Goal: Task Accomplishment & Management: Complete application form

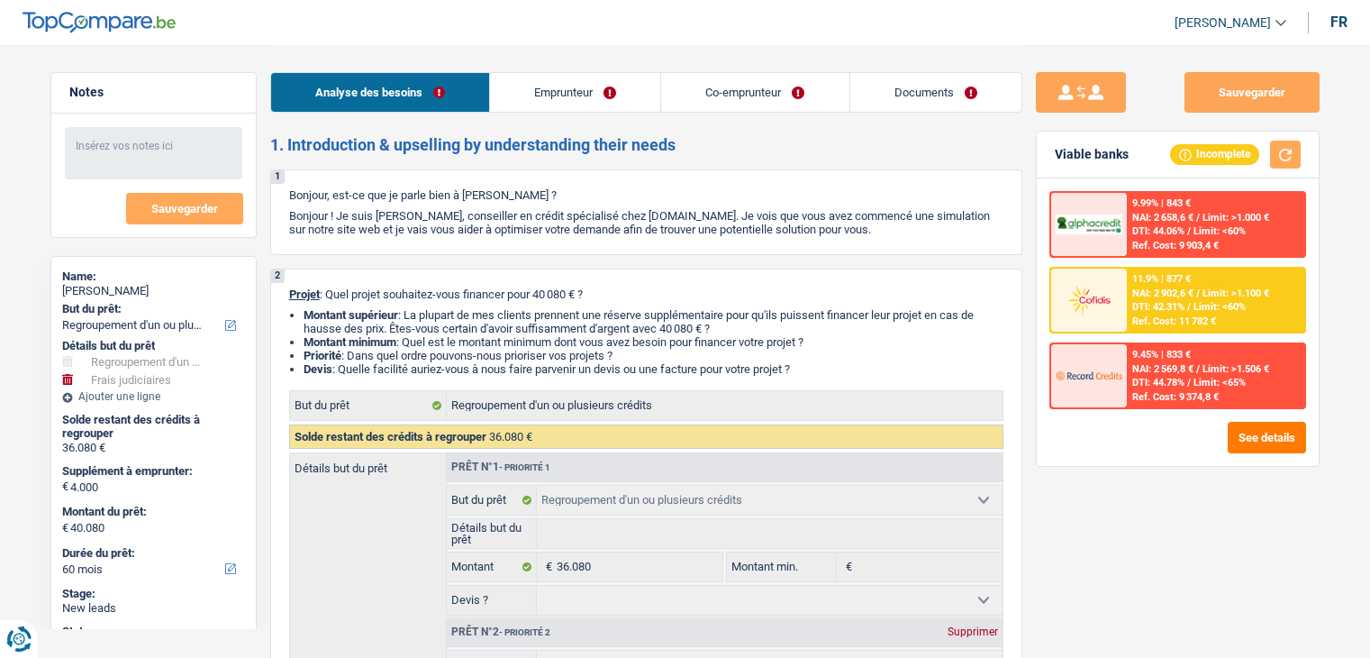
select select "refinancing"
select select "judicial"
select select "60"
select select "refinancing"
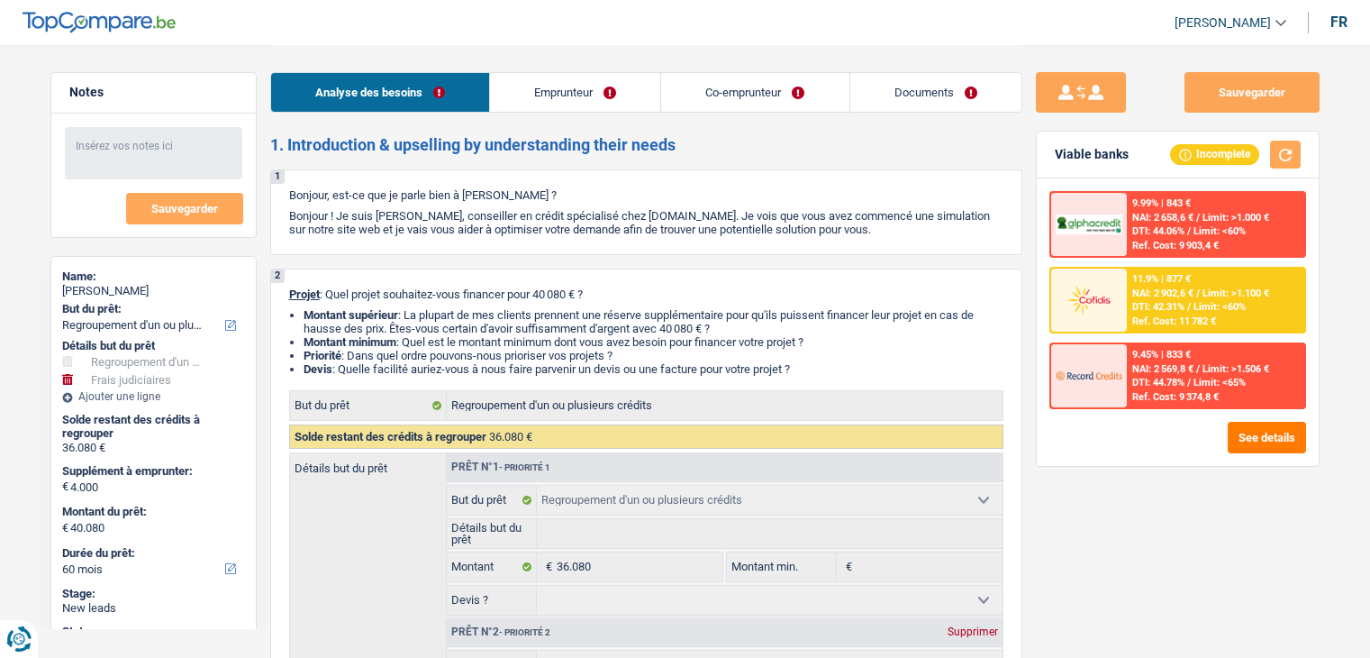
select select "refinancing"
select select "judicial"
select select "yes"
select select "60"
select select "publicEmployee"
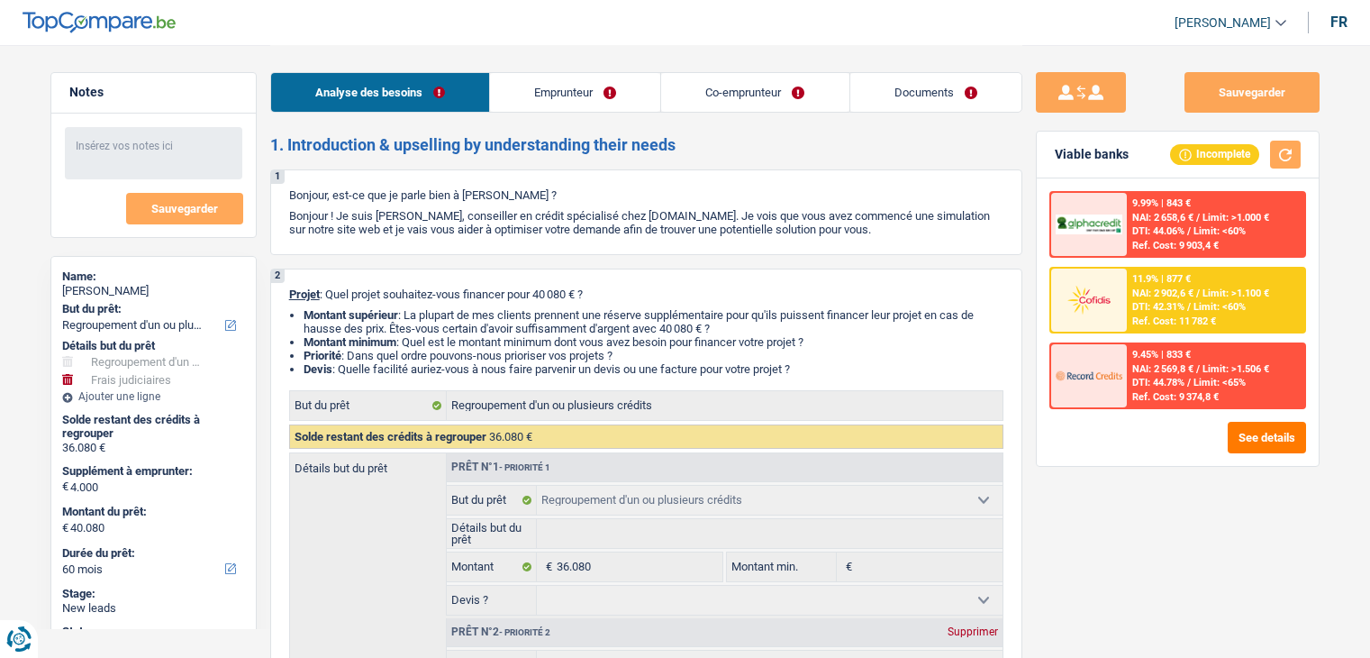
select select "privateEmployee"
select select "familyAllowances"
select select "netSalary"
select select "other"
select select "mealVouchers"
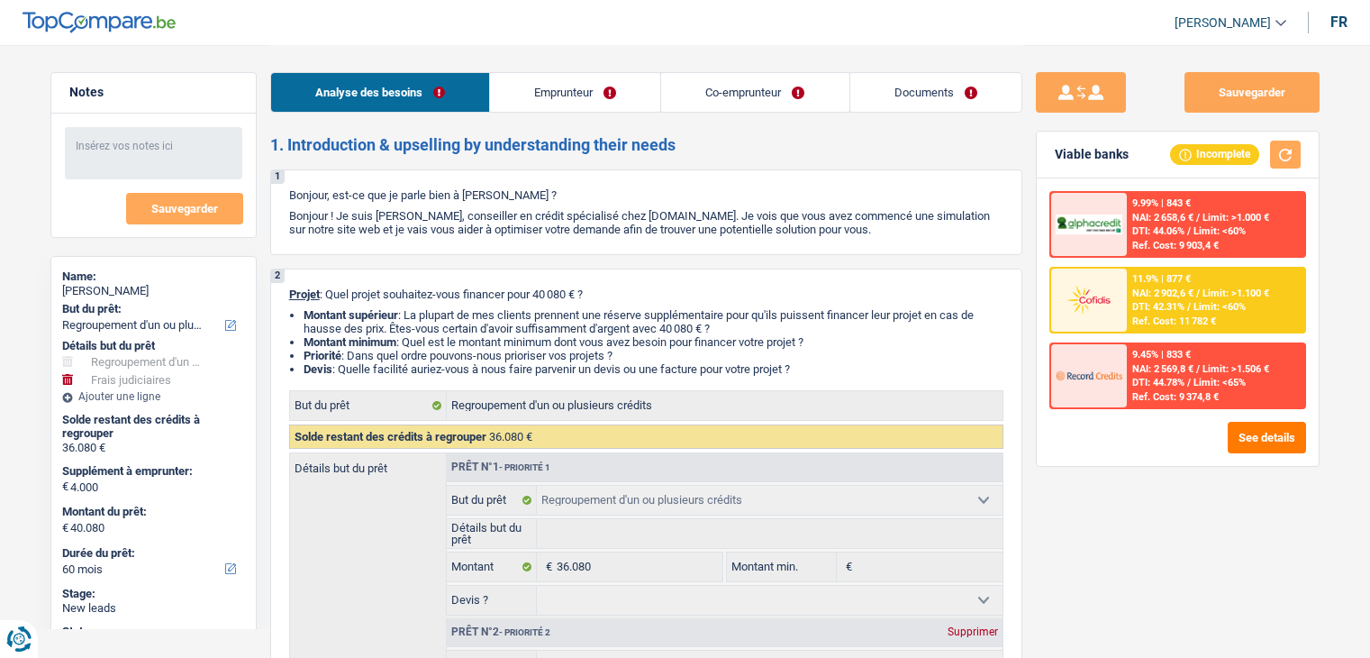
select select "netSalary"
select select "mealVouchers"
select select "ownerWithMortgage"
select select "mortgage"
select select "360"
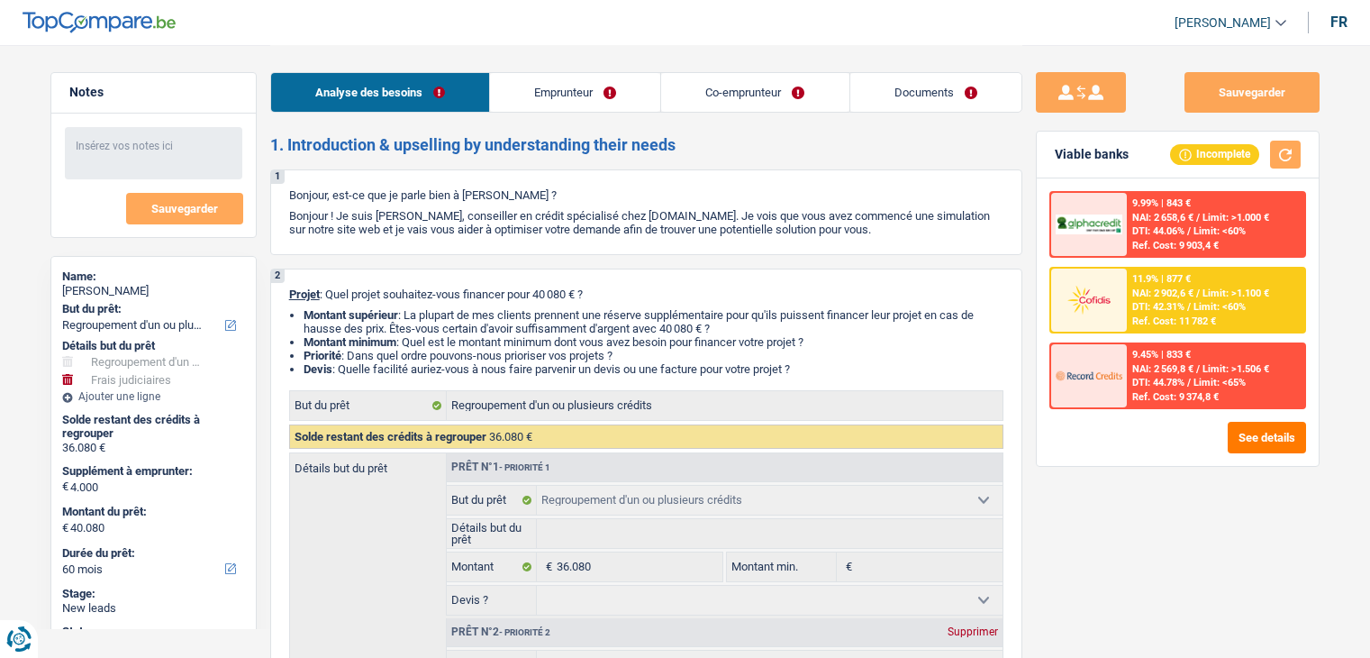
select select "creditConsolidation"
select select "60"
select select "renovationLoan"
select select "84"
select select "carLoan"
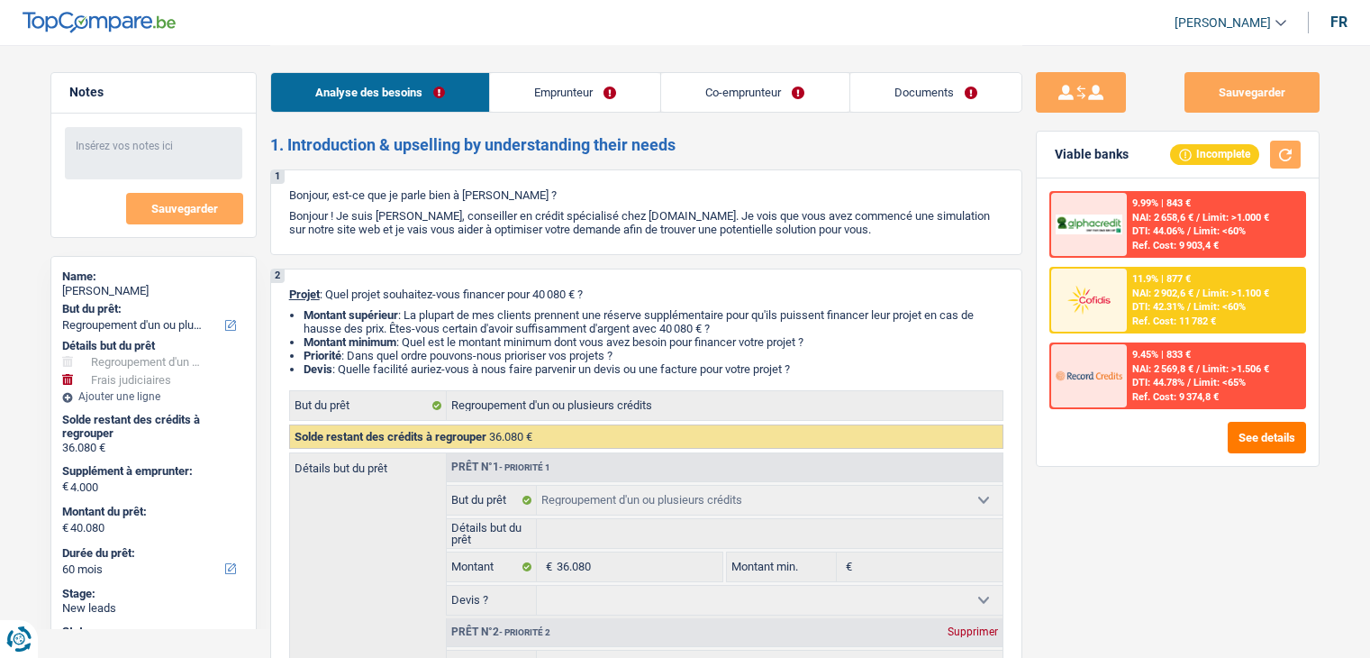
select select "96"
select select "refinancing"
select select "judicial"
select select "yes"
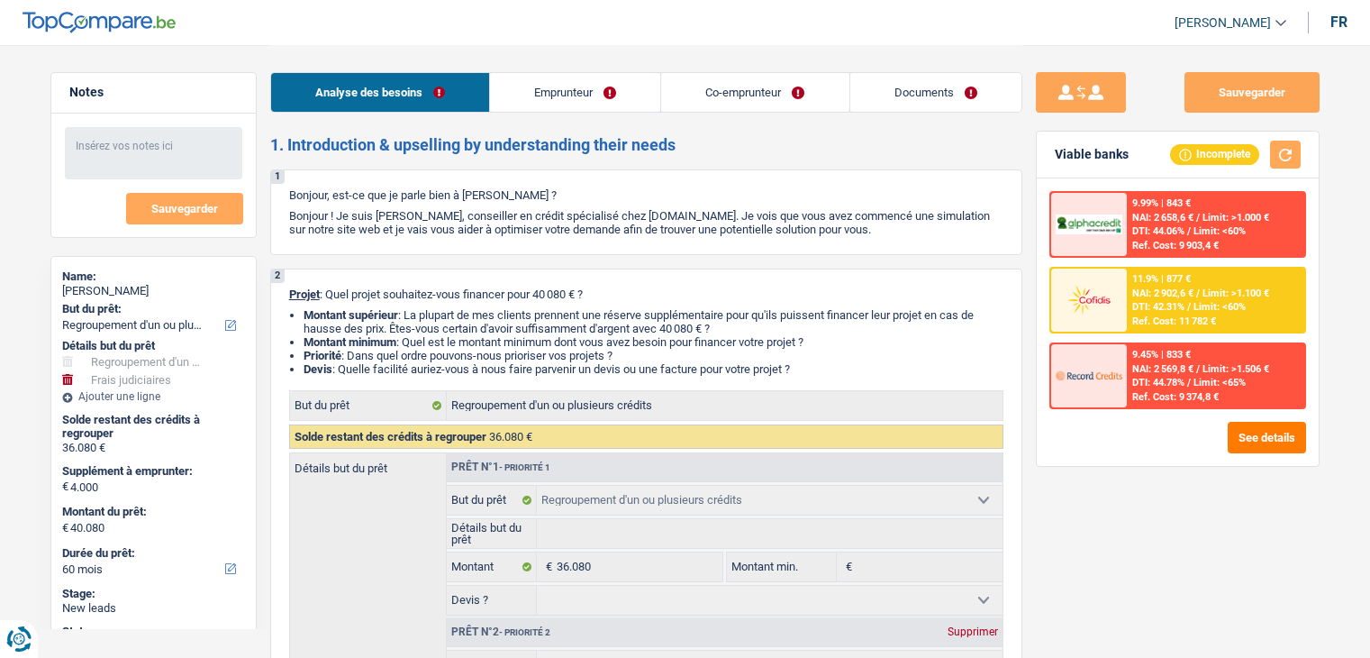
select select "60"
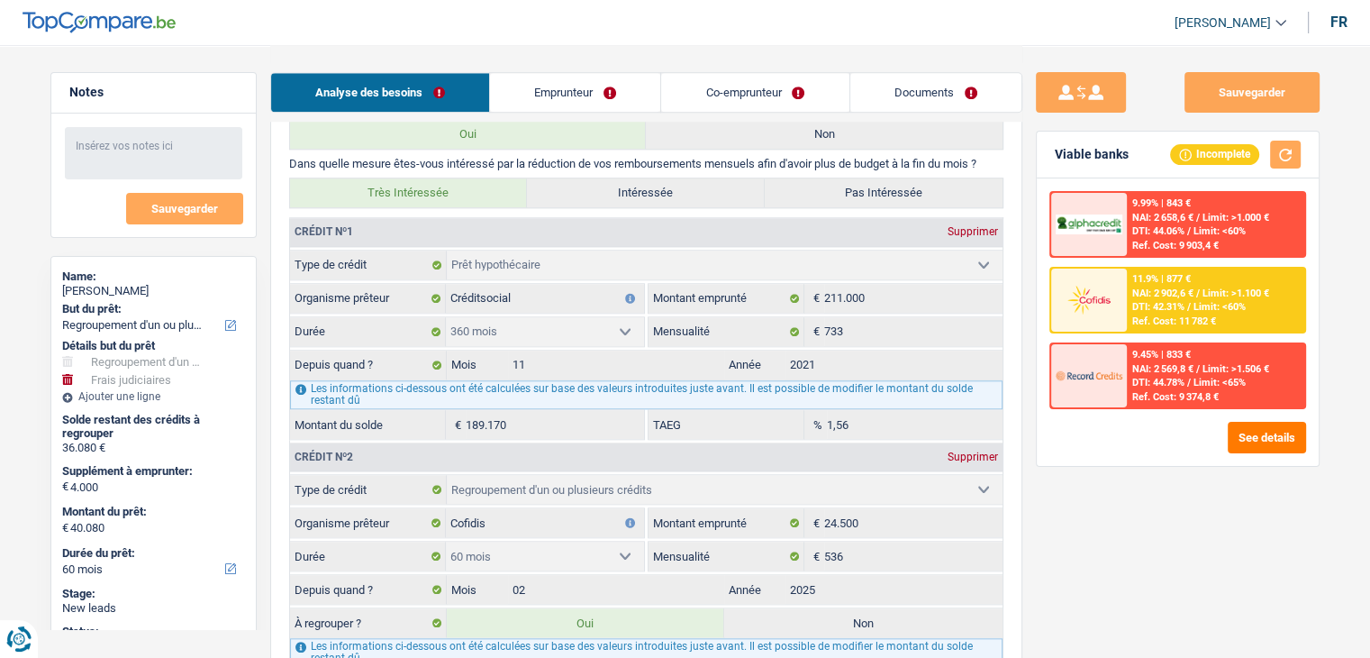
scroll to position [1712, 0]
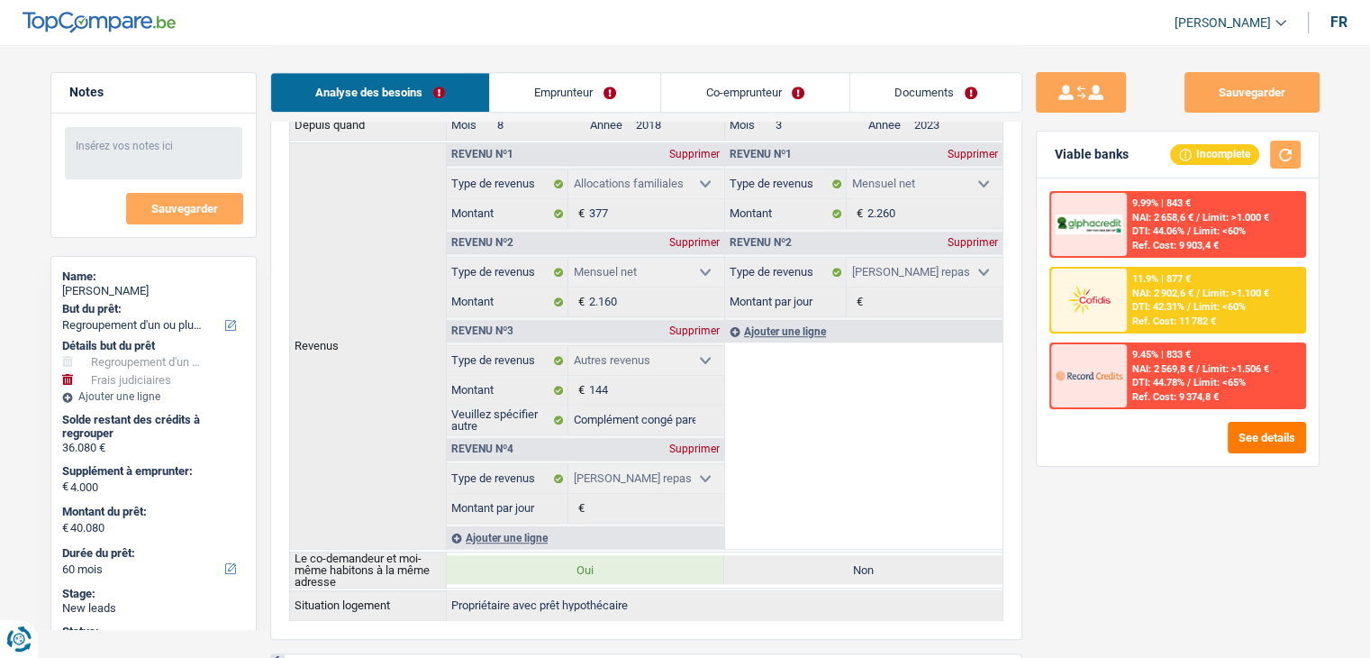
click at [966, 105] on link "Documents" at bounding box center [935, 92] width 171 height 39
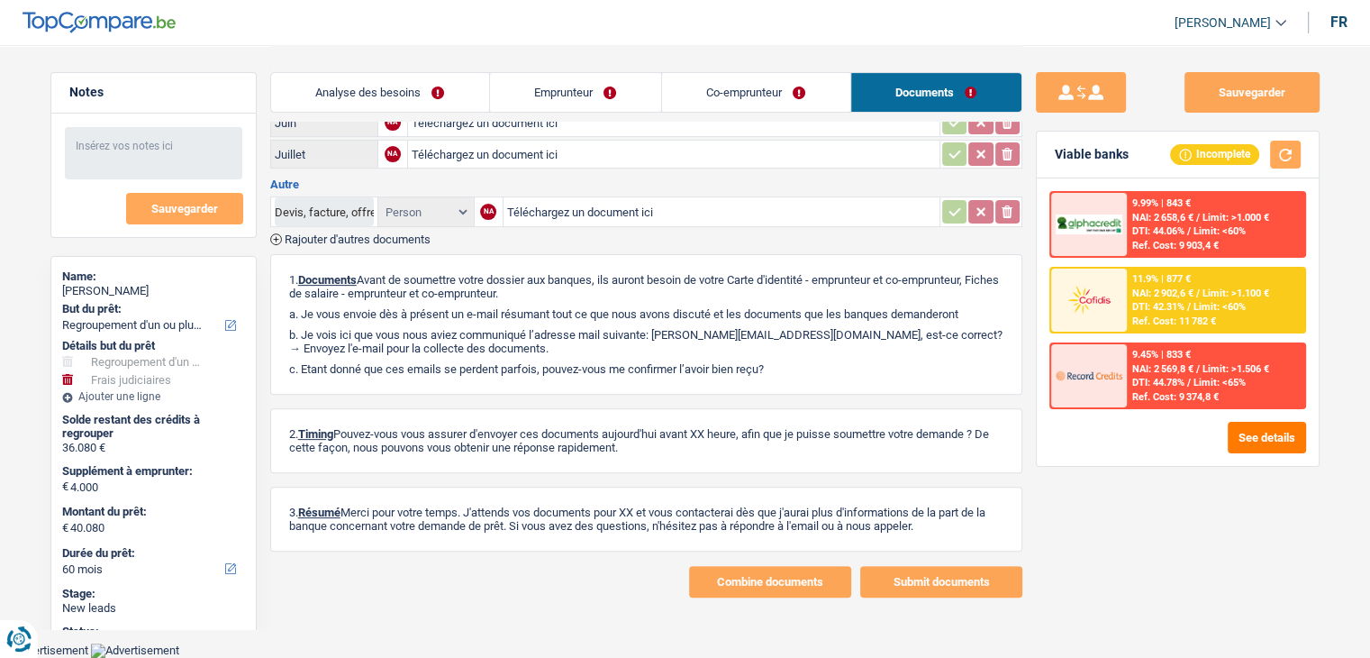
scroll to position [495, 0]
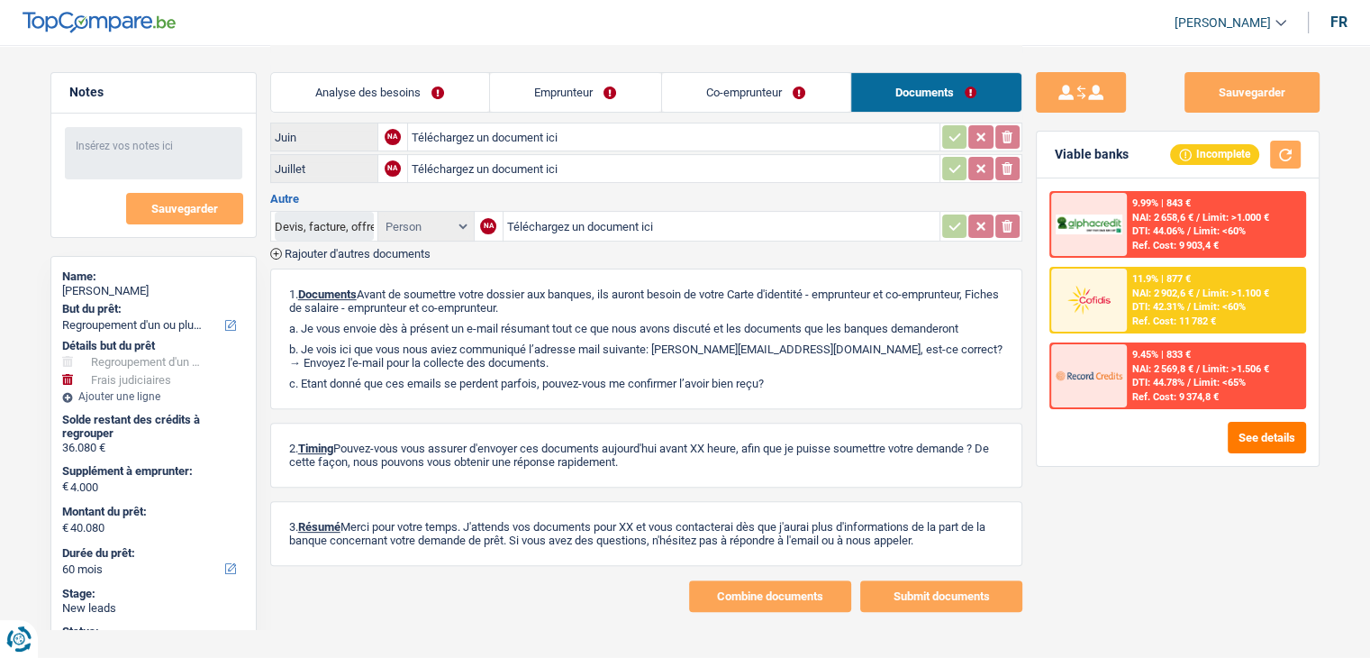
click at [710, 91] on link "Co-emprunteur" at bounding box center [756, 92] width 188 height 39
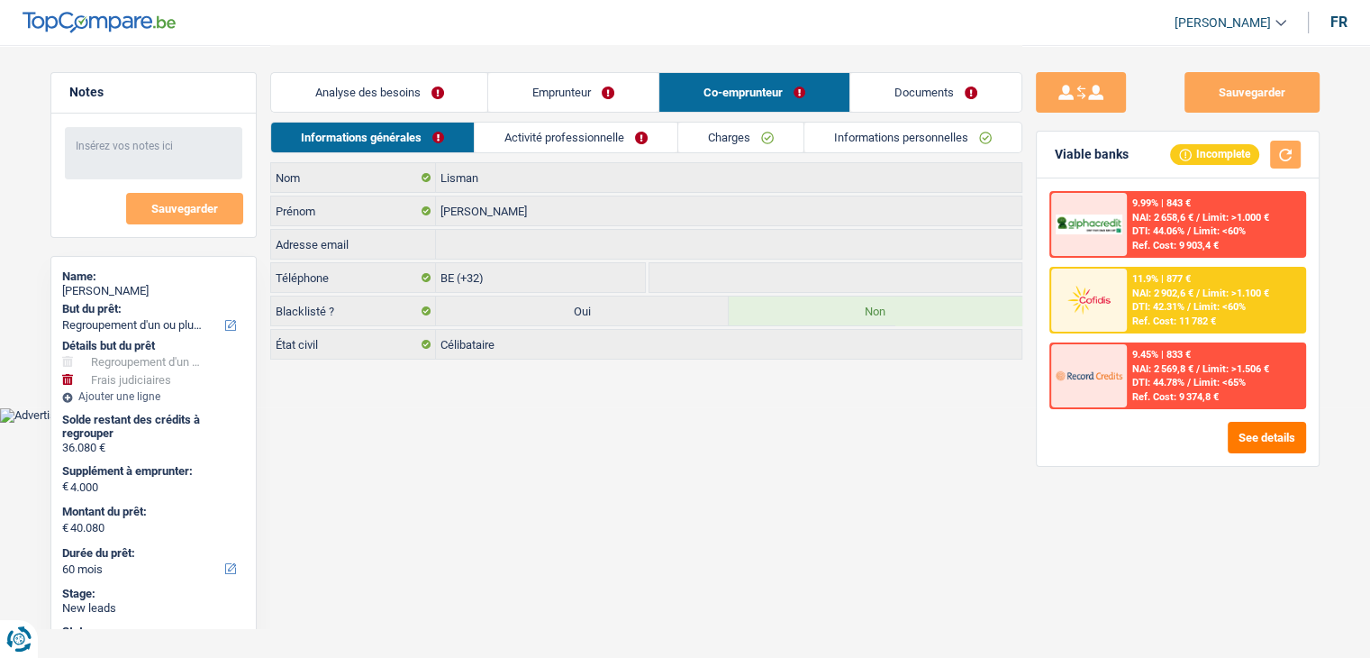
scroll to position [0, 0]
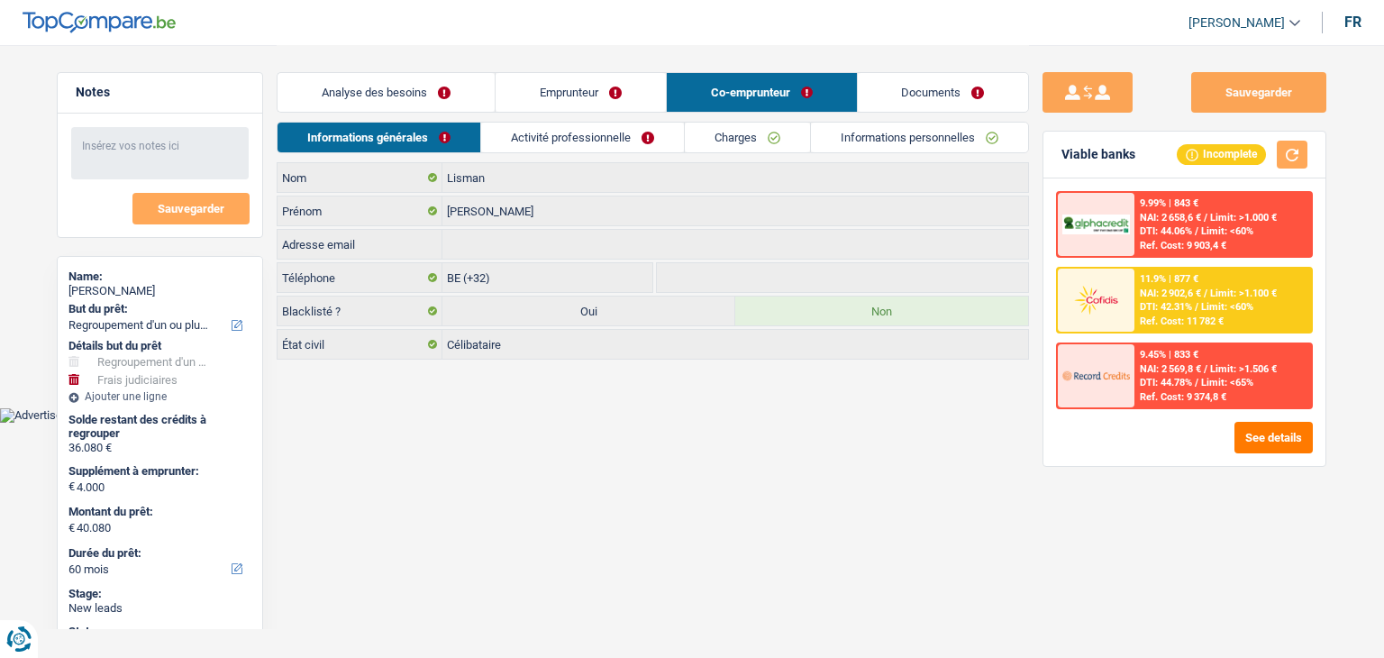
click at [969, 138] on link "Informations personnelles" at bounding box center [919, 138] width 217 height 30
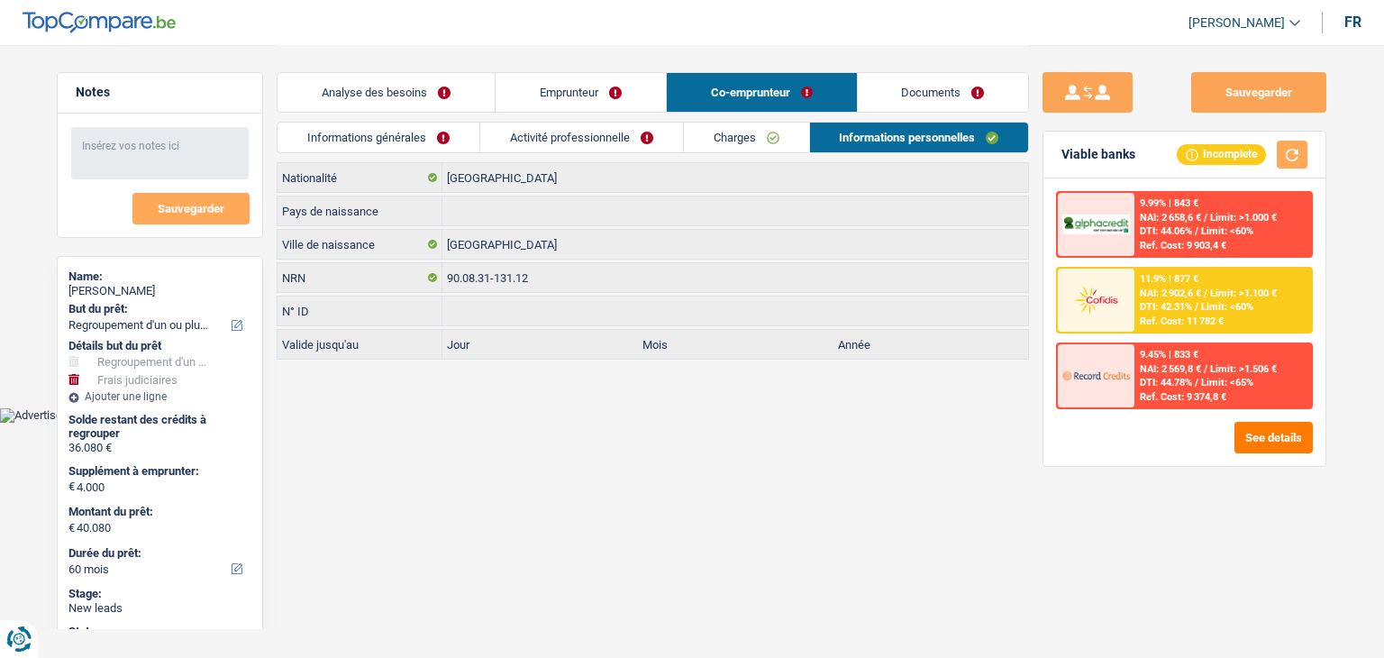
click at [730, 118] on div "Analyse des besoins Emprunteur Co-emprunteur Documents" at bounding box center [653, 83] width 752 height 77
click at [524, 150] on link "Activité professionnelle" at bounding box center [581, 138] width 203 height 30
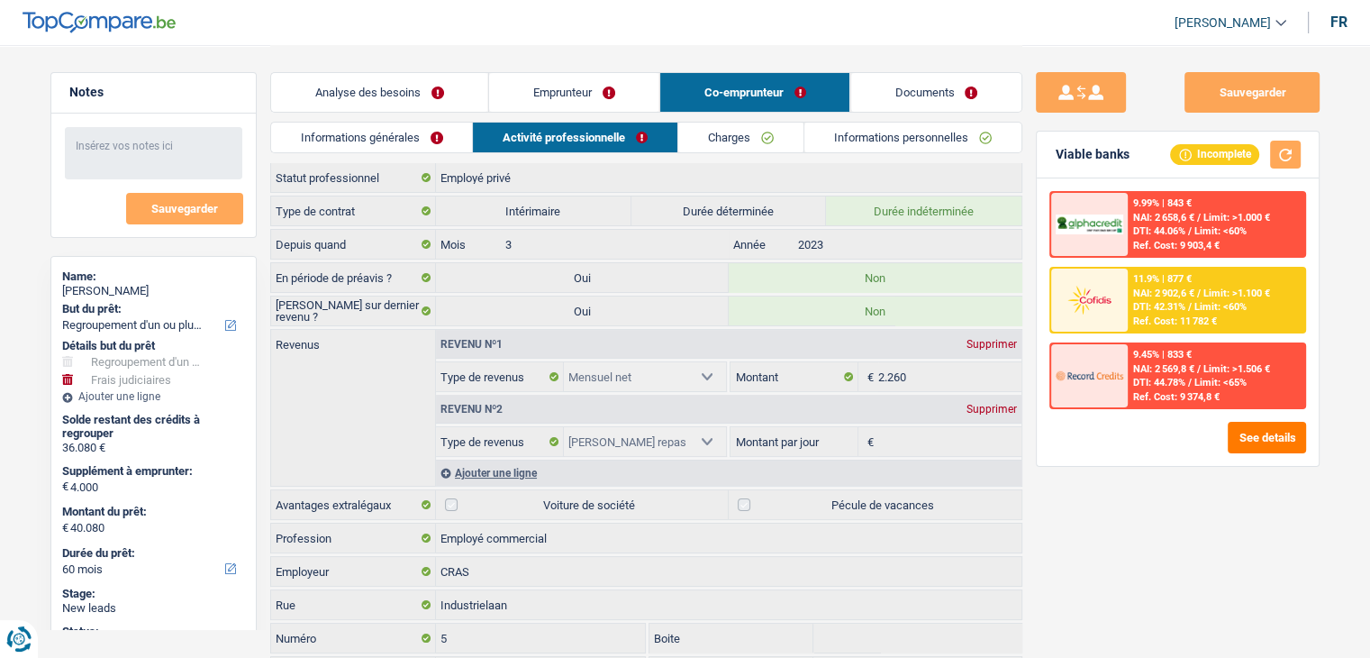
click at [811, 143] on link "Informations personnelles" at bounding box center [912, 138] width 217 height 30
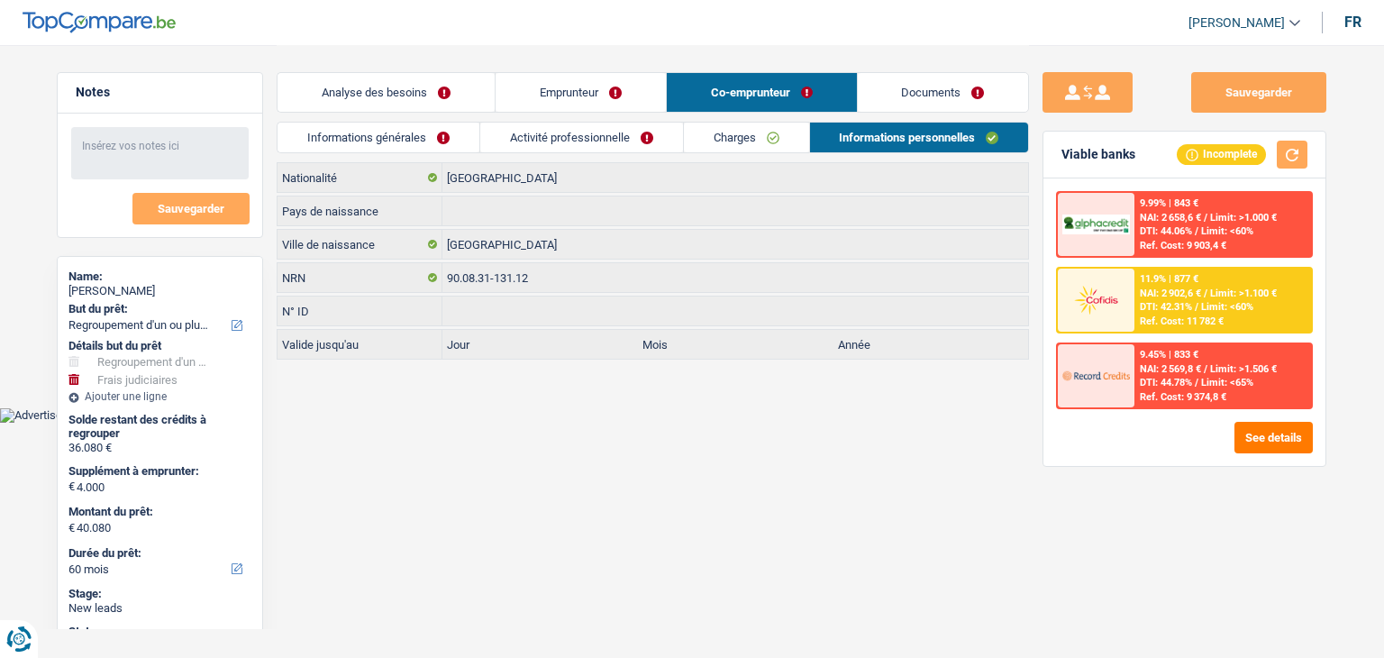
click at [739, 124] on link "Charges" at bounding box center [746, 138] width 125 height 30
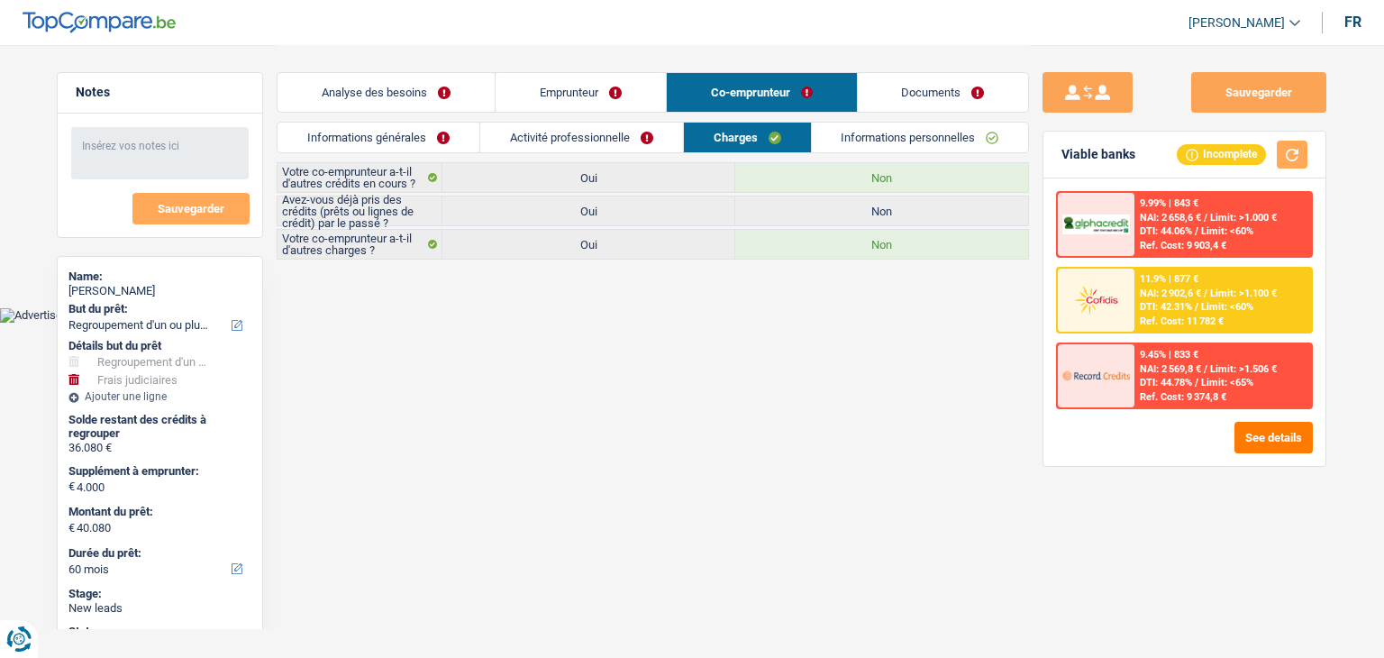
click at [586, 107] on link "Emprunteur" at bounding box center [580, 92] width 170 height 39
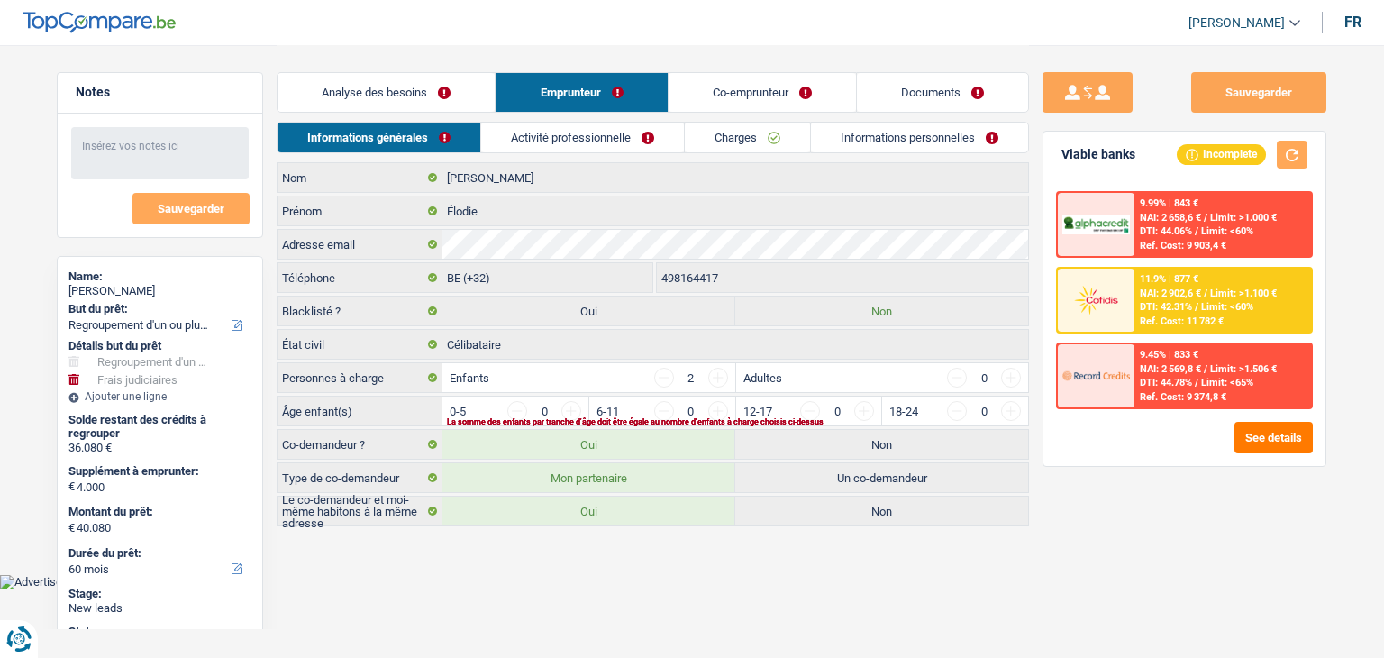
click at [587, 154] on div "Informations générales Activité professionnelle Charges Informations personnell…" at bounding box center [653, 142] width 752 height 41
click at [732, 136] on link "Charges" at bounding box center [747, 138] width 125 height 30
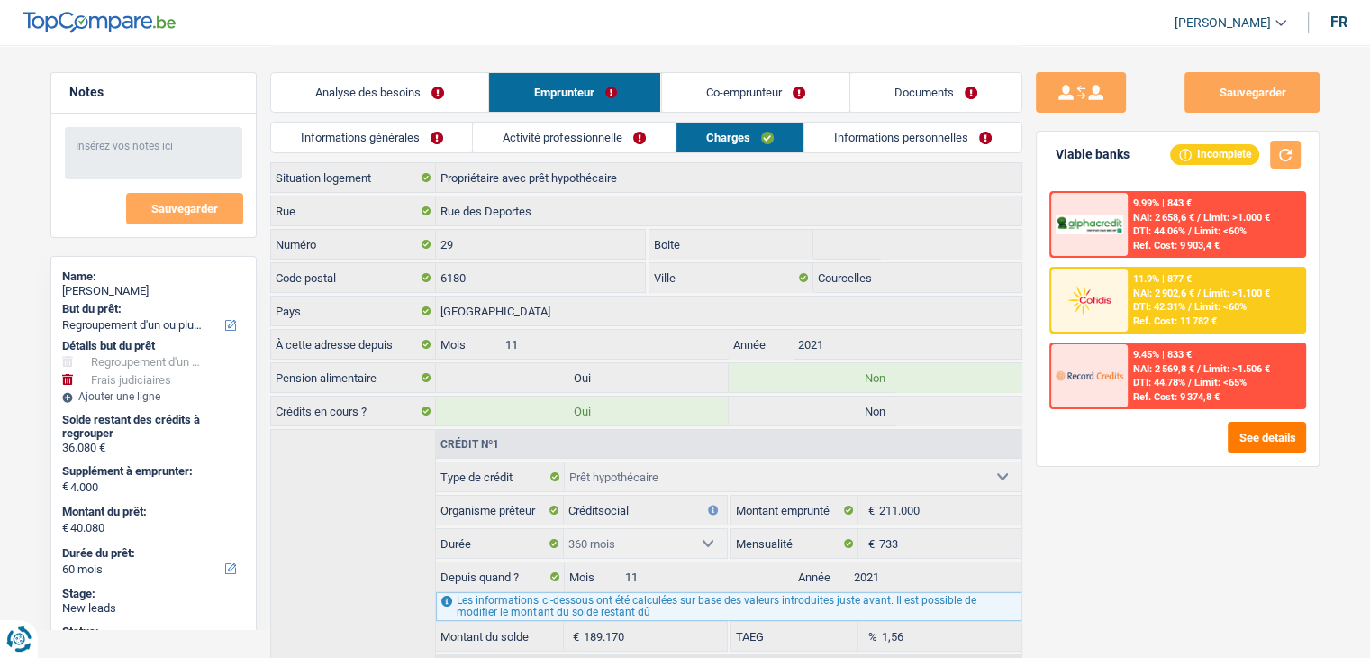
click at [904, 141] on link "Informations personnelles" at bounding box center [912, 138] width 217 height 30
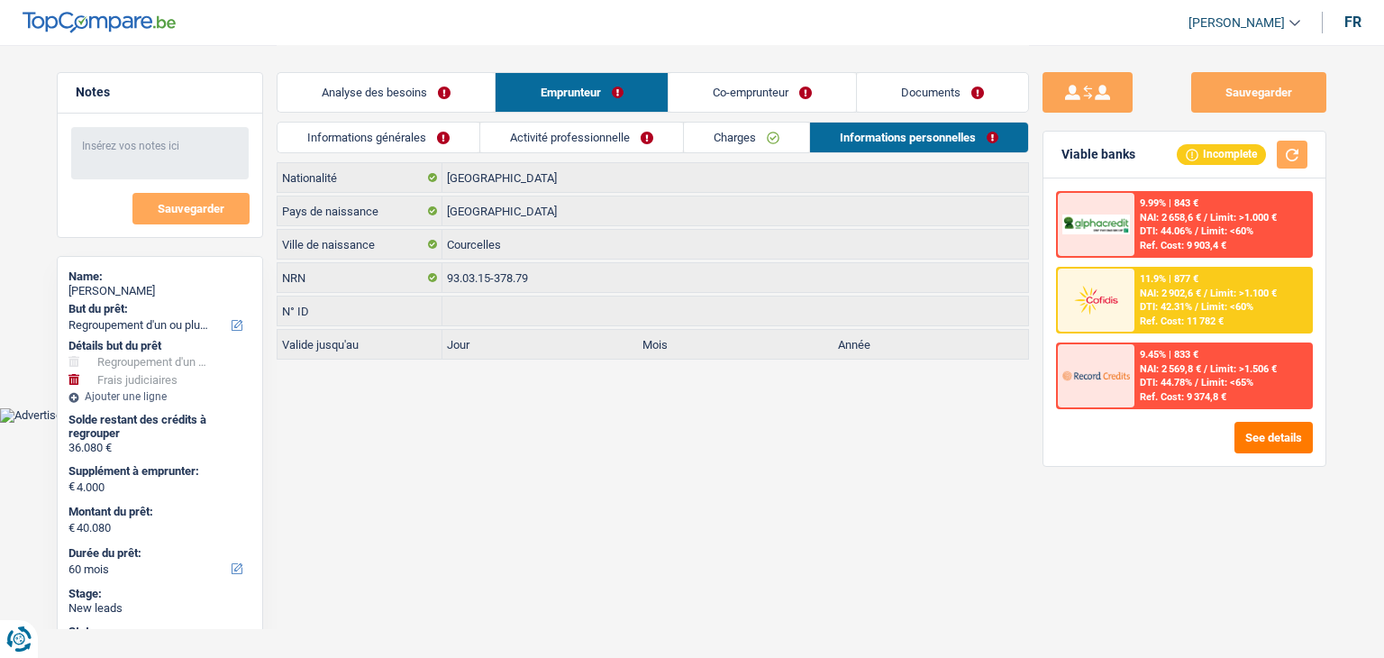
click at [537, 139] on link "Activité professionnelle" at bounding box center [581, 138] width 203 height 30
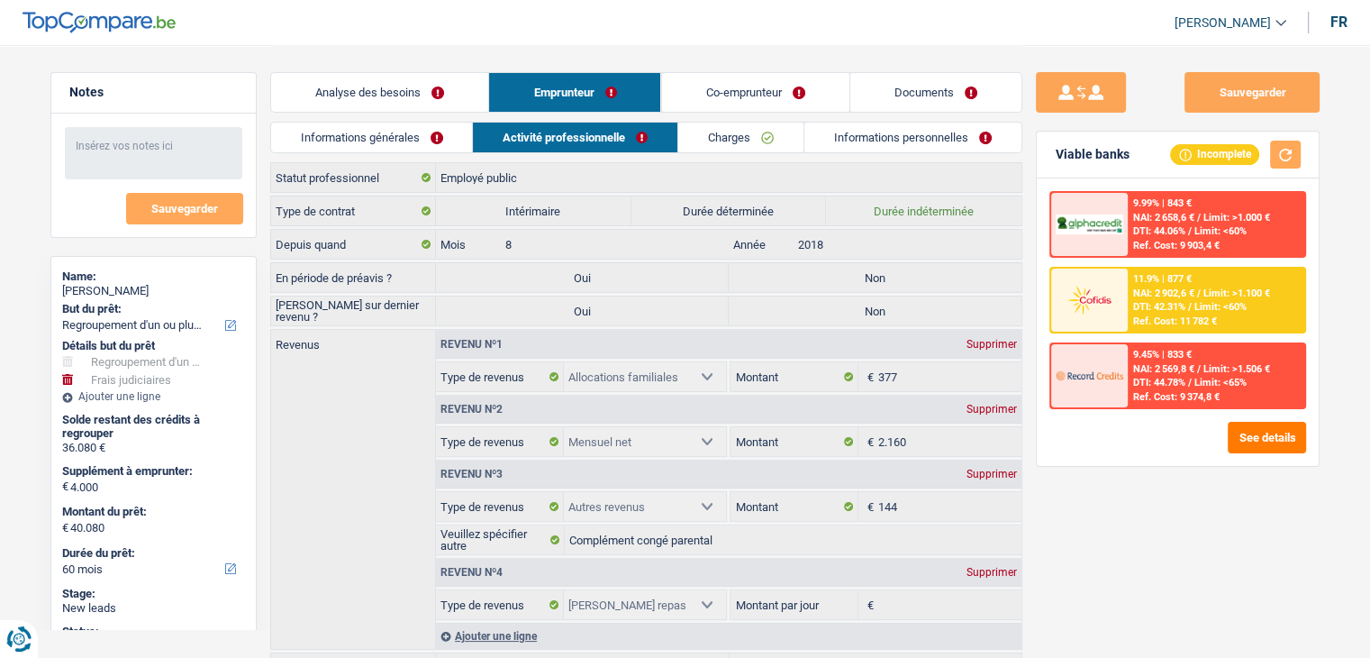
drag, startPoint x: 418, startPoint y: 98, endPoint x: 505, endPoint y: 123, distance: 90.7
click at [418, 97] on link "Analyse des besoins" at bounding box center [379, 92] width 217 height 39
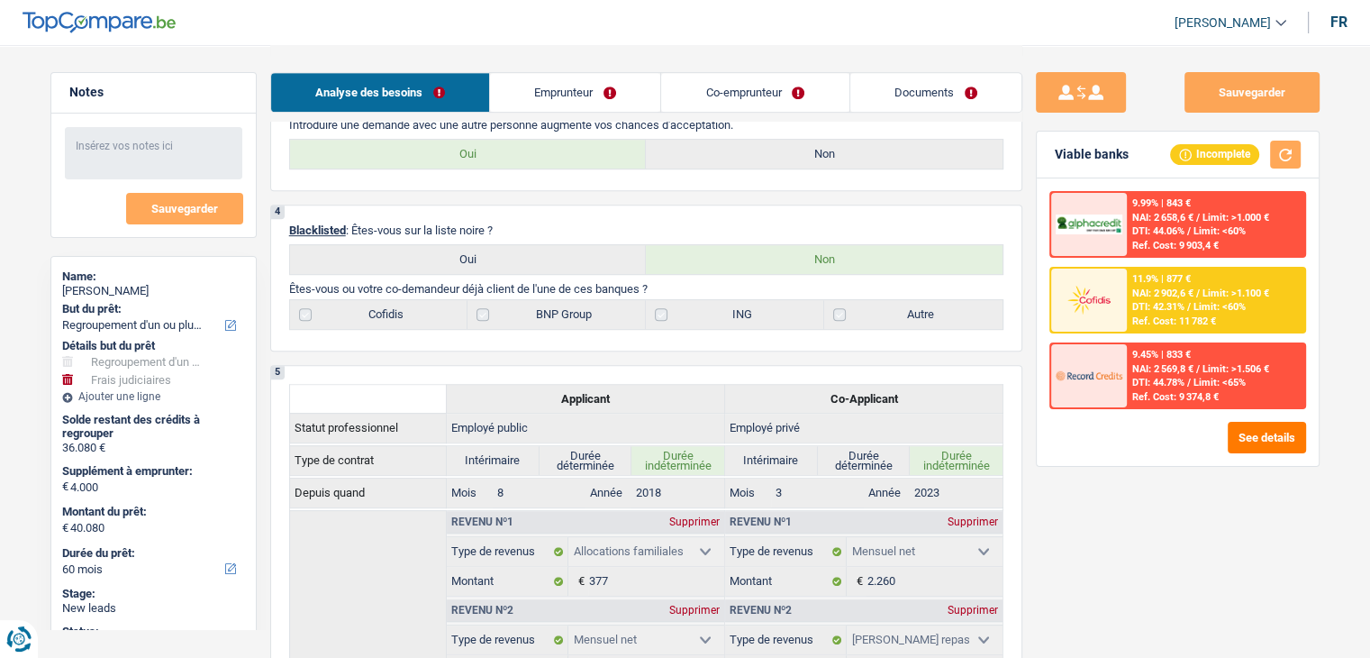
scroll to position [991, 0]
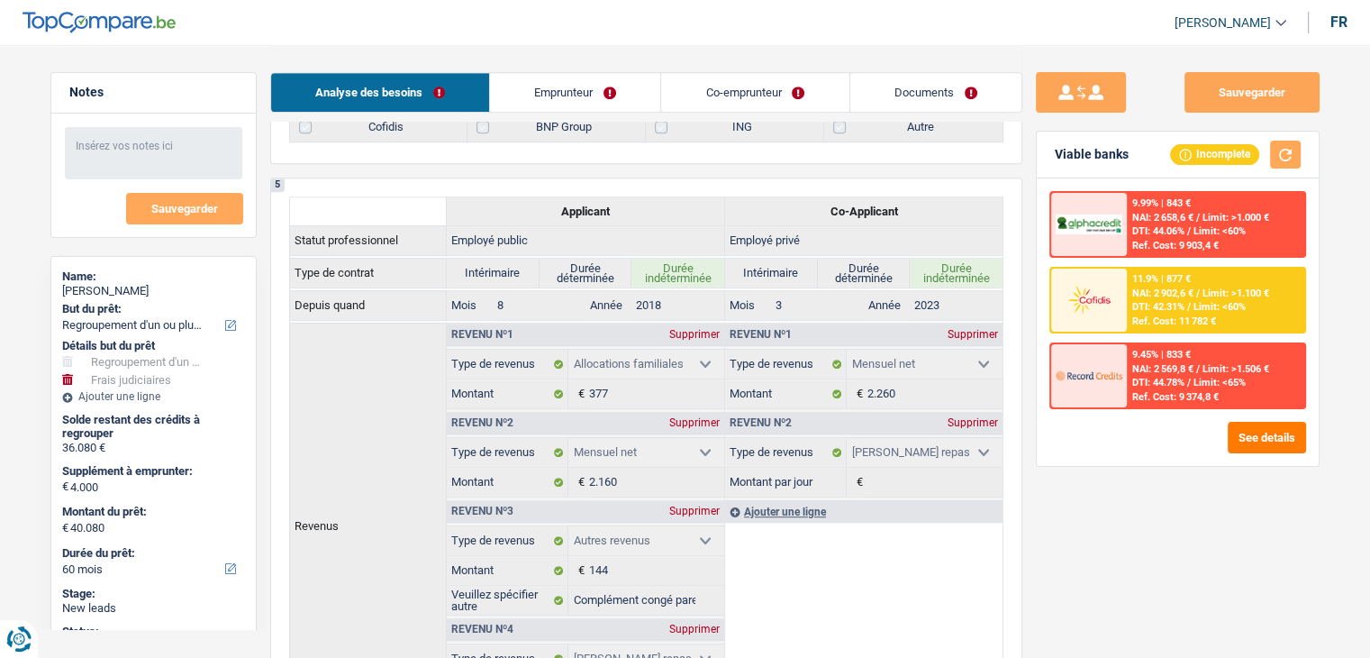
click at [604, 90] on link "Emprunteur" at bounding box center [575, 92] width 170 height 39
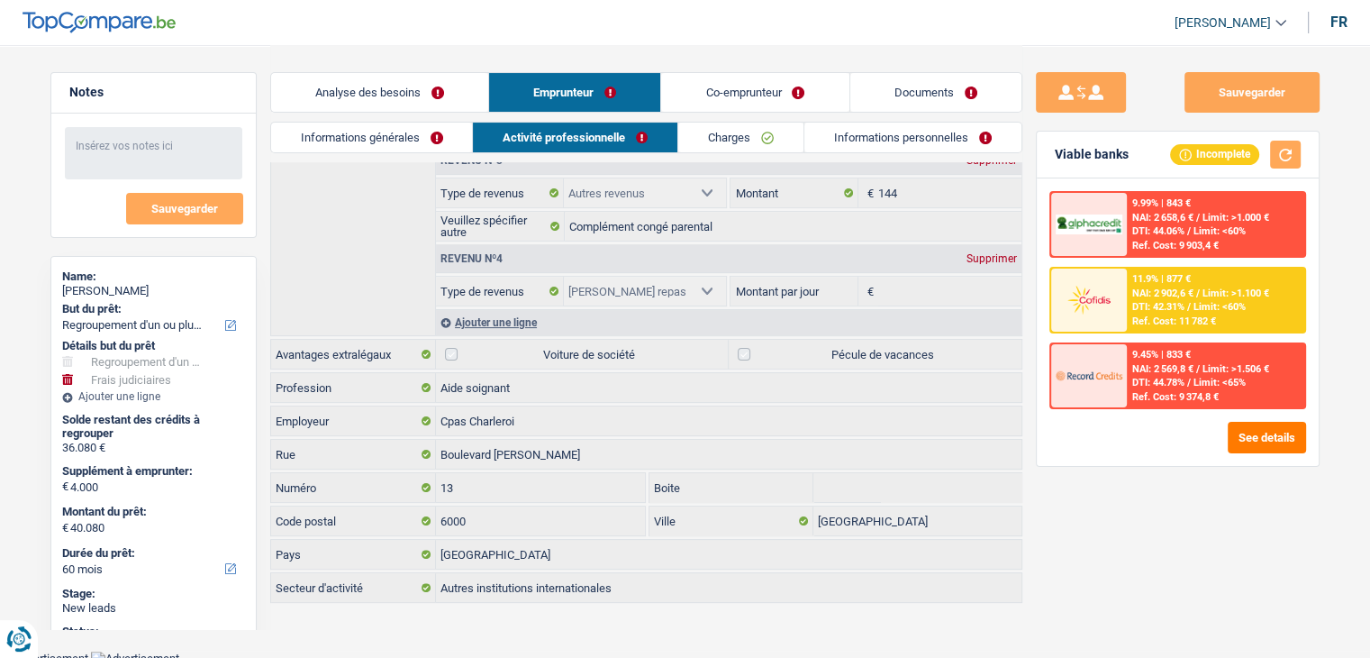
click at [723, 102] on link "Co-emprunteur" at bounding box center [754, 92] width 187 height 39
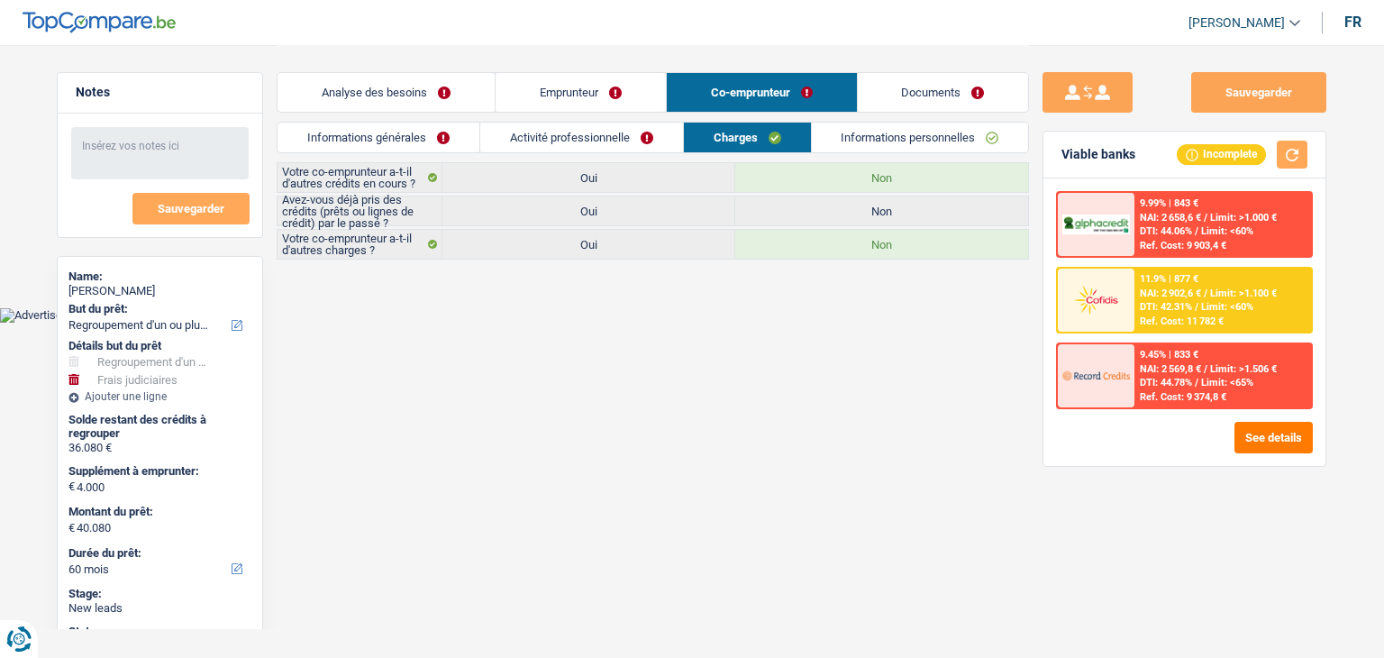
click at [621, 127] on link "Activité professionnelle" at bounding box center [581, 138] width 203 height 30
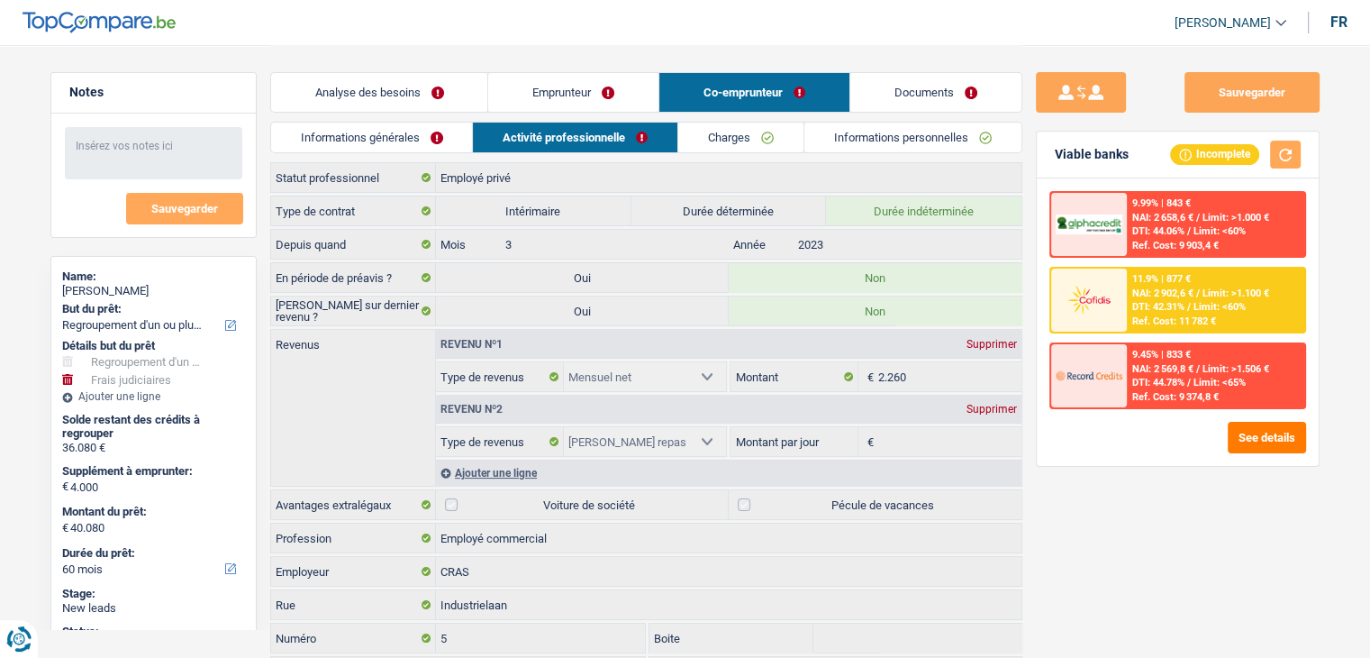
click at [630, 98] on link "Emprunteur" at bounding box center [573, 92] width 170 height 39
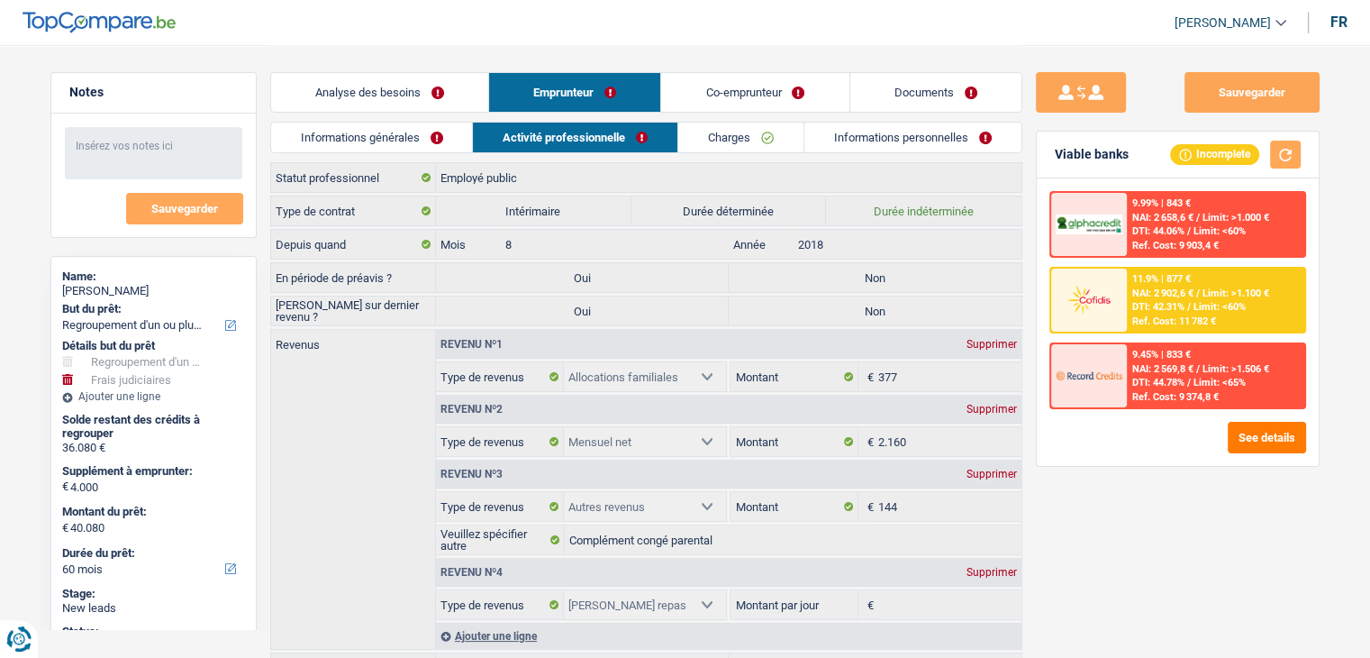
click at [781, 105] on link "Co-emprunteur" at bounding box center [754, 92] width 187 height 39
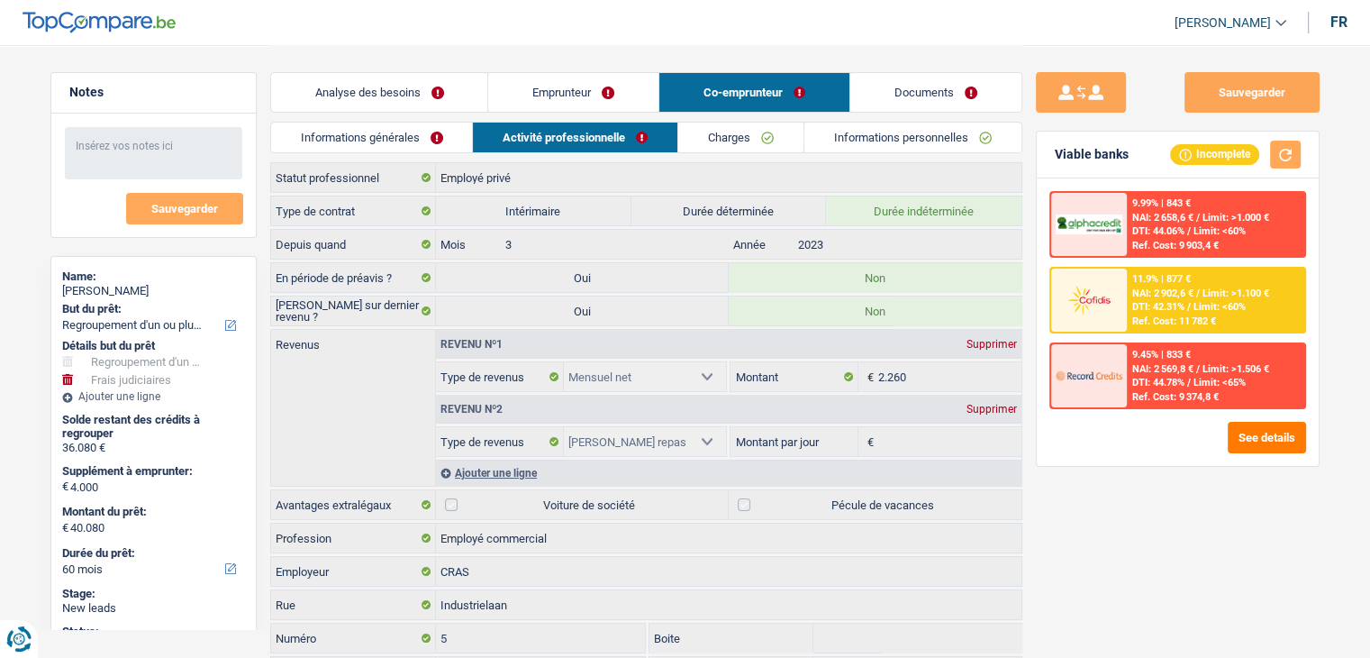
click at [637, 103] on link "Emprunteur" at bounding box center [573, 92] width 170 height 39
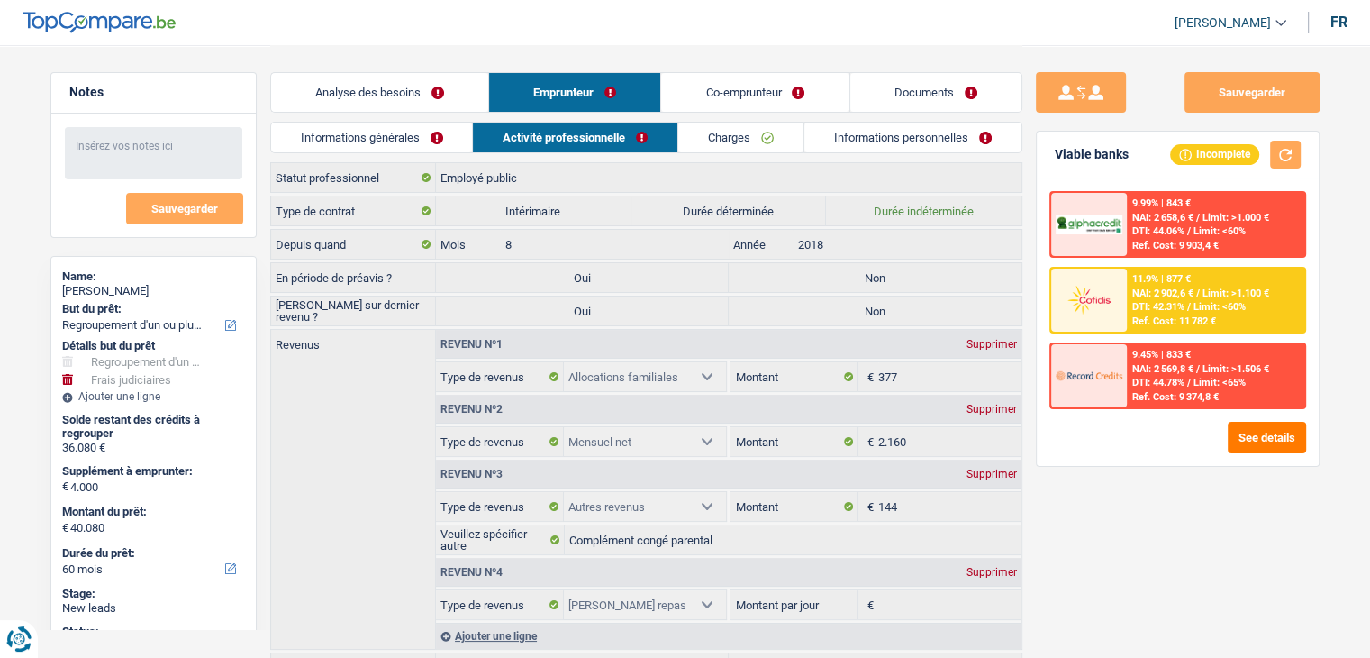
click at [382, 144] on link "Informations générales" at bounding box center [372, 138] width 202 height 30
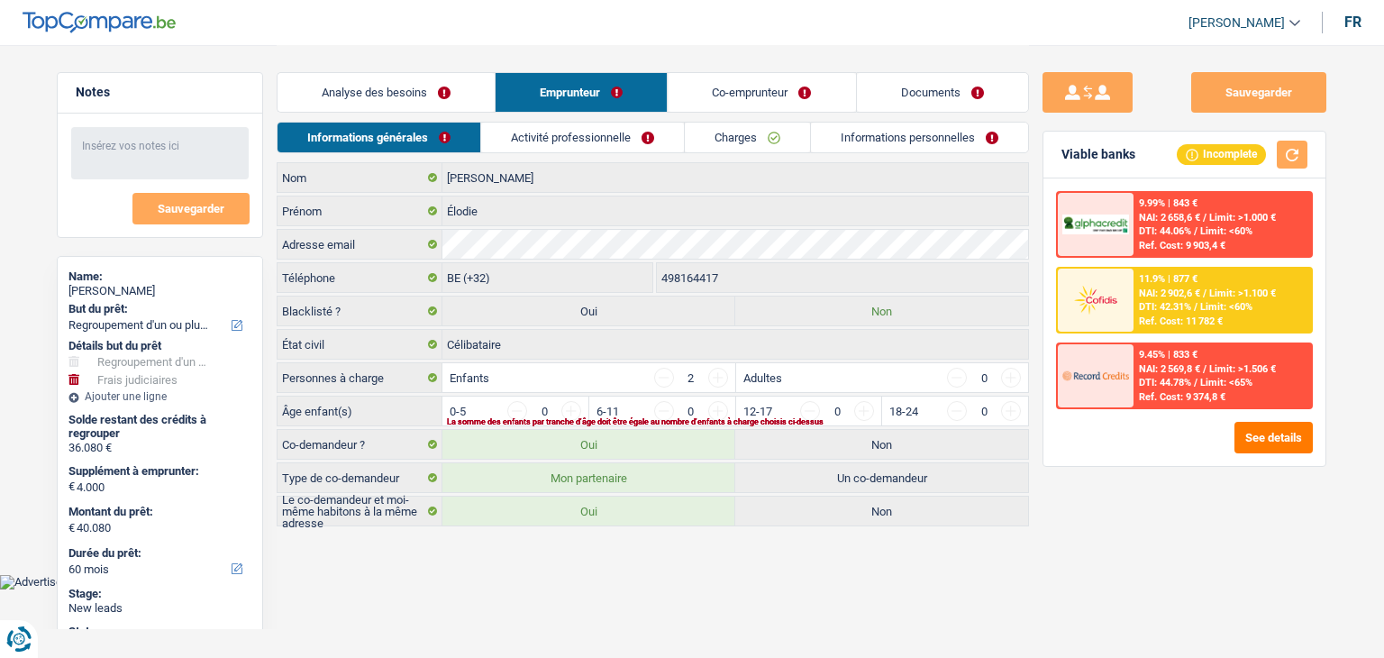
click at [415, 109] on link "Analyse des besoins" at bounding box center [385, 92] width 217 height 39
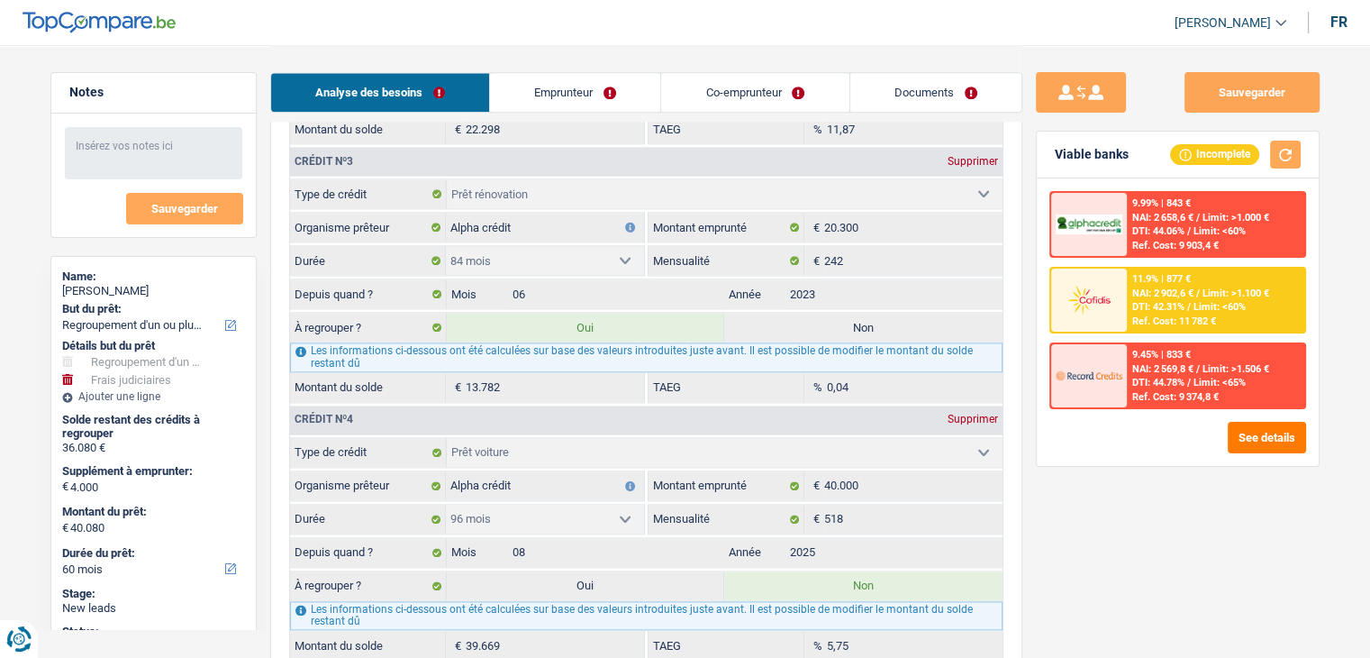
scroll to position [2342, 0]
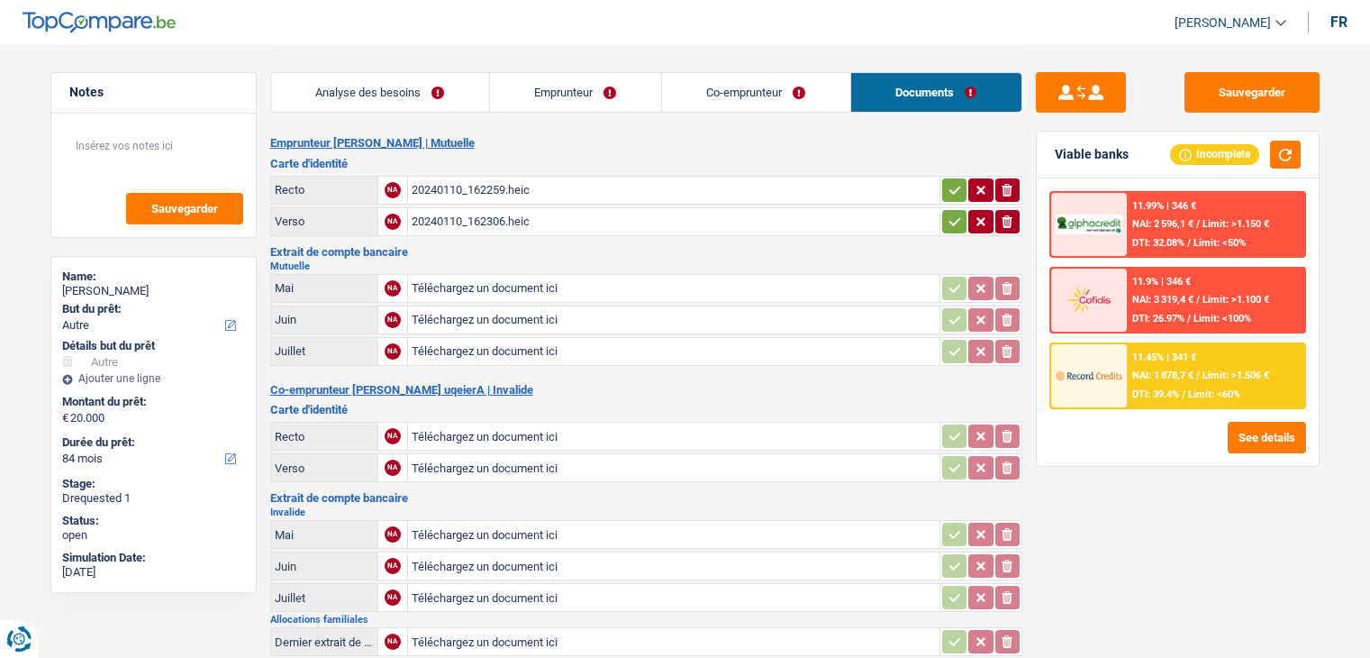
select select "other"
select select "84"
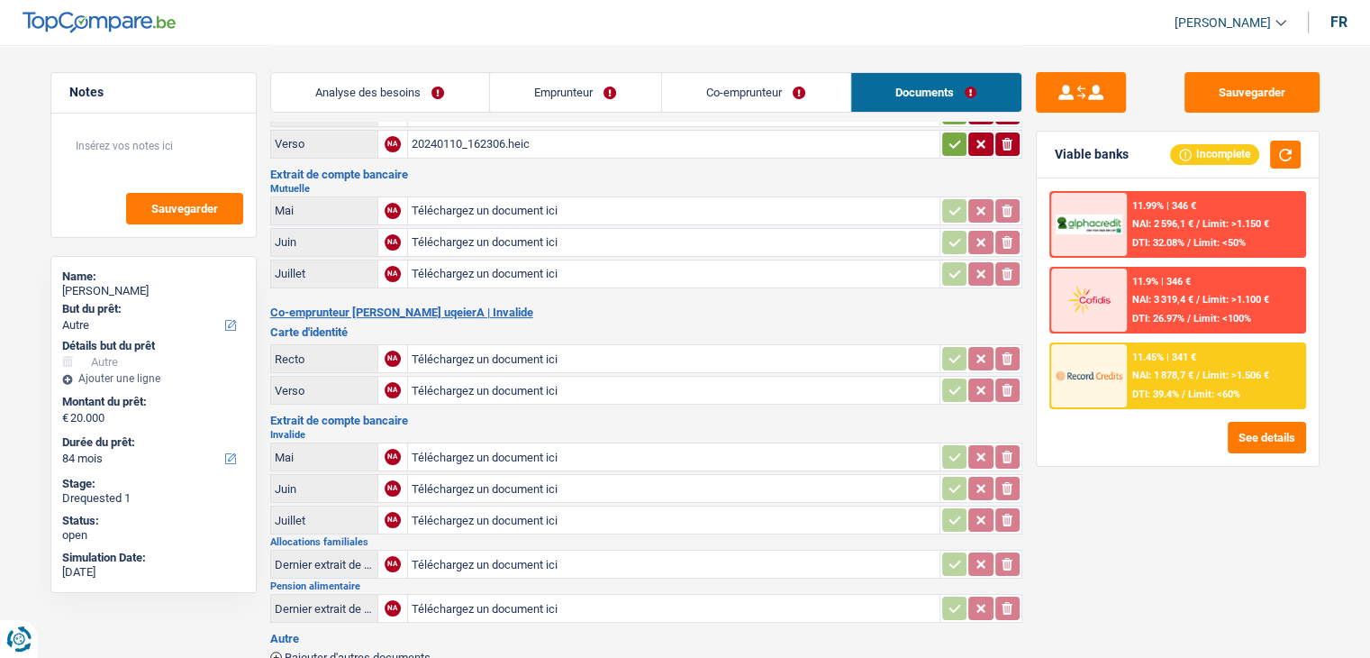
scroll to position [270, 0]
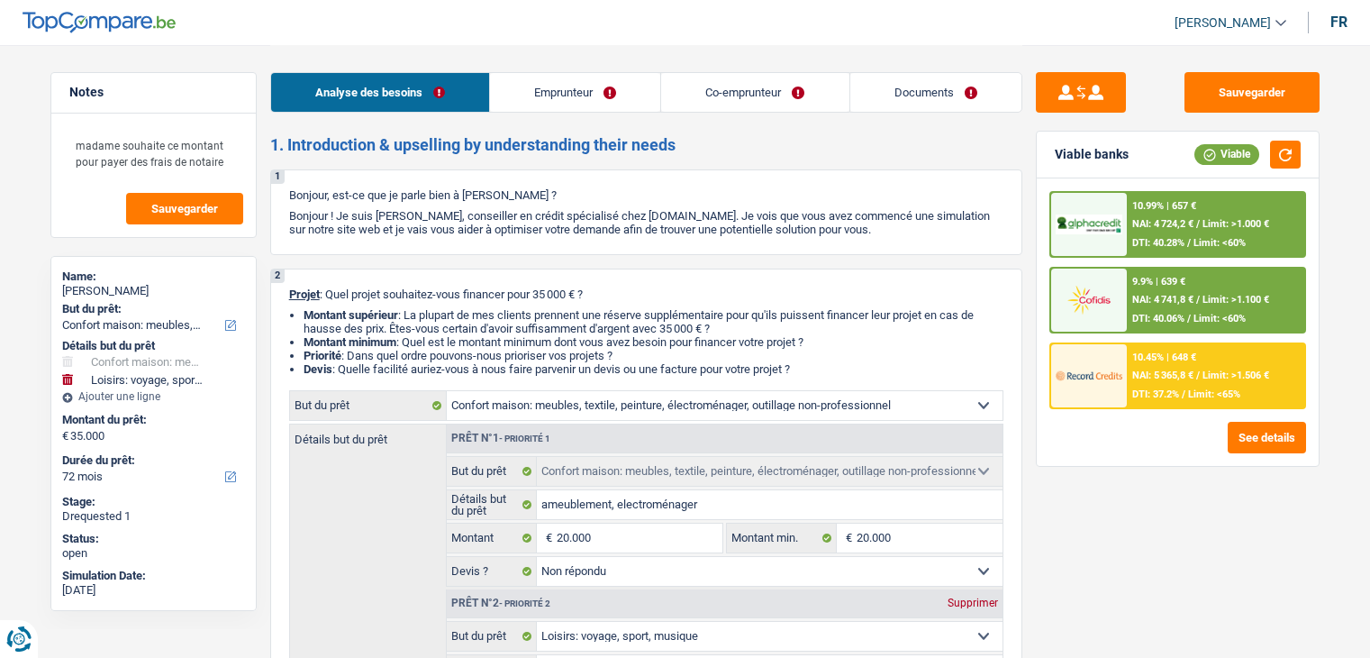
select select "household"
select select "hobbies"
select select "72"
click at [944, 78] on link "Documents" at bounding box center [935, 92] width 171 height 39
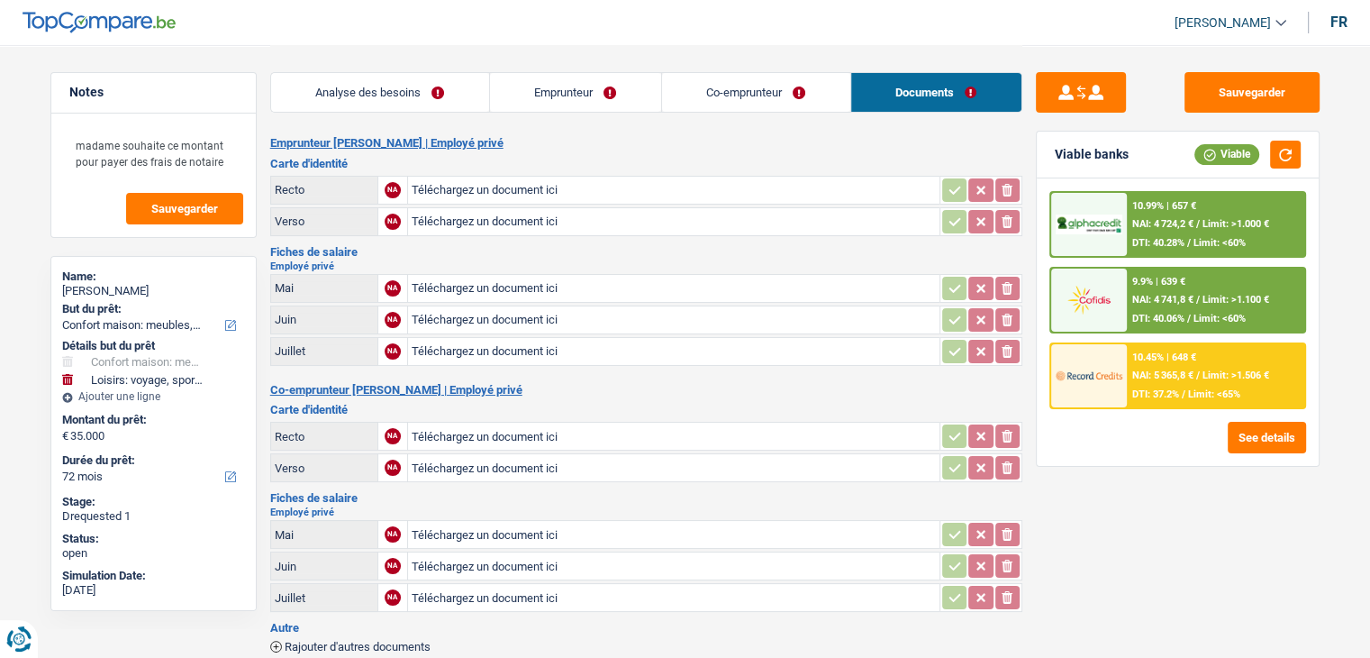
scroll to position [395, 0]
select select "household"
select select "hobbies"
select select "72"
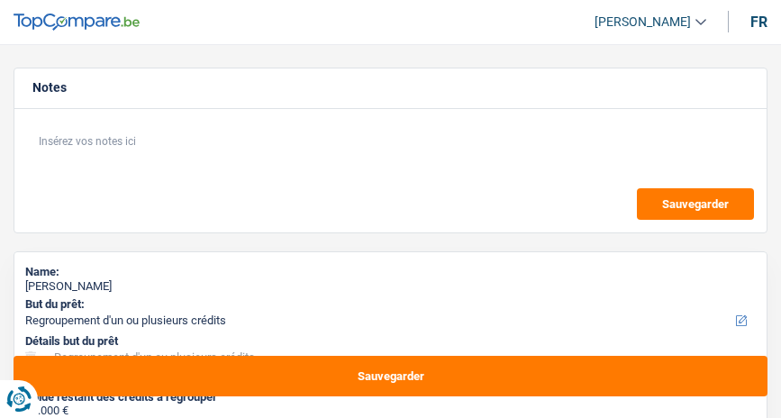
select select "refinancing"
select select "120"
select select "refinancing"
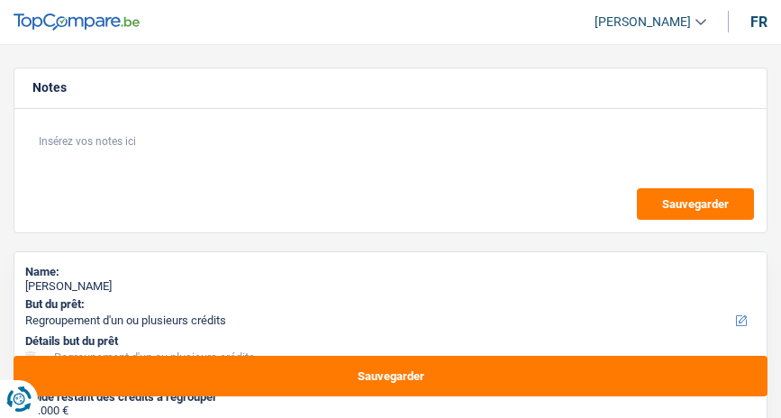
select select "120"
select select "worker"
select select "netSalary"
select select "refinancing"
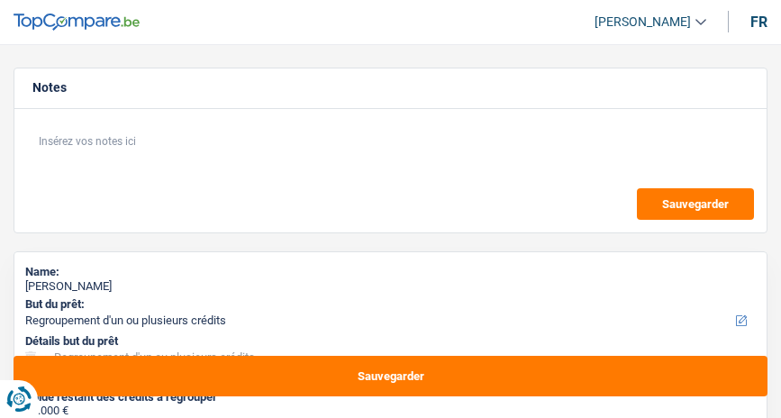
select select "120"
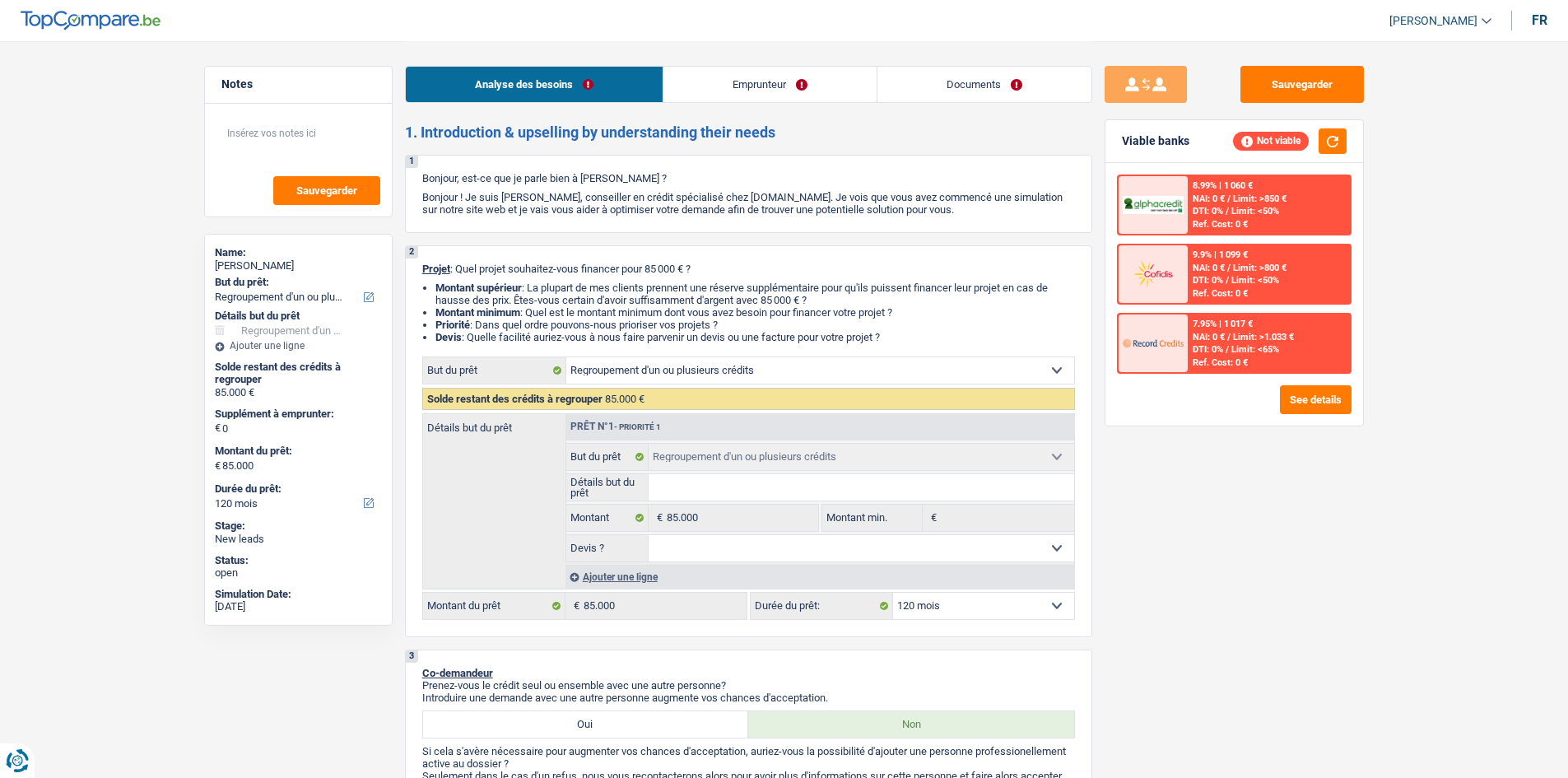
click at [662, 378] on select "Confort maison: meubles, textile, peinture, électroménager, outillage non-profe…" at bounding box center [821, 370] width 508 height 27
select select "other"
click at [567, 357] on select "Confort maison: meubles, textile, peinture, électroménager, outillage non-profe…" at bounding box center [821, 370] width 508 height 27
select select "other"
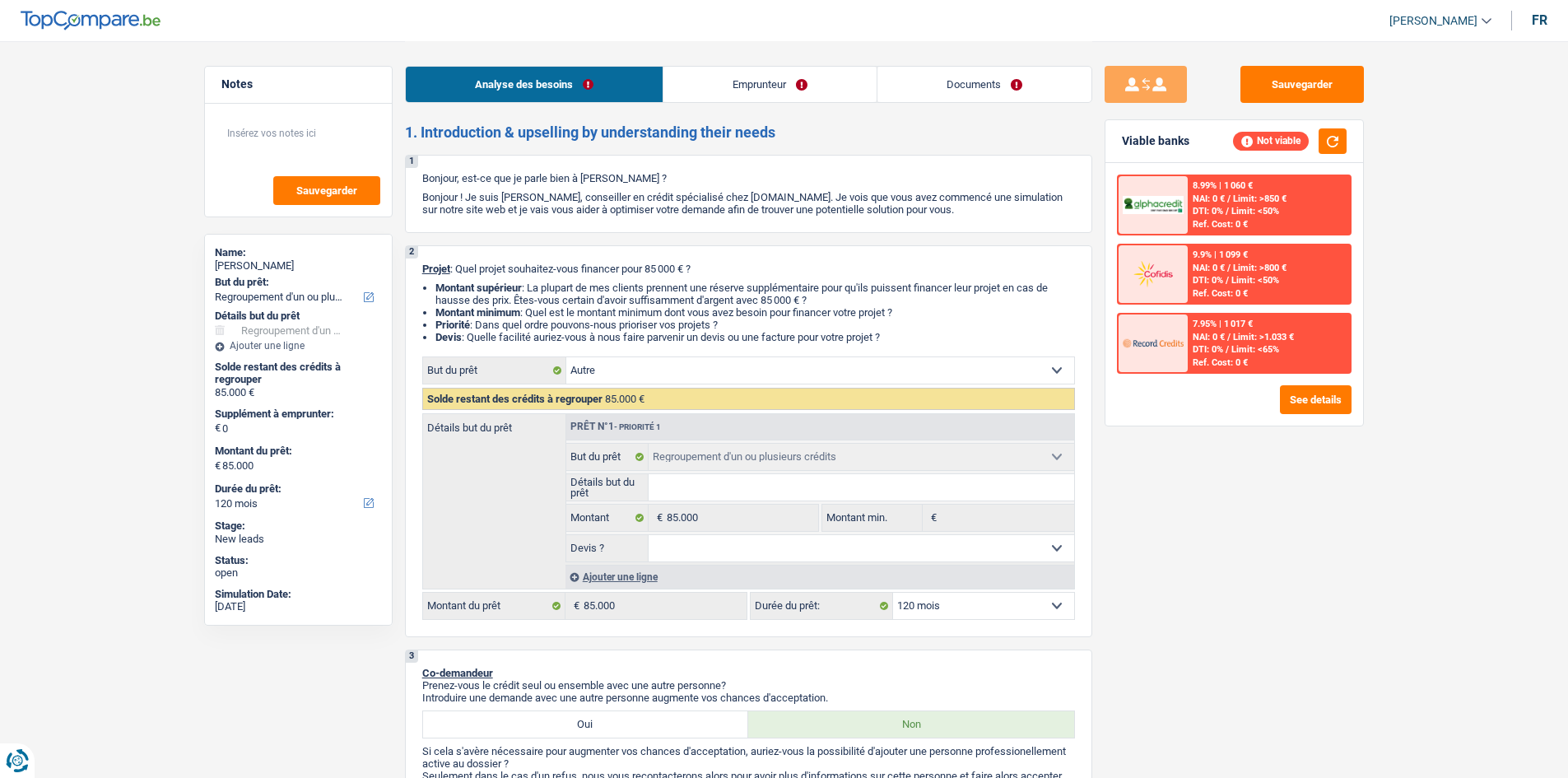
select select "other"
select select "refinancing"
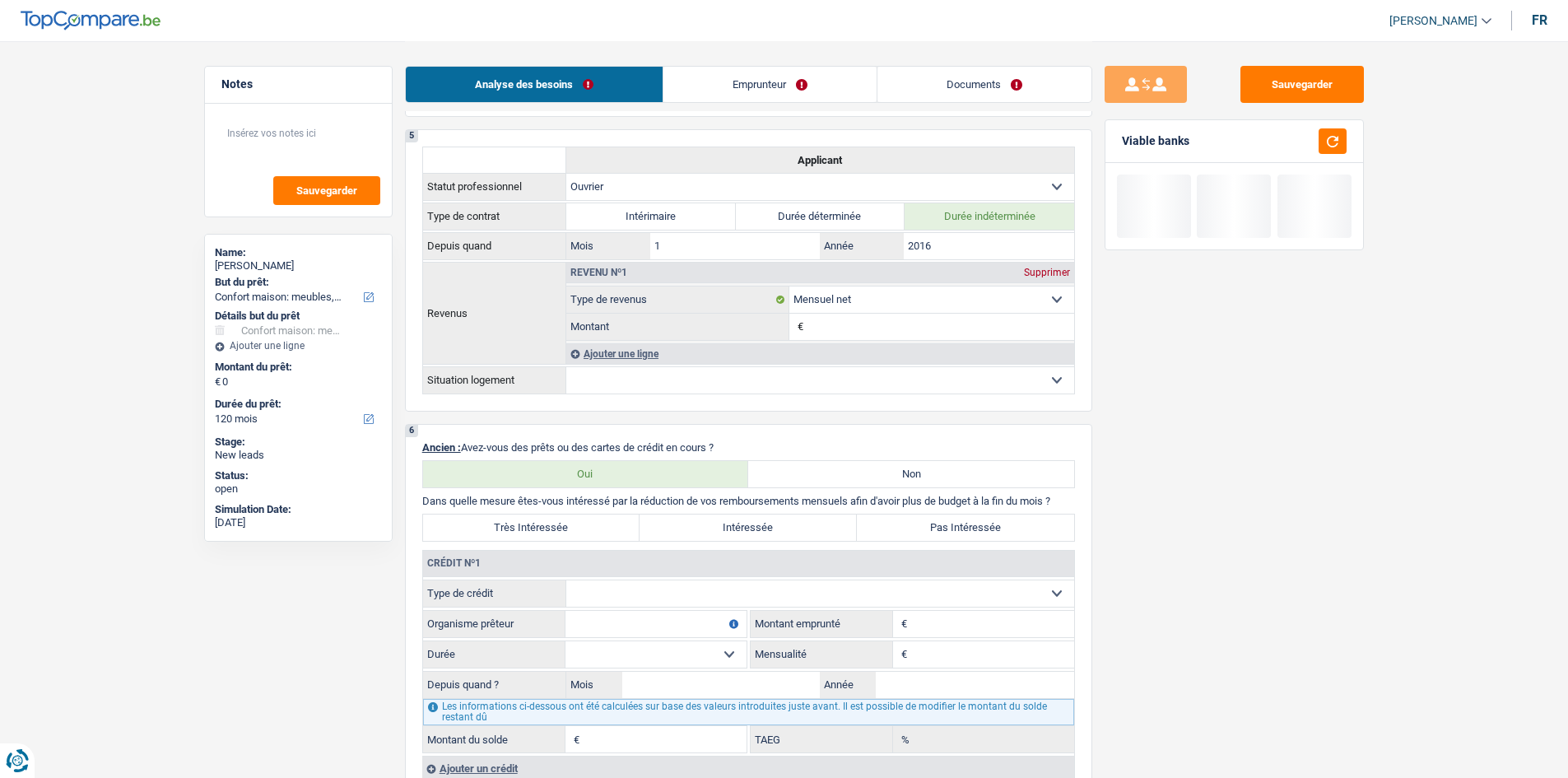
scroll to position [988, 0]
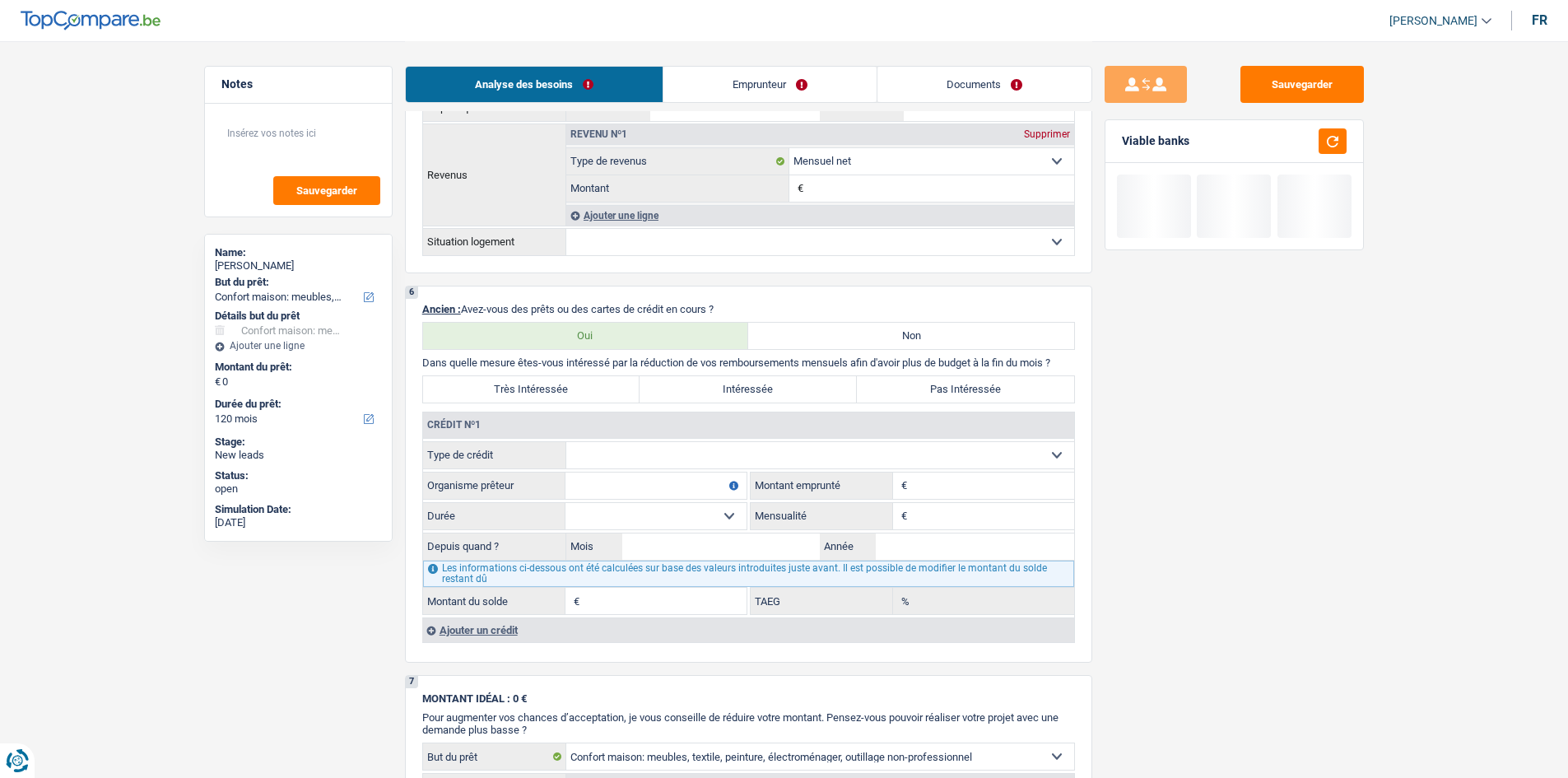
click at [713, 78] on link "Emprunteur" at bounding box center [769, 84] width 213 height 36
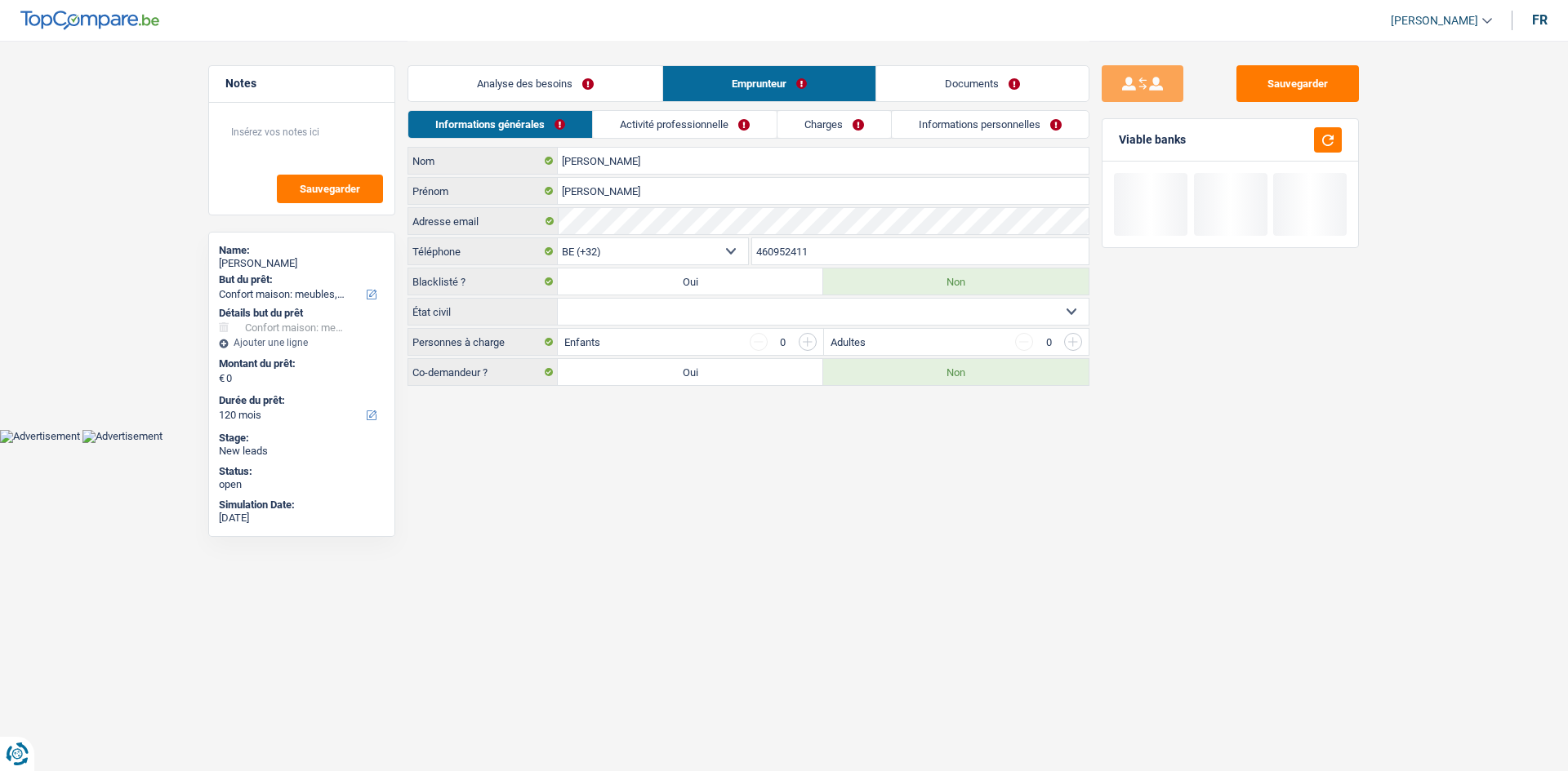
click at [707, 112] on link "Activité professionnelle" at bounding box center [684, 125] width 184 height 27
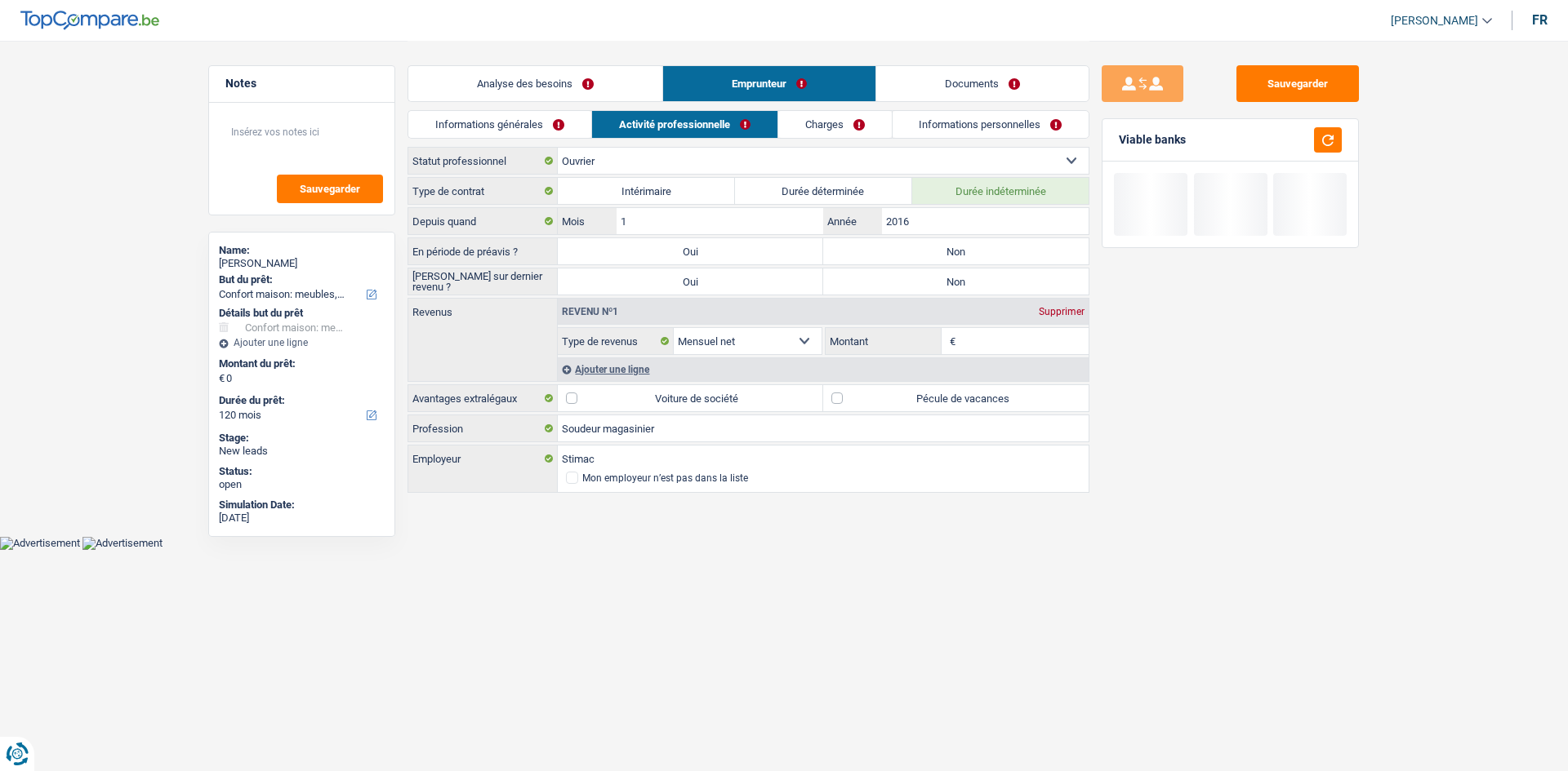
click at [707, 123] on link "Charges" at bounding box center [835, 125] width 113 height 27
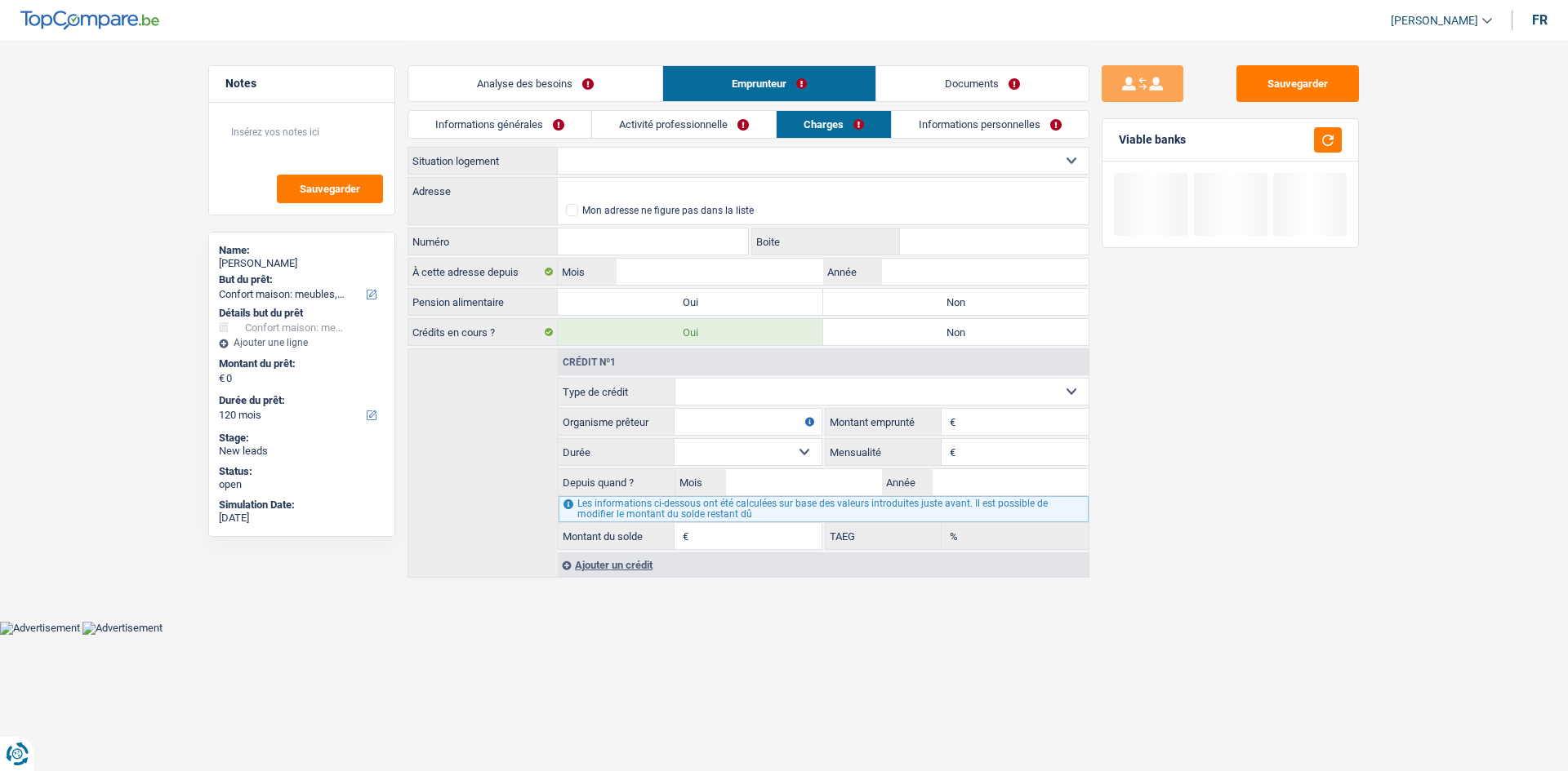
click at [707, 130] on link "Informations personnelles" at bounding box center [990, 125] width 197 height 27
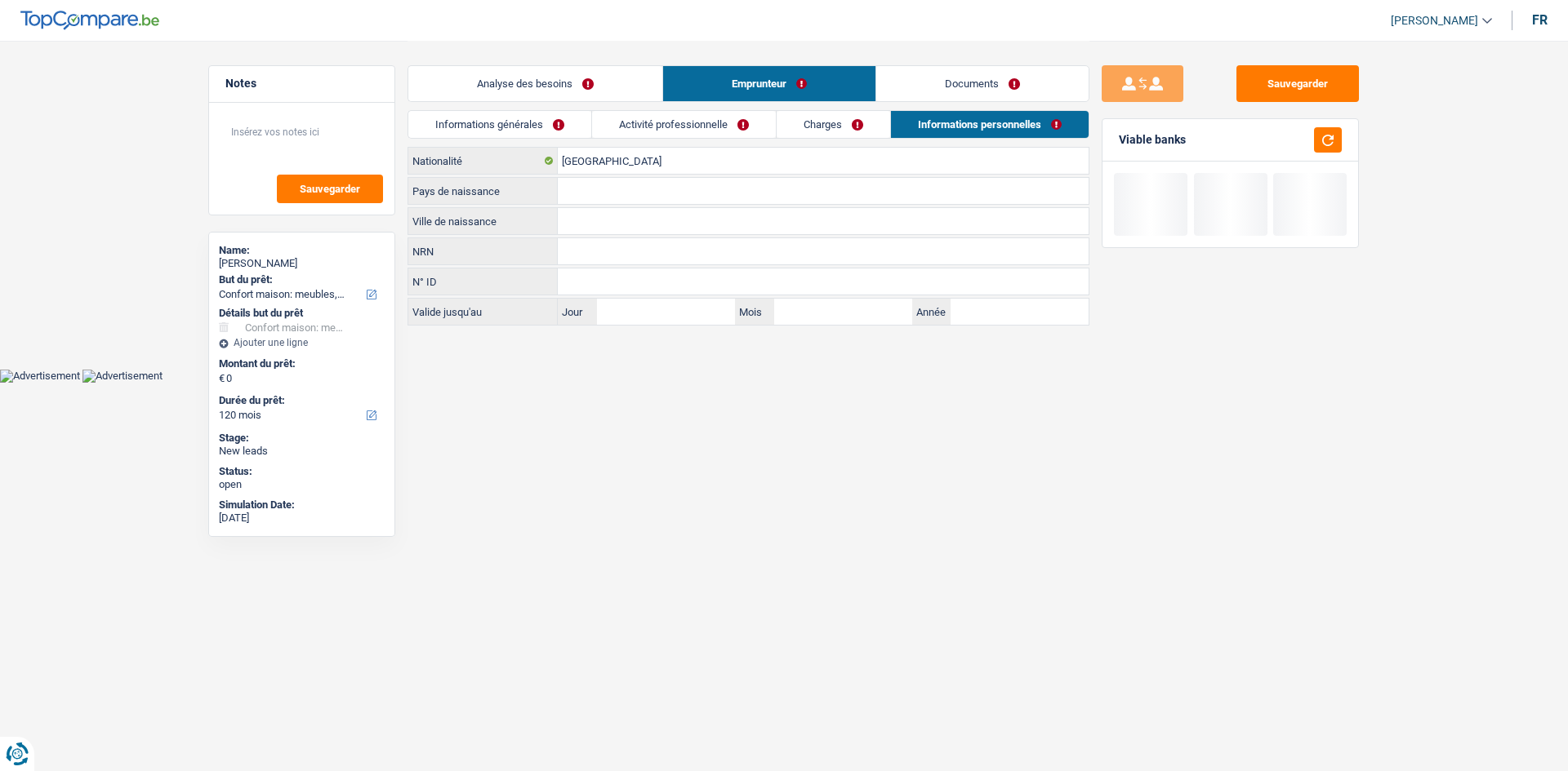
click at [507, 82] on link "Analyse des besoins" at bounding box center [535, 83] width 254 height 35
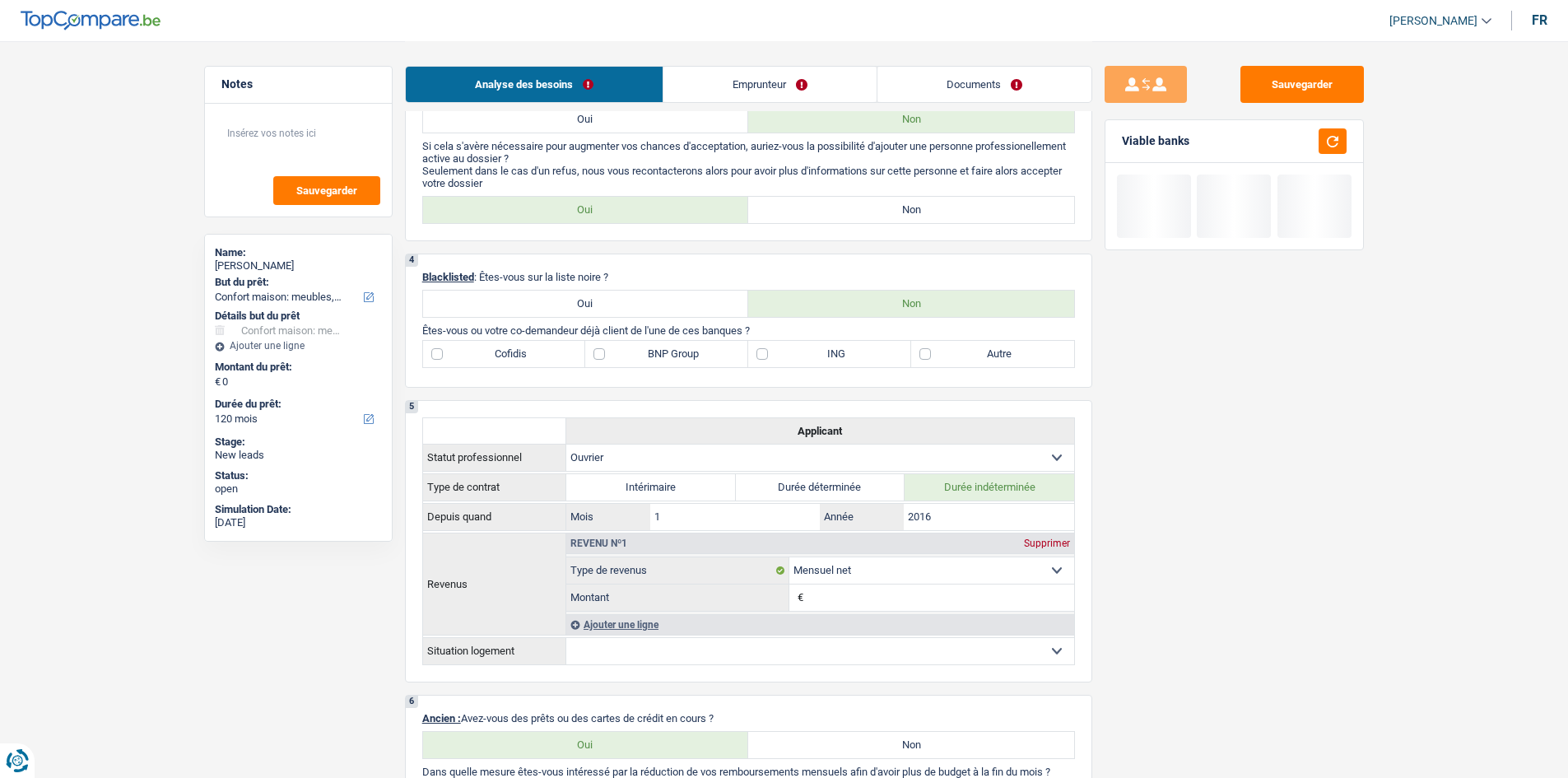
scroll to position [577, 0]
click at [650, 304] on label "Oui" at bounding box center [586, 306] width 326 height 27
click at [650, 304] on input "Oui" at bounding box center [586, 306] width 326 height 27
radio input "true"
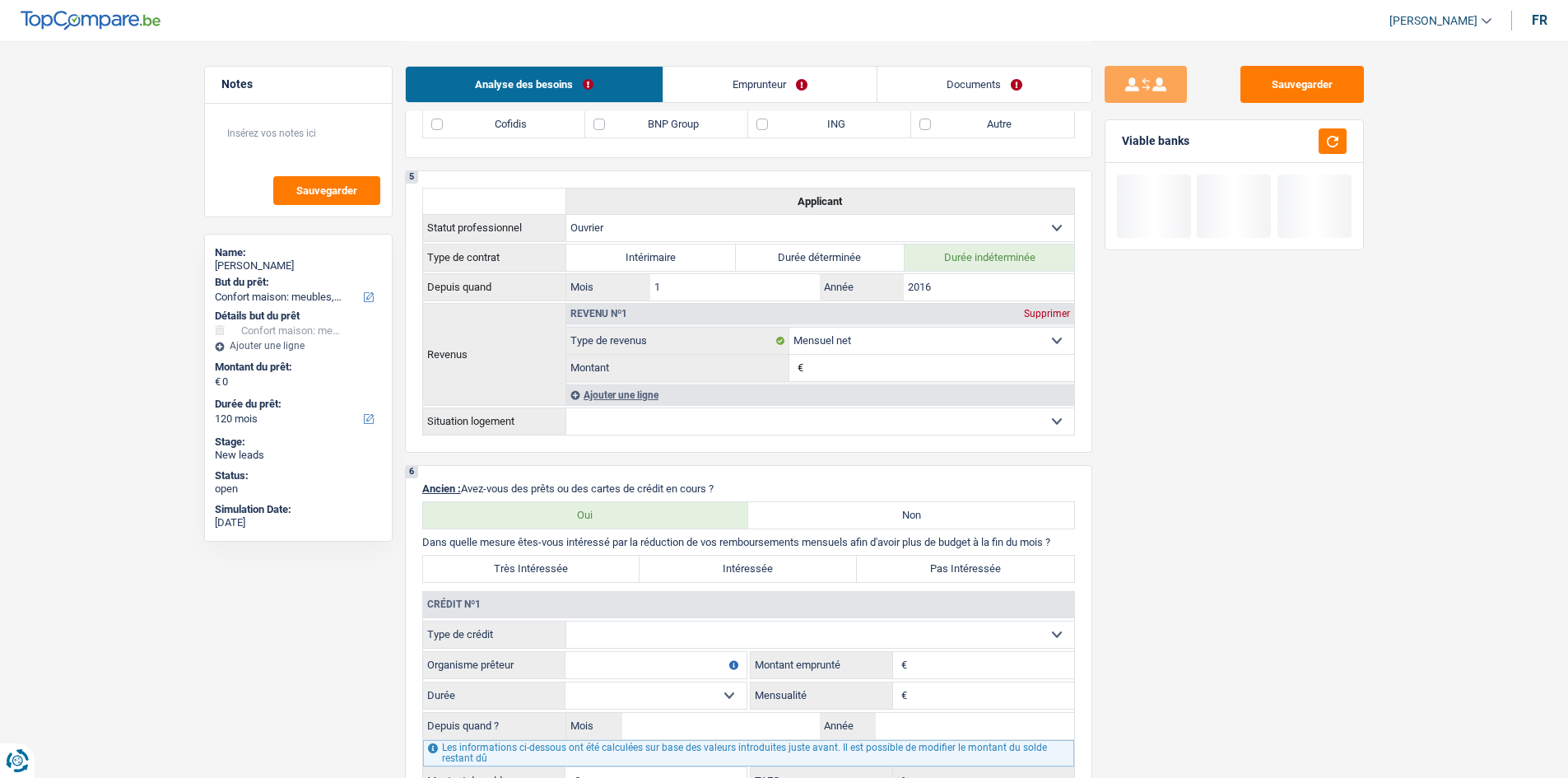
scroll to position [495, 0]
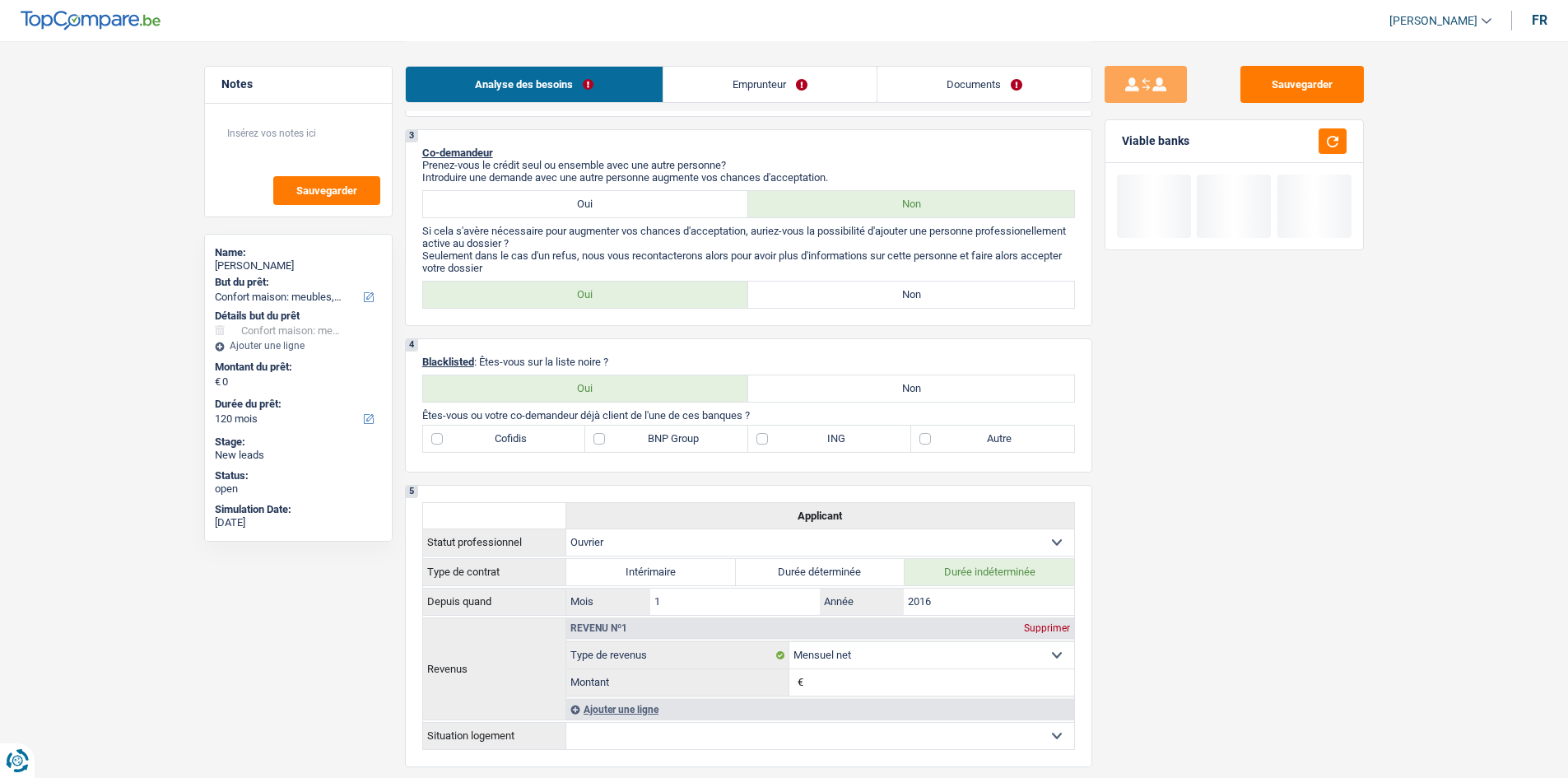
click at [713, 378] on label "Non" at bounding box center [911, 389] width 326 height 27
click at [713, 378] on input "Non" at bounding box center [911, 389] width 326 height 27
radio input "true"
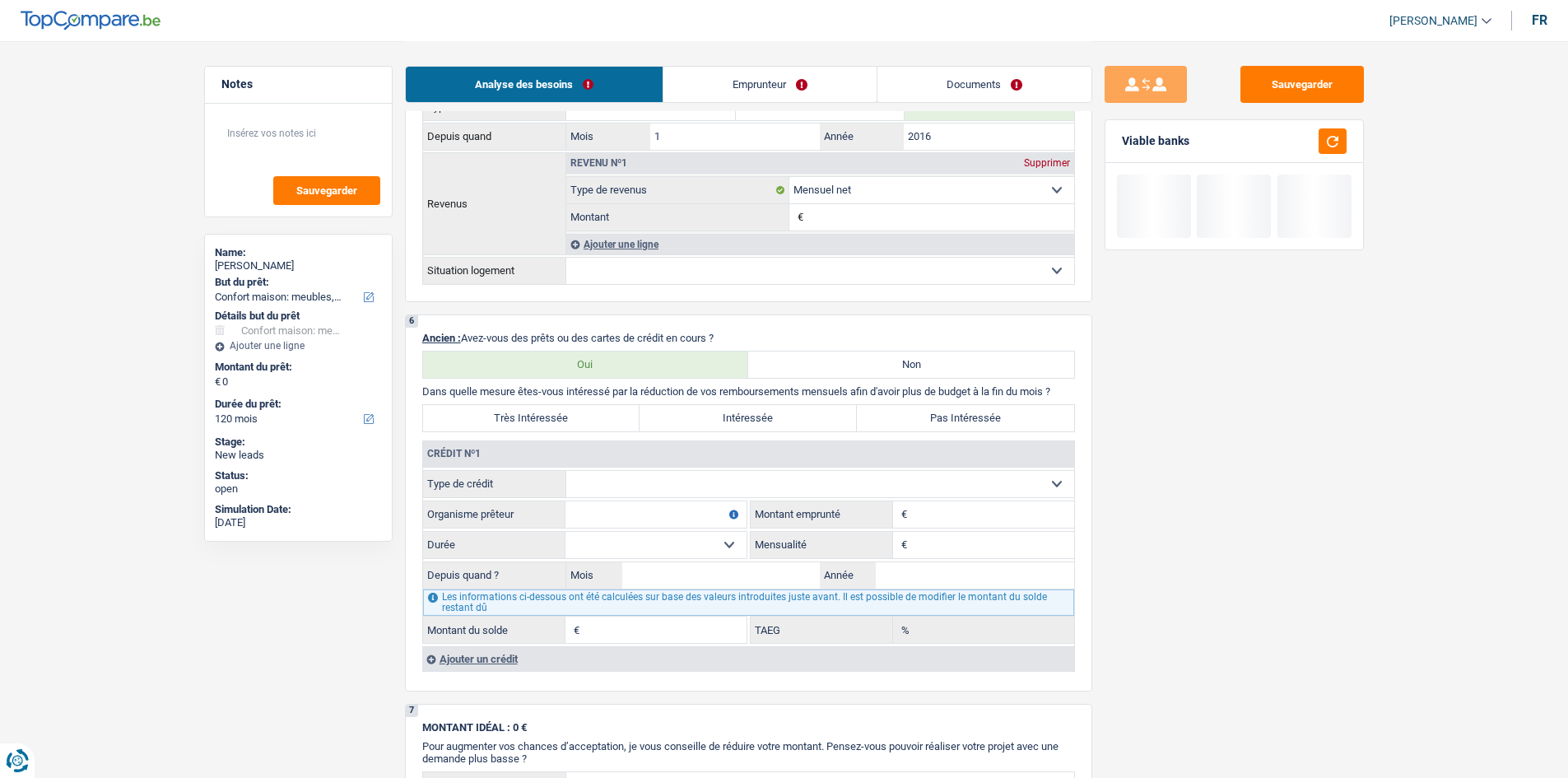
scroll to position [988, 0]
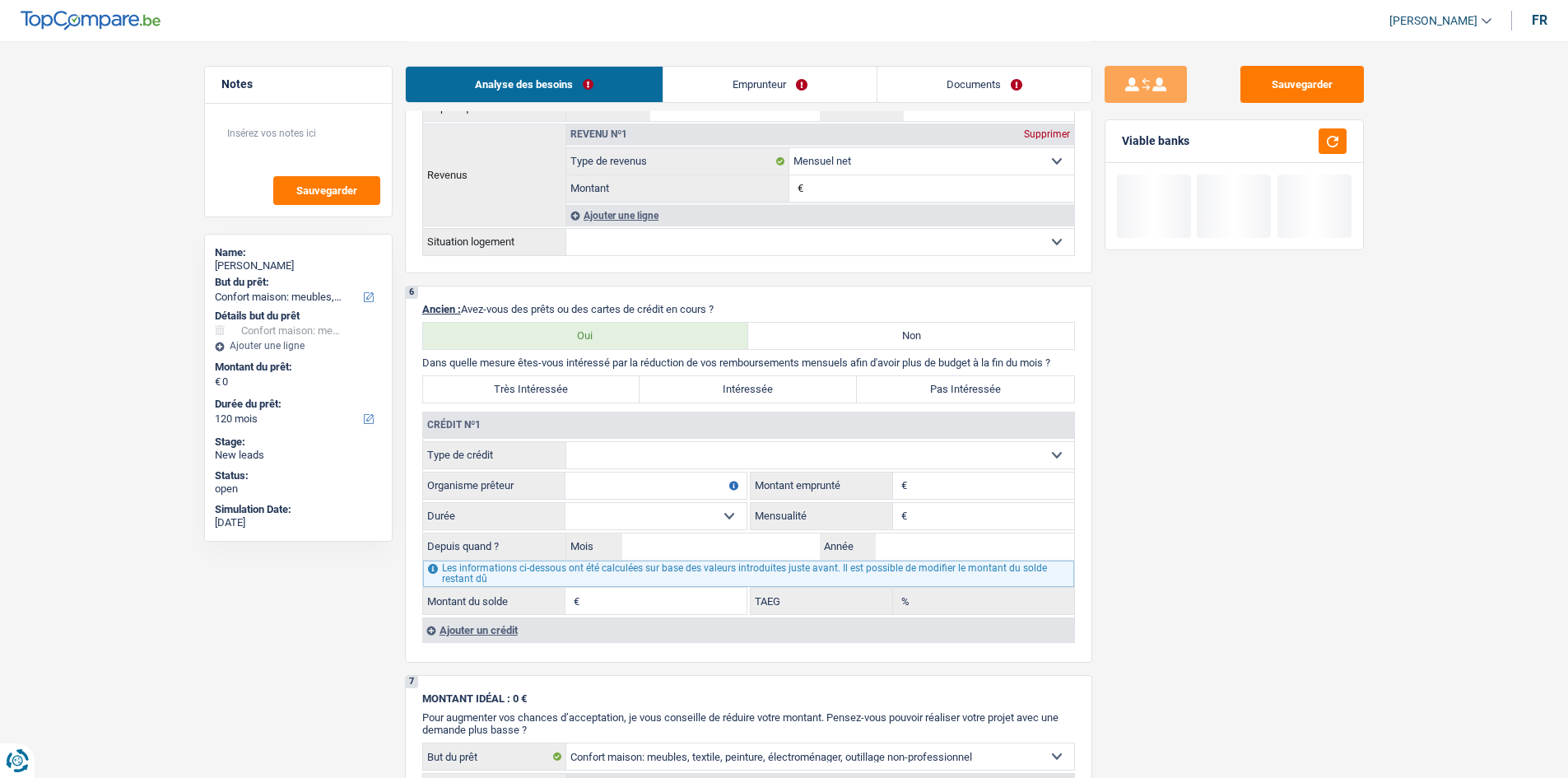
click at [627, 381] on select "Carte ou ouverture de crédit Prêt hypothécaire Vente à tempérament Prêt à tempé…" at bounding box center [821, 455] width 508 height 27
select select "personalLoan"
type input "0"
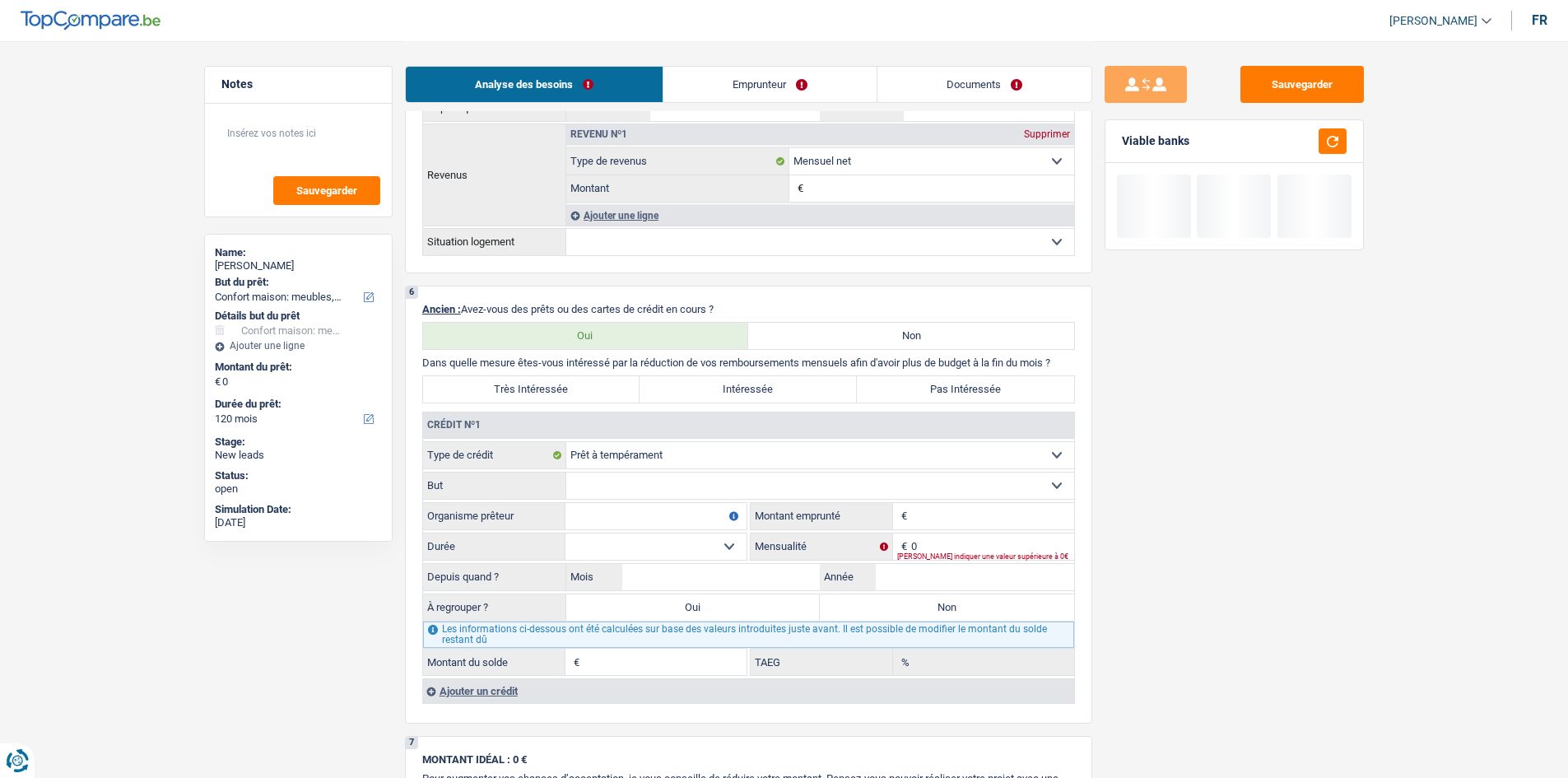
click at [677, 381] on select "Carte ou ouverture de crédit Prêt hypothécaire Vente à tempérament Prêt à tempé…" at bounding box center [821, 455] width 508 height 27
select select "creditConsolidation"
click at [567, 381] on select "Carte ou ouverture de crédit Prêt hypothécaire Vente à tempérament Prêt à tempé…" at bounding box center [821, 455] width 508 height 27
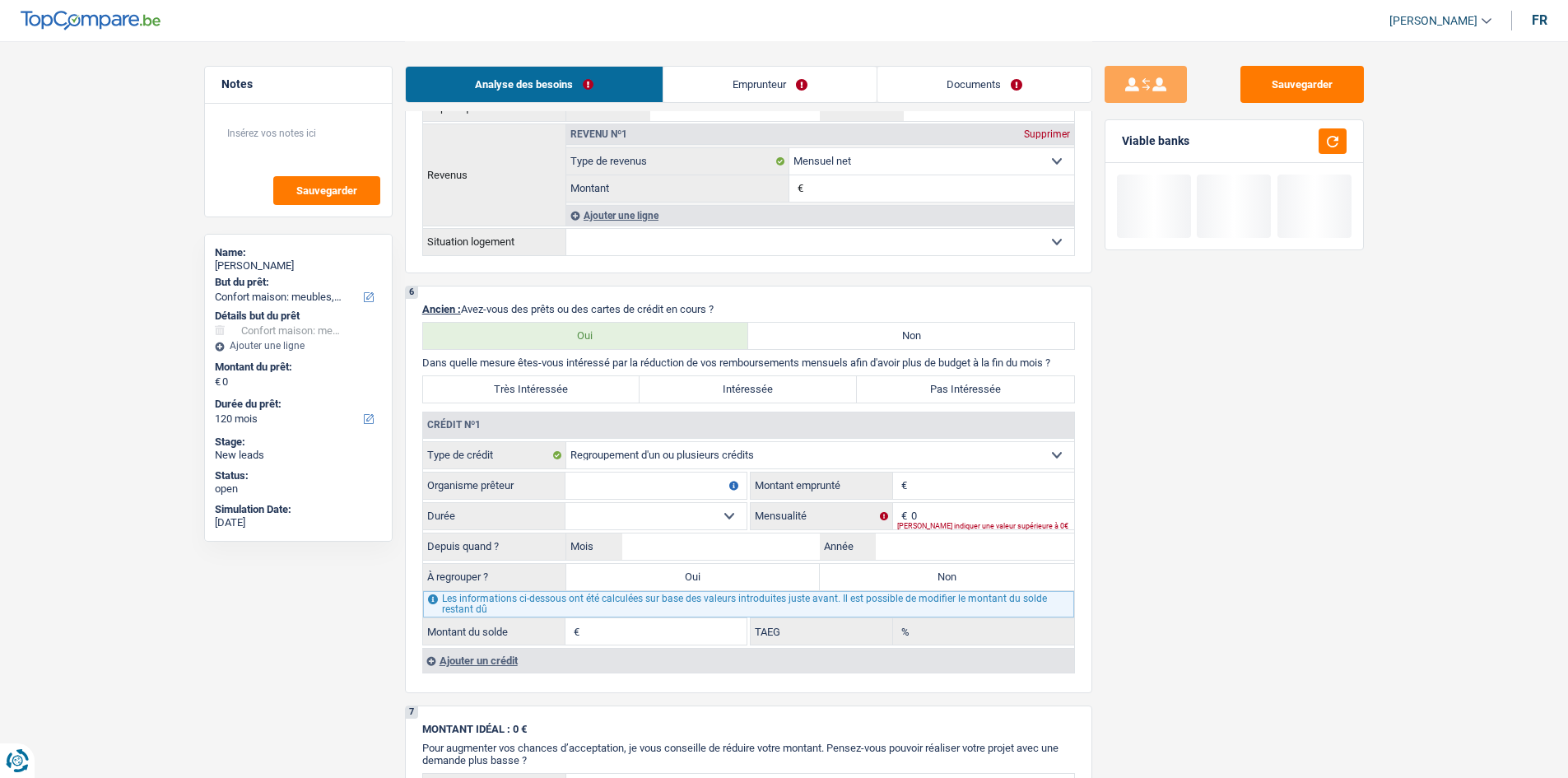
click at [694, 381] on input "Organisme prêteur" at bounding box center [656, 485] width 181 height 27
type input "Dhbank"
click at [713, 381] on input "Montant" at bounding box center [992, 485] width 163 height 27
type input "60.000"
drag, startPoint x: 980, startPoint y: 504, endPoint x: 1051, endPoint y: 510, distance: 71.3
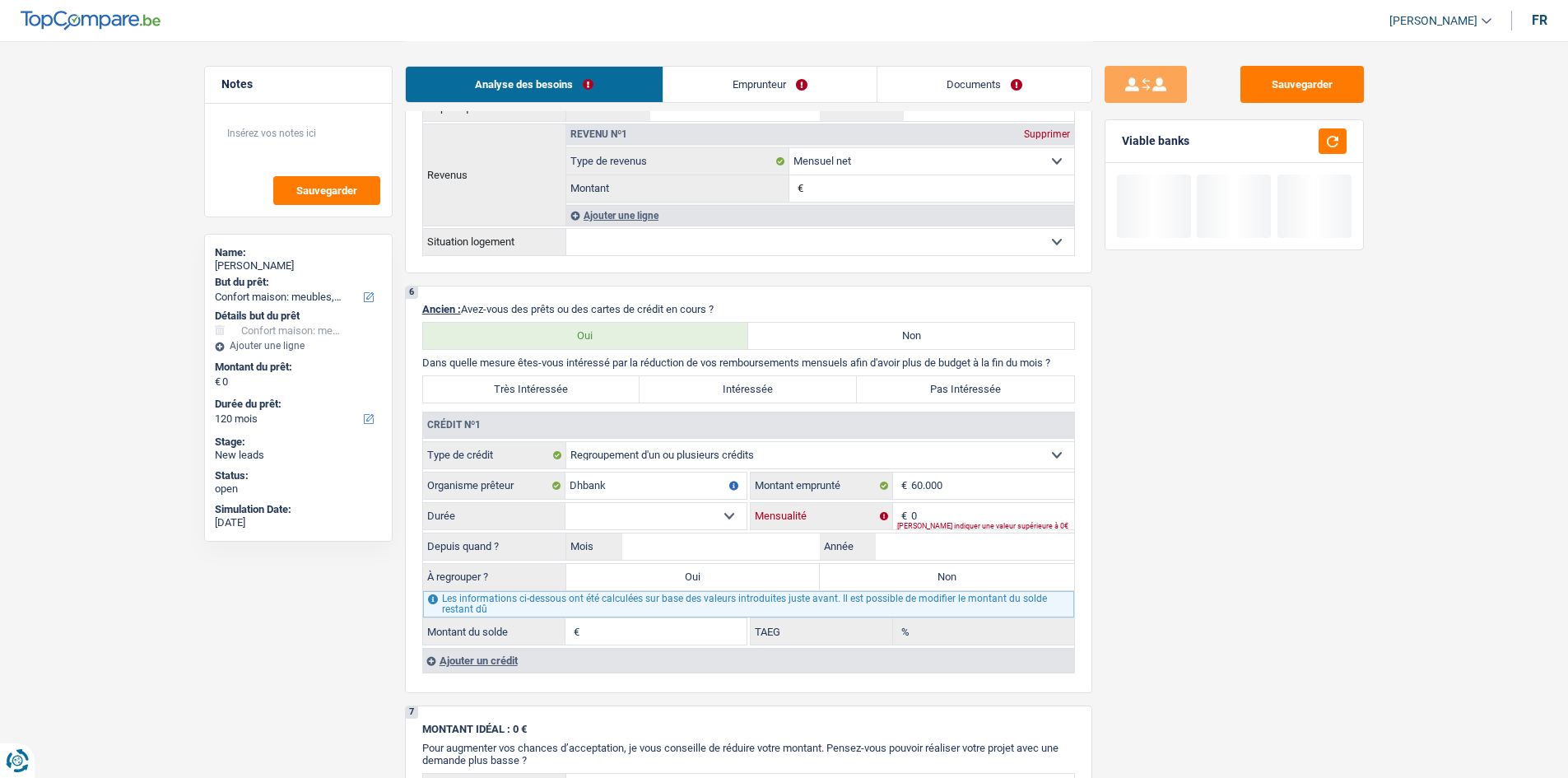
click at [713, 381] on input "0" at bounding box center [992, 516] width 163 height 27
type input "738"
drag, startPoint x: 1005, startPoint y: 544, endPoint x: 1011, endPoint y: 524, distance: 20.9
click at [713, 381] on fieldset "Carte ou ouverture de crédit Prêt hypothécaire Vente à tempérament Prêt à tempé…" at bounding box center [748, 543] width 652 height 204
type input "2021"
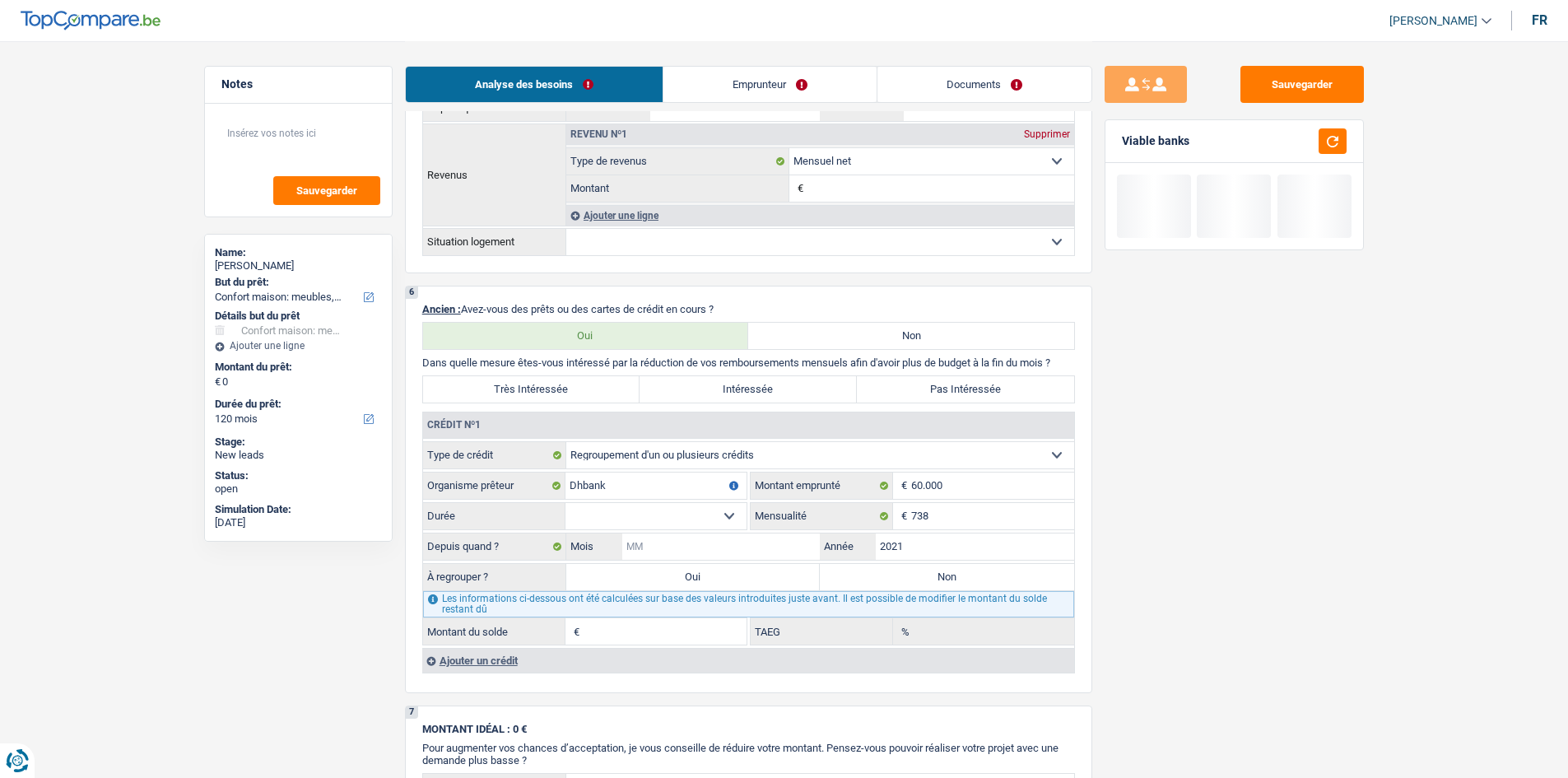
click at [713, 381] on input "Mois" at bounding box center [721, 547] width 198 height 27
type input "3"
click at [681, 381] on select "12 mois 18 mois 24 mois 30 mois 36 mois 42 mois 48 mois 60 mois 72 mois 84 mois…" at bounding box center [656, 516] width 181 height 27
select select "120"
click at [566, 381] on select "12 mois 18 mois 24 mois 30 mois 36 mois 42 mois 48 mois 60 mois 72 mois 84 mois…" at bounding box center [656, 516] width 181 height 27
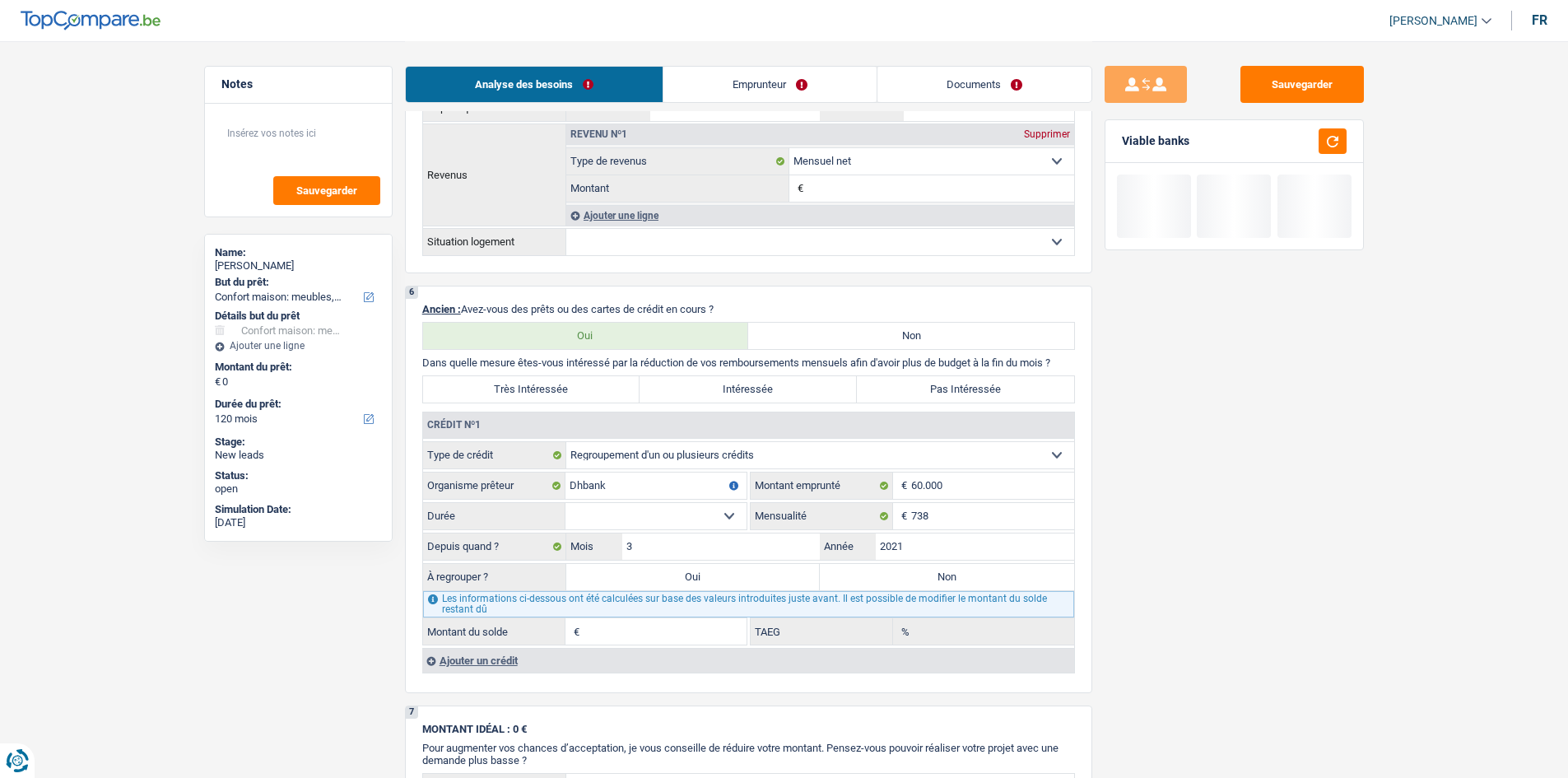
type input "38.984"
type input "8,64"
click at [713, 381] on div "Sauvegarder Viable banks" at bounding box center [1234, 409] width 284 height 686
click at [581, 381] on div "Ajouter un crédit" at bounding box center [748, 660] width 652 height 25
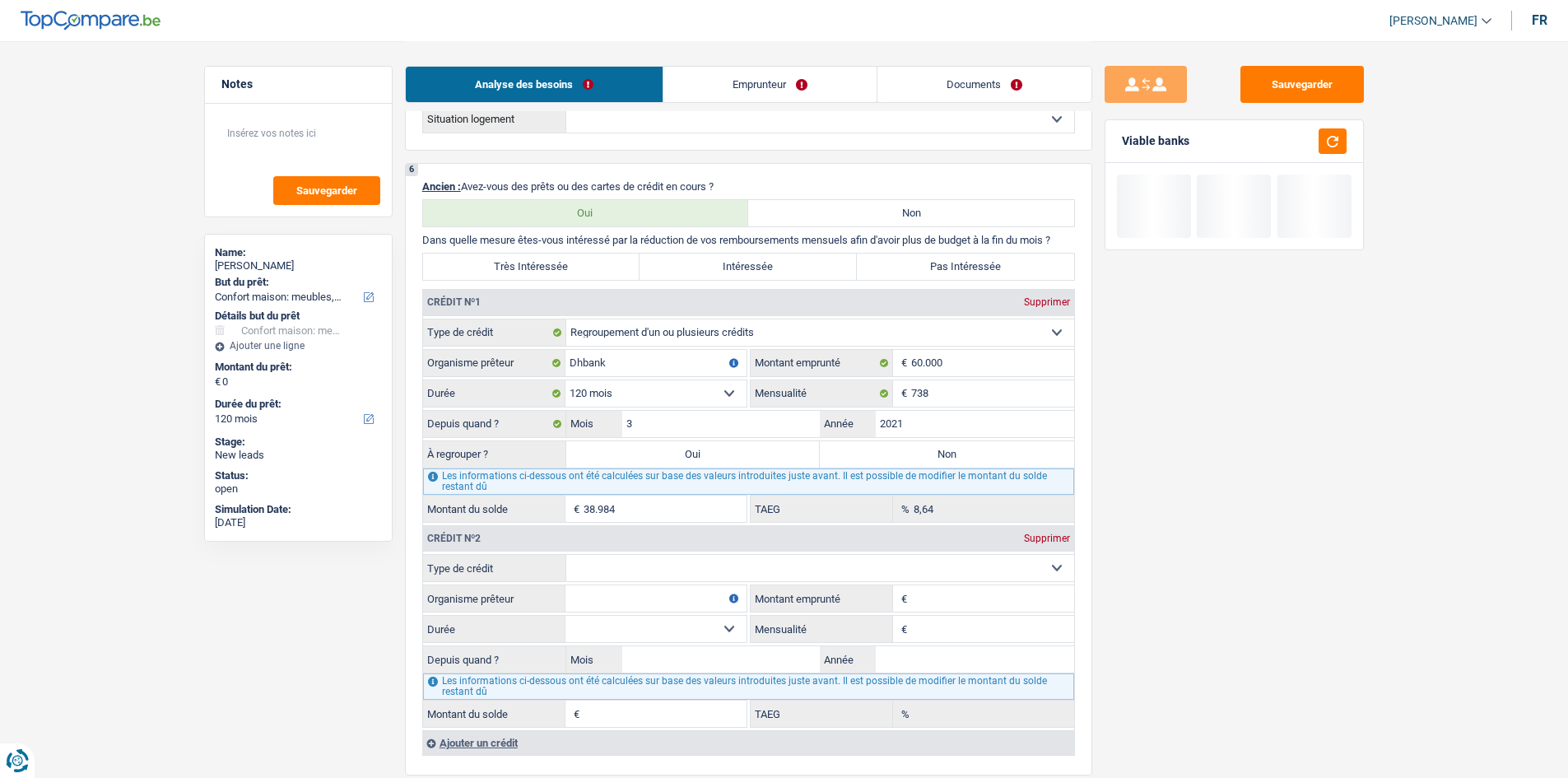
scroll to position [1235, 0]
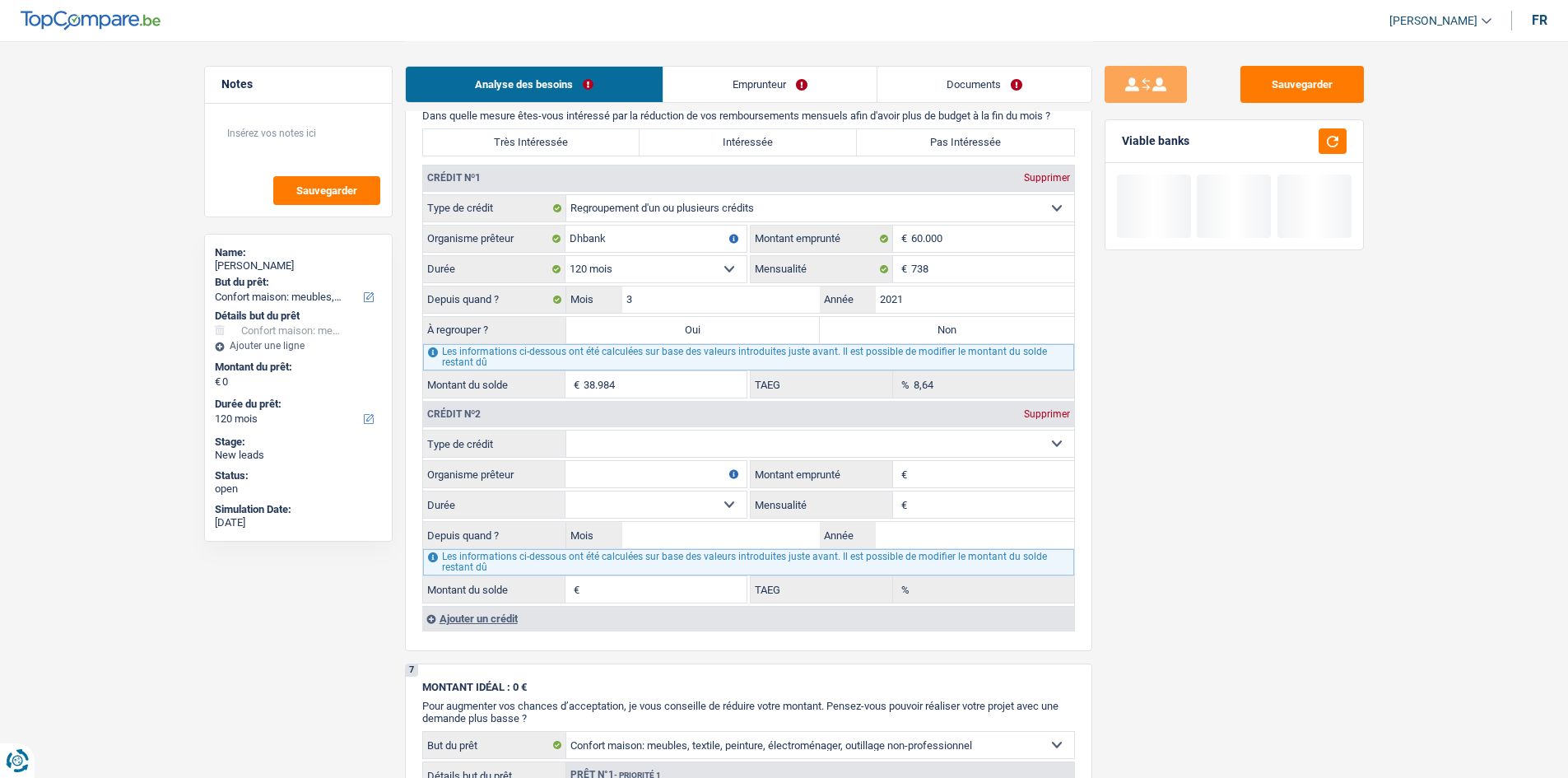
click at [662, 381] on select "Carte ou ouverture de crédit Prêt hypothécaire Vente à tempérament Prêt à tempé…" at bounding box center [821, 443] width 508 height 27
select select "personalLoan"
type input "0"
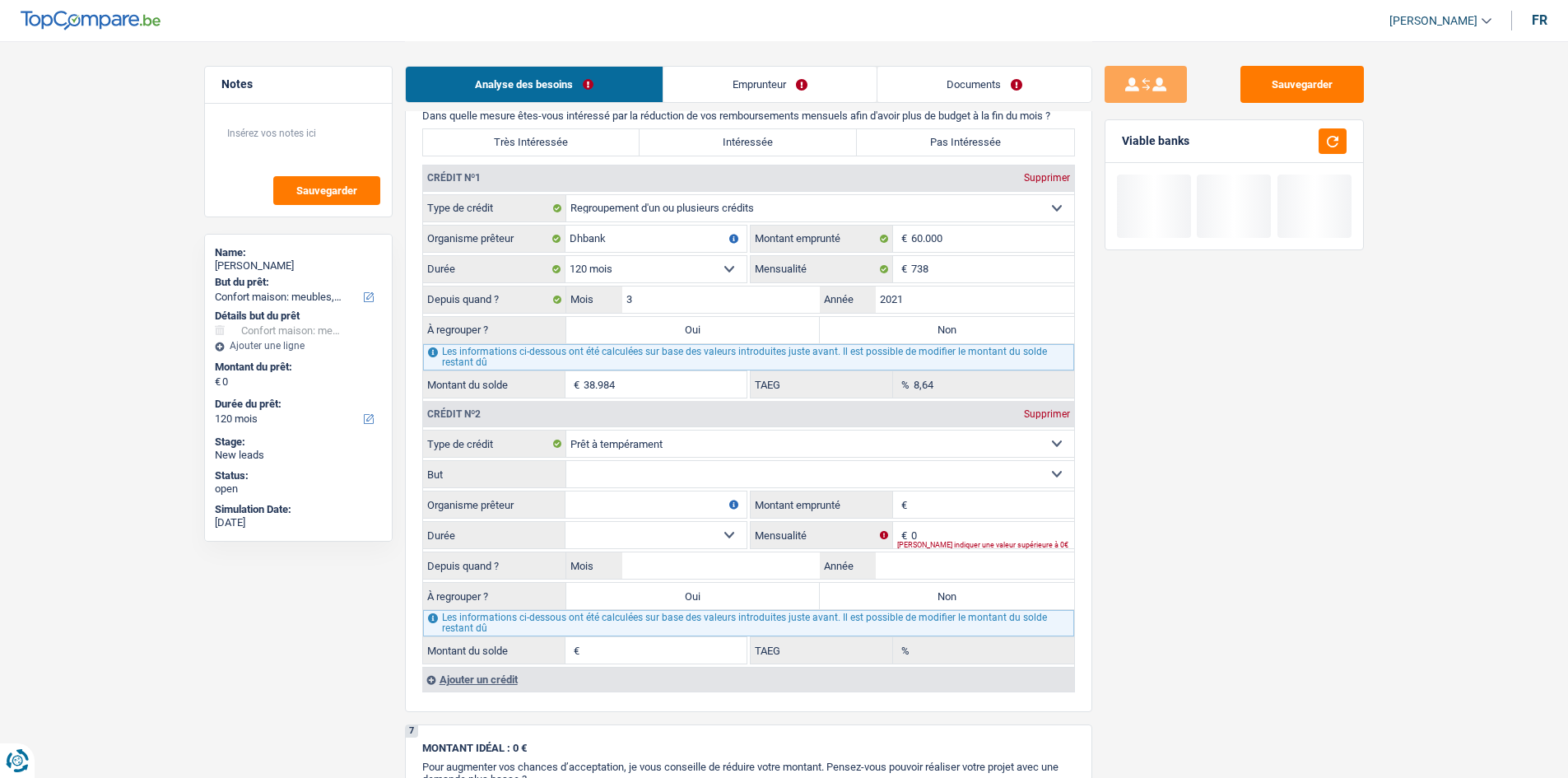
drag, startPoint x: 669, startPoint y: 478, endPoint x: 661, endPoint y: 475, distance: 8.5
click at [669, 381] on select "Confort maison: meubles, textile, peinture, électroménager, outillage non-profe…" at bounding box center [821, 474] width 508 height 27
select select "smallWorks"
click at [567, 381] on select "Confort maison: meubles, textile, peinture, électroménager, outillage non-profe…" at bounding box center [821, 474] width 508 height 27
click at [635, 381] on input "Organisme prêteur" at bounding box center [656, 505] width 181 height 27
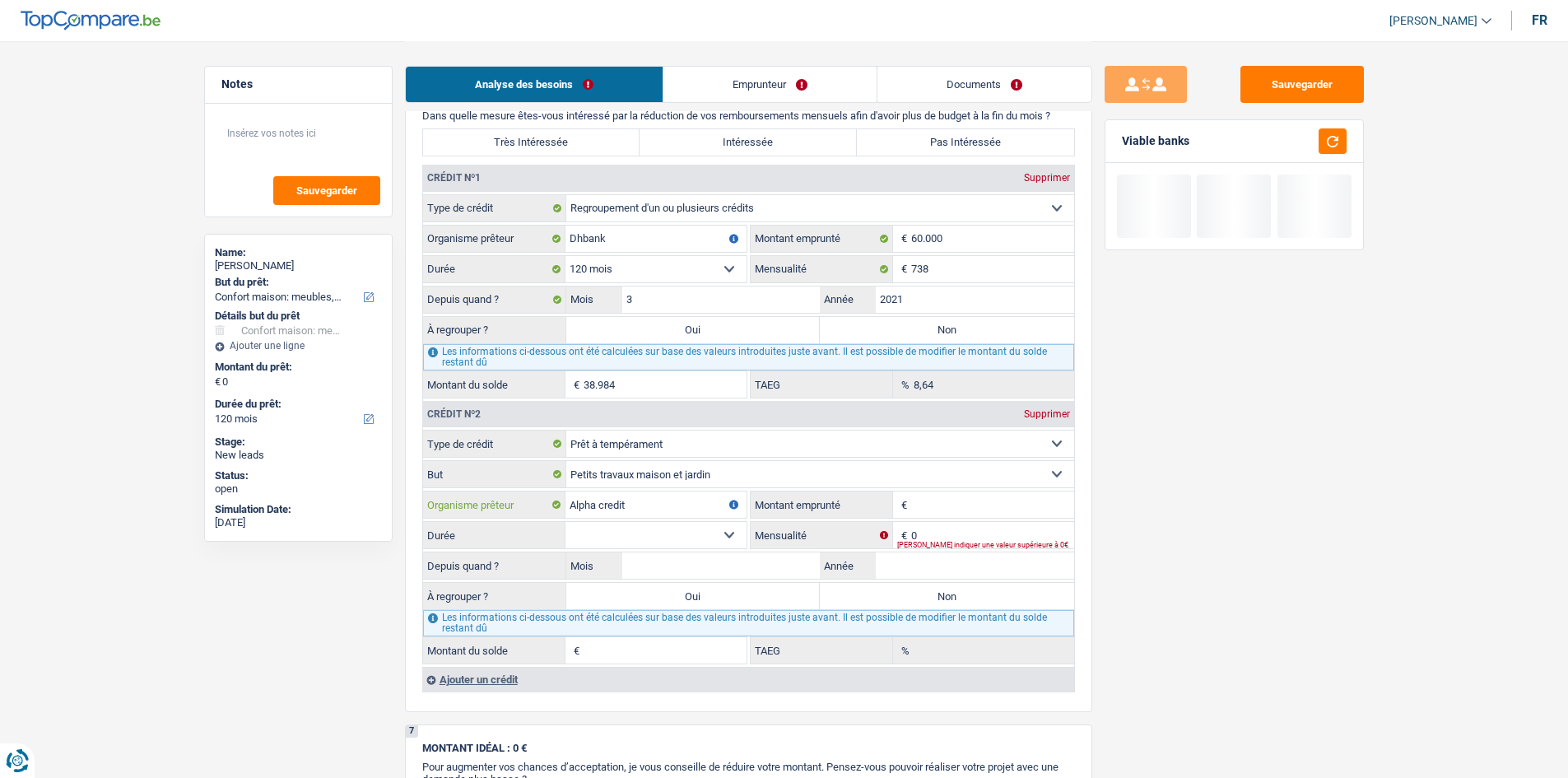
type input "Alpha credit"
drag, startPoint x: 931, startPoint y: 502, endPoint x: 966, endPoint y: 510, distance: 35.9
click at [713, 381] on input "Montant emprunté" at bounding box center [992, 505] width 163 height 27
type input "12.000"
click at [713, 381] on input "0" at bounding box center [992, 535] width 163 height 27
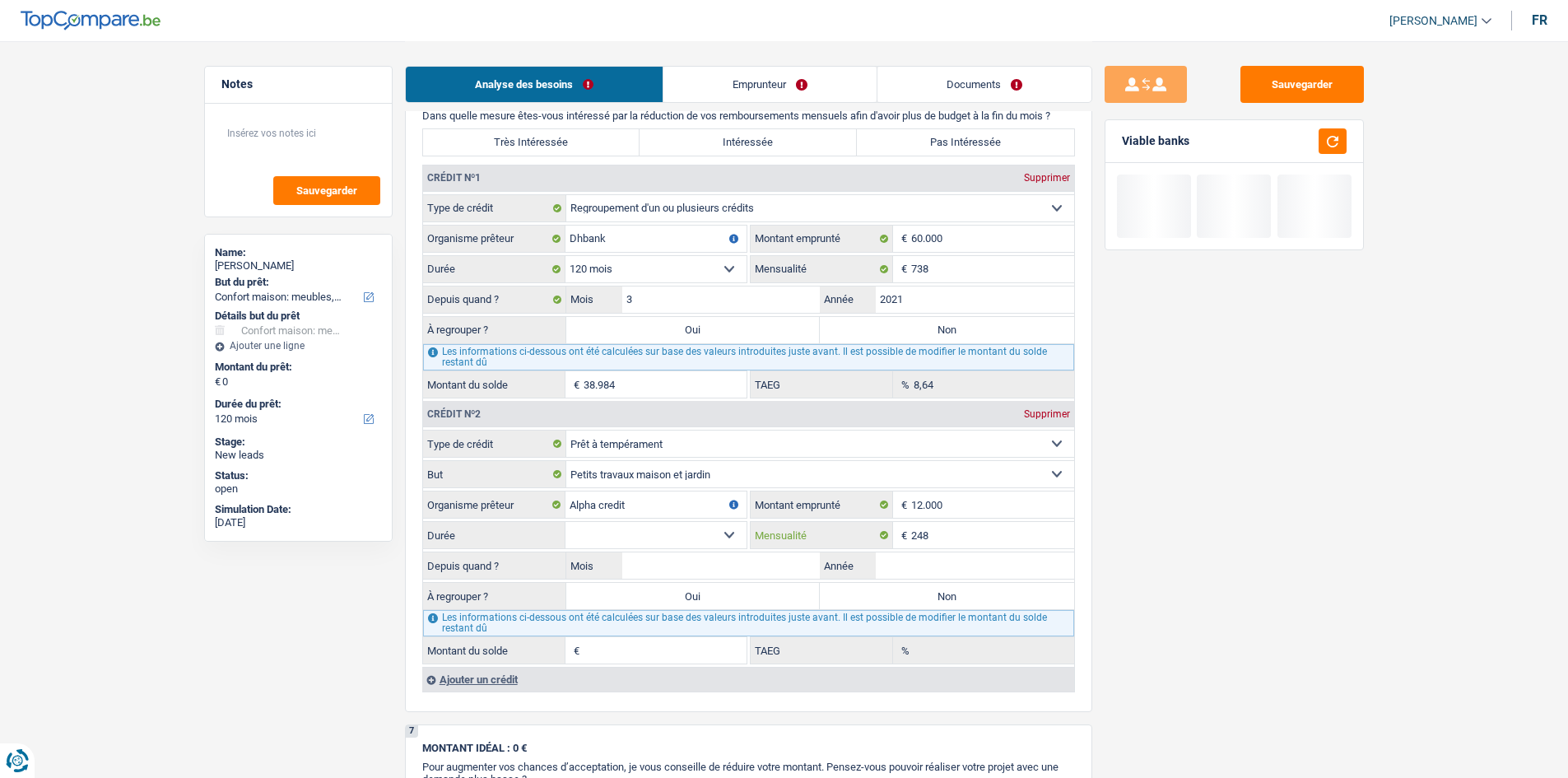
type input "248"
drag, startPoint x: 974, startPoint y: 571, endPoint x: 1030, endPoint y: 558, distance: 57.5
click at [713, 381] on input "Année" at bounding box center [975, 565] width 198 height 27
type input "2025"
click at [713, 381] on input "Mois" at bounding box center [721, 565] width 198 height 27
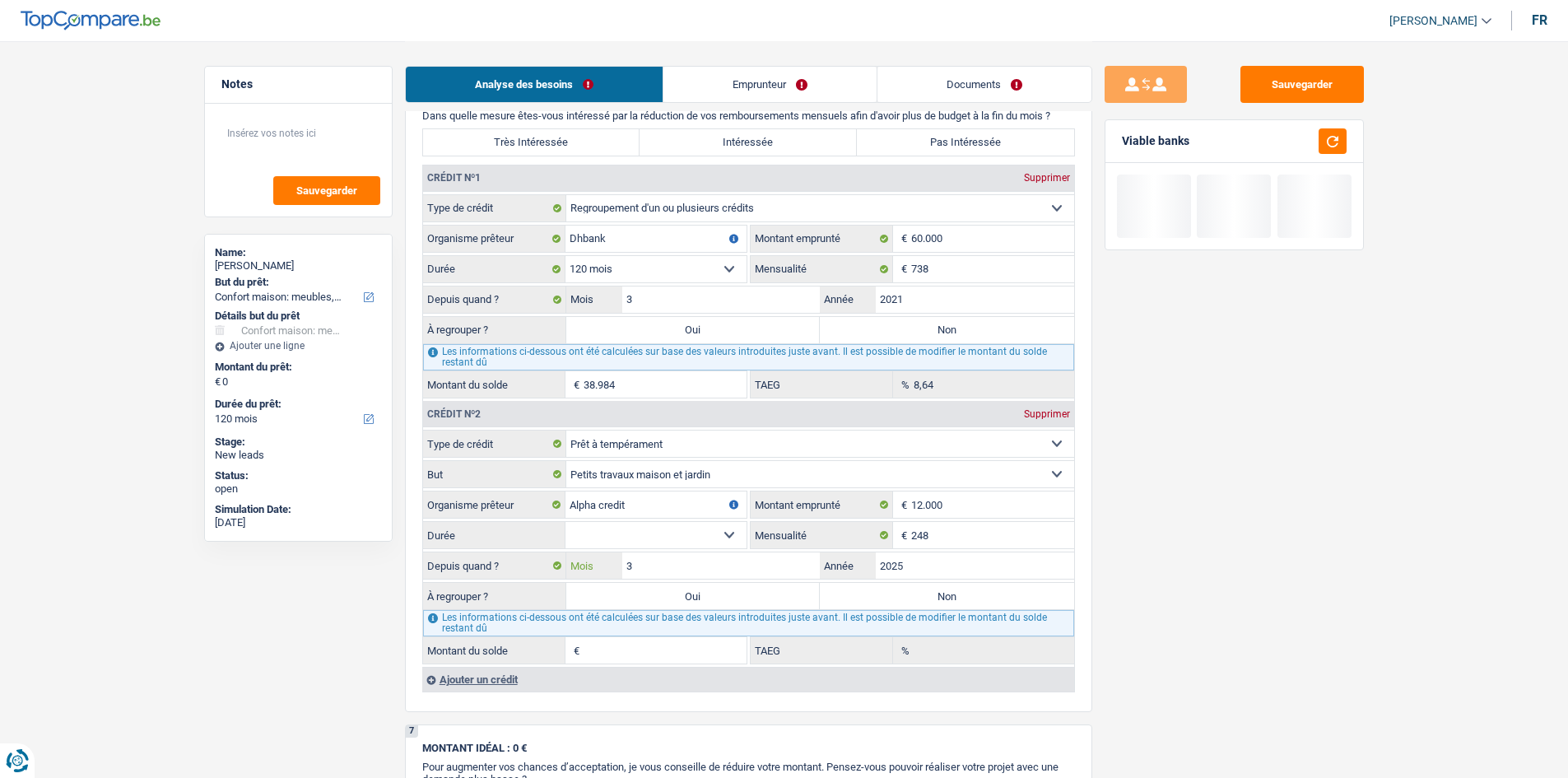
type input "3"
click at [645, 381] on select "12 mois 18 mois 24 mois 30 mois 36 mois 42 mois 48 mois 60 mois Sélectionner un…" at bounding box center [656, 535] width 181 height 27
select select "60"
click at [566, 381] on select "12 mois 18 mois 24 mois 30 mois 36 mois 42 mois 48 mois 60 mois Sélectionner un…" at bounding box center [656, 535] width 181 height 27
type input "11.023"
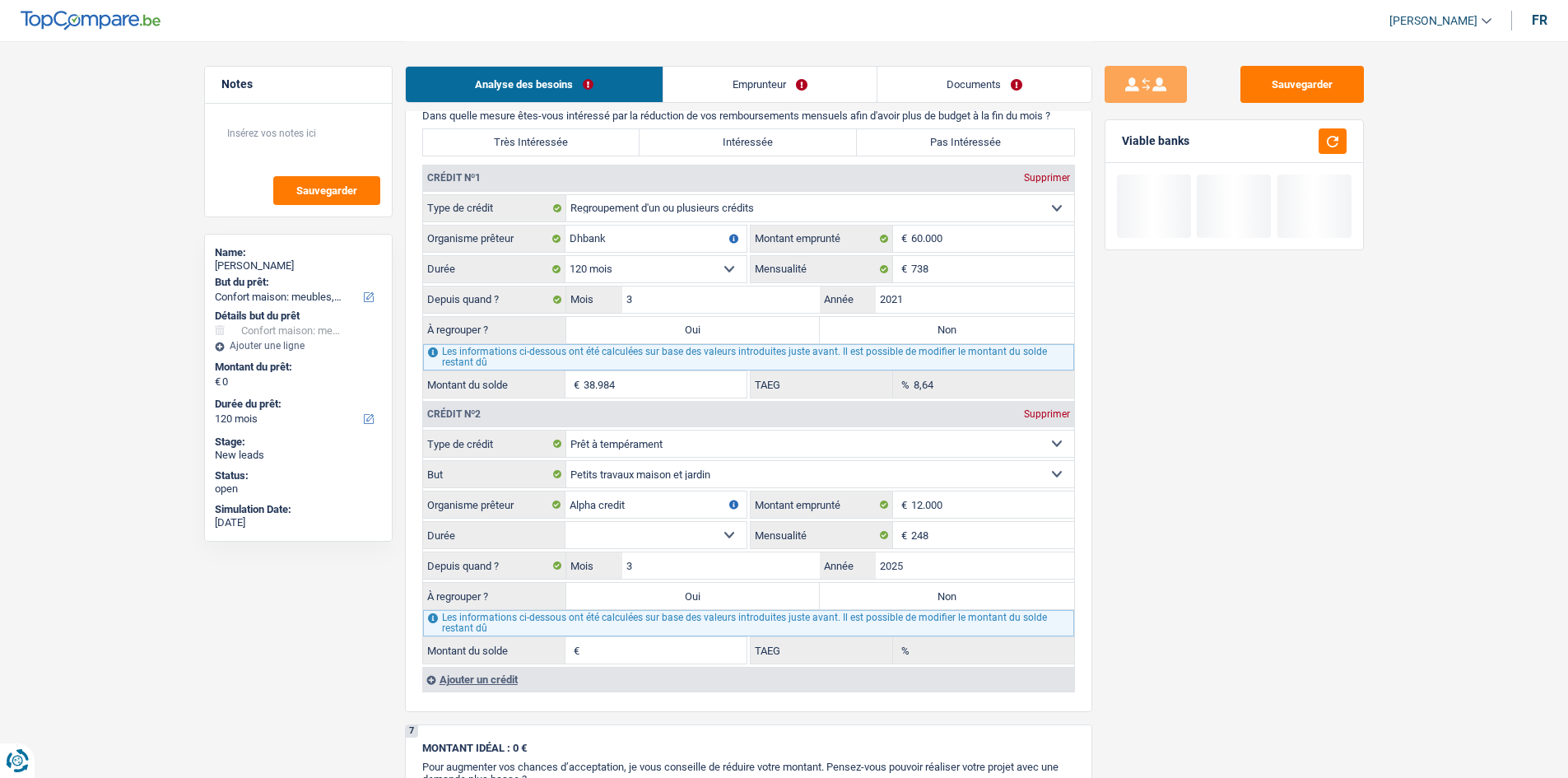
type input "9,18"
click at [713, 381] on div "Sauvegarder Viable banks" at bounding box center [1234, 409] width 284 height 686
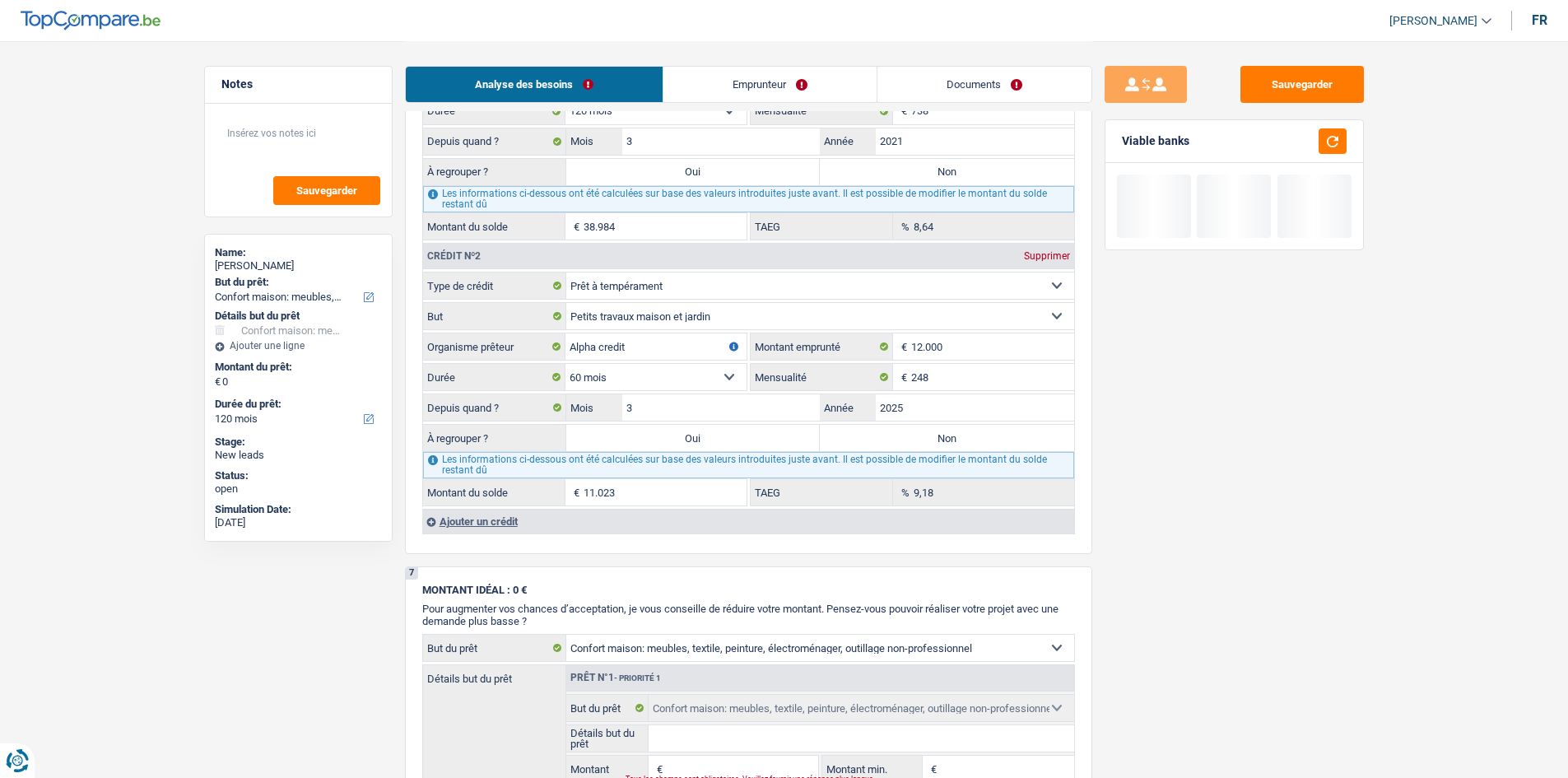
scroll to position [1401, 0]
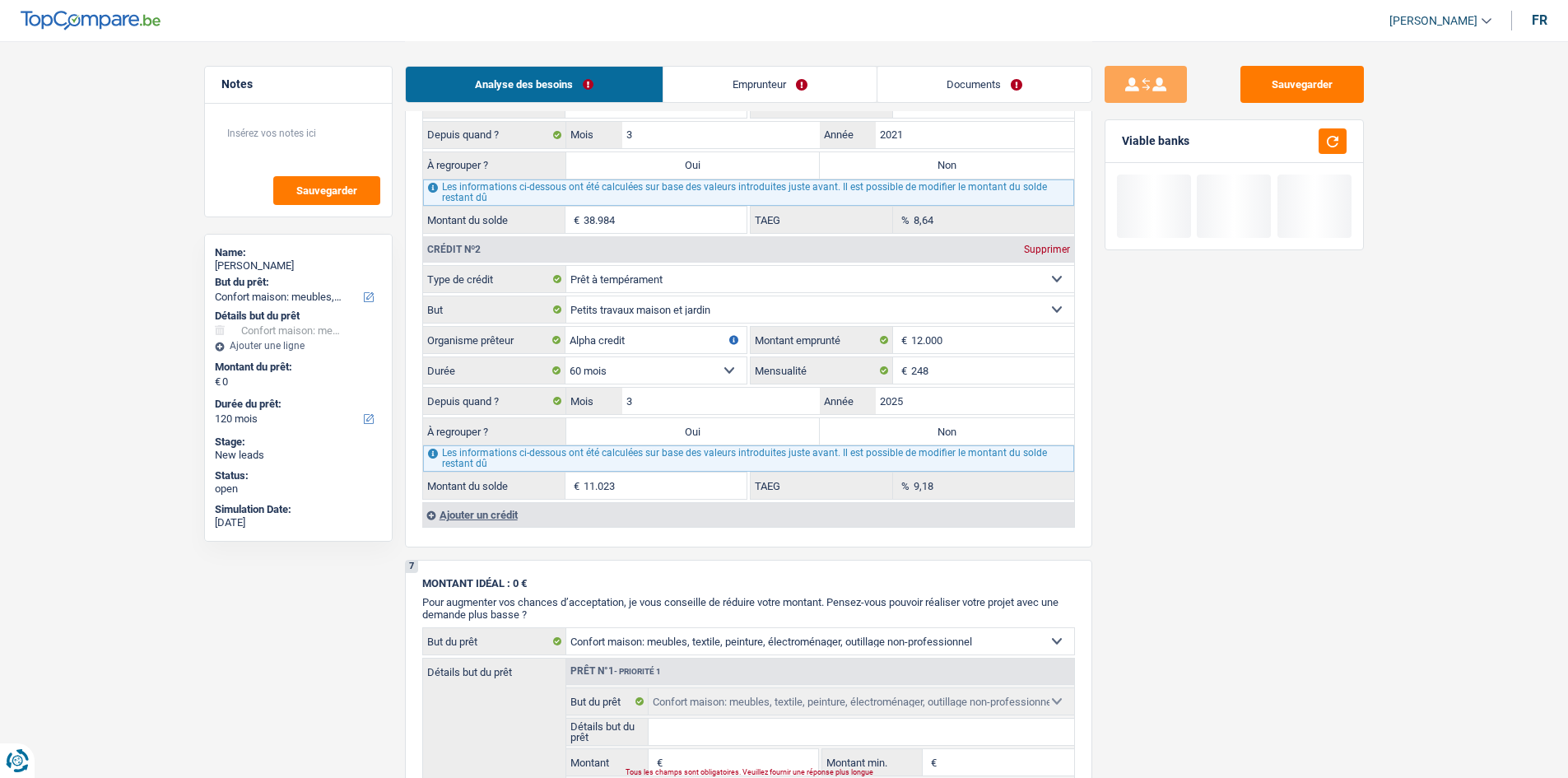
click at [498, 381] on div "Crédit nº1 Supprimer Carte ou ouverture de crédit Prêt hypothécaire Vente à tem…" at bounding box center [748, 264] width 652 height 528
click at [535, 381] on div "Ajouter un crédit" at bounding box center [748, 515] width 652 height 25
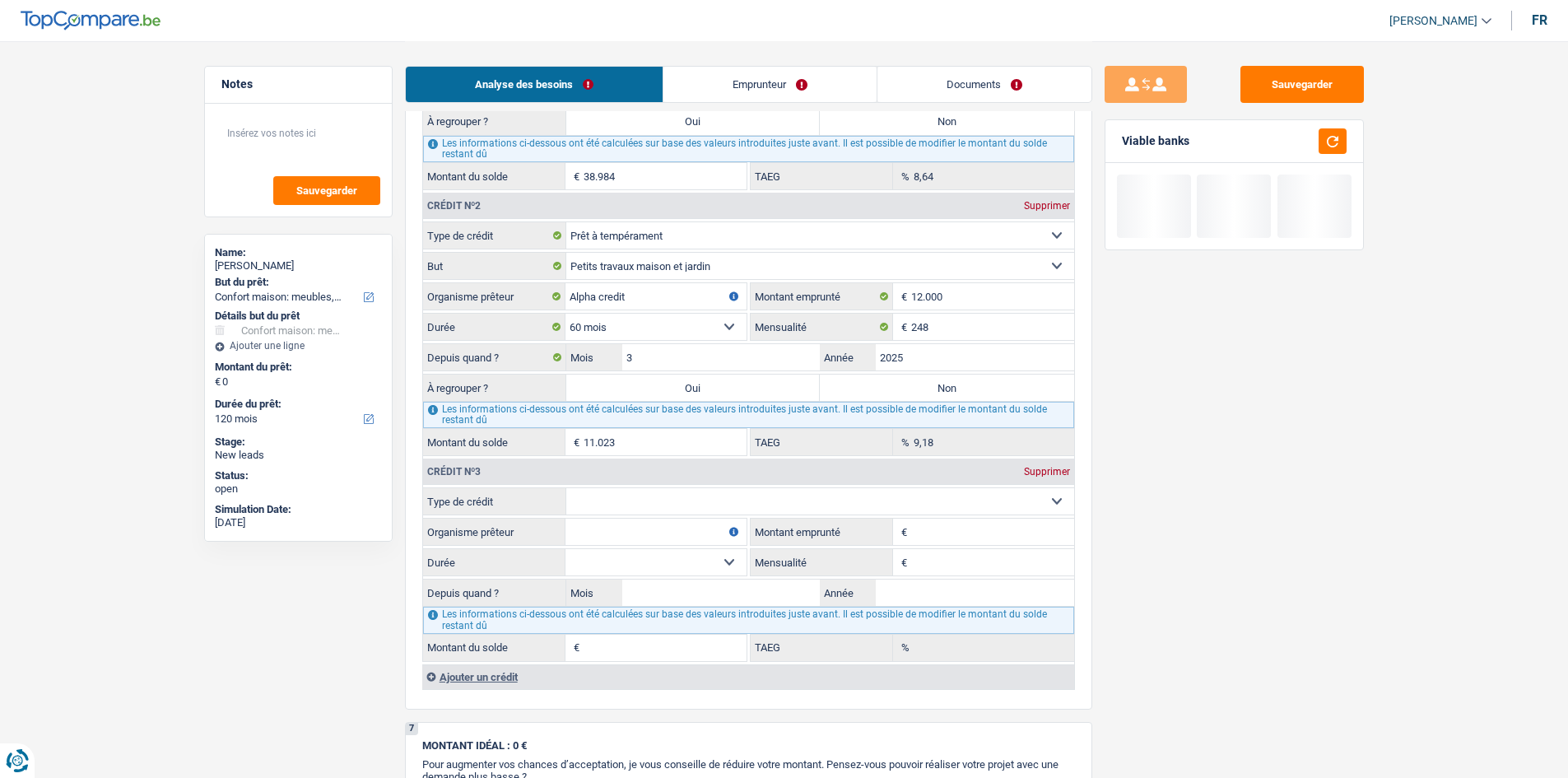
scroll to position [1647, 0]
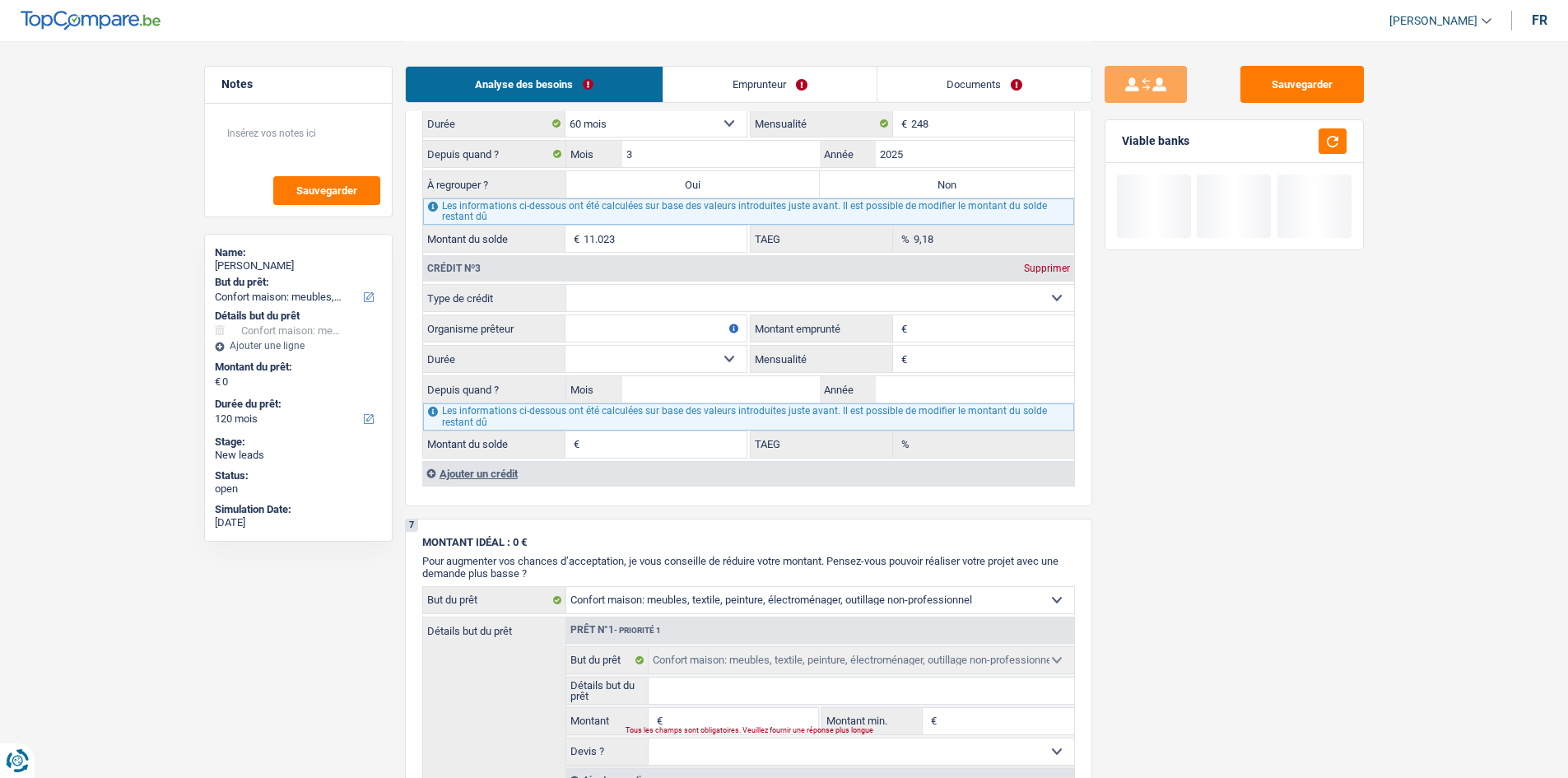
click at [619, 293] on select "Carte ou ouverture de crédit Prêt hypothécaire Vente à tempérament Prêt à tempé…" at bounding box center [821, 298] width 508 height 27
select select "personalLoan"
type input "0"
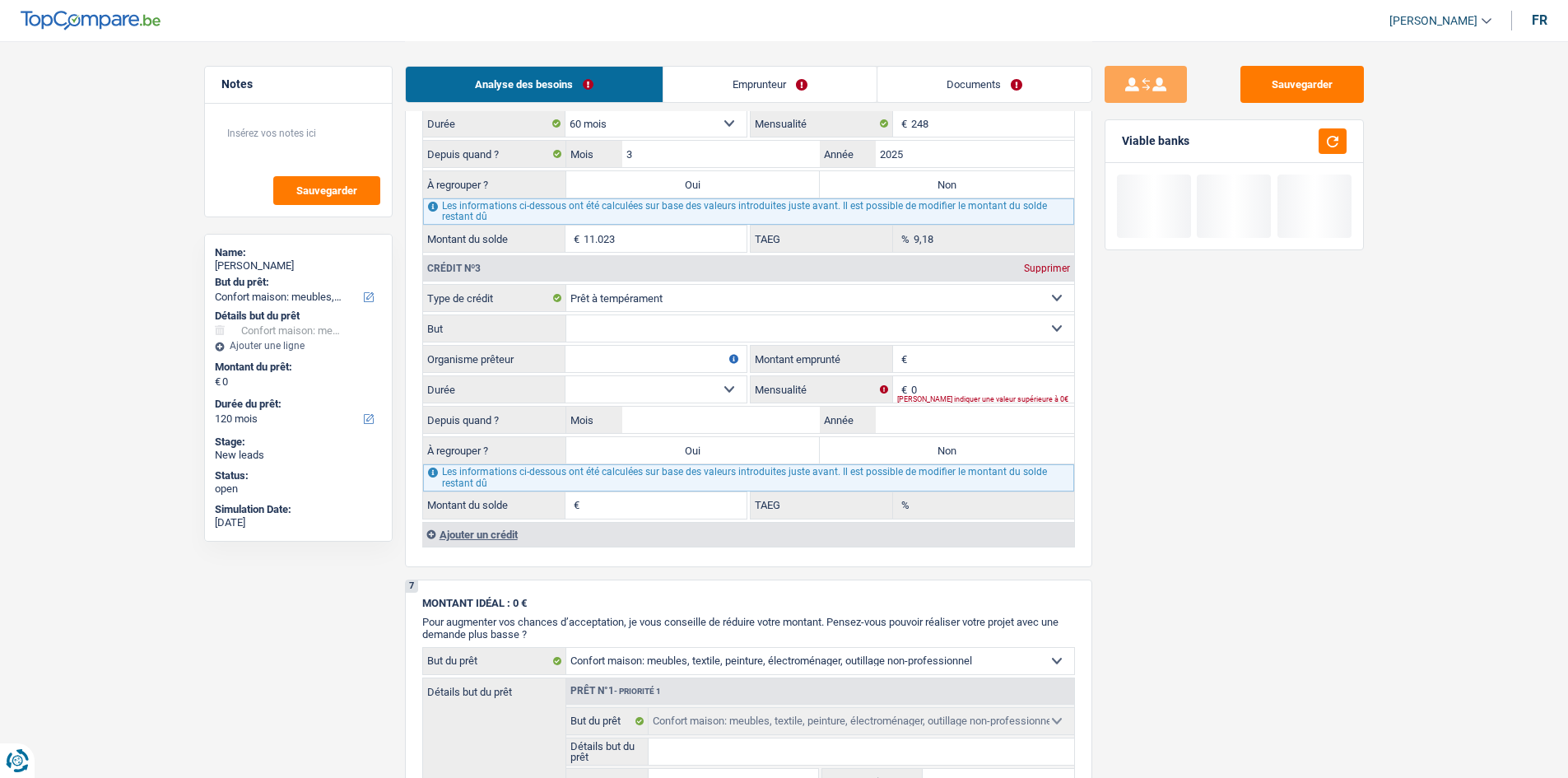
click at [645, 326] on select "Confort maison: meubles, textile, peinture, électroménager, outillage non-profe…" at bounding box center [821, 328] width 508 height 27
select select "smallWorks"
click at [567, 315] on select "Confort maison: meubles, textile, peinture, électroménager, outillage non-profe…" at bounding box center [821, 328] width 508 height 27
click at [654, 349] on input "Organisme prêteur" at bounding box center [656, 358] width 181 height 27
type input "Cofidis"
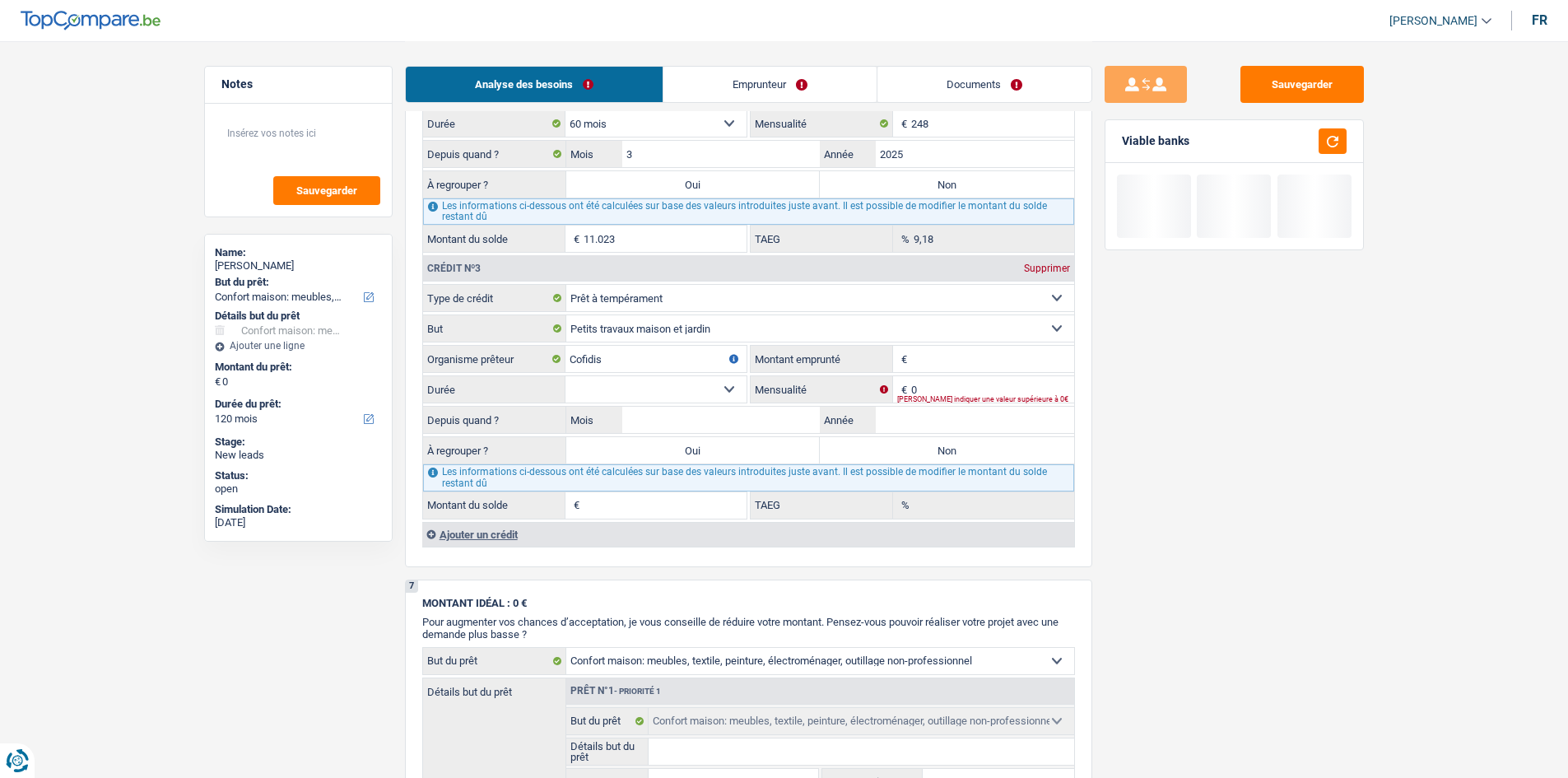
click at [713, 369] on input "Montant emprunté" at bounding box center [992, 358] width 163 height 27
type input "13.000"
click at [713, 381] on div "Sauvegarder Viable banks" at bounding box center [1234, 409] width 284 height 686
click at [342, 162] on textarea at bounding box center [298, 140] width 164 height 49
type textarea "7500"
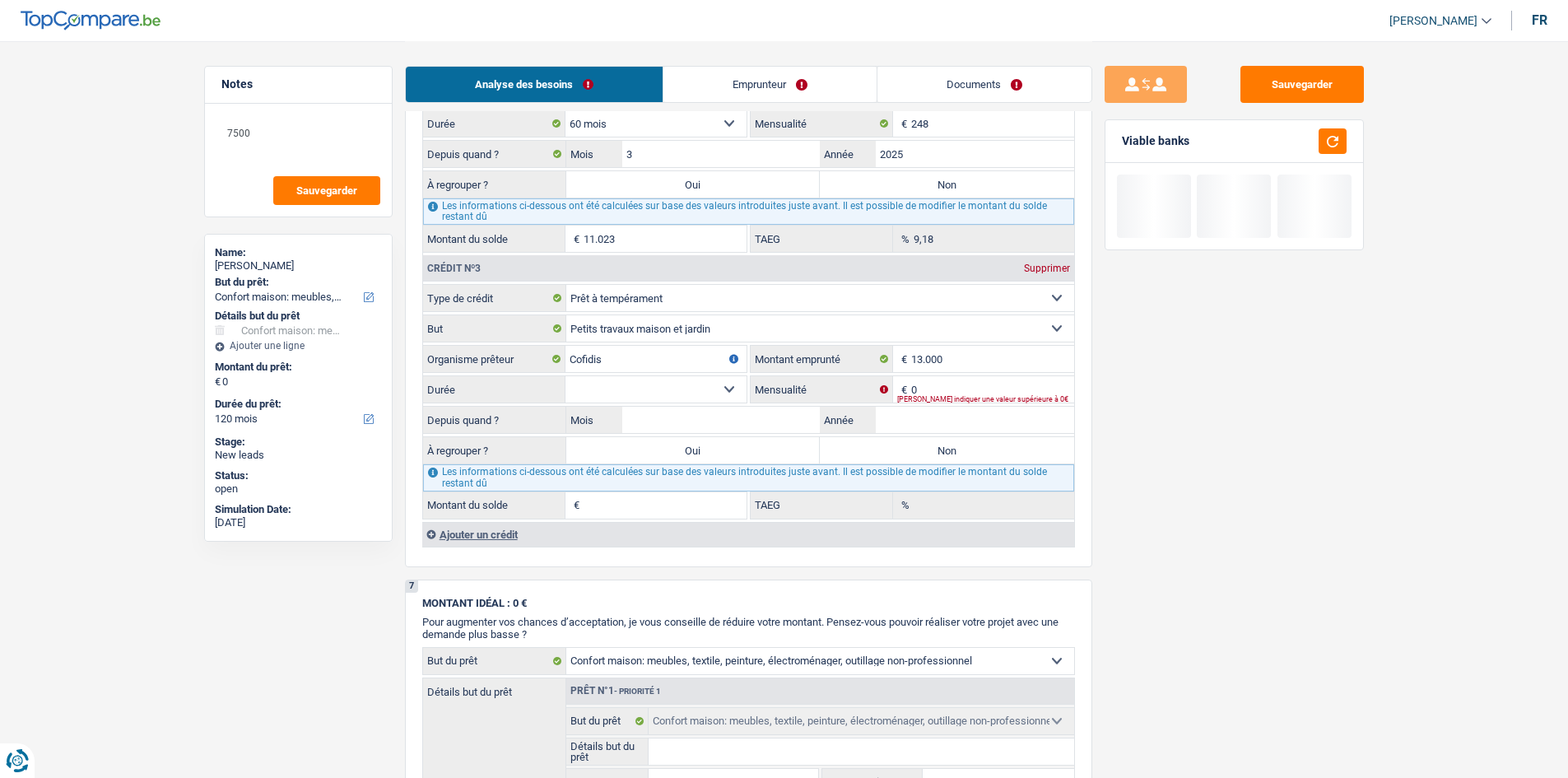
click at [713, 381] on div "Sauvegarder Viable banks" at bounding box center [1234, 409] width 284 height 686
click at [713, 381] on input "0" at bounding box center [992, 389] width 163 height 27
type input "283"
click at [713, 381] on input "Année" at bounding box center [975, 420] width 198 height 27
type input "2024"
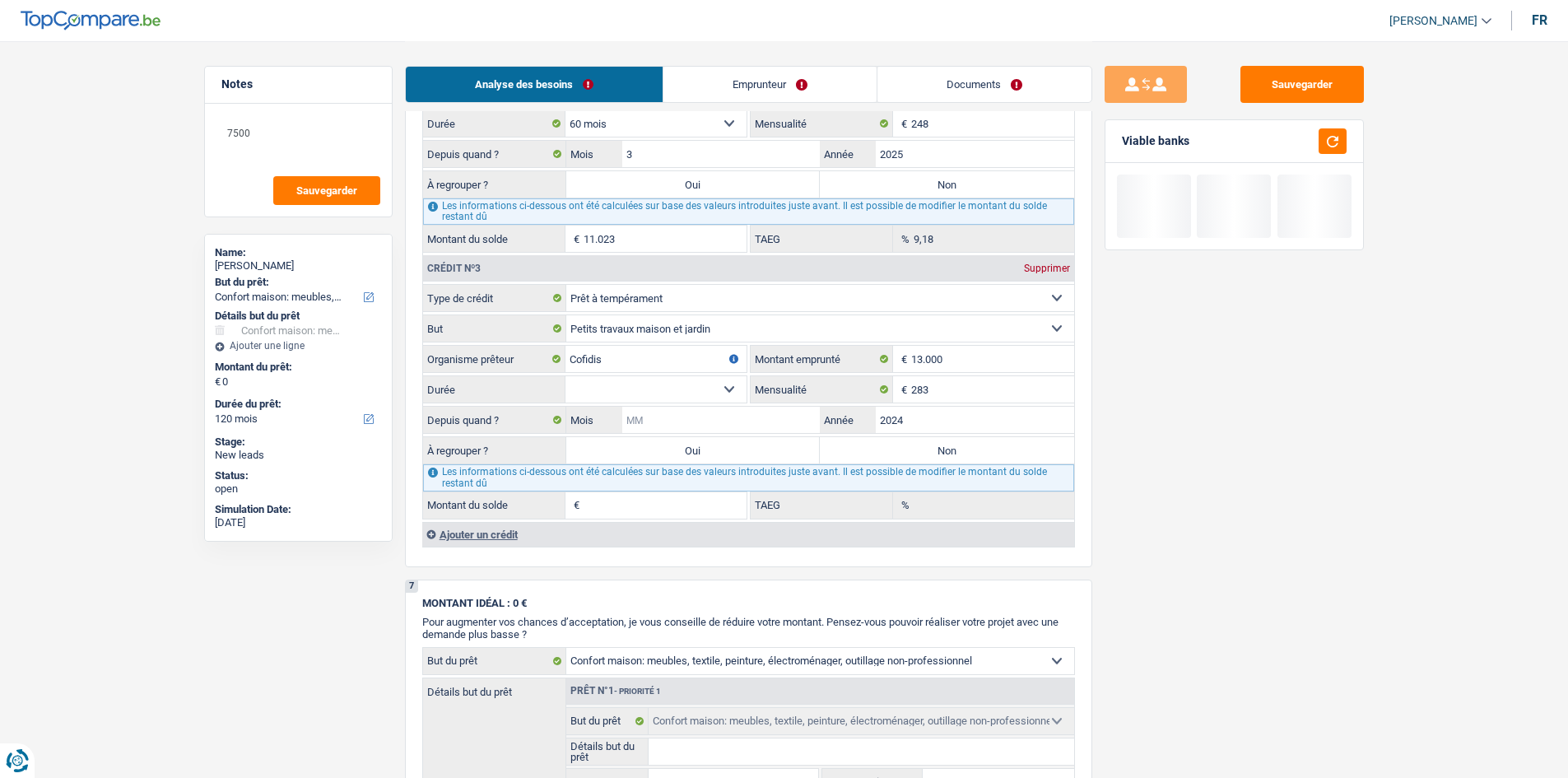
click at [688, 381] on input "Mois" at bounding box center [721, 420] width 198 height 27
type input "6"
click at [652, 381] on select "12 mois 18 mois 24 mois 30 mois 36 mois 42 mois 48 mois 60 mois Sélectionner un…" at bounding box center [656, 389] width 181 height 27
select select "60"
click at [566, 377] on select "12 mois 18 mois 24 mois 30 mois 36 mois 42 mois 48 mois 60 mois Sélectionner un…" at bounding box center [656, 389] width 181 height 27
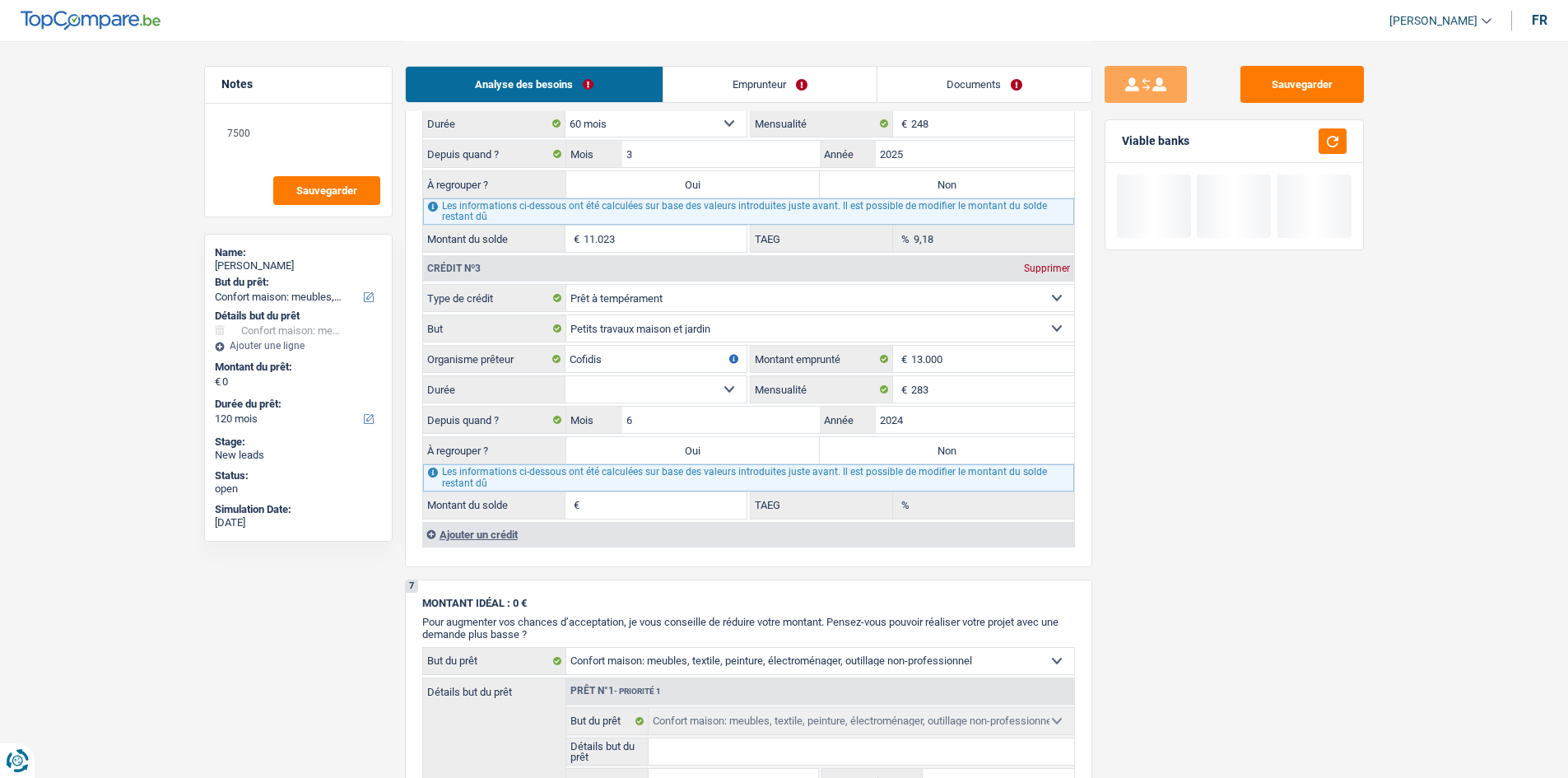
type input "10.387"
type input "11,63"
click at [713, 381] on div "Sauvegarder Viable banks" at bounding box center [1234, 409] width 284 height 686
click at [652, 381] on select "12 mois 18 mois 24 mois 30 mois 36 mois 42 mois 48 mois 60 mois Sélectionner un…" at bounding box center [656, 389] width 181 height 27
select select "48"
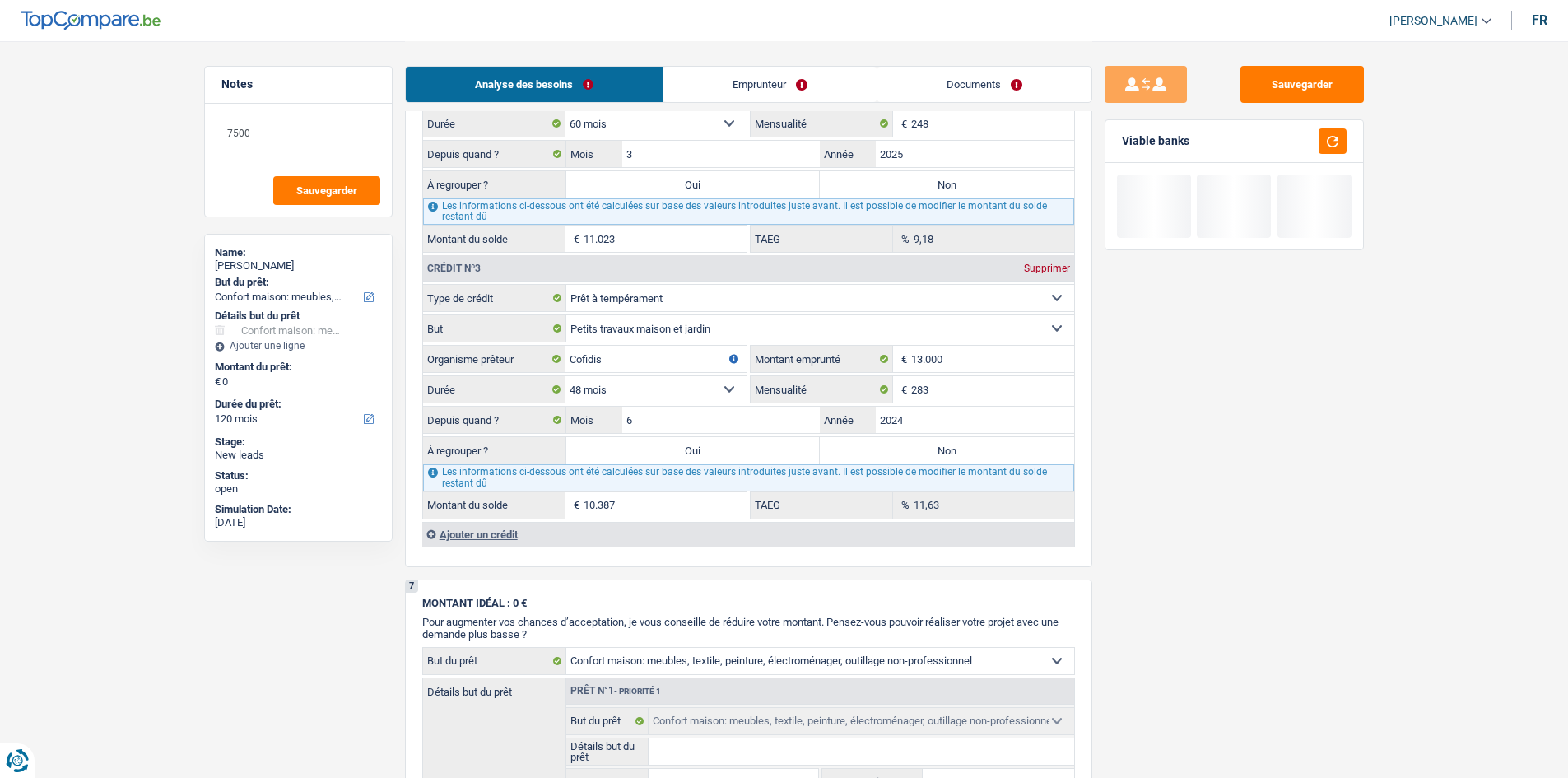
click at [566, 377] on select "12 mois 18 mois 24 mois 30 mois 36 mois 42 mois 48 mois 60 mois Sélectionner un…" at bounding box center [656, 389] width 181 height 27
type input "9.058"
type input "2,19"
click at [652, 381] on select "12 mois 18 mois 24 mois 30 mois 36 mois 42 mois 48 mois 60 mois Sélectionner un…" at bounding box center [656, 389] width 181 height 27
click at [566, 377] on select "12 mois 18 mois 24 mois 30 mois 36 mois 42 mois 48 mois 60 mois Sélectionner un…" at bounding box center [656, 389] width 181 height 27
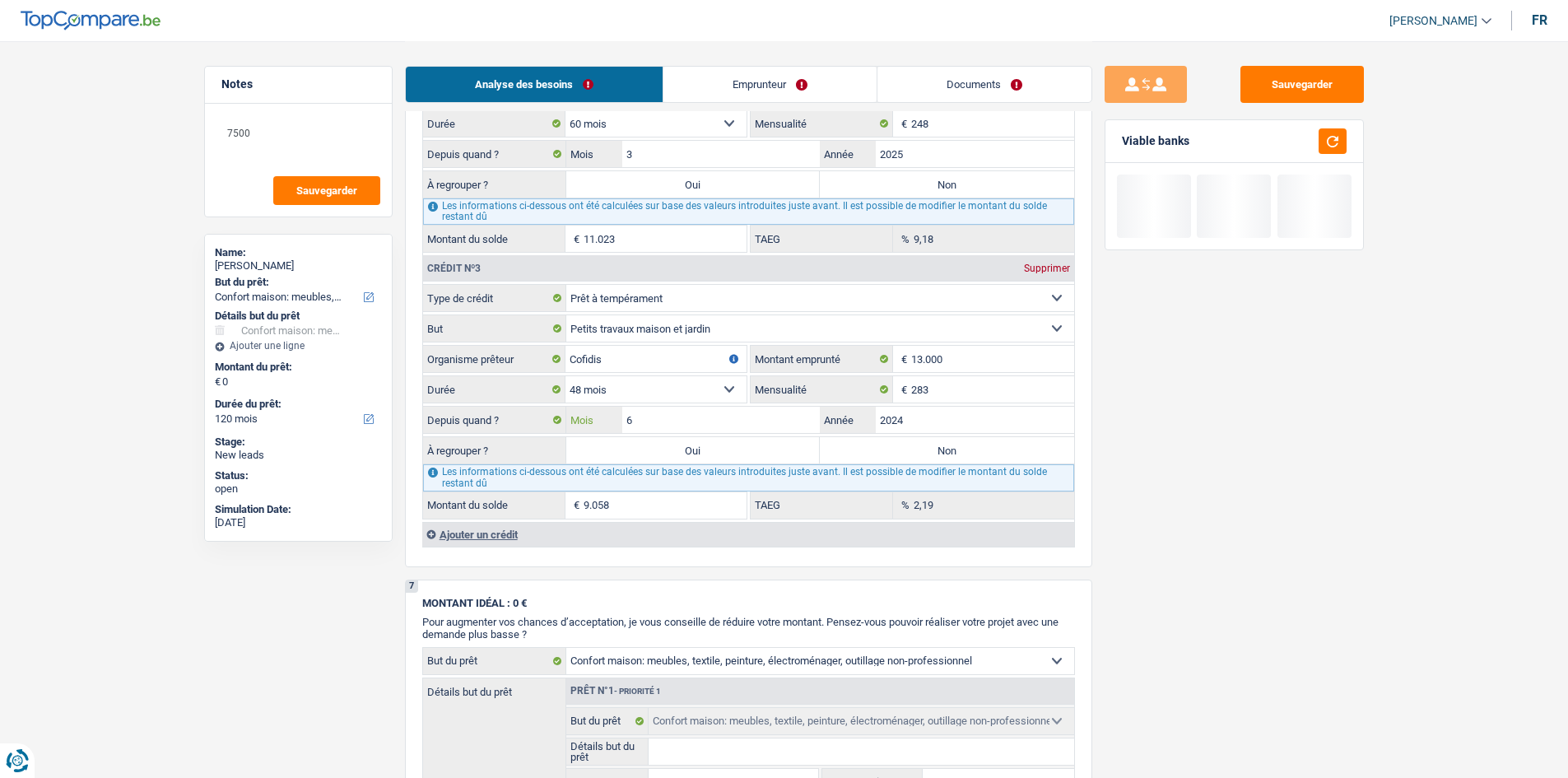
click at [713, 381] on input "6" at bounding box center [721, 420] width 198 height 27
type input "1"
type input "7.720"
click at [713, 381] on div "Sauvegarder Viable banks" at bounding box center [1234, 409] width 284 height 686
click at [713, 359] on input "13.000" at bounding box center [992, 358] width 163 height 27
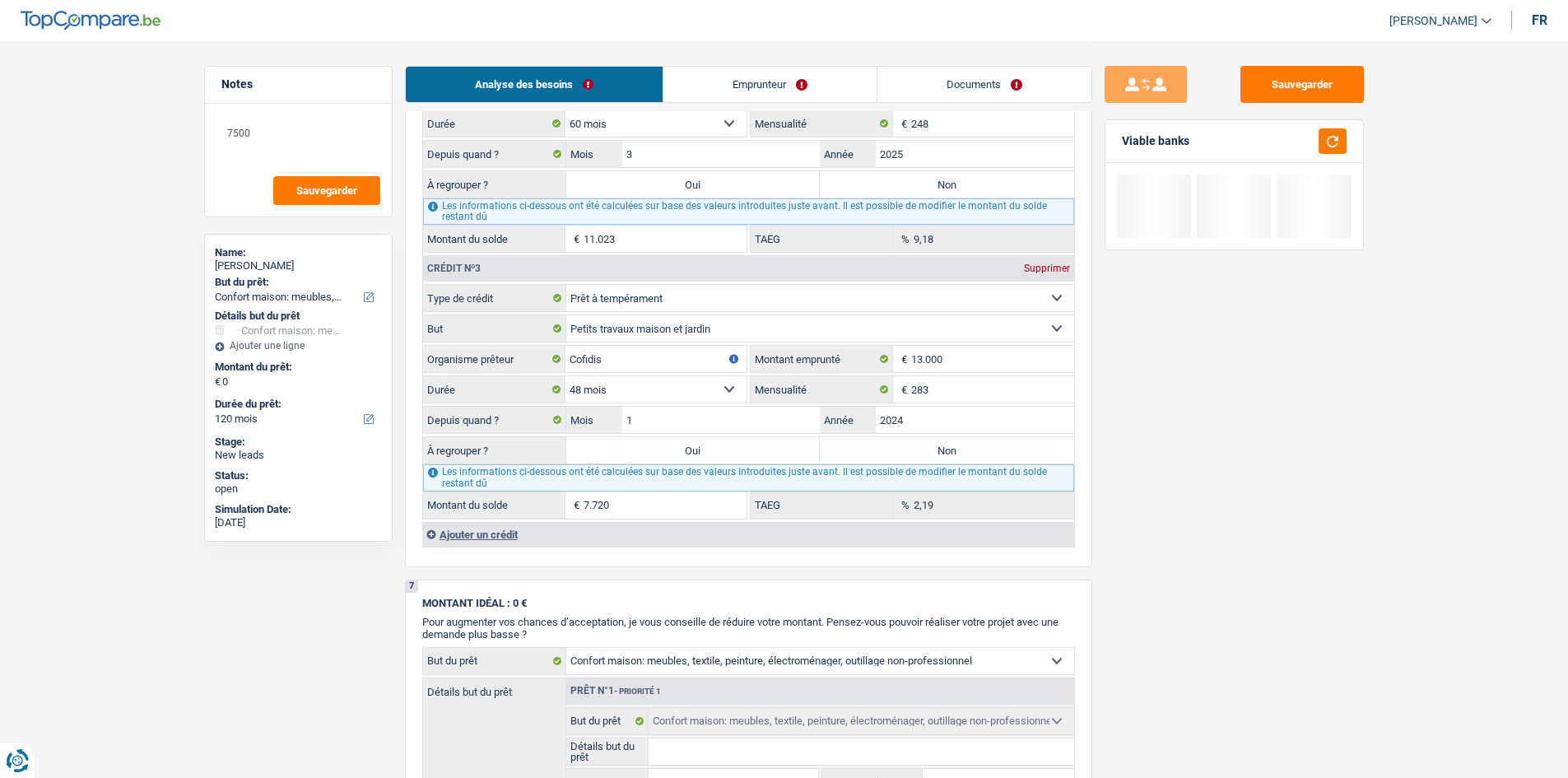
click at [652, 381] on select "12 mois 18 mois 24 mois 30 mois 36 mois 42 mois 48 mois 60 mois Sélectionner un…" at bounding box center [656, 389] width 181 height 27
select select "36"
click at [566, 377] on select "12 mois 18 mois 24 mois 30 mois 36 mois 42 mois 48 mois 60 mois Sélectionner un…" at bounding box center [656, 389] width 181 height 27
type input "5.054"
type input "0,00"
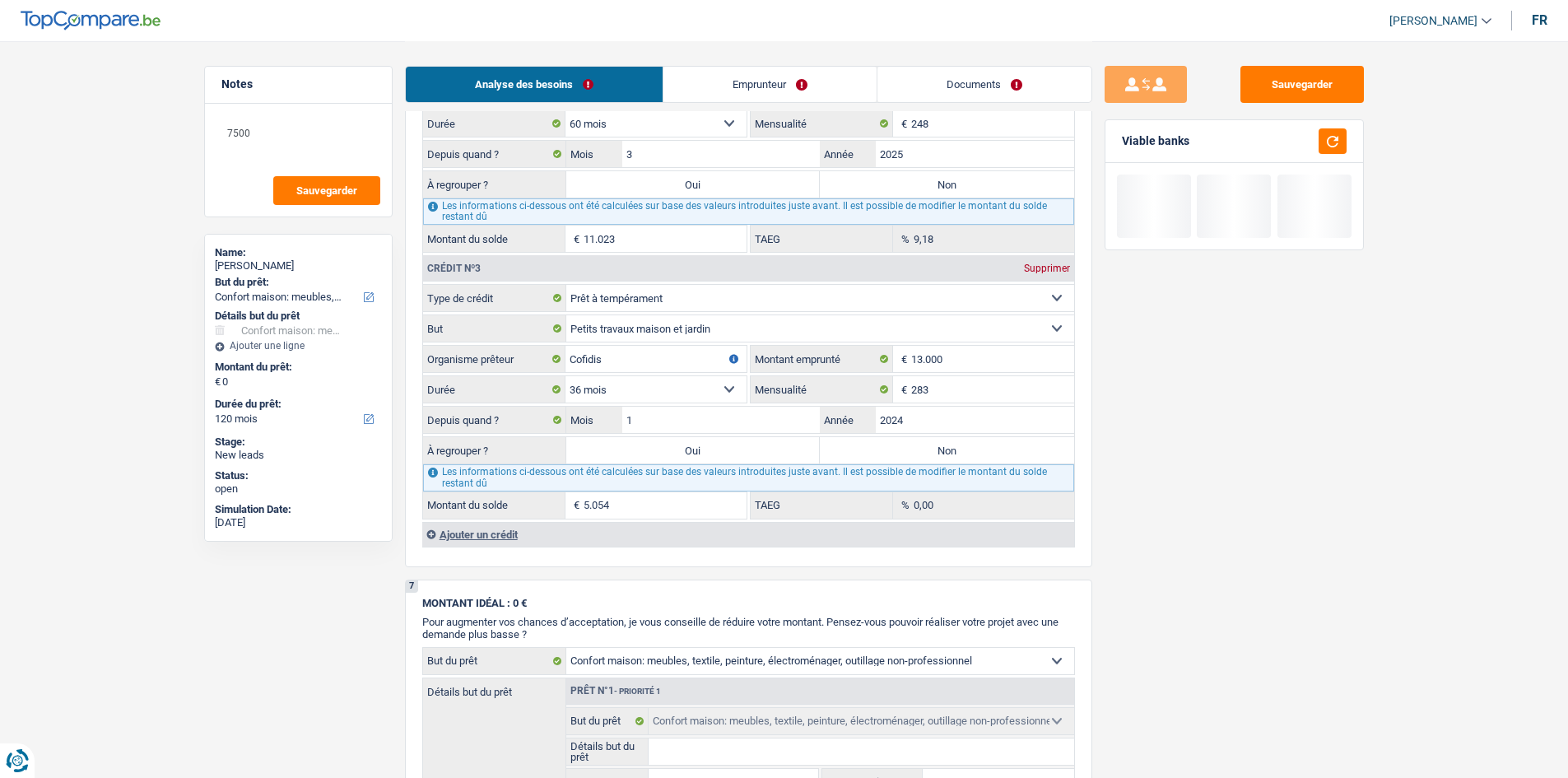
drag, startPoint x: 662, startPoint y: 388, endPoint x: 641, endPoint y: 402, distance: 25.2
click at [662, 381] on select "12 mois 18 mois 24 mois 30 mois 36 mois 42 mois 48 mois 60 mois Sélectionner un…" at bounding box center [656, 389] width 181 height 27
select select "60"
click at [566, 377] on select "12 mois 18 mois 24 mois 30 mois 36 mois 42 mois 48 mois 60 mois Sélectionner un…" at bounding box center [656, 389] width 181 height 27
type input "9.433"
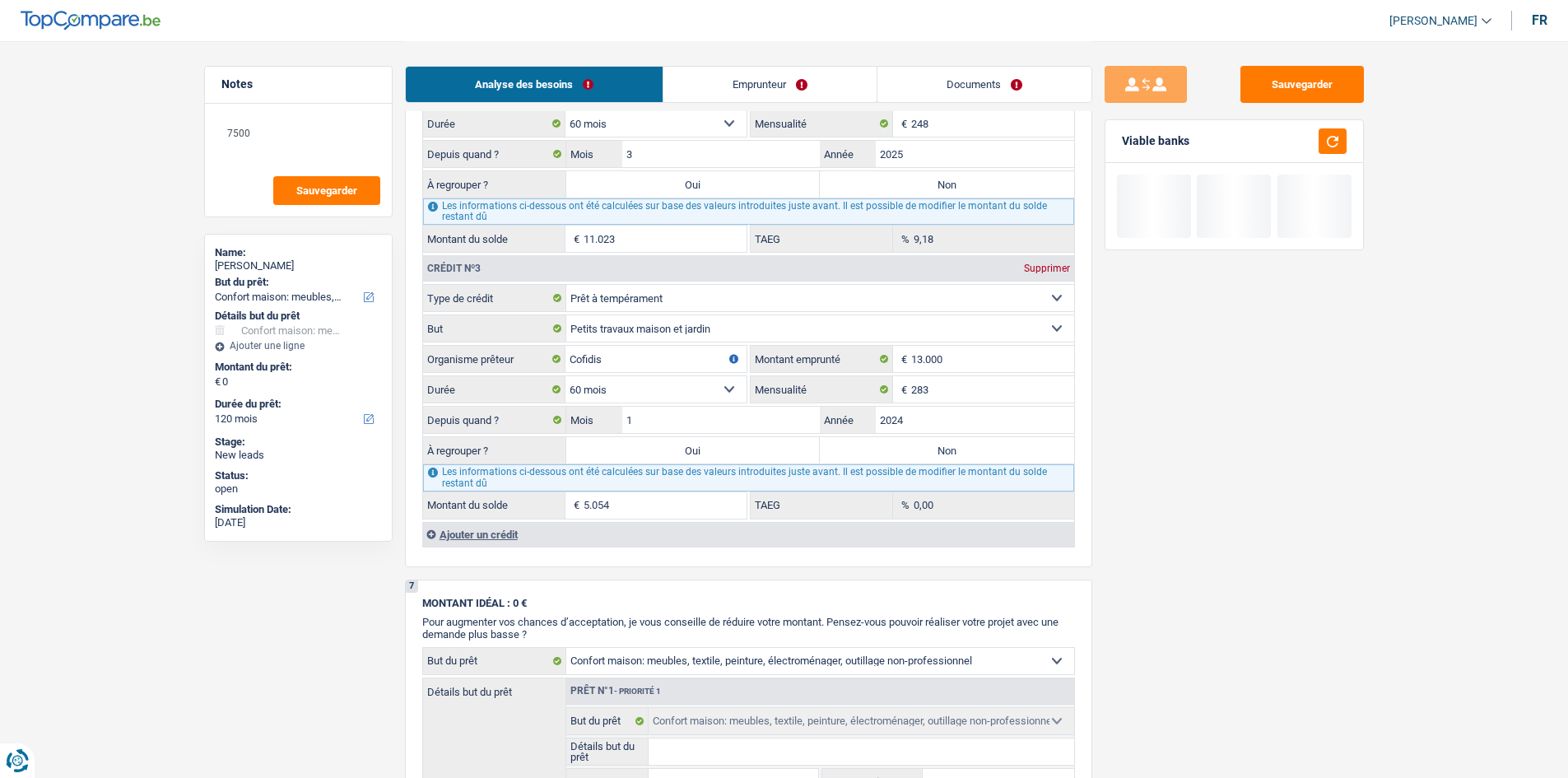
type input "11,63"
click at [683, 381] on input "1" at bounding box center [721, 420] width 198 height 27
type input "3"
type input "9.820"
click at [713, 381] on div "Sauvegarder Viable banks" at bounding box center [1234, 409] width 284 height 686
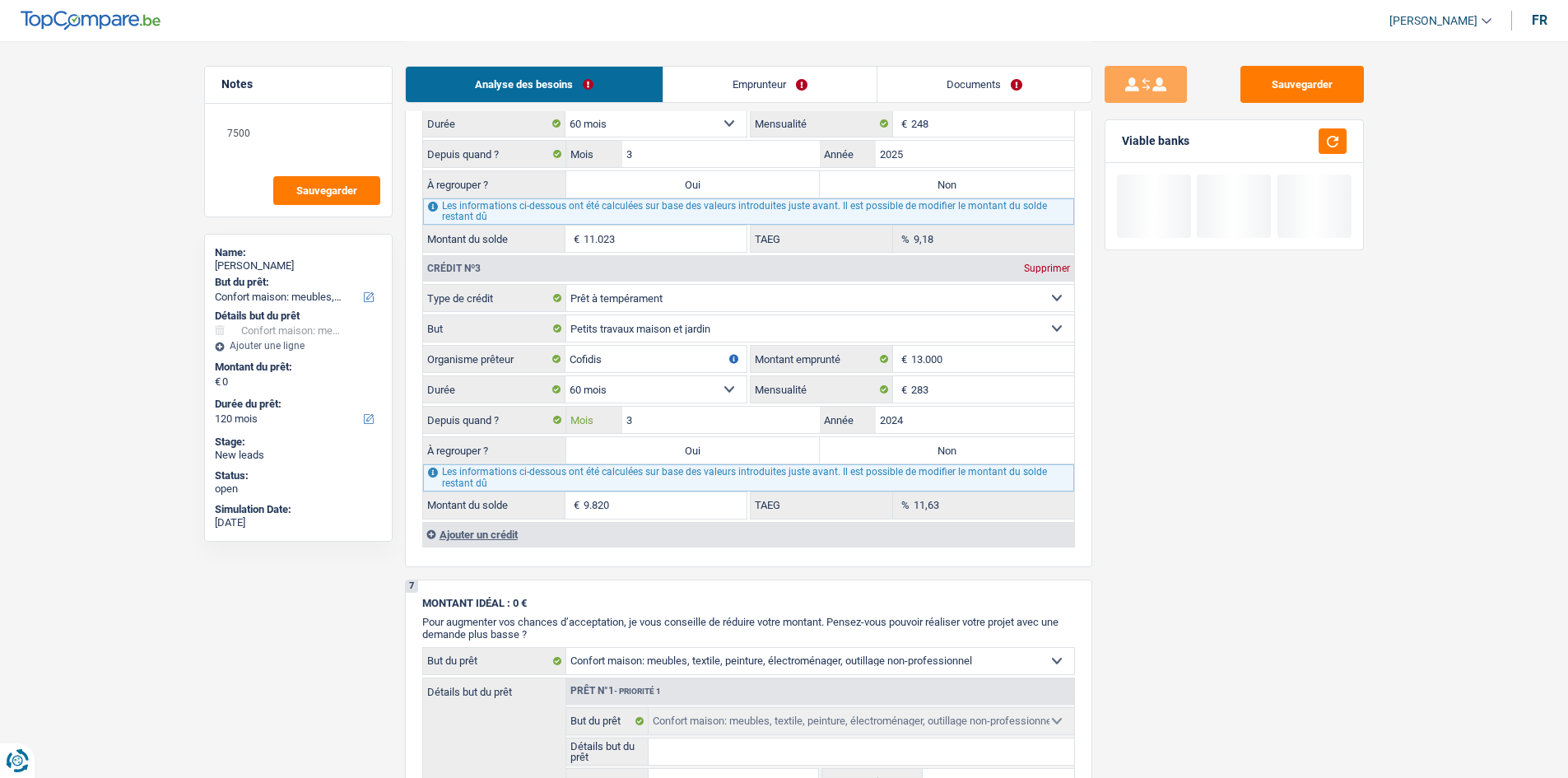
click at [683, 381] on input "3" at bounding box center [721, 420] width 198 height 27
type input "1"
type input "9.433"
click at [713, 381] on input "2024" at bounding box center [975, 420] width 198 height 27
type input "2023"
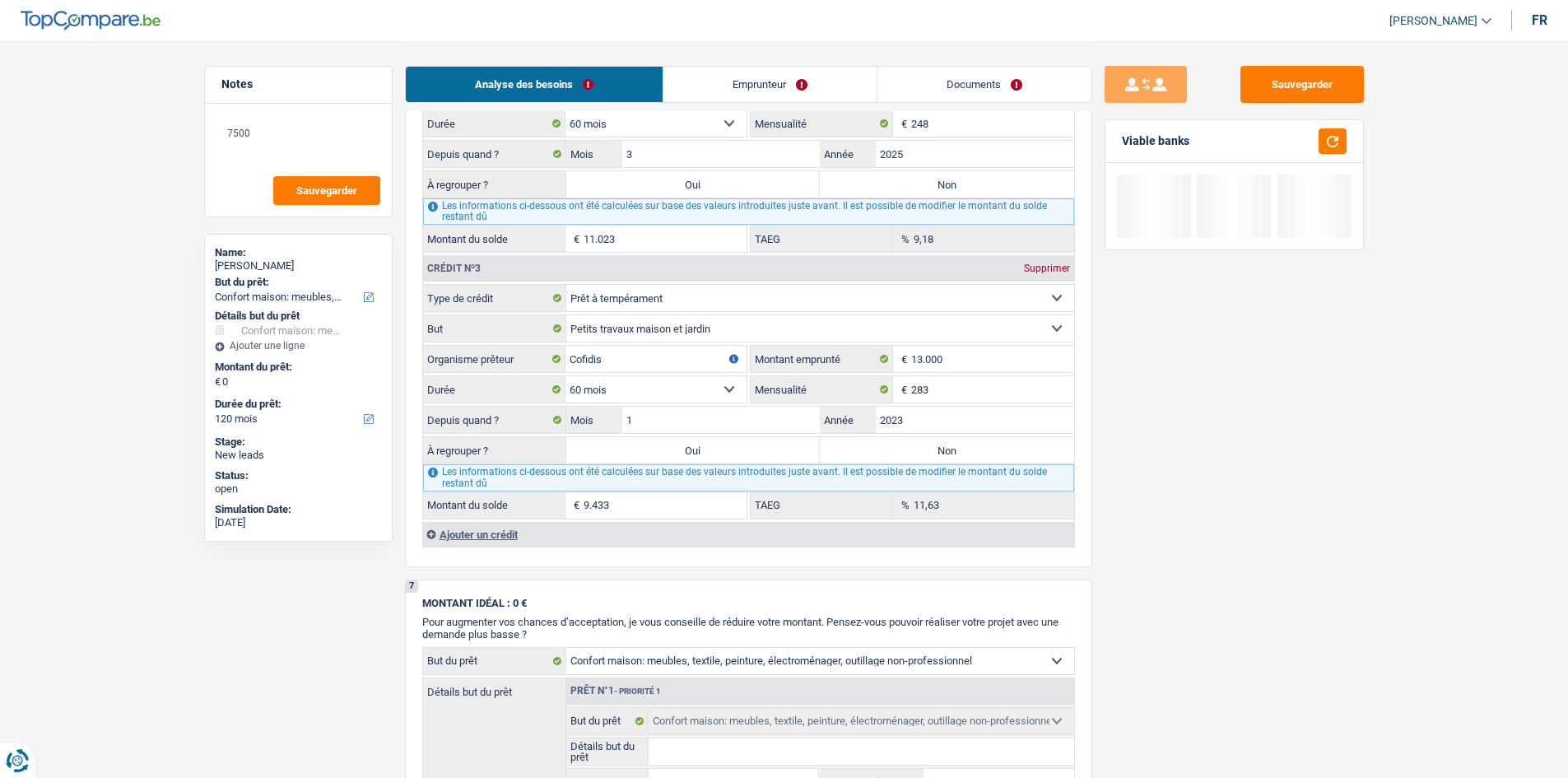
type input "6.957"
click at [713, 381] on div "Sauvegarder Viable banks" at bounding box center [1234, 409] width 284 height 686
click at [699, 381] on input "1" at bounding box center [721, 420] width 198 height 27
type input "2"
type input "7.174"
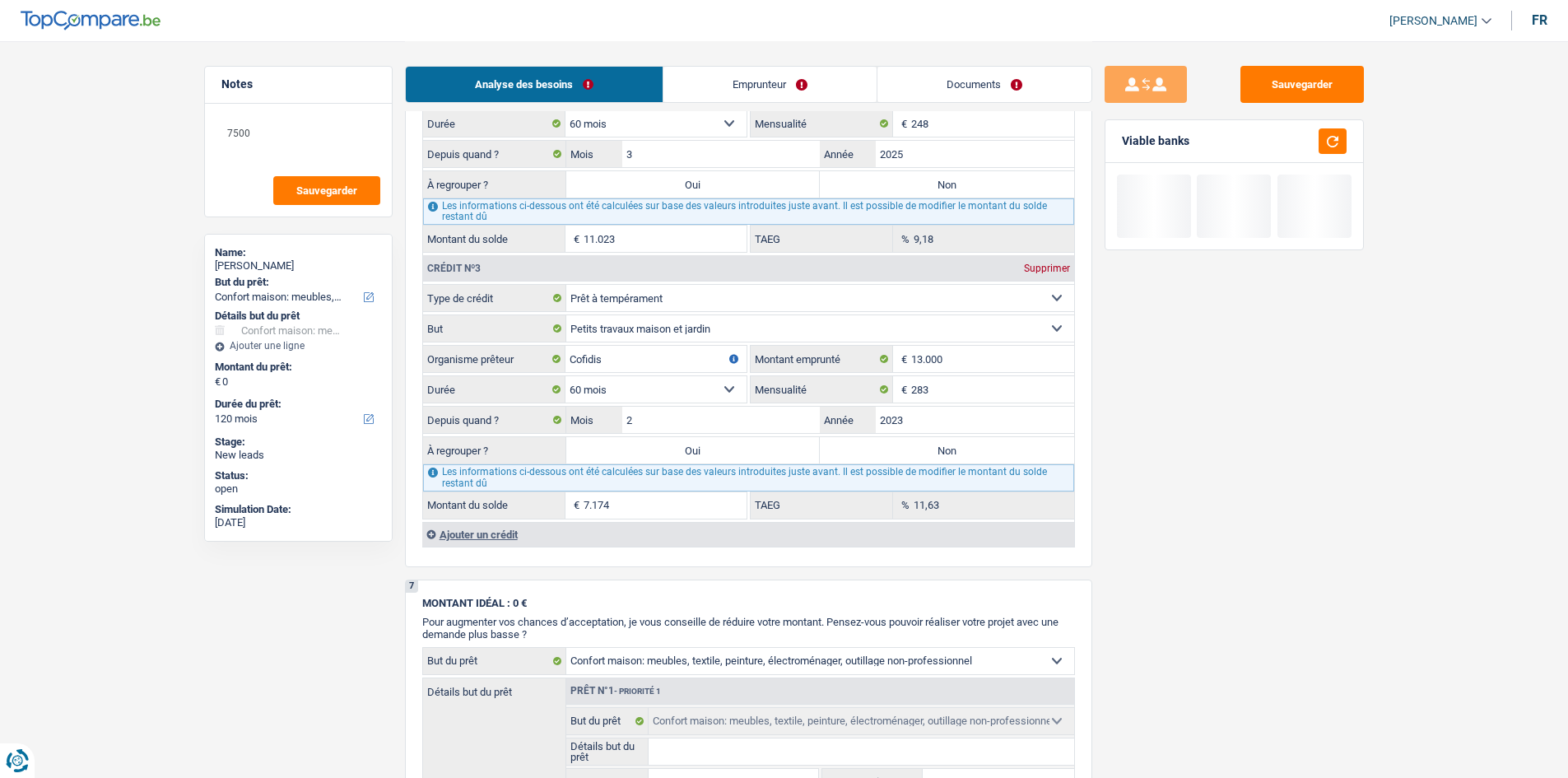
click at [713, 381] on div "Sauvegarder Viable banks" at bounding box center [1234, 409] width 284 height 686
click at [713, 381] on input "2" at bounding box center [721, 420] width 198 height 27
type input "4"
type input "7.602"
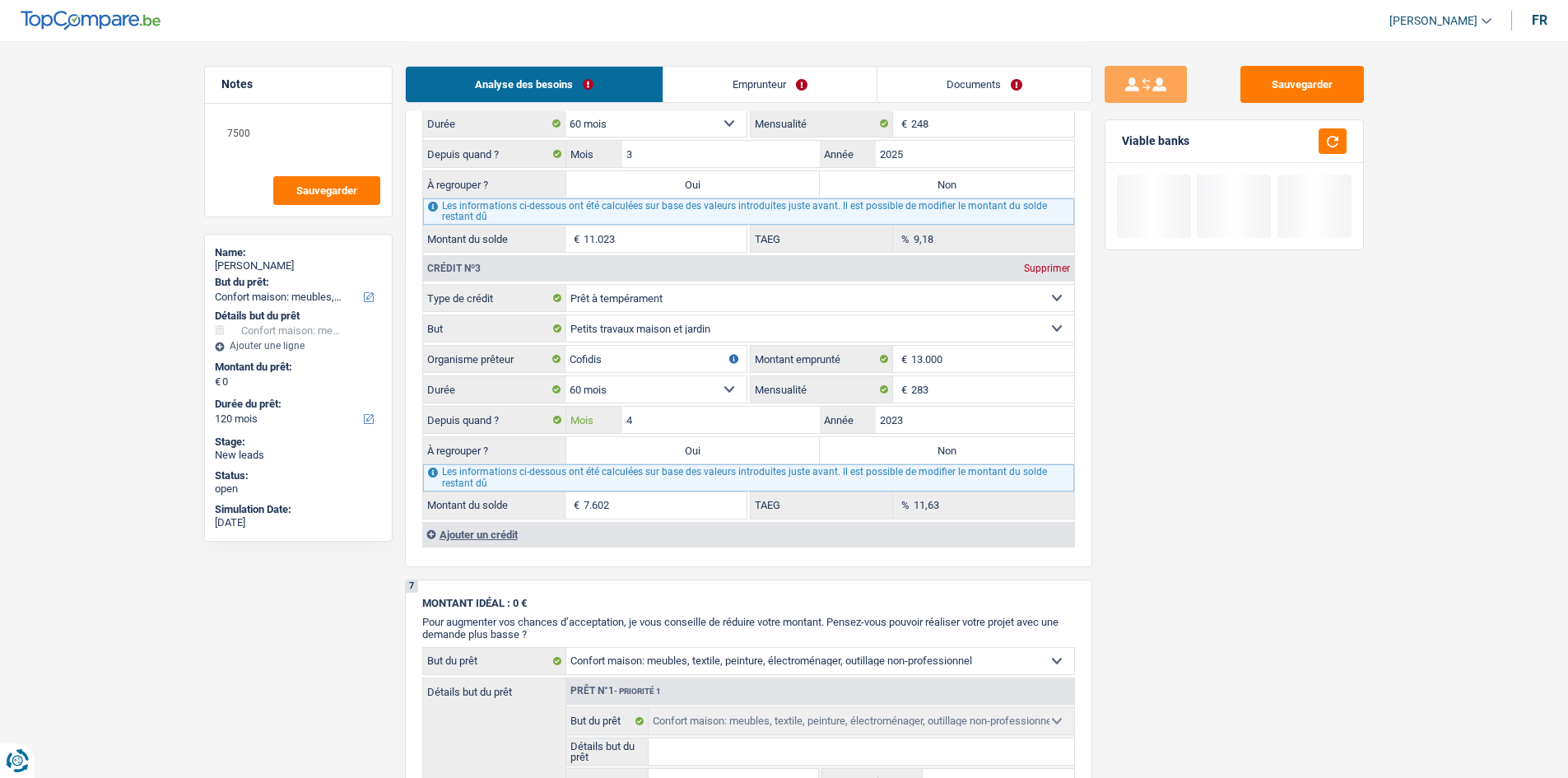
click at [713, 381] on input "4" at bounding box center [721, 420] width 198 height 27
type input "3"
click at [713, 381] on div "Sauvegarder Viable banks" at bounding box center [1234, 409] width 284 height 686
type input "7.389"
click at [692, 381] on input "3" at bounding box center [721, 420] width 198 height 27
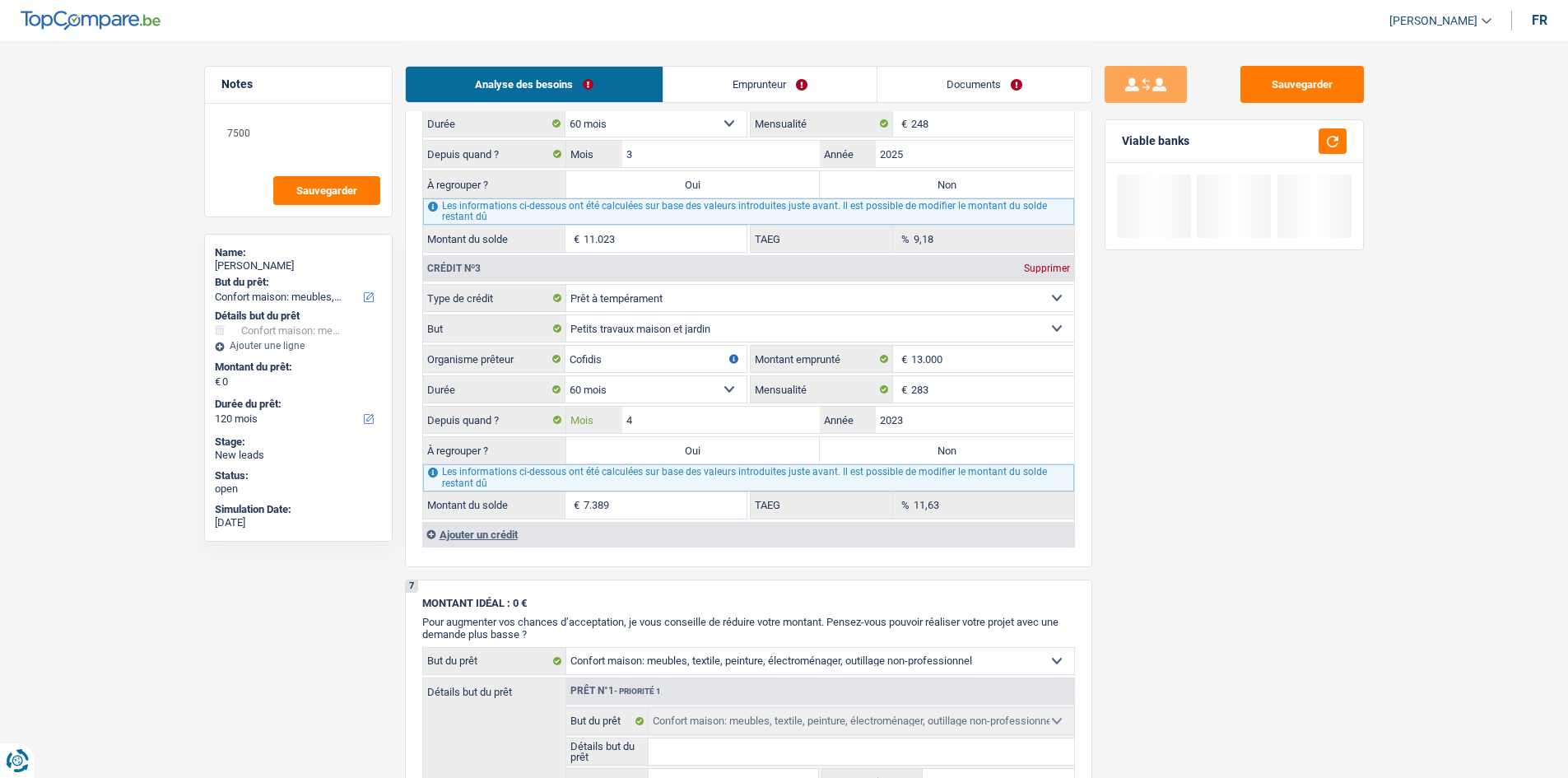
type input "4"
type input "7.602"
click at [241, 142] on textarea "7500" at bounding box center [298, 140] width 164 height 49
click at [260, 148] on textarea "7500" at bounding box center [298, 140] width 164 height 49
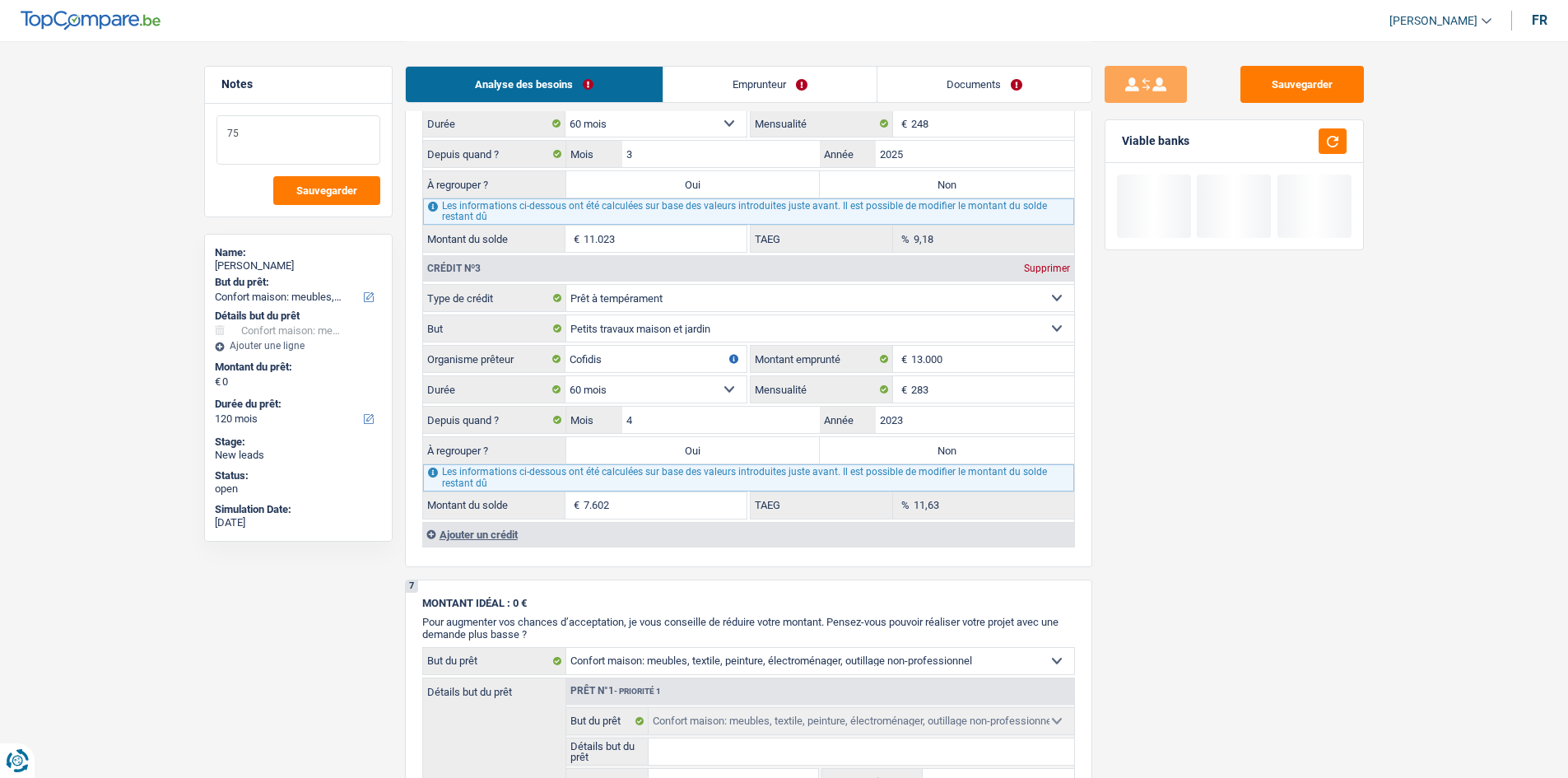
type textarea "7"
click at [713, 381] on div "Sauvegarder Viable banks" at bounding box center [1234, 409] width 284 height 686
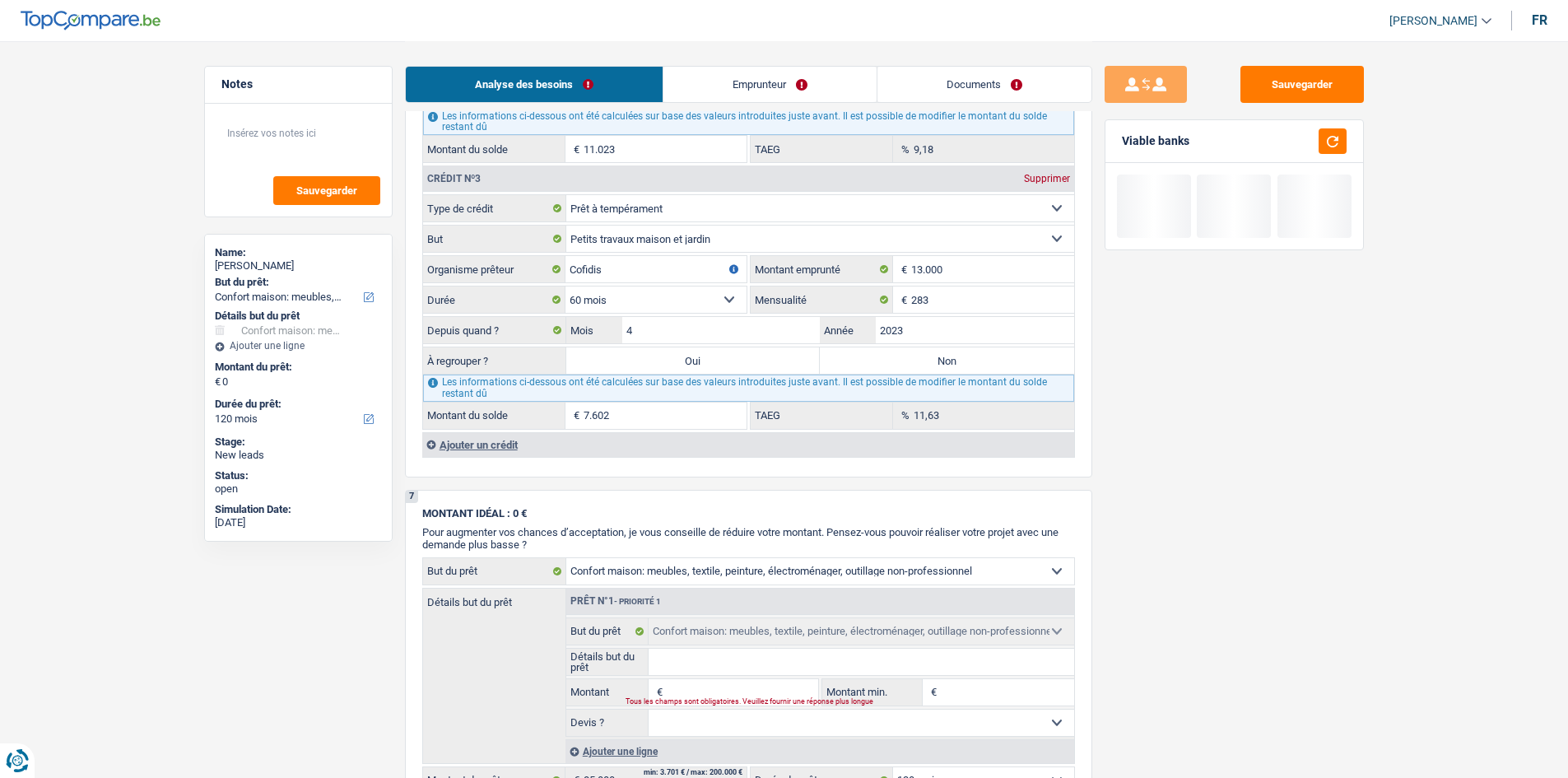
scroll to position [1894, 0]
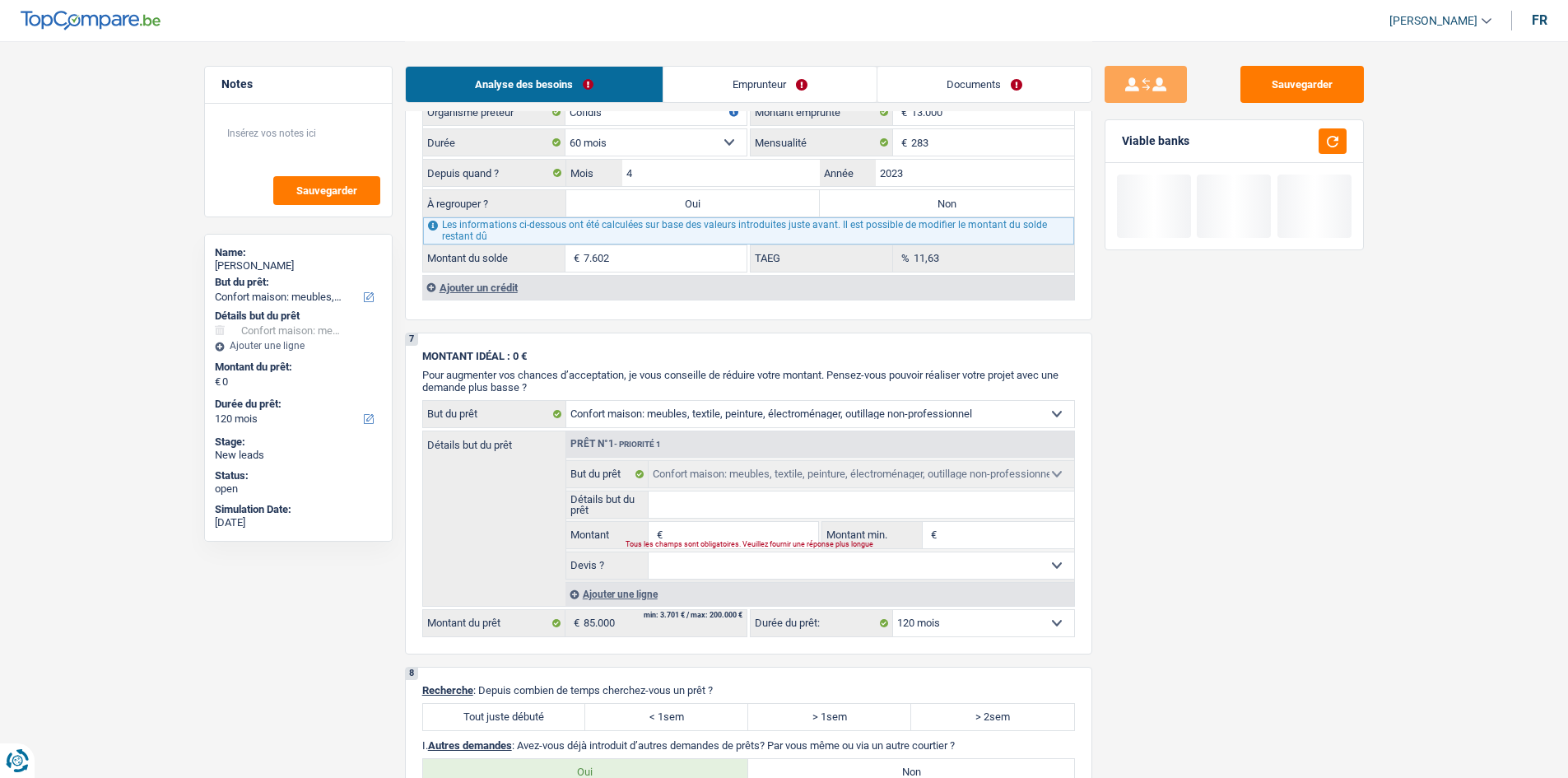
click at [531, 287] on div "Ajouter un crédit" at bounding box center [748, 287] width 652 height 25
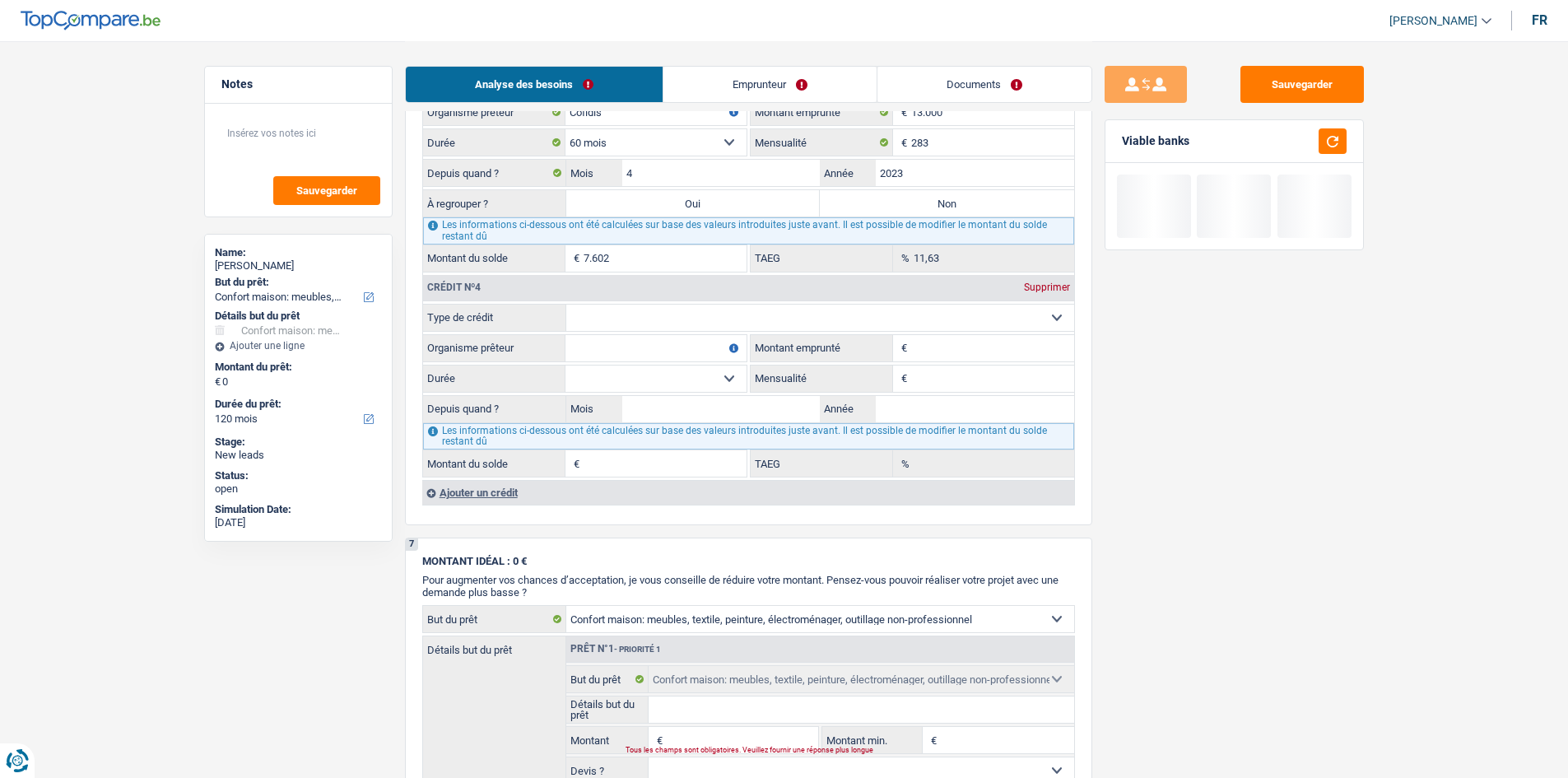
click at [690, 312] on select "Carte ou ouverture de crédit Prêt hypothécaire Vente à tempérament Prêt à tempé…" at bounding box center [821, 317] width 508 height 27
select select "personalLoan"
type input "0"
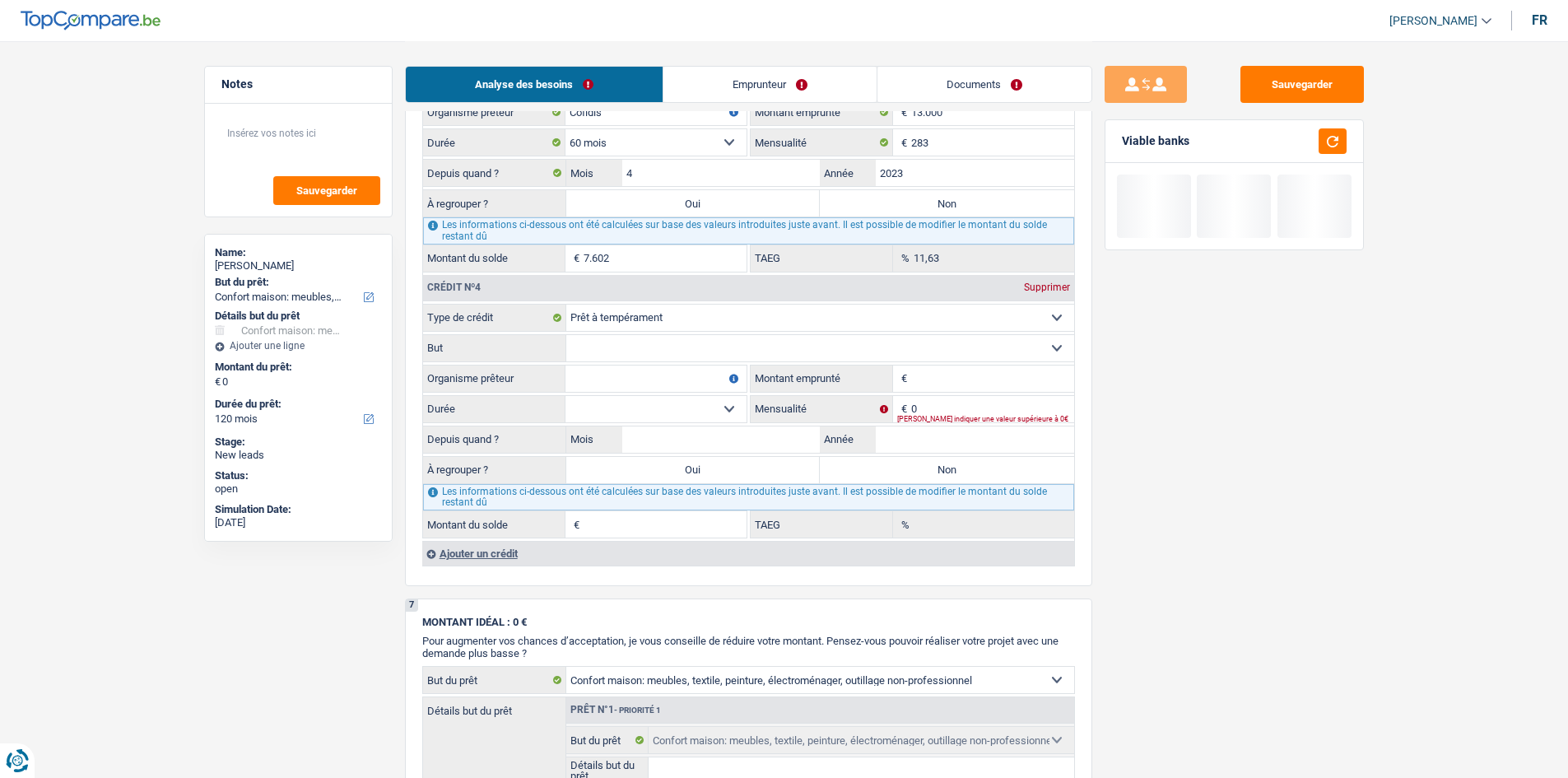
click at [698, 372] on input "Organisme prêteur" at bounding box center [656, 378] width 181 height 27
type input "beobank"
click at [713, 369] on input "Montant emprunté" at bounding box center [992, 378] width 163 height 27
click at [692, 322] on select "Carte ou ouverture de crédit Prêt hypothécaire Vente à tempérament Prêt à tempé…" at bounding box center [821, 317] width 508 height 27
click at [461, 350] on label "But" at bounding box center [494, 348] width 143 height 27
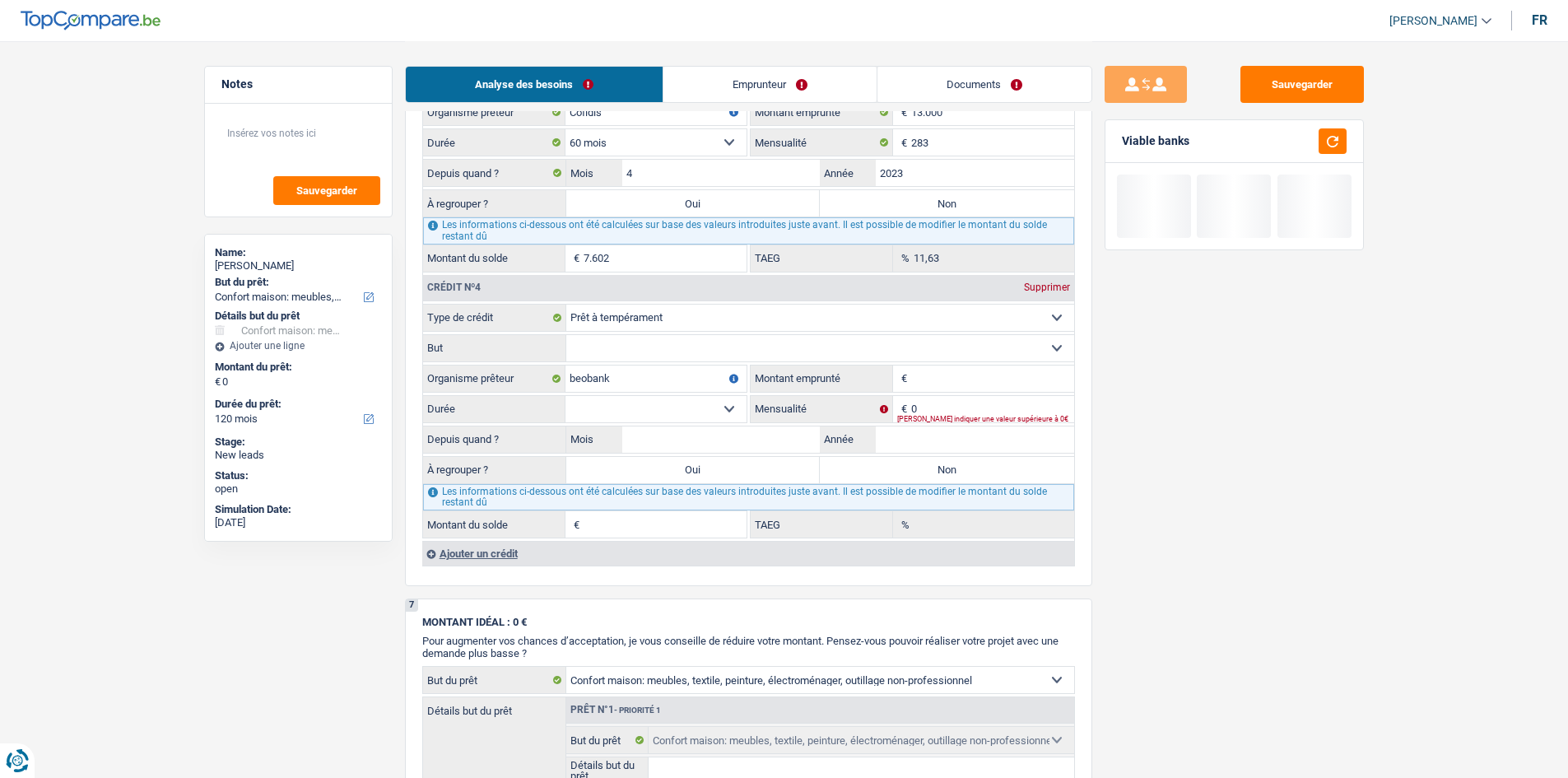
click at [567, 350] on select "Confort maison: meubles, textile, peinture, électroménager, outillage non-profe…" at bounding box center [821, 348] width 508 height 27
click at [620, 343] on select "Confort maison: meubles, textile, peinture, électroménager, outillage non-profe…" at bounding box center [821, 348] width 508 height 27
select select "other"
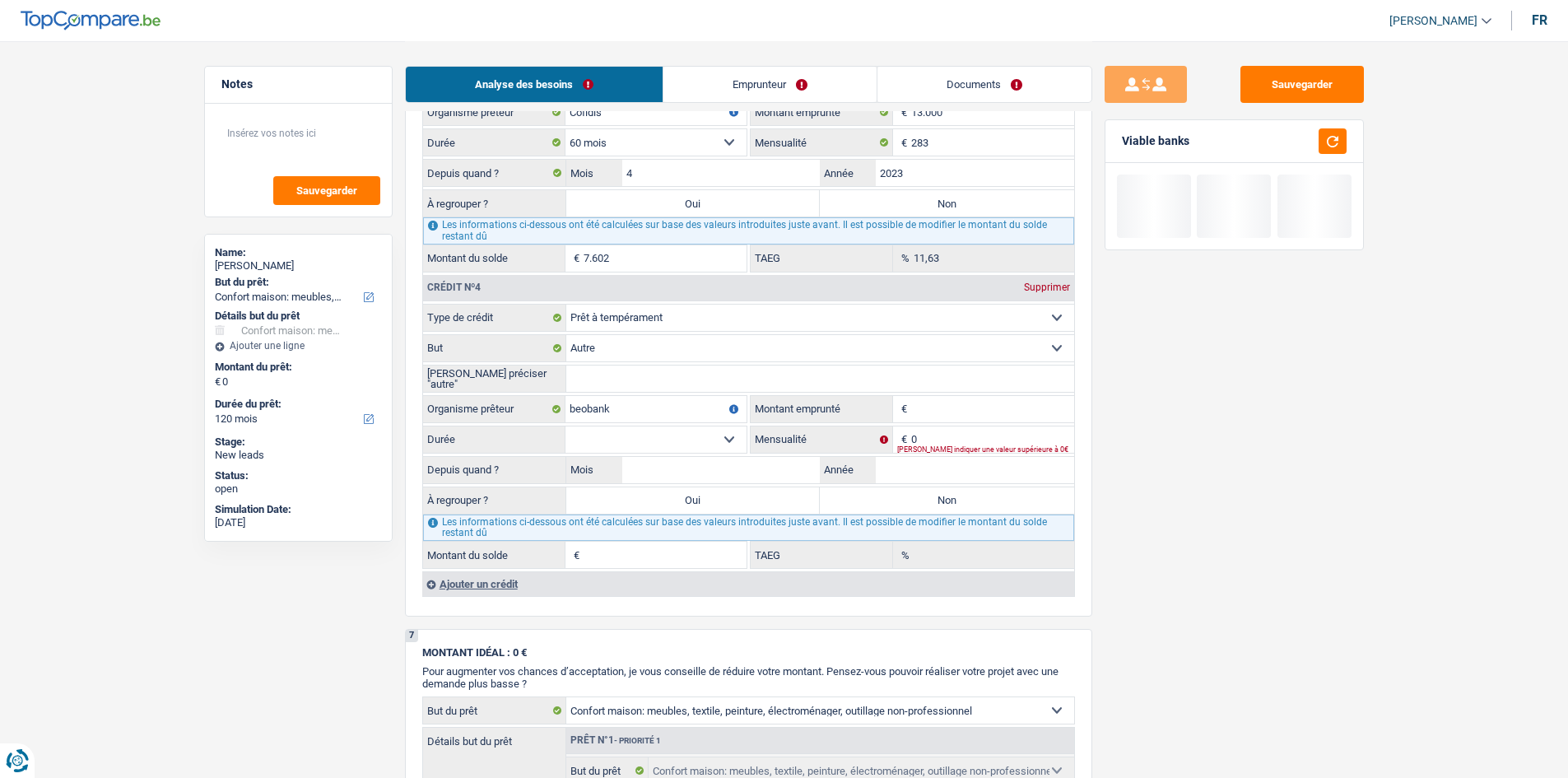
click at [675, 376] on input "[PERSON_NAME] préciser "autre"" at bounding box center [821, 378] width 508 height 27
type input "moto"
drag, startPoint x: 1036, startPoint y: 420, endPoint x: 1073, endPoint y: 443, distance: 43.6
click at [713, 381] on input "Montant emprunté" at bounding box center [992, 409] width 163 height 27
type input "13.000"
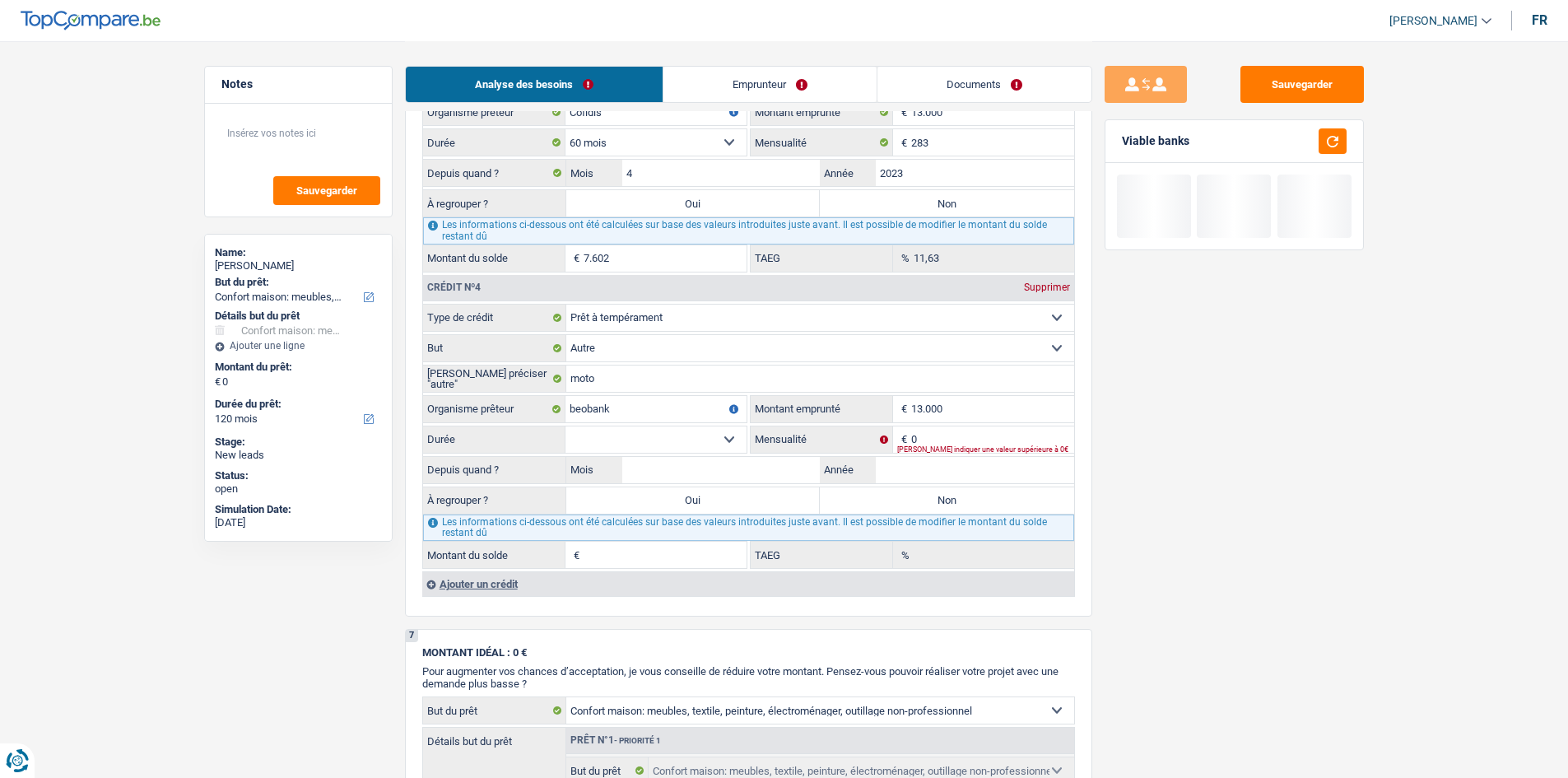
click at [713, 381] on div "Sauvegarder Viable banks" at bounding box center [1234, 409] width 284 height 686
click at [713, 381] on input "0" at bounding box center [992, 440] width 163 height 27
type input "215"
drag, startPoint x: 946, startPoint y: 471, endPoint x: 1148, endPoint y: 497, distance: 203.7
click at [713, 381] on input "Année" at bounding box center [975, 470] width 198 height 27
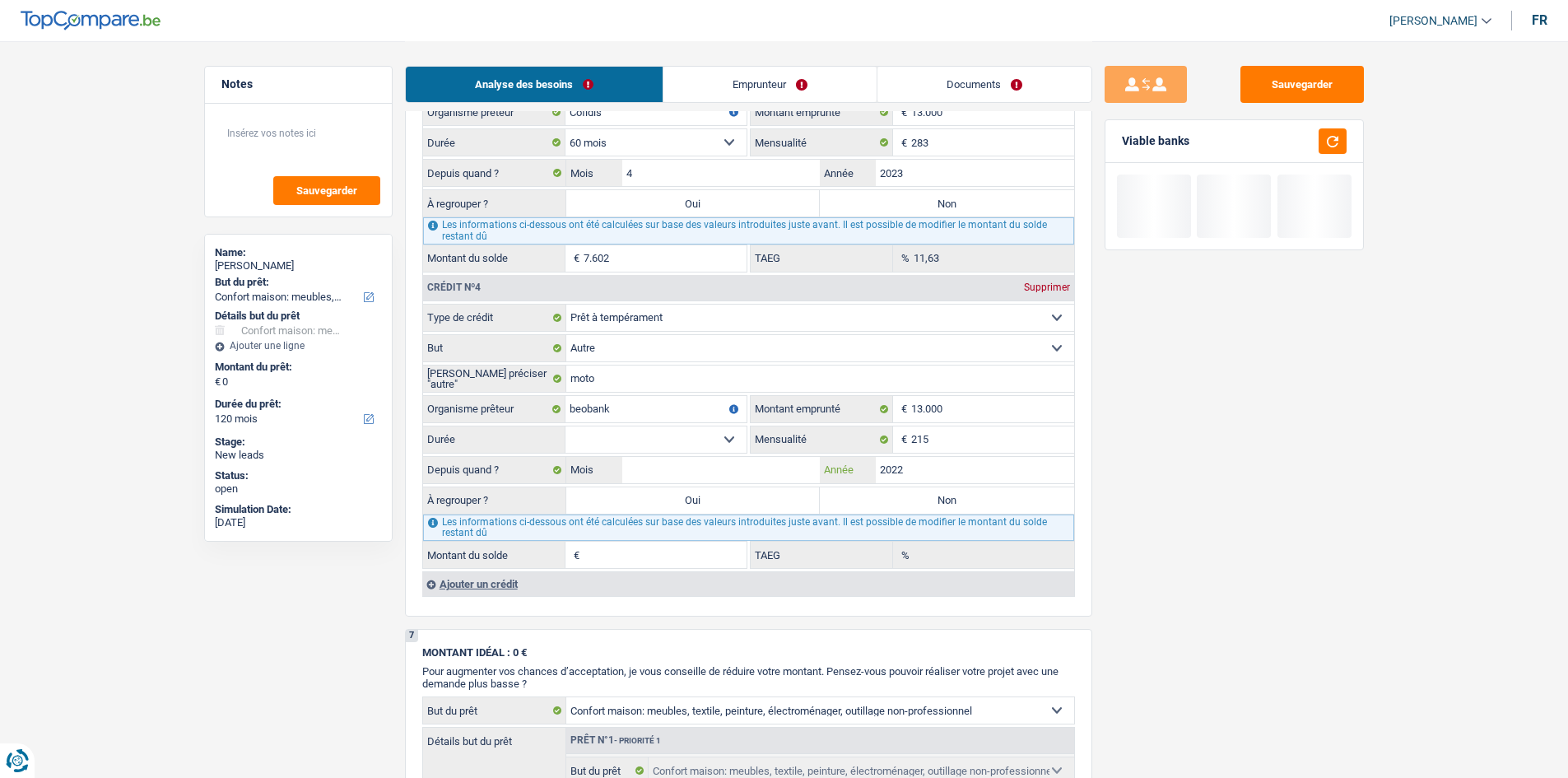
type input "2022"
click at [681, 381] on input "Mois" at bounding box center [721, 470] width 198 height 27
type input "9"
click at [676, 381] on select "12 mois 18 mois 24 mois 30 mois 36 mois 42 mois 48 mois 60 mois Sélectionner un…" at bounding box center [656, 440] width 181 height 27
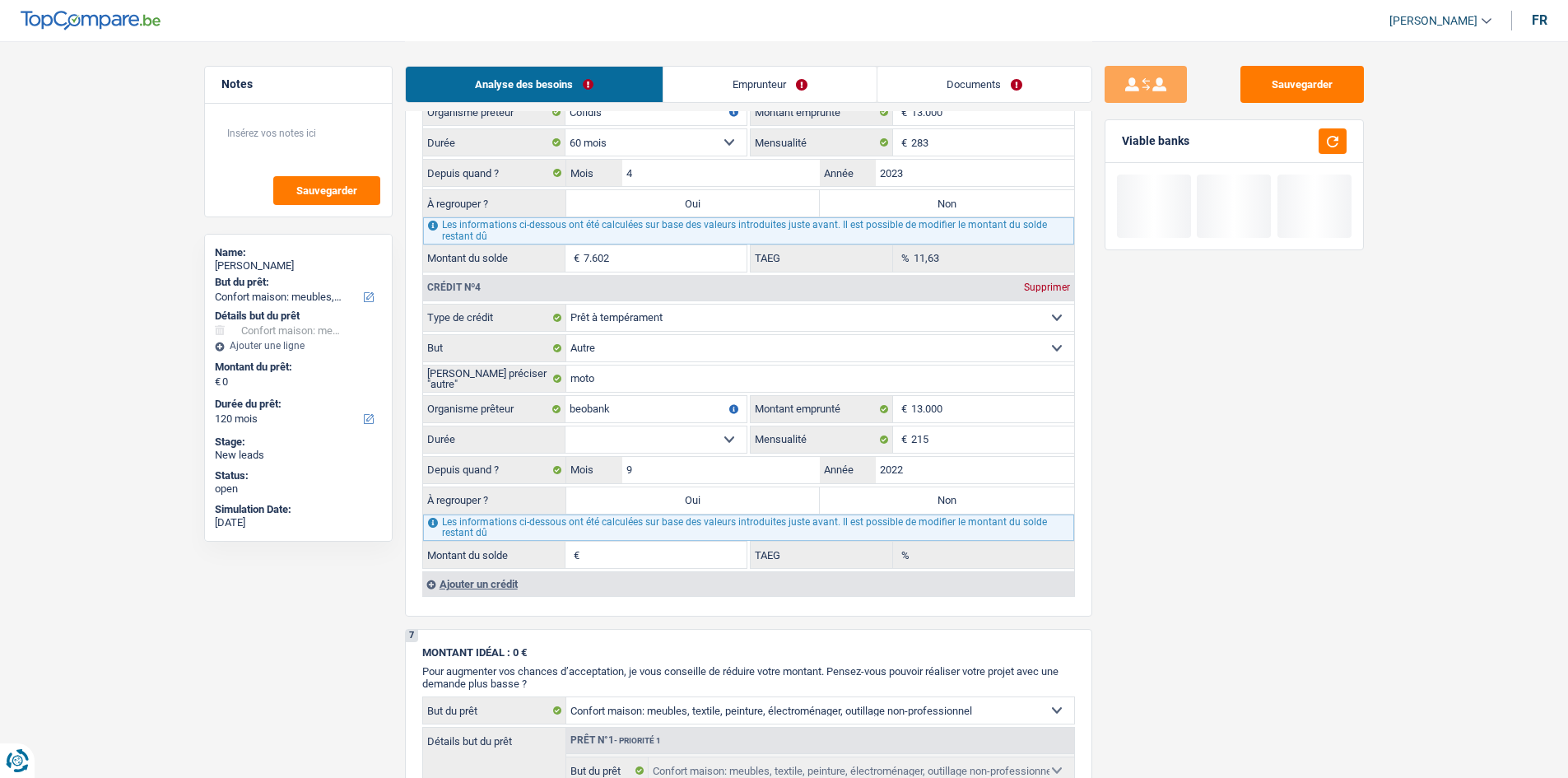
select select "60"
click at [566, 381] on select "12 mois 18 mois 24 mois 30 mois 36 mois 42 mois 48 mois 60 mois Sélectionner un…" at bounding box center [656, 440] width 181 height 27
type input "5.177"
type input "0,00"
click at [657, 381] on label "Oui" at bounding box center [694, 500] width 254 height 27
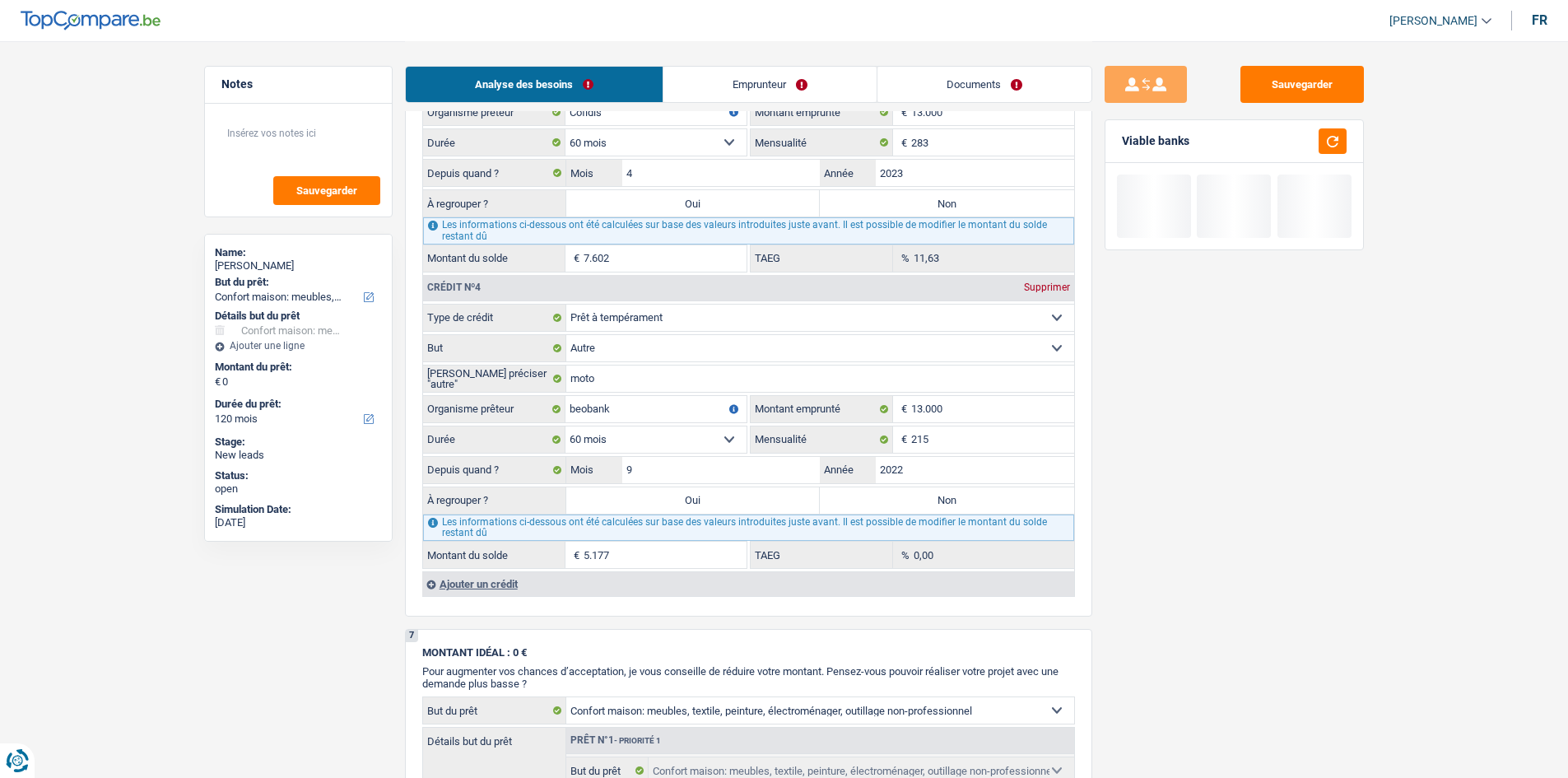
click at [657, 381] on input "Oui" at bounding box center [694, 500] width 254 height 27
radio input "true"
select select "36"
type input "5.177"
select select "36"
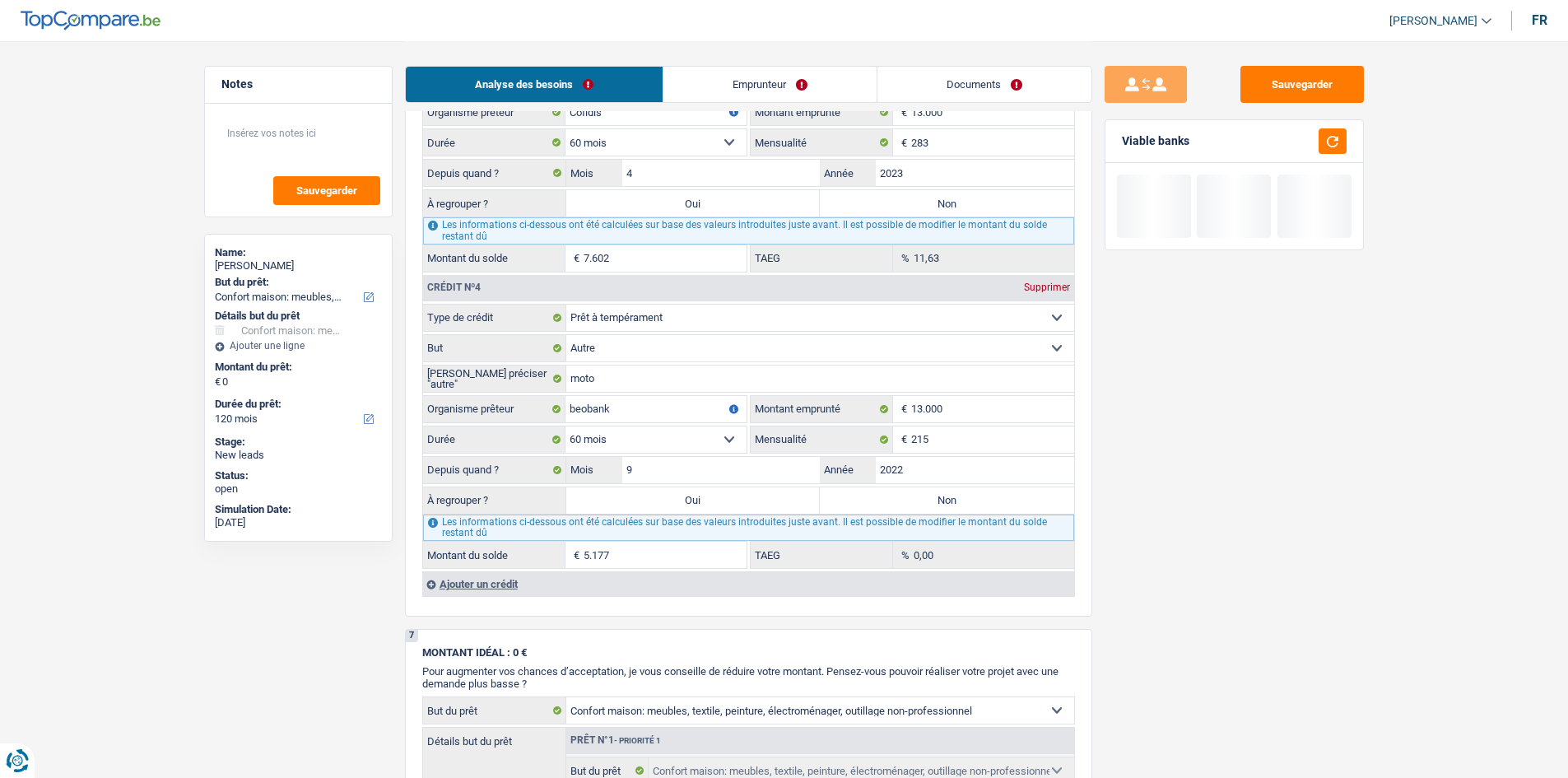
type input "5.177"
select select "36"
type input "5.177"
select select "refinancing"
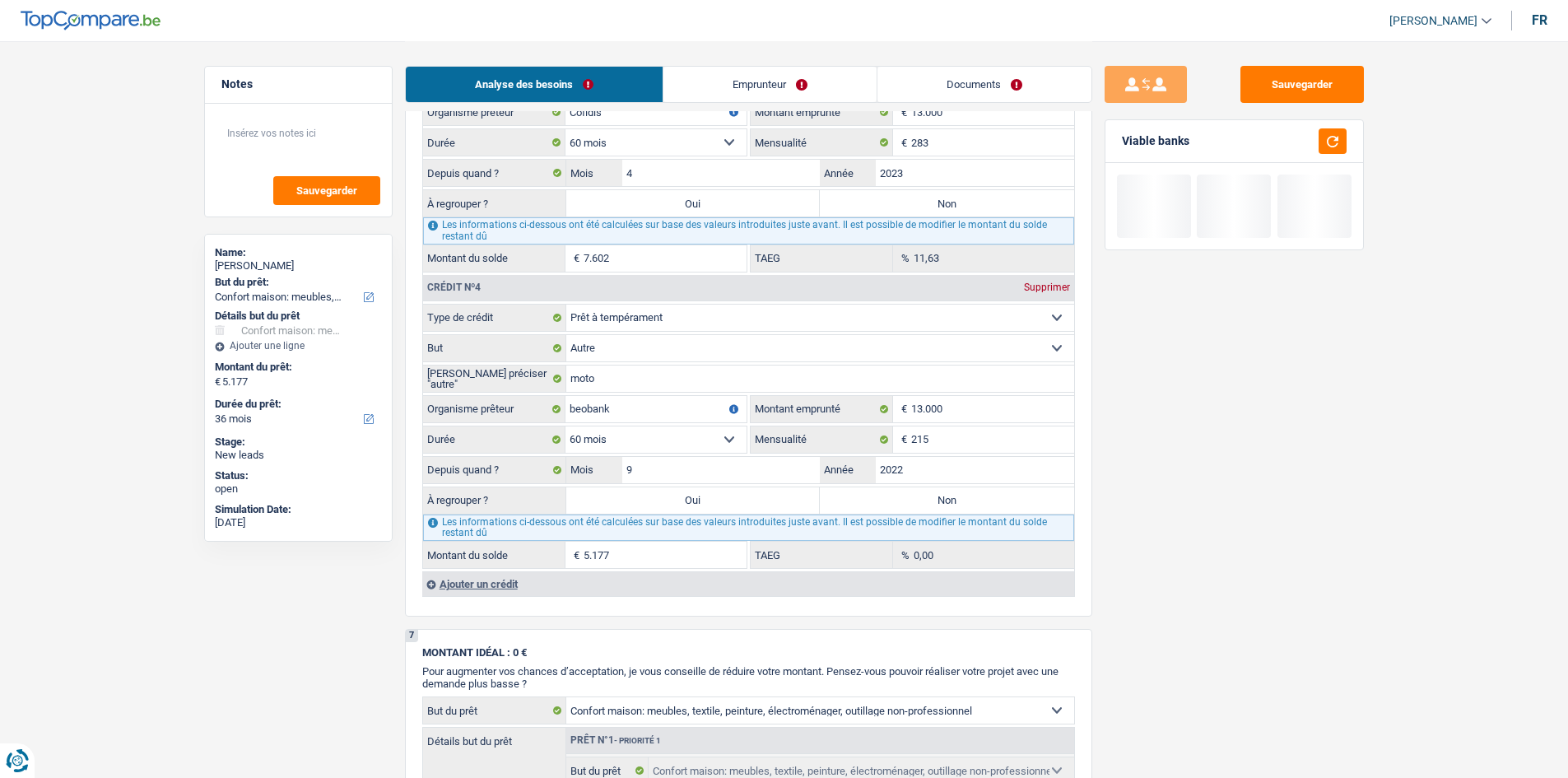
select select "refinancing"
select select "other"
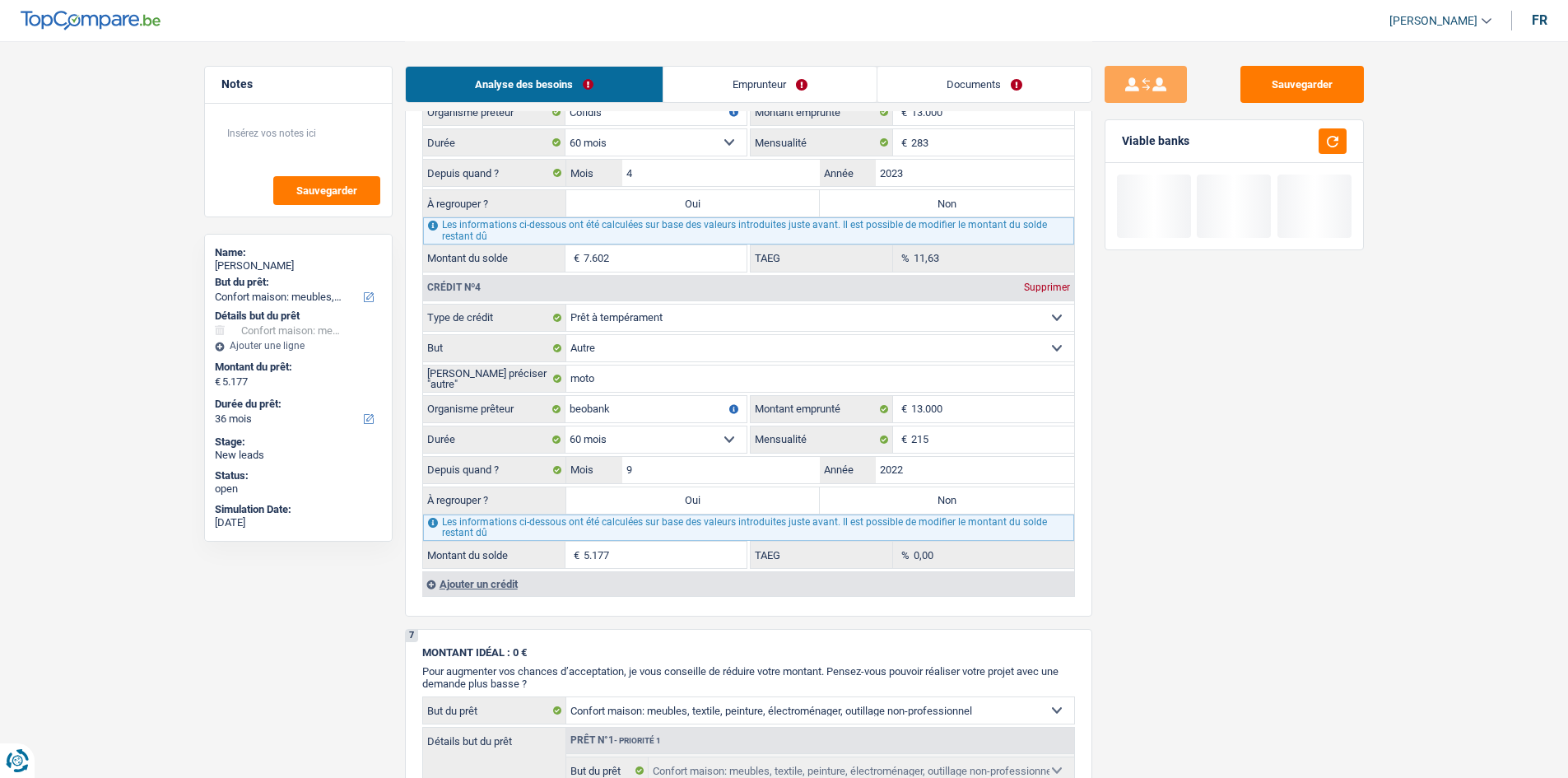
select select "other"
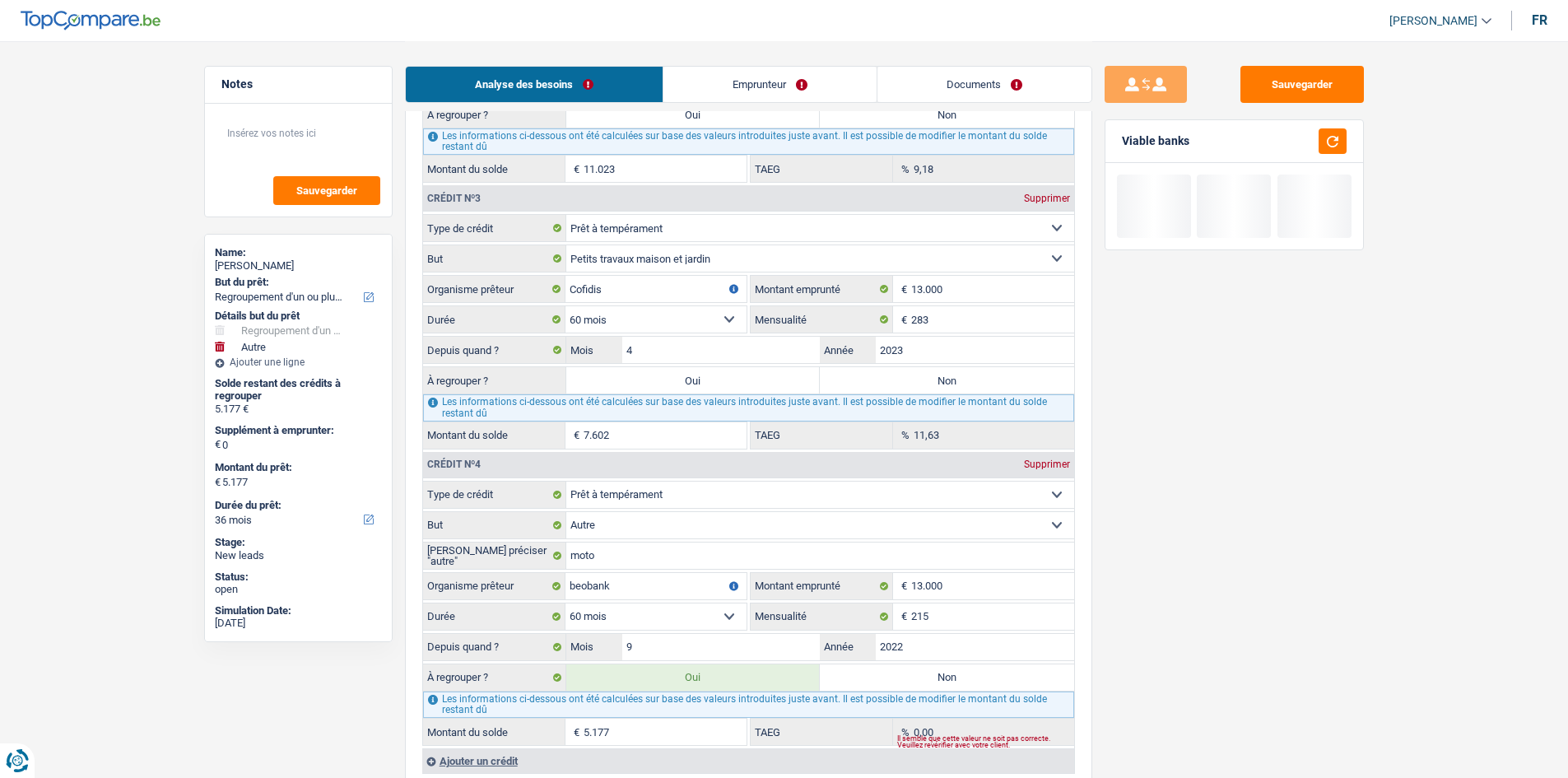
click at [705, 373] on label "Oui" at bounding box center [694, 380] width 254 height 27
click at [705, 373] on input "Oui" at bounding box center [694, 380] width 254 height 27
radio input "true"
type input "12.779"
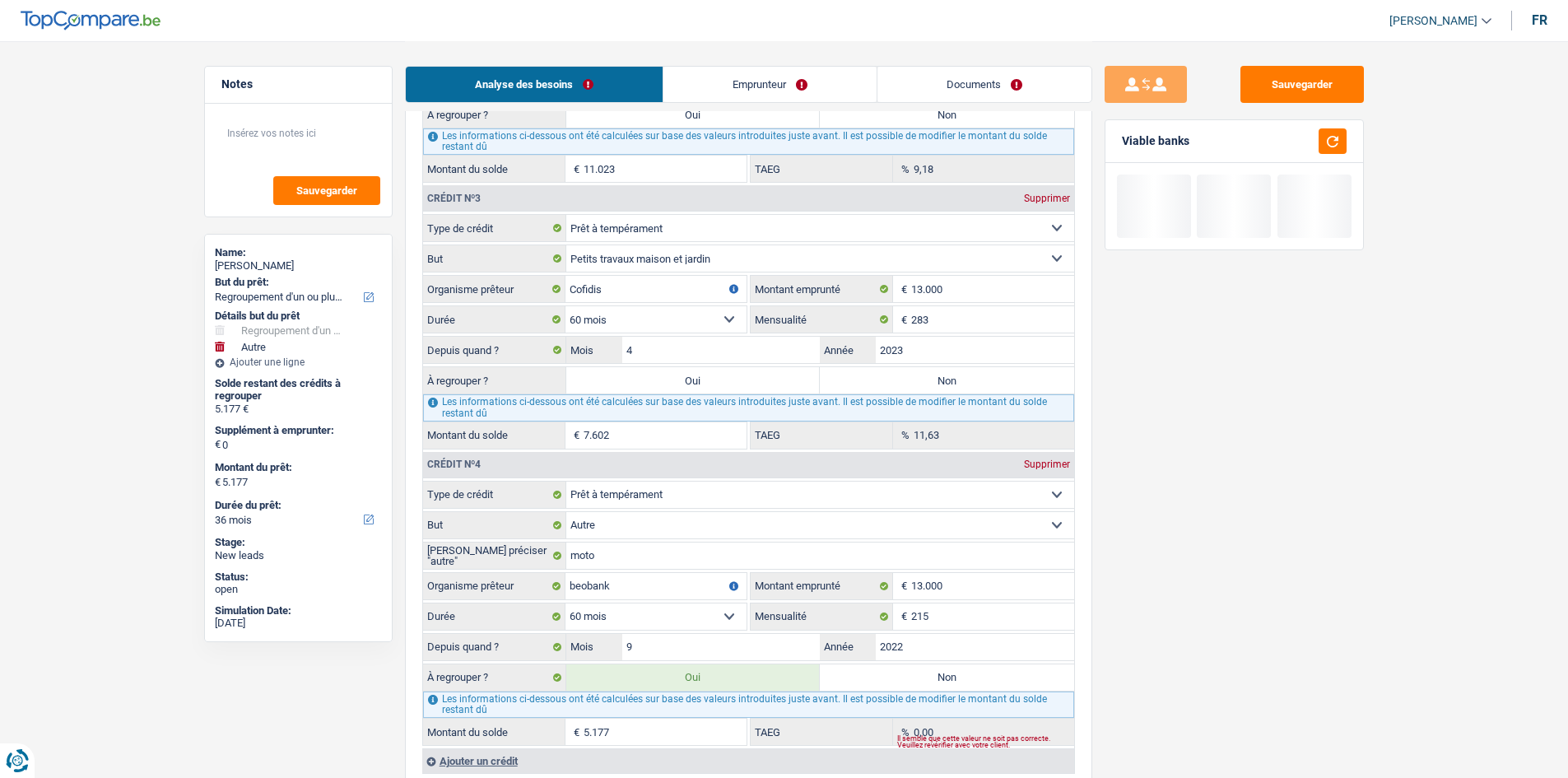
type input "12.779"
select select "60"
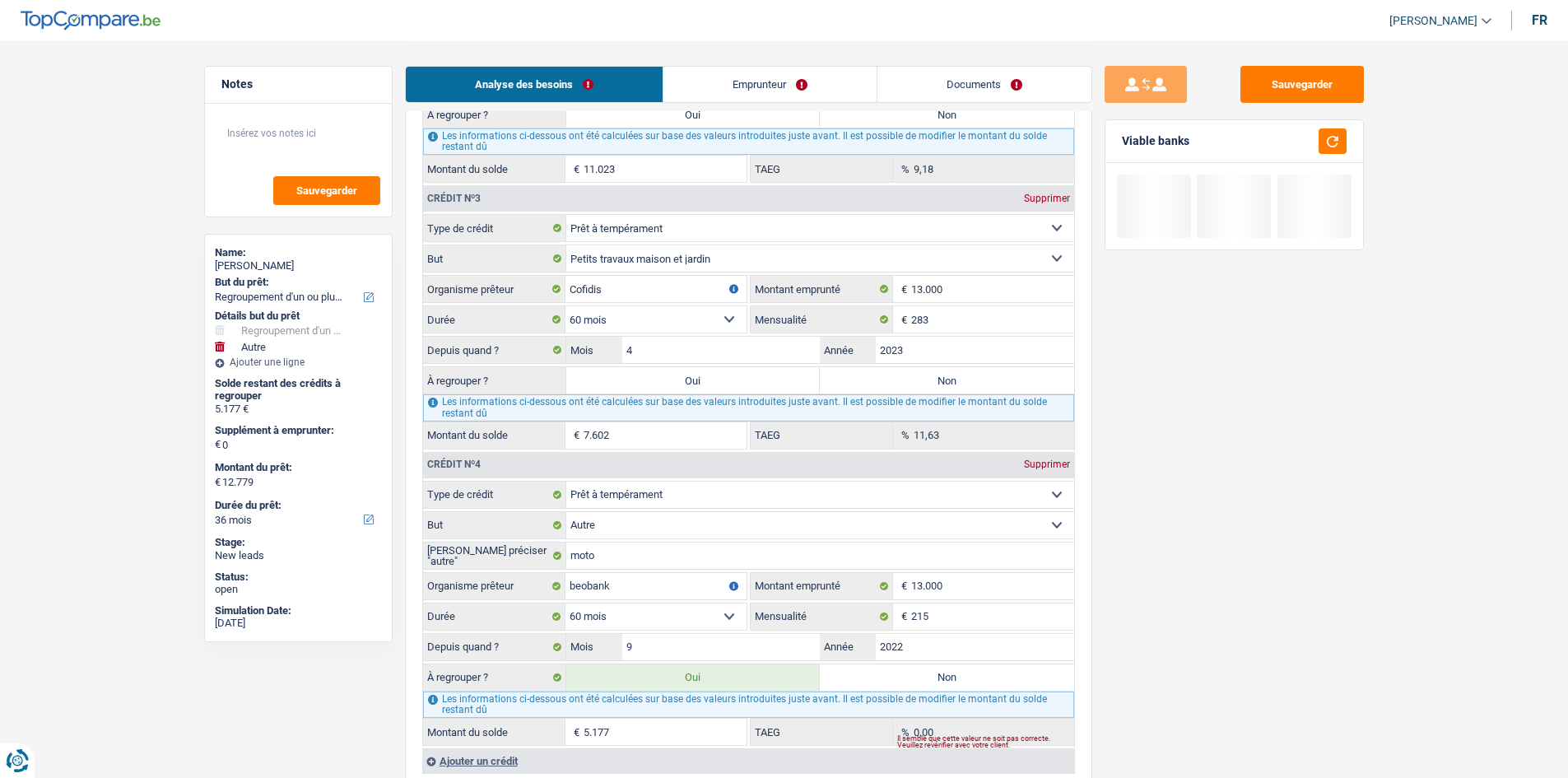
select select "60"
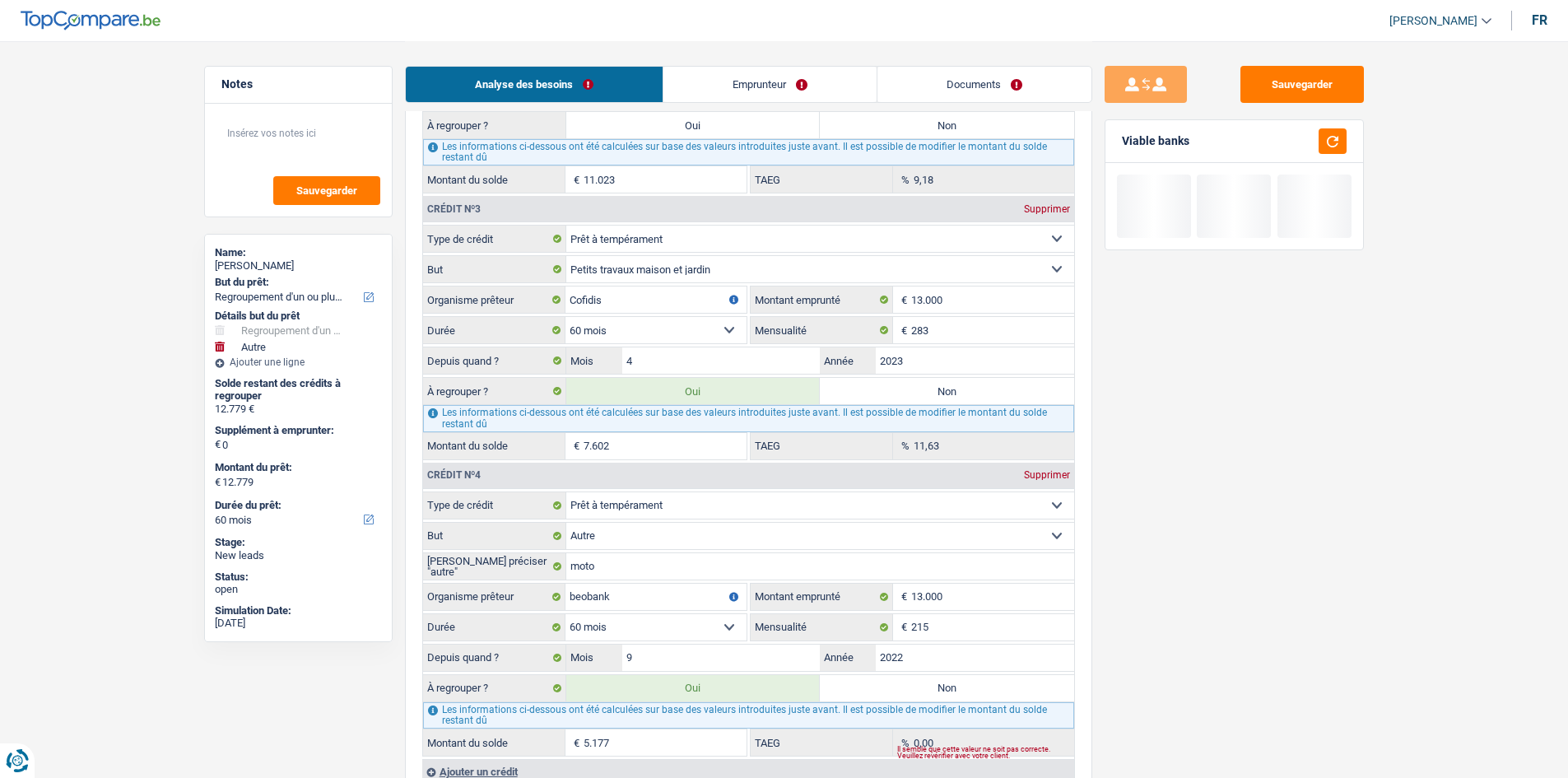
scroll to position [1730, 0]
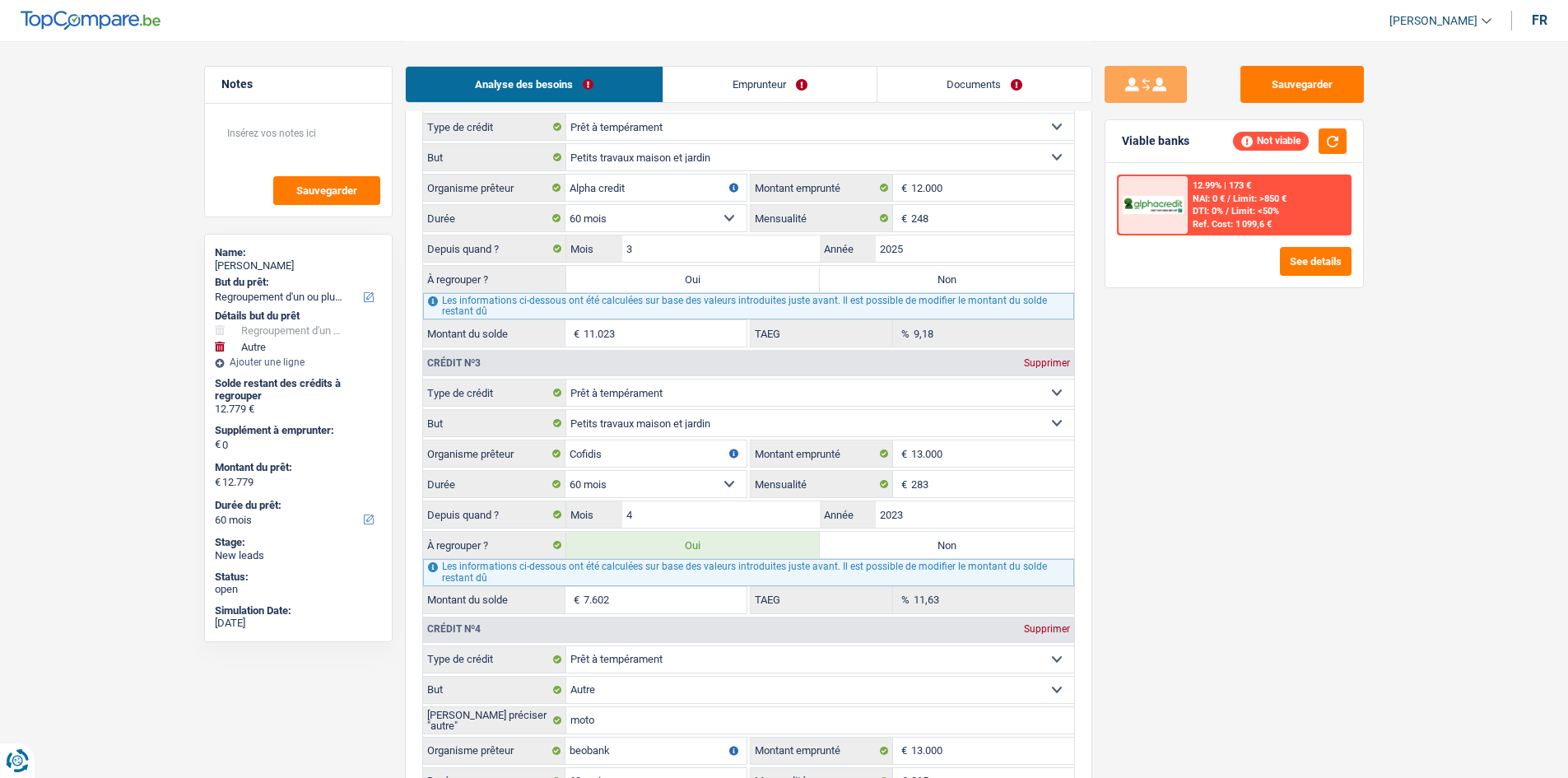
click at [696, 281] on label "Oui" at bounding box center [694, 279] width 254 height 27
click at [696, 281] on input "Oui" at bounding box center [694, 279] width 254 height 27
radio input "true"
type input "23.802"
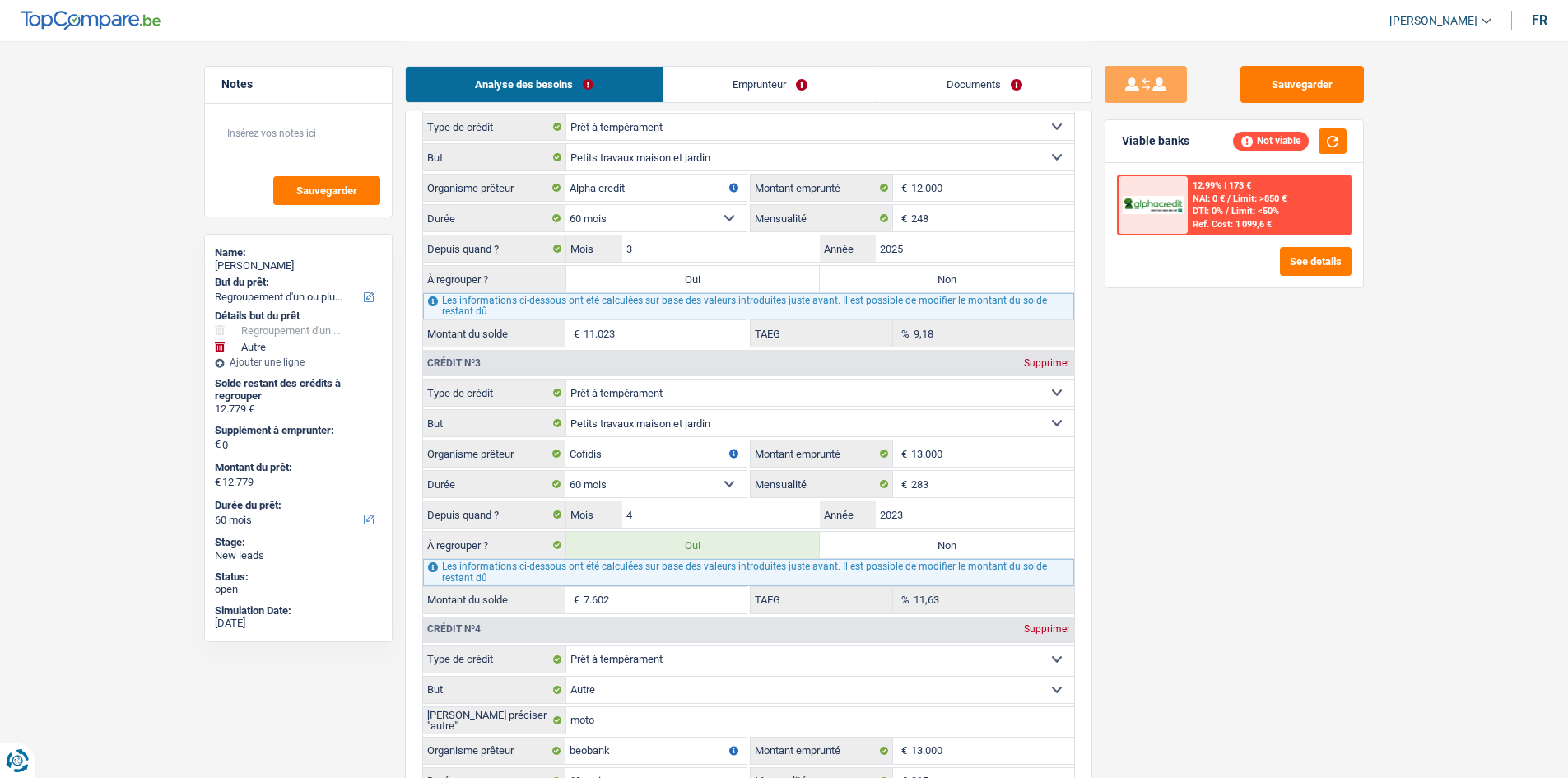
type input "23.802"
select select "120"
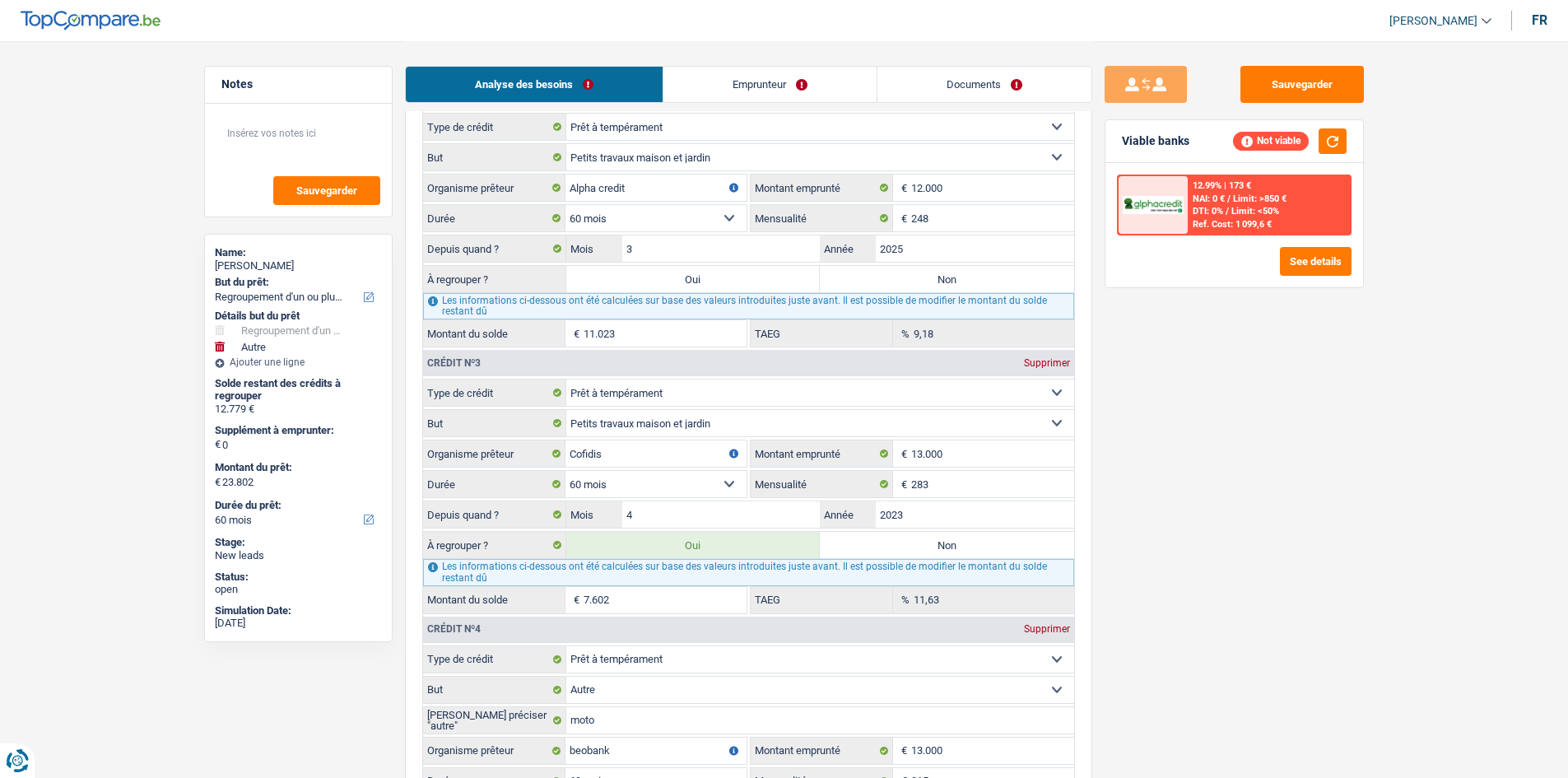
select select "120"
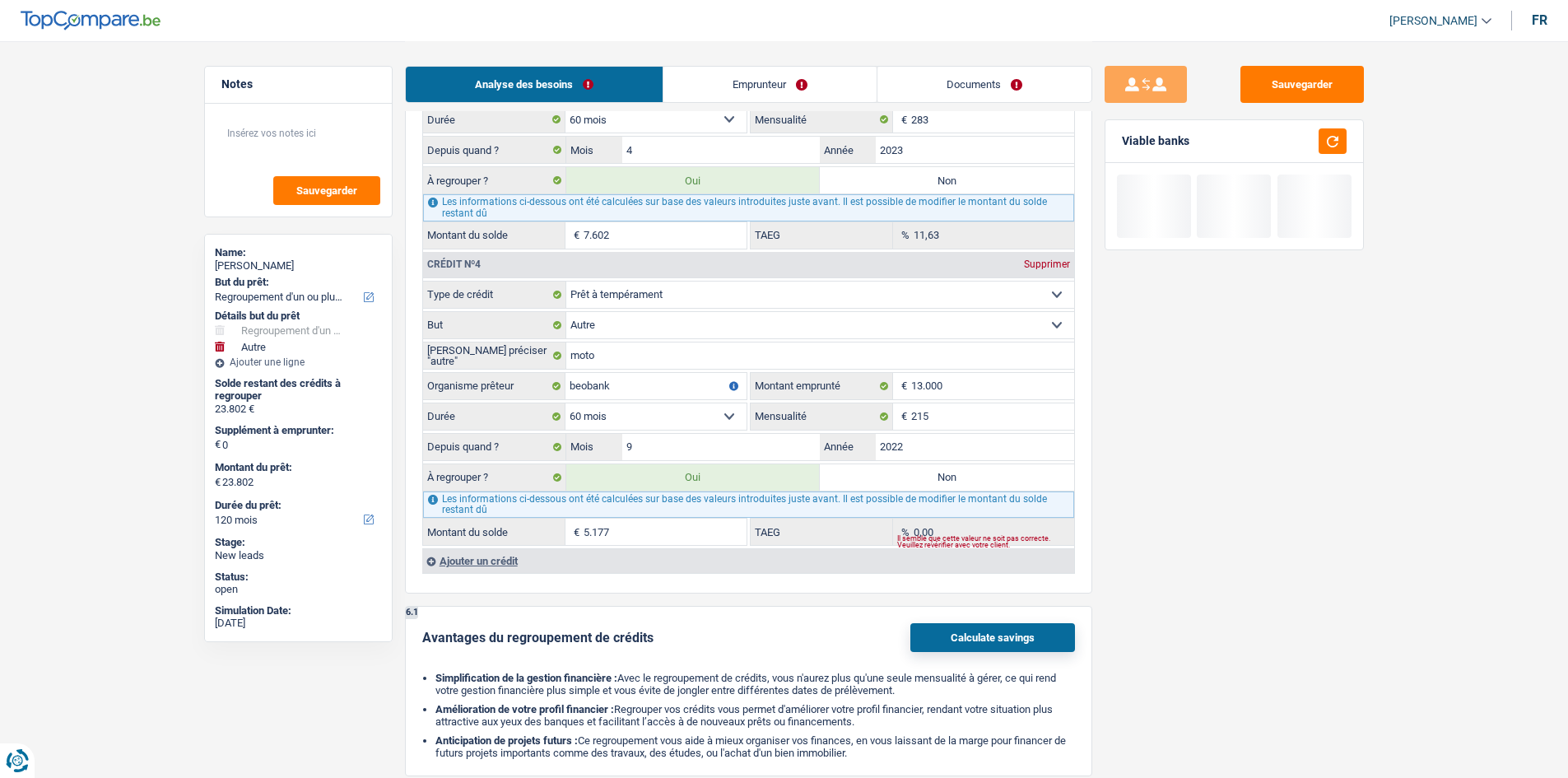
scroll to position [2223, 0]
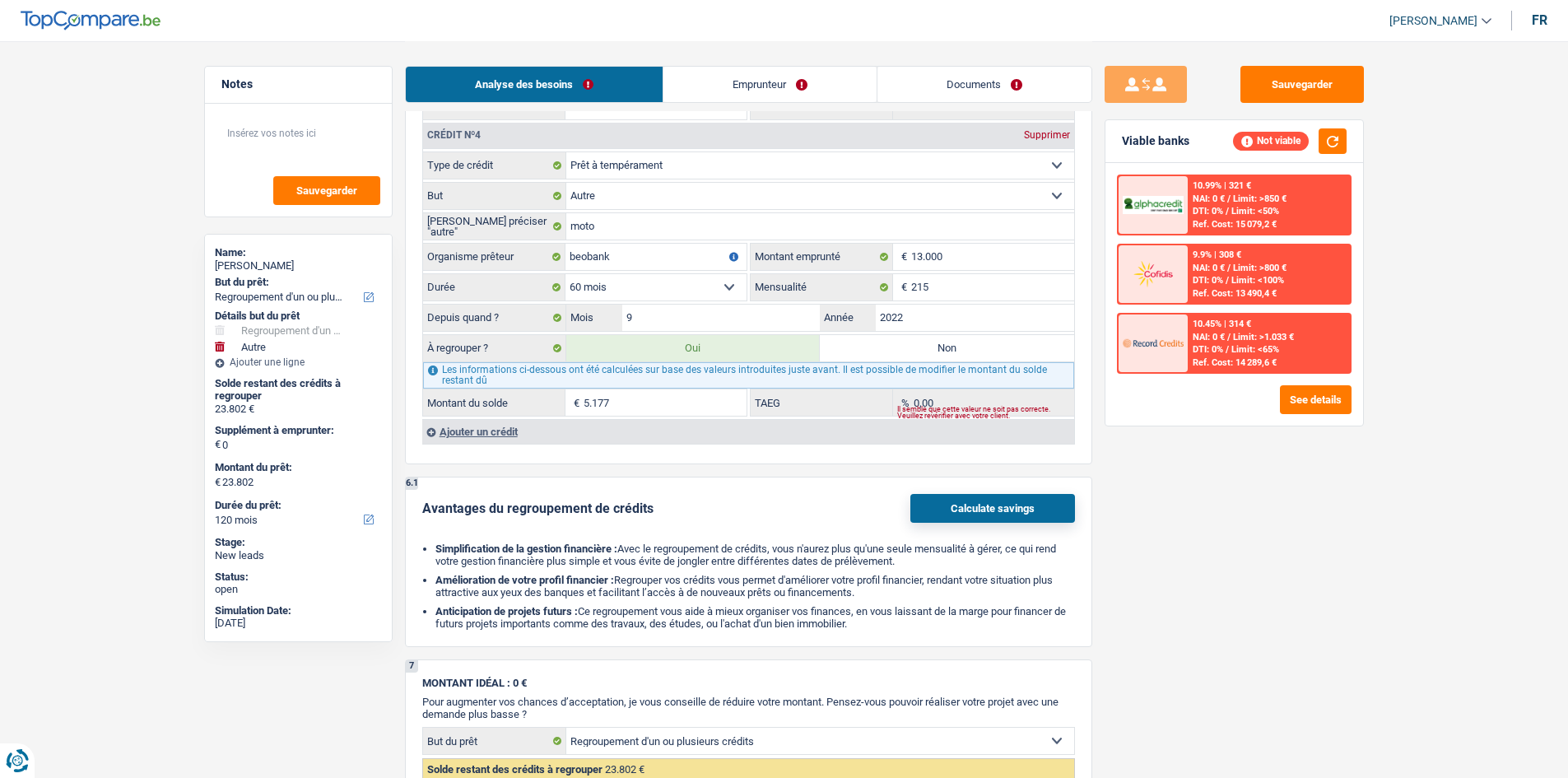
click at [478, 381] on div "Ajouter un crédit" at bounding box center [748, 432] width 652 height 25
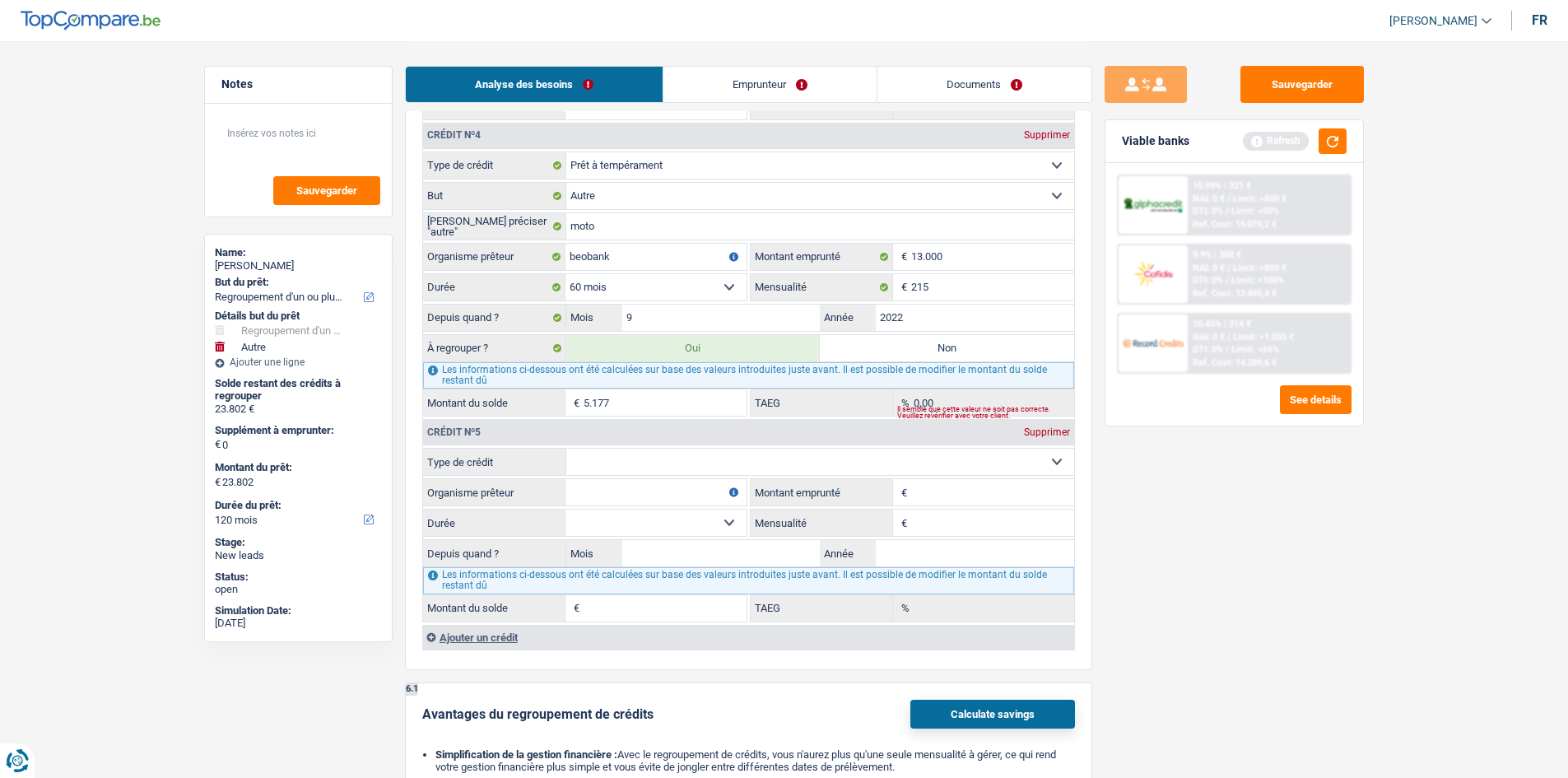
click at [596, 381] on select "Carte ou ouverture de crédit Prêt hypothécaire Vente à tempérament Prêt à tempé…" at bounding box center [821, 462] width 508 height 27
select select "cardOrCredit"
type input "0"
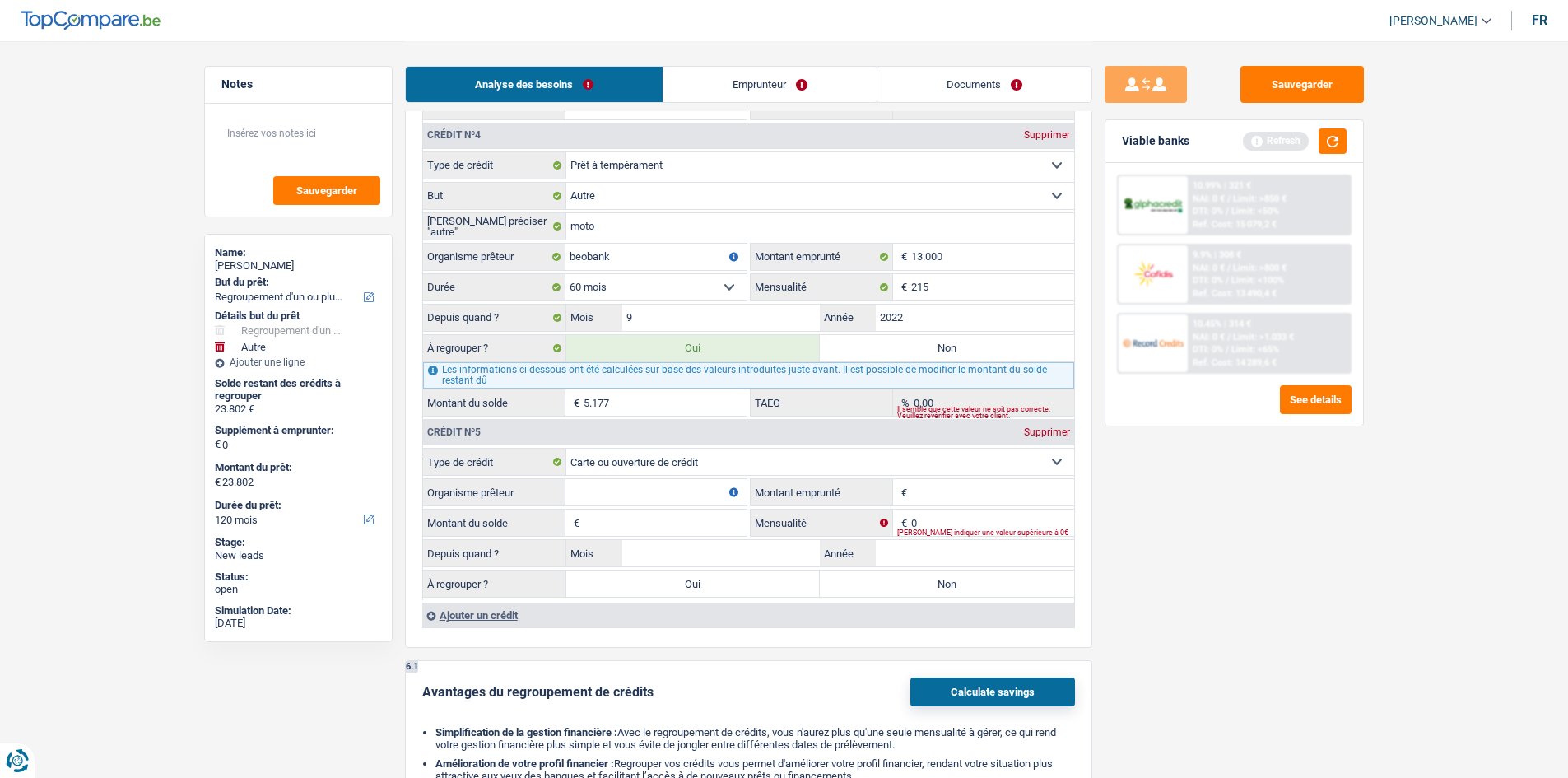
click at [713, 381] on input "Montant emprunté" at bounding box center [992, 492] width 163 height 27
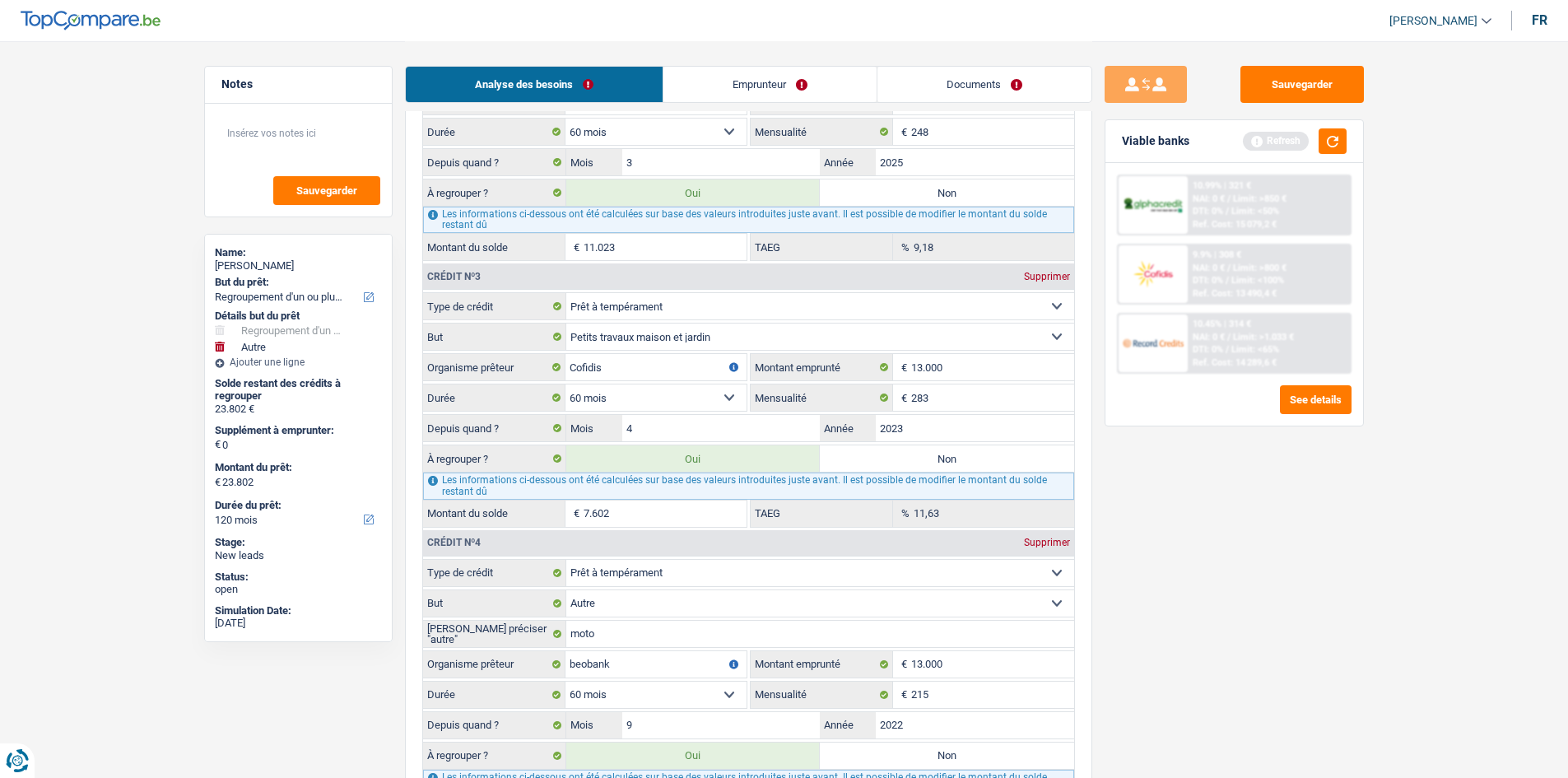
scroll to position [1812, 0]
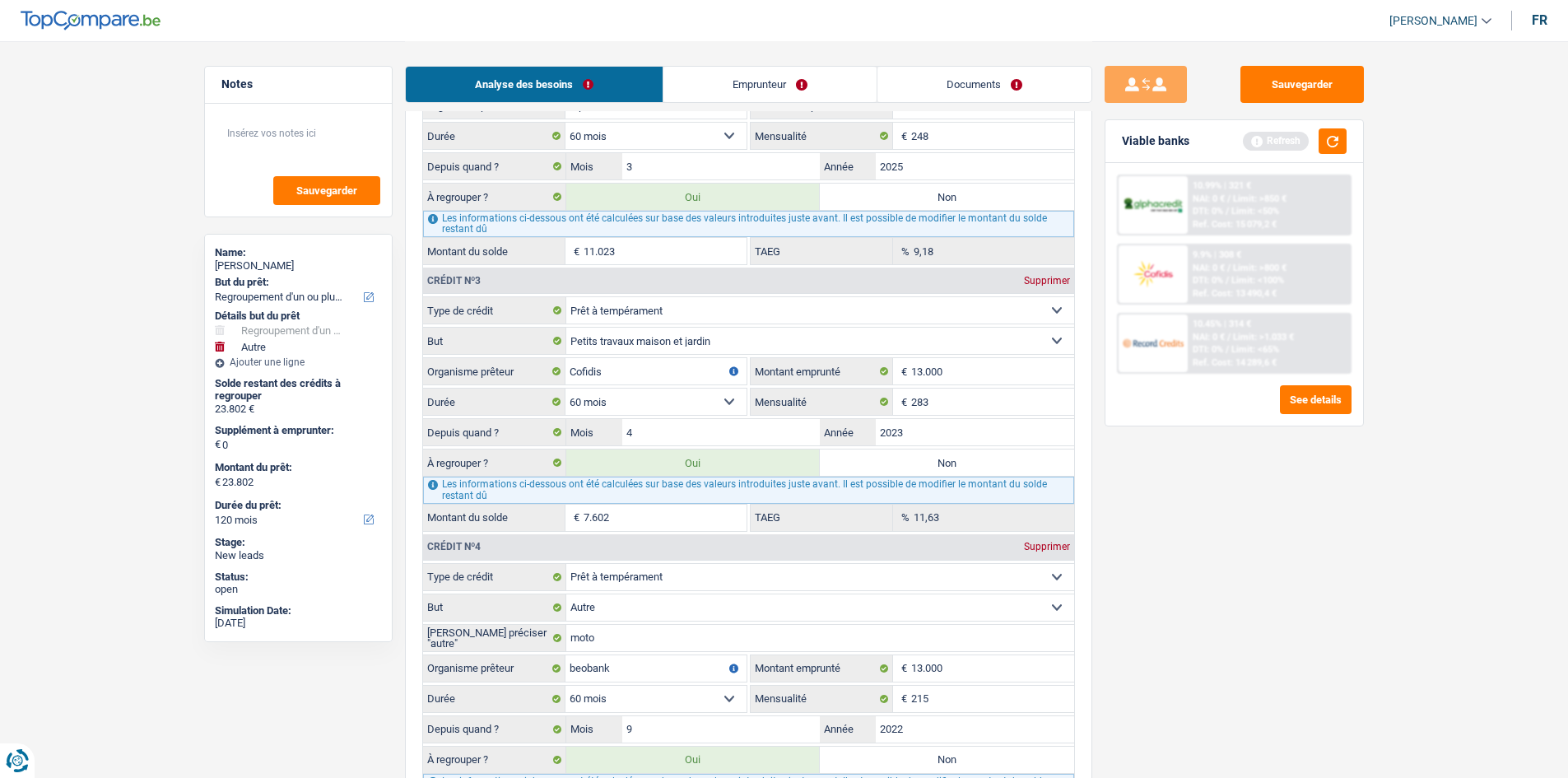
click at [713, 381] on label "Non" at bounding box center [947, 463] width 254 height 27
click at [713, 381] on input "Non" at bounding box center [947, 463] width 254 height 27
radio input "true"
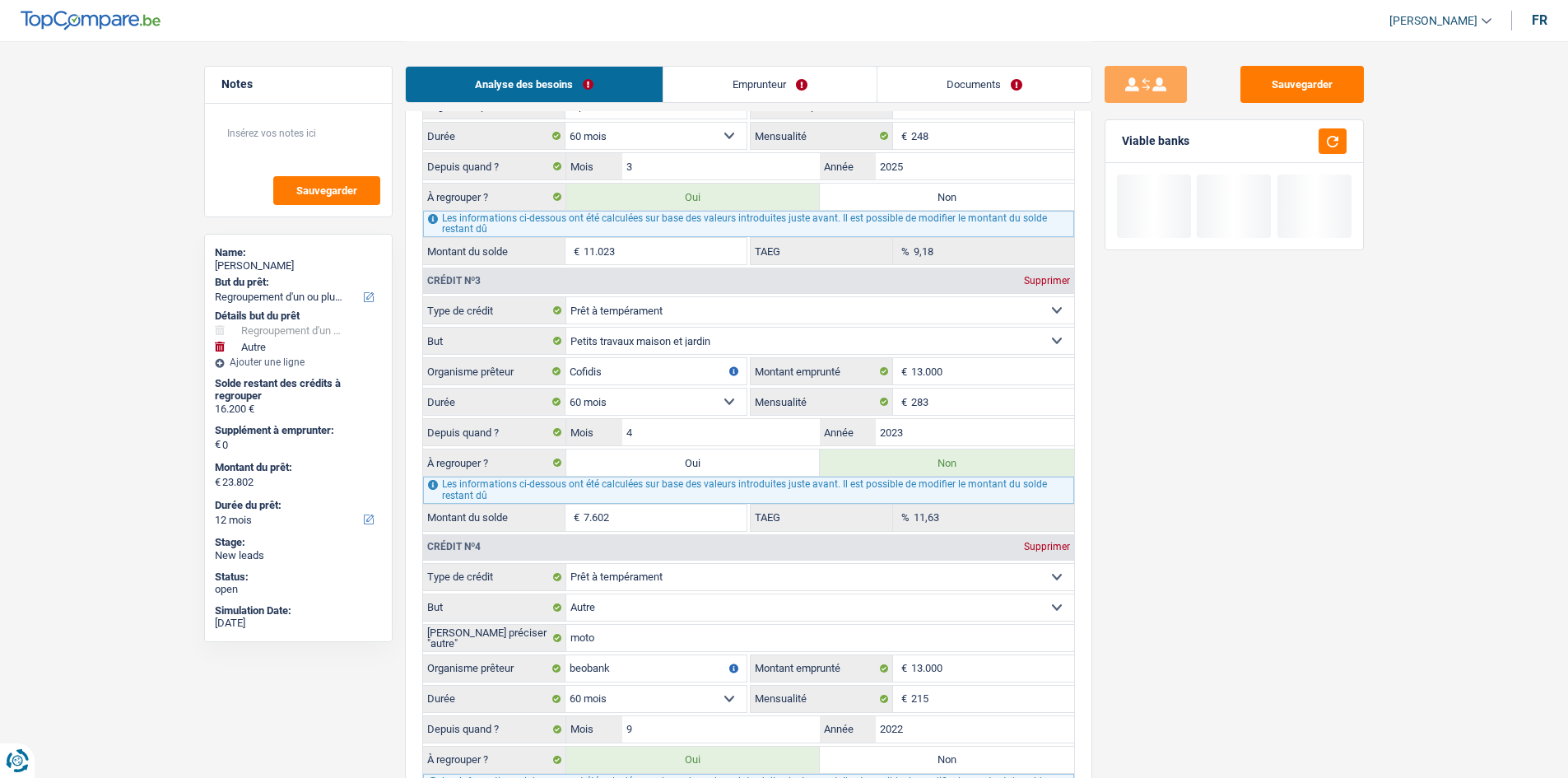
select select "84"
type input "16.200"
select select "84"
type input "16.200"
select select "84"
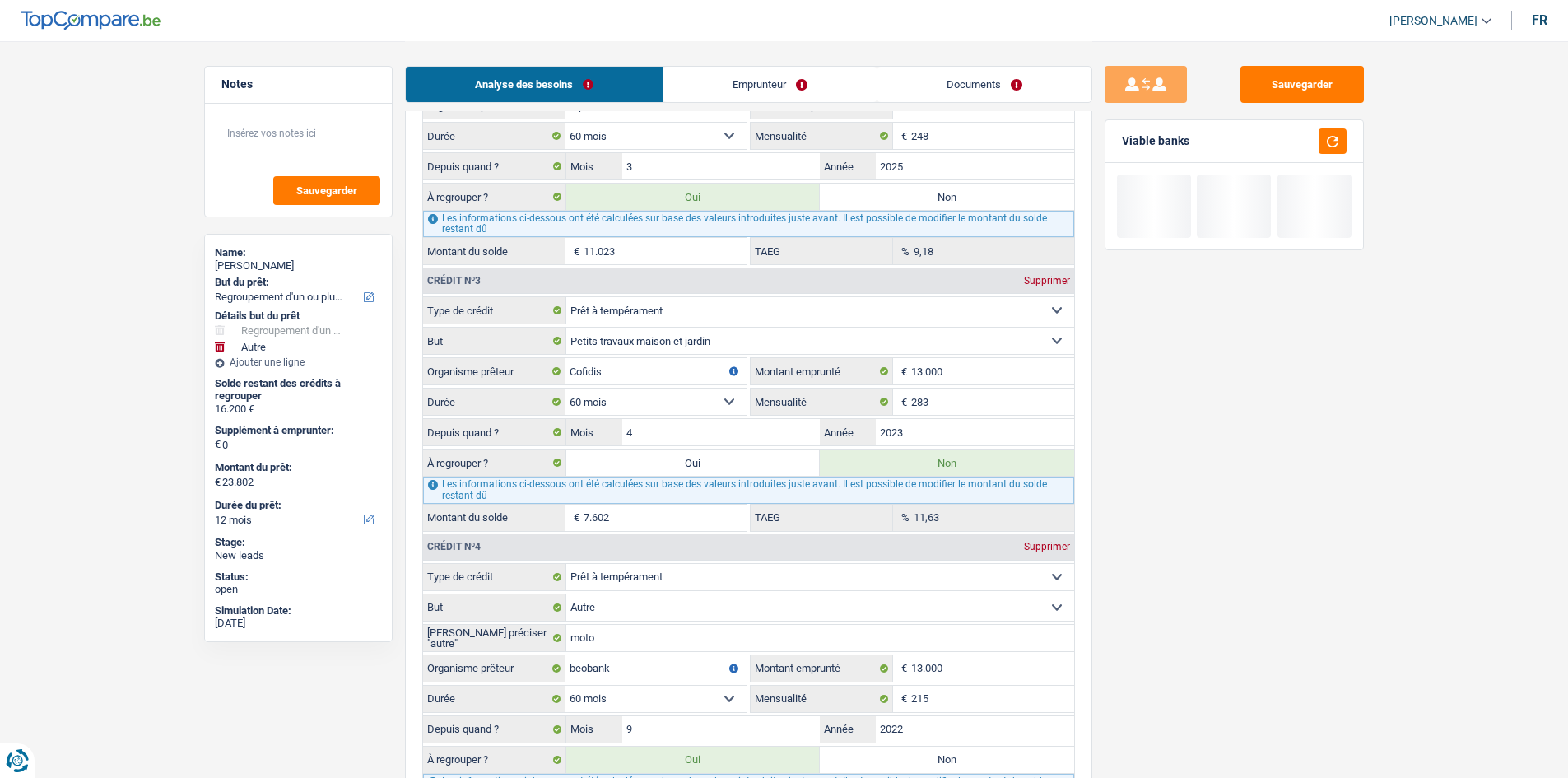
radio input "false"
type input "16.200"
click at [713, 381] on label "Oui" at bounding box center [694, 463] width 254 height 27
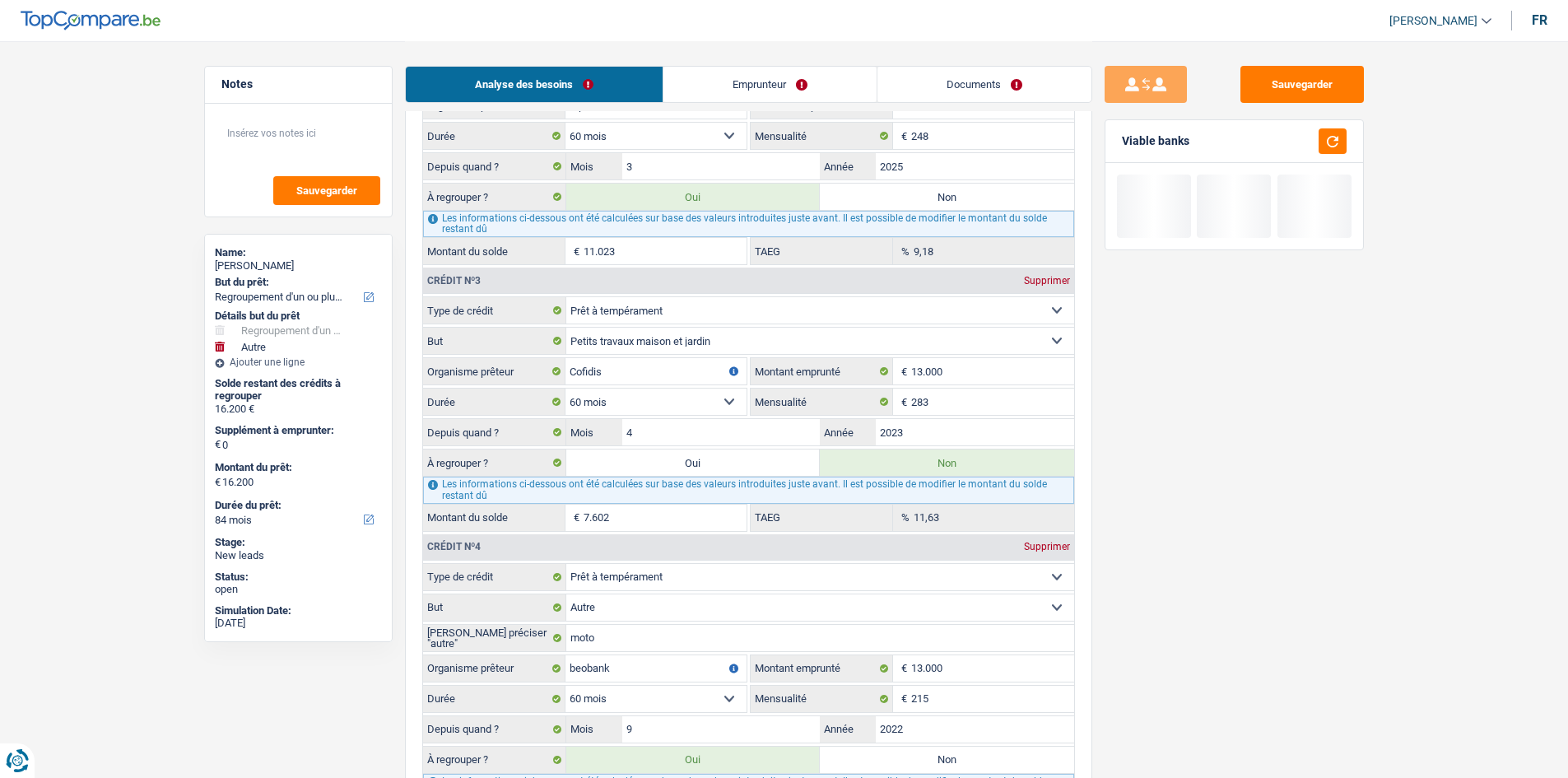
click at [713, 381] on input "Oui" at bounding box center [694, 463] width 254 height 27
radio input "true"
type input "23.802"
radio input "false"
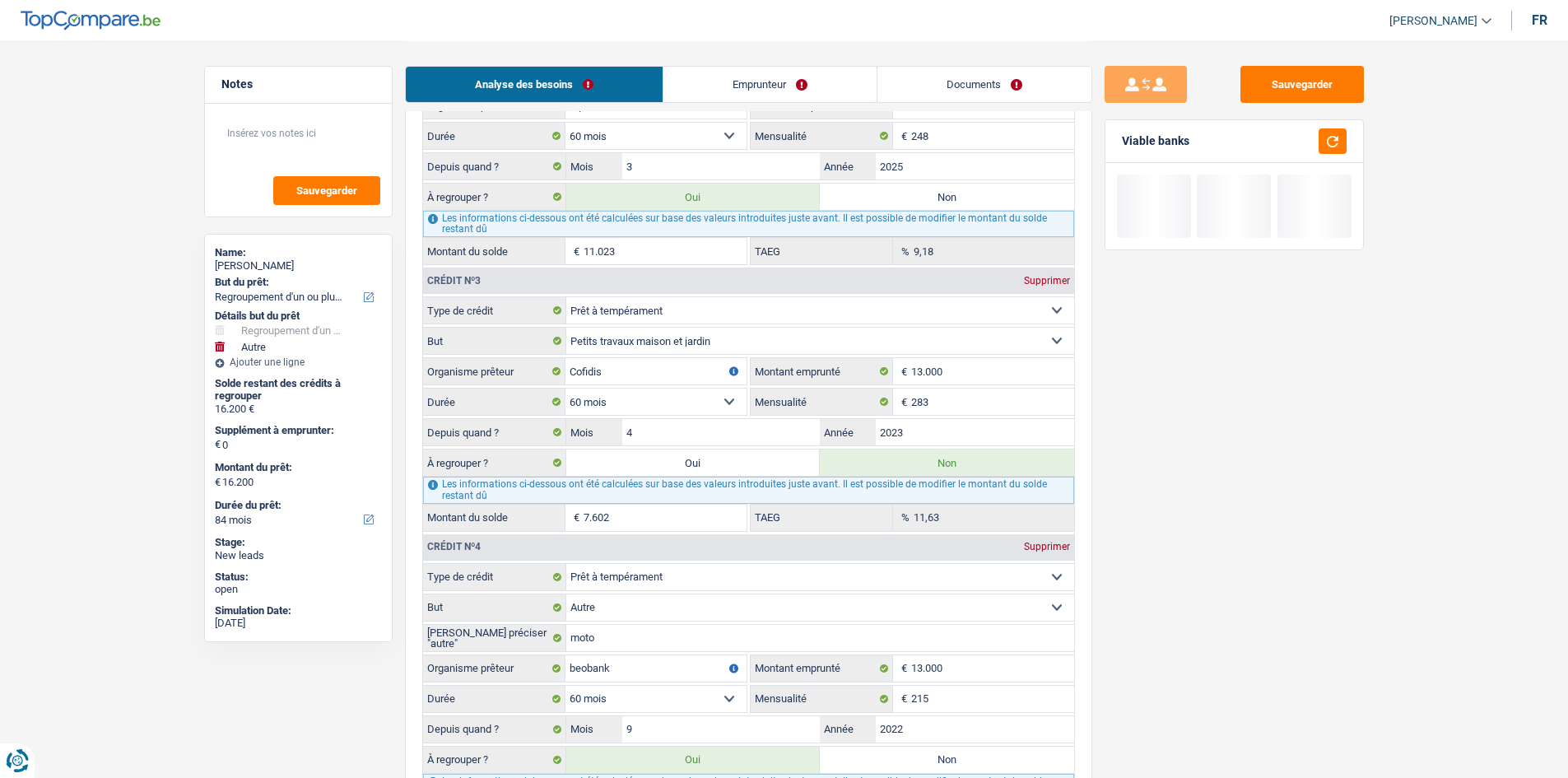
type input "23.802"
select select "120"
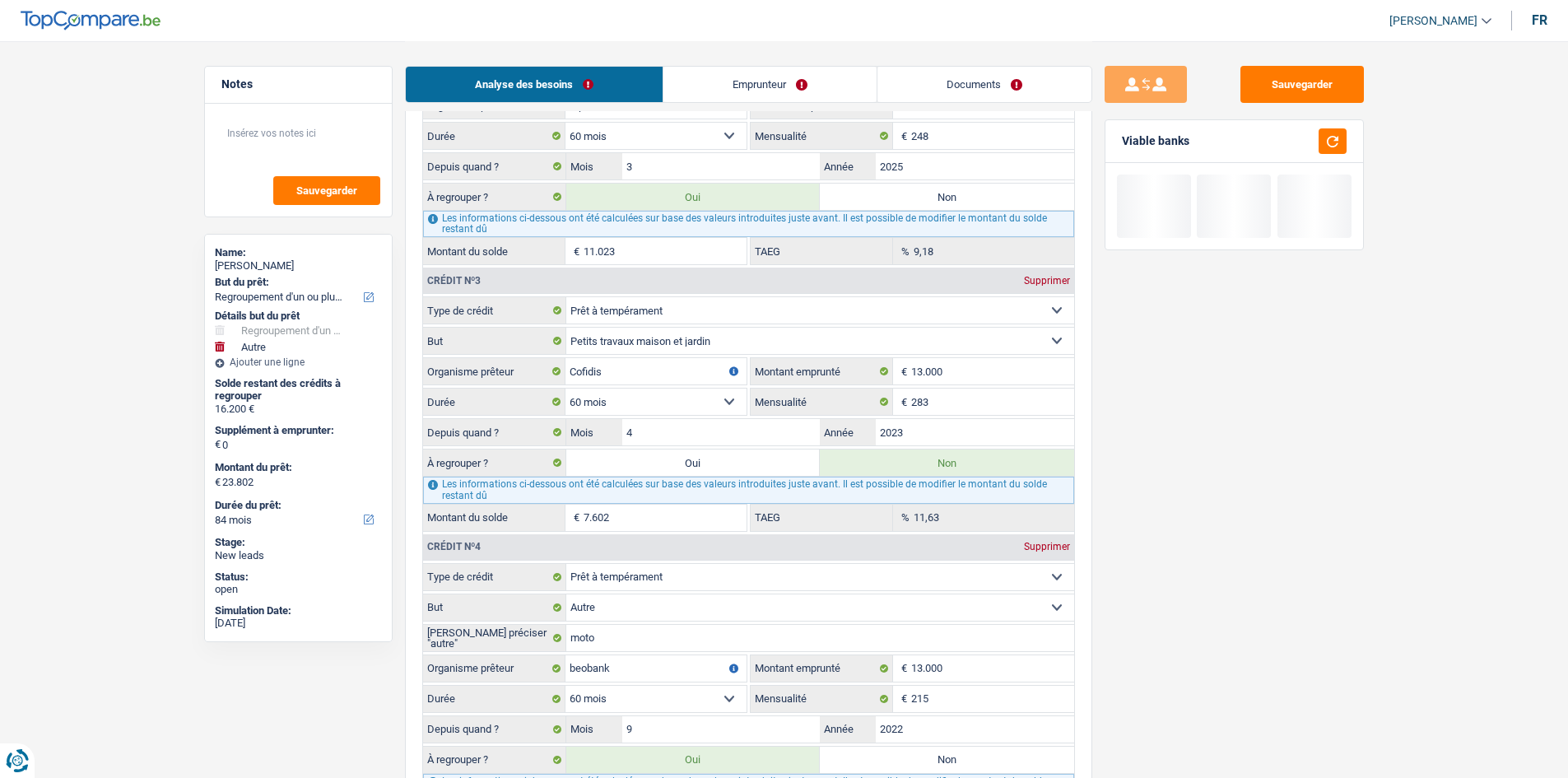
select select "120"
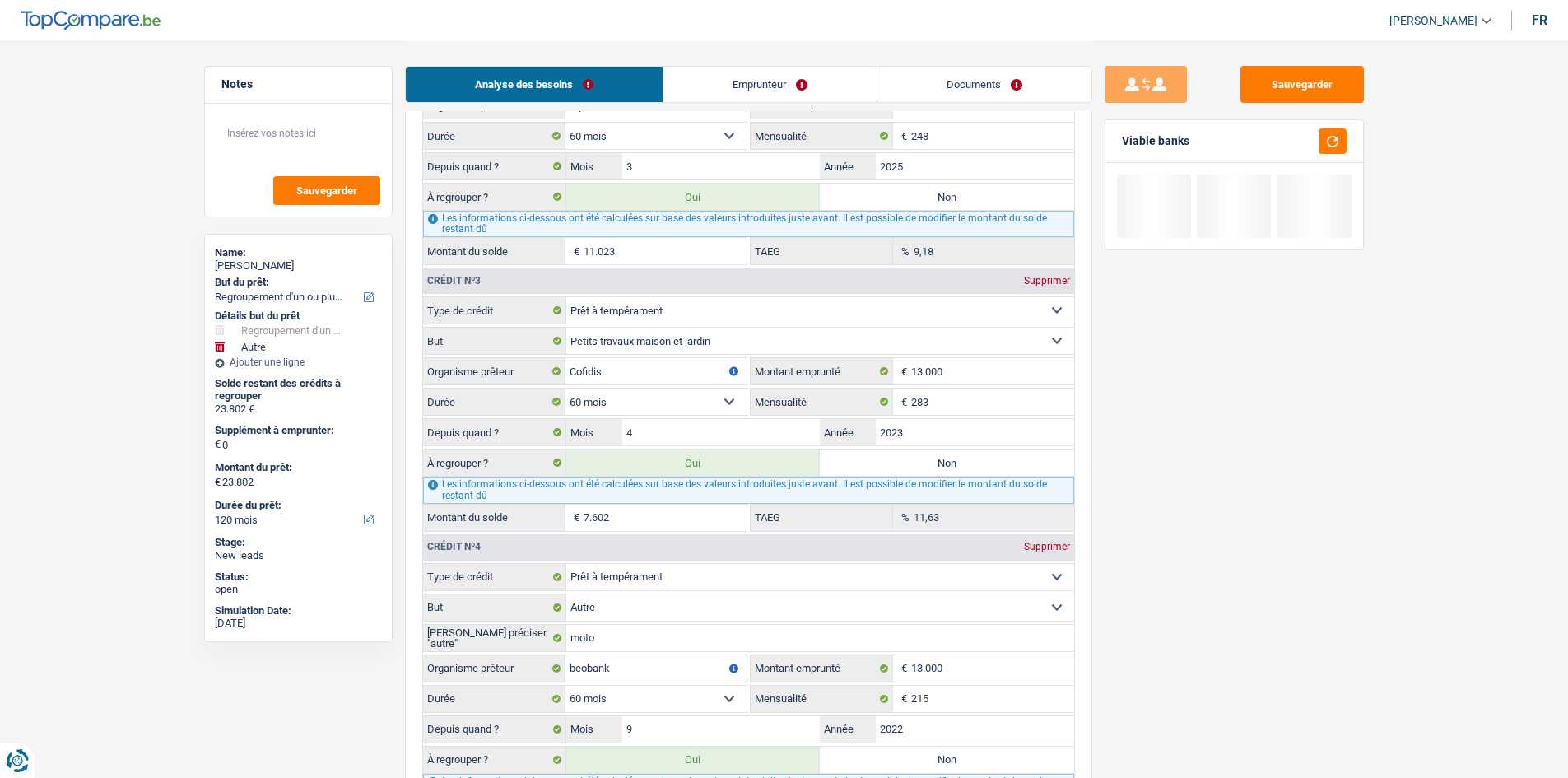
click at [713, 198] on label "Non" at bounding box center [947, 197] width 254 height 27
click at [713, 198] on input "Non" at bounding box center [947, 197] width 254 height 27
radio input "true"
select select "60"
type input "12.779"
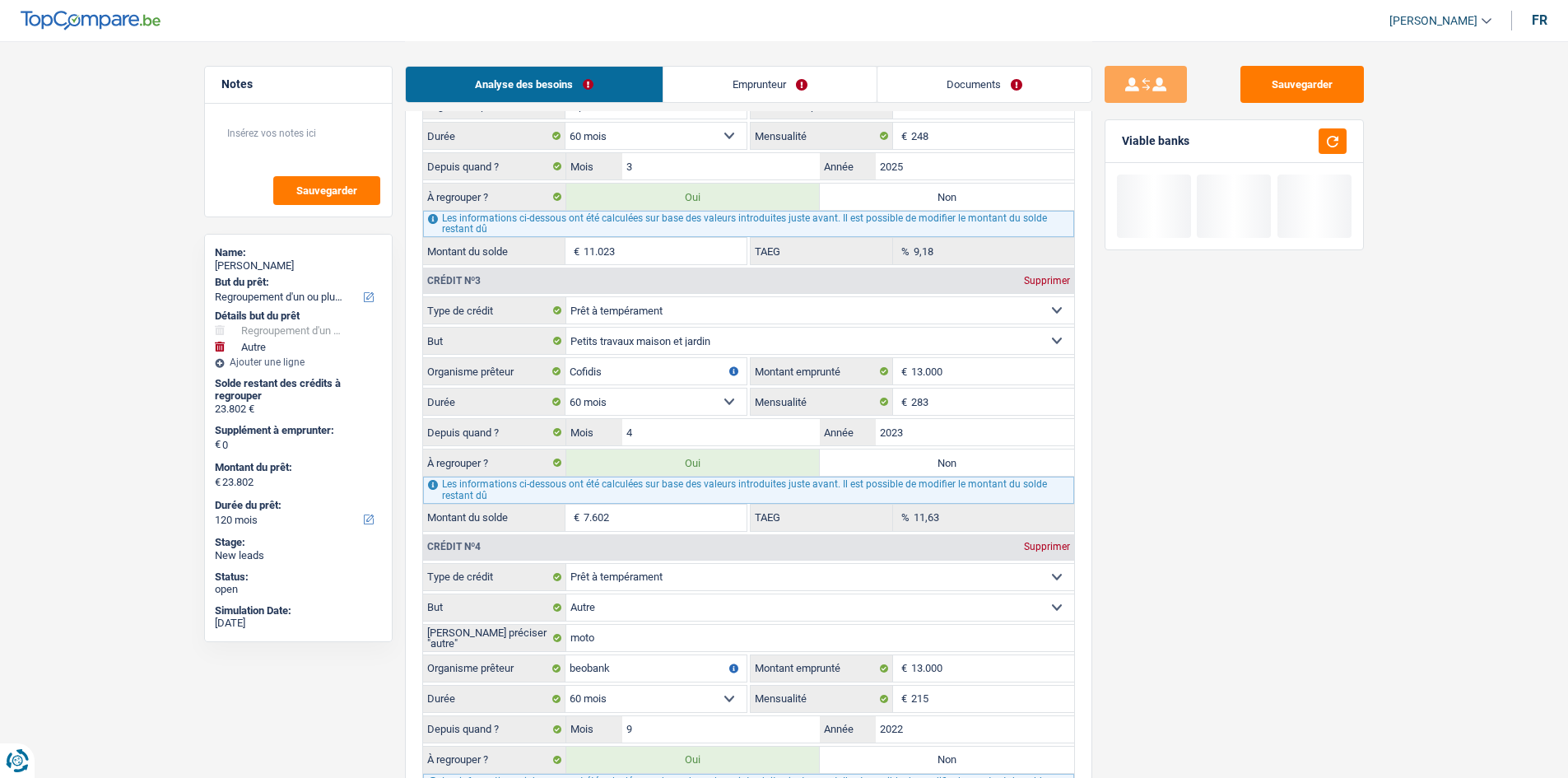
select select "60"
type input "12.779"
select select "60"
radio input "false"
type input "12.779"
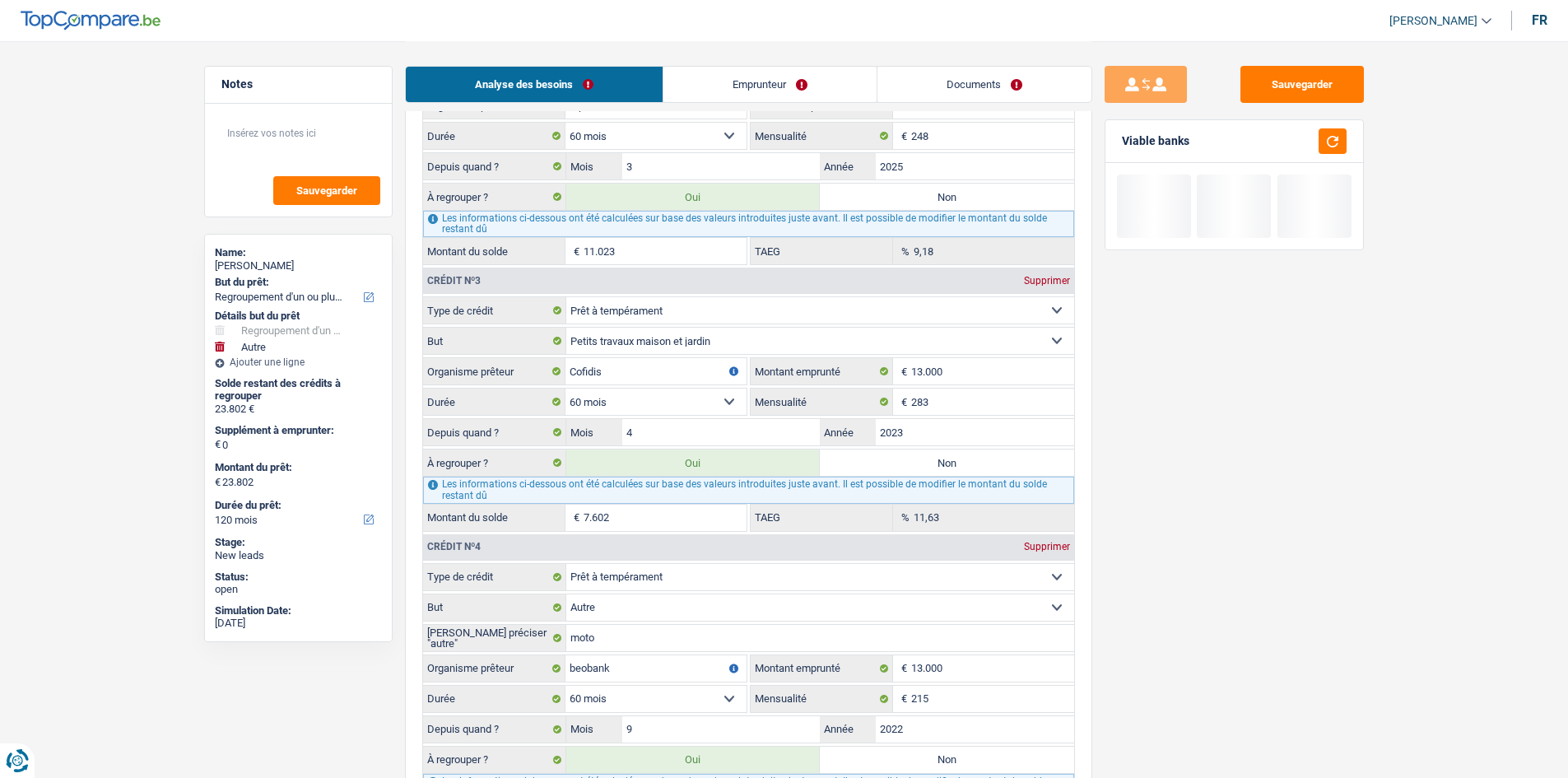
type input "12.779"
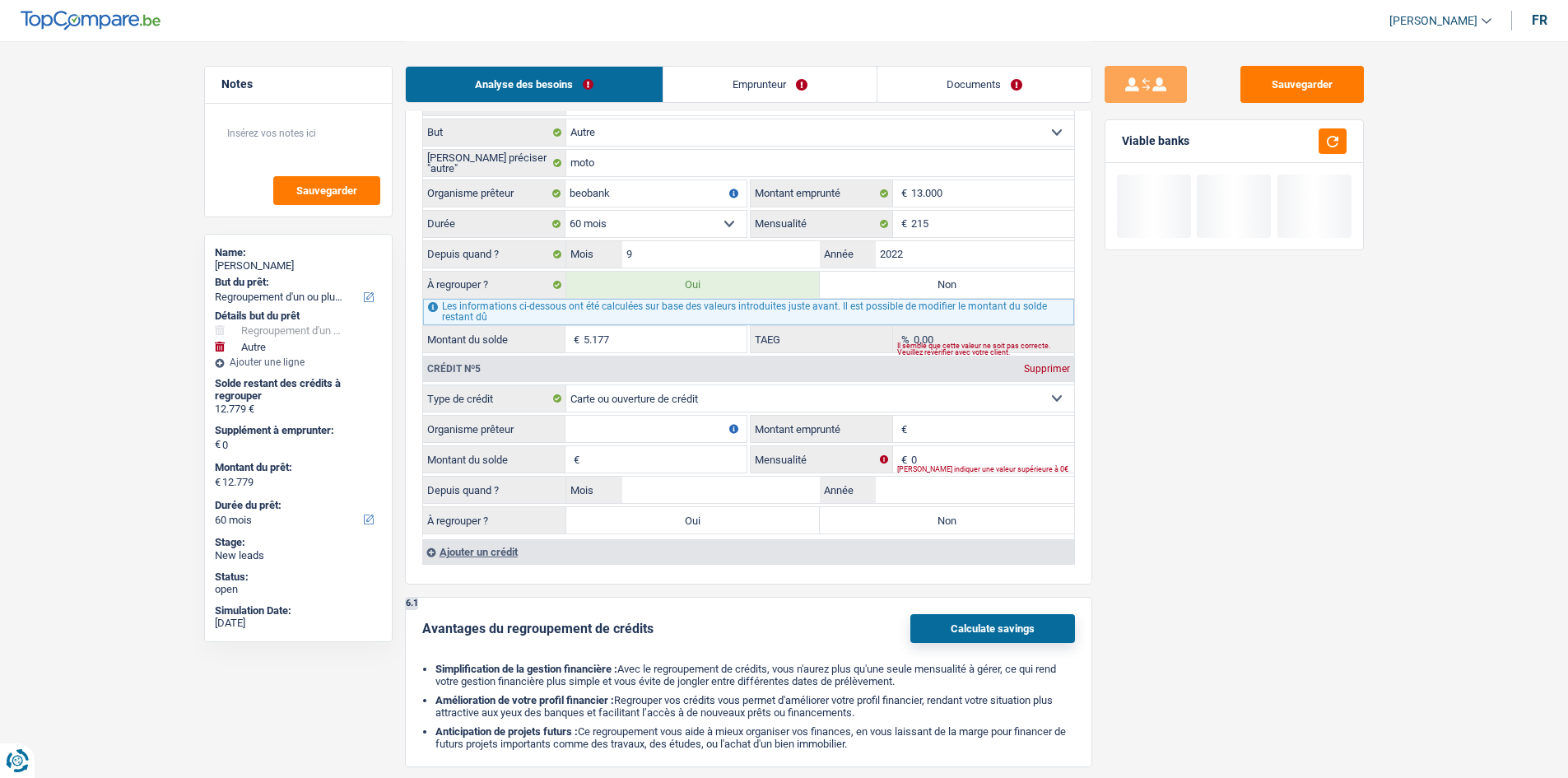
scroll to position [2306, 0]
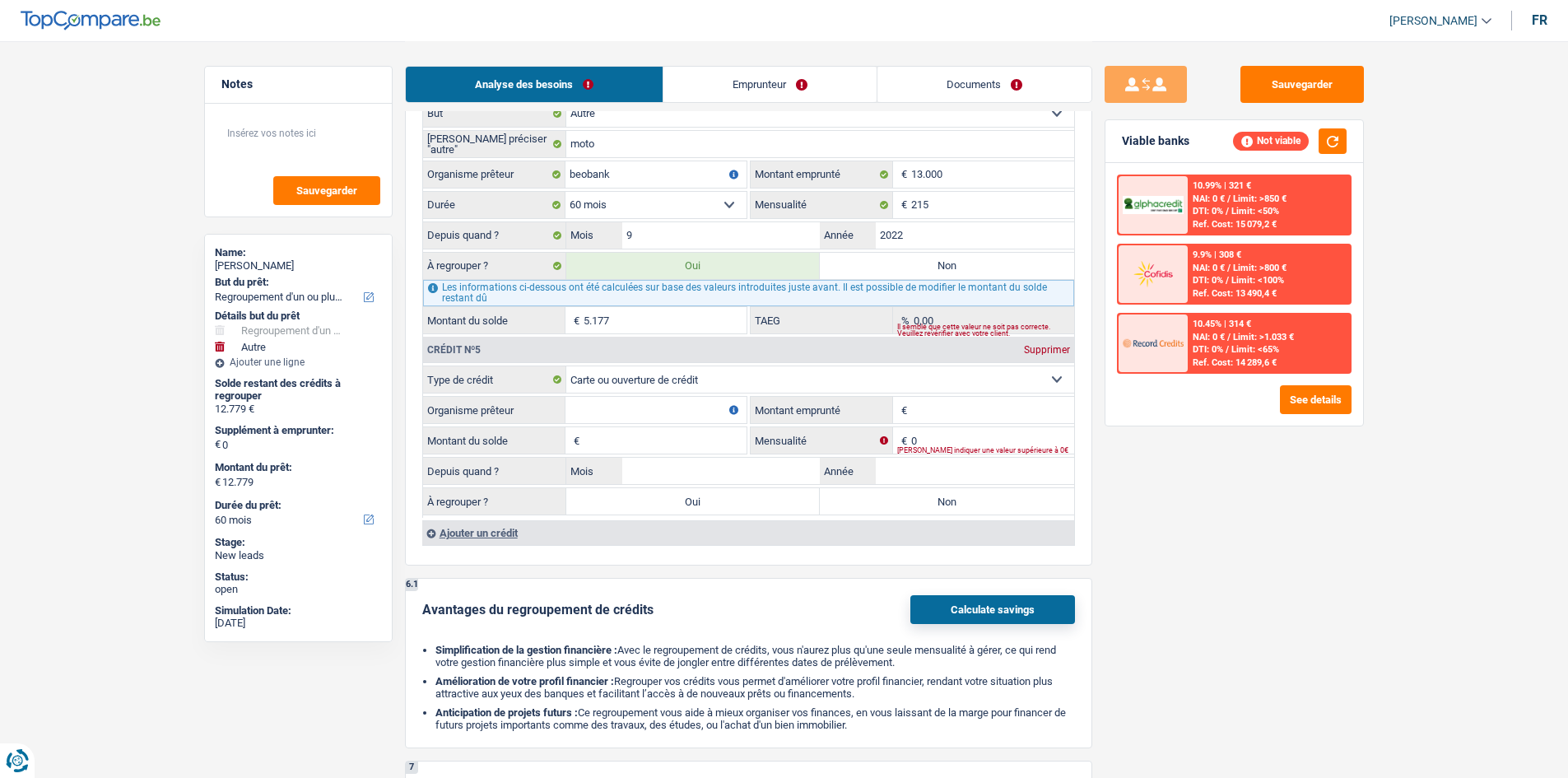
click at [669, 381] on select "Carte ou ouverture de crédit Prêt hypothécaire Vente à tempérament Prêt à tempé…" at bounding box center [821, 379] width 508 height 27
click at [672, 381] on input "Organisme prêteur" at bounding box center [656, 410] width 181 height 27
click at [671, 381] on input "Montant du solde" at bounding box center [665, 441] width 163 height 27
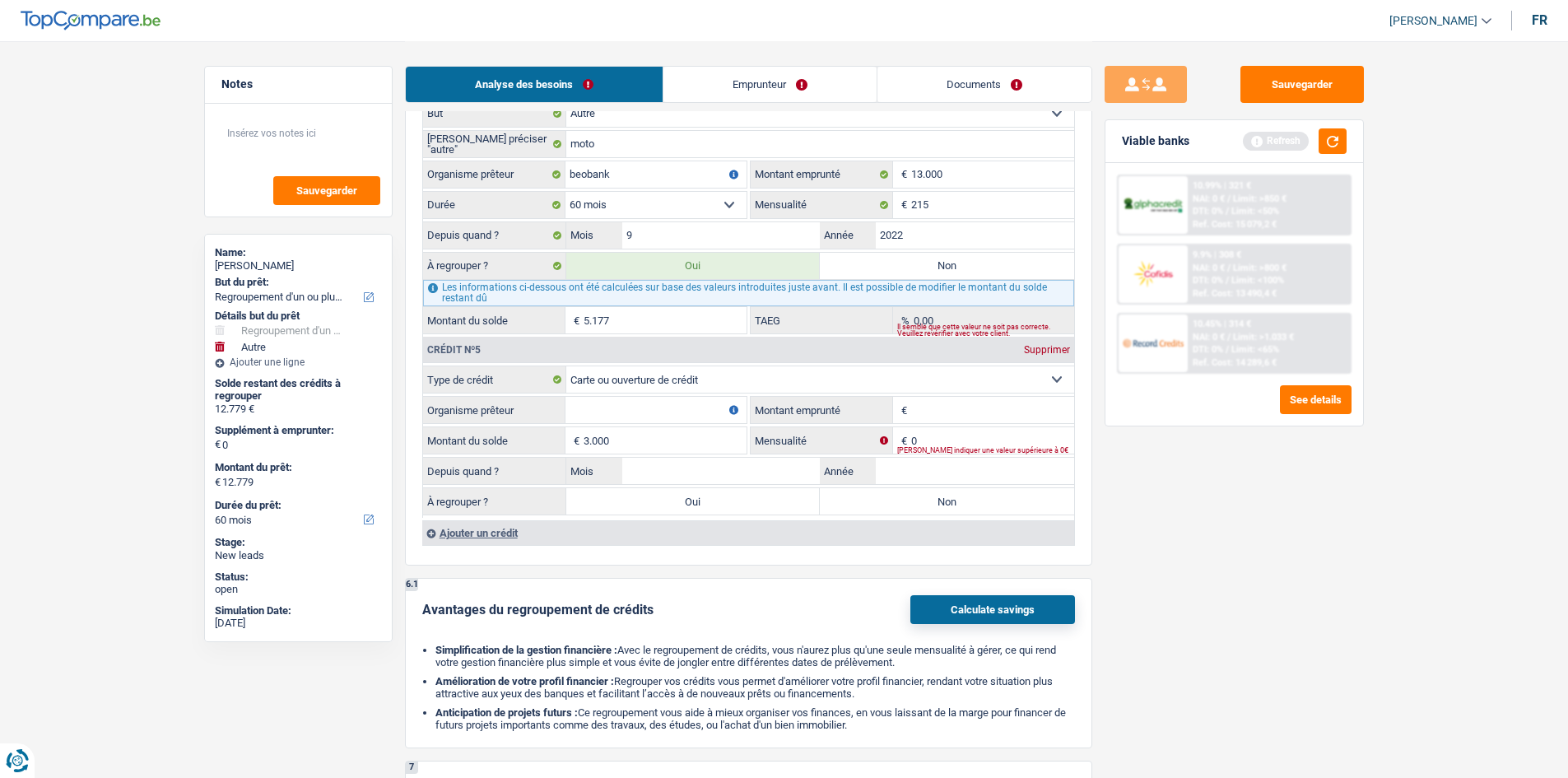
type input "3.000"
click at [713, 381] on div "Depuis quand ? Mois / Année" at bounding box center [748, 471] width 652 height 28
click at [713, 381] on input "0" at bounding box center [992, 441] width 163 height 27
type input "170"
click at [713, 381] on input "Montant emprunté" at bounding box center [992, 410] width 163 height 27
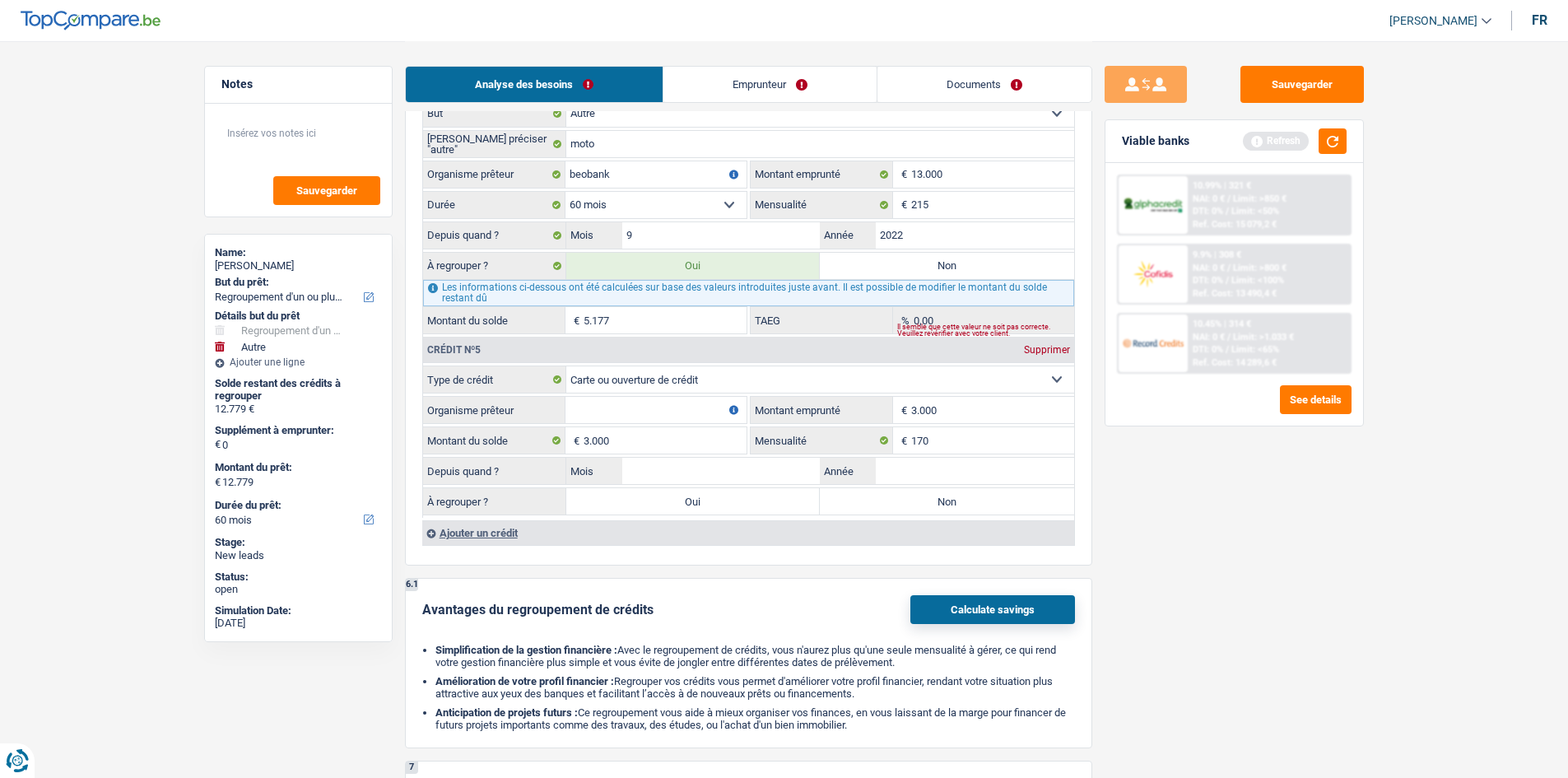
type input "3.000"
click at [713, 381] on div "Sauvegarder Viable banks Refresh 10.99% | 321 € NAI: 0 € / Limit: >850 € DTI: 0…" at bounding box center [1234, 409] width 284 height 686
click at [640, 381] on input "Organisme prêteur" at bounding box center [656, 410] width 181 height 27
type input "Cofidis"
click at [713, 381] on input "Année" at bounding box center [975, 471] width 198 height 27
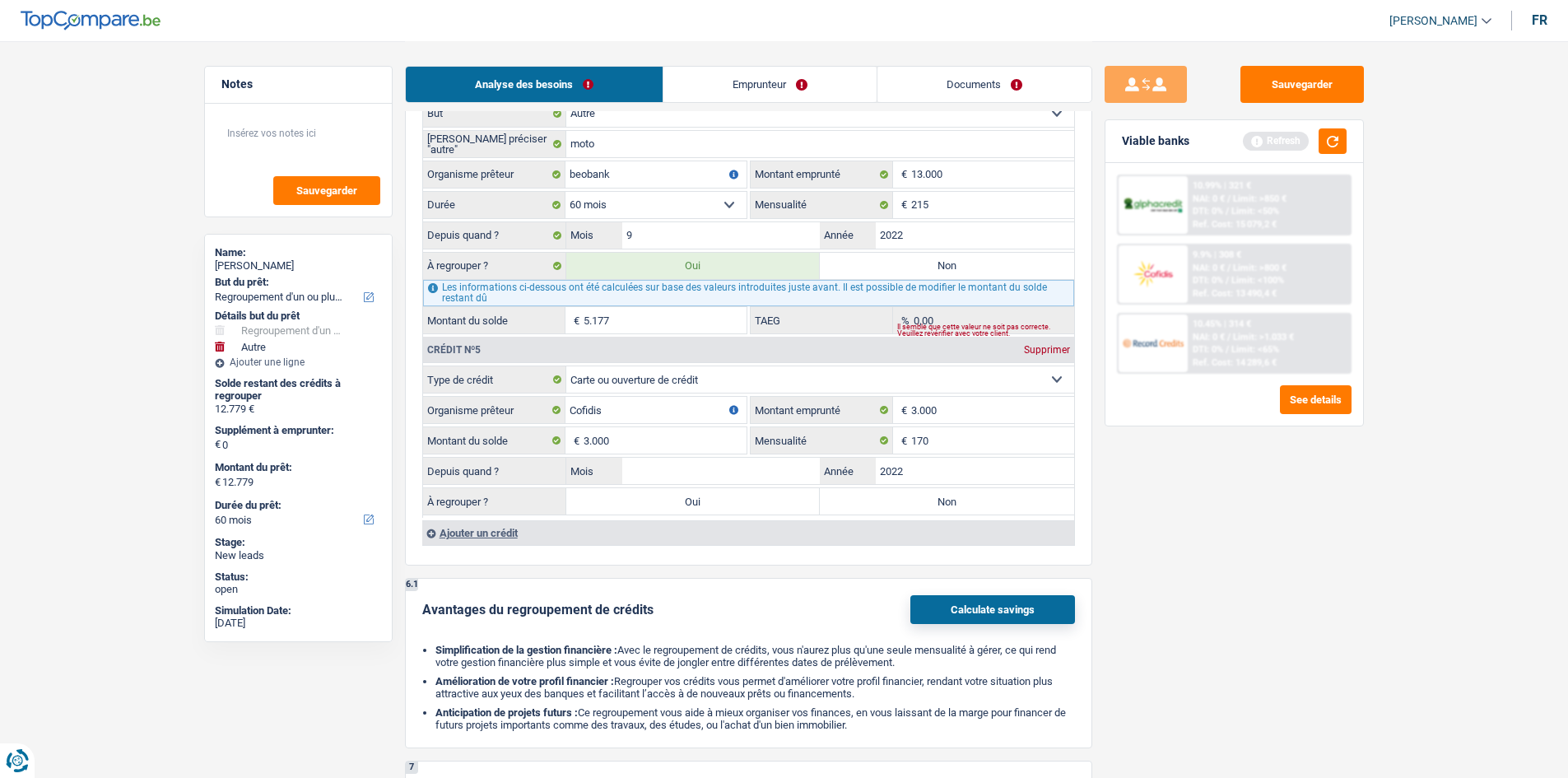
type input "2022"
click at [681, 381] on input "Mois" at bounding box center [721, 471] width 198 height 27
type input "6"
click at [713, 148] on button "button" at bounding box center [1332, 142] width 28 height 26
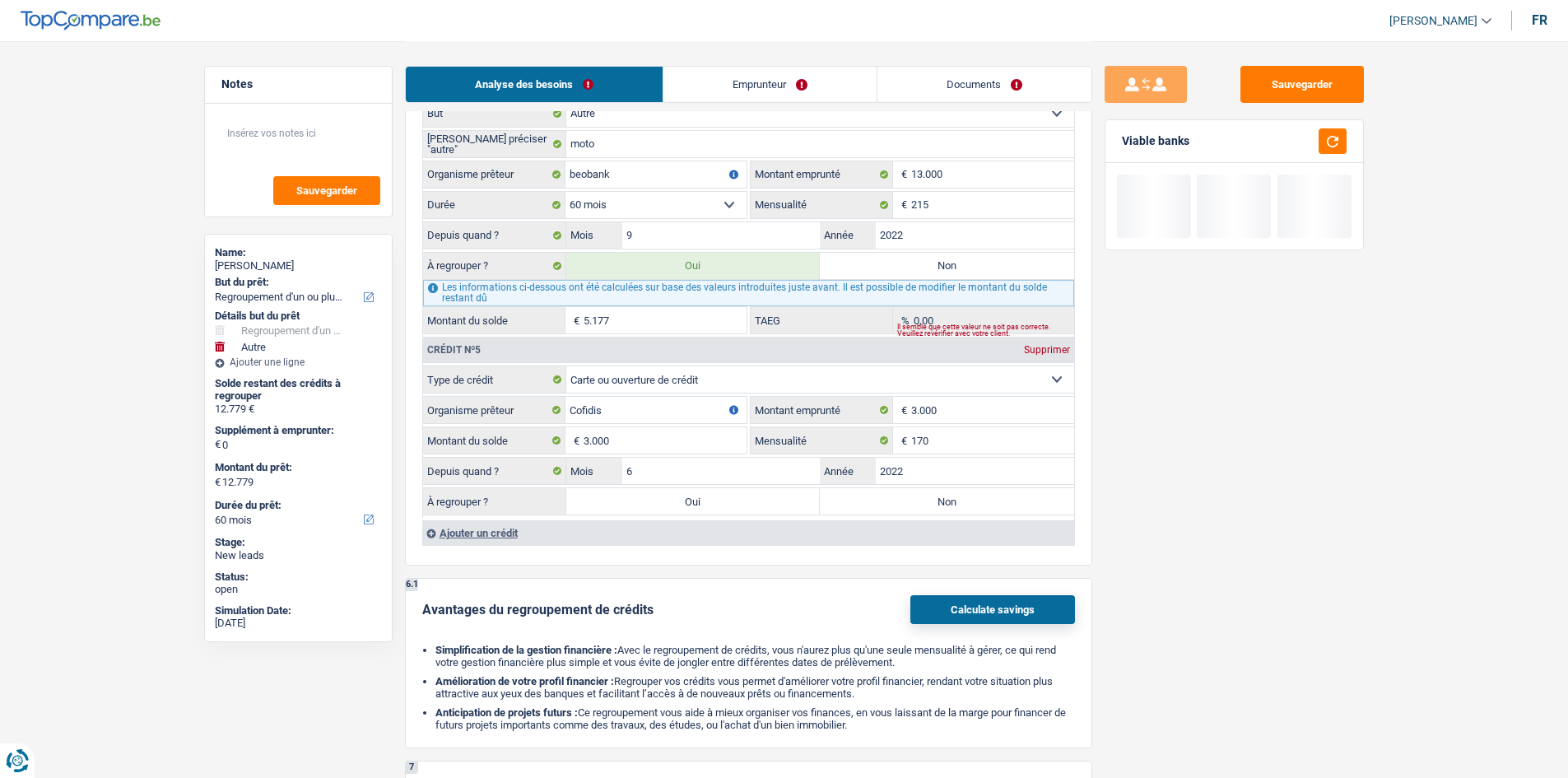
drag, startPoint x: 645, startPoint y: 507, endPoint x: 1254, endPoint y: 555, distance: 610.9
click at [646, 381] on label "Oui" at bounding box center [694, 501] width 254 height 27
click at [646, 381] on input "Oui" at bounding box center [694, 501] width 254 height 27
radio input "true"
type input "15.779"
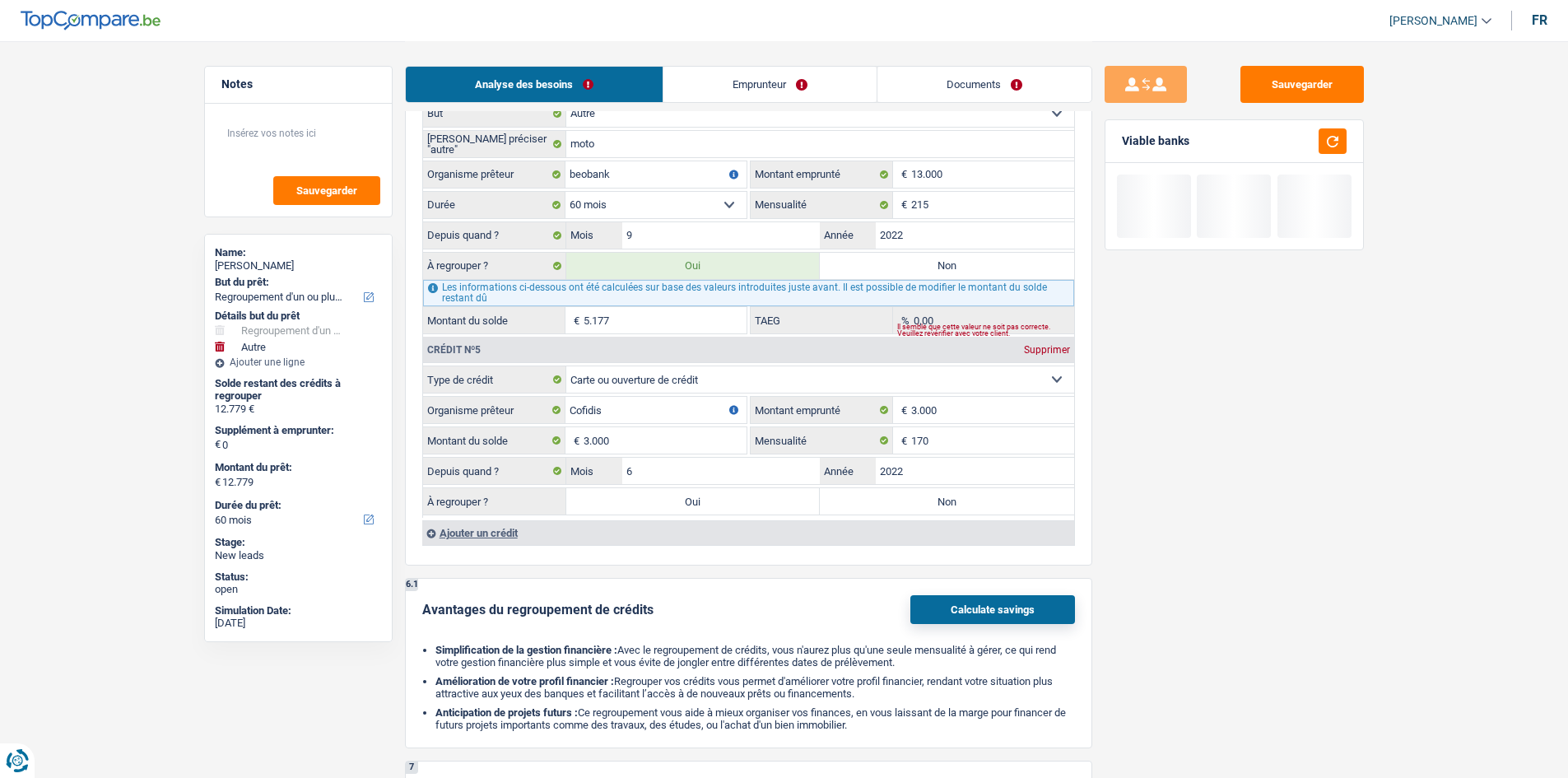
type input "15.779"
select select "84"
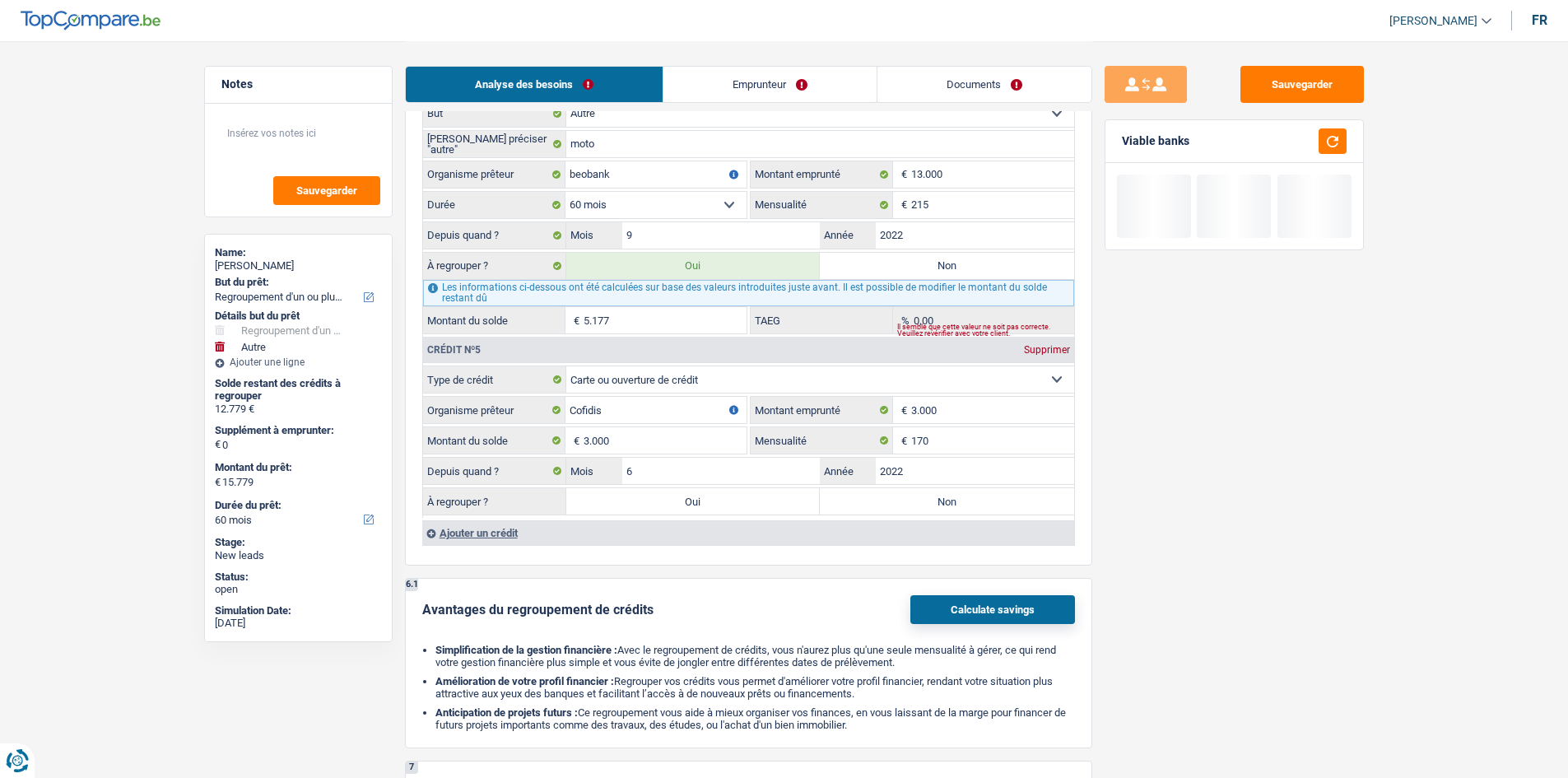
select select "84"
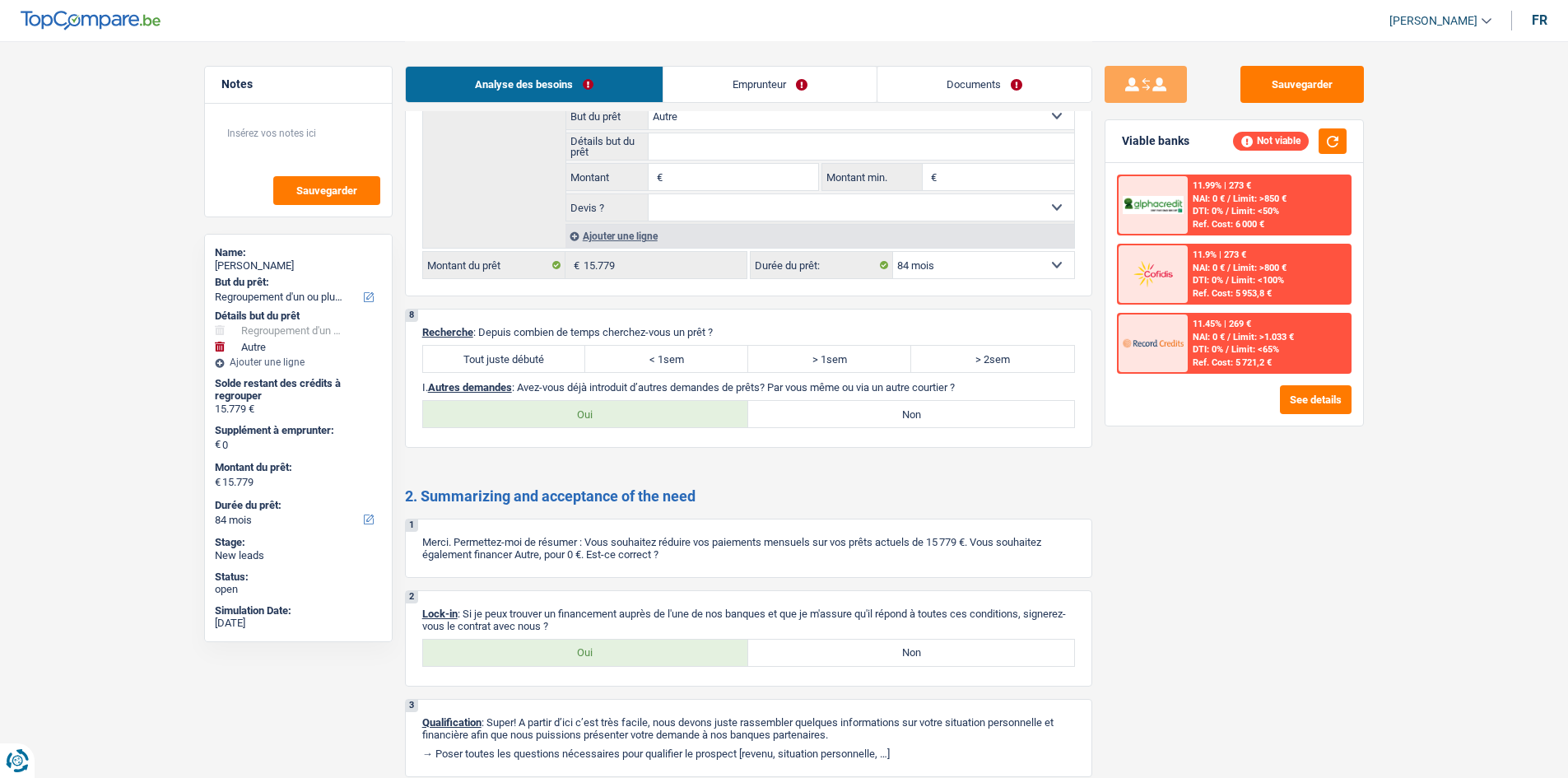
scroll to position [3295, 0]
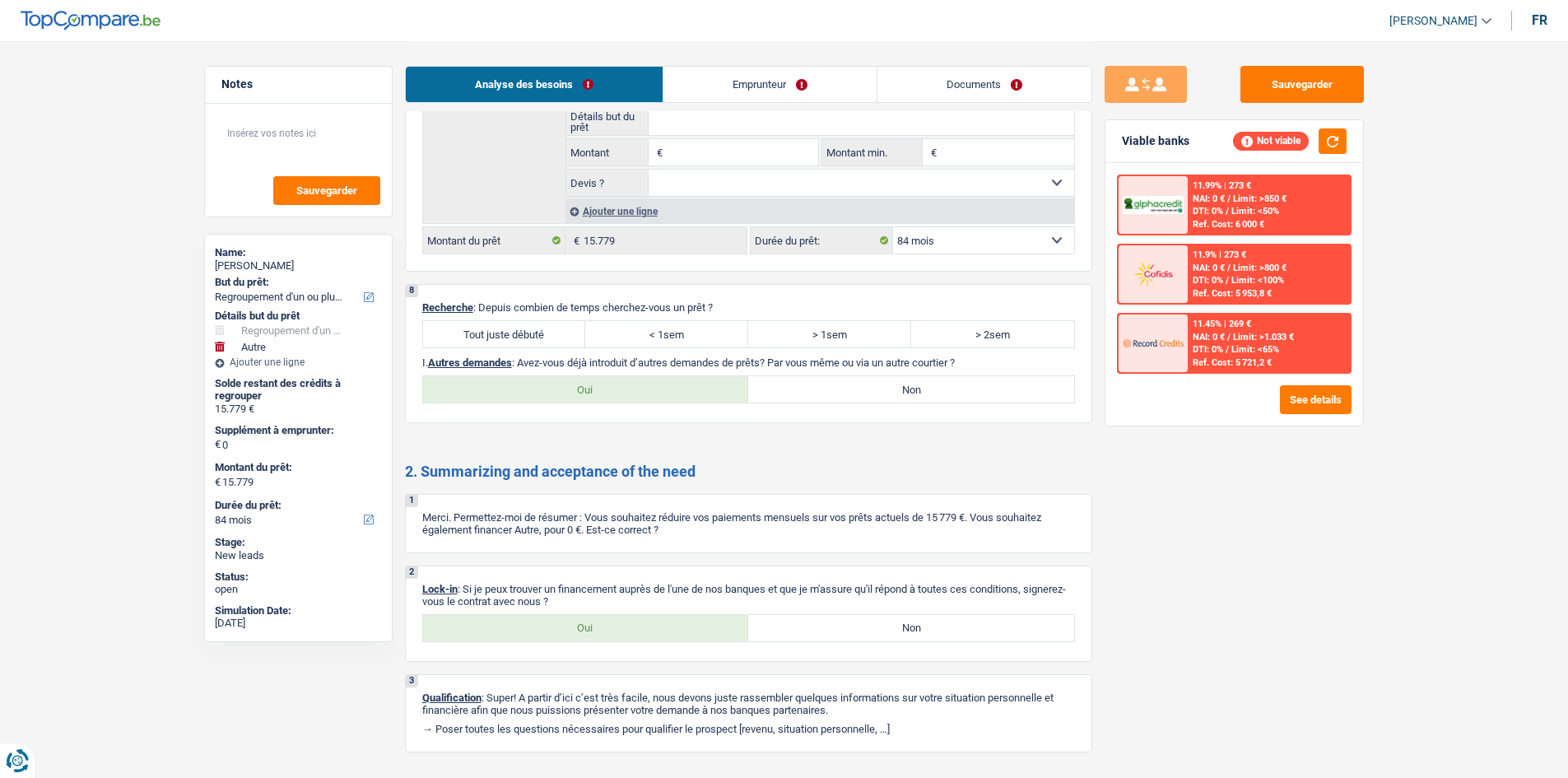
click at [543, 342] on label "Tout juste débuté" at bounding box center [504, 334] width 163 height 27
click at [543, 342] on input "Tout juste débuté" at bounding box center [504, 334] width 163 height 27
radio input "true"
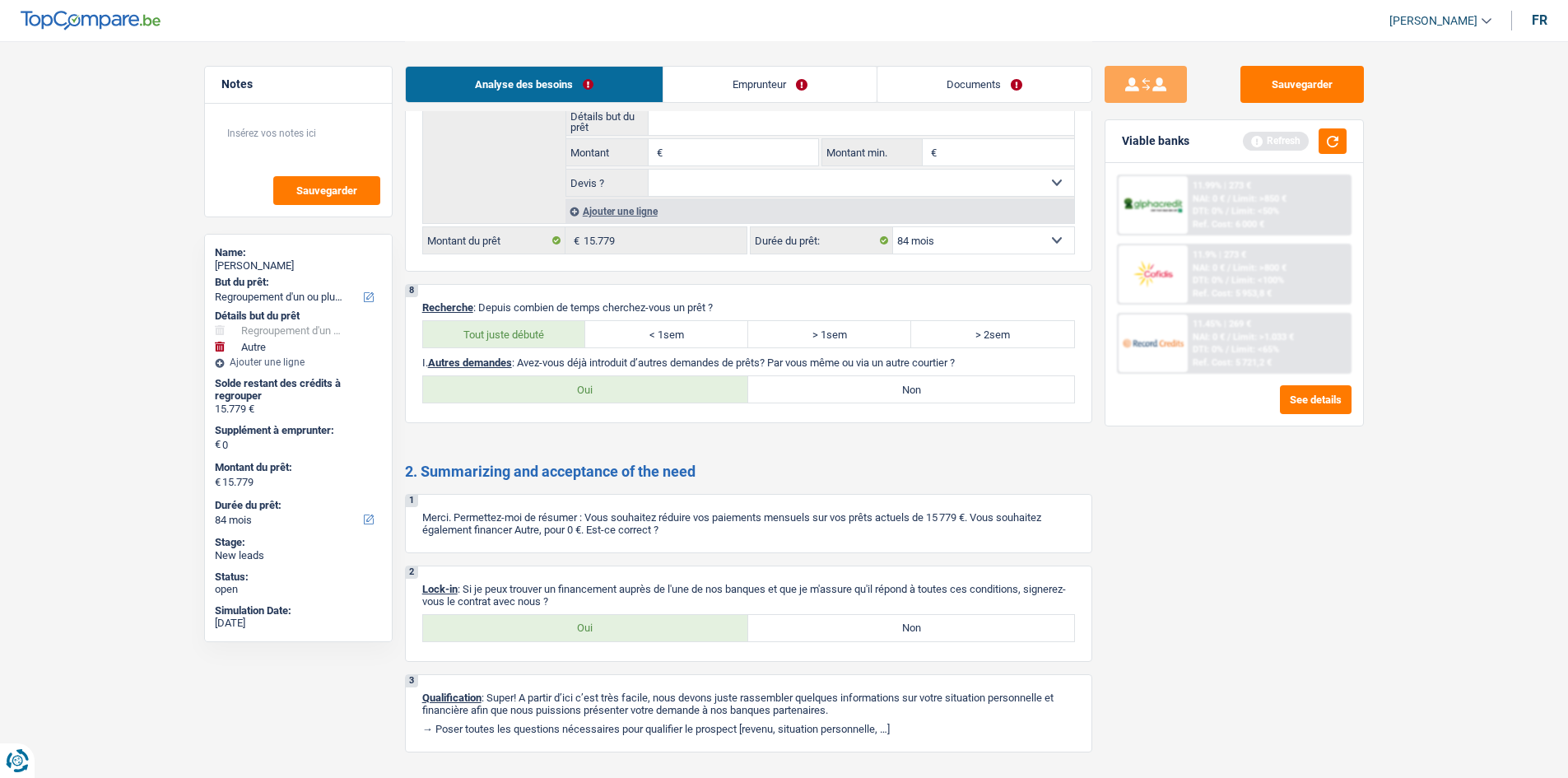
click at [619, 381] on label "Oui" at bounding box center [586, 628] width 326 height 27
click at [619, 381] on input "Oui" at bounding box center [586, 628] width 326 height 27
radio input "true"
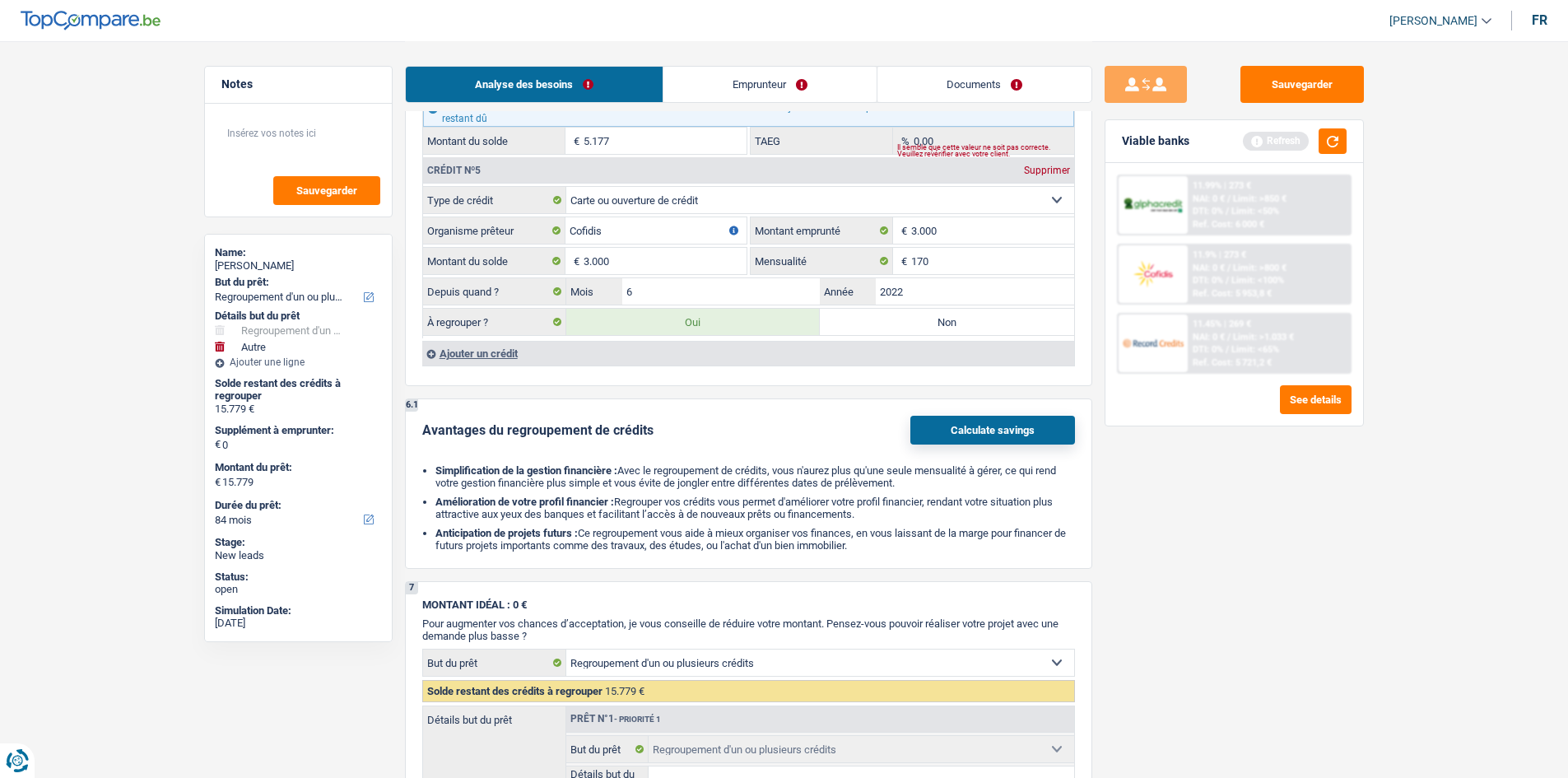
scroll to position [2636, 0]
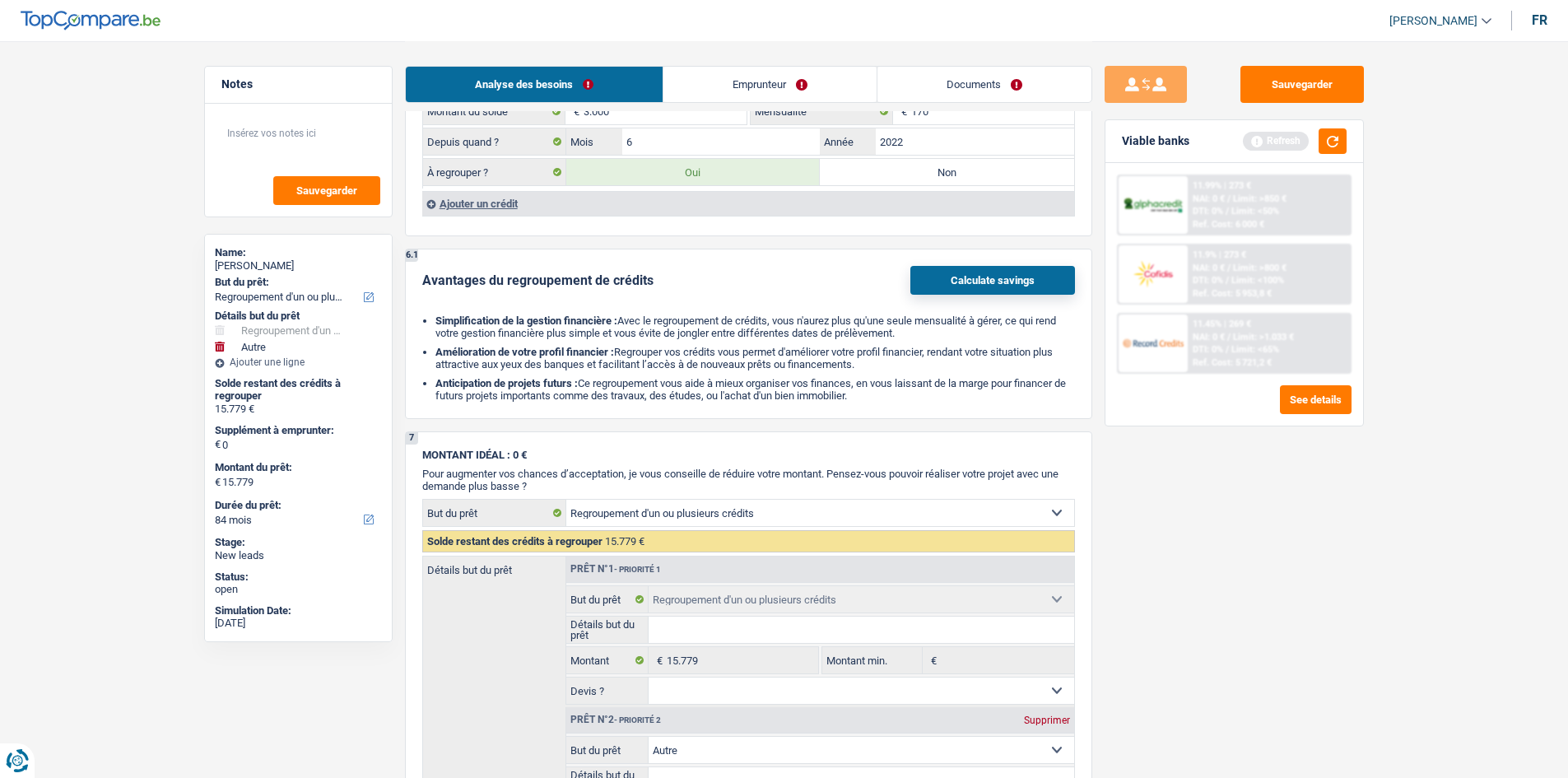
click at [521, 210] on div "Ajouter un crédit" at bounding box center [748, 203] width 652 height 25
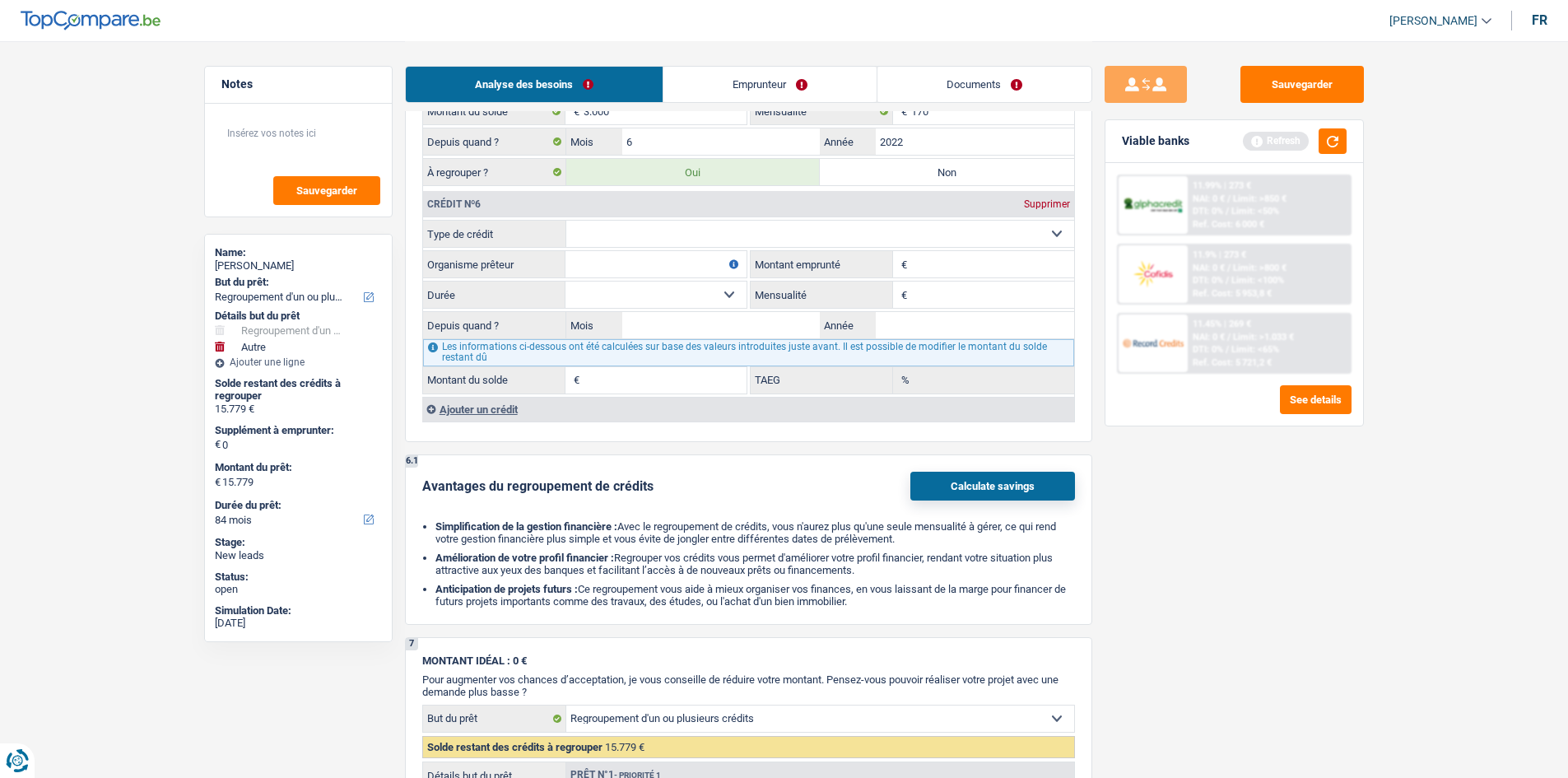
click at [685, 229] on select "Carte ou ouverture de crédit Prêt hypothécaire Vente à tempérament Prêt à tempé…" at bounding box center [821, 233] width 508 height 27
select select "mortgage"
click at [567, 220] on select "Carte ou ouverture de crédit Prêt hypothécaire Vente à tempérament Prêt à tempé…" at bounding box center [821, 233] width 508 height 27
click at [713, 254] on input "Montant emprunté" at bounding box center [992, 264] width 163 height 27
click at [713, 291] on input "0" at bounding box center [992, 294] width 163 height 27
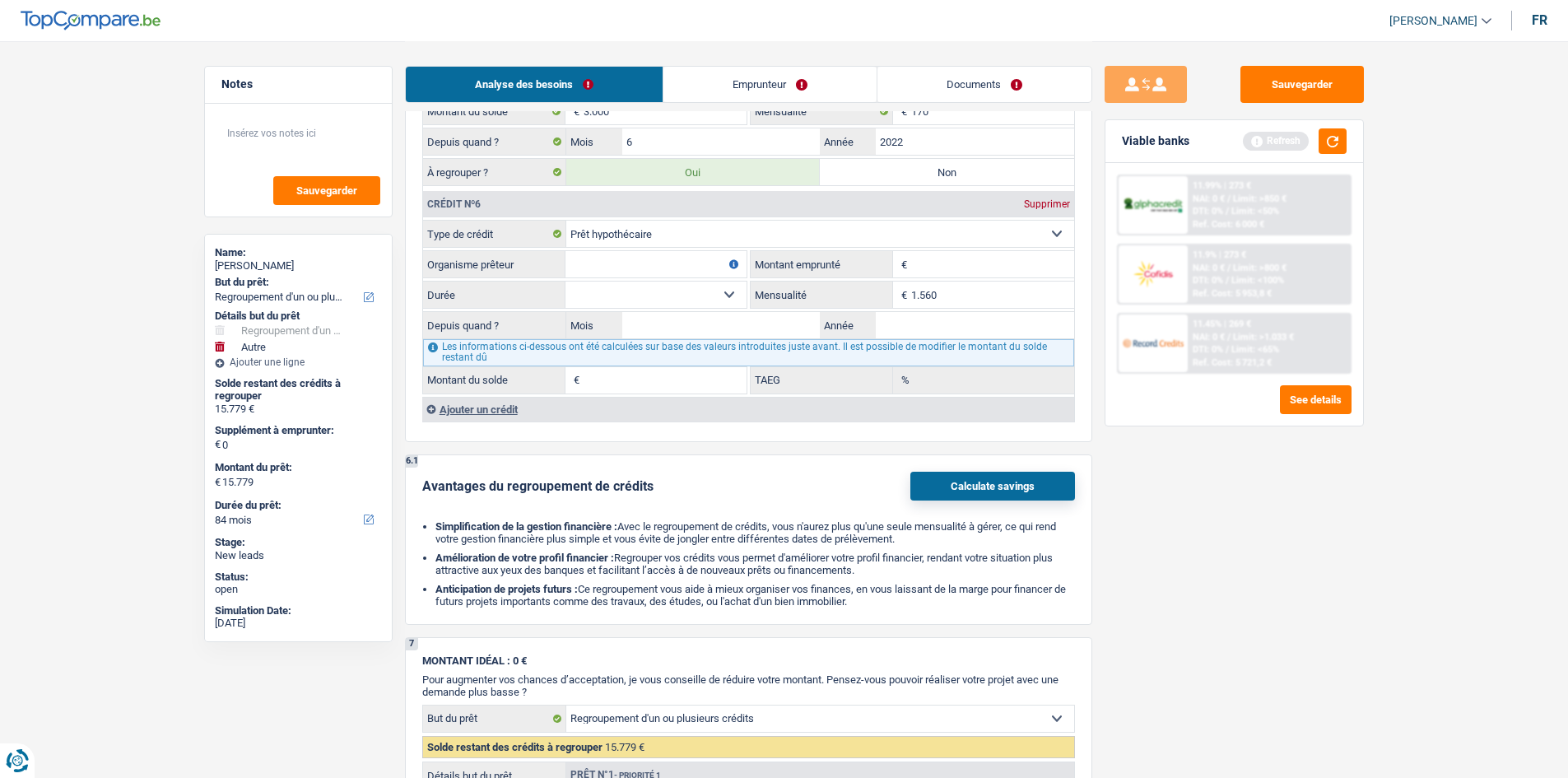
type input "1.560"
click at [713, 381] on div "Sauvegarder Viable banks Refresh 11.99% | 273 € NAI: 0 € / Limit: >850 € DTI: 0…" at bounding box center [1234, 409] width 284 height 686
click at [713, 268] on input "Montant emprunté" at bounding box center [992, 264] width 163 height 27
type input "264.000"
click at [713, 328] on input "Année" at bounding box center [975, 325] width 198 height 27
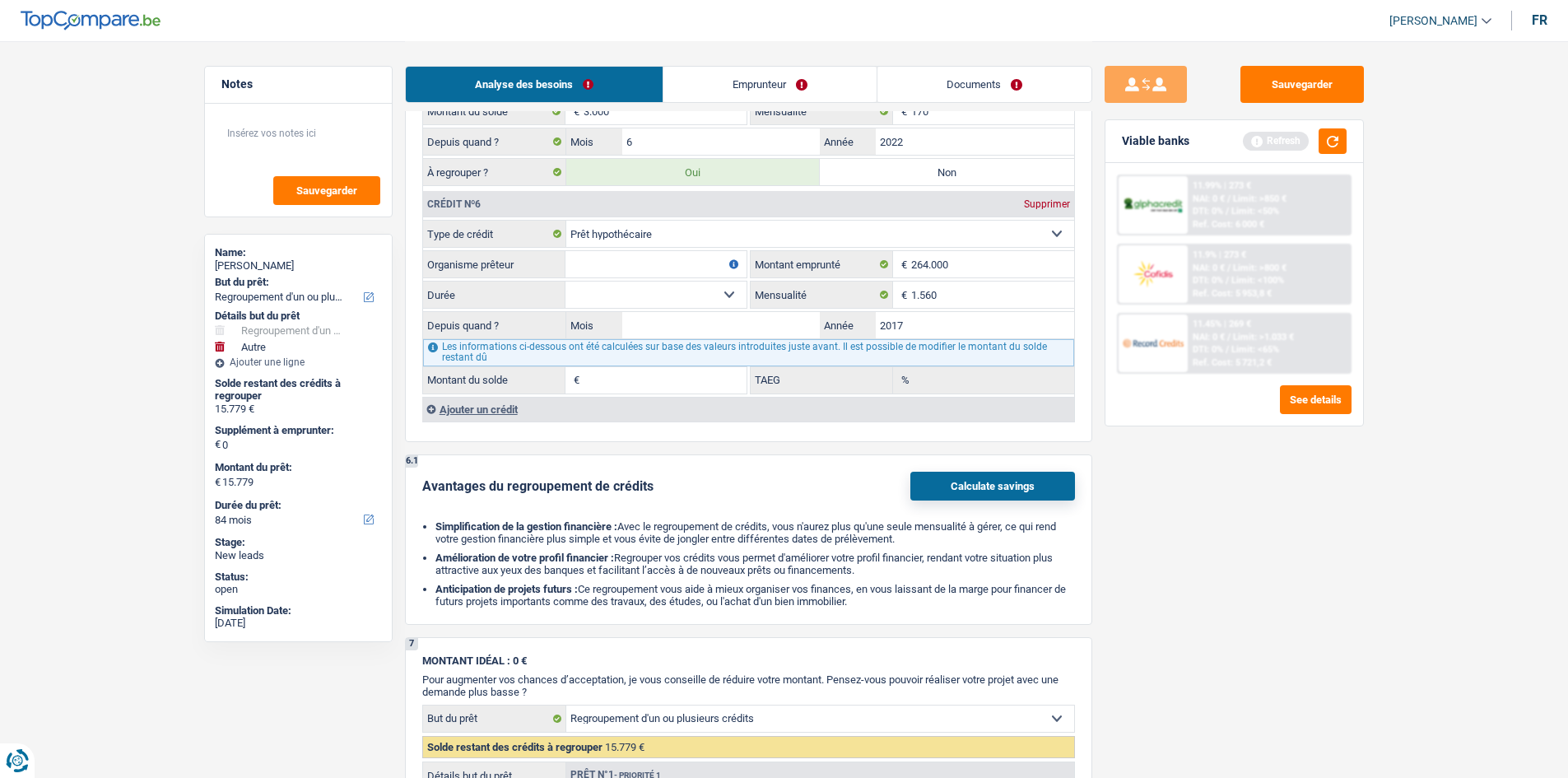
type input "2017"
click at [713, 320] on input "Mois" at bounding box center [721, 325] width 198 height 27
type input "6"
click at [658, 279] on fieldset "Carte ou ouverture de crédit Prêt hypothécaire Vente à tempérament Prêt à tempé…" at bounding box center [748, 307] width 652 height 174
click at [652, 289] on select "120 mois 132 mois 144 mois 180 mois 240 mois 300 mois 360 mois 420 mois Sélecti…" at bounding box center [656, 294] width 181 height 27
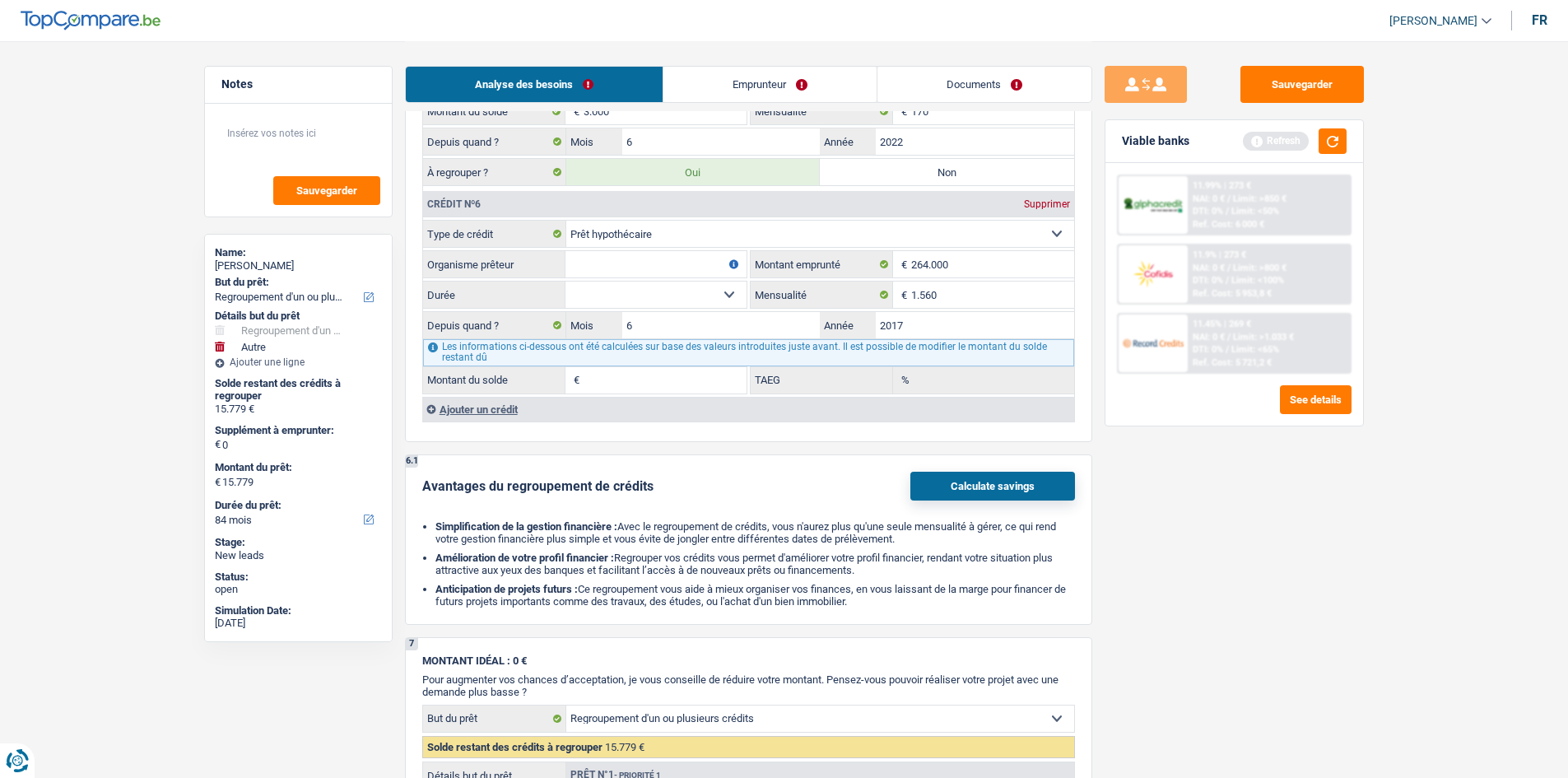
select select "300"
click at [566, 282] on select "120 mois 132 mois 144 mois 180 mois 240 mois 300 mois 360 mois 420 mois Sélecti…" at bounding box center [656, 294] width 181 height 27
type input "210.431"
type input "5,23"
drag, startPoint x: 677, startPoint y: 295, endPoint x: 670, endPoint y: 301, distance: 9.2
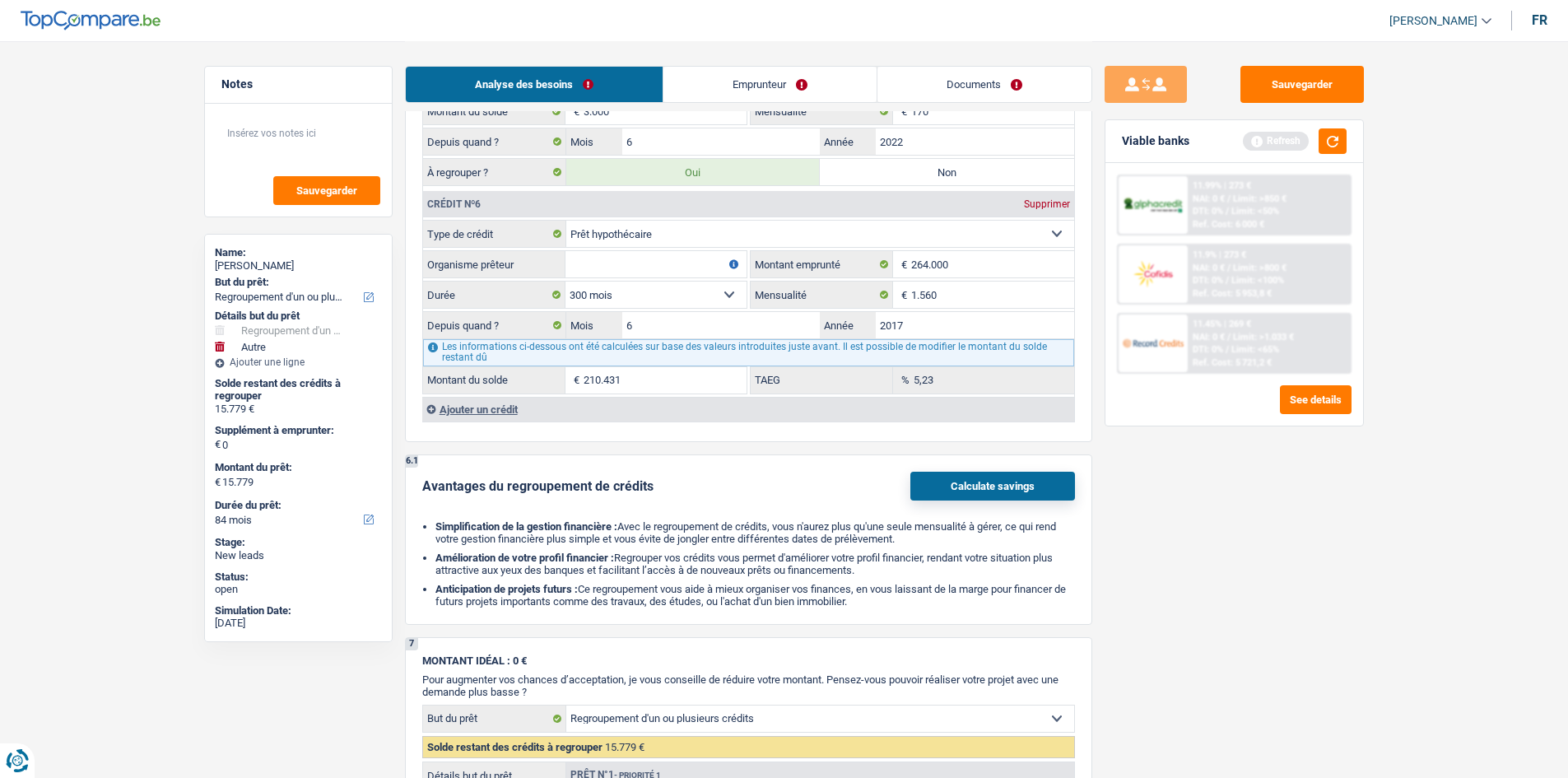
click at [677, 295] on select "120 mois 132 mois 144 mois 180 mois 240 mois 300 mois 360 mois 420 mois Sélecti…" at bounding box center [656, 294] width 181 height 27
select select "240"
click at [566, 282] on select "120 mois 132 mois 144 mois 180 mois 240 mois 300 mois 360 mois 420 mois Sélecti…" at bounding box center [656, 294] width 181 height 27
type input "178.048"
type input "3,78"
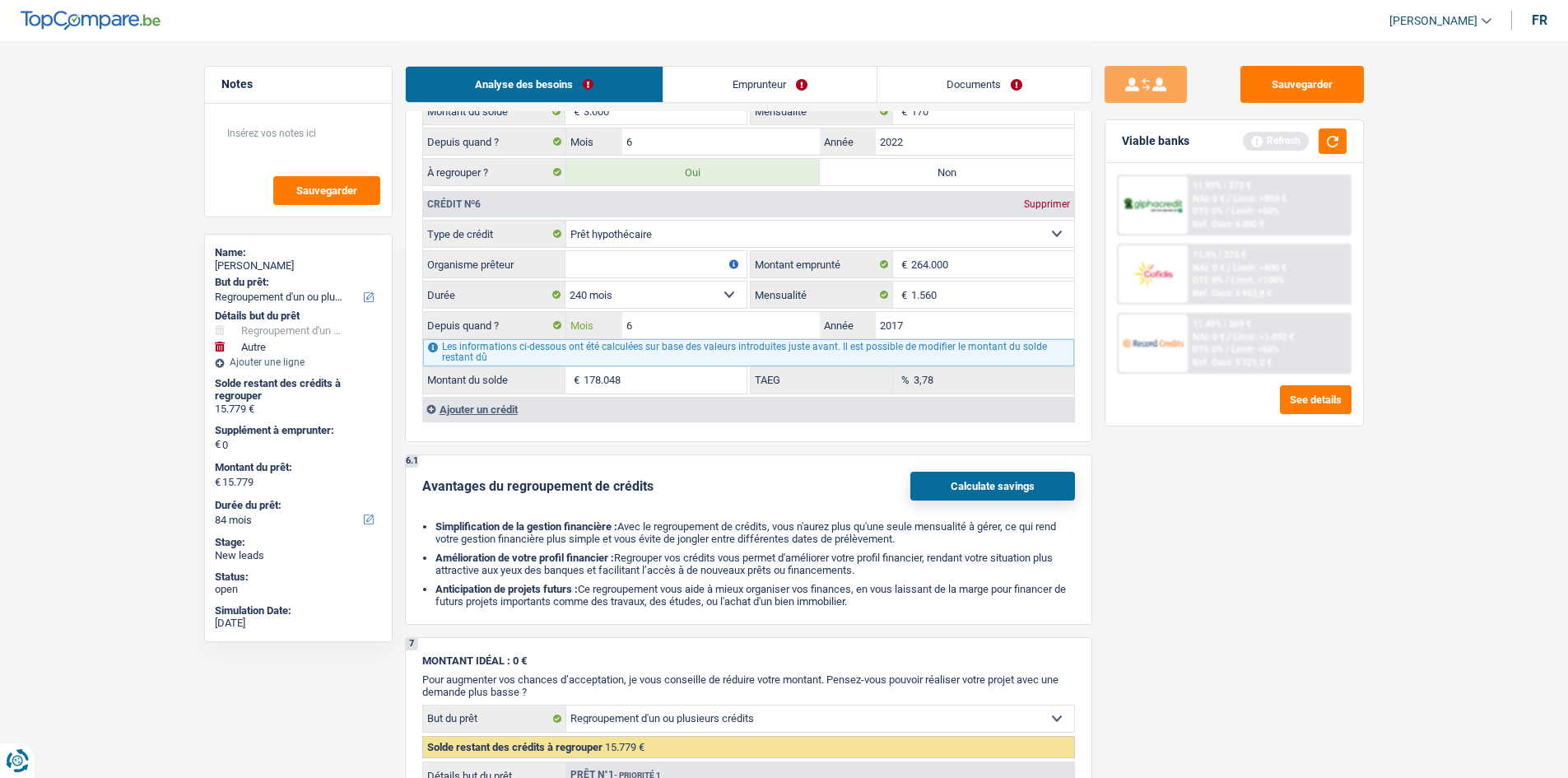
click at [671, 312] on input "6" at bounding box center [721, 325] width 198 height 27
click at [660, 303] on select "120 mois 132 mois 144 mois 180 mois 240 mois 300 mois 360 mois 420 mois Sélecti…" at bounding box center [656, 294] width 181 height 27
select select "300"
click at [566, 282] on select "120 mois 132 mois 144 mois 180 mois 240 mois 300 mois 360 mois 420 mois Sélecti…" at bounding box center [656, 294] width 181 height 27
type input "210.431"
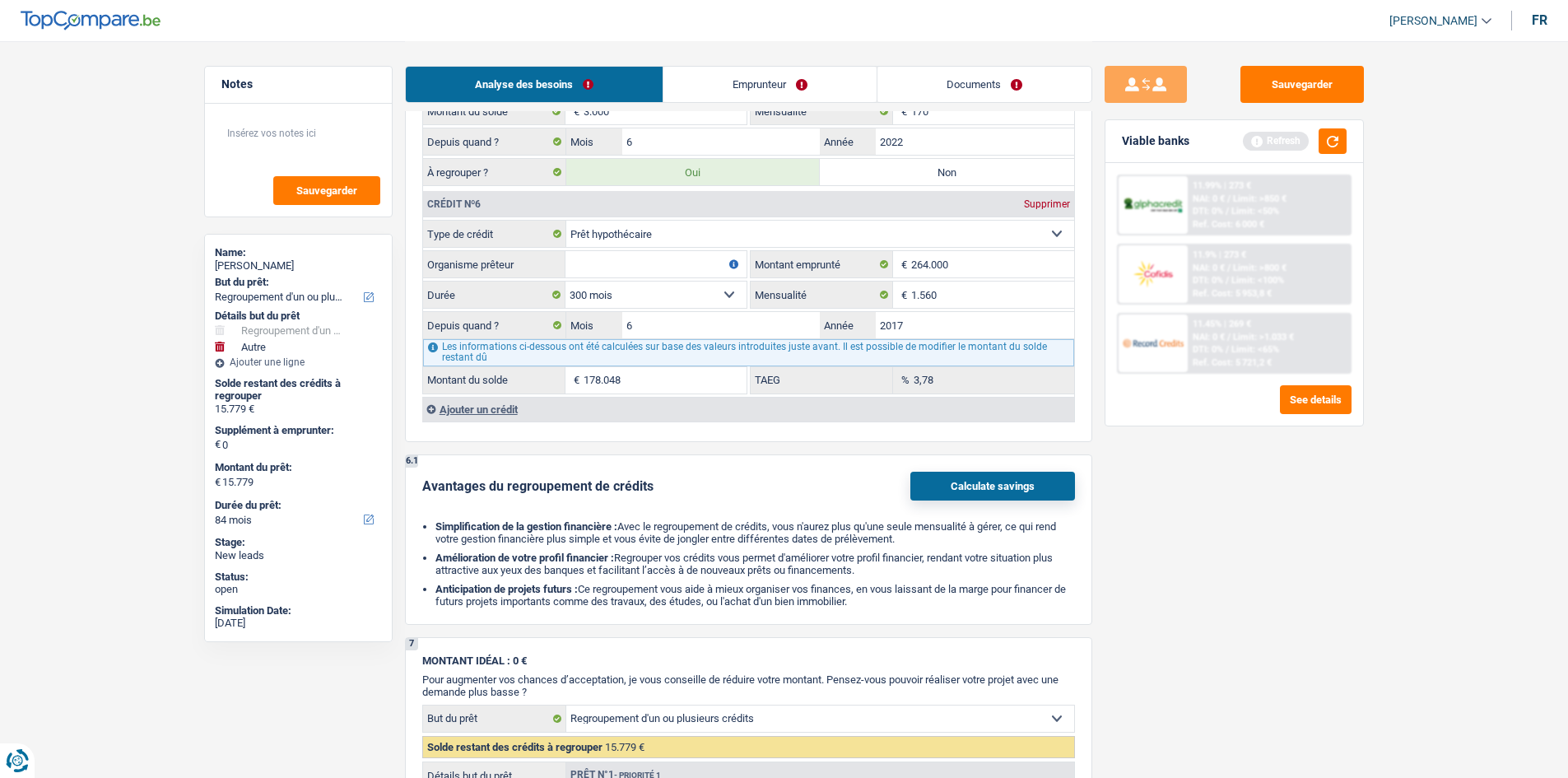
type input "5,23"
click at [686, 246] on select "Carte ou ouverture de crédit Prêt hypothécaire Vente à tempérament Prêt à tempé…" at bounding box center [821, 233] width 508 height 27
click at [713, 291] on input "1.560" at bounding box center [992, 294] width 163 height 27
click at [685, 261] on input "Organisme prêteur" at bounding box center [656, 264] width 181 height 27
type input "bpost"
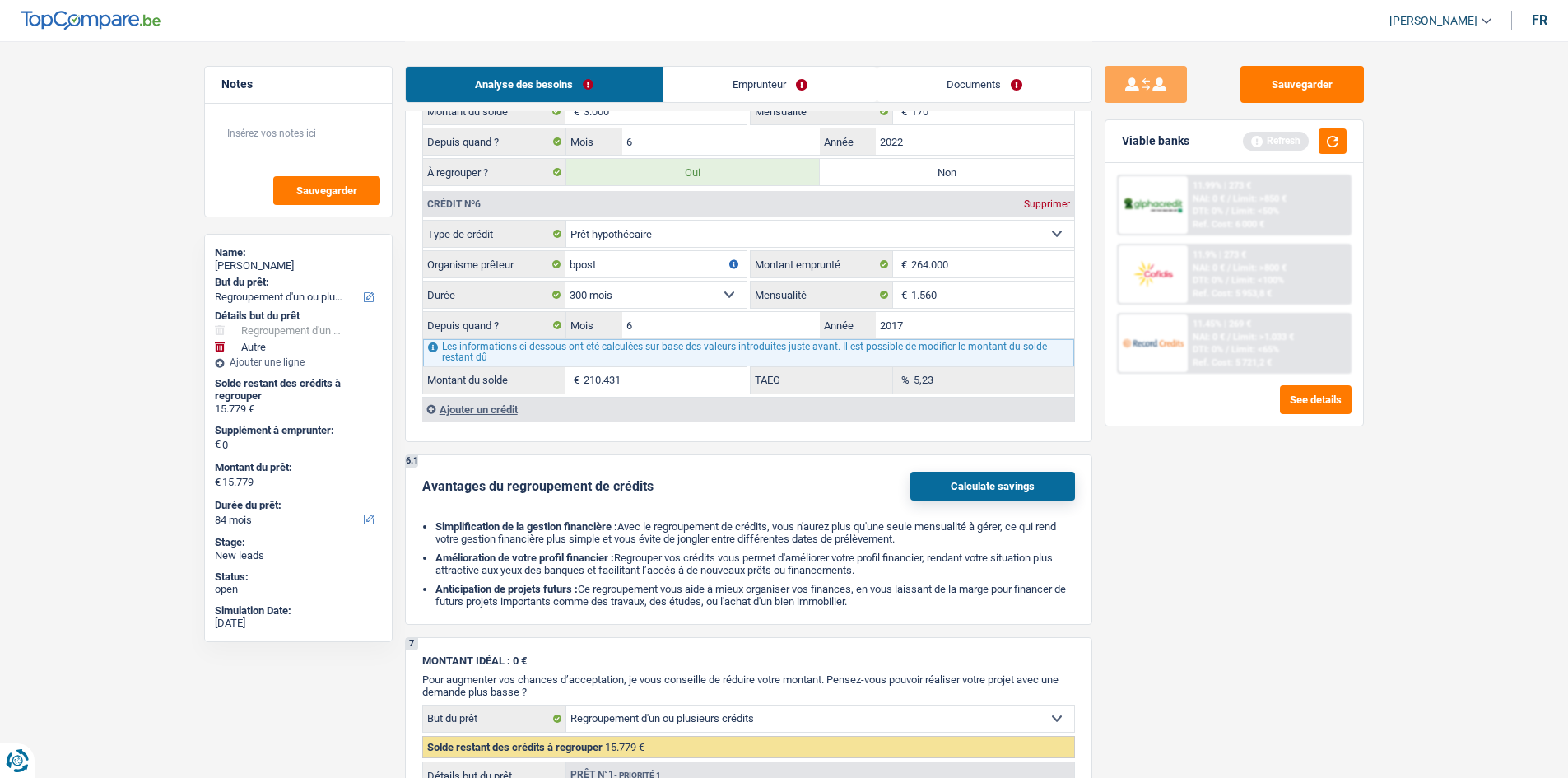
click at [713, 381] on div "Sauvegarder Viable banks Refresh 11.99% | 273 € NAI: 0 € / Limit: >850 € DTI: 0…" at bounding box center [1234, 409] width 284 height 686
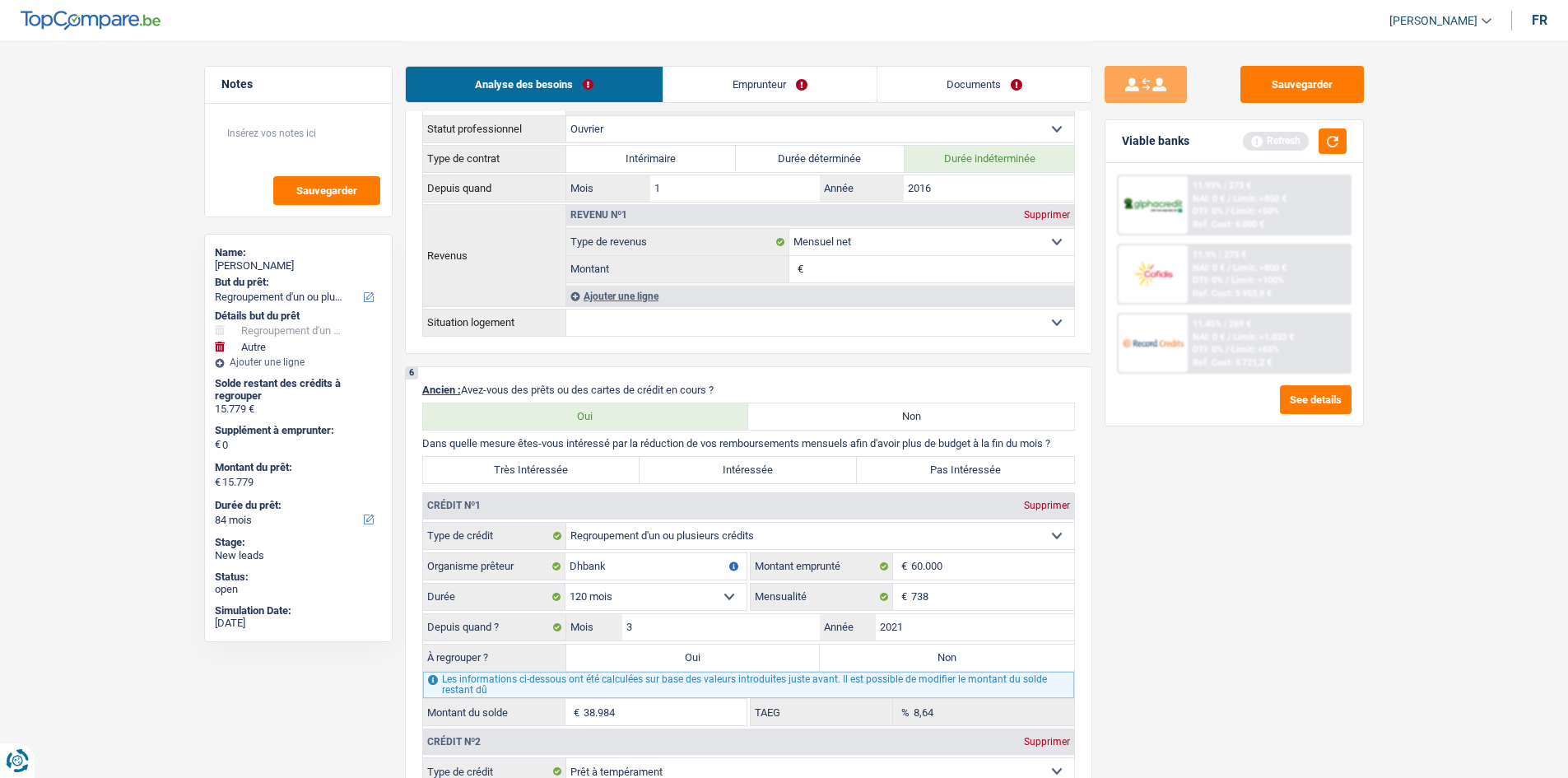
scroll to position [1071, 0]
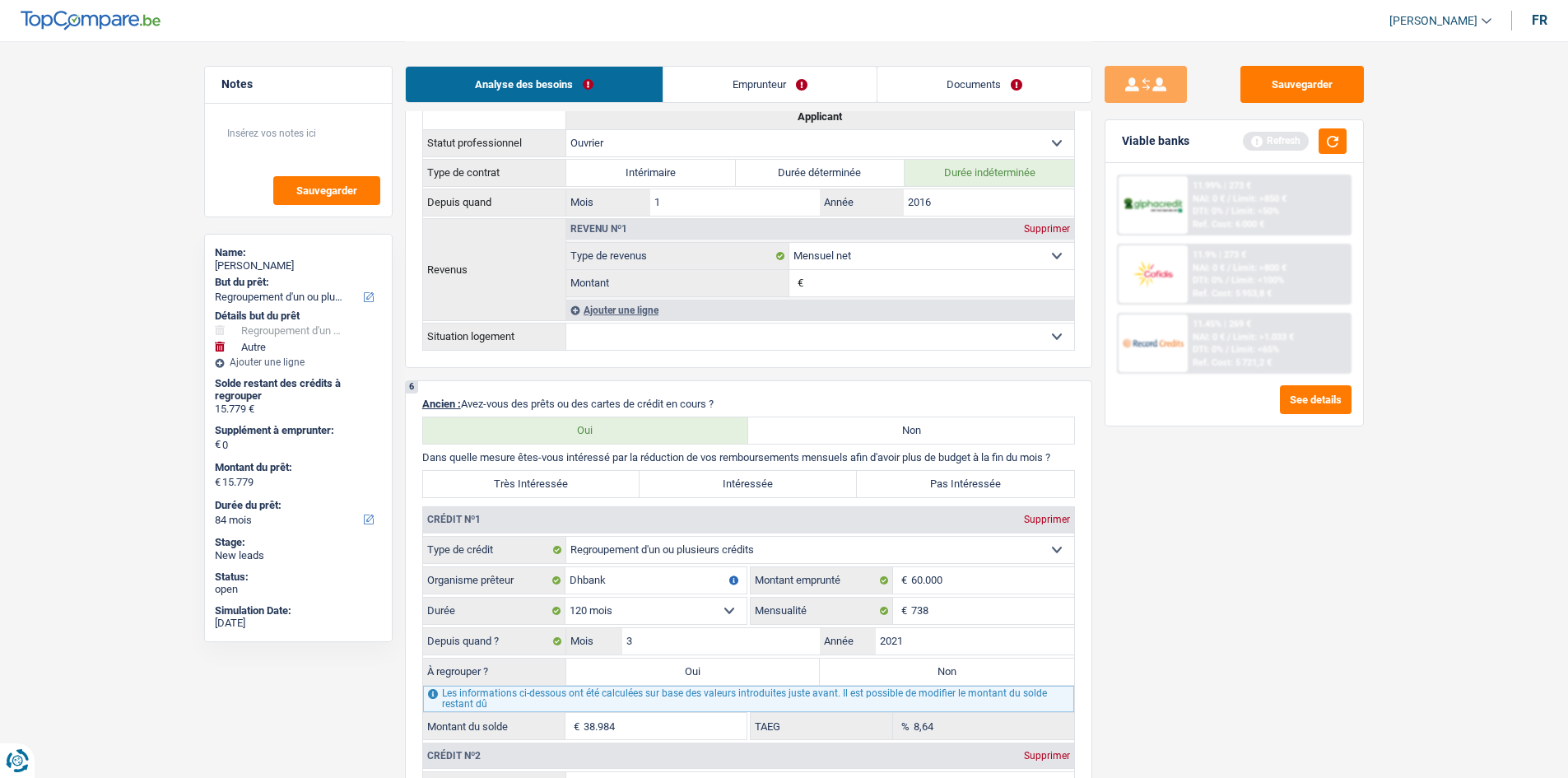
drag, startPoint x: 594, startPoint y: 478, endPoint x: 625, endPoint y: 473, distance: 31.4
click at [594, 381] on label "Très Intéressée" at bounding box center [532, 484] width 217 height 27
click at [594, 381] on input "Très Intéressée" at bounding box center [532, 484] width 217 height 27
radio input "true"
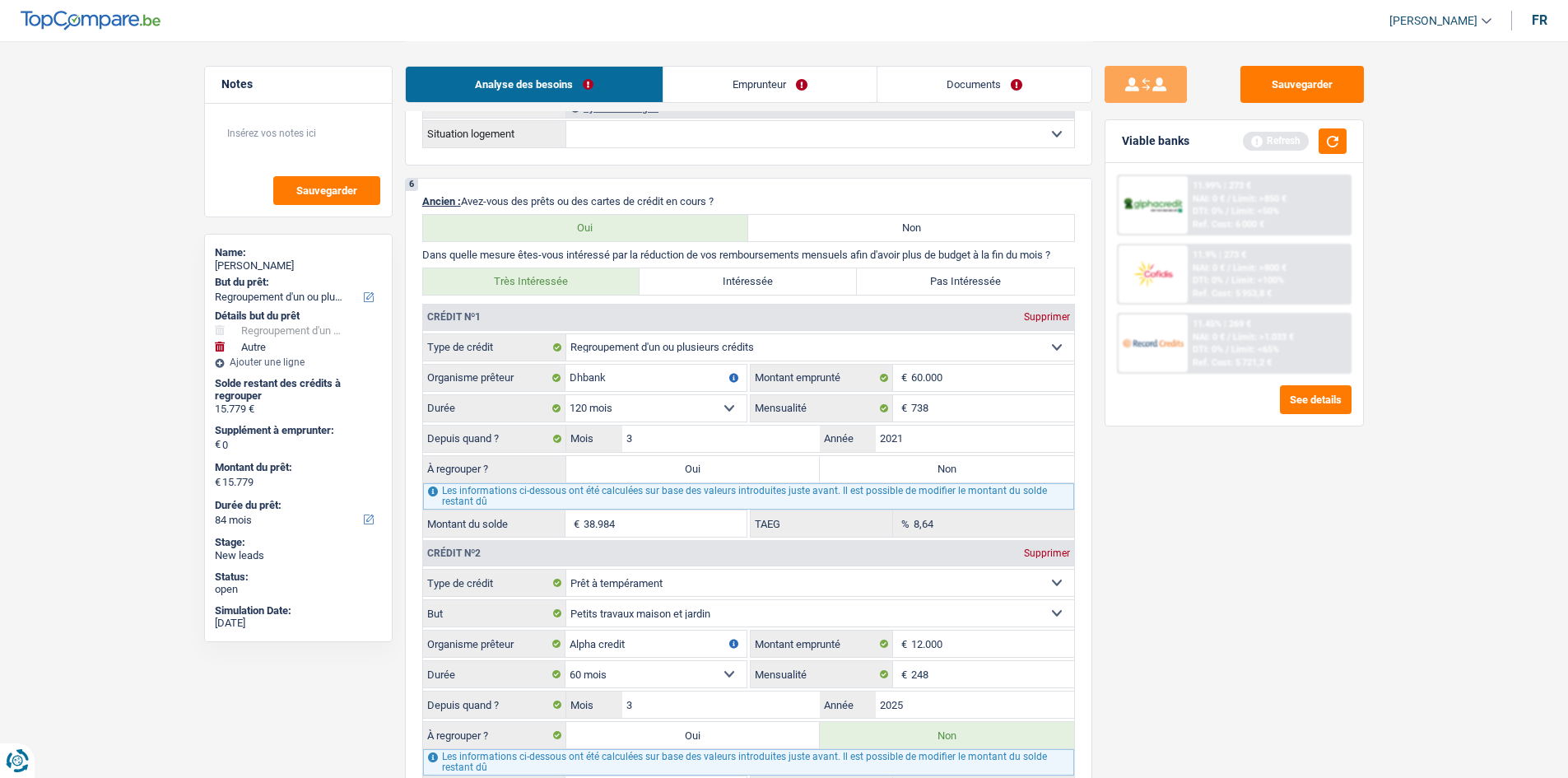
scroll to position [1401, 0]
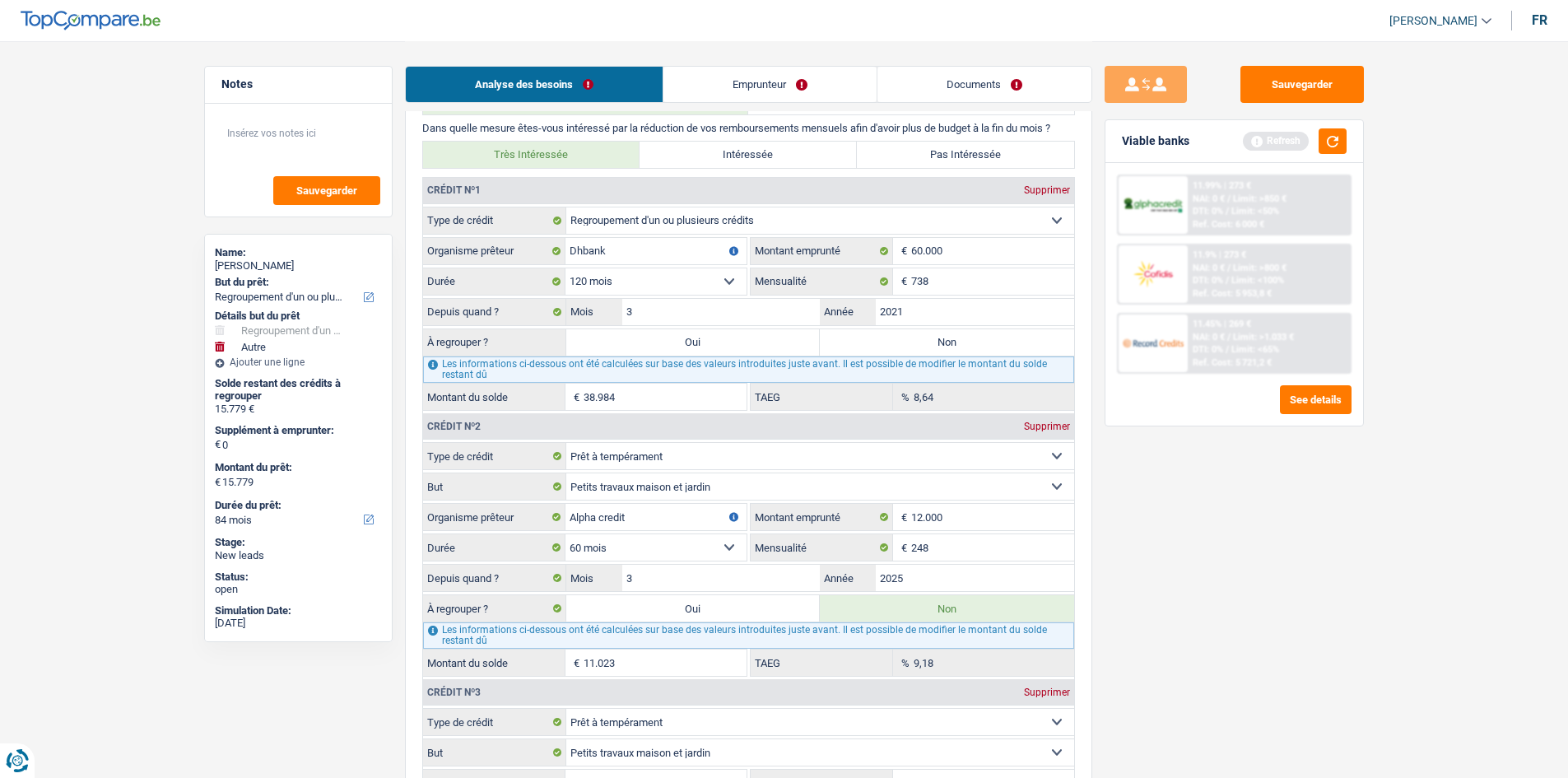
drag, startPoint x: 752, startPoint y: 341, endPoint x: 1322, endPoint y: 457, distance: 581.7
click at [713, 341] on label "Oui" at bounding box center [694, 342] width 254 height 27
click at [713, 341] on input "Oui" at bounding box center [694, 342] width 254 height 27
radio input "true"
type input "54.763"
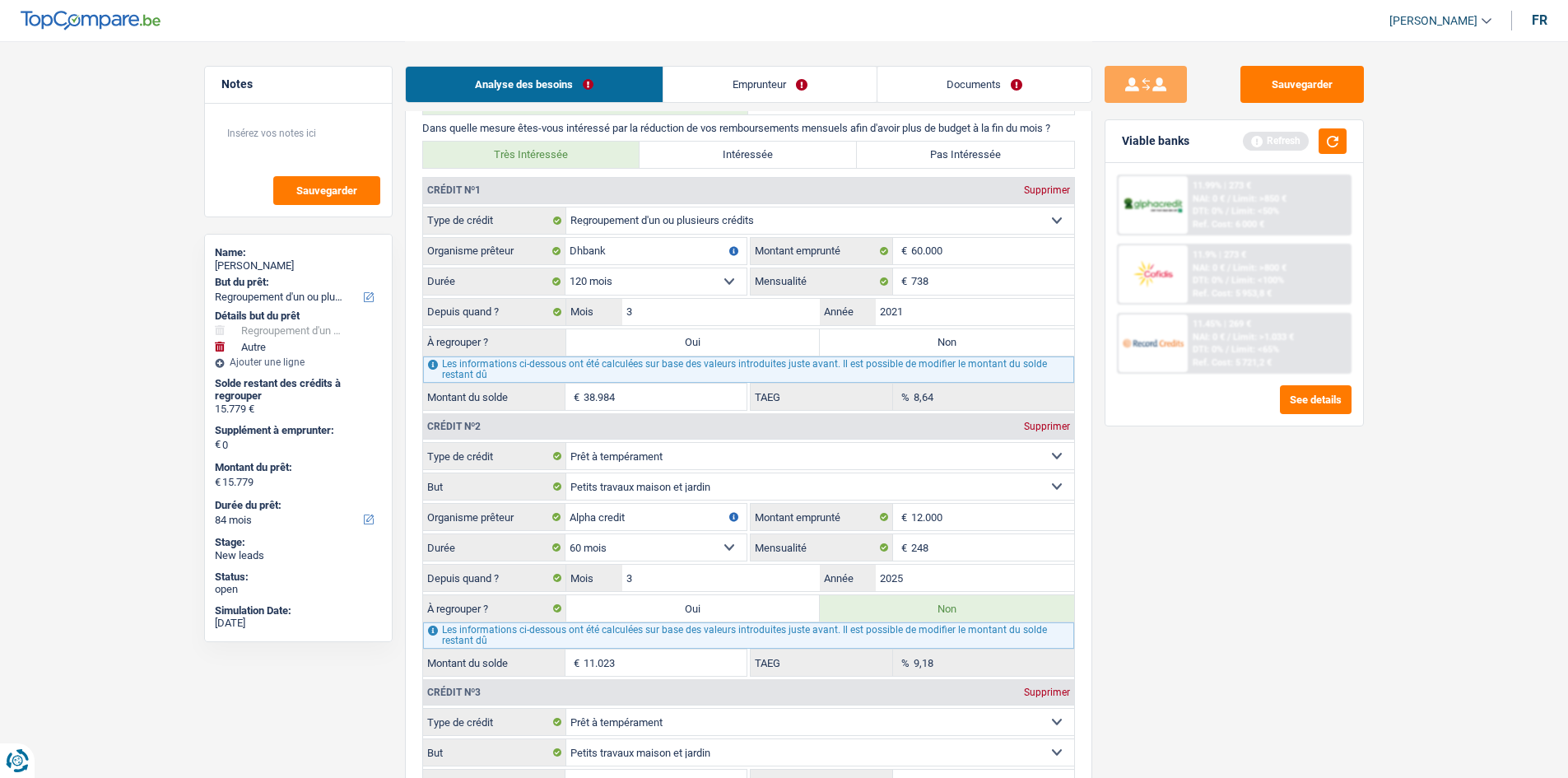
type input "54.763"
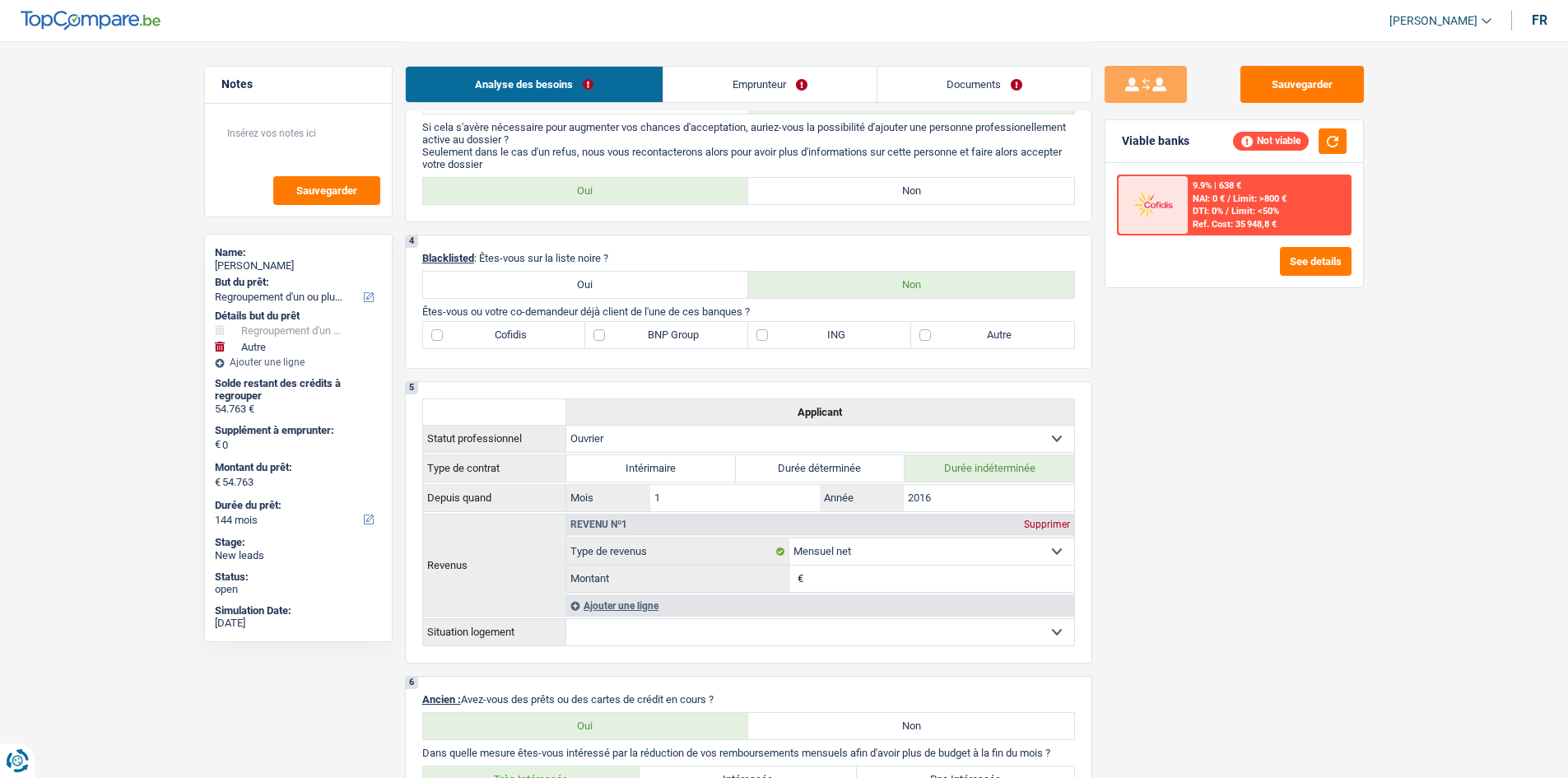
scroll to position [577, 0]
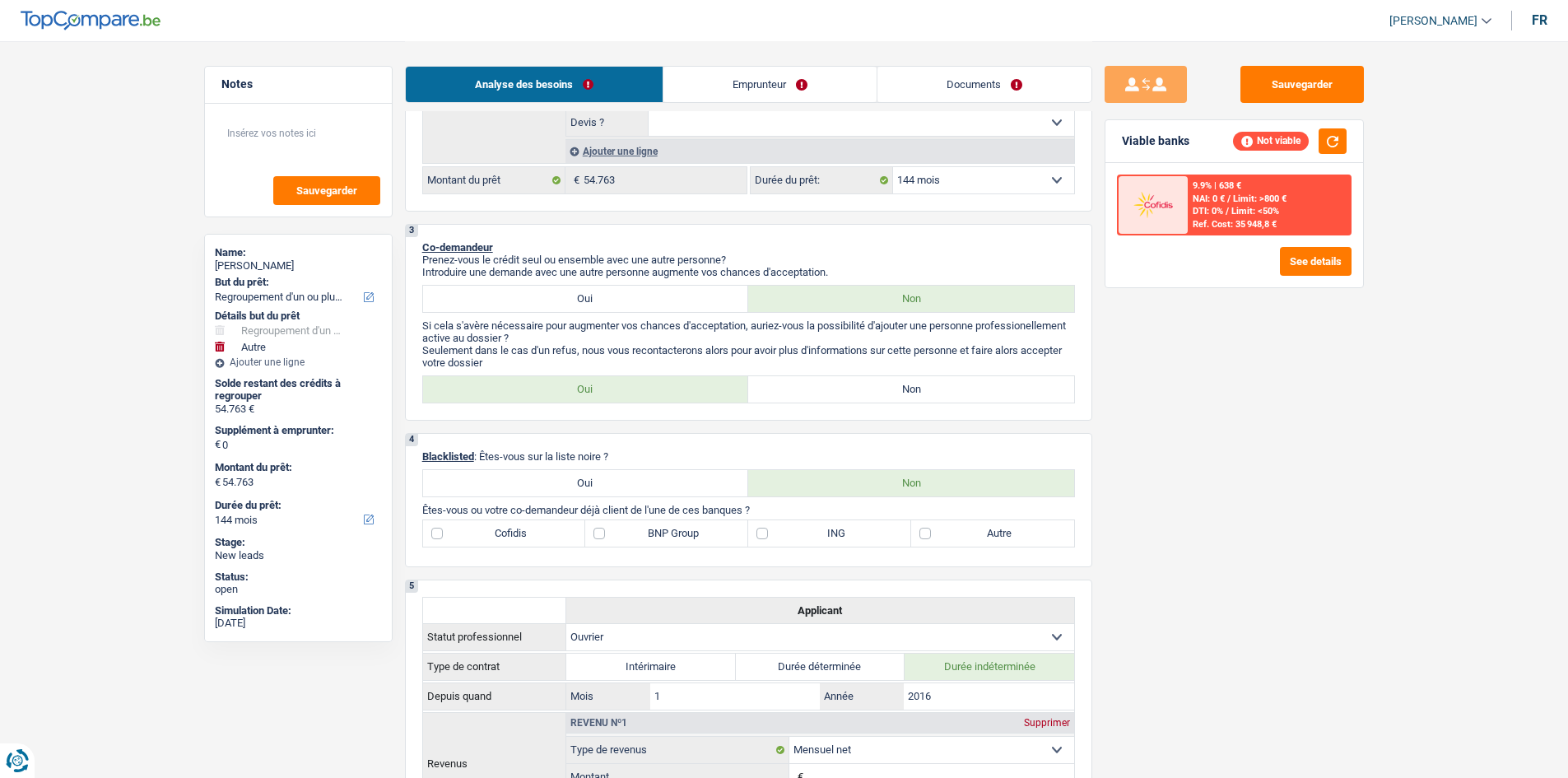
click at [713, 179] on select "12 mois 18 mois 24 mois 30 mois 36 mois 42 mois 48 mois 60 mois 72 mois 84 mois…" at bounding box center [983, 180] width 181 height 27
click at [713, 167] on select "12 mois 18 mois 24 mois 30 mois 36 mois 42 mois 48 mois 60 mois 72 mois 84 mois…" at bounding box center [983, 180] width 181 height 27
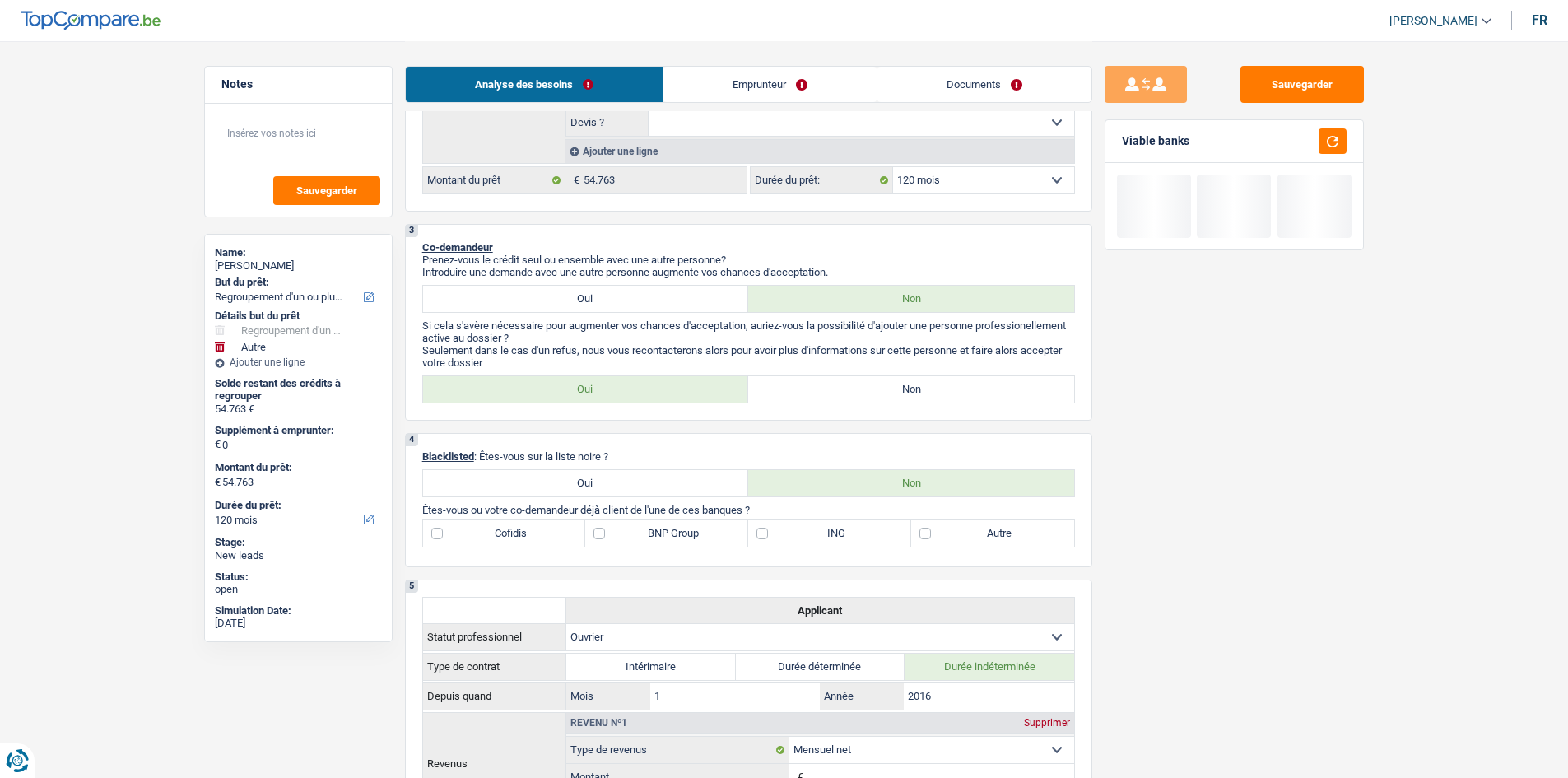
click at [713, 85] on link "Emprunteur" at bounding box center [769, 84] width 213 height 36
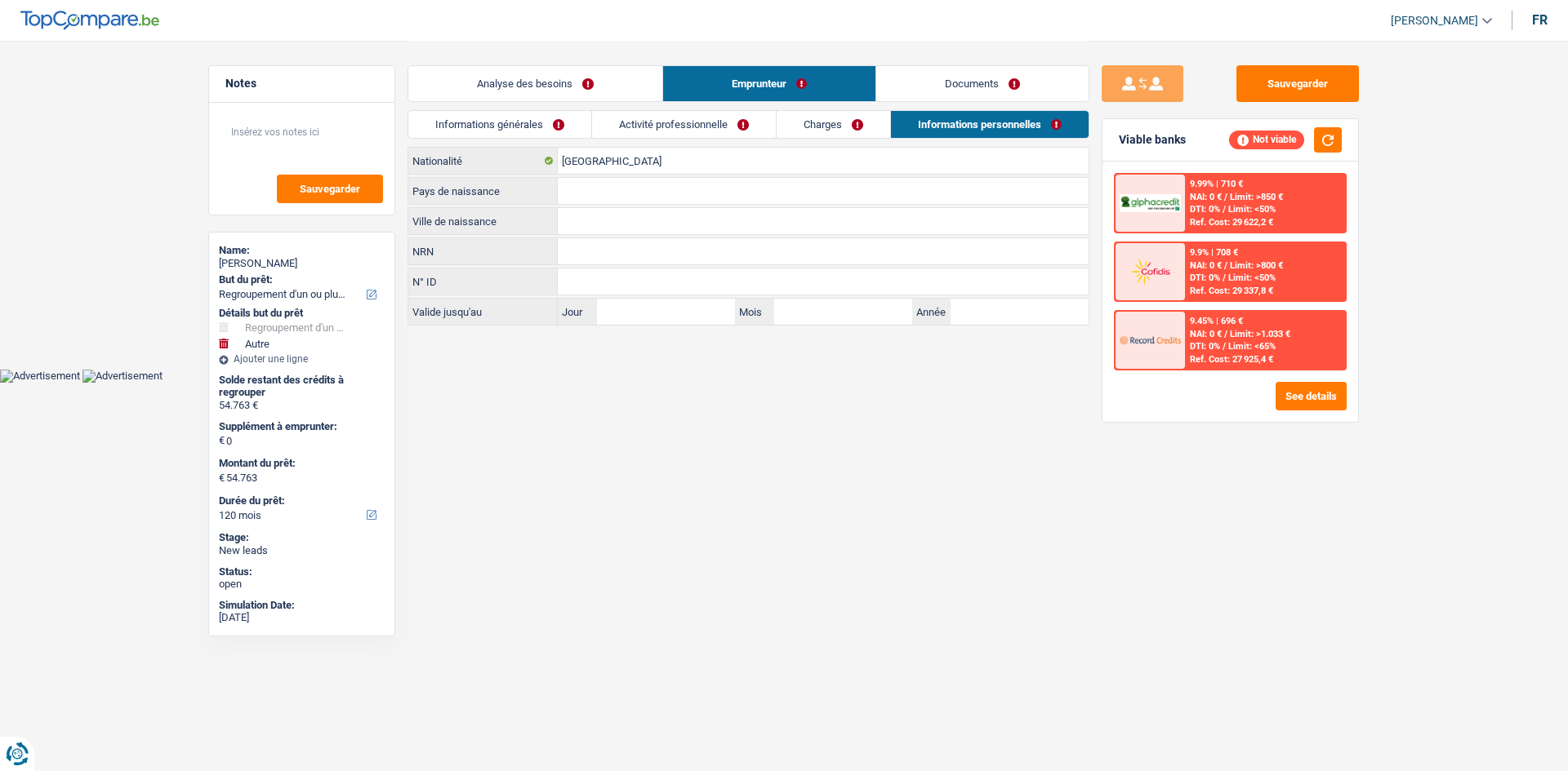
click at [514, 128] on link "Informations générales" at bounding box center [499, 125] width 183 height 27
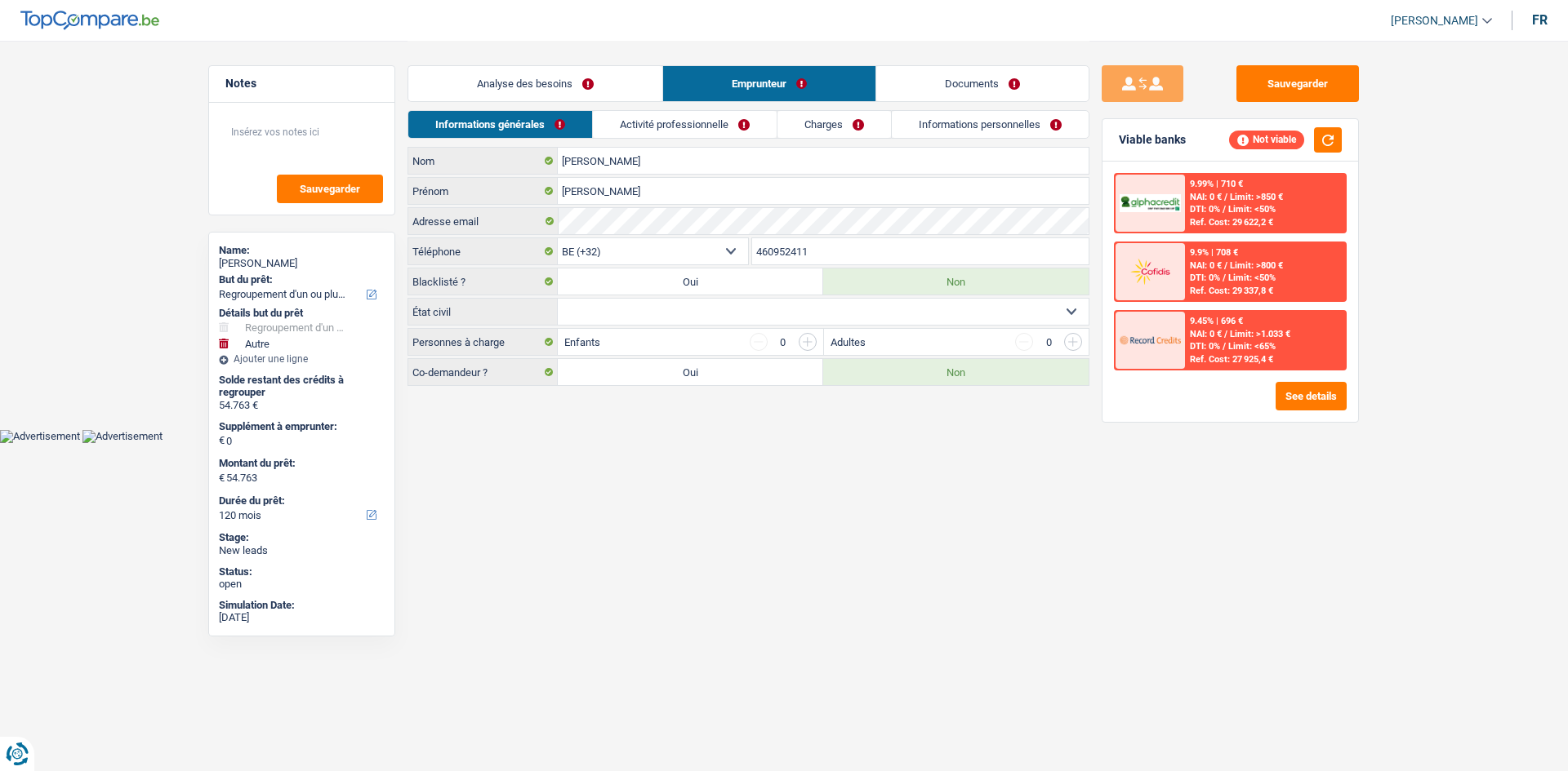
click at [574, 86] on link "Analyse des besoins" at bounding box center [535, 83] width 254 height 35
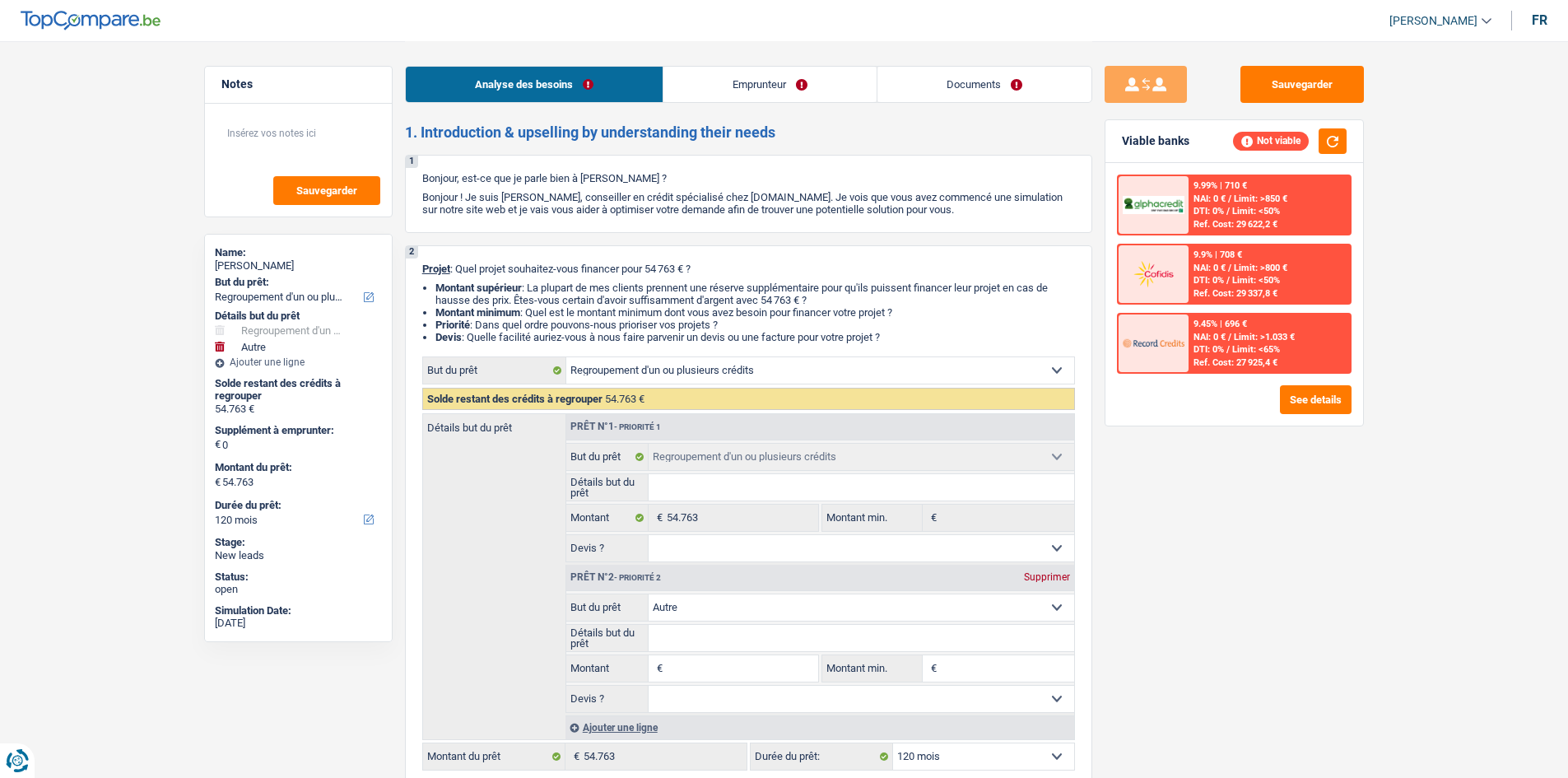
scroll to position [411, 0]
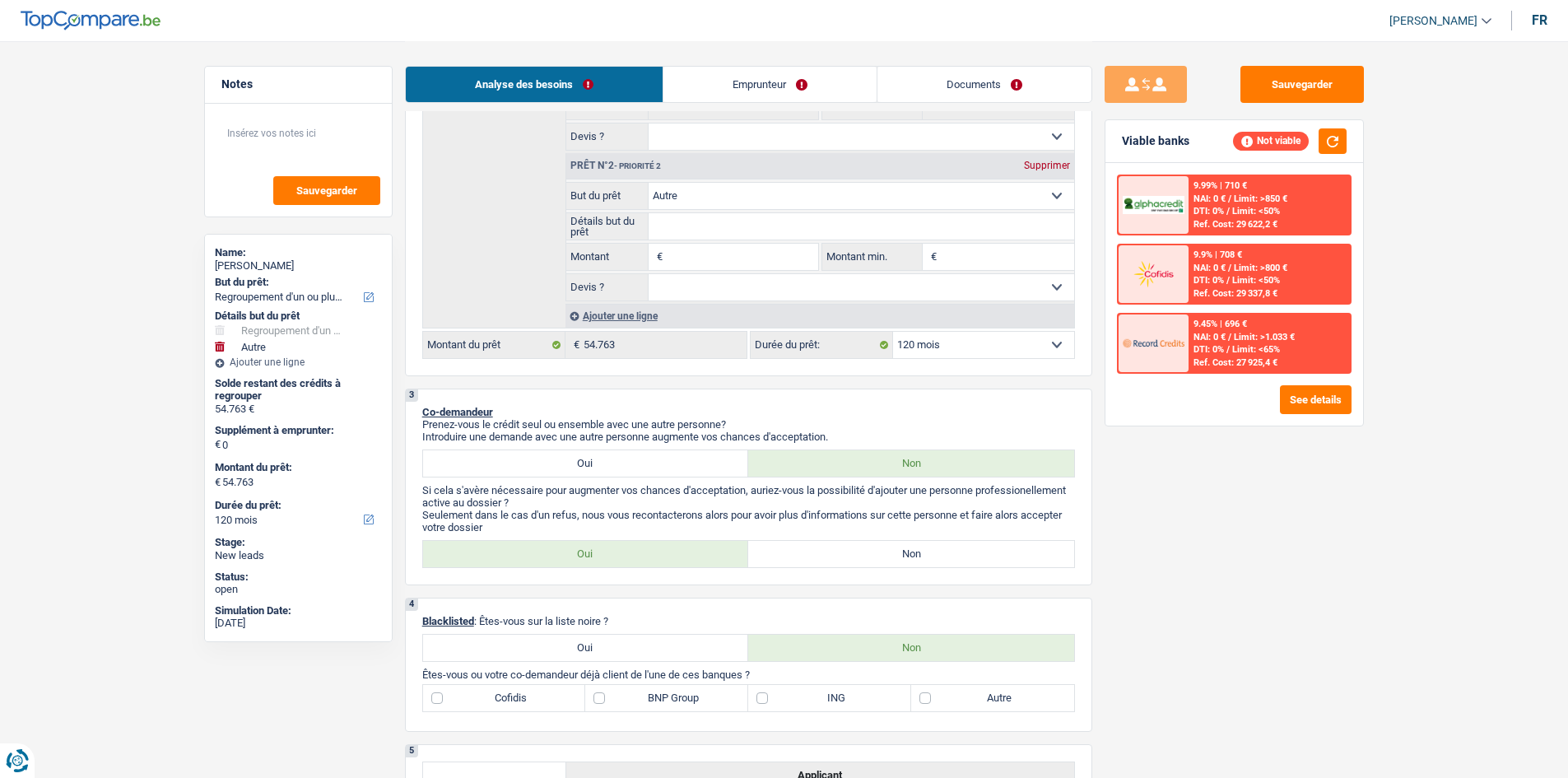
click at [713, 381] on label "Non" at bounding box center [911, 554] width 326 height 27
click at [713, 381] on input "Non" at bounding box center [911, 554] width 326 height 27
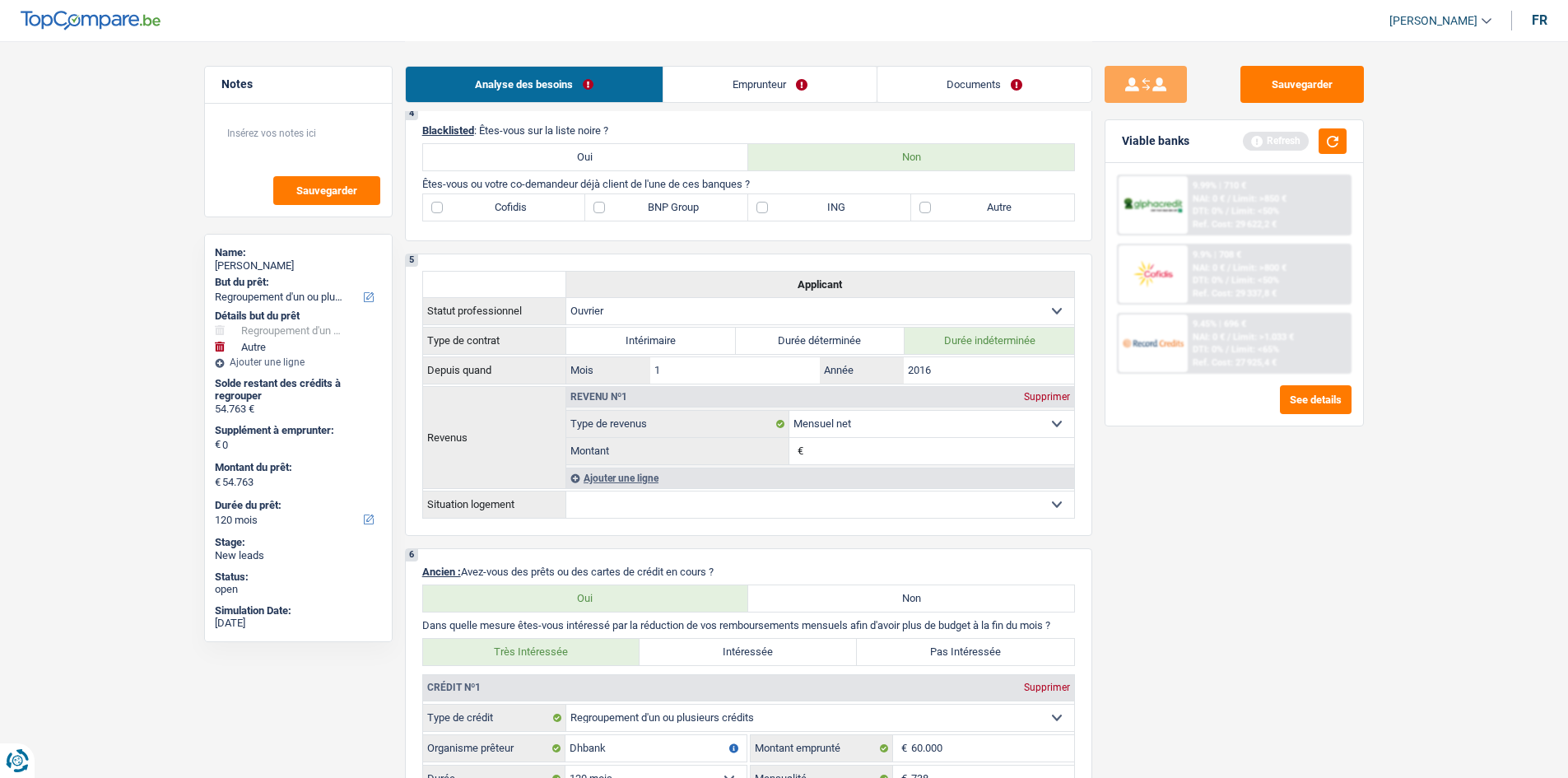
scroll to position [906, 0]
click at [660, 201] on label "BNP Group" at bounding box center [667, 204] width 163 height 27
click at [660, 201] on input "BNP Group" at bounding box center [667, 204] width 163 height 27
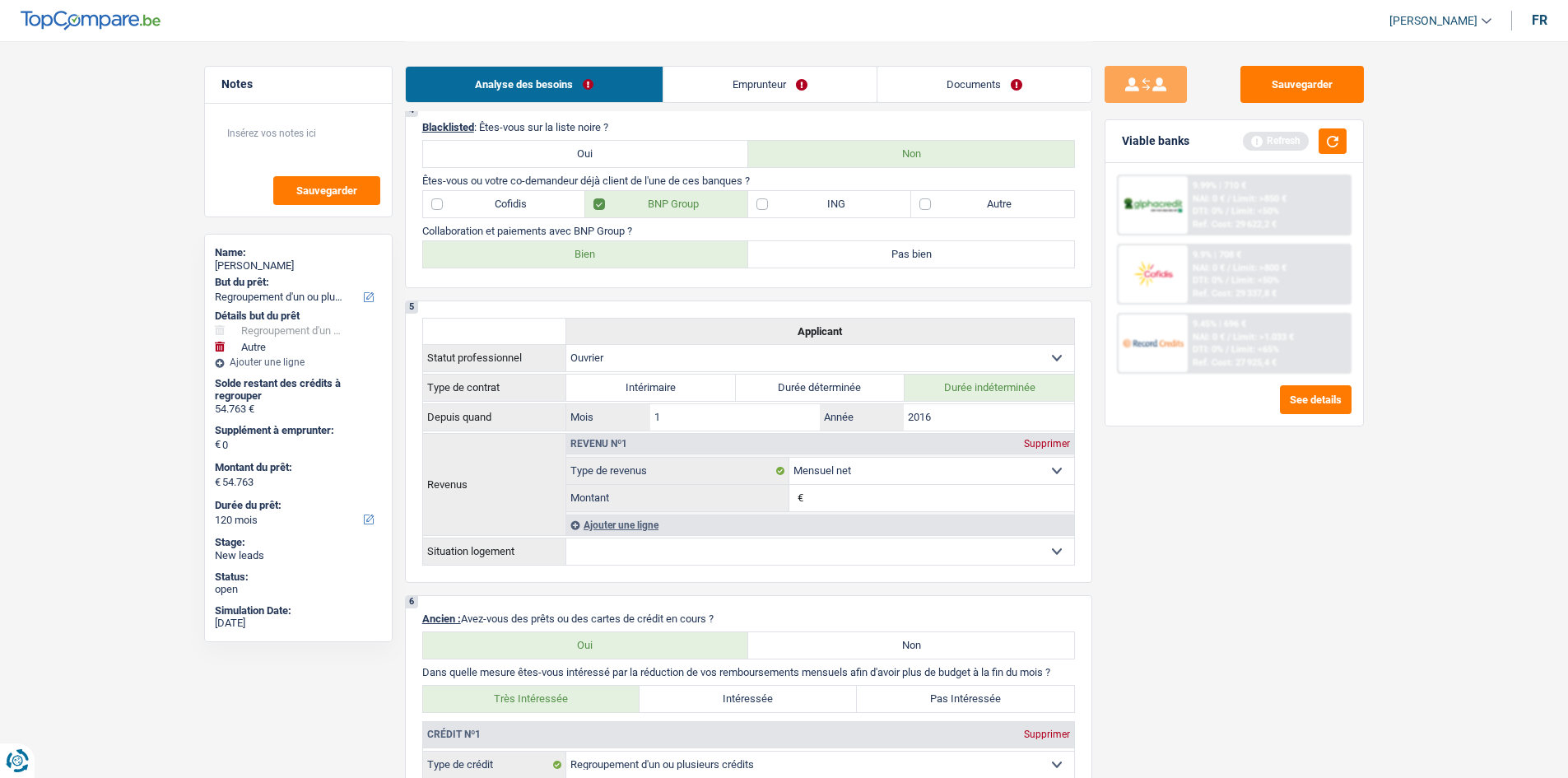
click at [571, 248] on label "Bien" at bounding box center [586, 254] width 326 height 27
click at [571, 248] on input "Bien" at bounding box center [586, 254] width 326 height 27
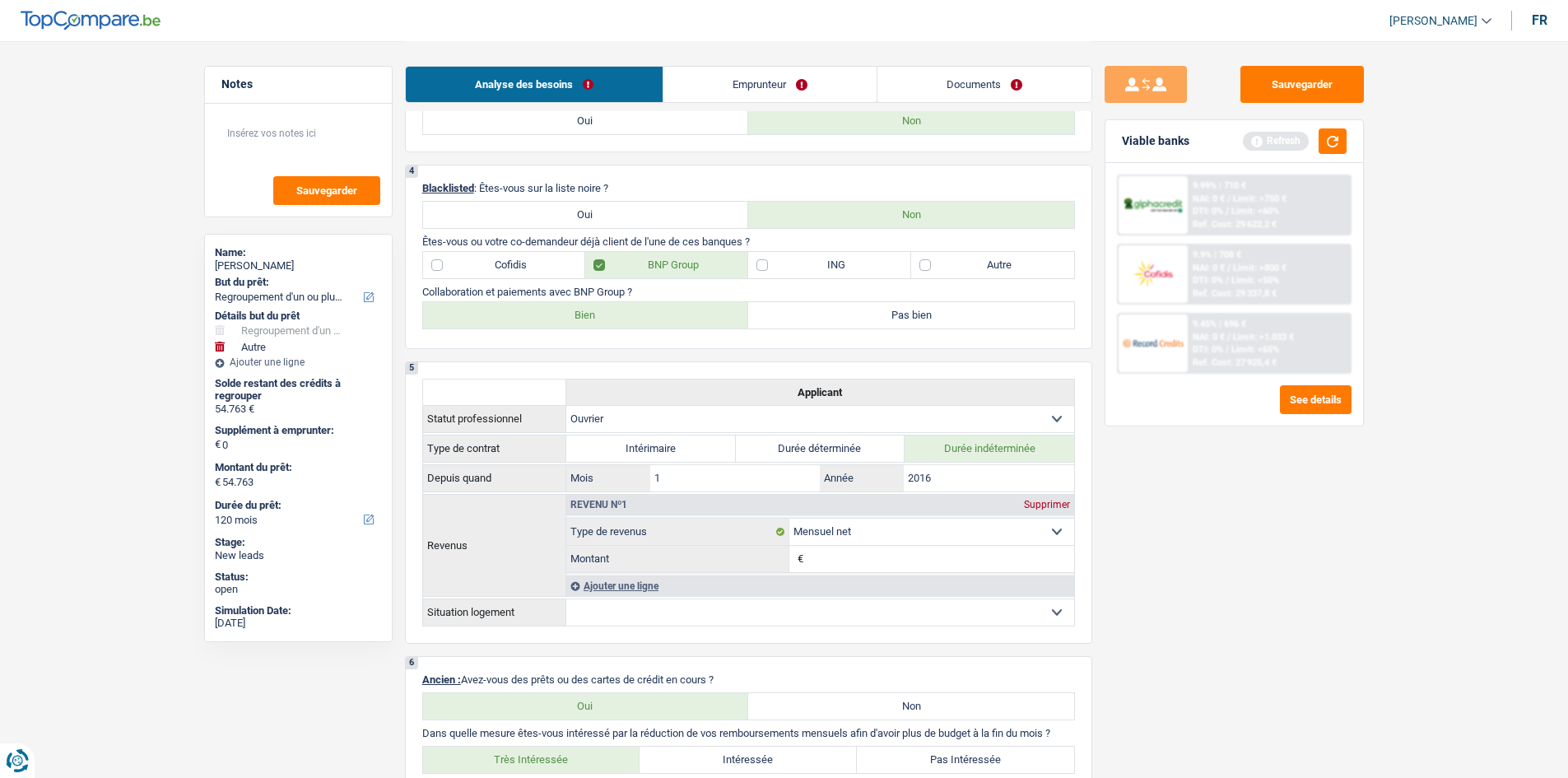
scroll to position [659, 0]
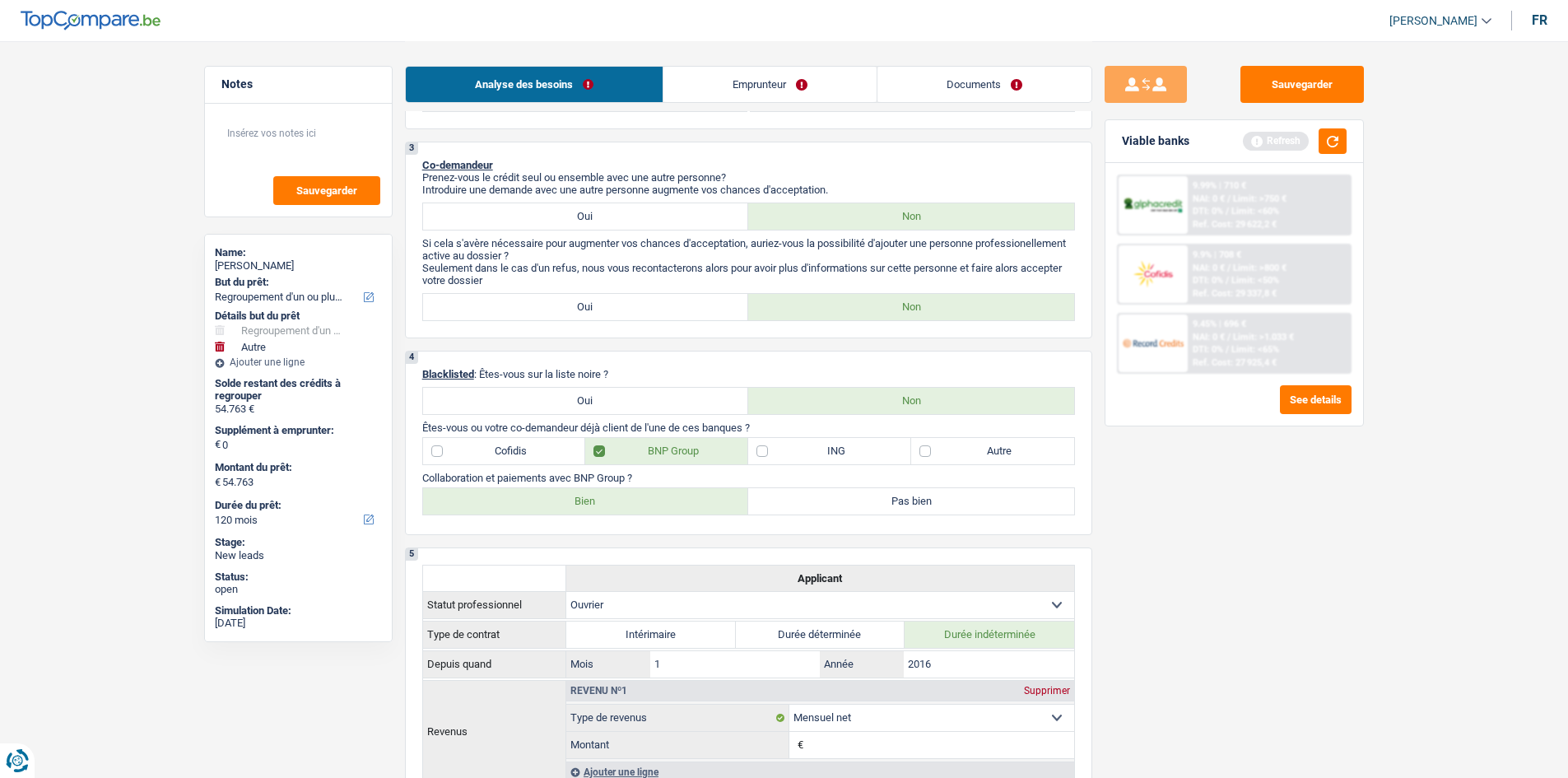
click at [645, 229] on label "Oui" at bounding box center [586, 217] width 326 height 27
click at [645, 229] on input "Oui" at bounding box center [586, 217] width 326 height 27
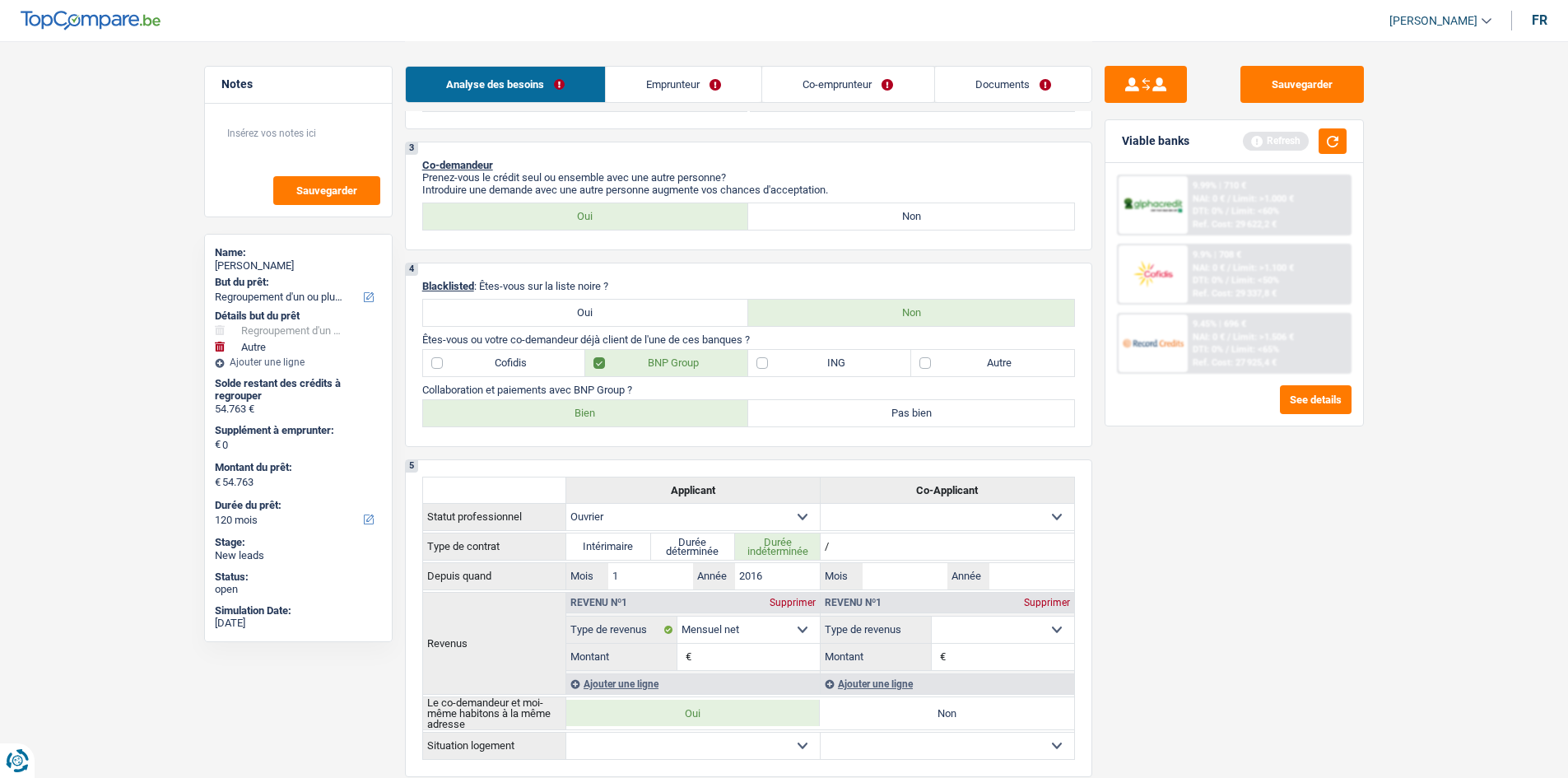
click at [713, 75] on link "Emprunteur" at bounding box center [683, 84] width 155 height 36
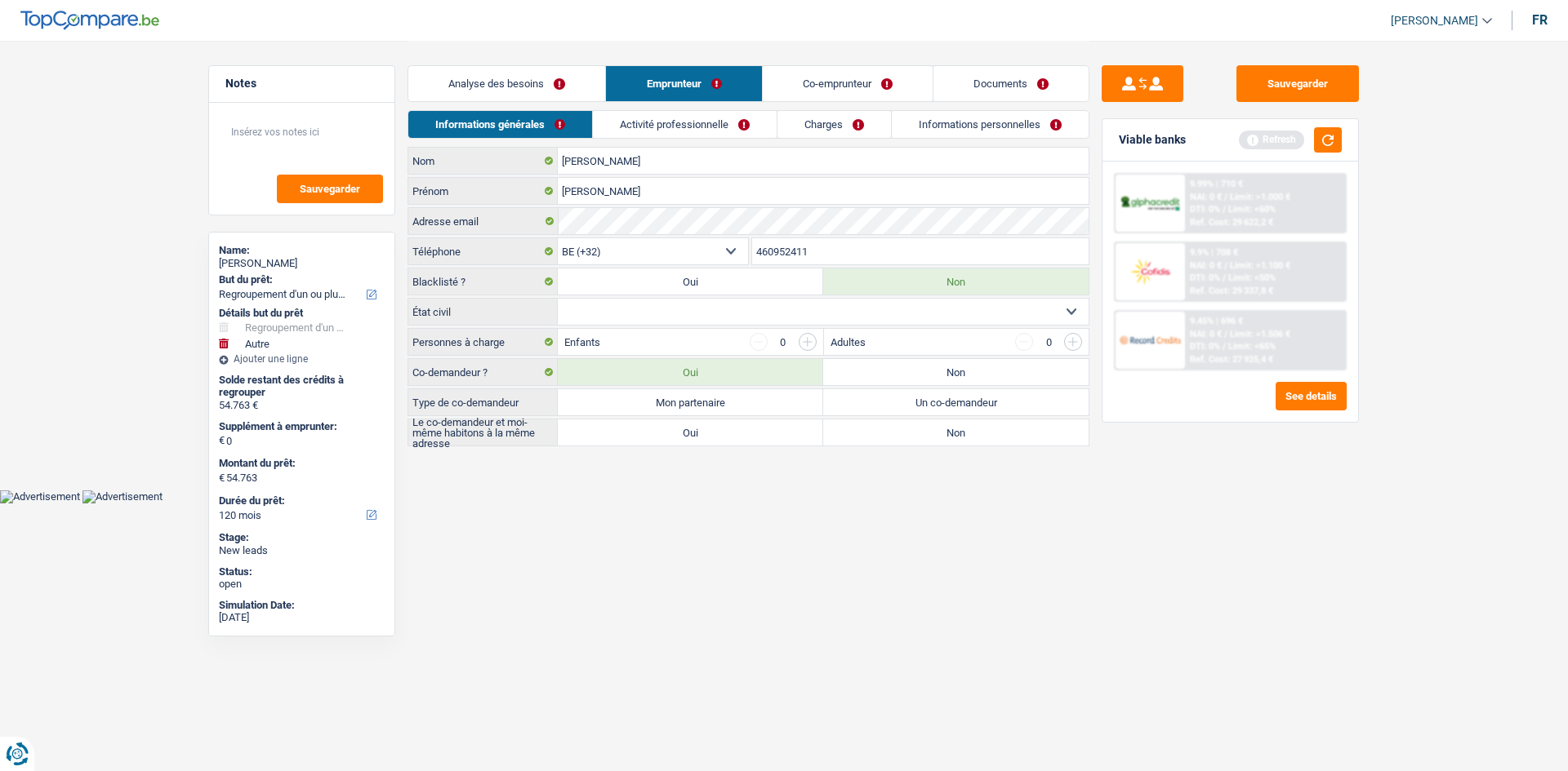
click at [660, 322] on select "Célibataire Marié(e) Cohabitant(e) légal(e) Divorcé(e) Veuf(ve) Séparé (de fait…" at bounding box center [823, 312] width 531 height 26
click at [557, 299] on select "Célibataire Marié(e) Cohabitant(e) légal(e) Divorcé(e) Veuf(ve) Séparé (de fait…" at bounding box center [823, 312] width 531 height 26
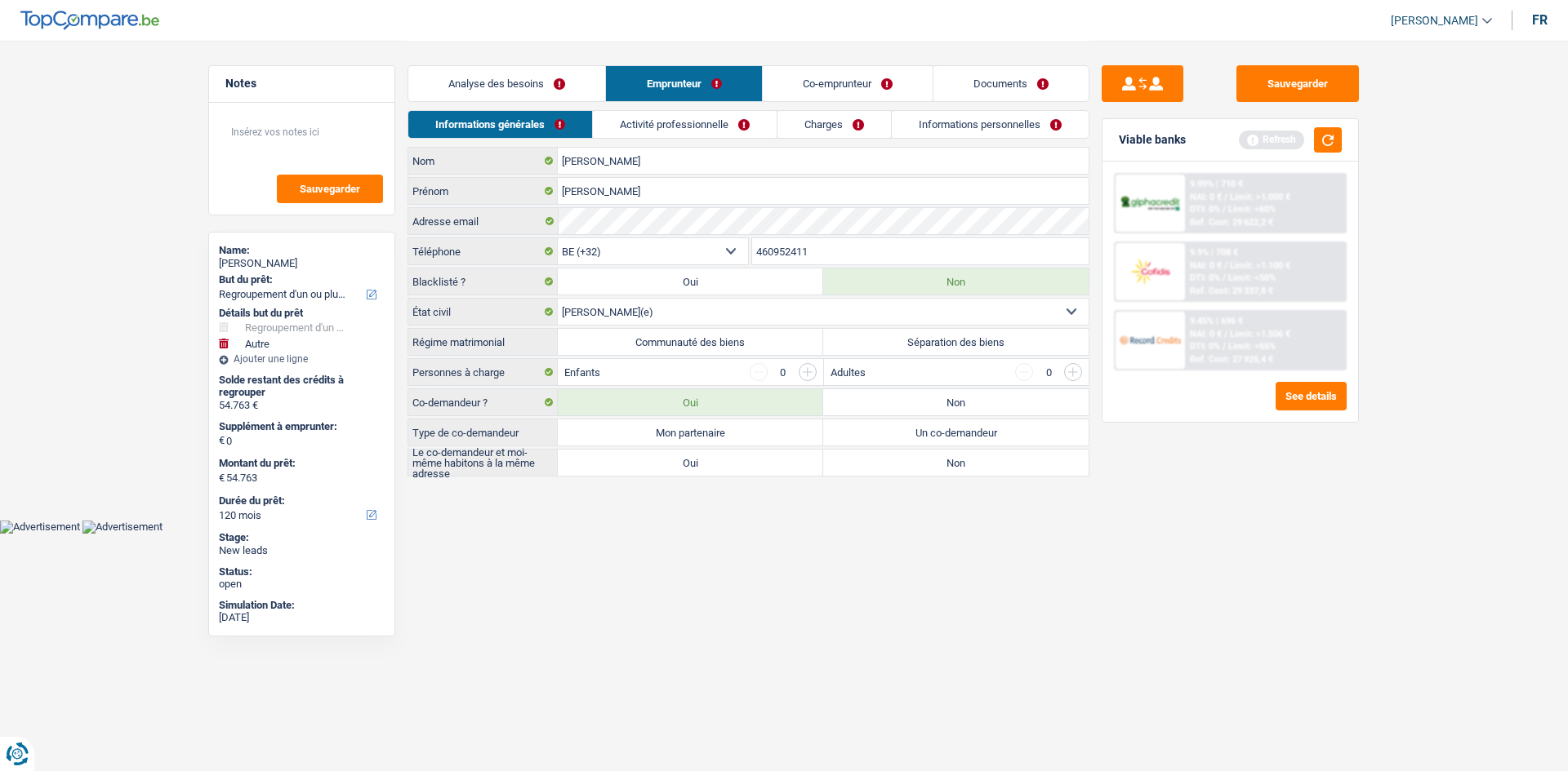
click at [707, 342] on label "Communauté des biens" at bounding box center [690, 342] width 266 height 26
click at [707, 342] on input "Communauté des biens" at bounding box center [690, 342] width 266 height 26
click at [691, 378] on label "Mon partenaire" at bounding box center [690, 432] width 266 height 26
click at [691, 378] on input "Mon partenaire" at bounding box center [690, 432] width 266 height 26
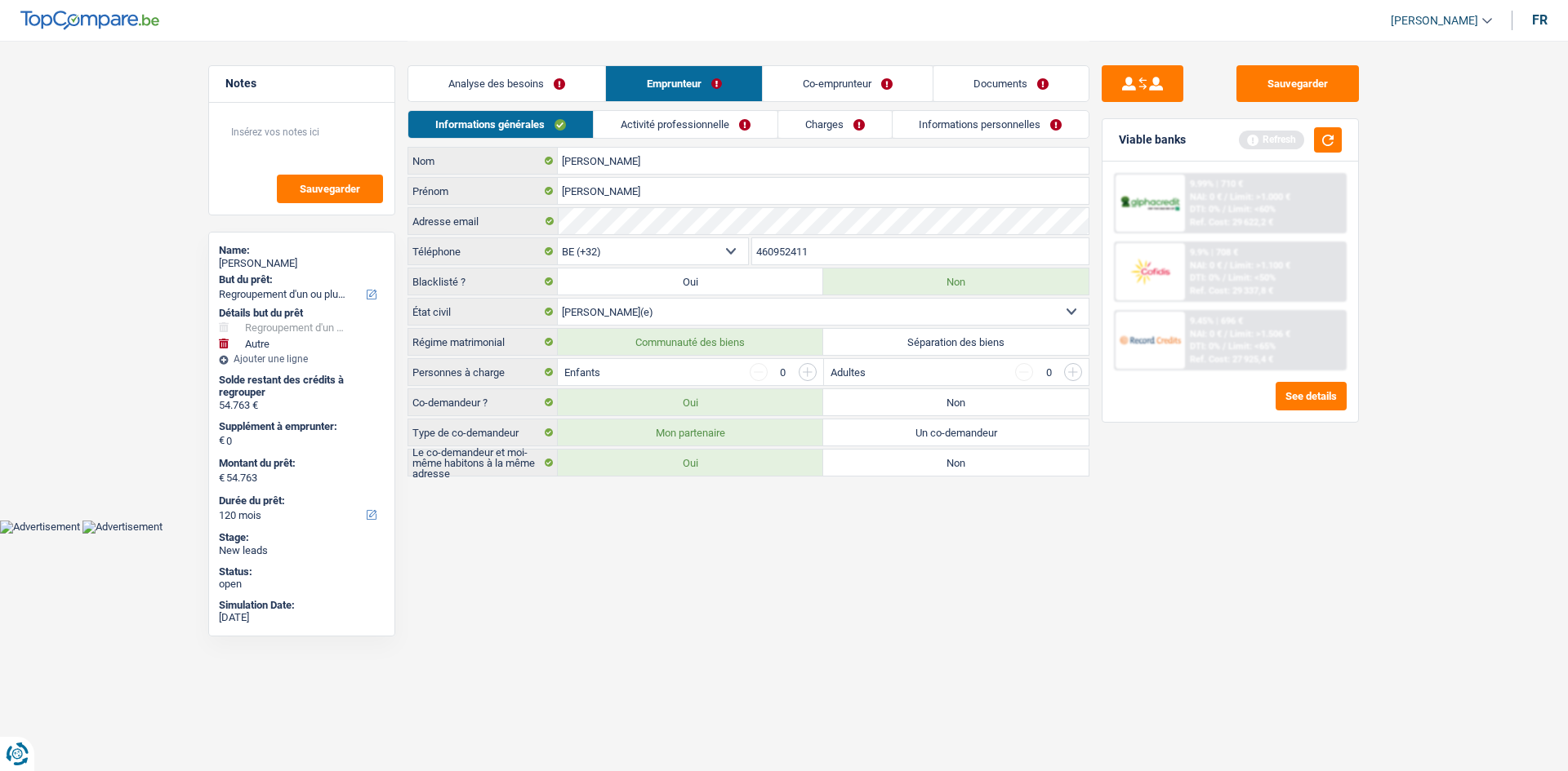
click at [702, 378] on label "Oui" at bounding box center [690, 462] width 266 height 26
click at [702, 378] on input "Oui" at bounding box center [690, 462] width 266 height 26
click at [707, 368] on input "button" at bounding box center [808, 372] width 18 height 18
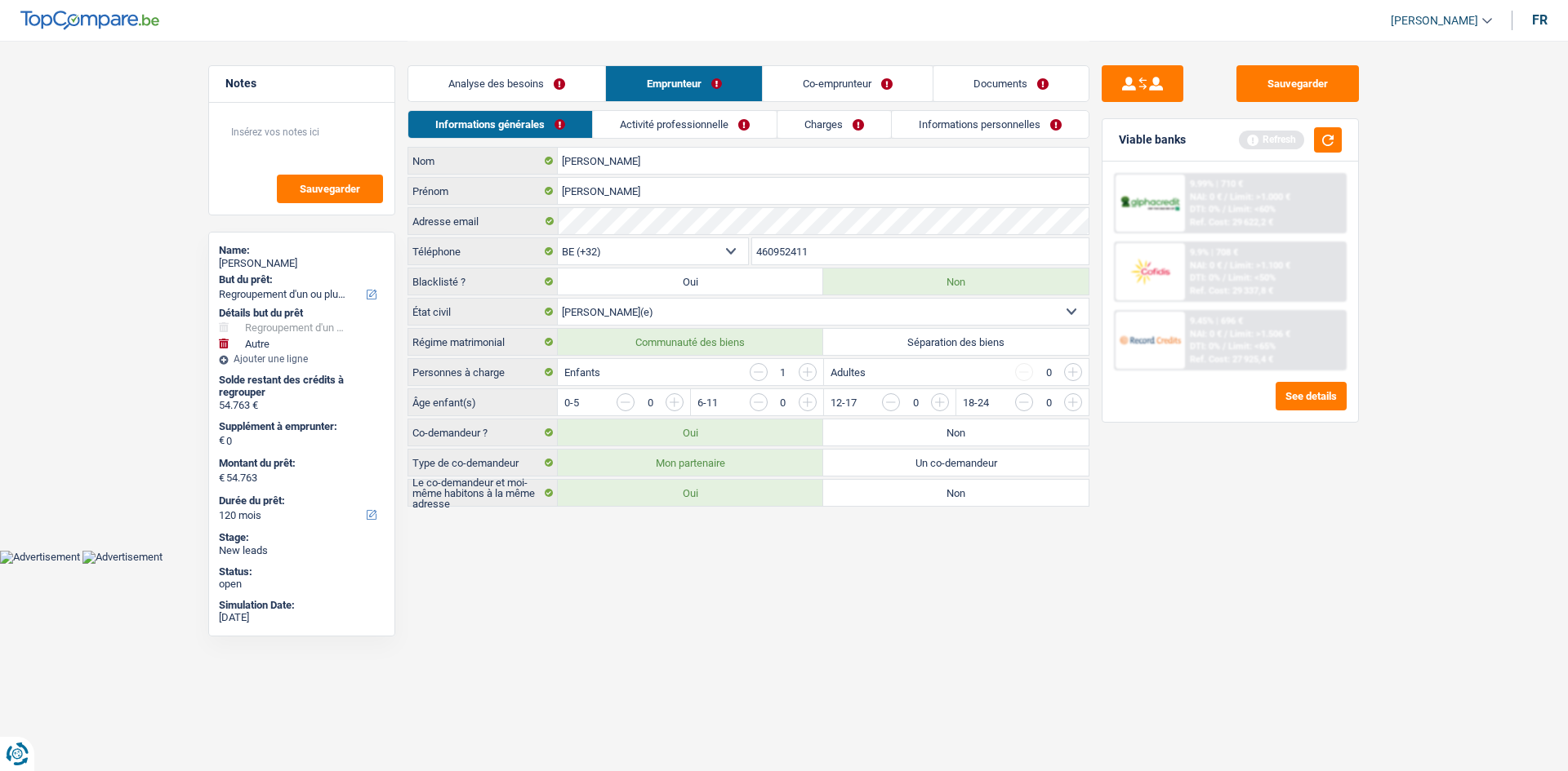
click at [707, 368] on input "button" at bounding box center [808, 372] width 18 height 18
click at [707, 378] on input "button" at bounding box center [808, 372] width 18 height 18
click at [681, 378] on input "button" at bounding box center [1005, 406] width 680 height 26
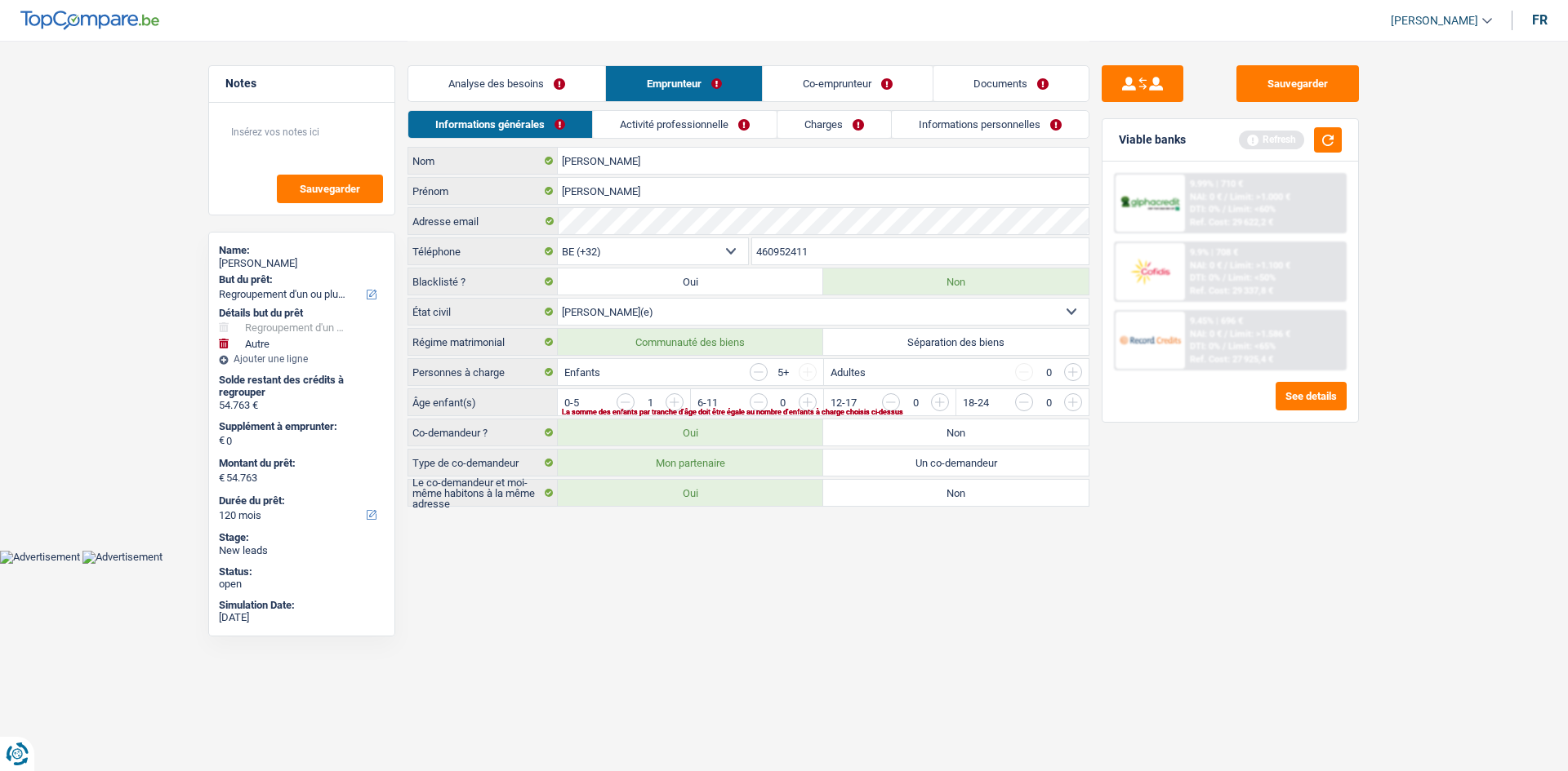
click at [707, 378] on input "button" at bounding box center [1138, 406] width 680 height 26
click at [707, 378] on input "button" at bounding box center [1271, 406] width 680 height 26
click at [707, 118] on link "Activité professionnelle" at bounding box center [685, 125] width 184 height 27
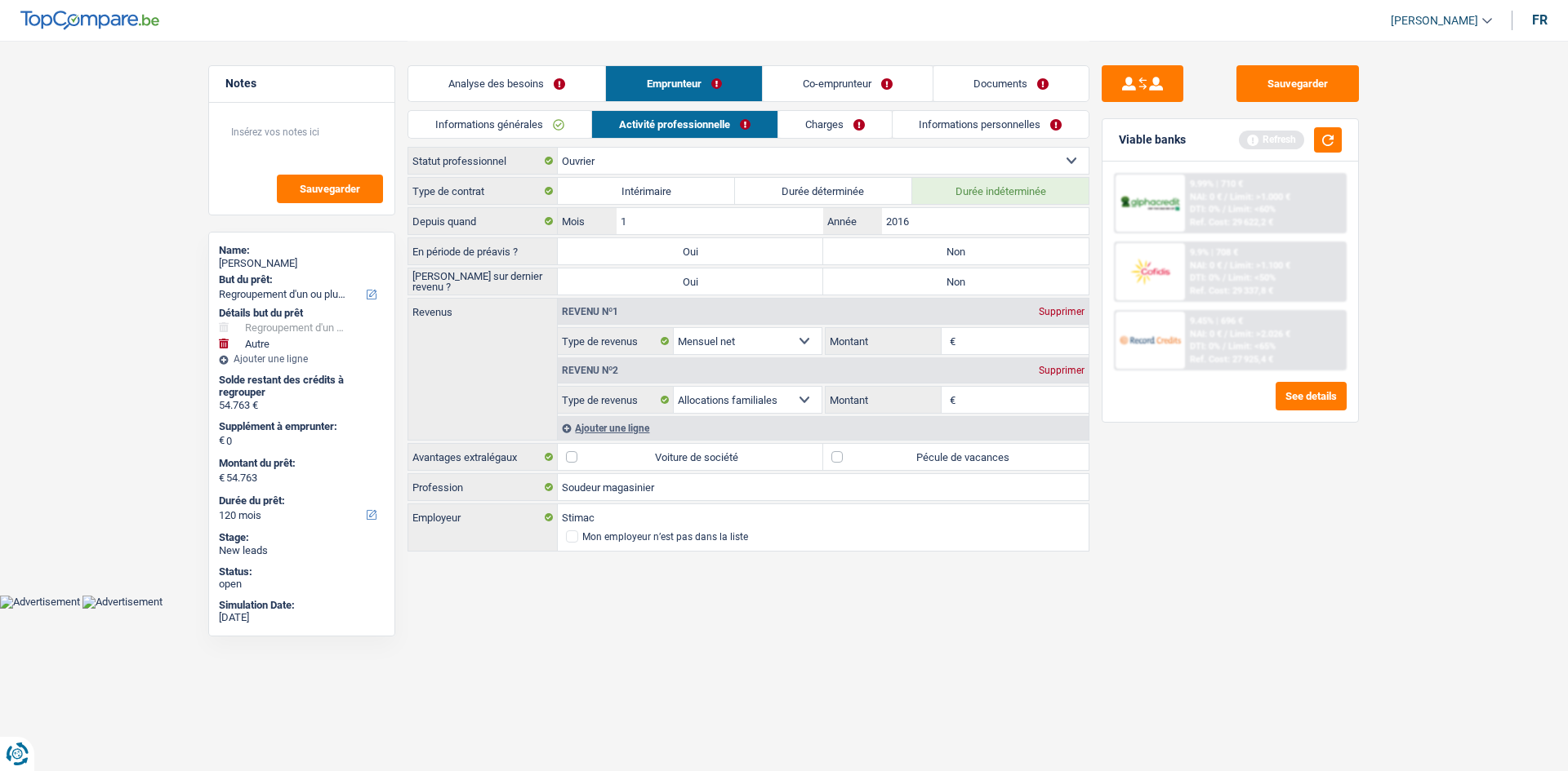
click at [707, 249] on label "Non" at bounding box center [955, 251] width 266 height 26
click at [707, 249] on input "Non" at bounding box center [955, 251] width 266 height 26
click at [707, 302] on div "Revenu nº1 Supprimer" at bounding box center [823, 312] width 531 height 26
click at [707, 291] on label "Non" at bounding box center [955, 281] width 266 height 26
click at [707, 291] on input "Non" at bounding box center [955, 281] width 266 height 26
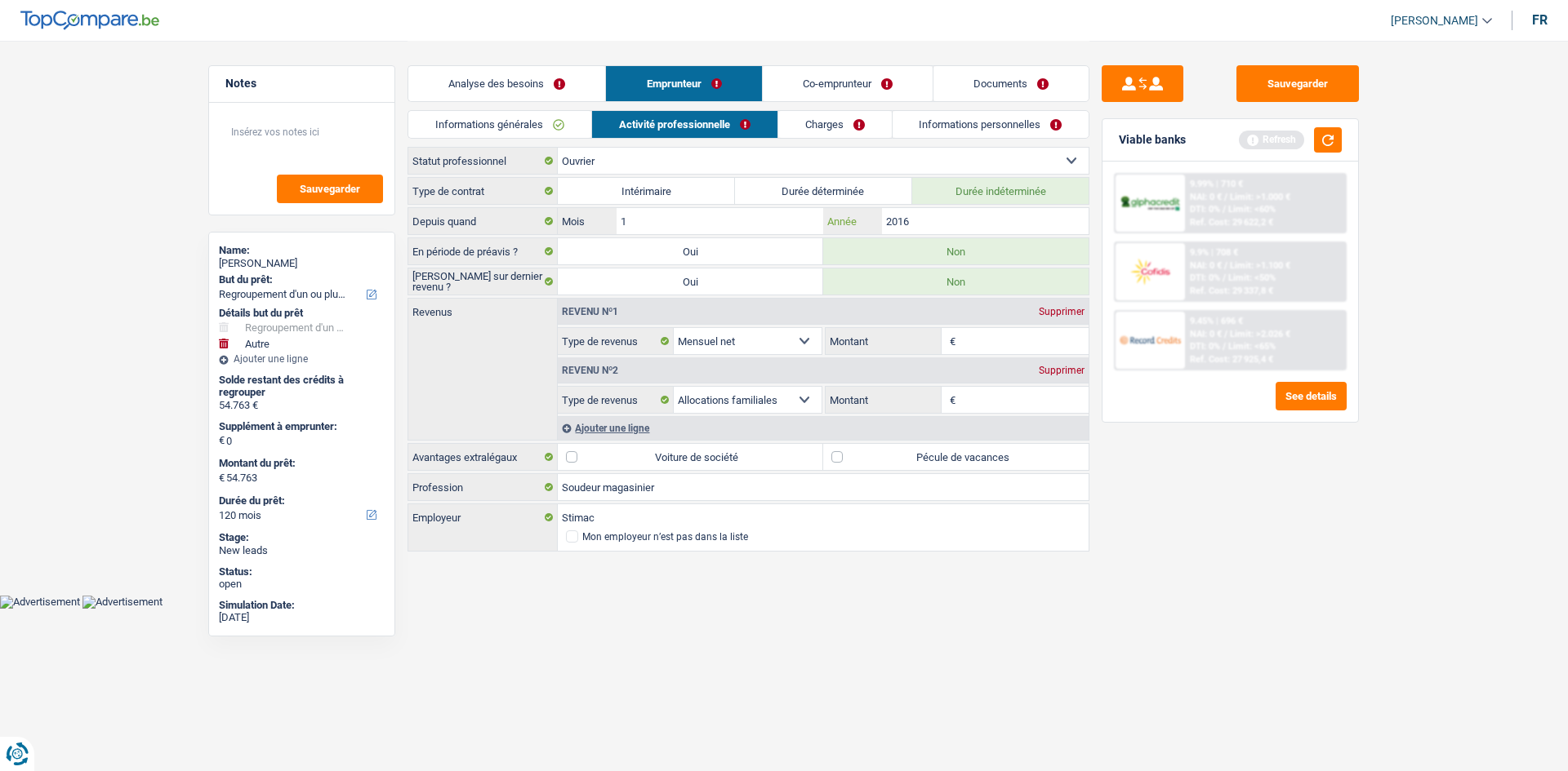
click at [707, 215] on input "2016" at bounding box center [985, 221] width 207 height 26
click at [707, 349] on input "Montant" at bounding box center [1024, 341] width 130 height 26
click at [606, 378] on div "Ajouter une ligne" at bounding box center [823, 428] width 531 height 24
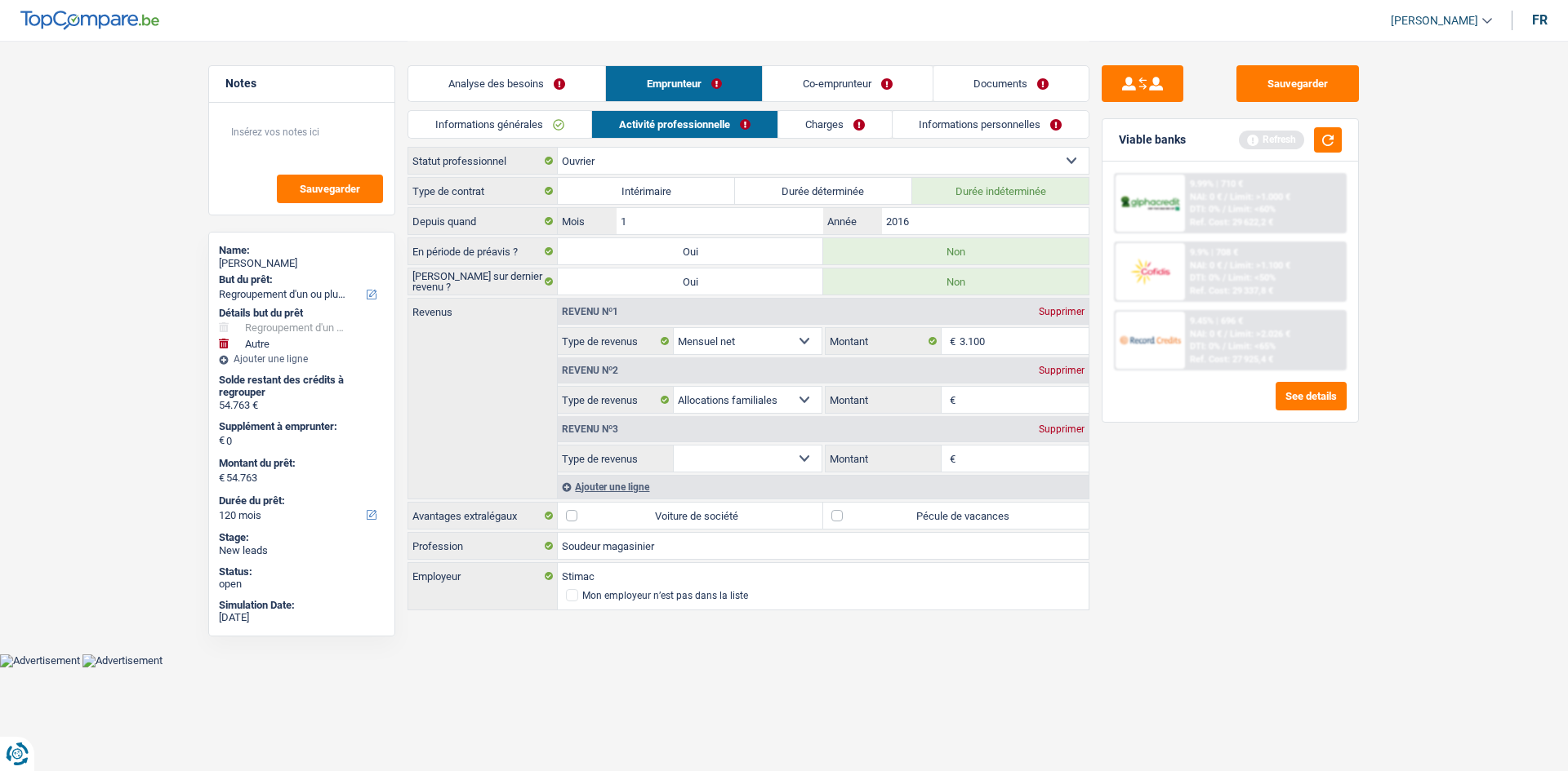
click at [707, 378] on select "Allocation d'handicap Allocations chômage Allocations familiales Chèques repas …" at bounding box center [747, 458] width 148 height 26
click at [673, 378] on select "Allocation d'handicap Allocations chômage Allocations familiales Chèques repas …" at bounding box center [747, 458] width 148 height 26
click at [707, 378] on input "Montant par jour" at bounding box center [1024, 458] width 130 height 26
drag, startPoint x: 1110, startPoint y: 517, endPoint x: 1126, endPoint y: 446, distance: 72.8
click at [707, 378] on div "Sauvegarder Viable banks Refresh 9.99% | 710 € NAI: 0 € / Limit: >1.000 € DTI: …" at bounding box center [1230, 405] width 282 height 679
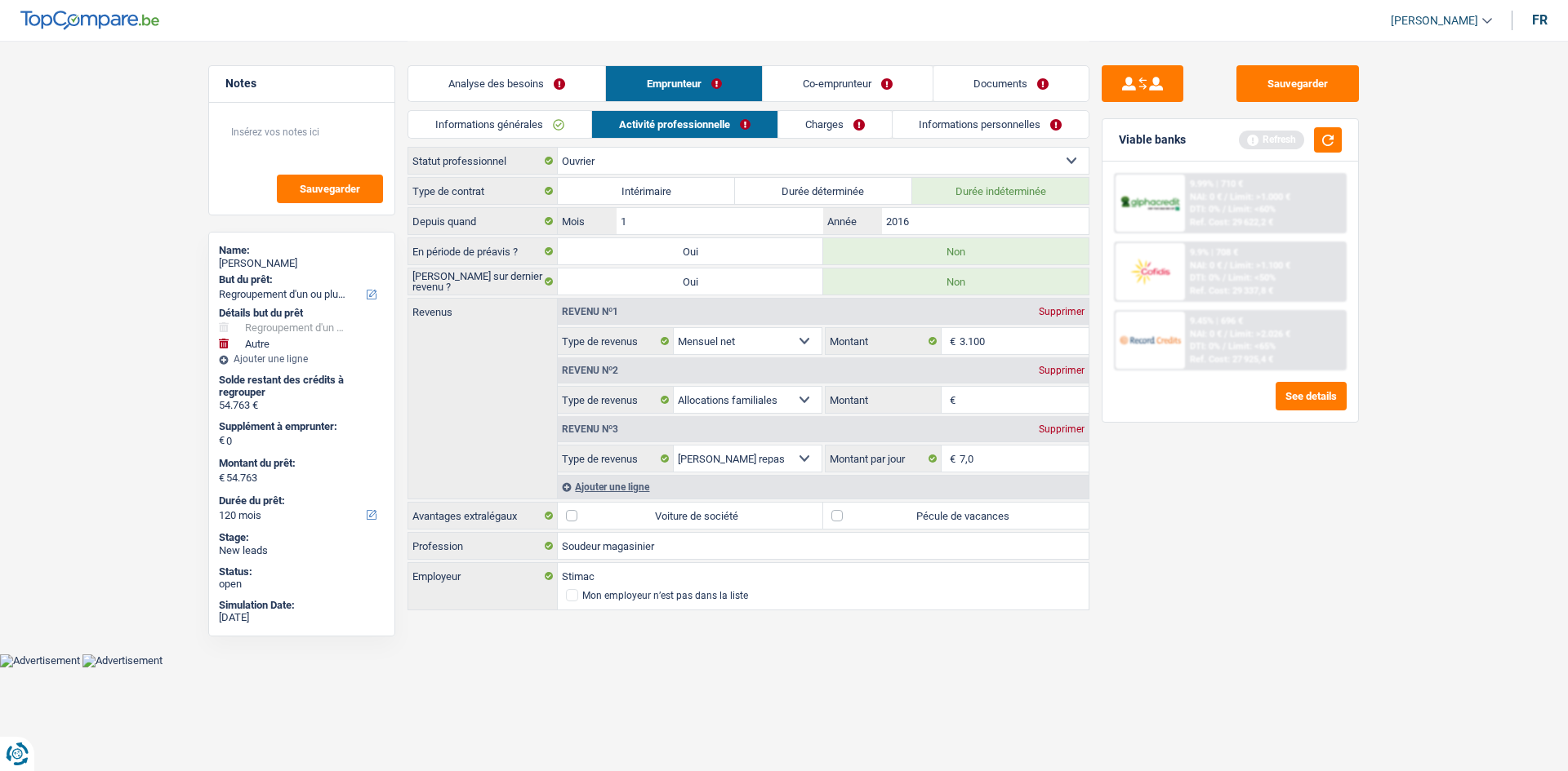
drag, startPoint x: 1026, startPoint y: 392, endPoint x: 1210, endPoint y: 402, distance: 184.3
click at [707, 378] on input "Montant" at bounding box center [1024, 400] width 130 height 26
click at [707, 378] on div "Sauvegarder Viable banks Refresh 9.99% | 710 € NAI: 0 € / Limit: >1.000 € DTI: …" at bounding box center [1230, 405] width 282 height 679
click at [707, 378] on label "Pécule de vacances" at bounding box center [955, 516] width 266 height 26
click at [707, 378] on input "Pécule de vacances" at bounding box center [955, 516] width 266 height 26
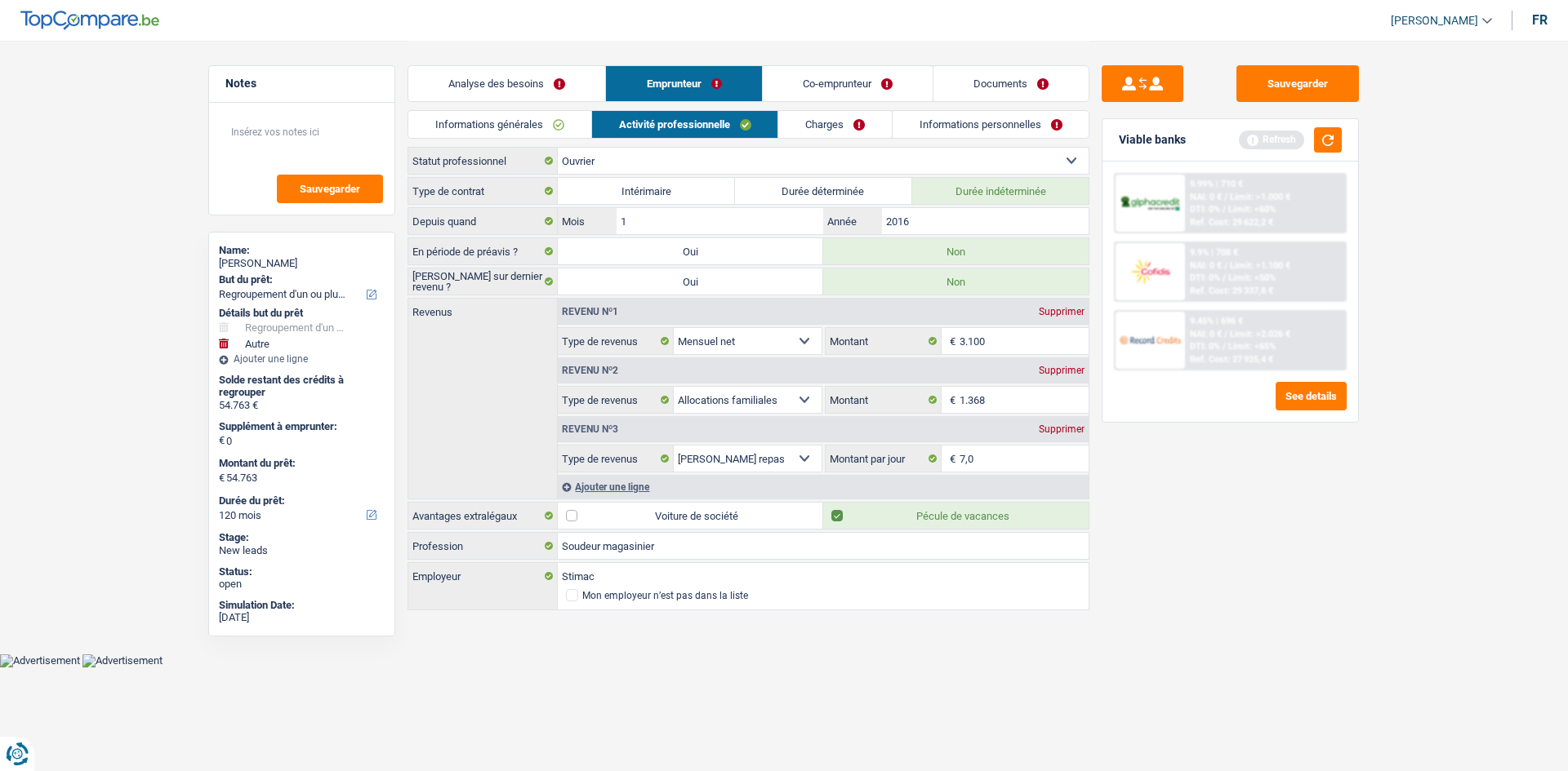
drag, startPoint x: 1305, startPoint y: 578, endPoint x: 1180, endPoint y: 609, distance: 128.8
click at [707, 378] on div "Sauvegarder Viable banks Refresh 9.99% | 710 € NAI: 0 € / Limit: >1.000 € DTI: …" at bounding box center [1230, 405] width 282 height 679
click at [707, 128] on link "Charges" at bounding box center [835, 125] width 113 height 27
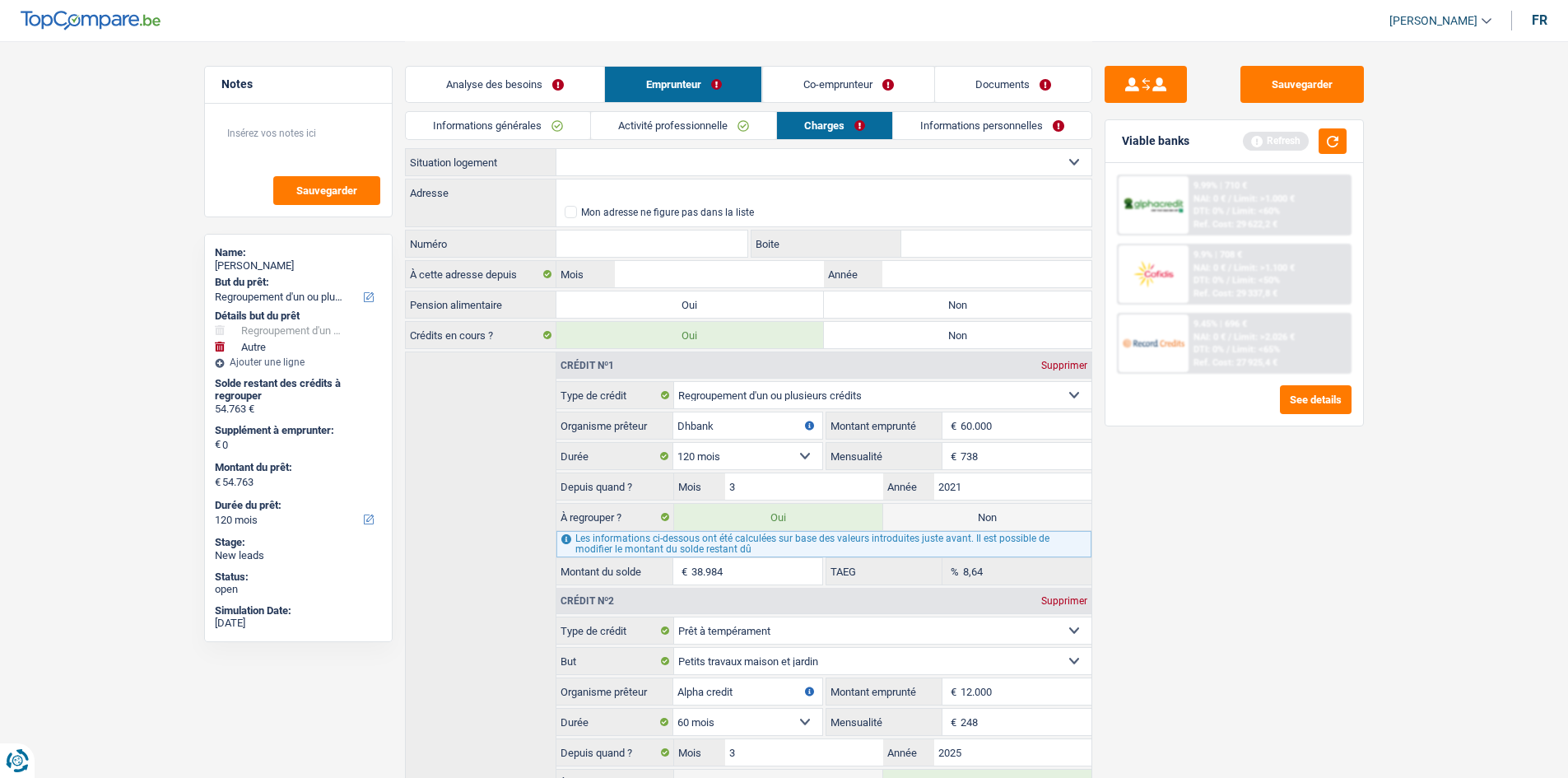
click at [713, 158] on select "Locataire Propriétaire avec prêt hypothécaire Propriétaire sans prêt hypothécai…" at bounding box center [824, 162] width 535 height 27
click at [556, 149] on select "Locataire Propriétaire avec prêt hypothécaire Propriétaire sans prêt hypothécai…" at bounding box center [824, 162] width 535 height 27
click at [713, 197] on input "Adresse" at bounding box center [824, 192] width 535 height 27
click at [713, 302] on label "Non" at bounding box center [958, 304] width 268 height 27
click at [713, 302] on input "Non" at bounding box center [958, 304] width 268 height 27
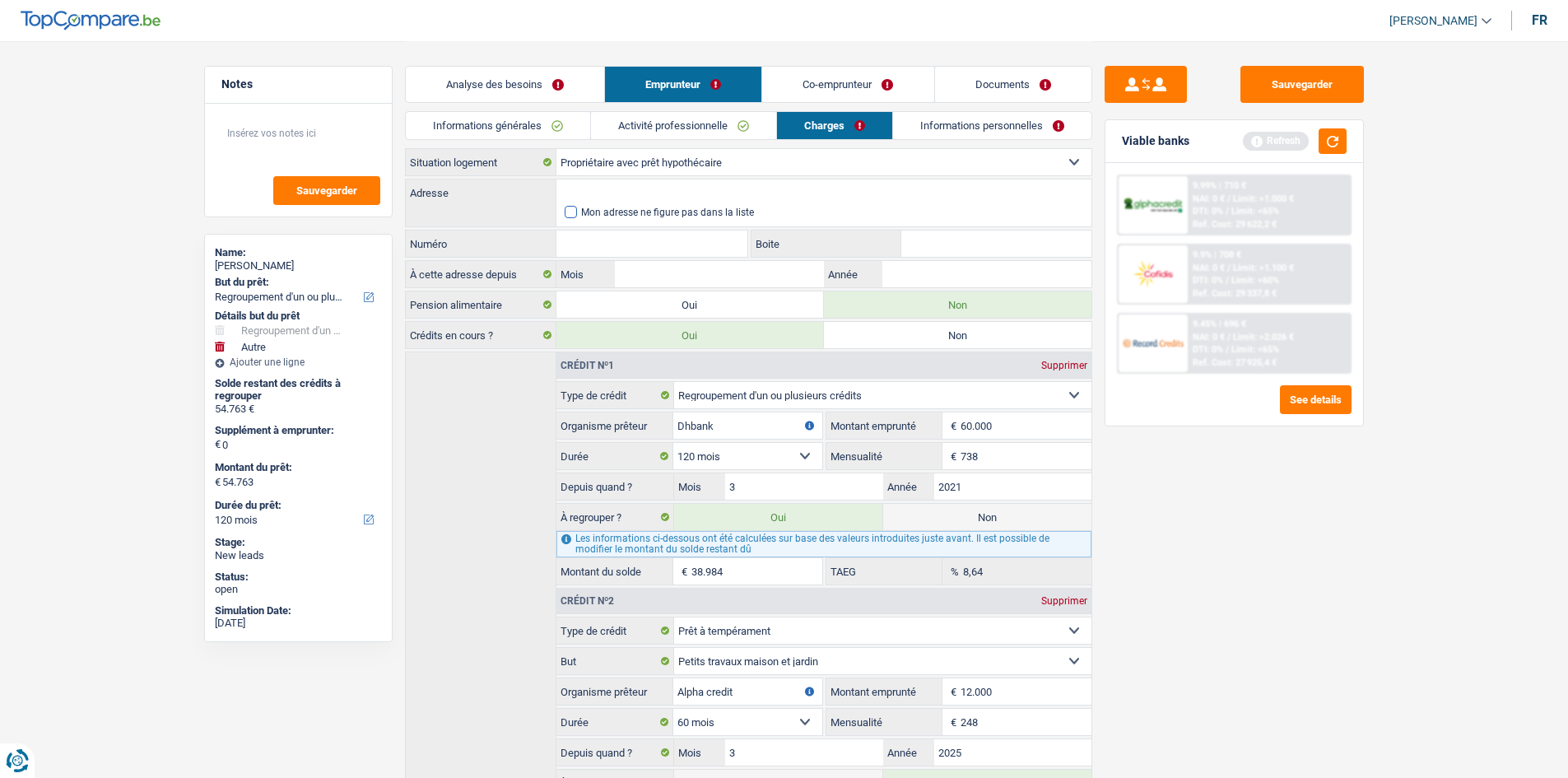
click at [683, 206] on label "Mon adresse ne figure pas dans la liste" at bounding box center [824, 212] width 519 height 13
click at [565, 212] on input "Mon adresse ne figure pas dans la liste" at bounding box center [565, 212] width 0 height 0
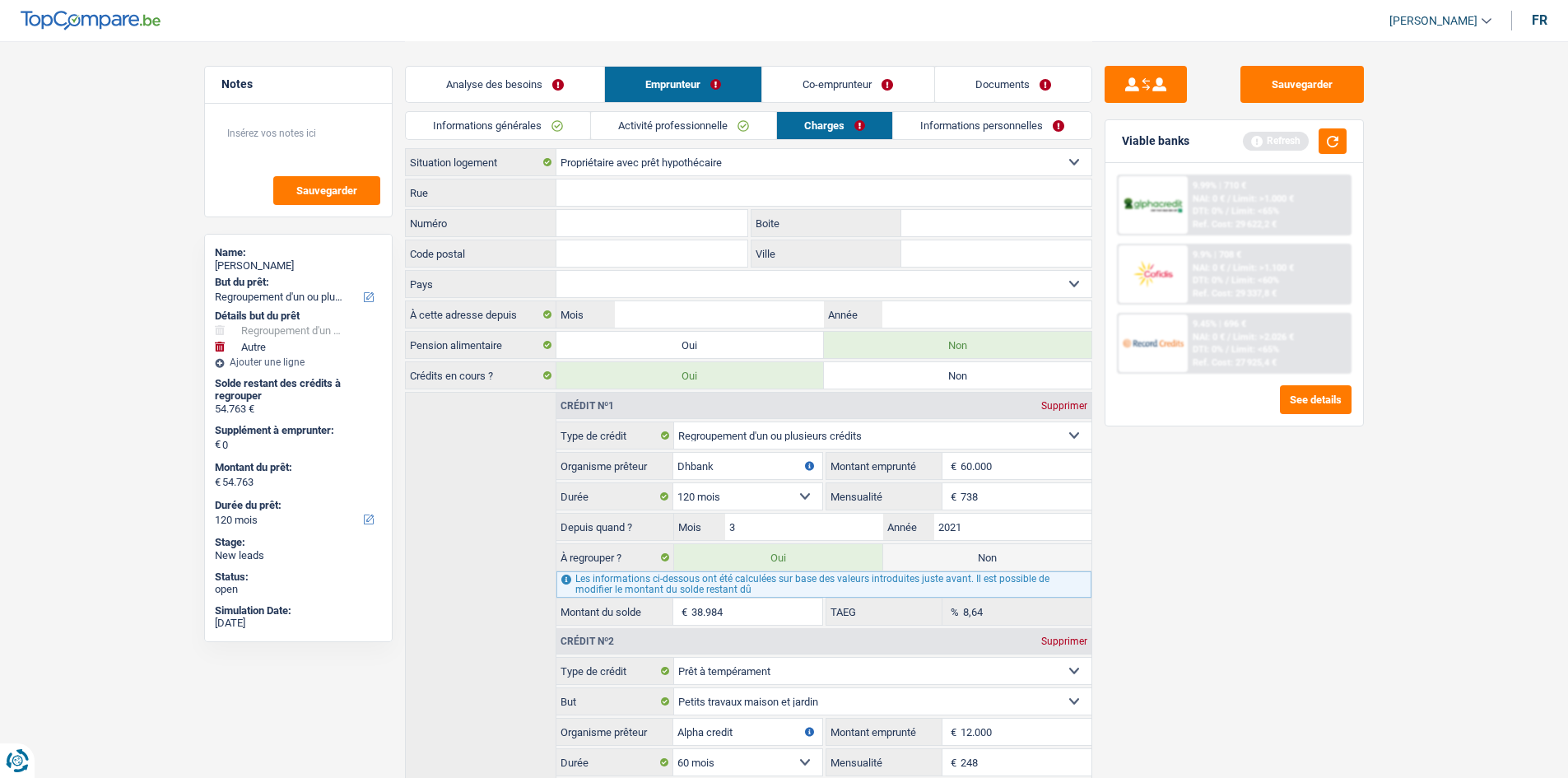
click at [654, 198] on input "Rue" at bounding box center [824, 192] width 535 height 27
click at [699, 238] on div "Numéro Tous les champs sont obligatoires. Veuillez fournir une réponse plus lon…" at bounding box center [577, 224] width 344 height 30
click at [707, 214] on input "Numéro" at bounding box center [652, 223] width 192 height 27
click at [653, 251] on input "Code postal" at bounding box center [652, 253] width 192 height 27
drag, startPoint x: 1400, startPoint y: 594, endPoint x: 1380, endPoint y: 585, distance: 21.9
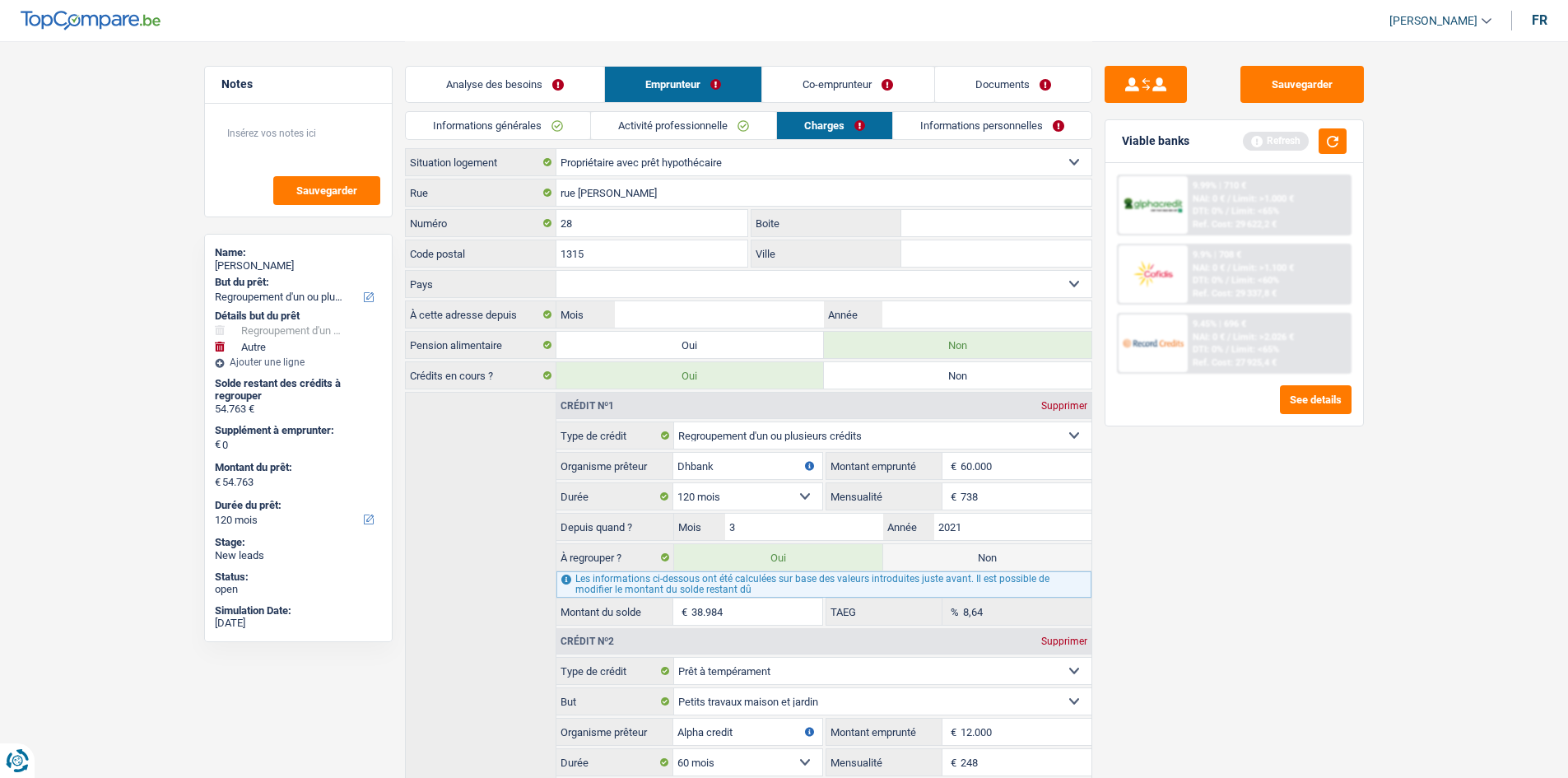
click at [713, 248] on input "Ville" at bounding box center [996, 253] width 190 height 27
click at [620, 282] on select "Belgique Luxembourg Sélectionner une option" at bounding box center [824, 283] width 535 height 27
click at [556, 271] on select "Belgique Luxembourg Sélectionner une option" at bounding box center [824, 283] width 535 height 27
click at [713, 308] on input "Année" at bounding box center [987, 314] width 208 height 27
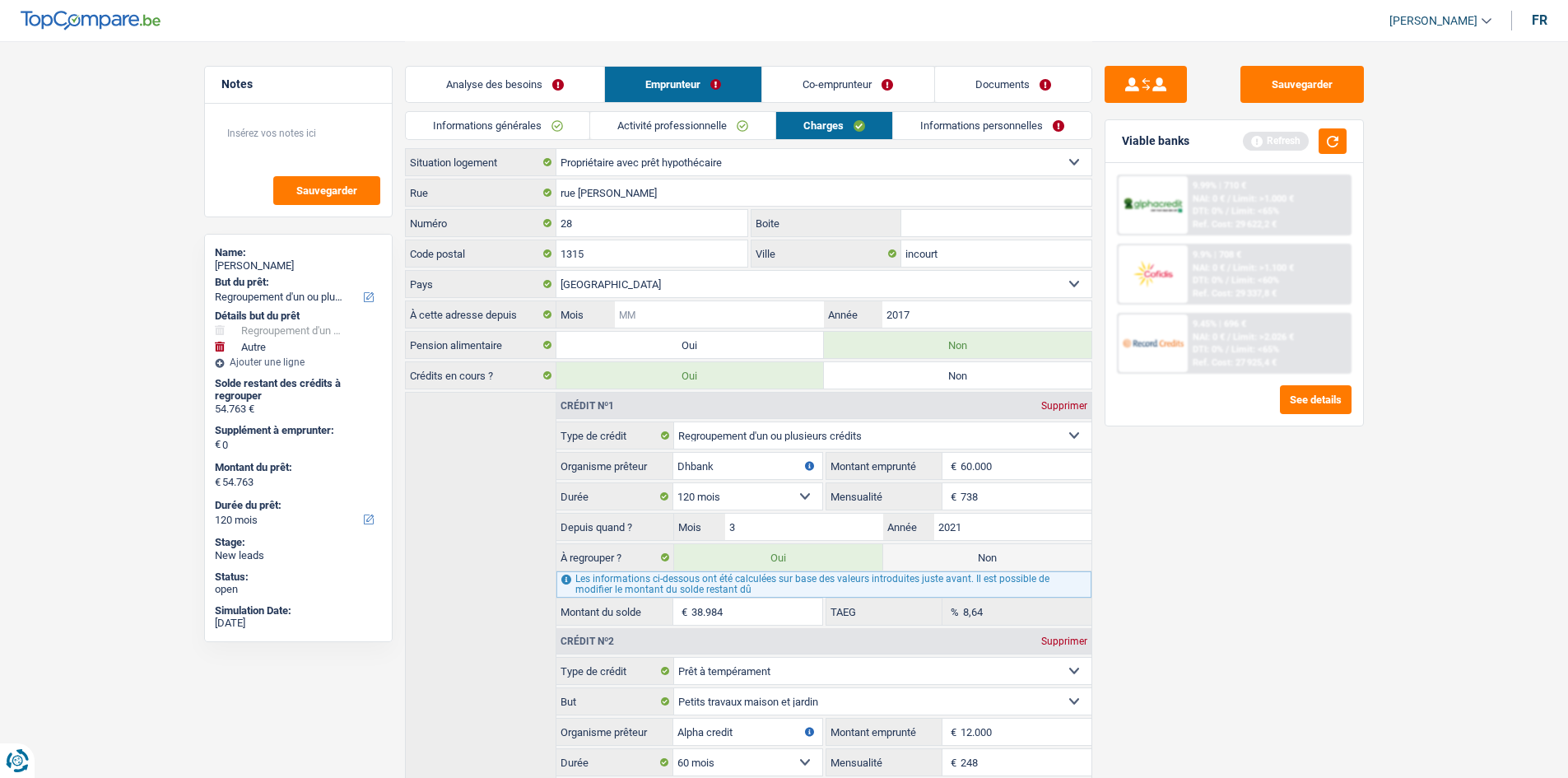
click at [713, 311] on input "Mois" at bounding box center [719, 314] width 208 height 27
click at [713, 137] on link "Informations personnelles" at bounding box center [991, 126] width 198 height 27
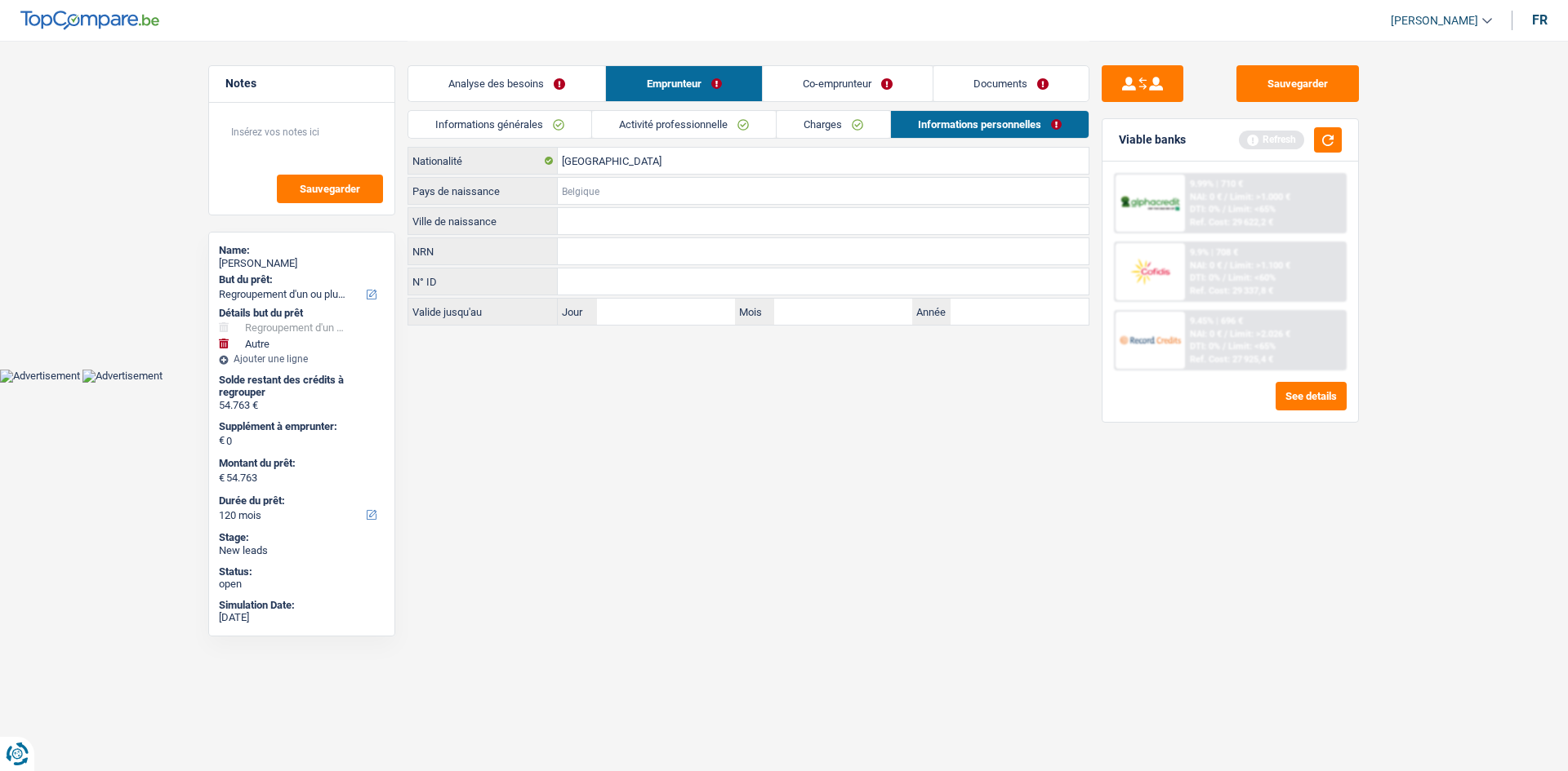
click at [688, 187] on input "Pays de naissance" at bounding box center [823, 190] width 531 height 26
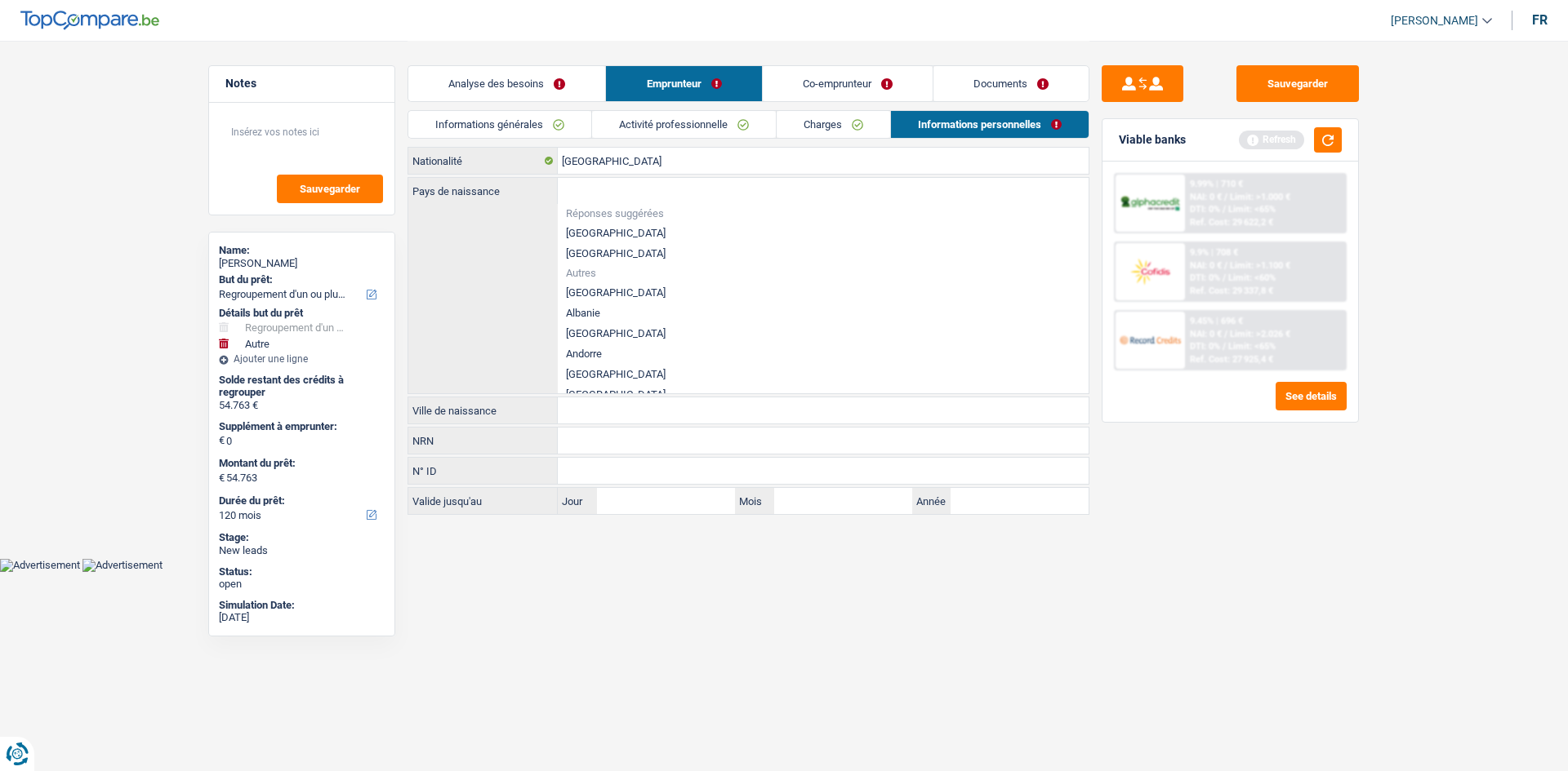
click at [622, 226] on li "[GEOGRAPHIC_DATA]" at bounding box center [823, 233] width 531 height 21
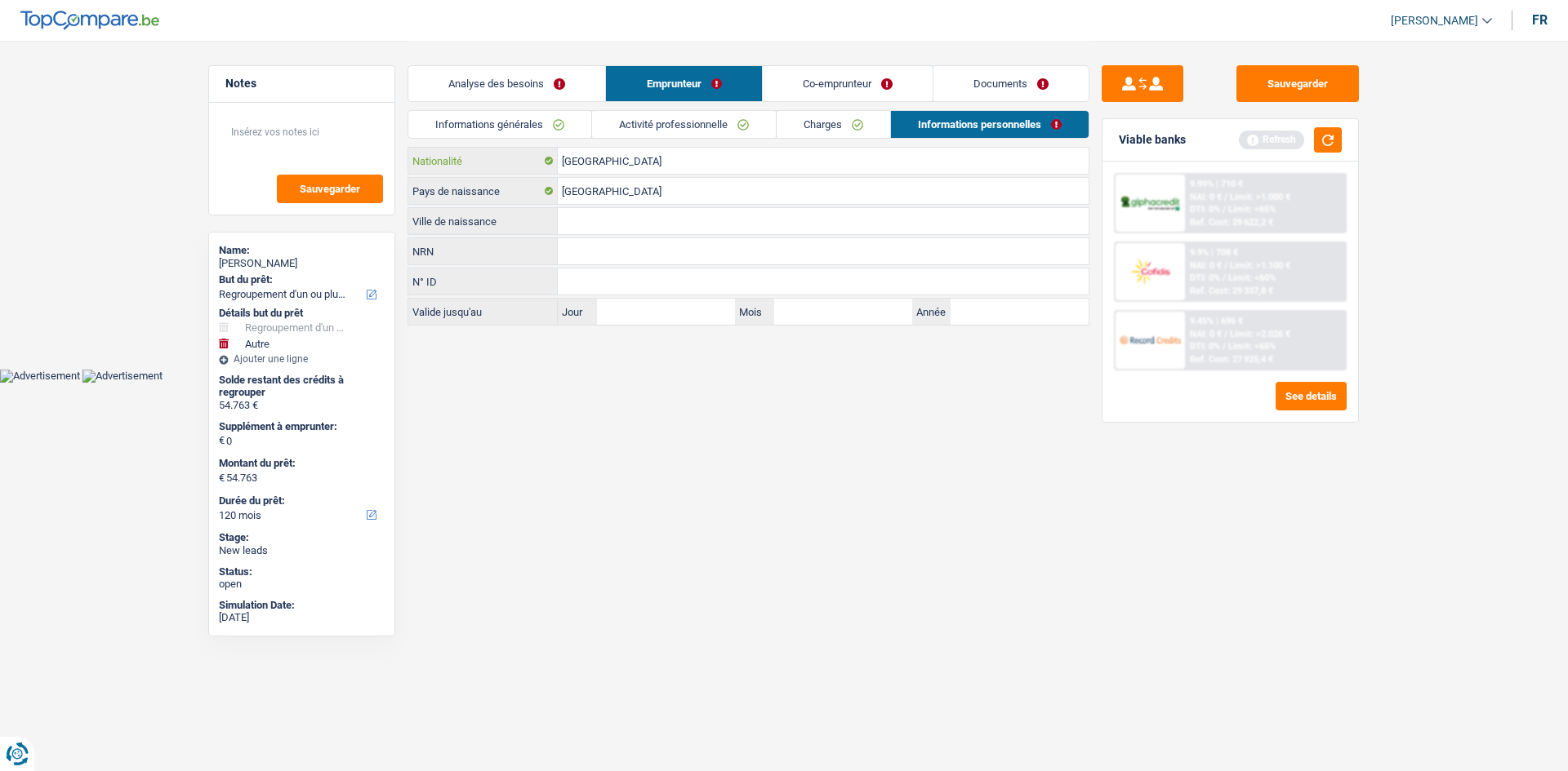
click at [653, 169] on input "[GEOGRAPHIC_DATA]" at bounding box center [823, 160] width 531 height 26
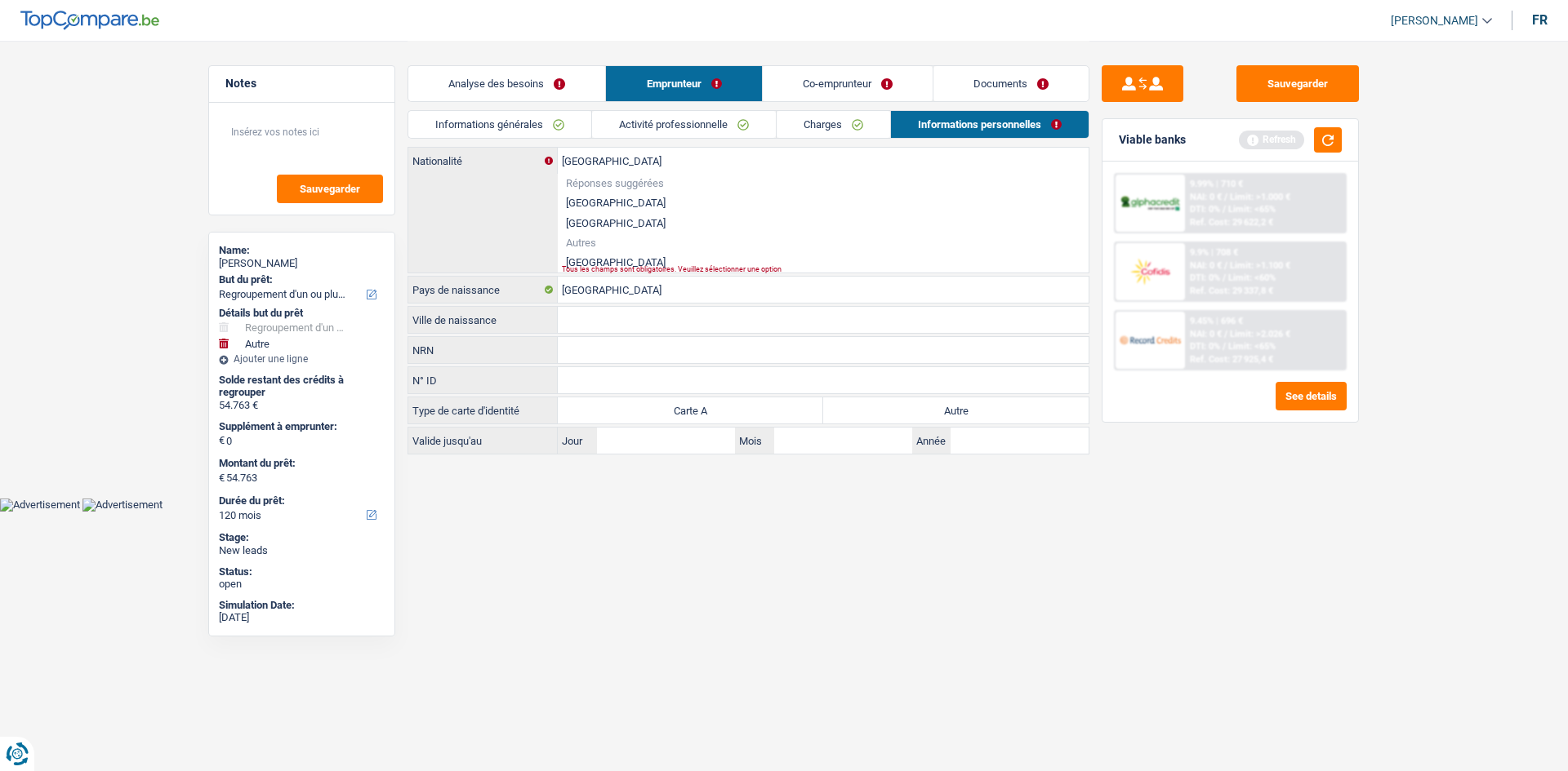
click at [612, 266] on div "Tous les champs sont obligatoires. Veuillez sélectionner une option" at bounding box center [798, 269] width 472 height 6
click at [614, 258] on li "Portugal" at bounding box center [823, 262] width 531 height 21
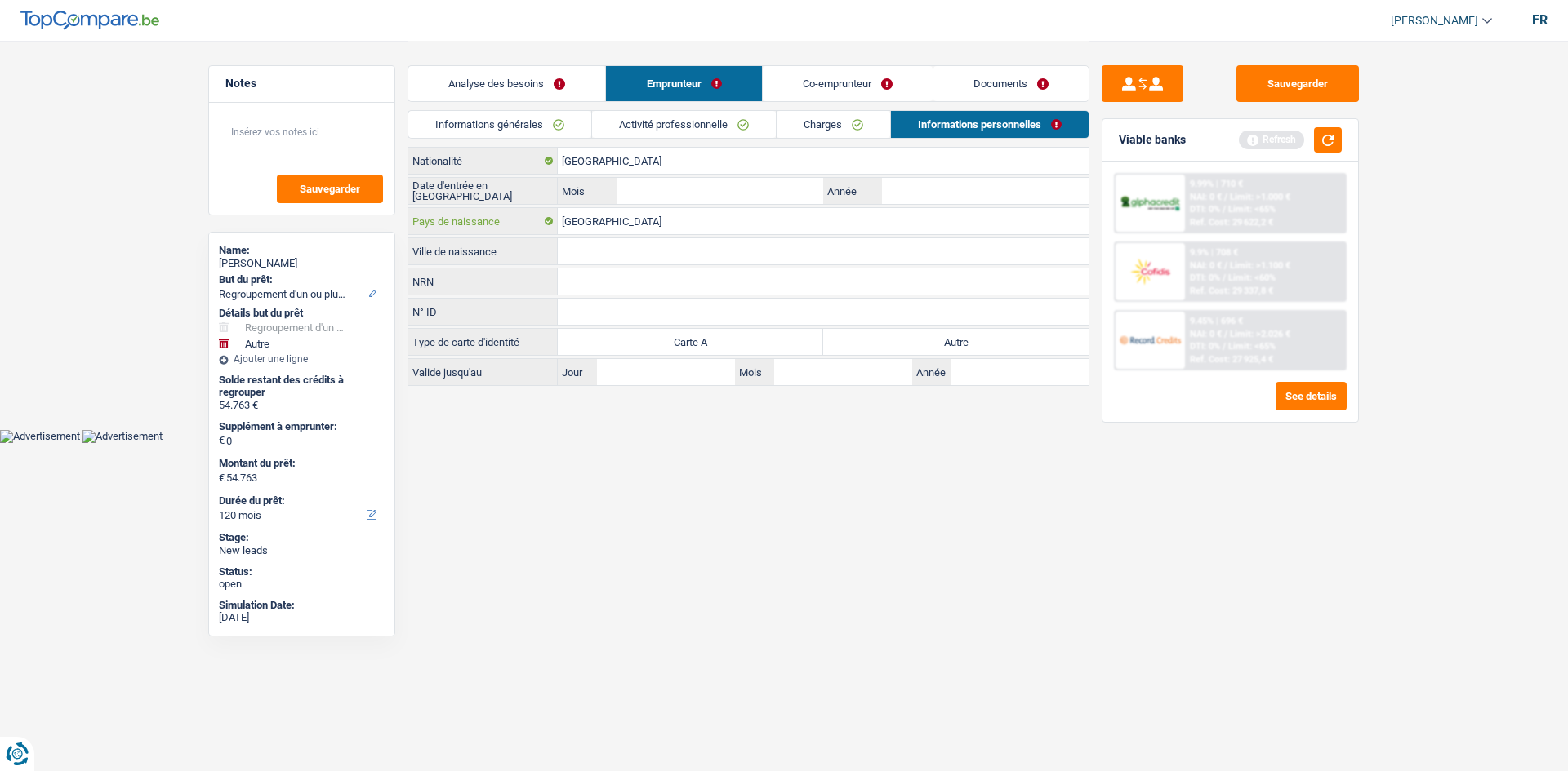
click at [701, 214] on input "[GEOGRAPHIC_DATA]" at bounding box center [823, 221] width 531 height 26
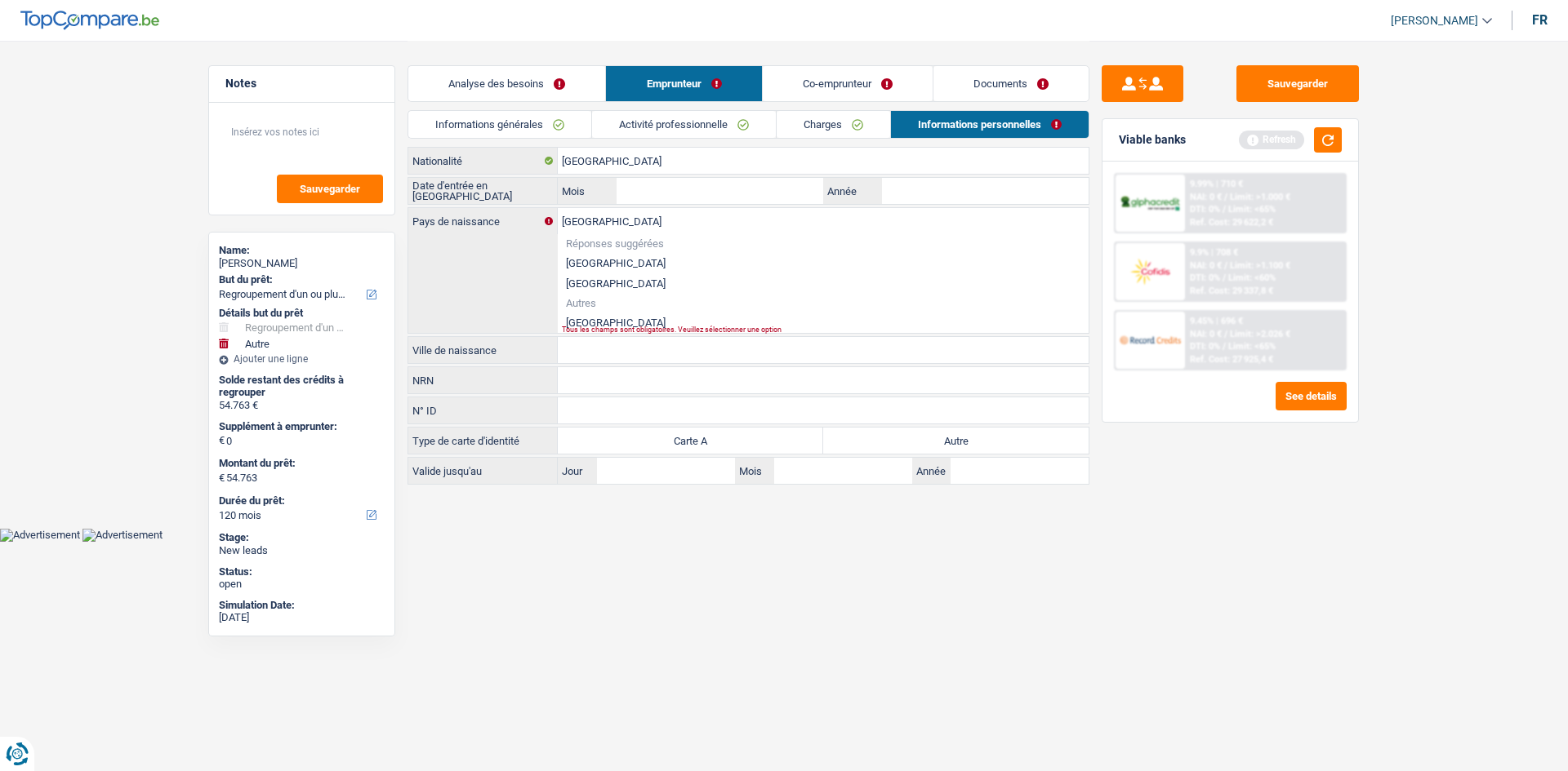
drag, startPoint x: 598, startPoint y: 318, endPoint x: 808, endPoint y: 280, distance: 213.4
click at [598, 318] on li "Portugal" at bounding box center [823, 323] width 531 height 21
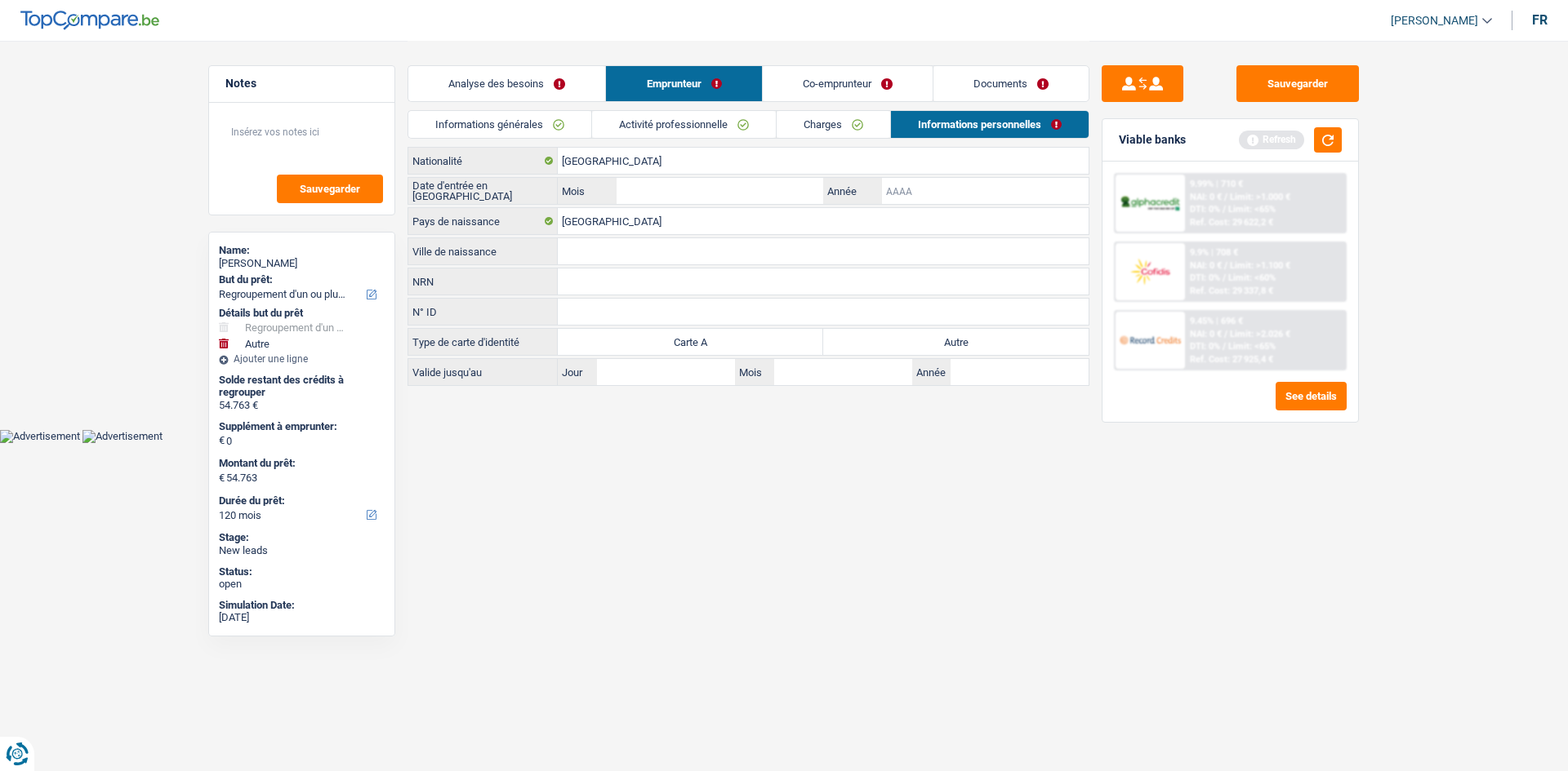
click at [707, 188] on input "Année" at bounding box center [985, 190] width 207 height 26
click at [699, 201] on input "Mois" at bounding box center [720, 190] width 207 height 26
drag, startPoint x: 822, startPoint y: 554, endPoint x: 841, endPoint y: 559, distance: 19.6
click at [707, 378] on html "Vous avez le contrôle de vos données Nous utilisons des cookies, tout comme nos…" at bounding box center [784, 221] width 1568 height 443
click at [707, 352] on label "Autre" at bounding box center [955, 342] width 266 height 26
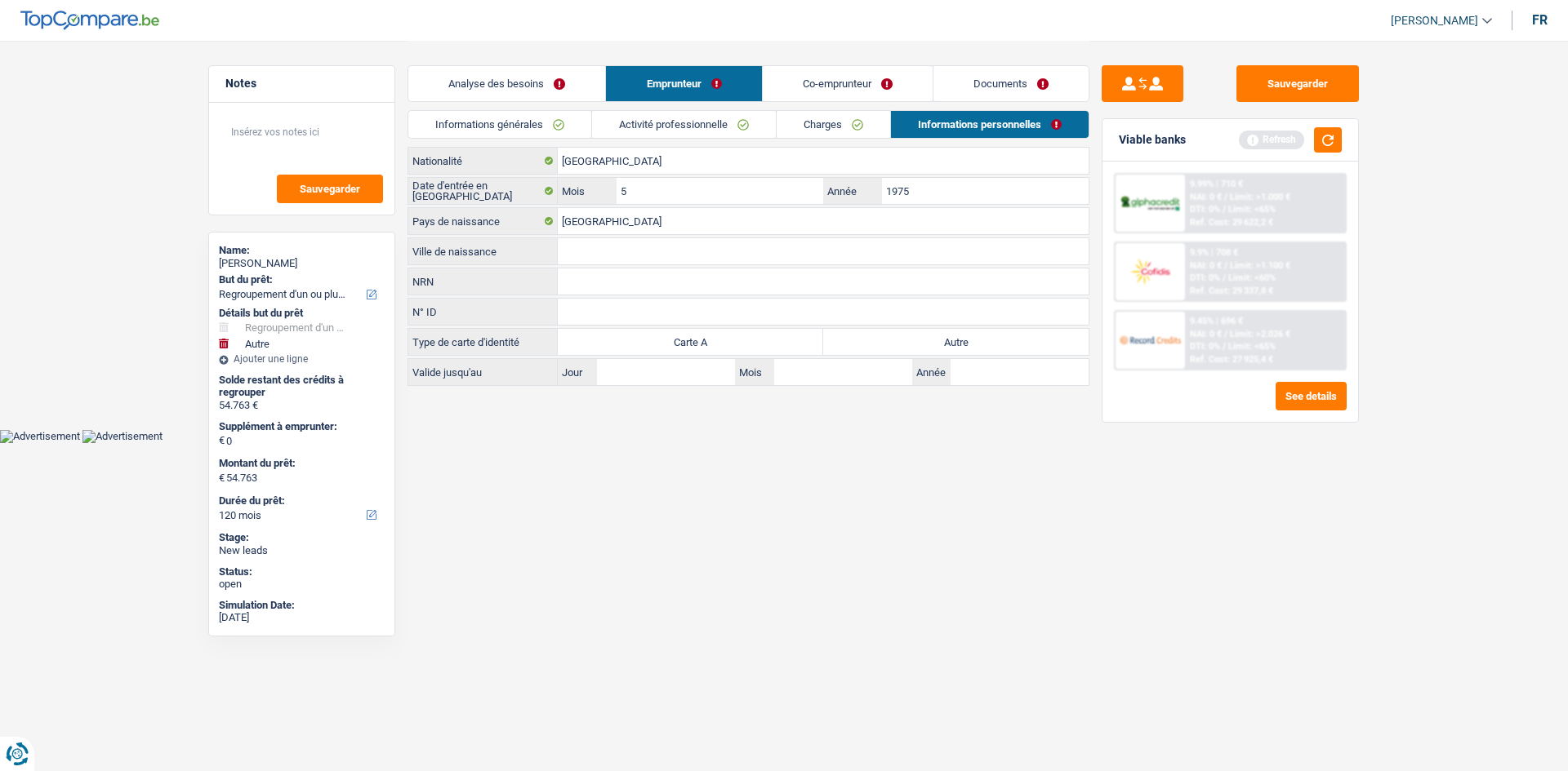
click at [707, 352] on input "Autre" at bounding box center [955, 342] width 266 height 26
drag, startPoint x: 626, startPoint y: 254, endPoint x: 1224, endPoint y: 602, distance: 691.9
click at [627, 254] on input "Ville de naissance" at bounding box center [823, 251] width 531 height 26
click at [707, 68] on link "Co-emprunteur" at bounding box center [847, 83] width 169 height 35
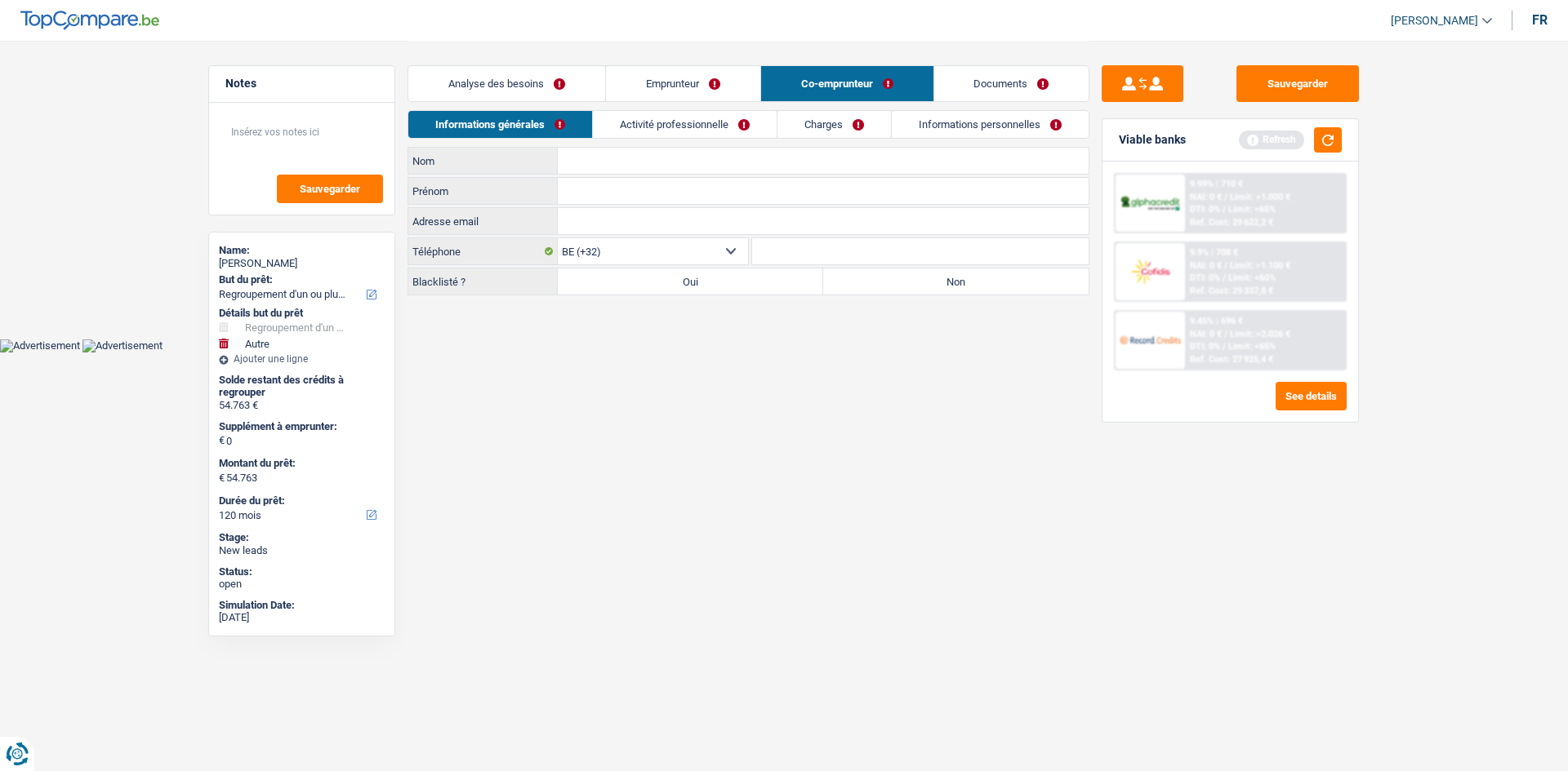
click at [671, 90] on link "Emprunteur" at bounding box center [682, 83] width 154 height 35
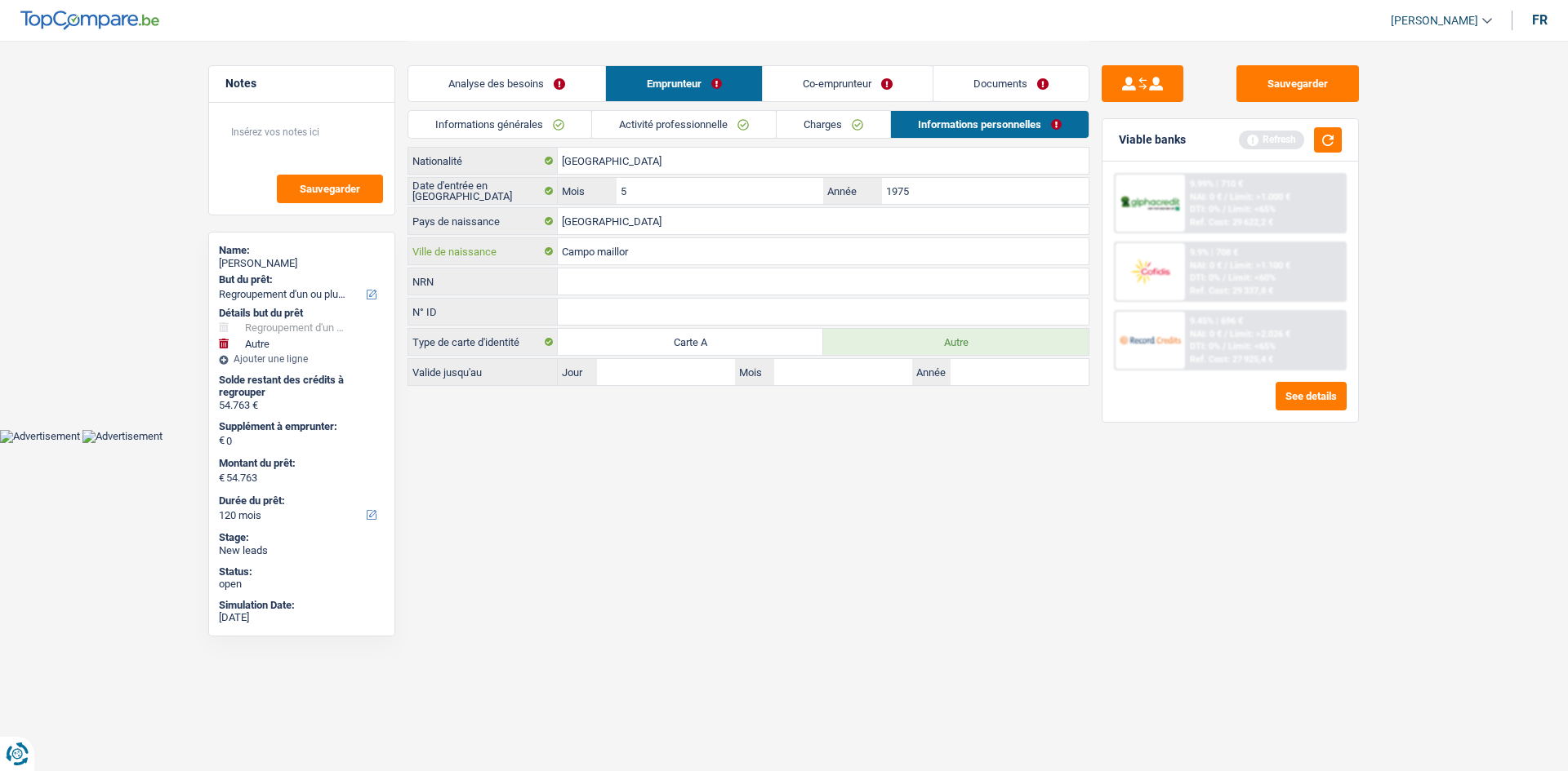
click at [634, 248] on input "Campo maillor" at bounding box center [823, 251] width 531 height 26
click at [707, 76] on link "Co-emprunteur" at bounding box center [847, 83] width 169 height 35
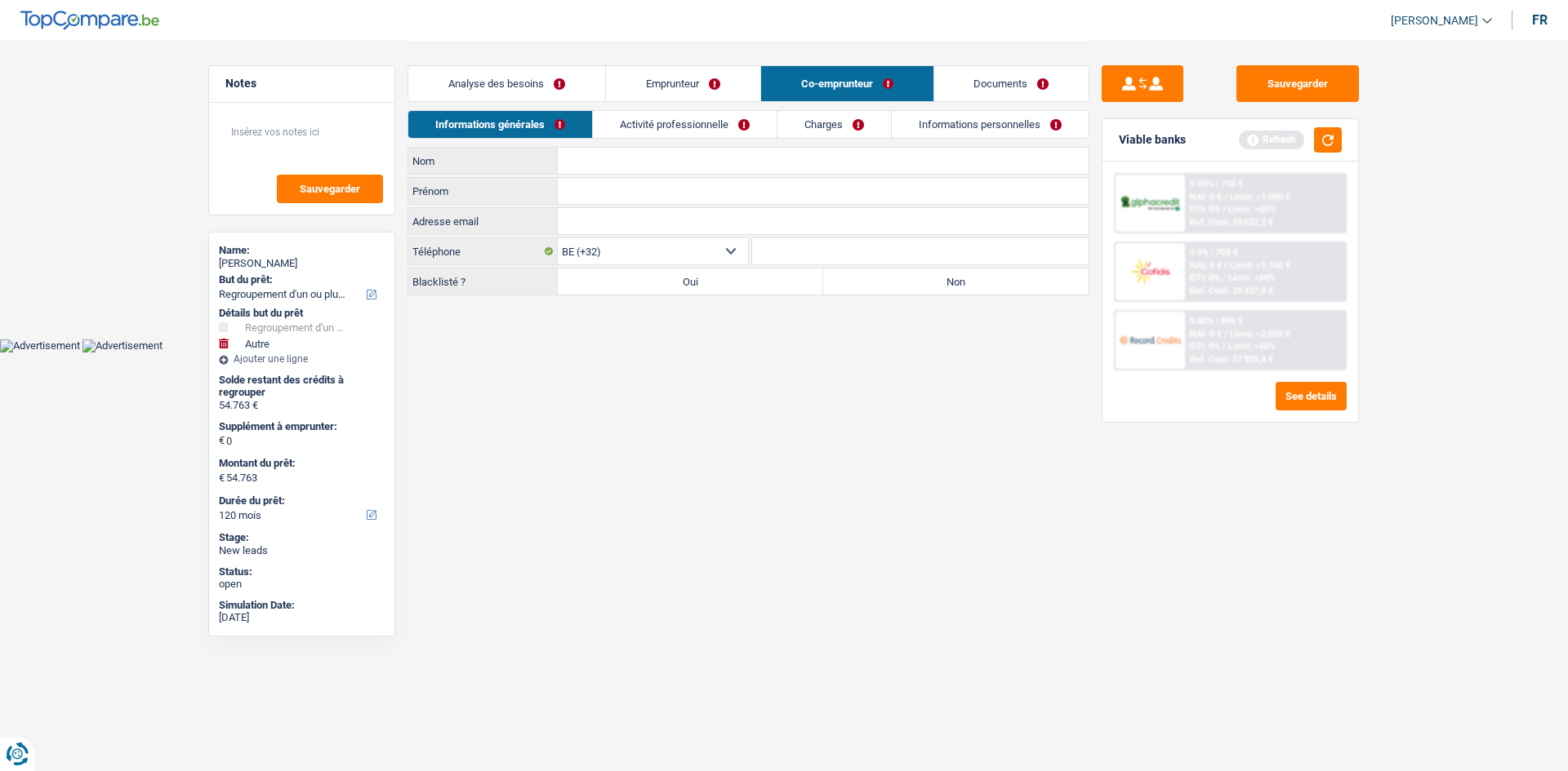
click at [703, 85] on link "Emprunteur" at bounding box center [682, 83] width 154 height 35
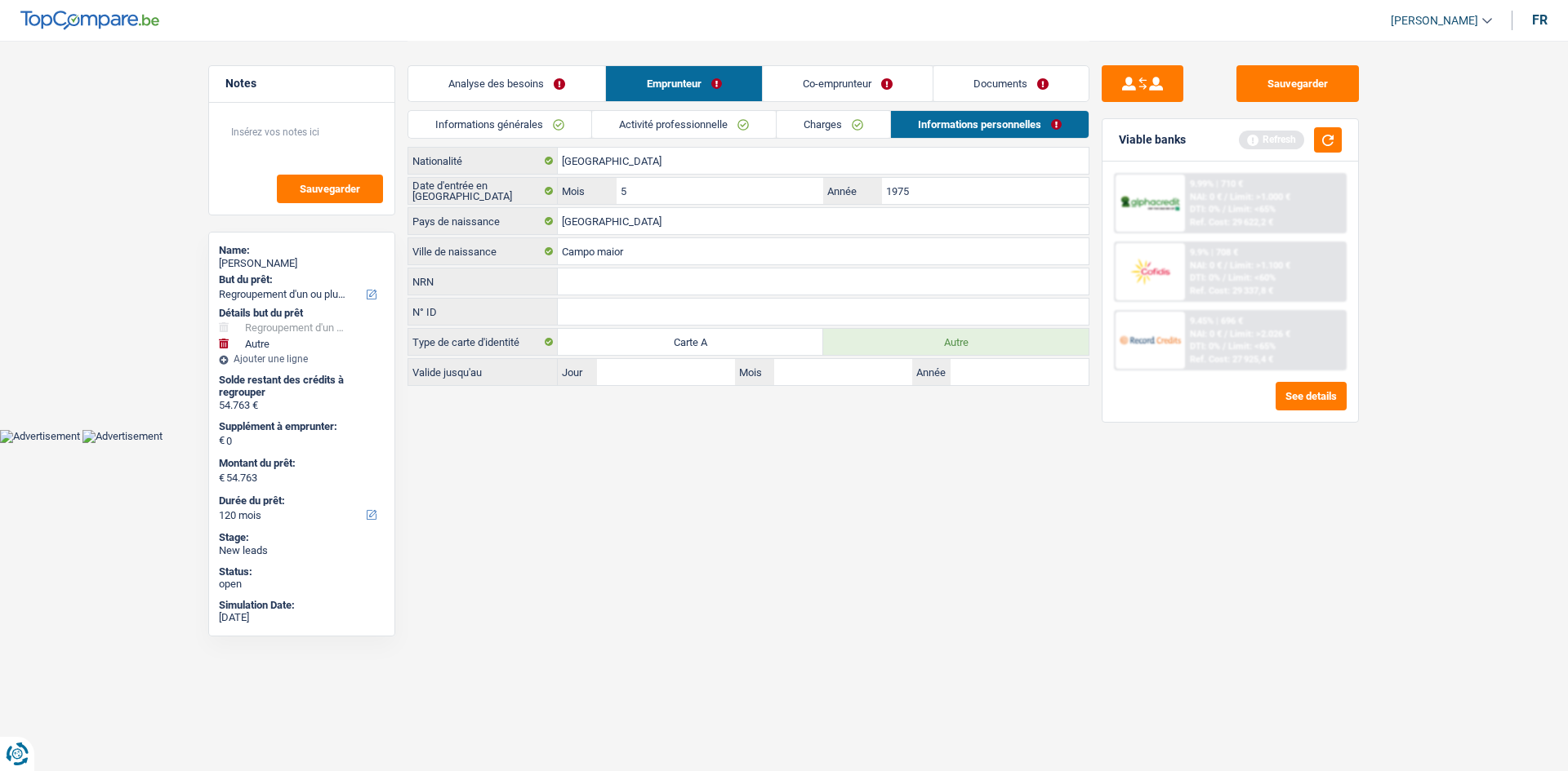
click at [520, 135] on link "Informations générales" at bounding box center [499, 125] width 183 height 27
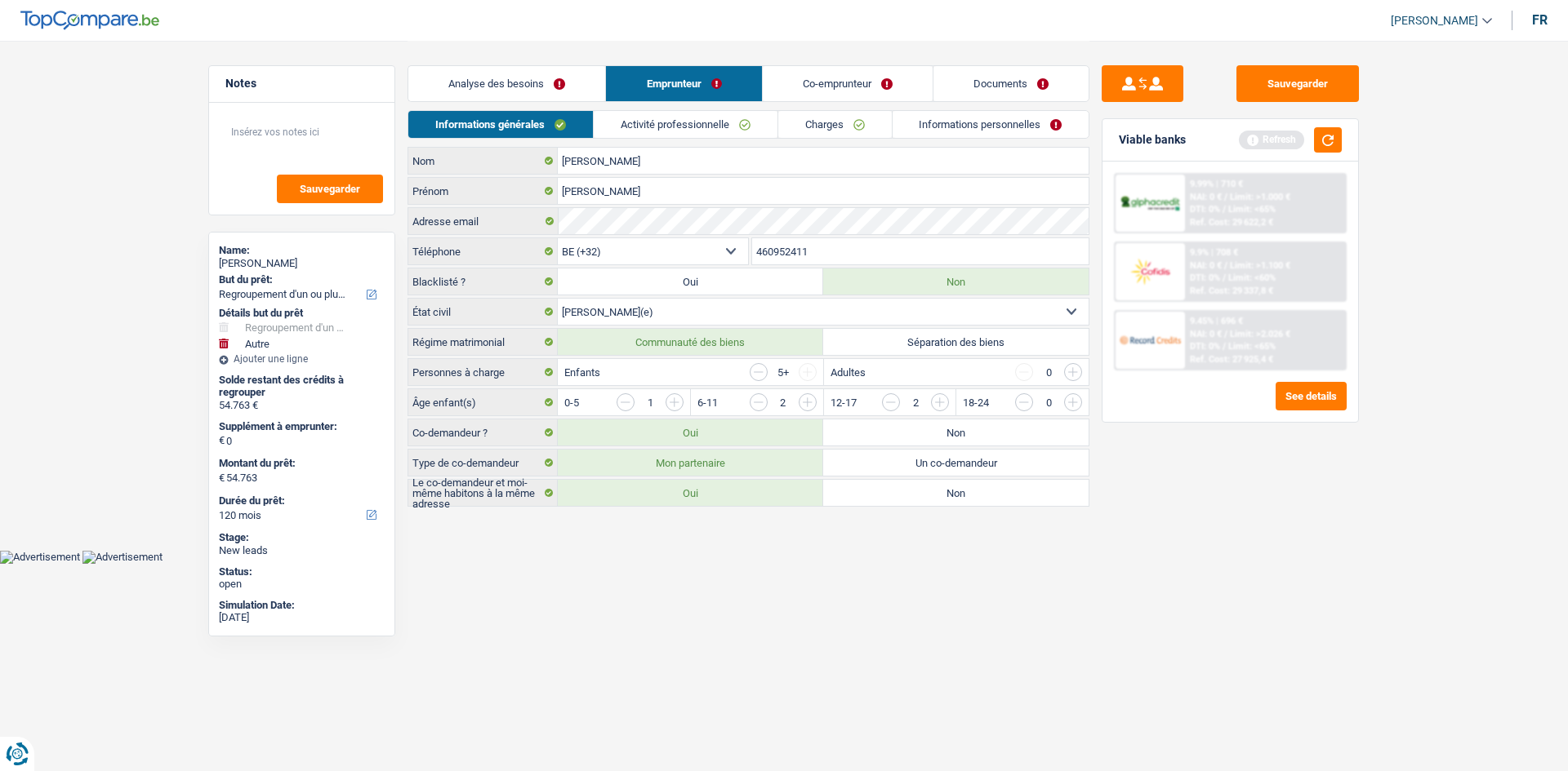
click at [555, 92] on link "Analyse des besoins" at bounding box center [506, 83] width 197 height 35
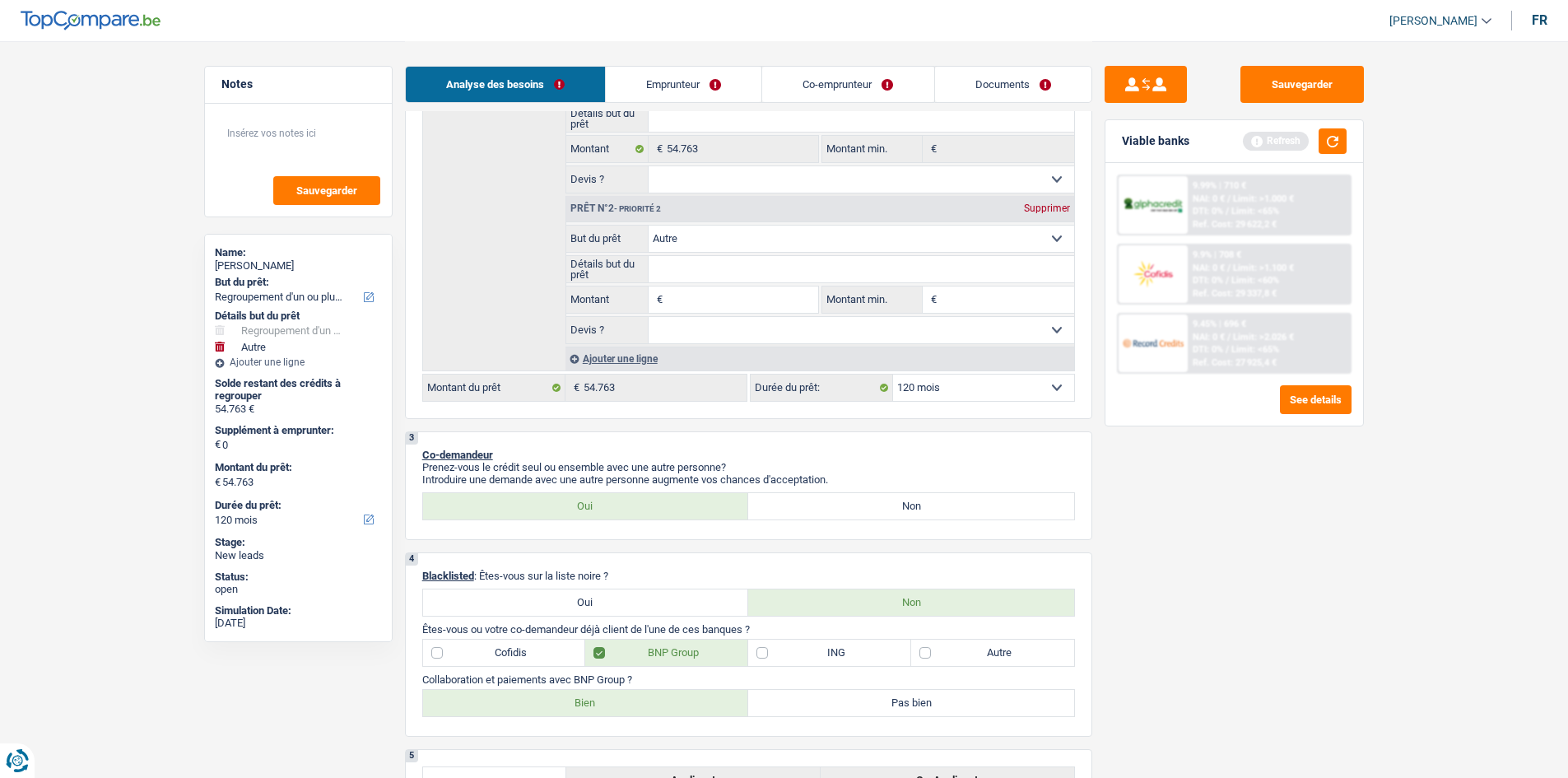
scroll to position [329, 0]
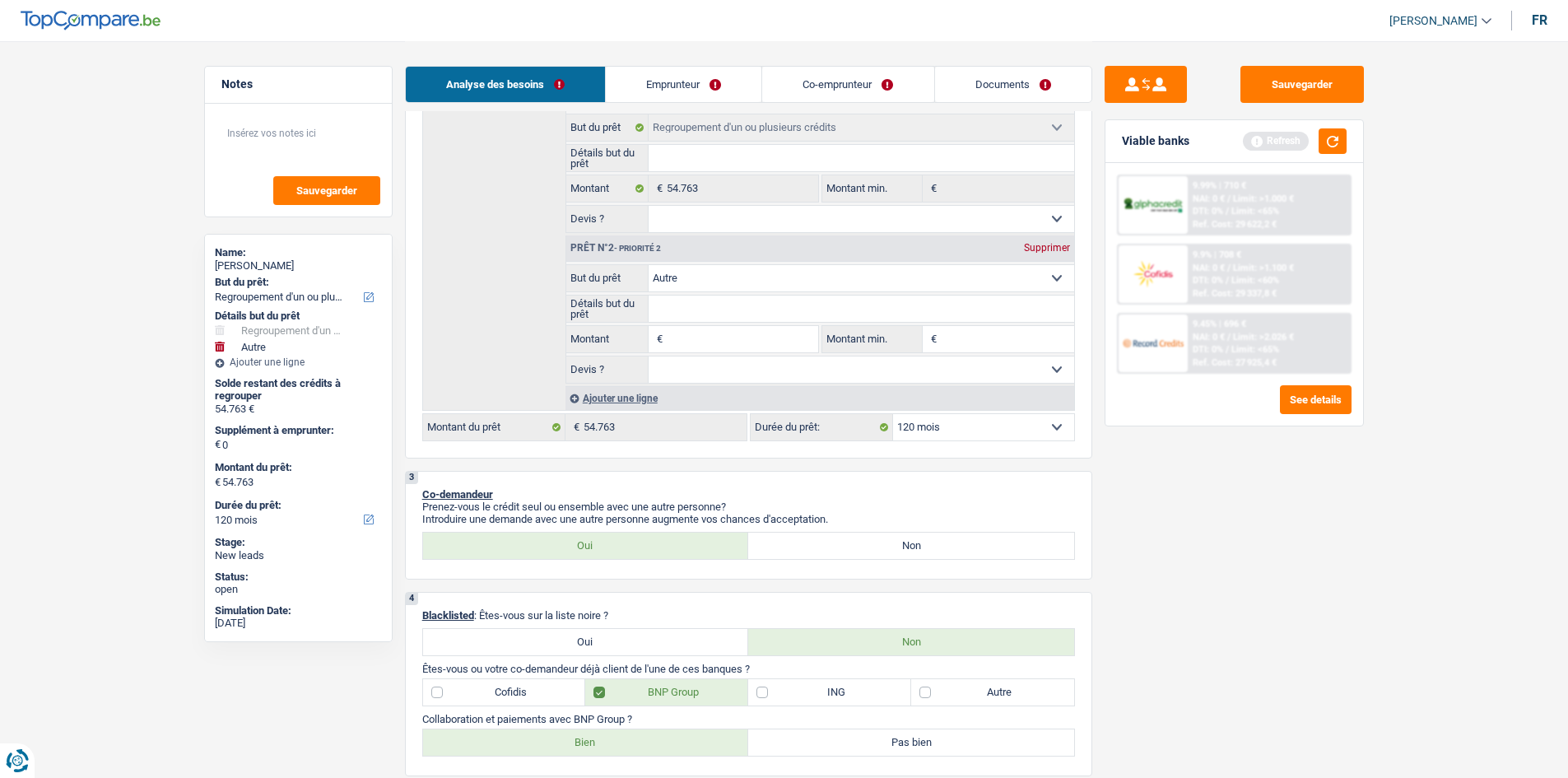
click at [713, 243] on div "Supprimer" at bounding box center [1046, 248] width 54 height 10
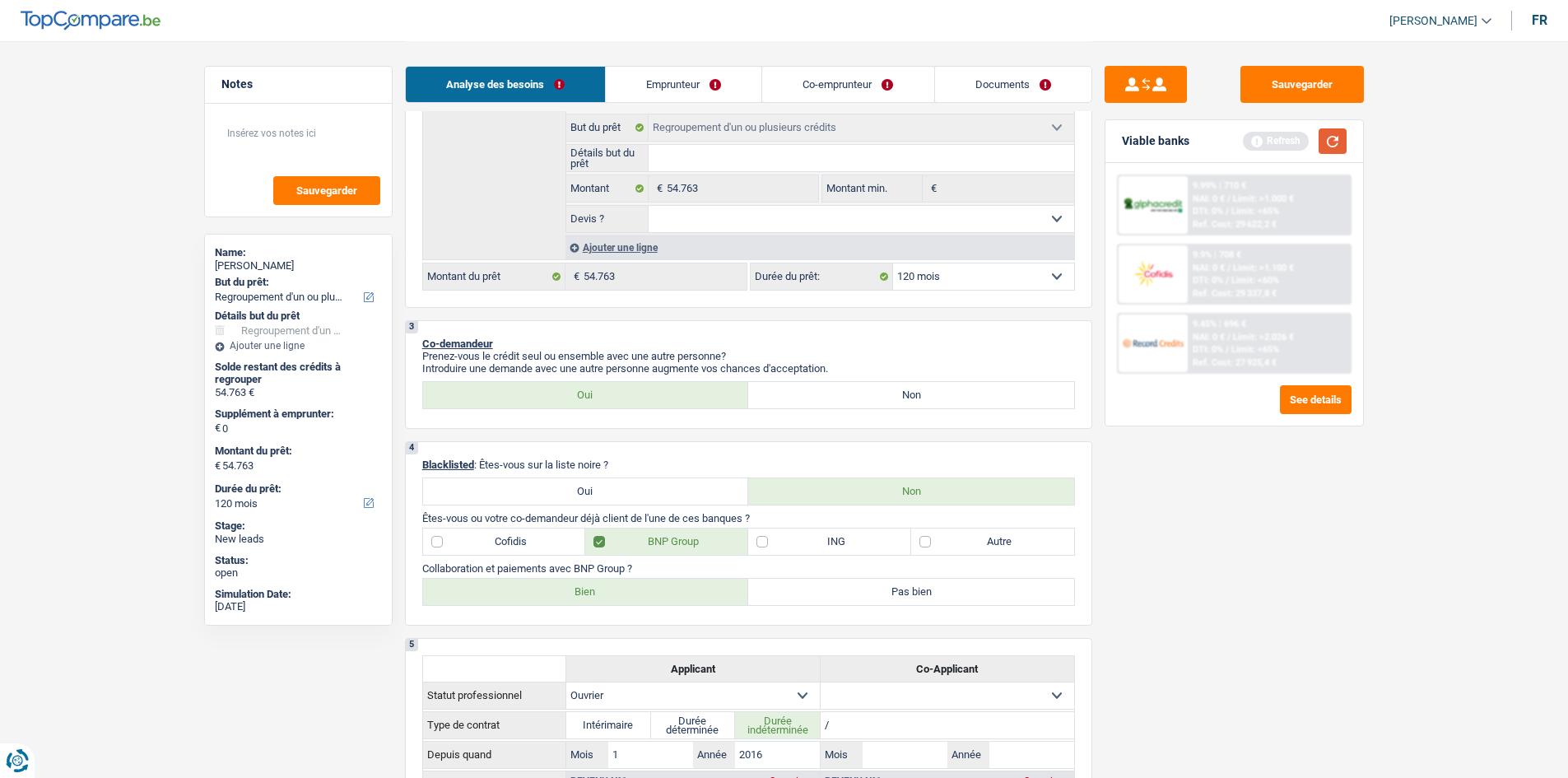
click at [713, 137] on div "Viable banks Refresh" at bounding box center [1234, 142] width 258 height 43
click at [713, 139] on button "button" at bounding box center [1332, 142] width 28 height 26
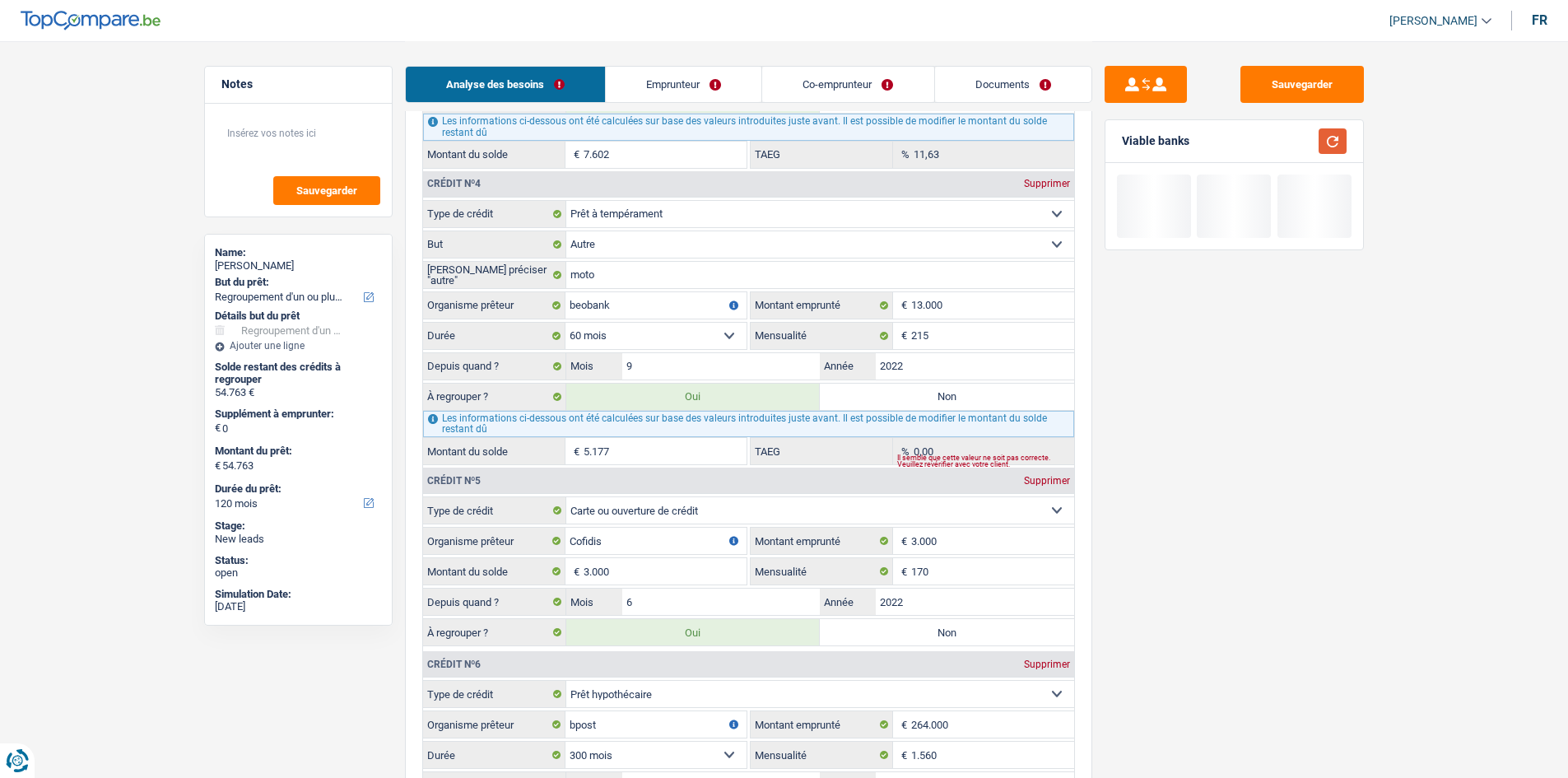
scroll to position [2471, 0]
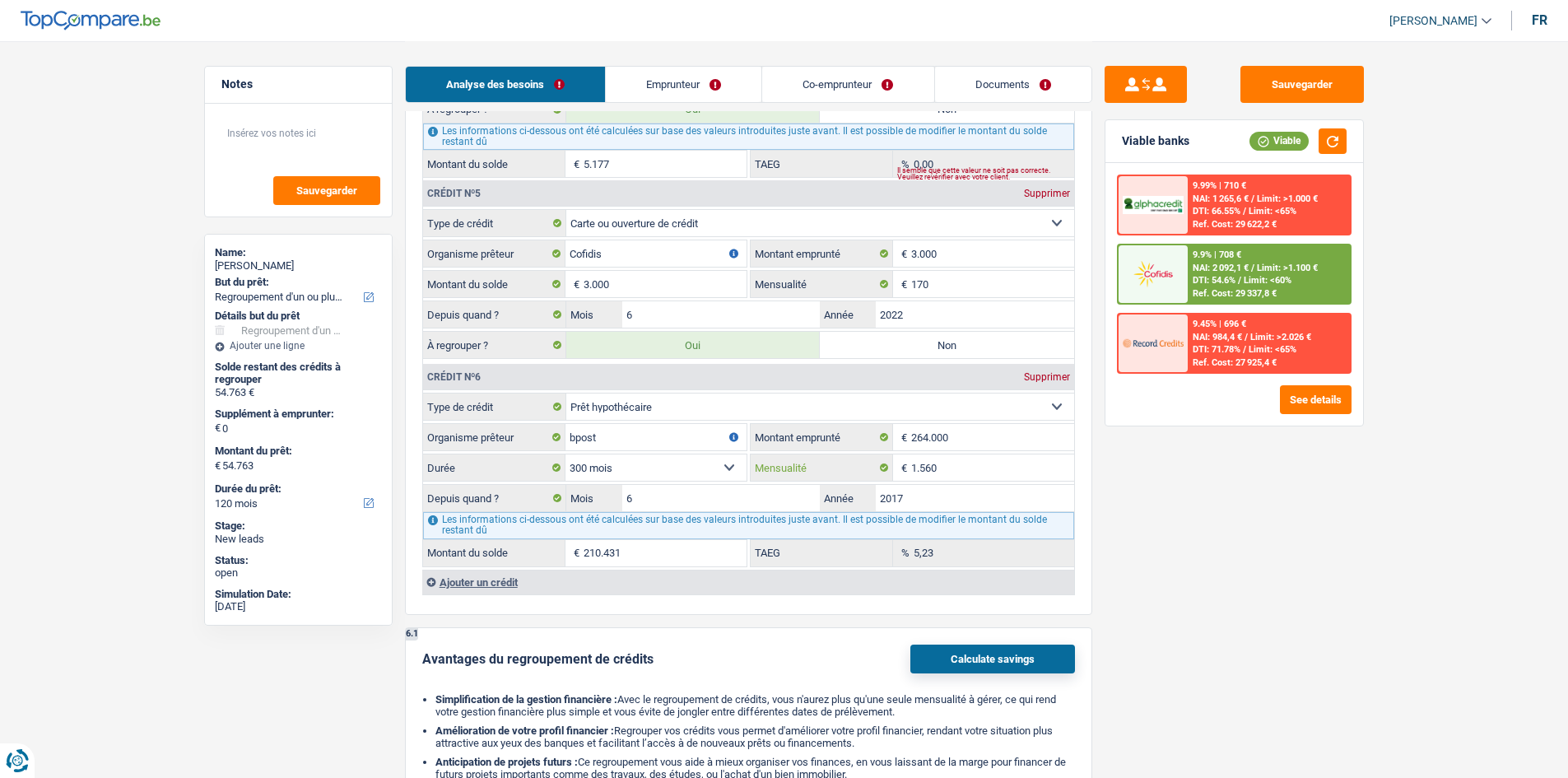
click at [713, 381] on input "1.560" at bounding box center [992, 467] width 163 height 27
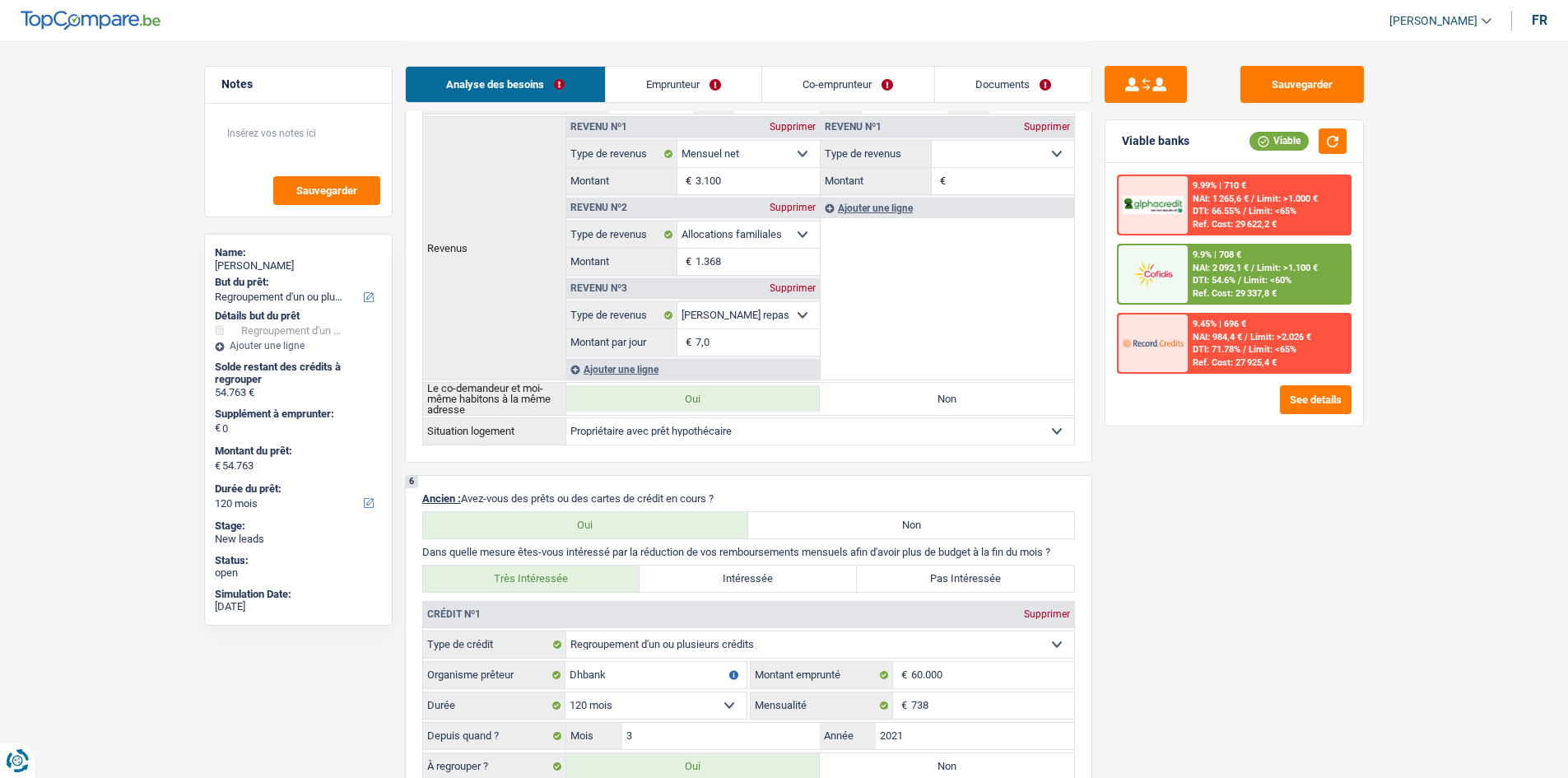
scroll to position [824, 0]
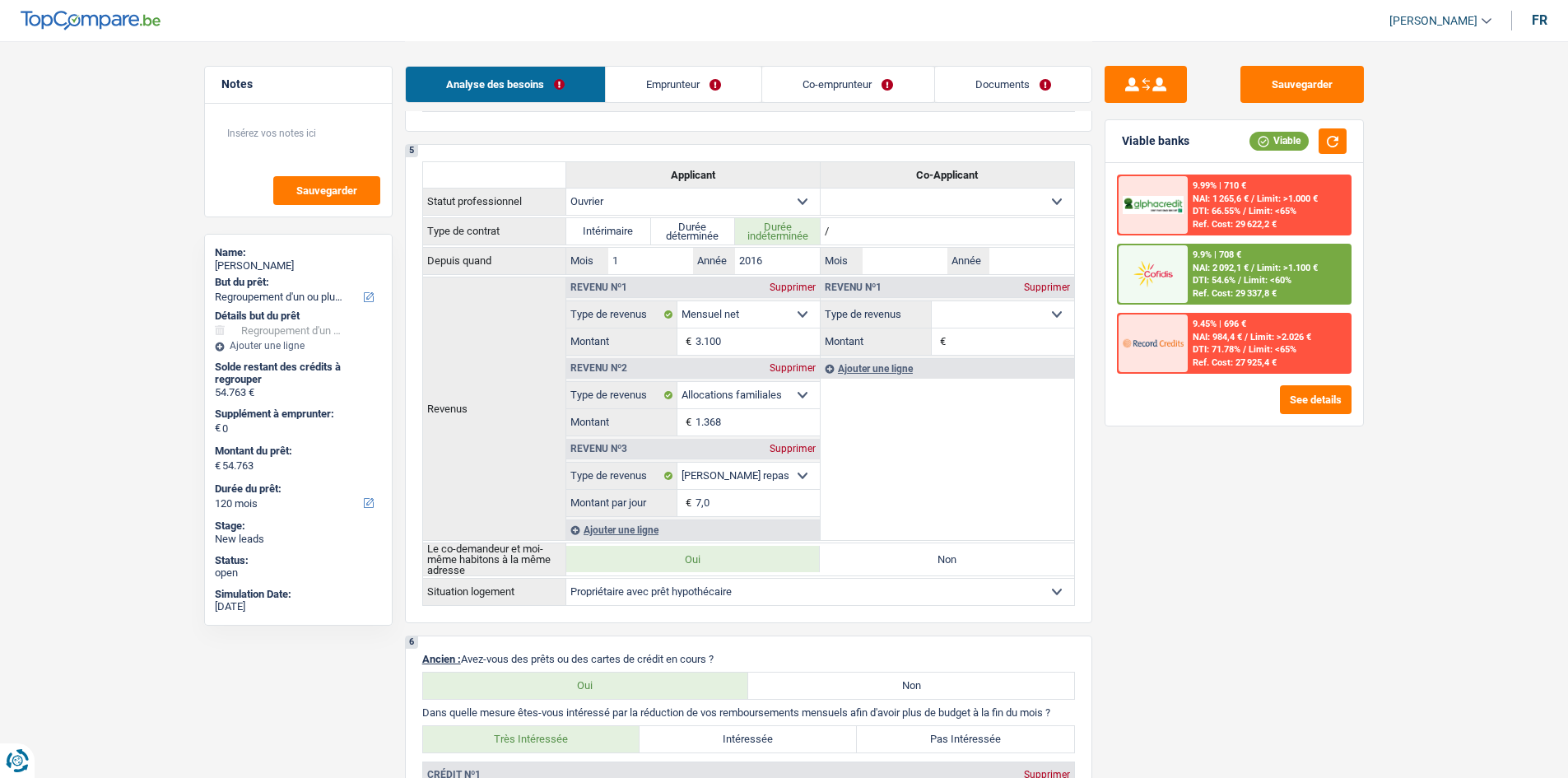
click at [713, 89] on link "Co-emprunteur" at bounding box center [847, 84] width 171 height 36
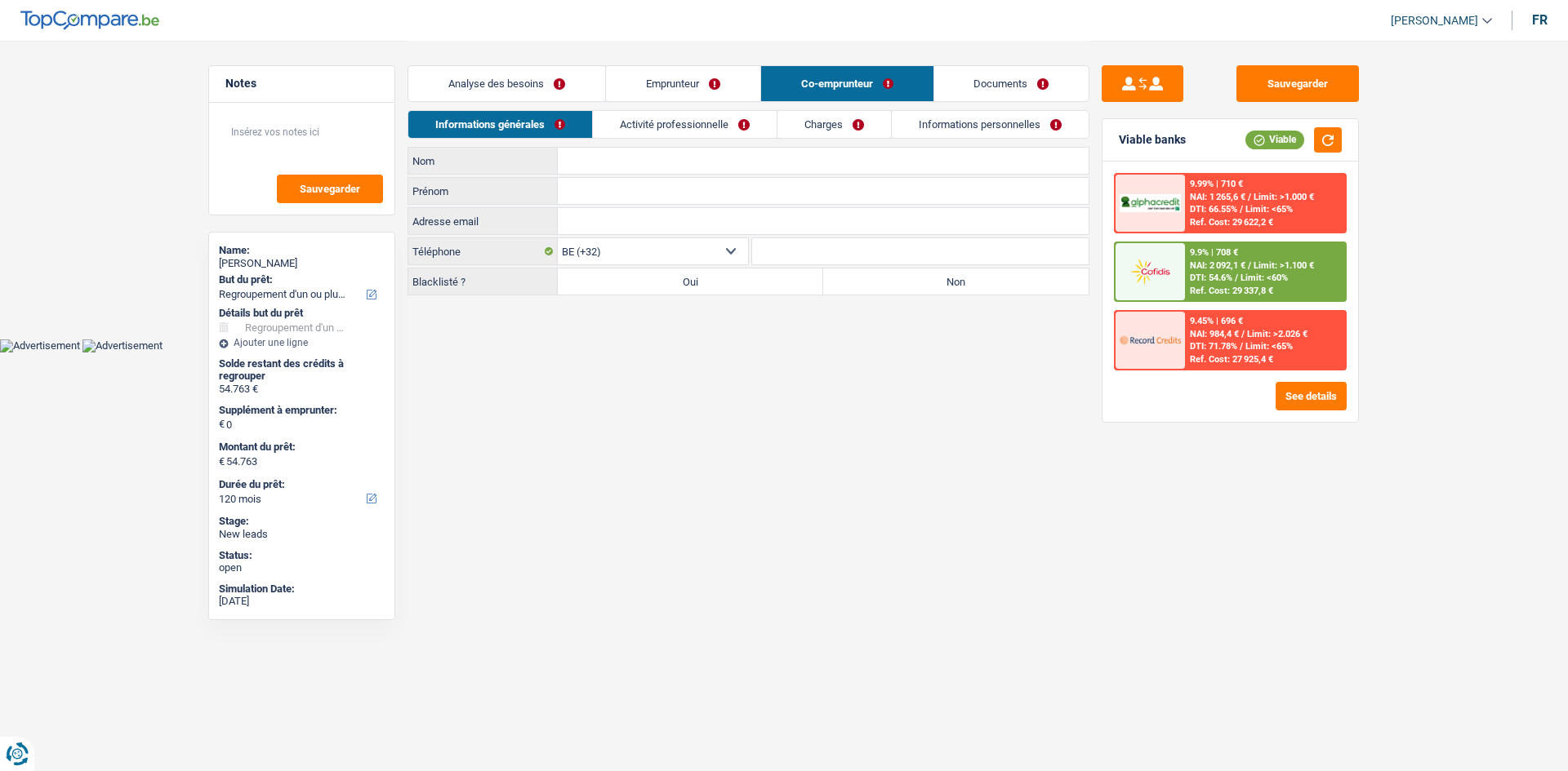
click at [644, 153] on input "Nom" at bounding box center [823, 160] width 531 height 26
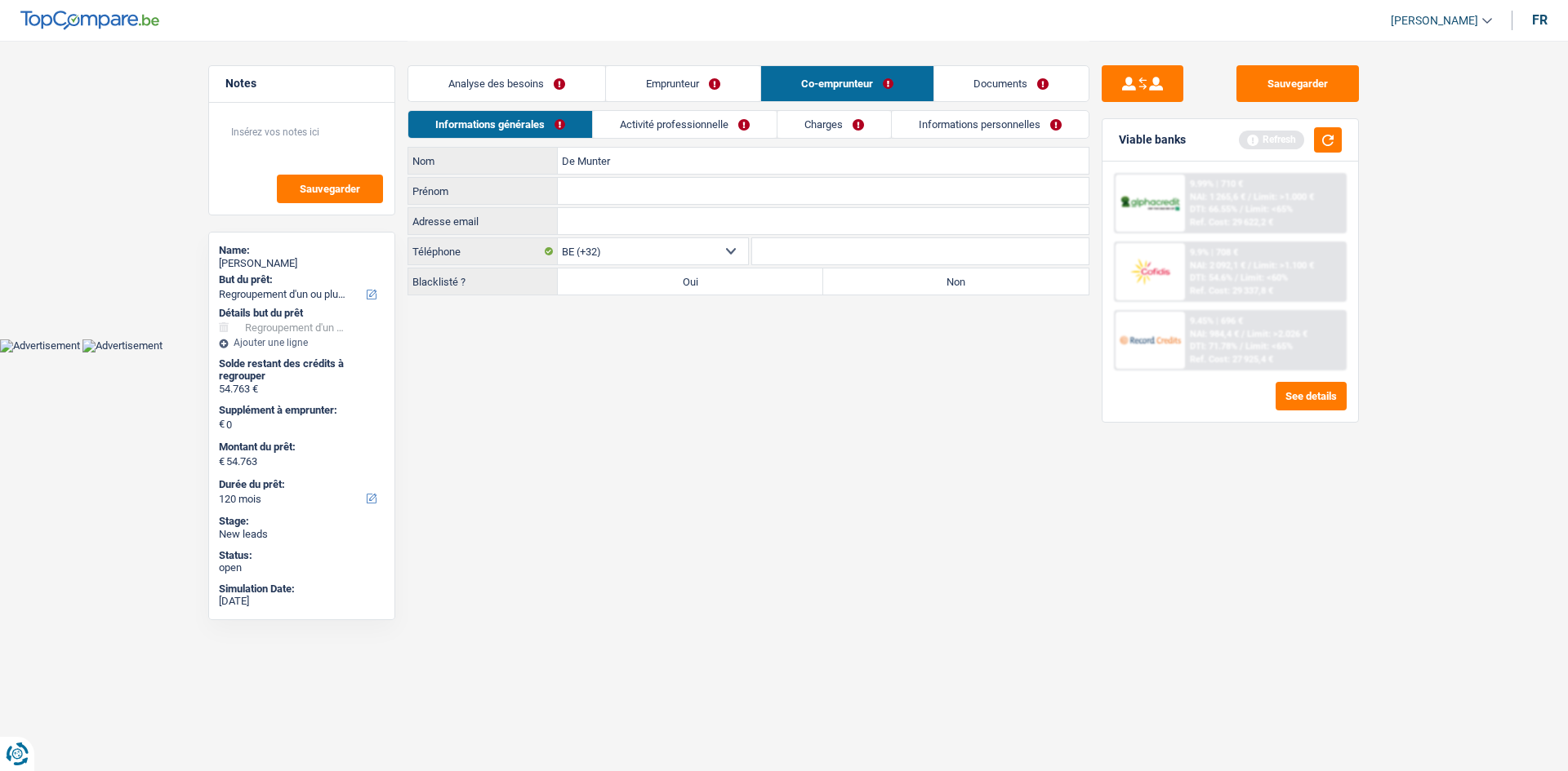
click at [612, 207] on div "Adresse email Tous les champs sont obligatoires. Veuillez fournir une réponse p…" at bounding box center [749, 221] width 682 height 28
click at [639, 203] on input "Prénom" at bounding box center [823, 190] width 531 height 26
click at [666, 352] on html "Vous avez le contrôle de vos données Nous utilisons des cookies, tout comme nos…" at bounding box center [784, 176] width 1568 height 352
click at [667, 85] on link "Emprunteur" at bounding box center [682, 83] width 154 height 35
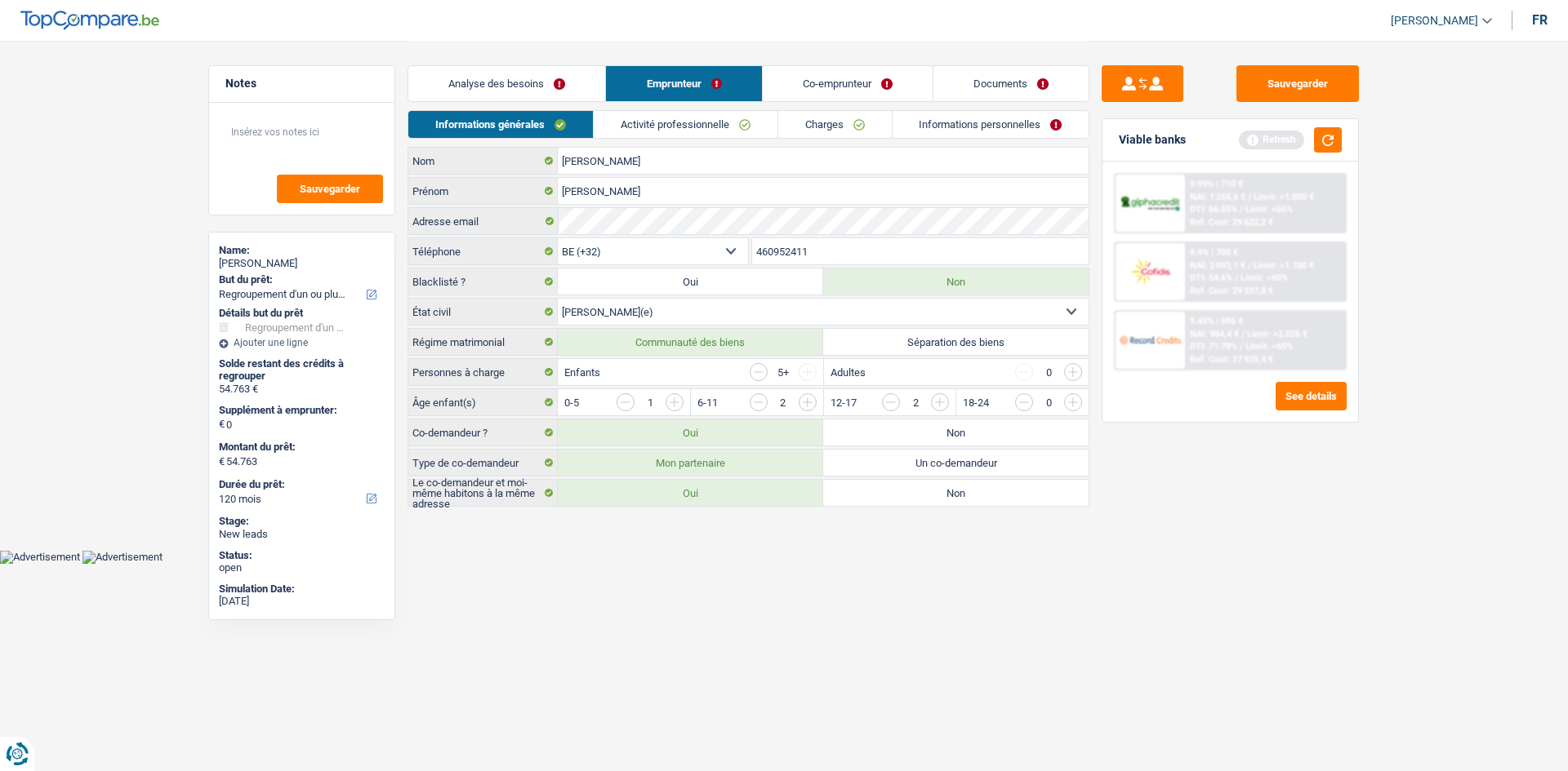
click at [707, 120] on link "Activité professionnelle" at bounding box center [685, 125] width 184 height 27
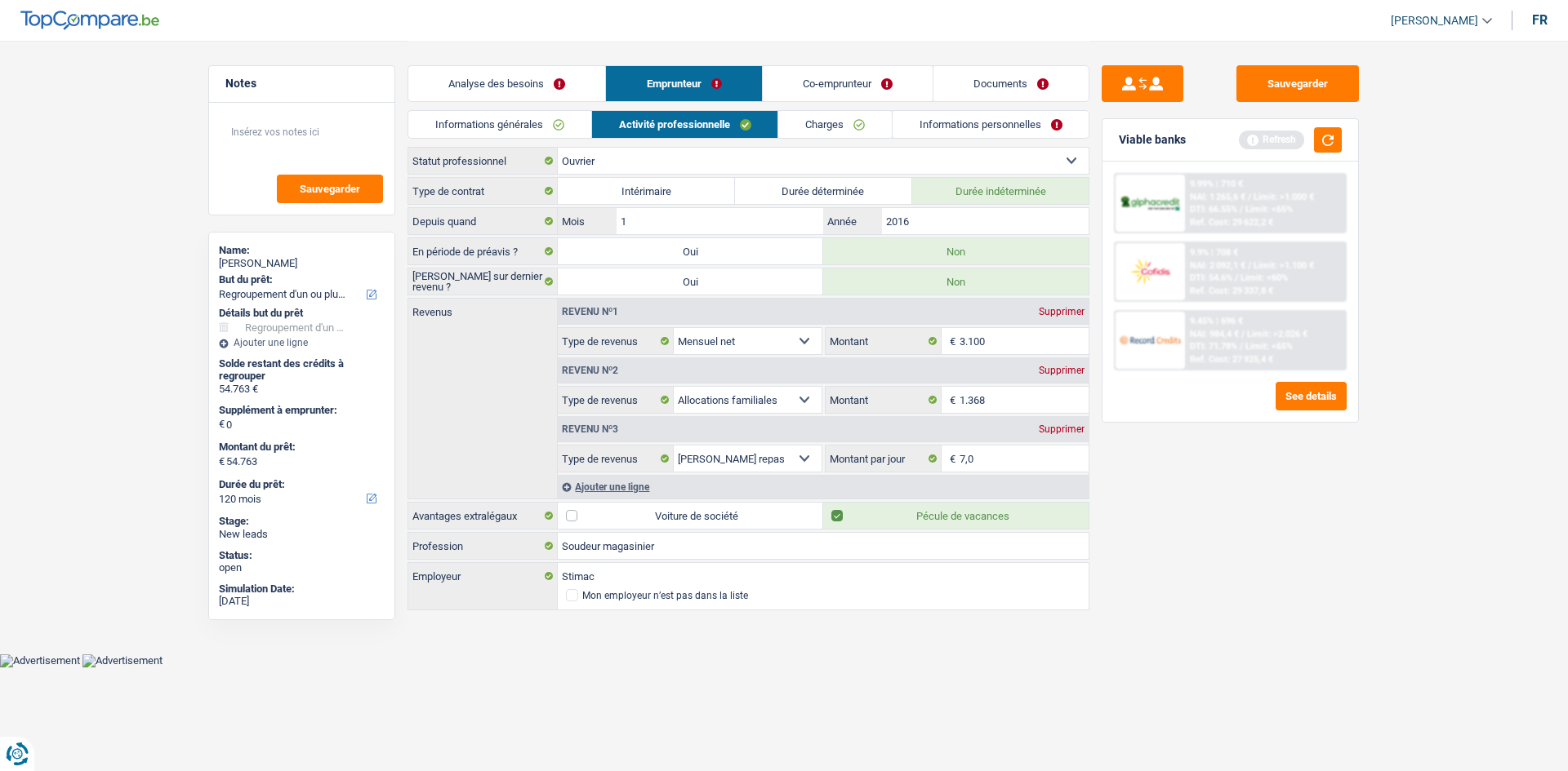
click at [707, 119] on link "Charges" at bounding box center [835, 125] width 113 height 27
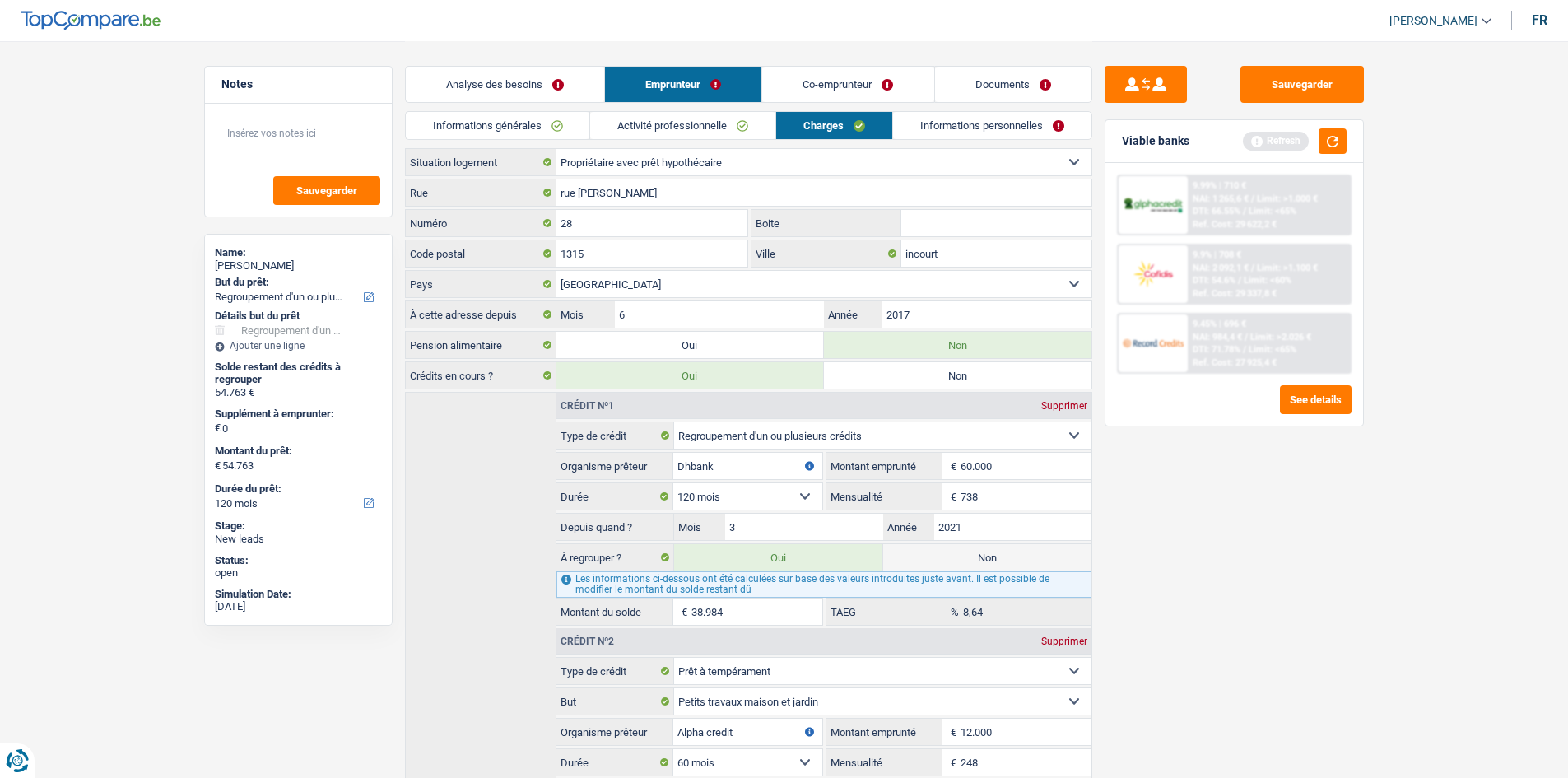
click at [713, 129] on link "Informations personnelles" at bounding box center [991, 126] width 198 height 27
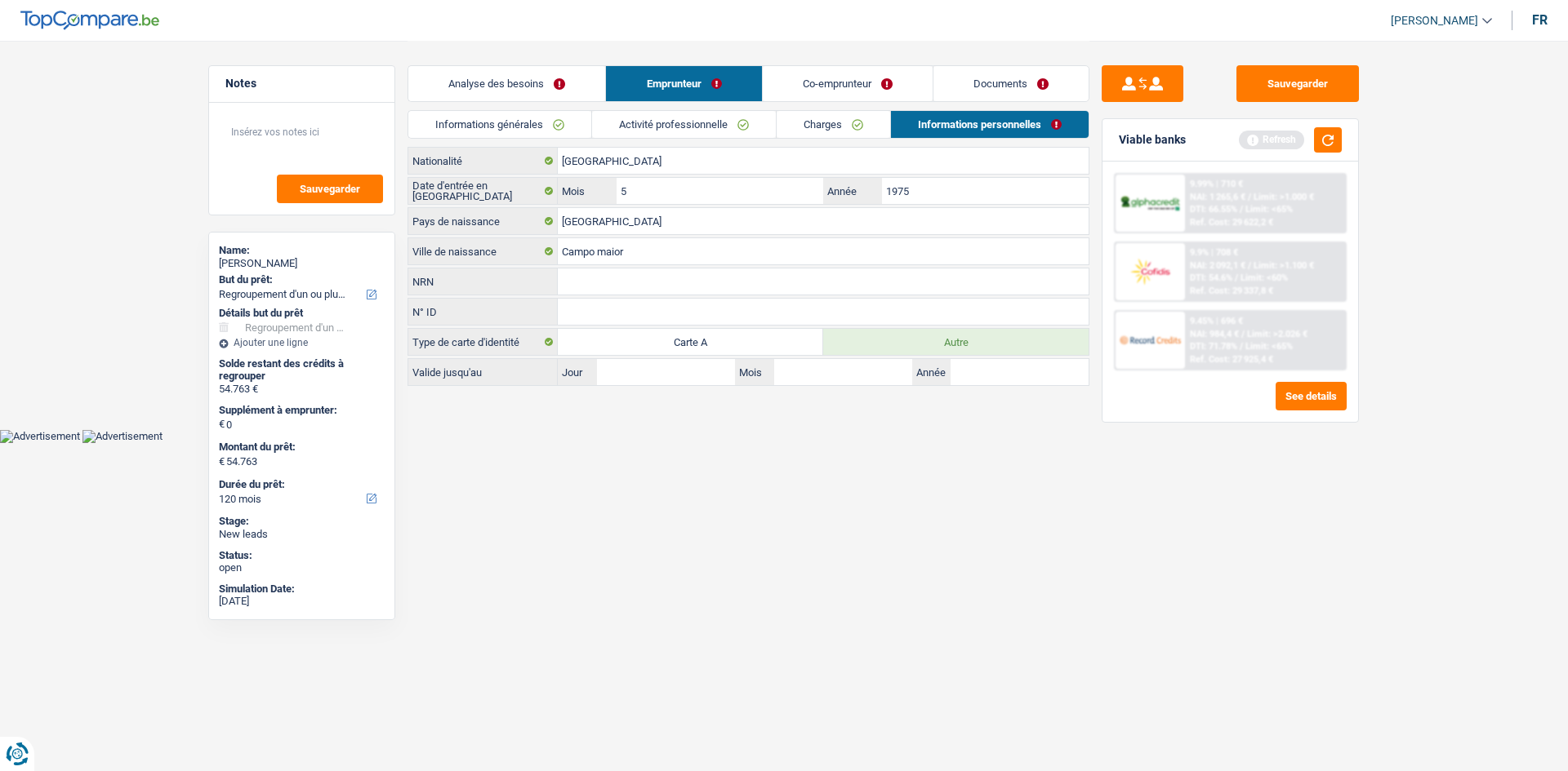
click at [498, 79] on link "Analyse des besoins" at bounding box center [506, 83] width 197 height 35
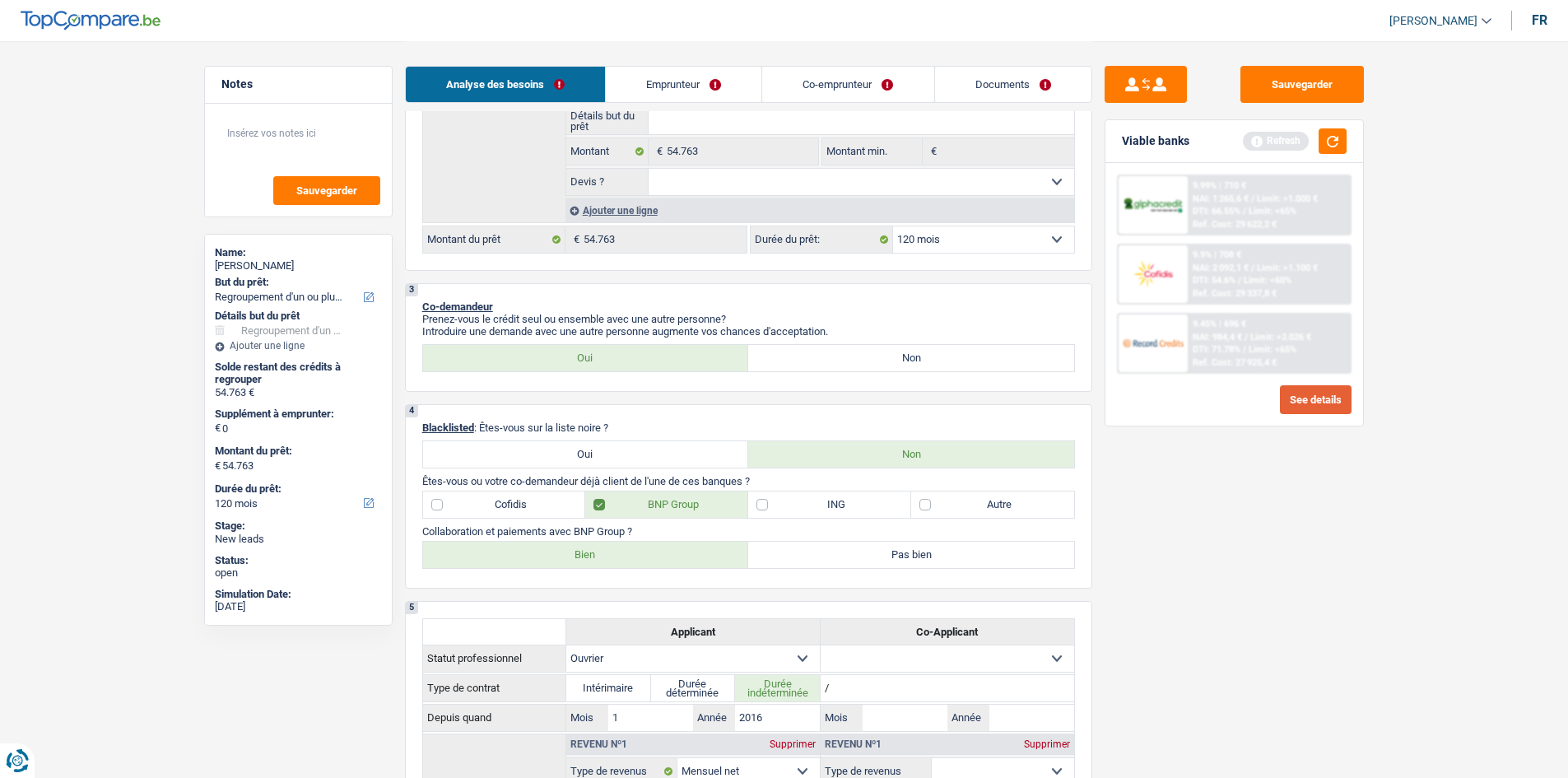
scroll to position [577, 0]
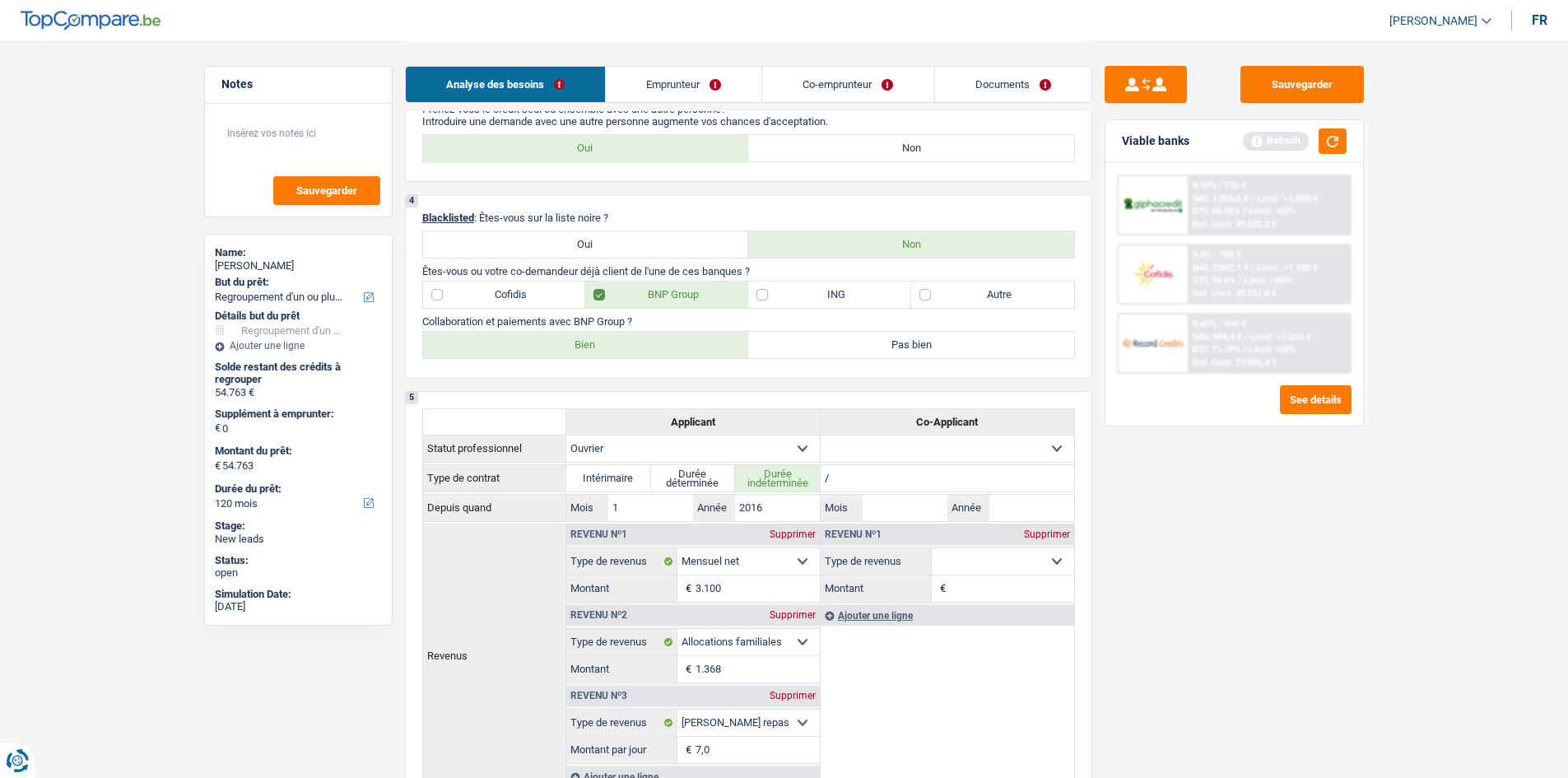
click at [713, 97] on link "Co-emprunteur" at bounding box center [847, 84] width 171 height 36
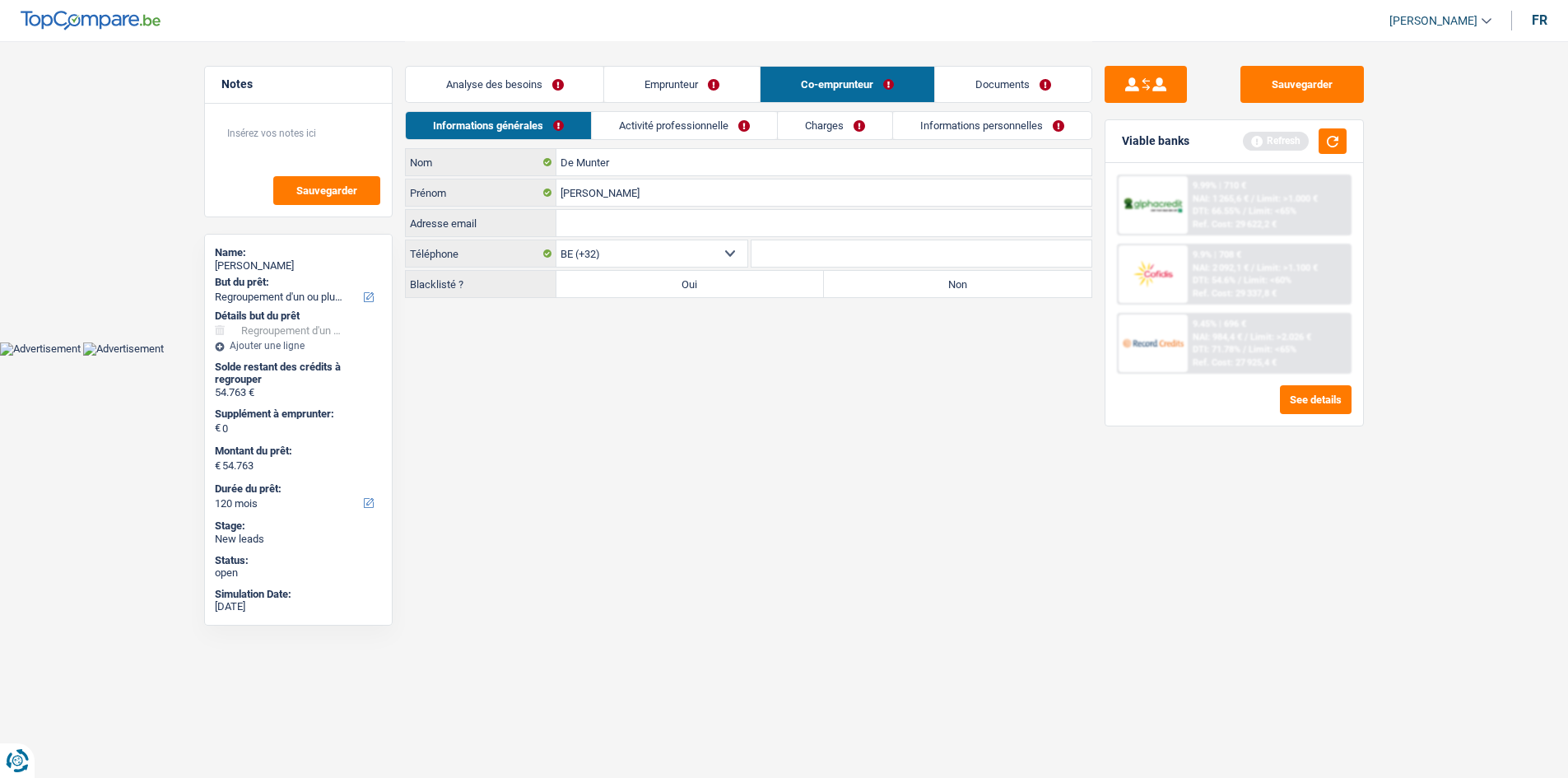
scroll to position [0, 0]
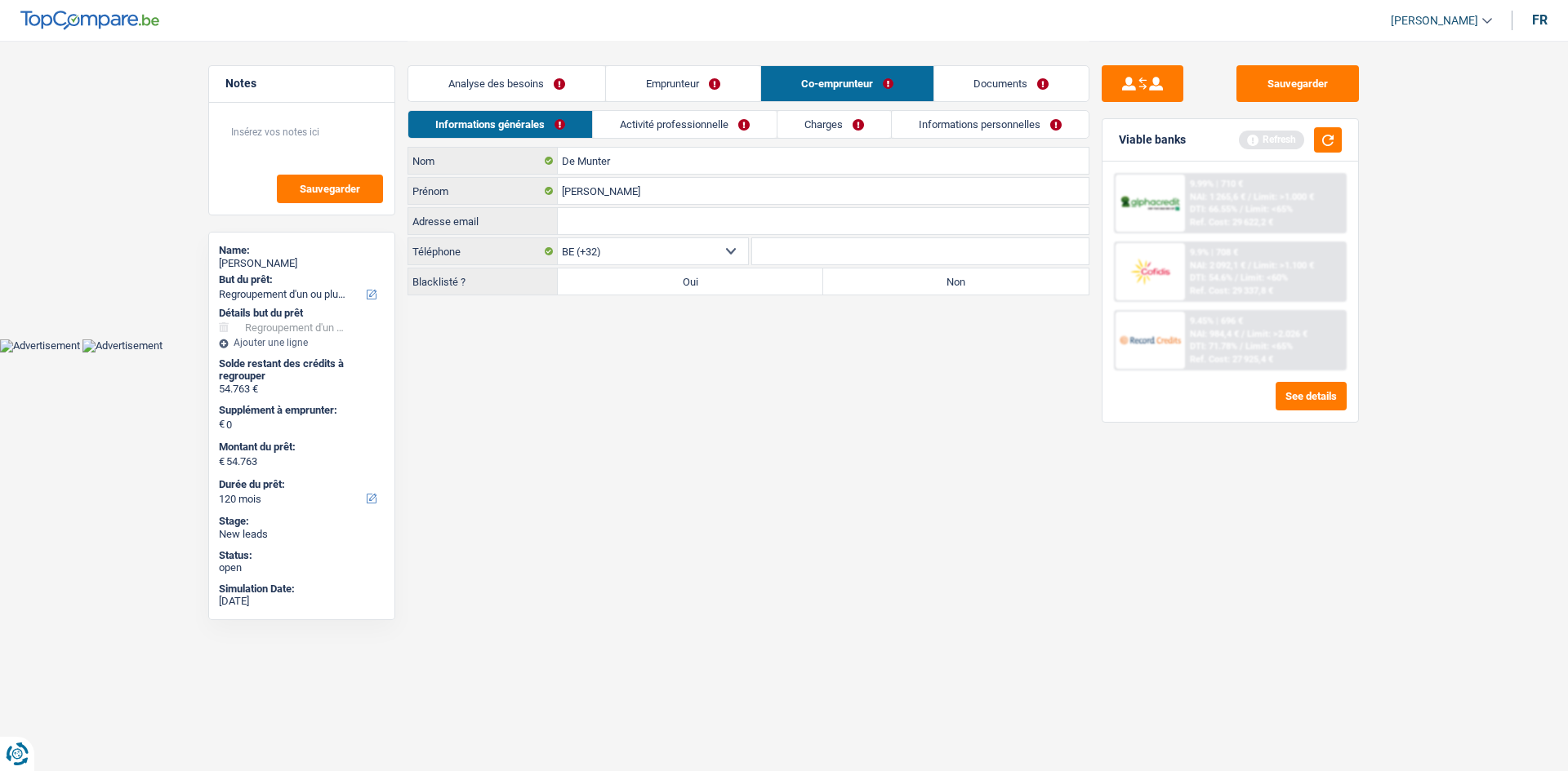
click at [695, 130] on link "Activité professionnelle" at bounding box center [684, 125] width 184 height 27
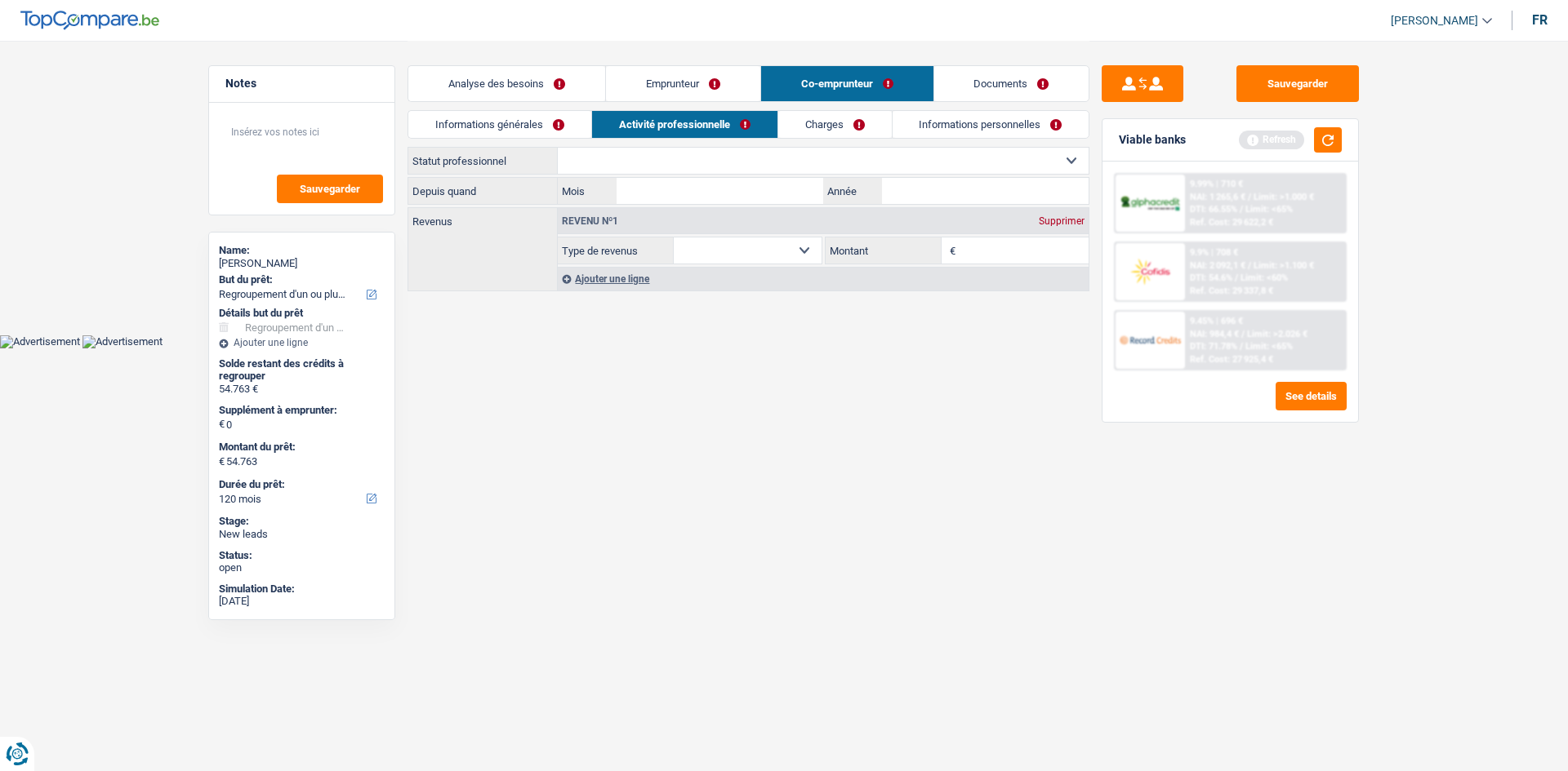
click at [648, 156] on select "Ouvrier Employé privé Employé public Invalide Indépendant Pensionné Chômeur Mut…" at bounding box center [823, 160] width 531 height 26
click at [557, 148] on select "Ouvrier Employé privé Employé public Invalide Indépendant Pensionné Chômeur Mut…" at bounding box center [823, 160] width 531 height 26
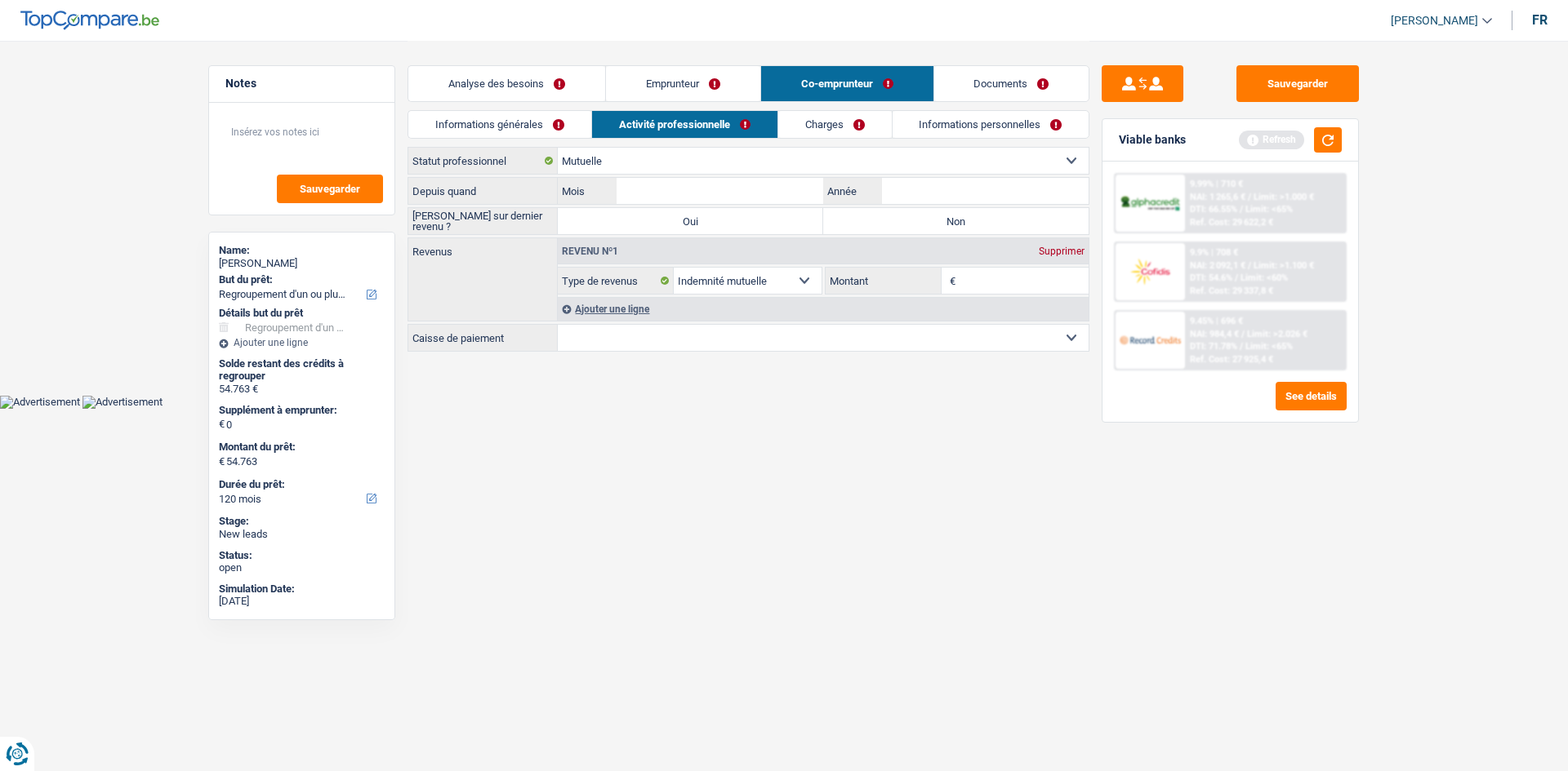
click at [707, 210] on label "Non" at bounding box center [955, 221] width 266 height 26
click at [707, 210] on input "Non" at bounding box center [955, 221] width 266 height 26
click at [707, 189] on input "Année" at bounding box center [985, 190] width 207 height 26
drag, startPoint x: 765, startPoint y: 188, endPoint x: 1567, endPoint y: 766, distance: 988.6
click at [707, 188] on input "Mois" at bounding box center [720, 190] width 207 height 26
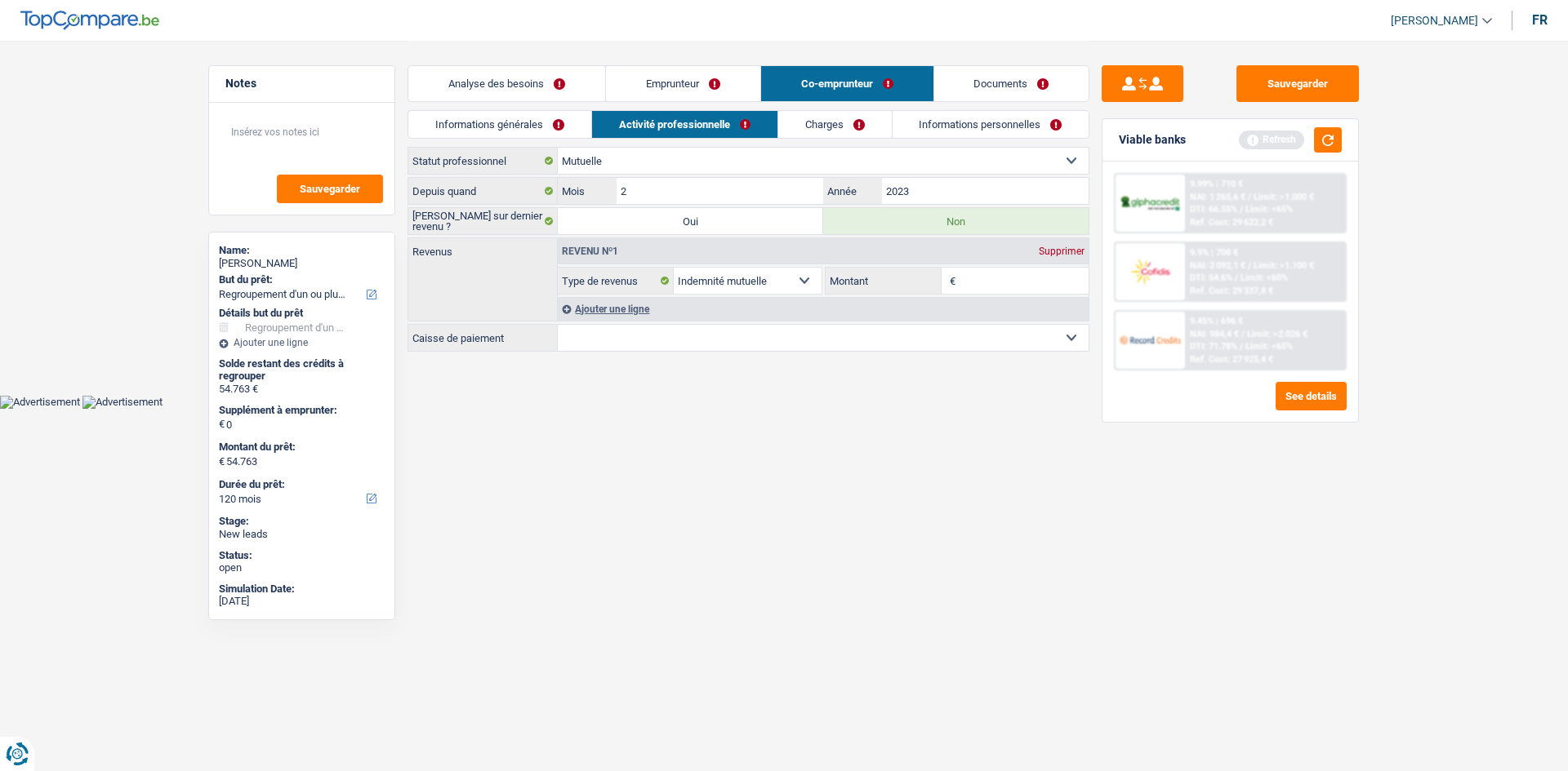
click at [707, 378] on html "Vous avez le contrôle de vos données Nous utilisons des cookies, tout comme nos…" at bounding box center [784, 204] width 1568 height 409
click at [707, 284] on input "Montant" at bounding box center [1024, 280] width 130 height 26
click at [660, 350] on select "Mutualité Chrétienne Mutualité Socialiste (Solidaris) SPF Sécurité Sociale Unio…" at bounding box center [823, 338] width 531 height 26
click at [557, 325] on select "Mutualité Chrétienne Mutualité Socialiste (Solidaris) SPF Sécurité Sociale Unio…" at bounding box center [823, 338] width 531 height 26
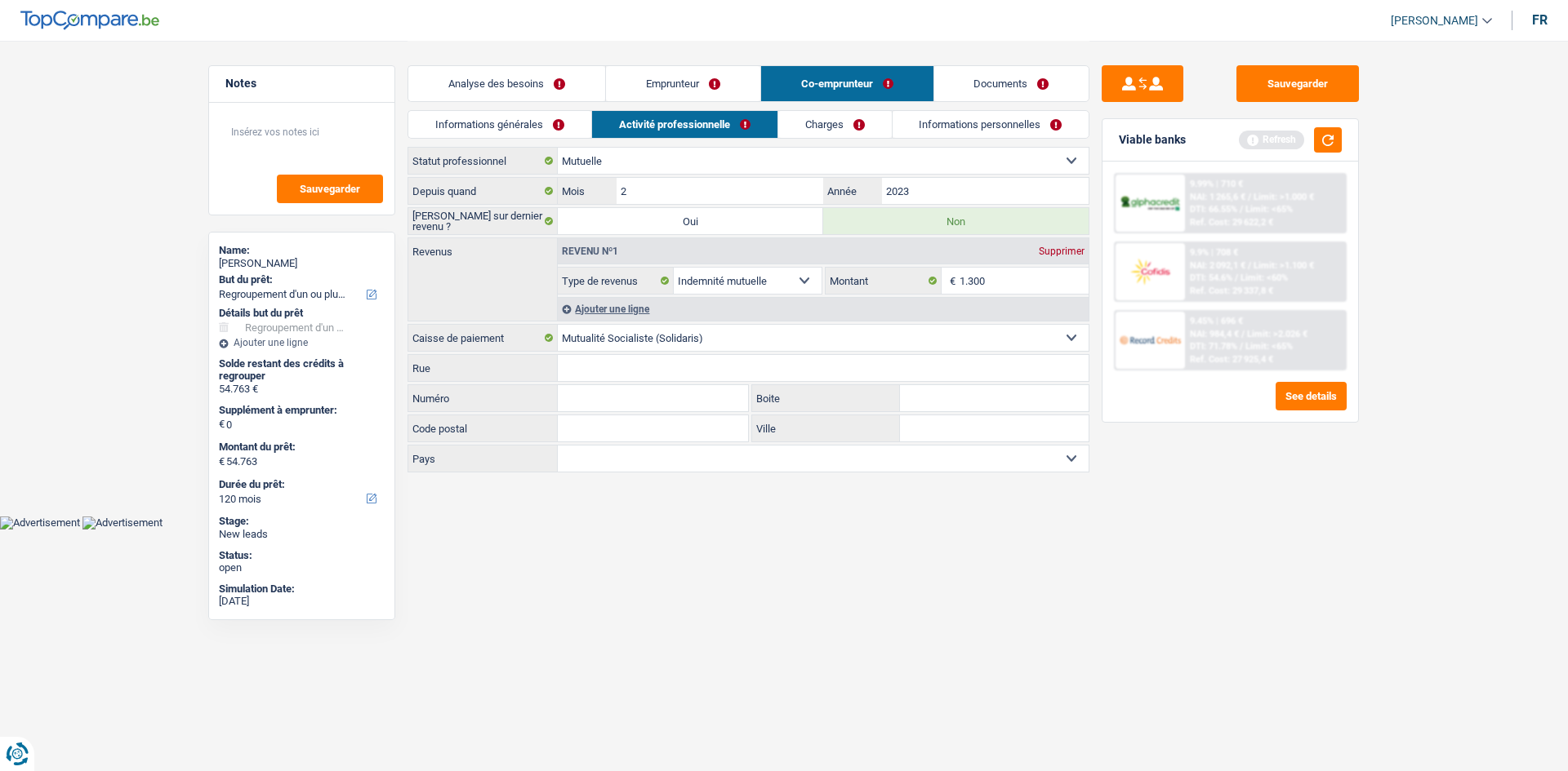
click at [707, 132] on link "Charges" at bounding box center [835, 125] width 113 height 27
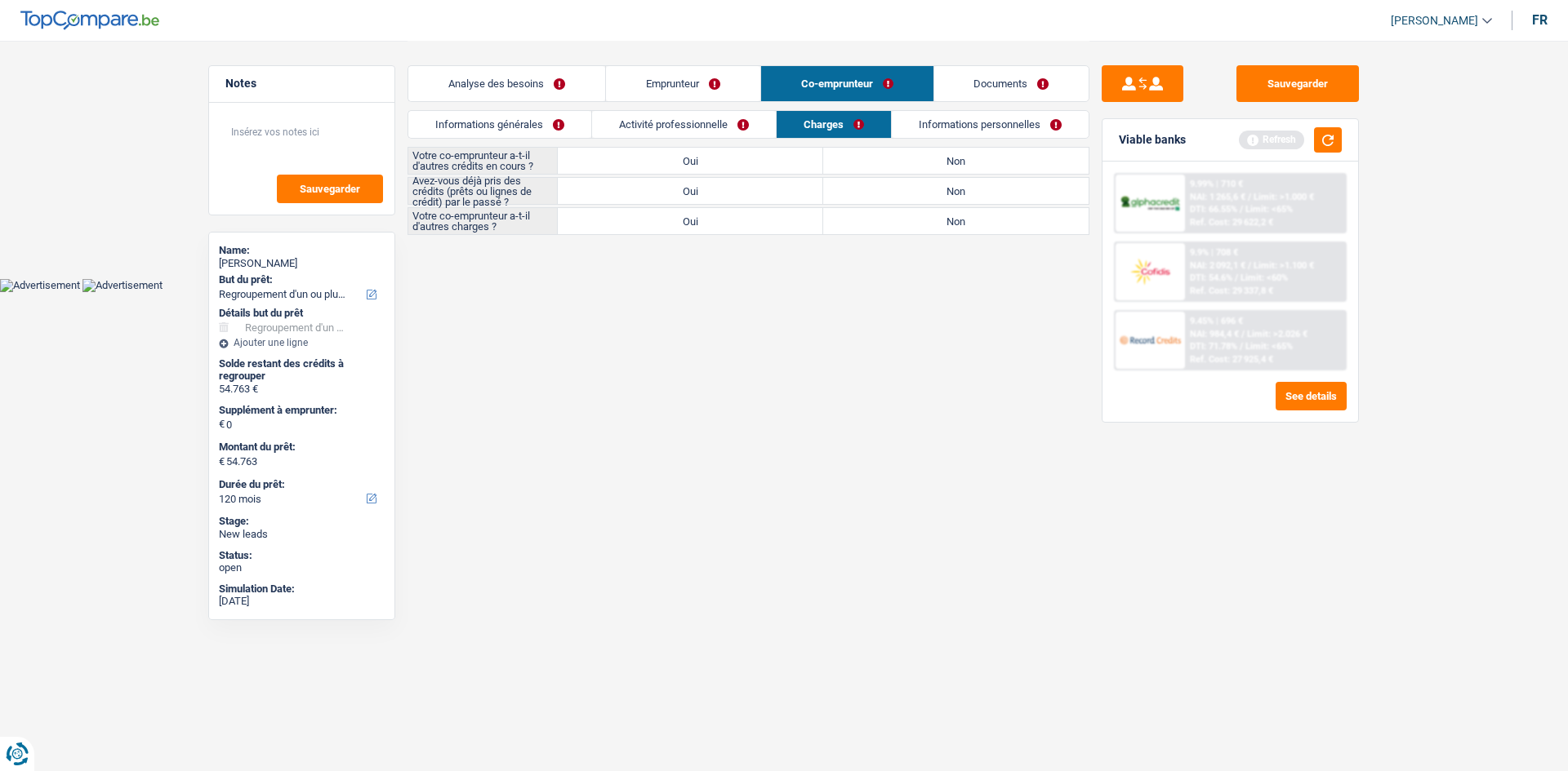
click at [707, 160] on label "Non" at bounding box center [955, 160] width 266 height 26
click at [707, 160] on input "Non" at bounding box center [955, 160] width 266 height 26
click at [707, 224] on label "Non" at bounding box center [955, 221] width 266 height 26
click at [707, 224] on input "Non" at bounding box center [955, 221] width 266 height 26
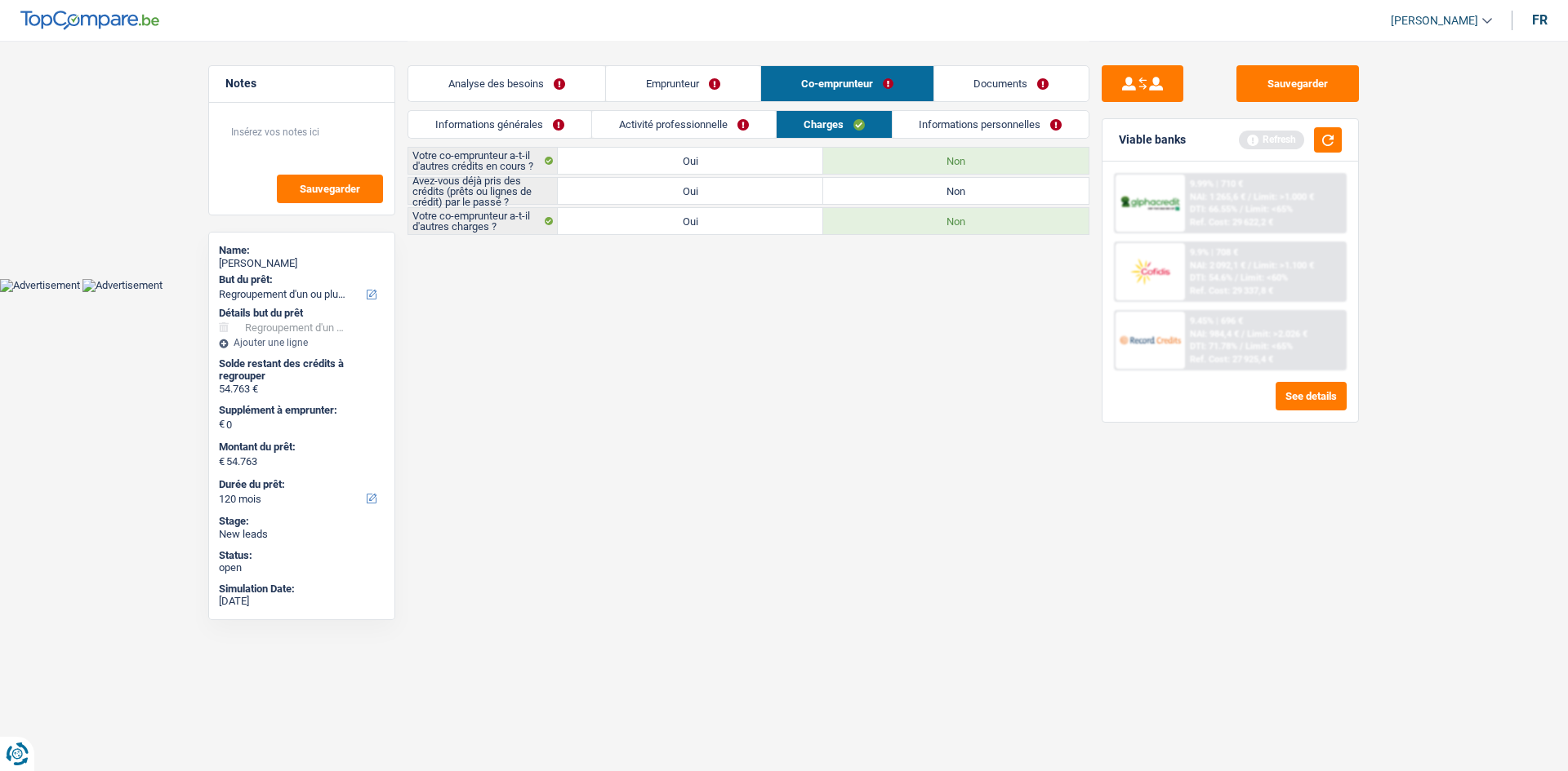
click at [707, 199] on label "Oui" at bounding box center [690, 190] width 266 height 26
click at [707, 199] on input "Oui" at bounding box center [690, 190] width 266 height 26
click at [707, 120] on link "Informations personnelles" at bounding box center [991, 125] width 197 height 27
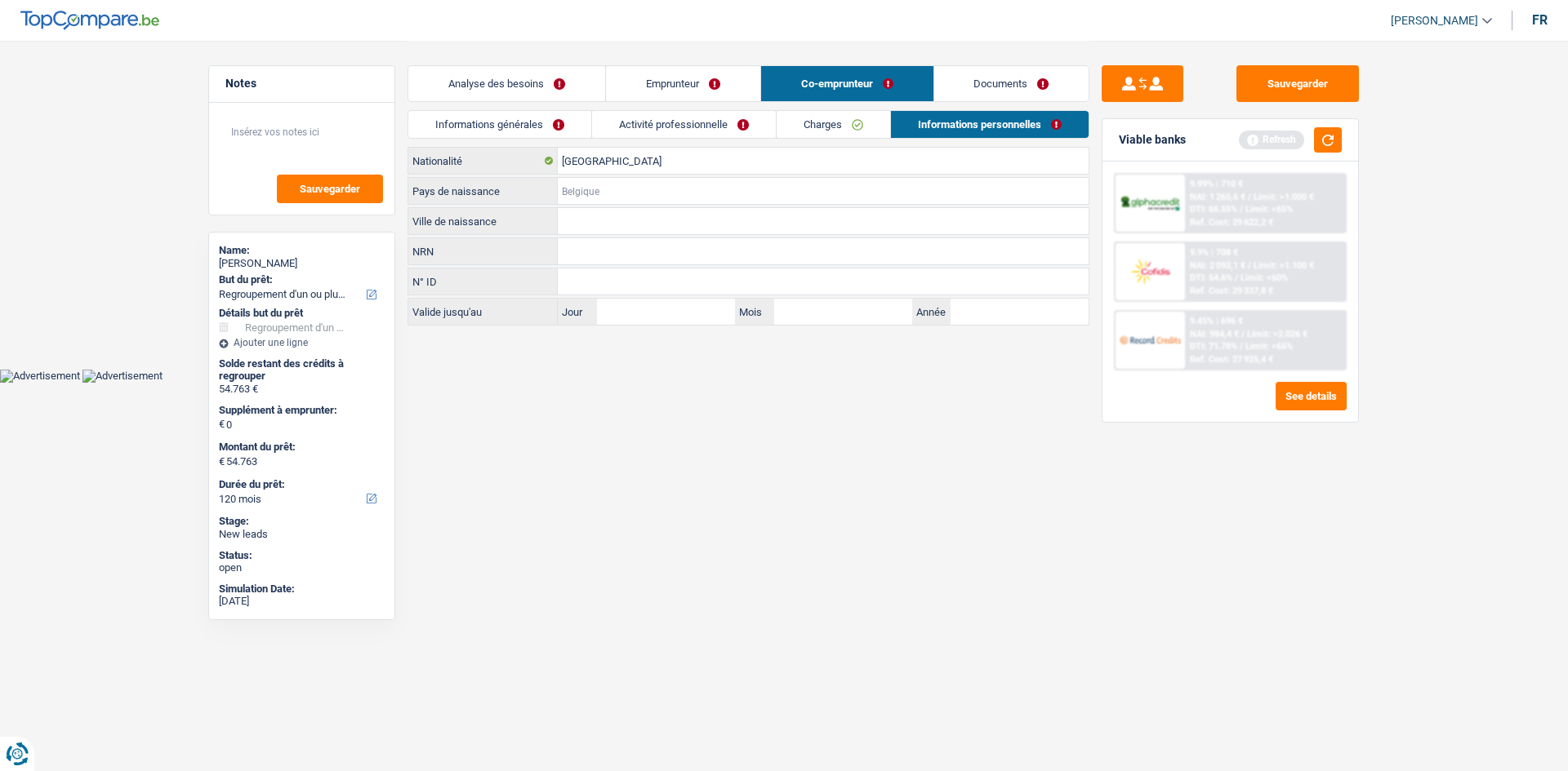
click at [608, 193] on input "Pays de naissance" at bounding box center [823, 190] width 531 height 26
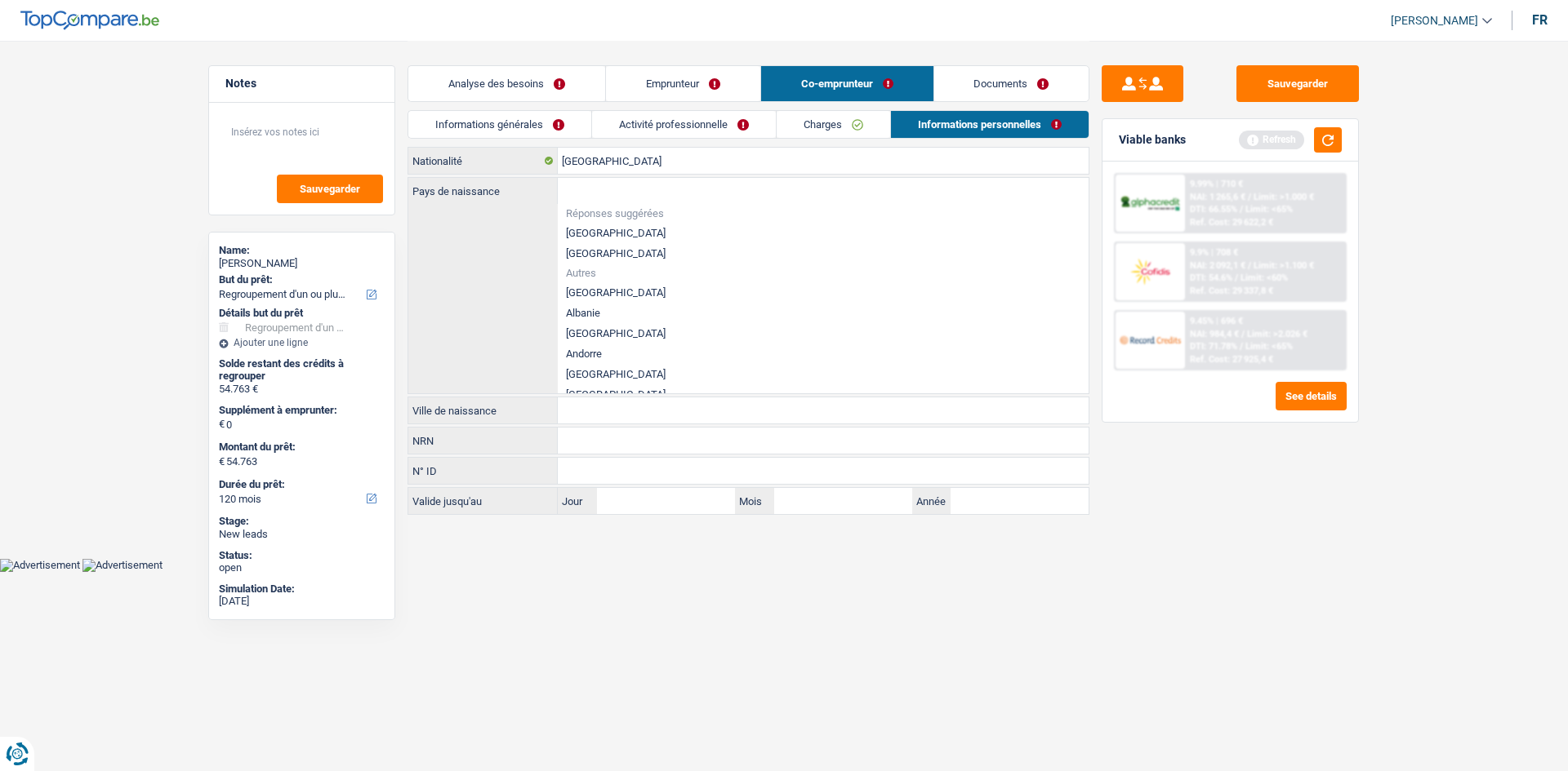
click at [619, 233] on li "[GEOGRAPHIC_DATA]" at bounding box center [823, 233] width 531 height 21
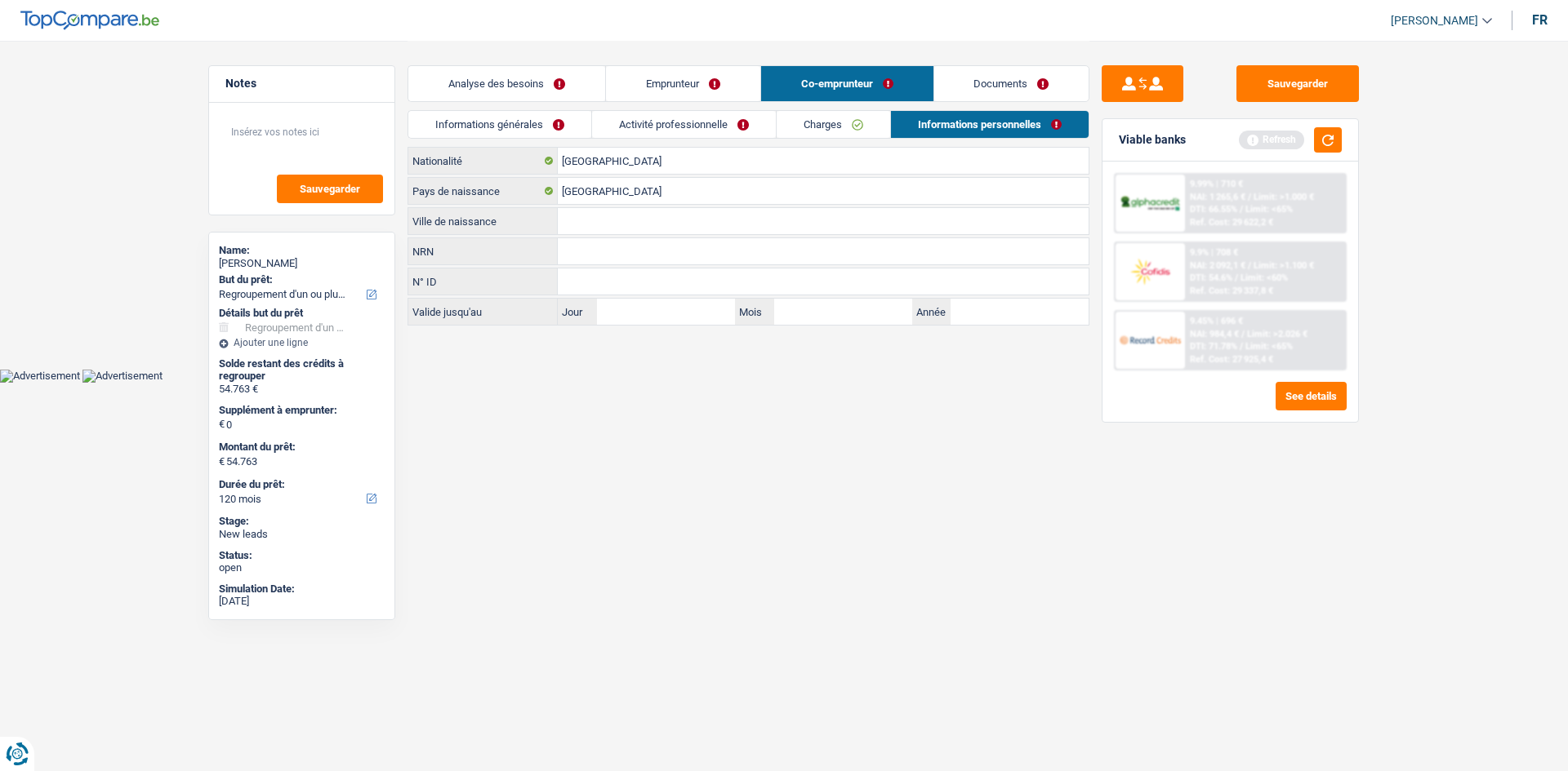
click at [624, 218] on input "Ville de naissance" at bounding box center [823, 221] width 531 height 26
click at [707, 378] on html "Vous avez le contrôle de vos données Nous utilisons des cookies, tout comme nos…" at bounding box center [784, 191] width 1568 height 383
click at [707, 142] on button "button" at bounding box center [1328, 140] width 28 height 25
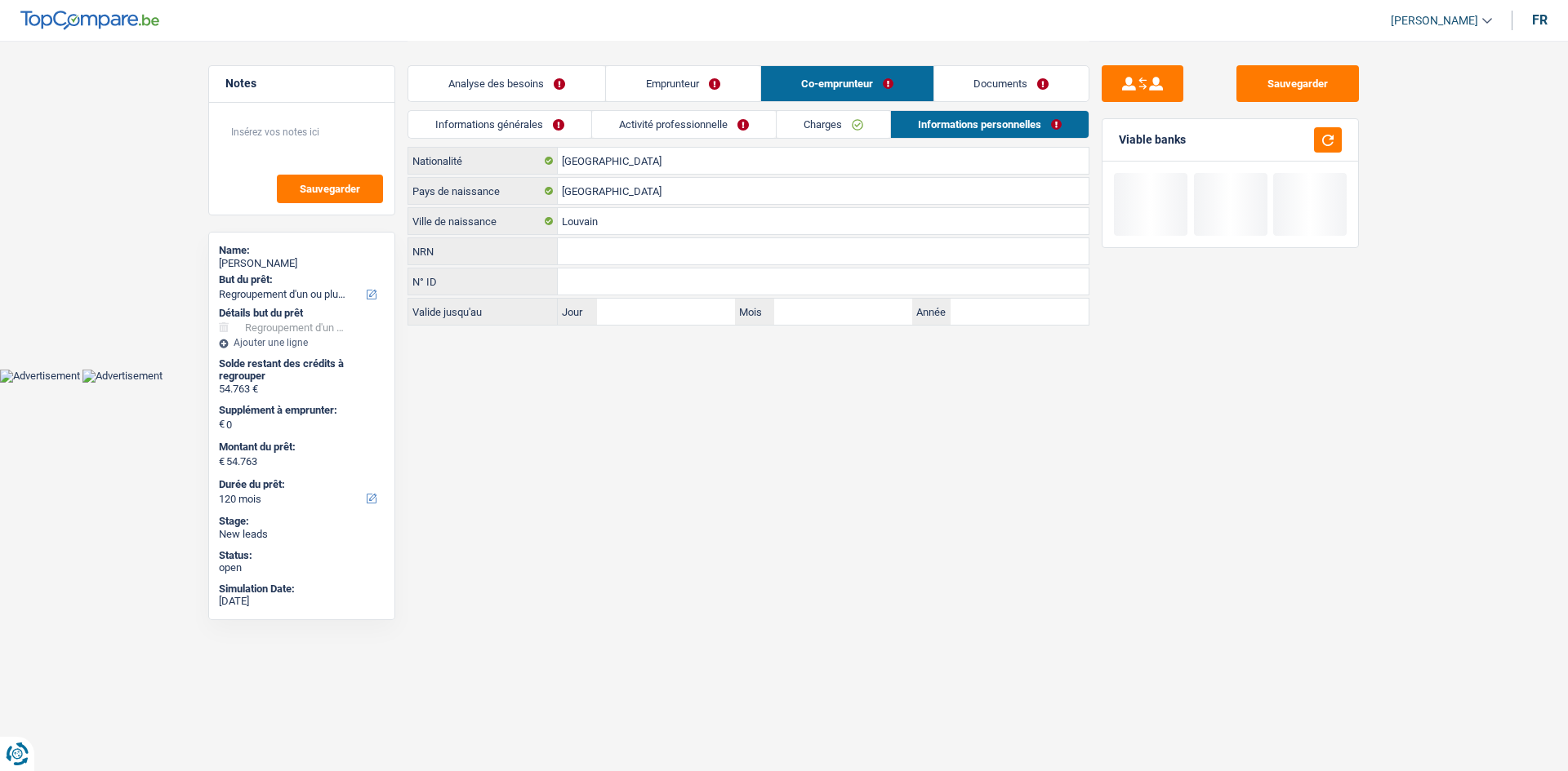
click at [509, 78] on link "Analyse des besoins" at bounding box center [506, 83] width 197 height 35
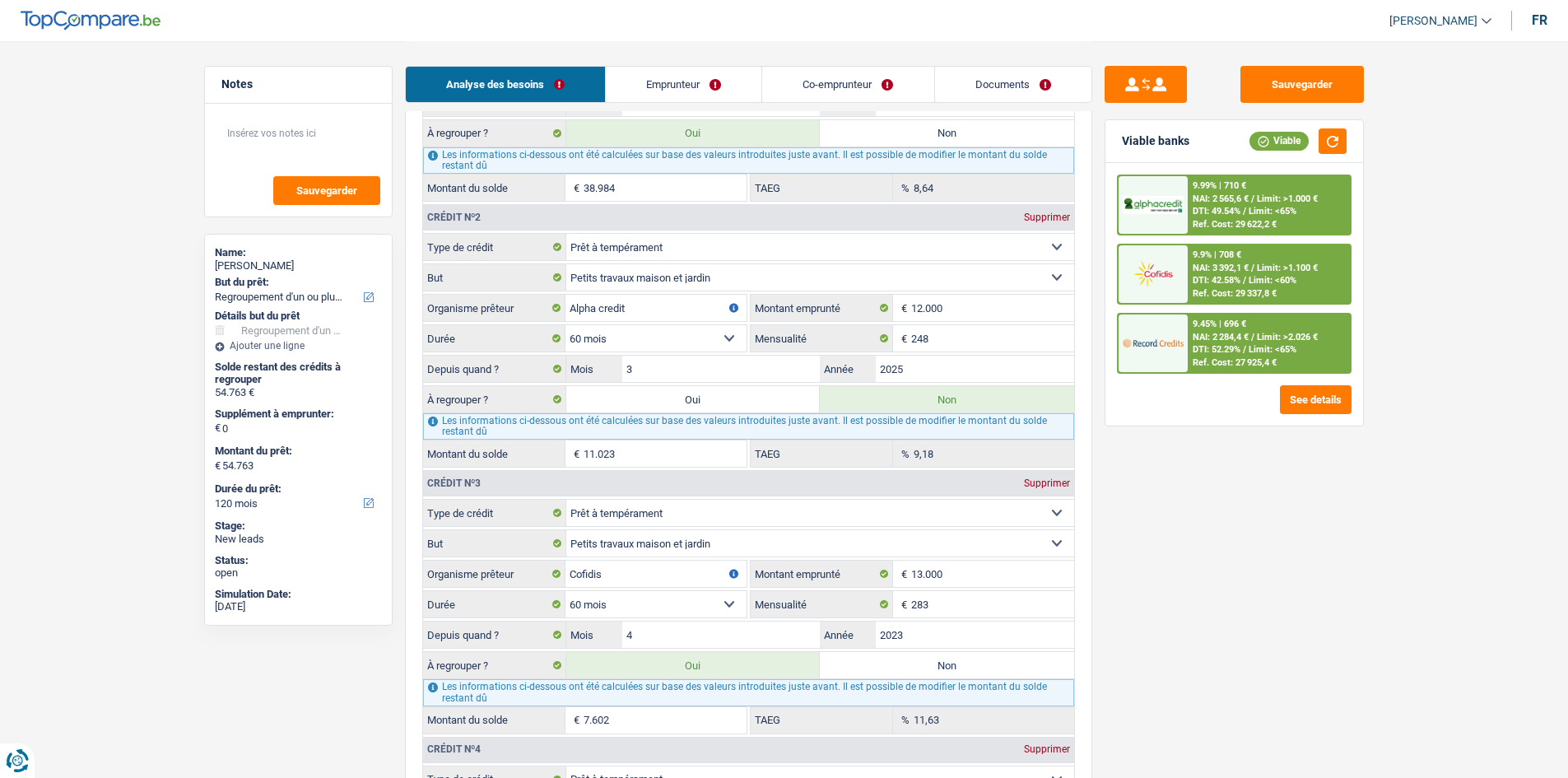
scroll to position [1647, 0]
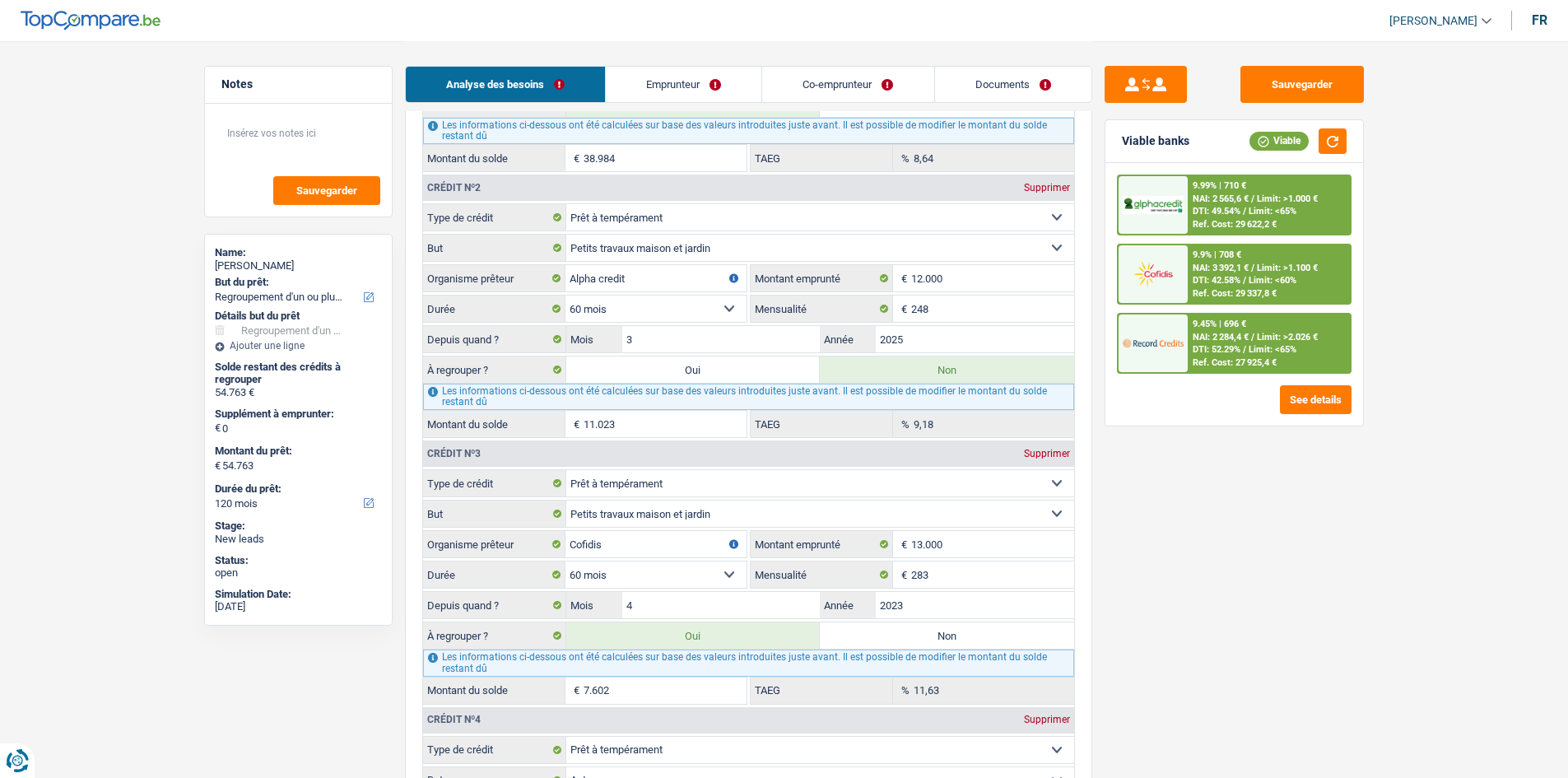
click at [615, 378] on label "Oui" at bounding box center [694, 369] width 254 height 27
click at [615, 378] on input "Oui" at bounding box center [694, 369] width 254 height 27
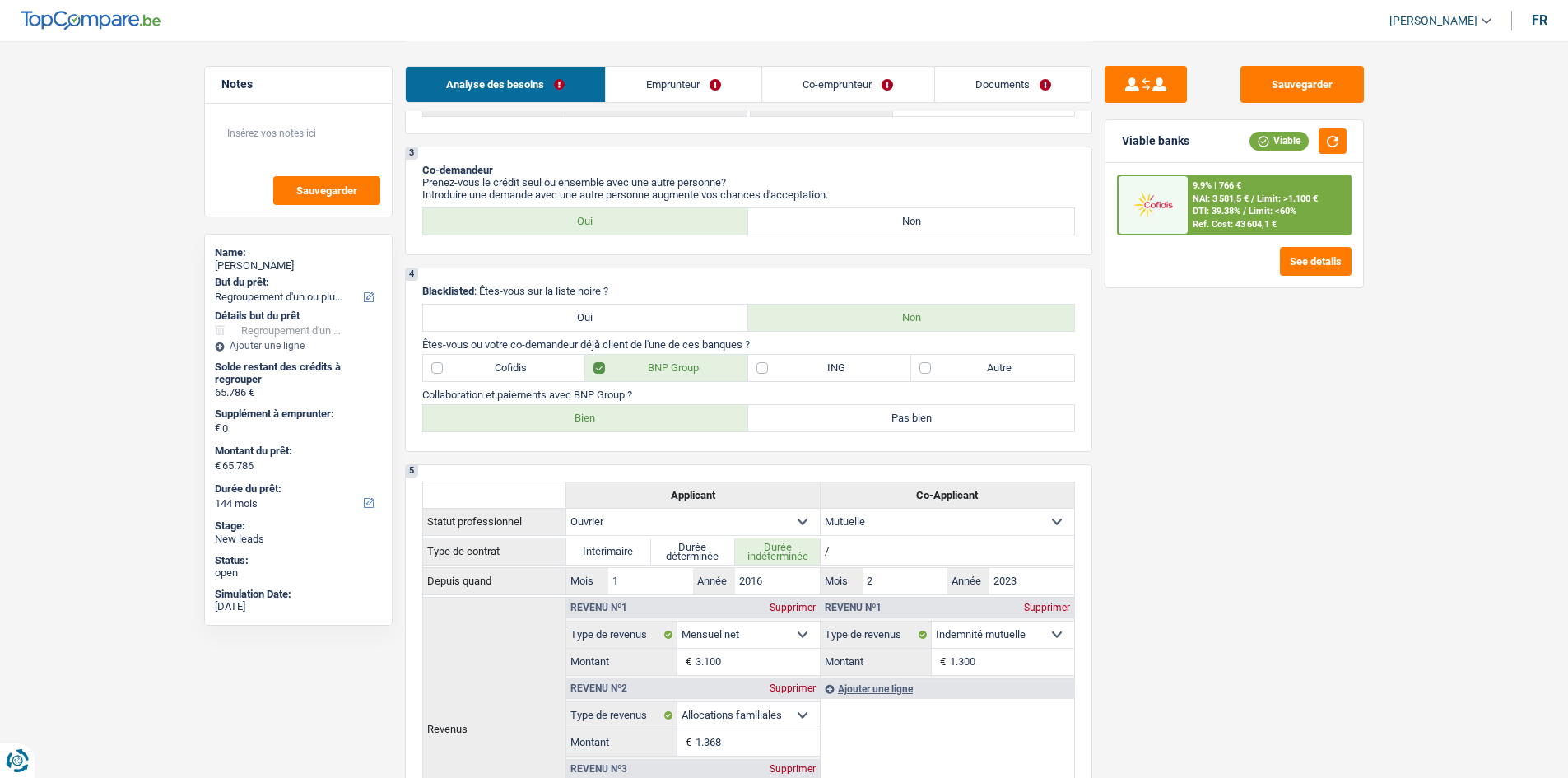
scroll to position [329, 0]
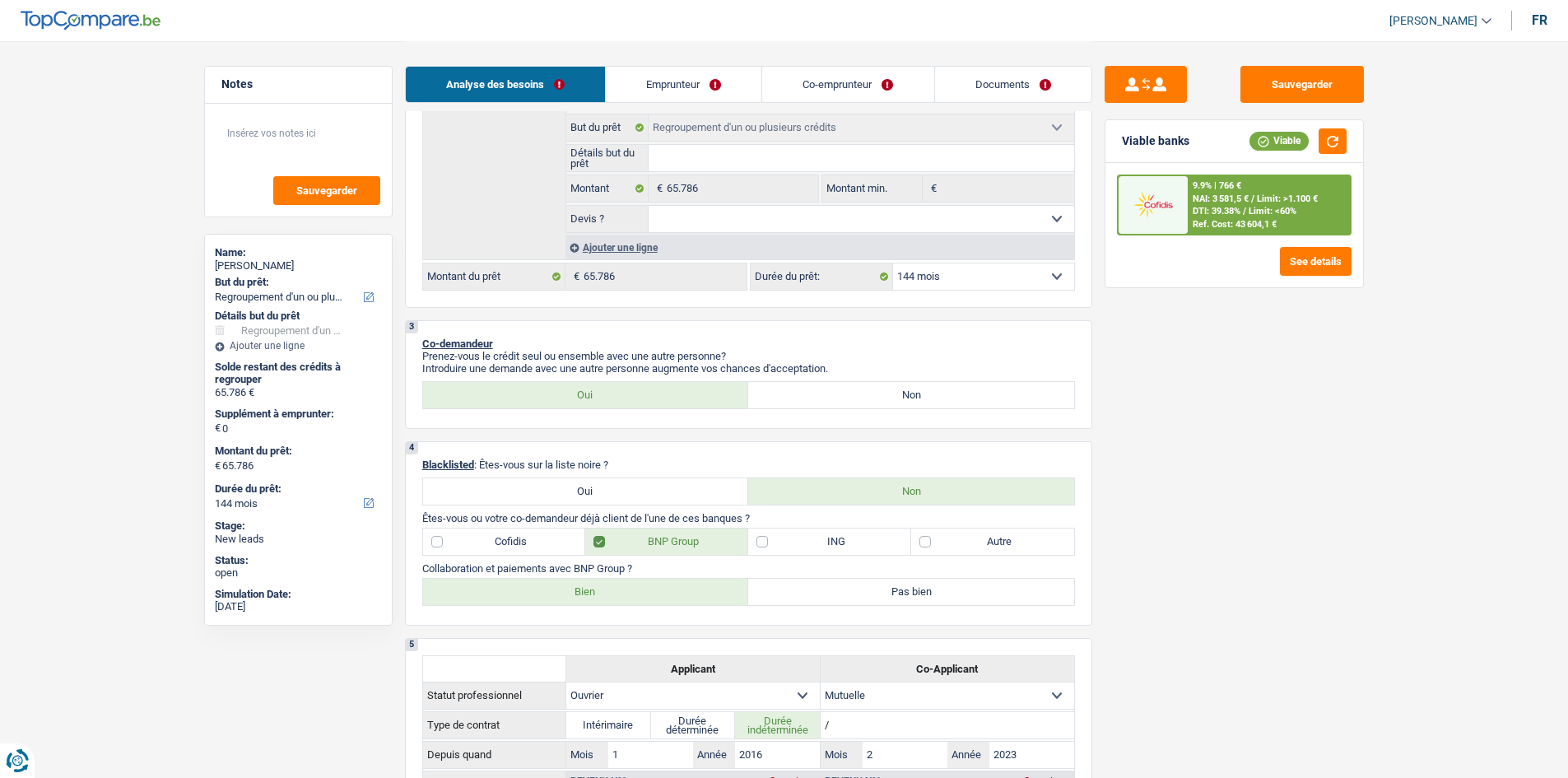
drag, startPoint x: 942, startPoint y: 274, endPoint x: 955, endPoint y: 263, distance: 17.0
click at [713, 272] on select "12 mois 18 mois 24 mois 30 mois 36 mois 42 mois 48 mois 60 mois 72 mois 84 mois…" at bounding box center [983, 276] width 181 height 27
click at [713, 263] on select "12 mois 18 mois 24 mois 30 mois 36 mois 42 mois 48 mois 60 mois 72 mois 84 mois…" at bounding box center [983, 276] width 181 height 27
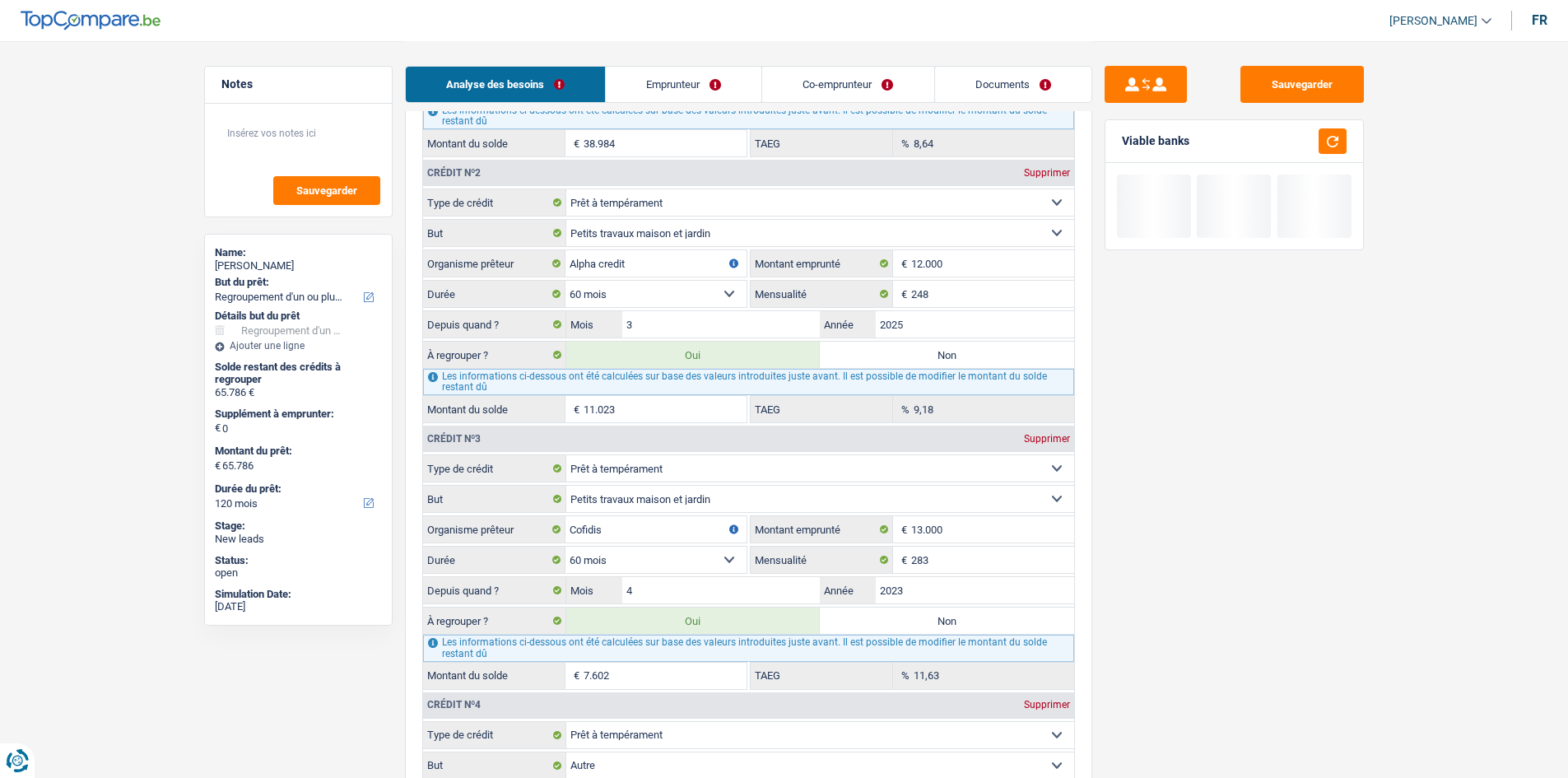
scroll to position [1812, 0]
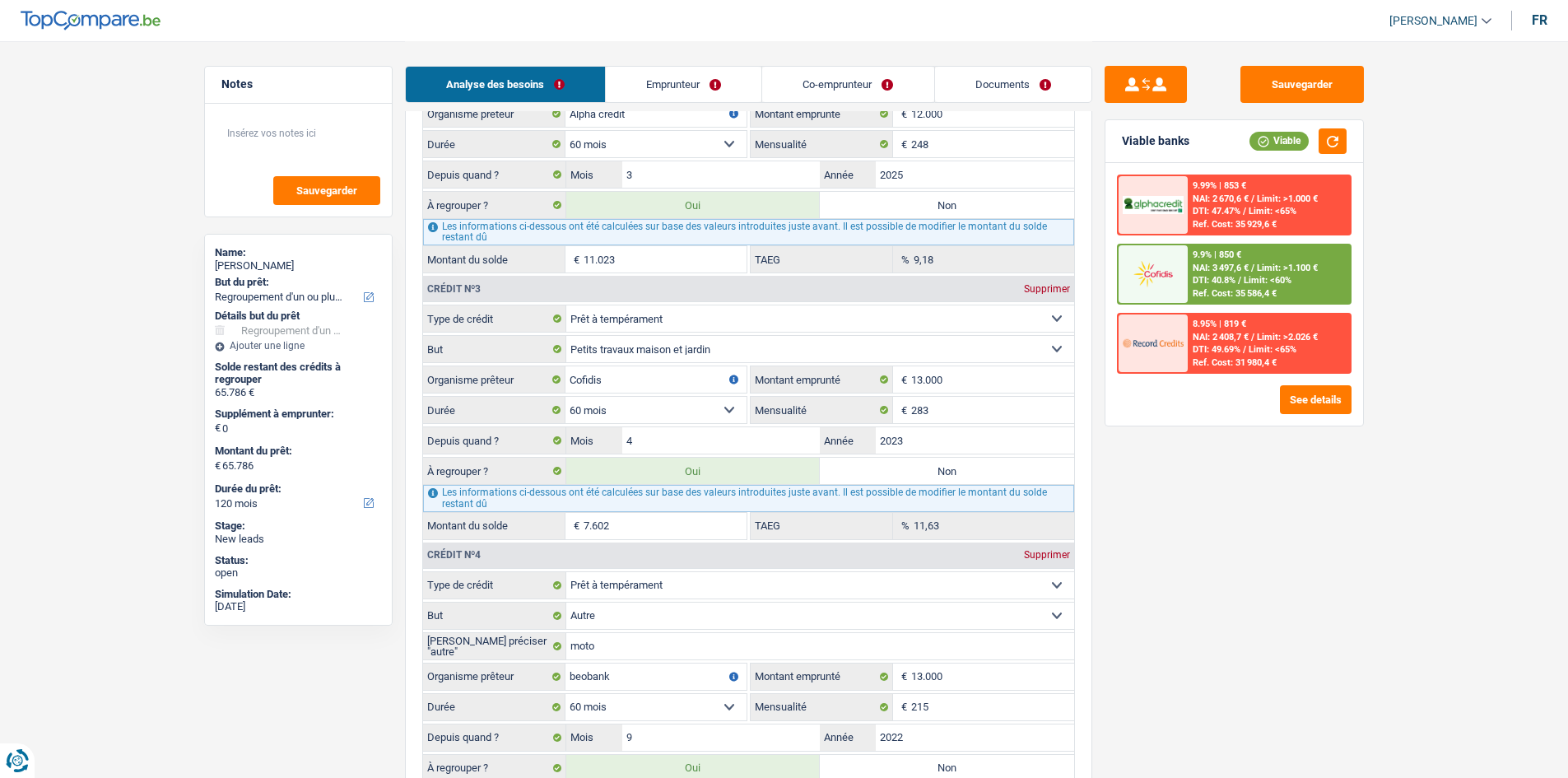
click at [713, 381] on label "Non" at bounding box center [947, 471] width 254 height 27
click at [713, 381] on input "Non" at bounding box center [947, 471] width 254 height 27
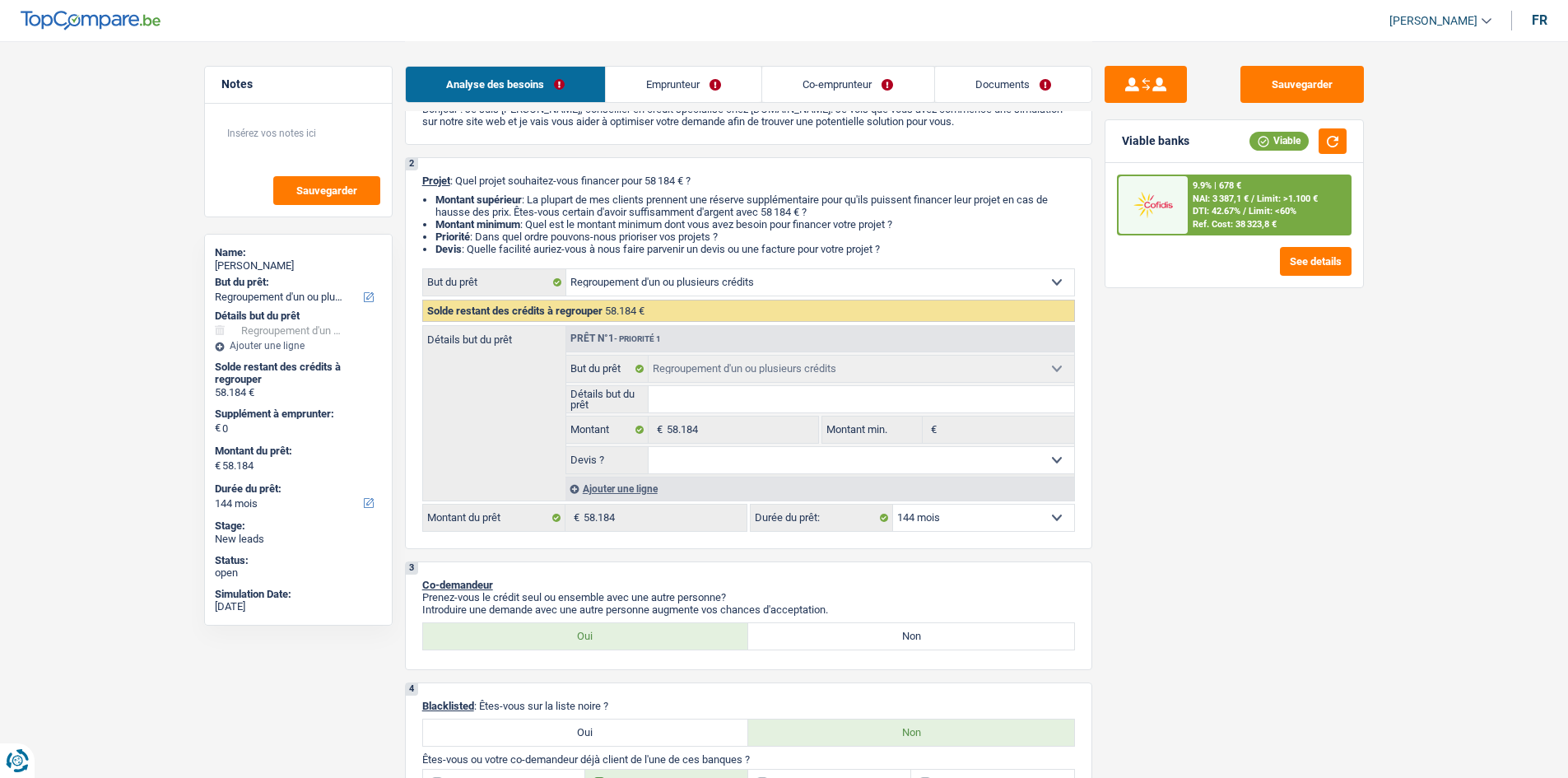
scroll to position [0, 0]
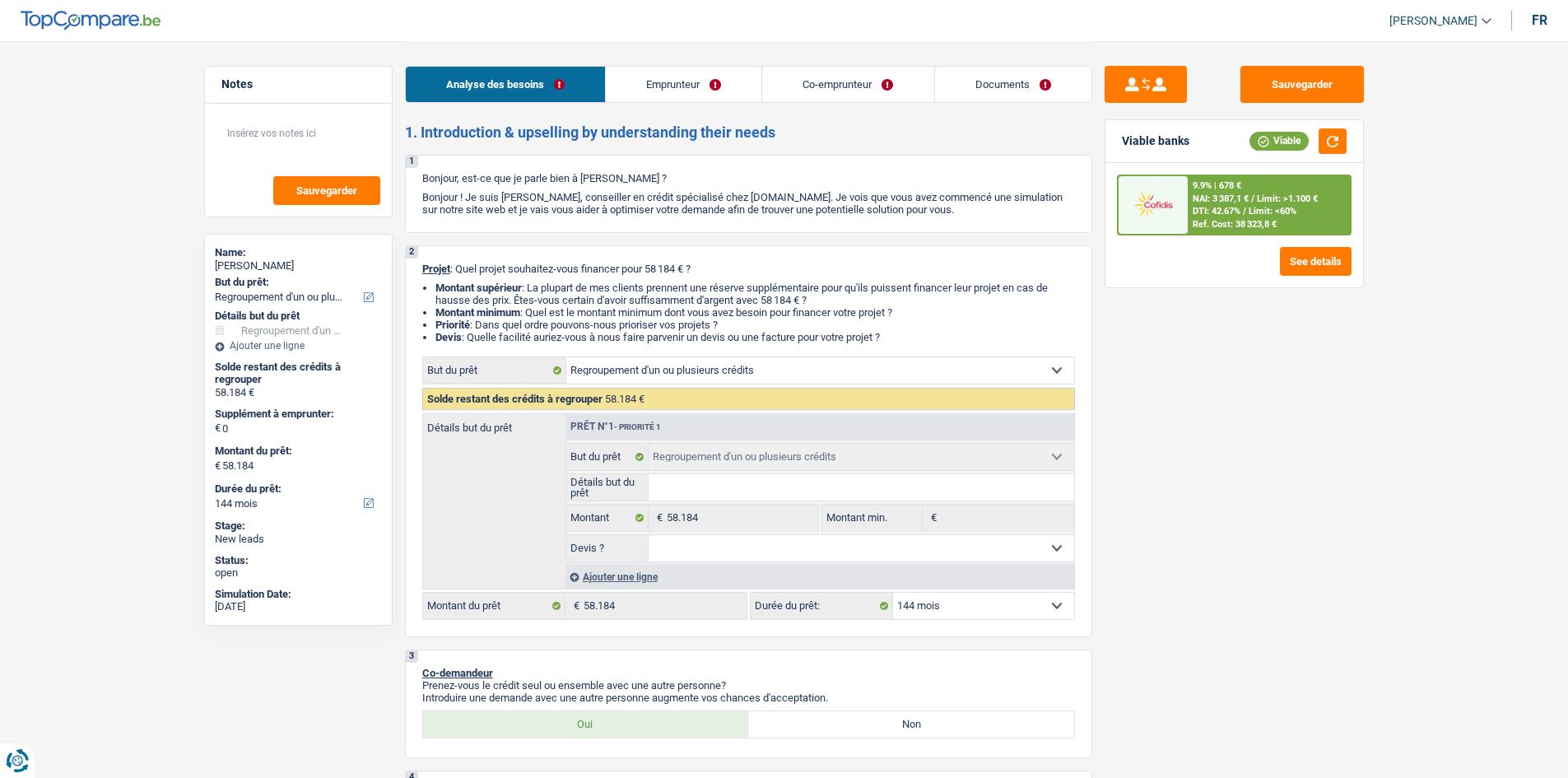
click at [617, 381] on div "Ajouter une ligne" at bounding box center [820, 577] width 509 height 24
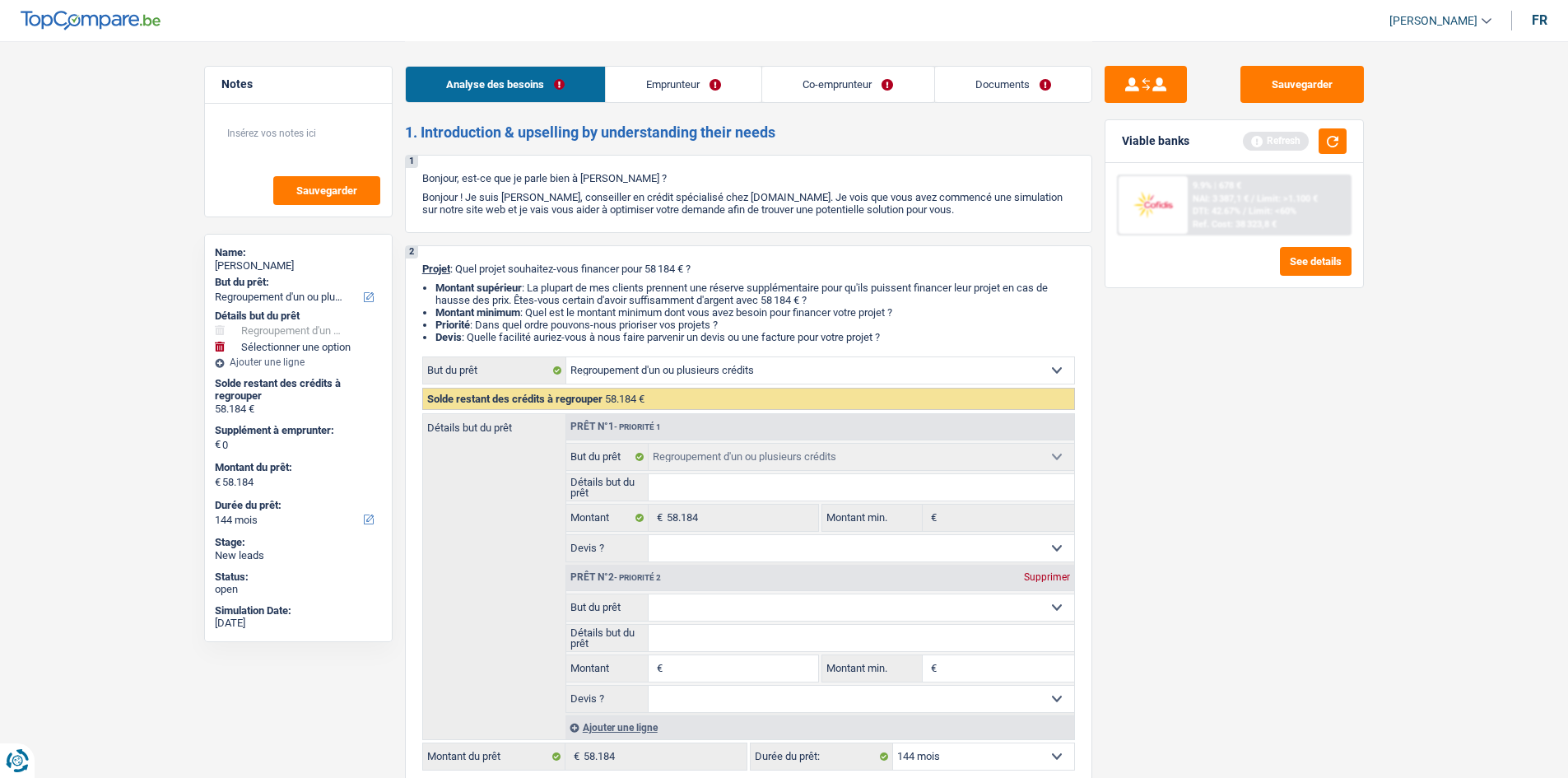
click at [713, 381] on select "Confort maison: meubles, textile, peinture, électroménager, outillage non-profe…" at bounding box center [862, 607] width 426 height 27
click at [649, 381] on select "Confort maison: meubles, textile, peinture, électroménager, outillage non-profe…" at bounding box center [862, 607] width 426 height 27
click at [682, 381] on input "Montant" at bounding box center [742, 668] width 151 height 27
click at [713, 381] on div "Sauvegarder Viable banks Refresh 9.9% | 678 € NAI: 3 387,1 € / Limit: >1.100 € …" at bounding box center [1234, 409] width 284 height 686
click at [713, 381] on select "12 mois 18 mois 24 mois 30 mois 36 mois 42 mois 48 mois 60 mois 72 mois 84 mois…" at bounding box center [983, 756] width 181 height 27
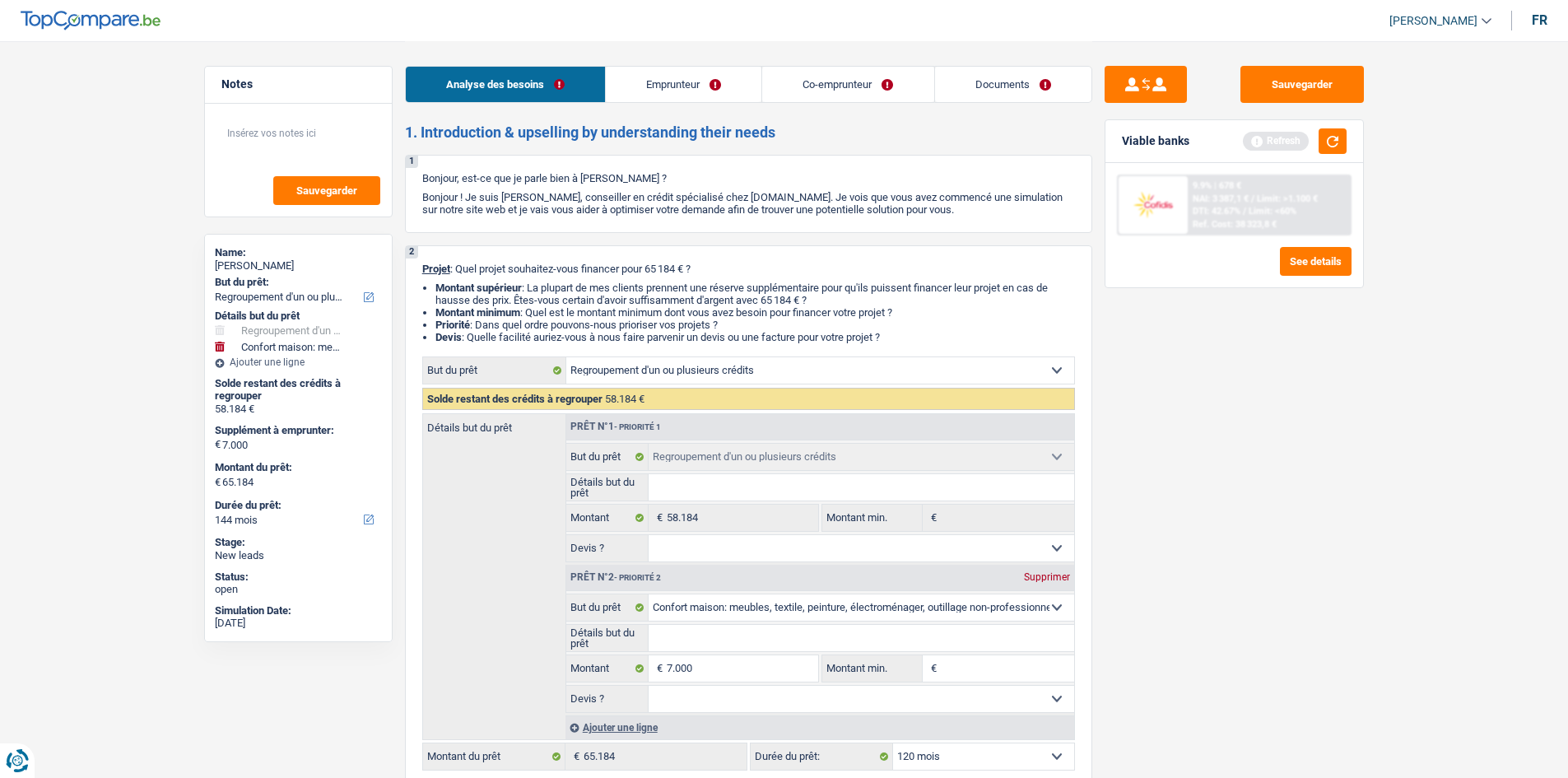
click at [713, 381] on select "12 mois 18 mois 24 mois 30 mois 36 mois 42 mois 48 mois 60 mois 72 mois 84 mois…" at bounding box center [983, 756] width 181 height 27
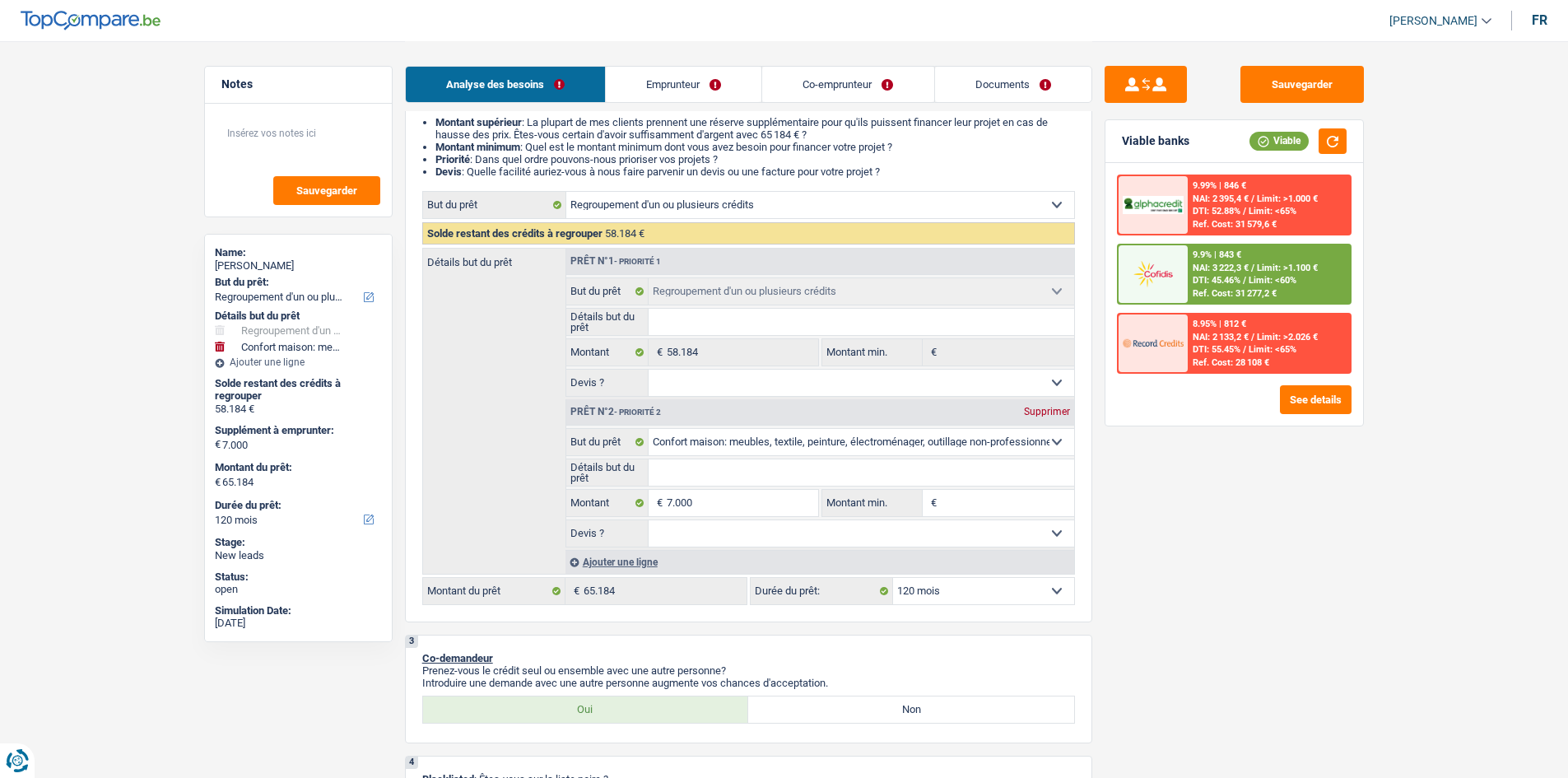
scroll to position [165, 0]
click at [713, 381] on div "Supprimer" at bounding box center [1046, 412] width 54 height 10
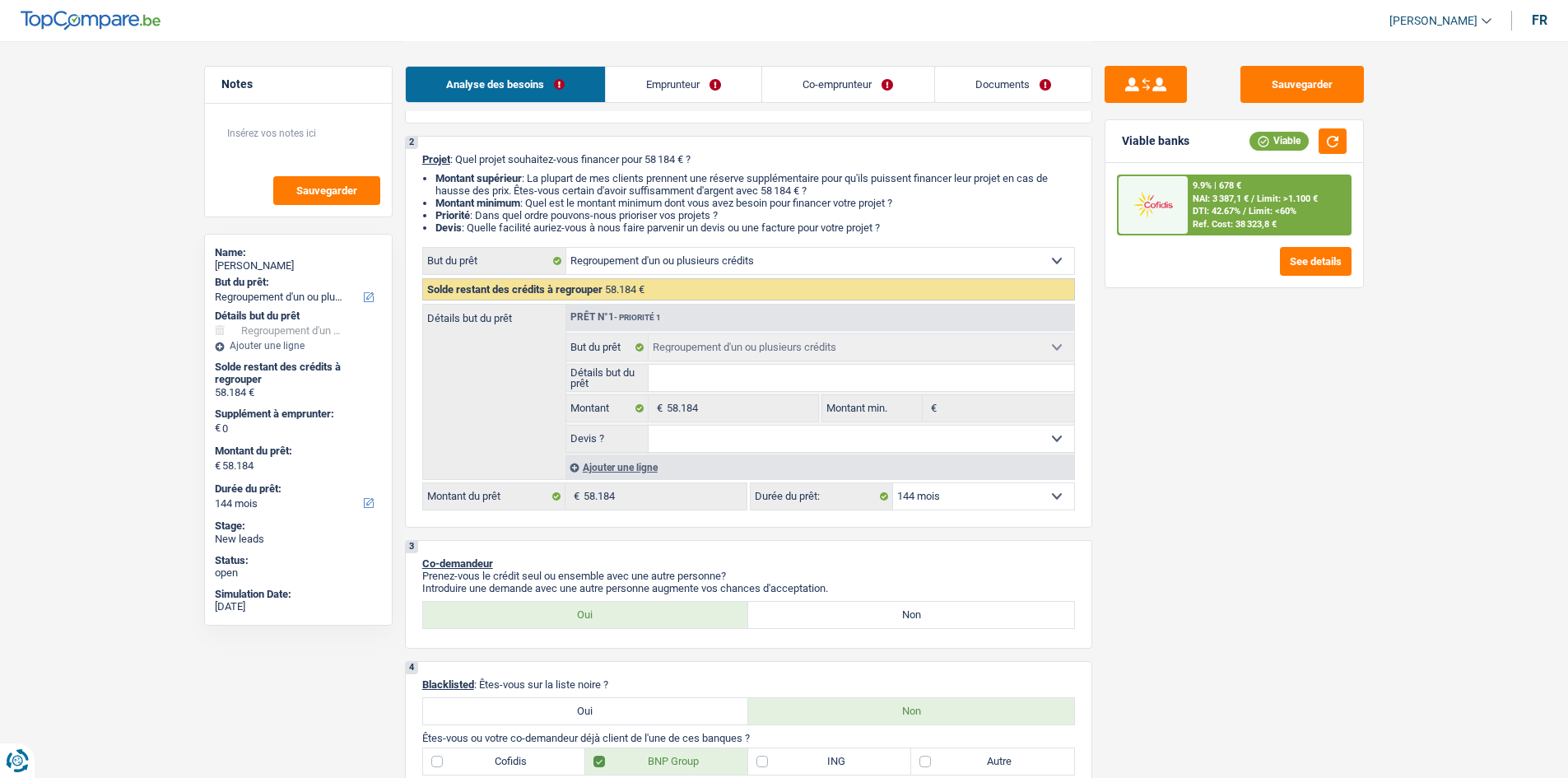
scroll to position [0, 0]
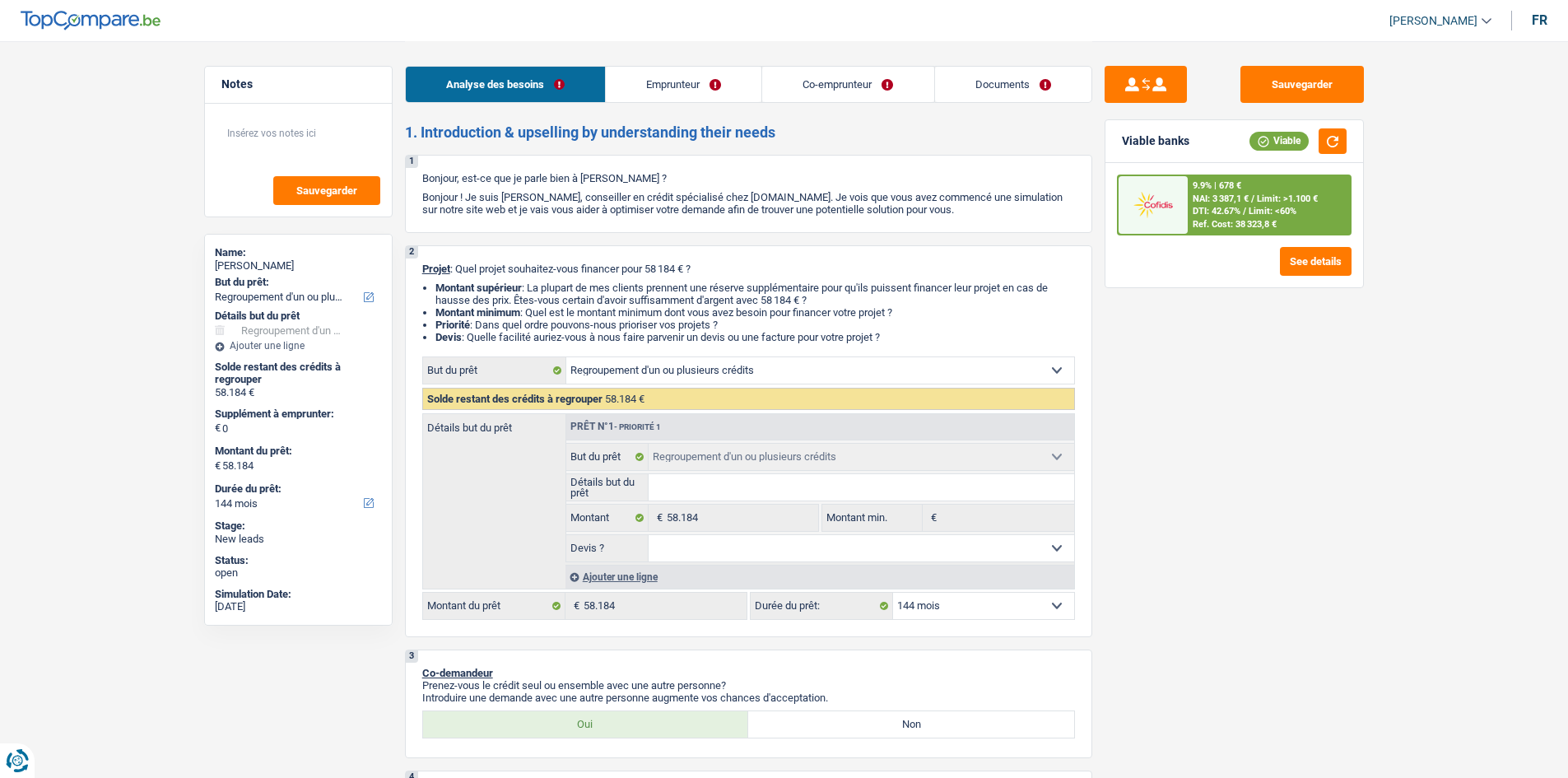
click at [713, 381] on select "12 mois 18 mois 24 mois 30 mois 36 mois 42 mois 48 mois 60 mois 72 mois 84 mois…" at bounding box center [983, 606] width 181 height 27
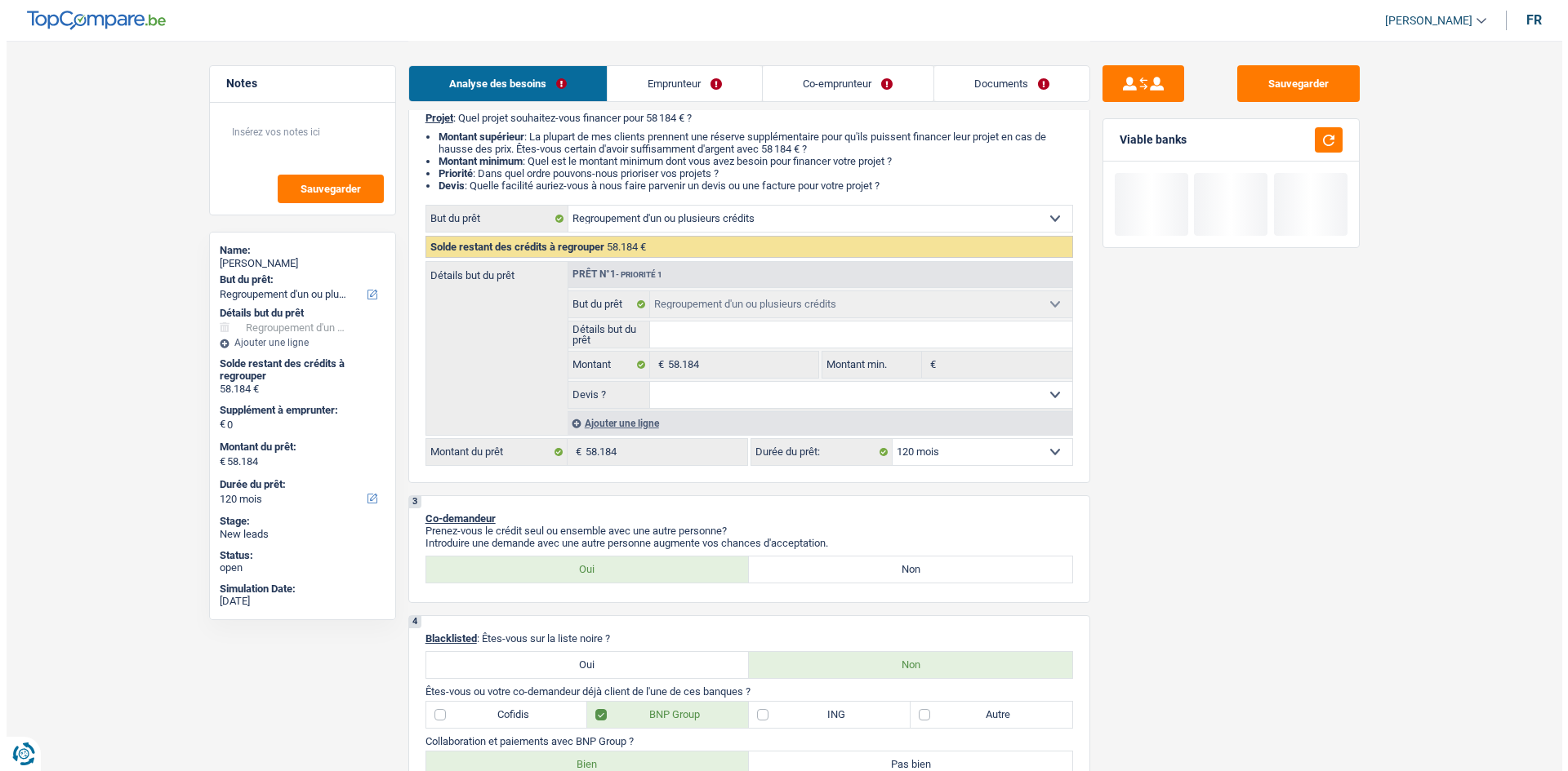
scroll to position [326, 0]
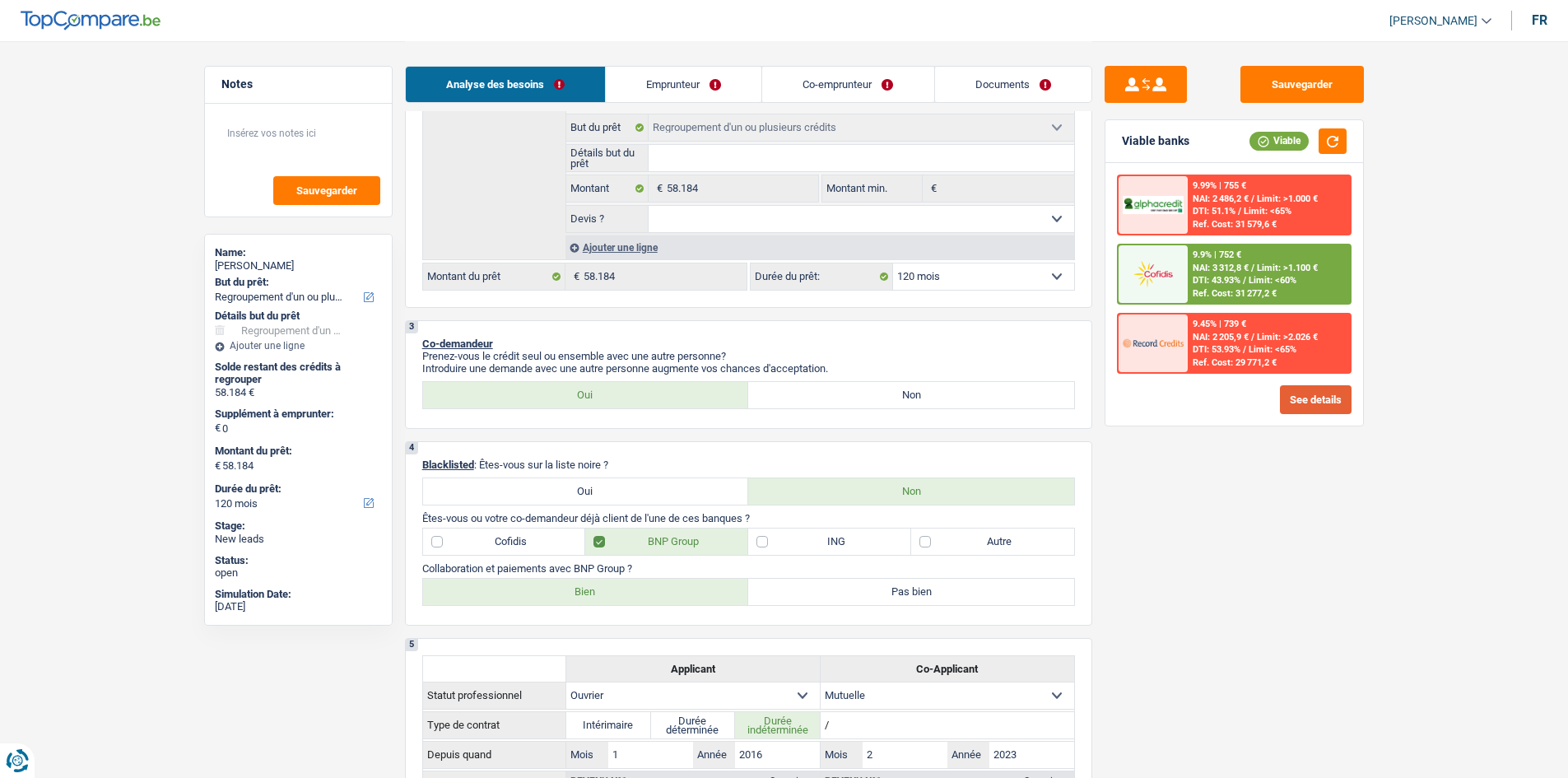
click at [713, 381] on button "See details" at bounding box center [1316, 400] width 71 height 29
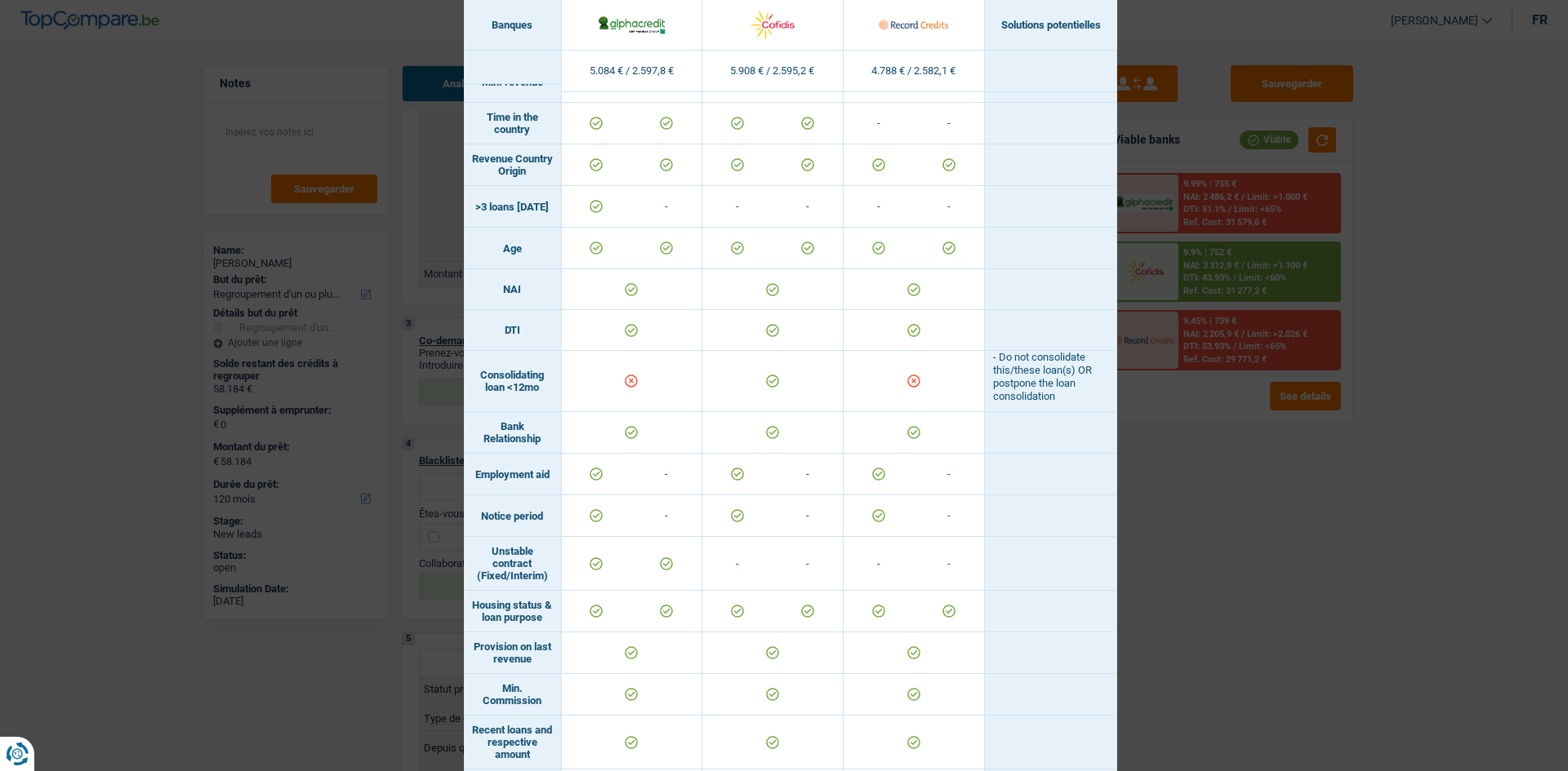
scroll to position [468, 0]
click at [707, 378] on div "Banks conditions × Banques Solutions potentielles Revenus / Charges 5.084 € / 2…" at bounding box center [784, 385] width 1568 height 771
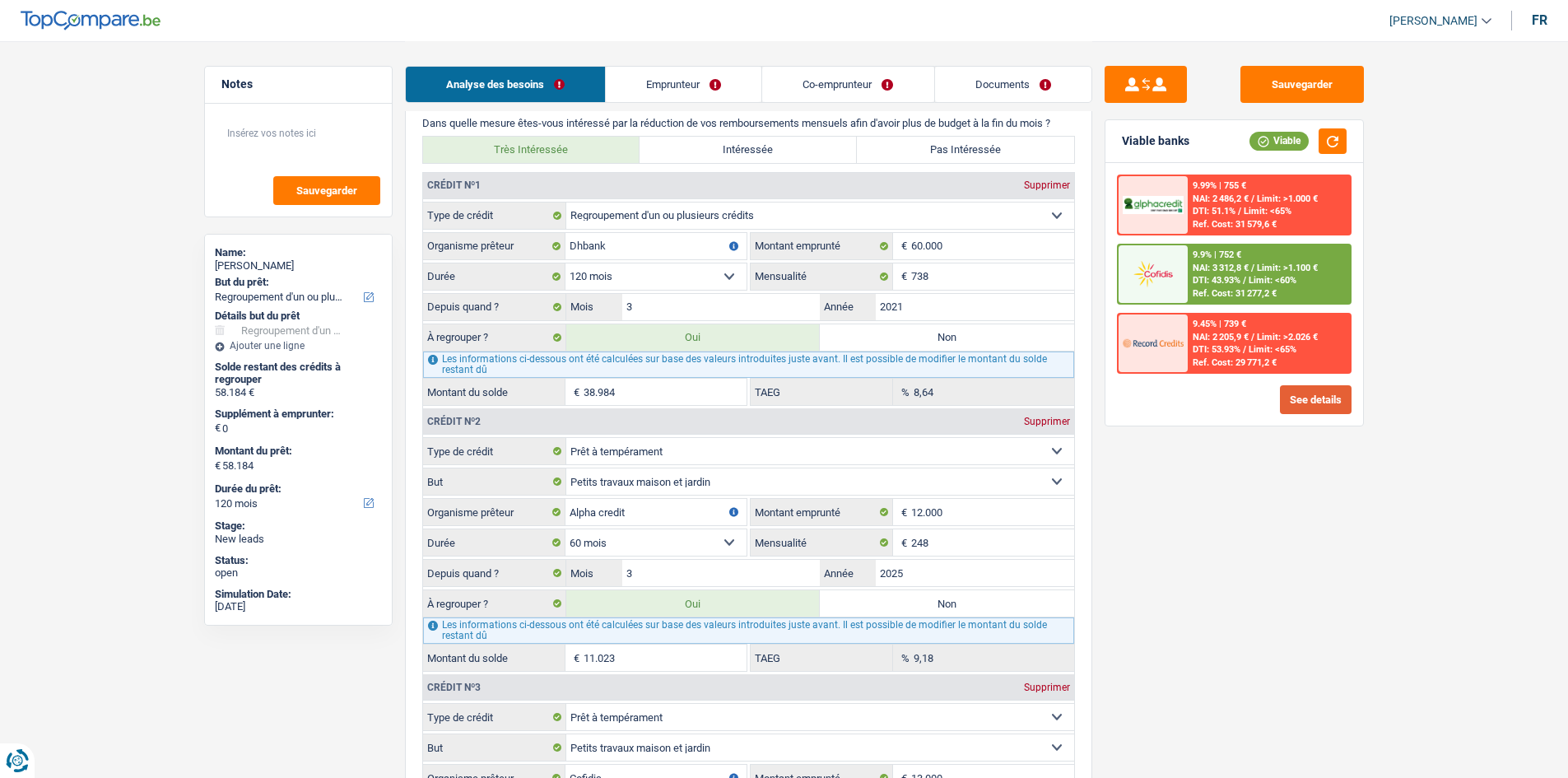
scroll to position [1647, 0]
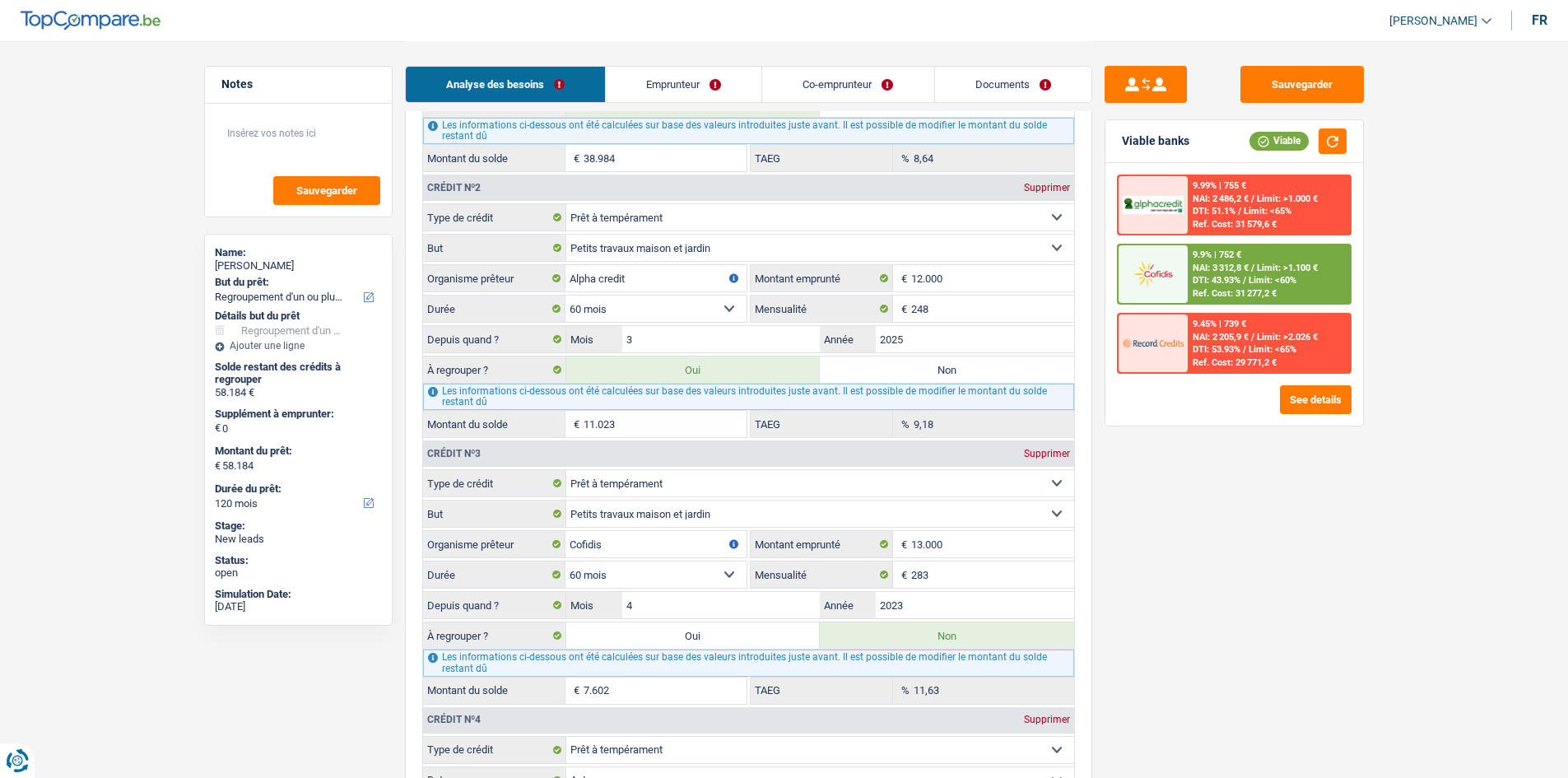
click at [713, 357] on label "Non" at bounding box center [947, 369] width 254 height 27
click at [713, 357] on input "Non" at bounding box center [947, 369] width 254 height 27
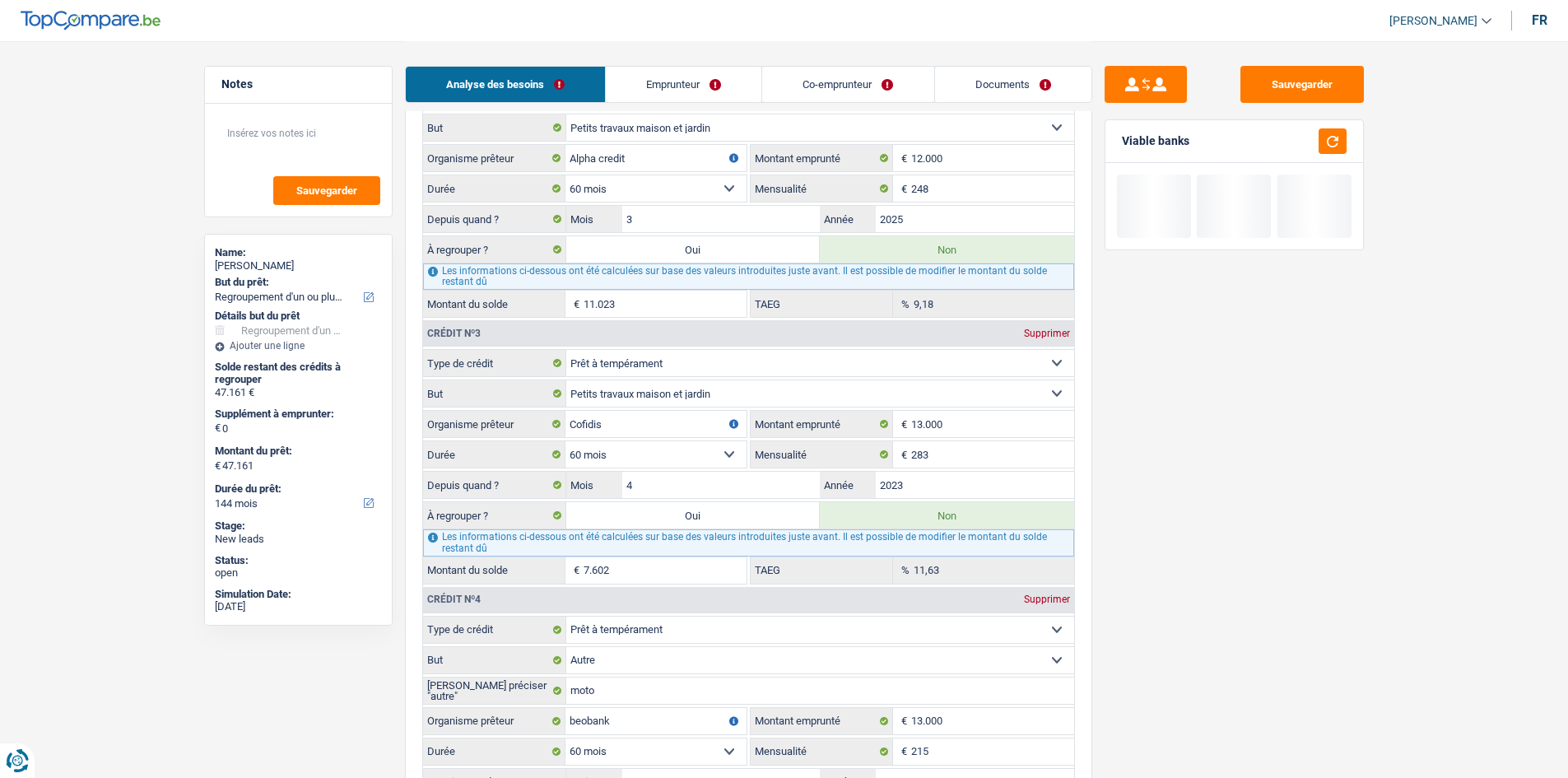
scroll to position [1894, 0]
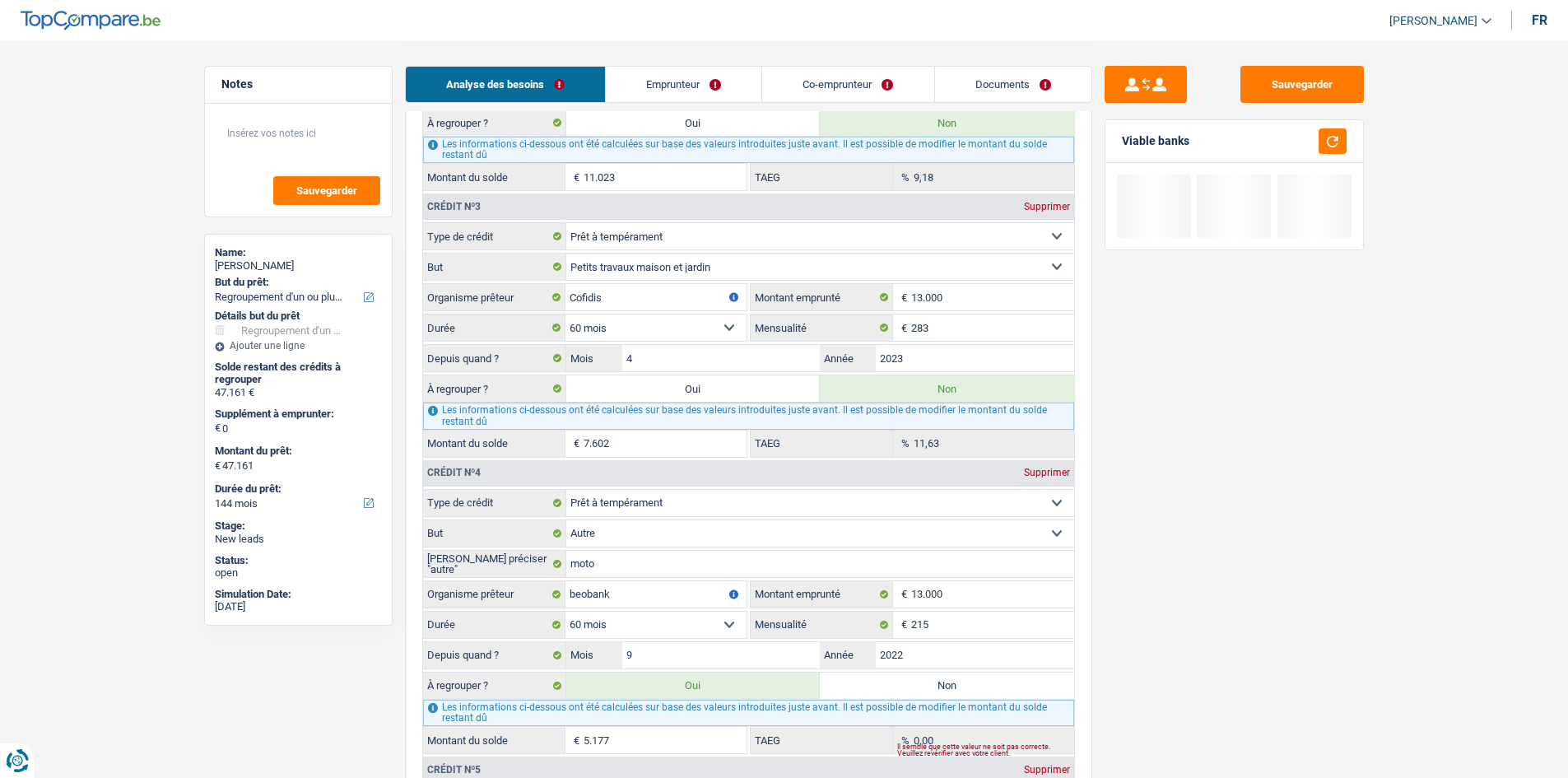
click at [713, 381] on label "Oui" at bounding box center [694, 389] width 254 height 27
click at [713, 381] on input "Oui" at bounding box center [694, 389] width 254 height 27
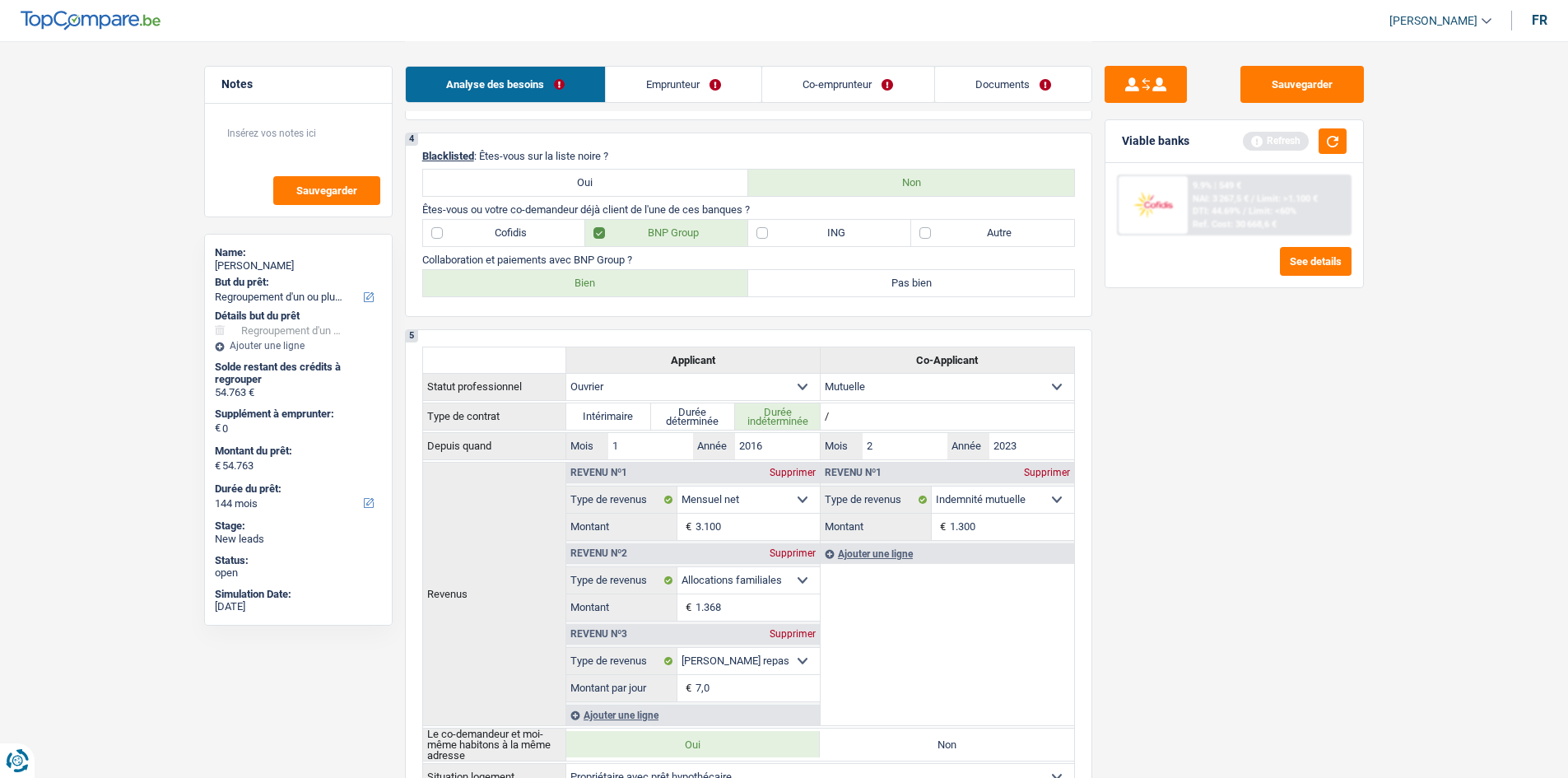
scroll to position [411, 0]
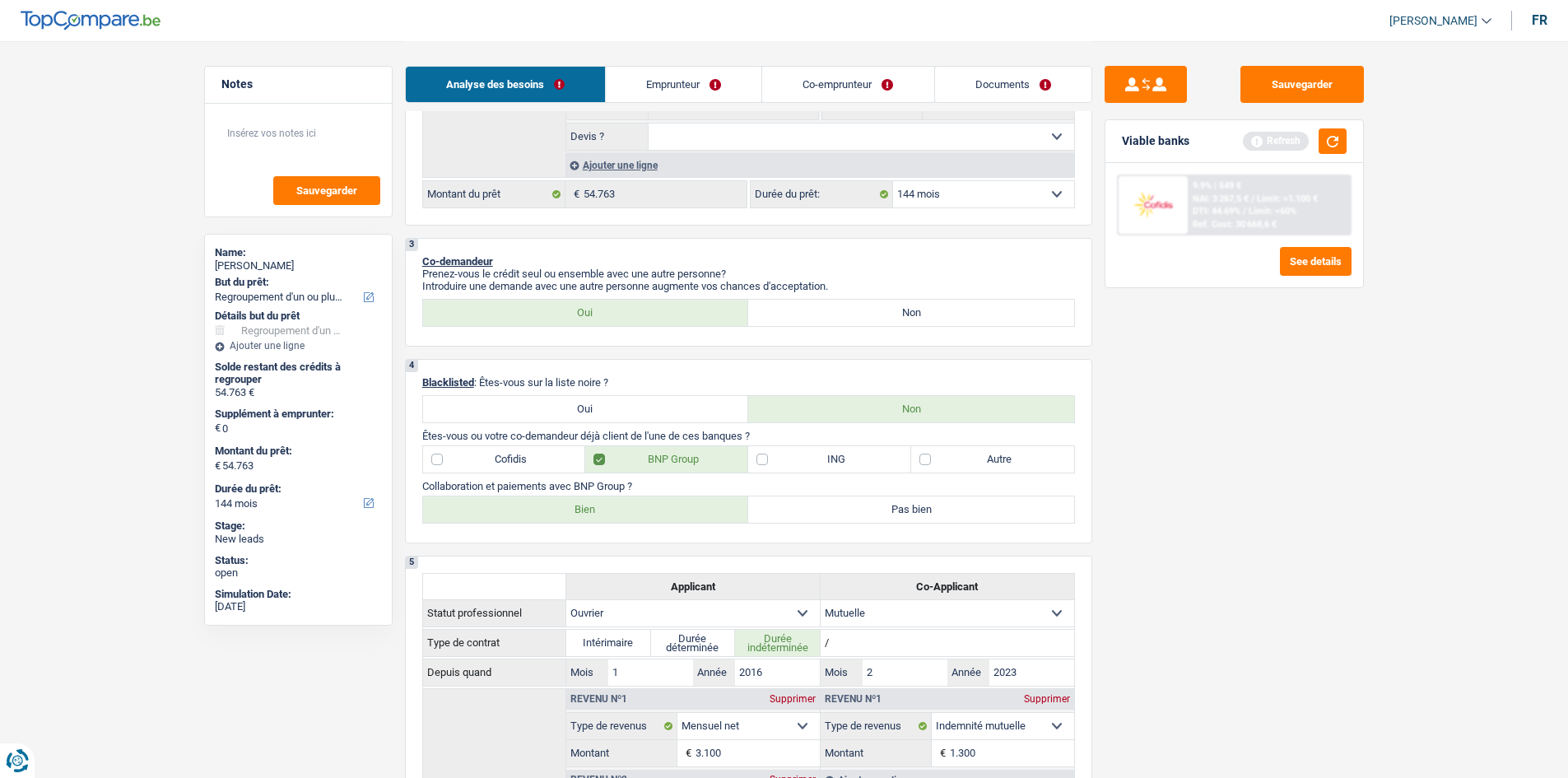
click at [713, 174] on div "Confort maison: meubles, textile, peinture, électroménager, outillage non-profe…" at bounding box center [748, 77] width 652 height 263
drag, startPoint x: 984, startPoint y: 187, endPoint x: 969, endPoint y: 201, distance: 20.5
click at [713, 187] on select "12 mois 18 mois 24 mois 30 mois 36 mois 42 mois 48 mois 60 mois 72 mois 84 mois…" at bounding box center [983, 194] width 181 height 27
click at [713, 181] on select "12 mois 18 mois 24 mois 30 mois 36 mois 42 mois 48 mois 60 mois 72 mois 84 mois…" at bounding box center [983, 194] width 181 height 27
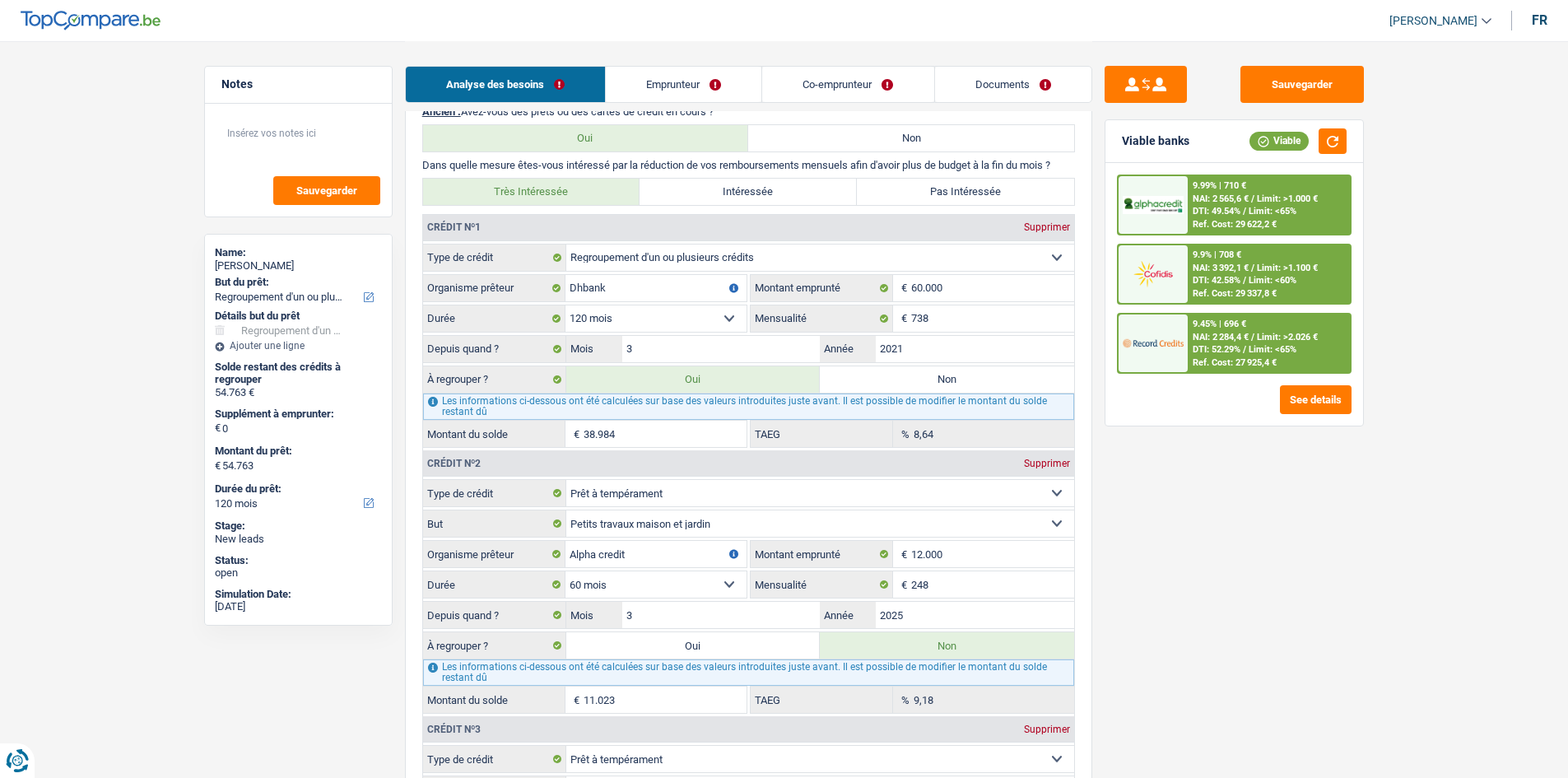
scroll to position [1401, 0]
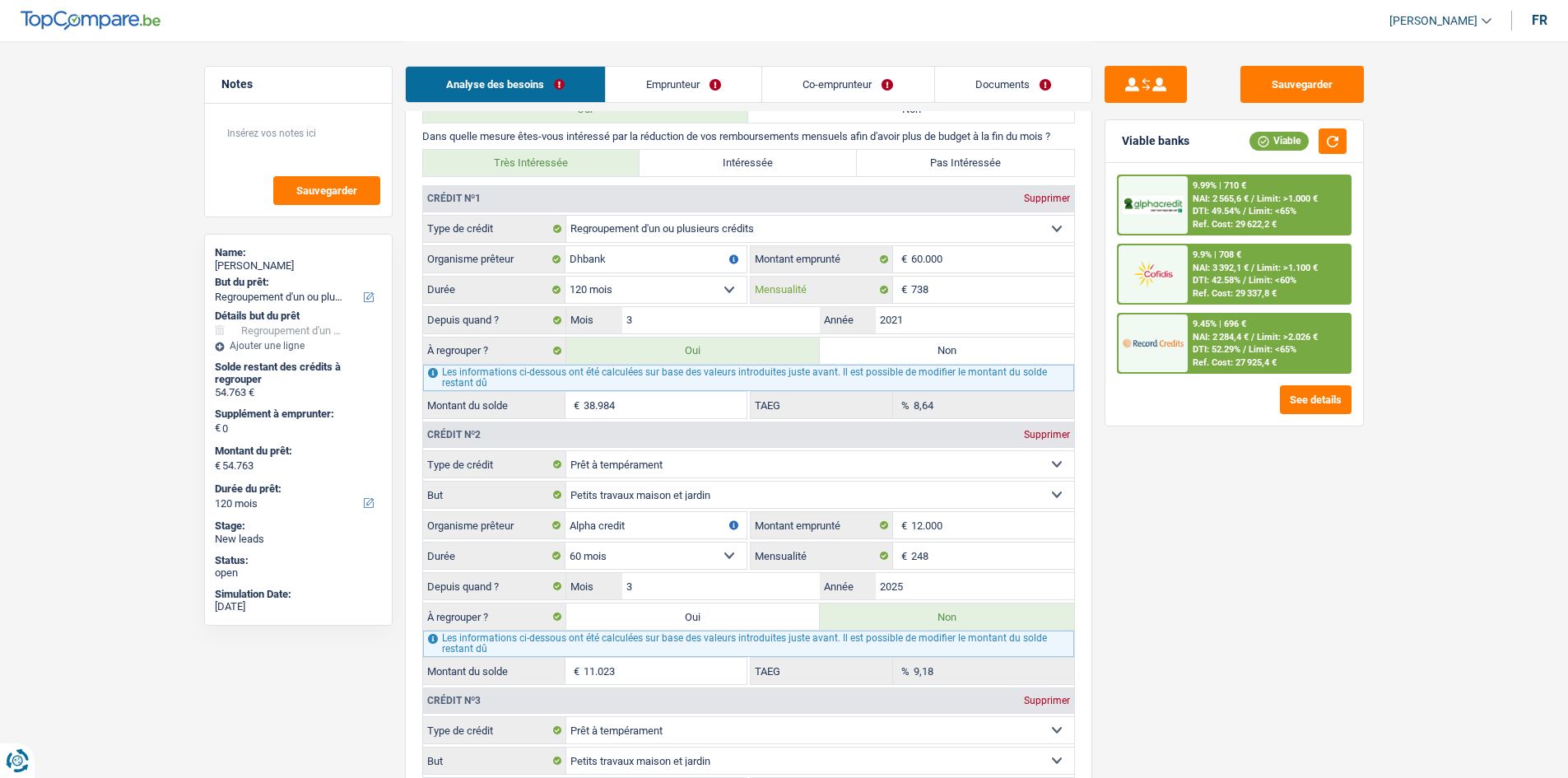
click at [713, 287] on input "738" at bounding box center [992, 290] width 163 height 27
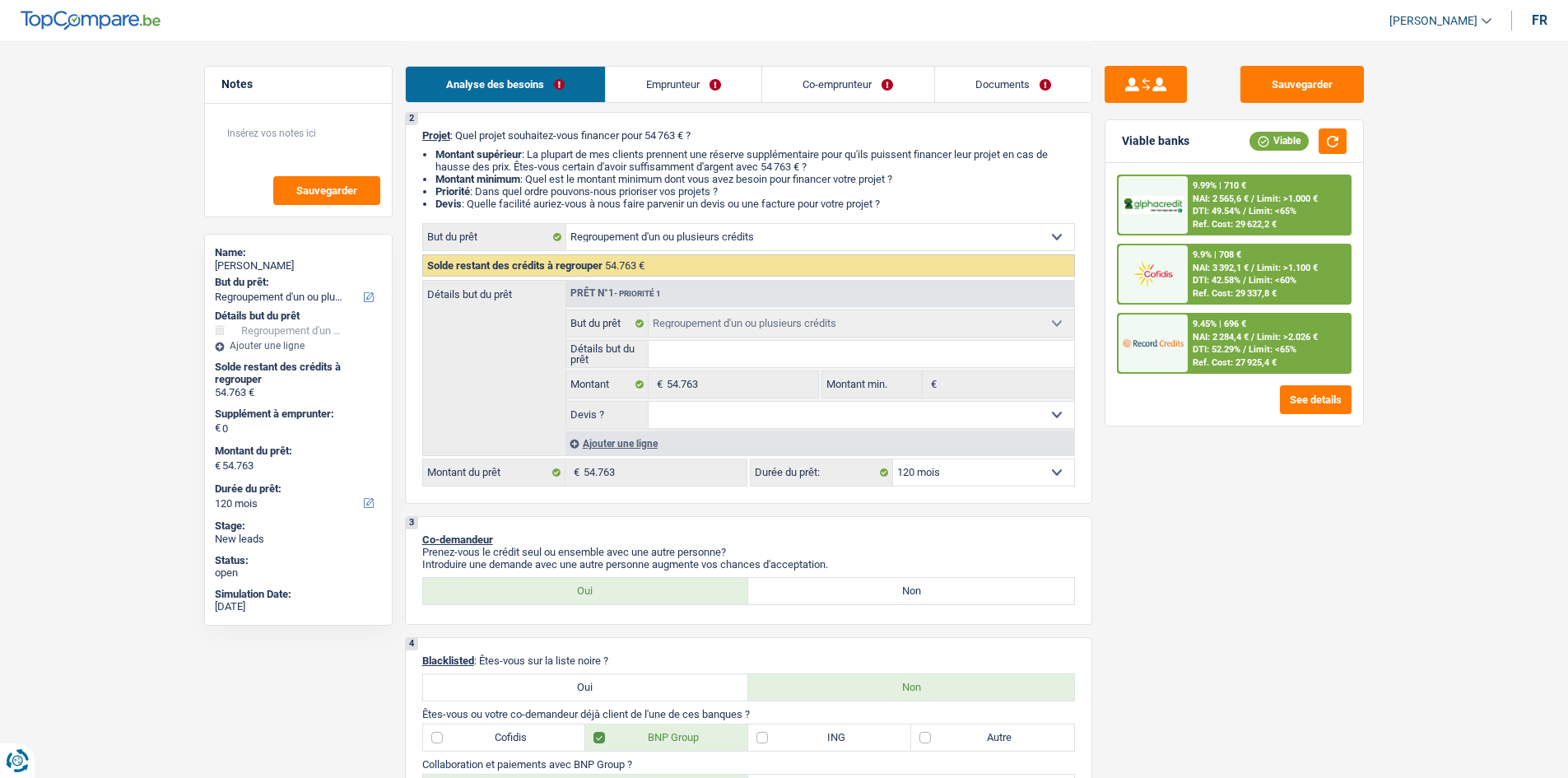
scroll to position [0, 0]
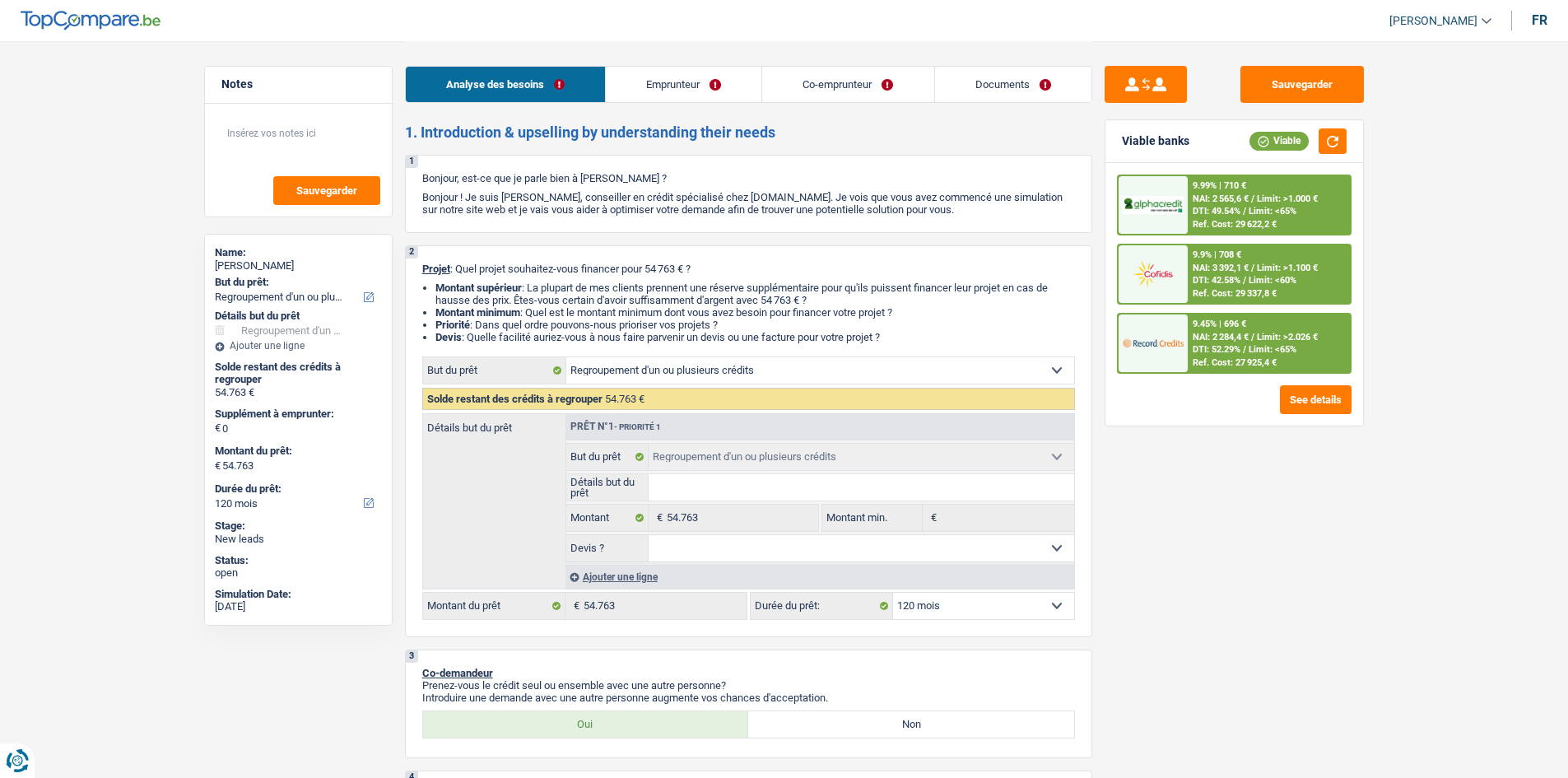
click at [583, 381] on div "Ajouter une ligne" at bounding box center [820, 577] width 509 height 24
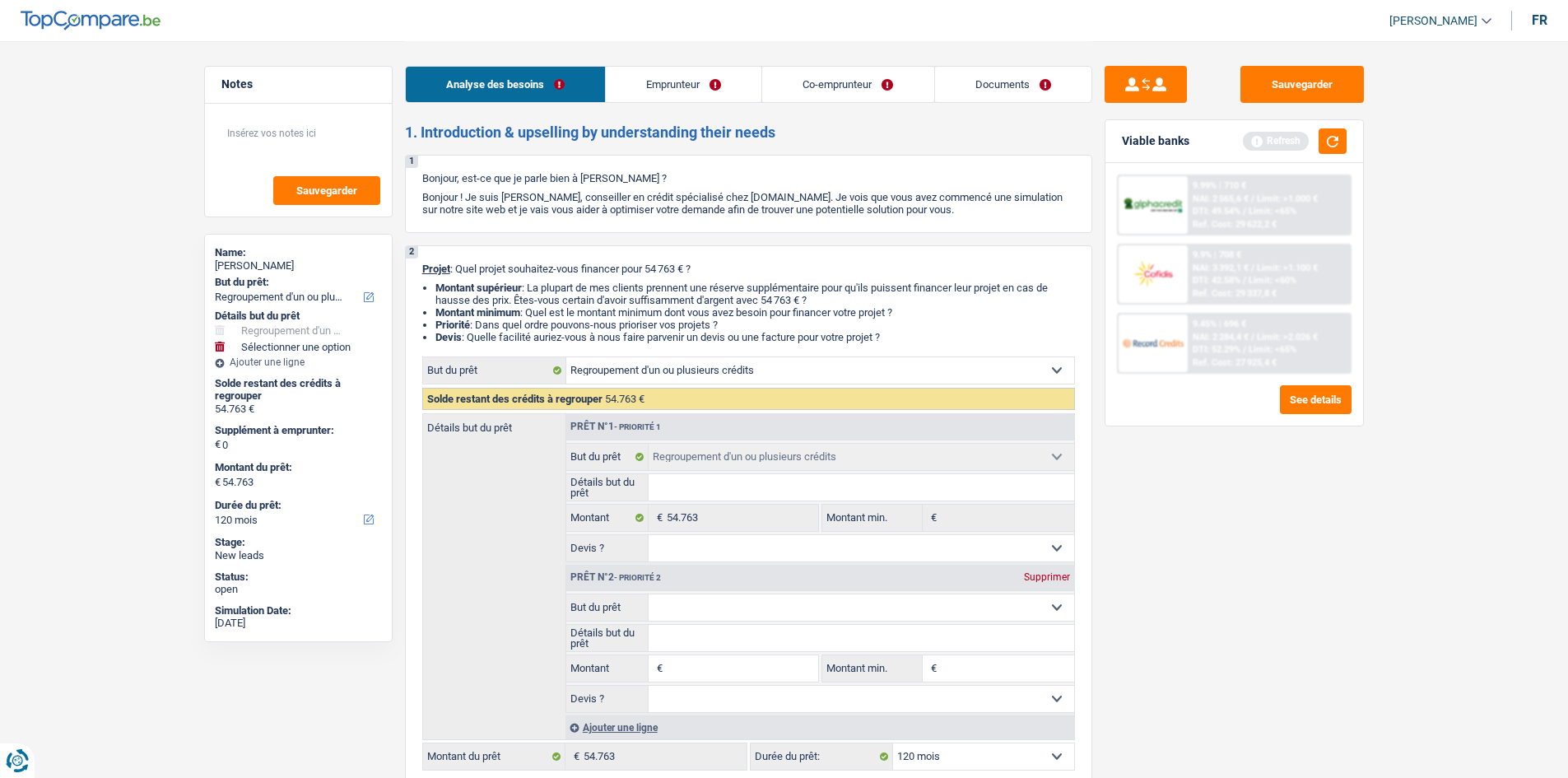
drag, startPoint x: 667, startPoint y: 611, endPoint x: 685, endPoint y: 602, distance: 20.1
click at [667, 381] on select "Confort maison: meubles, textile, peinture, électroménager, outillage non-profe…" at bounding box center [862, 607] width 426 height 27
click at [649, 381] on select "Confort maison: meubles, textile, peinture, électroménager, outillage non-profe…" at bounding box center [862, 607] width 426 height 27
click at [708, 381] on input "Montant" at bounding box center [742, 668] width 151 height 27
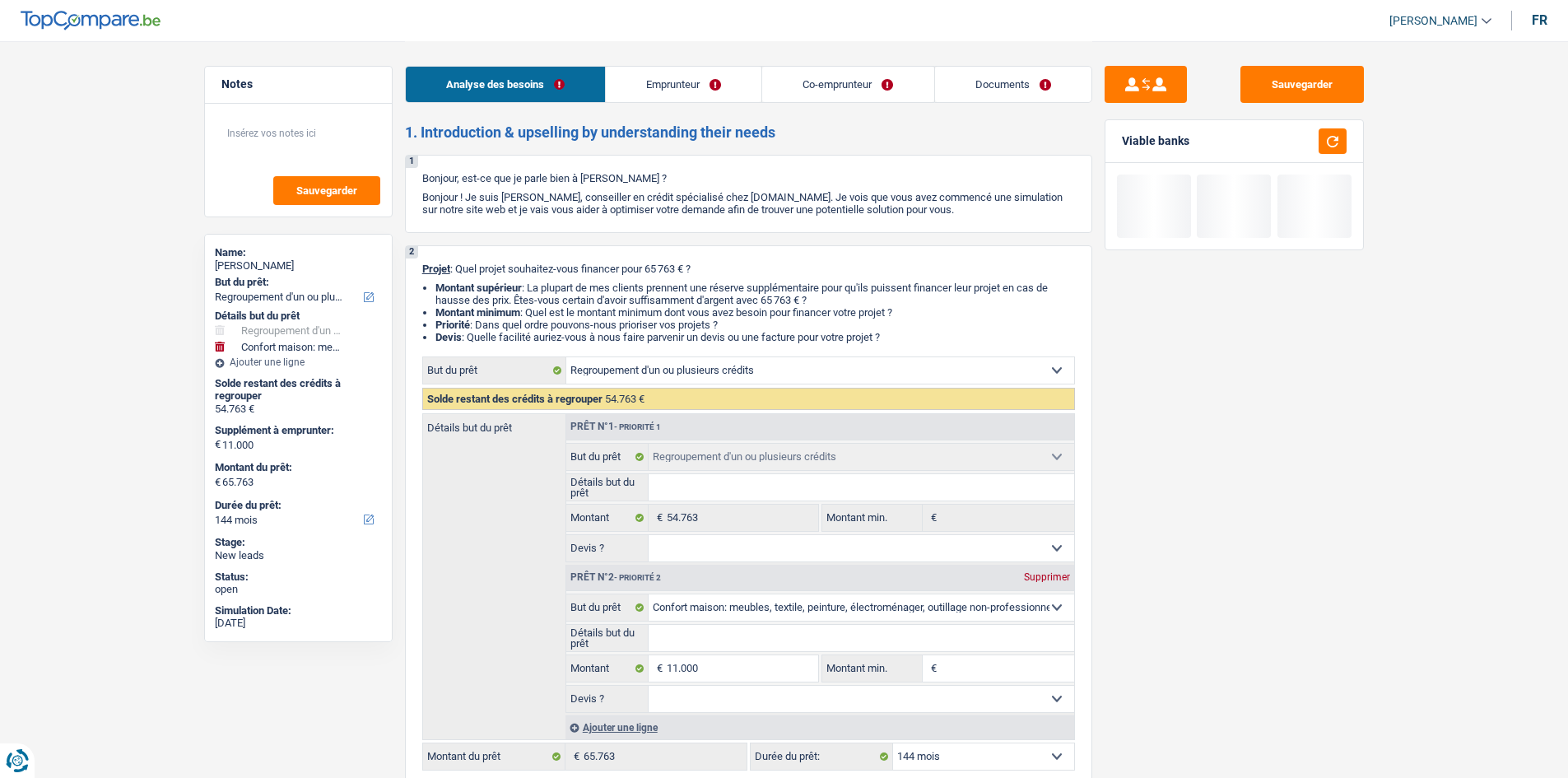
click at [713, 381] on select "12 mois 18 mois 24 mois 30 mois 36 mois 42 mois 48 mois 60 mois 72 mois 84 mois…" at bounding box center [983, 756] width 181 height 27
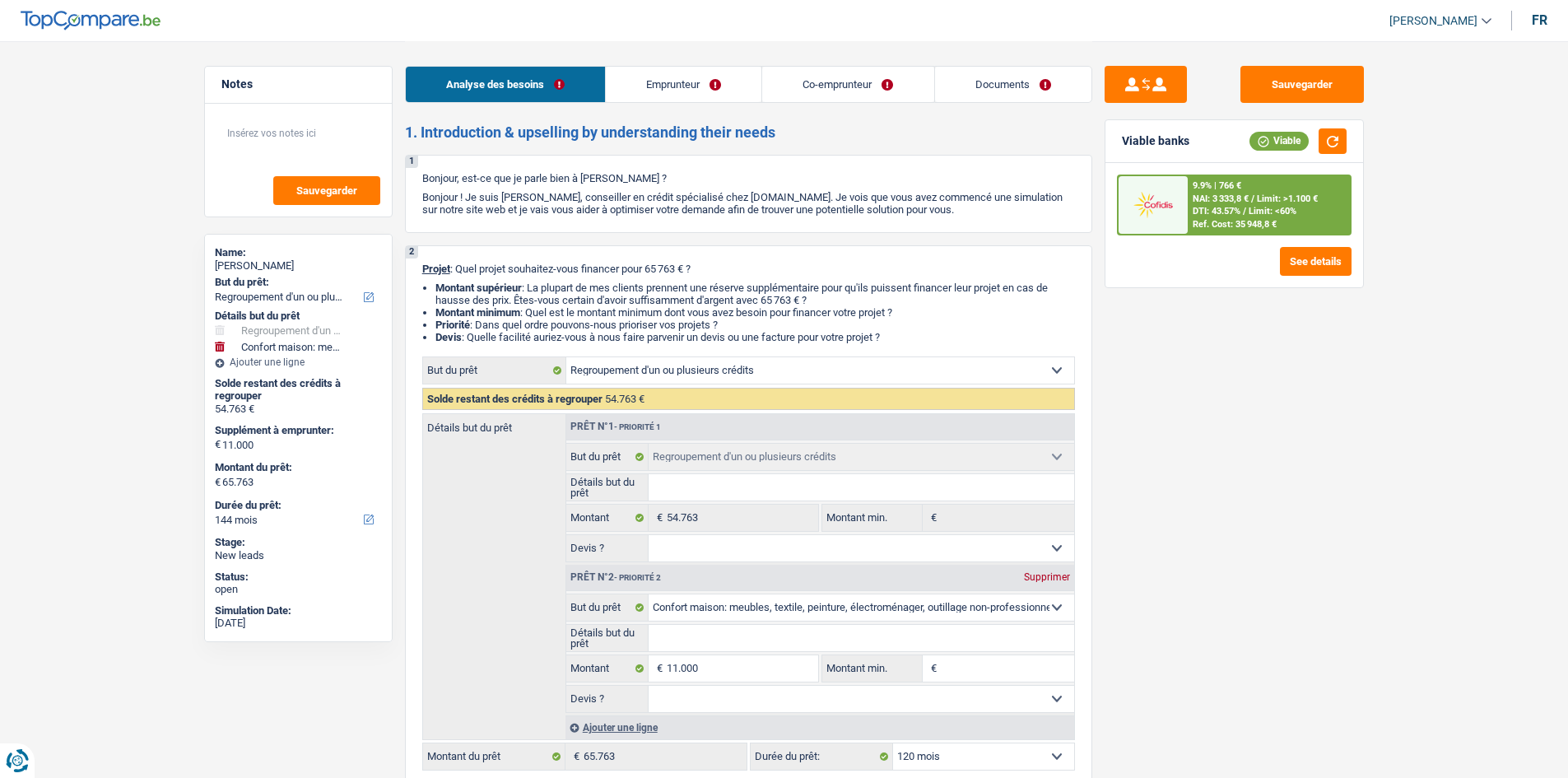
click at [713, 381] on select "12 mois 18 mois 24 mois 30 mois 36 mois 42 mois 48 mois 60 mois 72 mois 84 mois…" at bounding box center [983, 756] width 181 height 27
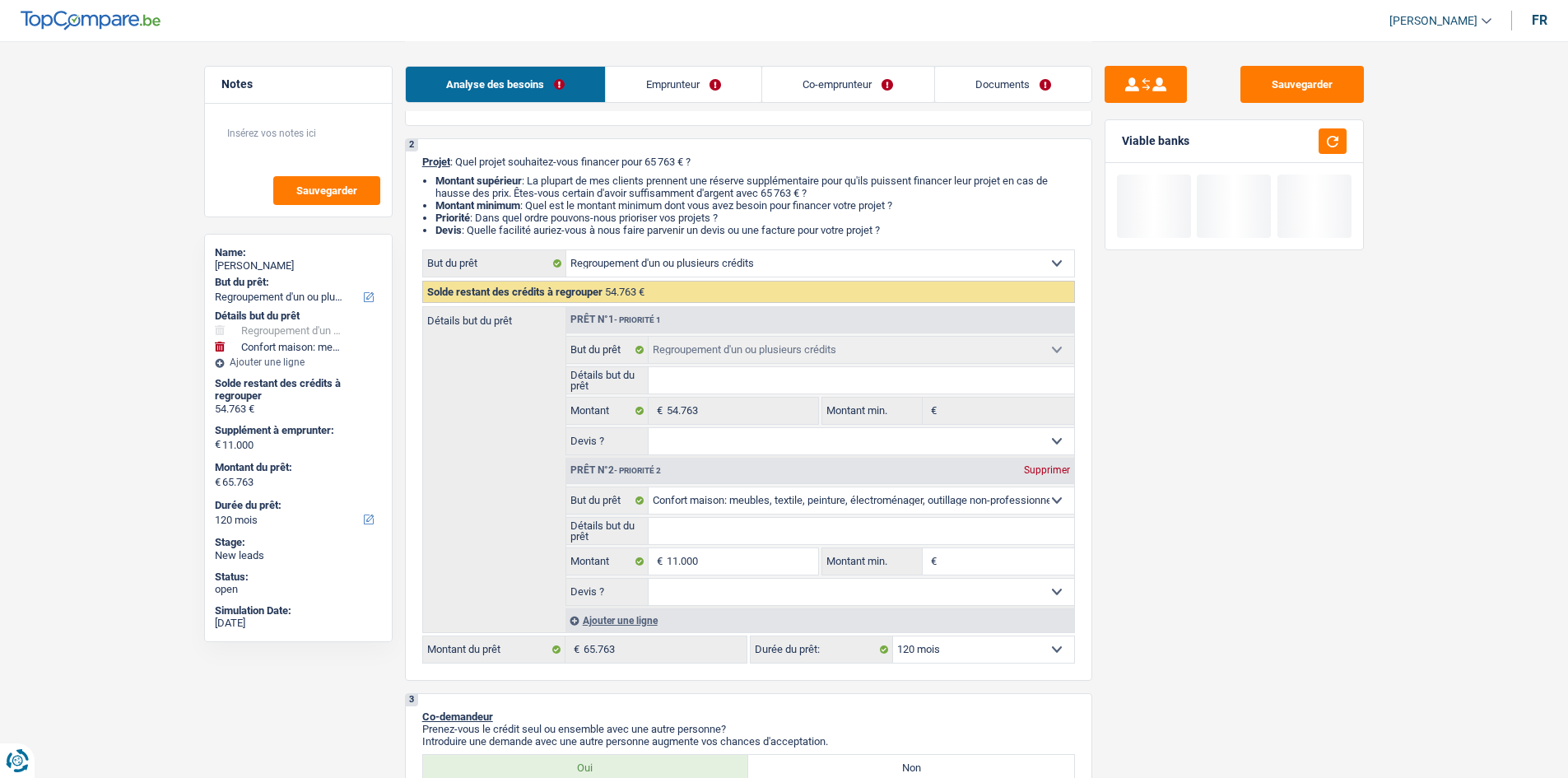
scroll to position [247, 0]
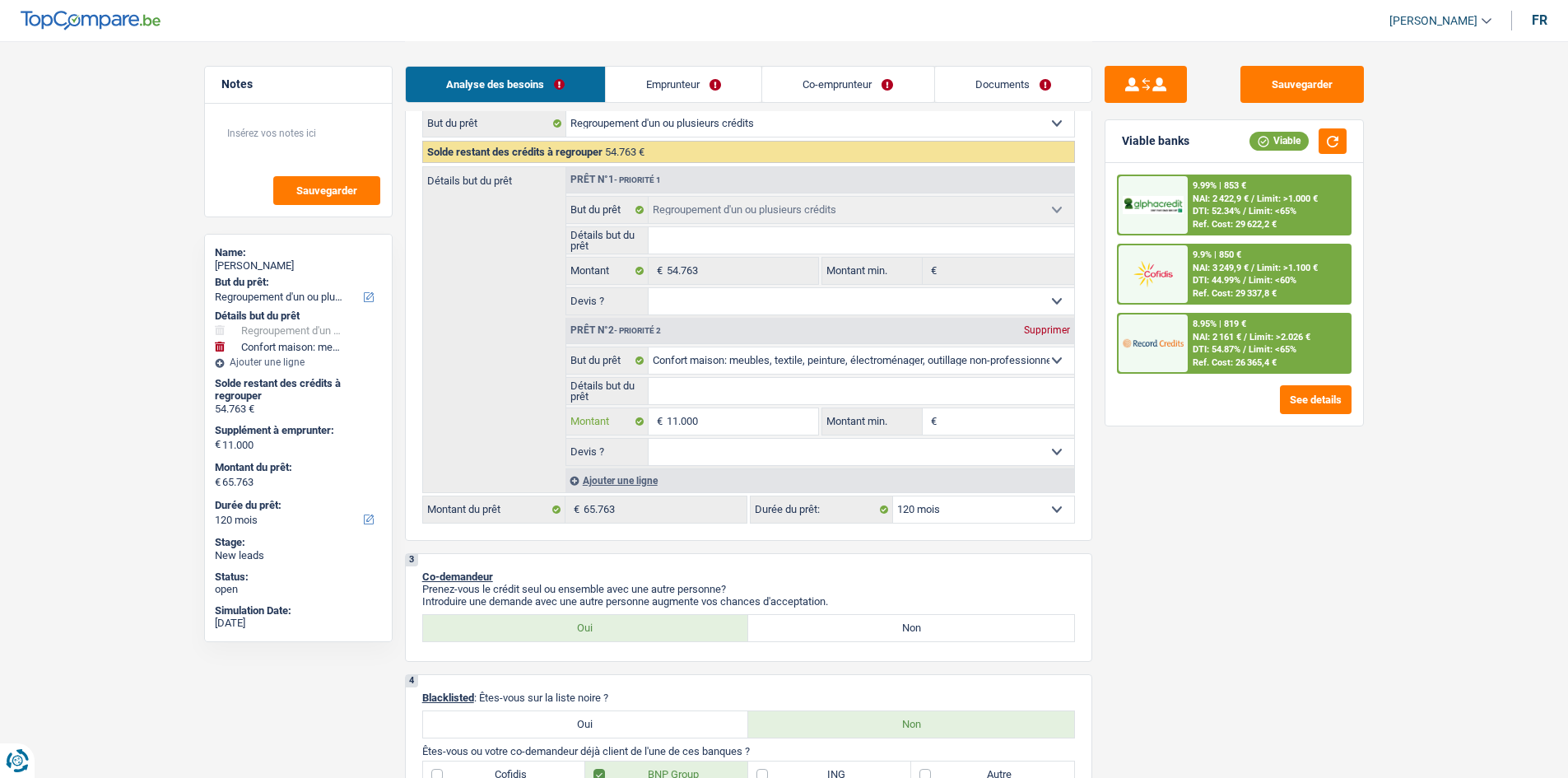
click at [713, 381] on input "11.000" at bounding box center [742, 421] width 151 height 27
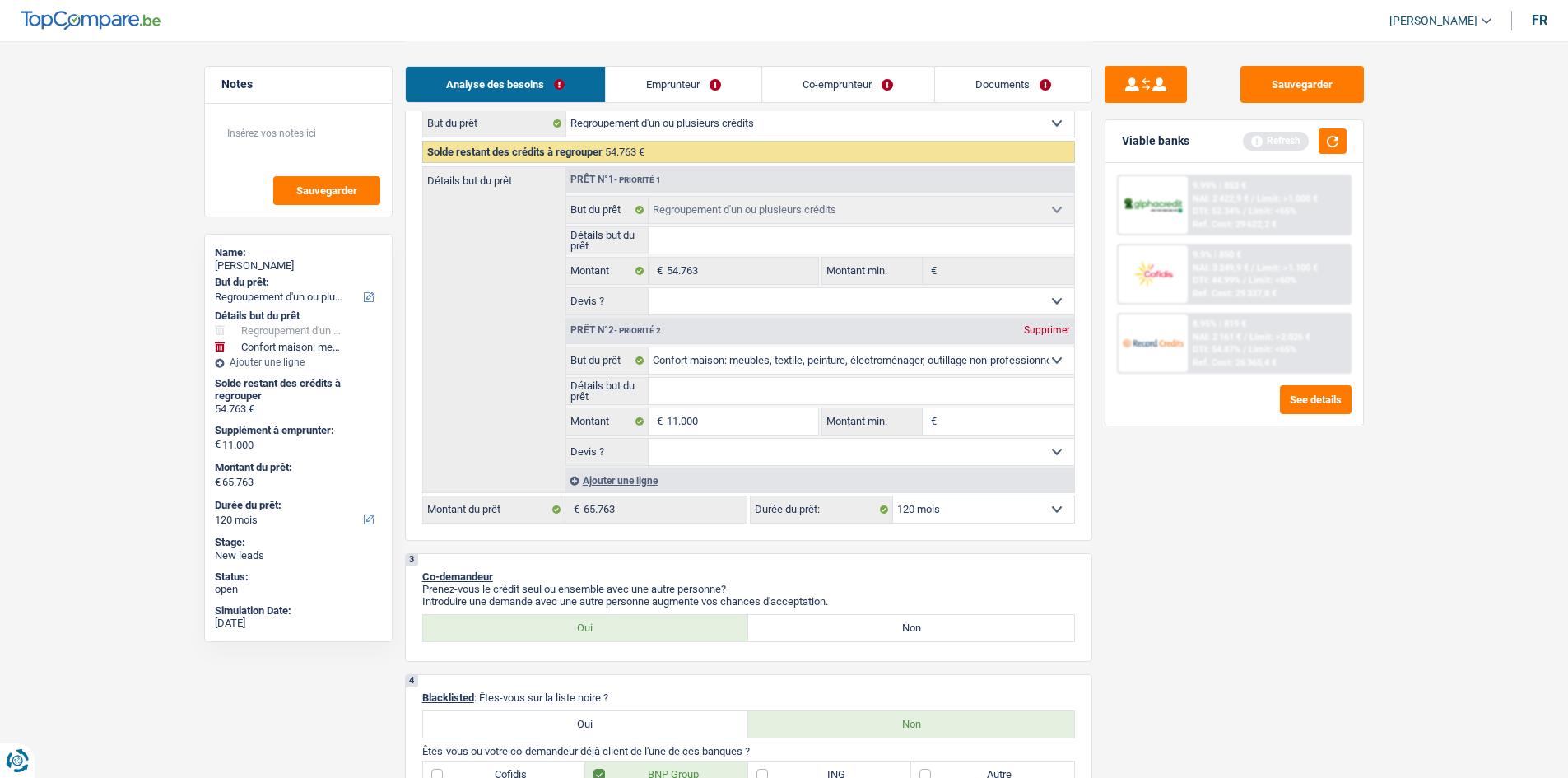
click at [713, 381] on div "Sauvegarder Viable banks Refresh 9.99% | 853 € NAI: 2 422,9 € / Limit: >1.000 €…" at bounding box center [1234, 409] width 284 height 686
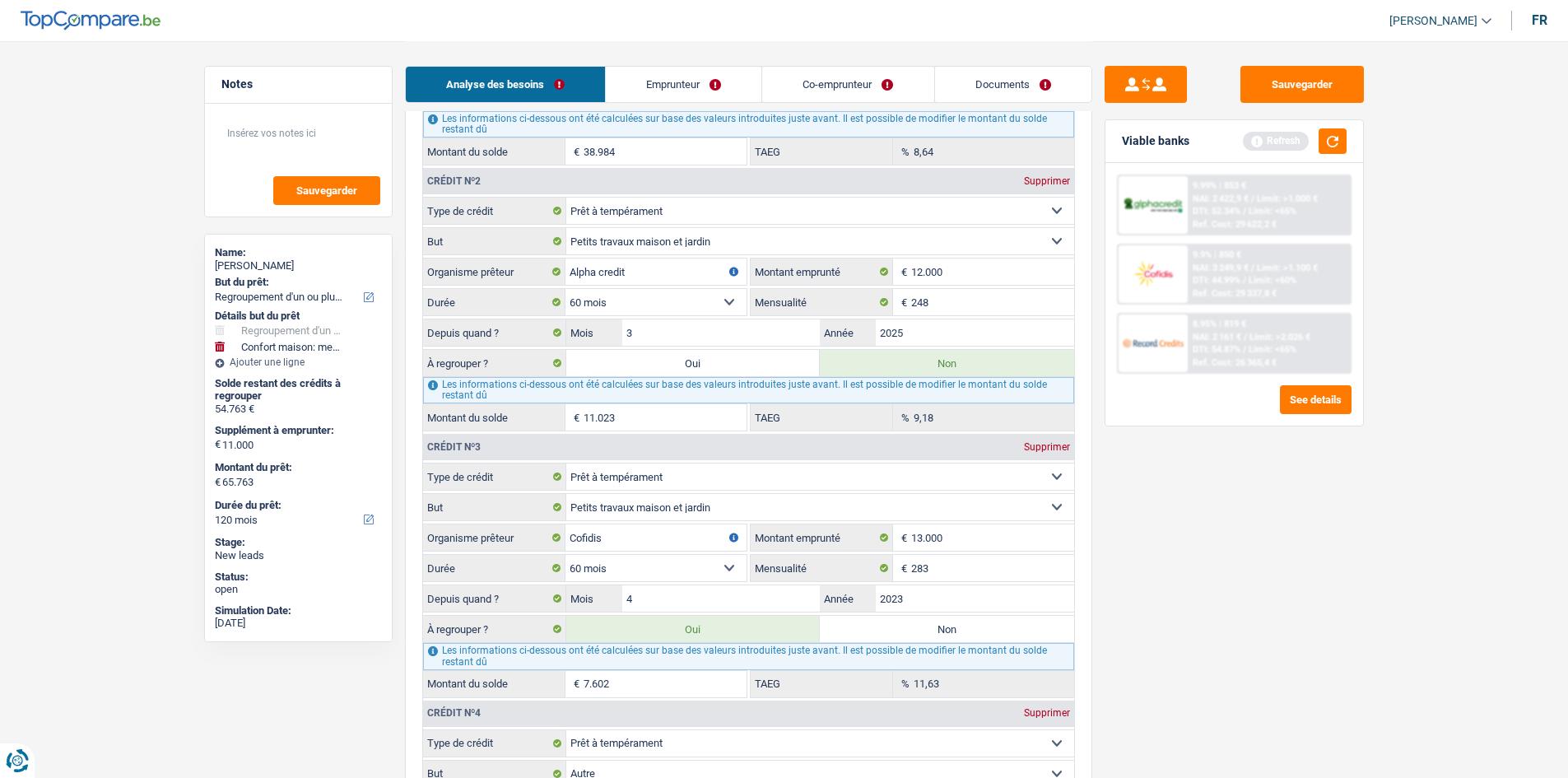
scroll to position [1812, 0]
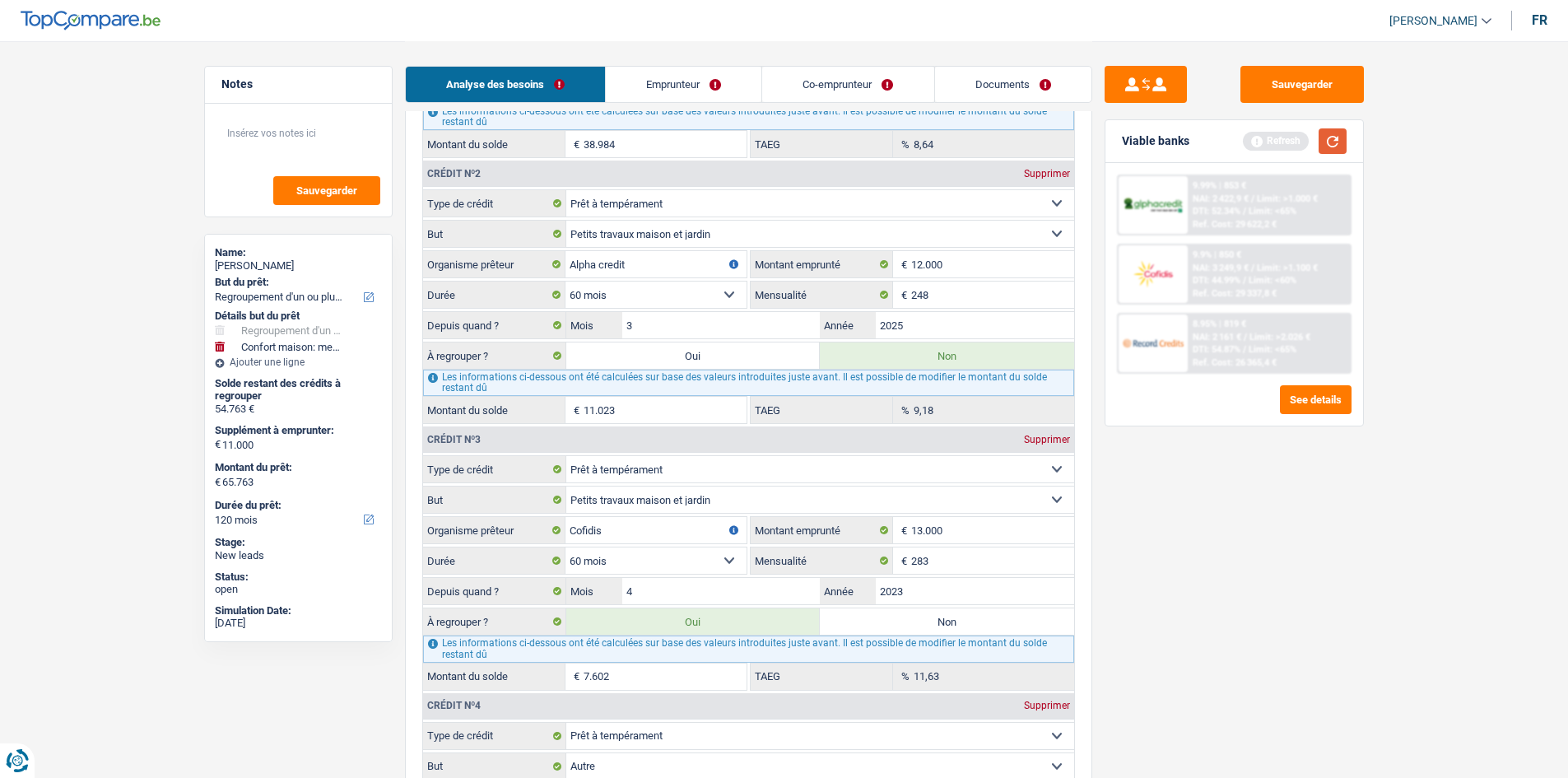
click at [713, 140] on button "button" at bounding box center [1332, 142] width 28 height 26
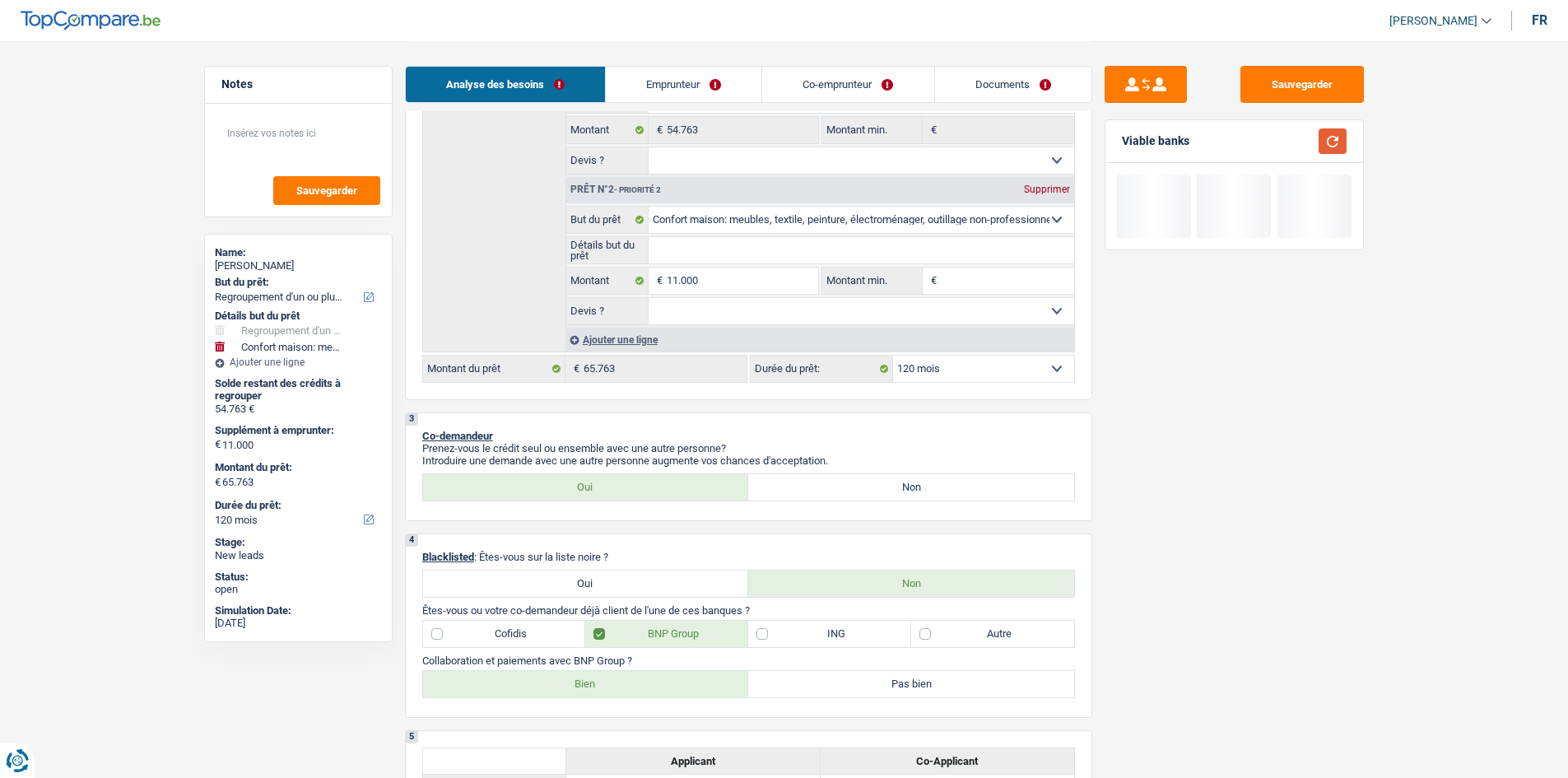
scroll to position [247, 0]
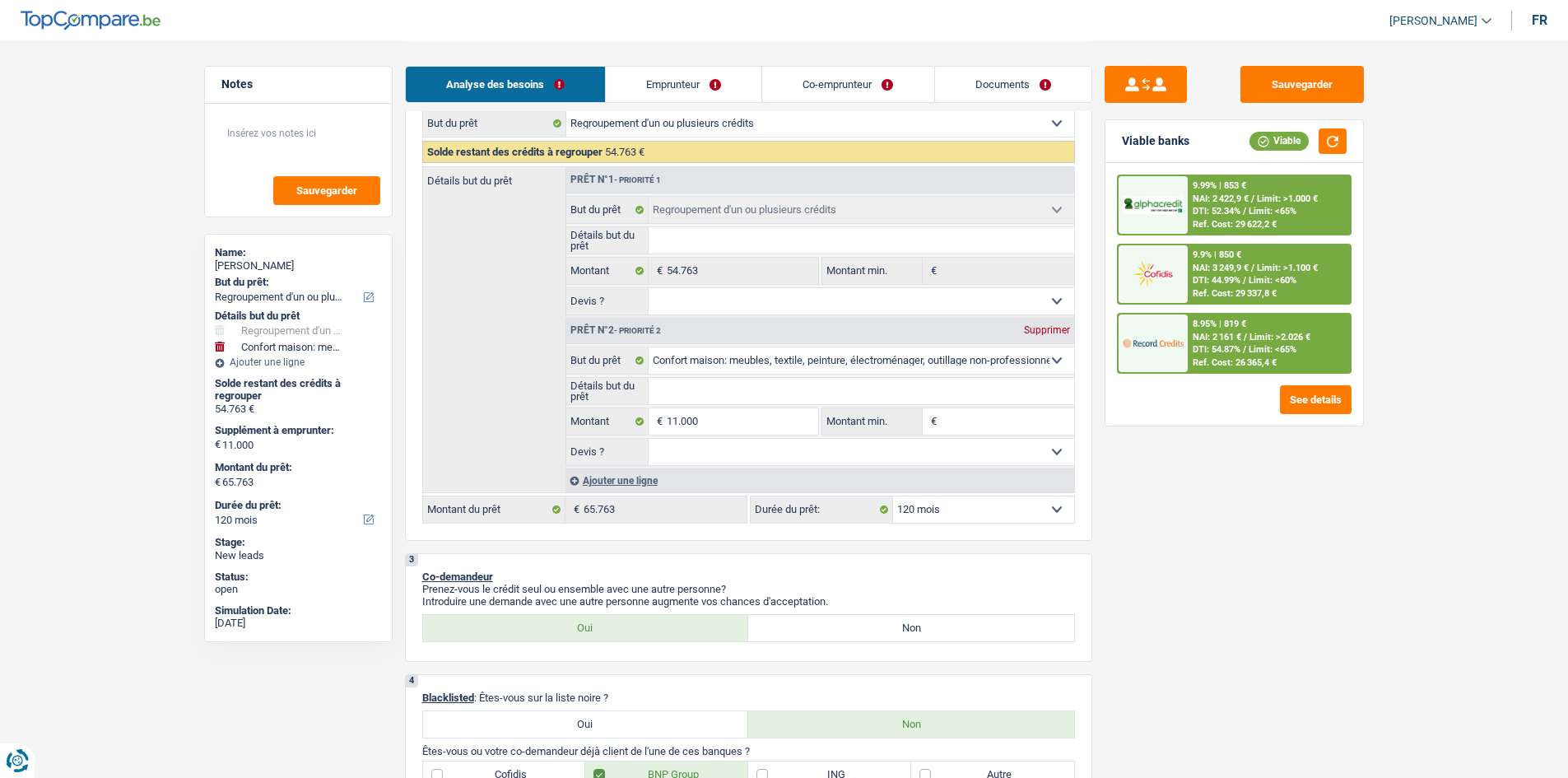
click at [640, 381] on div "Ajouter une ligne" at bounding box center [820, 481] width 509 height 24
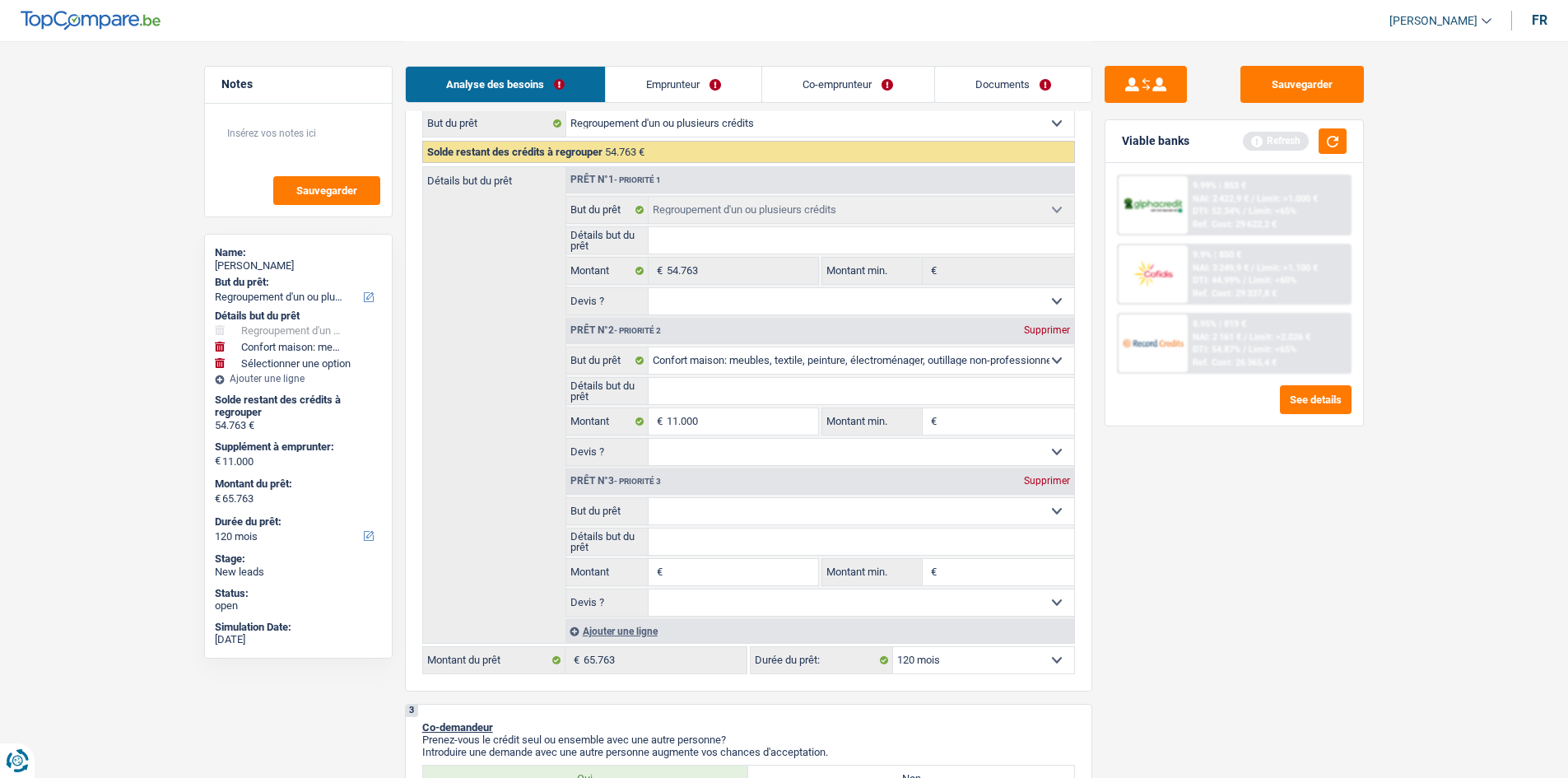
click at [713, 381] on select "Confort maison: meubles, textile, peinture, électroménager, outillage non-profe…" at bounding box center [862, 511] width 426 height 27
click at [649, 381] on select "Confort maison: meubles, textile, peinture, électroménager, outillage non-profe…" at bounding box center [862, 511] width 426 height 27
click at [711, 381] on input "Montant" at bounding box center [742, 572] width 151 height 27
click at [713, 381] on div "Sauvegarder Viable banks Refresh 9.99% | 853 € NAI: 2 422,9 € / Limit: >1.000 €…" at bounding box center [1234, 409] width 284 height 686
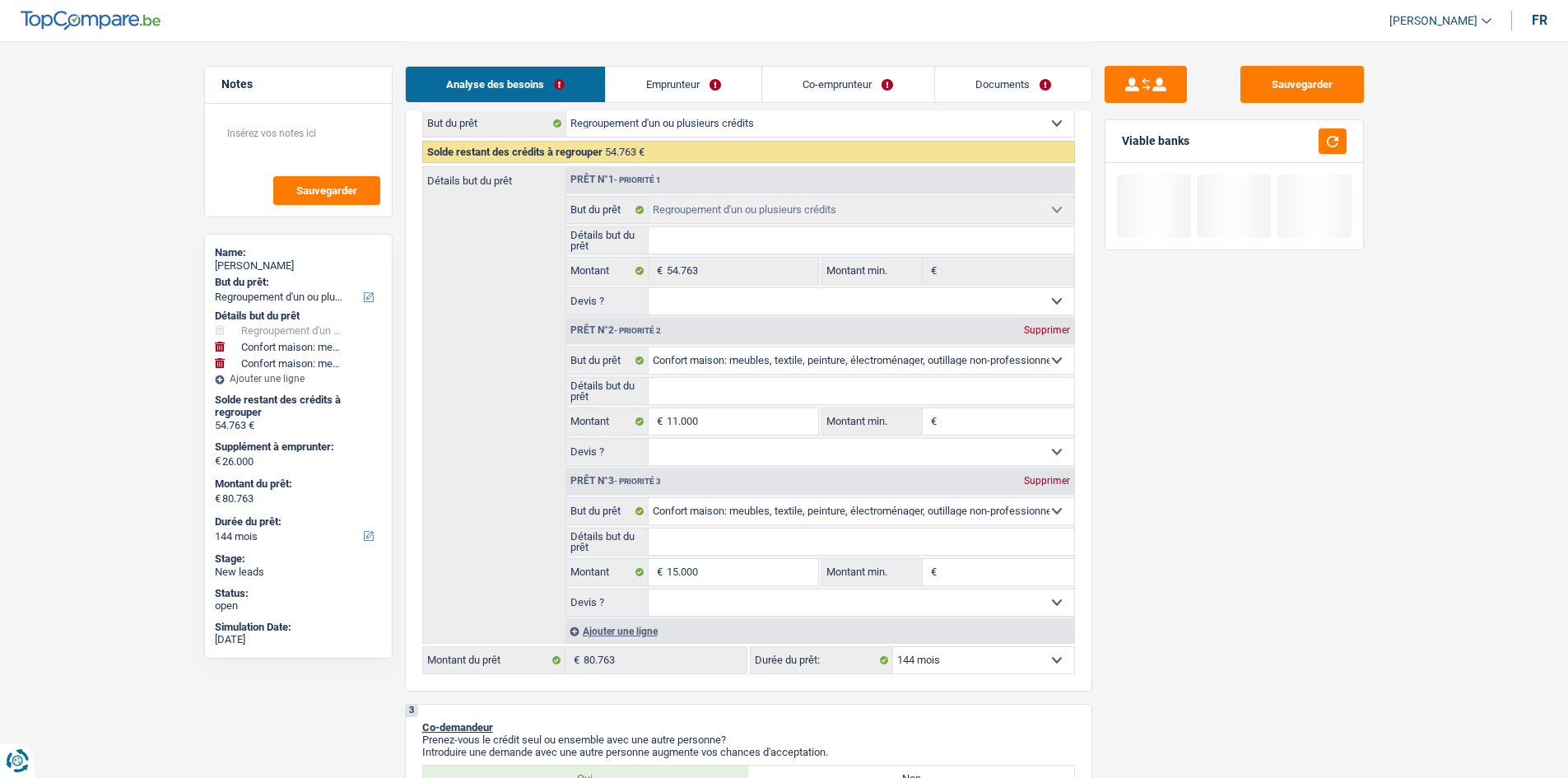
click at [713, 381] on select "12 mois 18 mois 24 mois 30 mois 36 mois 42 mois 48 mois 60 mois 72 mois 84 mois…" at bounding box center [983, 660] width 181 height 27
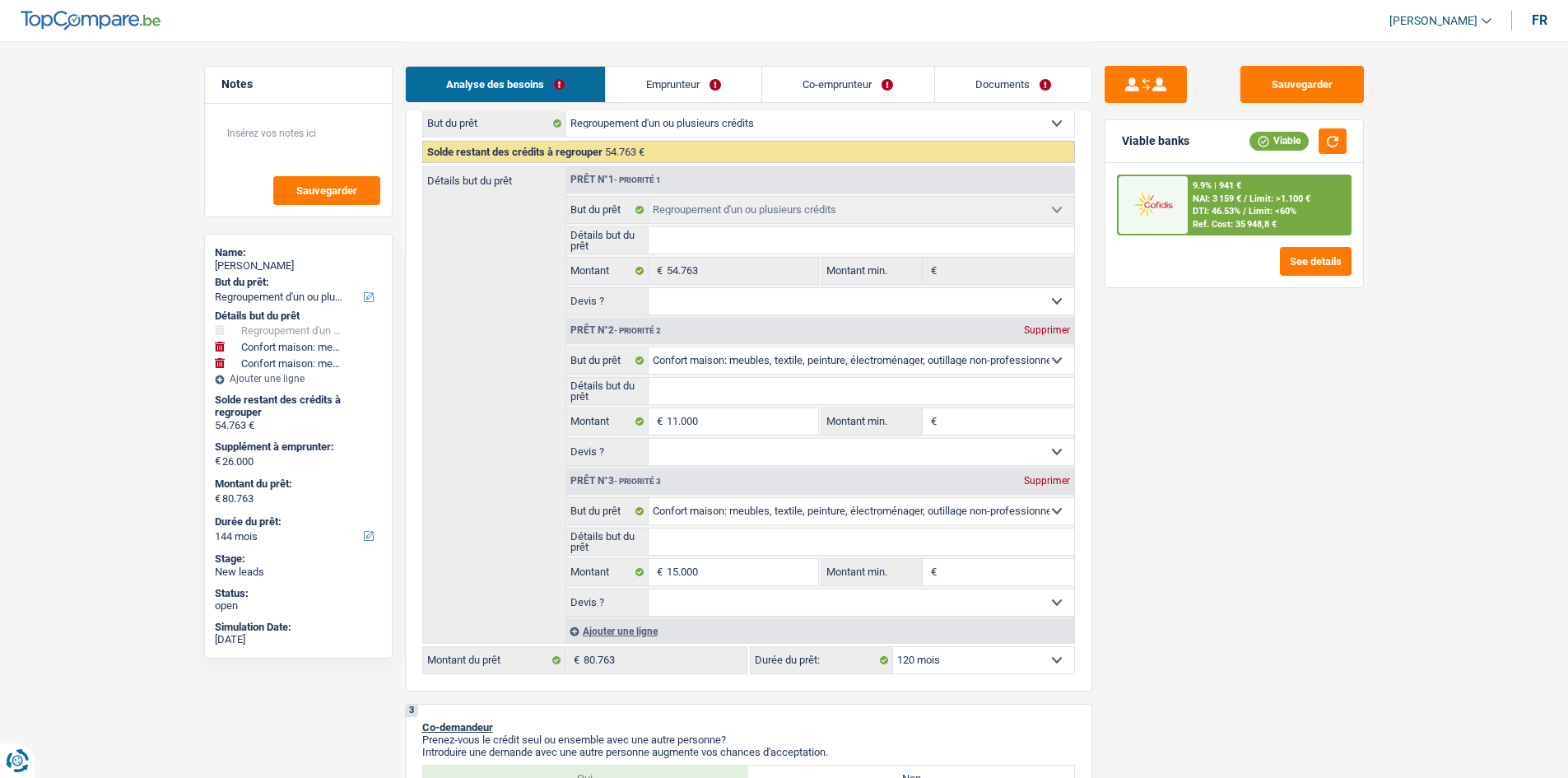
click at [713, 381] on select "12 mois 18 mois 24 mois 30 mois 36 mois 42 mois 48 mois 60 mois 72 mois 84 mois…" at bounding box center [983, 660] width 181 height 27
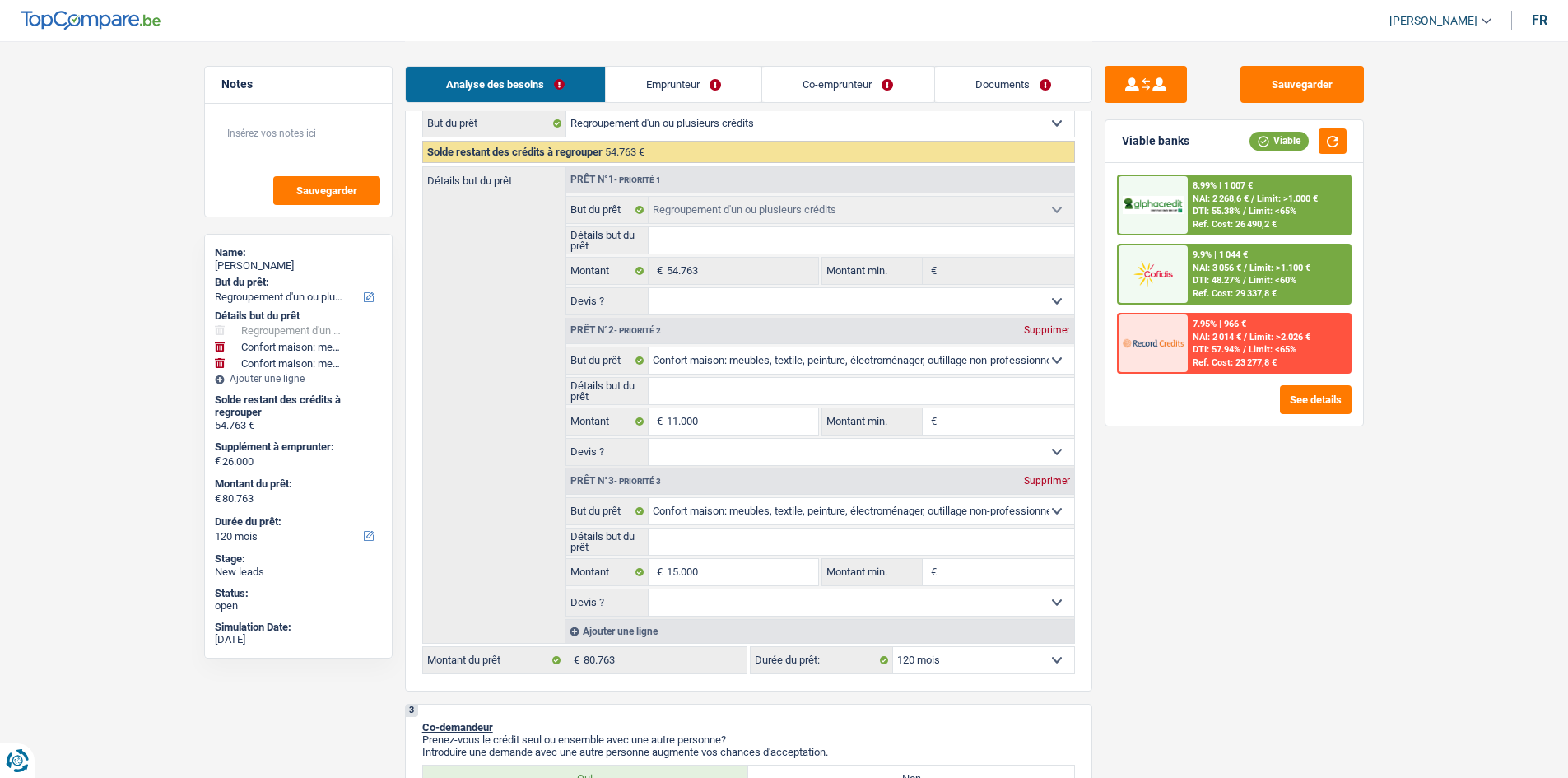
click at [713, 371] on select "Confort maison: meubles, textile, peinture, électroménager, outillage non-profe…" at bounding box center [862, 360] width 426 height 27
click at [649, 347] on select "Confort maison: meubles, textile, peinture, électroménager, outillage non-profe…" at bounding box center [862, 360] width 426 height 27
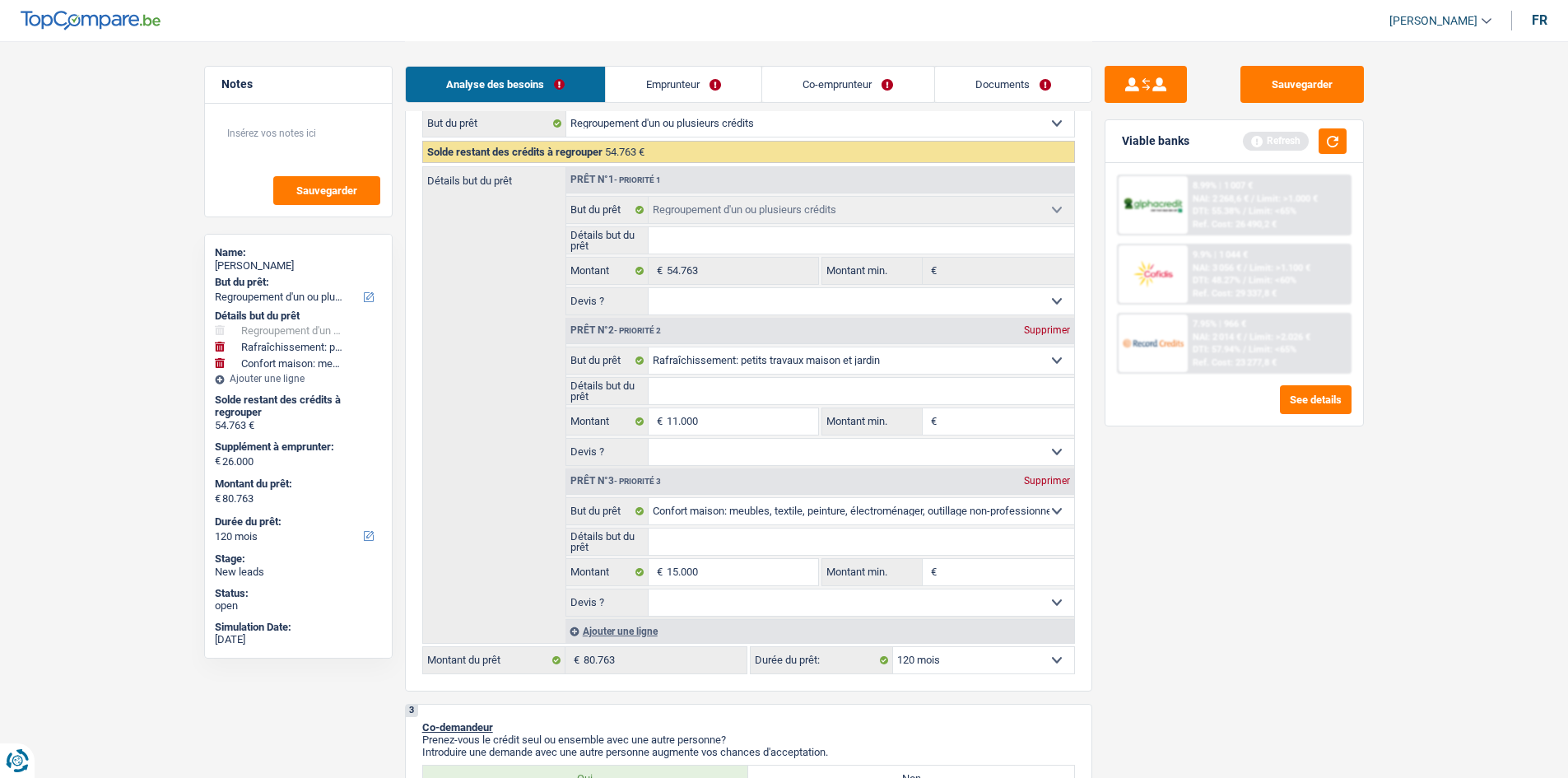
click at [713, 352] on select "Confort maison: meubles, textile, peinture, électroménager, outillage non-profe…" at bounding box center [862, 360] width 426 height 27
click at [649, 347] on select "Confort maison: meubles, textile, peinture, électroménager, outillage non-profe…" at bounding box center [862, 360] width 426 height 27
click at [713, 381] on select "Confort maison: meubles, textile, peinture, électroménager, outillage non-profe…" at bounding box center [862, 511] width 426 height 27
click at [649, 381] on select "Confort maison: meubles, textile, peinture, électroménager, outillage non-profe…" at bounding box center [862, 511] width 426 height 27
click at [713, 139] on button "button" at bounding box center [1332, 142] width 28 height 26
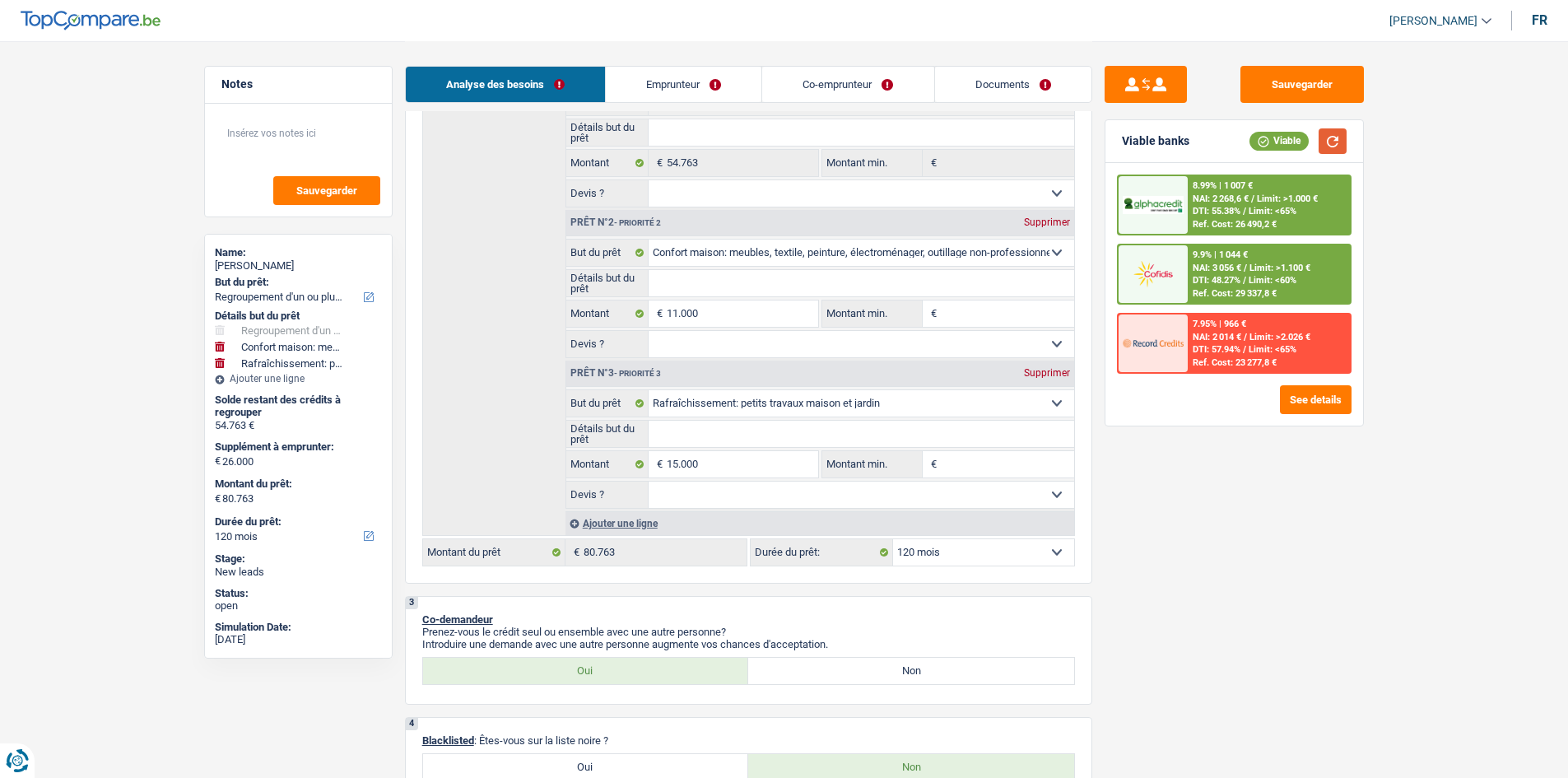
scroll to position [82, 0]
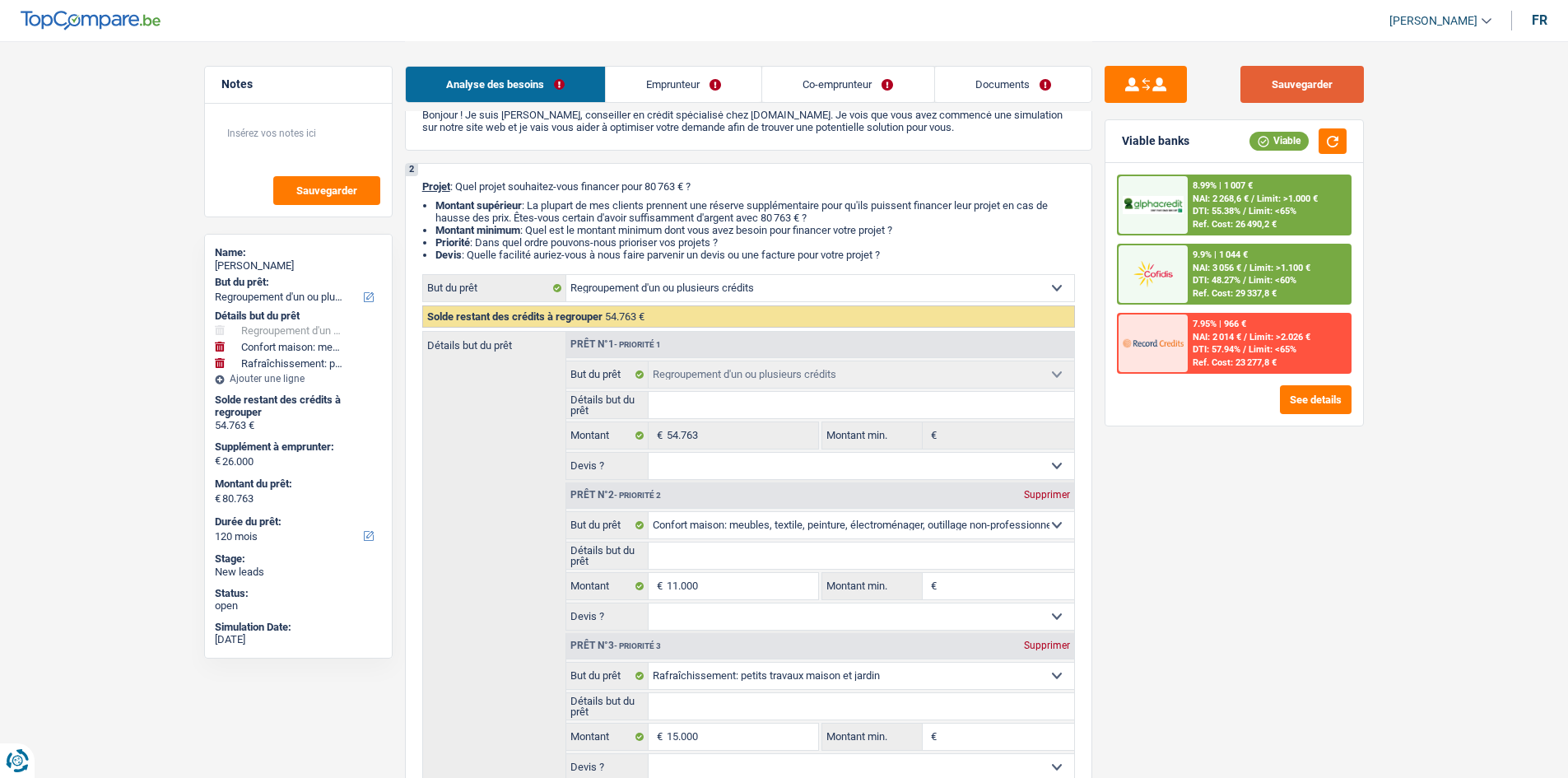
click at [713, 93] on button "Sauvegarder" at bounding box center [1302, 84] width 123 height 37
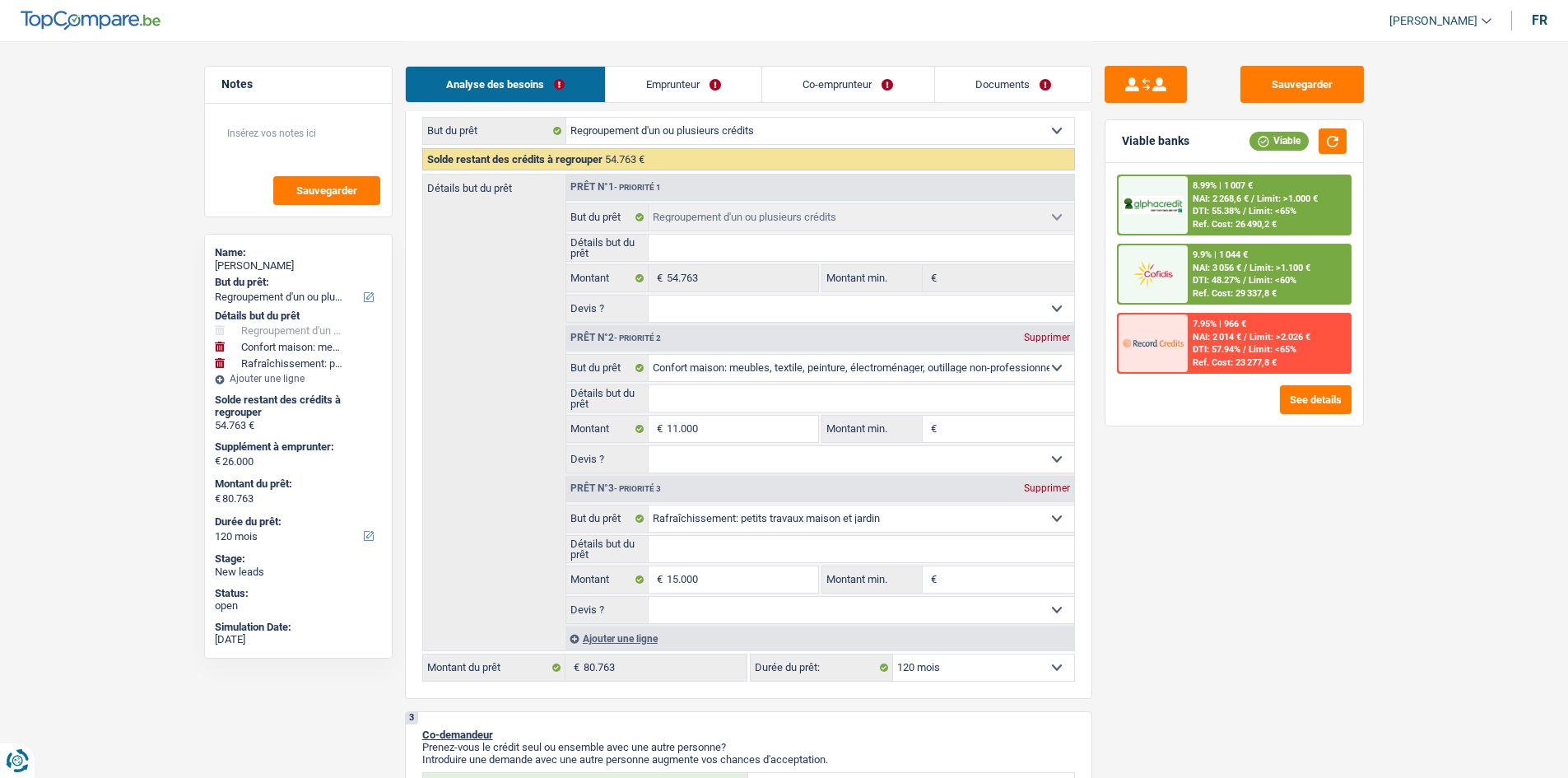
scroll to position [247, 0]
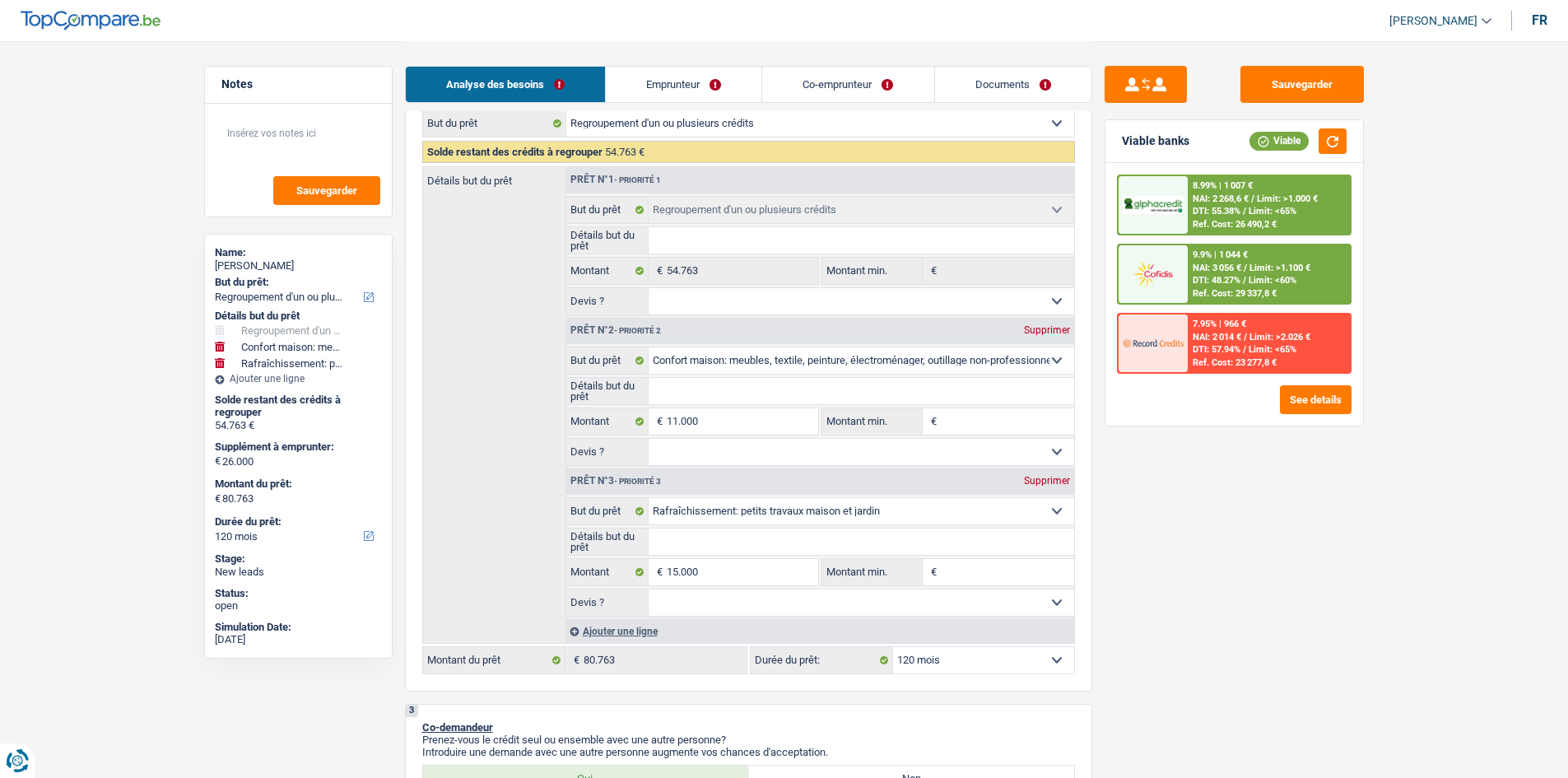
click at [713, 381] on select "Oui Non Non répondu Sélectionner une option" at bounding box center [862, 452] width 426 height 27
click at [649, 381] on select "Oui Non Non répondu Sélectionner une option" at bounding box center [862, 452] width 426 height 27
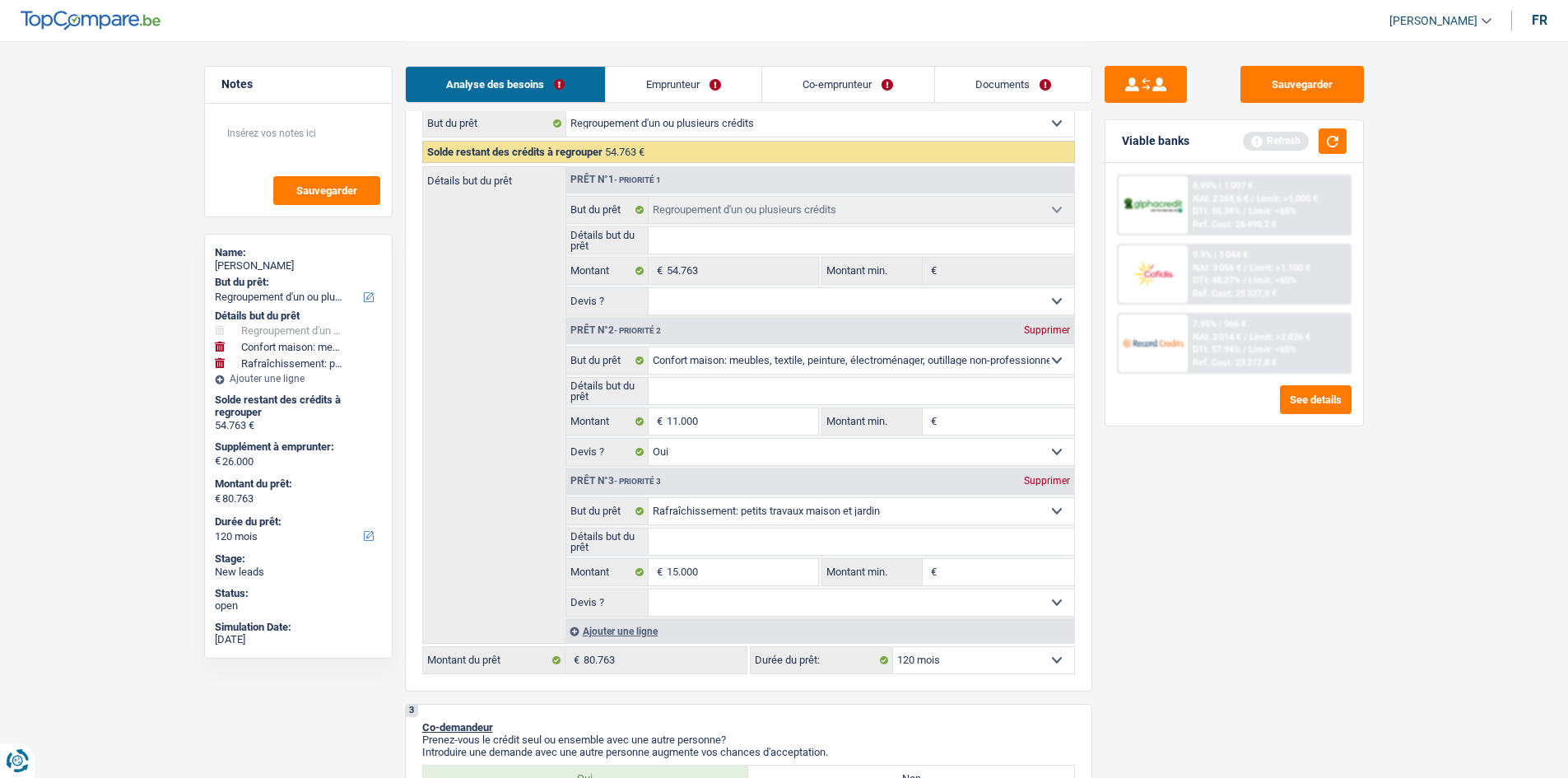
drag, startPoint x: 685, startPoint y: 594, endPoint x: 688, endPoint y: 586, distance: 8.5
click at [685, 381] on select "Oui Non Non répondu Sélectionner une option" at bounding box center [862, 602] width 426 height 27
click at [649, 381] on select "Oui Non Non répondu Sélectionner une option" at bounding box center [862, 602] width 426 height 27
click at [713, 84] on link "Documents" at bounding box center [1012, 84] width 156 height 36
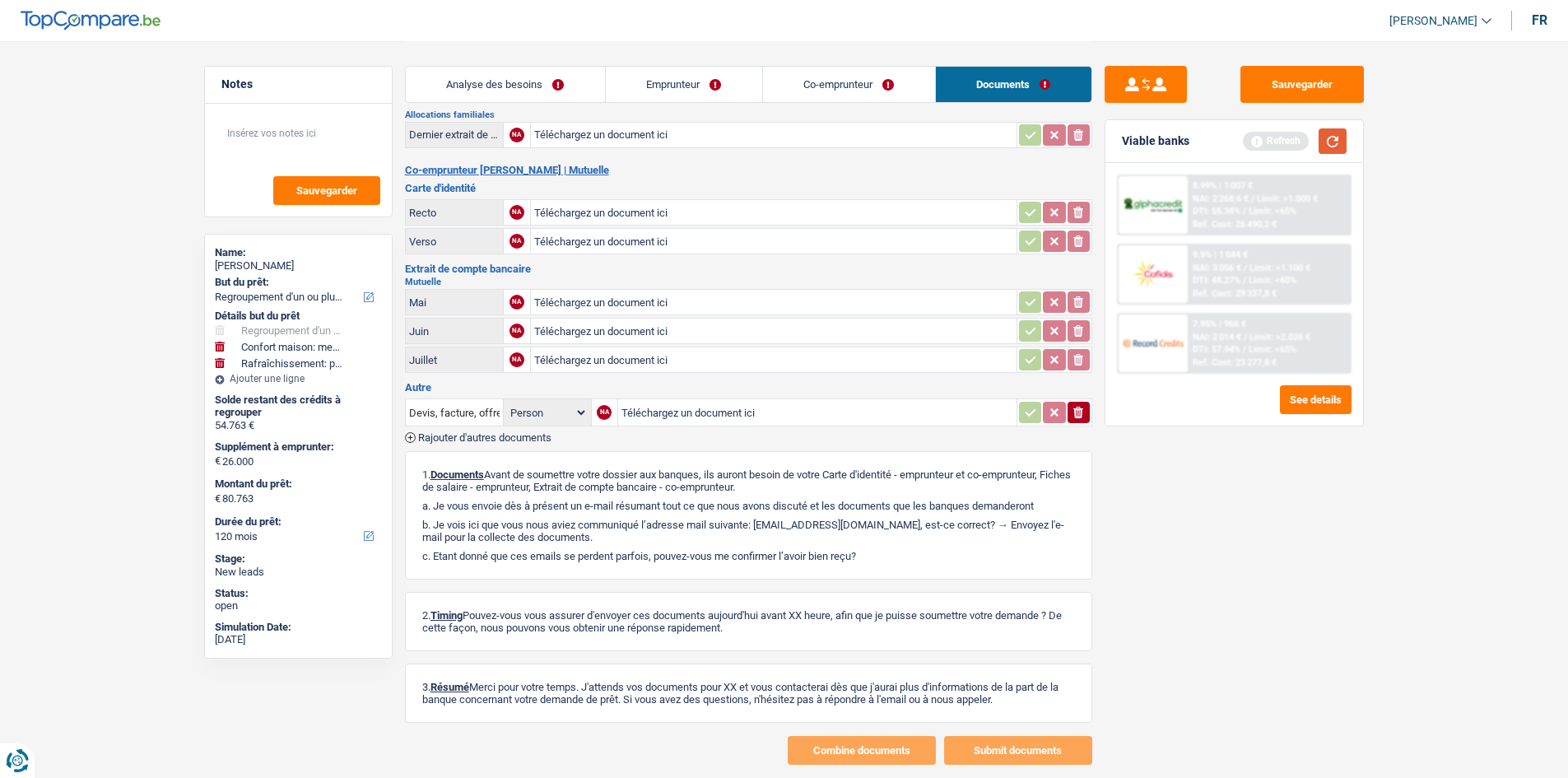
click at [713, 143] on button "button" at bounding box center [1332, 142] width 28 height 26
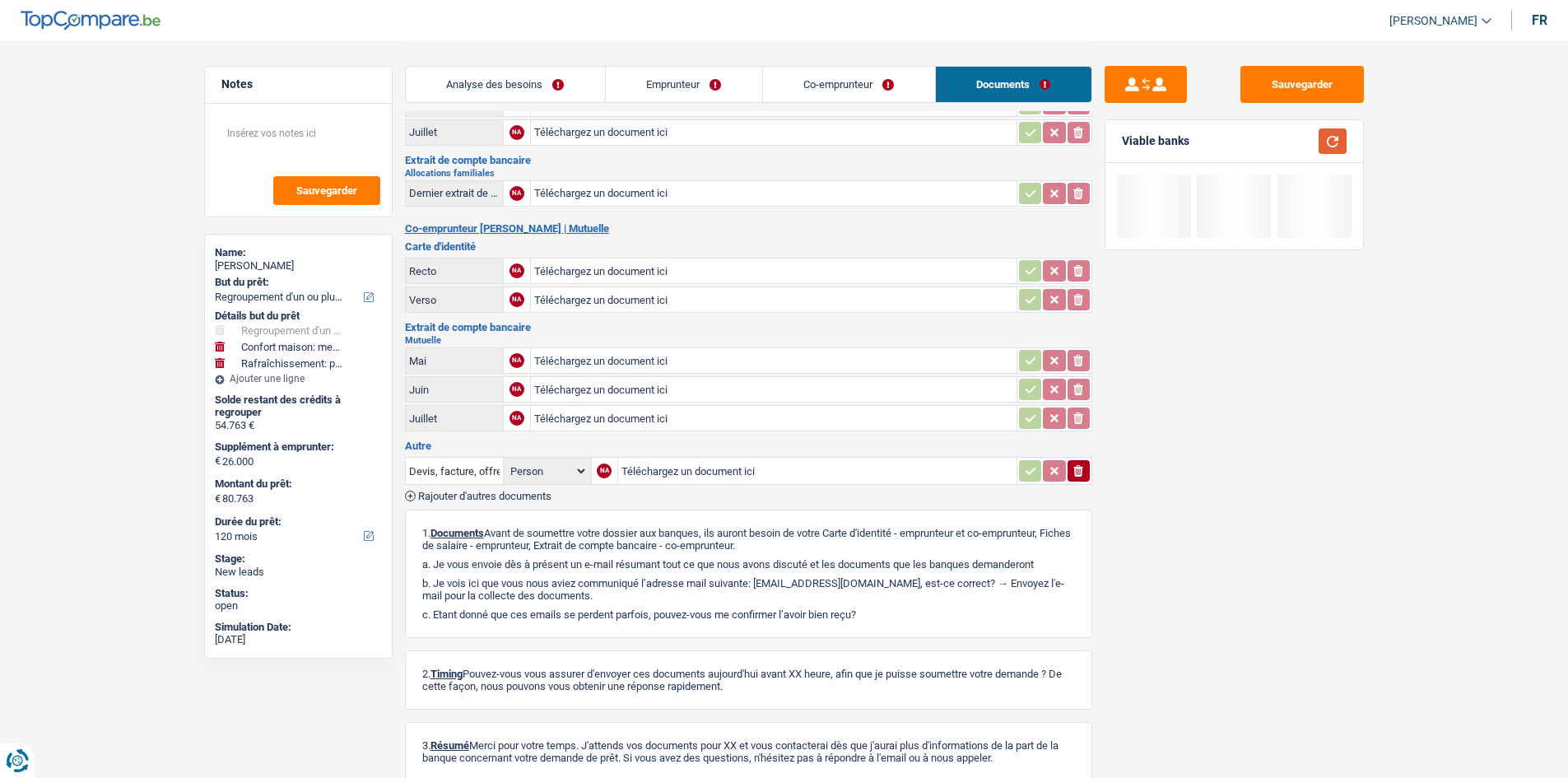
scroll to position [0, 0]
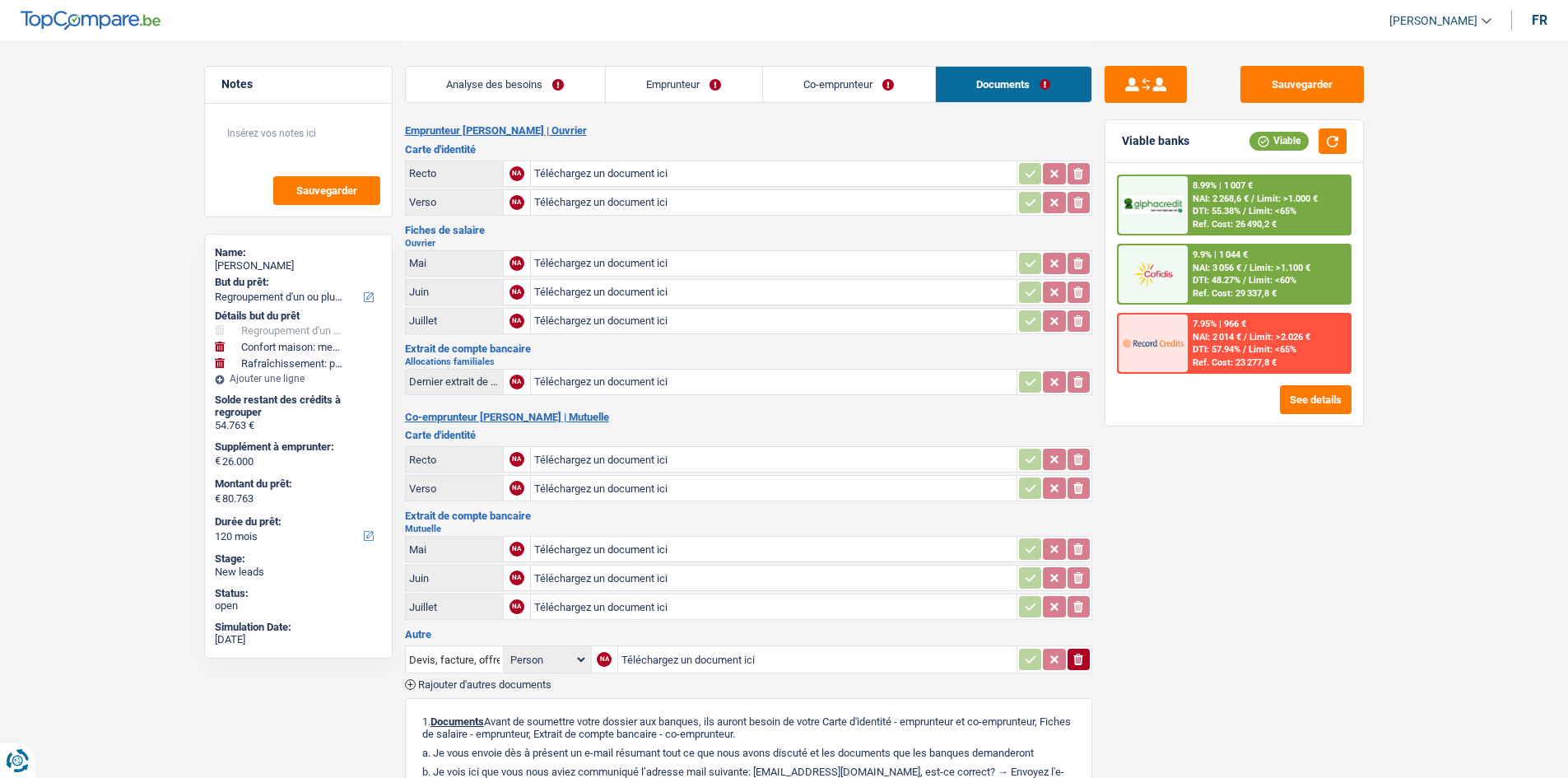
click at [560, 64] on div "Analyse des besoins Emprunteur Co-emprunteur Documents" at bounding box center [748, 76] width 687 height 70
click at [573, 72] on link "Analyse des besoins" at bounding box center [505, 84] width 199 height 36
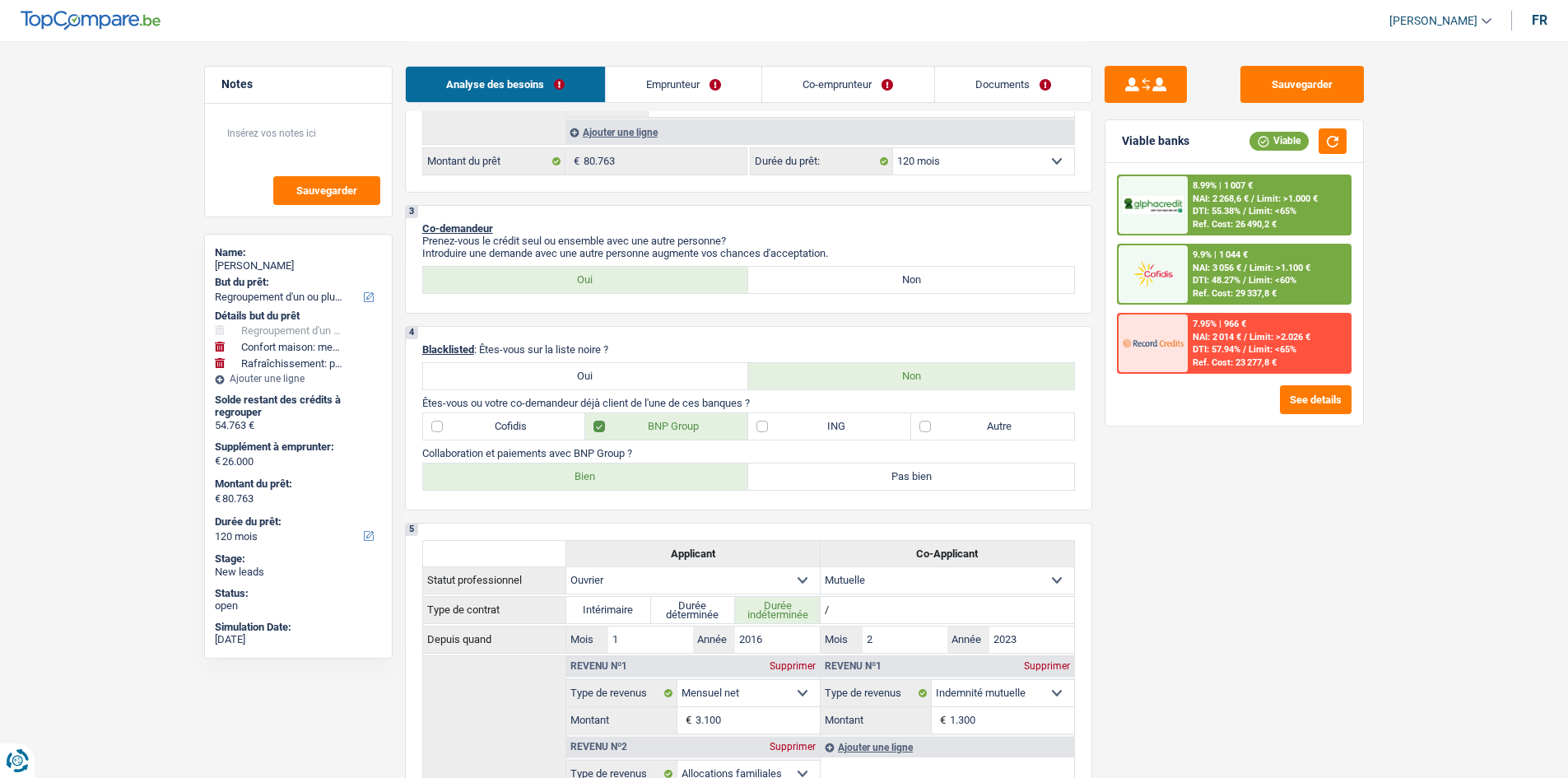
scroll to position [906, 0]
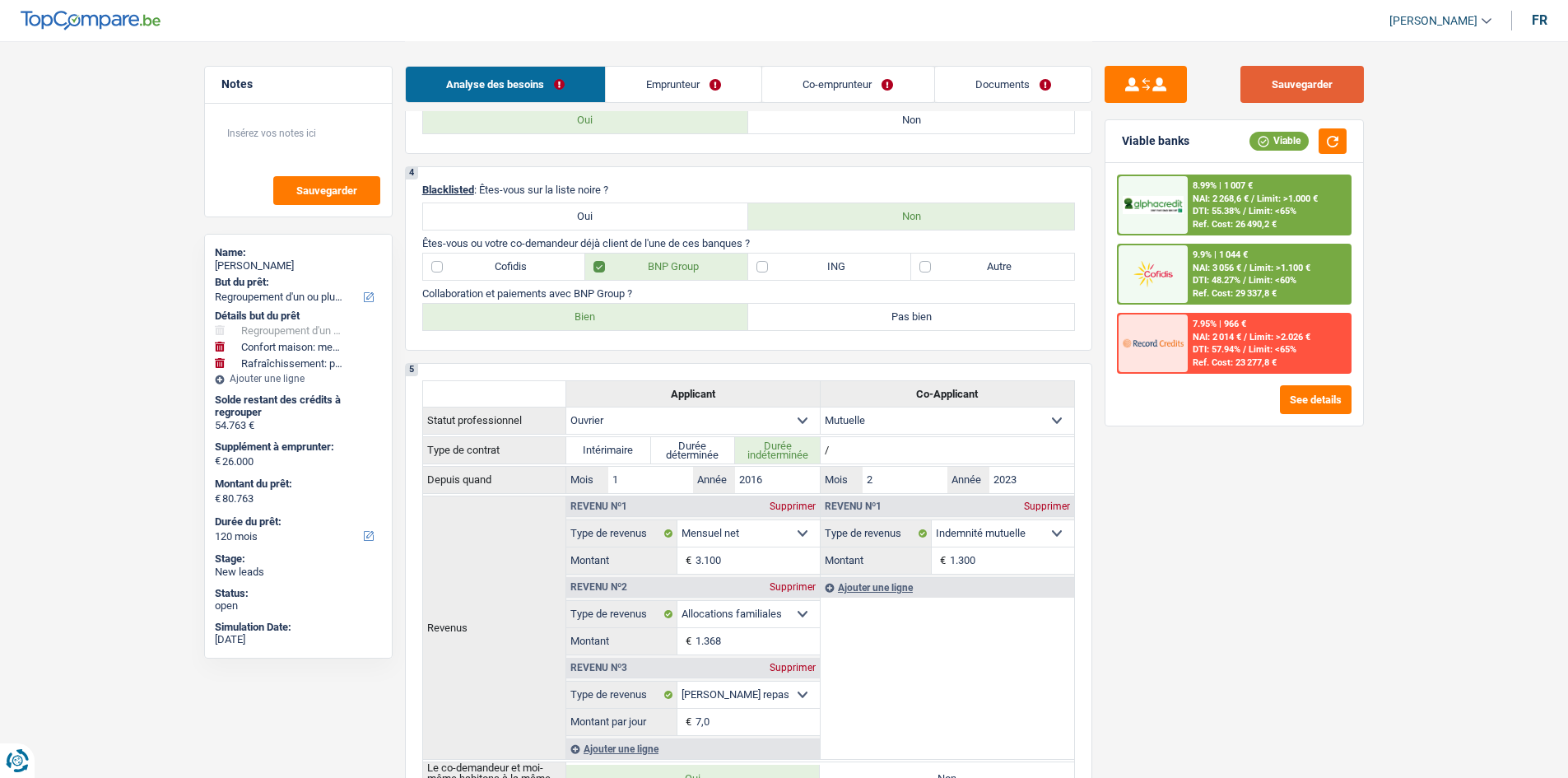
click at [713, 68] on button "Sauvegarder" at bounding box center [1302, 84] width 123 height 37
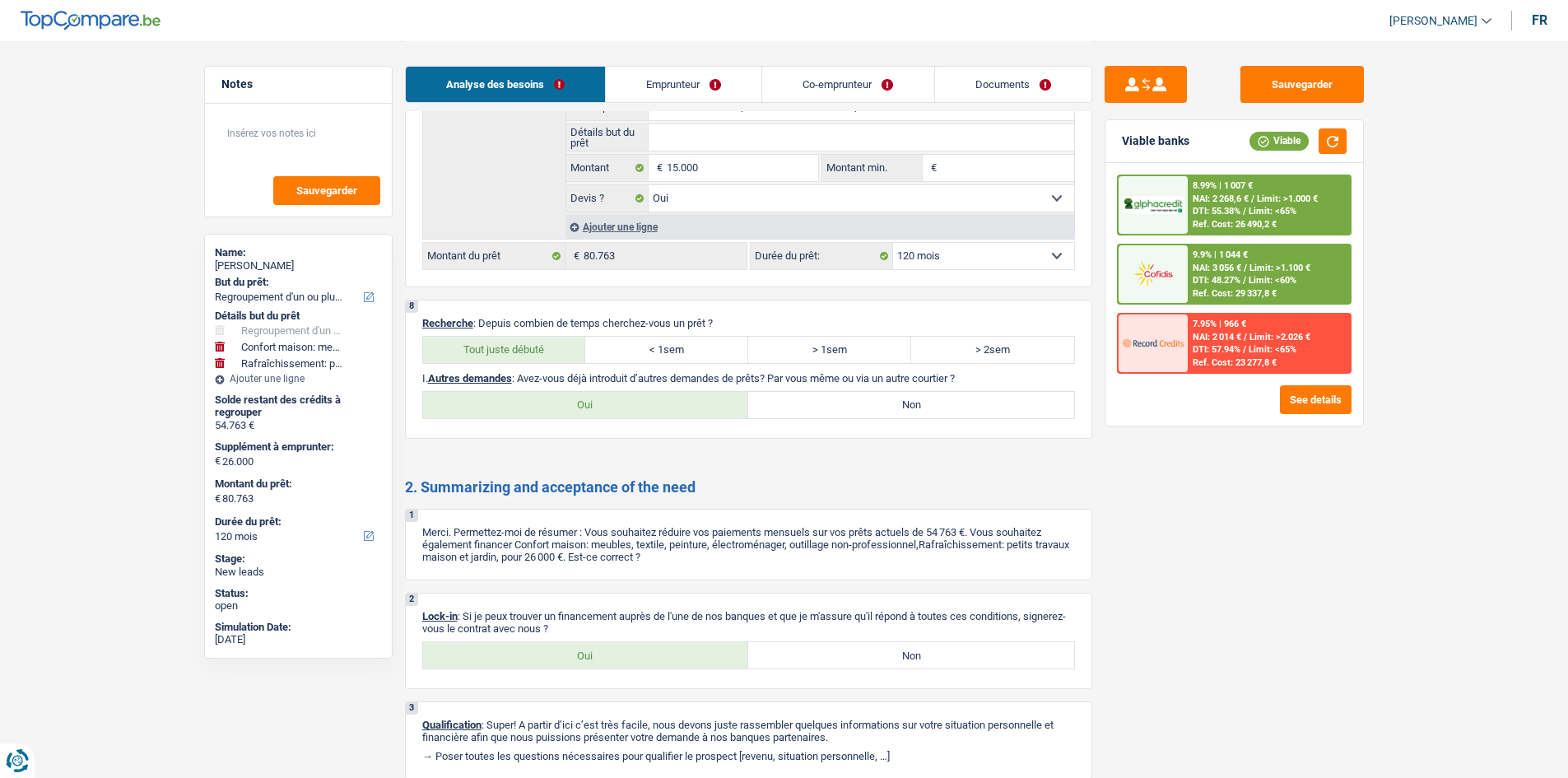
scroll to position [3613, 0]
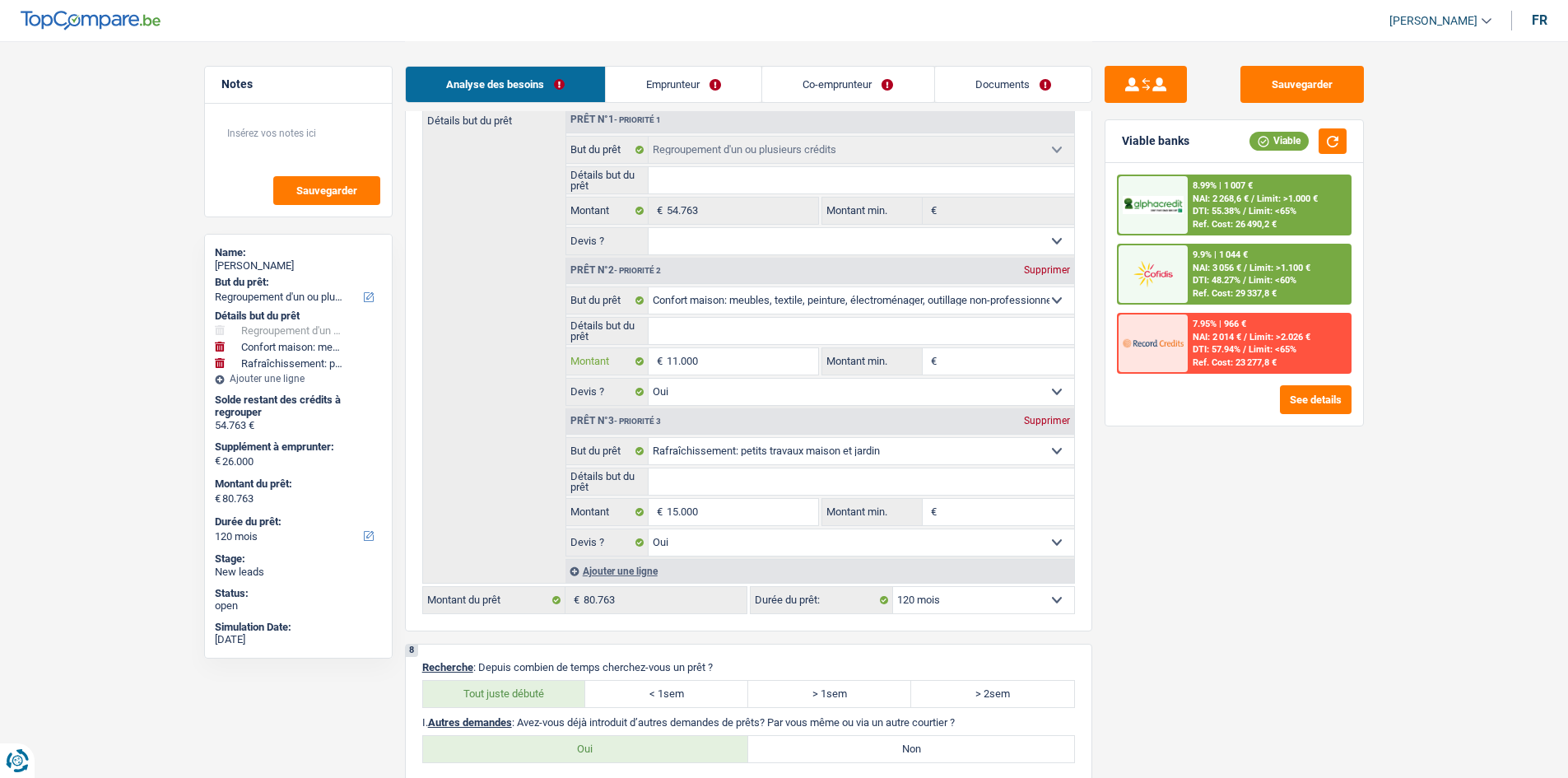
click at [713, 351] on input "11.000" at bounding box center [742, 361] width 151 height 27
click at [713, 329] on input "Détails but du prêt" at bounding box center [862, 331] width 426 height 27
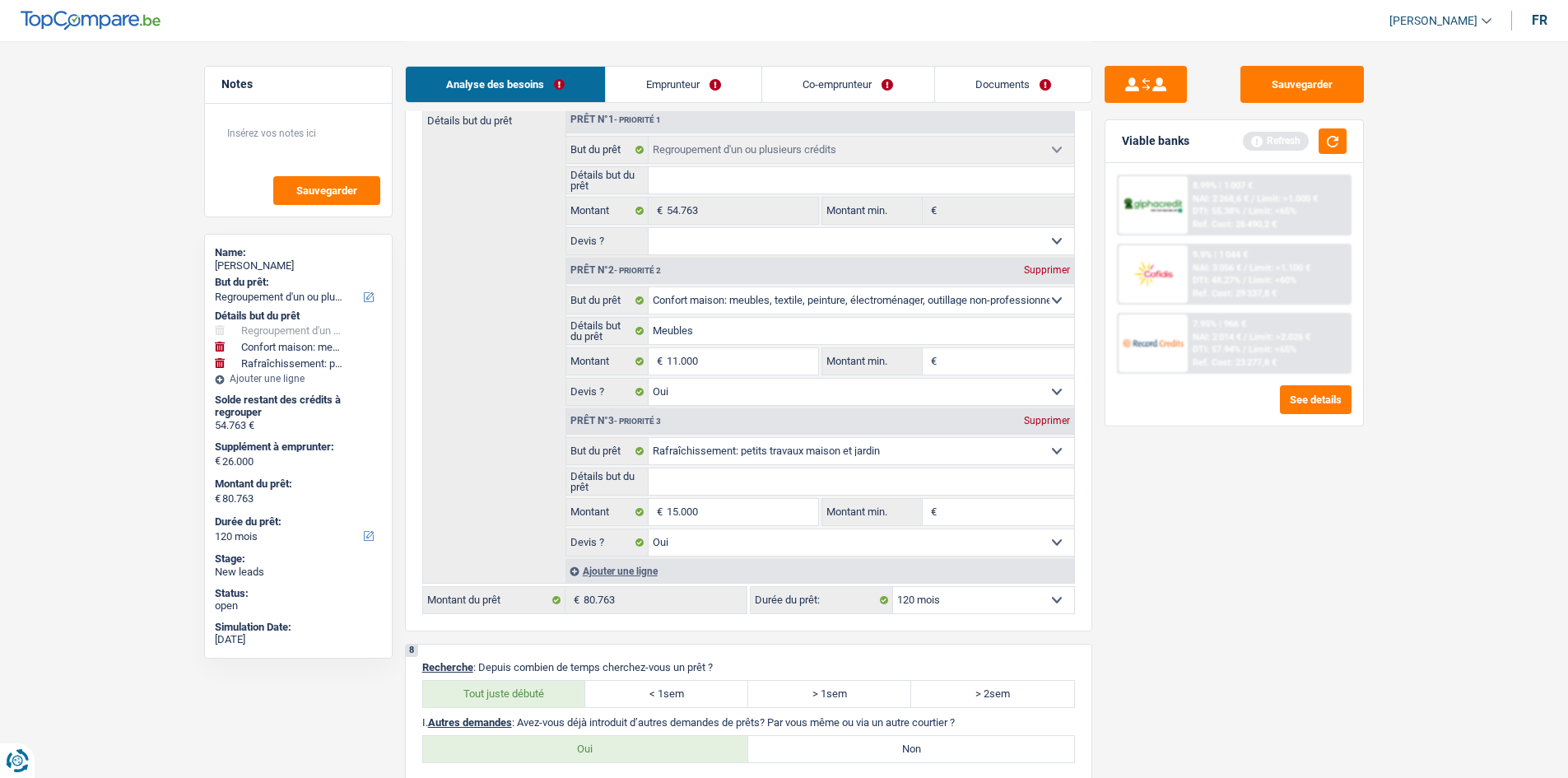
click at [713, 381] on input "Détails but du prêt" at bounding box center [862, 482] width 426 height 27
drag, startPoint x: 1111, startPoint y: 543, endPoint x: 1122, endPoint y: 488, distance: 56.1
click at [713, 381] on div "Sauvegarder Viable banks Refresh 8.99% | 1 007 € NAI: 2 268,6 € / Limit: >1.000…" at bounding box center [1234, 409] width 284 height 686
click at [658, 381] on input "travaux" at bounding box center [862, 482] width 426 height 27
drag, startPoint x: 1319, startPoint y: 618, endPoint x: 1478, endPoint y: 527, distance: 183.2
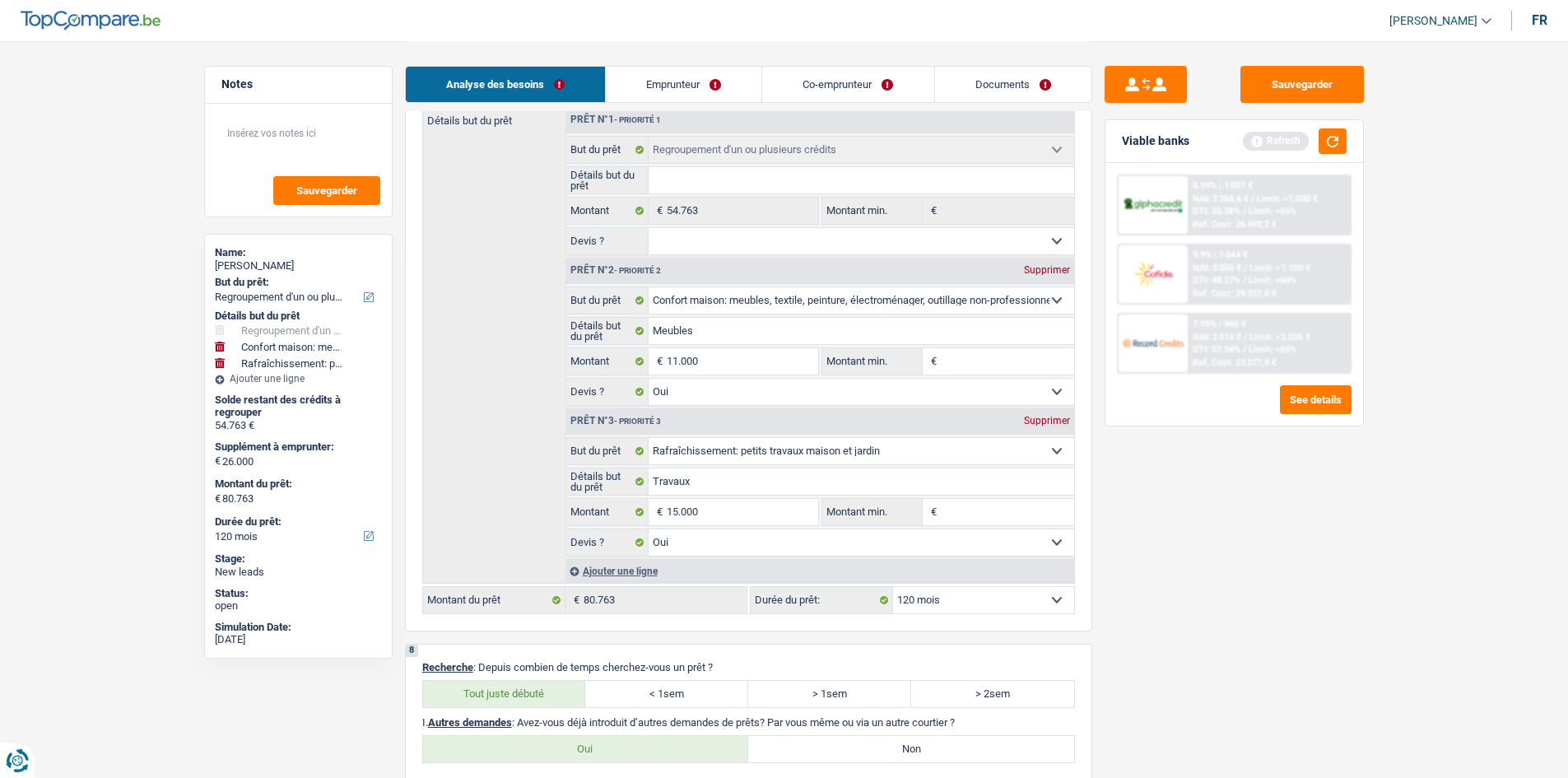
click at [713, 381] on div "Sauvegarder Viable banks Refresh 8.99% | 1 007 € NAI: 2 268,6 € / Limit: >1.000…" at bounding box center [1234, 409] width 284 height 686
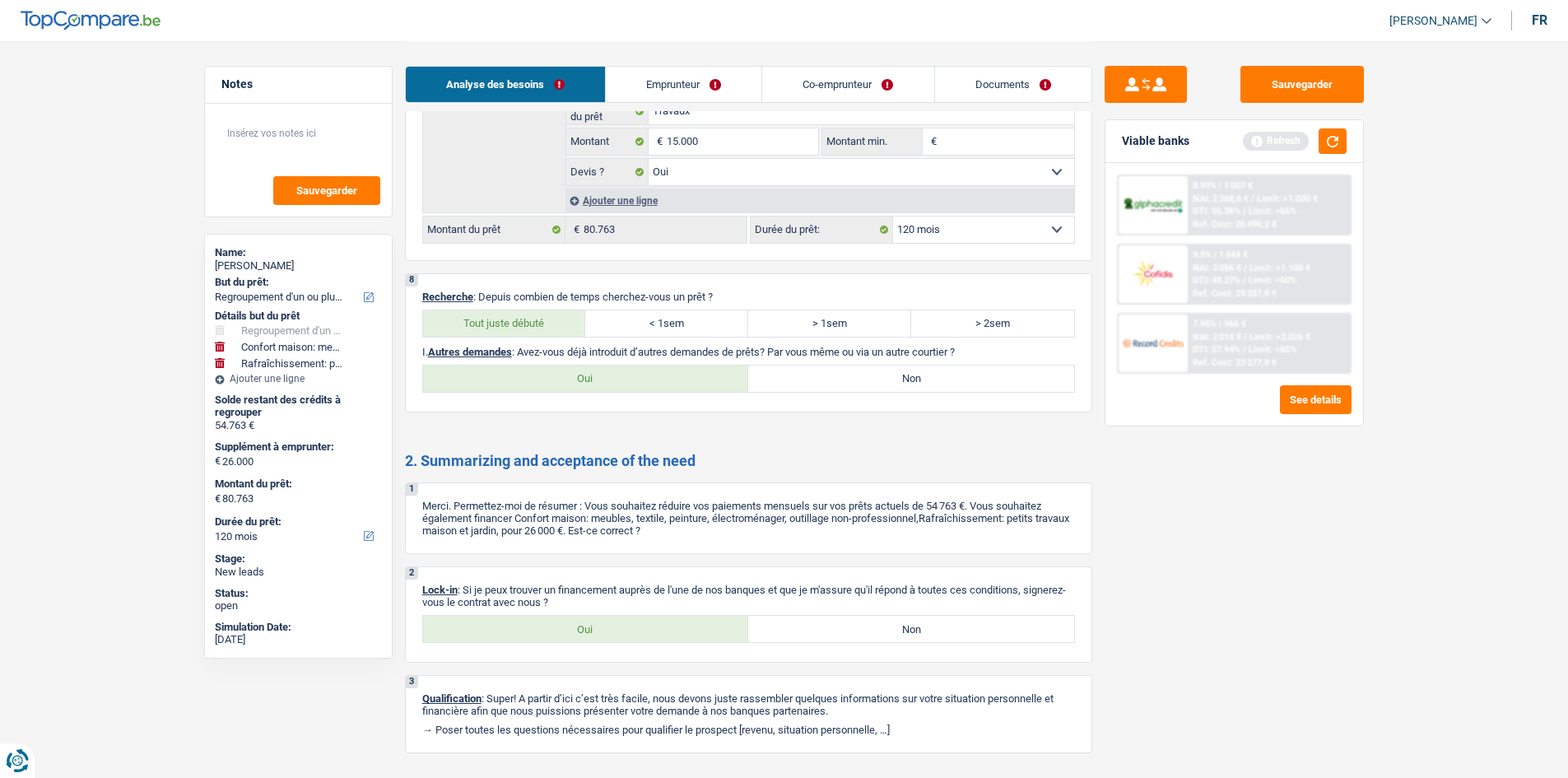
scroll to position [4025, 0]
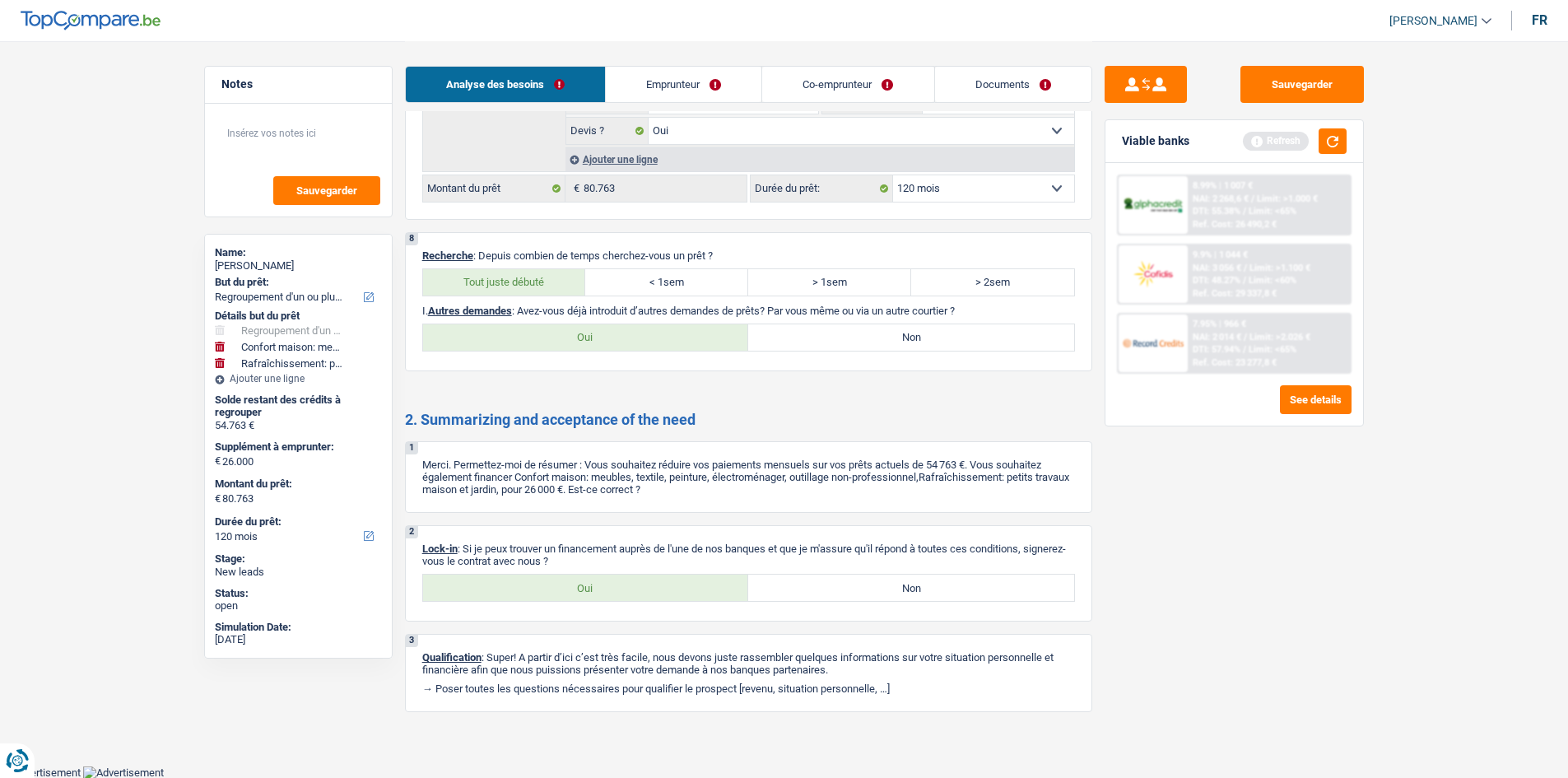
click at [713, 342] on label "Non" at bounding box center [911, 337] width 326 height 27
click at [713, 342] on input "Non" at bounding box center [911, 337] width 326 height 27
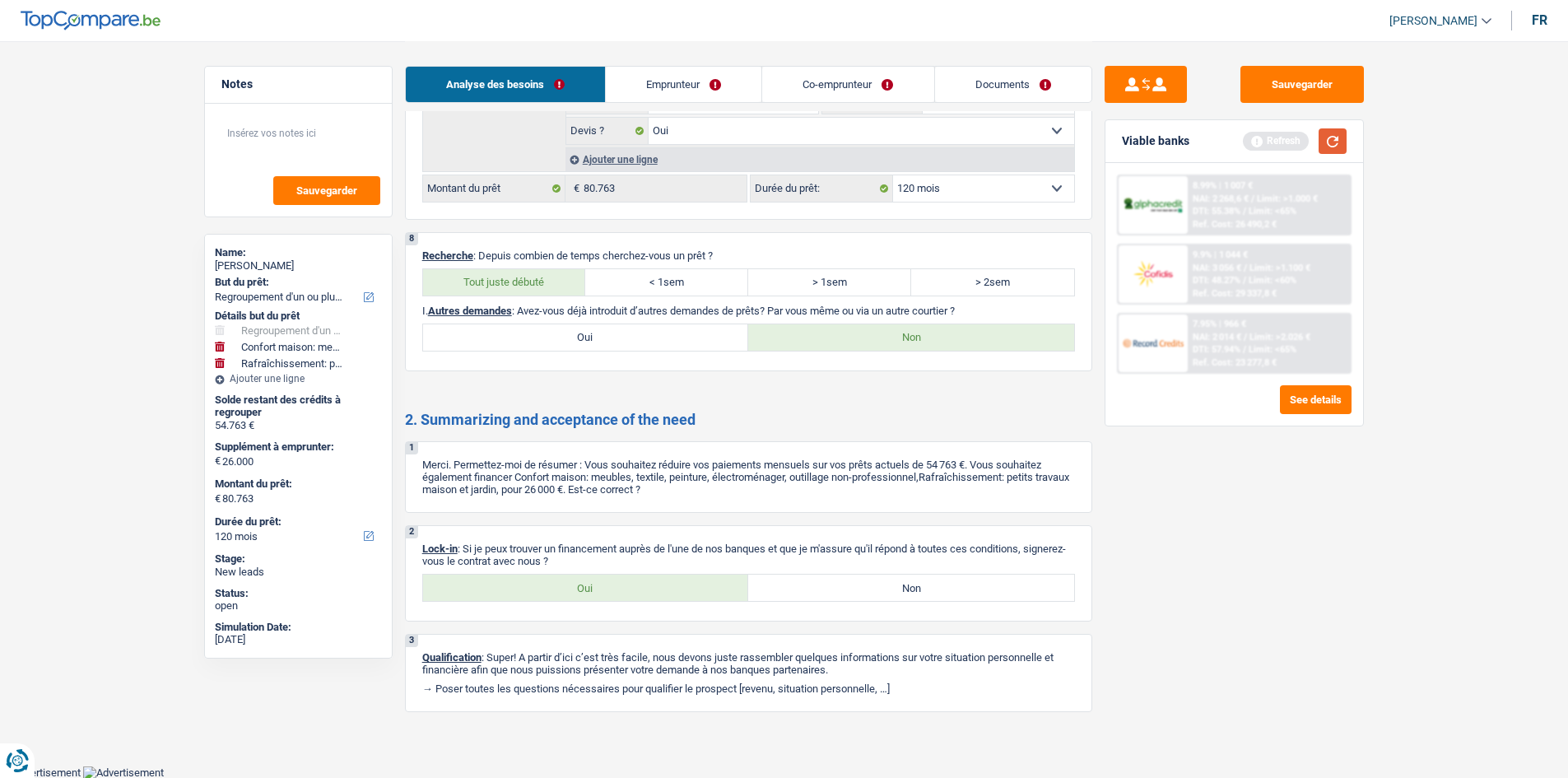
click at [713, 142] on button "button" at bounding box center [1332, 142] width 28 height 26
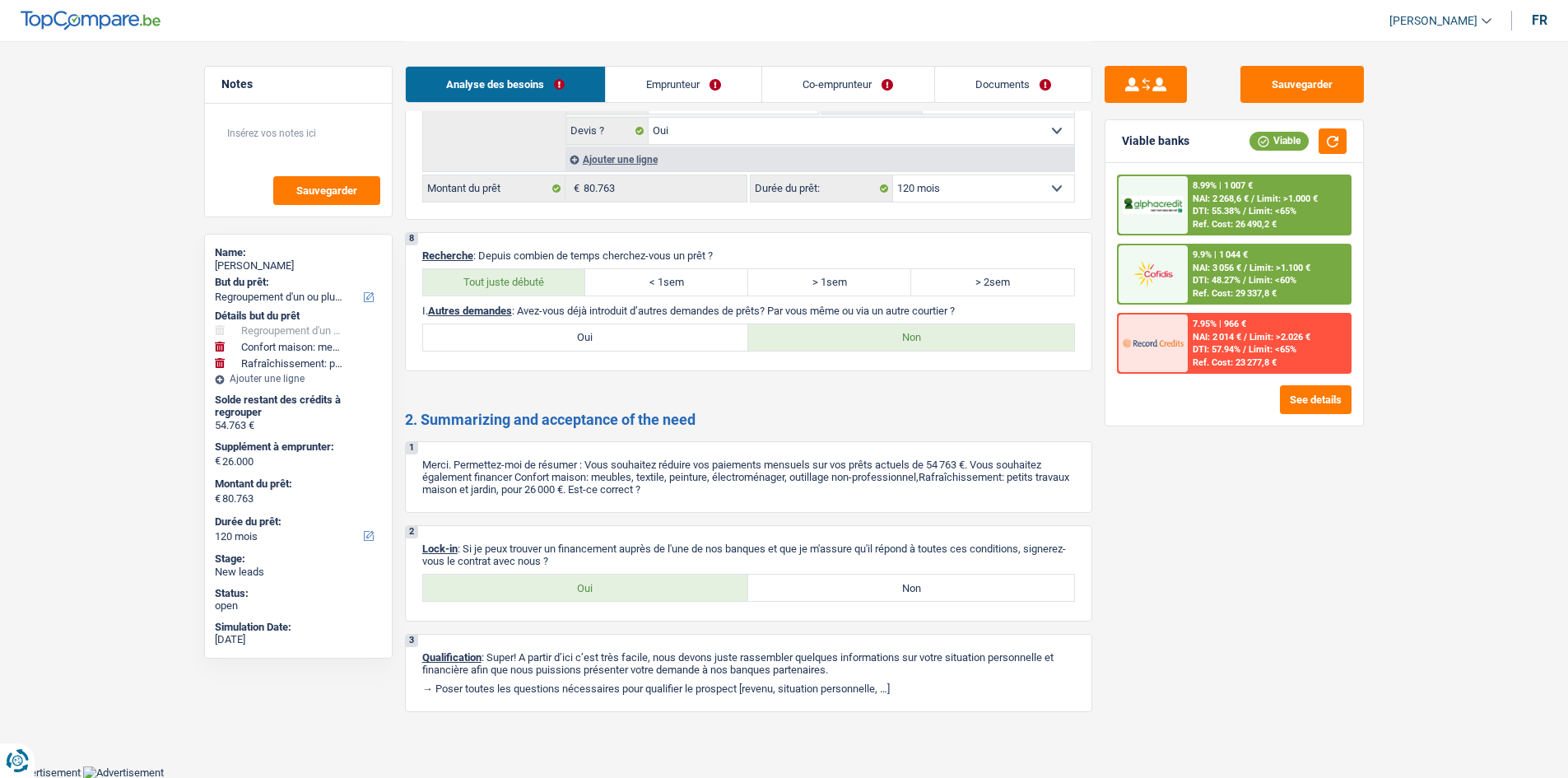
click at [713, 82] on link "Documents" at bounding box center [1012, 84] width 156 height 36
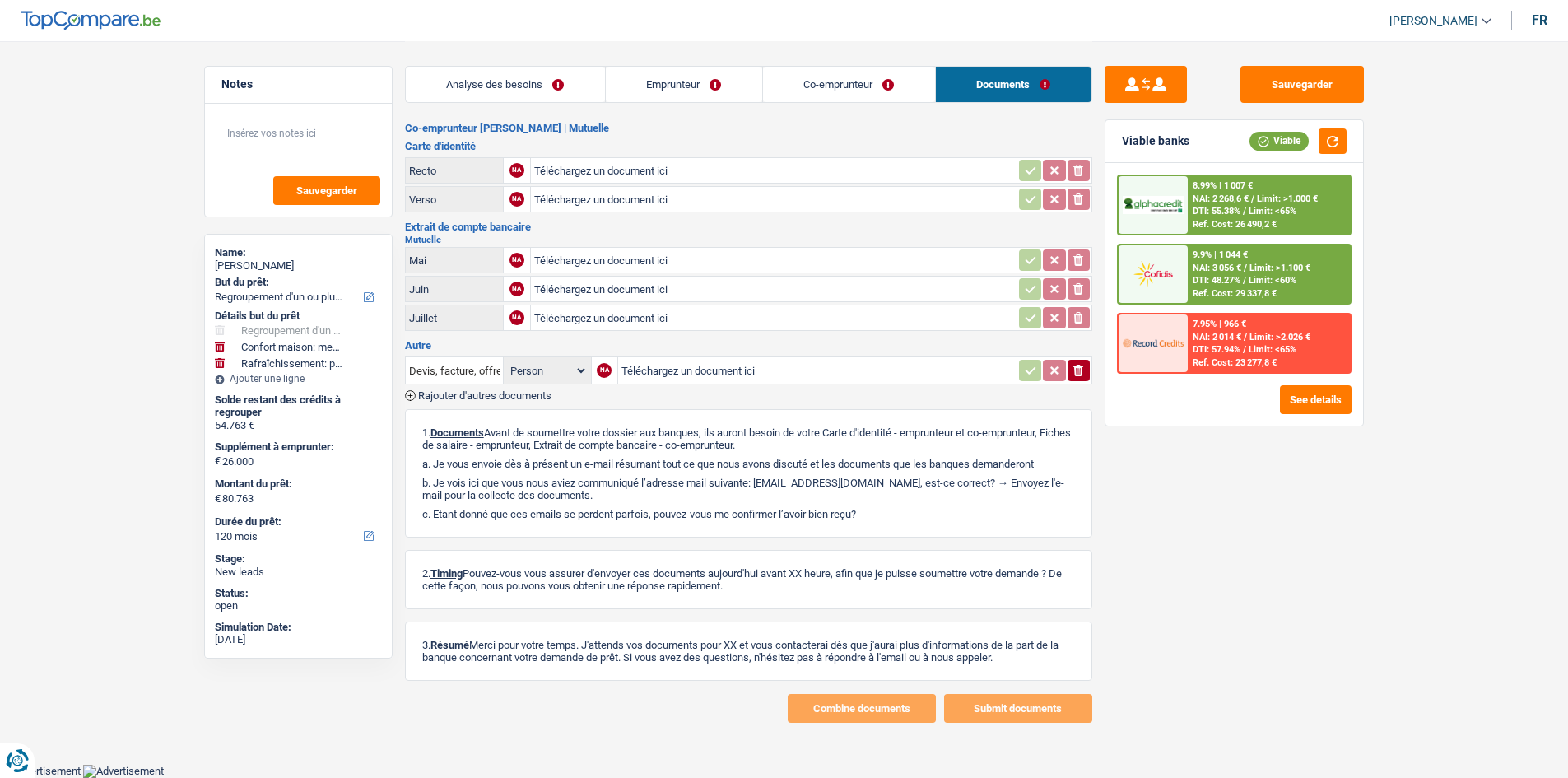
scroll to position [287, 0]
click at [713, 71] on link "Co-emprunteur" at bounding box center [849, 84] width 172 height 36
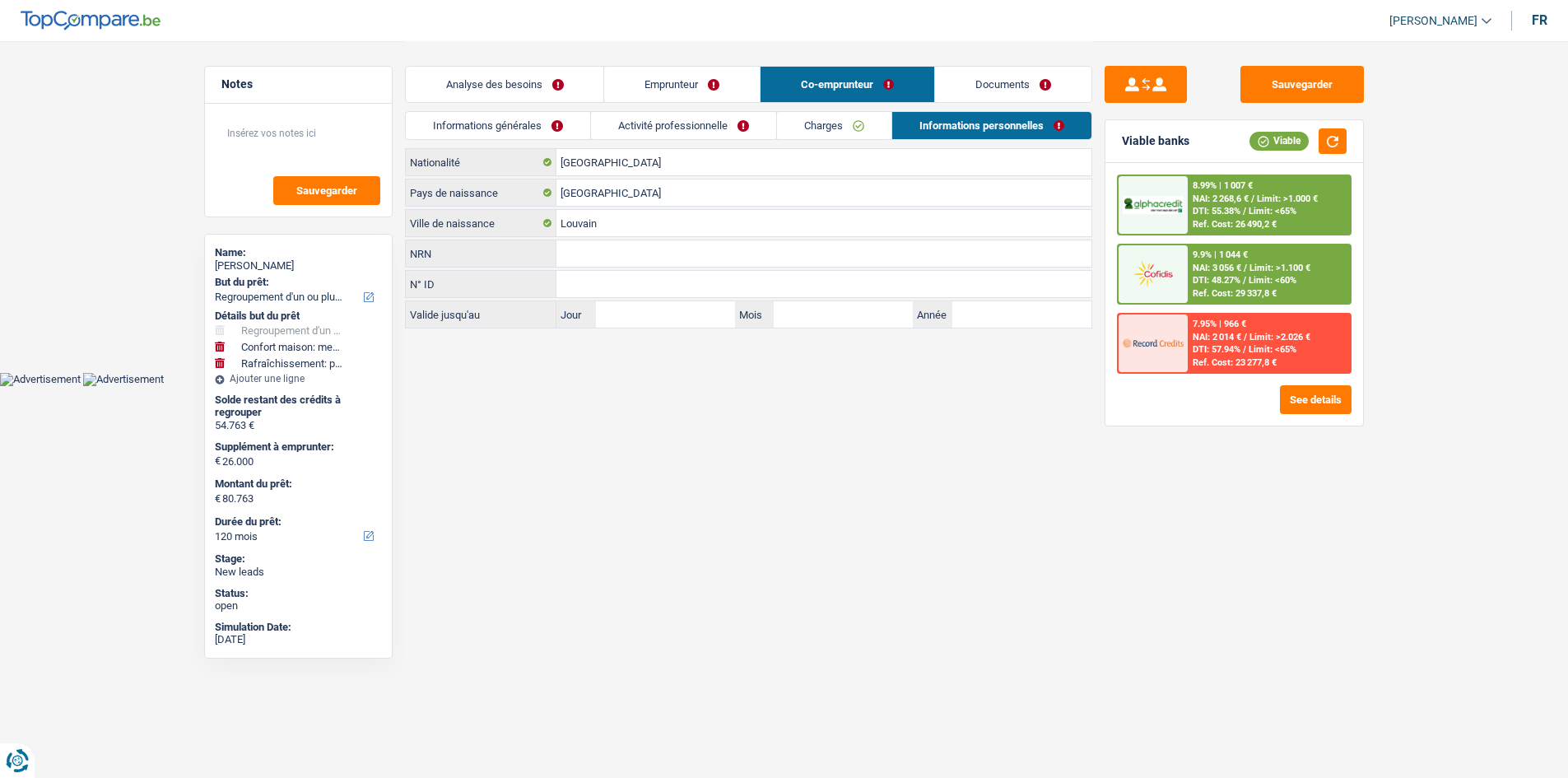
scroll to position [0, 0]
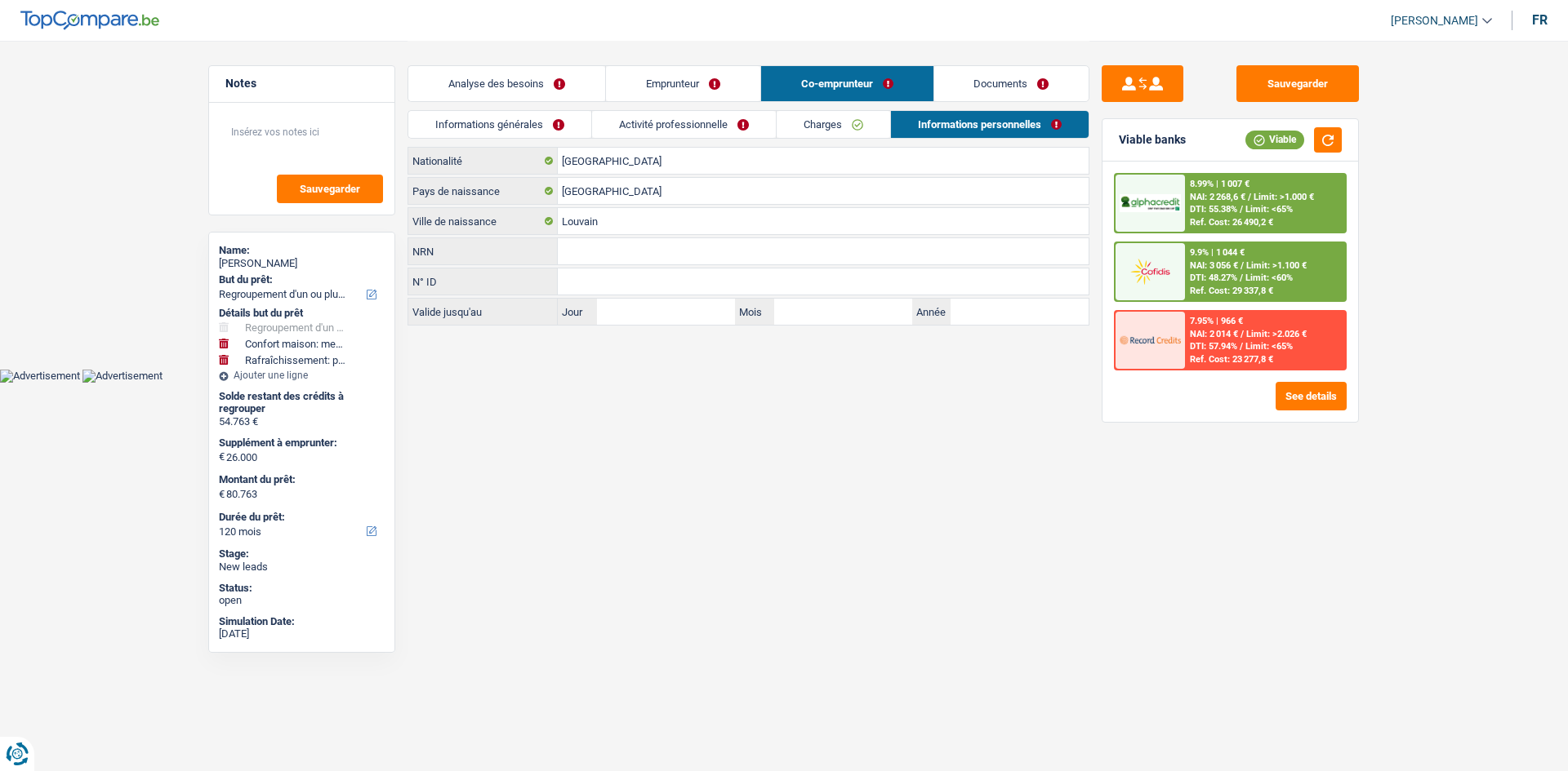
click at [707, 121] on link "Charges" at bounding box center [833, 125] width 113 height 27
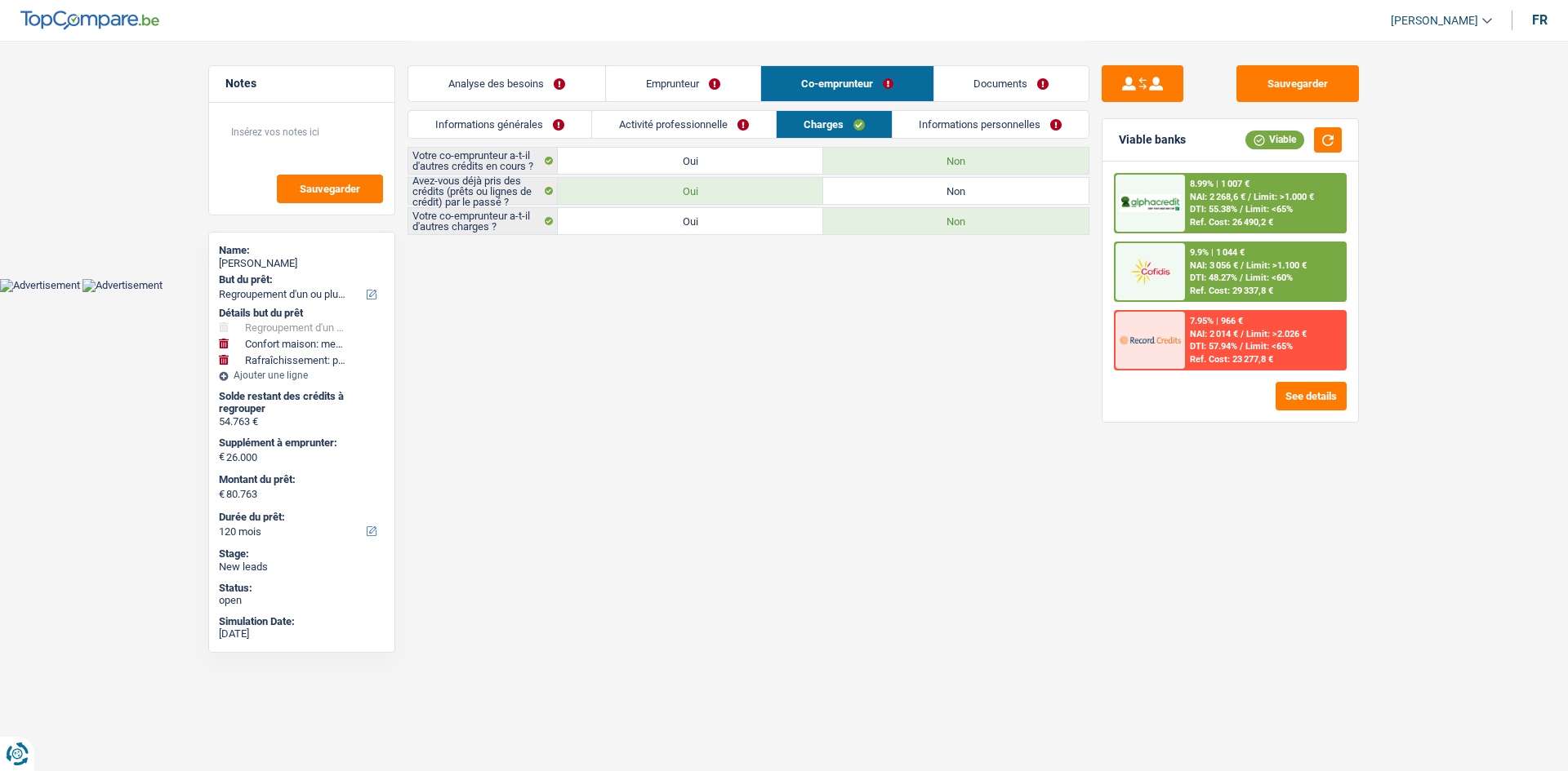
click at [706, 126] on link "Activité professionnelle" at bounding box center [683, 125] width 184 height 27
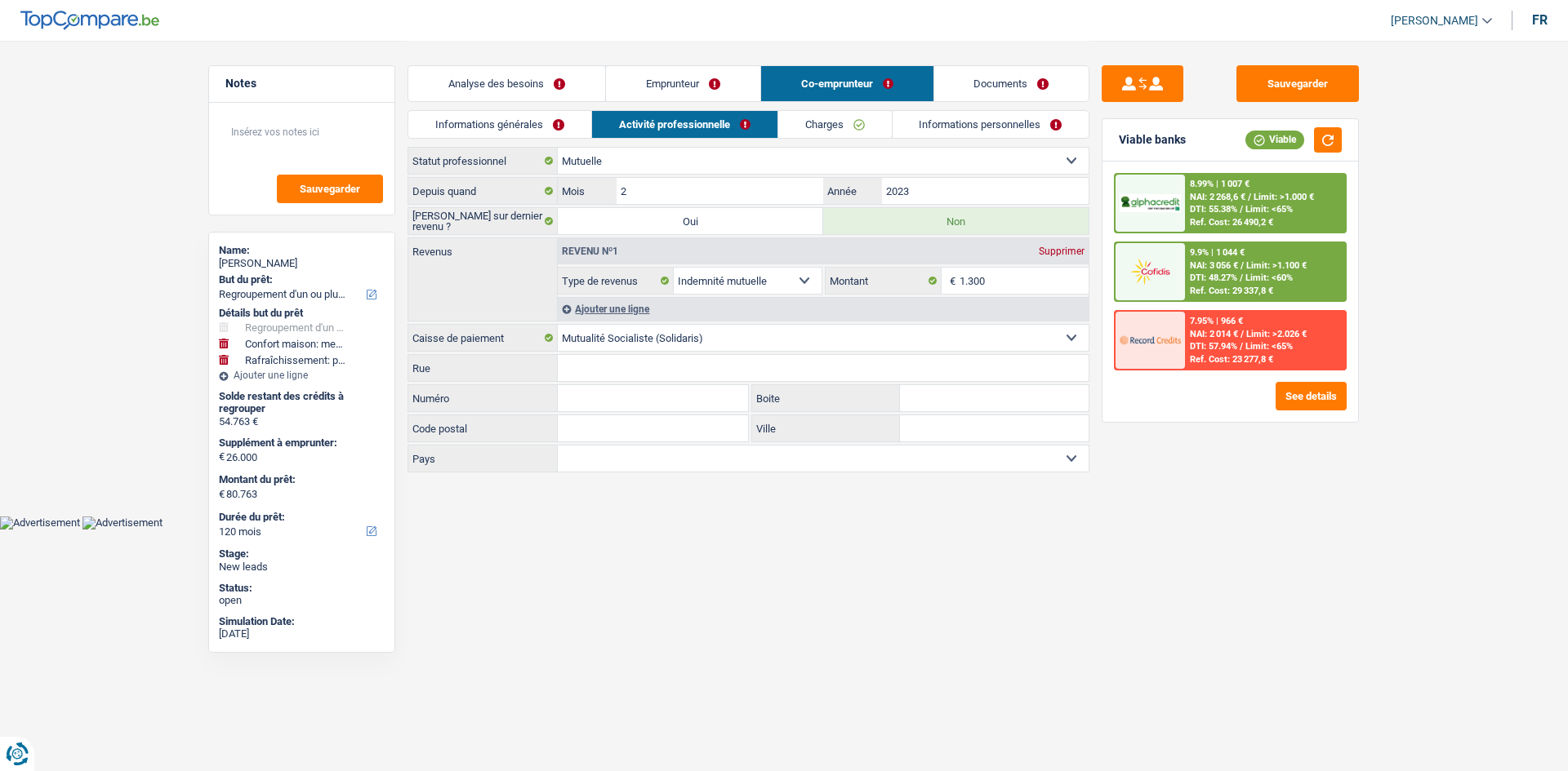
click at [580, 120] on link "Informations générales" at bounding box center [499, 125] width 183 height 27
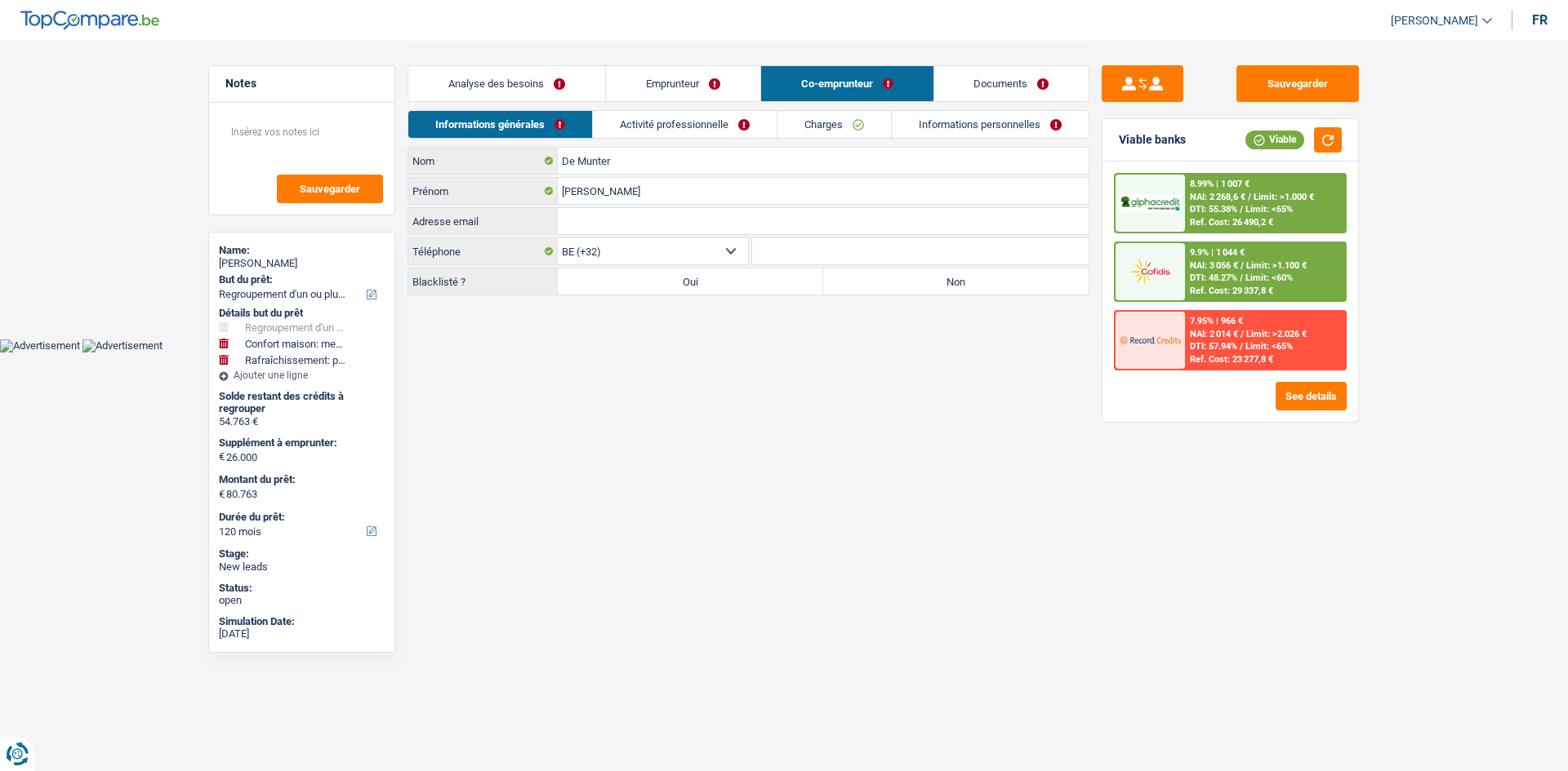
click at [707, 274] on label "Non" at bounding box center [955, 281] width 266 height 26
click at [707, 274] on input "Non" at bounding box center [955, 281] width 266 height 26
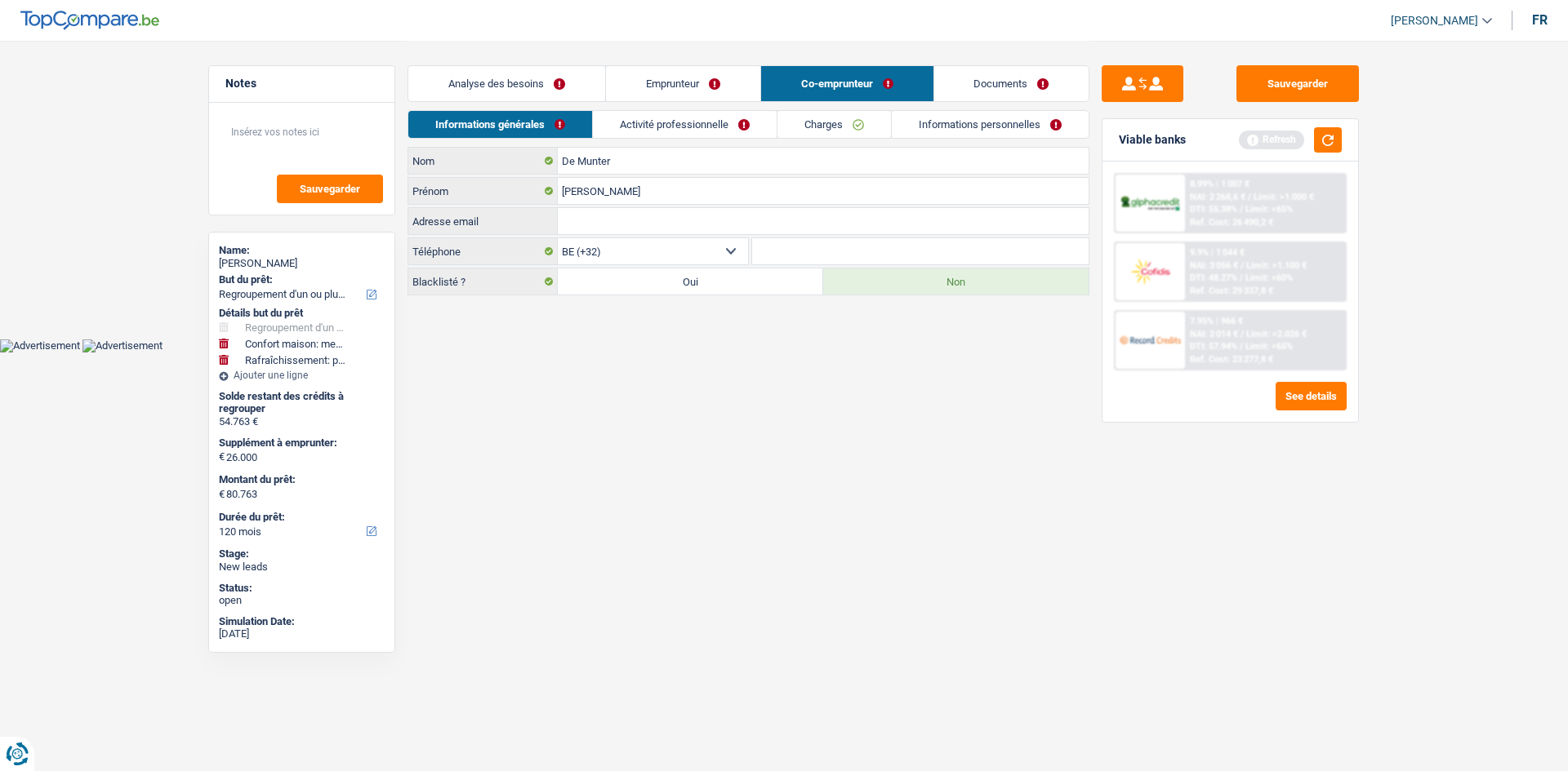
click at [707, 86] on link "Emprunteur" at bounding box center [682, 83] width 154 height 35
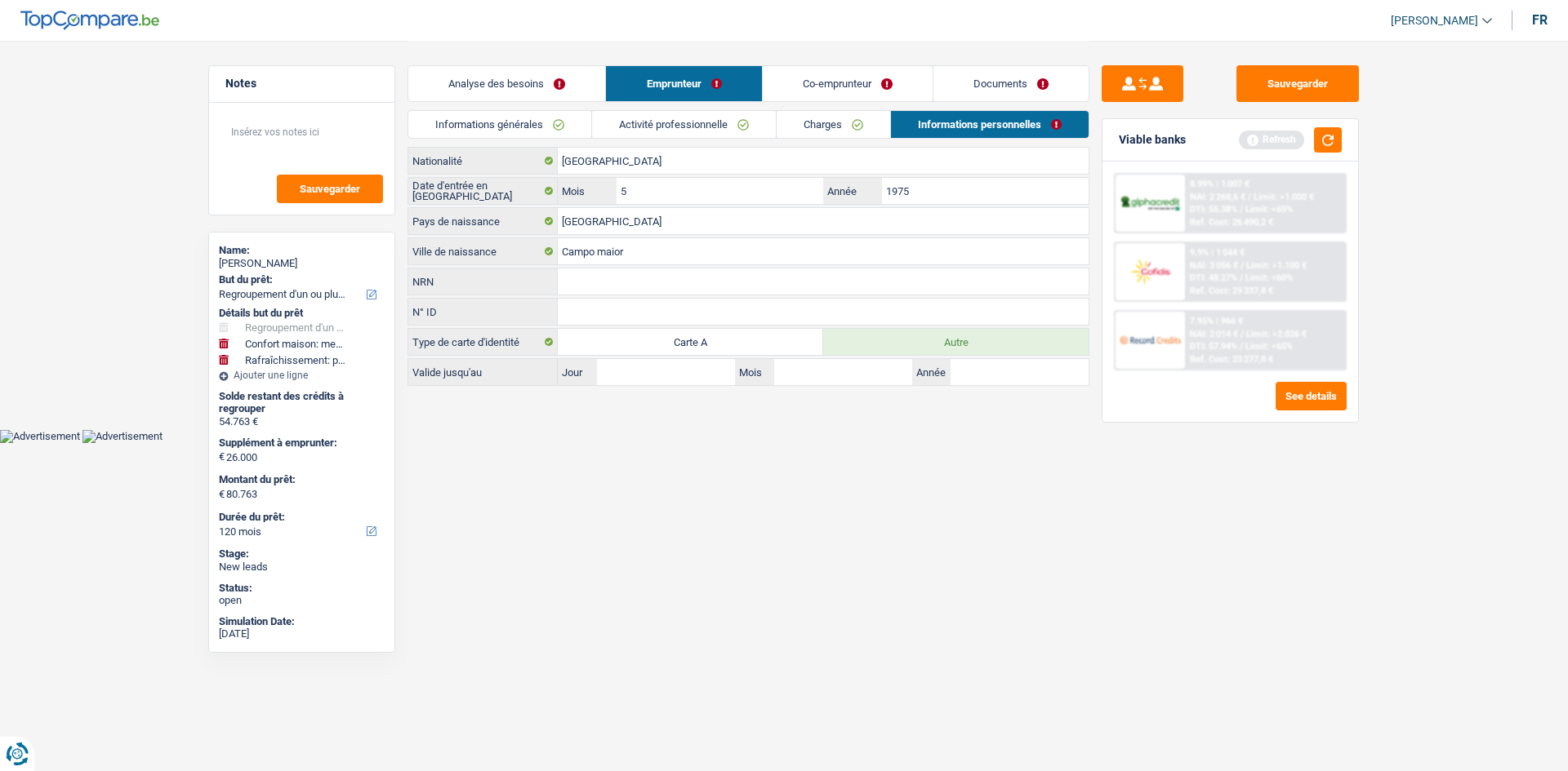
click at [547, 119] on link "Informations générales" at bounding box center [499, 125] width 183 height 27
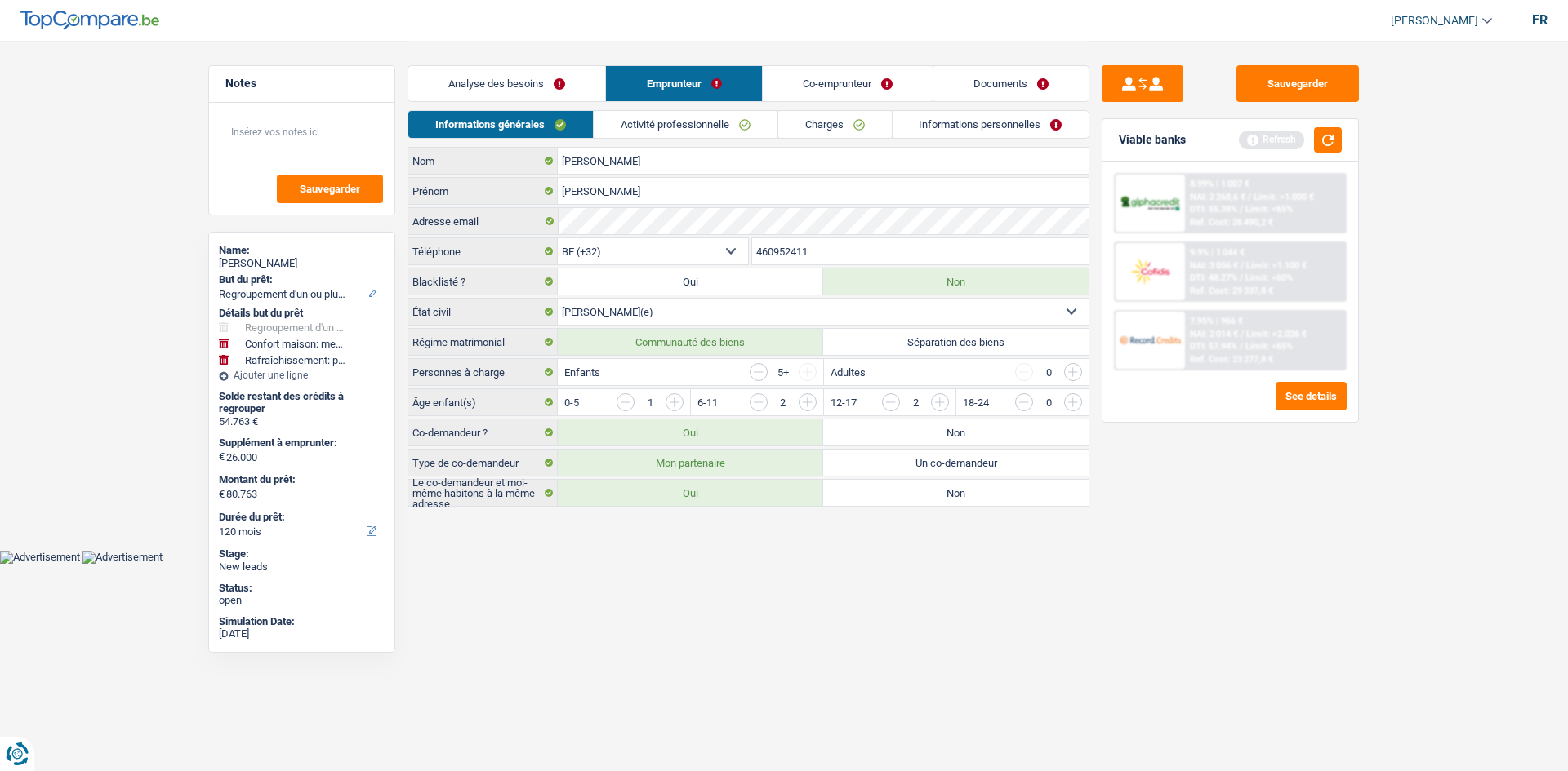
click at [641, 127] on link "Activité professionnelle" at bounding box center [685, 125] width 184 height 27
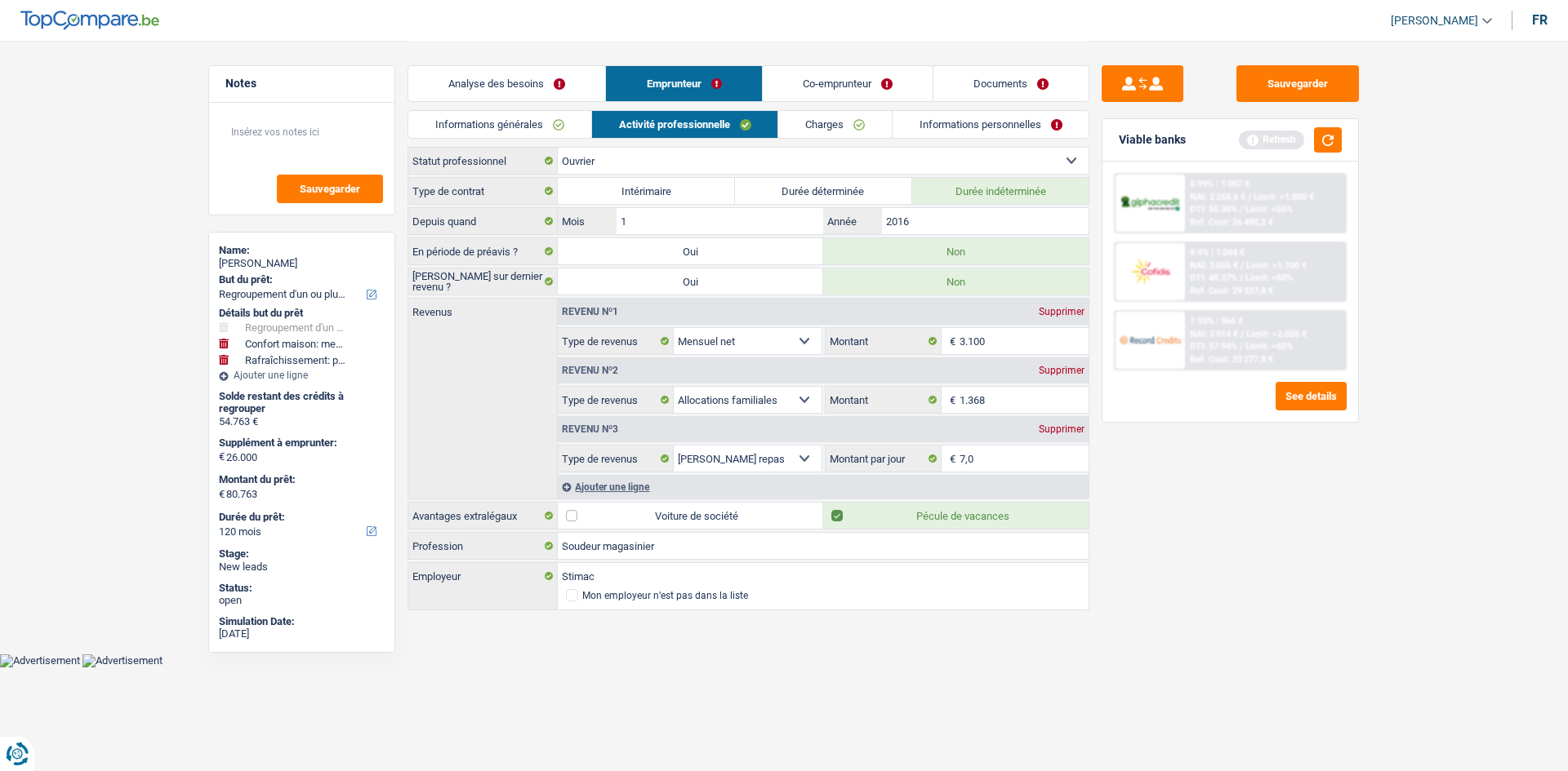
click at [707, 128] on link "Charges" at bounding box center [835, 125] width 113 height 27
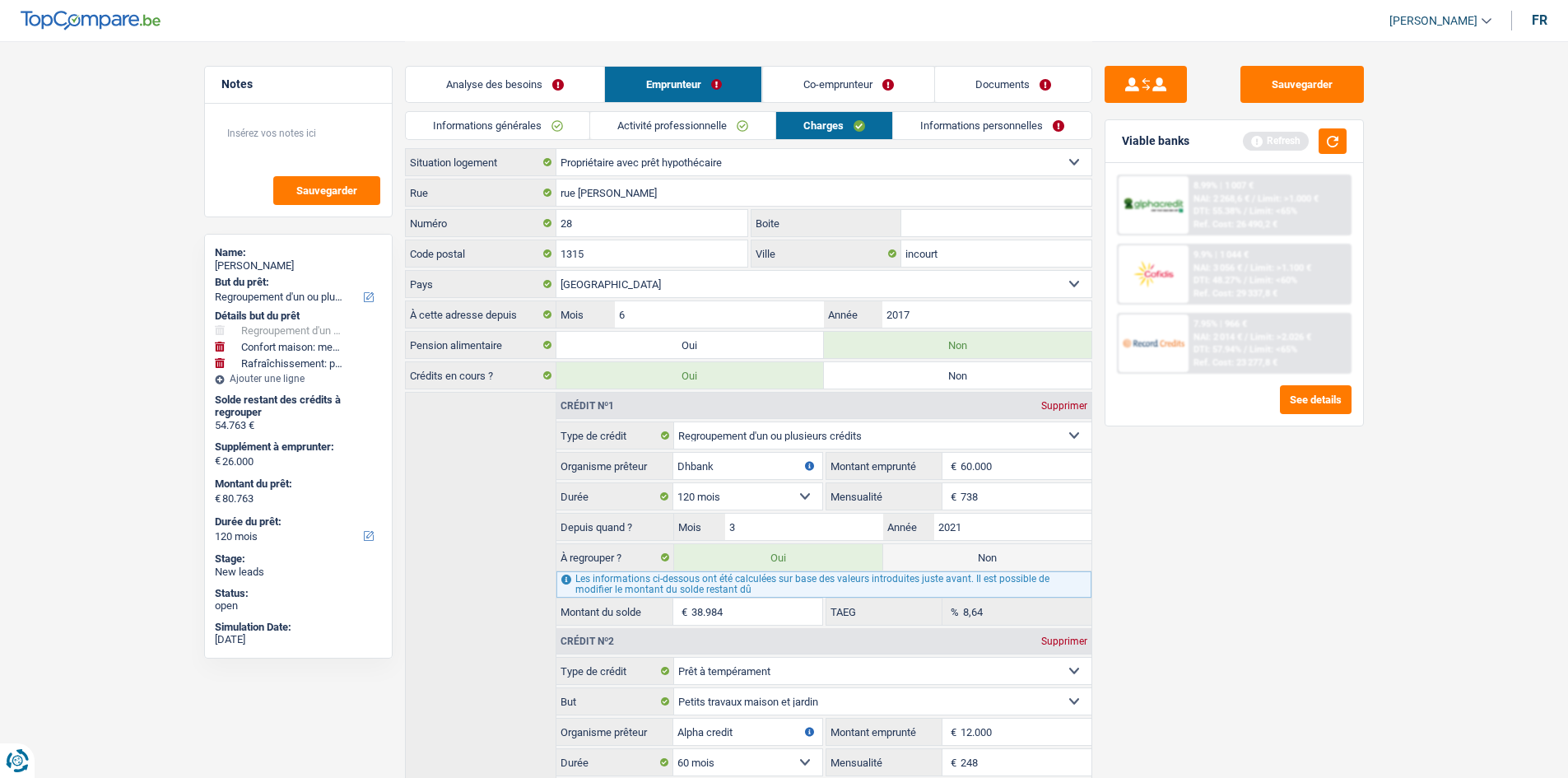
click at [713, 130] on link "Informations personnelles" at bounding box center [991, 126] width 198 height 27
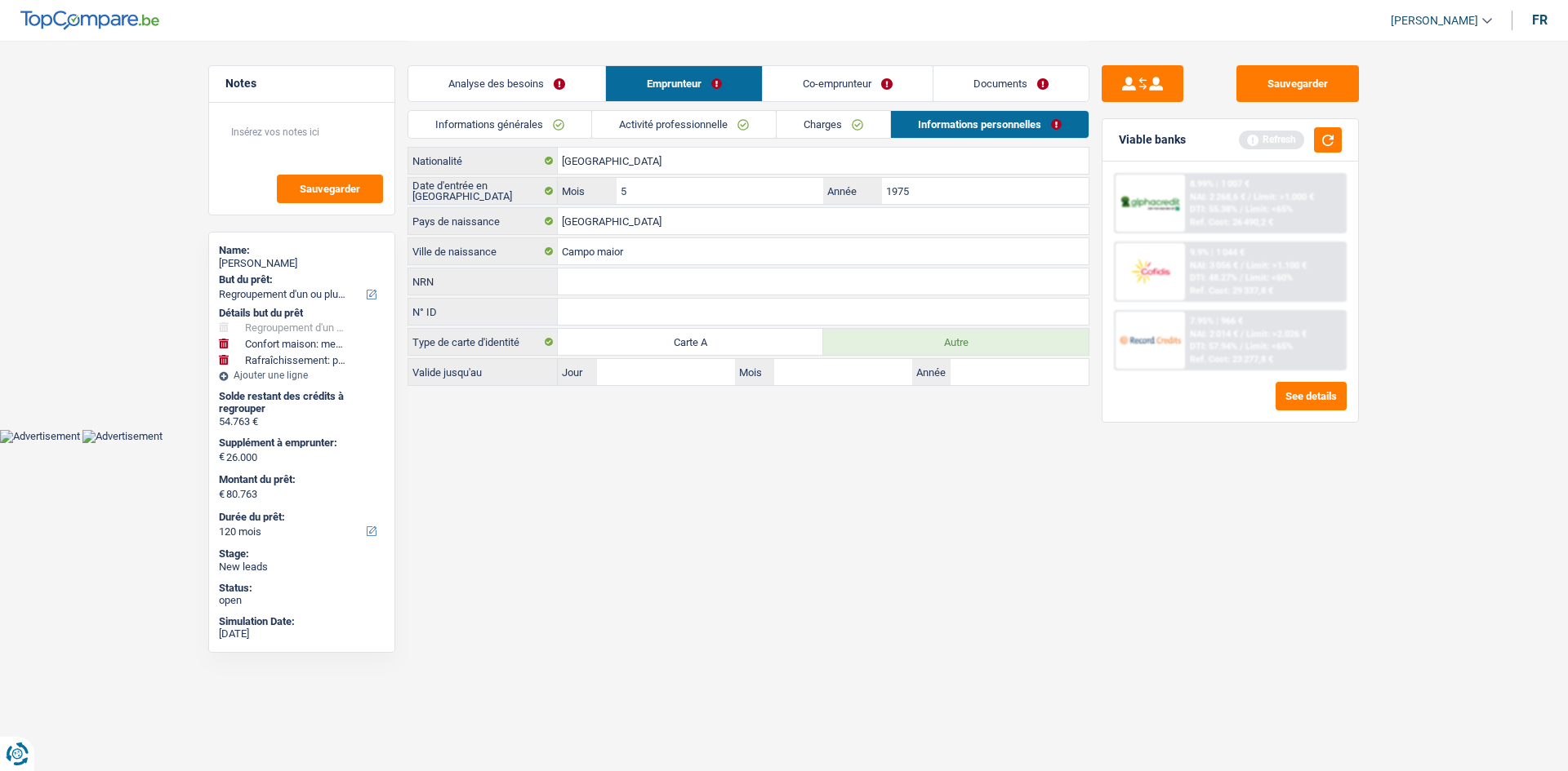
click at [562, 93] on link "Analyse des besoins" at bounding box center [506, 83] width 197 height 35
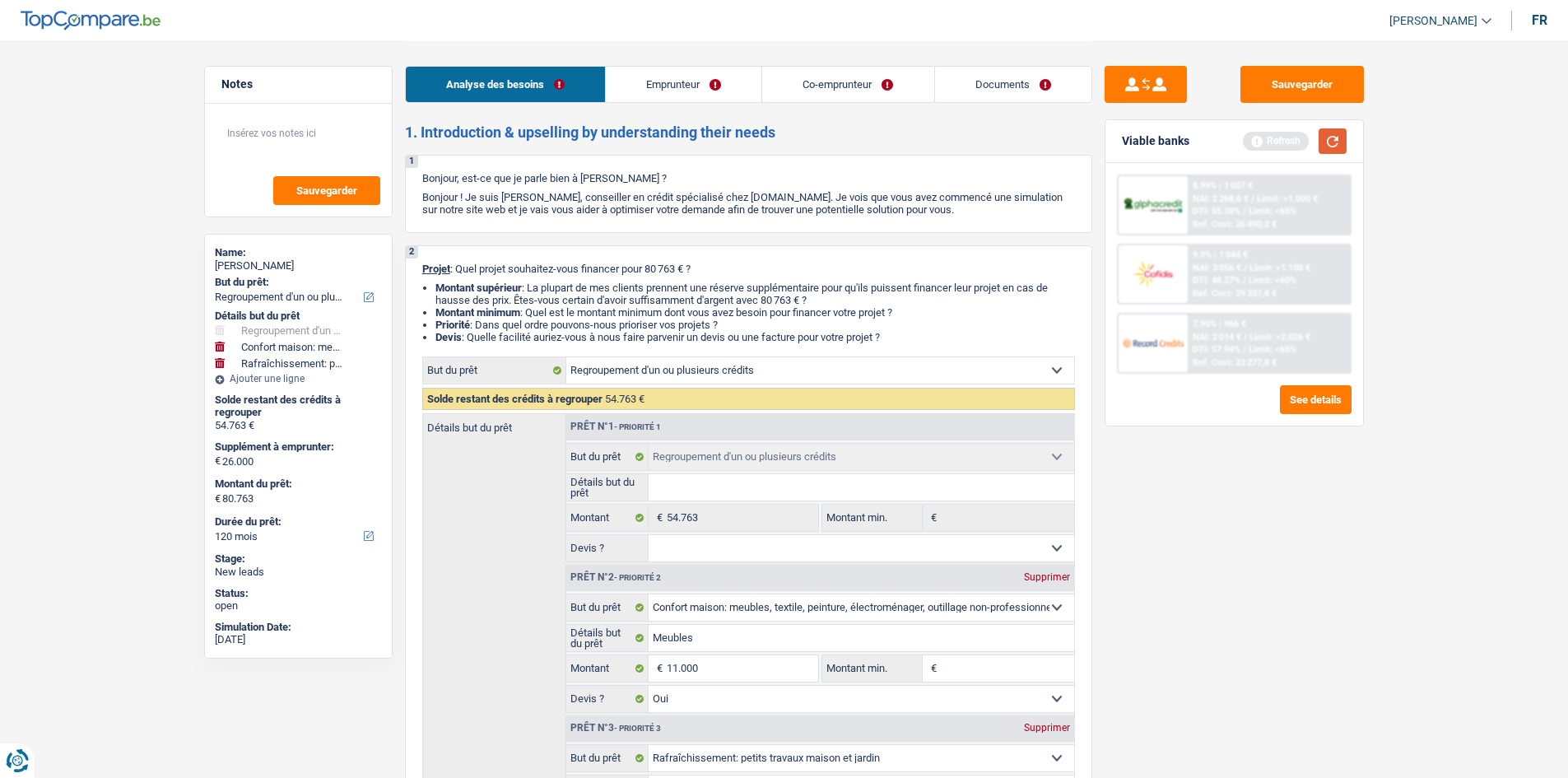
click at [713, 144] on button "button" at bounding box center [1332, 142] width 28 height 26
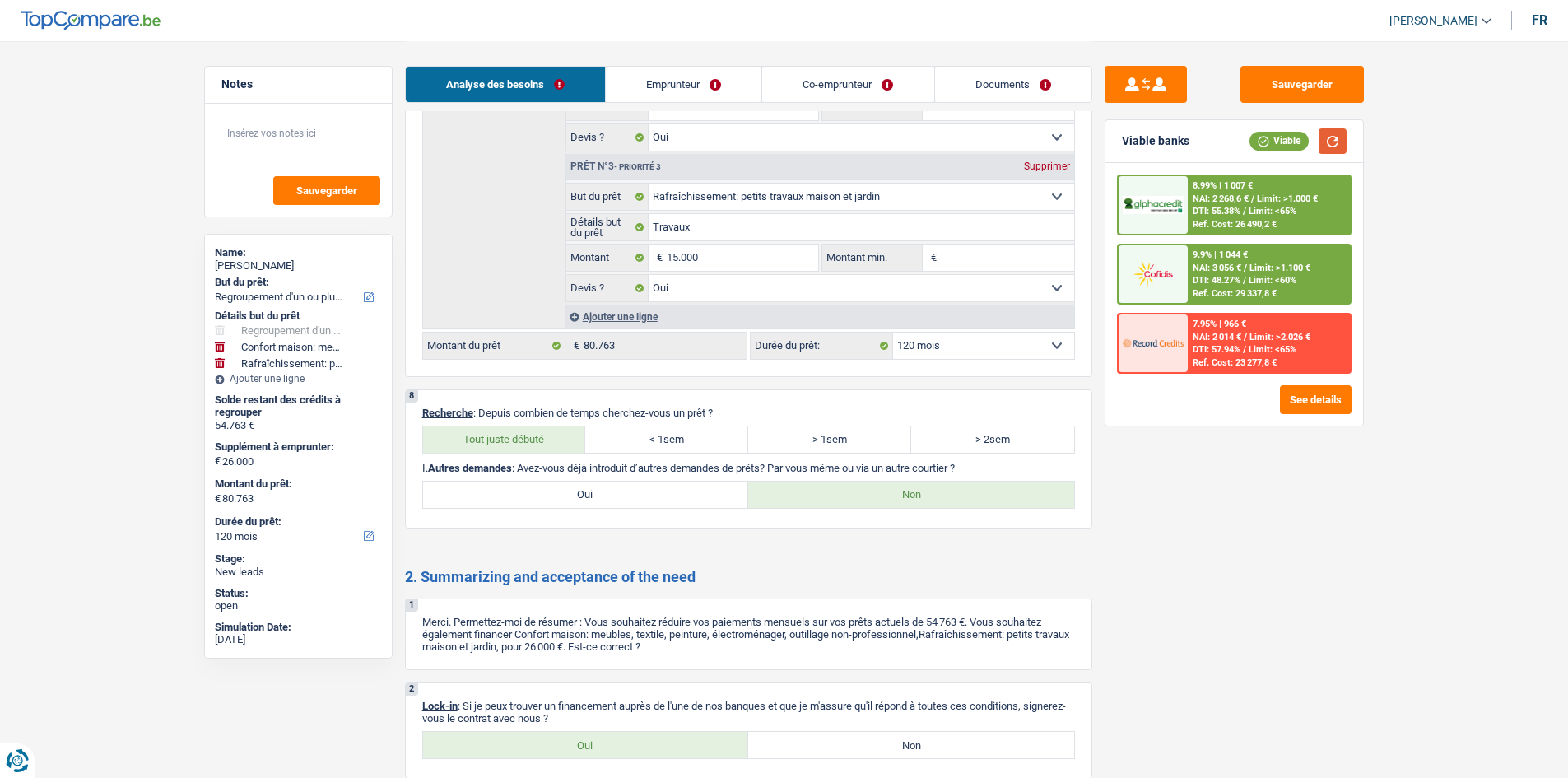
scroll to position [3953, 0]
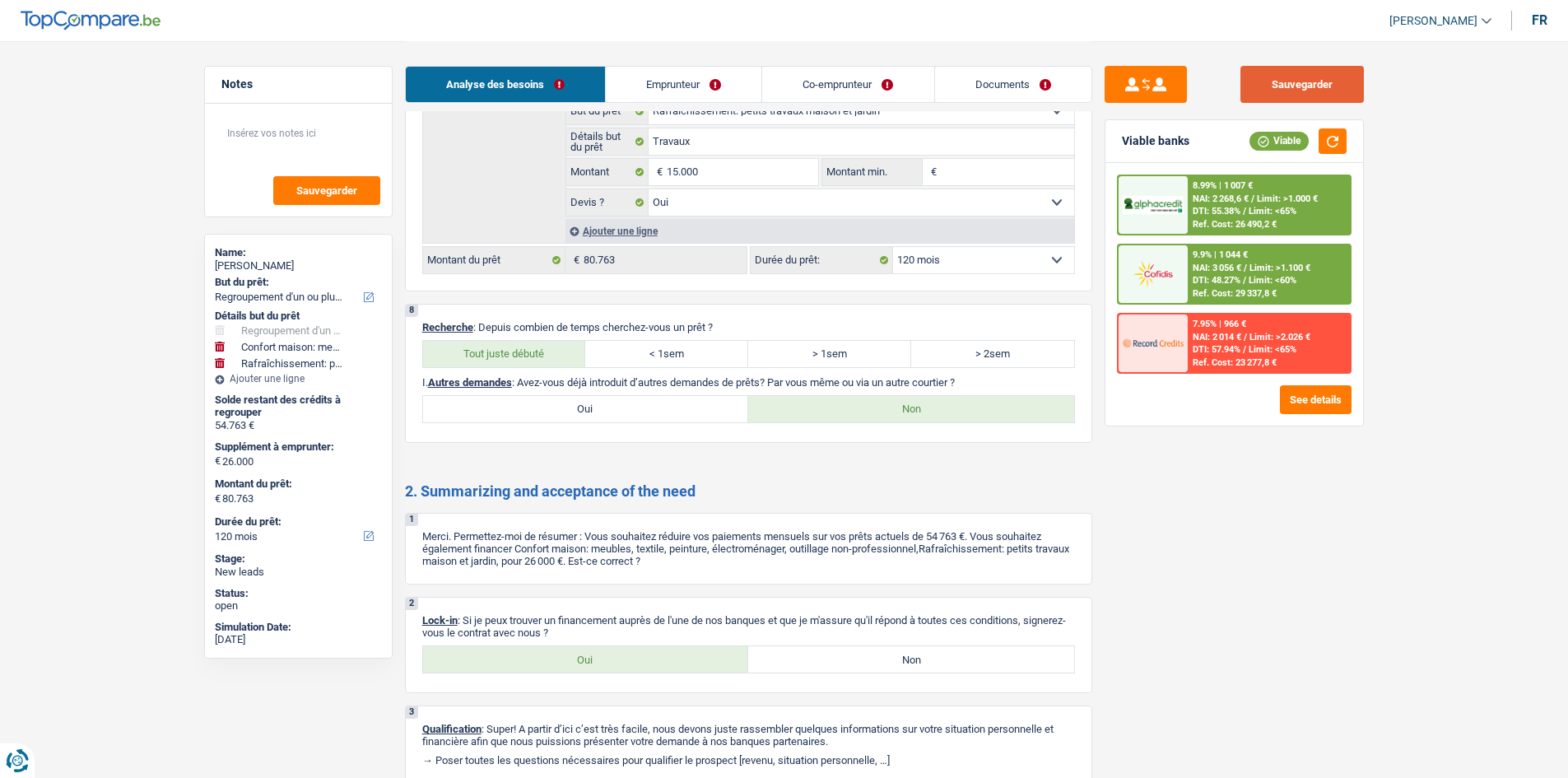
click at [713, 70] on button "Sauvegarder" at bounding box center [1302, 84] width 123 height 37
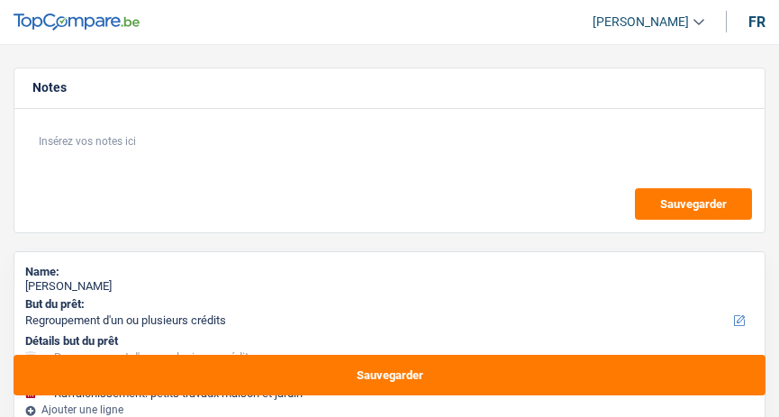
select select "refinancing"
select select "household"
select select "houseOrGarden"
select select "120"
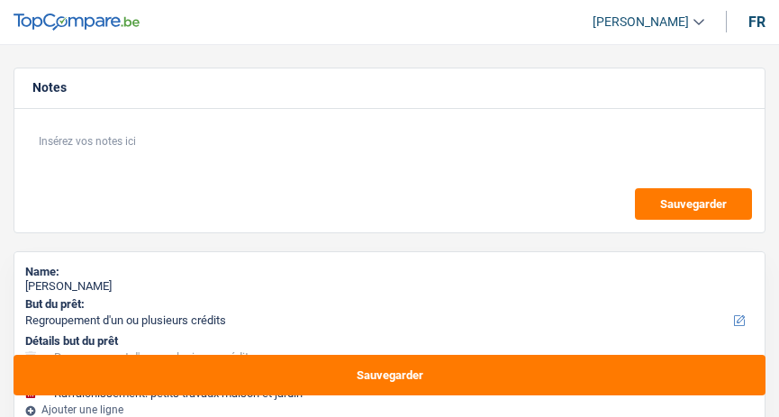
select select "refinancing"
select select "household"
select select "yes"
select select "houseOrGarden"
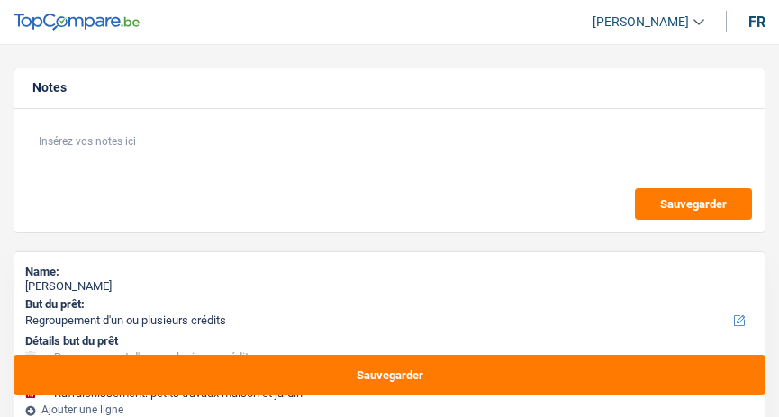
select select "yes"
select select "120"
select select "worker"
select select "mutuality"
select select "netSalary"
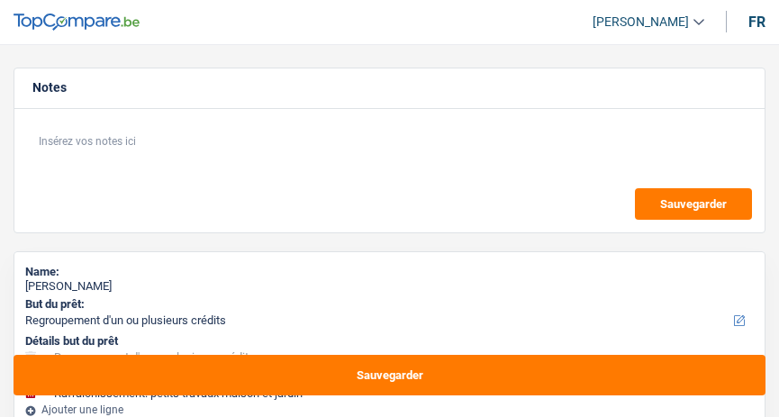
select select "familyAllowances"
select select "mealVouchers"
select select "mutualityIndemnity"
select select "ownerWithMortgage"
select select "creditConsolidation"
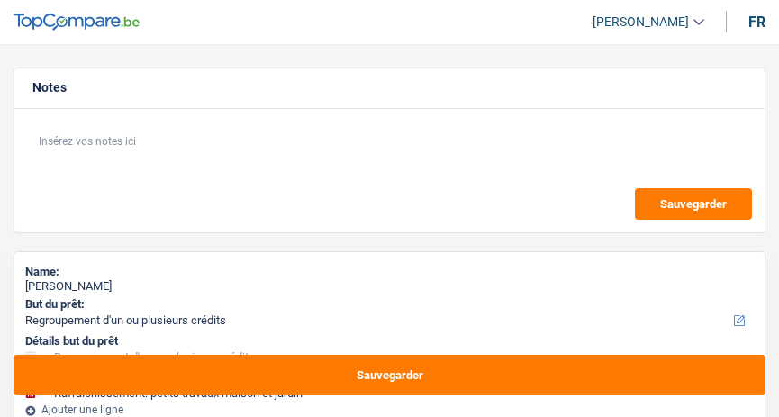
select select "120"
select select "personalLoan"
select select "smallWorks"
select select "60"
select select "personalLoan"
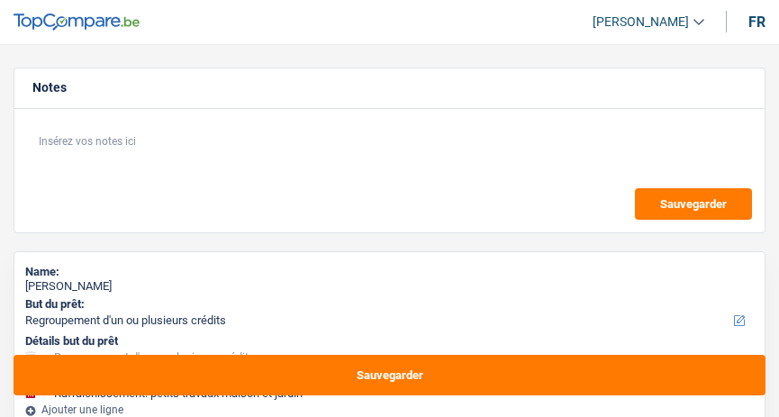
select select "smallWorks"
select select "60"
select select "personalLoan"
select select "other"
select select "60"
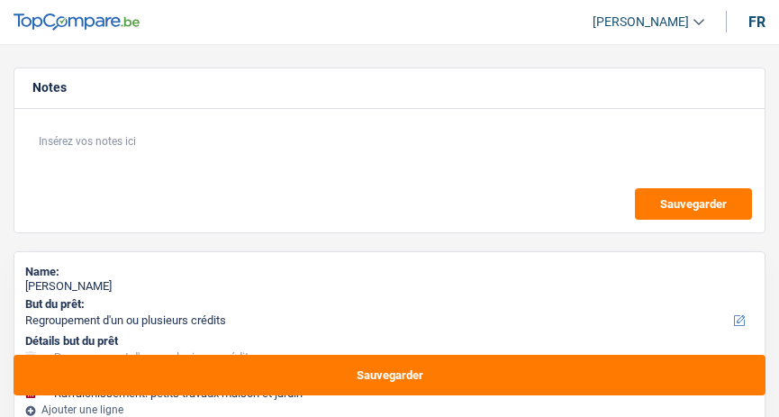
select select "cardOrCredit"
select select "mortgage"
select select "300"
select select "refinancing"
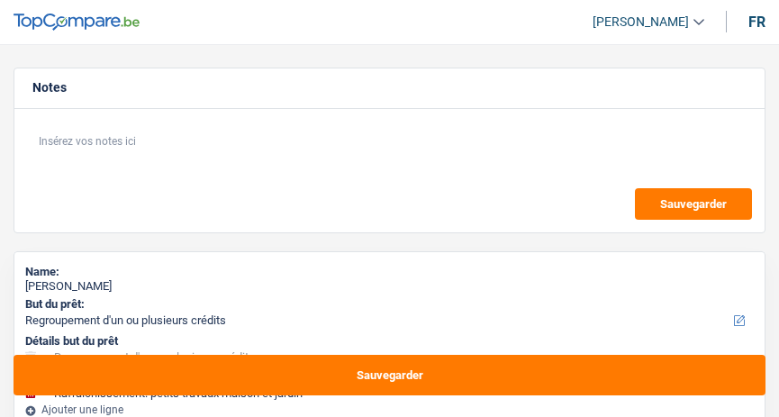
select select "household"
select select "yes"
select select "houseOrGarden"
select select "yes"
select select "120"
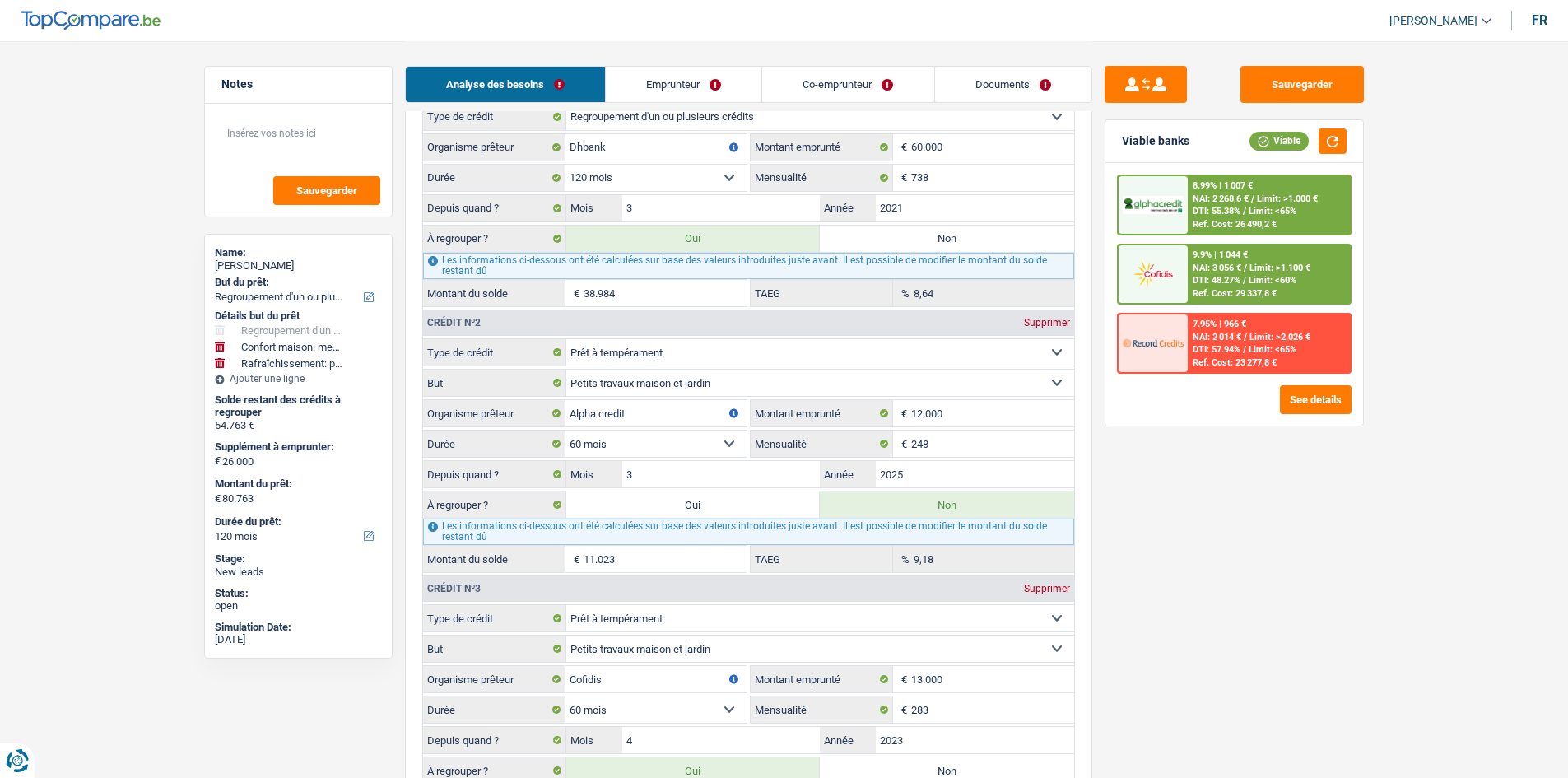
scroll to position [1812, 0]
drag, startPoint x: 1274, startPoint y: 327, endPoint x: 1380, endPoint y: 736, distance: 422.5
click at [711, 380] on div "Sauvegarder Viable banks Viable 8.99% | 1 007 € NAI: 2 268,6 € / Limit: >1.000 …" at bounding box center [1234, 409] width 284 height 686
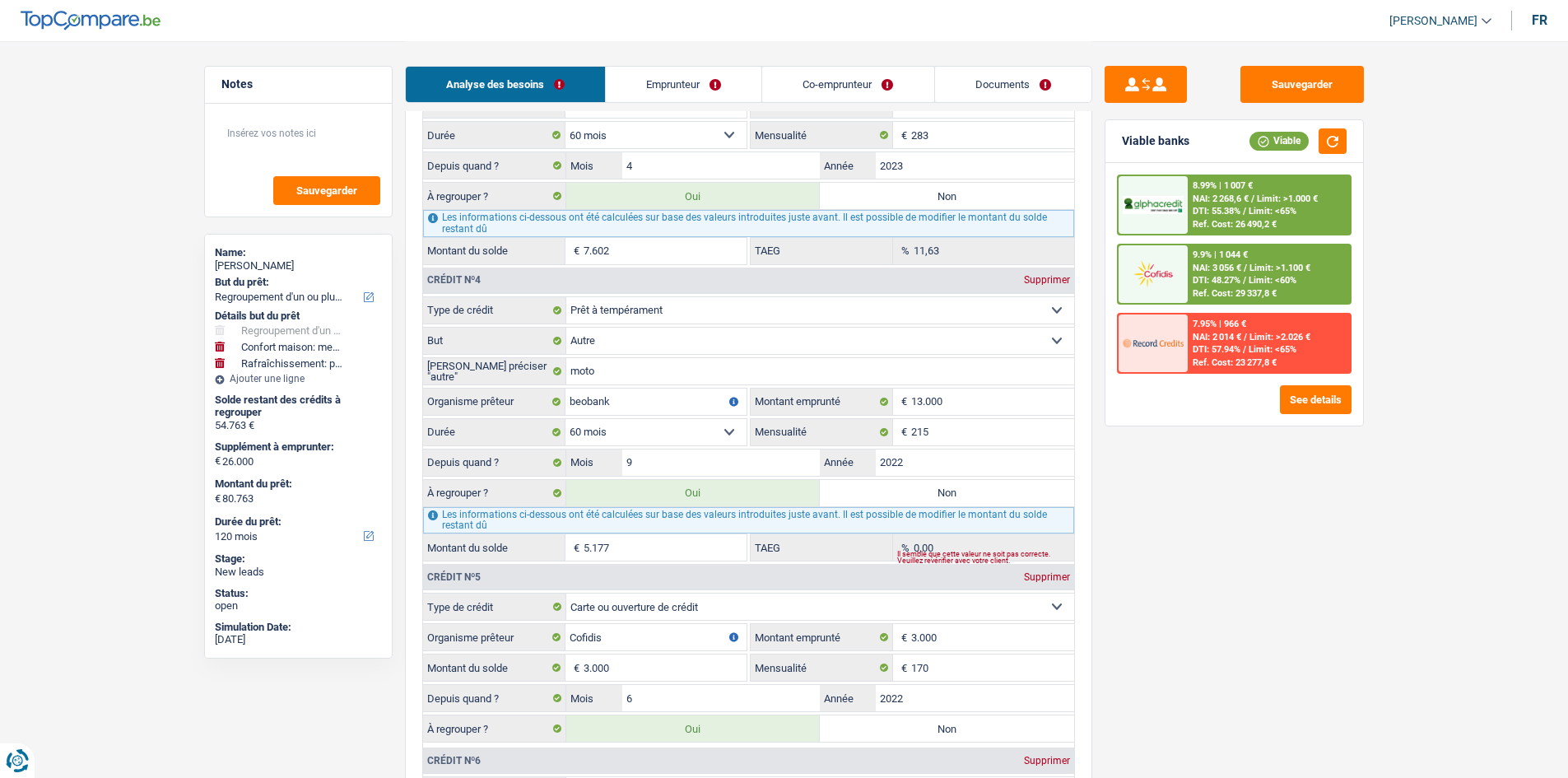
scroll to position [2636, 0]
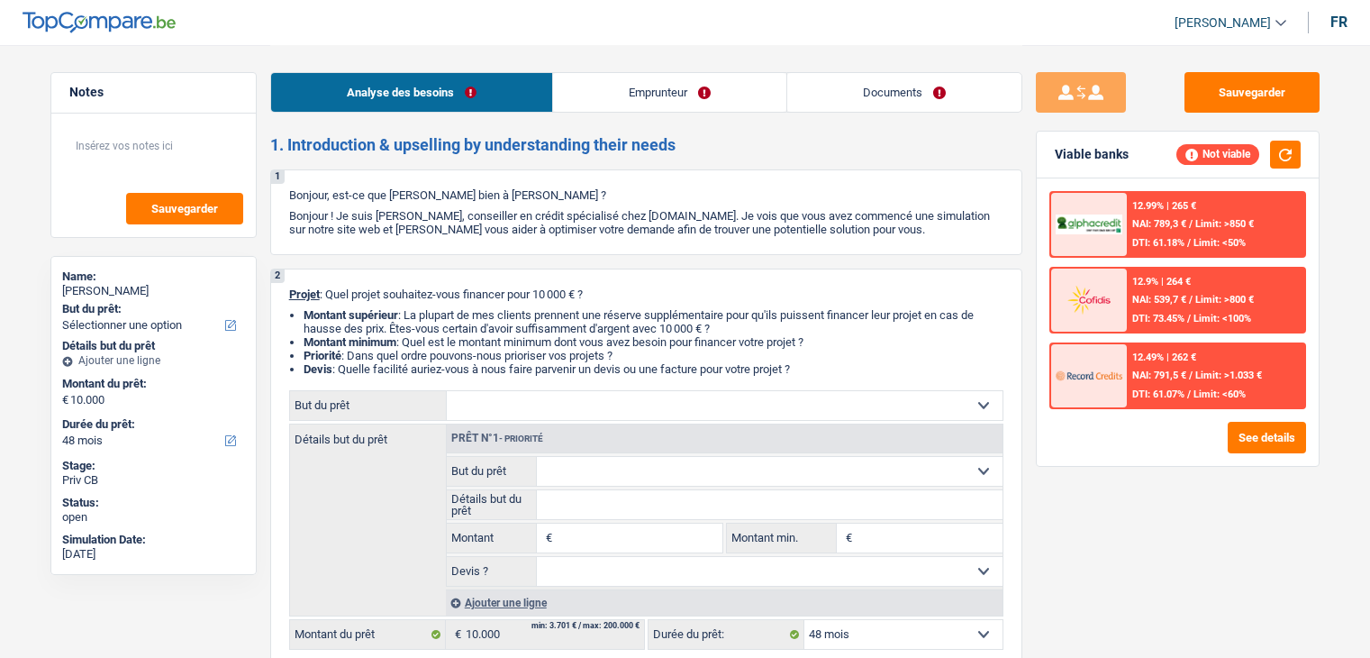
select select "48"
select select "retired"
select select "pension"
select select "liveWithParents"
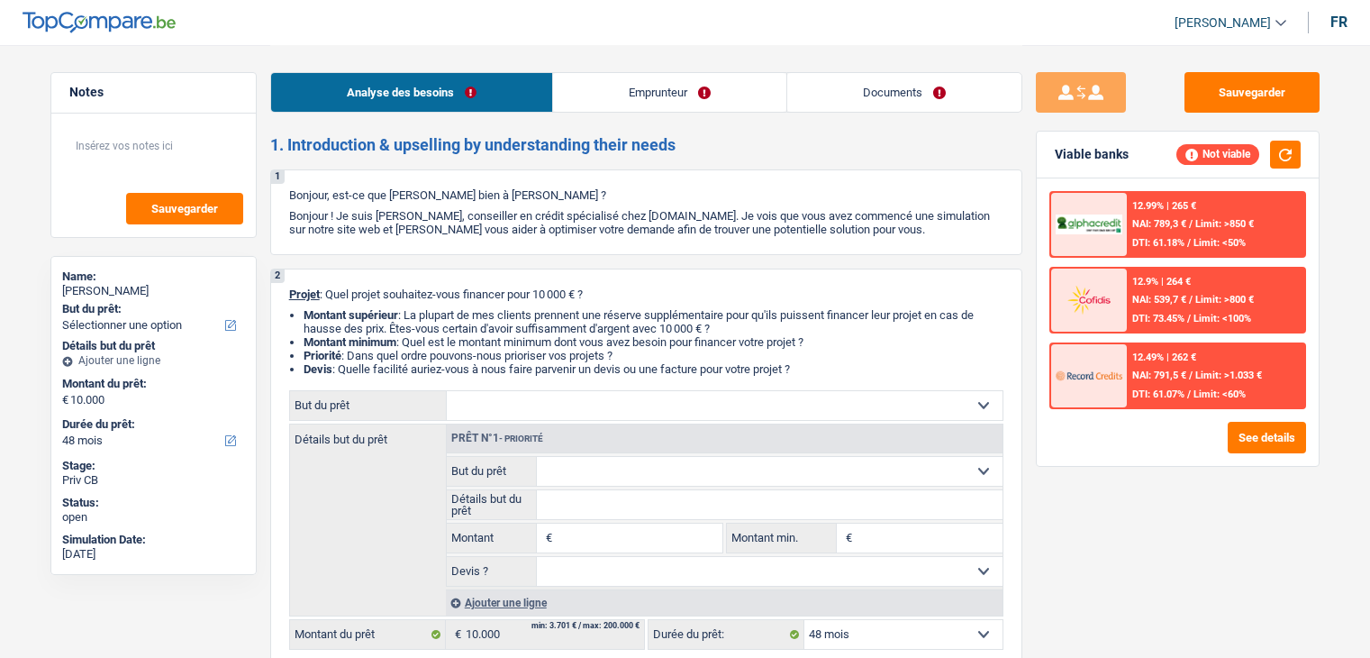
select select "48"
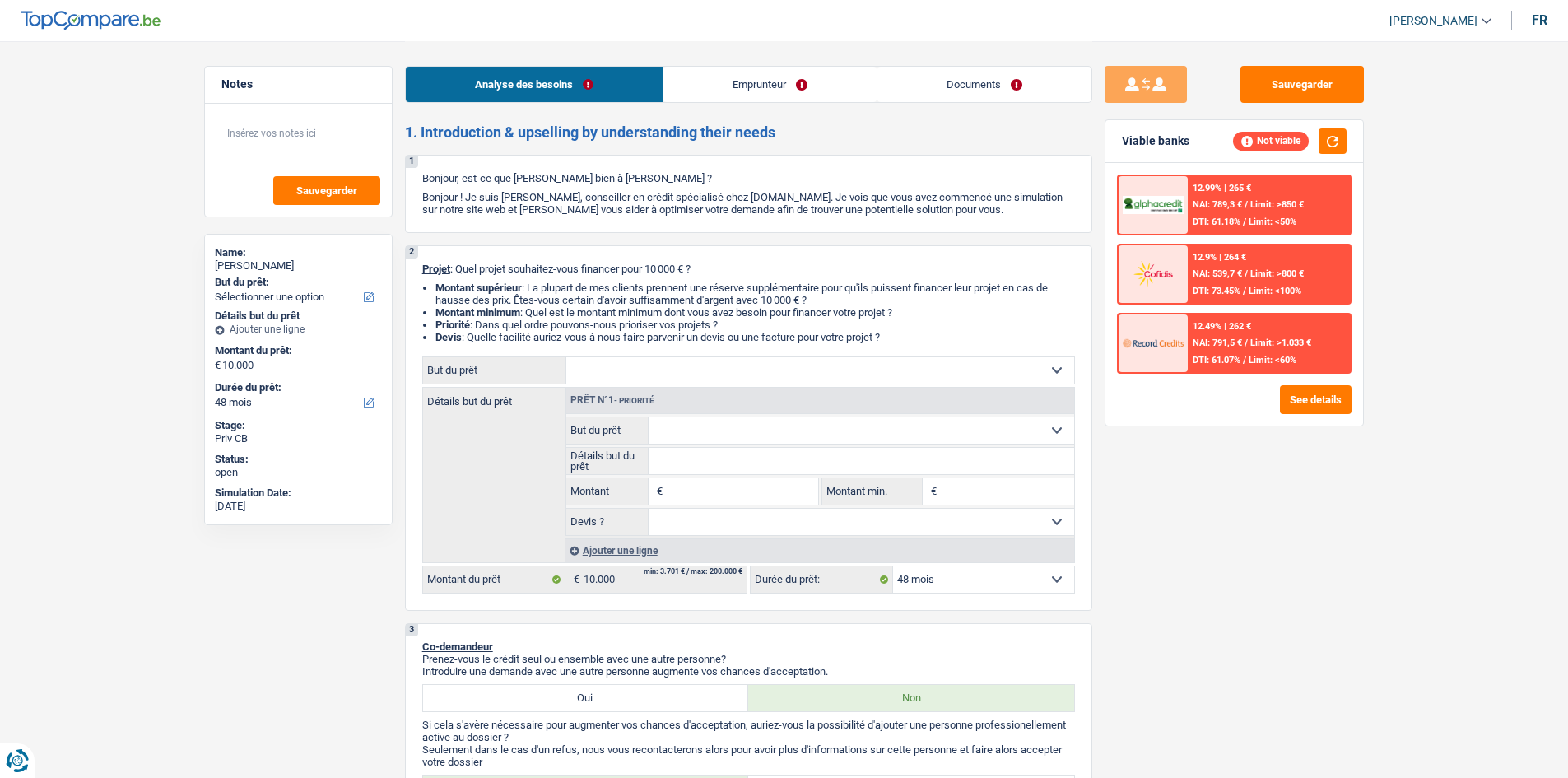
drag, startPoint x: 1279, startPoint y: 261, endPoint x: 1258, endPoint y: 257, distance: 21.4
click at [1251, 257] on div "12.9% | 264 € NAI: 539,7 € / Limit: >800 € DTI: 73.45% / Limit: <100%" at bounding box center [1268, 273] width 162 height 58
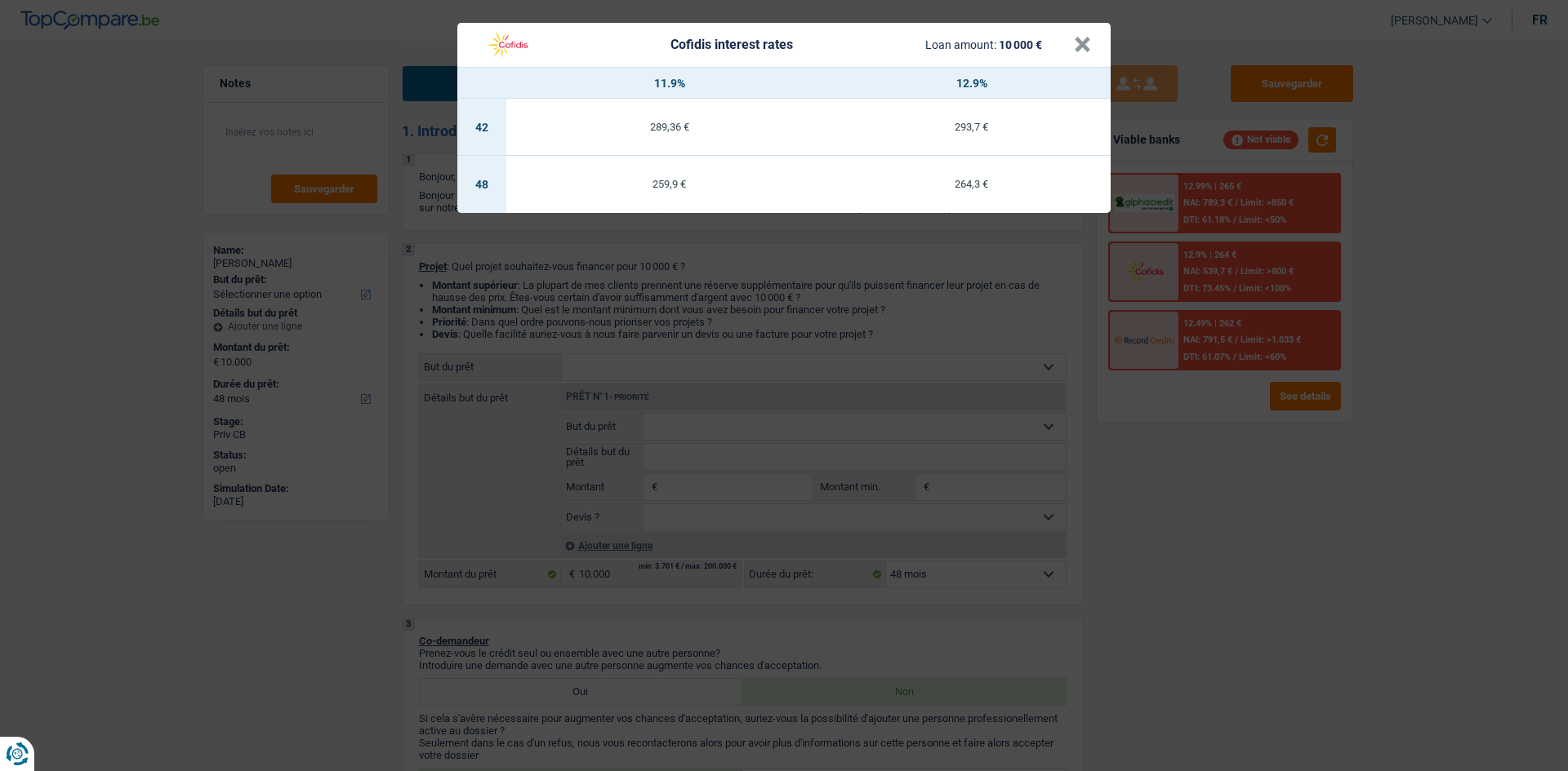
click at [1221, 503] on div "Cofidis interest rates Loan amount: 10 000 € × 11.9% 12.9% 42 289,36 € 293,7 € …" at bounding box center [784, 385] width 1568 height 771
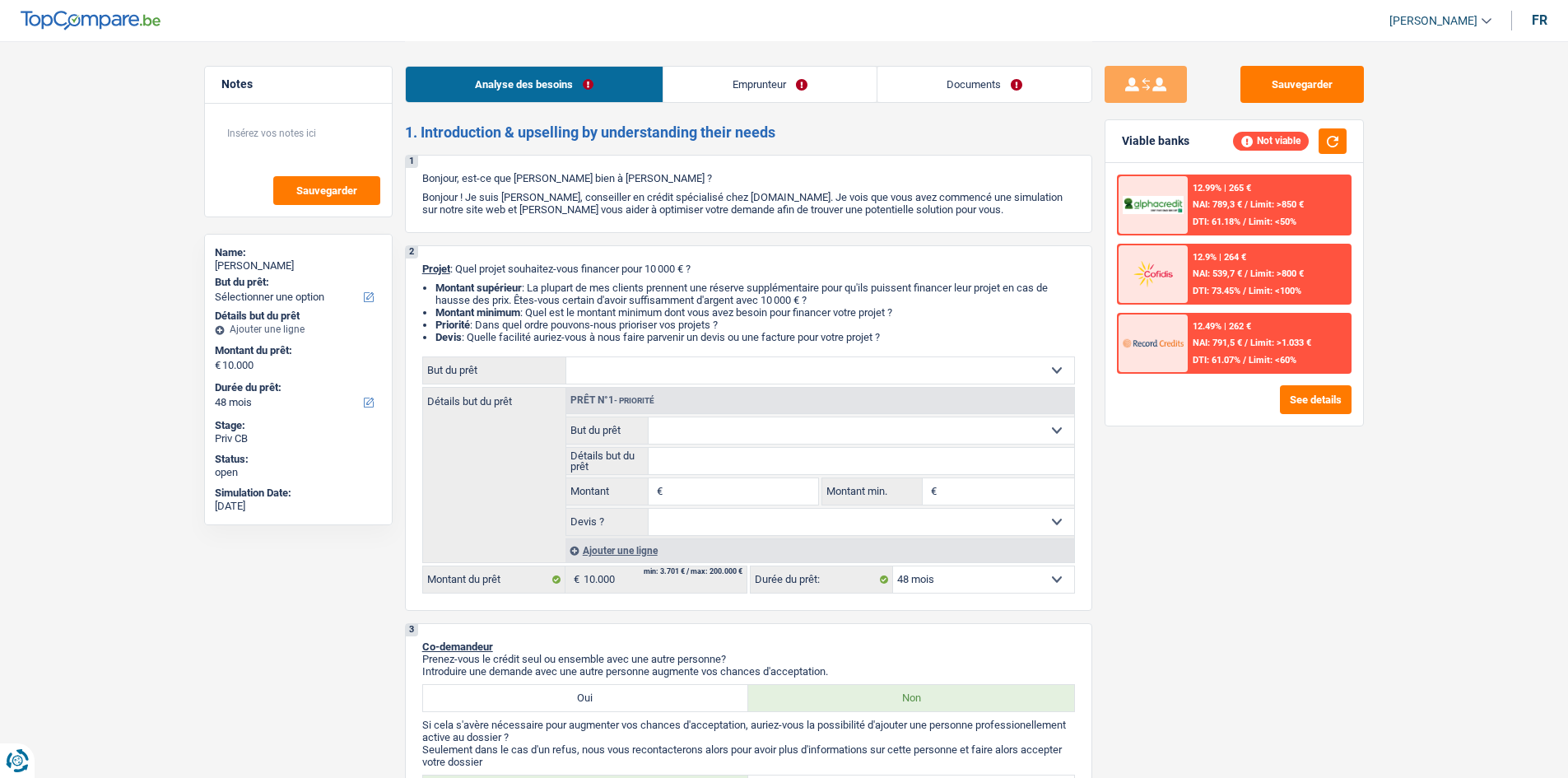
click at [1228, 335] on div "12.49% | 262 € NAI: 791,5 € / Limit: >1.033 € DTI: 61.07% / Limit: <60%" at bounding box center [1268, 343] width 162 height 58
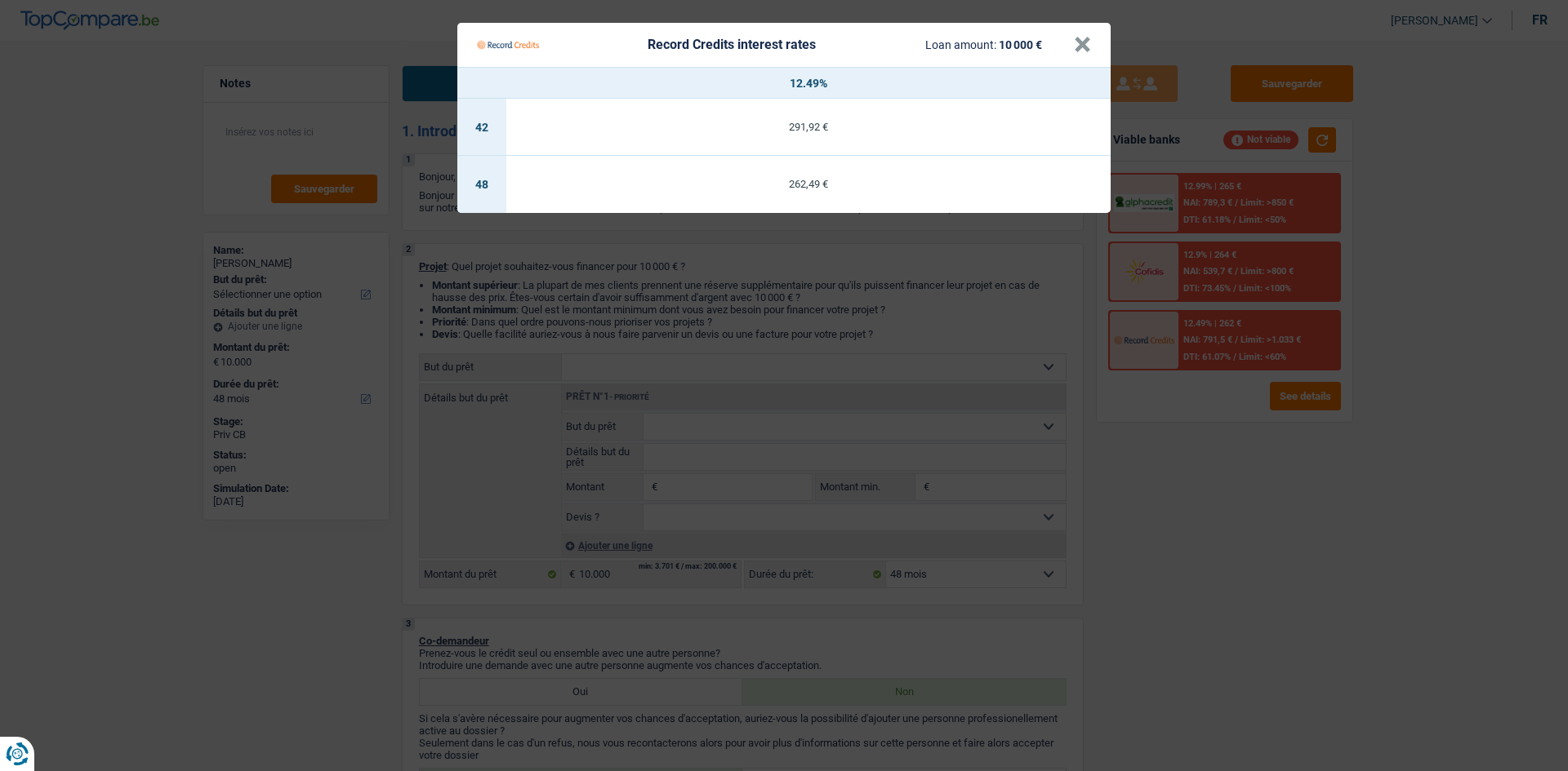
drag, startPoint x: 1133, startPoint y: 551, endPoint x: 1133, endPoint y: 542, distance: 9.0
click at [1133, 542] on Credits "Record Credits interest rates Loan amount: 10 000 € × 12.49% 42 291,92 € 48 262…" at bounding box center [784, 385] width 1568 height 771
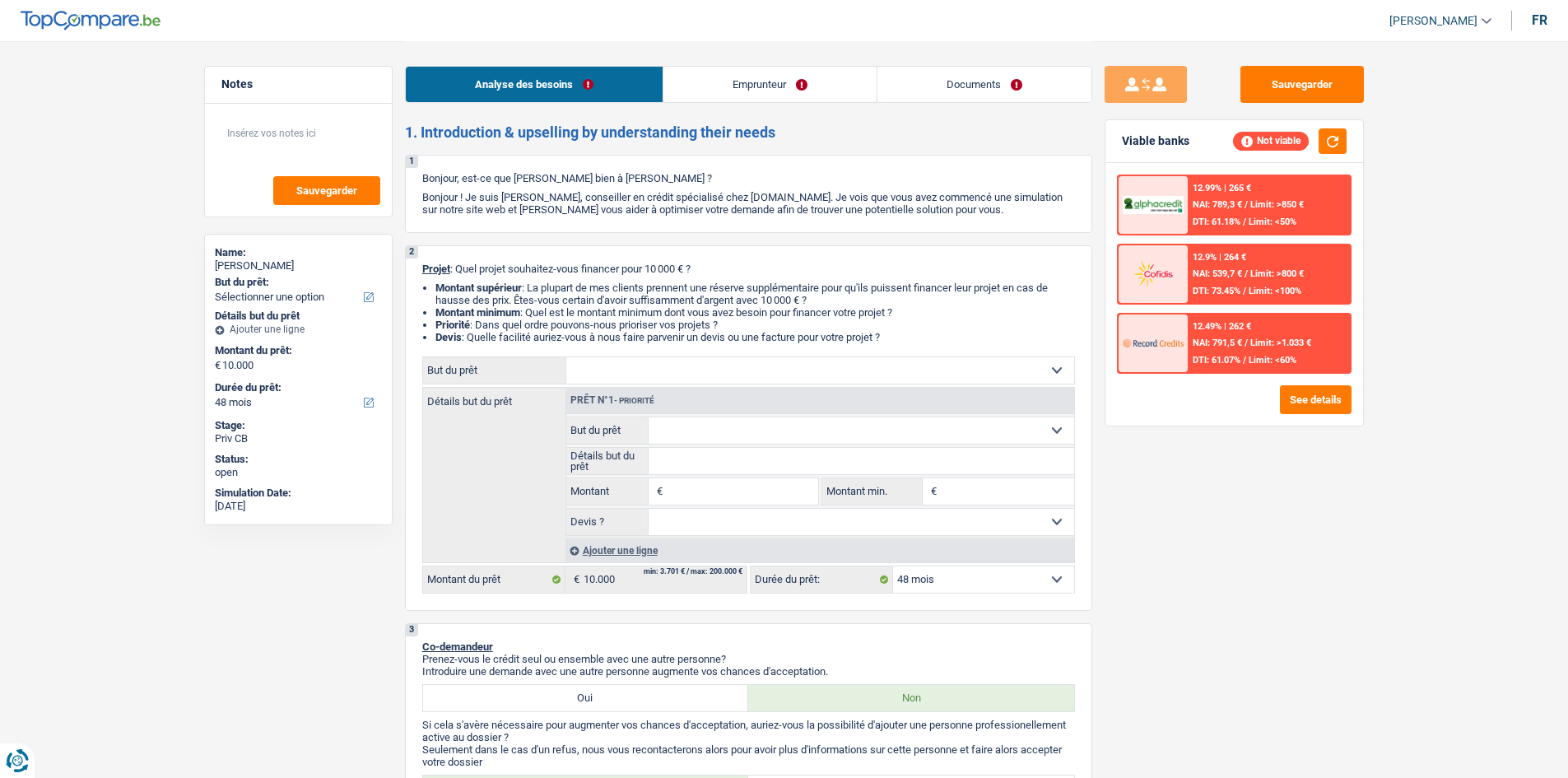
click at [700, 488] on input "Montant" at bounding box center [742, 491] width 151 height 27
type input "10.001"
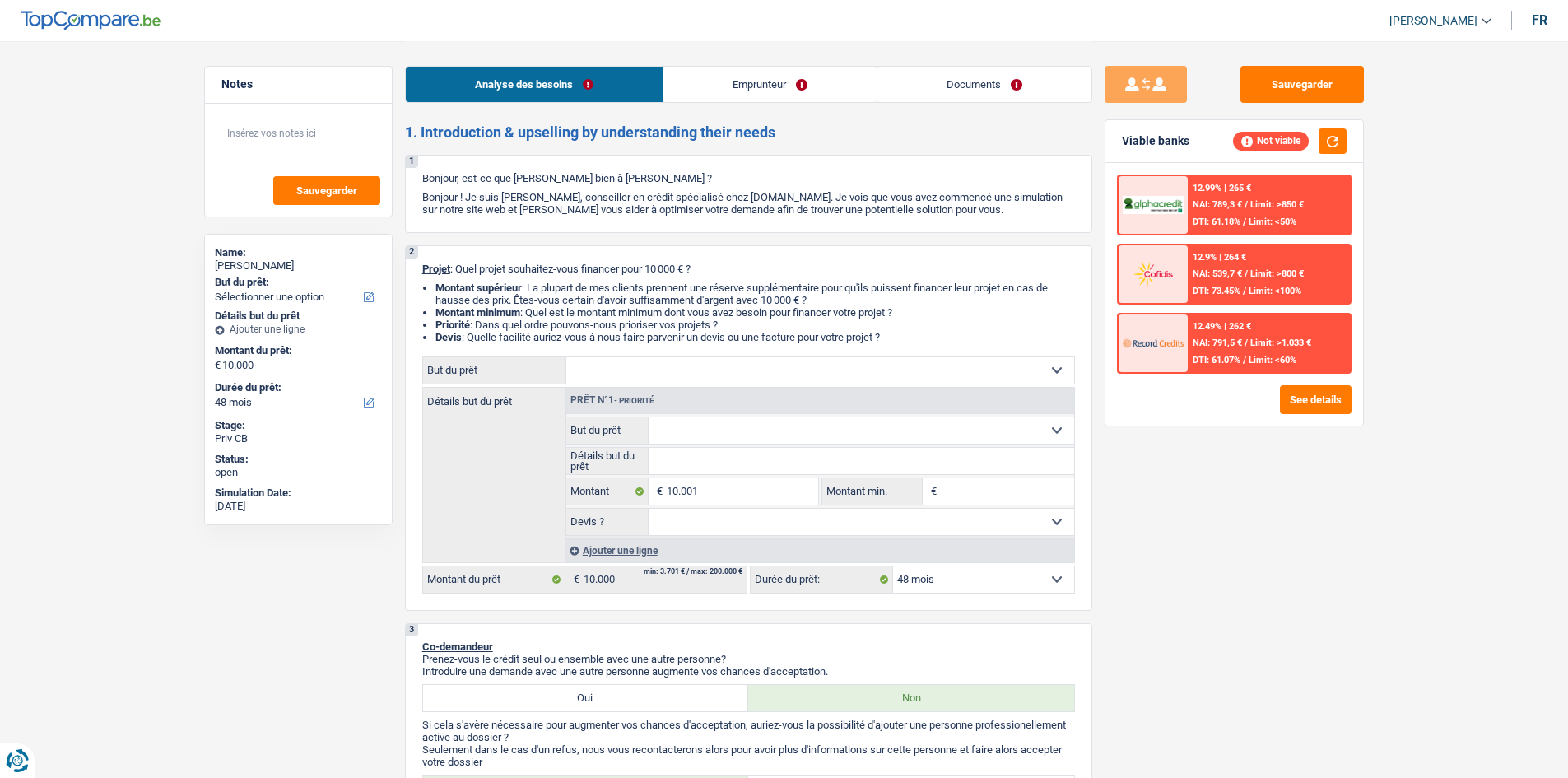
type input "10.001"
select select "60"
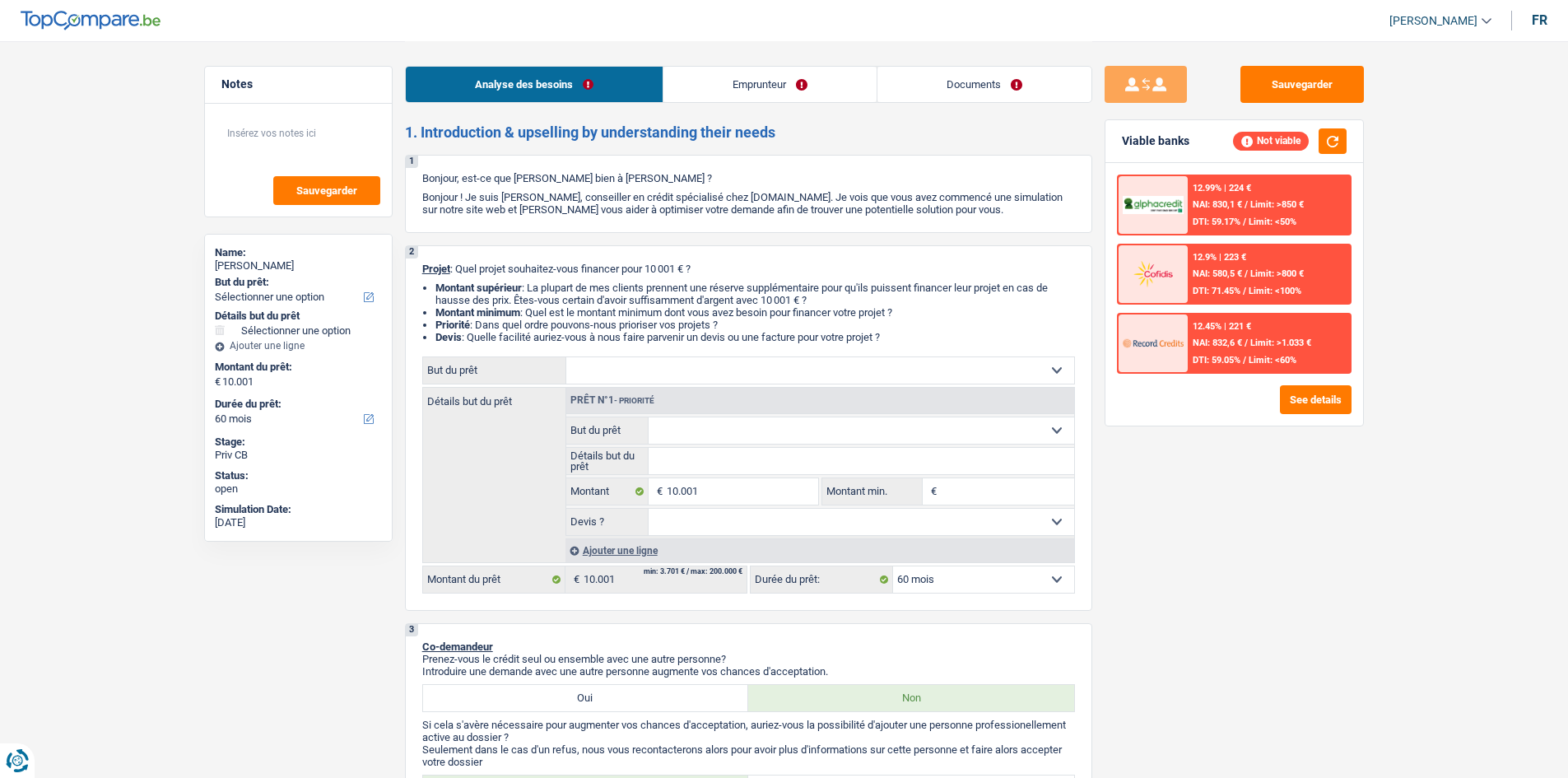
click at [1225, 343] on span "NAI: 832,6 €" at bounding box center [1217, 343] width 49 height 11
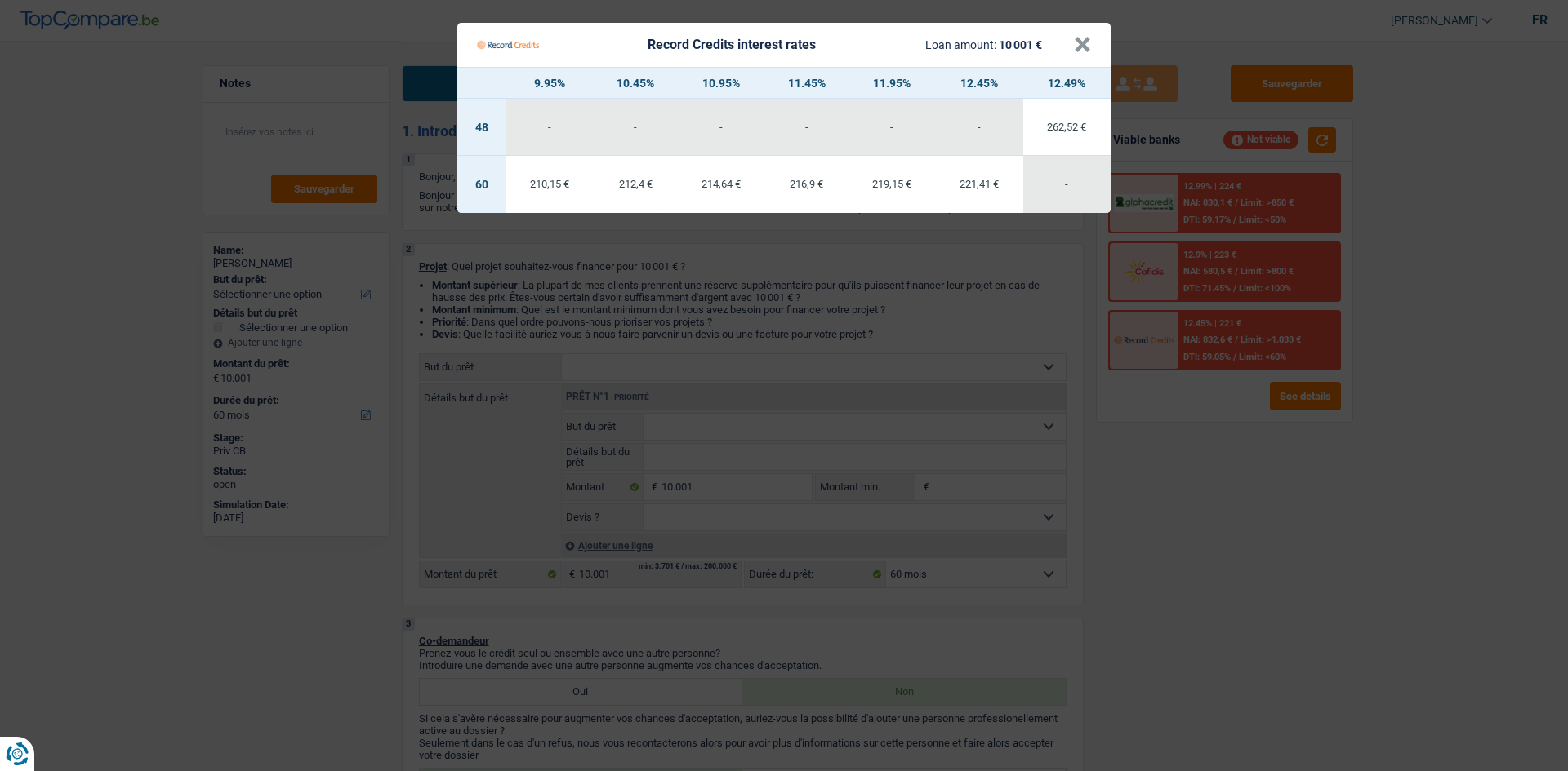
drag, startPoint x: 1189, startPoint y: 563, endPoint x: 1199, endPoint y: 522, distance: 42.2
click at [1194, 545] on Credits "Record Credits interest rates Loan amount: 10 001 € × 9.95% 10.45% 10.95% 11.45…" at bounding box center [784, 385] width 1568 height 771
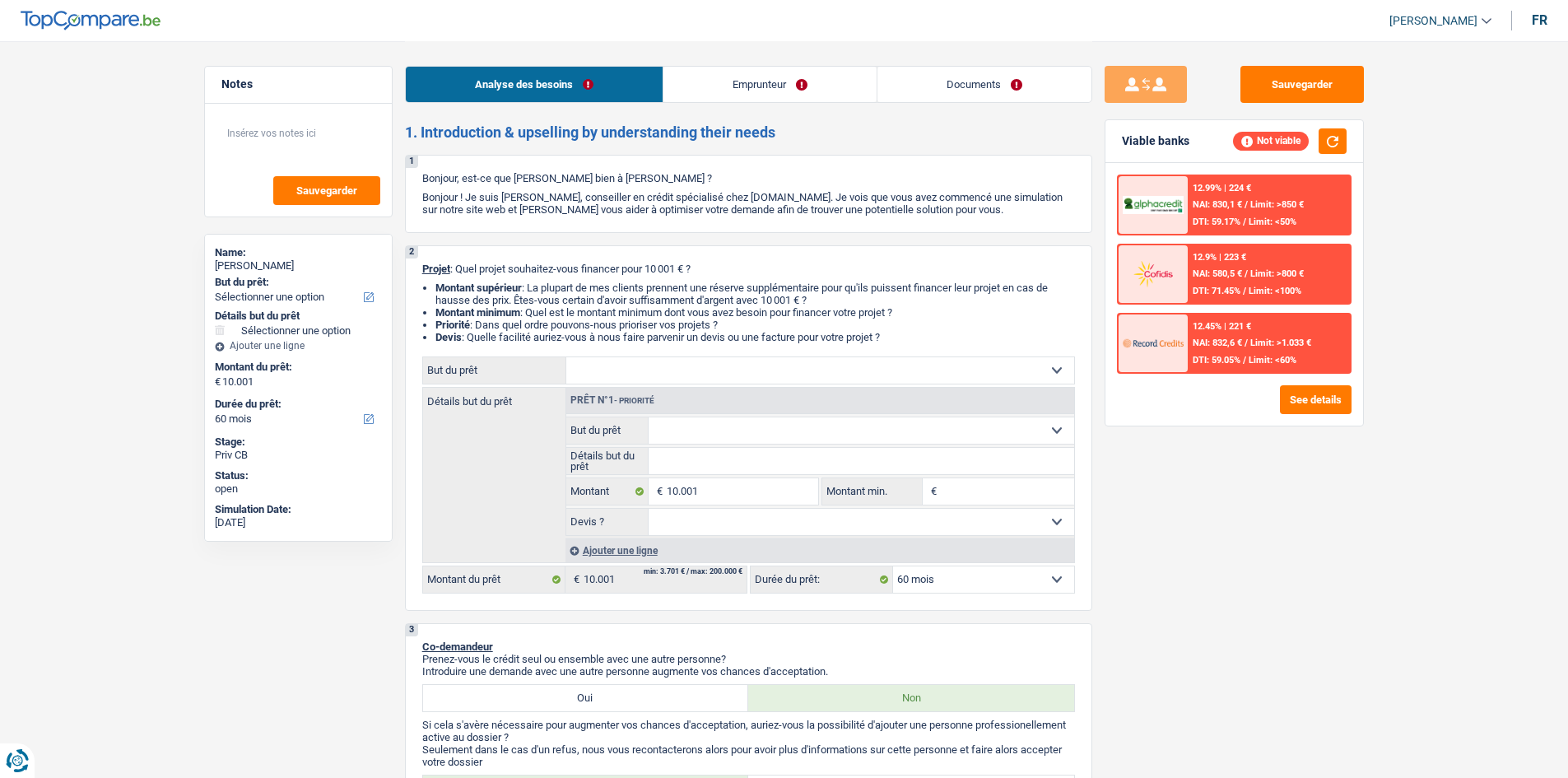
click at [1251, 203] on span "Limit: >850 €" at bounding box center [1277, 205] width 54 height 11
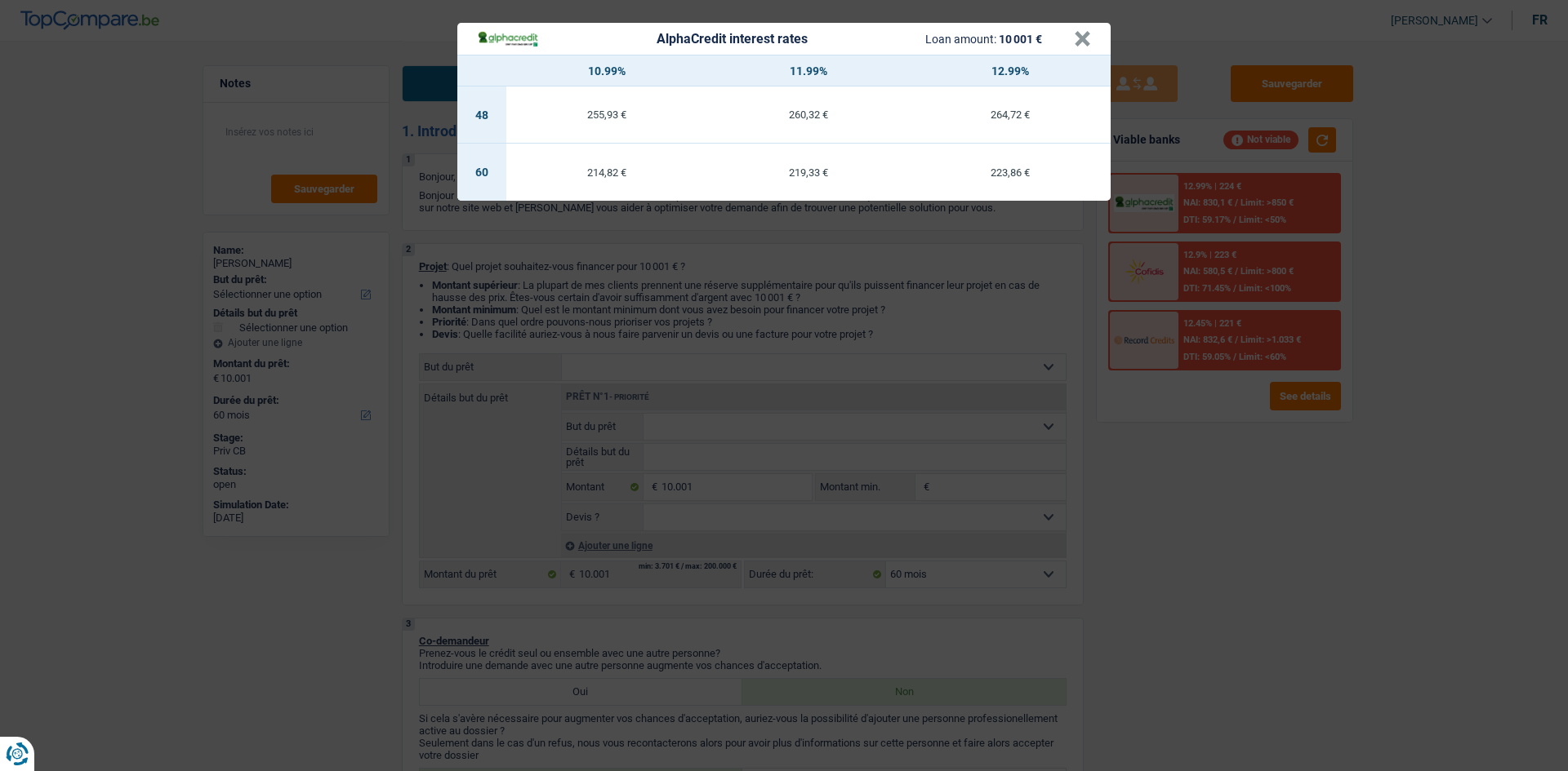
drag, startPoint x: 1202, startPoint y: 551, endPoint x: 1196, endPoint y: 515, distance: 36.5
click at [1204, 545] on div "AlphaCredit interest rates Loan amount: 10 001 € × 10.99% 11.99% 12.99% 48 255,…" at bounding box center [784, 385] width 1568 height 771
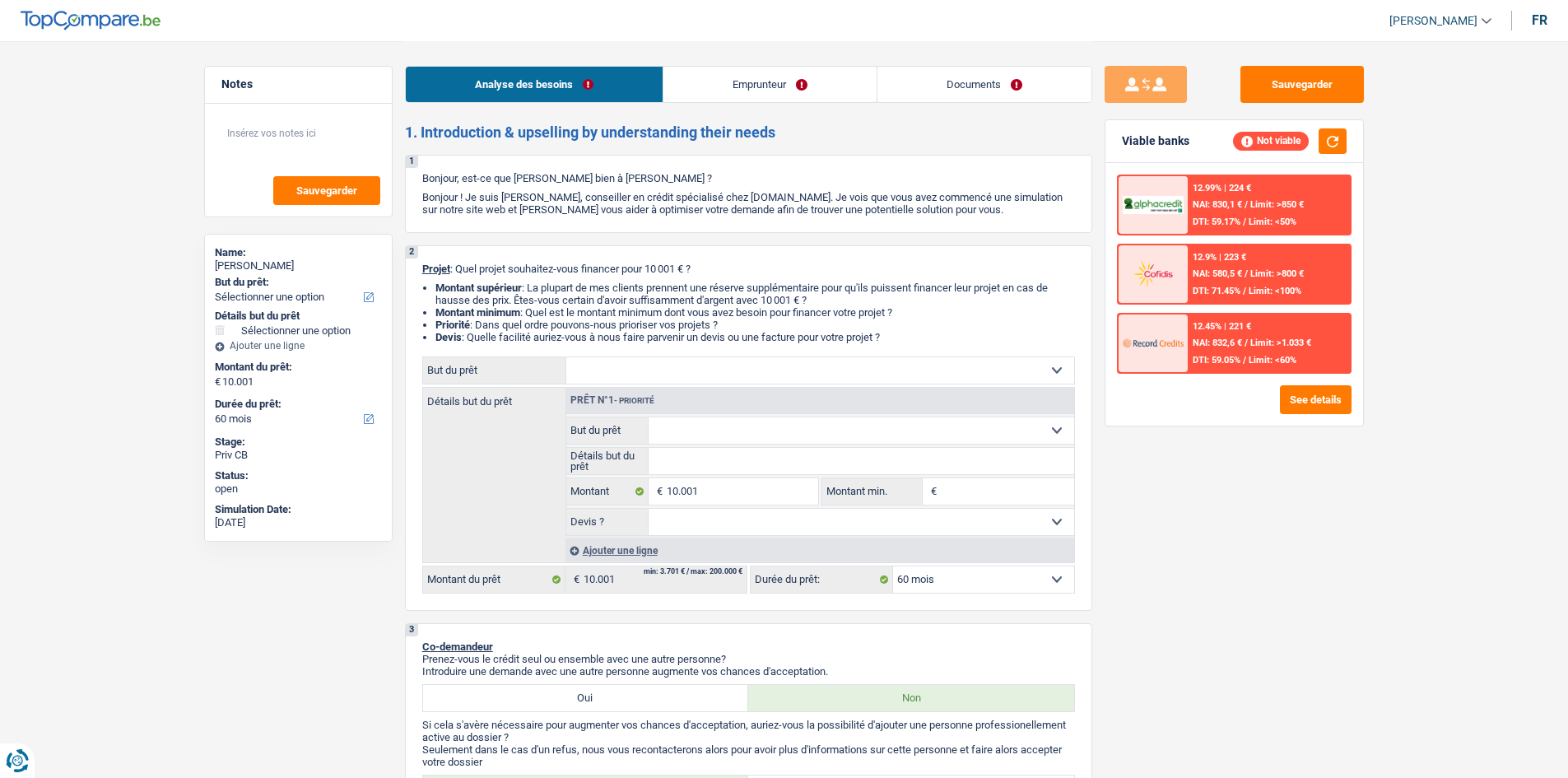
click at [1251, 336] on div "12.45% | 221 € NAI: 832,6 € / Limit: >1.033 € DTI: 59.05% / Limit: <60%" at bounding box center [1268, 343] width 162 height 58
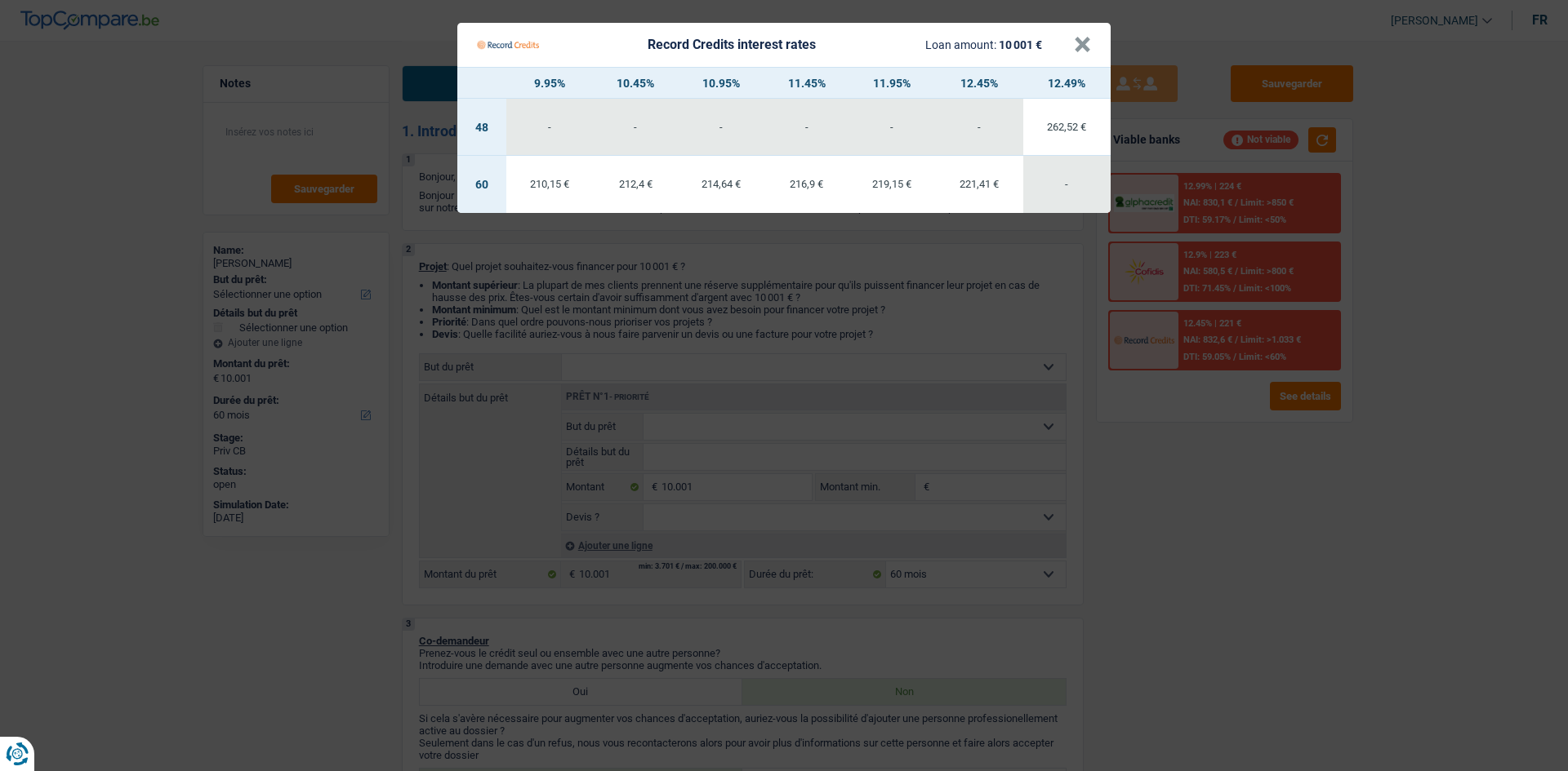
click at [1241, 498] on Credits "Record Credits interest rates Loan amount: 10 001 € × 9.95% 10.45% 10.95% 11.45…" at bounding box center [784, 385] width 1568 height 771
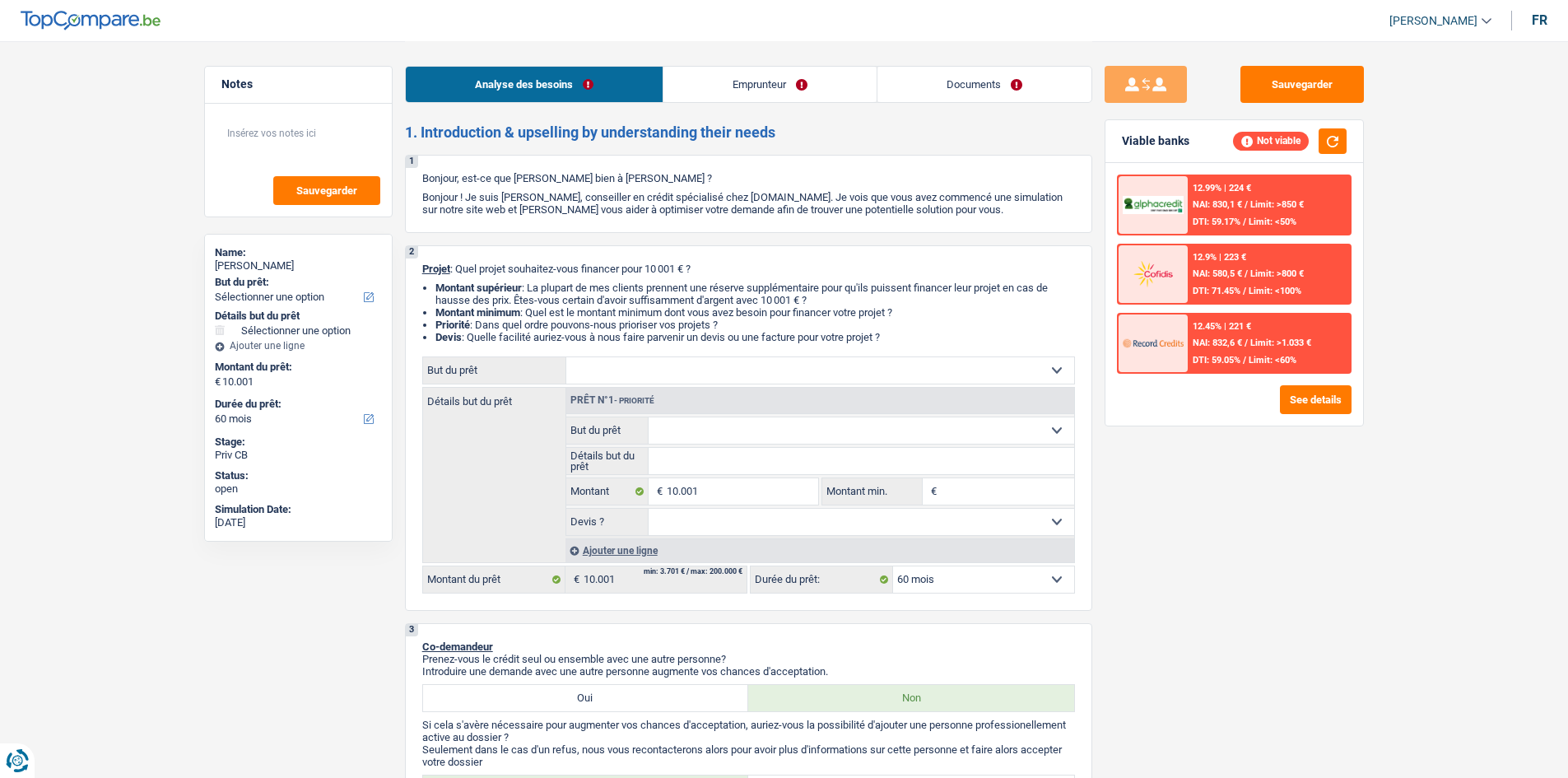
click at [1251, 225] on div "12.99% | 224 € NAI: 830,1 € / Limit: >850 € DTI: 59.17% / Limit: <50%" at bounding box center [1268, 205] width 162 height 58
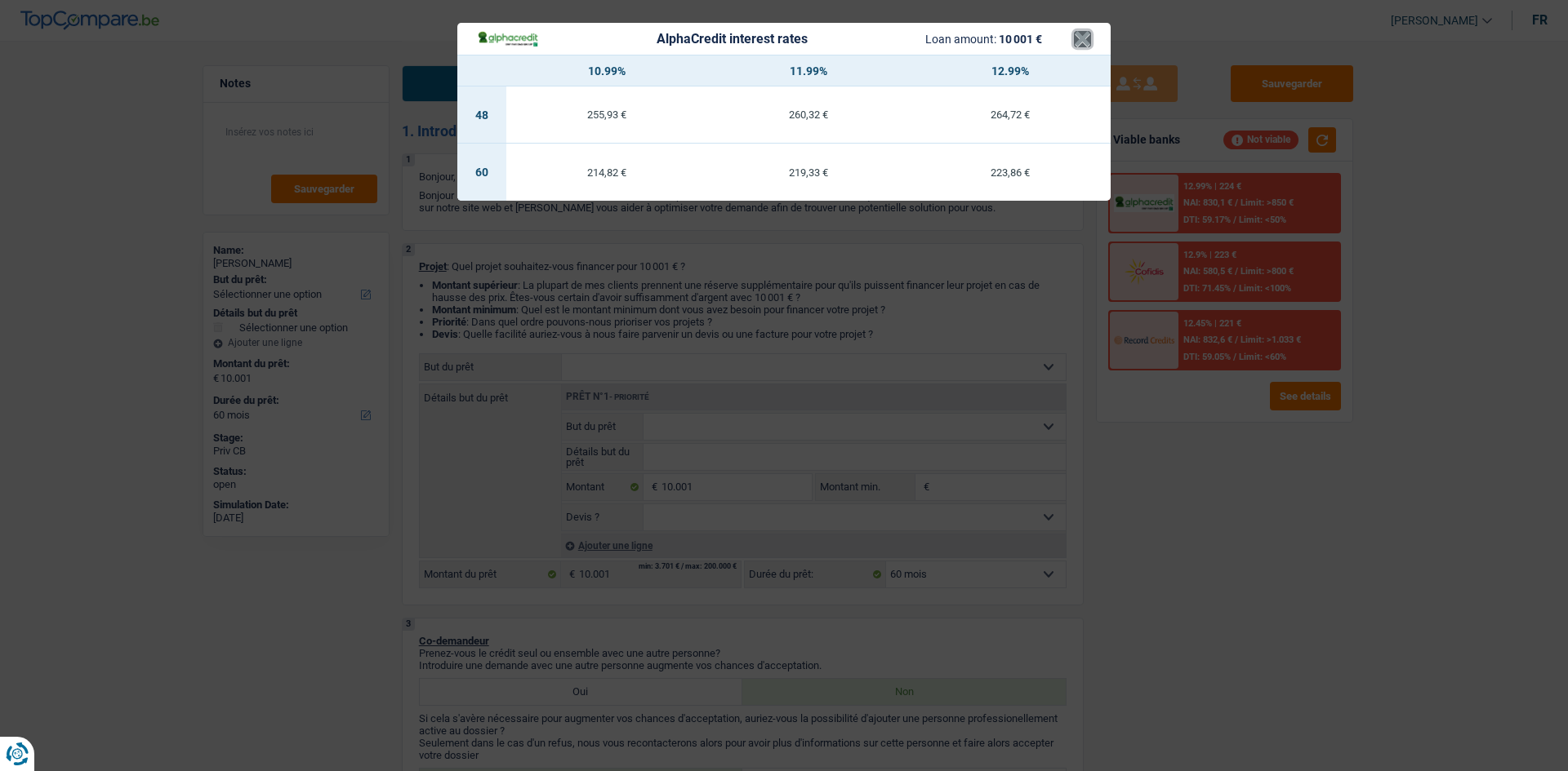
click at [1079, 46] on button "×" at bounding box center [1082, 39] width 17 height 16
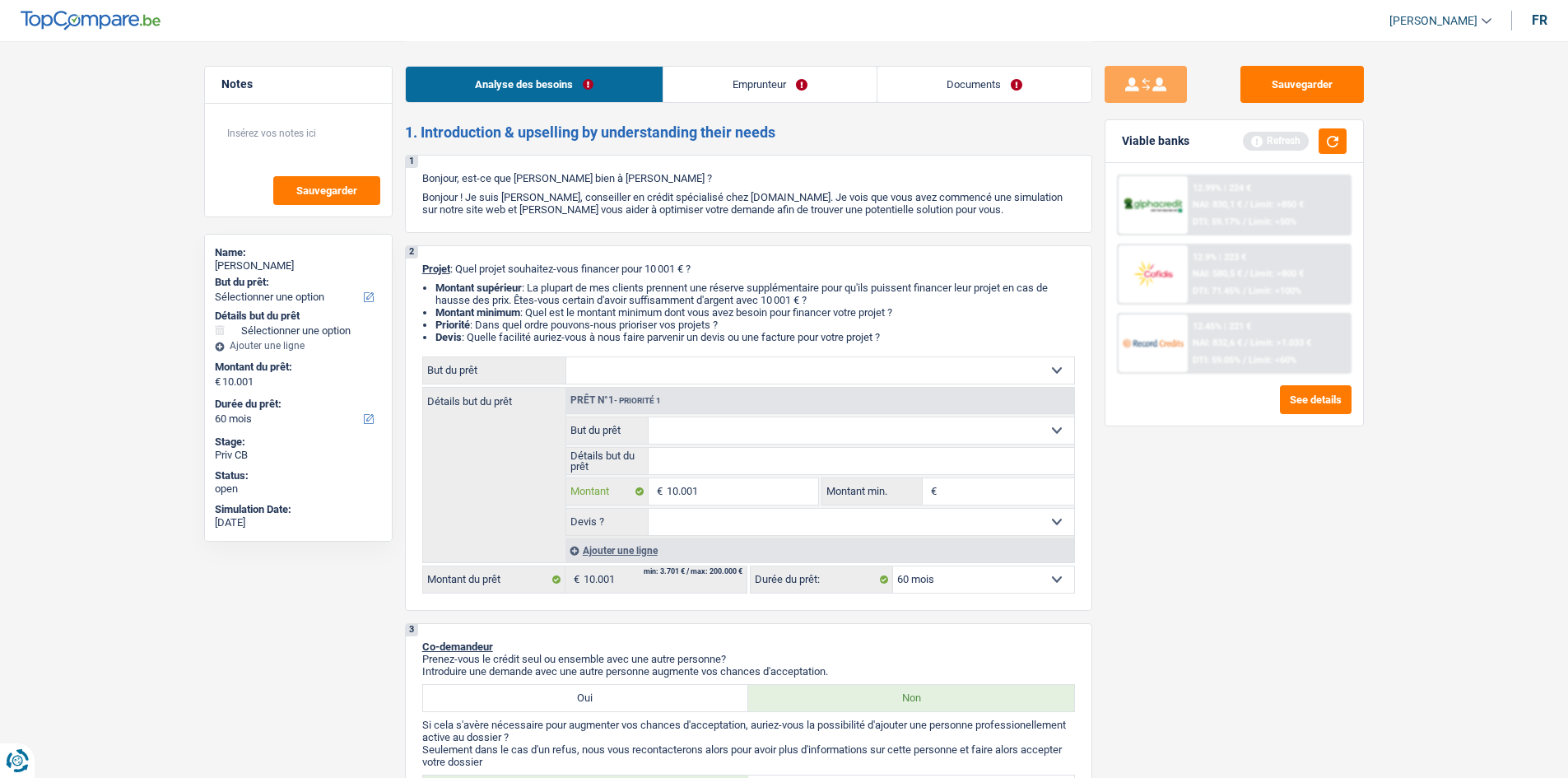
type input "1.000"
type input "100"
type input "10"
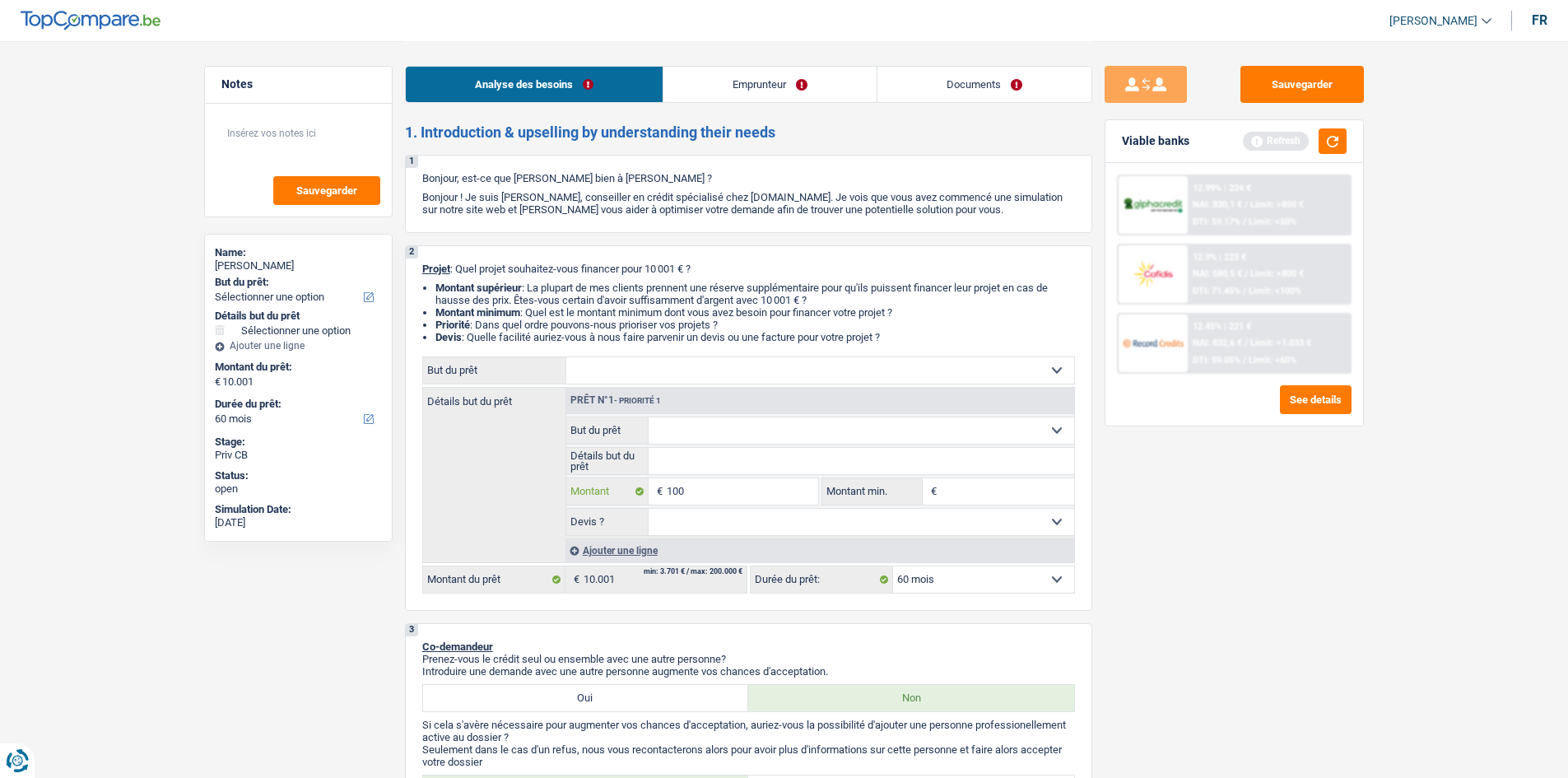
type input "10"
type input "1"
type input "0"
click at [1251, 367] on div "12.45% | 221 € NAI: 832,6 € / Limit: >1.033 € DTI: 59.05% / Limit: <60%" at bounding box center [1268, 343] width 162 height 58
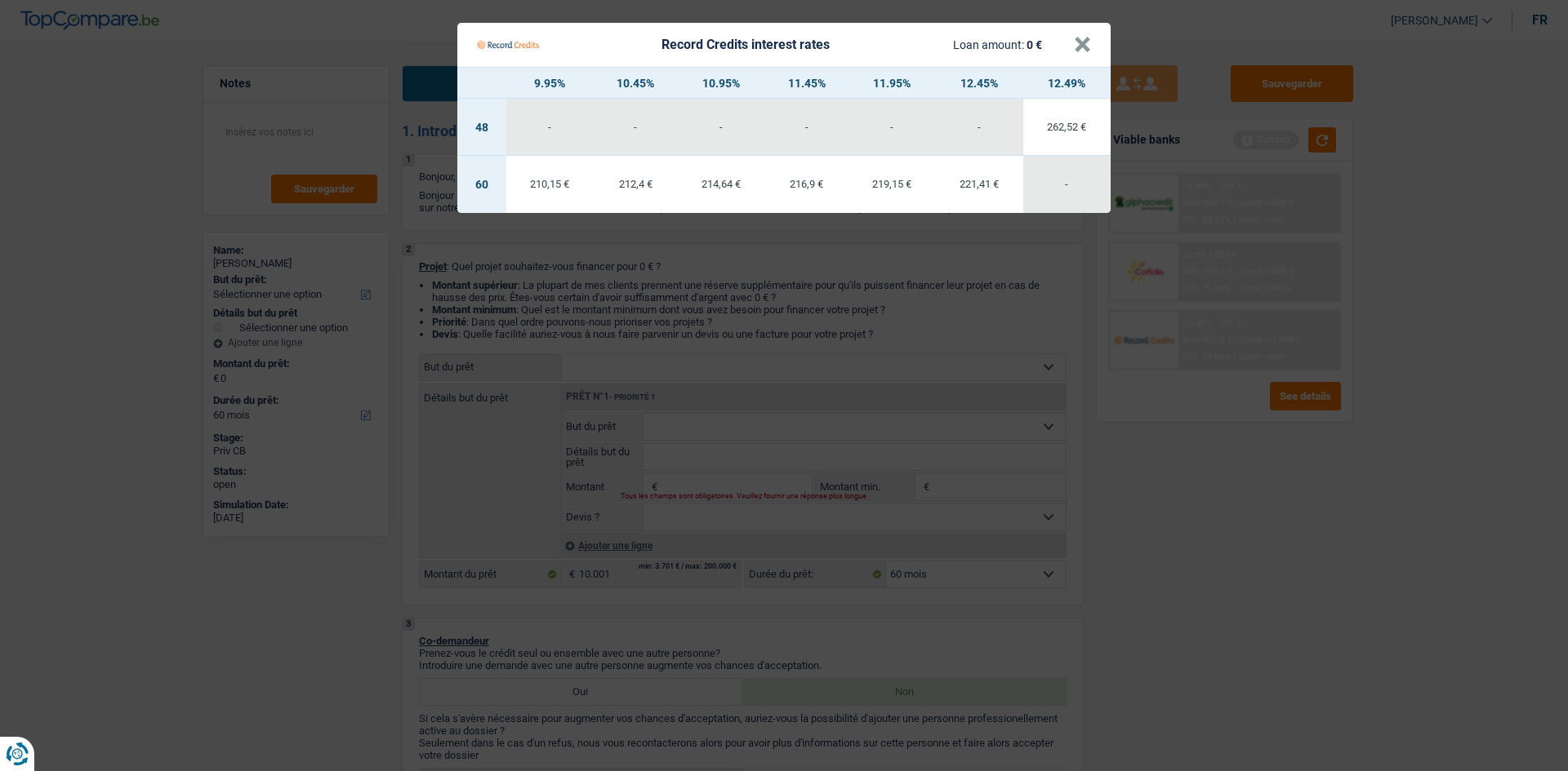
drag, startPoint x: 1276, startPoint y: 600, endPoint x: 1269, endPoint y: 592, distance: 10.6
click at [1241, 595] on Credits "Record Credits interest rates Loan amount: 0 € × 9.95% 10.45% 10.95% 11.45% 11.…" at bounding box center [784, 385] width 1568 height 771
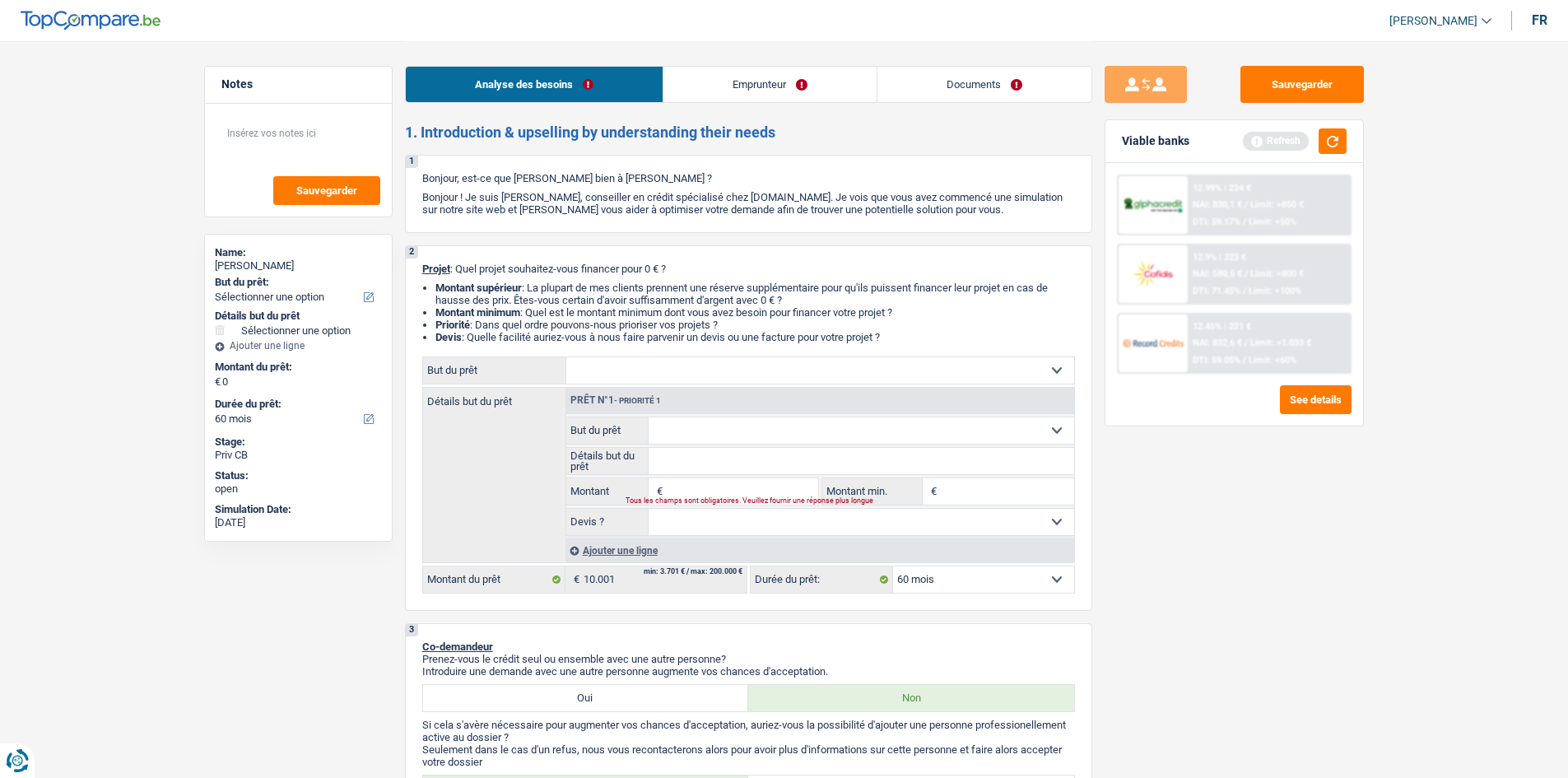
drag, startPoint x: 845, startPoint y: 81, endPoint x: 863, endPoint y: 91, distance: 20.6
click at [845, 81] on link "Emprunteur" at bounding box center [769, 84] width 213 height 36
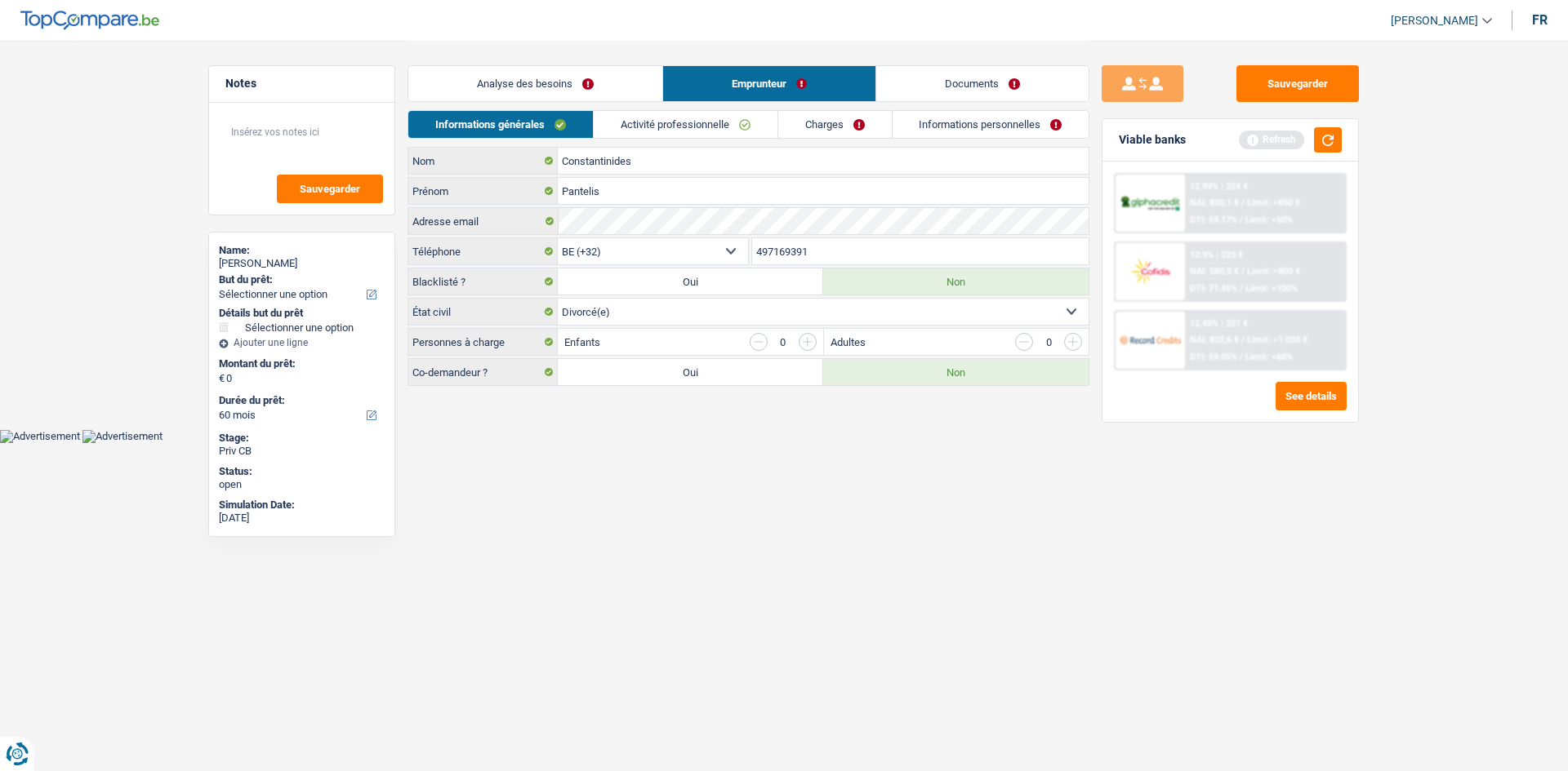
click at [702, 133] on link "Activité professionnelle" at bounding box center [685, 125] width 184 height 27
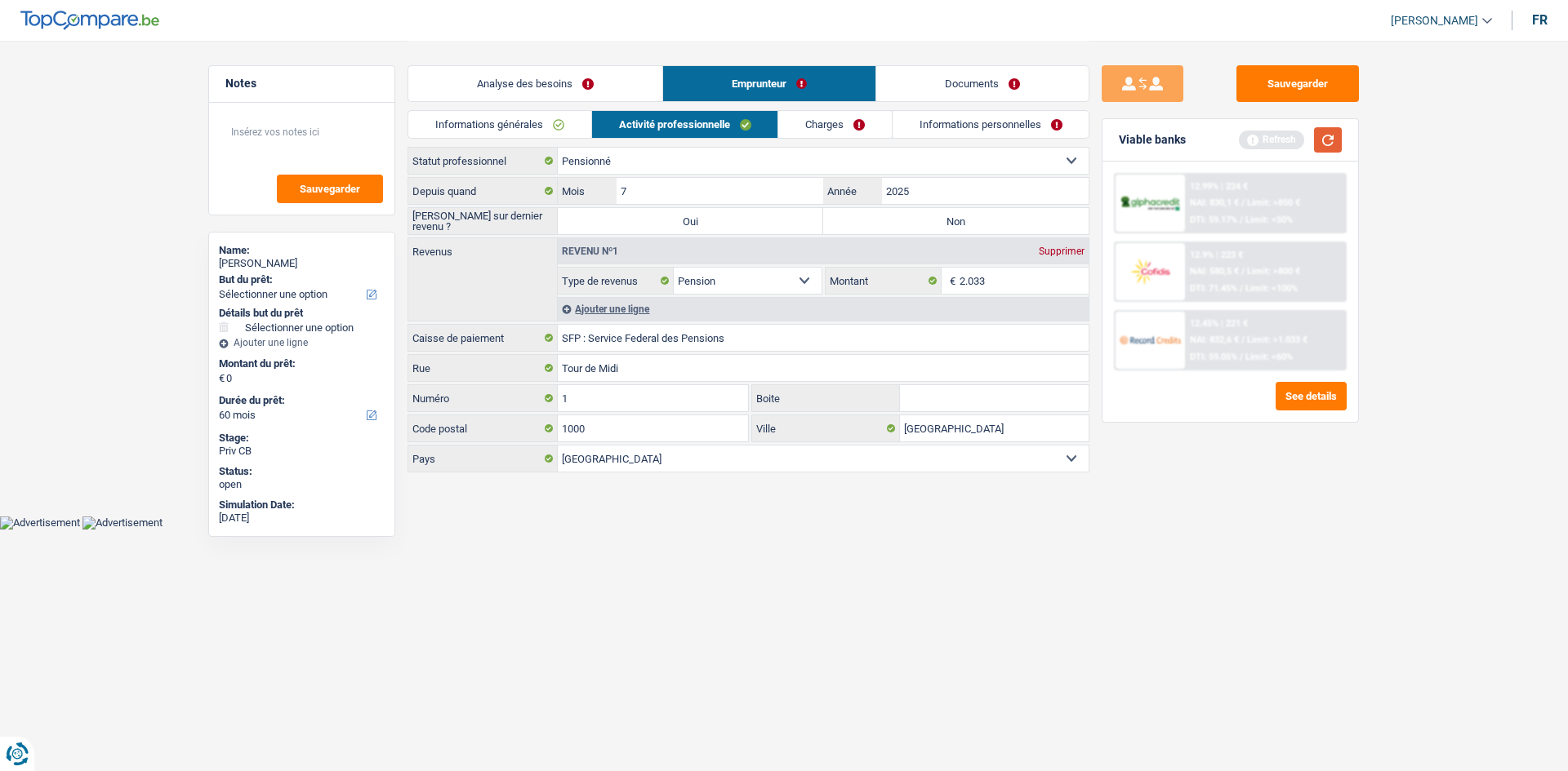
click at [1241, 134] on button "button" at bounding box center [1328, 140] width 28 height 25
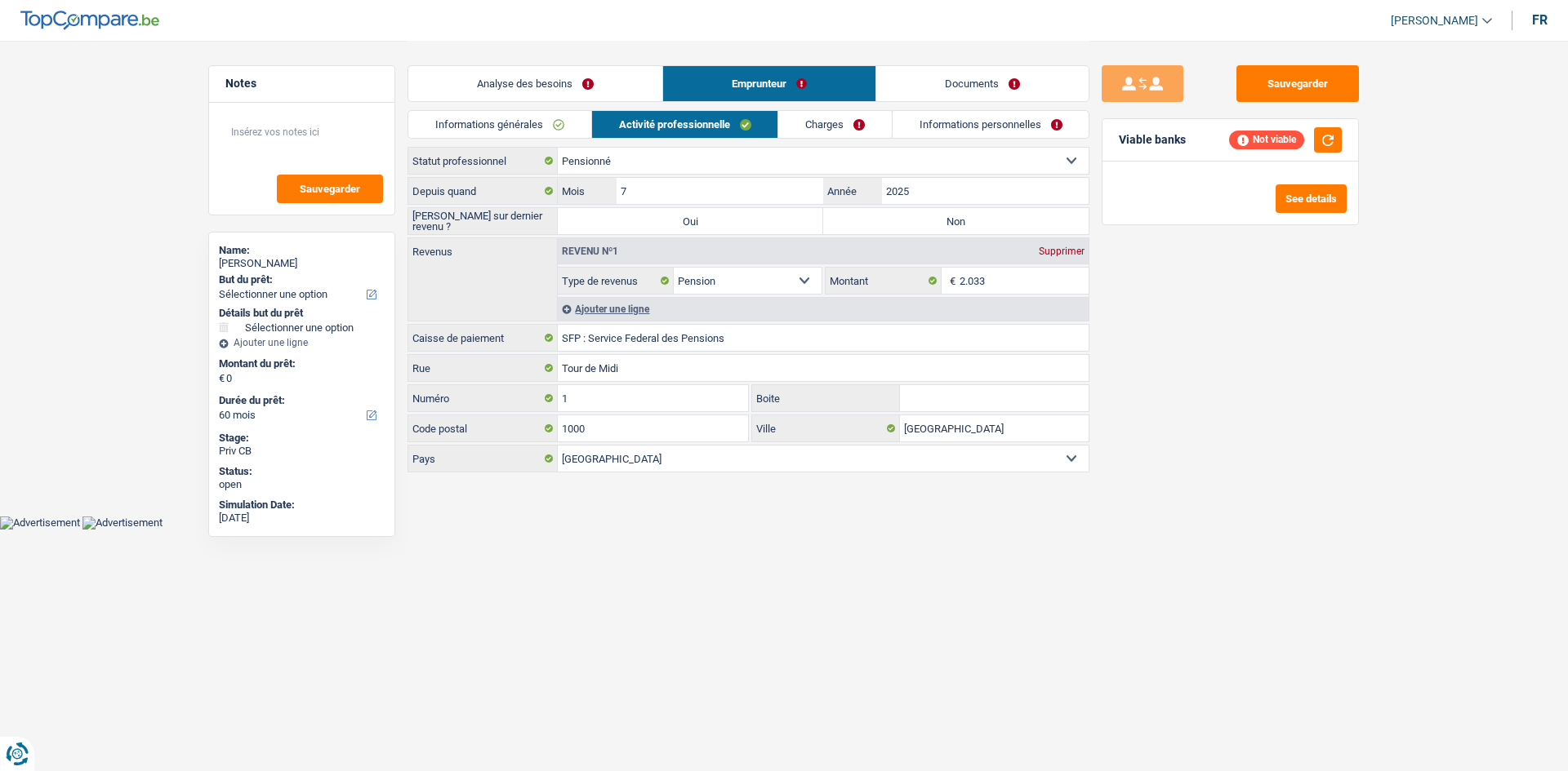
click at [924, 218] on label "Non" at bounding box center [955, 221] width 266 height 26
click at [924, 218] on input "Non" at bounding box center [955, 221] width 266 height 26
radio input "true"
click at [572, 100] on link "Analyse des besoins" at bounding box center [535, 83] width 254 height 35
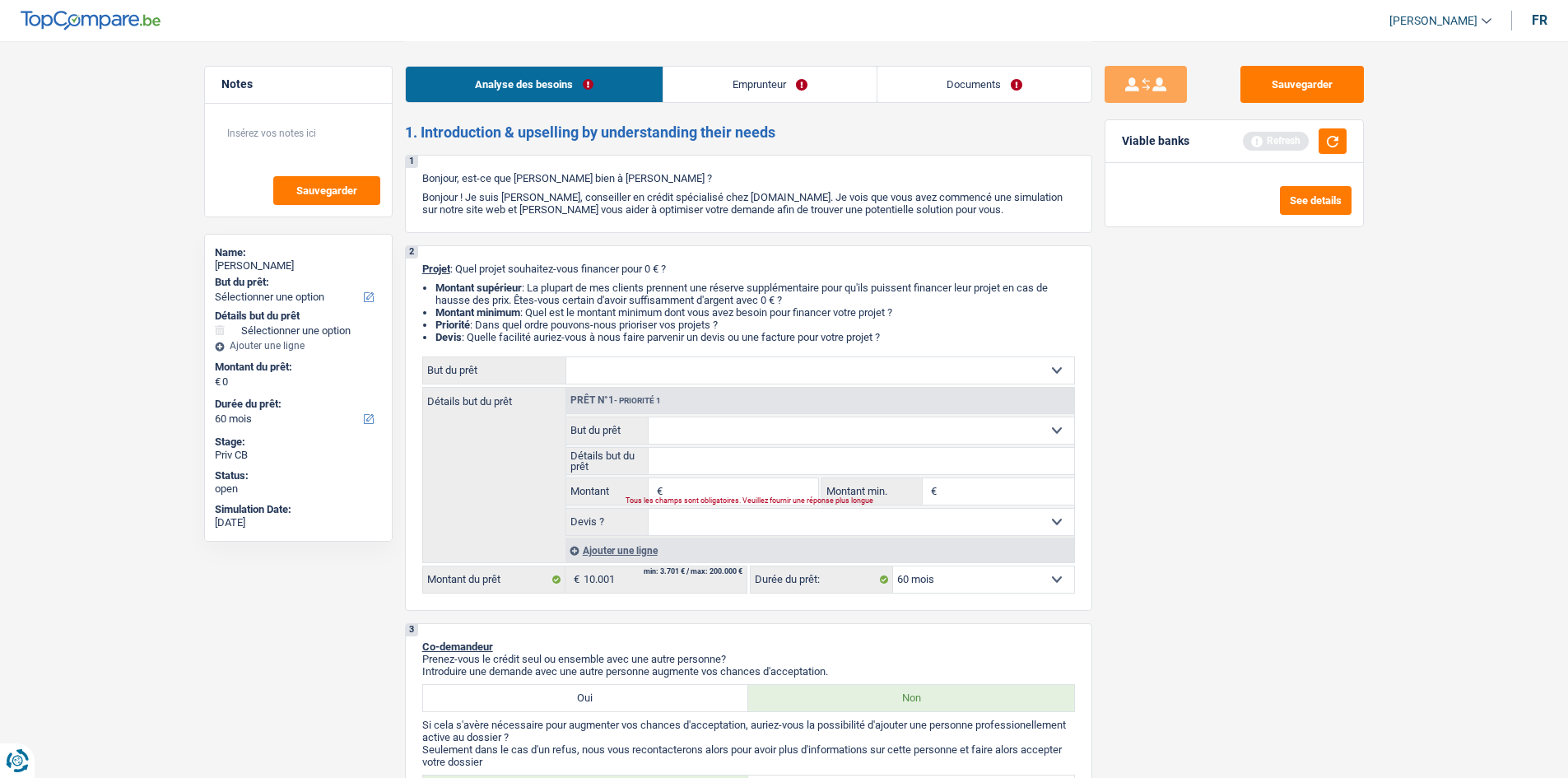
click at [746, 538] on div "Ajouter une ligne" at bounding box center [820, 550] width 509 height 24
select select
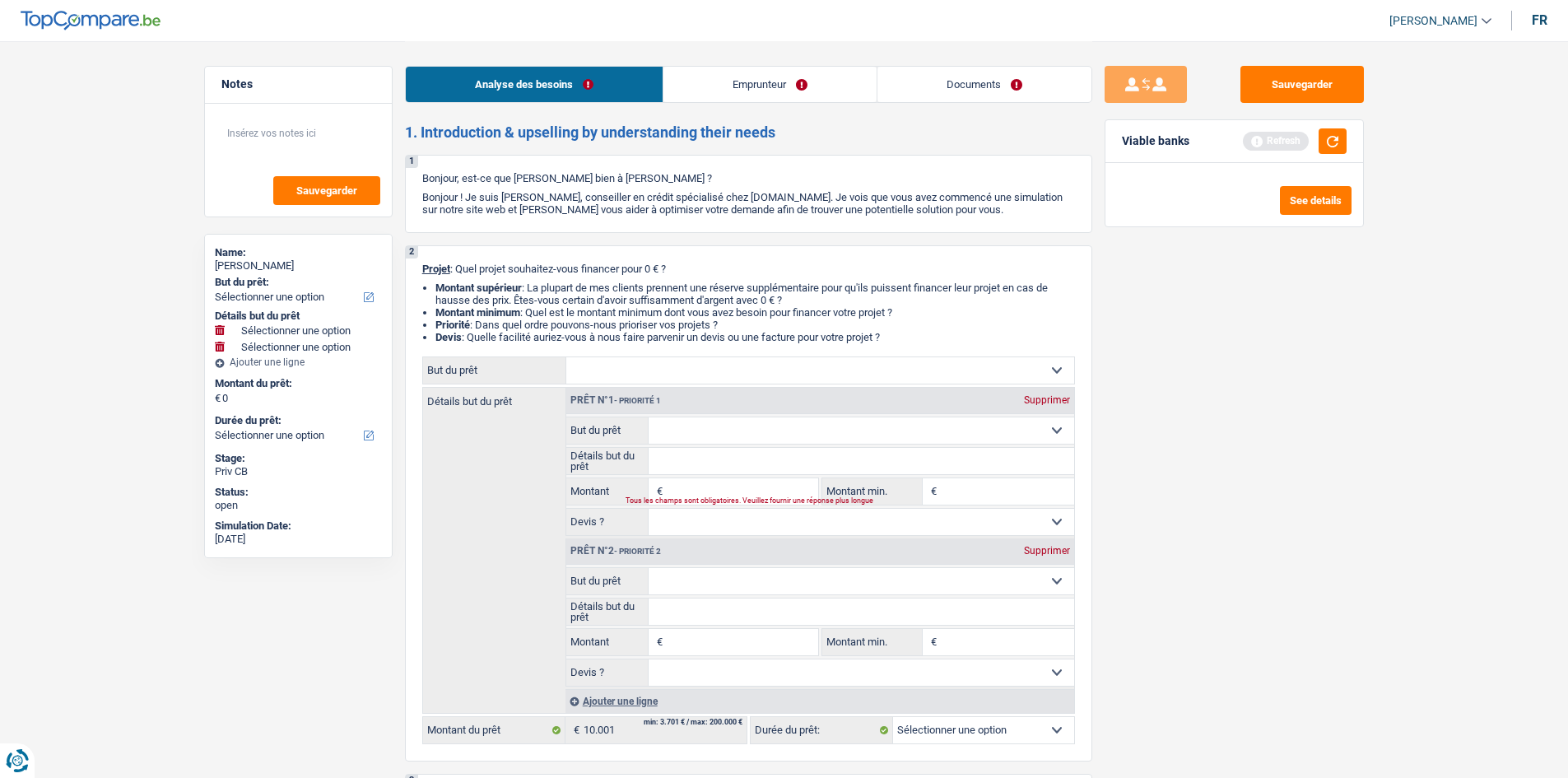
click at [1051, 549] on div "Supprimer" at bounding box center [1046, 550] width 54 height 10
select select
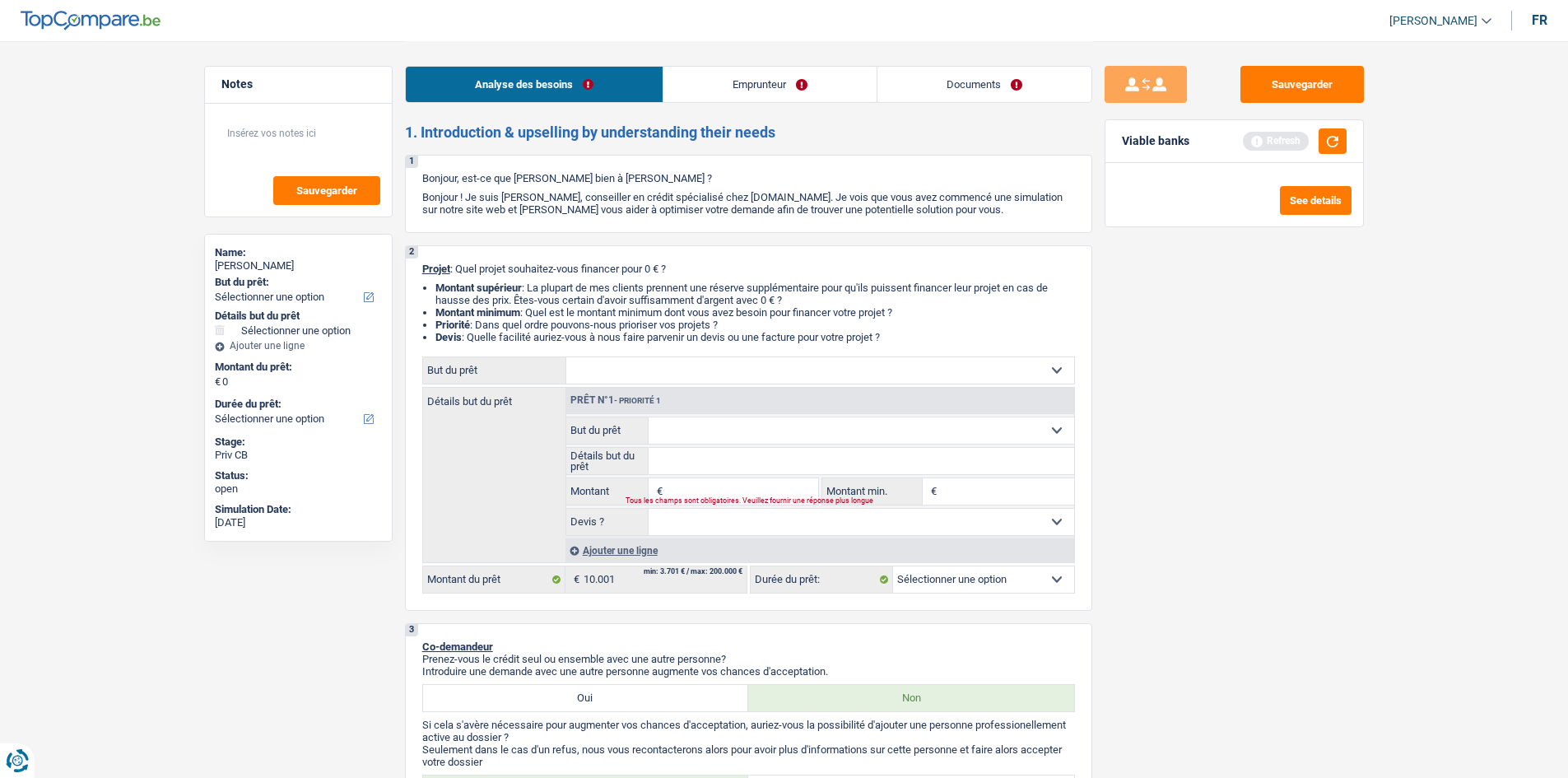
click at [661, 367] on select "Confort maison: meubles, textile, peinture, électroménager, outillage non-profe…" at bounding box center [821, 370] width 508 height 27
select select "household"
click at [567, 357] on select "Confort maison: meubles, textile, peinture, électroménager, outillage non-profe…" at bounding box center [821, 370] width 508 height 27
select select "household"
select select
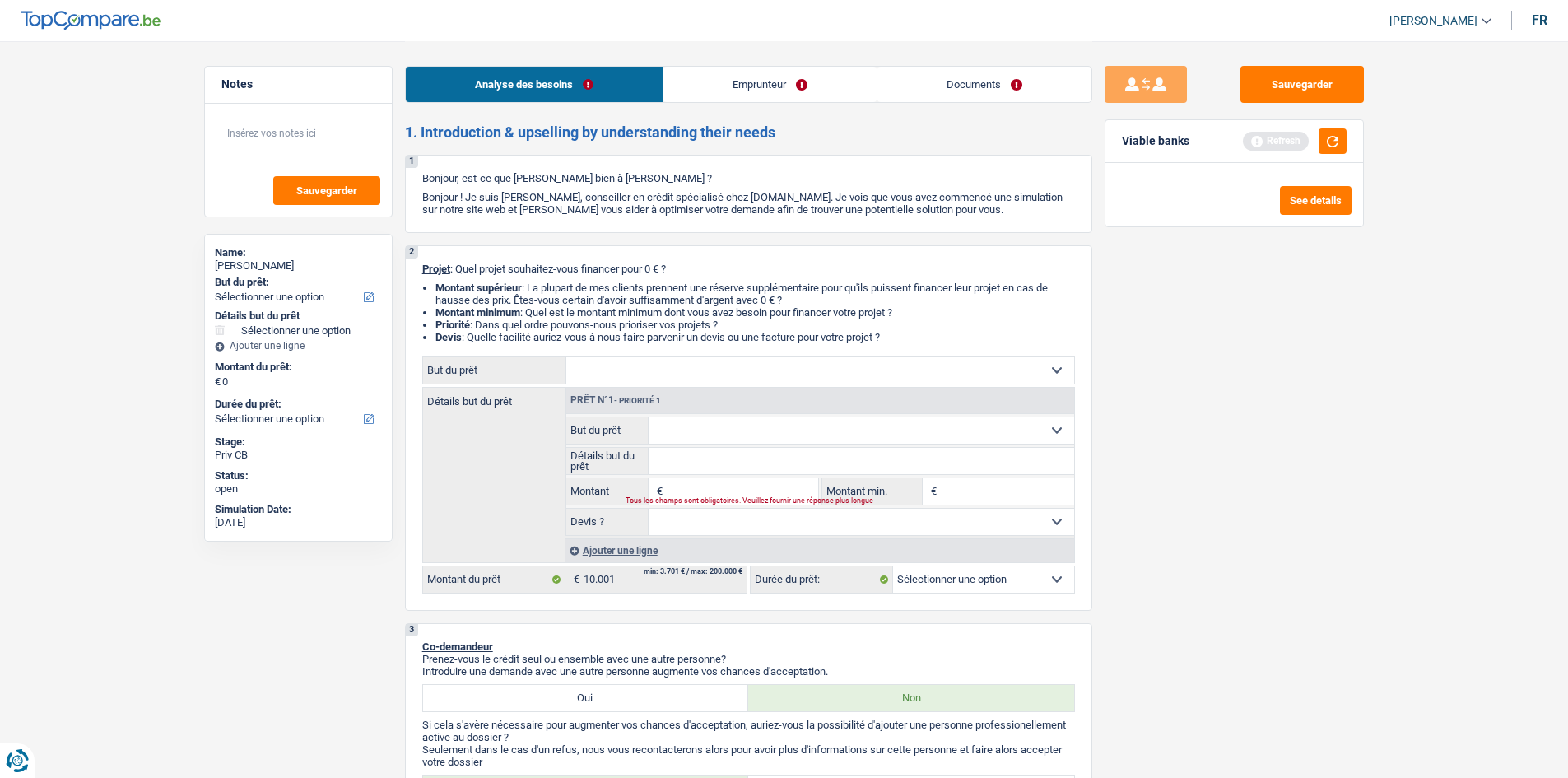
select select "household"
select select
select select "household"
select select
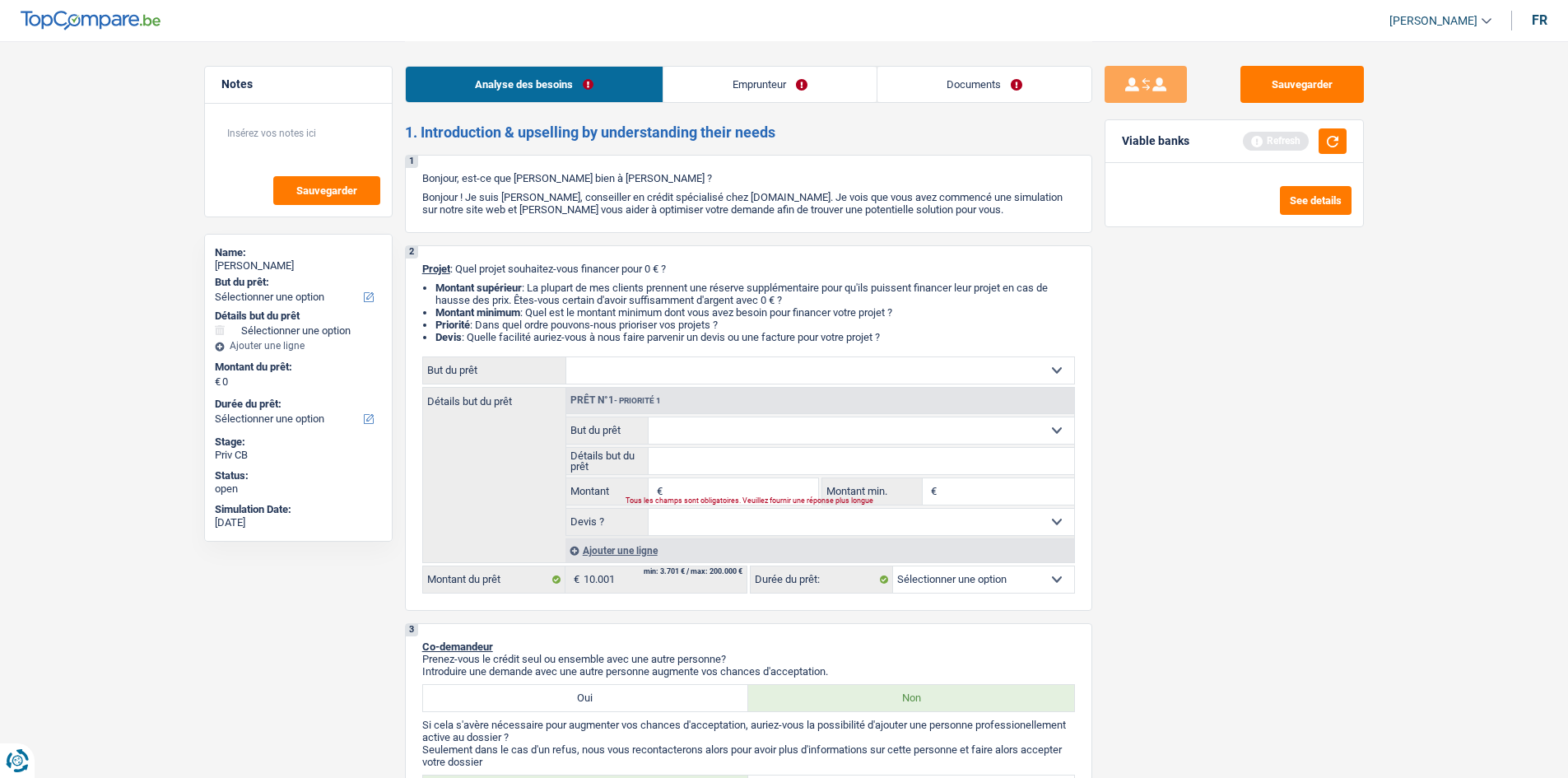
select select "household"
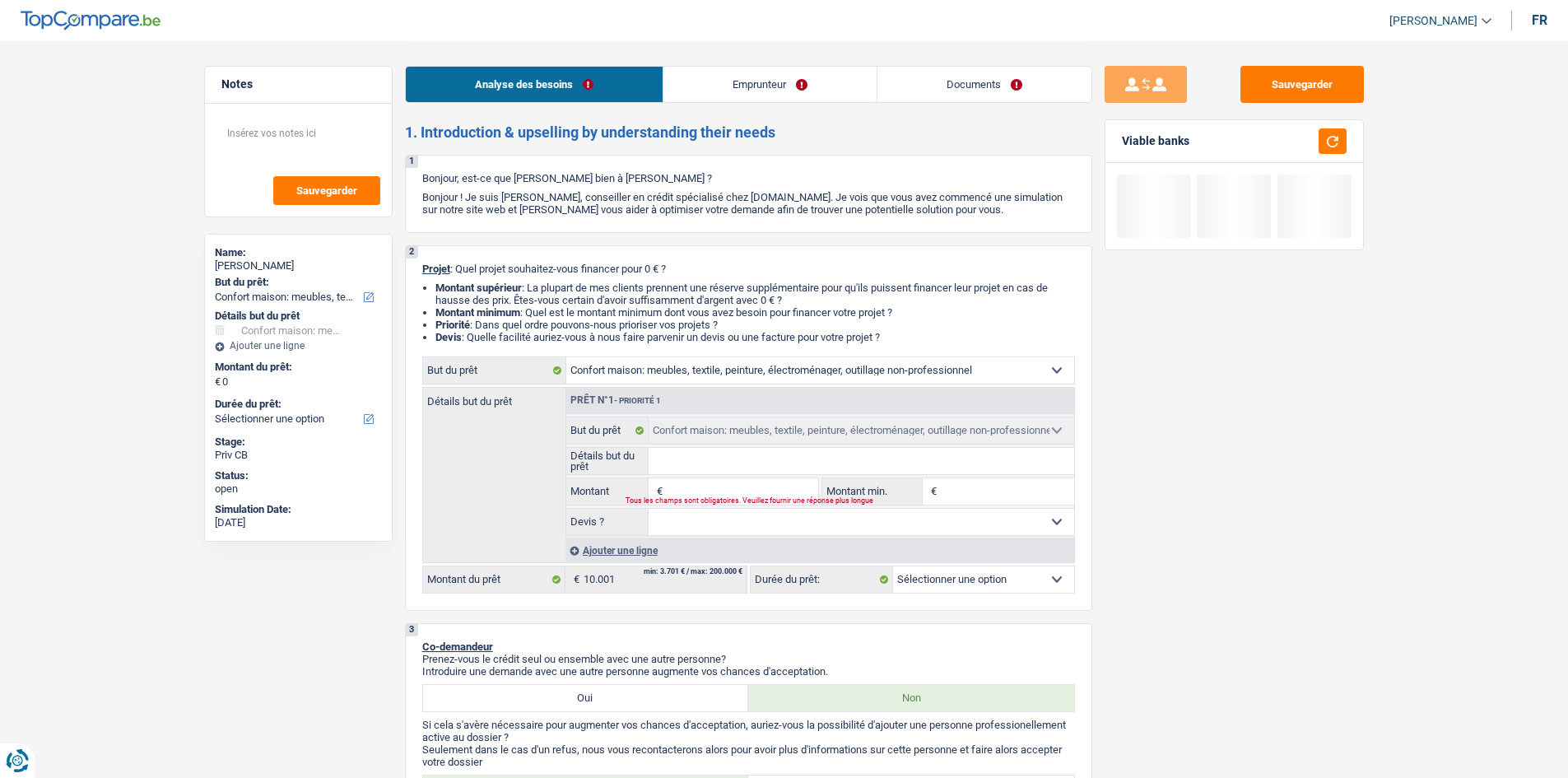
click at [779, 86] on link "Emprunteur" at bounding box center [769, 84] width 213 height 36
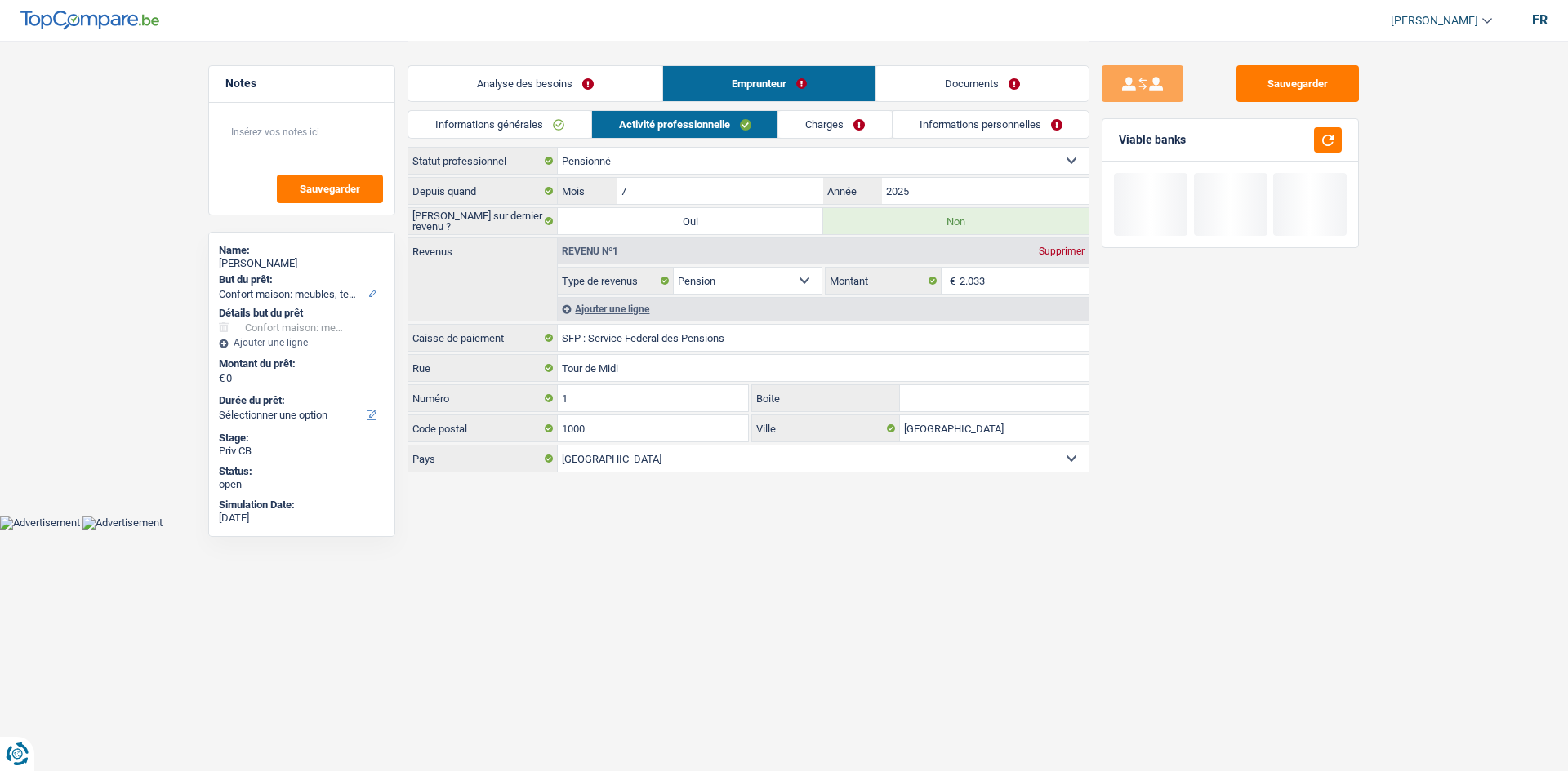
click at [686, 142] on div "Informations générales Activité professionnelle Charges Informations personnell…" at bounding box center [749, 129] width 682 height 37
click at [1005, 295] on div "Revenu nº1 Supprimer Allocation d'handicap Allocations chômage Allocations fami…" at bounding box center [822, 279] width 531 height 82
click at [505, 71] on link "Analyse des besoins" at bounding box center [535, 83] width 254 height 35
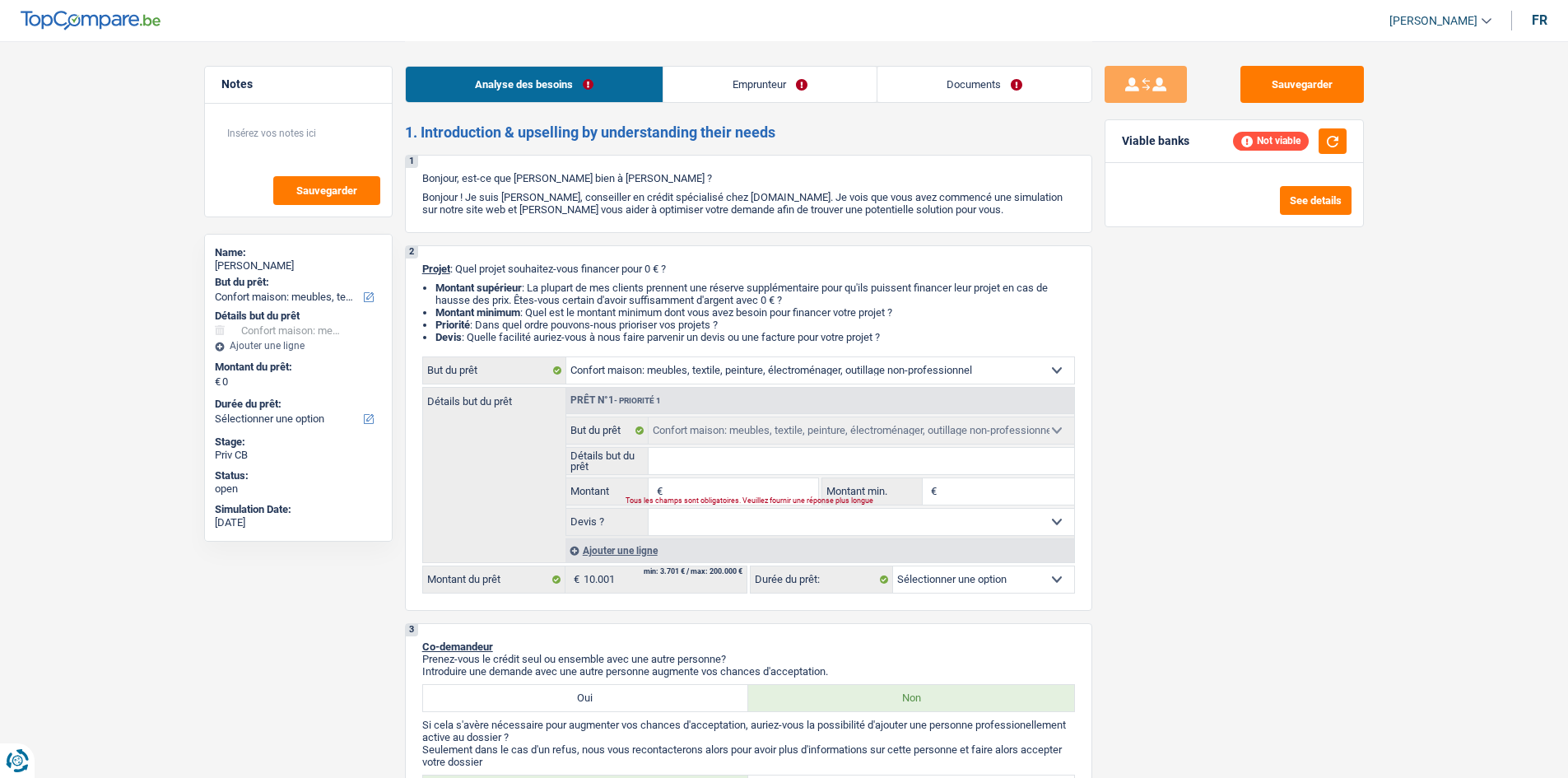
click at [976, 584] on select "12 mois 18 mois 24 mois Sélectionner une option" at bounding box center [983, 580] width 181 height 27
select select "24"
click at [893, 567] on select "12 mois 18 mois 24 mois Sélectionner une option" at bounding box center [983, 580] width 181 height 27
select select "24"
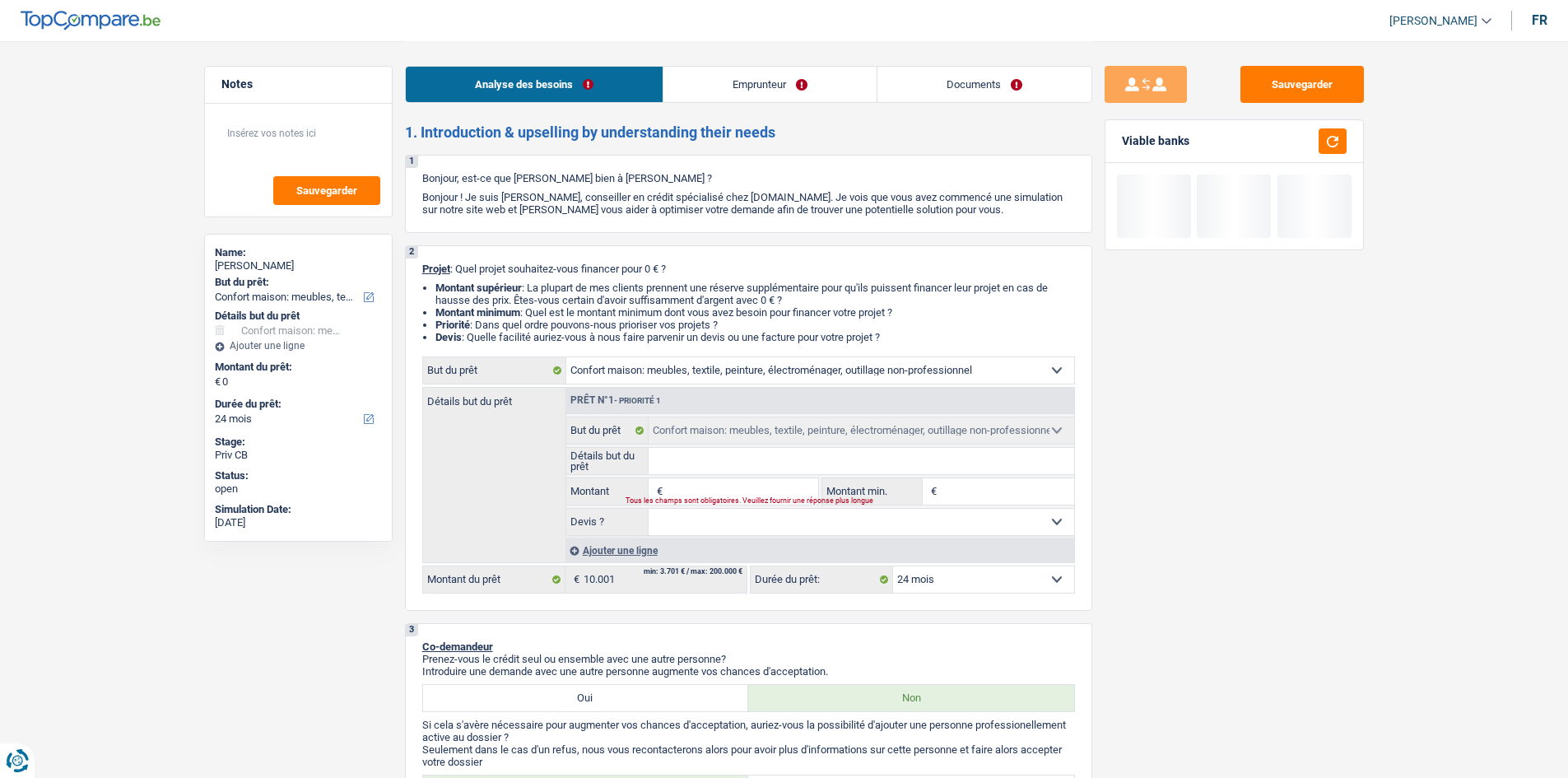
click at [705, 486] on input "Montant" at bounding box center [742, 491] width 151 height 27
type input "2"
type input "25"
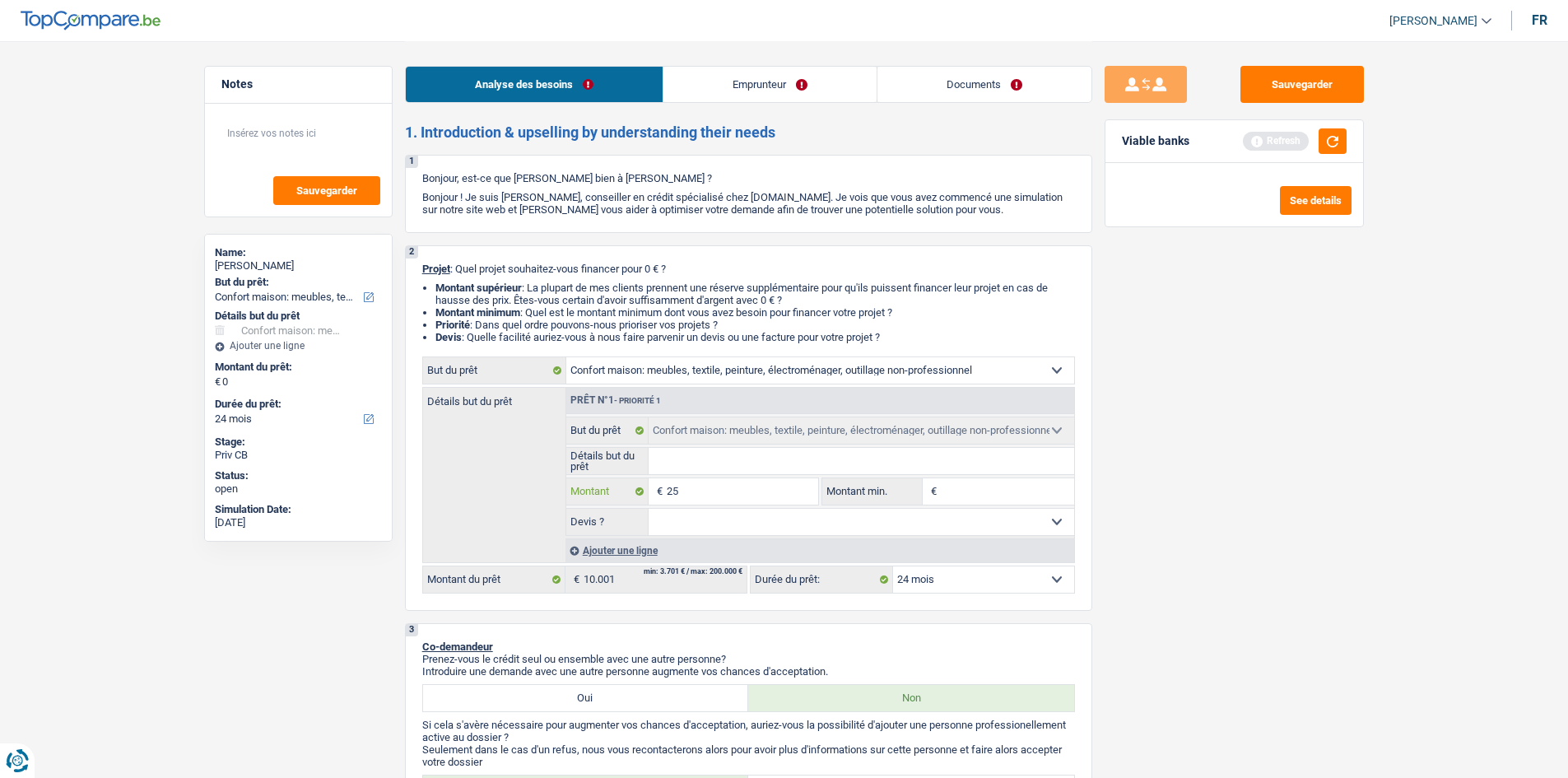
type input "250"
type input "2.500"
type input "25.000"
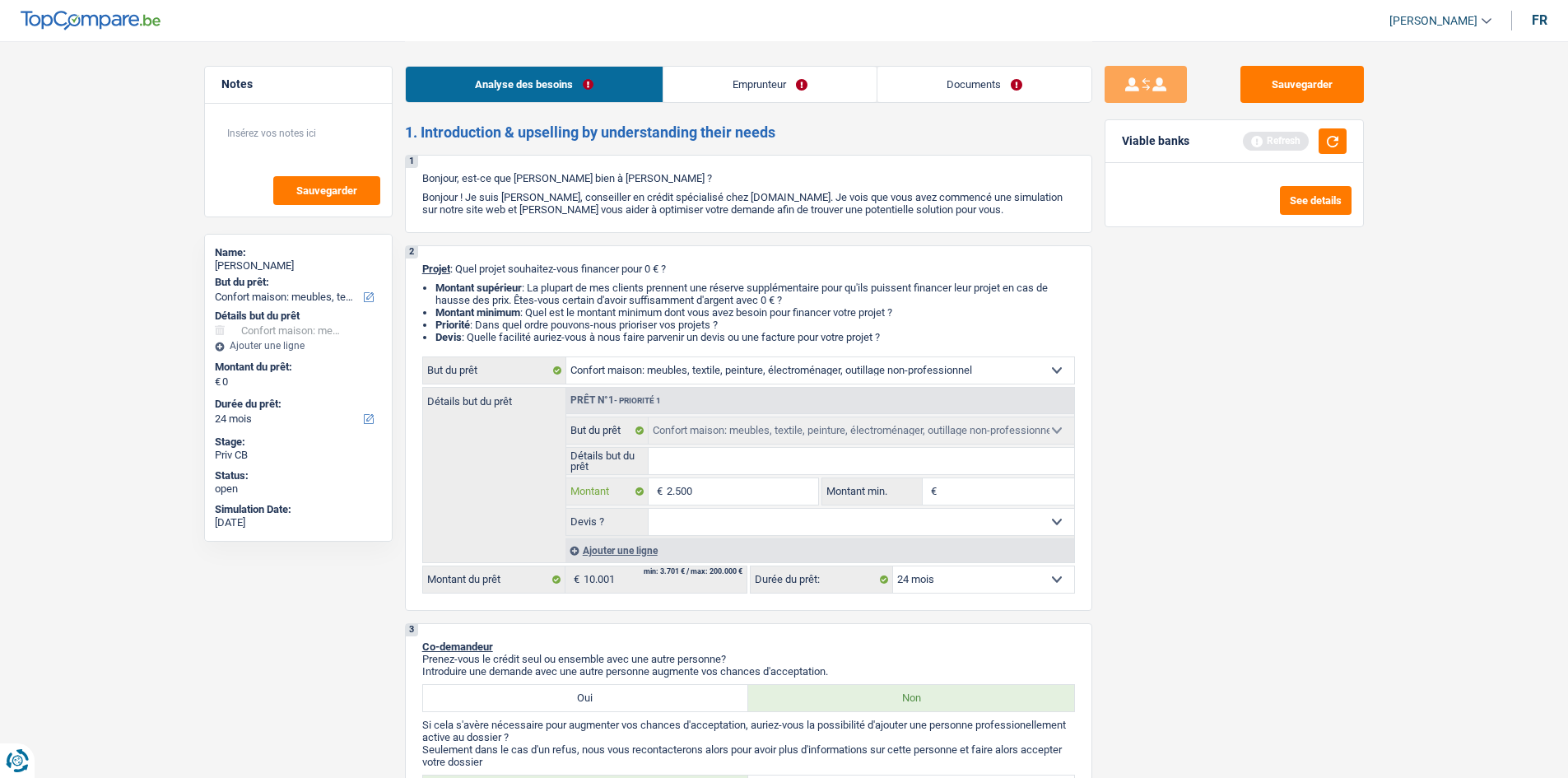
type input "25.000"
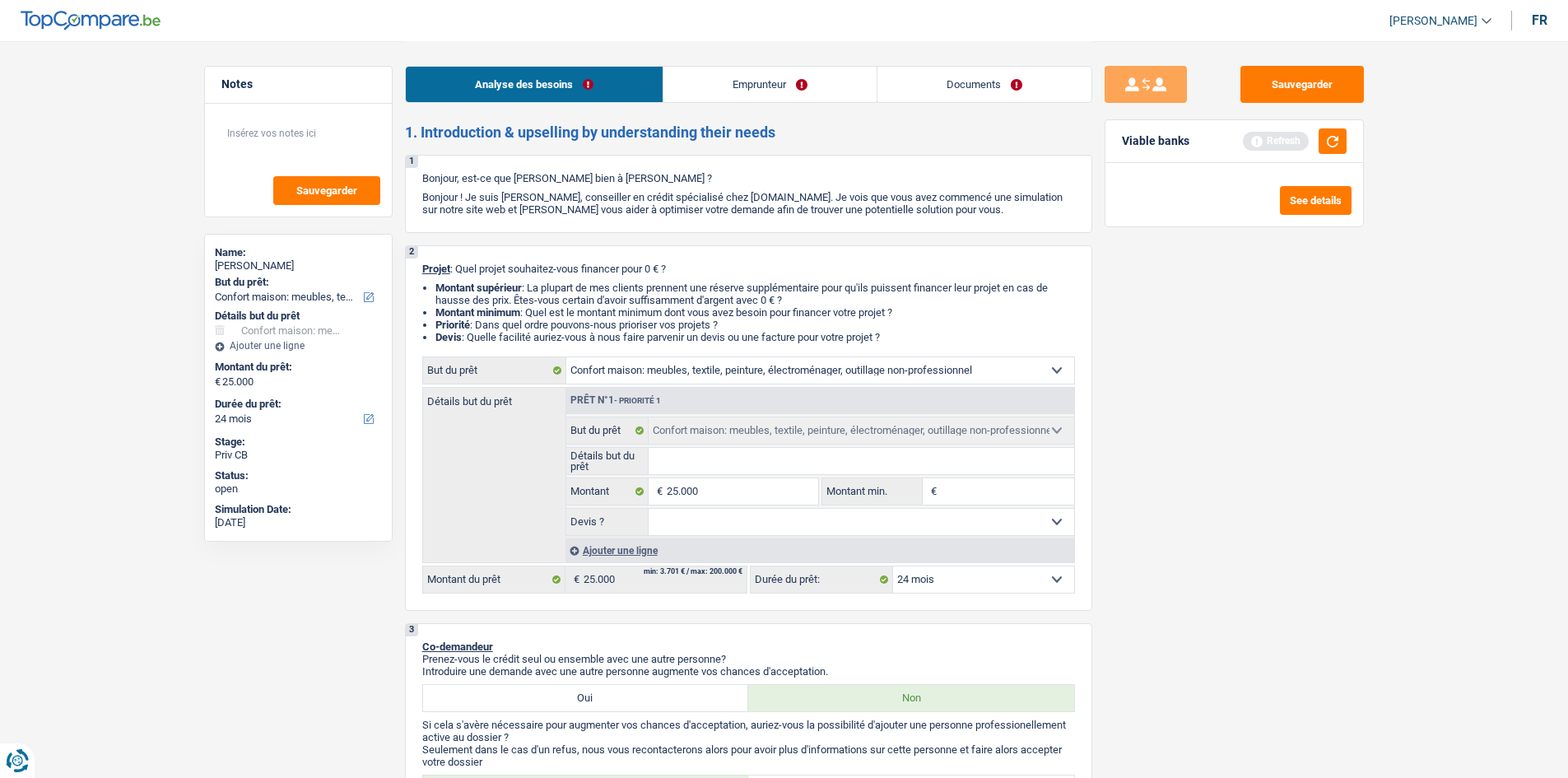
click at [1245, 601] on div "Sauvegarder Viable banks Refresh See details" at bounding box center [1234, 409] width 284 height 686
select select "120"
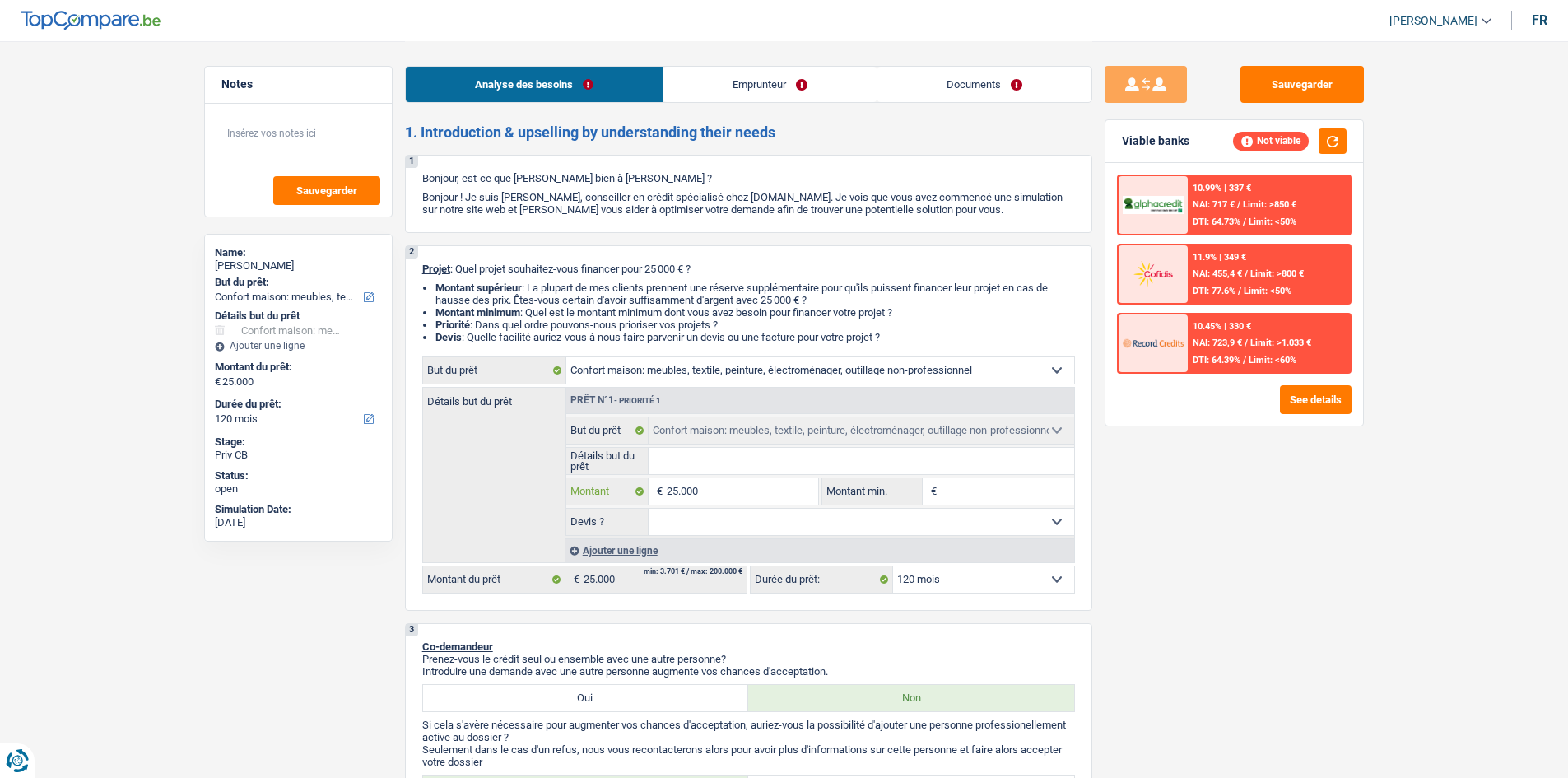
click at [790, 503] on input "25.000" at bounding box center [742, 491] width 151 height 27
click at [793, 84] on link "Emprunteur" at bounding box center [769, 84] width 213 height 36
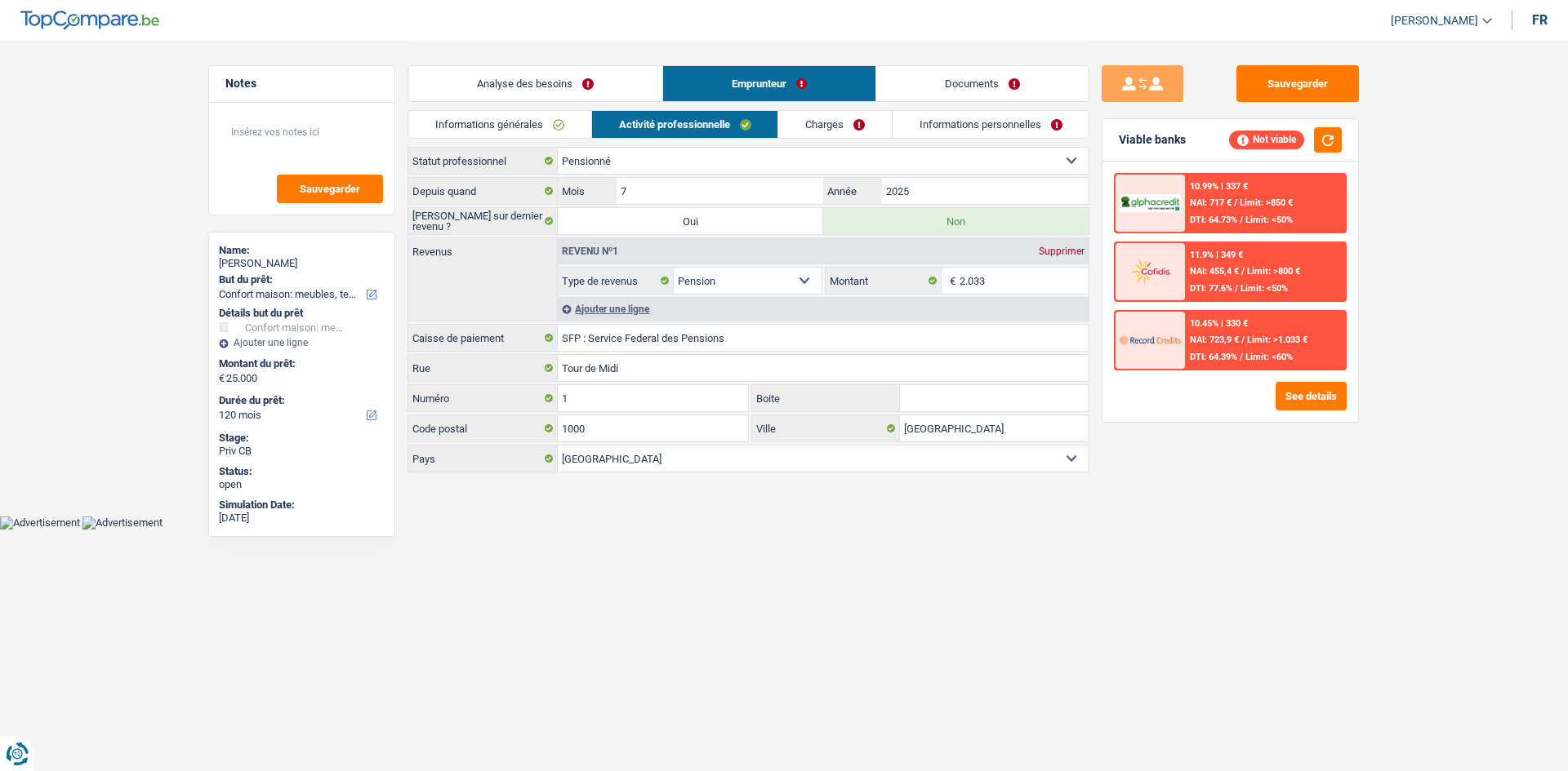
click at [832, 126] on link "Charges" at bounding box center [835, 125] width 113 height 27
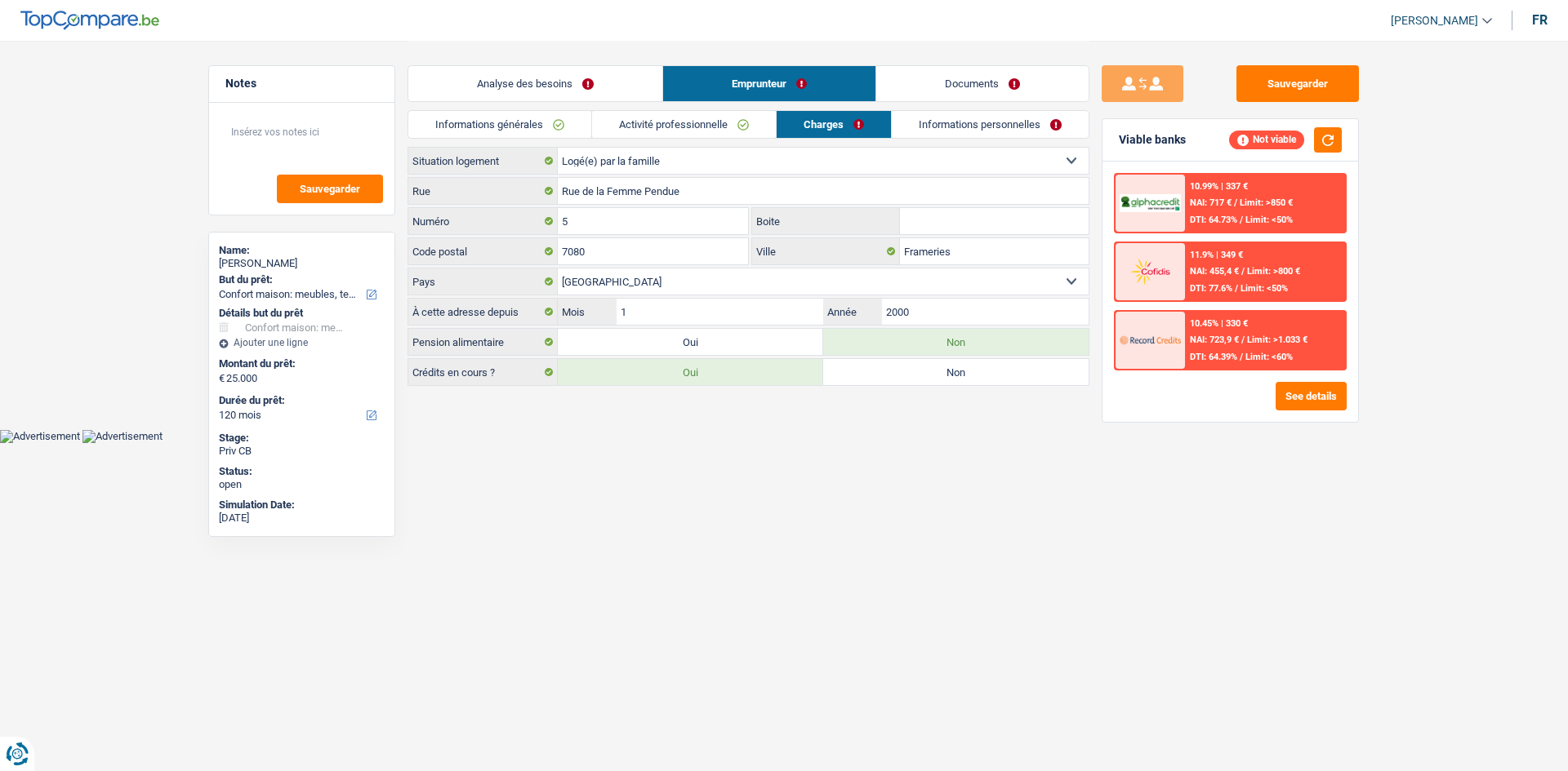
click at [649, 131] on link "Activité professionnelle" at bounding box center [683, 125] width 184 height 27
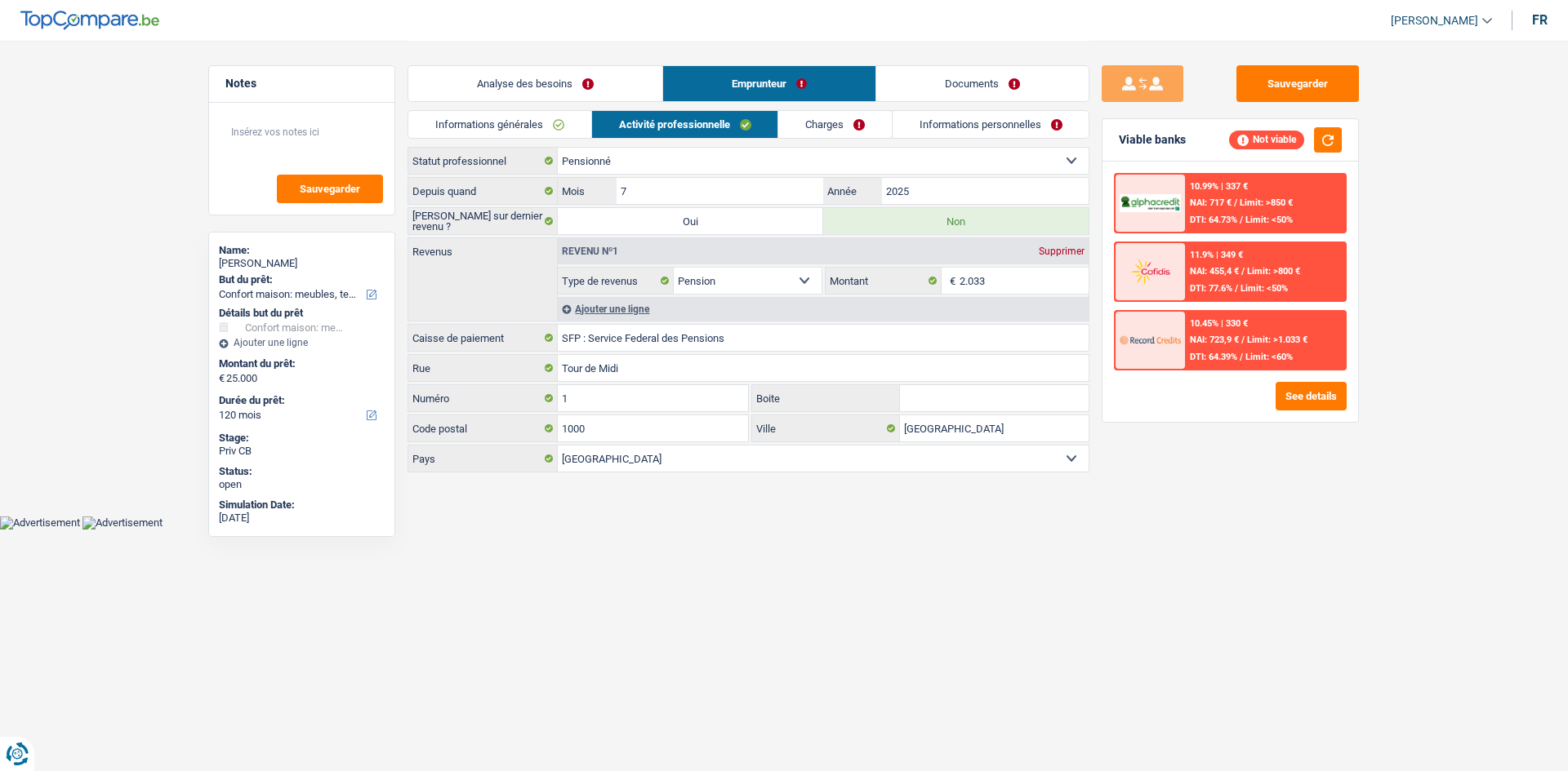
click at [821, 121] on link "Charges" at bounding box center [835, 125] width 113 height 27
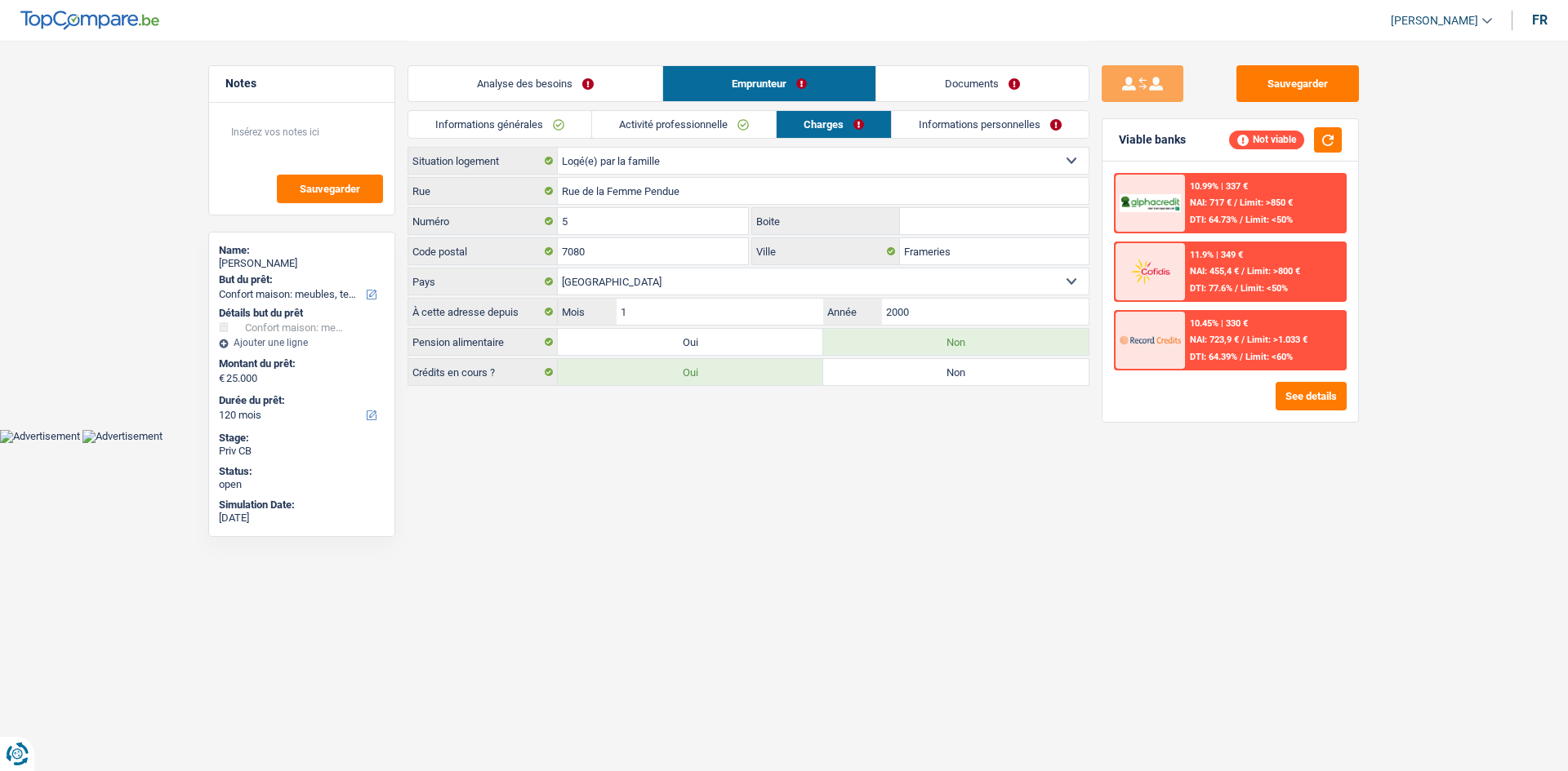
click at [523, 115] on link "Informations générales" at bounding box center [499, 125] width 183 height 27
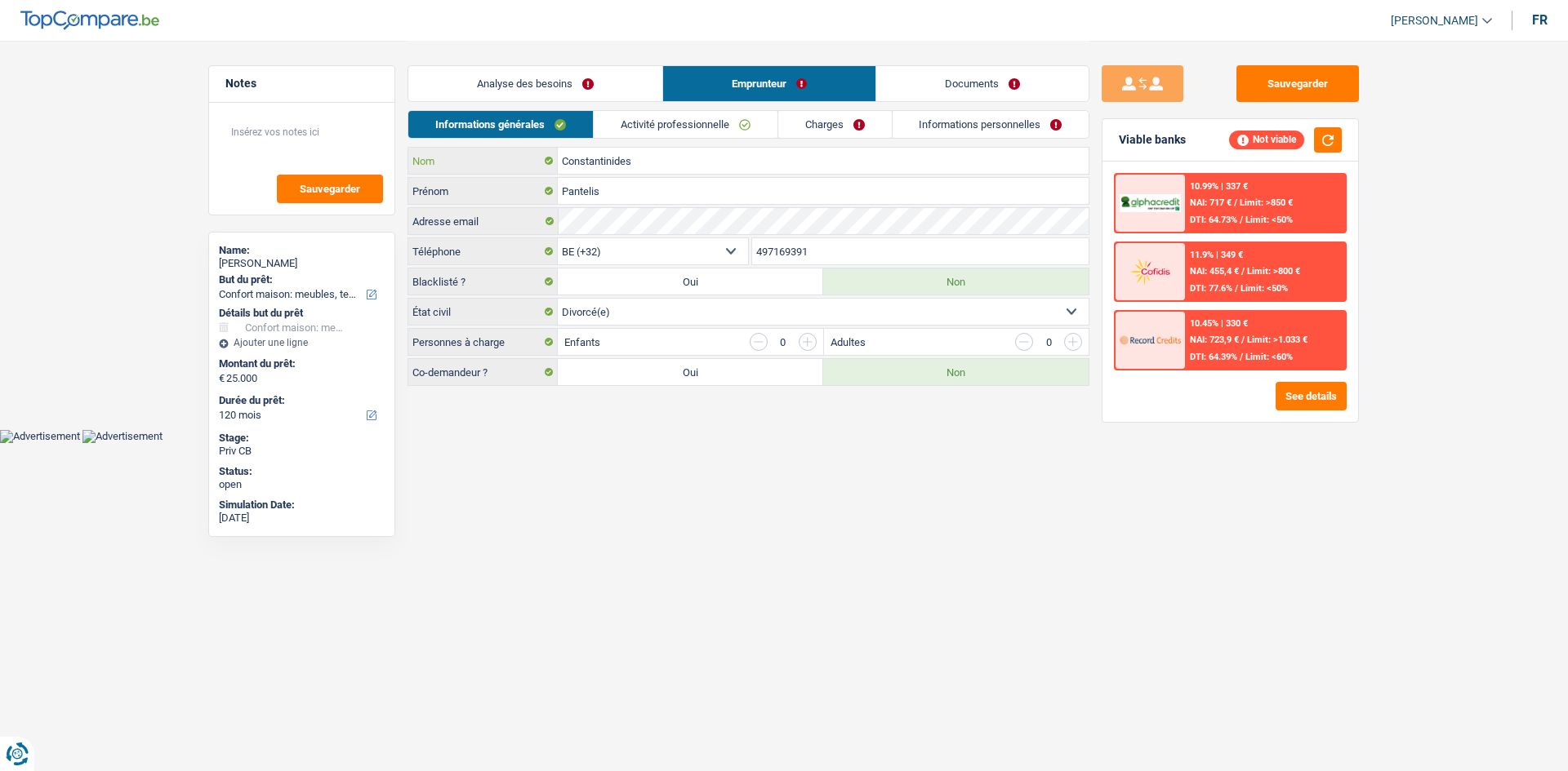
click at [714, 148] on input "Constantinides" at bounding box center [823, 160] width 531 height 26
click at [721, 133] on link "Activité professionnelle" at bounding box center [685, 125] width 184 height 27
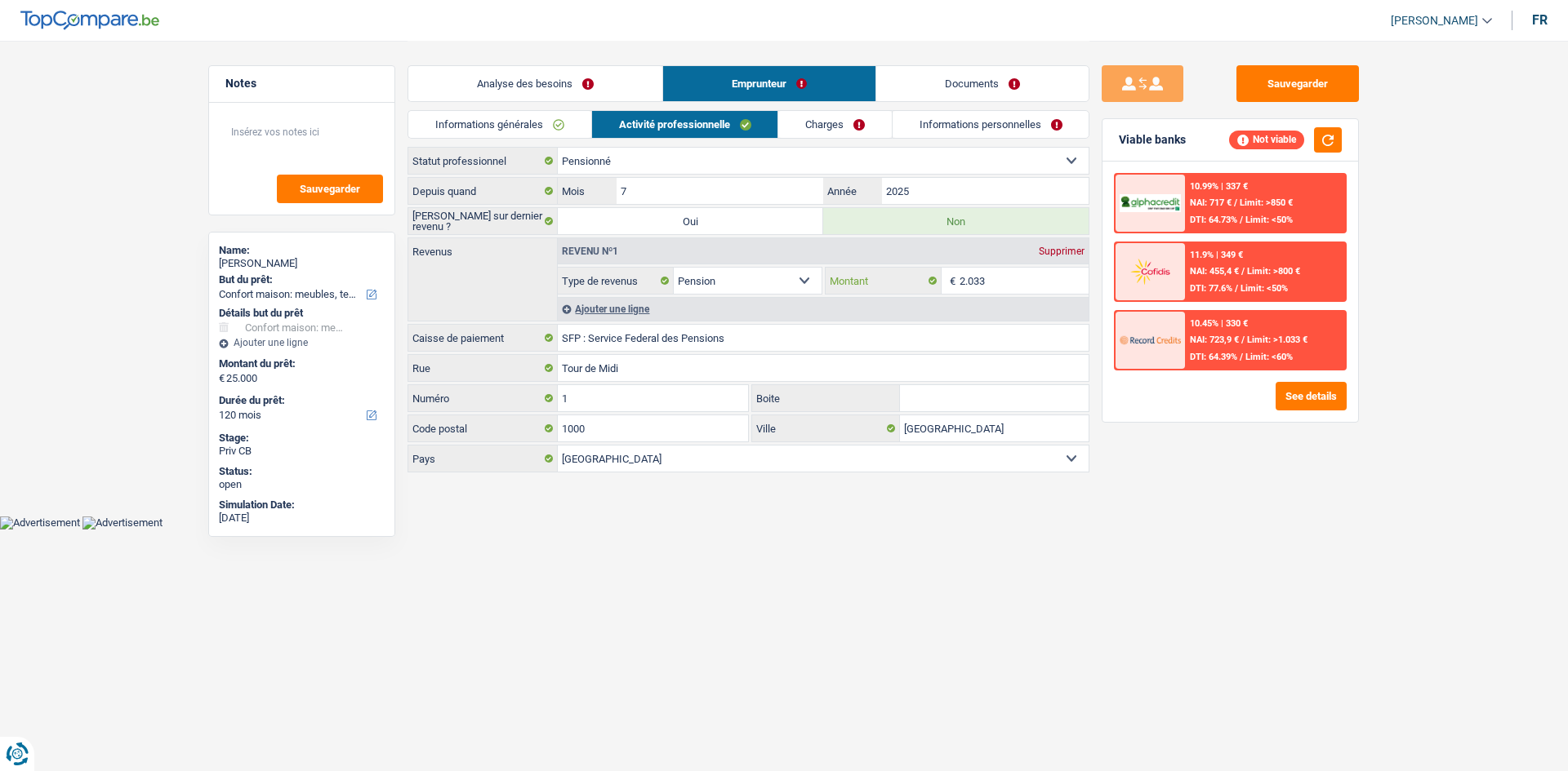
click at [1008, 272] on input "2.033" at bounding box center [1024, 280] width 130 height 26
click at [843, 129] on link "Charges" at bounding box center [835, 125] width 113 height 27
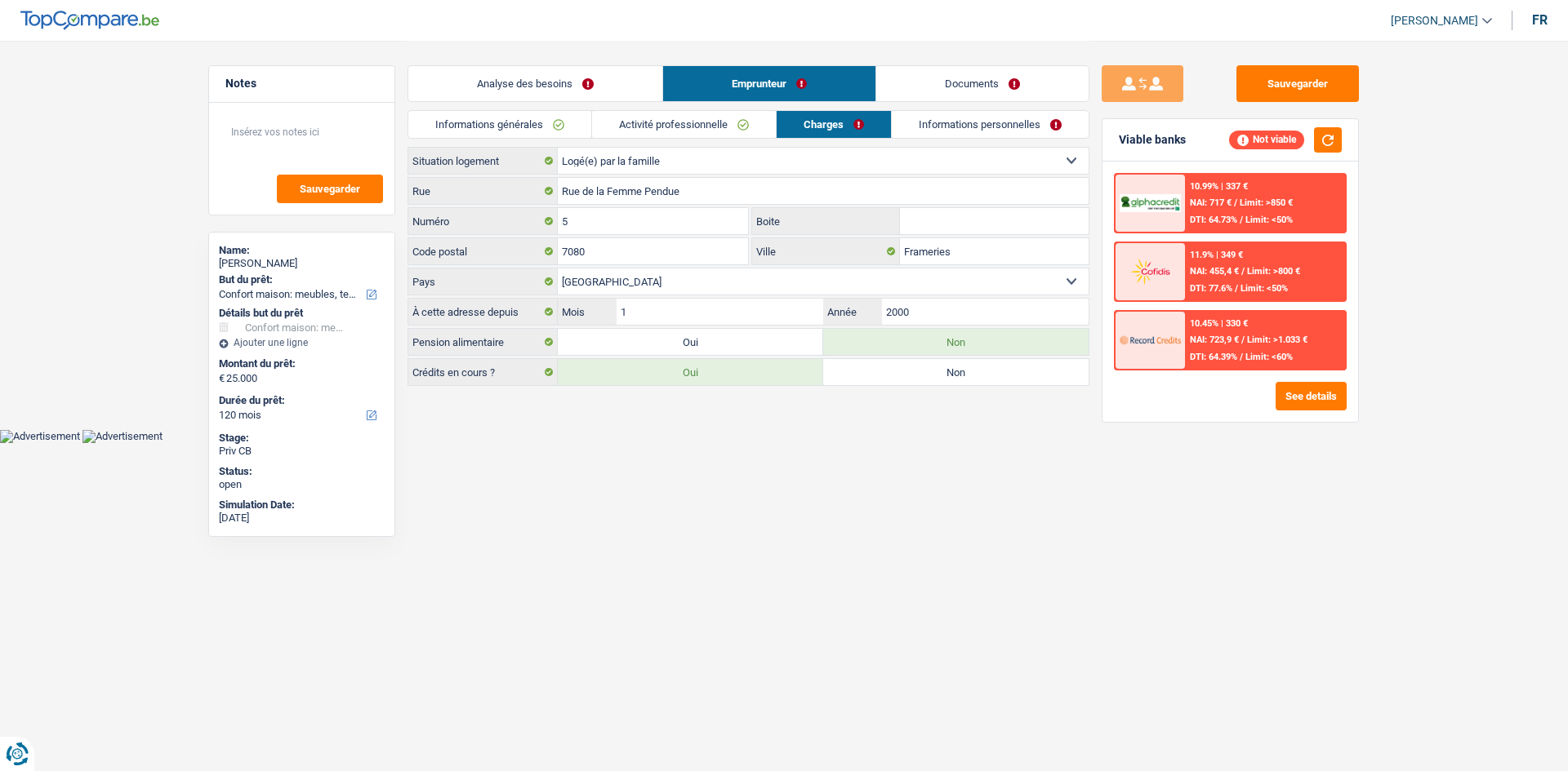
click at [1001, 134] on link "Informations personnelles" at bounding box center [990, 125] width 197 height 27
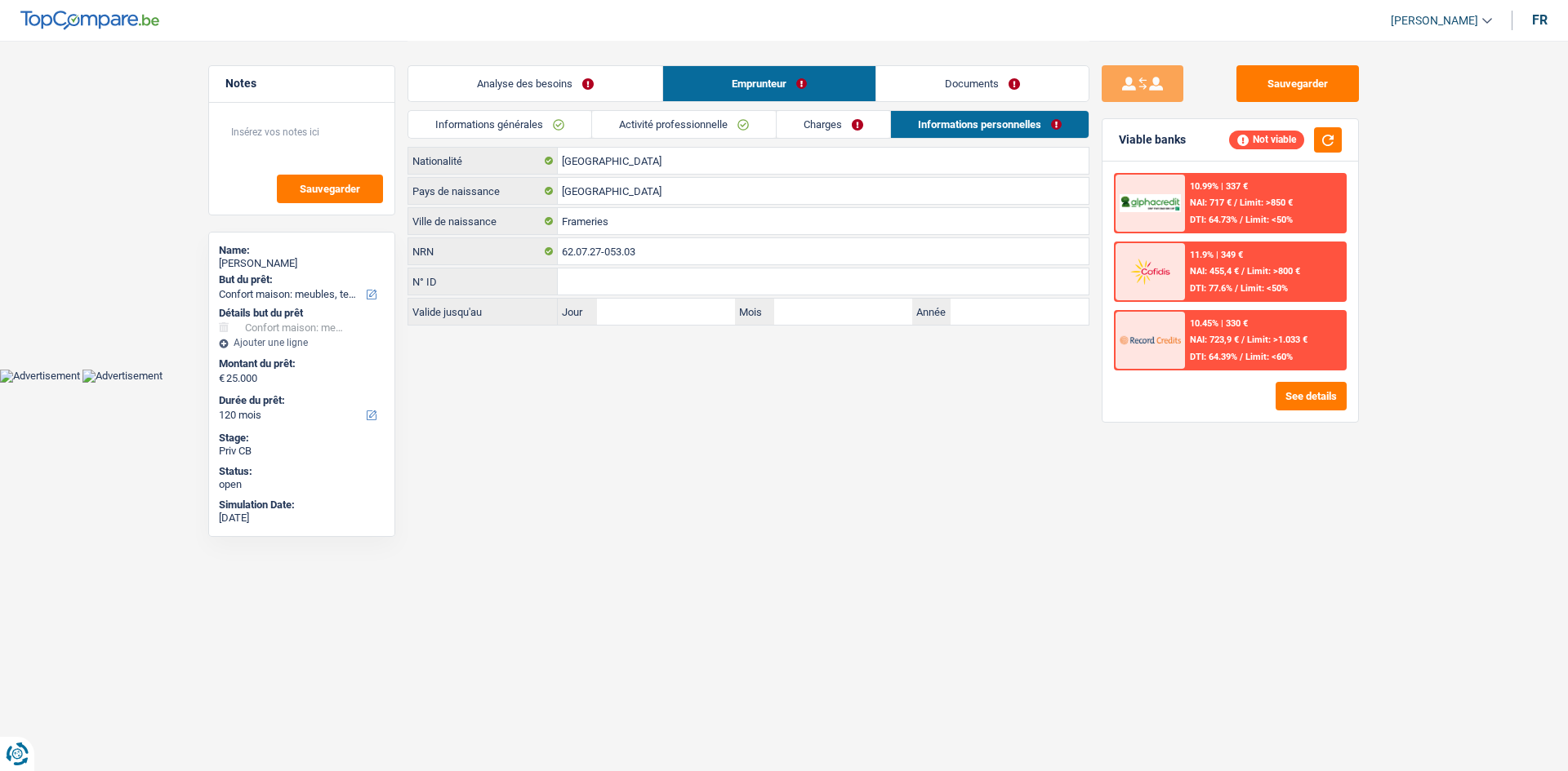
click at [845, 129] on link "Charges" at bounding box center [833, 125] width 113 height 27
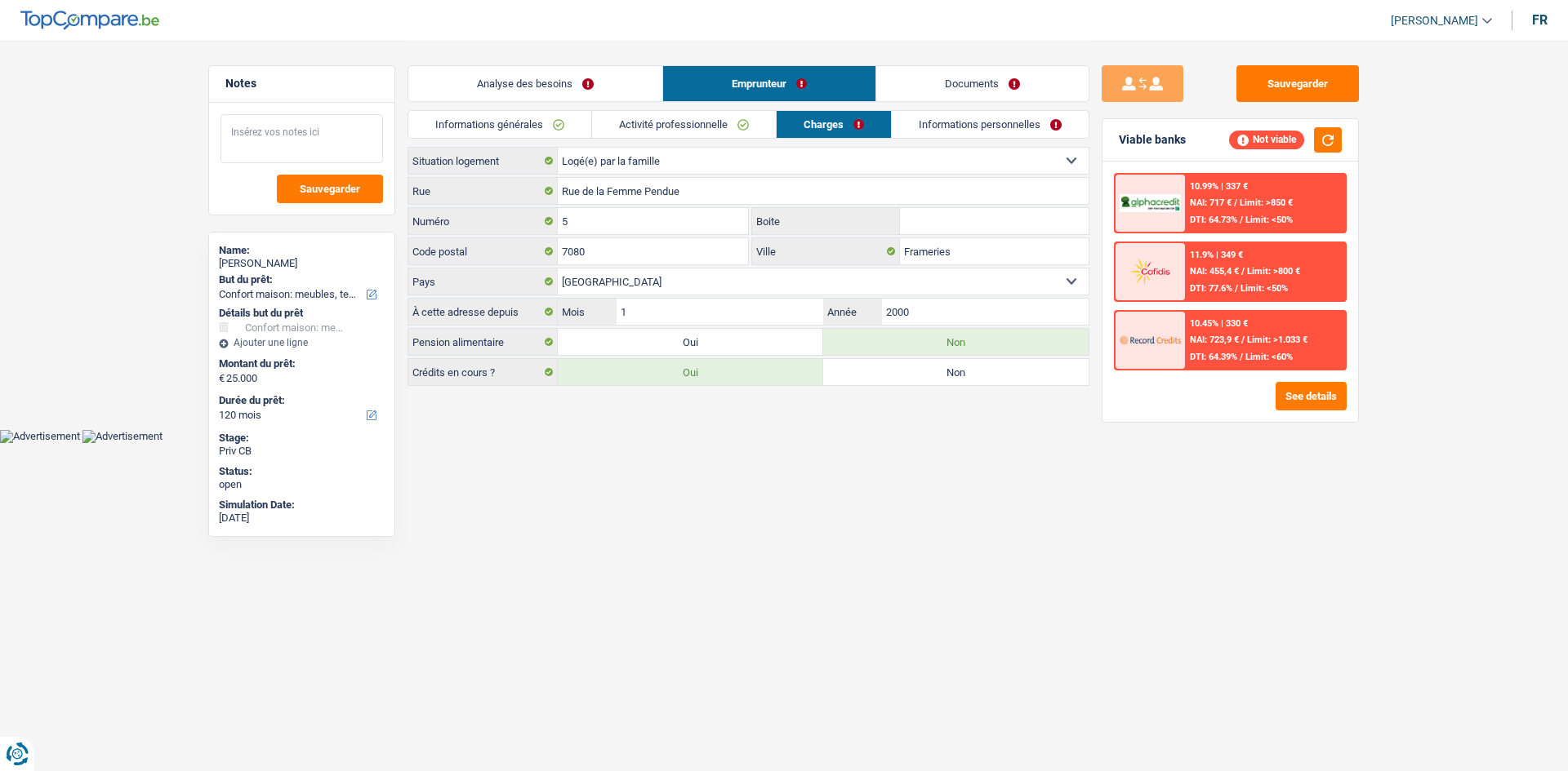
drag, startPoint x: 315, startPoint y: 142, endPoint x: 1125, endPoint y: 502, distance: 886.4
click at [317, 142] on textarea at bounding box center [301, 139] width 162 height 49
click at [620, 86] on link "Analyse des besoins" at bounding box center [535, 83] width 254 height 35
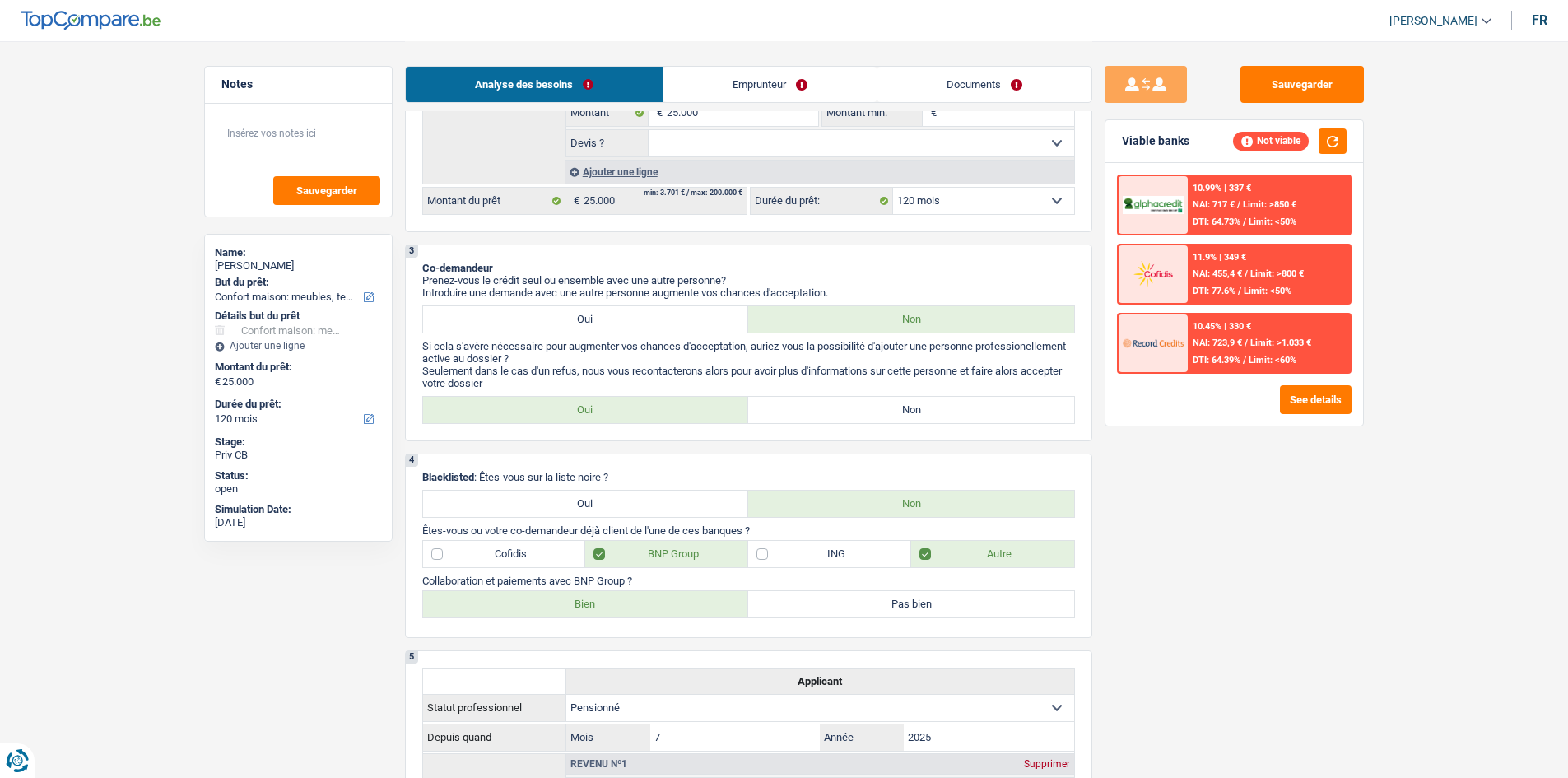
scroll to position [247, 0]
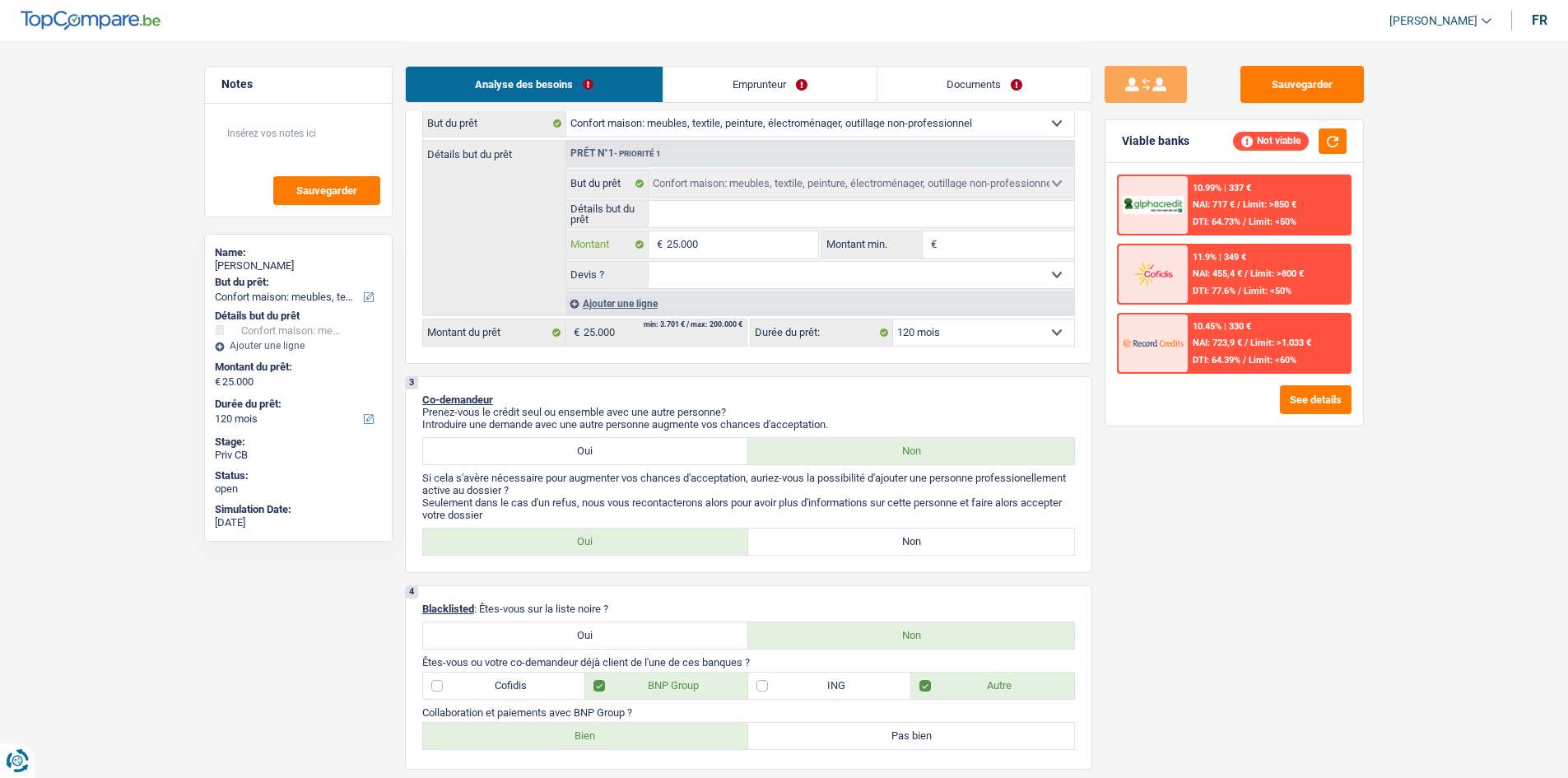
click at [739, 241] on input "25.000" at bounding box center [742, 244] width 151 height 27
type input "2.500"
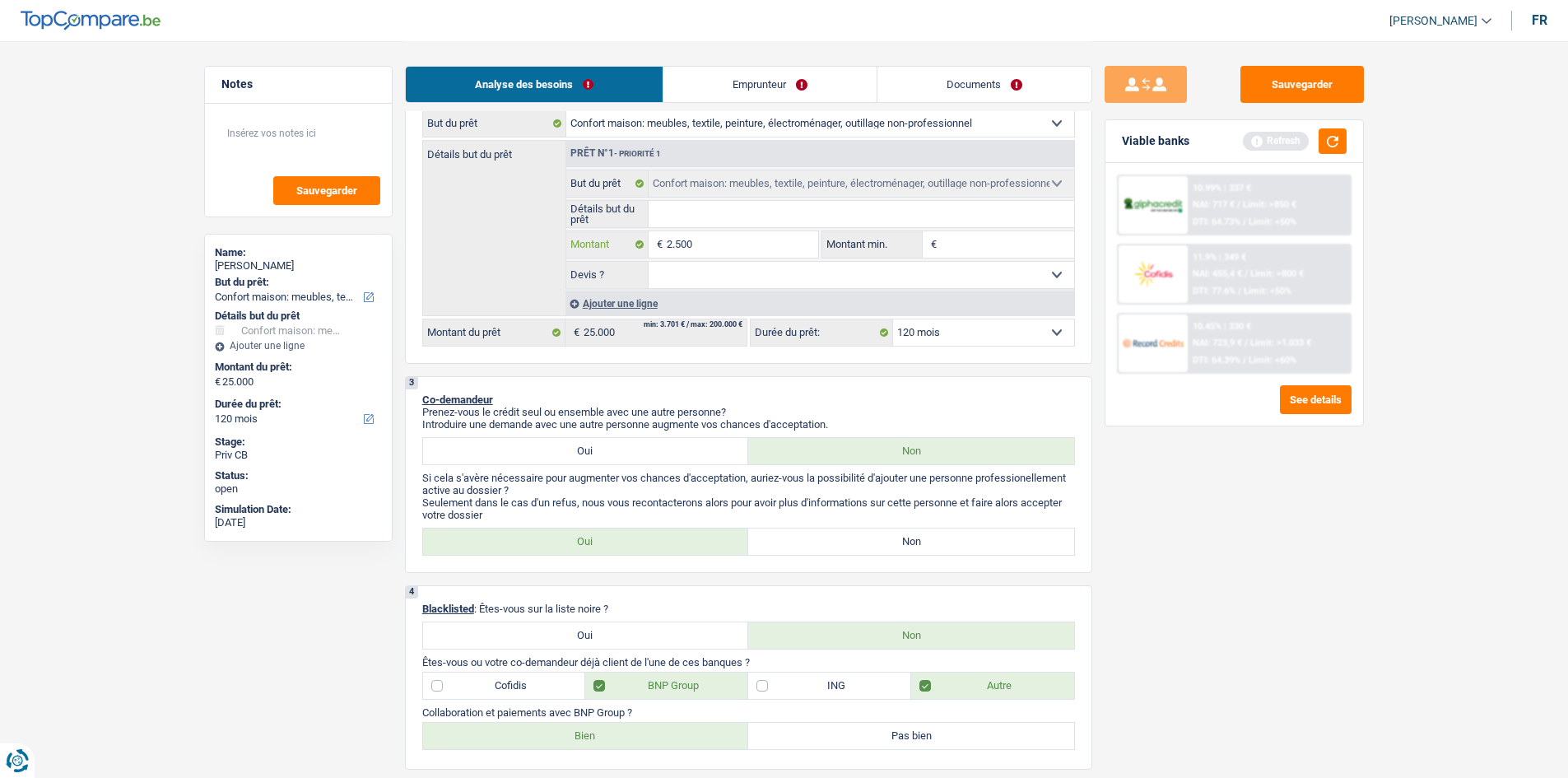
type input "250"
type input "25"
type input "2"
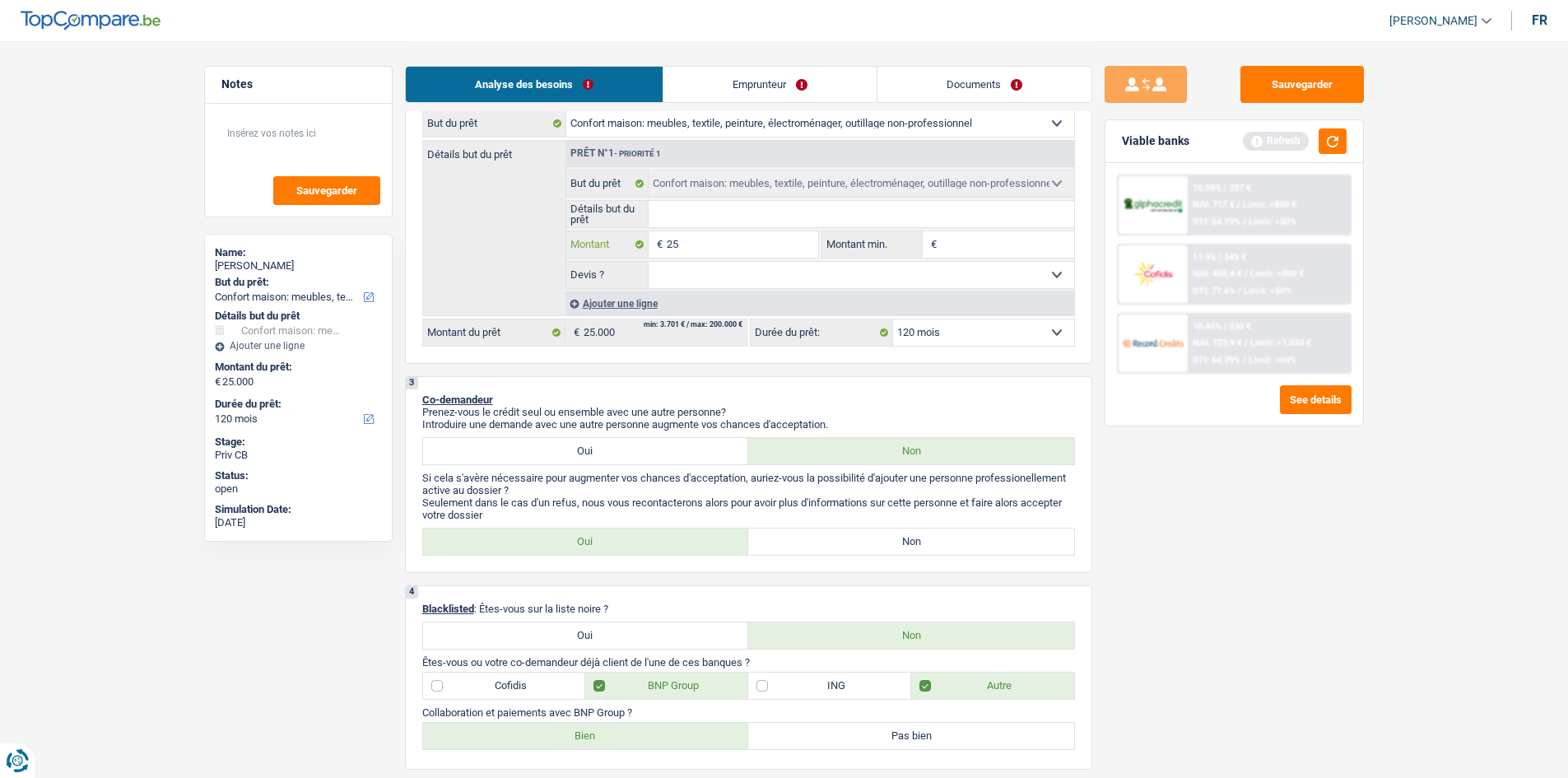
type input "2"
type input "200"
type input "2.000"
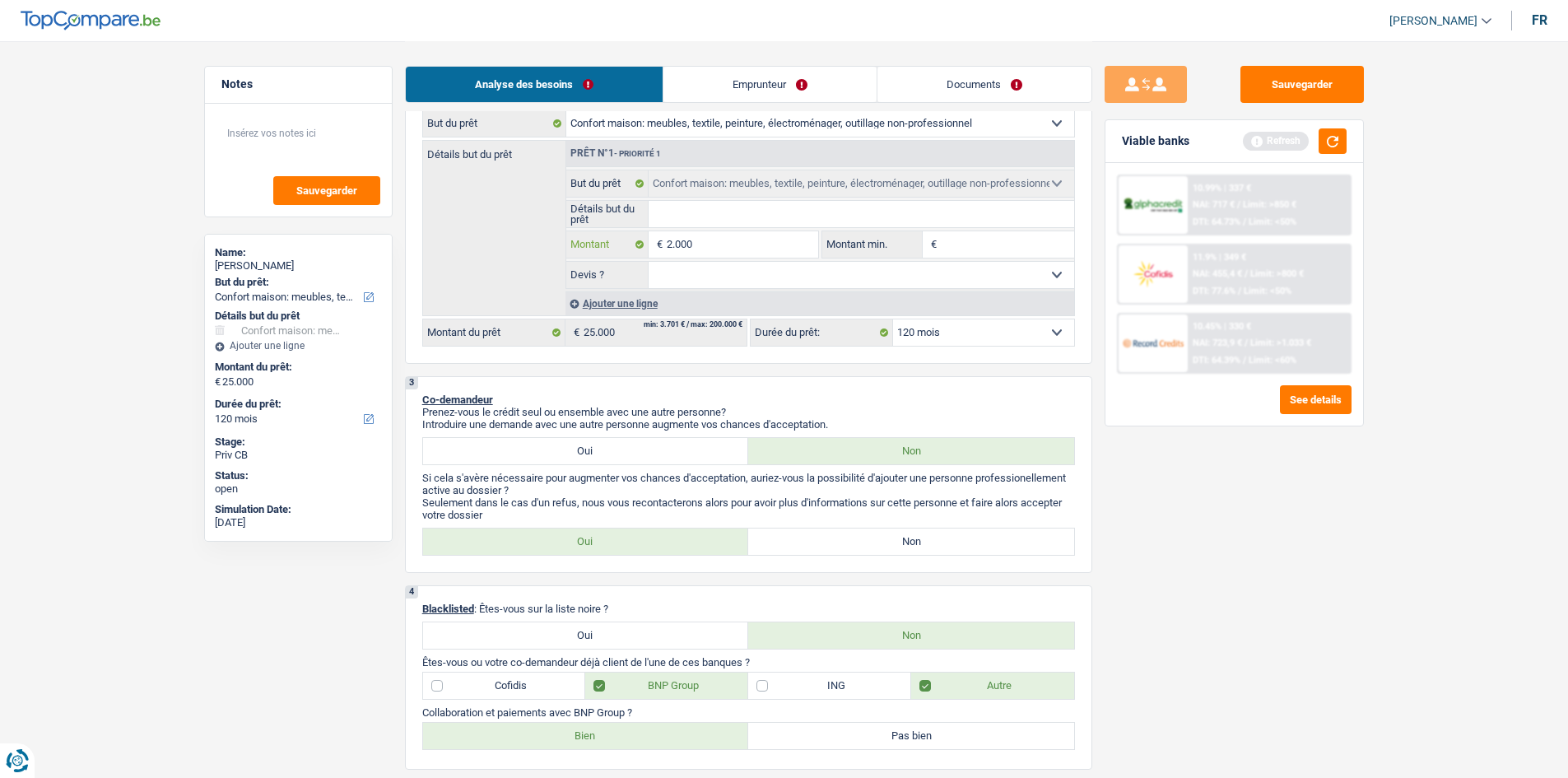
type input "20.000"
type input "200.000"
type input "20.000"
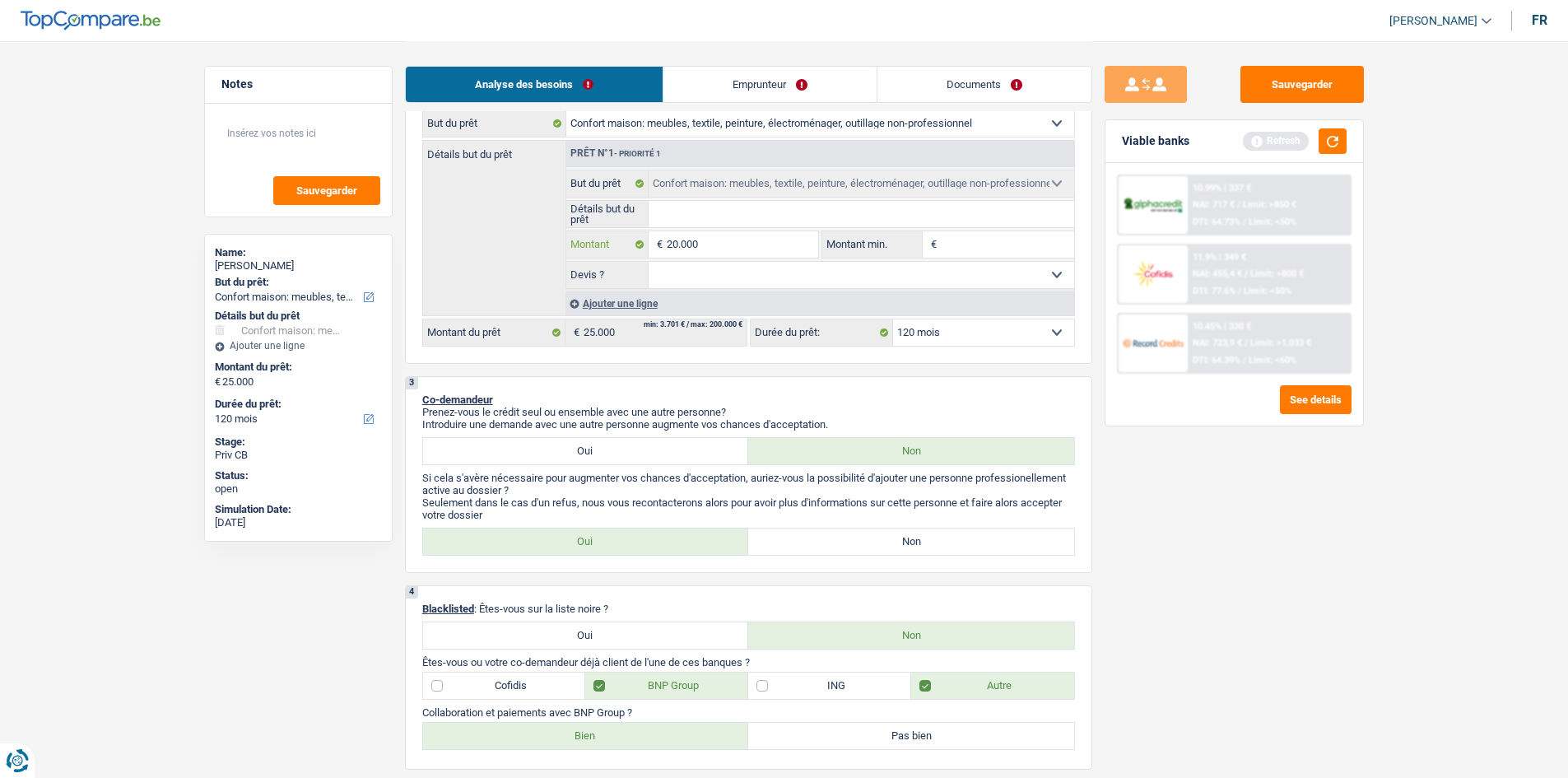
type input "20.000"
click at [1251, 540] on div "Sauvegarder Viable banks Refresh 10.99% | 337 € NAI: 717 € / Limit: >850 € DTI:…" at bounding box center [1234, 409] width 284 height 686
type input "20.000"
select select "84"
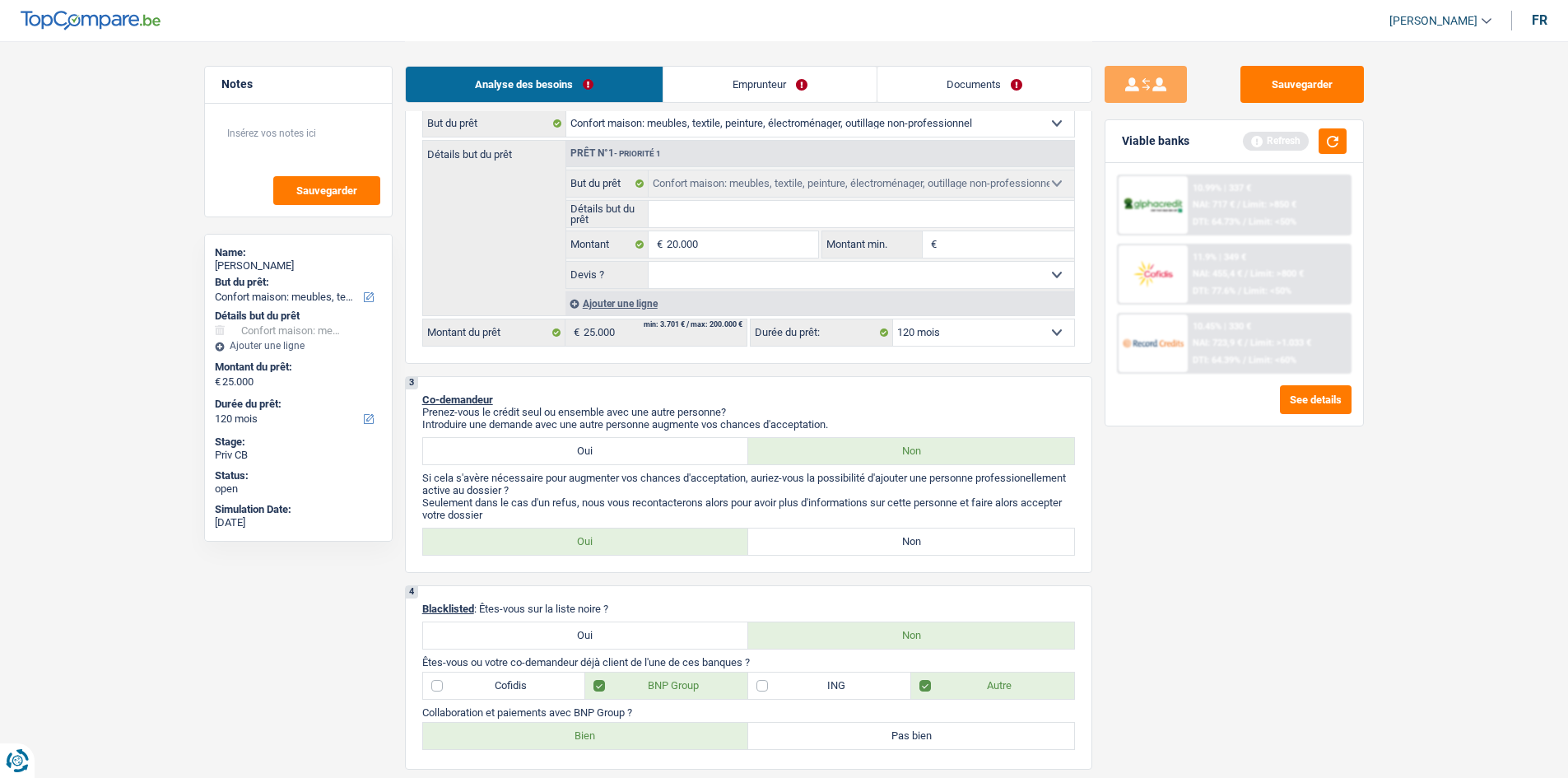
type input "20.000"
select select "84"
type input "20.000"
select select "84"
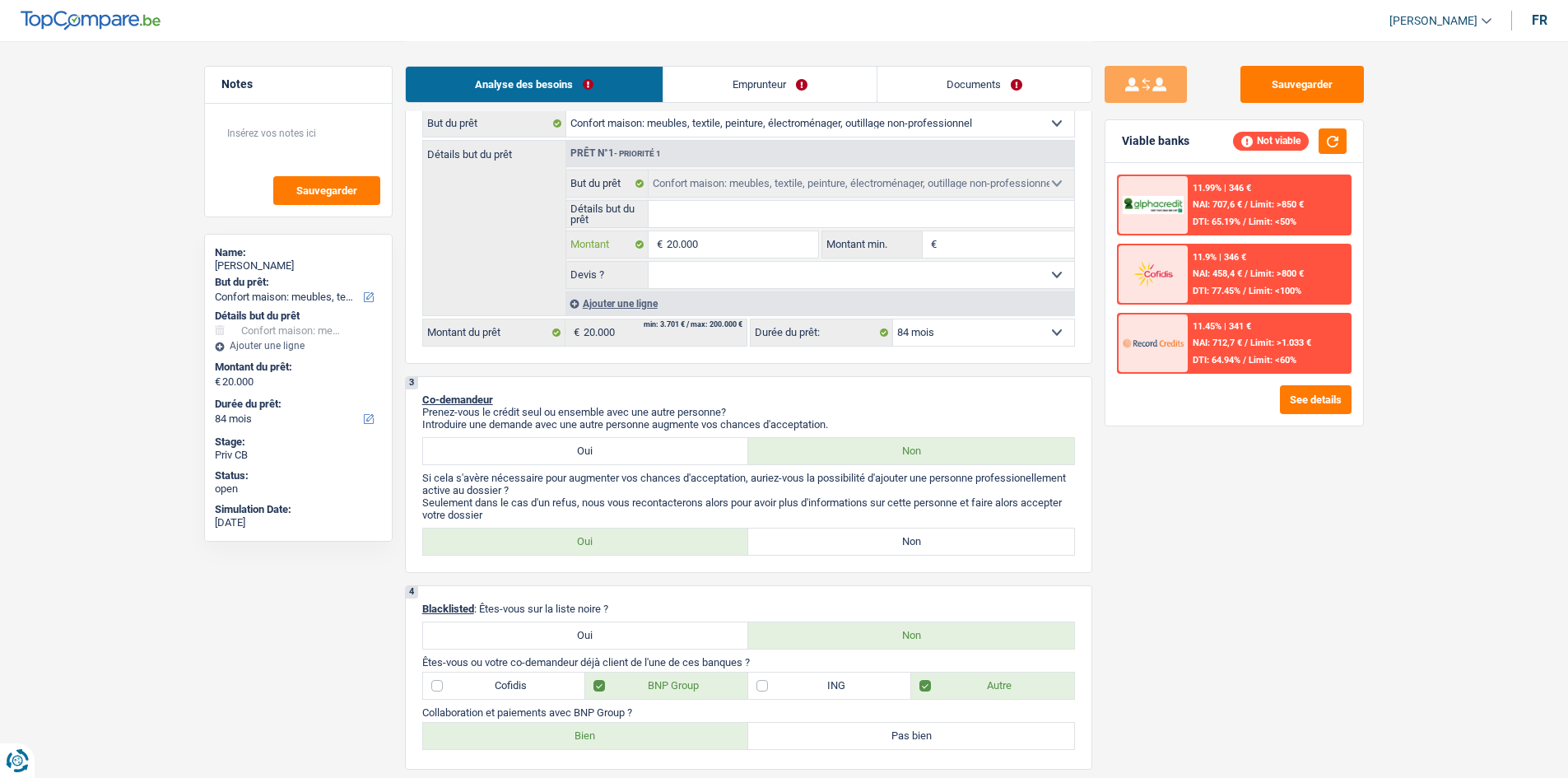
click at [766, 251] on input "20.000" at bounding box center [742, 244] width 151 height 27
type input "2.000"
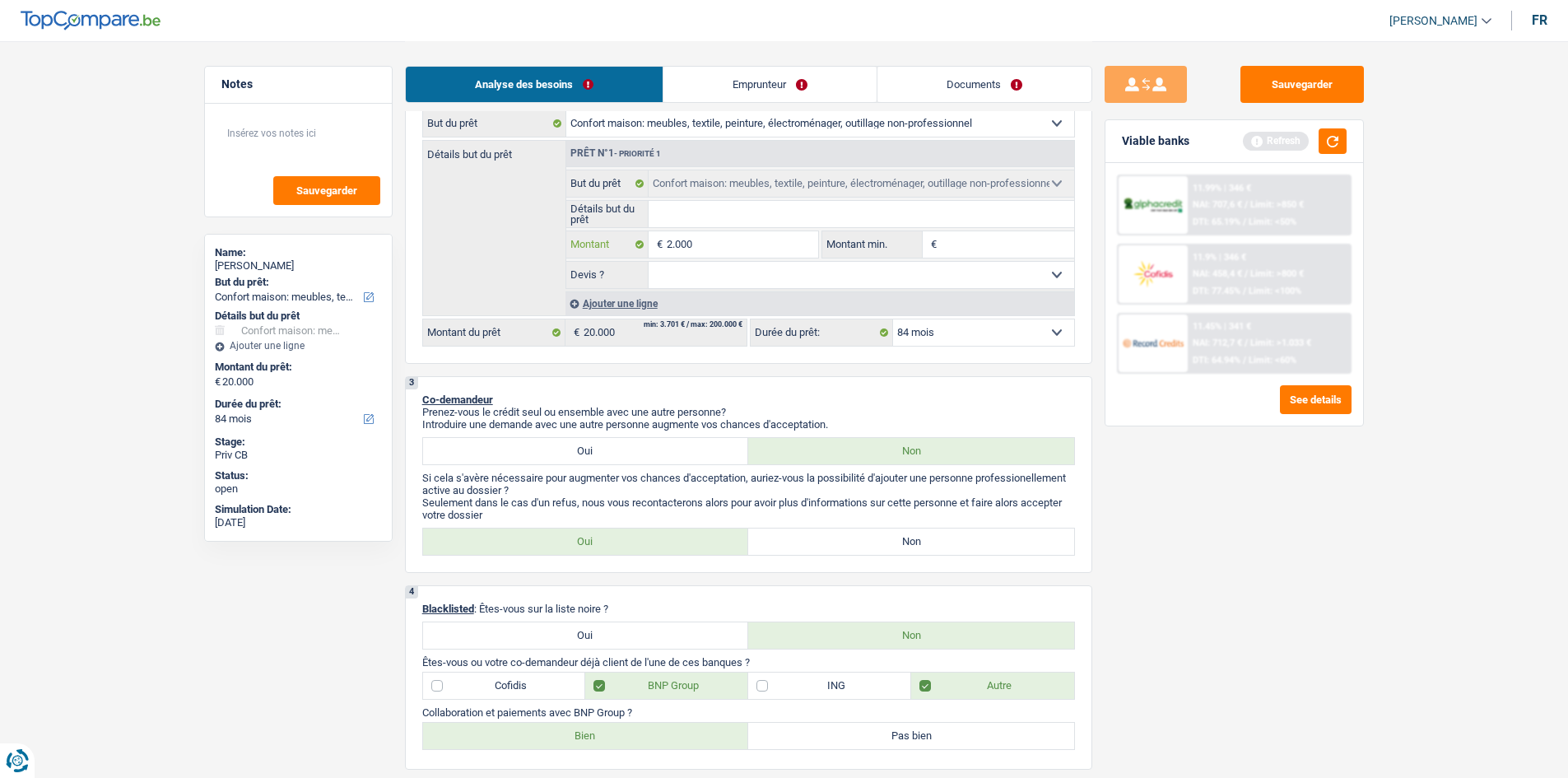
type input "200"
type input "20"
type input "2"
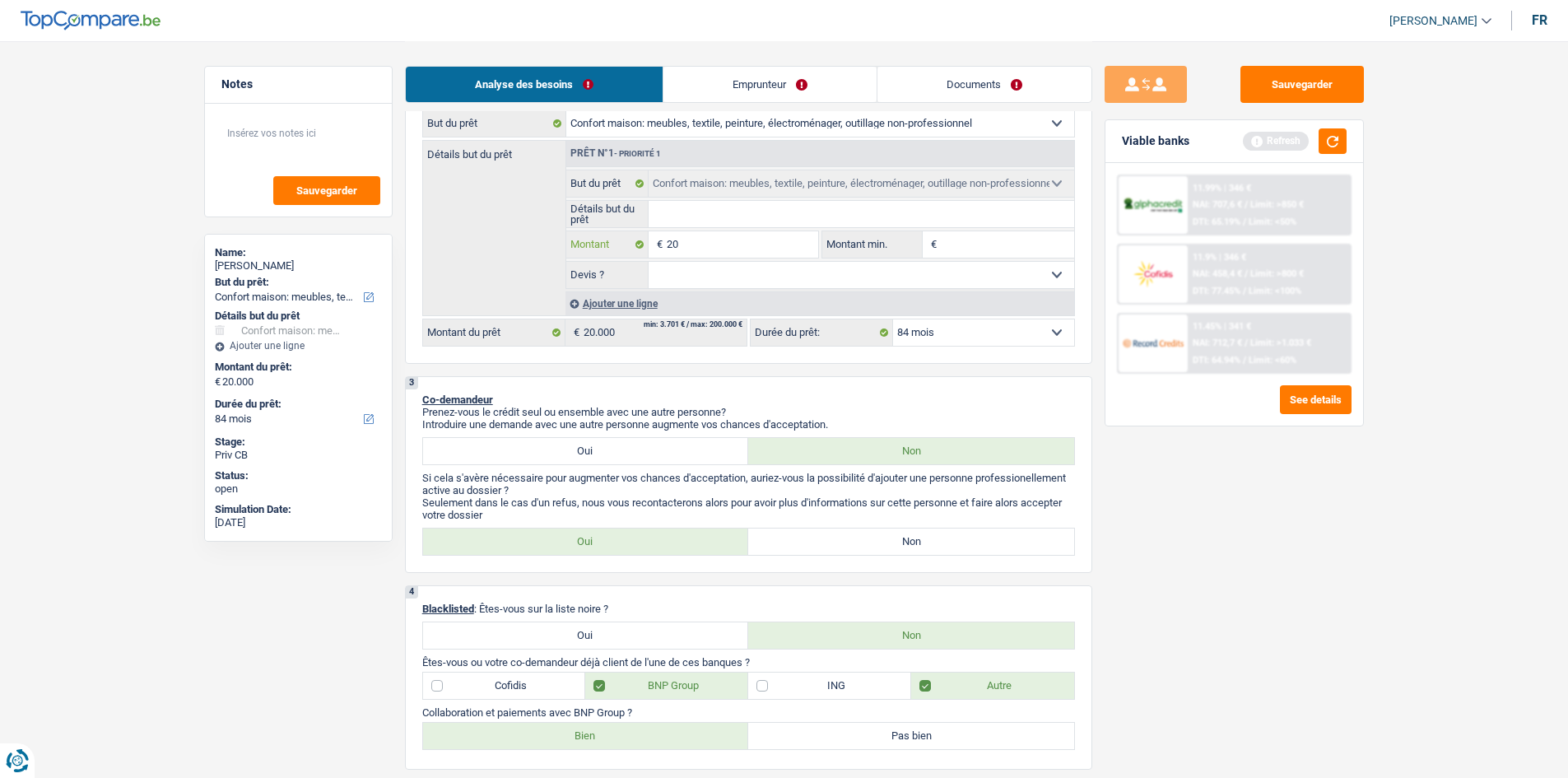
type input "2"
type input "1"
type input "15"
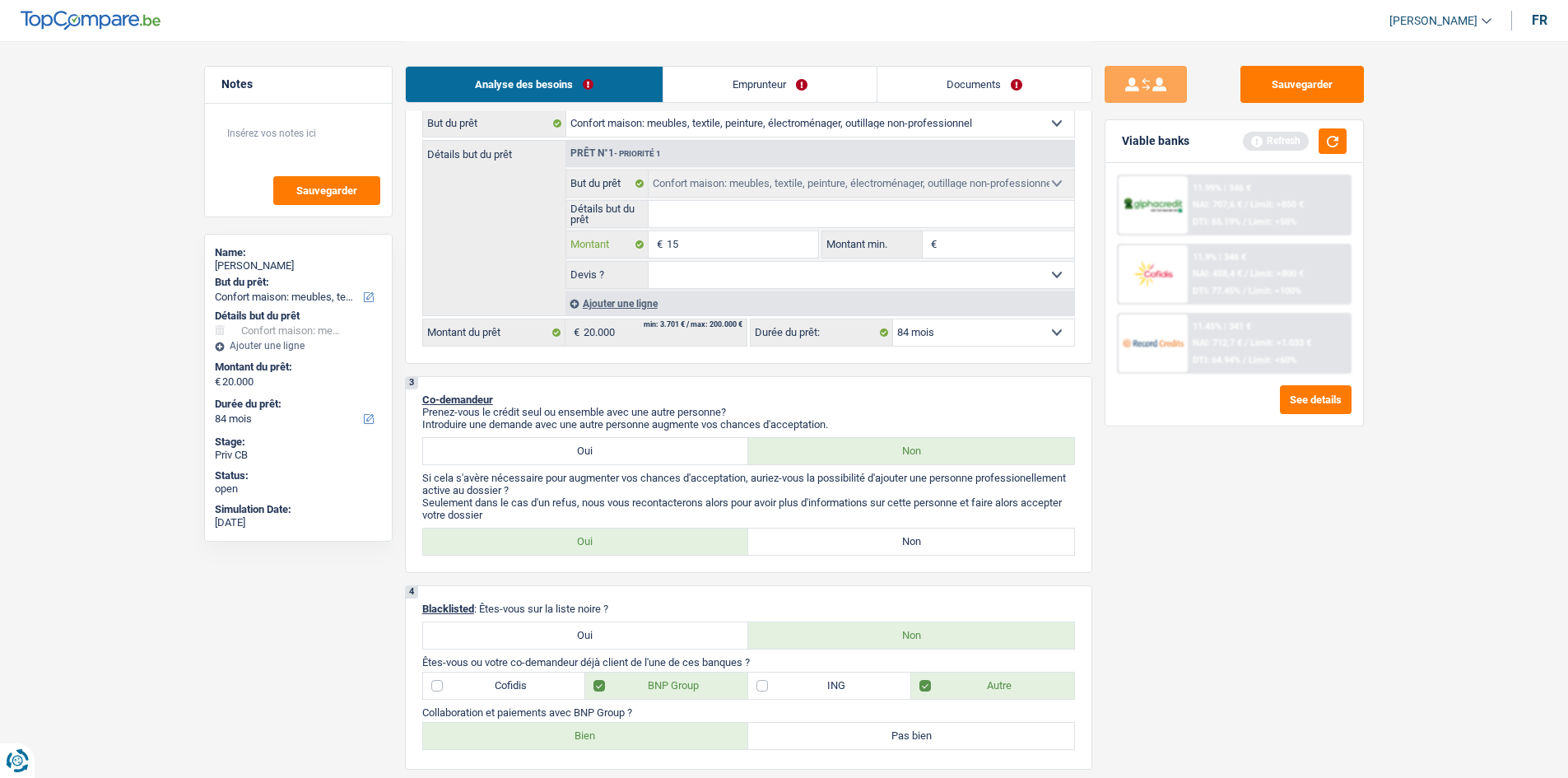
type input "150"
type input "1.500"
type input "15.000"
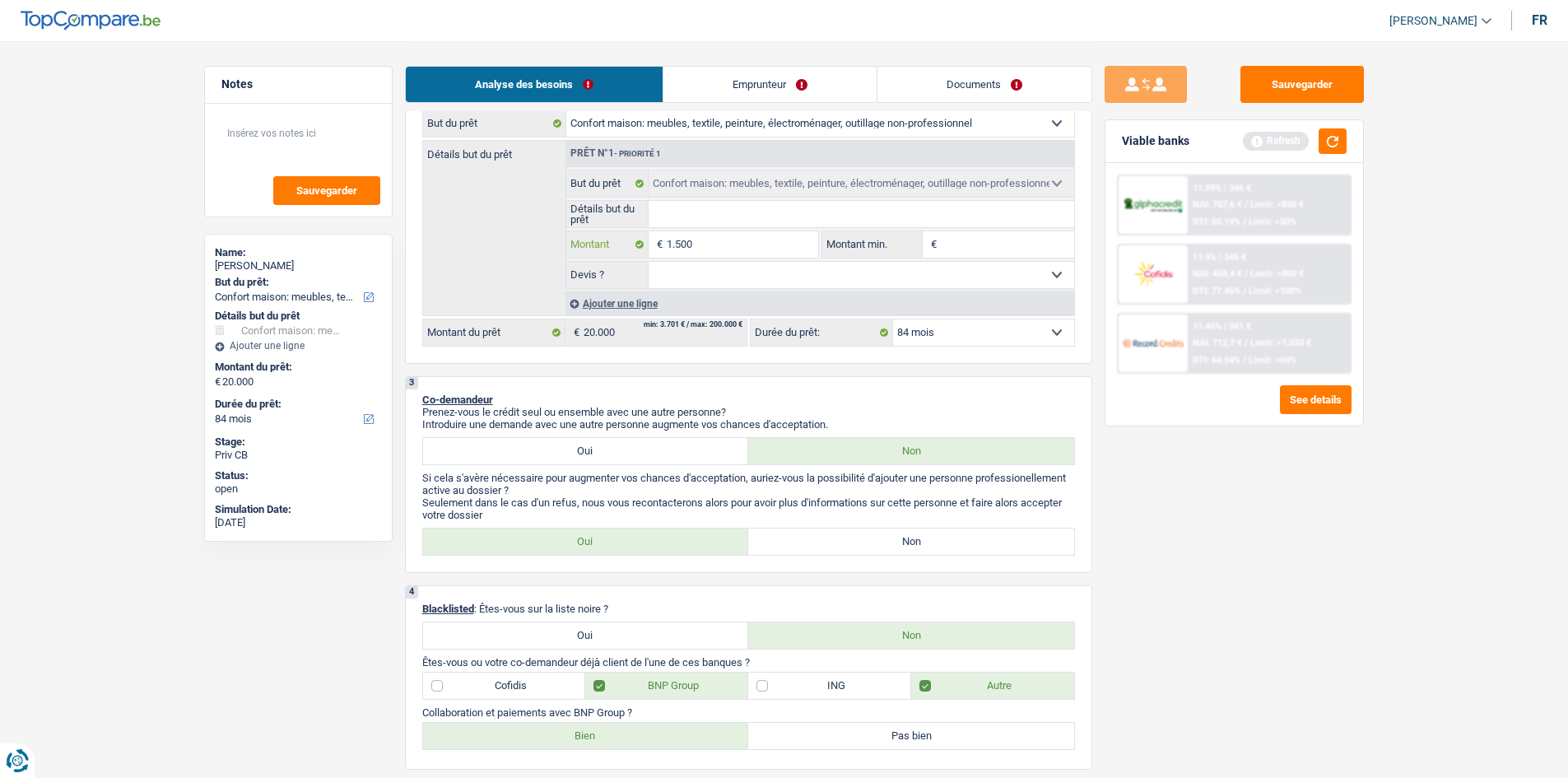
type input "15.000"
click at [1251, 601] on div "Sauvegarder Viable banks Refresh 11.99% | 346 € NAI: 707,6 € / Limit: >850 € DT…" at bounding box center [1234, 409] width 284 height 686
type input "15.000"
select select "60"
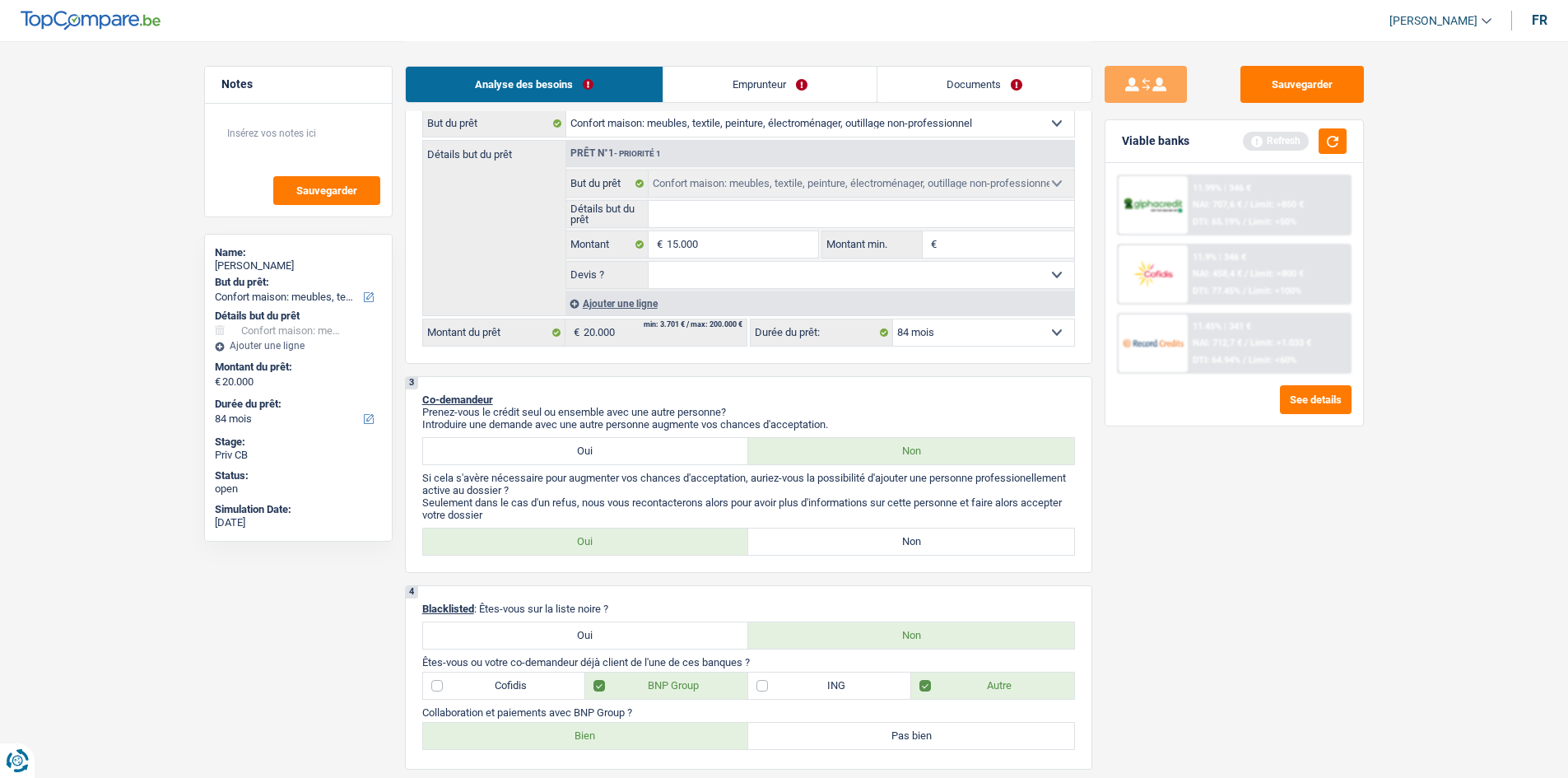
type input "15.000"
select select "60"
type input "15.000"
select select "60"
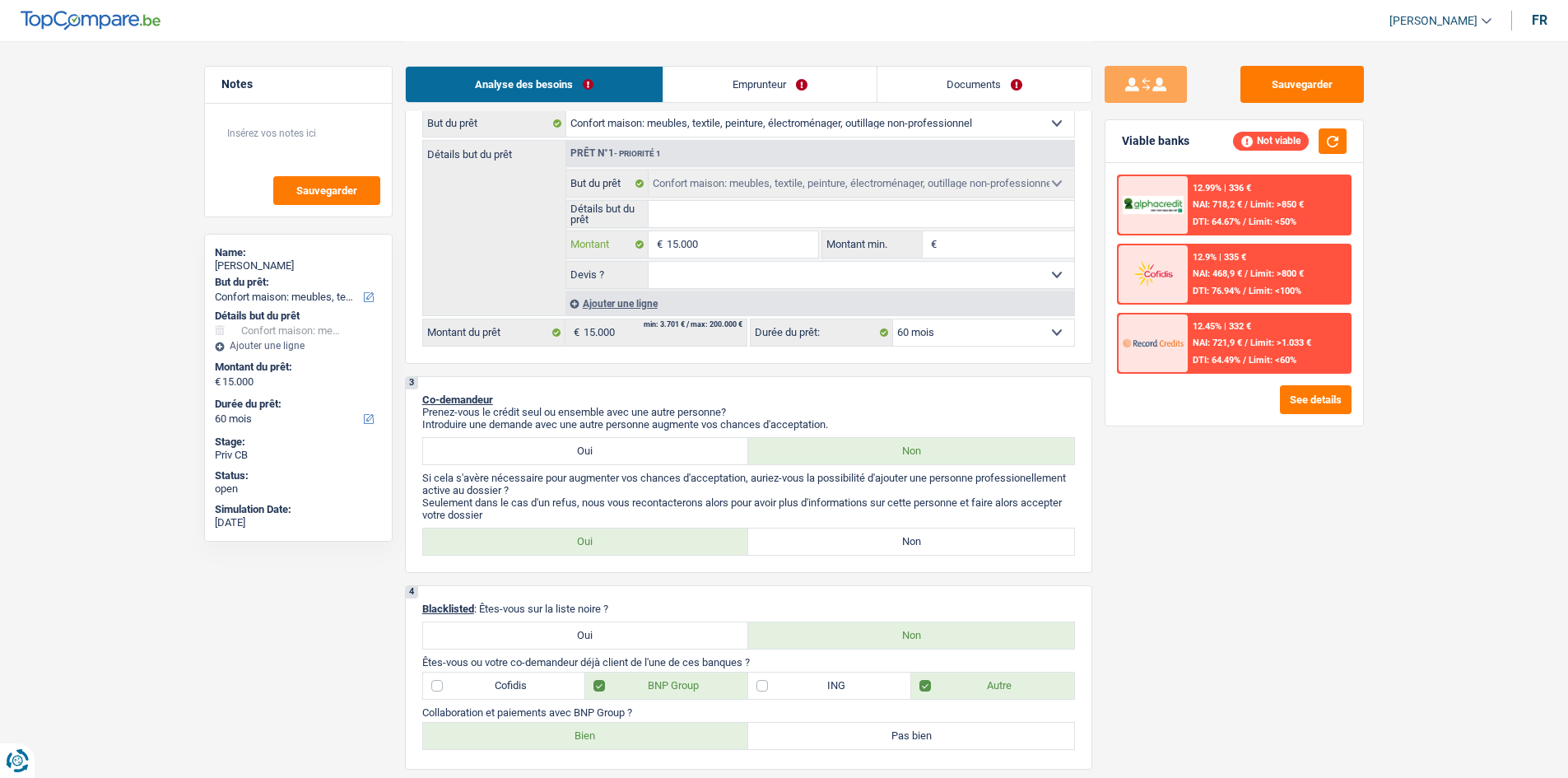
click at [752, 242] on input "15.000" at bounding box center [742, 244] width 151 height 27
type input "1.500"
type input "150"
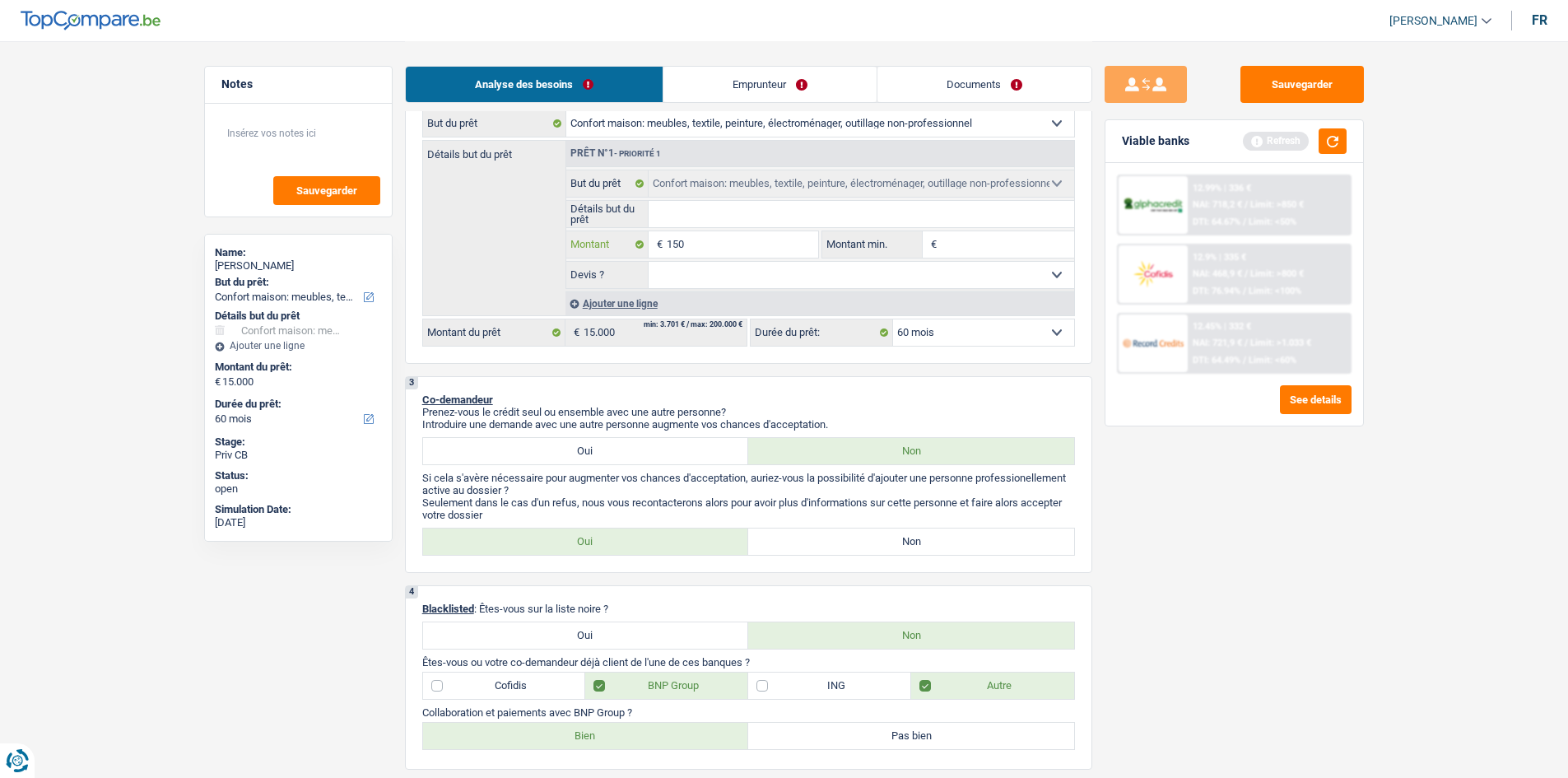
type input "15"
type input "1"
type input "10"
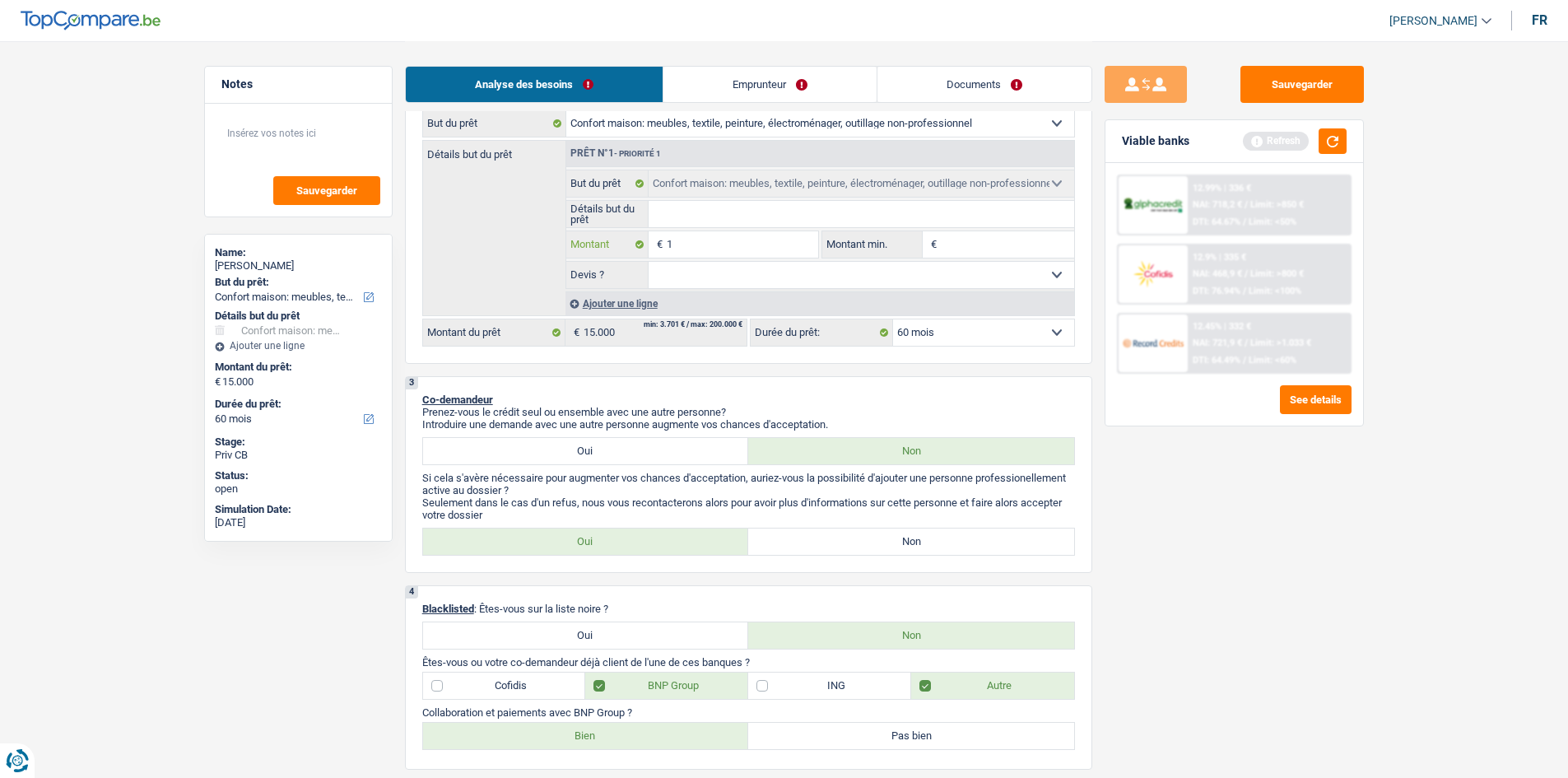
type input "10"
type input "100"
type input "1.000"
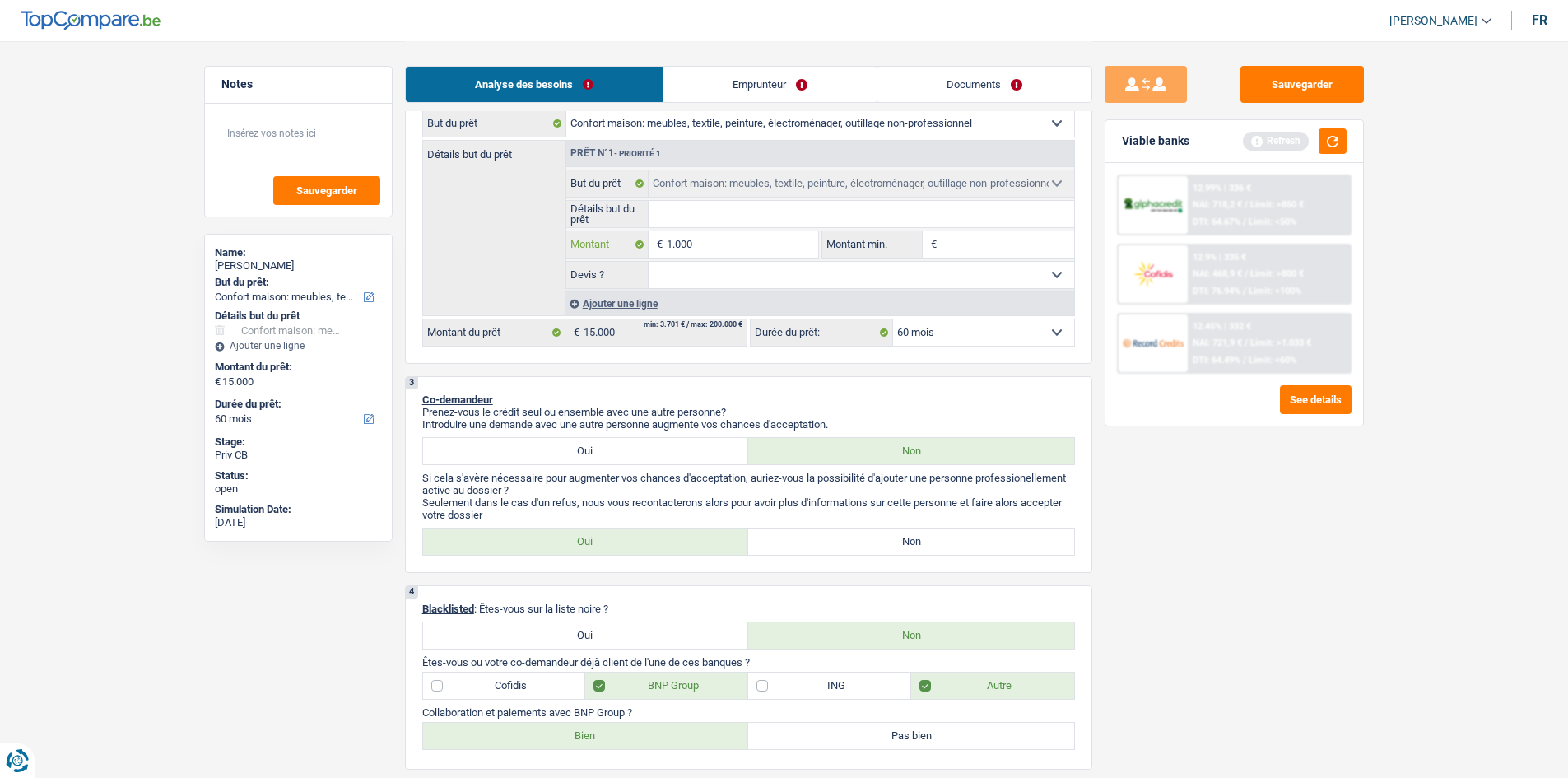
type input "10.000"
select select "48"
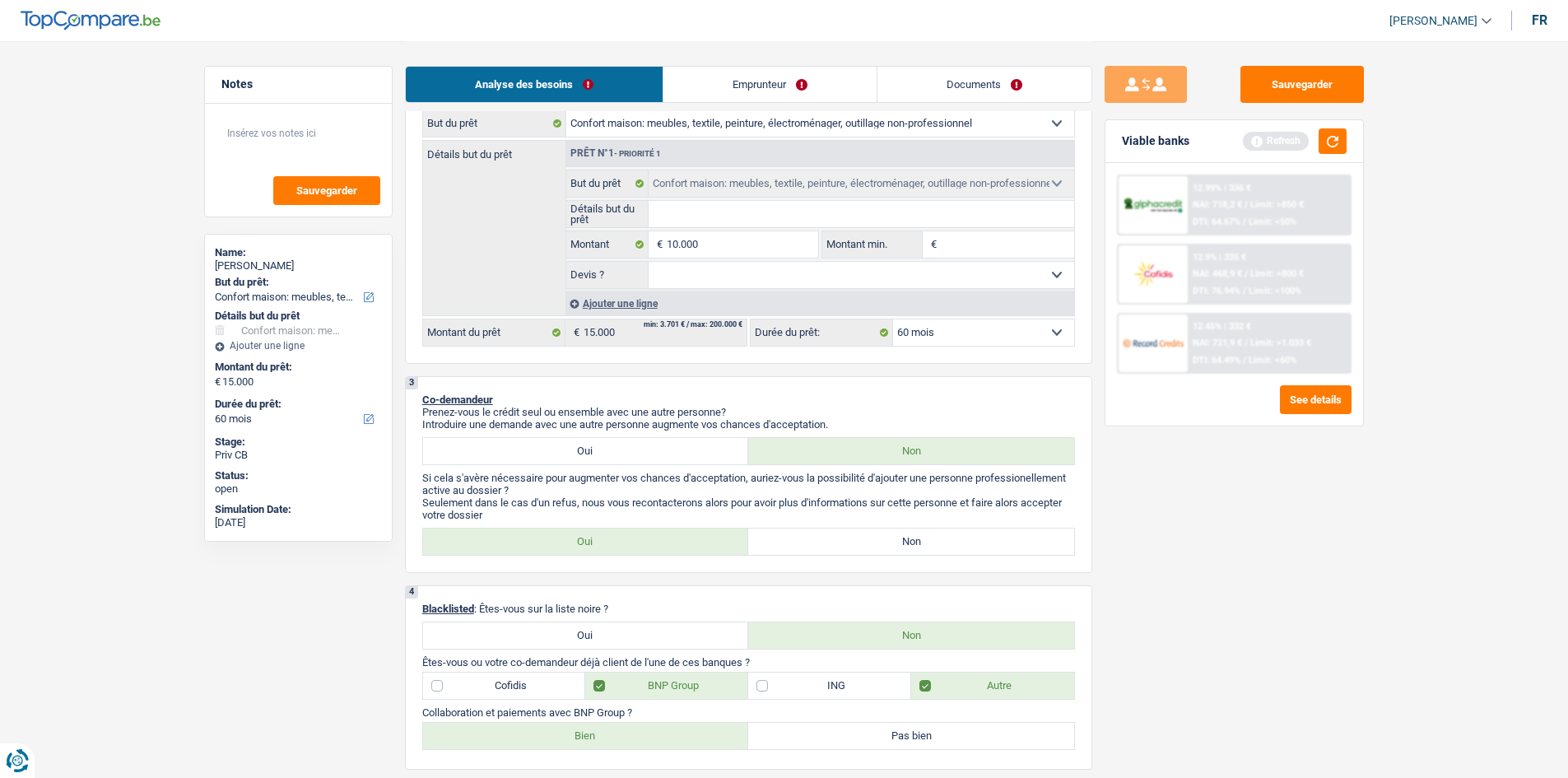
type input "10.000"
select select "48"
type input "10.000"
select select "48"
click at [1251, 601] on div "Sauvegarder Viable banks Refresh 12.99% | 336 € NAI: 718,2 € / Limit: >850 € DT…" at bounding box center [1234, 409] width 284 height 686
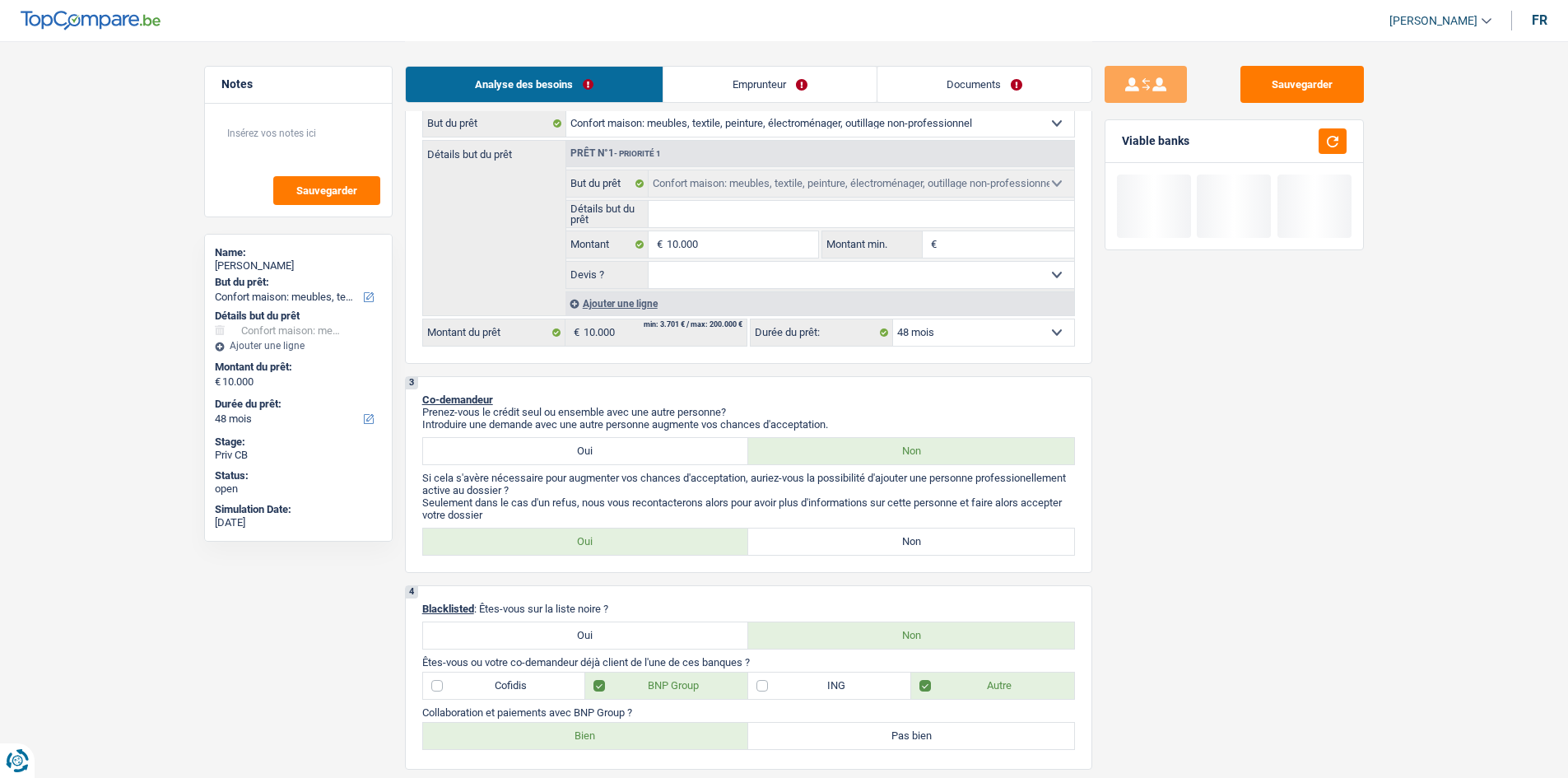
click at [1022, 73] on link "Documents" at bounding box center [984, 84] width 214 height 36
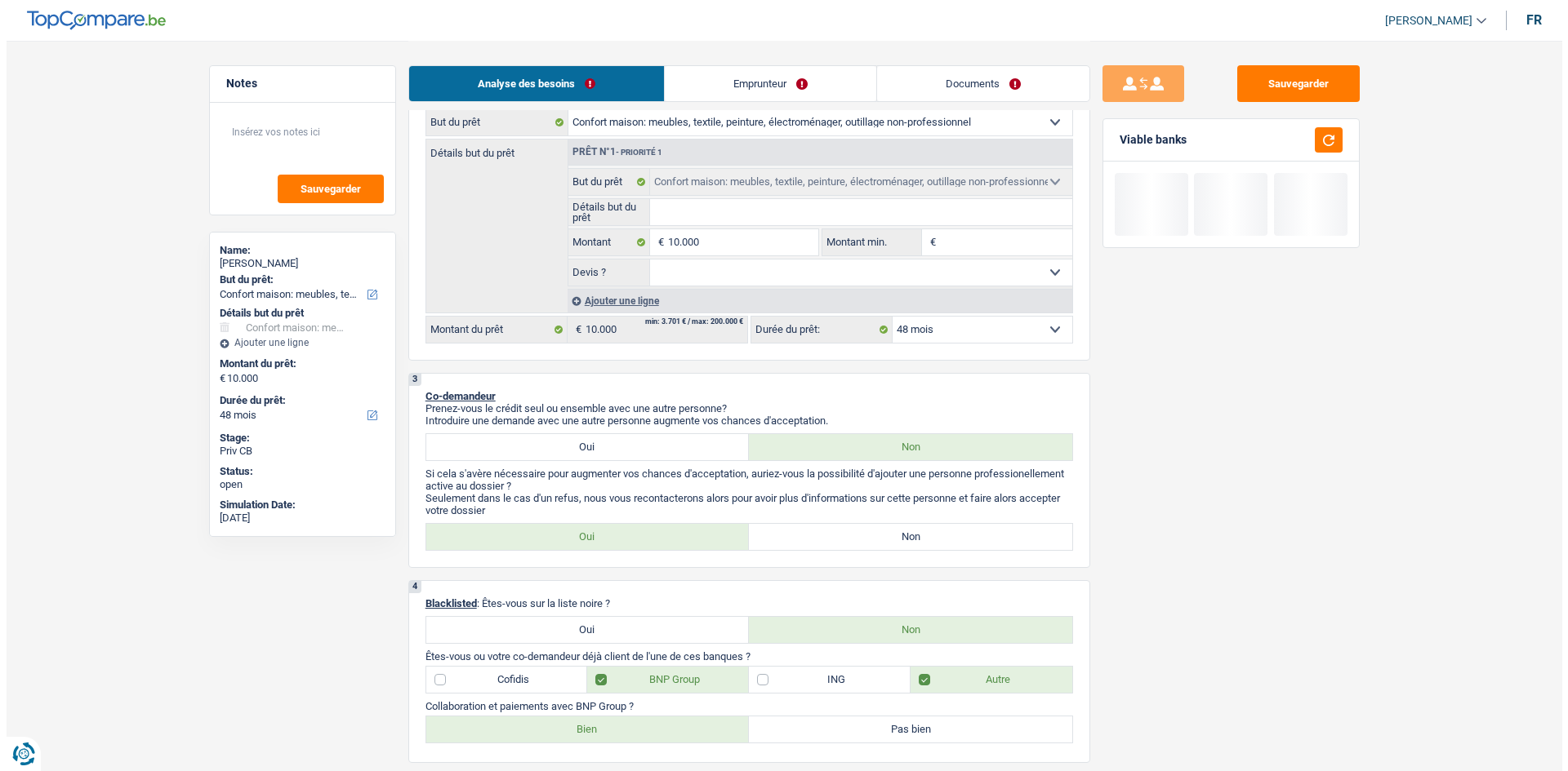
scroll to position [0, 0]
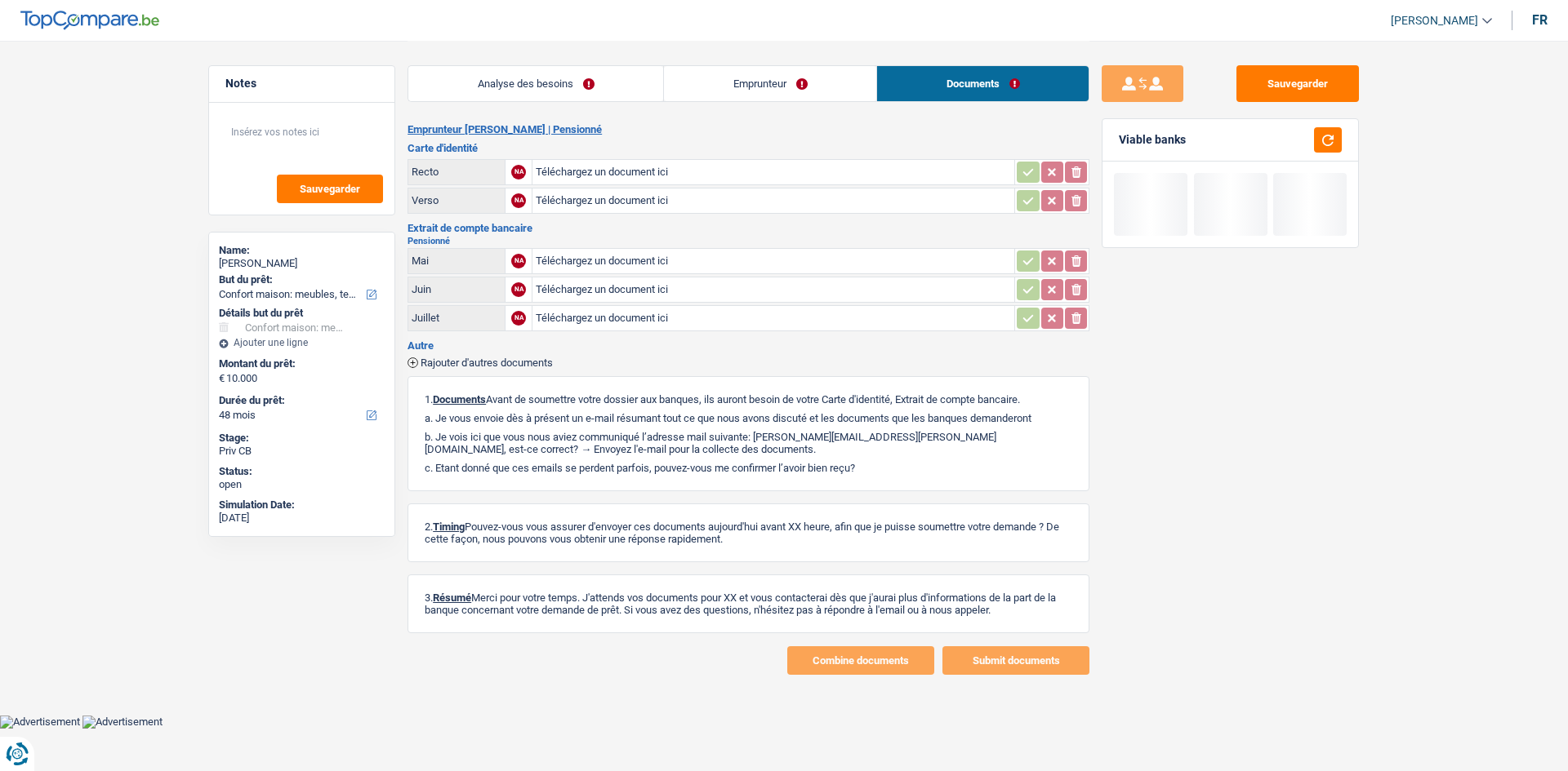
click at [535, 82] on link "Analyse des besoins" at bounding box center [535, 83] width 255 height 35
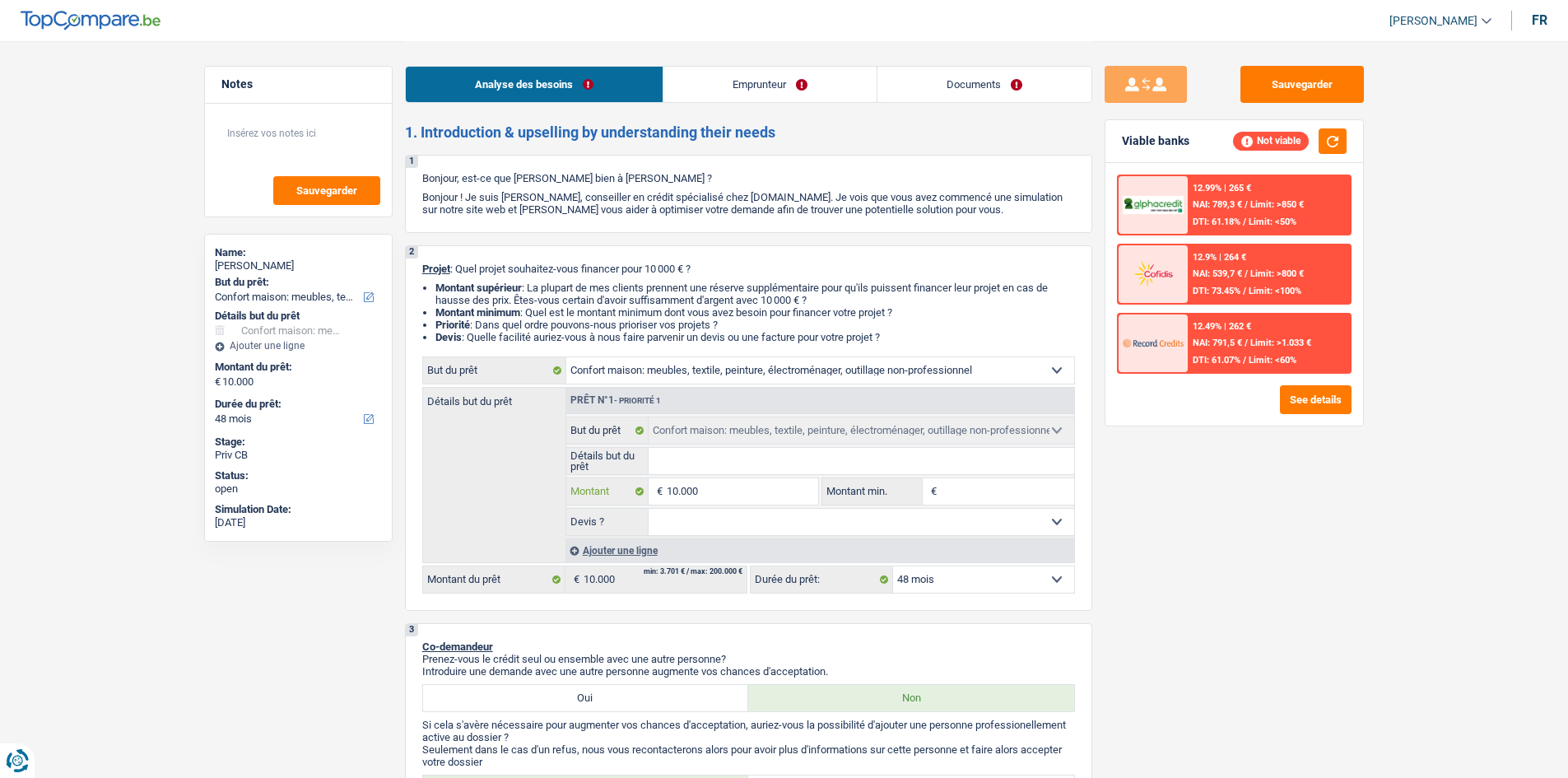
click at [754, 499] on input "10.000" at bounding box center [742, 491] width 151 height 27
type input "1.000"
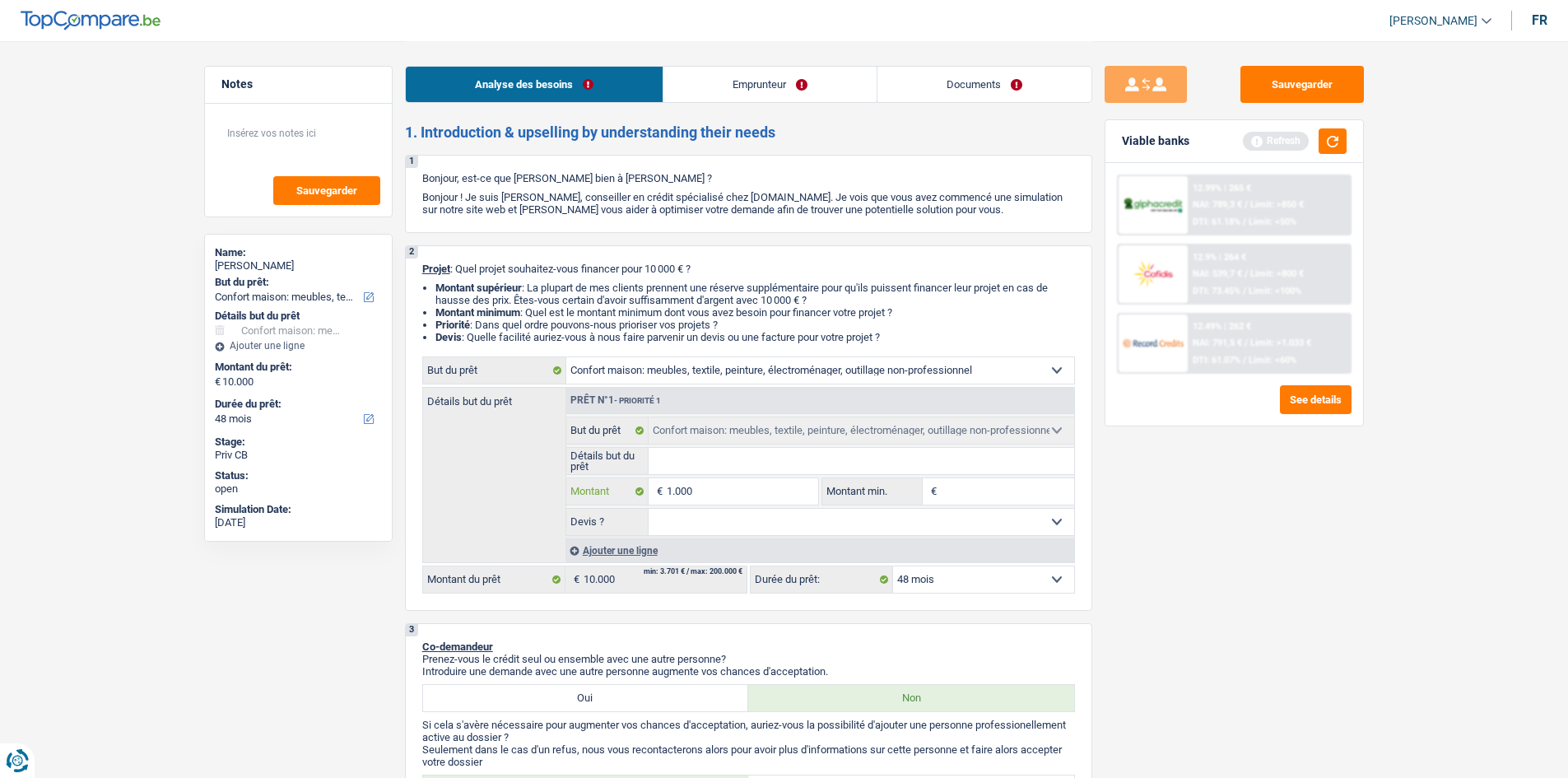
type input "100"
type input "10"
type input "1"
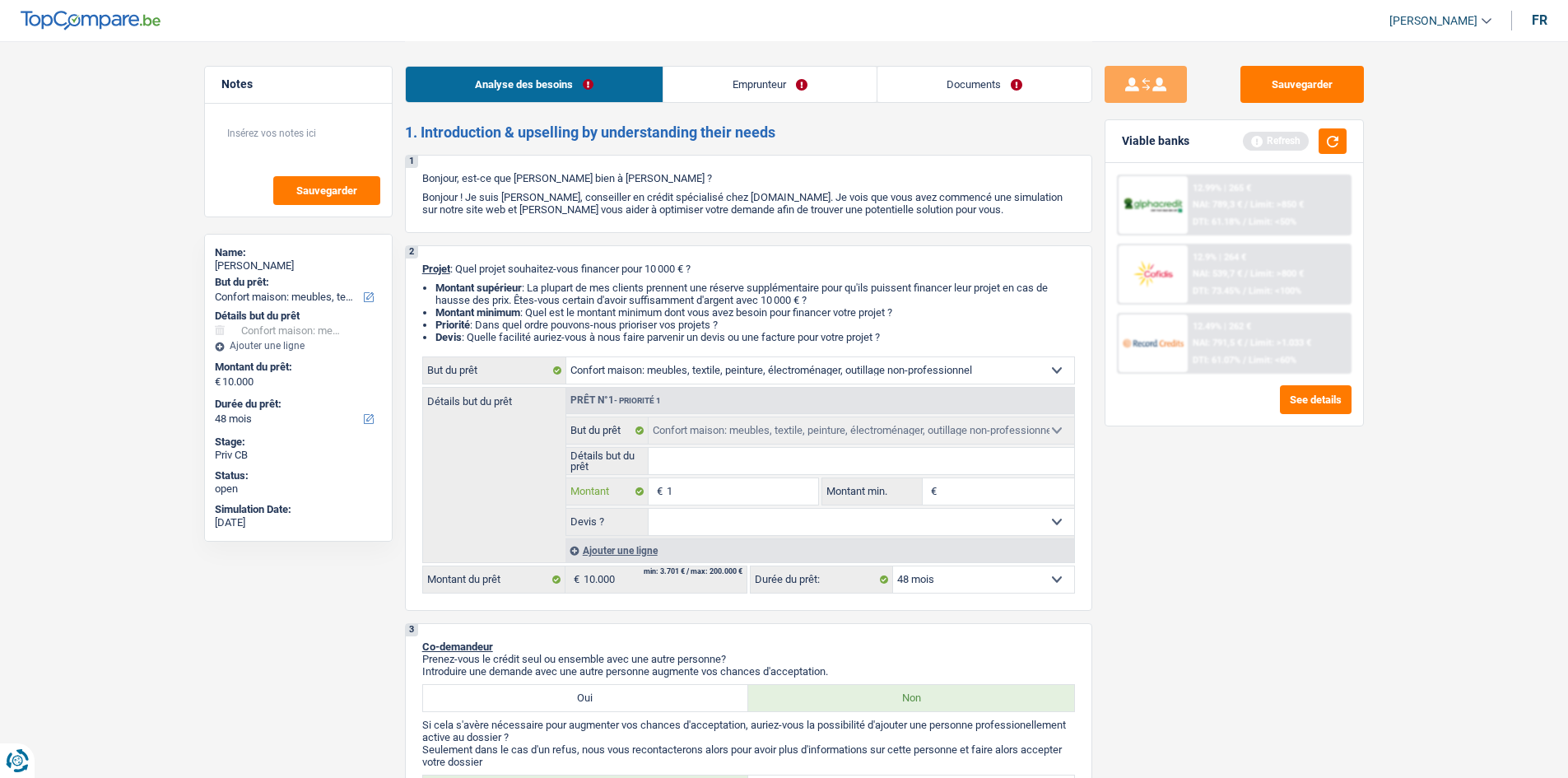
type input "1"
type input "5"
type input "50"
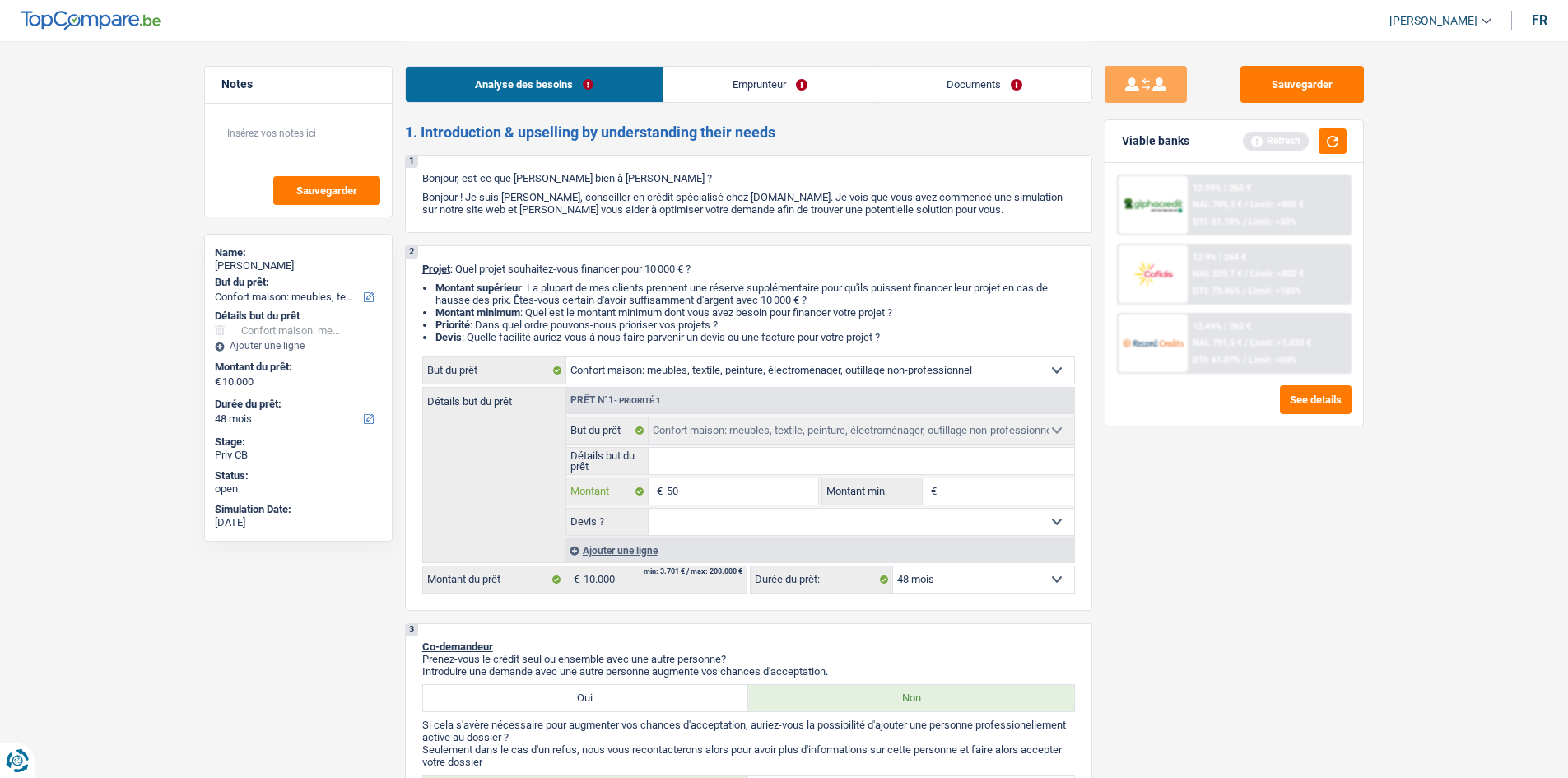
type input "500"
type input "5.001"
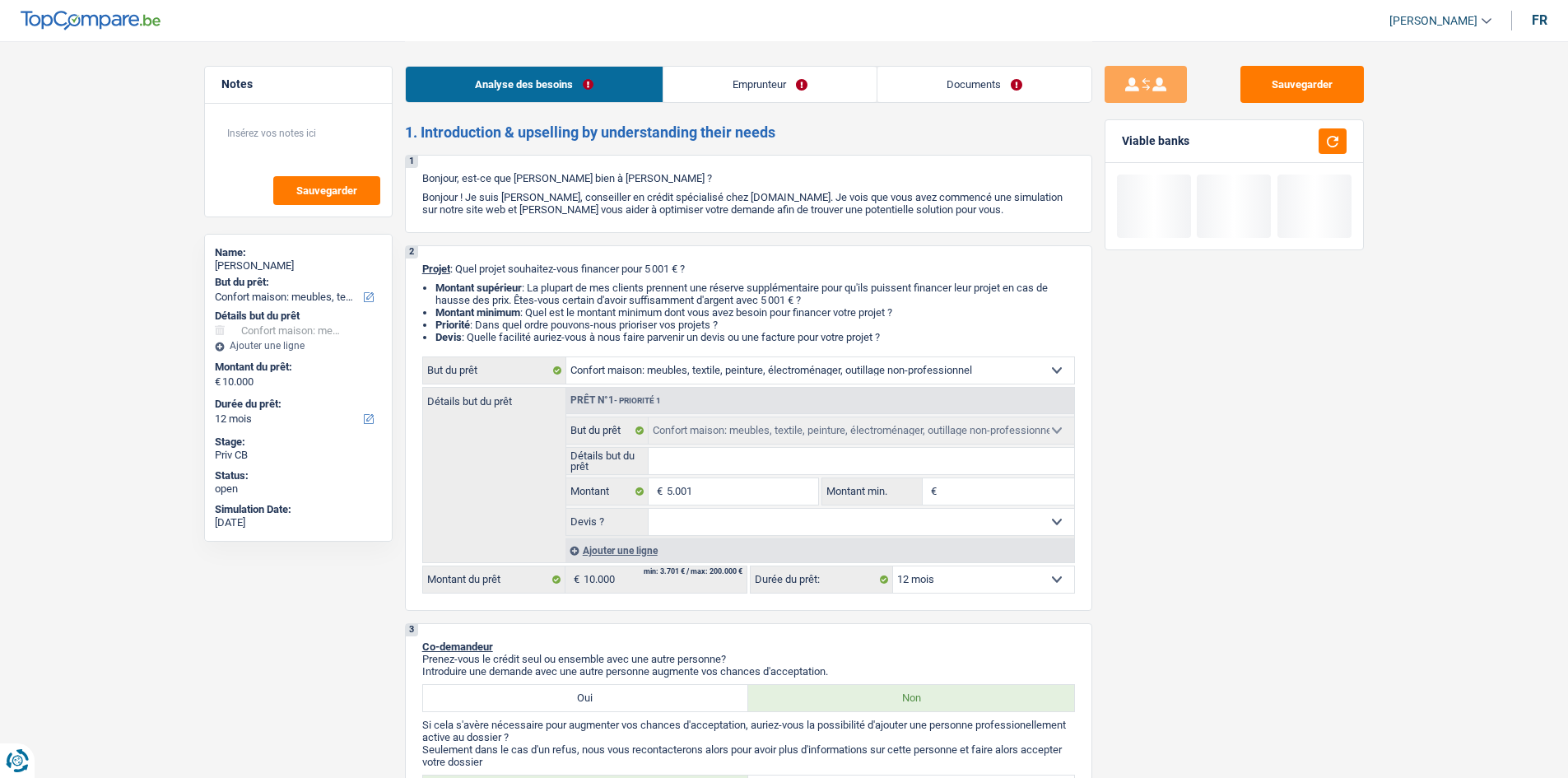
type input "5.001"
select select "36"
type input "5.001"
select select "36"
type input "5.001"
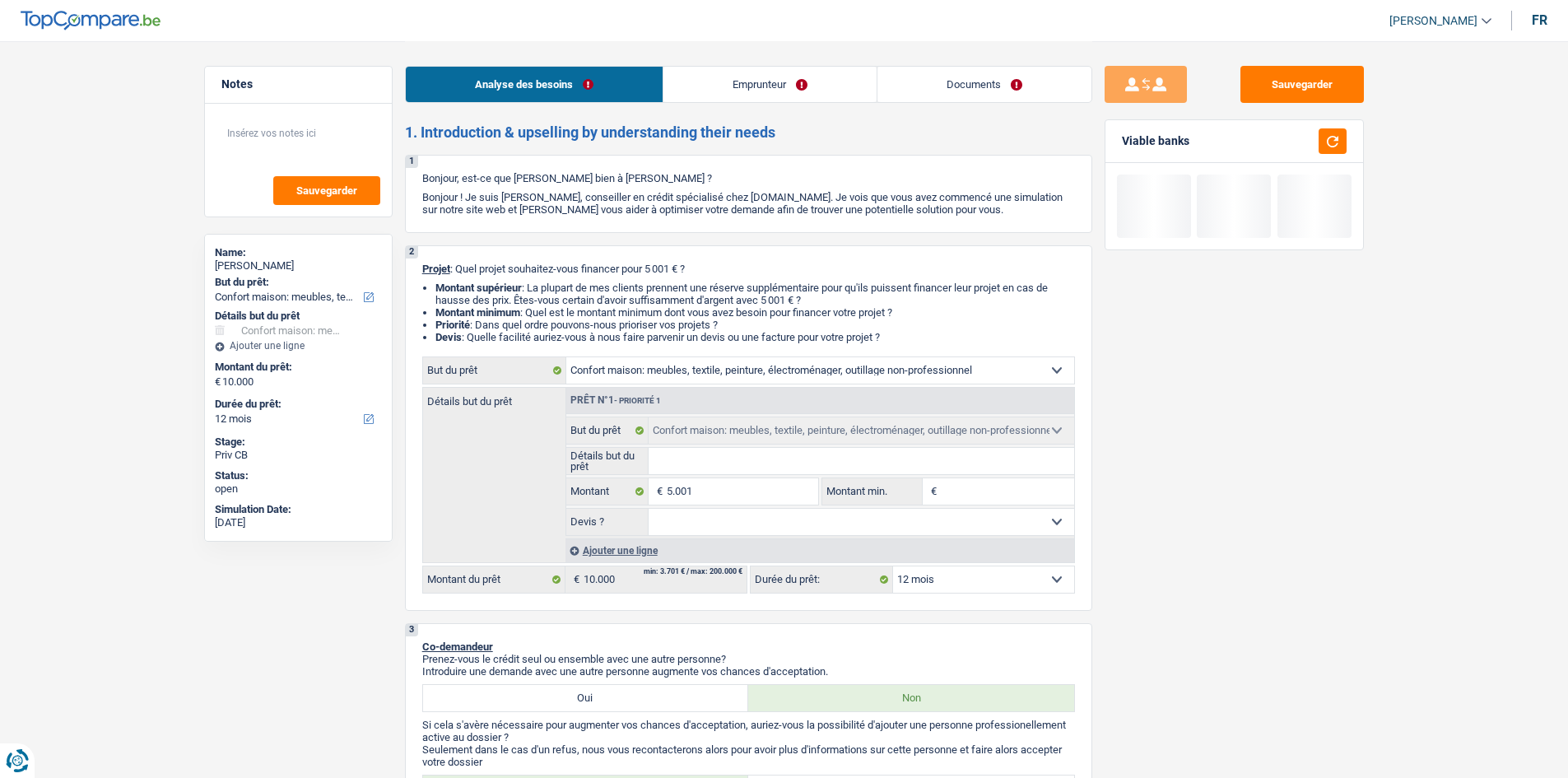
select select "36"
click at [1251, 601] on div "Sauvegarder Viable banks" at bounding box center [1234, 409] width 284 height 686
click at [813, 80] on link "Emprunteur" at bounding box center [769, 84] width 213 height 36
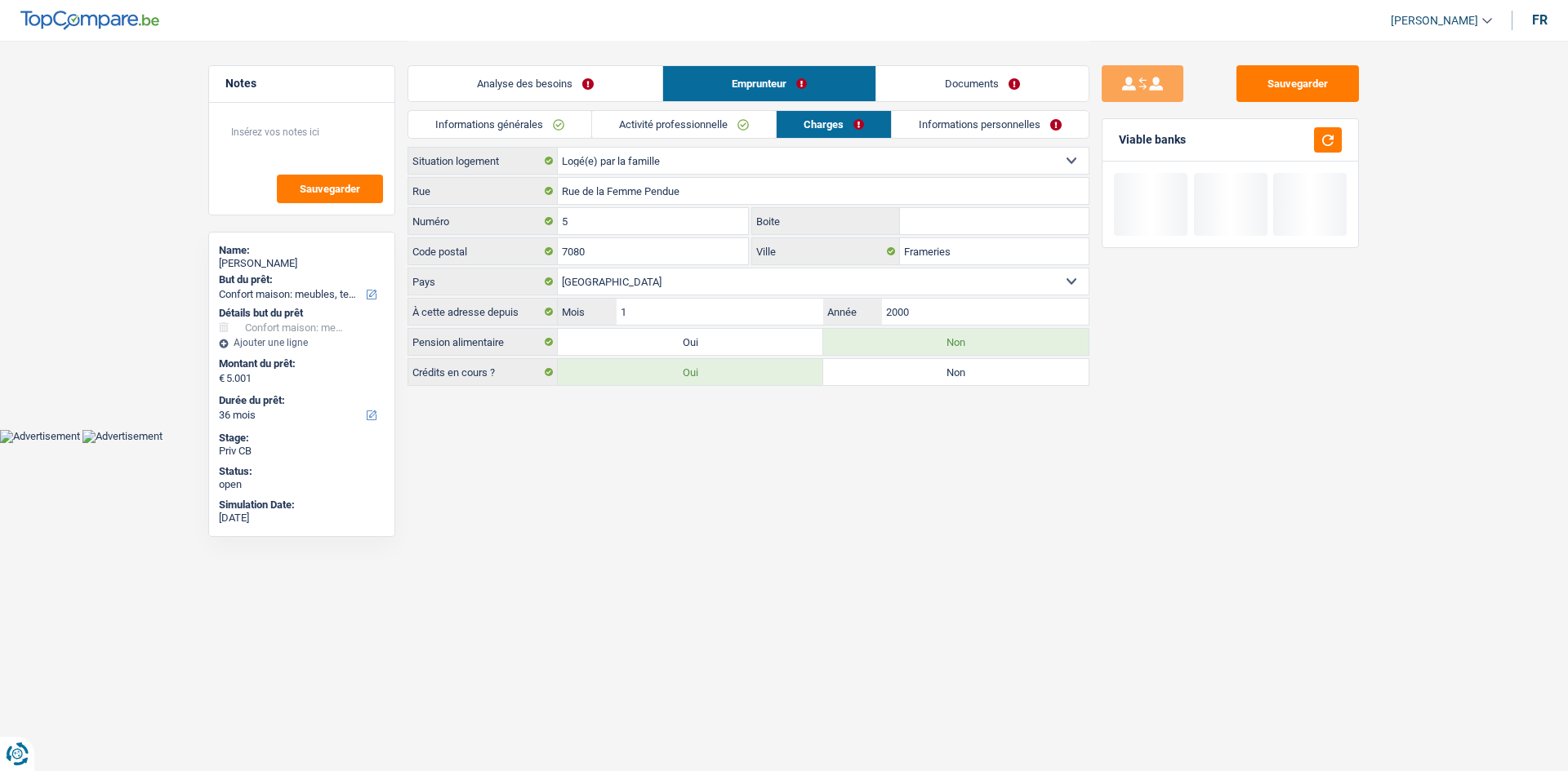
click at [711, 119] on link "Activité professionnelle" at bounding box center [683, 125] width 184 height 27
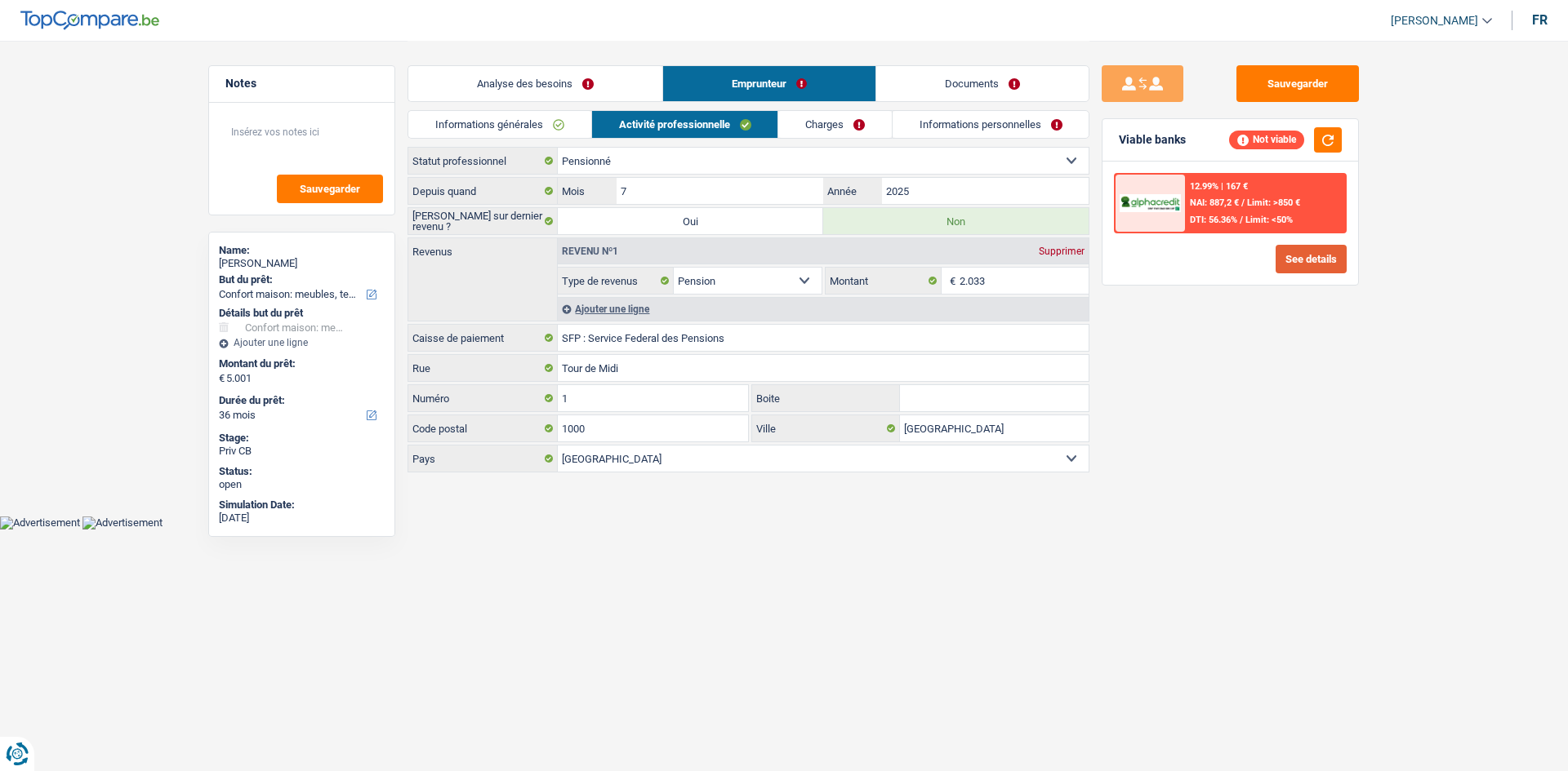
click at [1241, 259] on button "See details" at bounding box center [1311, 259] width 71 height 29
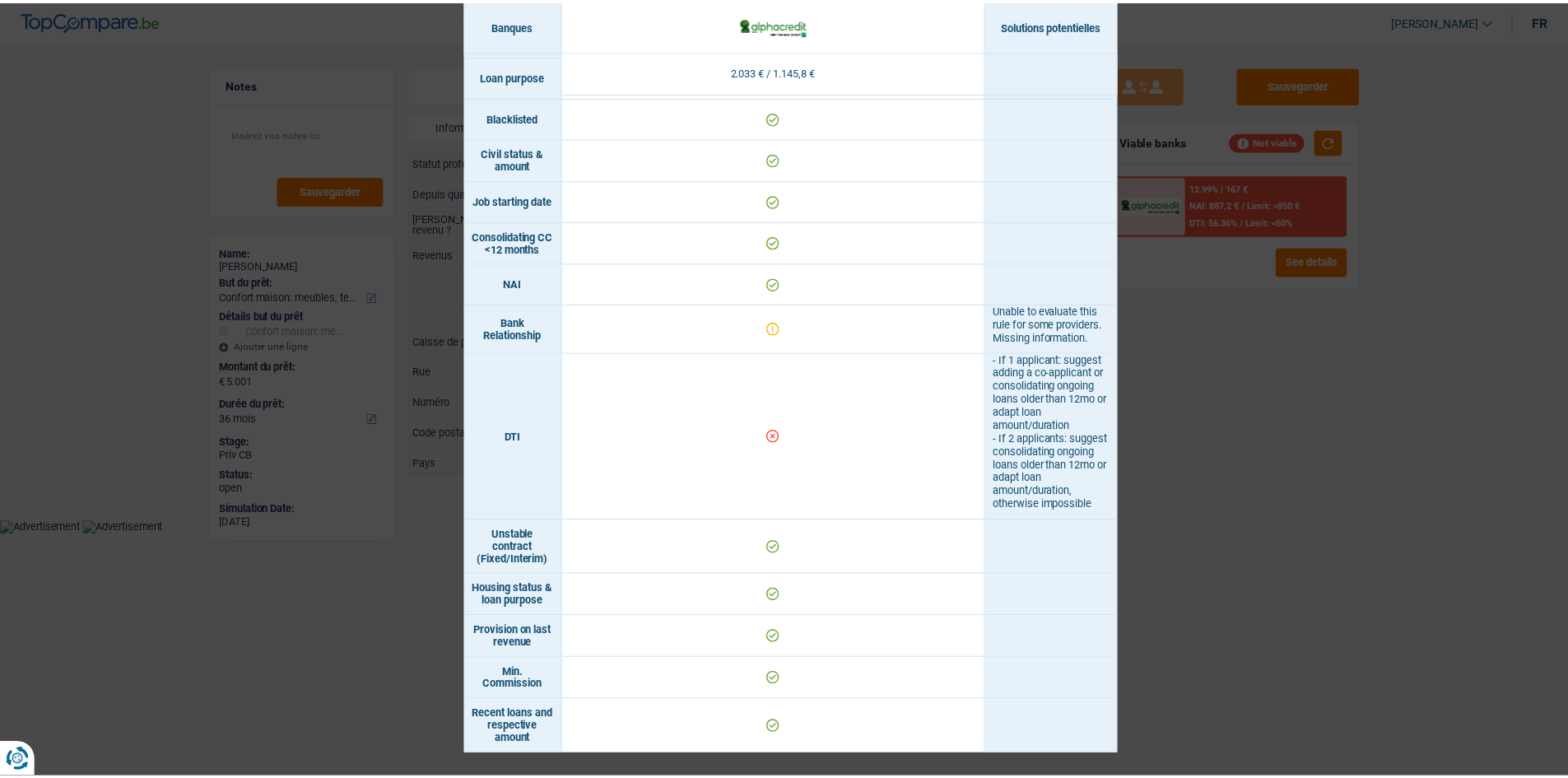
scroll to position [571, 0]
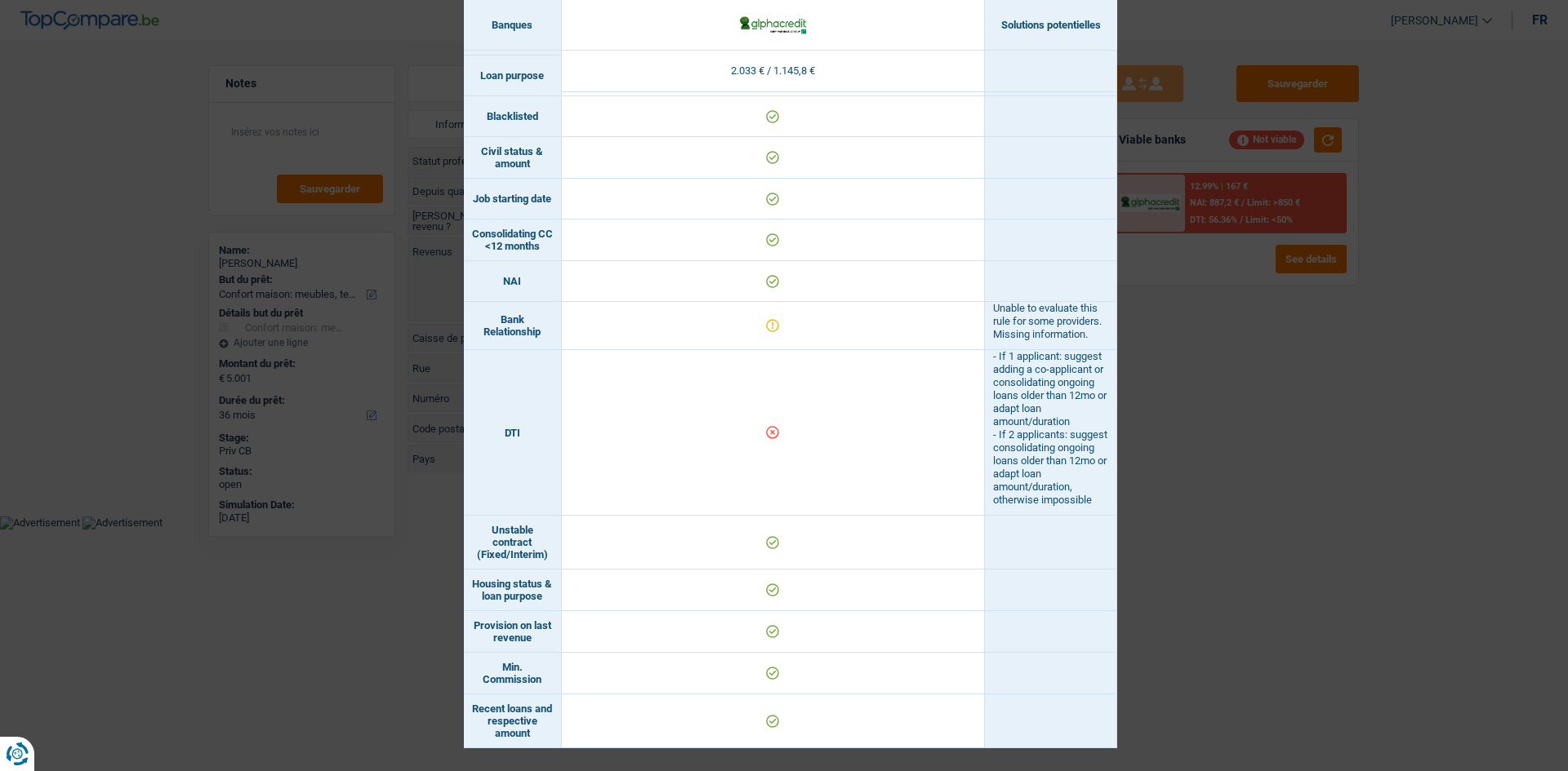
click at [1241, 499] on div "Banks conditions × Banques Solutions potentielles Revenus / Charges 2.033 € / 1…" at bounding box center [784, 385] width 1568 height 771
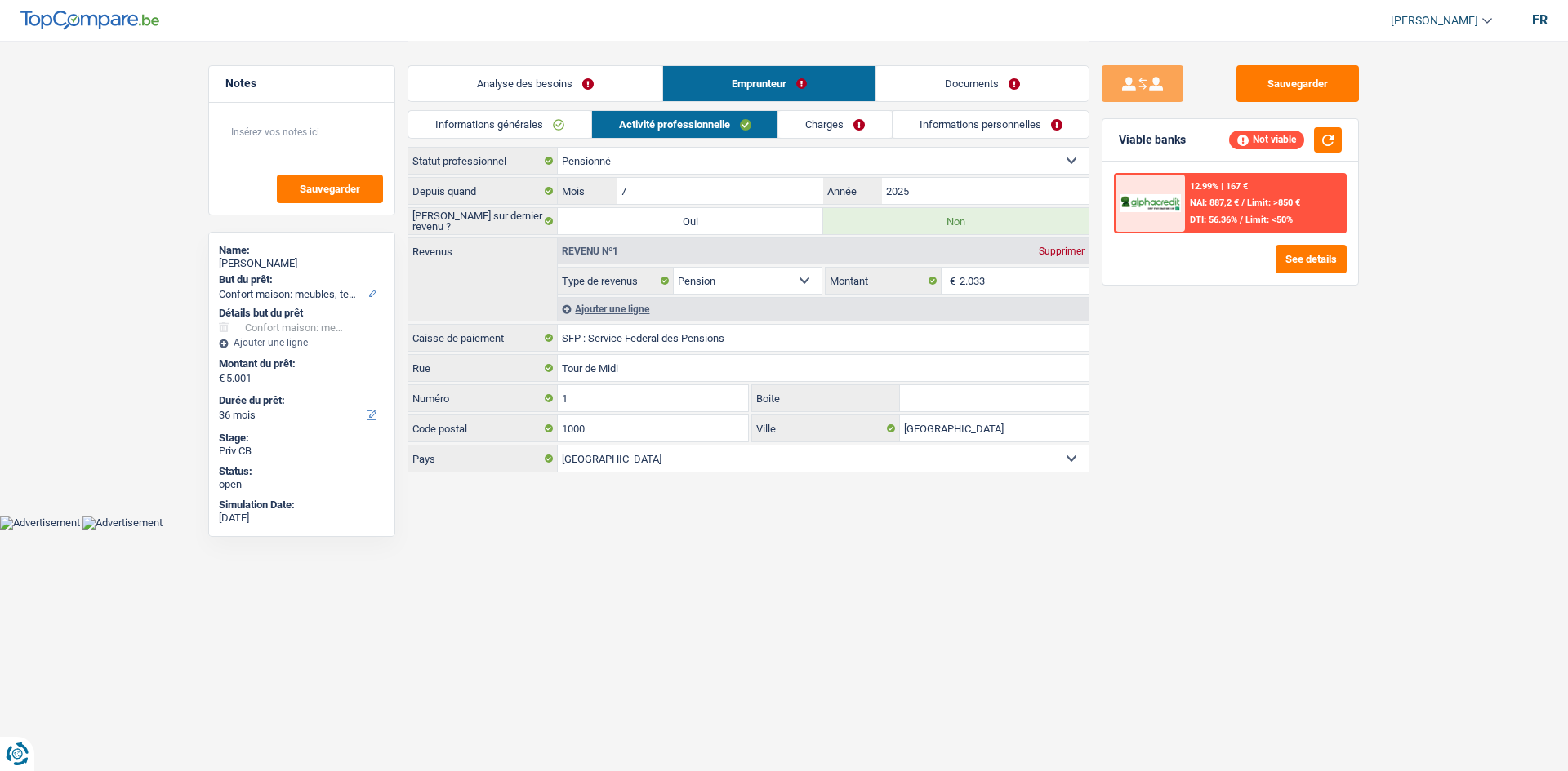
click at [565, 73] on link "Analyse des besoins" at bounding box center [535, 83] width 254 height 35
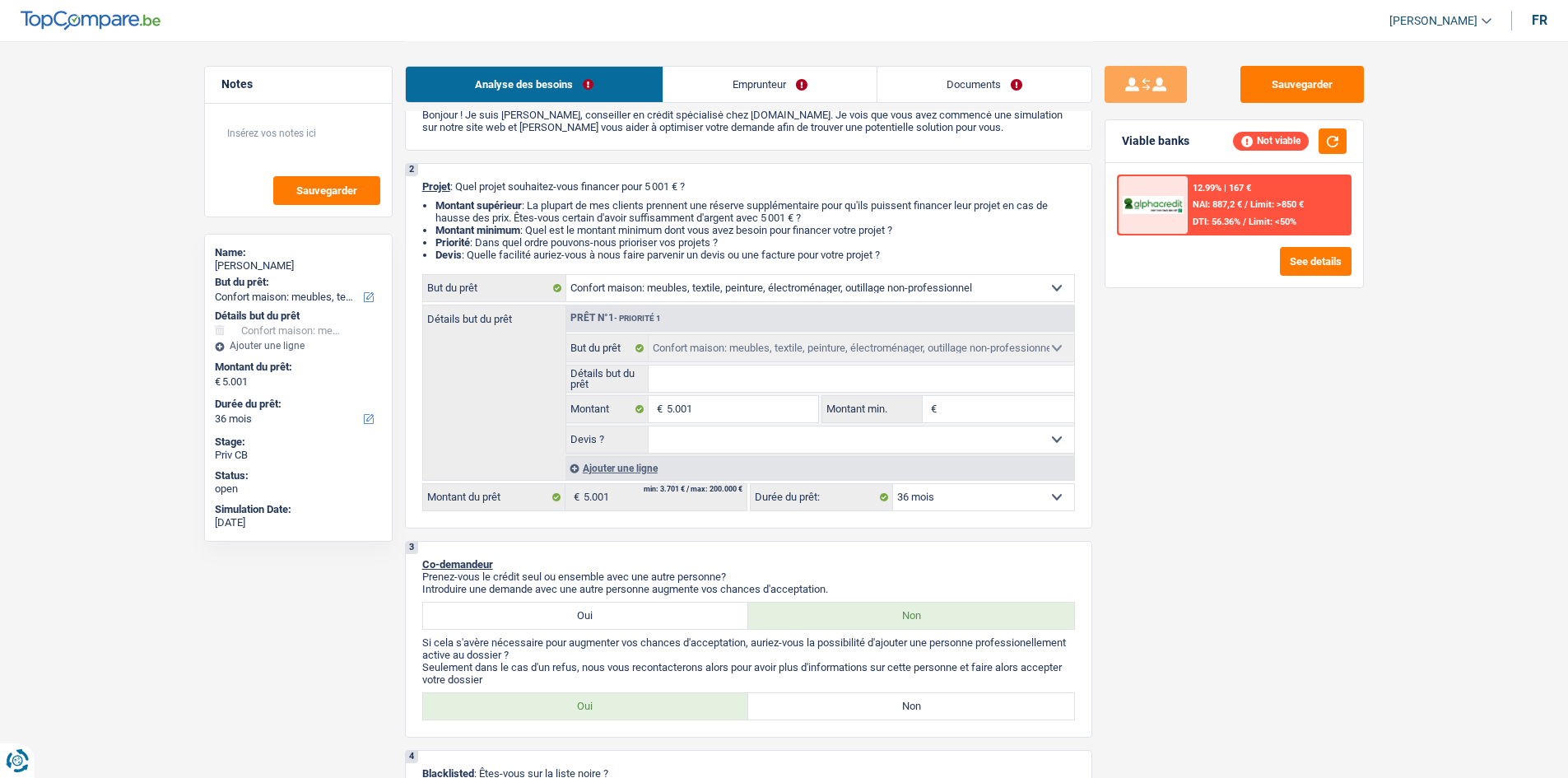
scroll to position [0, 0]
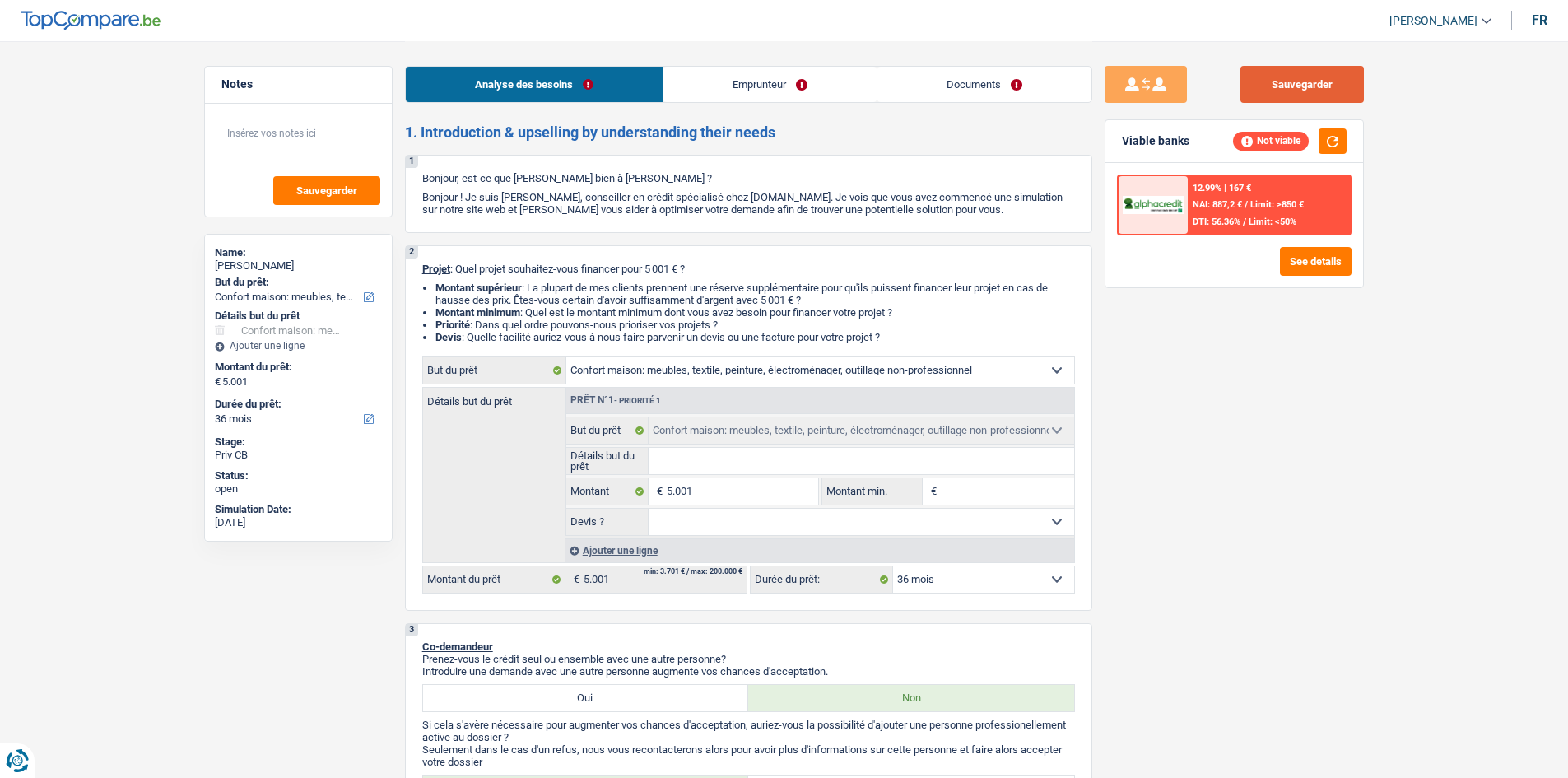
drag, startPoint x: 1353, startPoint y: 87, endPoint x: 1580, endPoint y: 209, distance: 257.7
click at [1251, 91] on button "Sauvegarder" at bounding box center [1302, 84] width 123 height 37
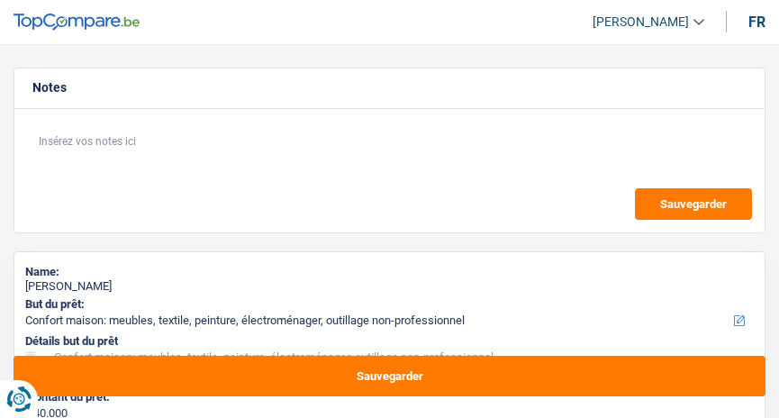
select select "household"
select select "120"
select select "household"
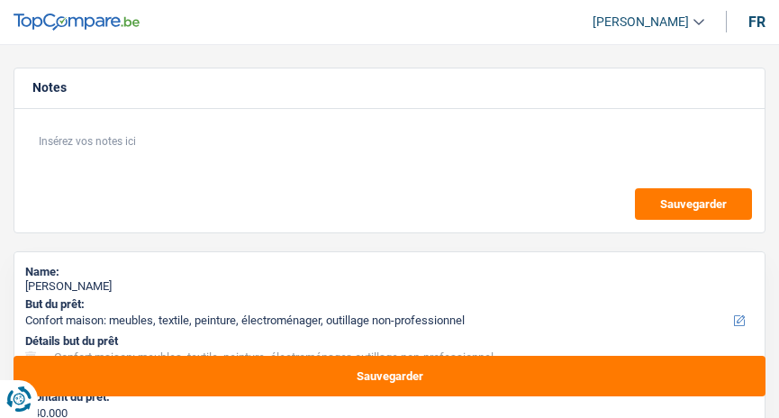
select select "120"
select select "privateEmployee"
select select "netSalary"
select select "rentalIncome"
select select "mealVouchers"
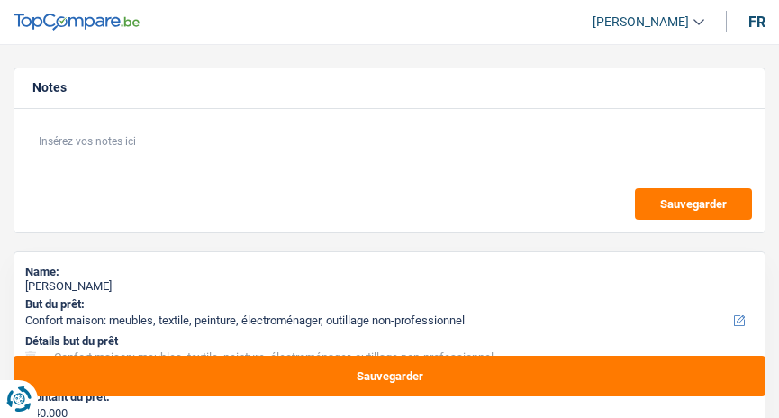
select select "liveWithParents"
select select "mortgage"
select select "300"
select select "mortgage"
select select "360"
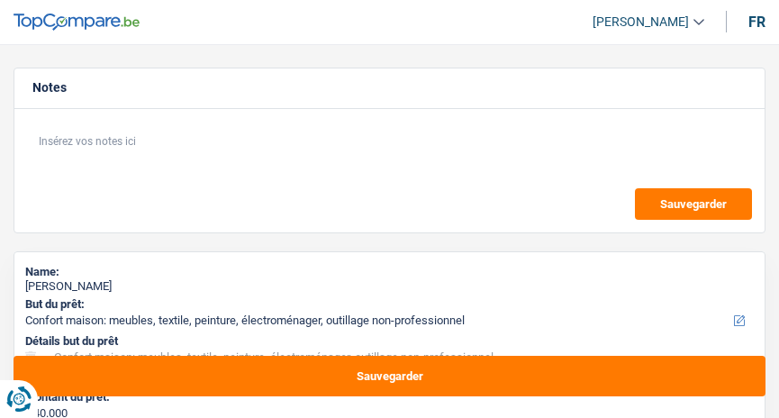
select select "household"
select select "120"
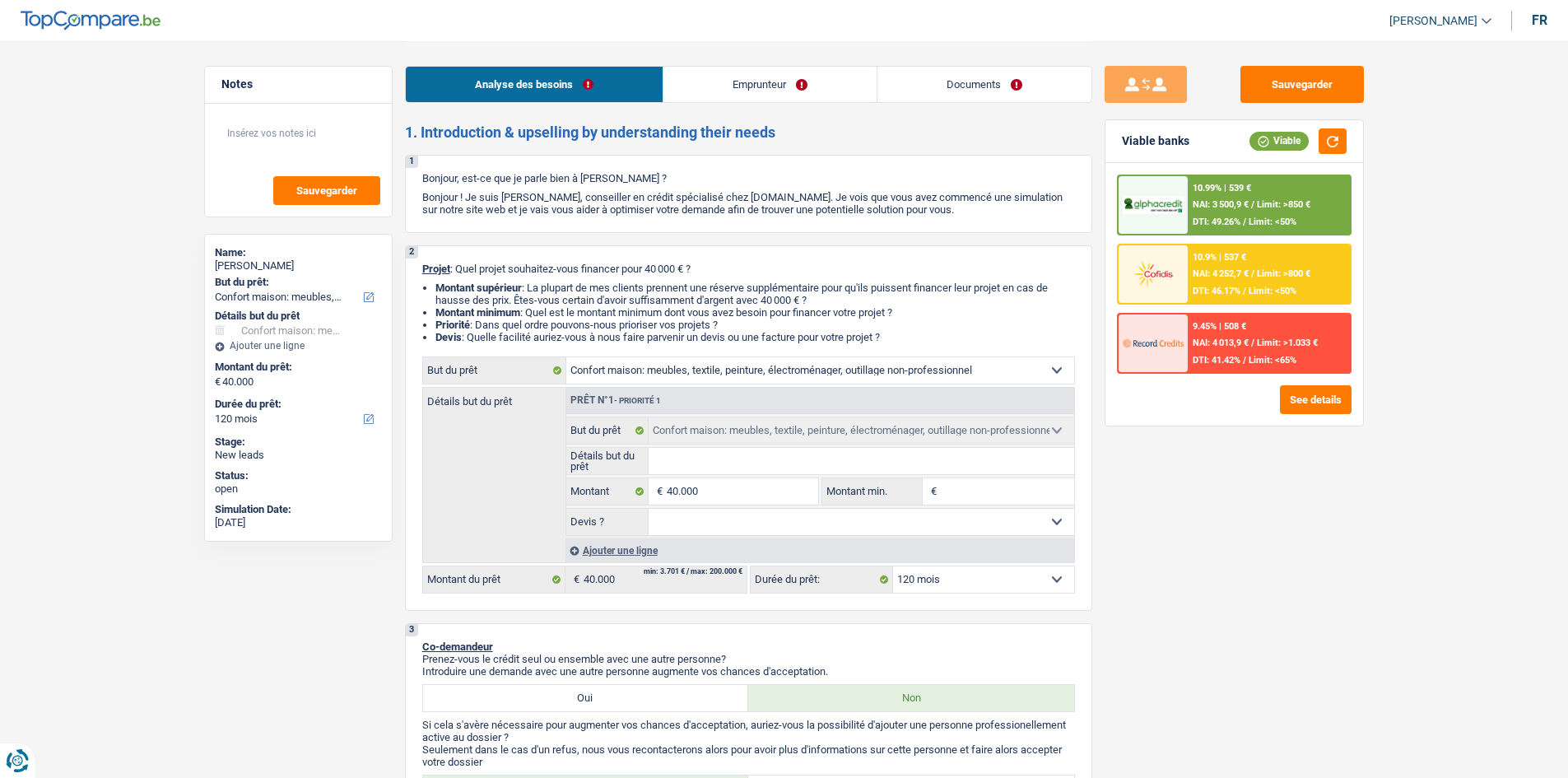
click at [711, 358] on select "Confort maison: meubles, textile, peinture, électroménager, outillage non-profe…" at bounding box center [821, 370] width 508 height 27
click at [711, 80] on link "Emprunteur" at bounding box center [769, 84] width 213 height 36
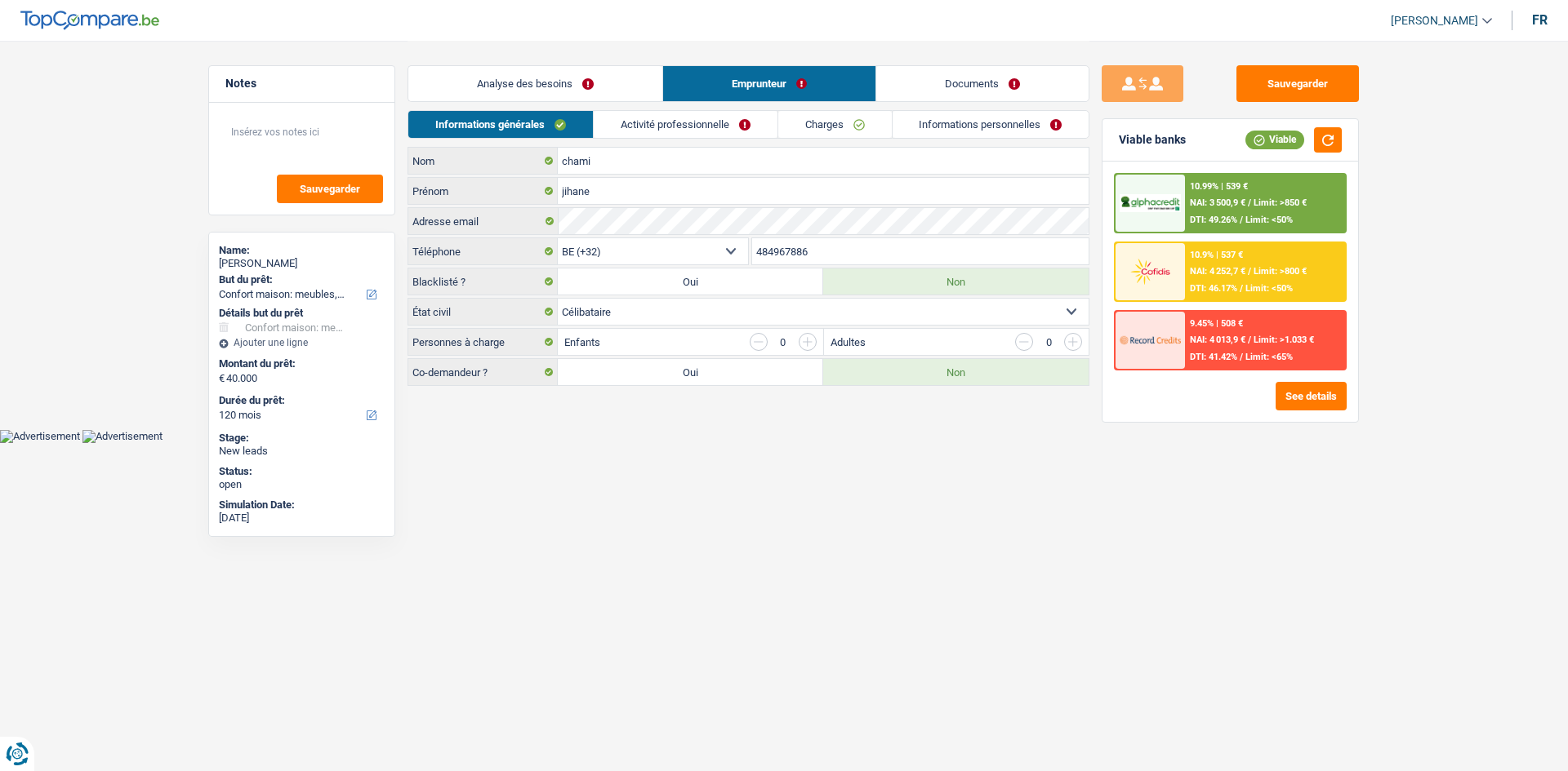
click at [705, 139] on div "Informations générales Activité professionnelle Charges Informations personnell…" at bounding box center [749, 129] width 682 height 37
click at [705, 127] on link "Charges" at bounding box center [835, 125] width 113 height 27
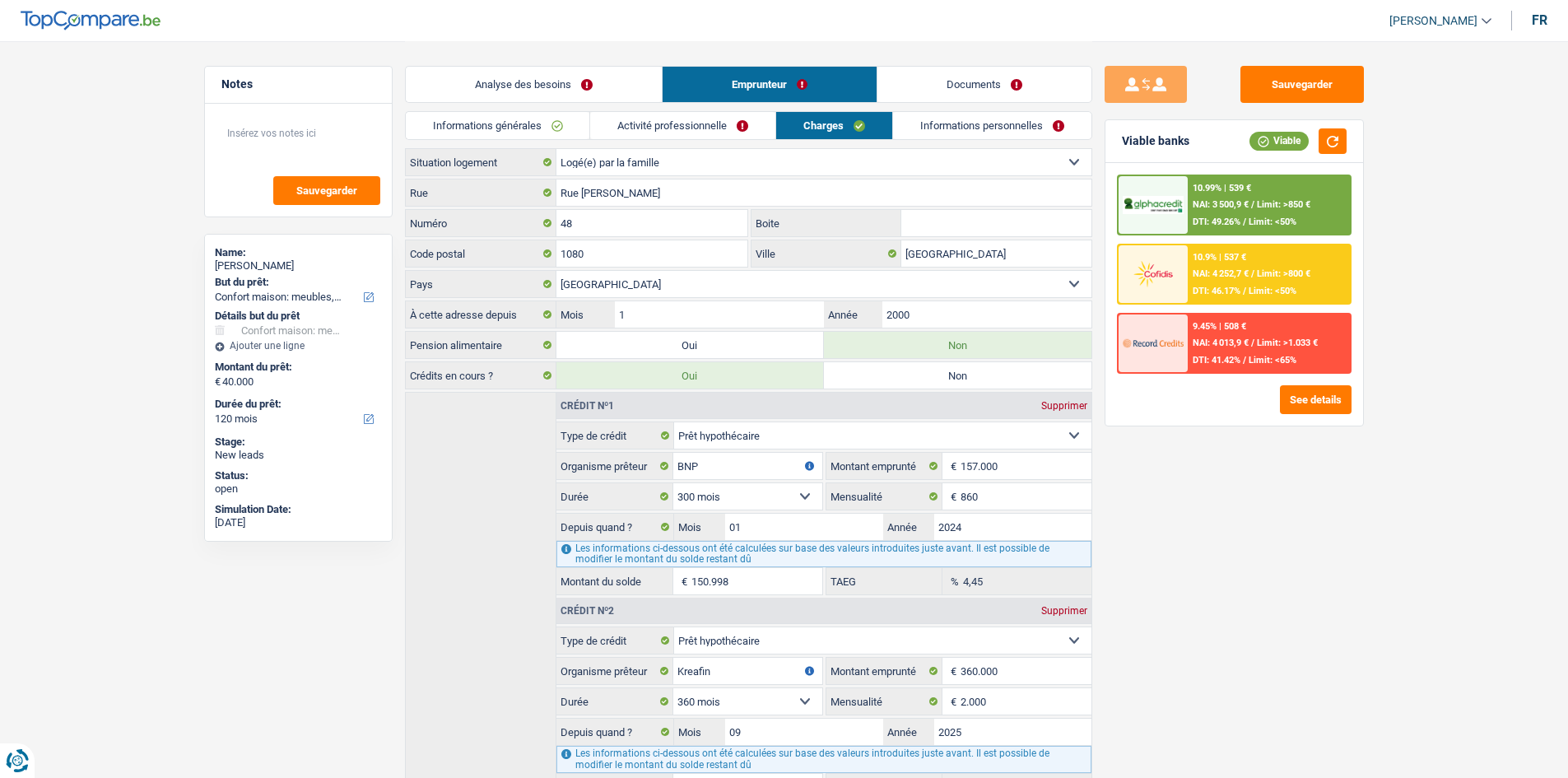
click at [659, 165] on select "Locataire Propriétaire avec prêt hypothécaire Propriétaire sans prêt hypothécai…" at bounding box center [824, 162] width 535 height 27
select select "ownerWithMortgage"
click at [556, 149] on select "Locataire Propriétaire avec prêt hypothécaire Propriétaire sans prêt hypothécai…" at bounding box center [824, 162] width 535 height 27
select select "ownerWithMortgage"
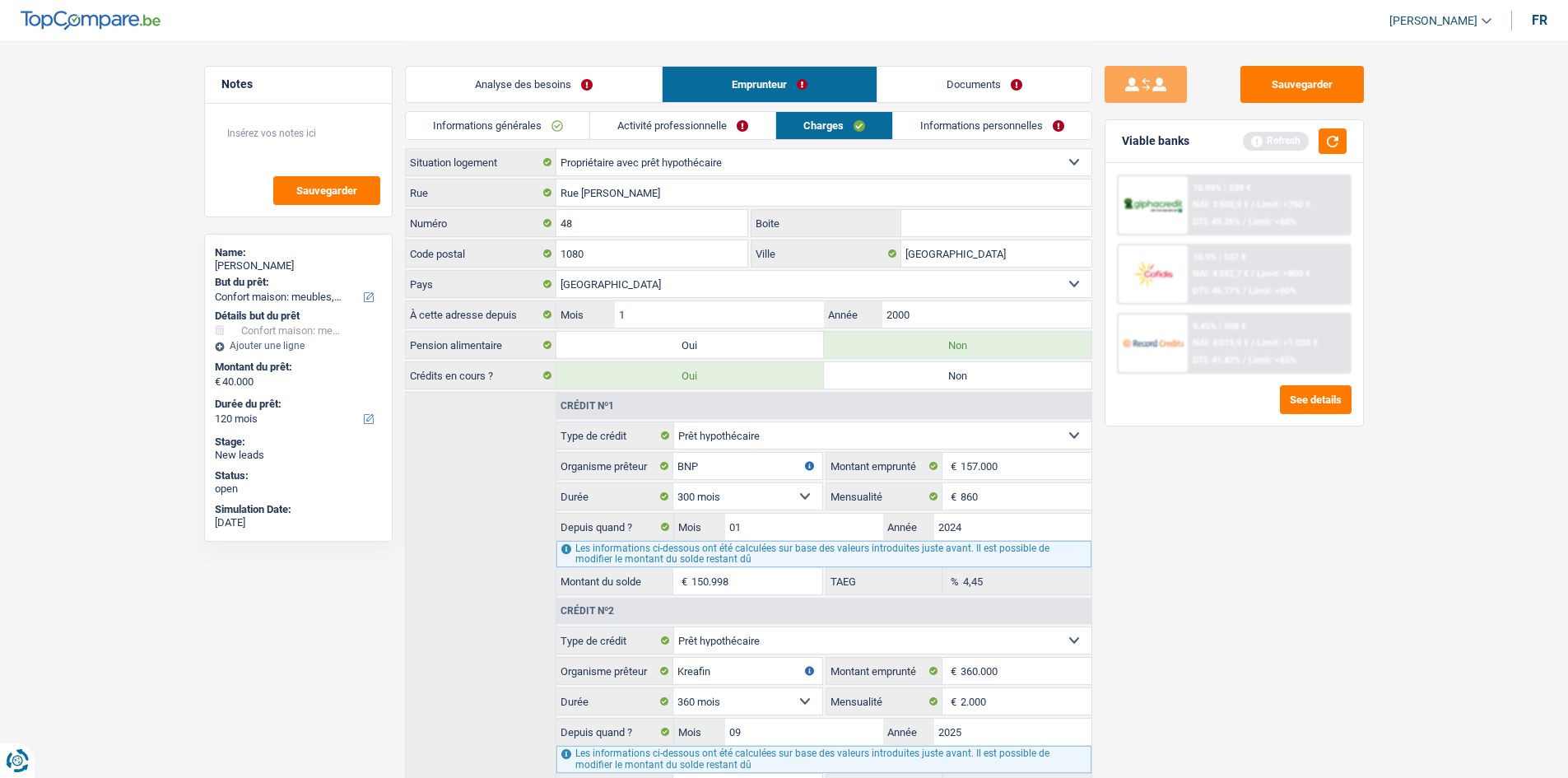
click at [613, 88] on link "Analyse des besoins" at bounding box center [534, 84] width 256 height 36
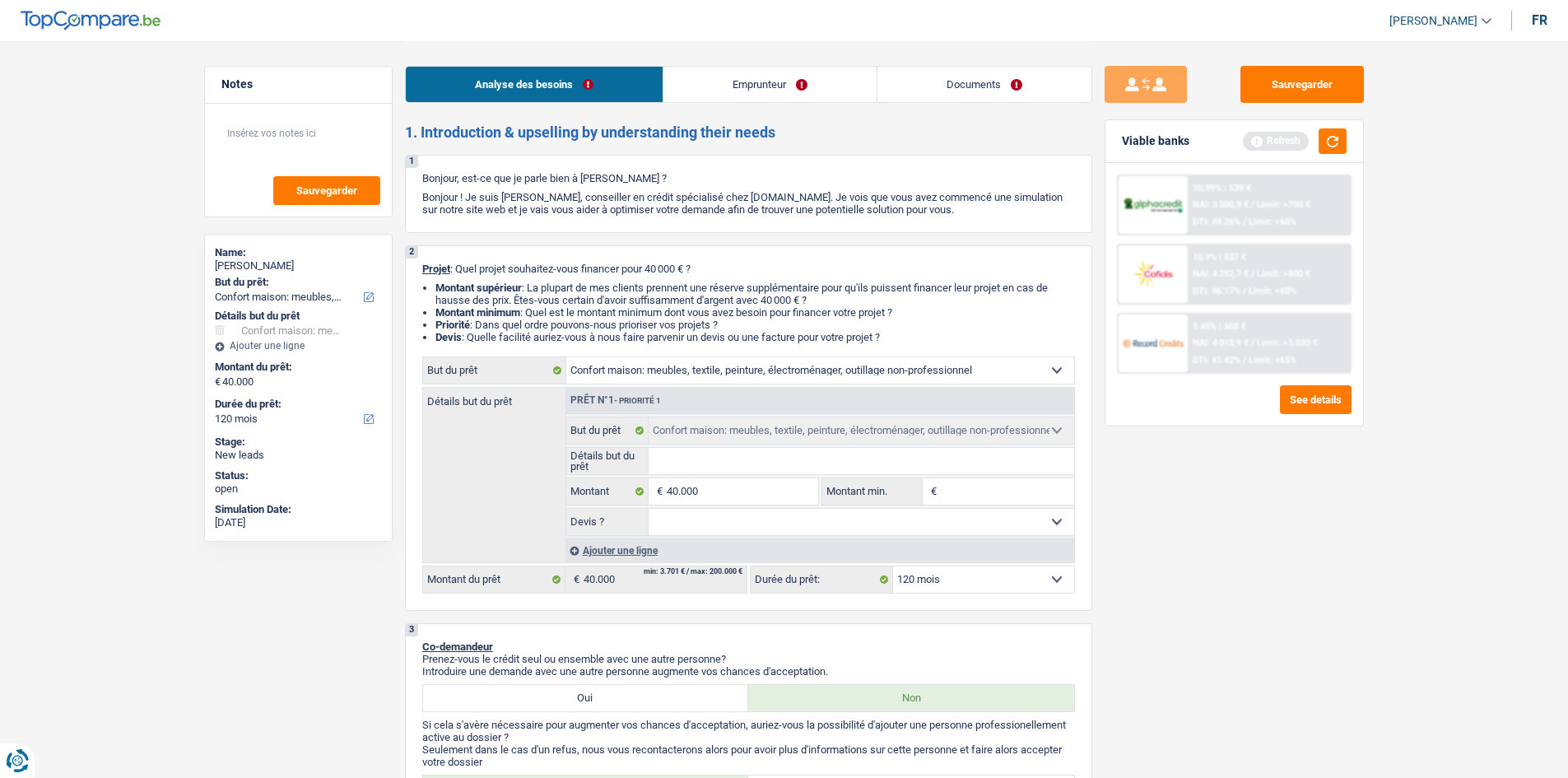
click at [711, 361] on select "Confort maison: meubles, textile, peinture, électroménager, outillage non-profe…" at bounding box center [821, 370] width 508 height 27
select select "renovation"
click at [567, 357] on select "Confort maison: meubles, textile, peinture, électroménager, outillage non-profe…" at bounding box center [821, 370] width 508 height 27
select select "renovation"
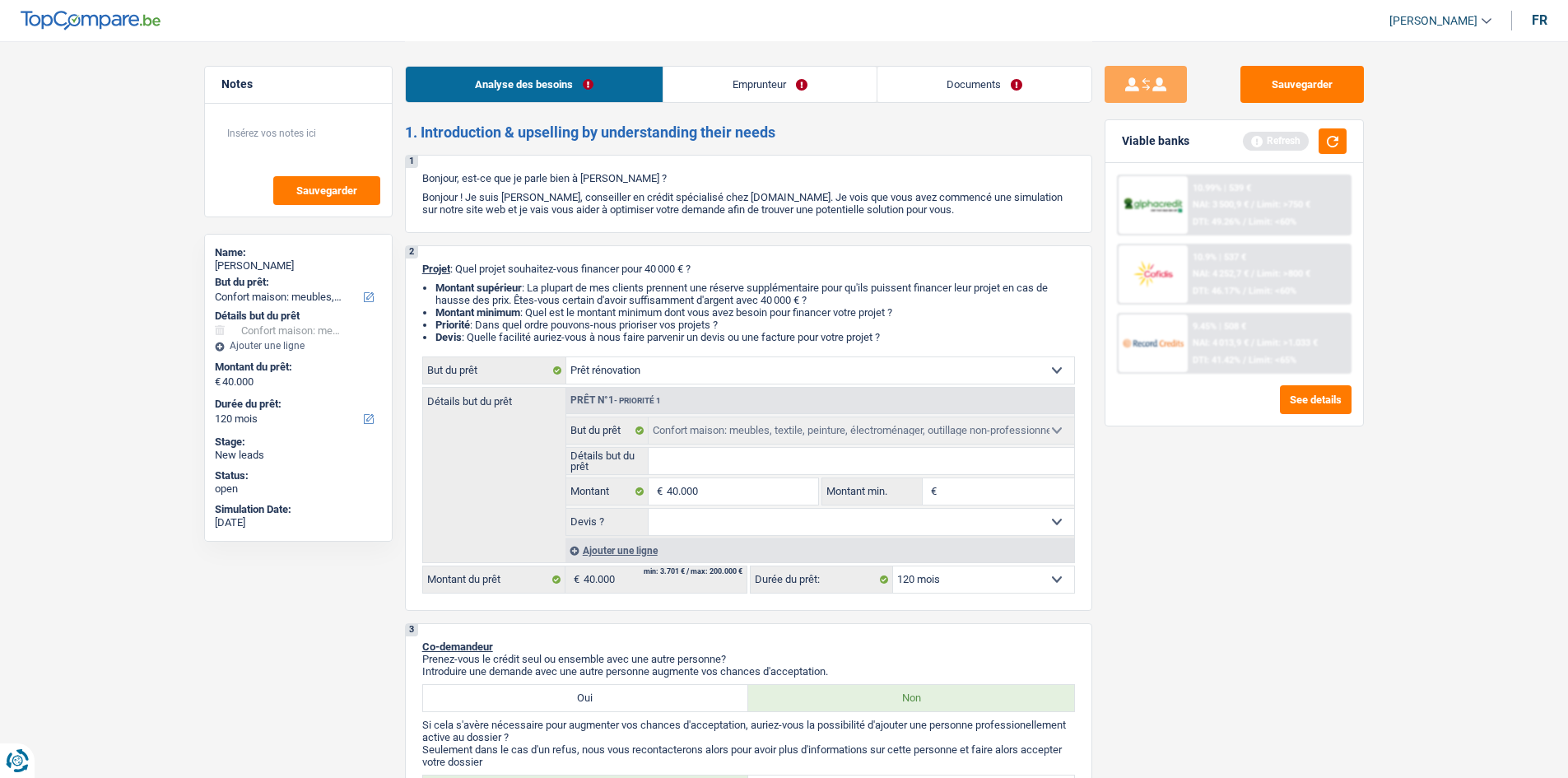
select select "renovation"
select select "household"
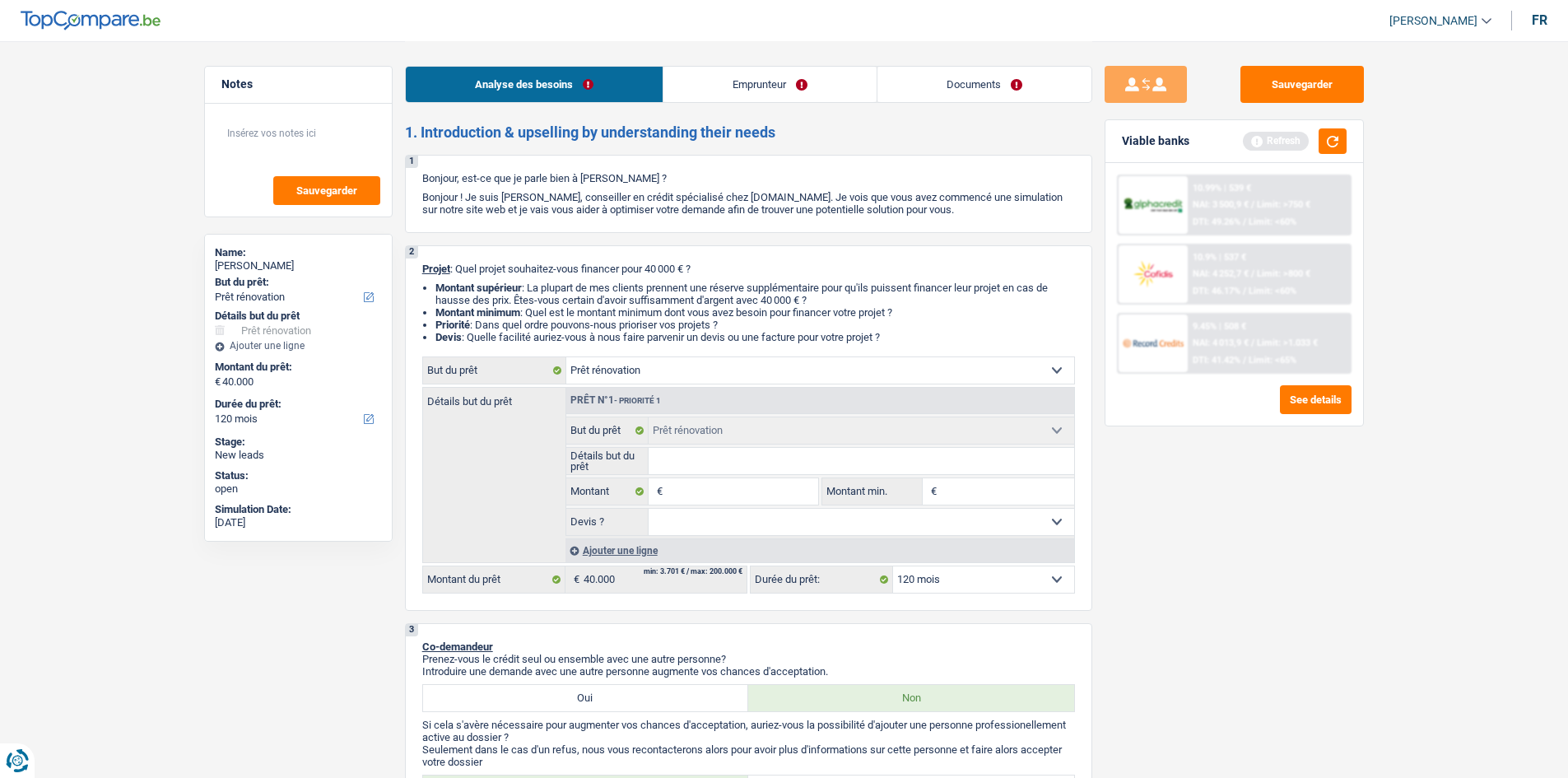
select select "household"
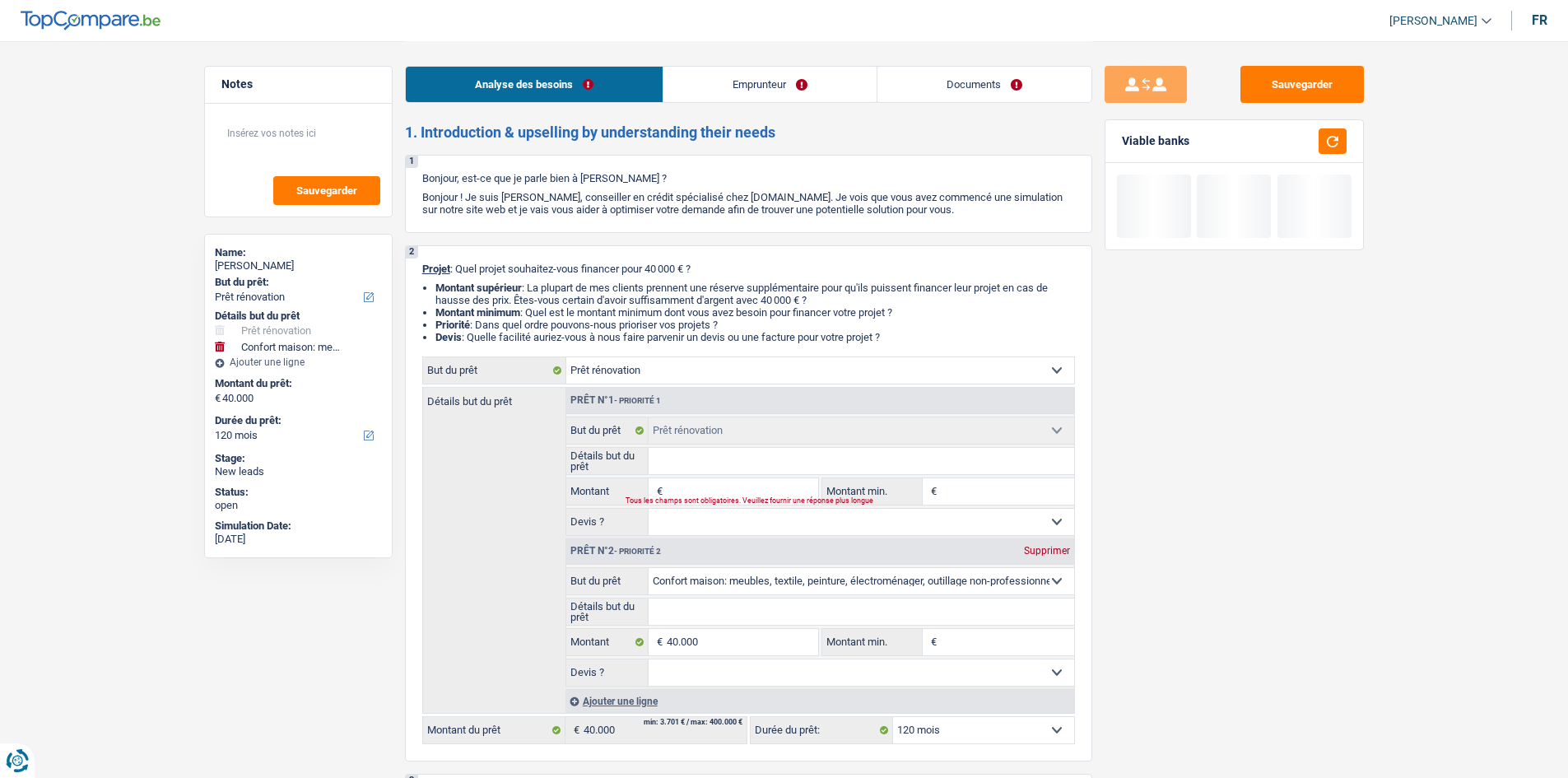
click at [711, 381] on div "Supprimer" at bounding box center [1046, 550] width 54 height 10
type input "0"
select select
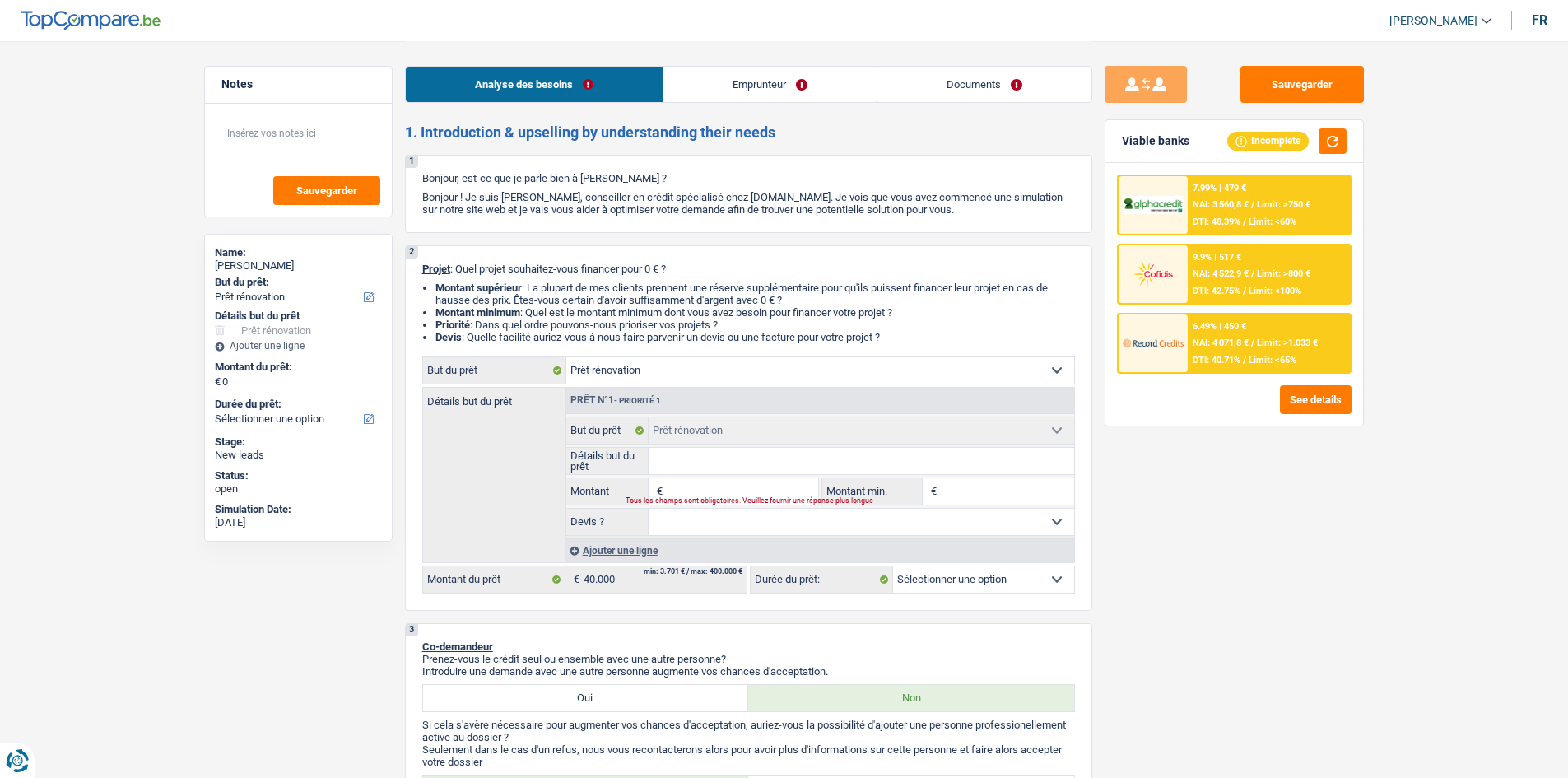
click at [711, 381] on input "Montant" at bounding box center [742, 491] width 151 height 27
type input "4"
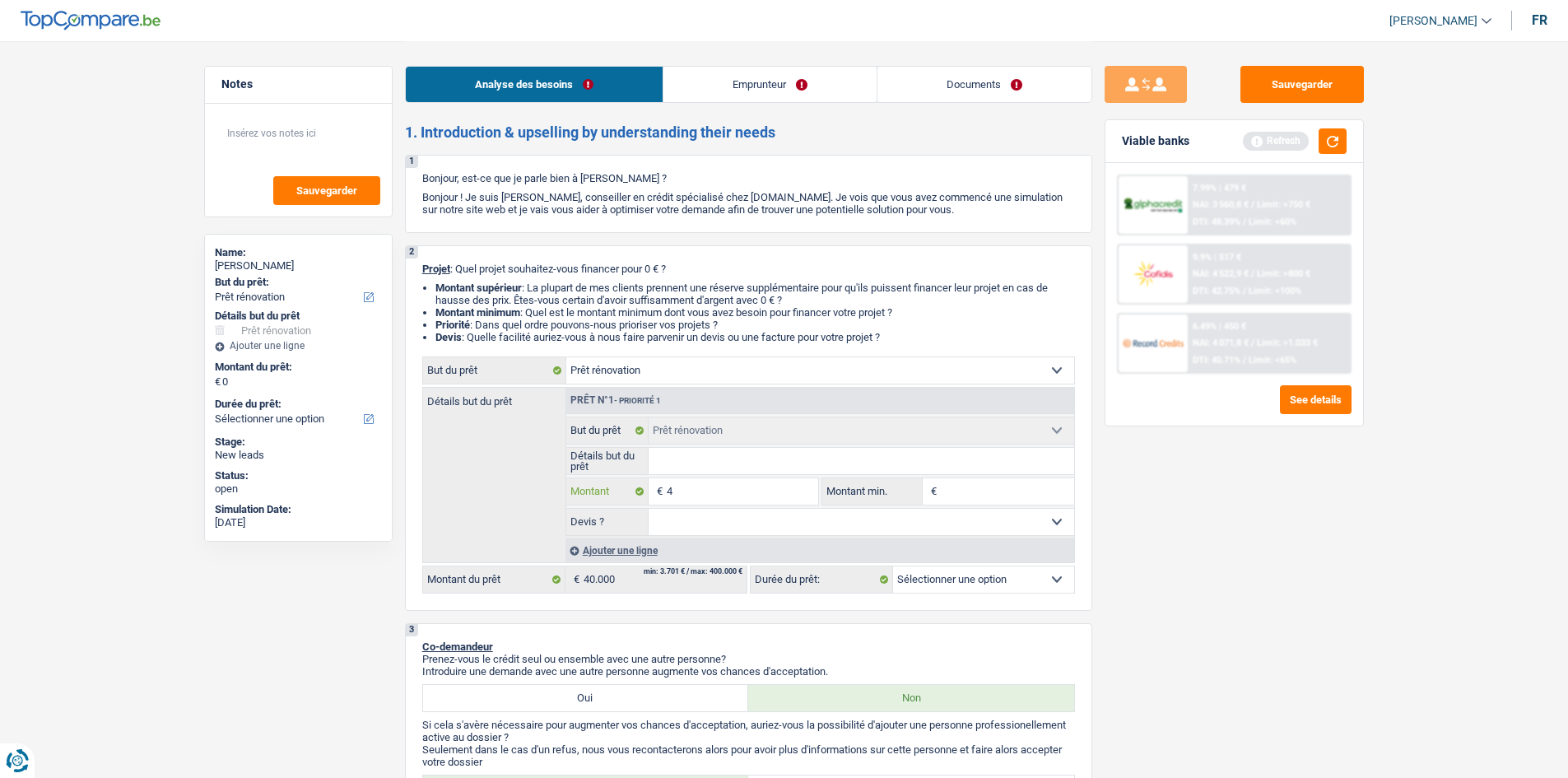
type input "40"
type input "400"
type input "4.000"
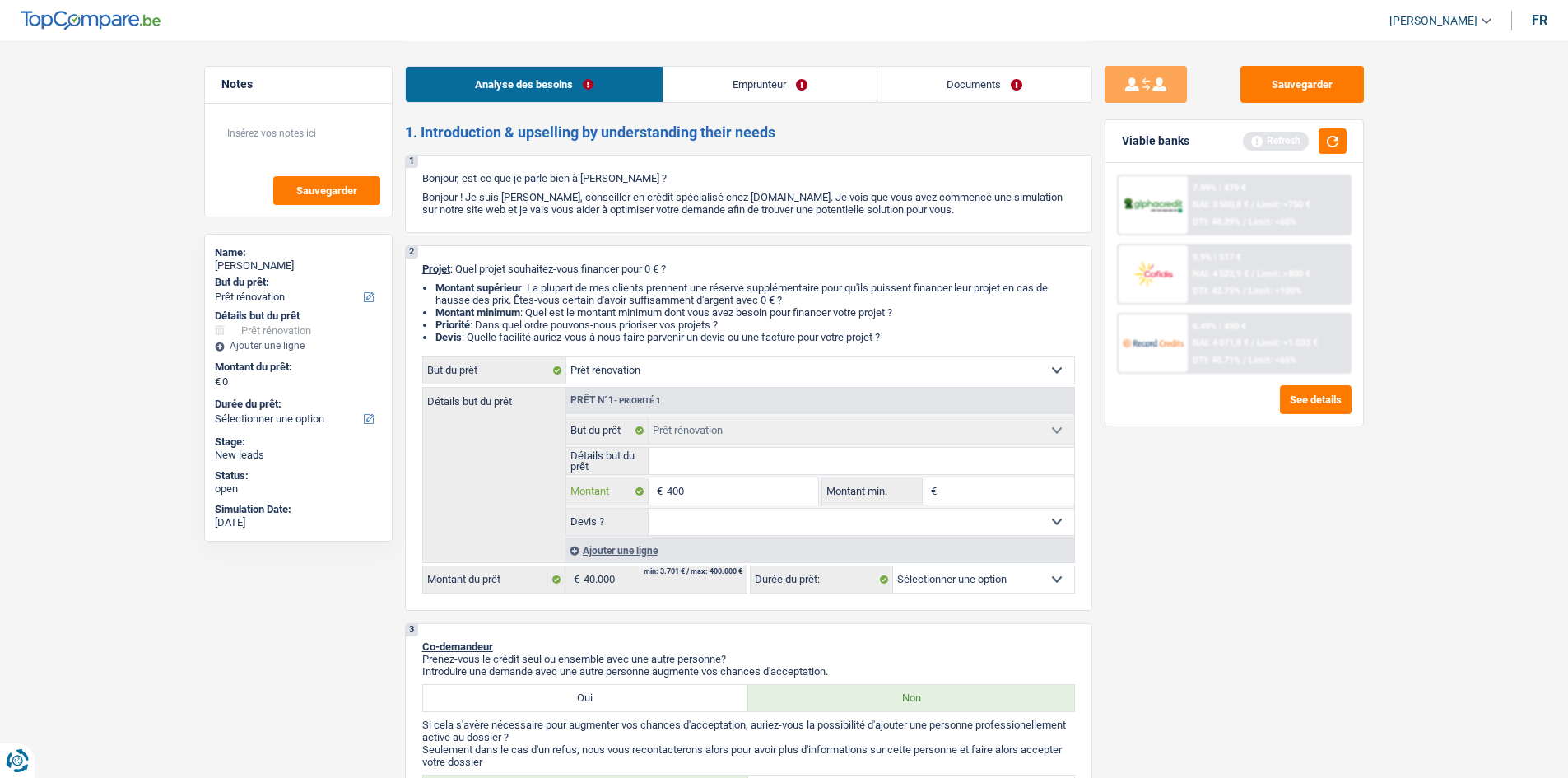
type input "4.000"
type input "40.000"
click at [711, 381] on input "Détails but du prêt" at bounding box center [862, 461] width 426 height 27
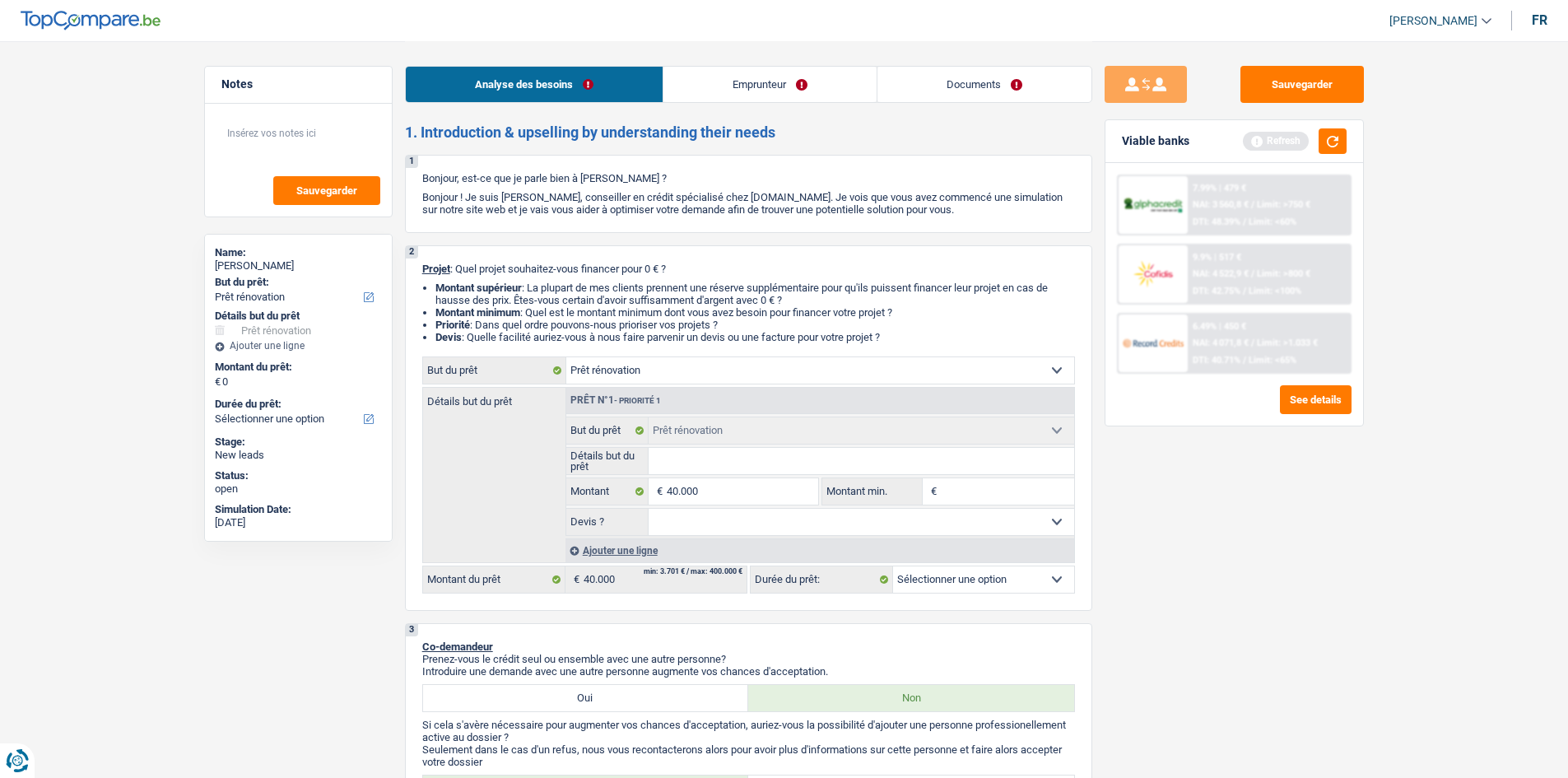
type input "40.000"
select select "144"
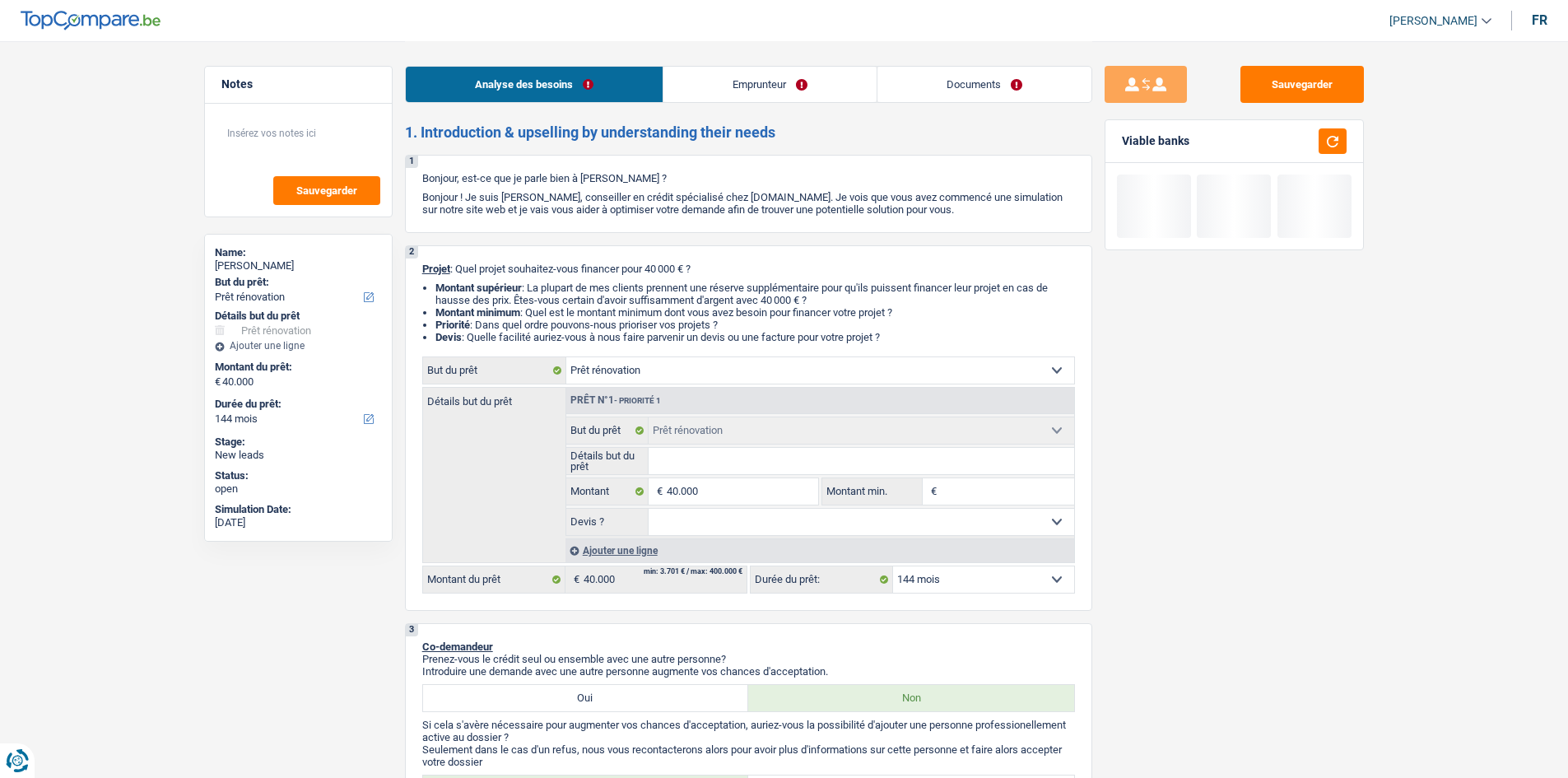
type input "T"
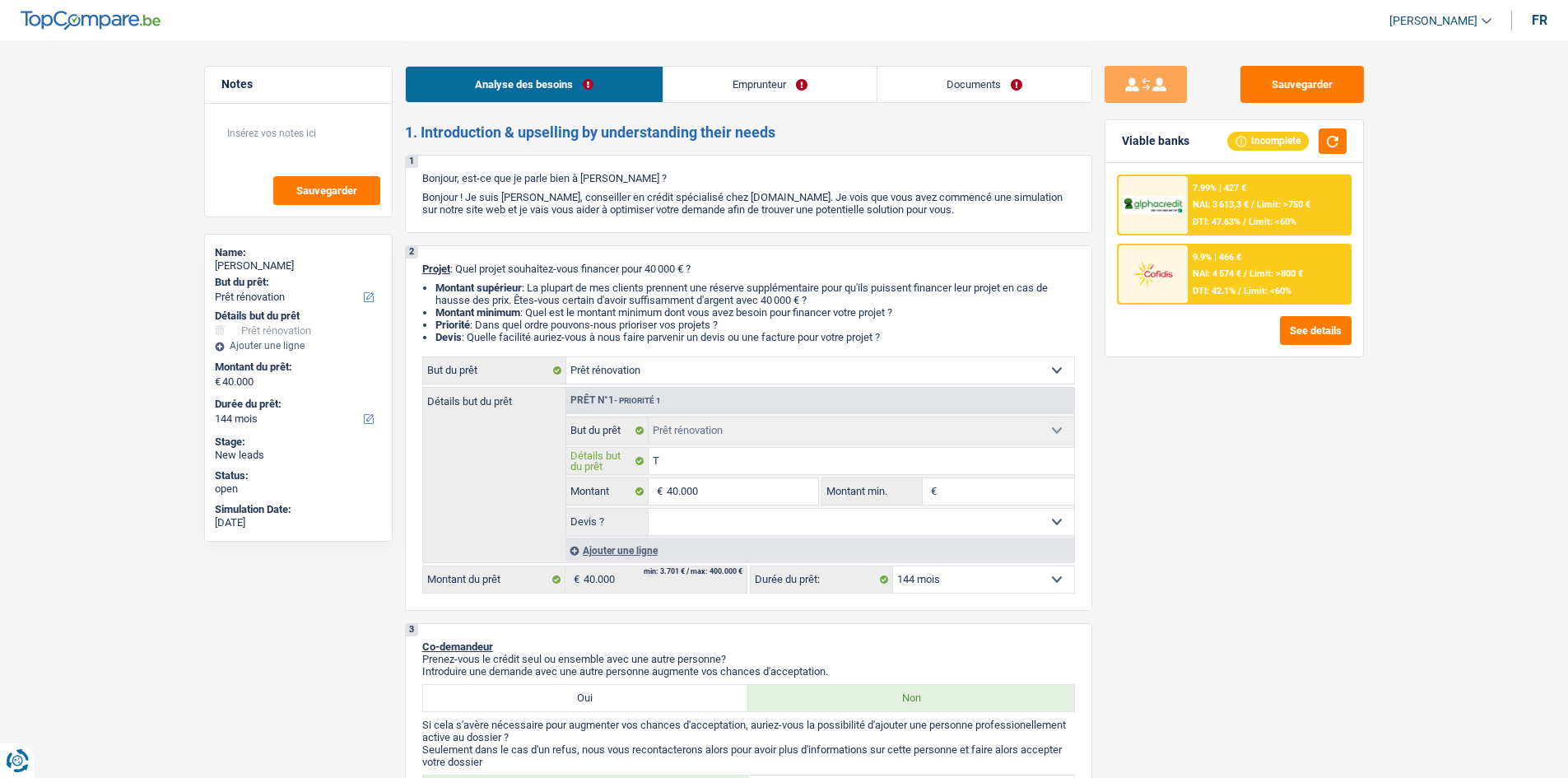
type input "To"
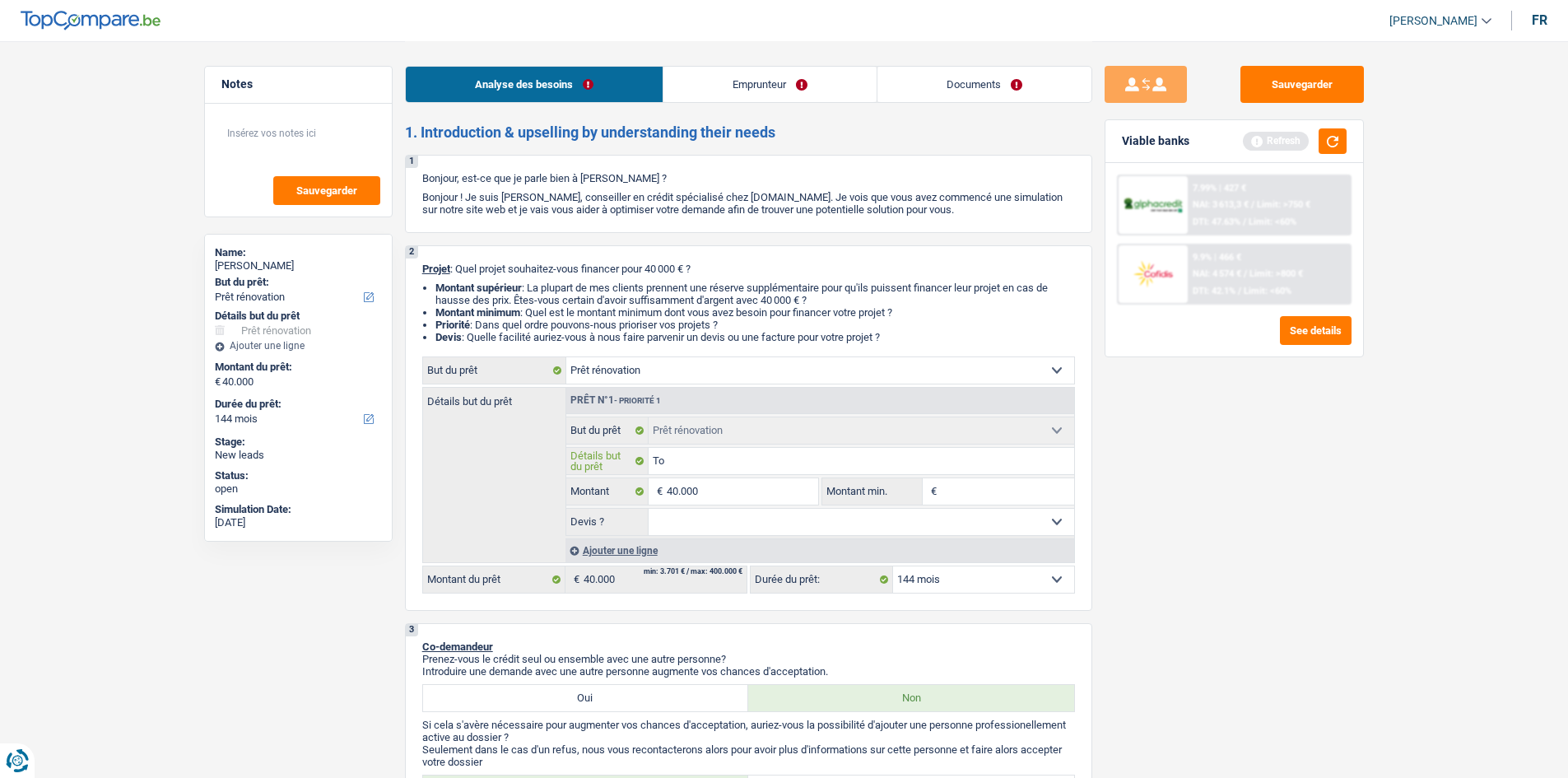
type input "Toi"
type input "Toit"
type input "Toitu"
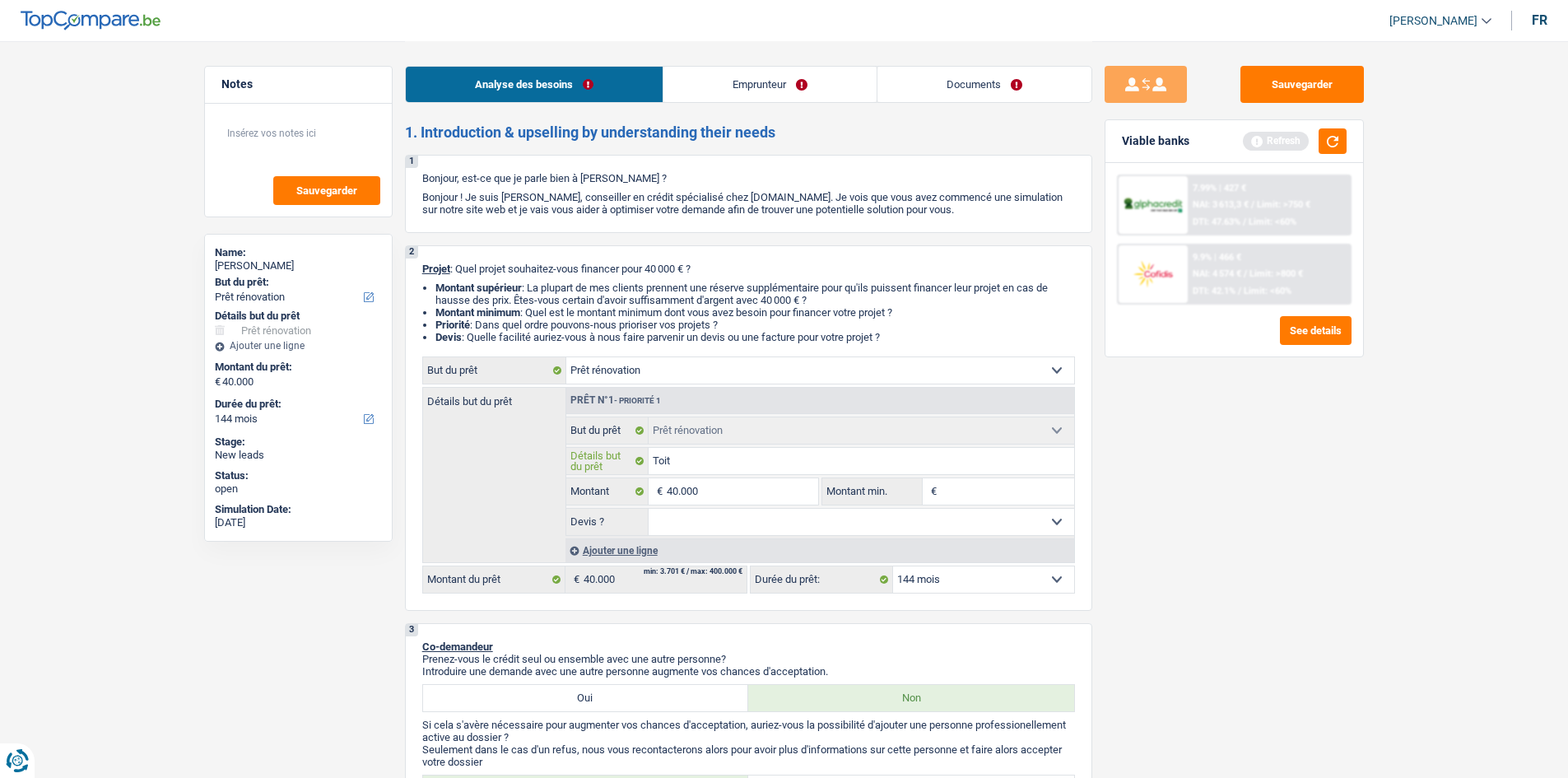
type input "Toitu"
type input "Toitur"
type input "Toiture"
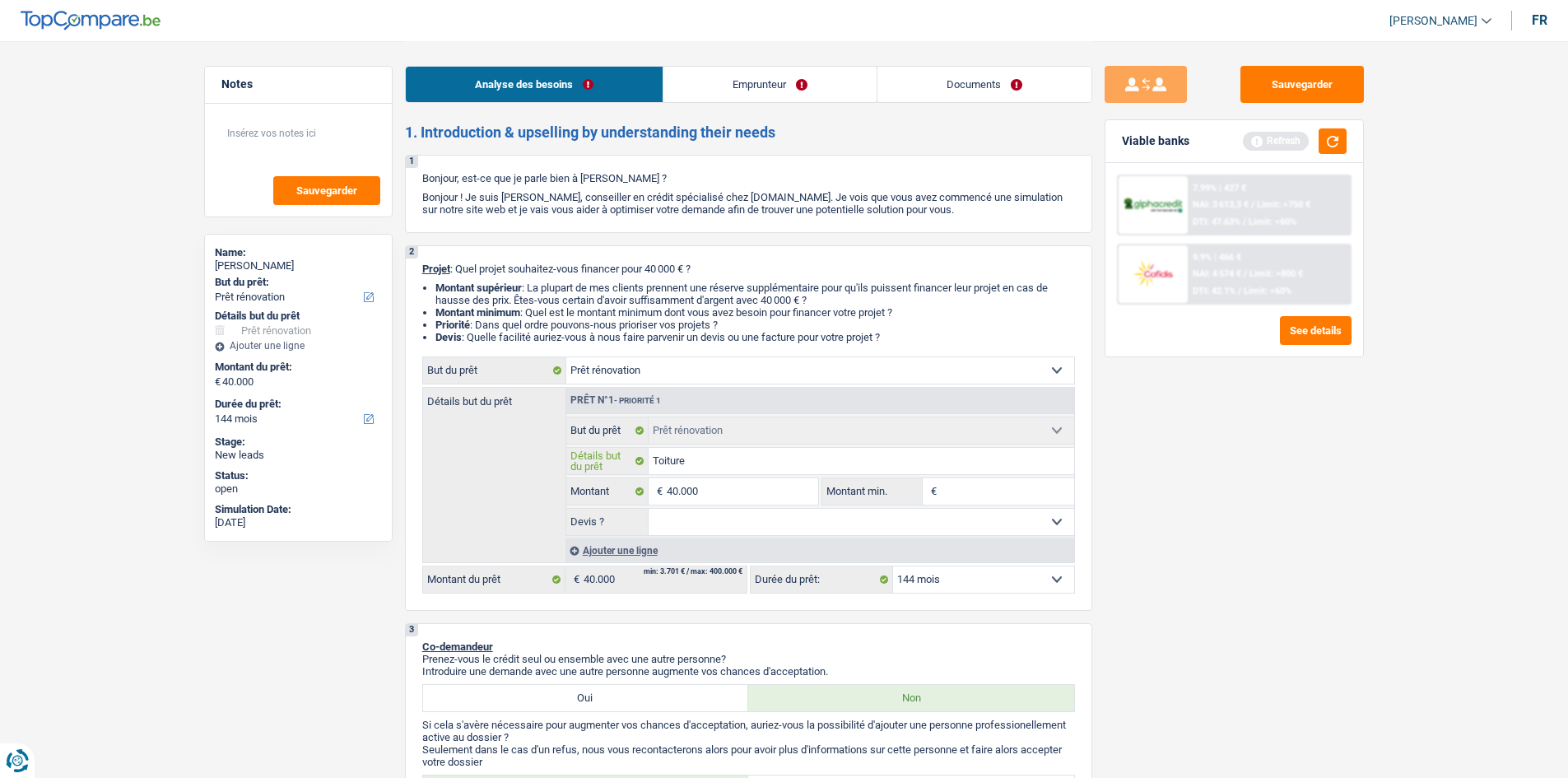
type input "Toiture,"
type input "Toiture, s"
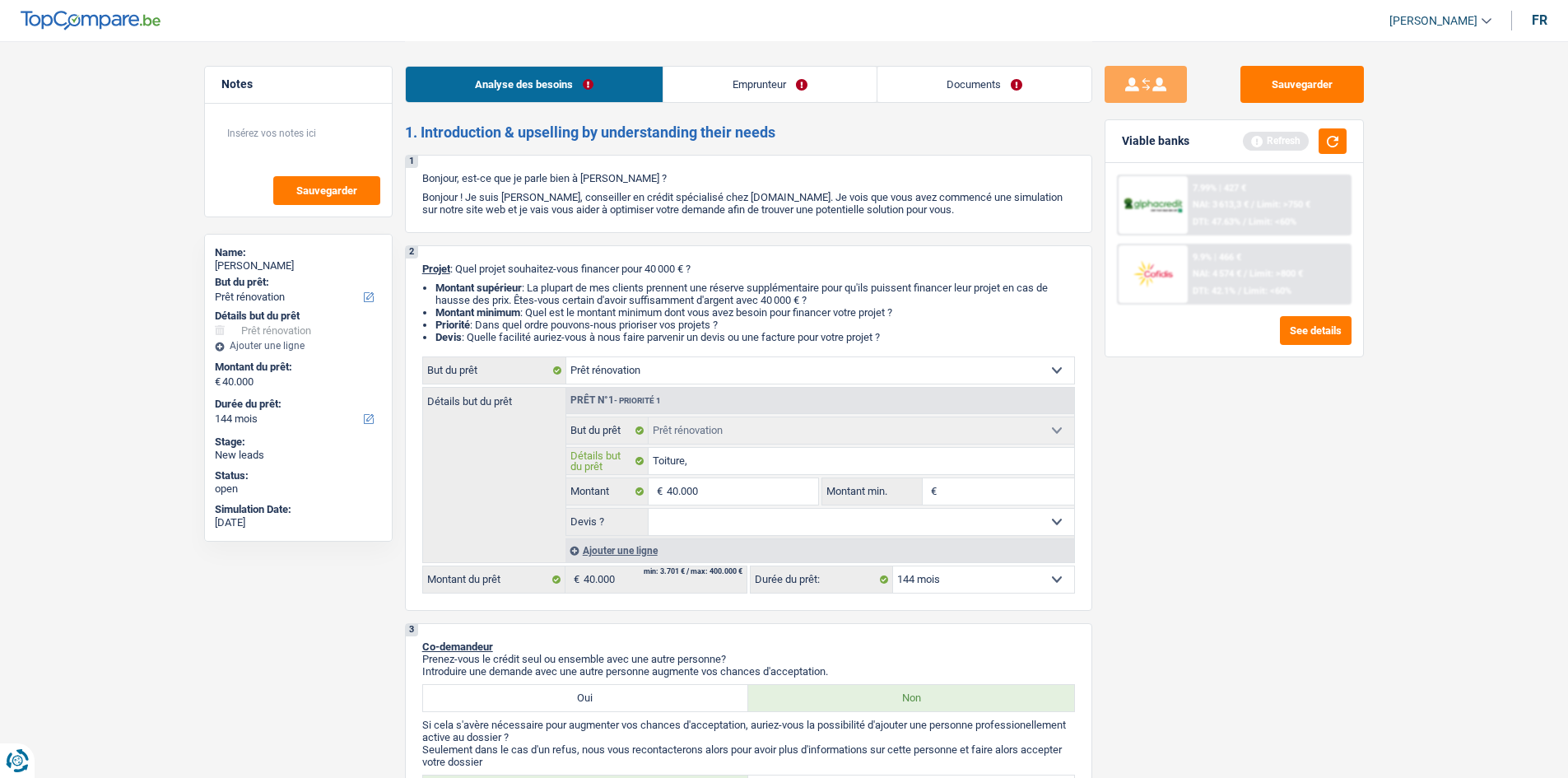
type input "Toiture, s"
type input "Toiture, so"
type input "Toiture, sol"
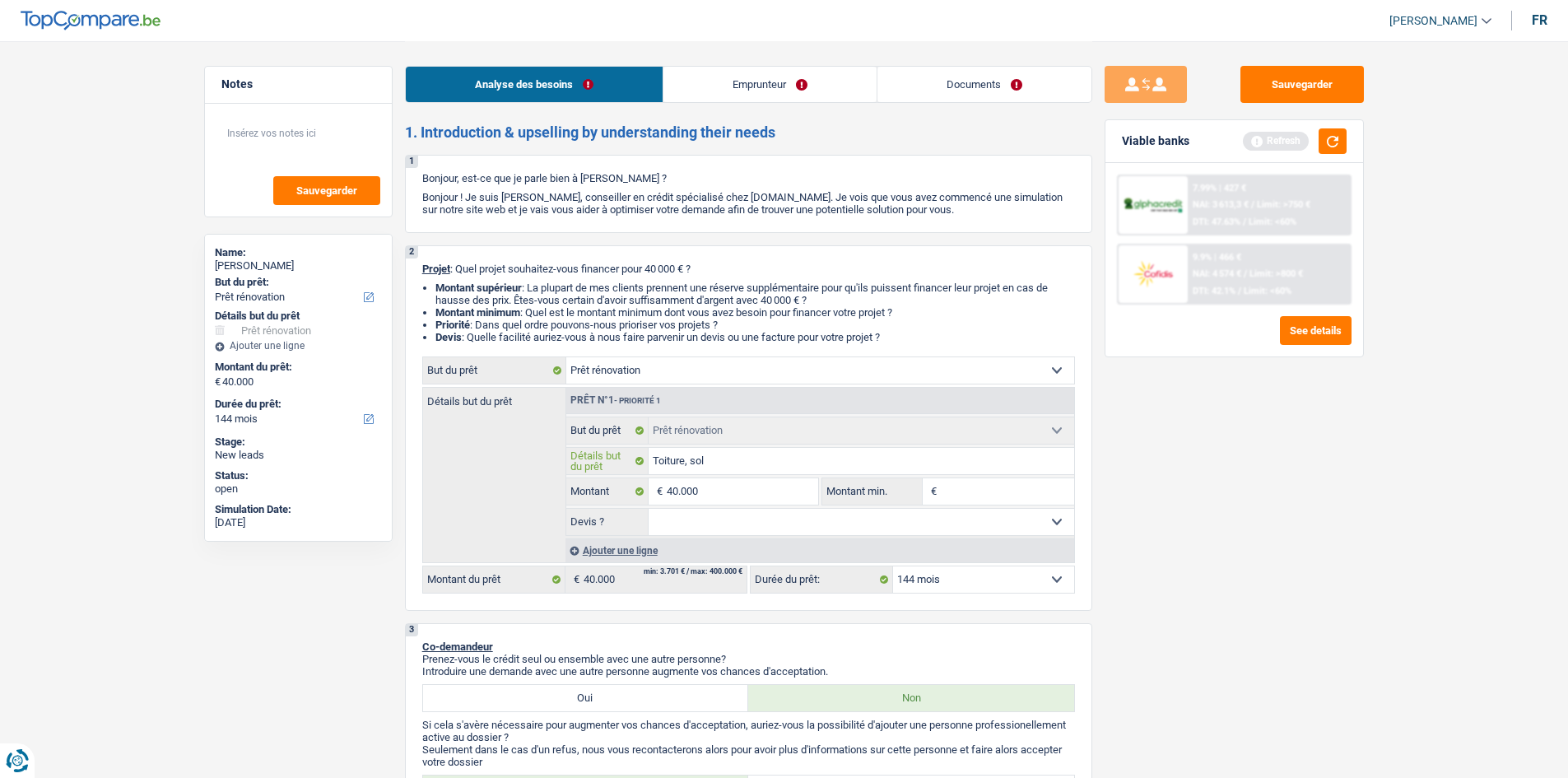
type input "Toiture, sol"
type input "Toiture, sol ,"
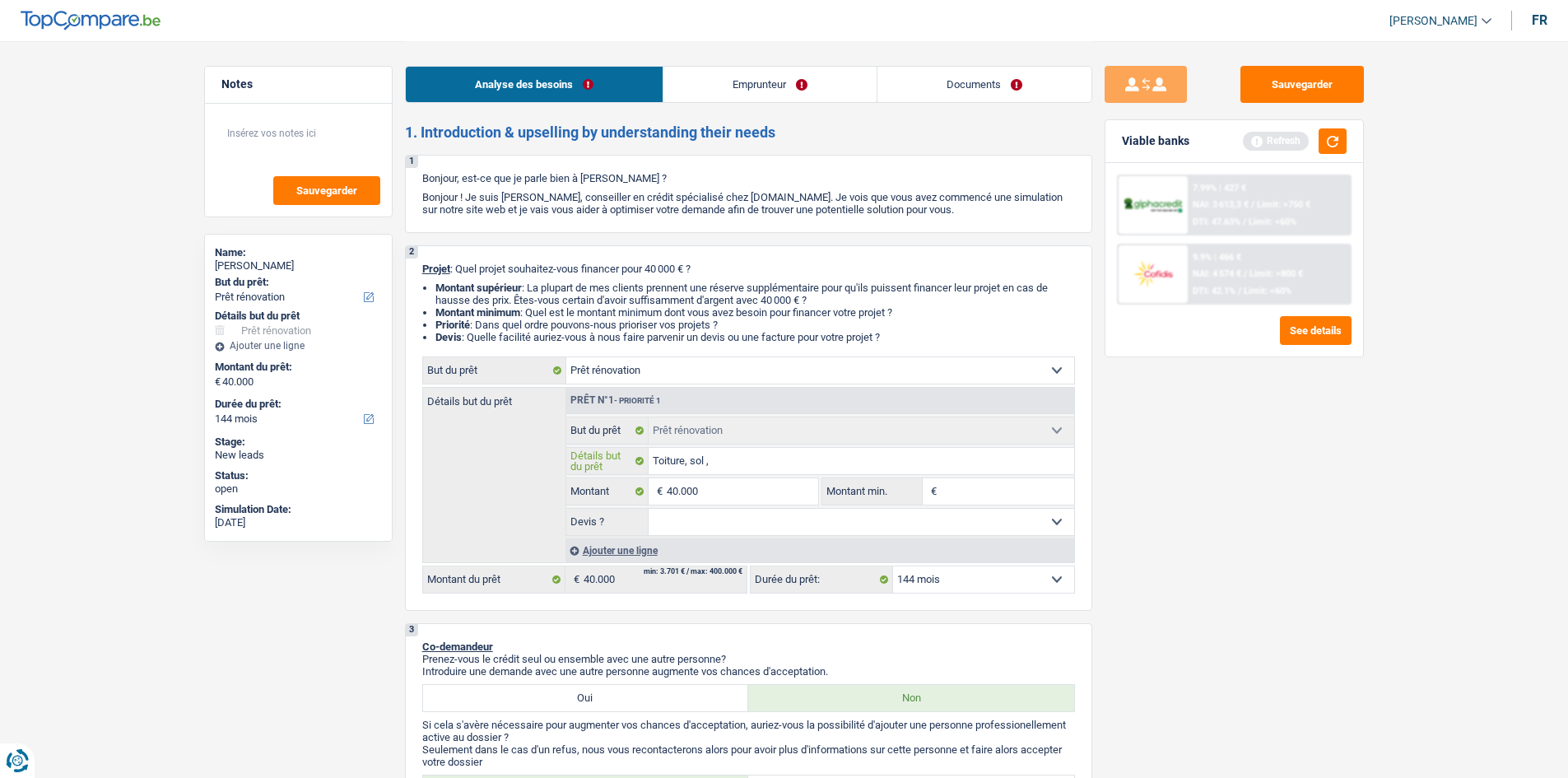
type input "Toiture, sol ,"
type input "Toiture, sol"
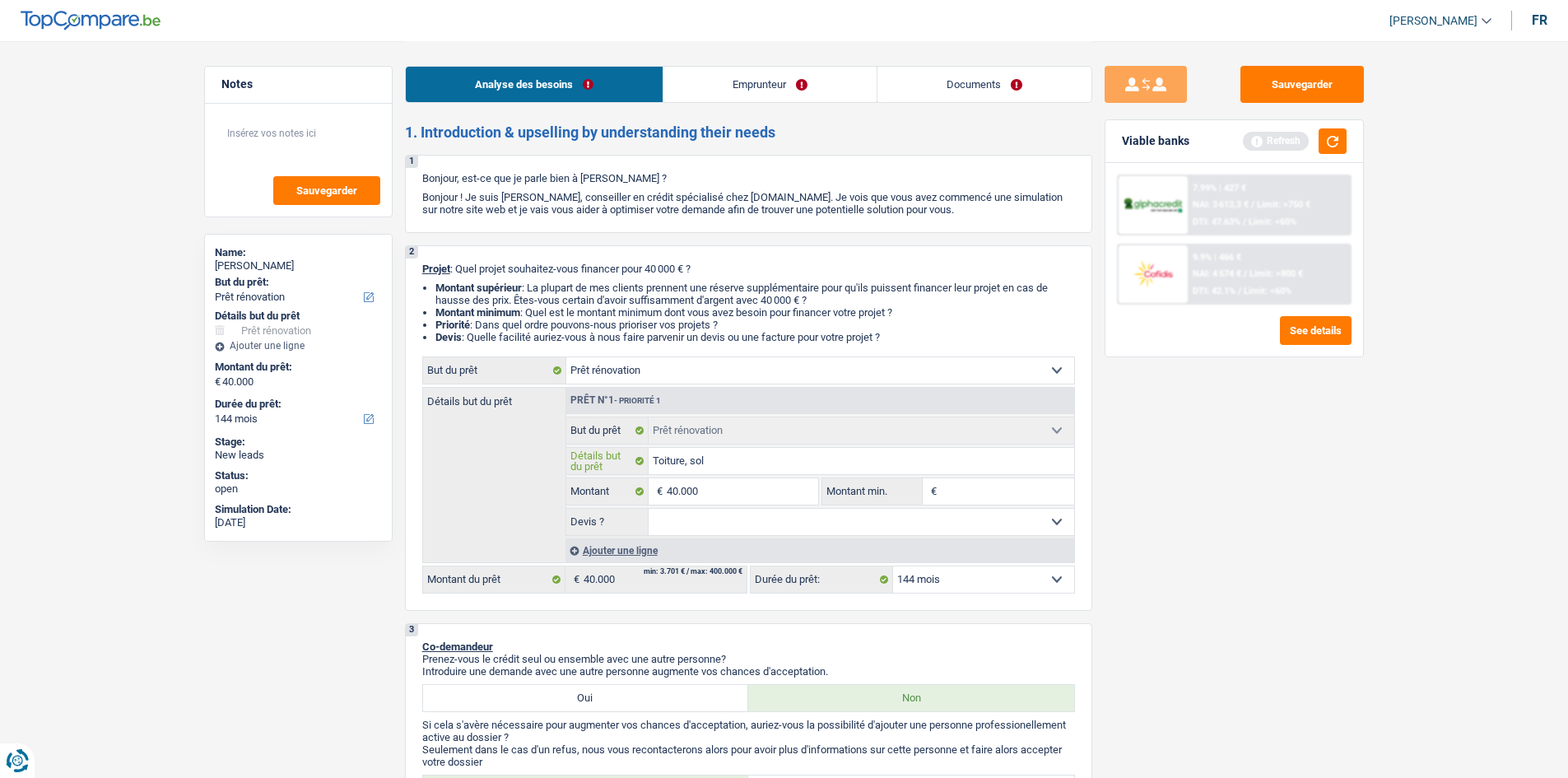
type input "Toiture, sol"
type input "Toiture, sol,"
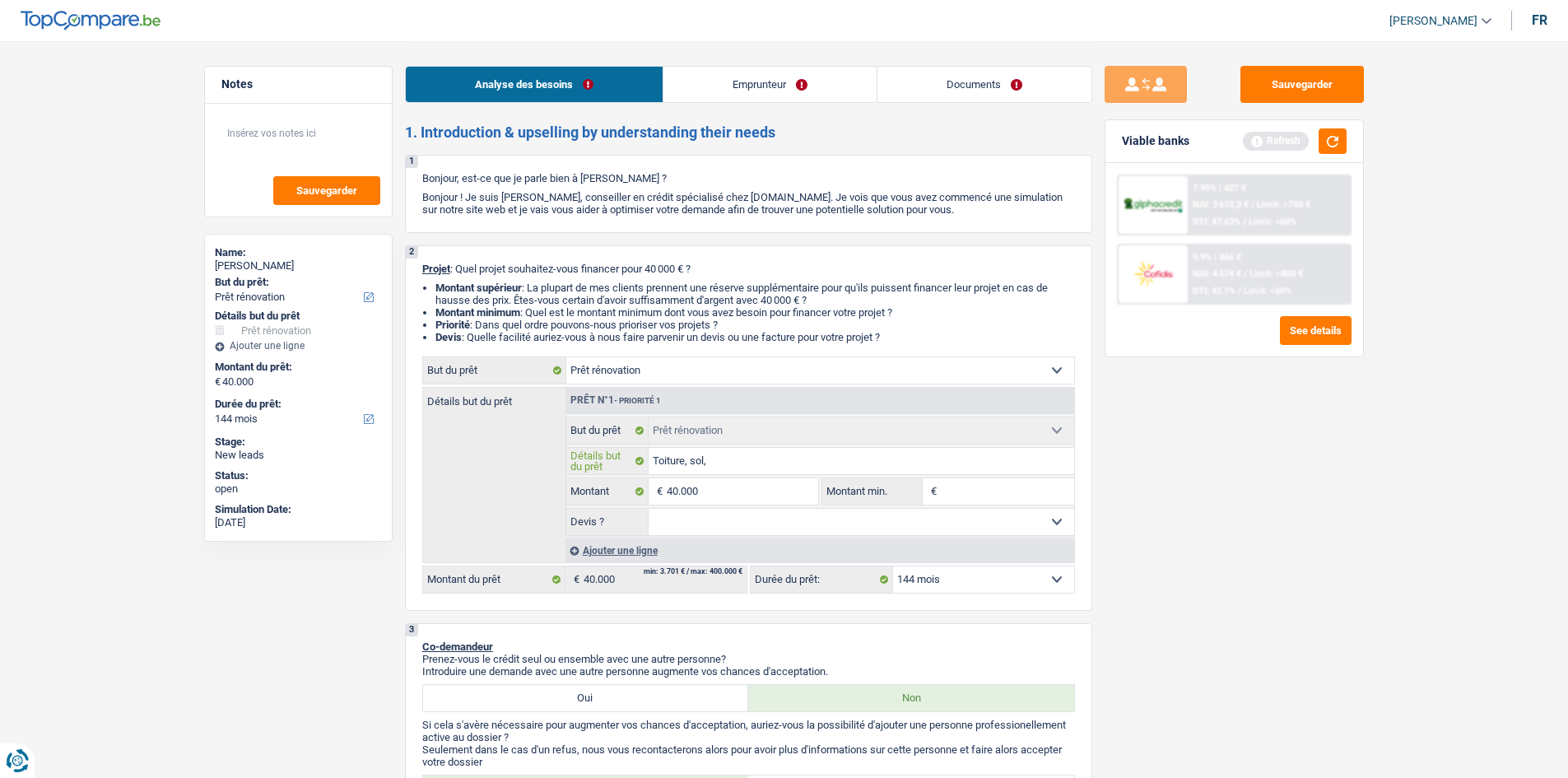
type input "Toiture, sol,"
type input "Toiture, sol, p"
type input "Toiture, sol, pe"
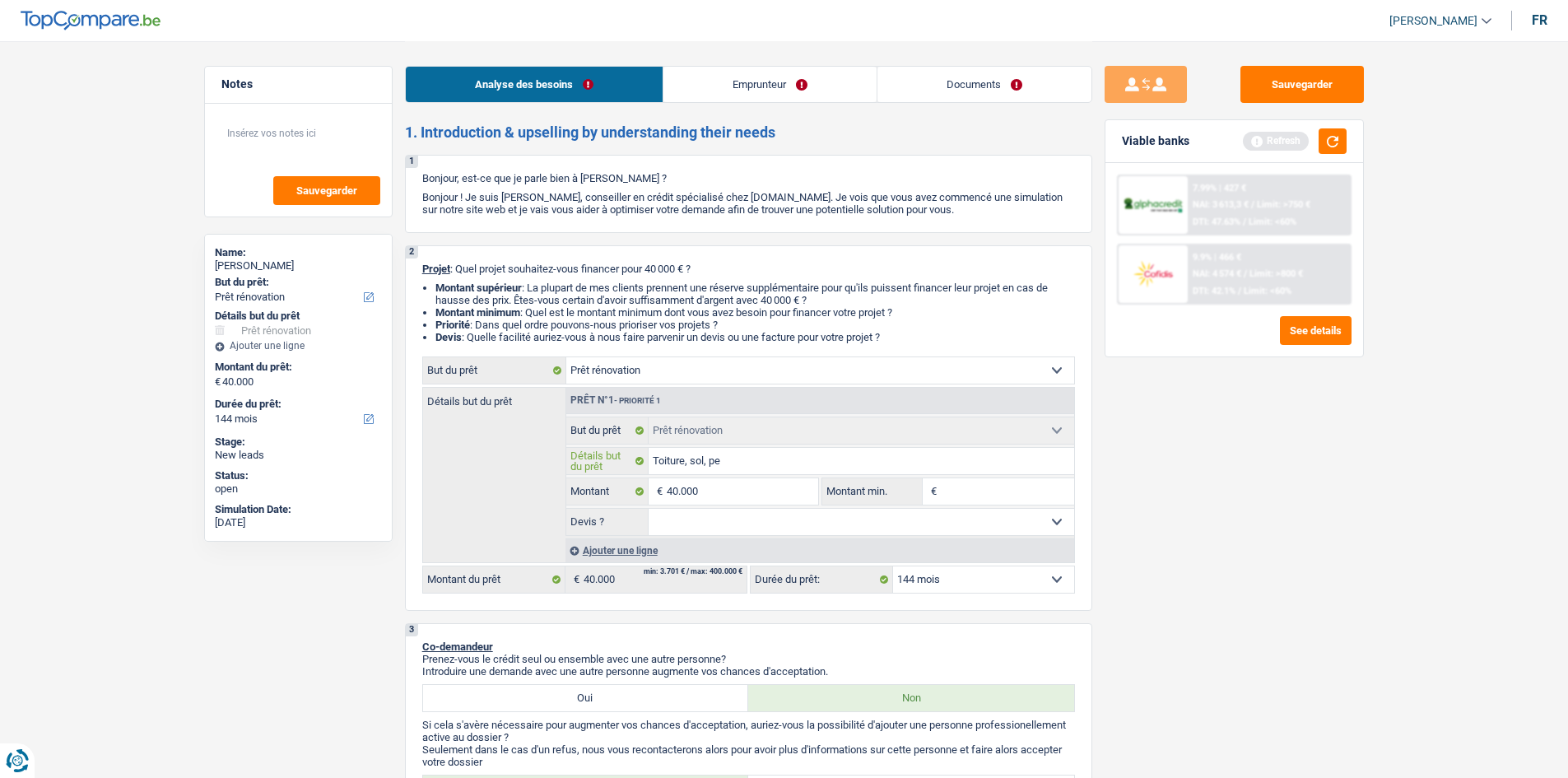
type input "Toiture, sol, pei"
type input "Toiture, sol, pein"
type input "Toiture, sol, peint"
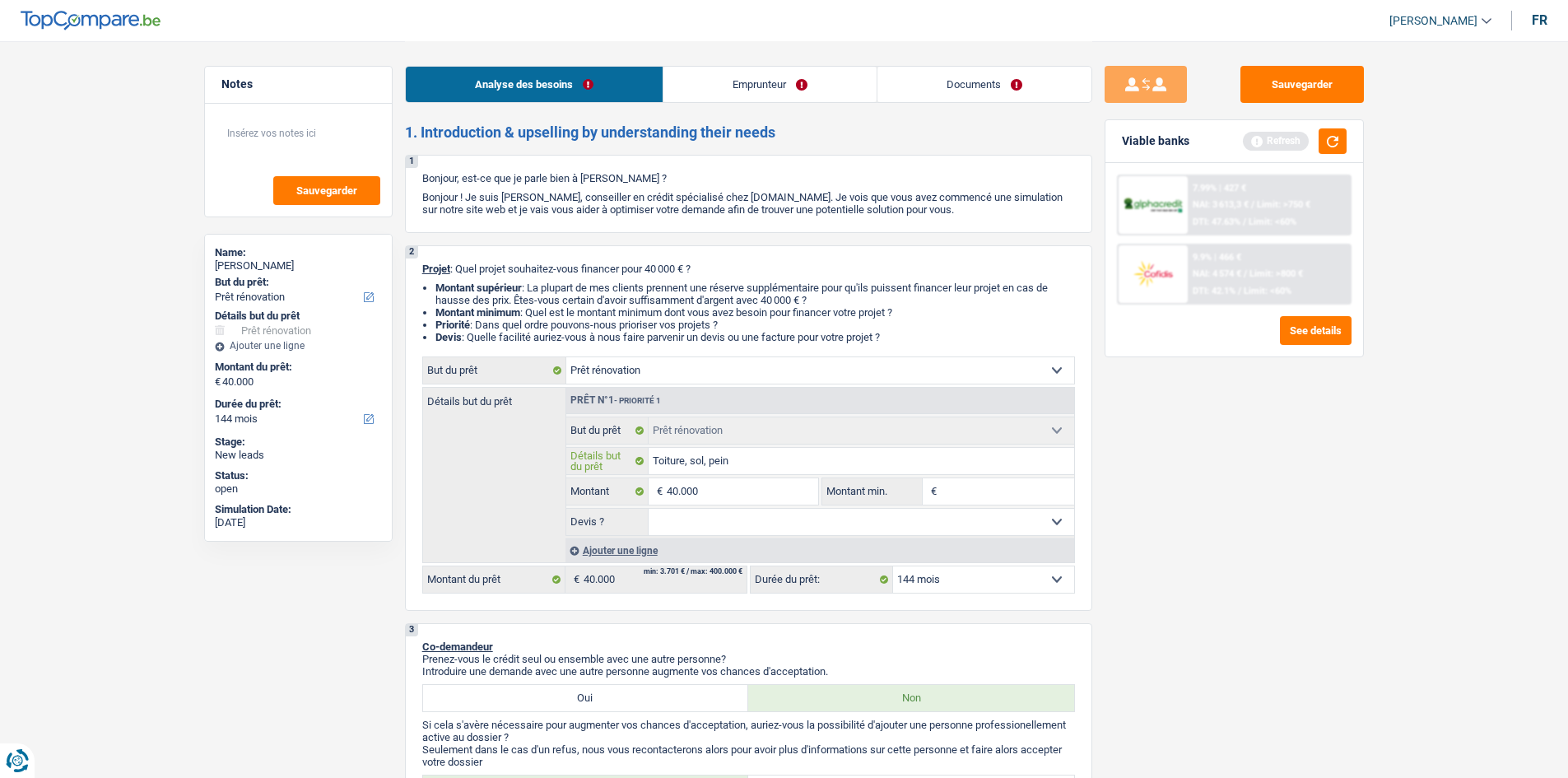
type input "Toiture, sol, peint"
type input "Toiture, sol, peintu"
type input "Toiture, sol, peintur"
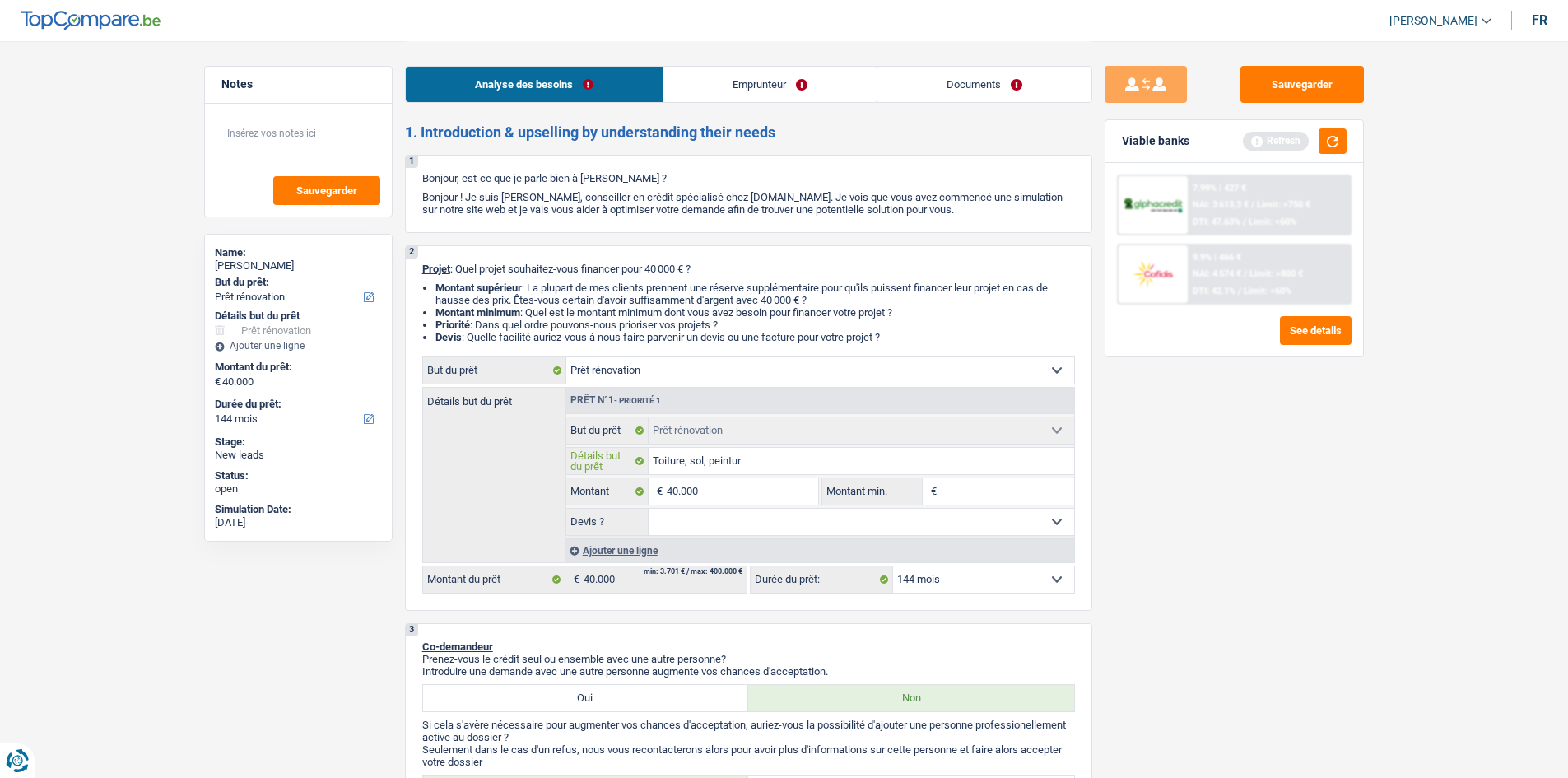
type input "Toiture, sol, peinture"
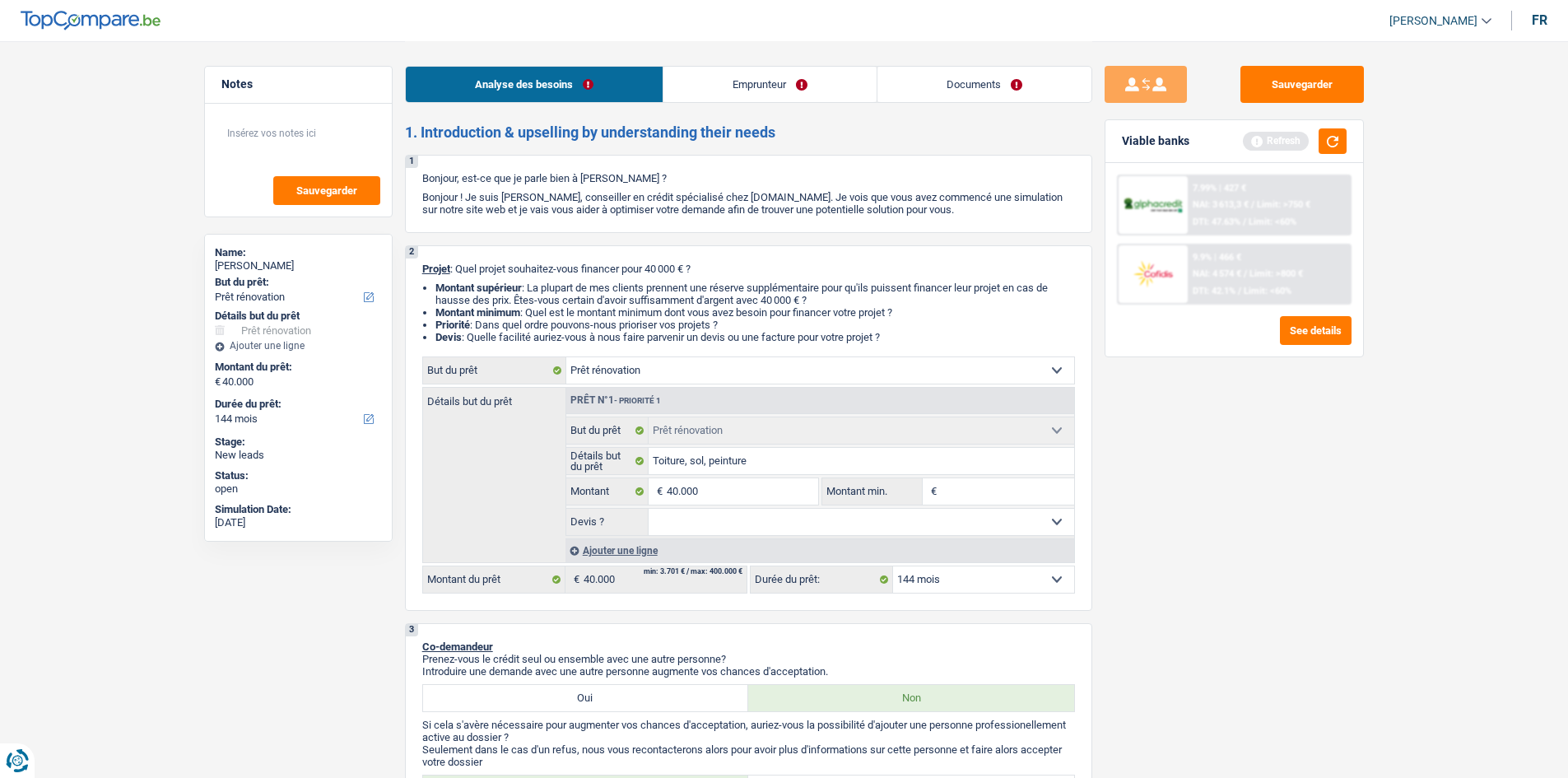
click at [711, 381] on select "Oui Non Non répondu Sélectionner une option" at bounding box center [862, 522] width 426 height 27
select select "yes"
click at [649, 381] on select "Oui Non Non répondu Sélectionner une option" at bounding box center [862, 522] width 426 height 27
select select "yes"
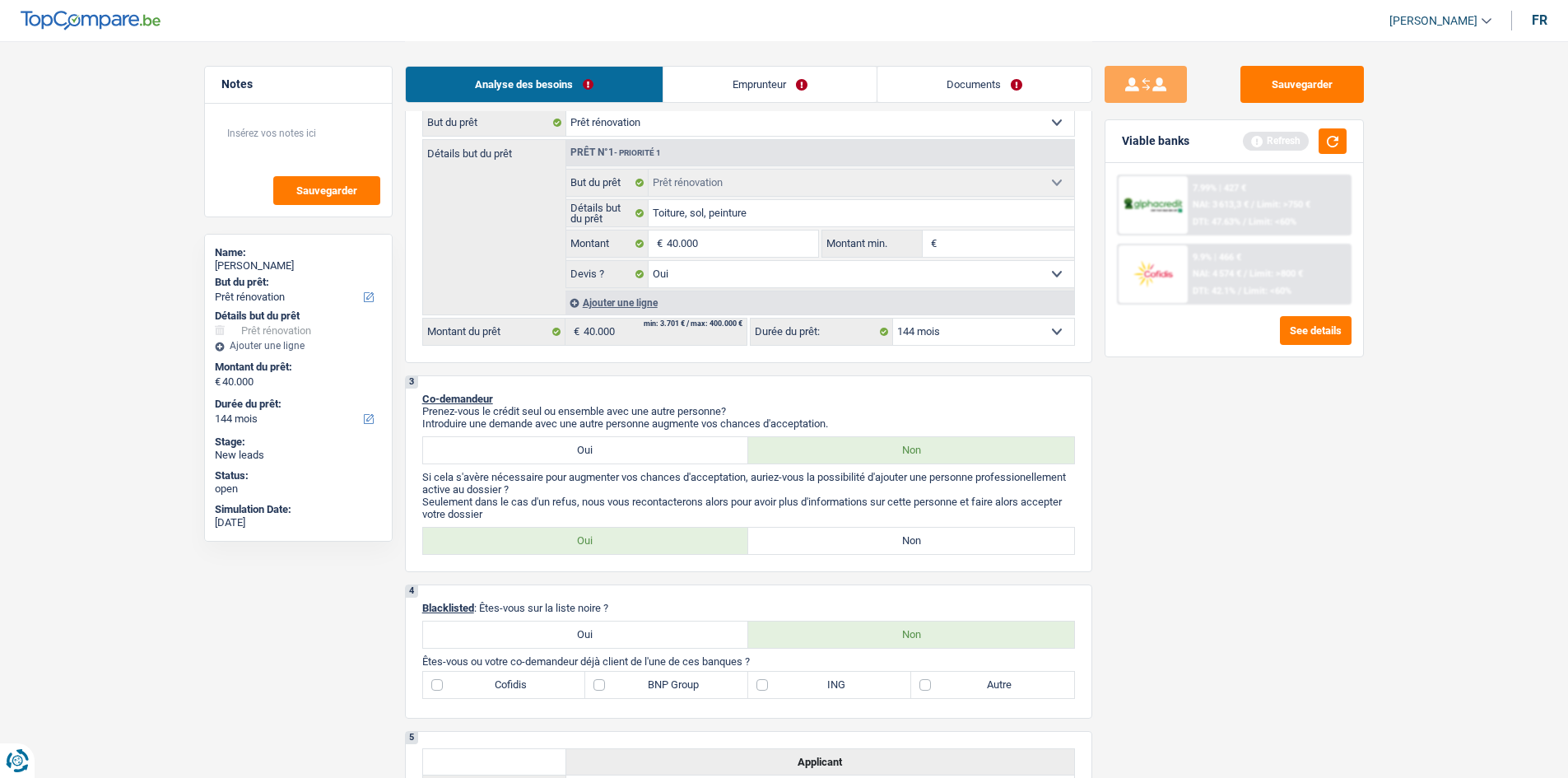
scroll to position [411, 0]
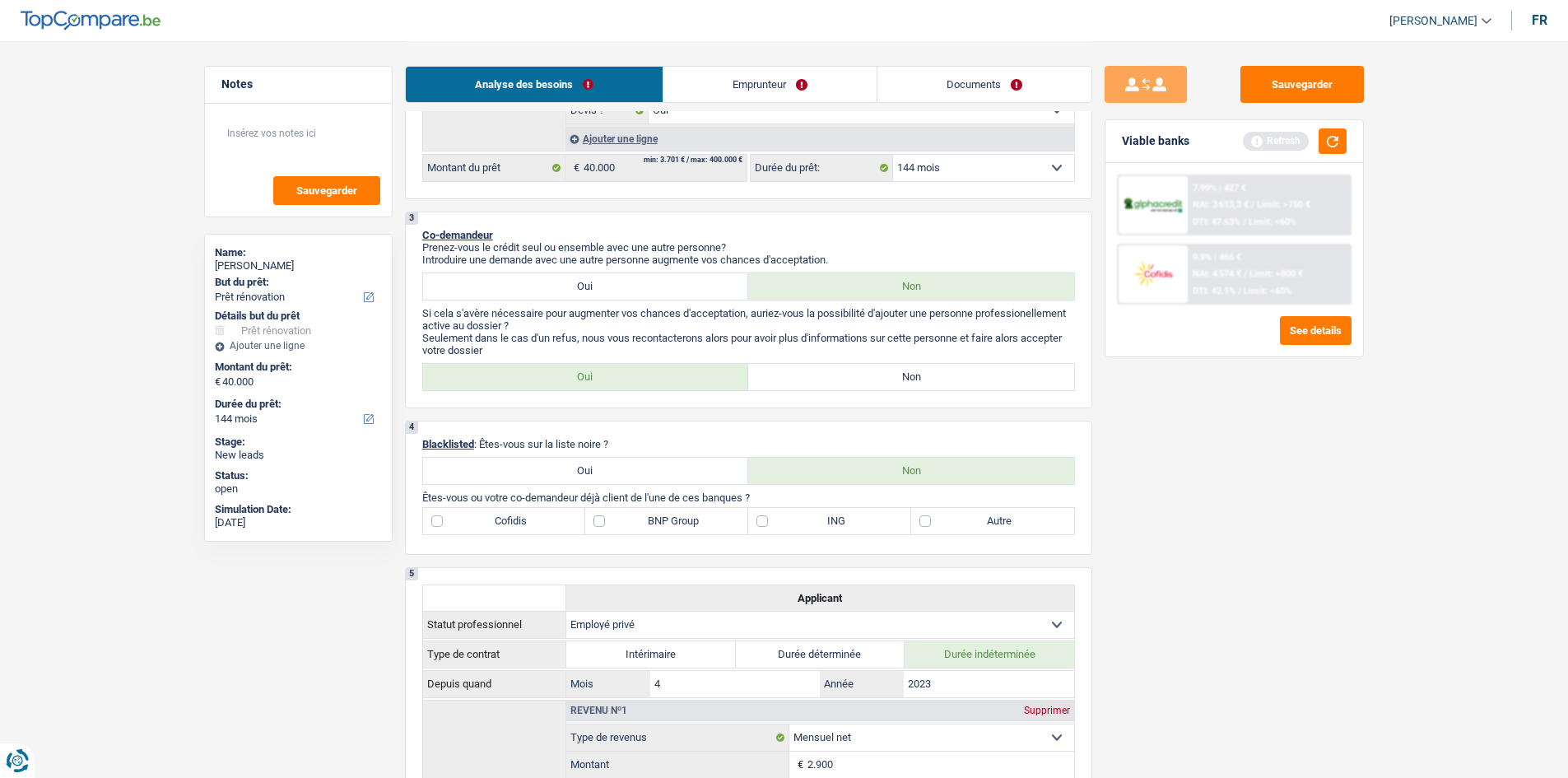
click at [711, 184] on div "2 Projet : Quel projet souhaitez-vous financer pour 40 000 € ? Montant supérieu…" at bounding box center [748, 16] width 687 height 366
click at [711, 175] on select "12 mois 18 mois 24 mois 30 mois 36 mois 42 mois 48 mois 60 mois 72 mois 84 mois…" at bounding box center [983, 167] width 181 height 27
select select "120"
click at [711, 155] on select "12 mois 18 mois 24 mois 30 mois 36 mois 42 mois 48 mois 60 mois 72 mois 84 mois…" at bounding box center [983, 167] width 181 height 27
select select "120"
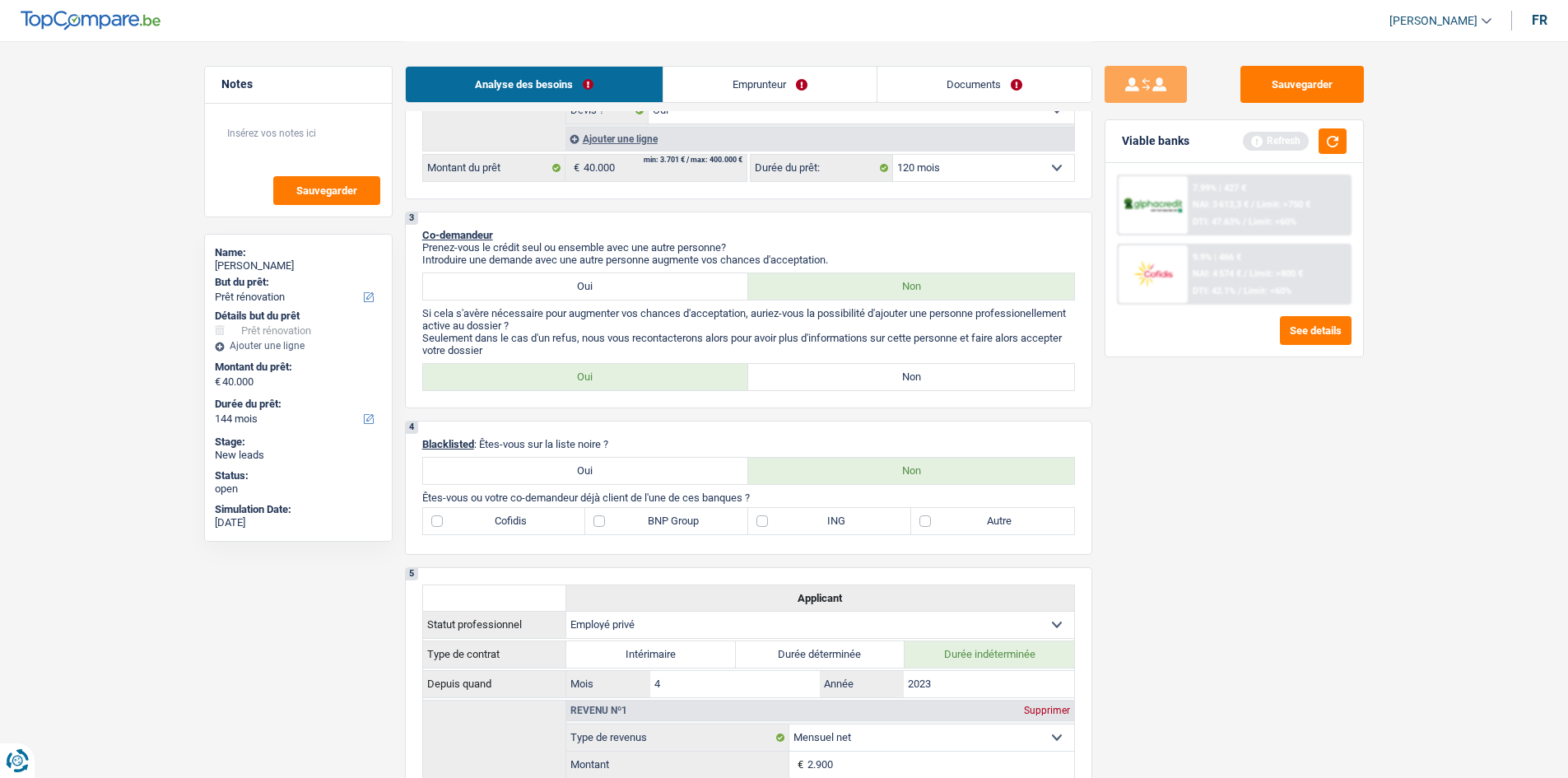
select select "120"
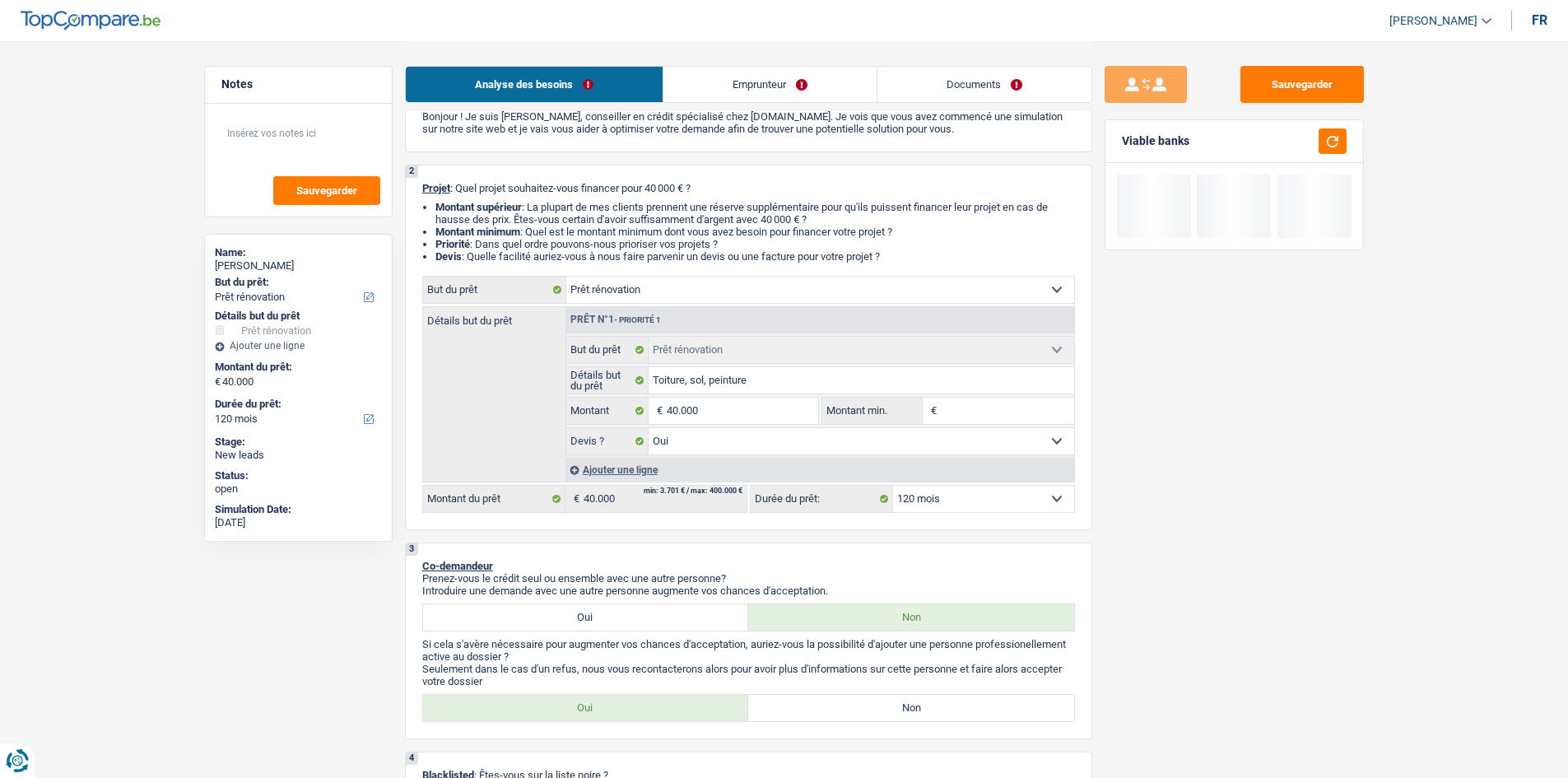
scroll to position [0, 0]
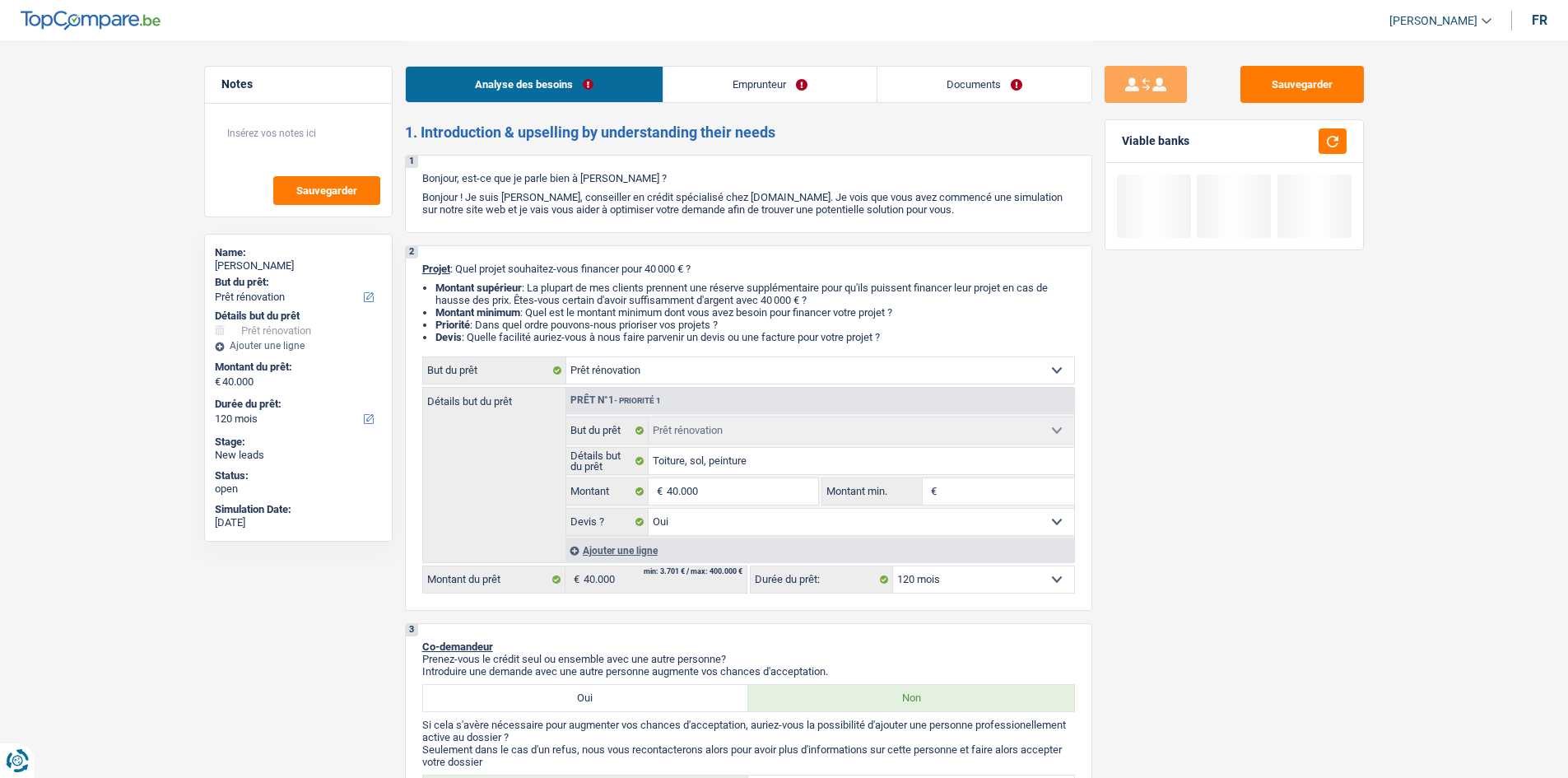
click at [711, 93] on link "Emprunteur" at bounding box center [769, 84] width 213 height 36
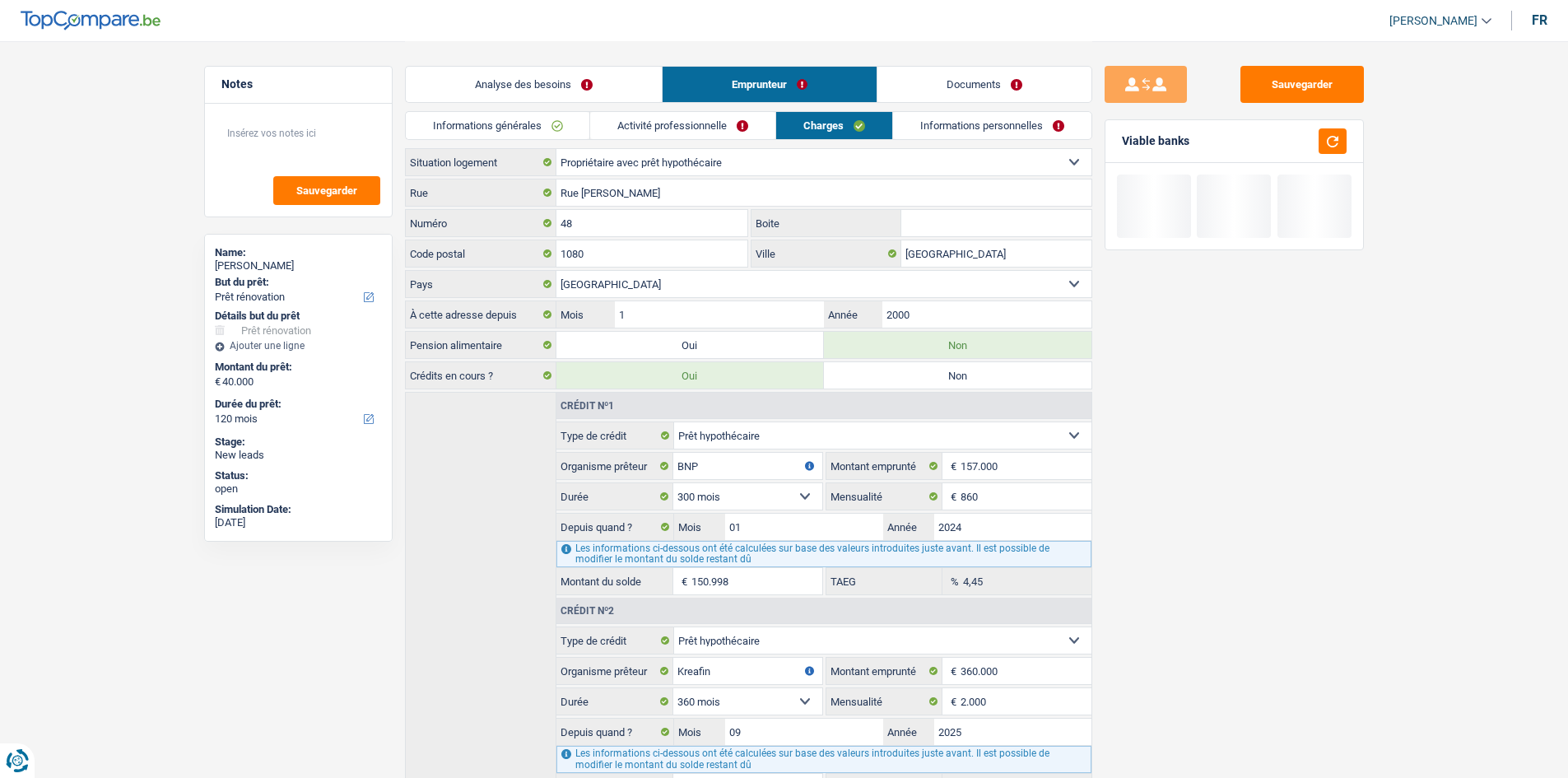
click at [571, 118] on link "Informations générales" at bounding box center [498, 126] width 185 height 27
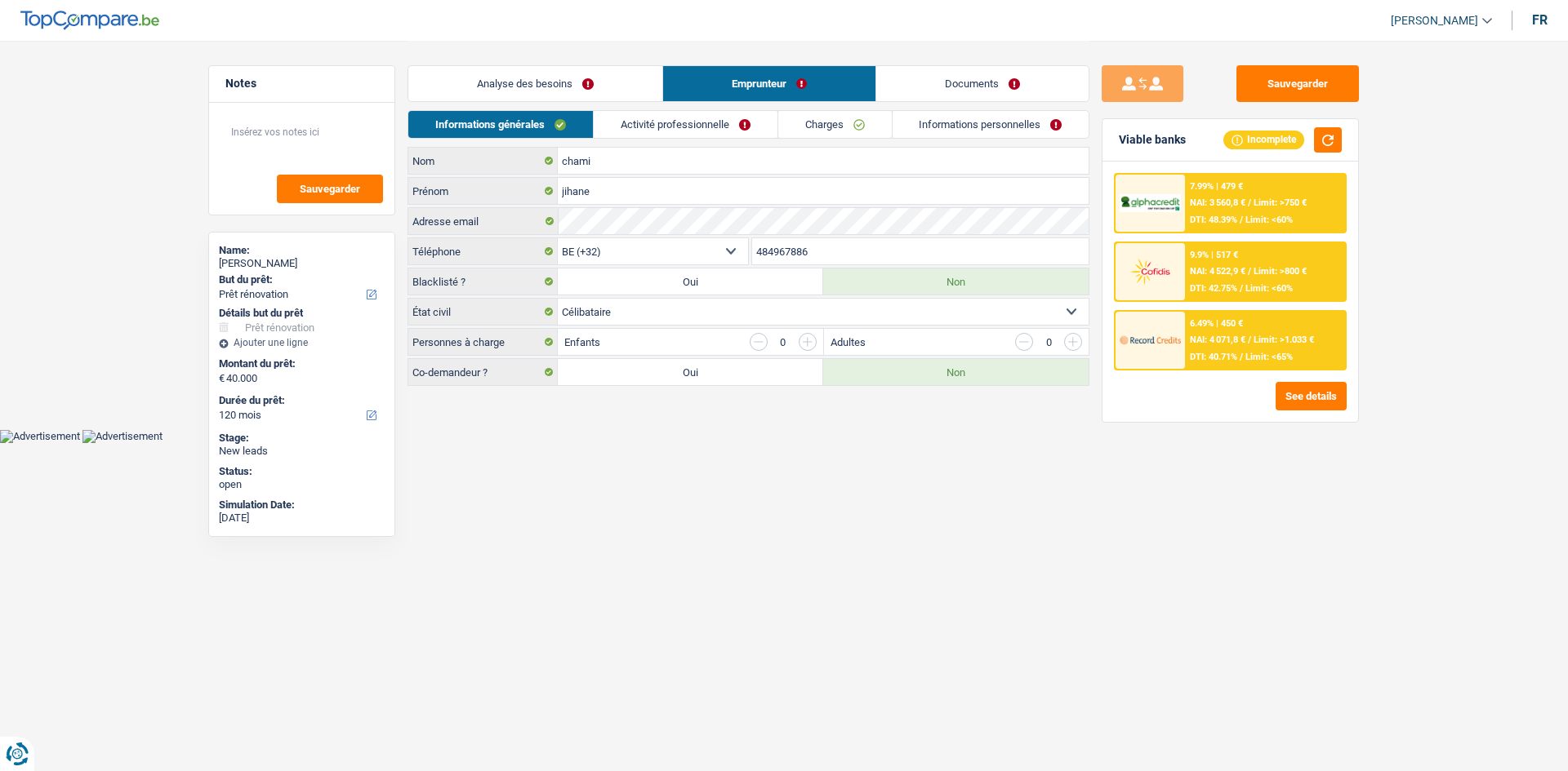
click at [597, 97] on link "Analyse des besoins" at bounding box center [535, 83] width 254 height 35
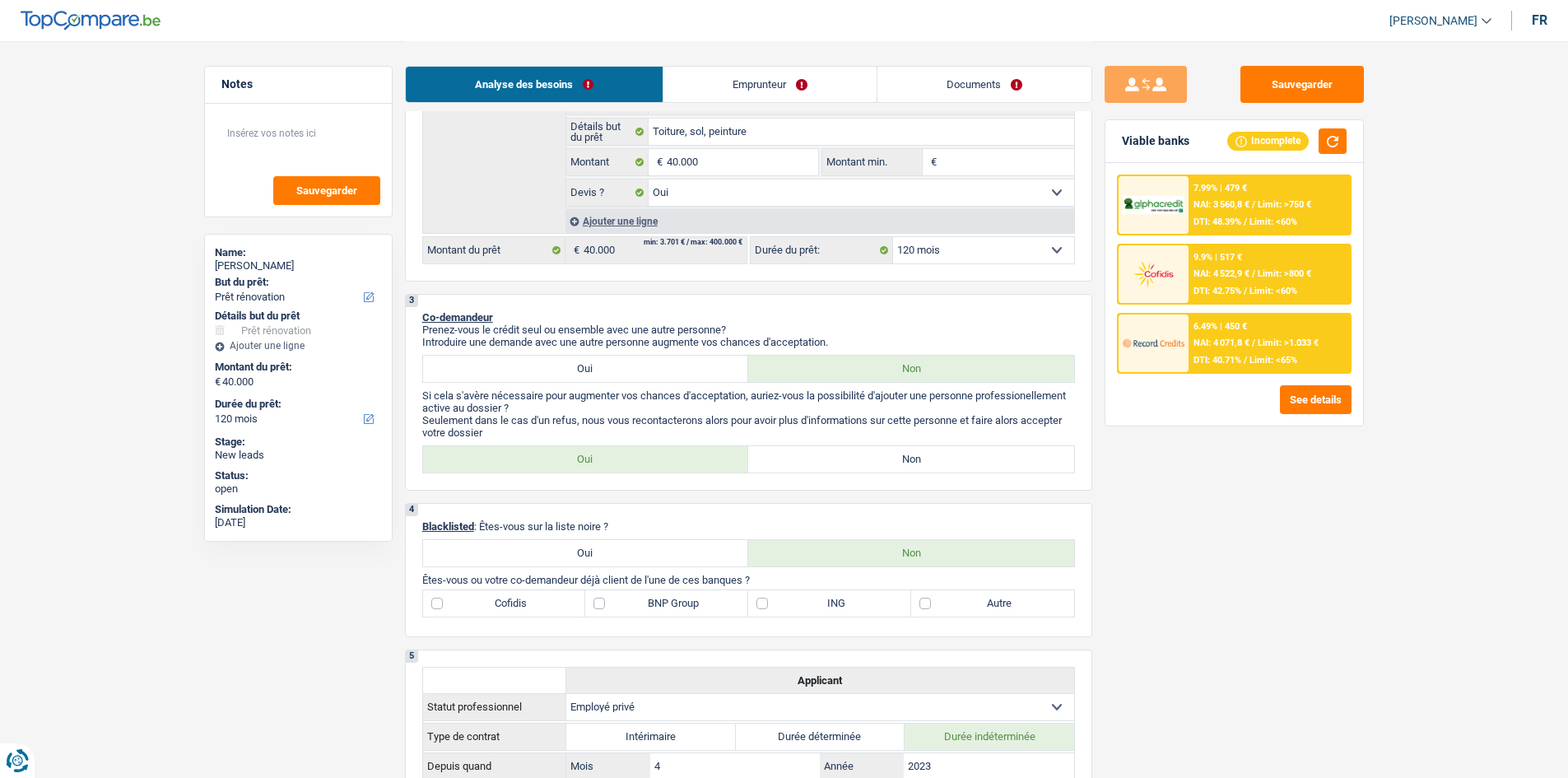
scroll to position [411, 0]
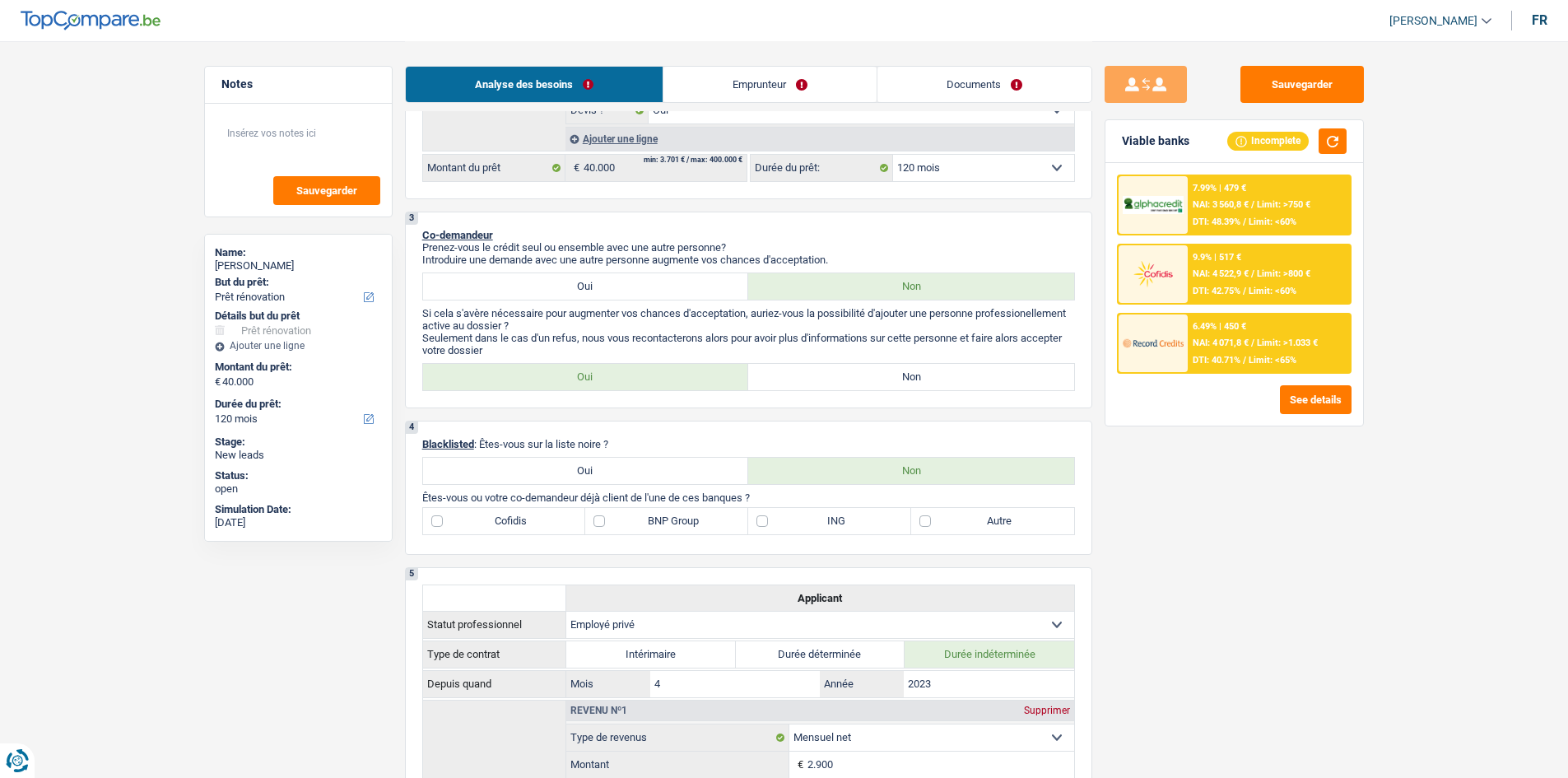
drag, startPoint x: 904, startPoint y: 378, endPoint x: 913, endPoint y: 392, distance: 16.6
click at [711, 378] on label "Non" at bounding box center [911, 377] width 326 height 27
click at [711, 378] on input "Non" at bounding box center [911, 377] width 326 height 27
radio input "true"
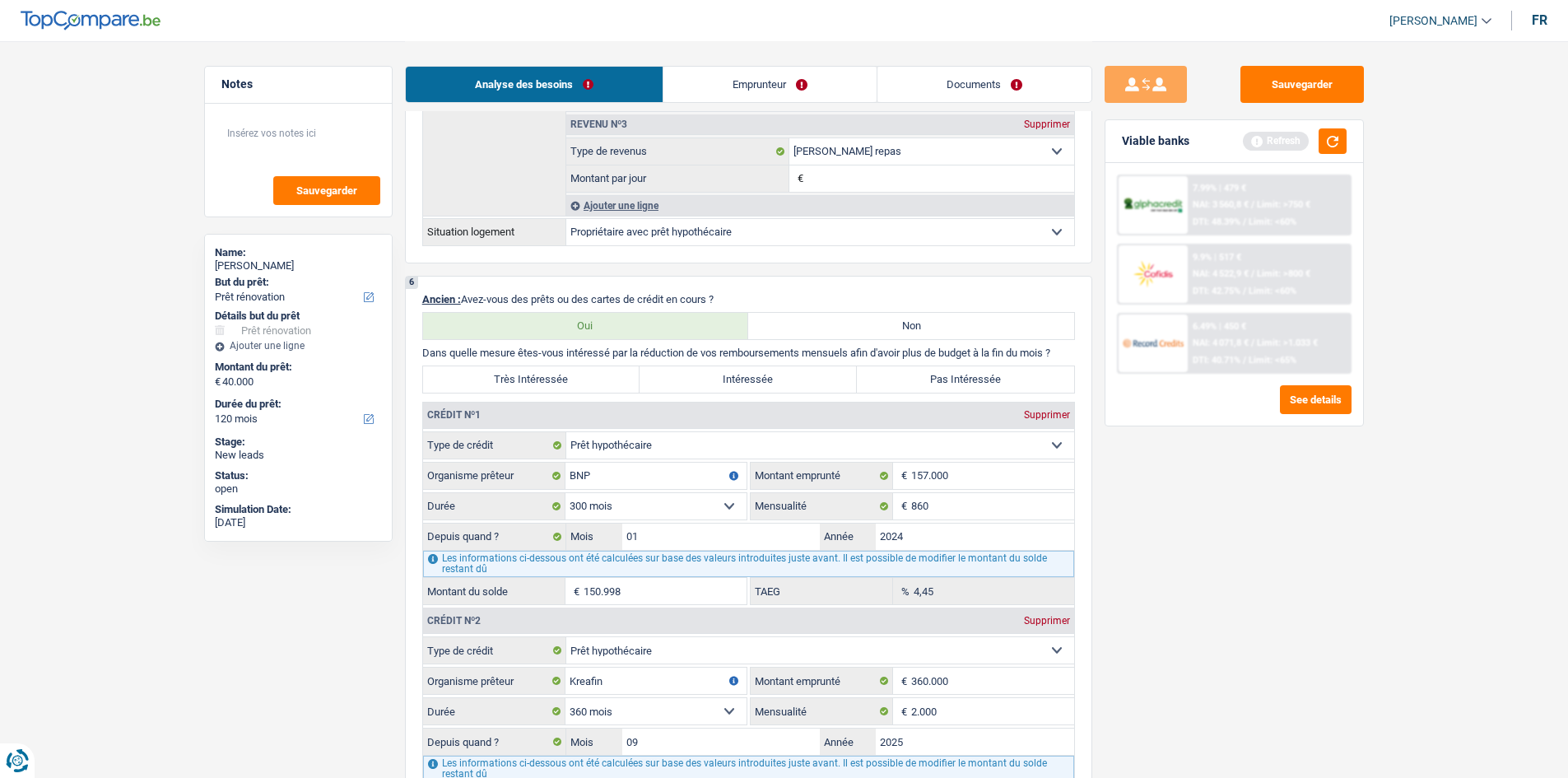
scroll to position [1235, 0]
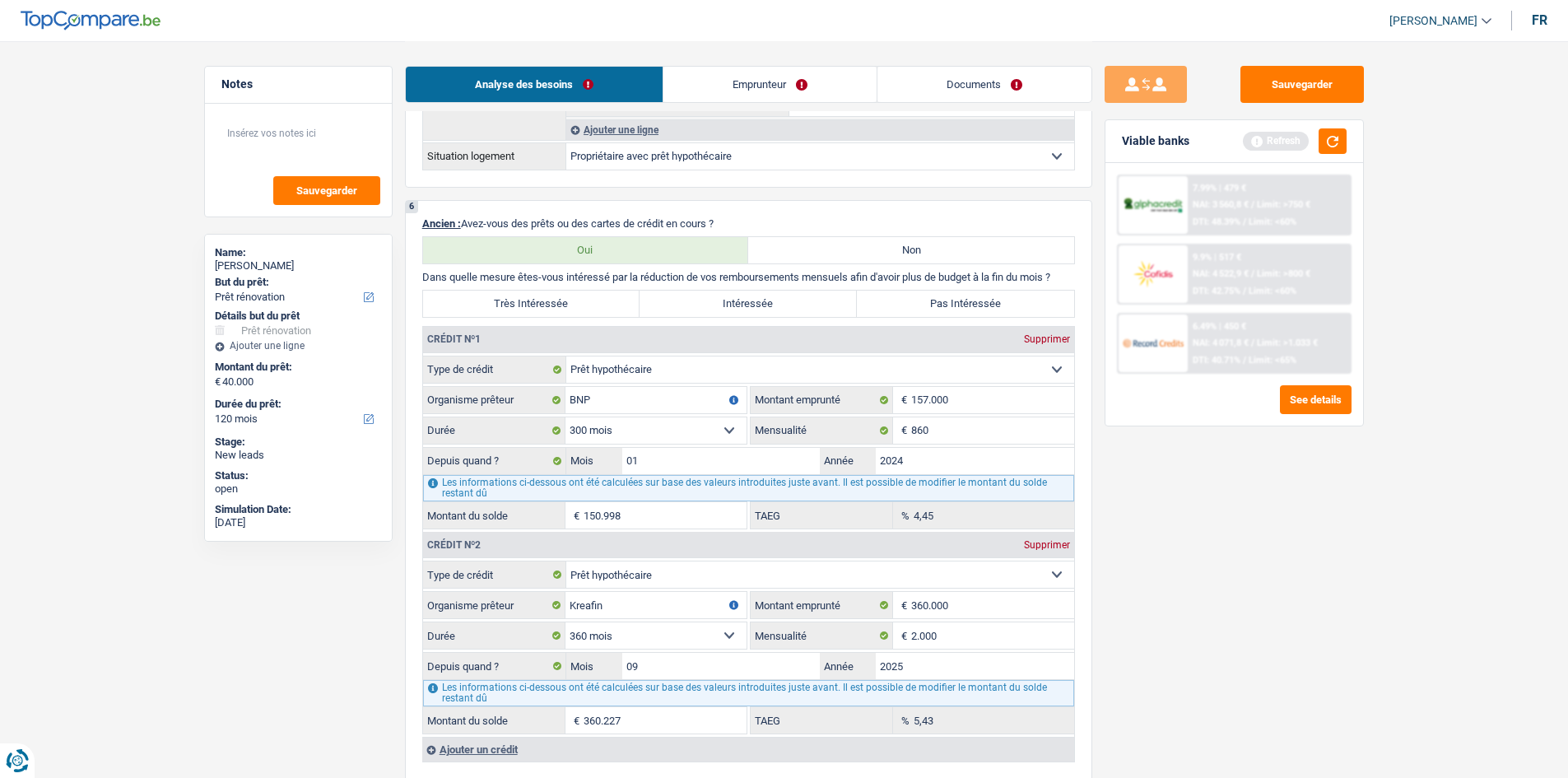
click at [711, 314] on label "Pas Intéressée" at bounding box center [966, 304] width 217 height 27
click at [711, 314] on input "Pas Intéressée" at bounding box center [966, 304] width 217 height 27
radio input "true"
click at [711, 381] on input "860" at bounding box center [992, 431] width 163 height 27
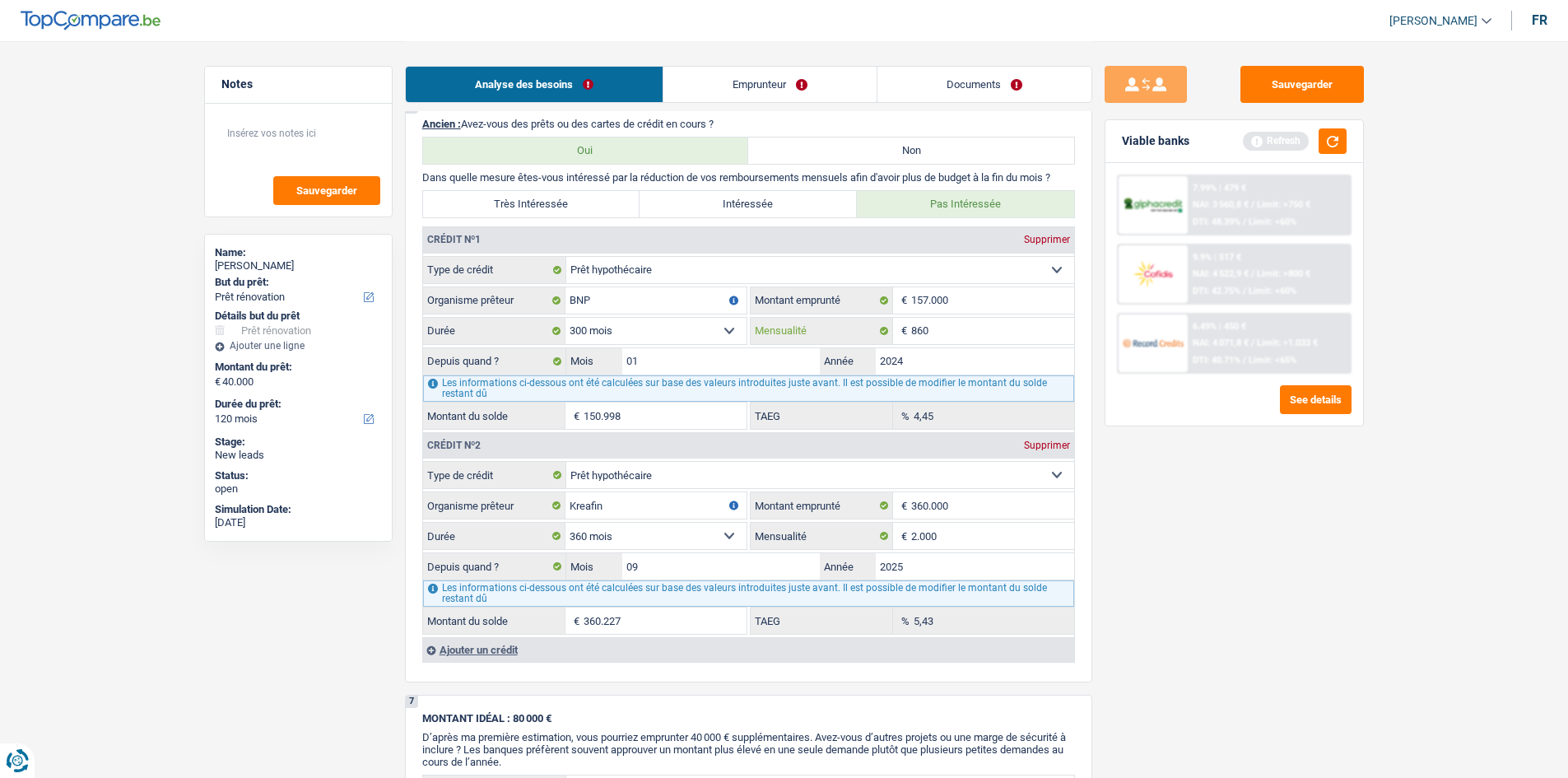
scroll to position [1483, 0]
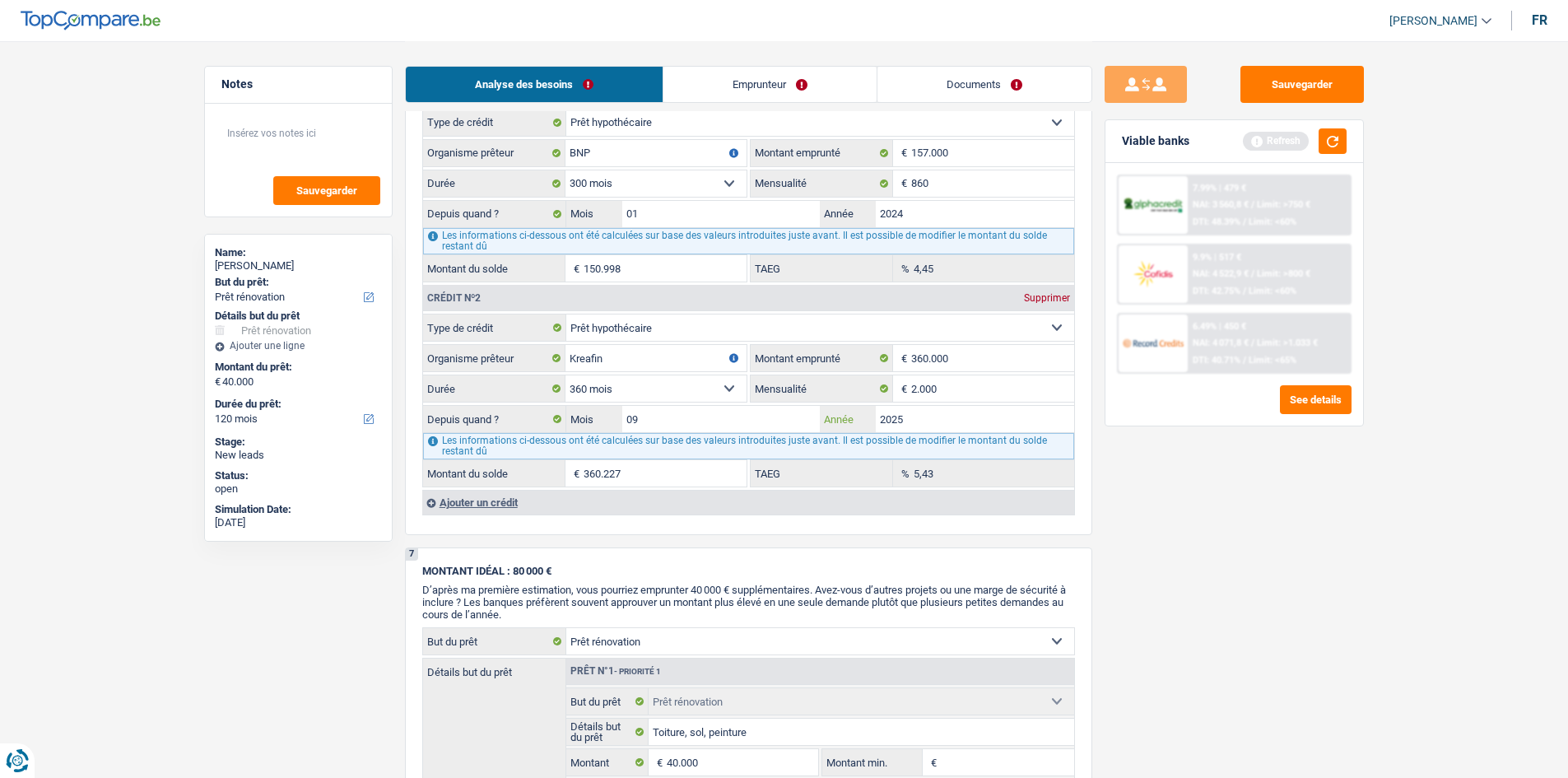
click at [711, 381] on input "2025" at bounding box center [975, 419] width 198 height 27
click at [711, 381] on input "2.000" at bounding box center [992, 389] width 163 height 27
click at [711, 381] on input "09" at bounding box center [721, 419] width 198 height 27
type input "07"
type input "359.406"
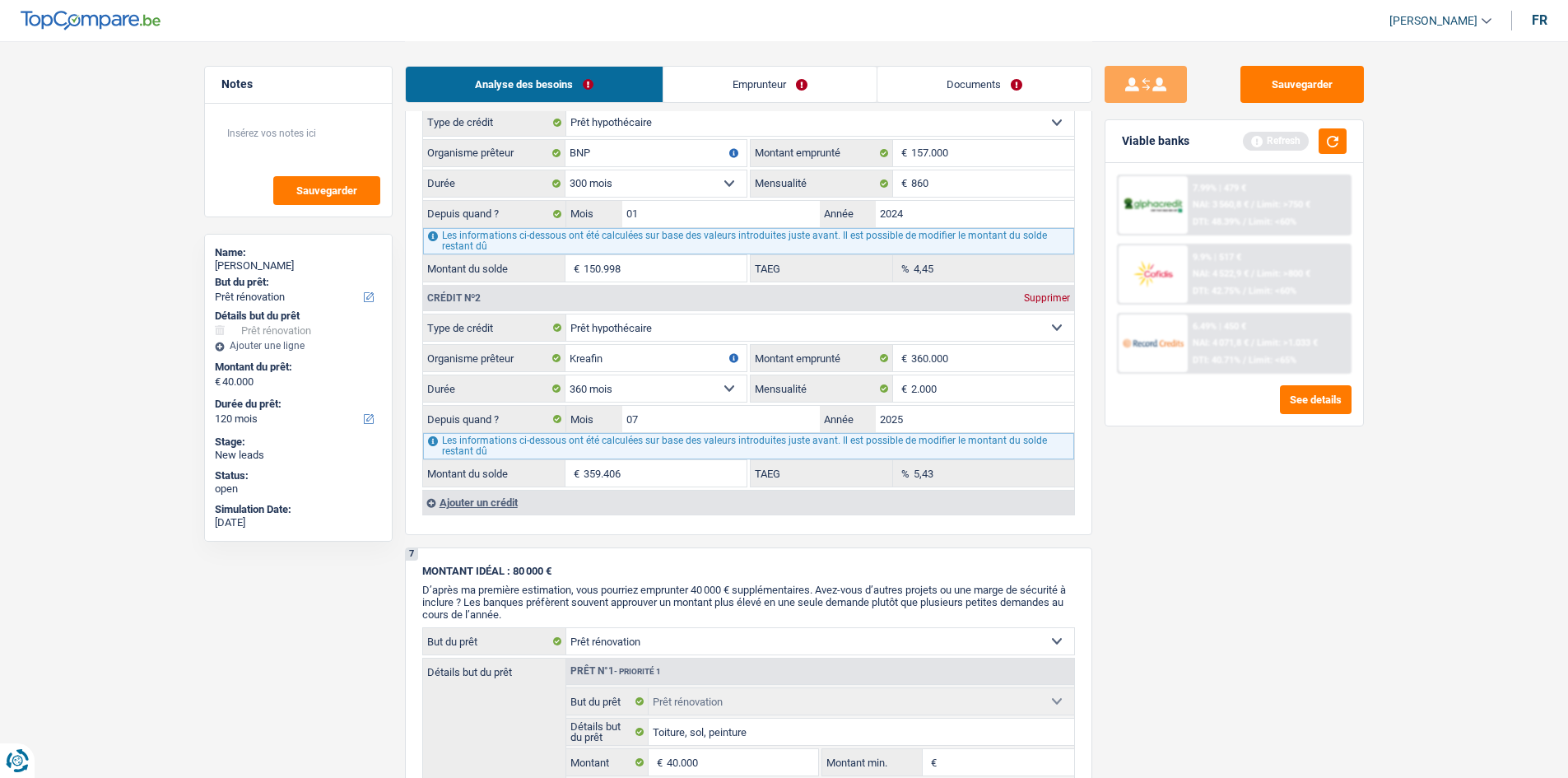
click at [711, 381] on div "Sauvegarder Viable banks Refresh 7.99% | 479 € NAI: 3 560,8 € / Limit: >750 € D…" at bounding box center [1234, 409] width 284 height 686
click at [711, 134] on button "button" at bounding box center [1332, 142] width 28 height 26
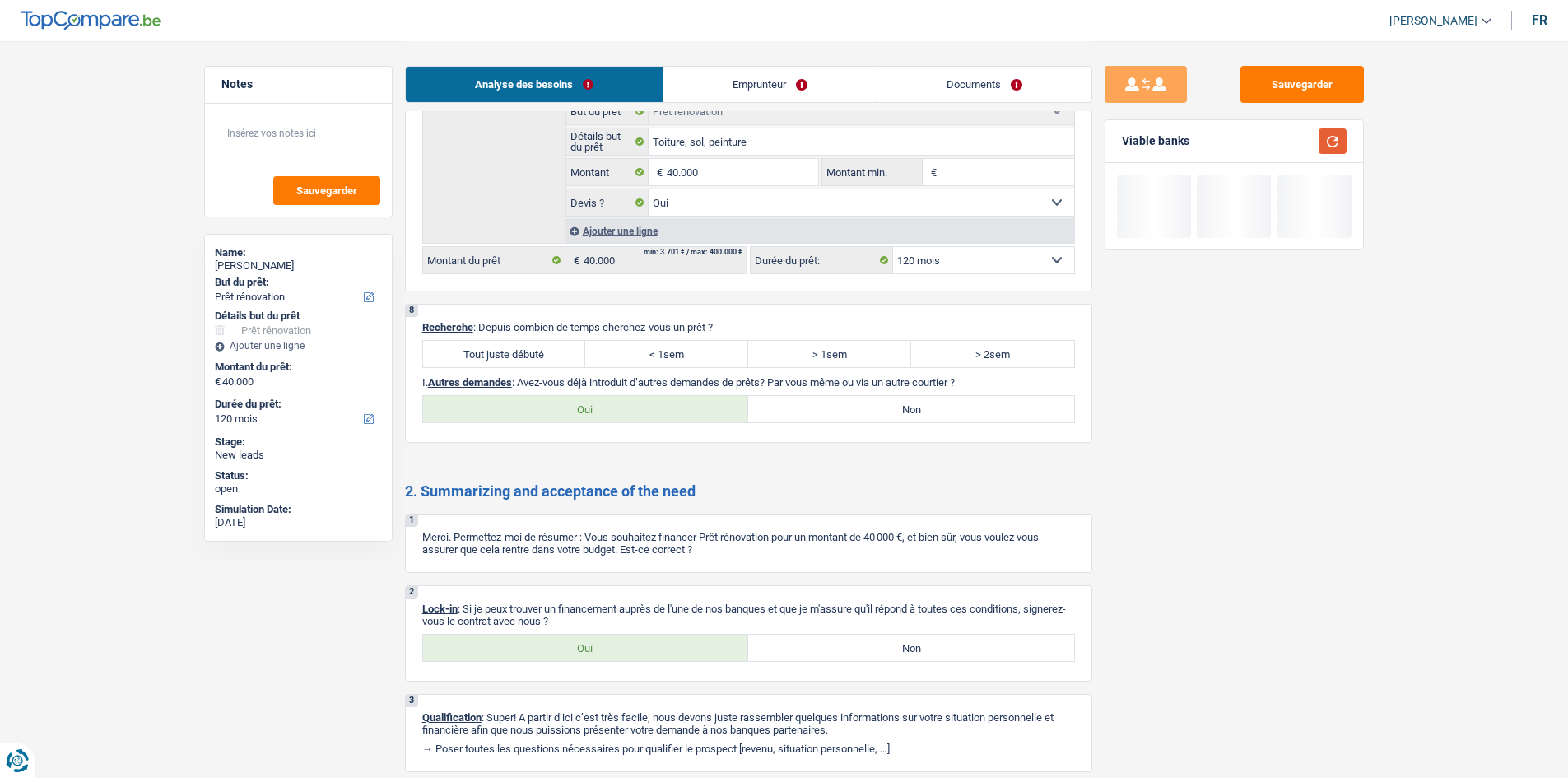
scroll to position [2133, 0]
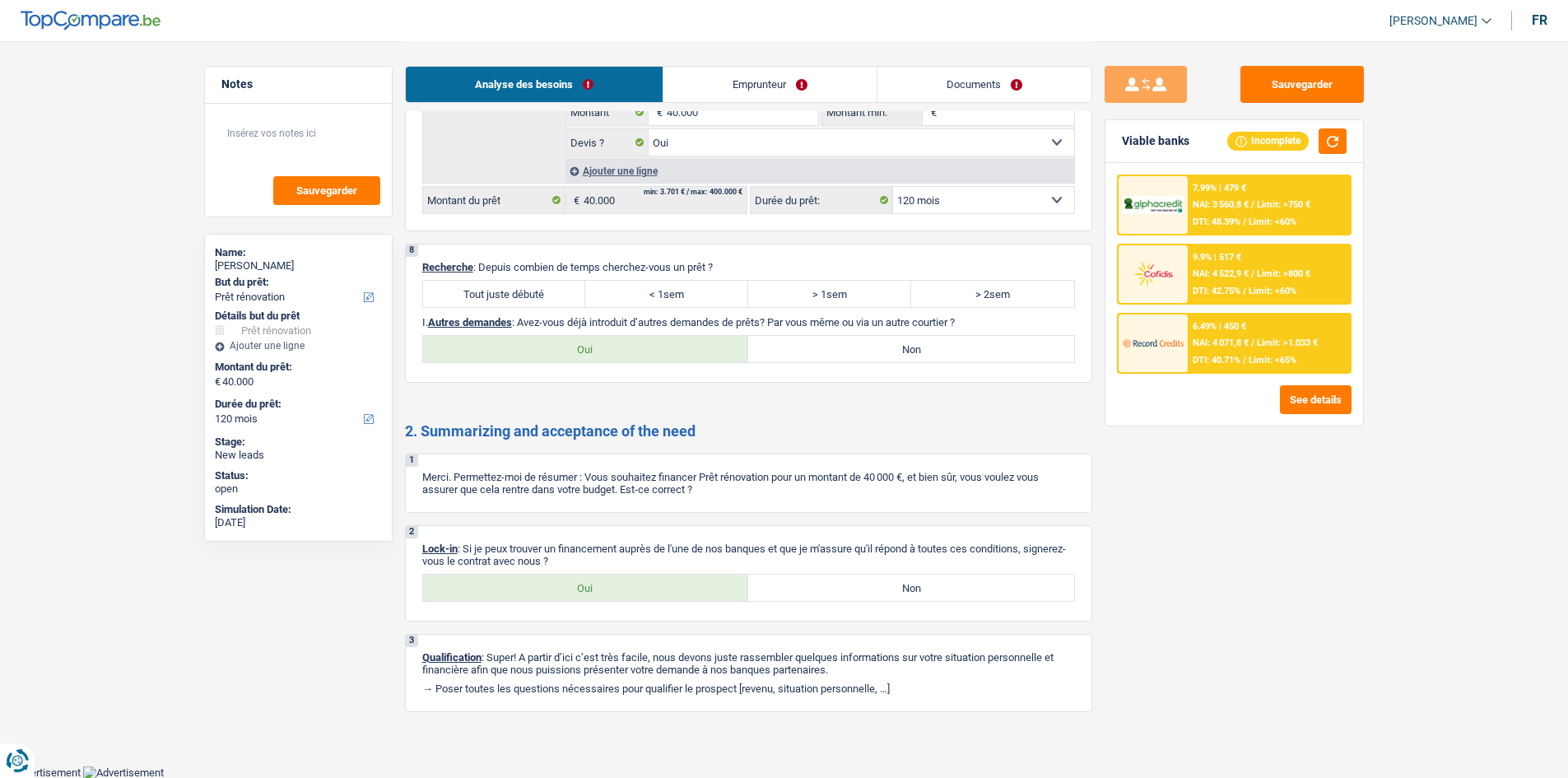
drag, startPoint x: 503, startPoint y: 286, endPoint x: 653, endPoint y: 645, distance: 389.1
click at [506, 284] on label "Tout juste débuté" at bounding box center [504, 293] width 163 height 27
click at [506, 284] on input "Tout juste débuté" at bounding box center [504, 293] width 163 height 27
radio input "true"
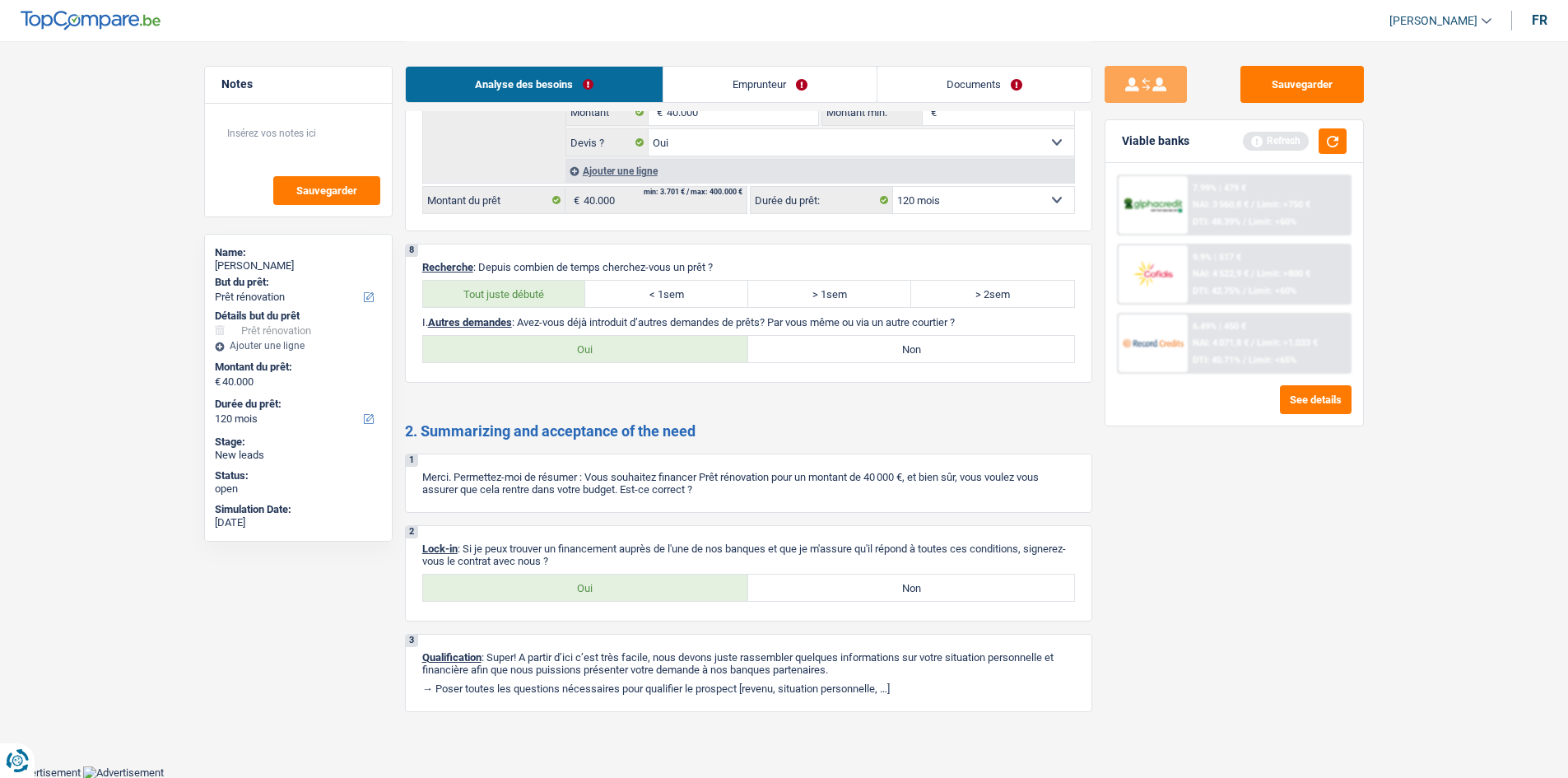
drag, startPoint x: 637, startPoint y: 609, endPoint x: 732, endPoint y: 635, distance: 98.5
click at [643, 381] on div "2 Lock-in : Si je peux trouver un financement auprès de l'une de nos banques et…" at bounding box center [748, 573] width 687 height 96
click at [642, 381] on label "Oui" at bounding box center [586, 588] width 326 height 27
click at [642, 381] on input "Oui" at bounding box center [586, 588] width 326 height 27
radio input "true"
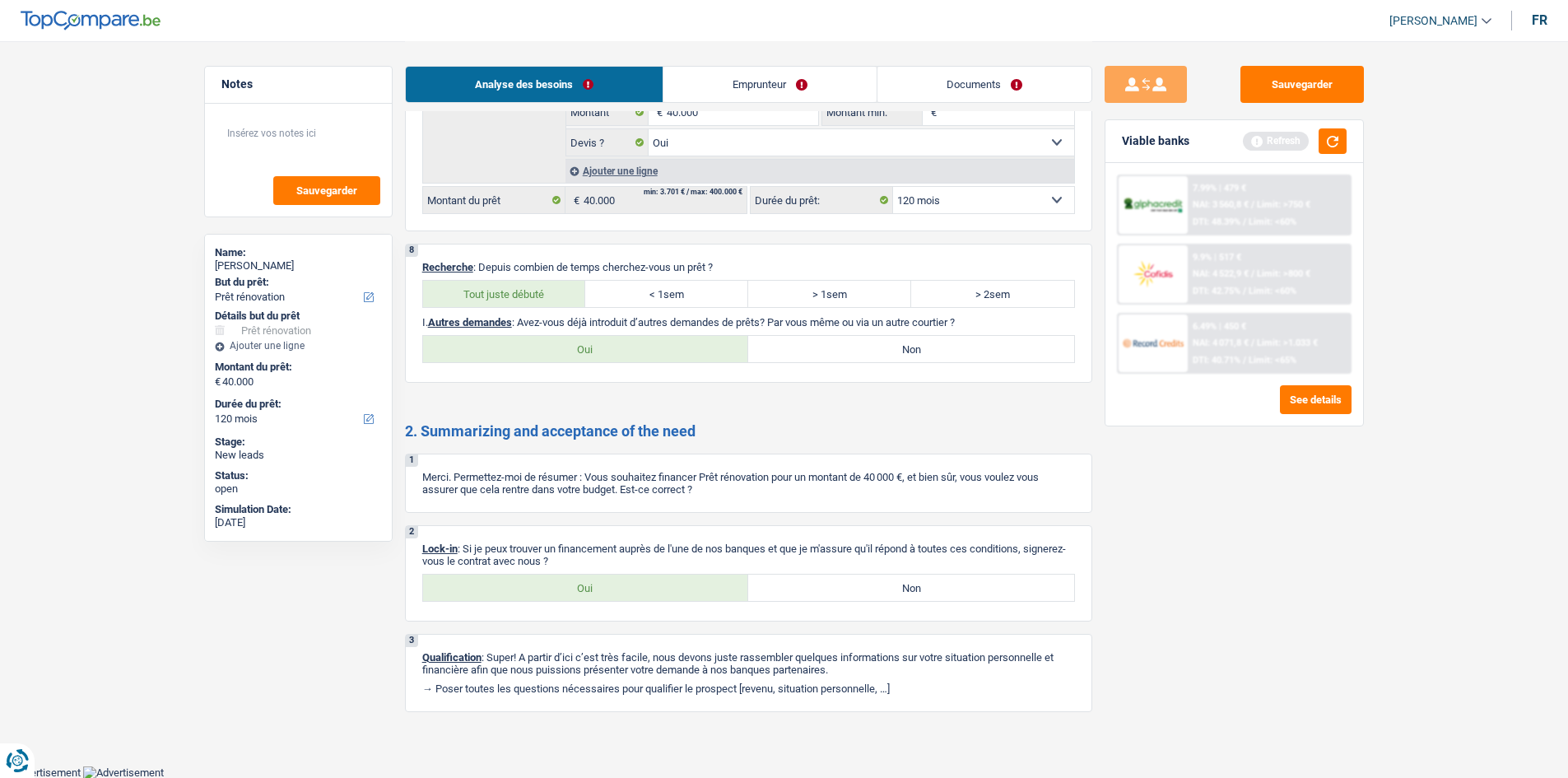
click at [651, 338] on label "Oui" at bounding box center [586, 349] width 326 height 27
click at [651, 338] on input "Oui" at bounding box center [586, 349] width 326 height 27
radio input "true"
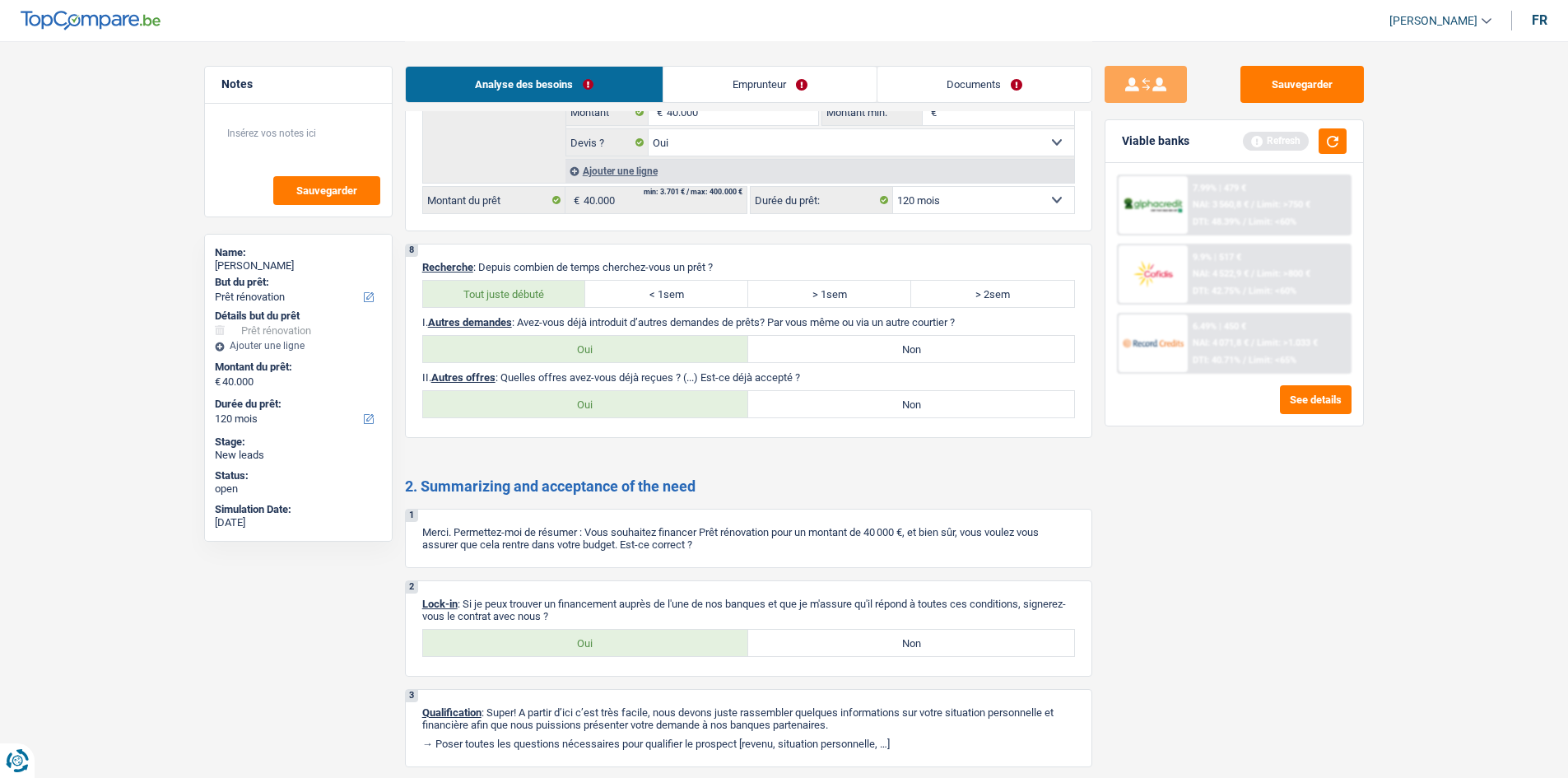
click at [711, 381] on label "Non" at bounding box center [911, 404] width 326 height 27
click at [711, 381] on input "Non" at bounding box center [911, 404] width 326 height 27
radio input "true"
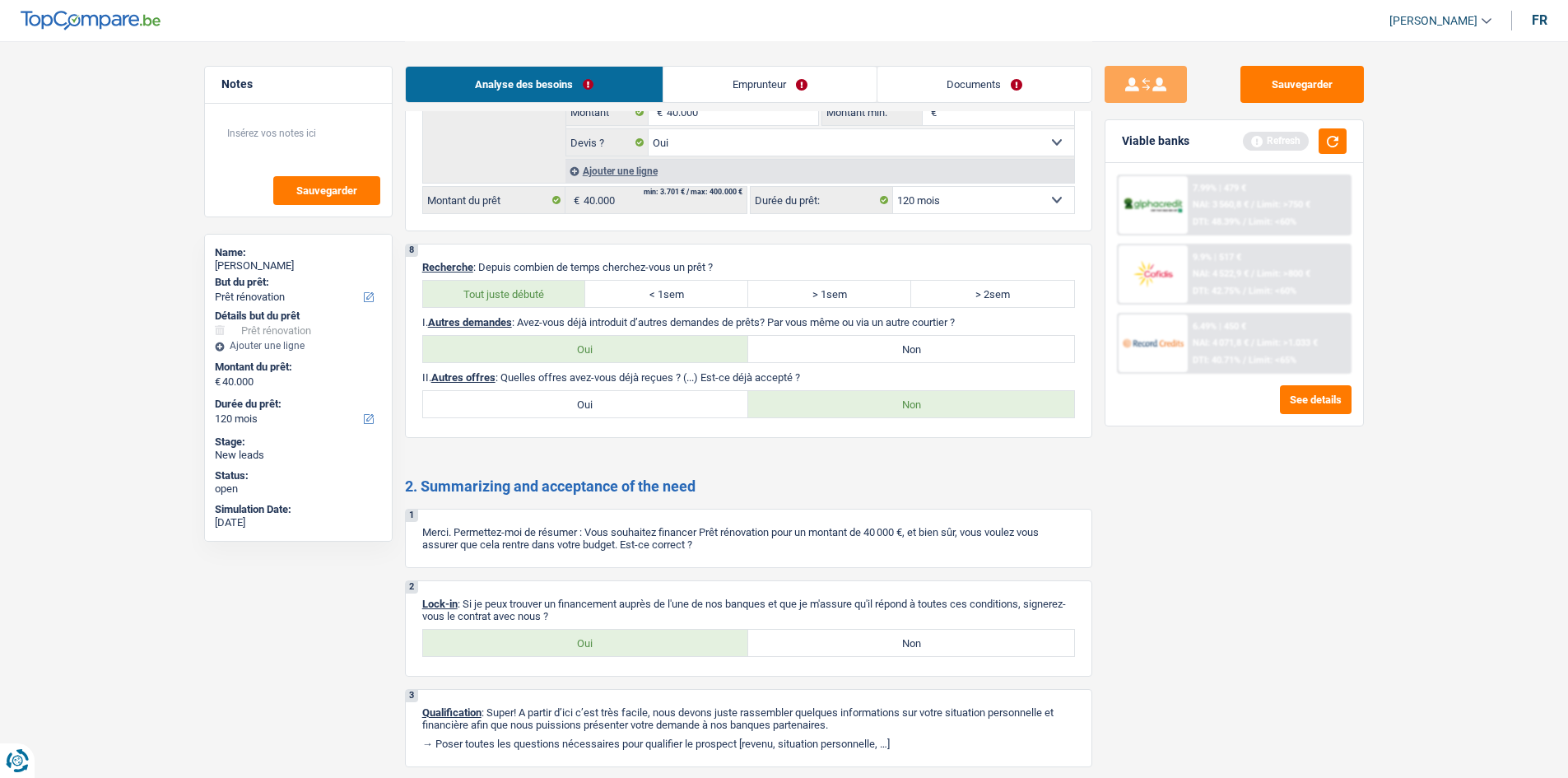
click at [711, 84] on link "Emprunteur" at bounding box center [769, 84] width 213 height 36
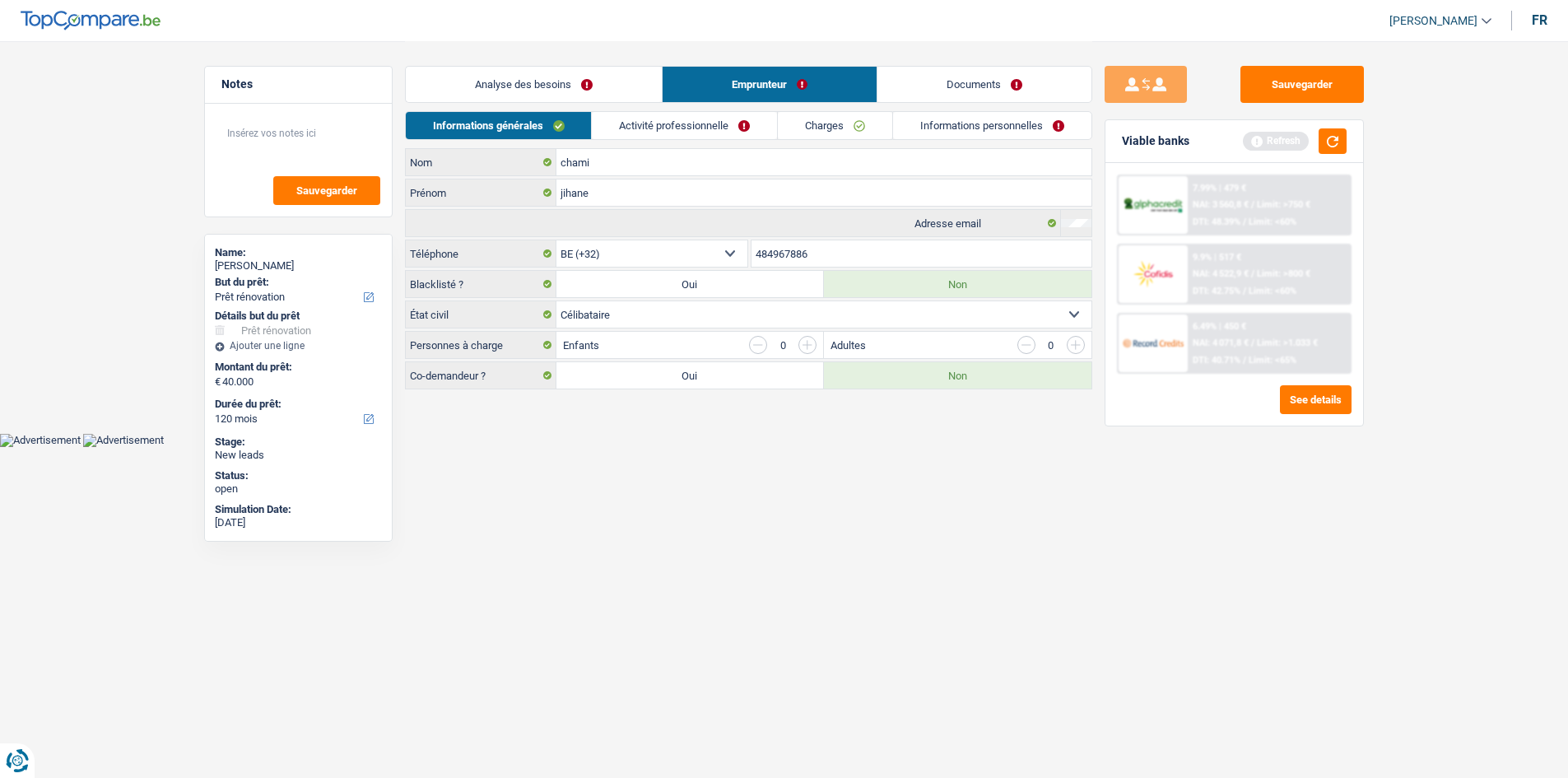
scroll to position [0, 0]
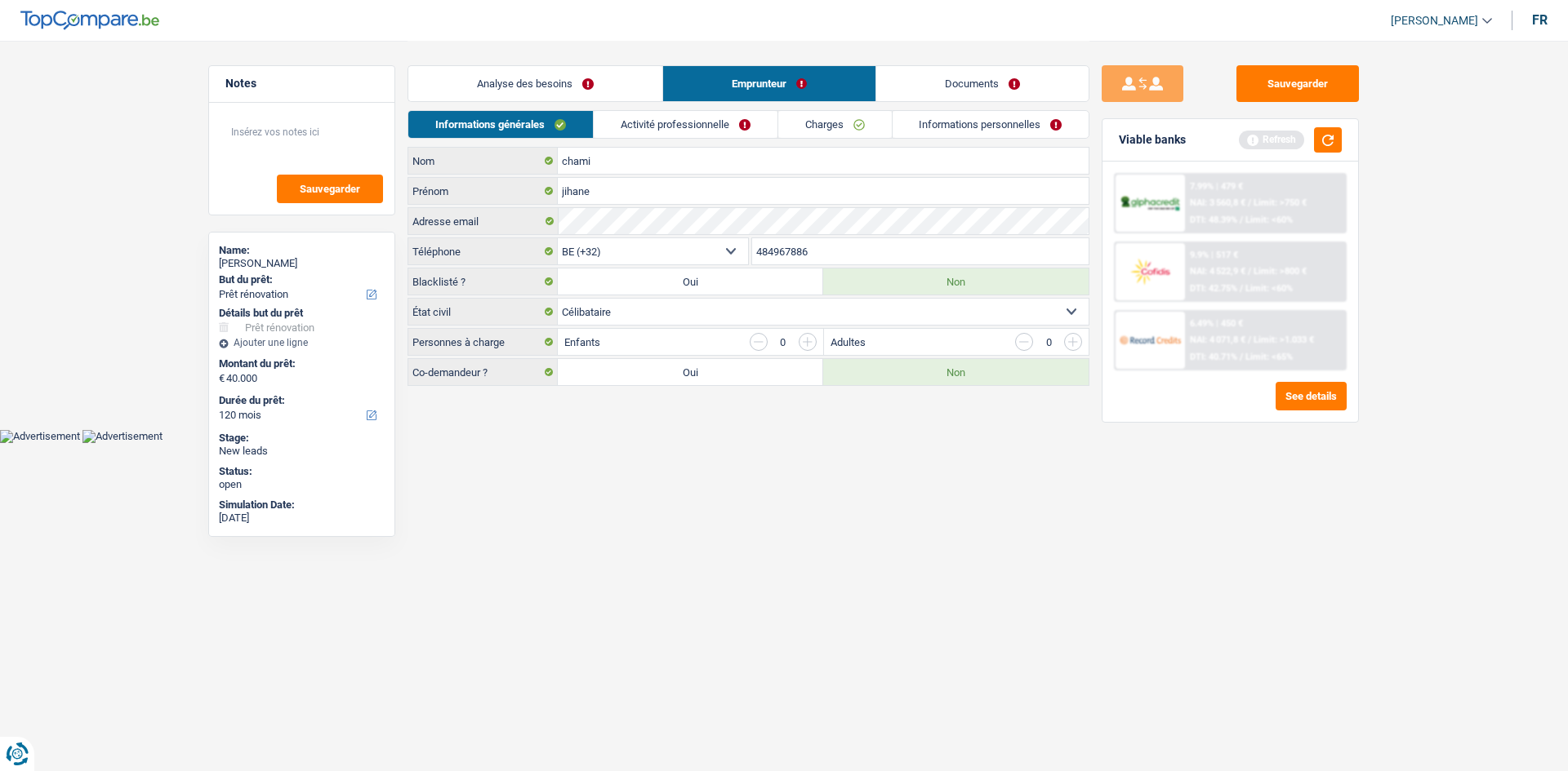
click at [703, 120] on link "Activité professionnelle" at bounding box center [685, 125] width 184 height 27
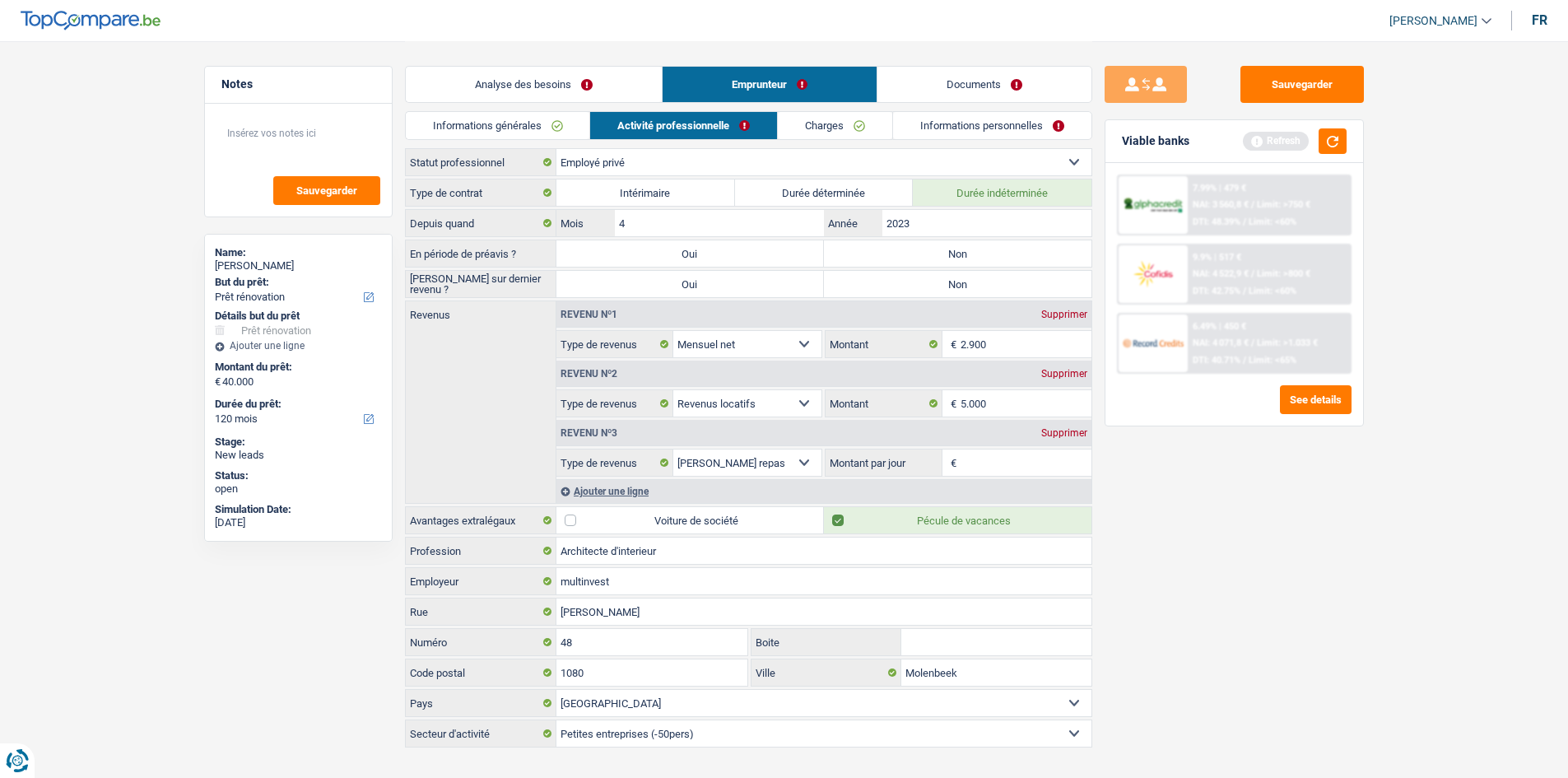
drag, startPoint x: 916, startPoint y: 251, endPoint x: 919, endPoint y: 272, distance: 21.2
click at [711, 254] on label "Non" at bounding box center [958, 253] width 268 height 27
click at [711, 254] on input "Non" at bounding box center [958, 253] width 268 height 27
radio input "true"
click at [711, 292] on label "Non" at bounding box center [958, 283] width 268 height 27
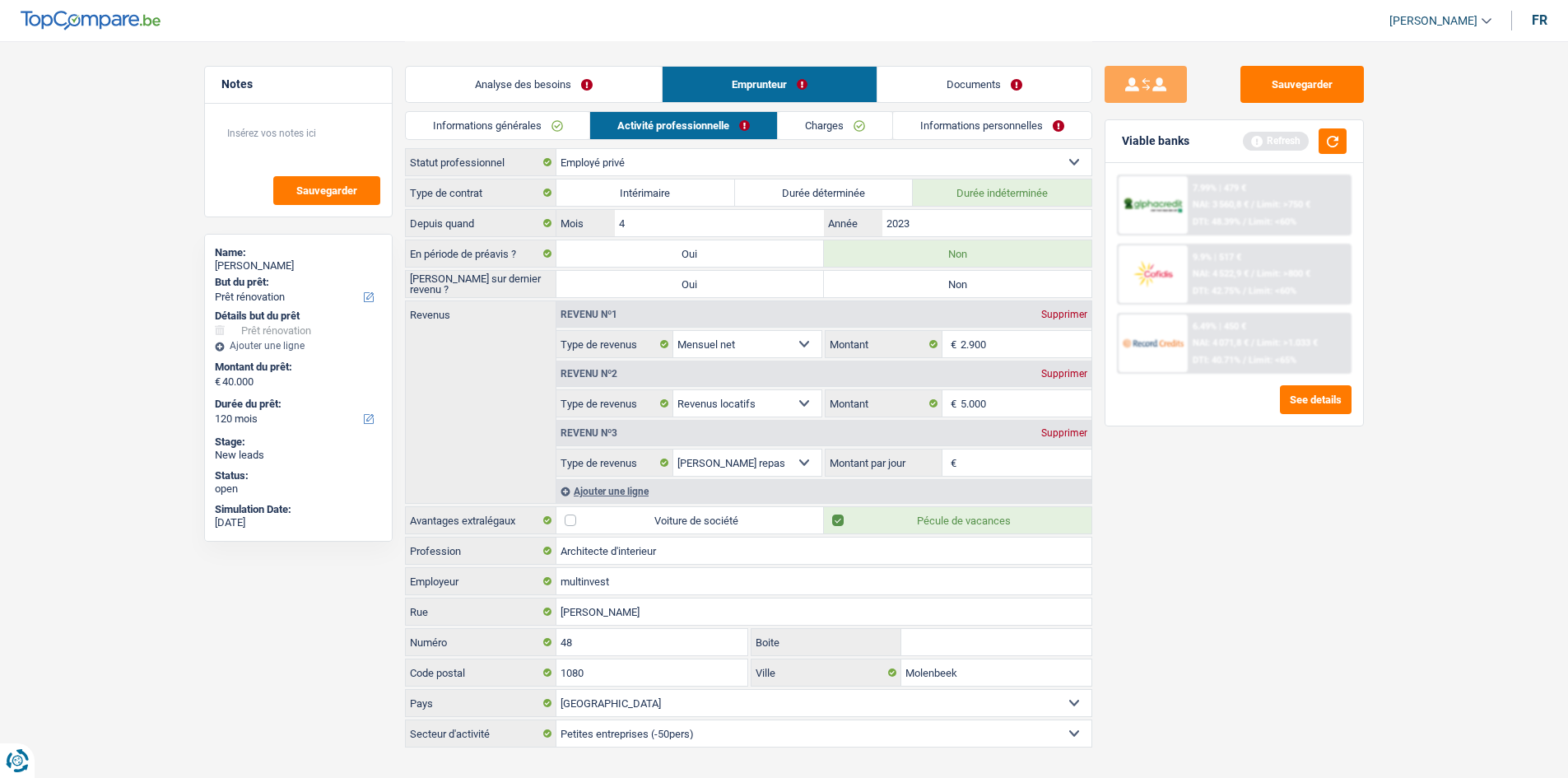
click at [711, 292] on input "Non" at bounding box center [958, 283] width 268 height 27
radio input "true"
click at [553, 134] on link "Informations générales" at bounding box center [498, 126] width 185 height 27
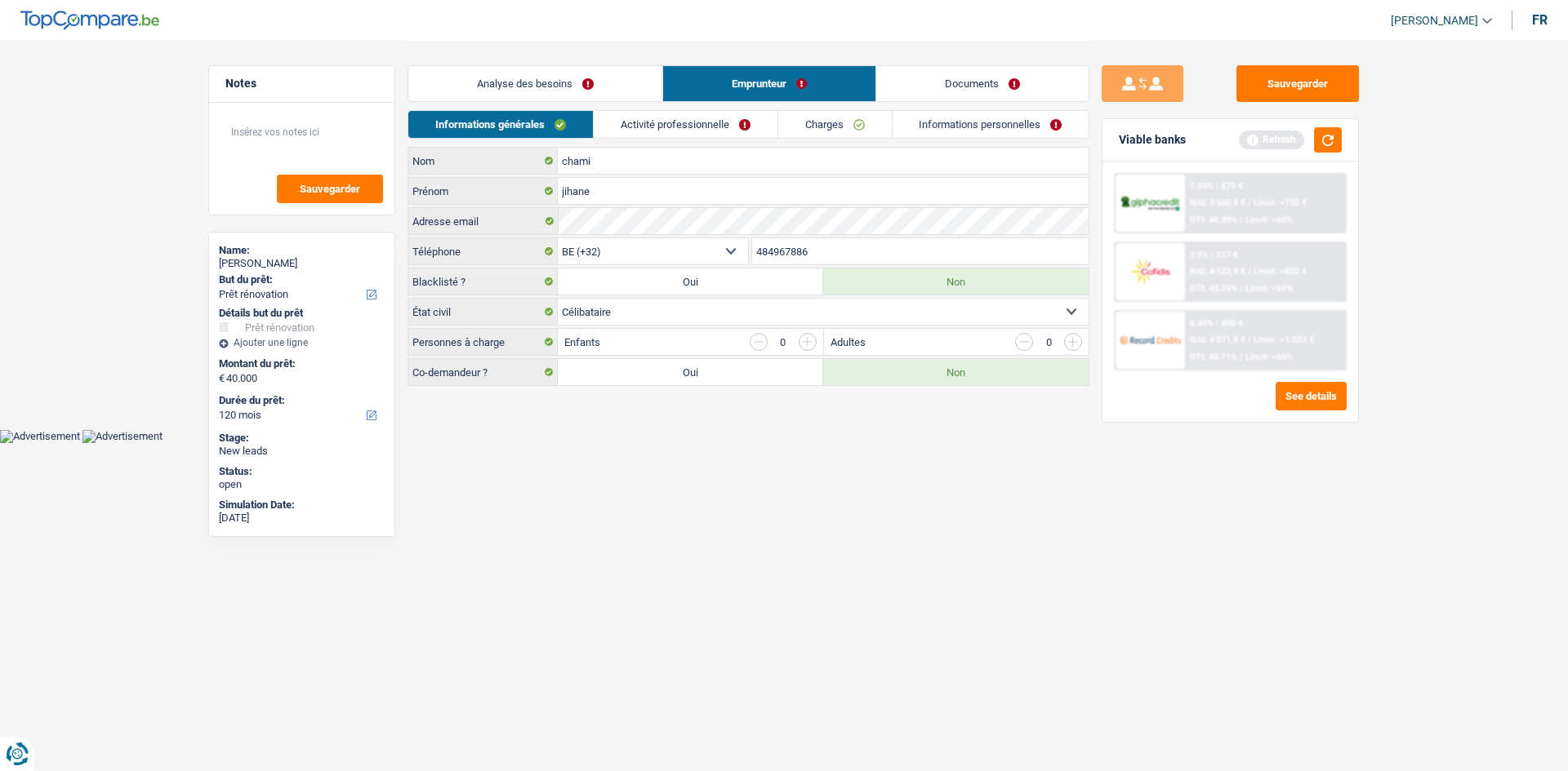
click at [633, 128] on link "Activité professionnelle" at bounding box center [685, 125] width 184 height 27
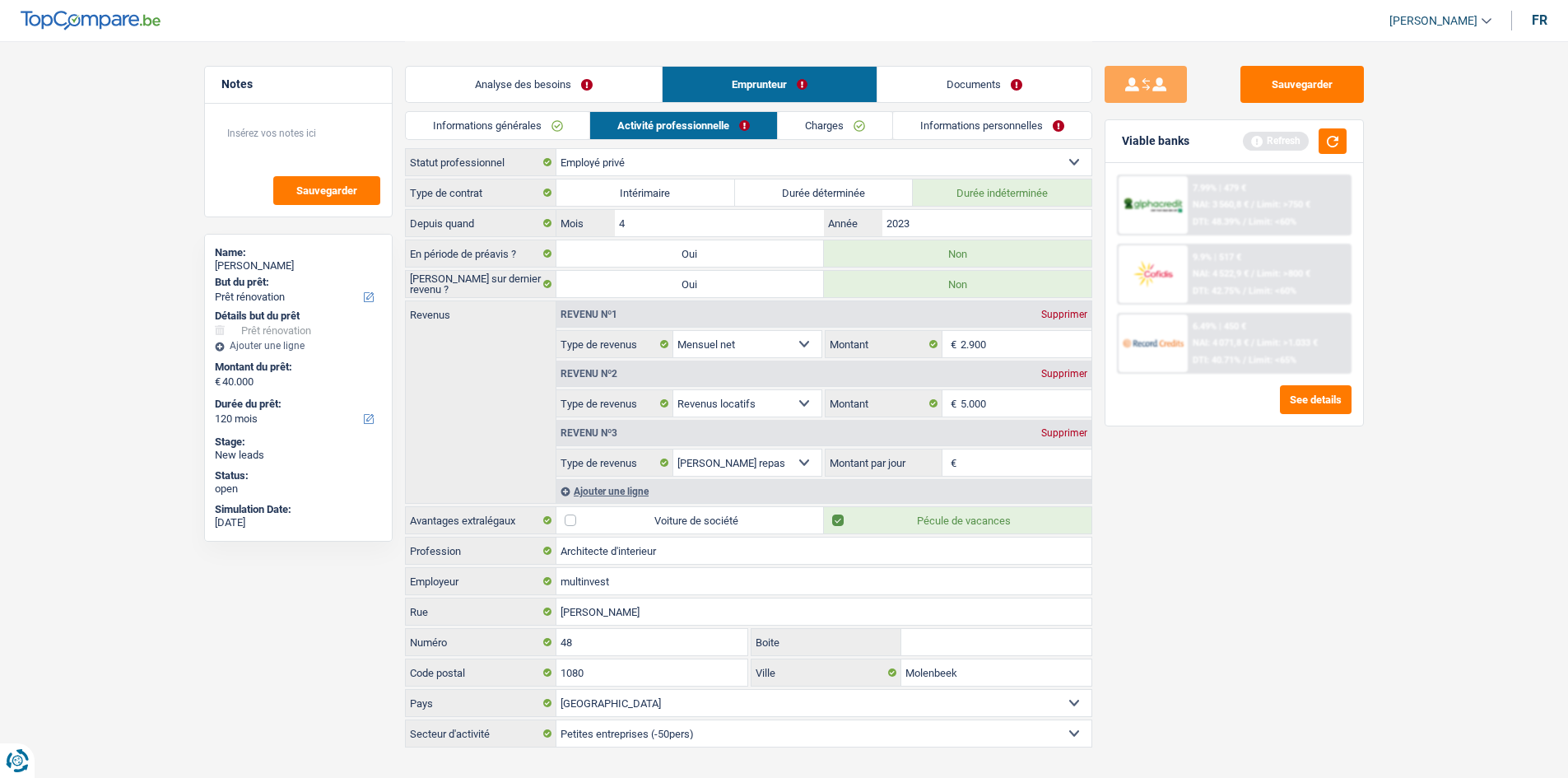
click at [711, 356] on span "DTI: 40.71%" at bounding box center [1216, 360] width 48 height 11
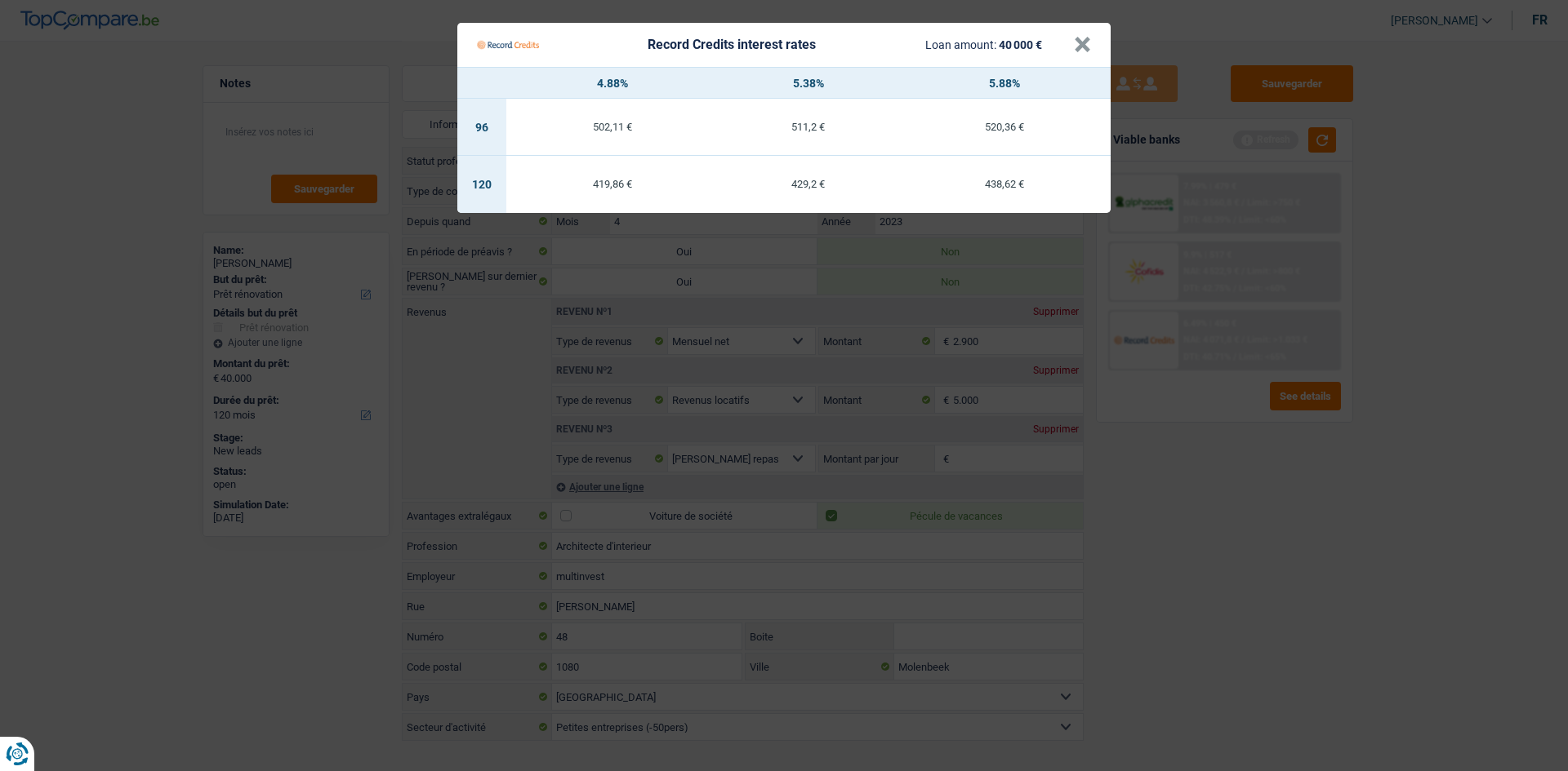
click at [705, 378] on Credits "Record Credits interest rates Loan amount: 40 000 € × 4.88% 5.38% 5.88% 96 502,…" at bounding box center [784, 385] width 1568 height 771
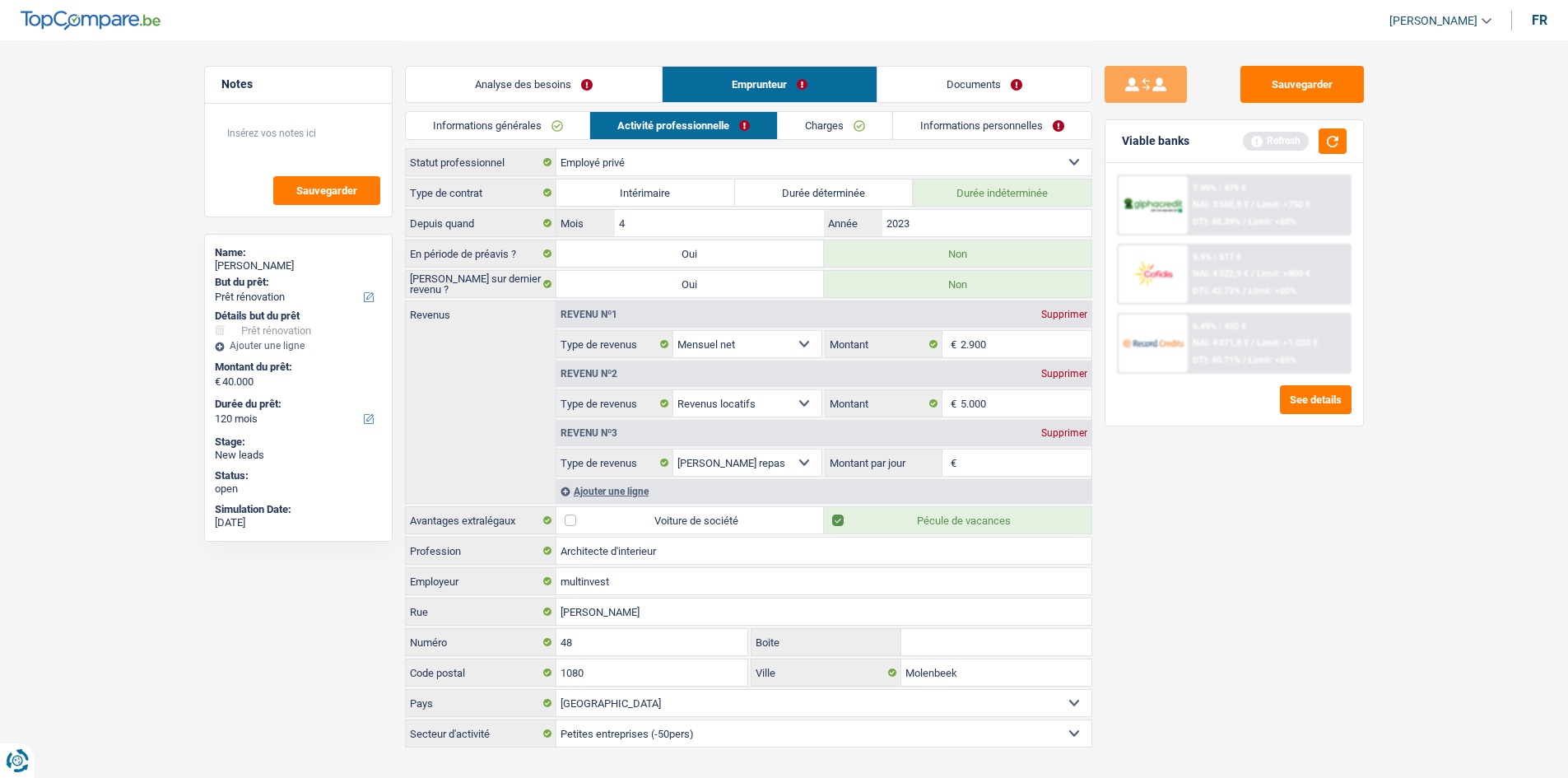
click at [711, 216] on div "7.99% | 479 € NAI: 3 560,8 € / Limit: >750 € DTI: 48.39% / Limit: <60%" at bounding box center [1268, 205] width 162 height 58
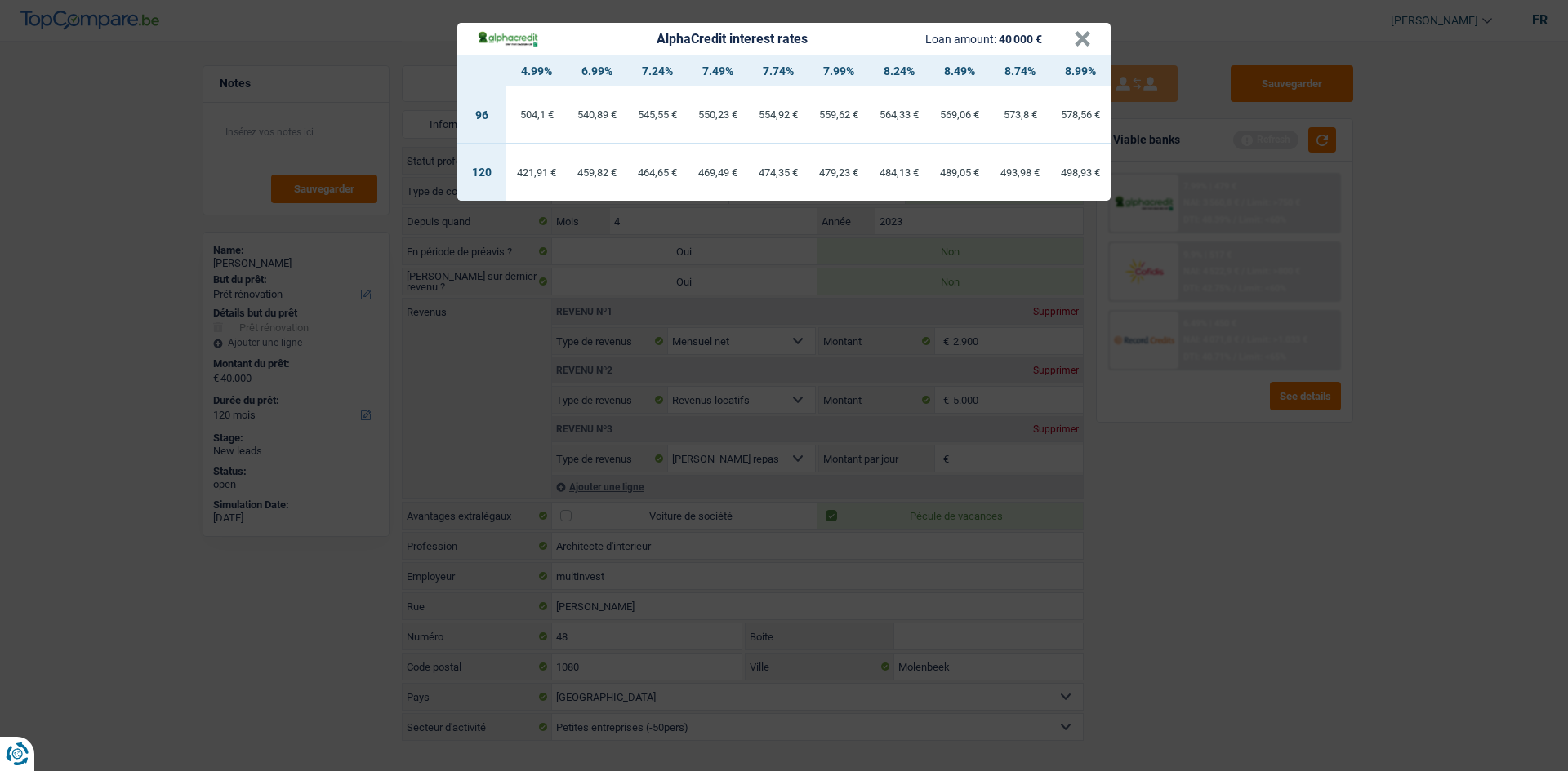
click at [705, 378] on div "AlphaCredit interest rates Loan amount: 40 000 € × 4.99% 6.99% 7.24% 7.49% 7.74…" at bounding box center [784, 385] width 1568 height 771
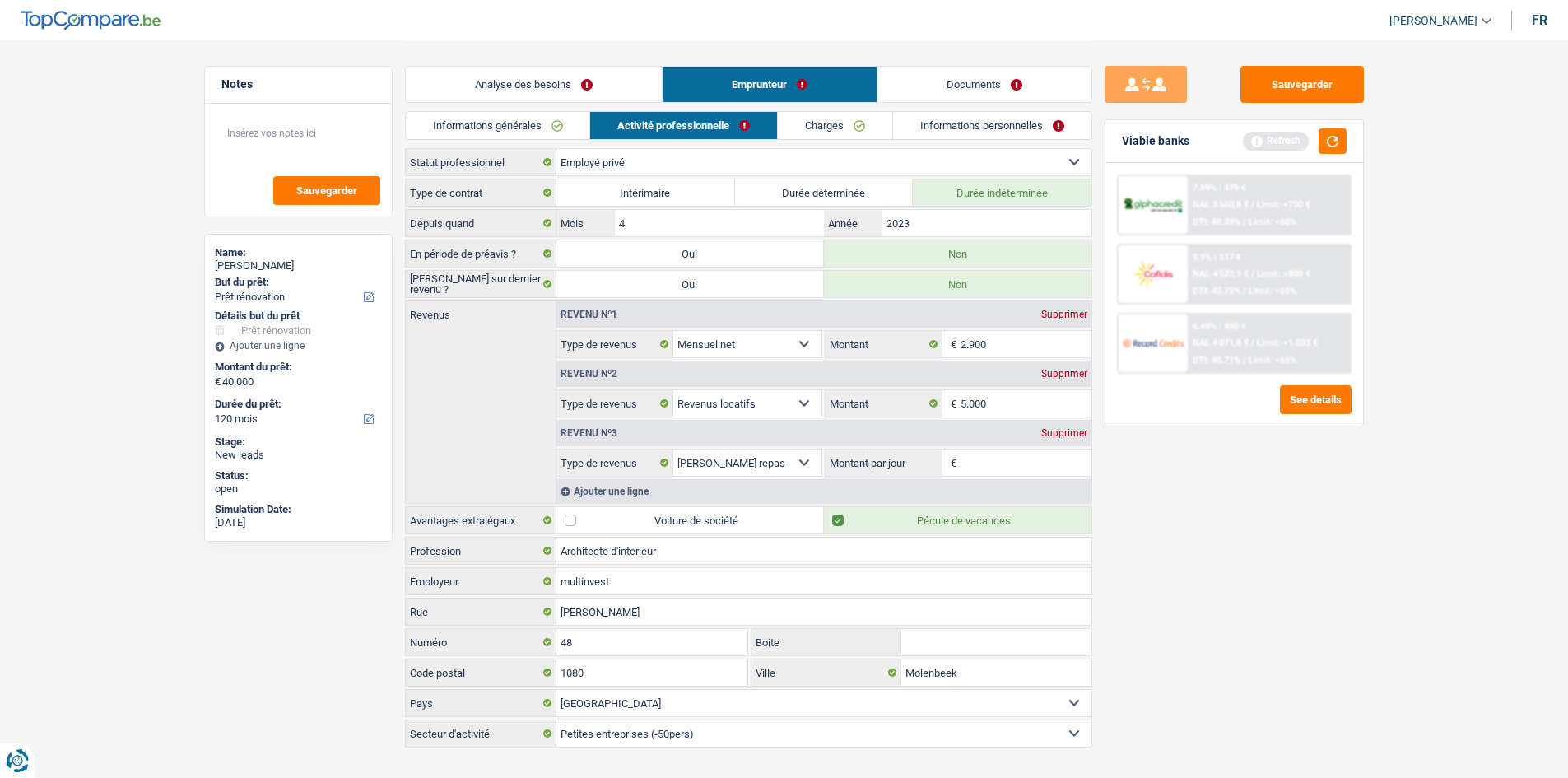
click at [711, 261] on div "9.9% | 517 € NAI: 4 522,9 € / Limit: >800 € DTI: 42.75% / Limit: <60%" at bounding box center [1268, 273] width 162 height 58
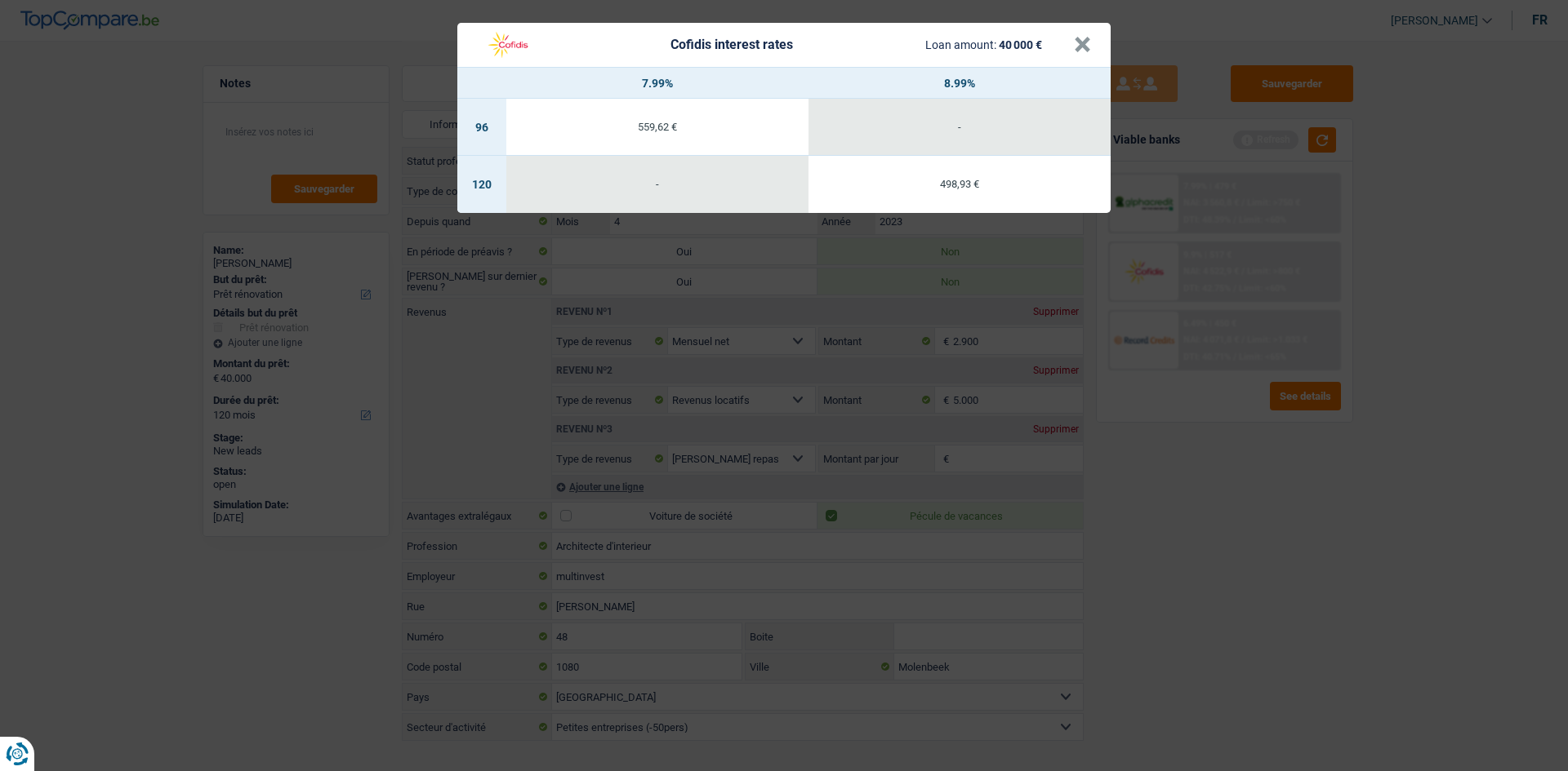
click at [705, 378] on div "Cofidis interest rates Loan amount: 40 000 € × 7.99% 8.99% 96 559,62 € - 120 - …" at bounding box center [784, 385] width 1568 height 771
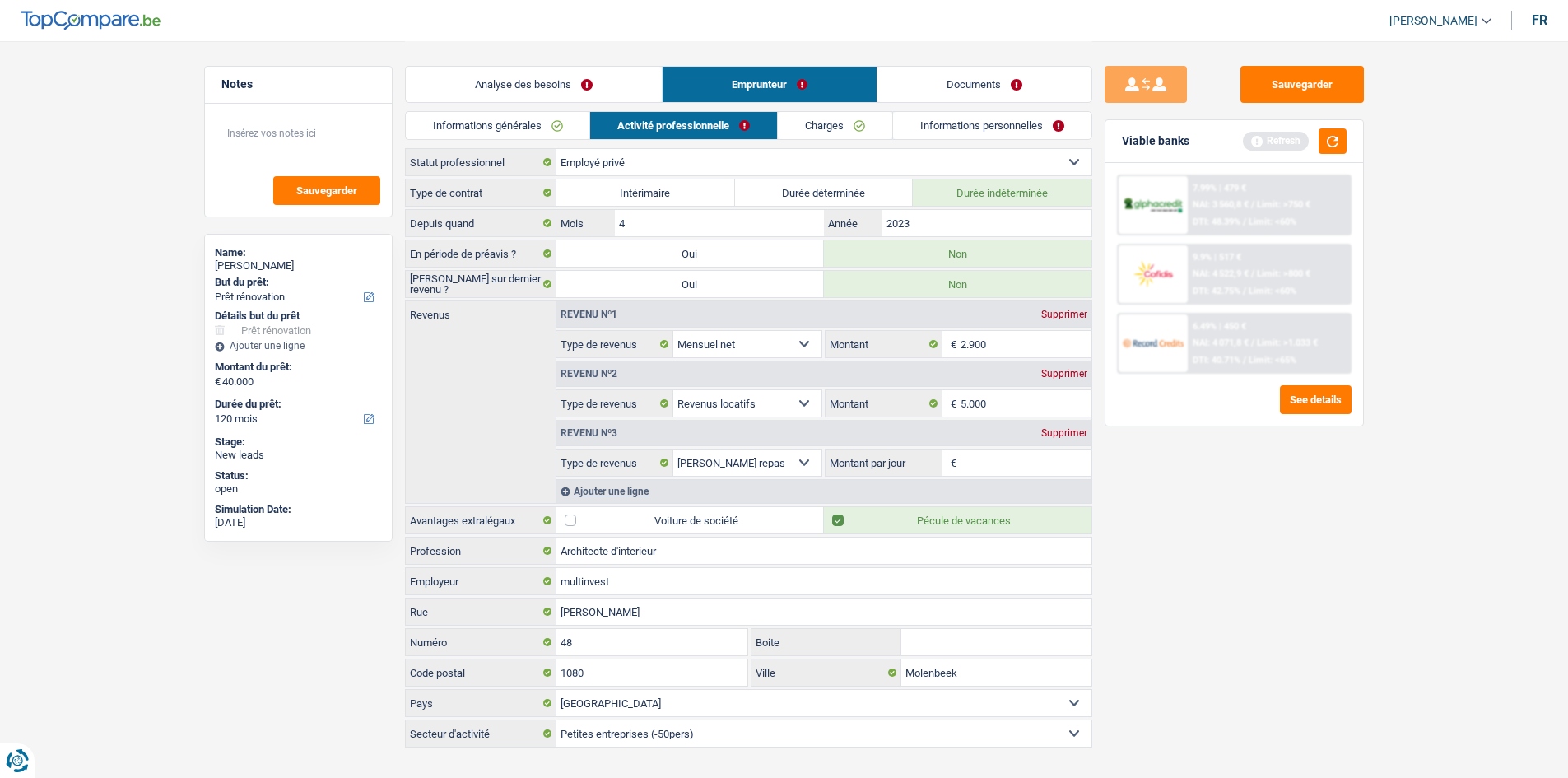
click at [711, 359] on span "DTI: 40.71%" at bounding box center [1216, 360] width 48 height 11
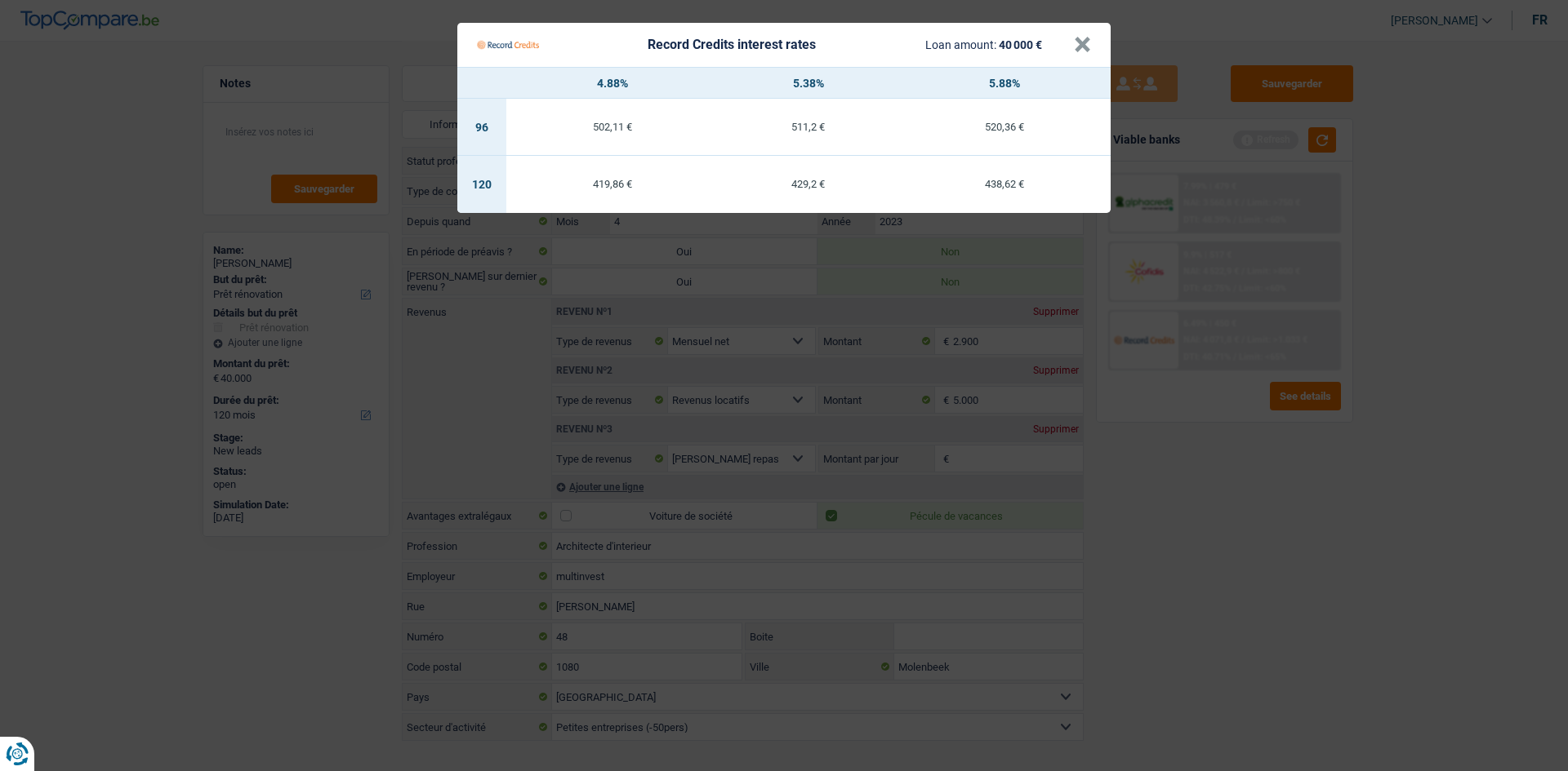
click at [705, 378] on Credits "Record Credits interest rates Loan amount: 40 000 € × 4.88% 5.38% 5.88% 96 502,…" at bounding box center [784, 385] width 1568 height 771
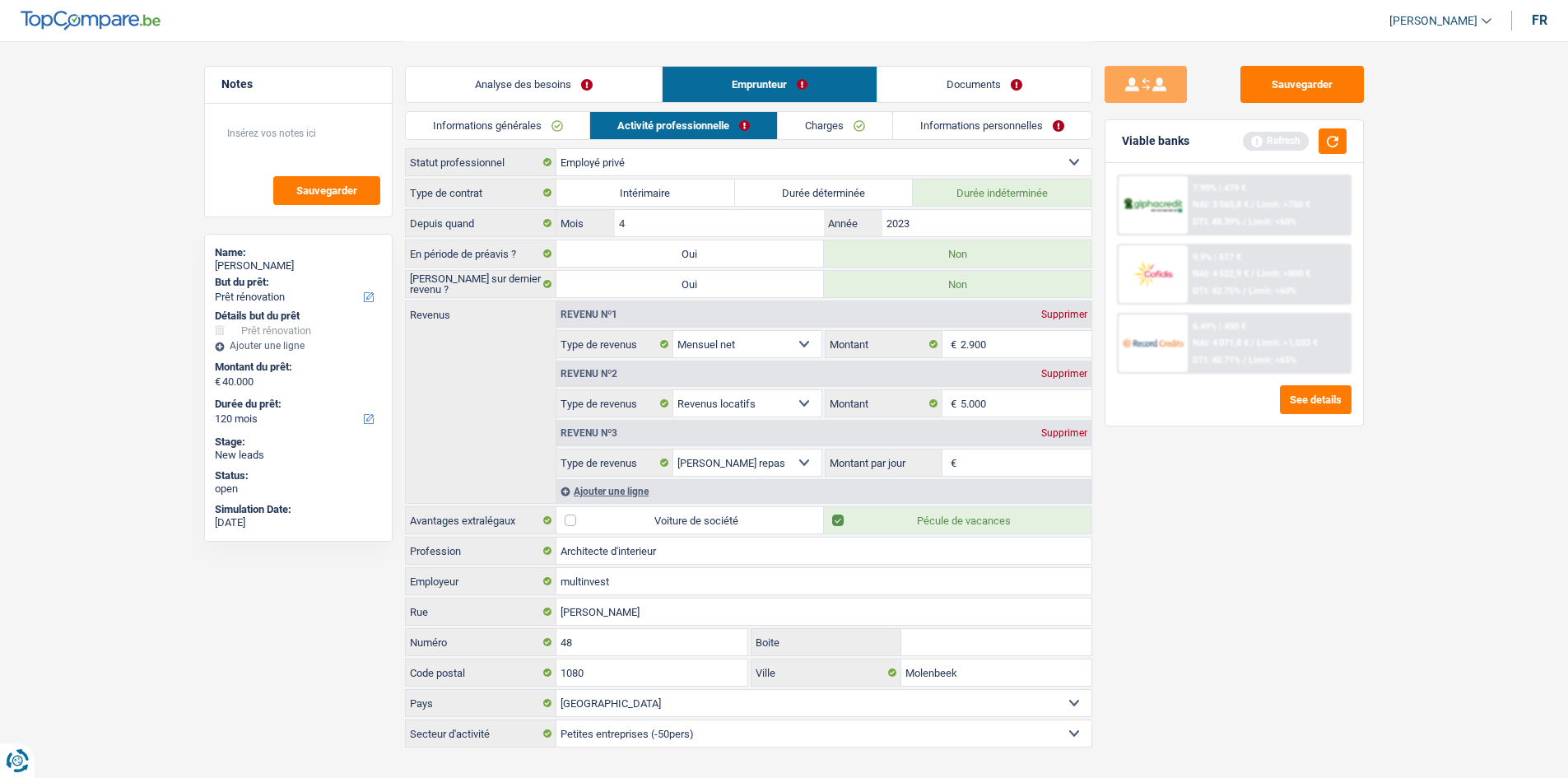
click at [711, 194] on div "7.99% | 479 € NAI: 3 560,8 € / Limit: >750 € DTI: 48.39% / Limit: <60%" at bounding box center [1268, 205] width 162 height 58
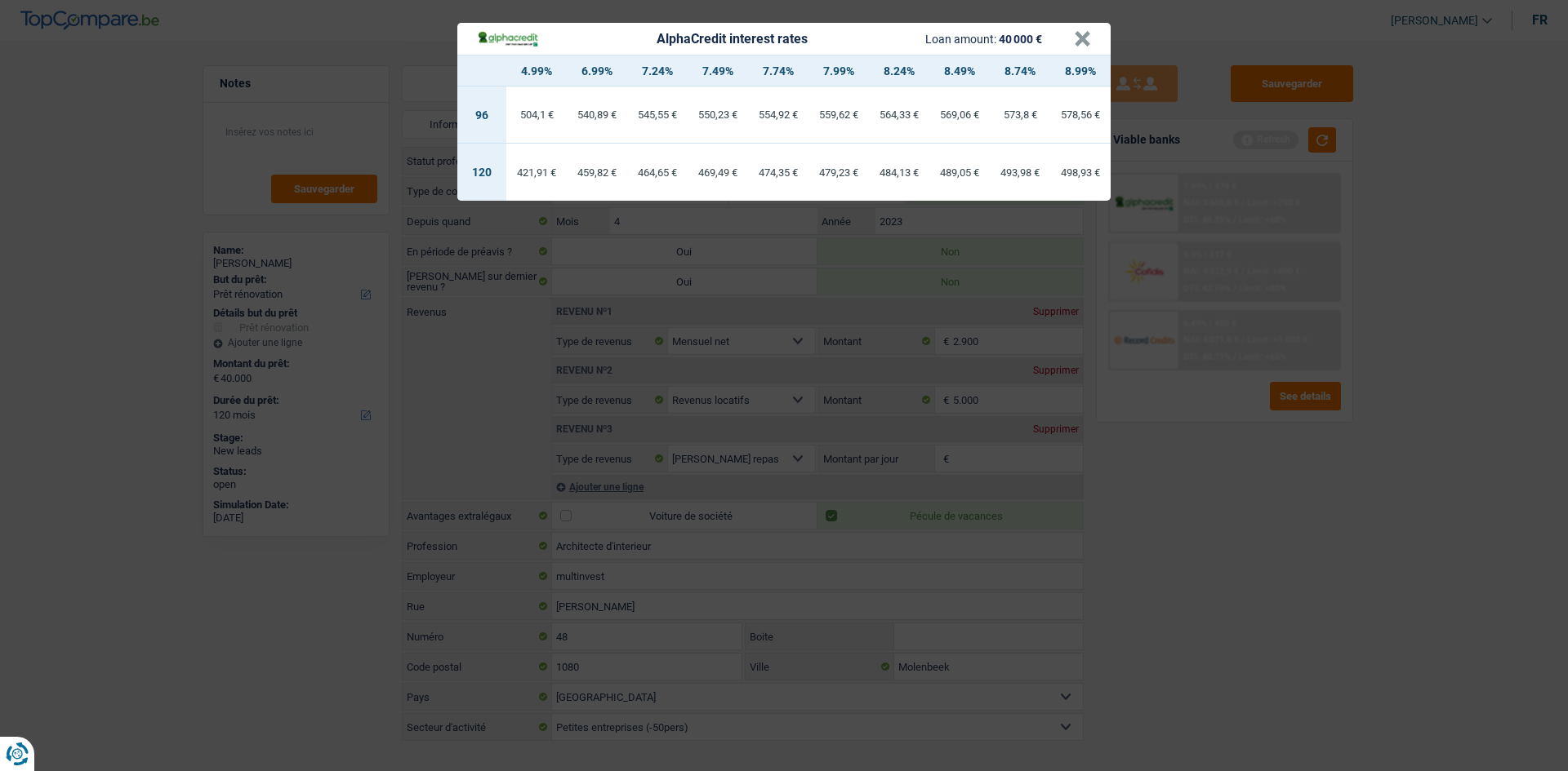
click at [705, 378] on div "AlphaCredit interest rates Loan amount: 40 000 € × 4.99% 6.99% 7.24% 7.49% 7.74…" at bounding box center [784, 385] width 1568 height 771
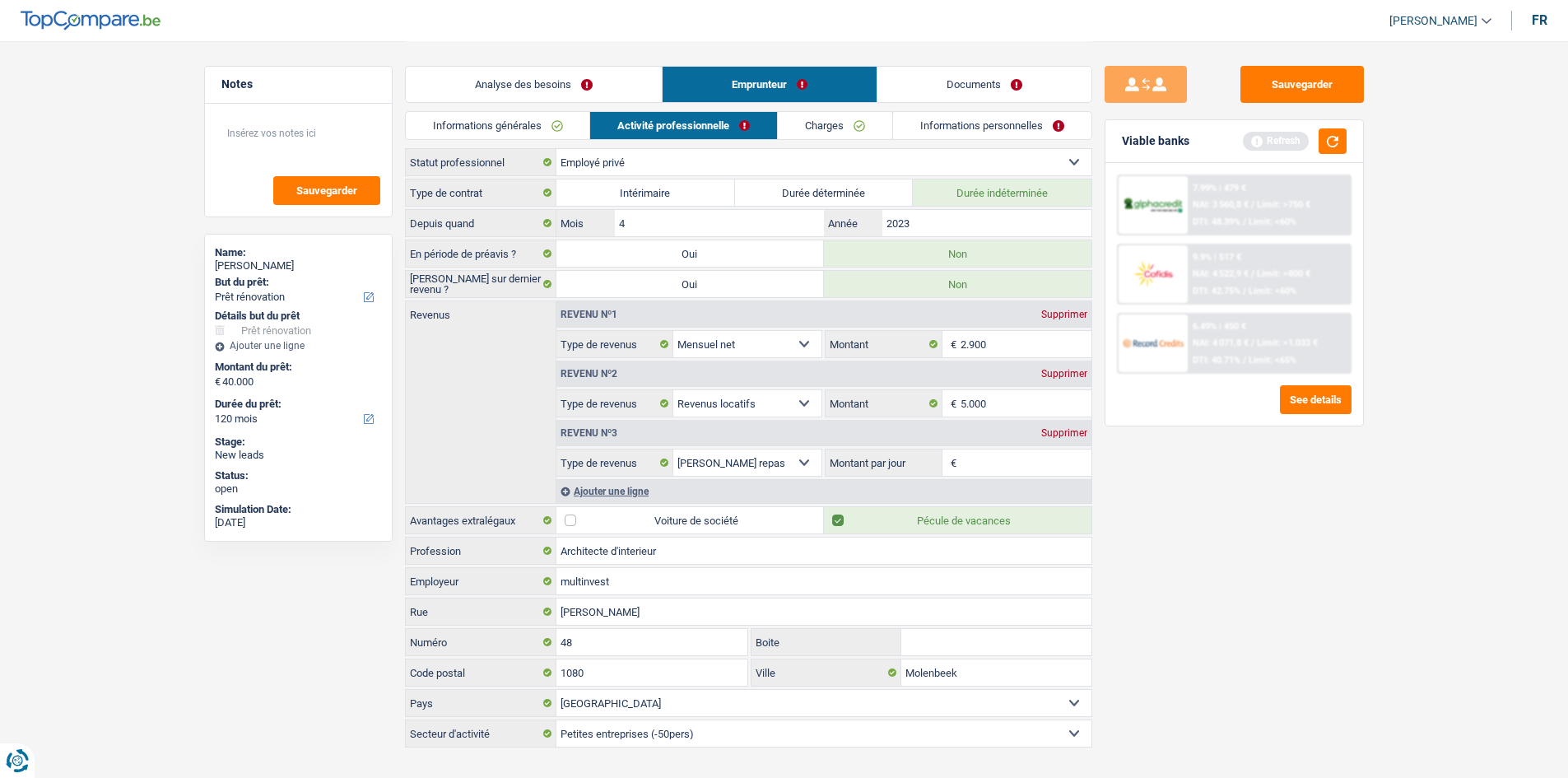
click at [711, 357] on span "DTI: 40.71%" at bounding box center [1216, 360] width 48 height 11
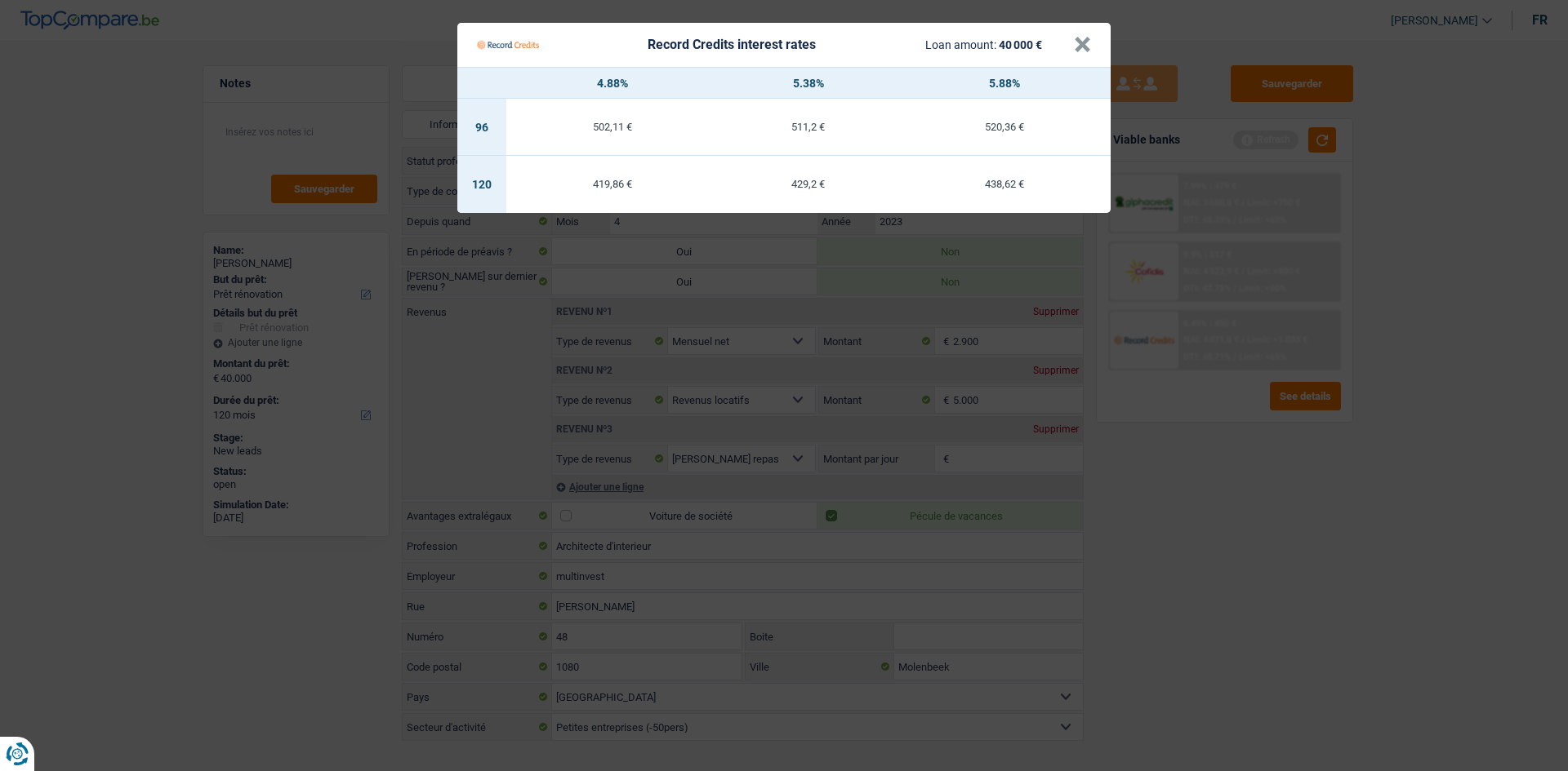
click at [705, 378] on Credits "Record Credits interest rates Loan amount: 40 000 € × 4.88% 5.38% 5.88% 96 502,…" at bounding box center [784, 385] width 1568 height 771
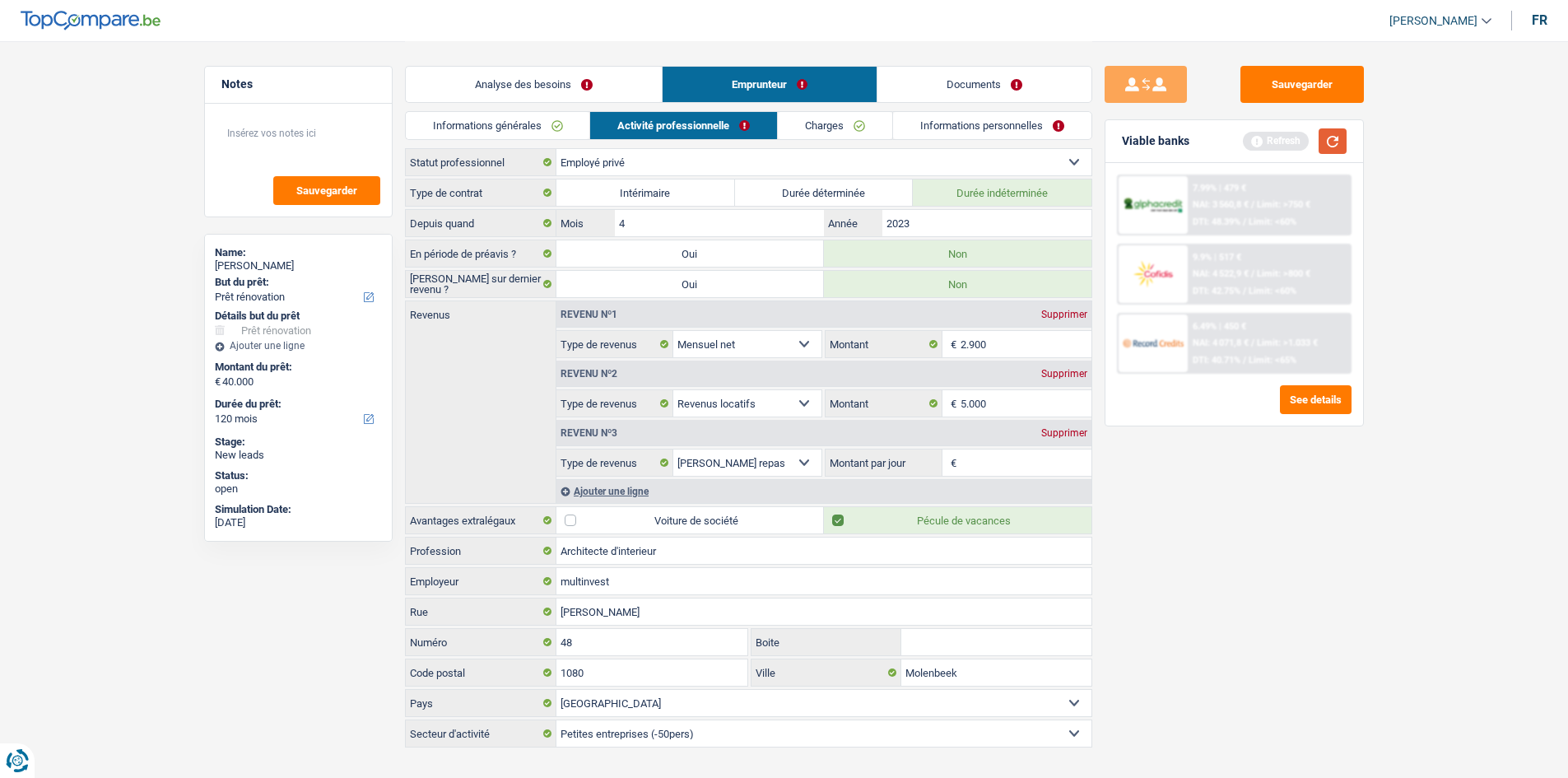
click at [711, 145] on button "button" at bounding box center [1332, 142] width 28 height 26
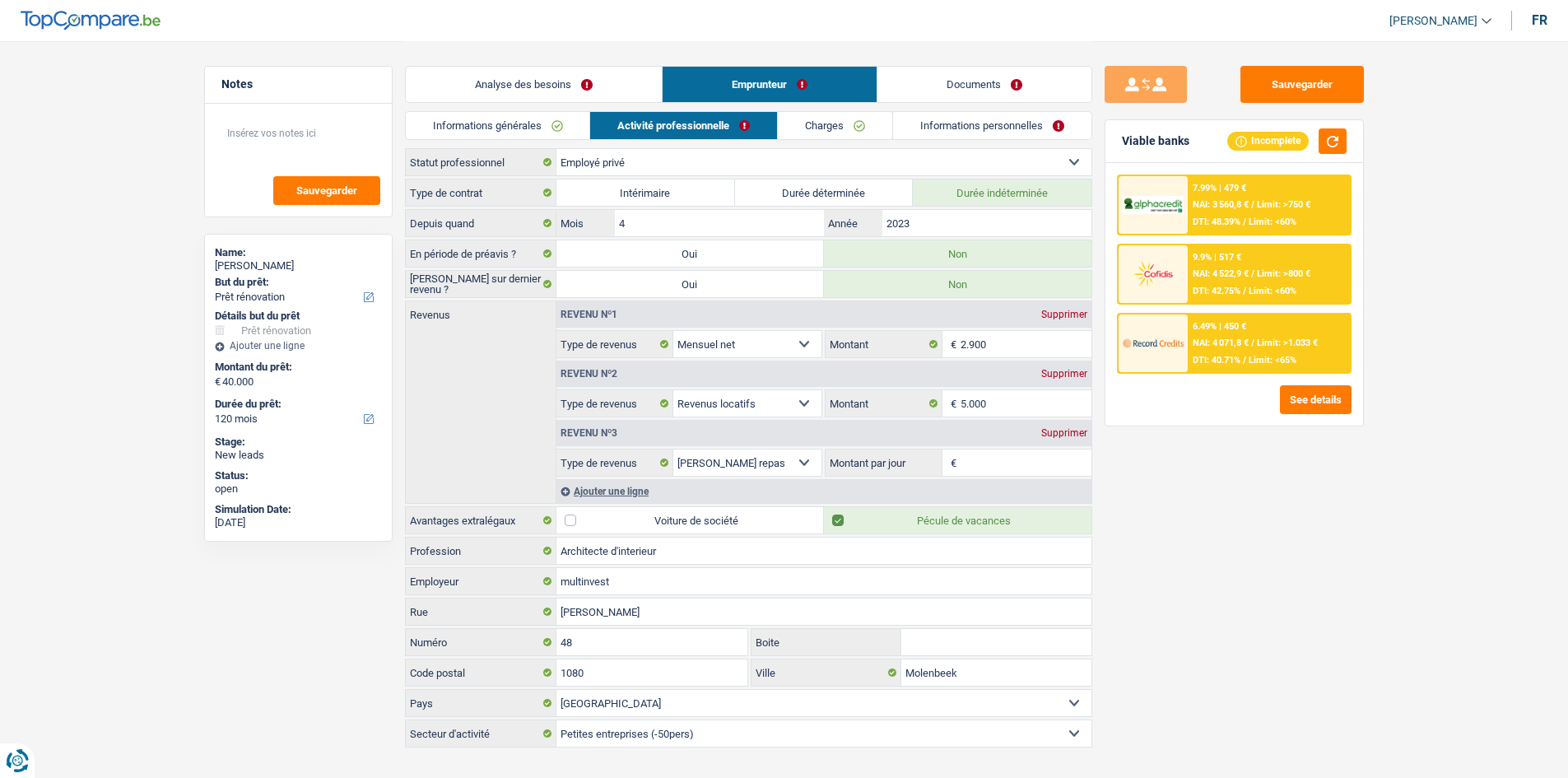
click at [711, 347] on div at bounding box center [1153, 343] width 69 height 58
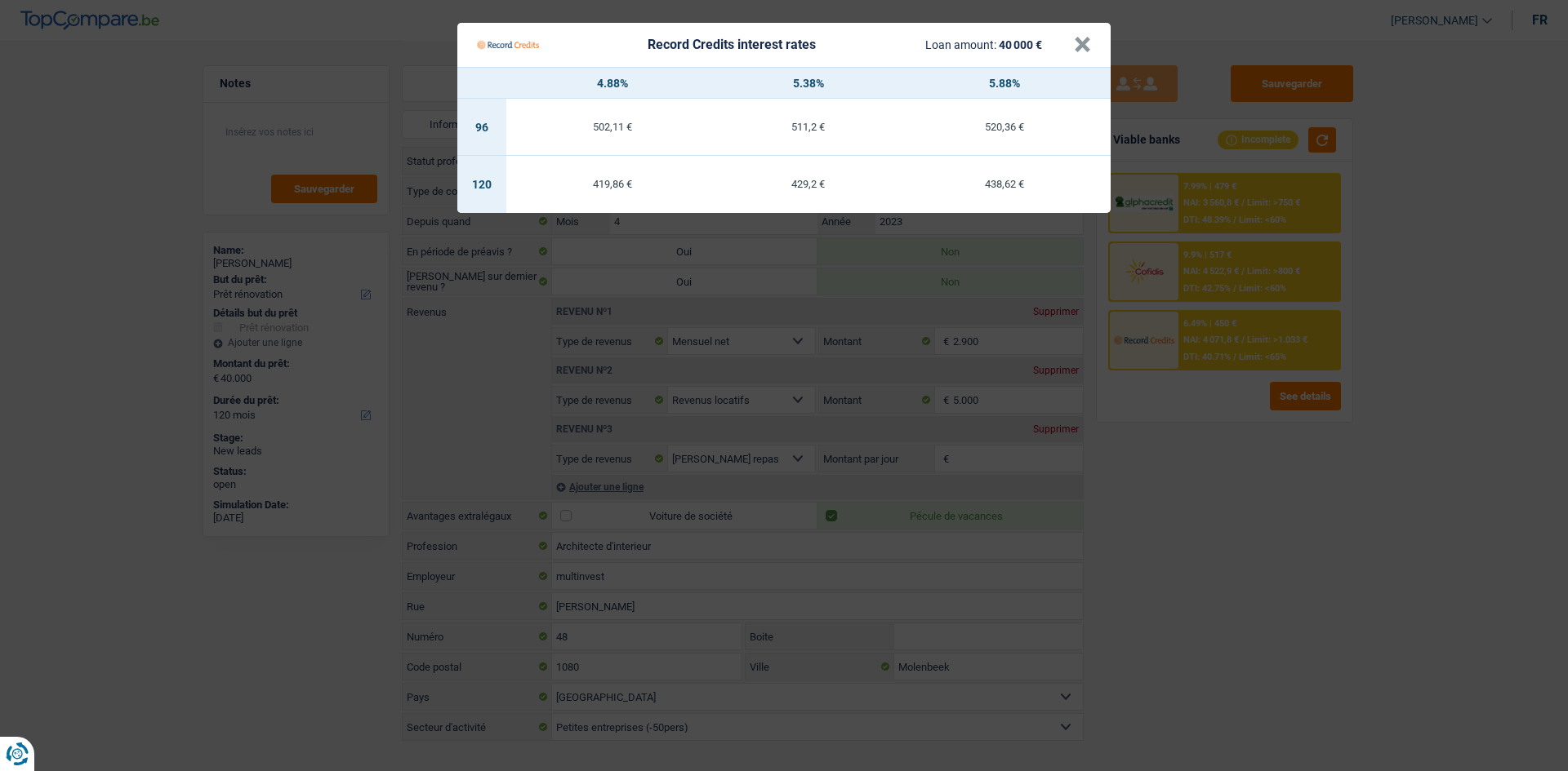
drag, startPoint x: 1222, startPoint y: 455, endPoint x: 1238, endPoint y: 302, distance: 153.8
click at [705, 378] on Credits "Record Credits interest rates Loan amount: 40 000 € × 4.88% 5.38% 5.88% 96 502,…" at bounding box center [784, 385] width 1568 height 771
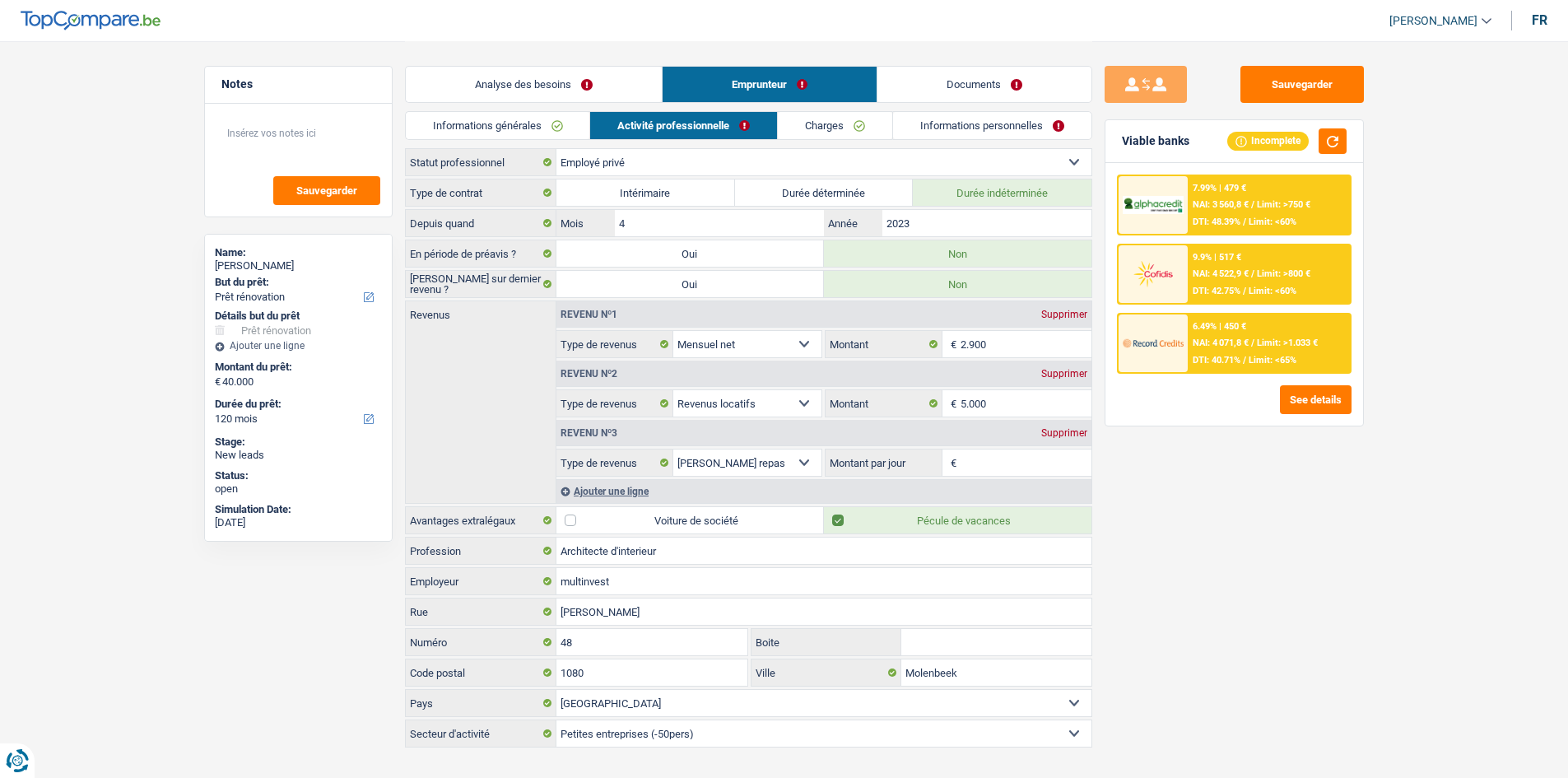
click at [711, 229] on div "7.99% | 479 € NAI: 3 560,8 € / Limit: >750 € DTI: 48.39% / Limit: <60%" at bounding box center [1268, 205] width 162 height 58
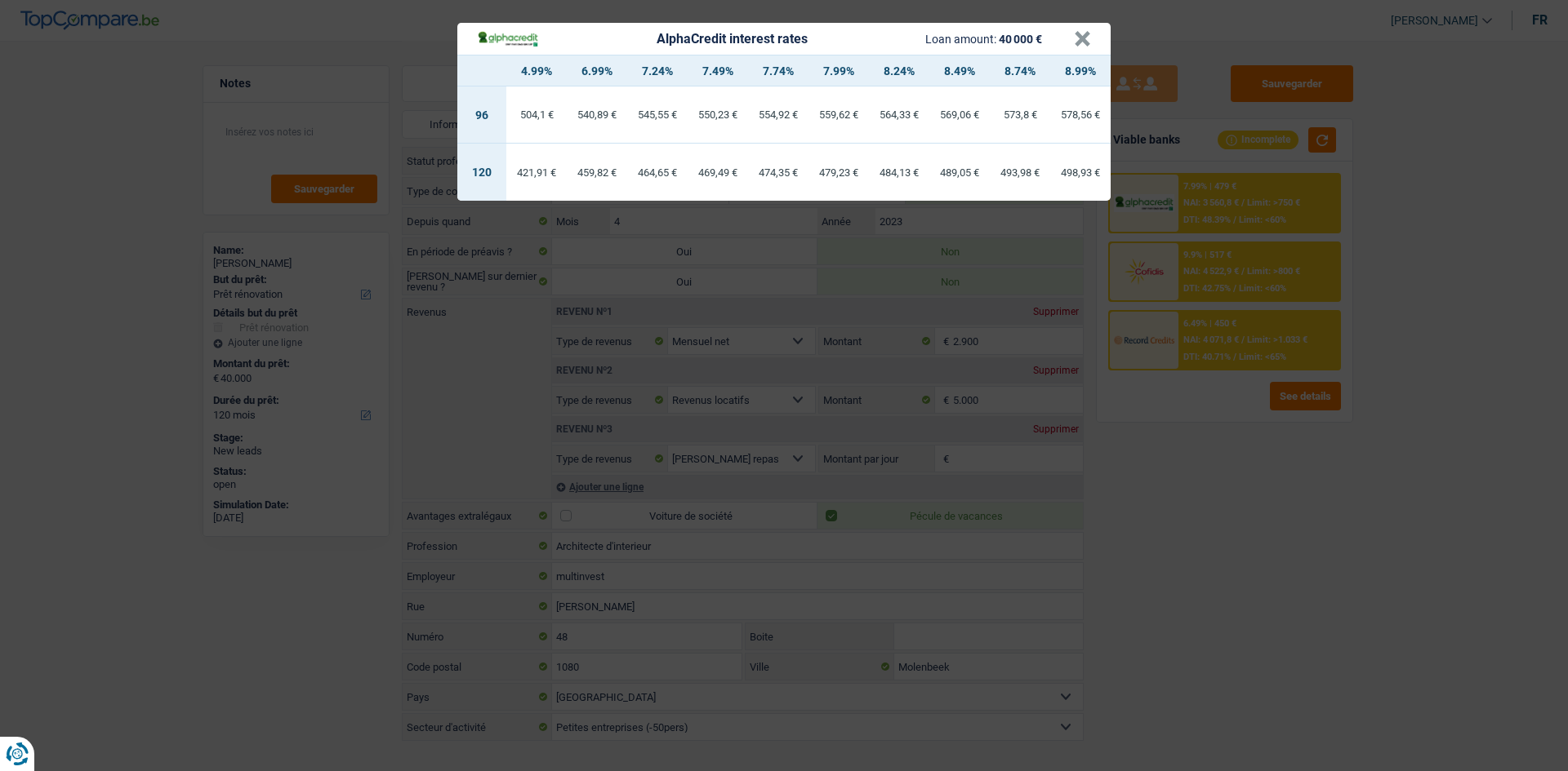
click at [705, 378] on div "AlphaCredit interest rates Loan amount: 40 000 € × 4.99% 6.99% 7.24% 7.49% 7.74…" at bounding box center [784, 385] width 1568 height 771
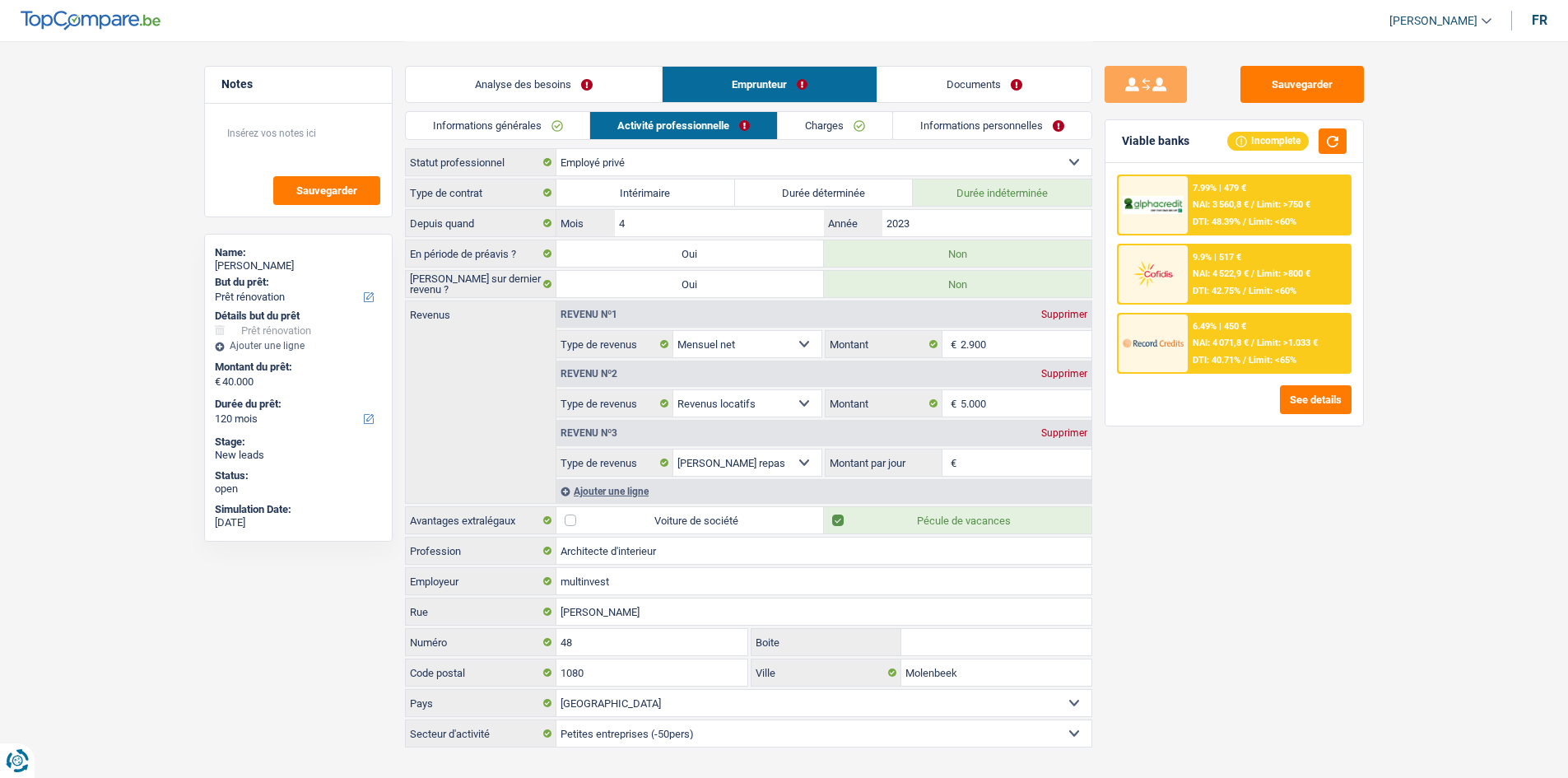
click at [711, 264] on div "9.9% | 517 € NAI: 4 522,9 € / Limit: >800 € DTI: 42.75% / Limit: <60%" at bounding box center [1268, 273] width 162 height 58
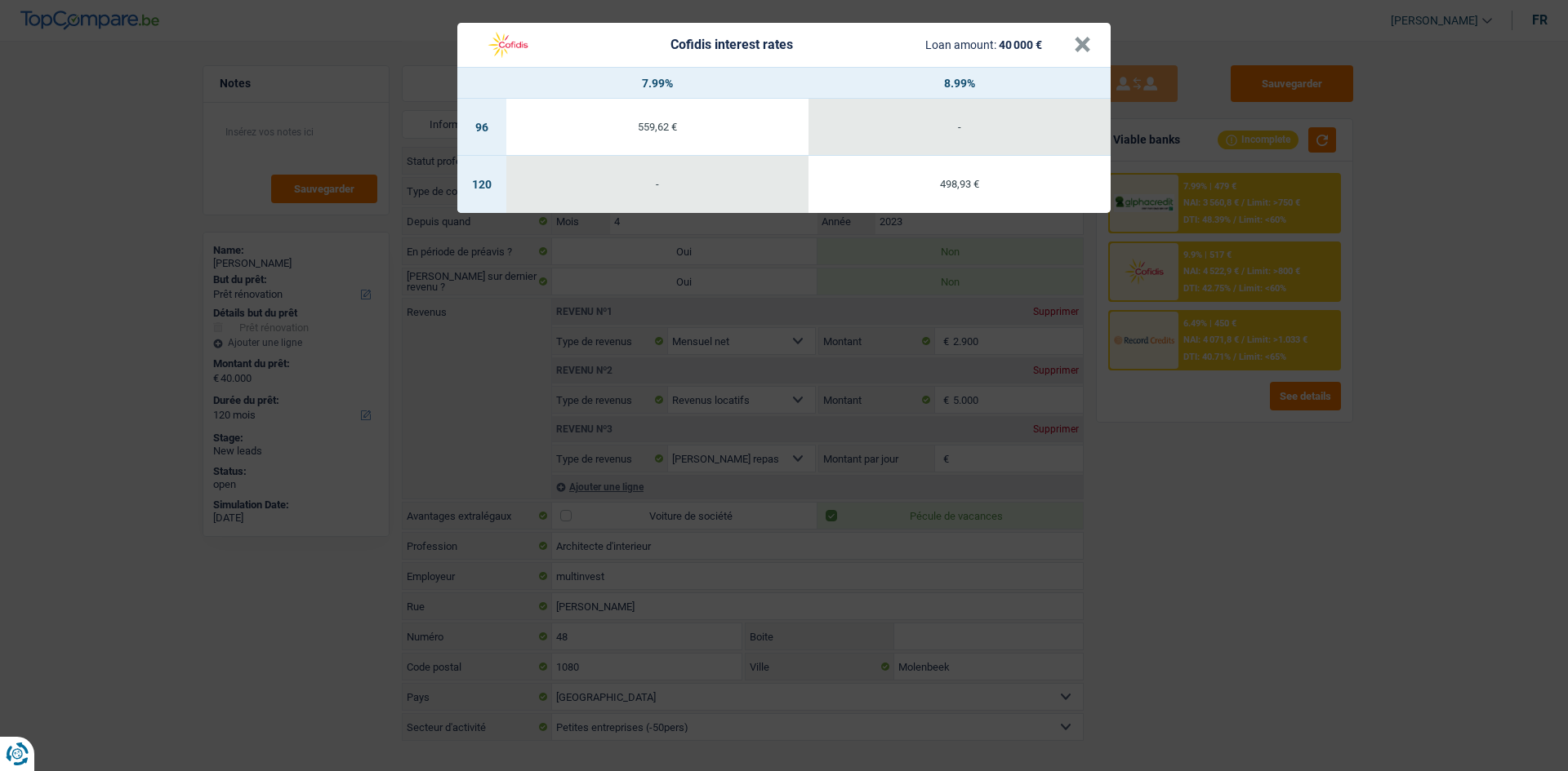
click at [705, 378] on div "Cofidis interest rates Loan amount: 40 000 € × 7.99% 8.99% 96 559,62 € - 120 - …" at bounding box center [784, 385] width 1568 height 771
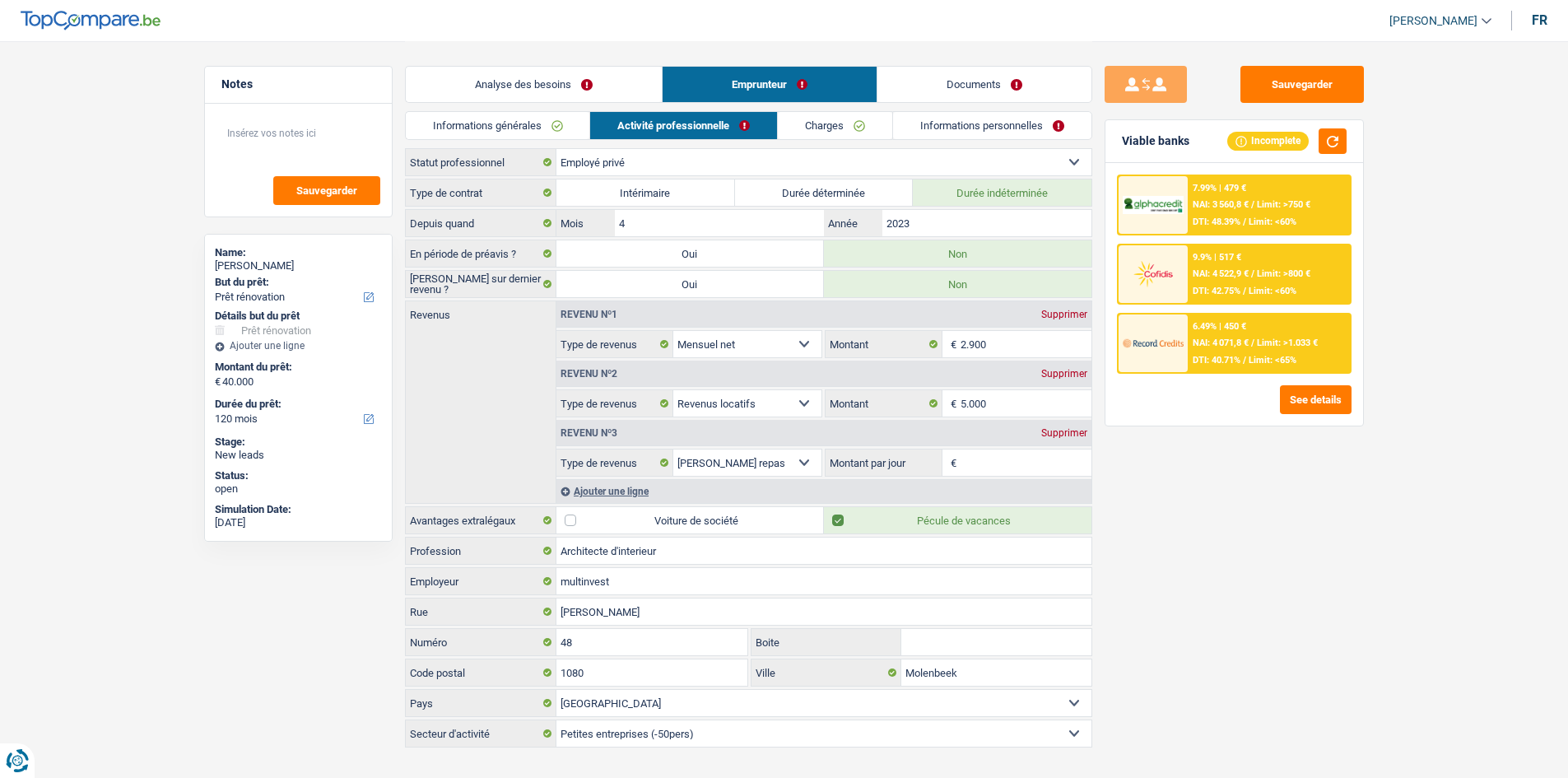
click at [711, 353] on div "6.49% | 450 € NAI: 4 071,8 € / Limit: >1.033 € DTI: 40.71% / Limit: <65%" at bounding box center [1268, 343] width 162 height 58
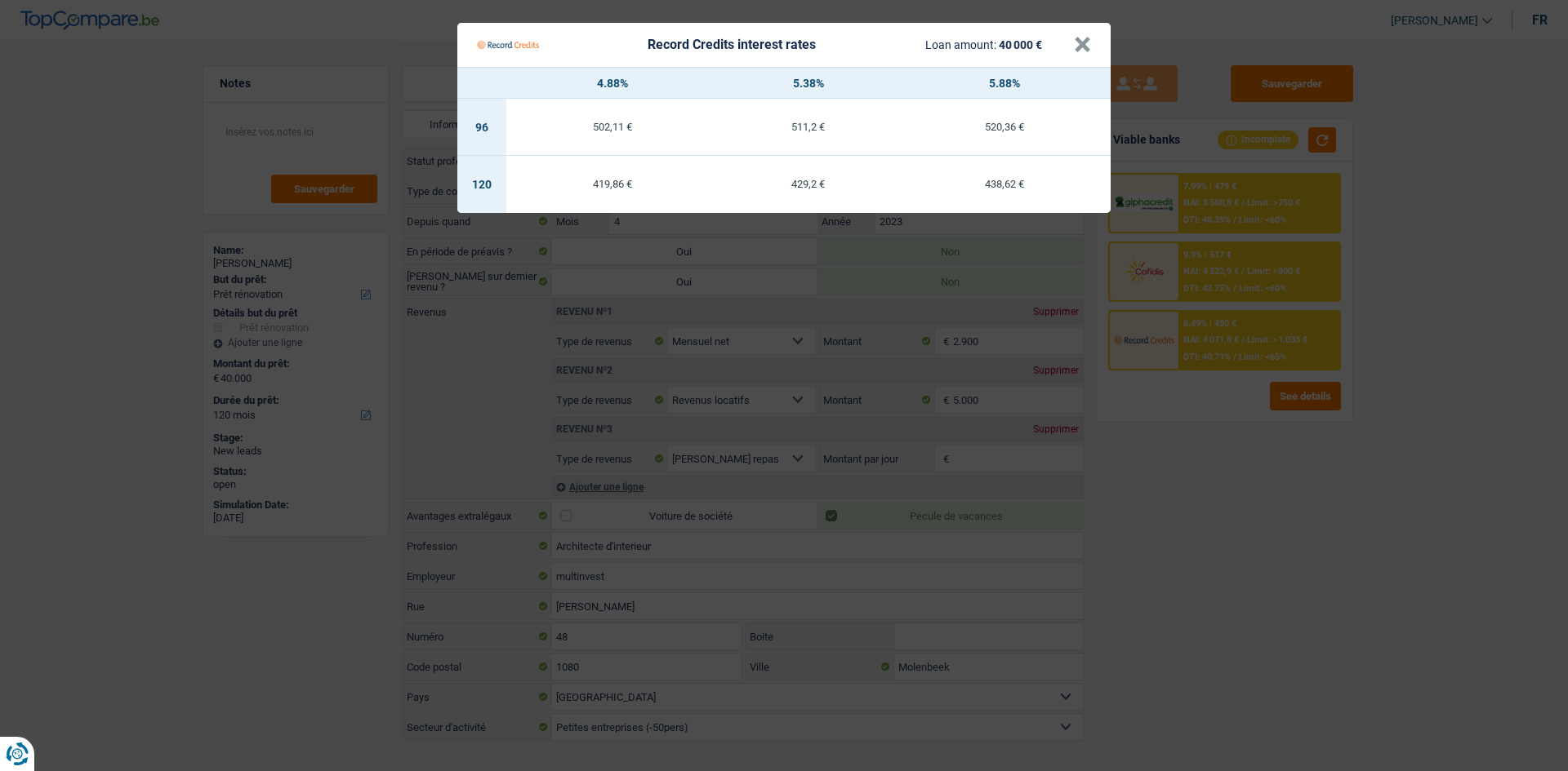
click at [705, 378] on Credits "Record Credits interest rates Loan amount: 40 000 € × 4.88% 5.38% 5.88% 96 502,…" at bounding box center [784, 385] width 1568 height 771
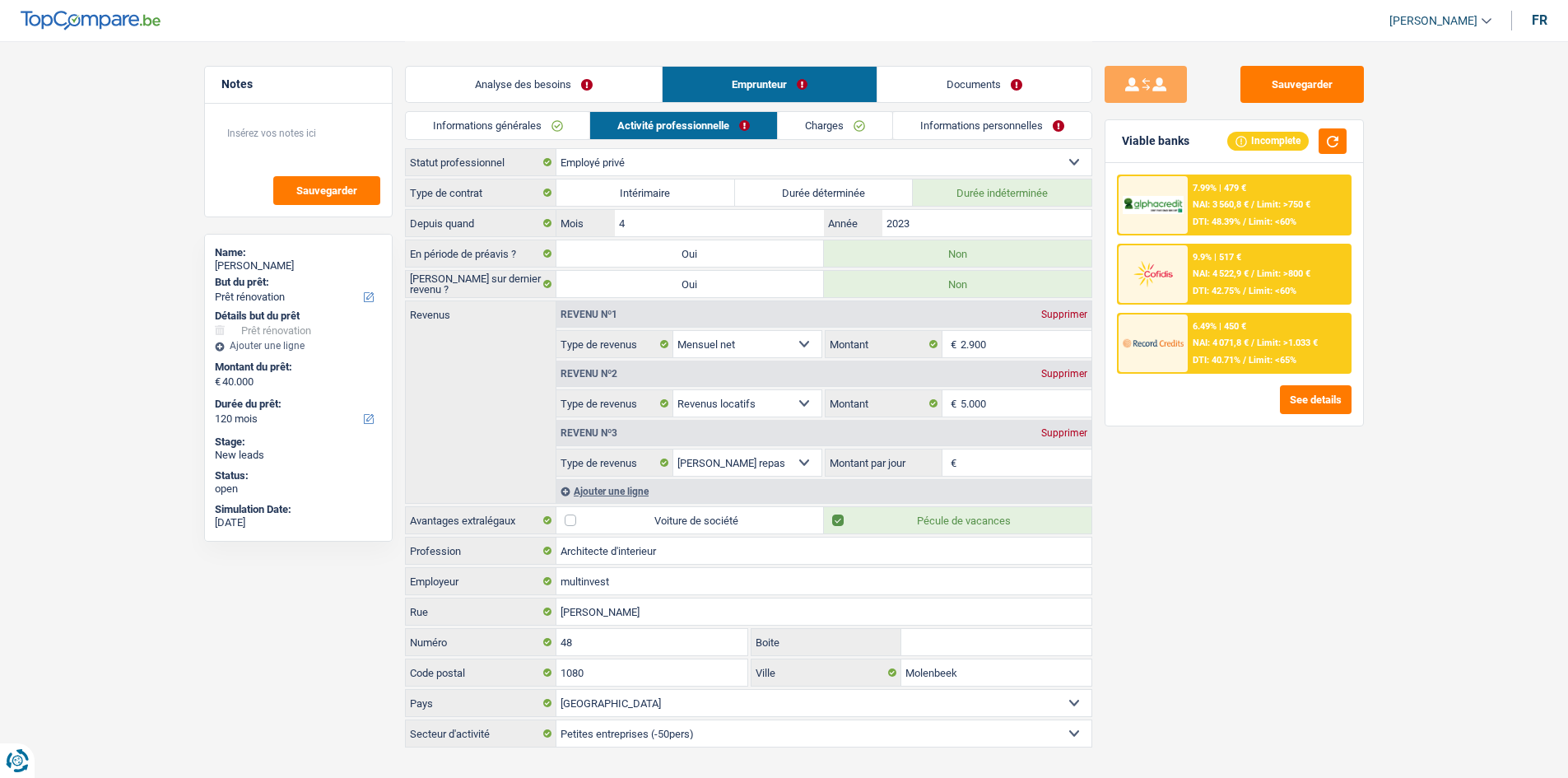
click at [567, 102] on li "Analyse des besoins" at bounding box center [533, 84] width 257 height 37
click at [575, 91] on link "Analyse des besoins" at bounding box center [534, 84] width 256 height 36
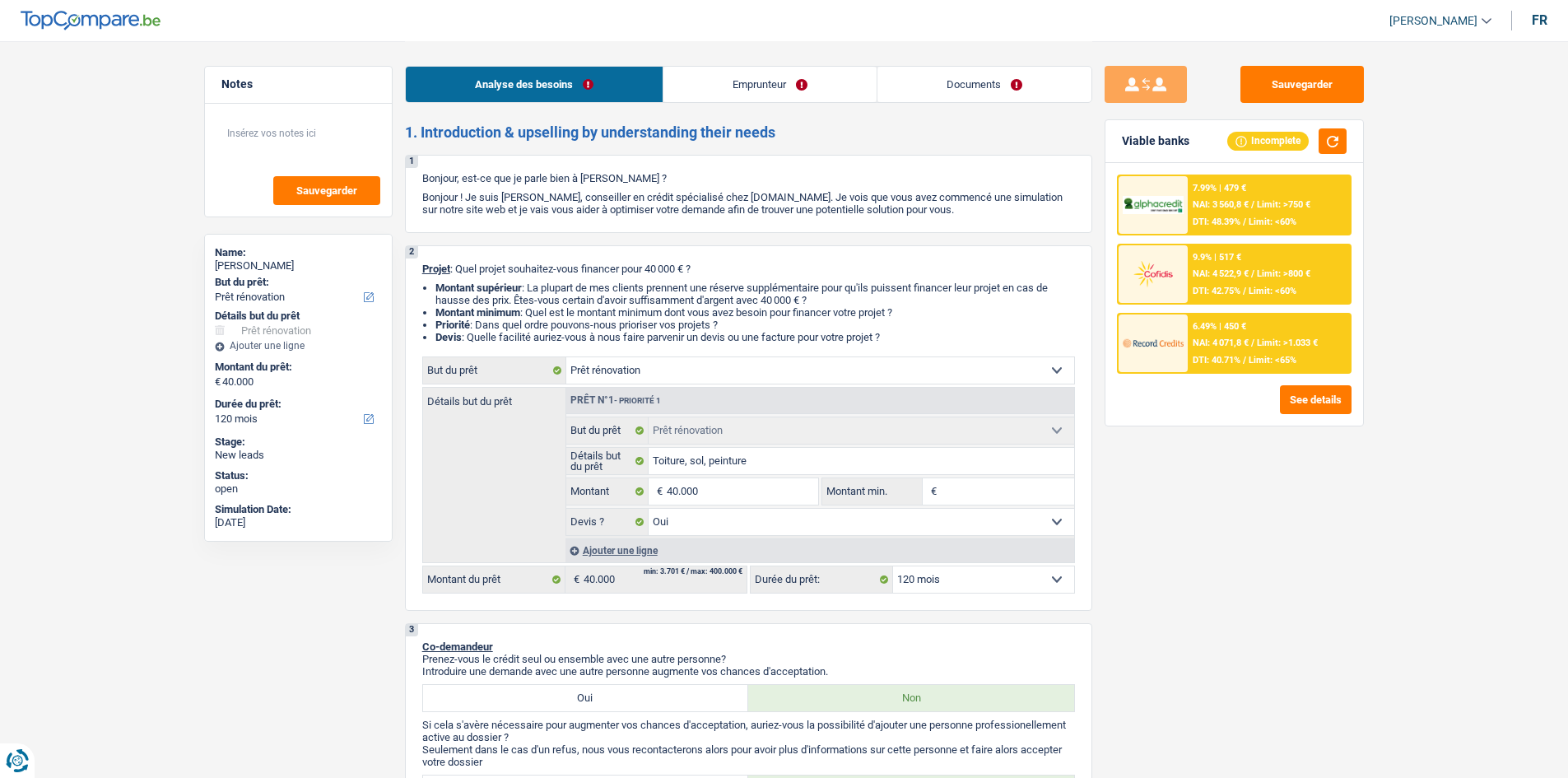
click at [711, 262] on div "9.9% | 517 € NAI: 4 522,9 € / Limit: >800 € DTI: 42.75% / Limit: <60%" at bounding box center [1268, 273] width 162 height 58
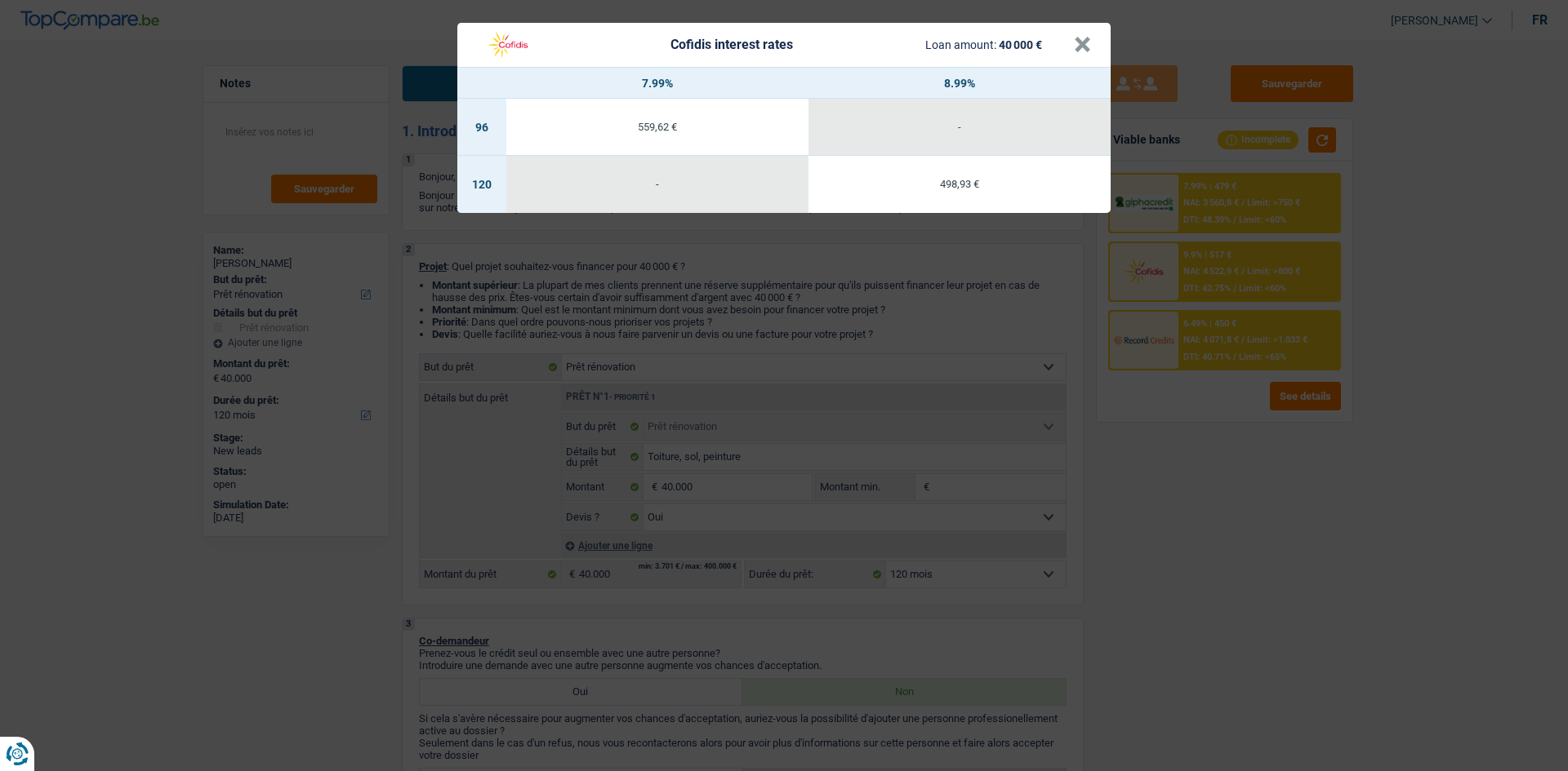
click at [705, 378] on div "Cofidis interest rates Loan amount: 40 000 € × 7.99% 8.99% 96 559,62 € - 120 - …" at bounding box center [784, 385] width 1568 height 771
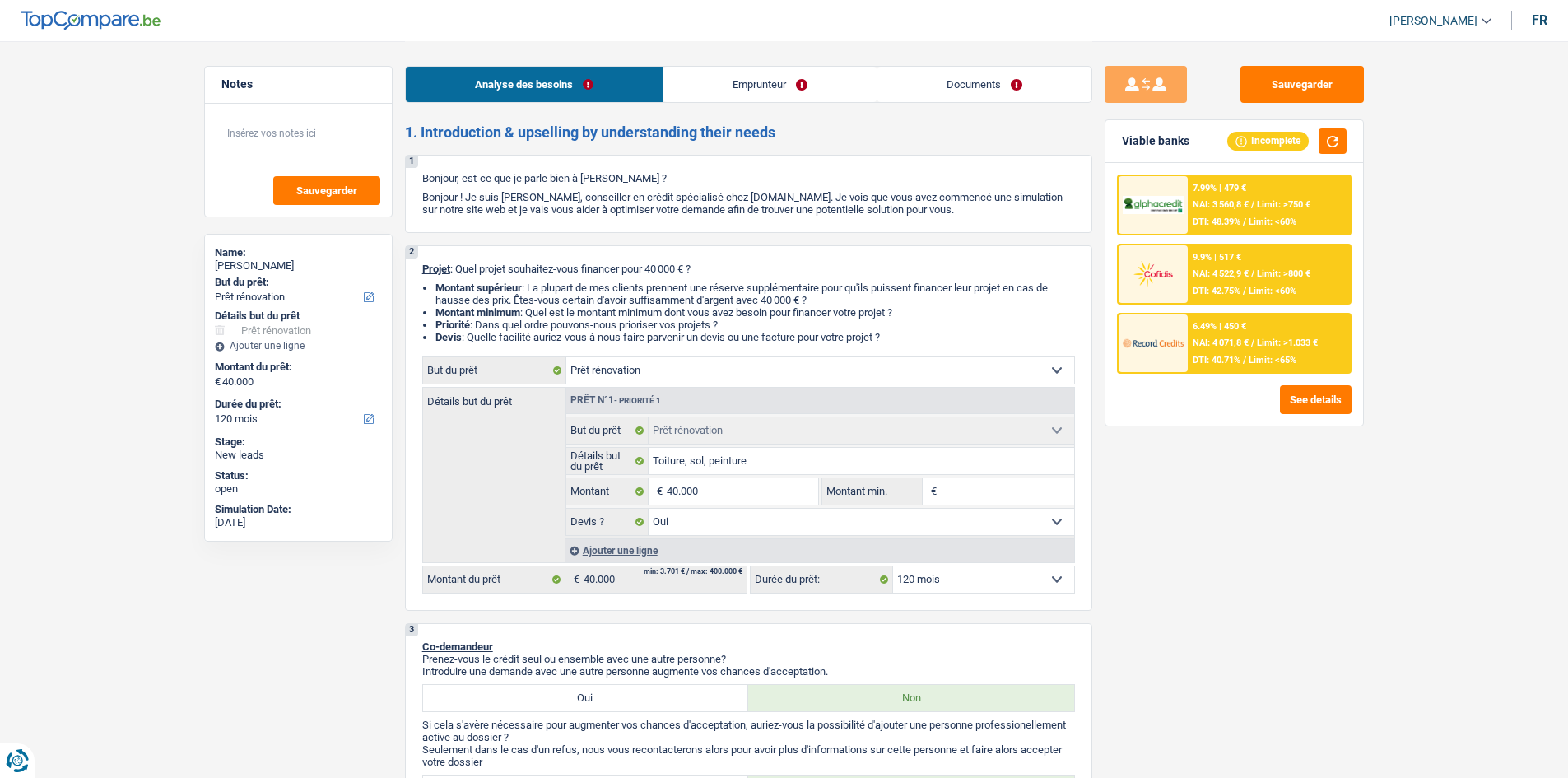
click at [706, 77] on link "Emprunteur" at bounding box center [769, 84] width 213 height 36
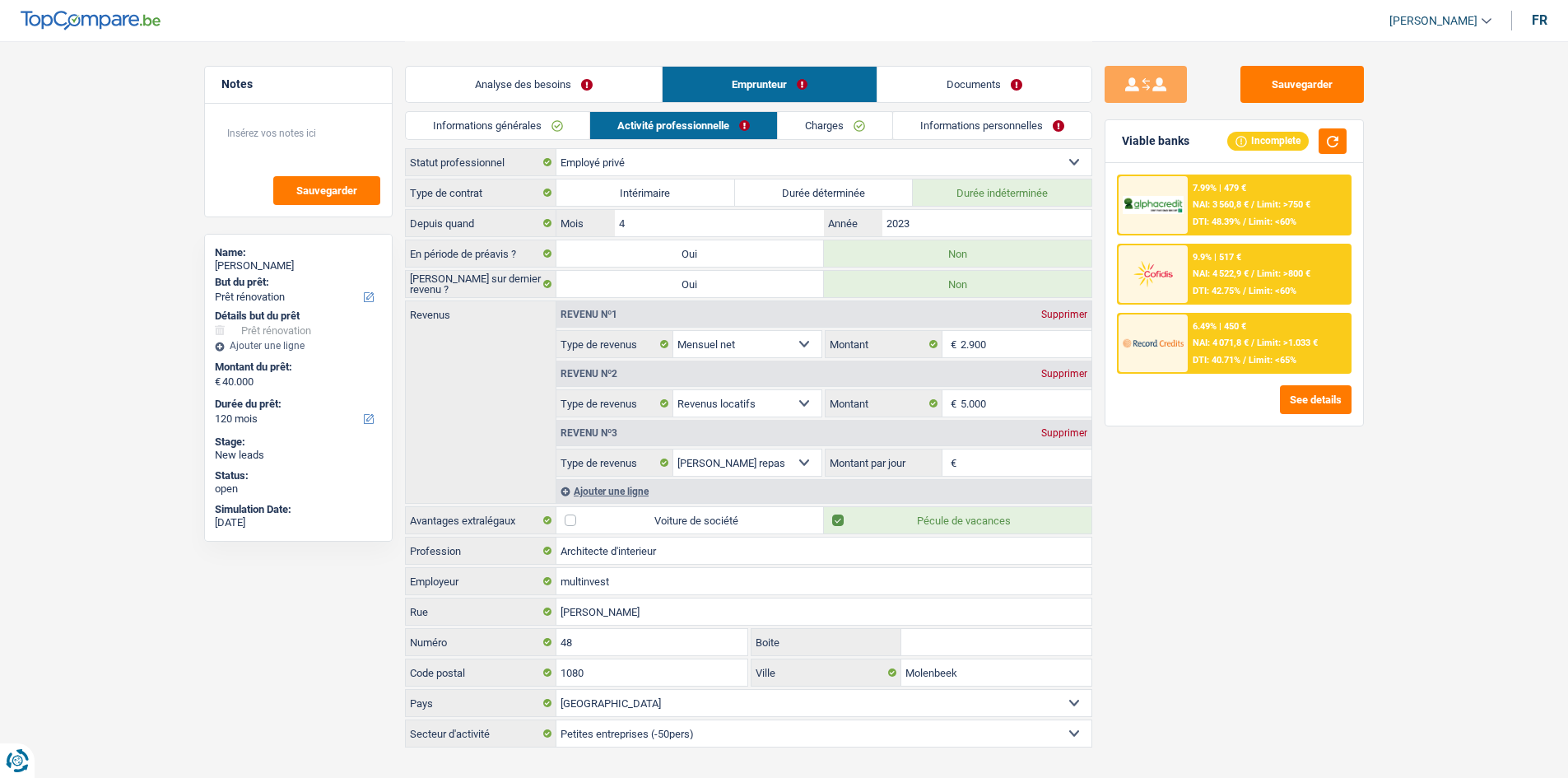
click at [711, 360] on div at bounding box center [1153, 343] width 69 height 58
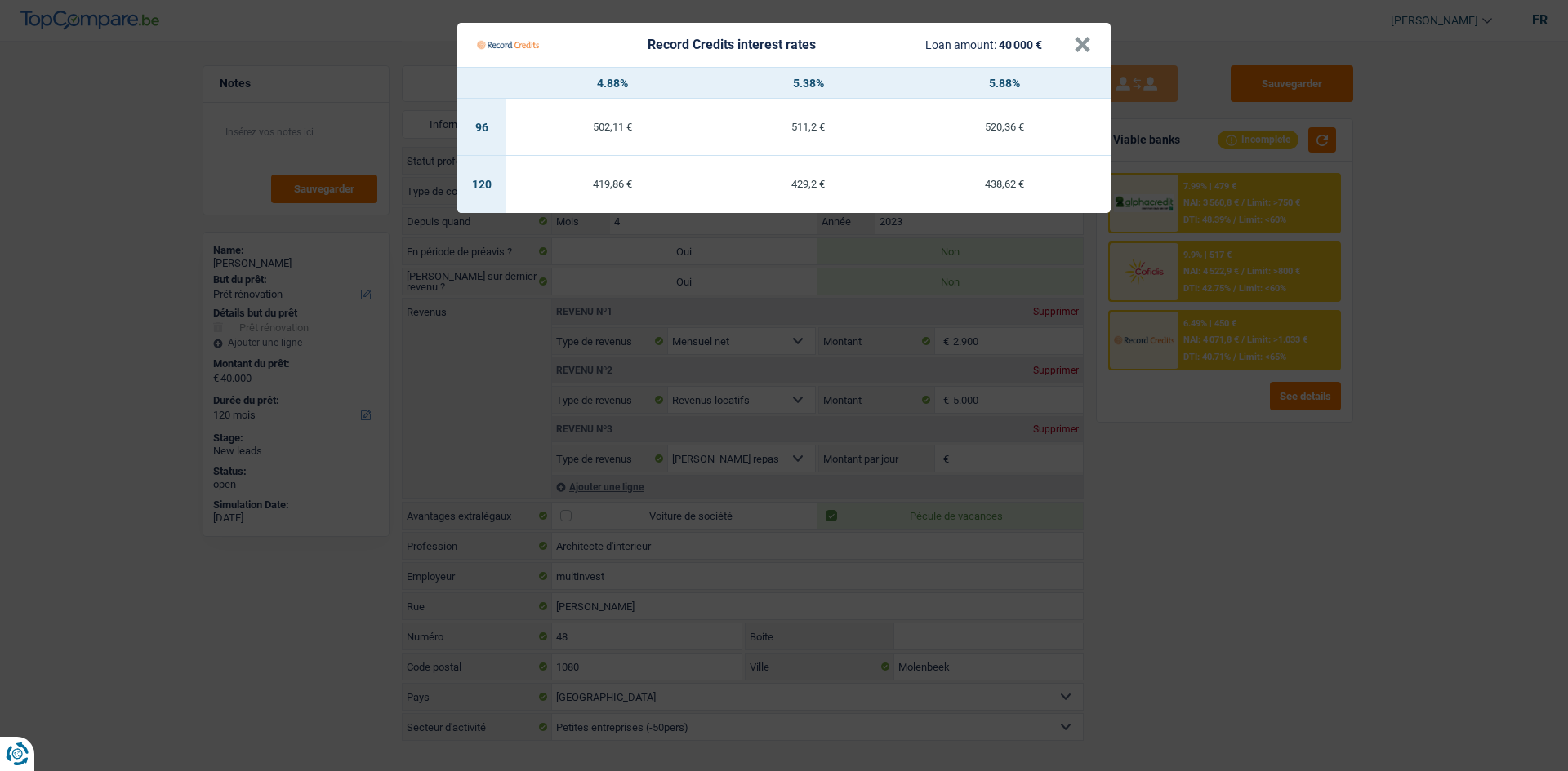
click at [705, 378] on Credits "Record Credits interest rates Loan amount: 40 000 € × 4.88% 5.38% 5.88% 96 502,…" at bounding box center [784, 385] width 1568 height 771
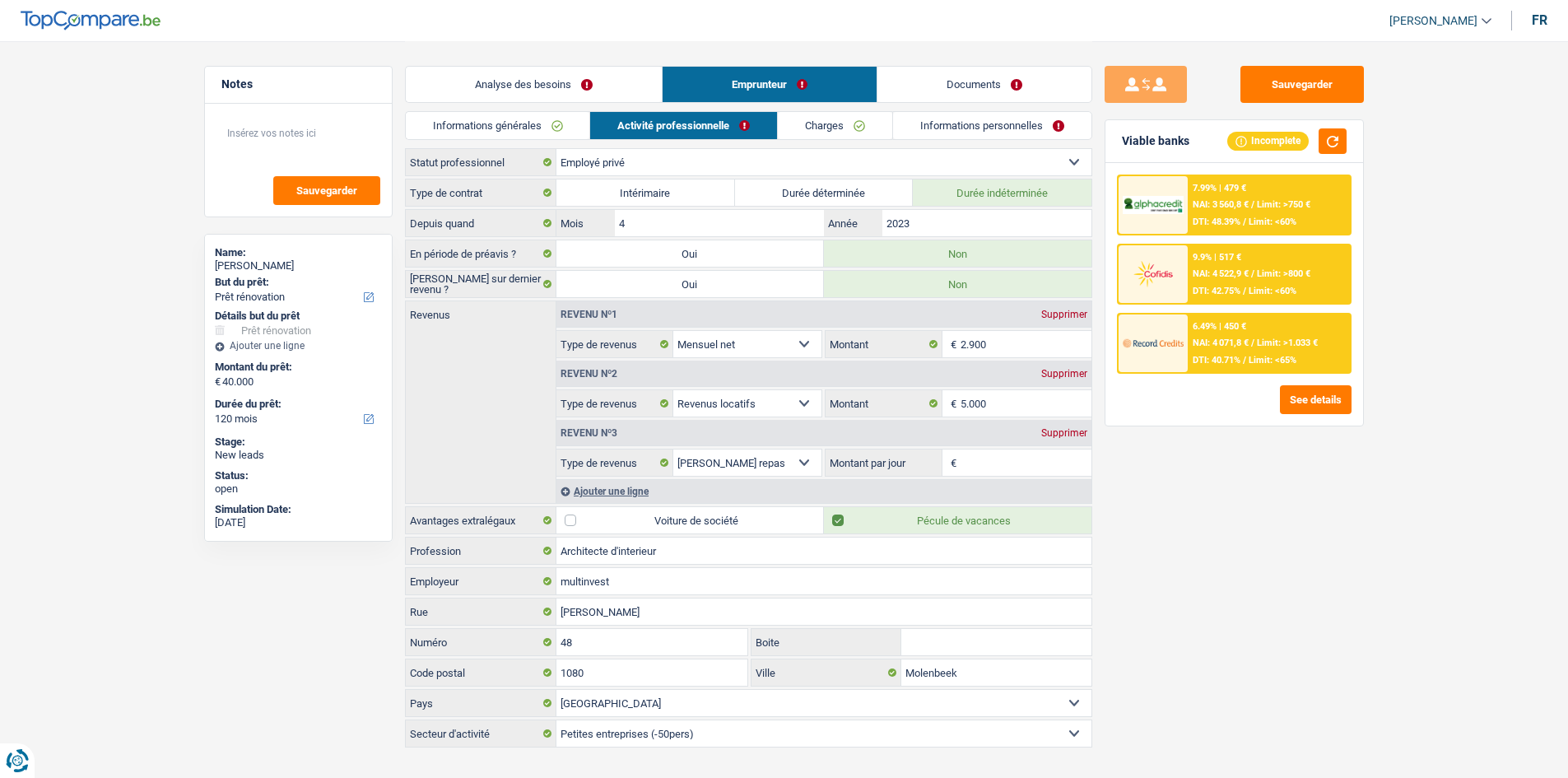
click at [711, 196] on div "7.99% | 479 € NAI: 3 560,8 € / Limit: >750 € DTI: 48.39% / Limit: <60%" at bounding box center [1268, 205] width 162 height 58
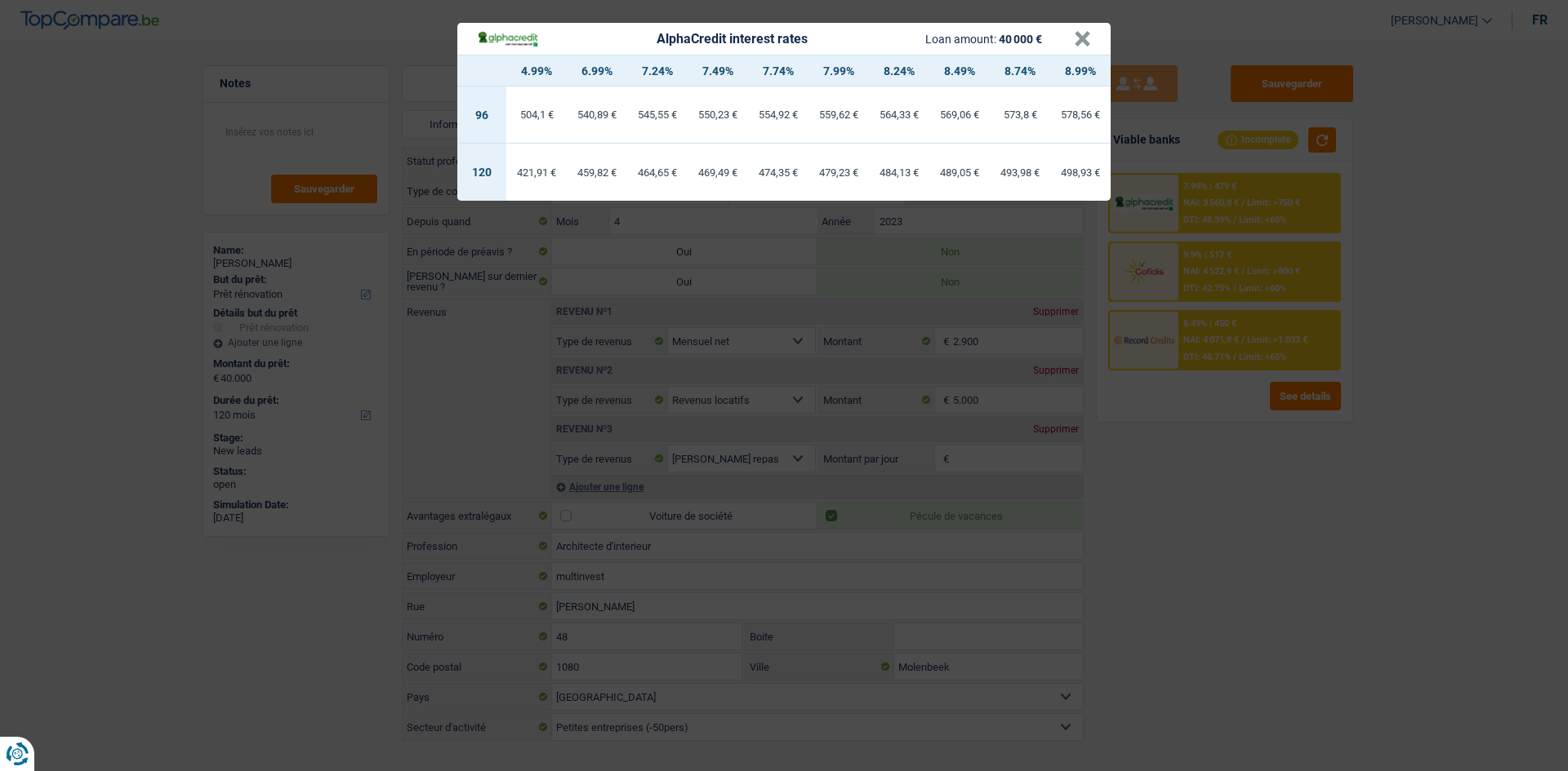
click at [705, 378] on div "AlphaCredit interest rates Loan amount: 40 000 € × 4.99% 6.99% 7.24% 7.49% 7.74…" at bounding box center [784, 385] width 1568 height 771
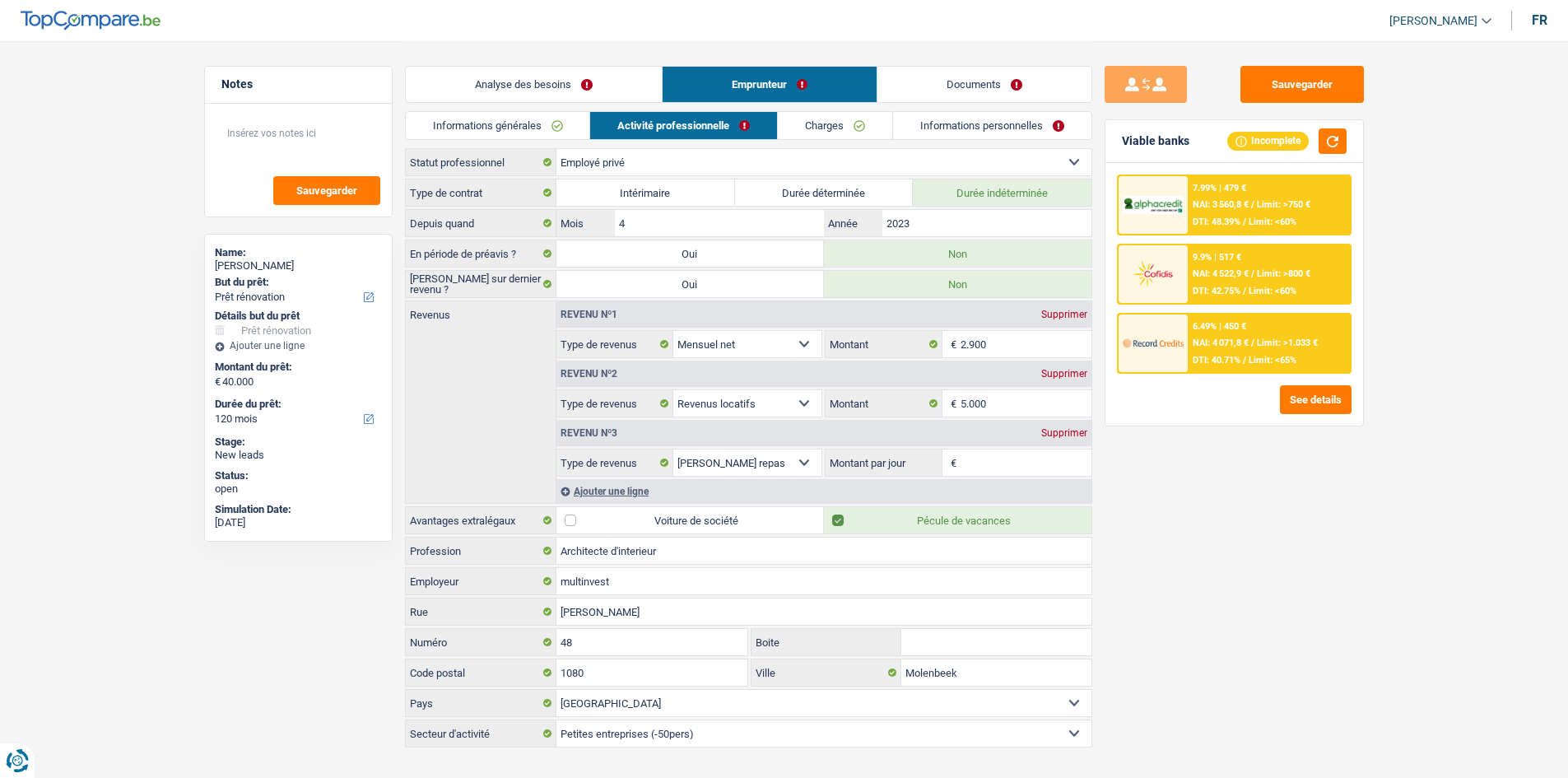
click at [711, 253] on div "9.9% | 517 € NAI: 4 522,9 € / Limit: >800 € DTI: 42.75% / Limit: <60%" at bounding box center [1268, 273] width 162 height 58
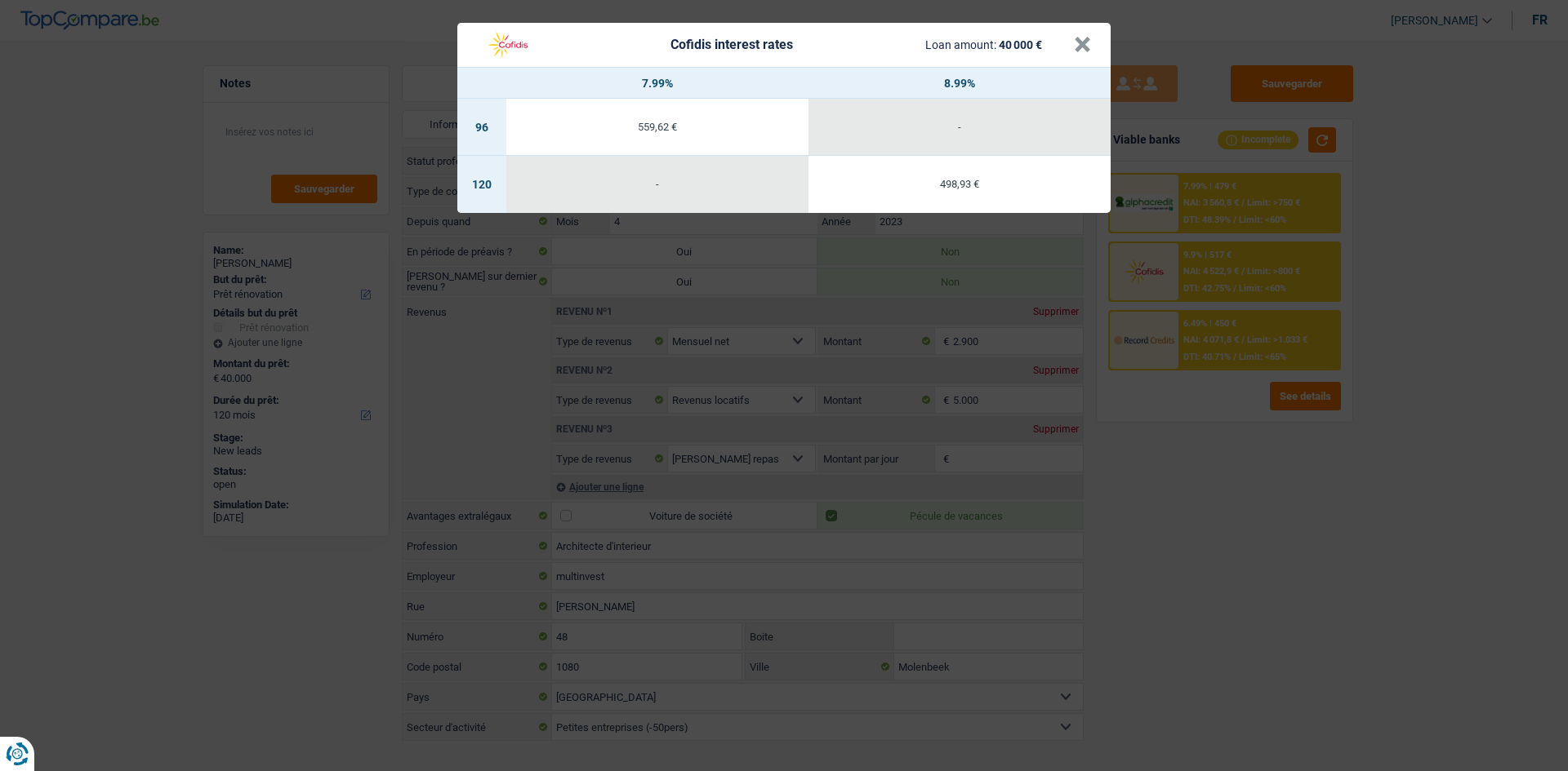
click at [705, 378] on div "Cofidis interest rates Loan amount: 40 000 € × 7.99% 8.99% 96 559,62 € - 120 - …" at bounding box center [784, 385] width 1568 height 771
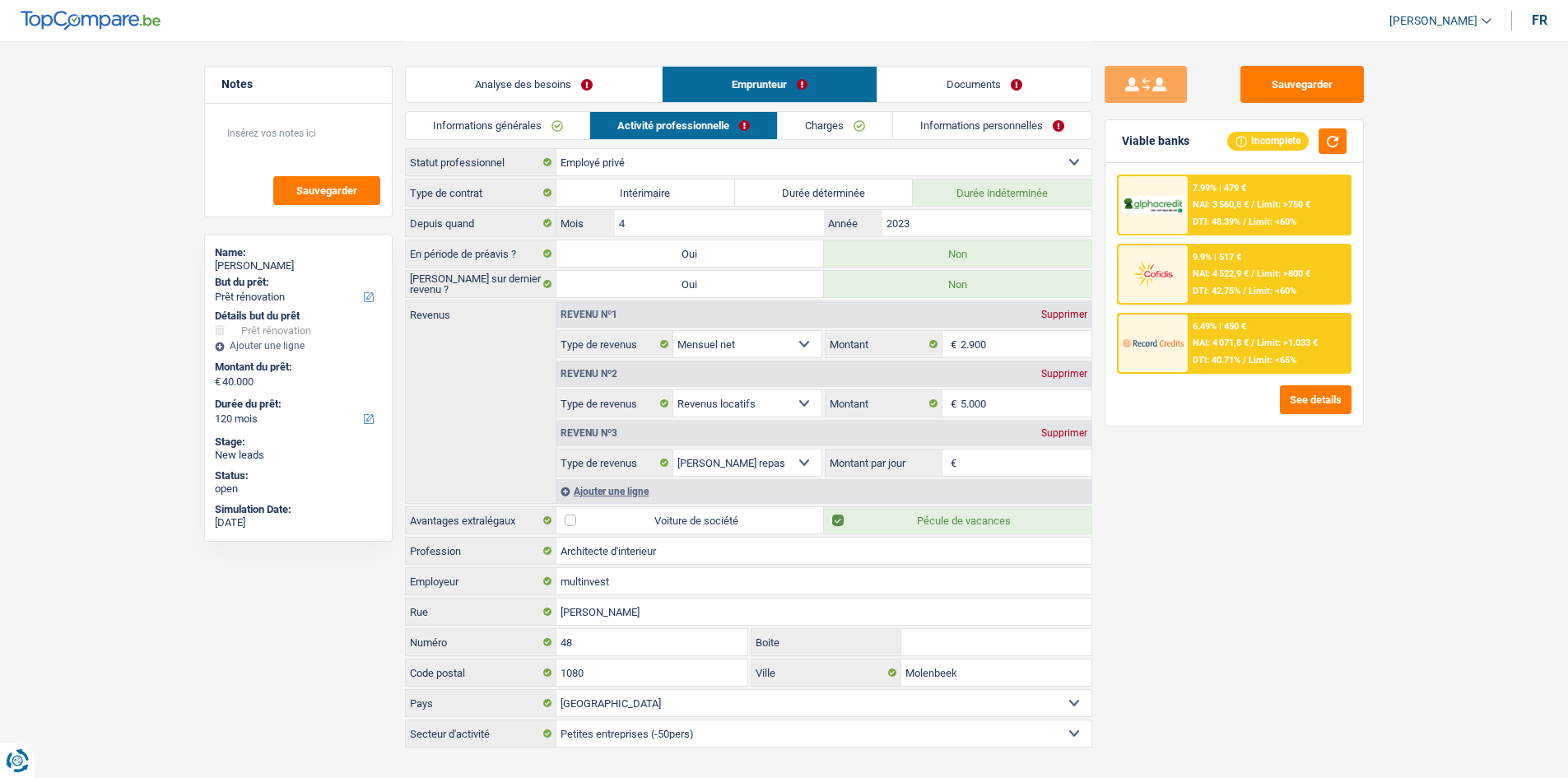
click at [711, 291] on span "Limit: <60%" at bounding box center [1273, 292] width 48 height 11
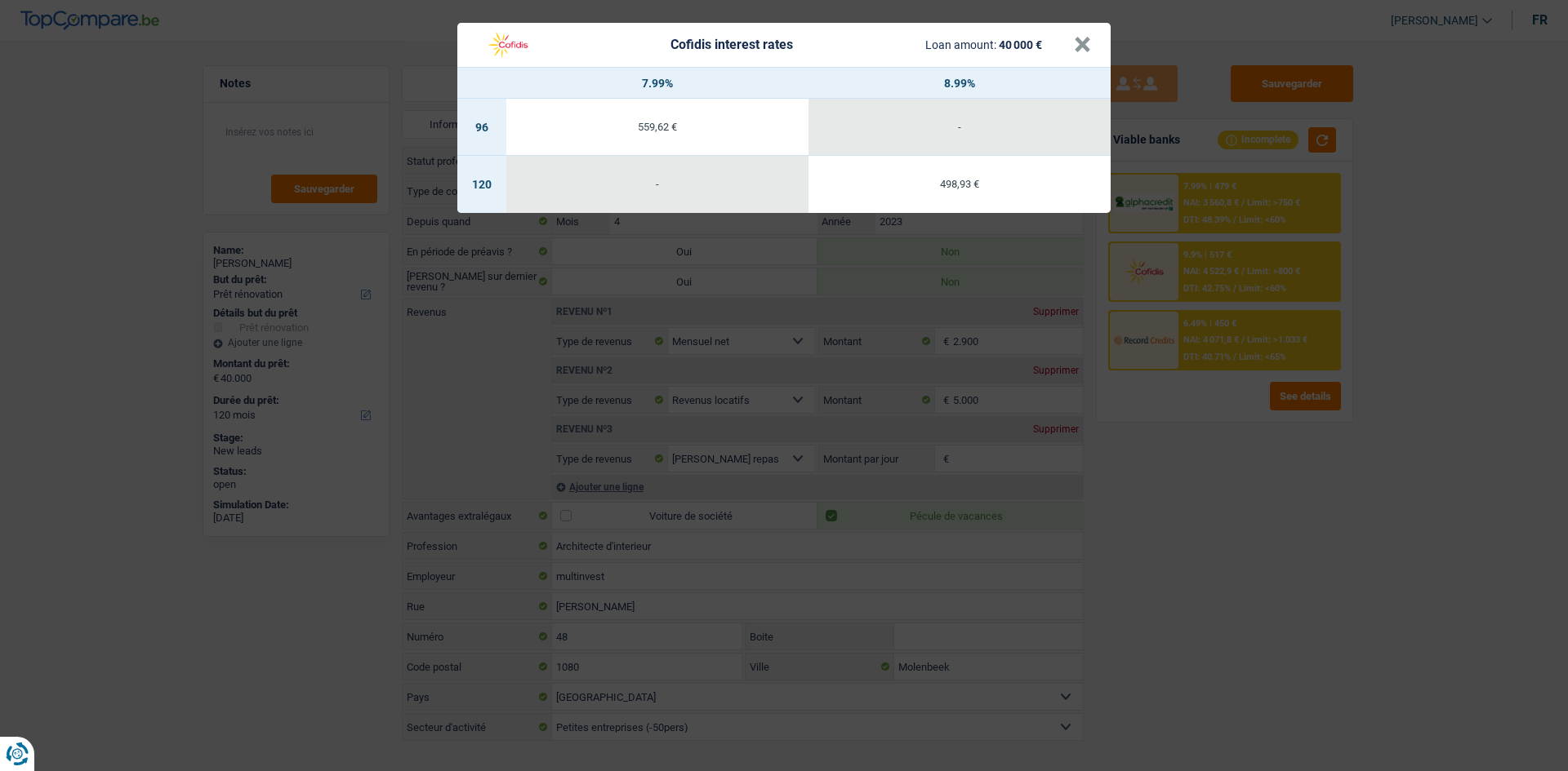
click at [705, 378] on div "Cofidis interest rates Loan amount: 40 000 € × 7.99% 8.99% 96 559,62 € - 120 - …" at bounding box center [784, 385] width 1568 height 771
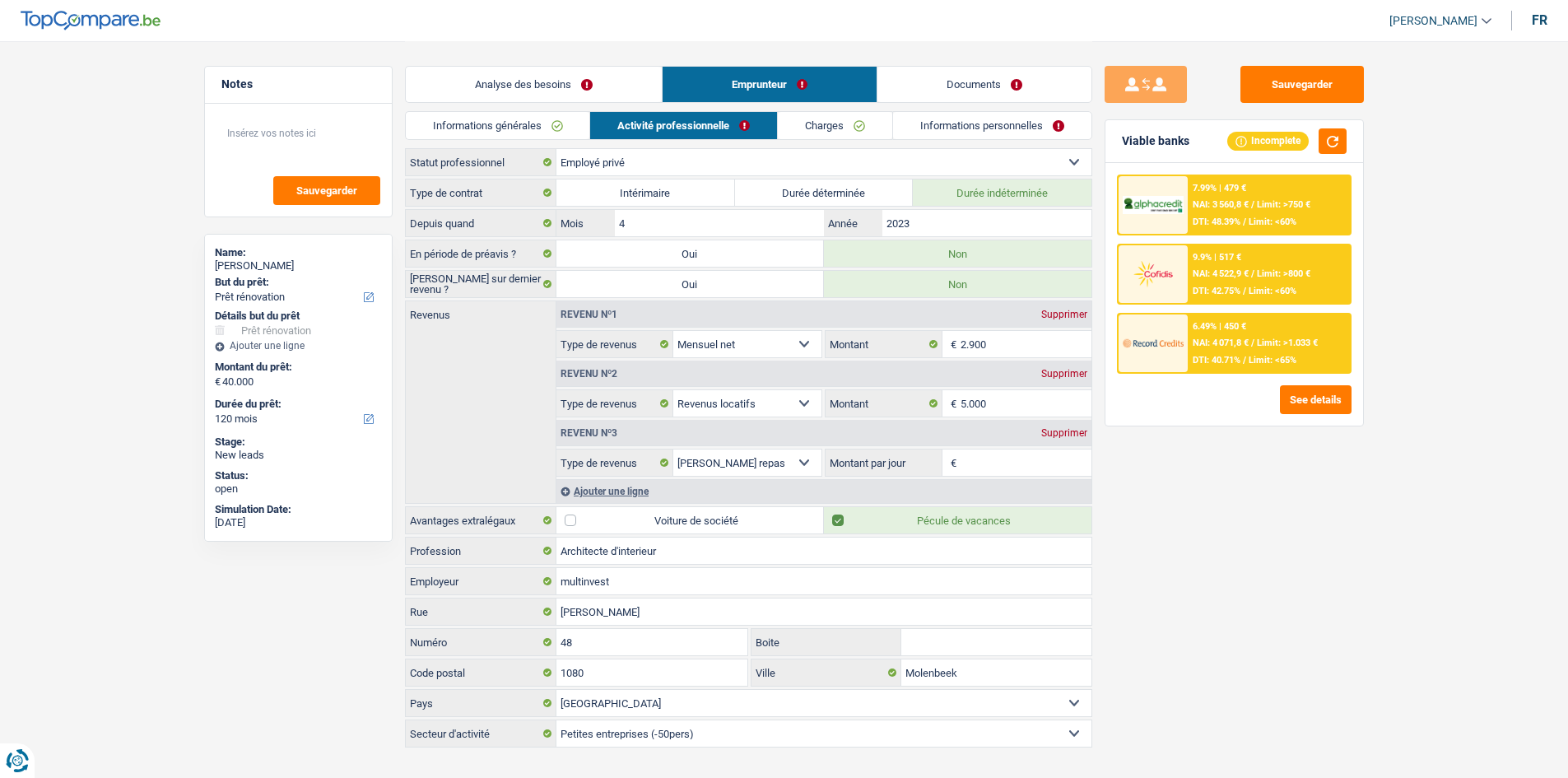
click at [711, 381] on input "Montant par jour" at bounding box center [1025, 463] width 131 height 27
drag, startPoint x: 1080, startPoint y: 436, endPoint x: 1580, endPoint y: 464, distance: 500.8
click at [711, 381] on div "Supprimer" at bounding box center [1064, 432] width 54 height 10
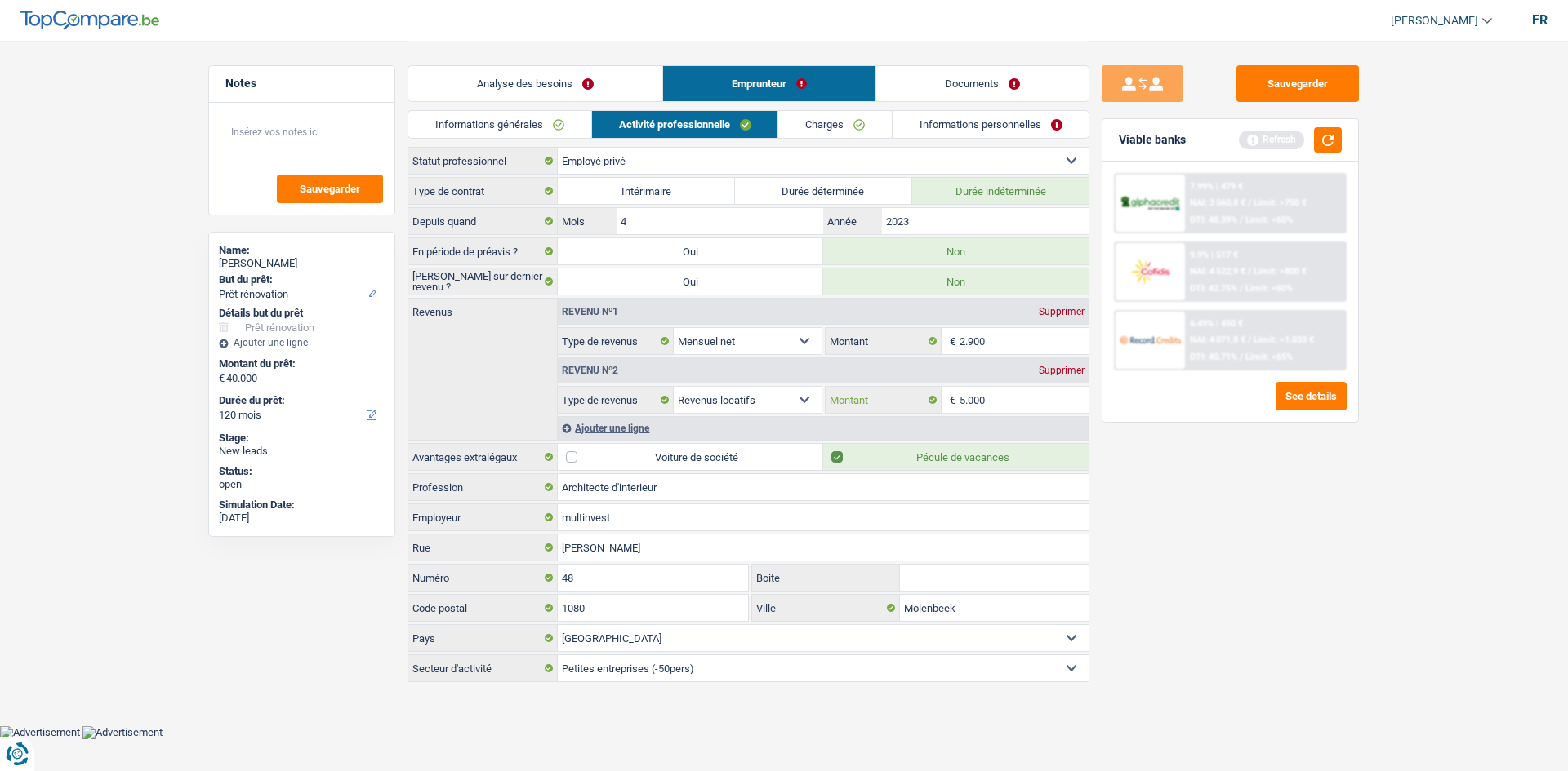
drag, startPoint x: 1011, startPoint y: 400, endPoint x: 1020, endPoint y: 391, distance: 12.7
click at [705, 378] on input "5.000" at bounding box center [1024, 400] width 130 height 26
click at [705, 106] on div "Analyse des besoins Emprunteur Documents" at bounding box center [749, 75] width 682 height 70
click at [705, 86] on link "Documents" at bounding box center [982, 83] width 212 height 35
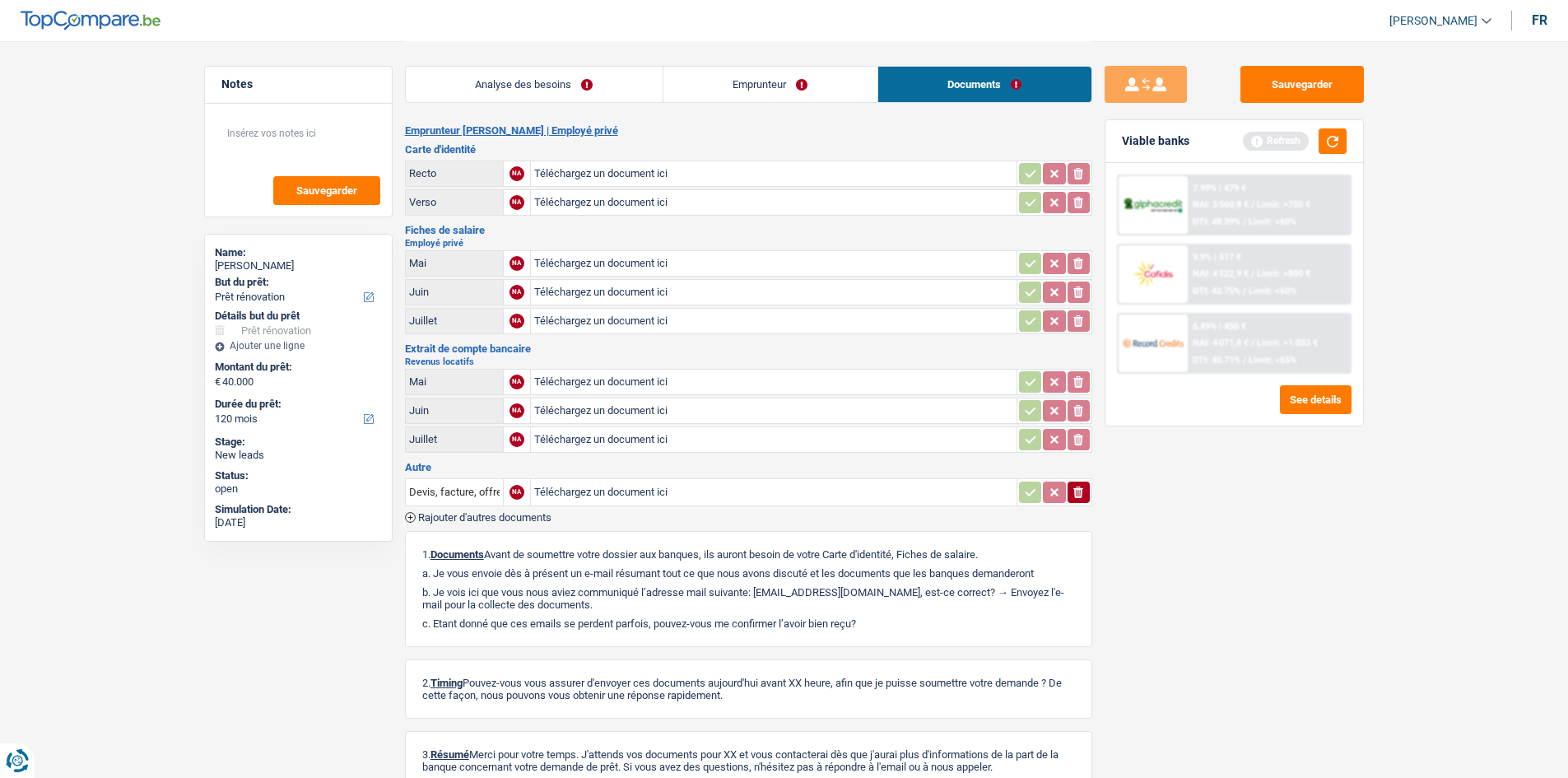
click at [711, 83] on link "Emprunteur" at bounding box center [770, 84] width 214 height 36
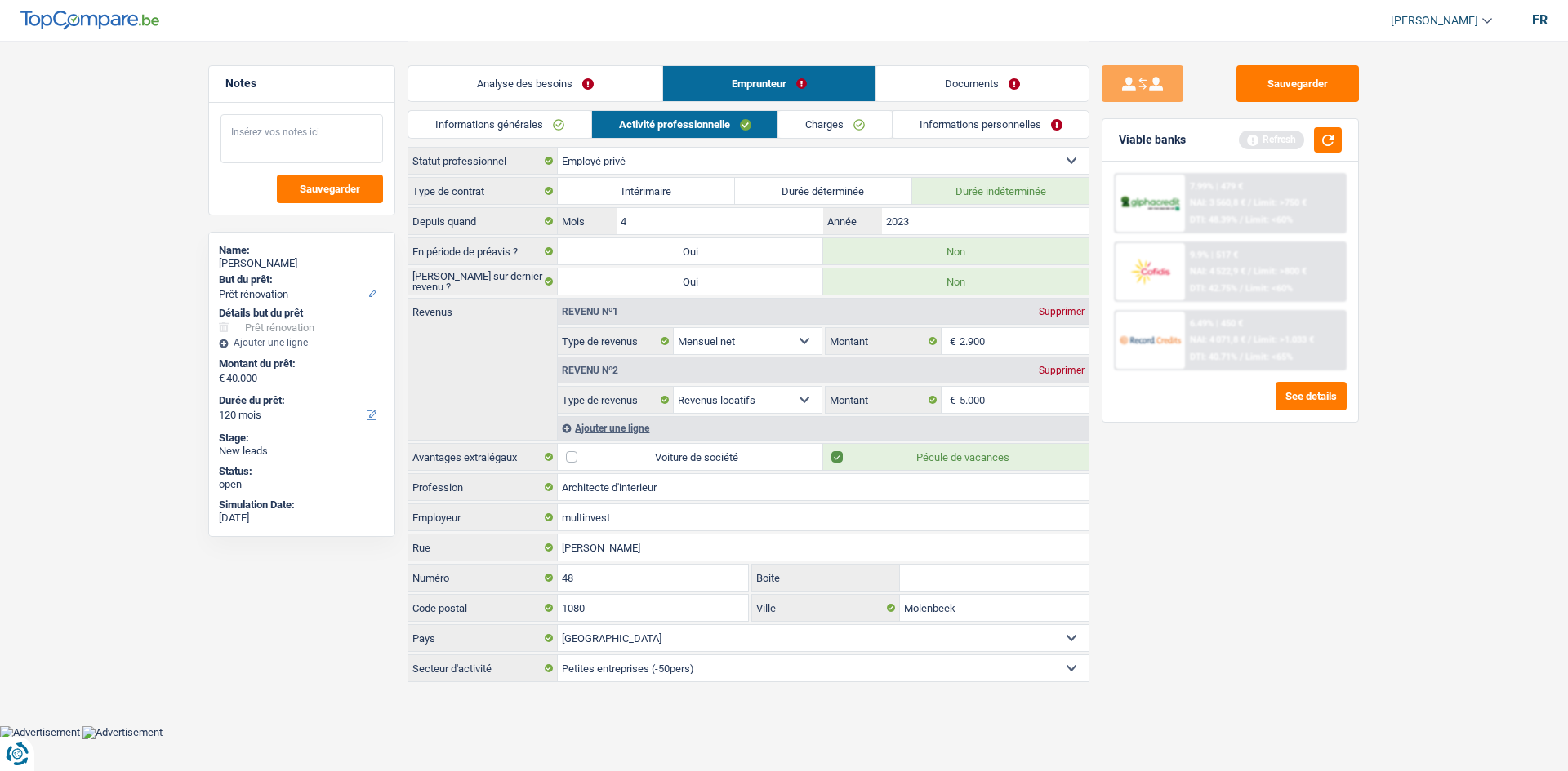
click at [293, 138] on textarea at bounding box center [301, 139] width 162 height 49
click at [261, 131] on textarea "Contrat de bail ok" at bounding box center [301, 139] width 162 height 49
click at [265, 131] on textarea "Contrat de bail ok" at bounding box center [301, 139] width 162 height 49
type textarea "Contrats de bail ok"
click at [705, 130] on link "Charges" at bounding box center [835, 125] width 113 height 27
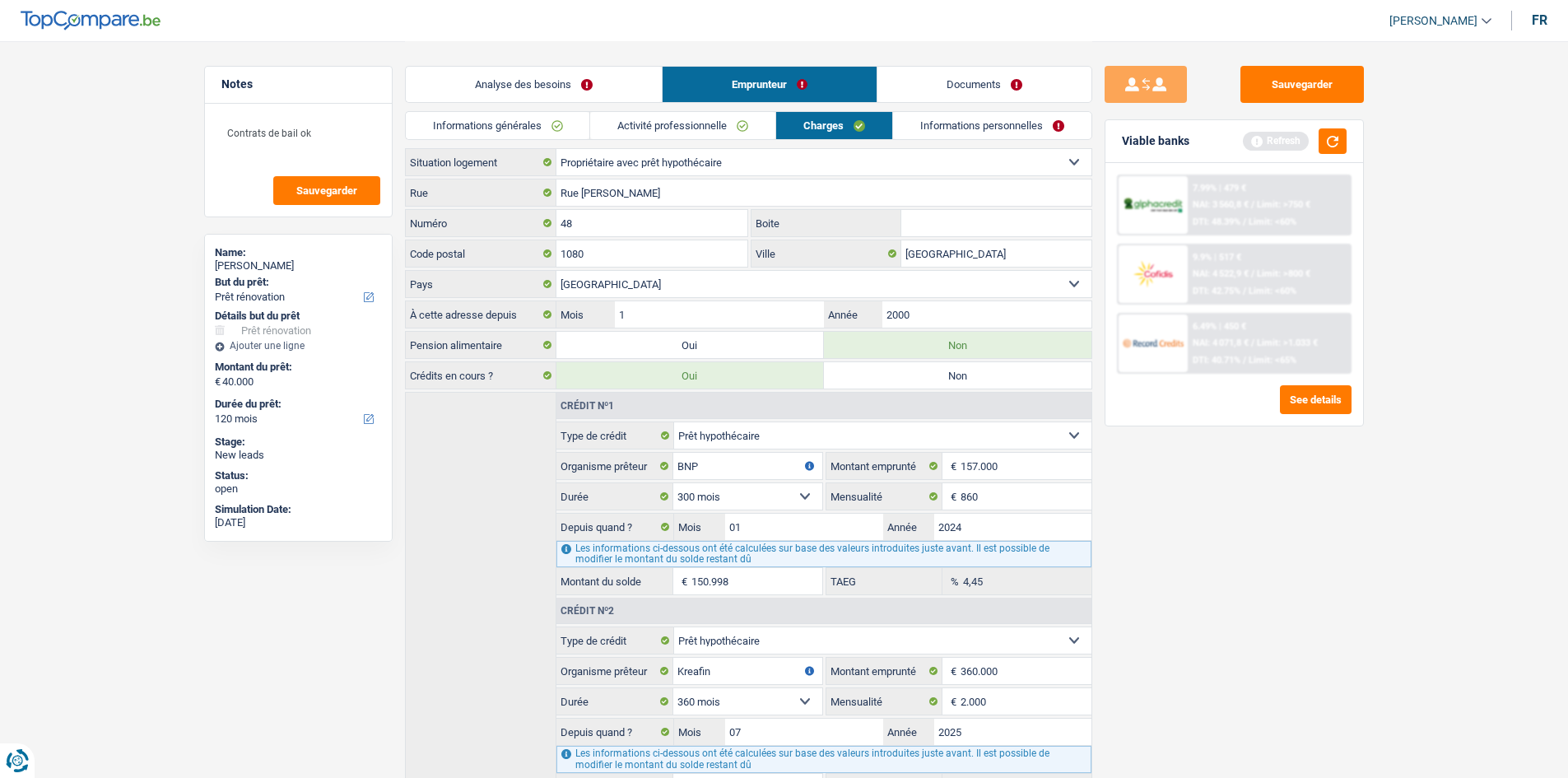
click at [711, 126] on link "Informations personnelles" at bounding box center [991, 126] width 198 height 27
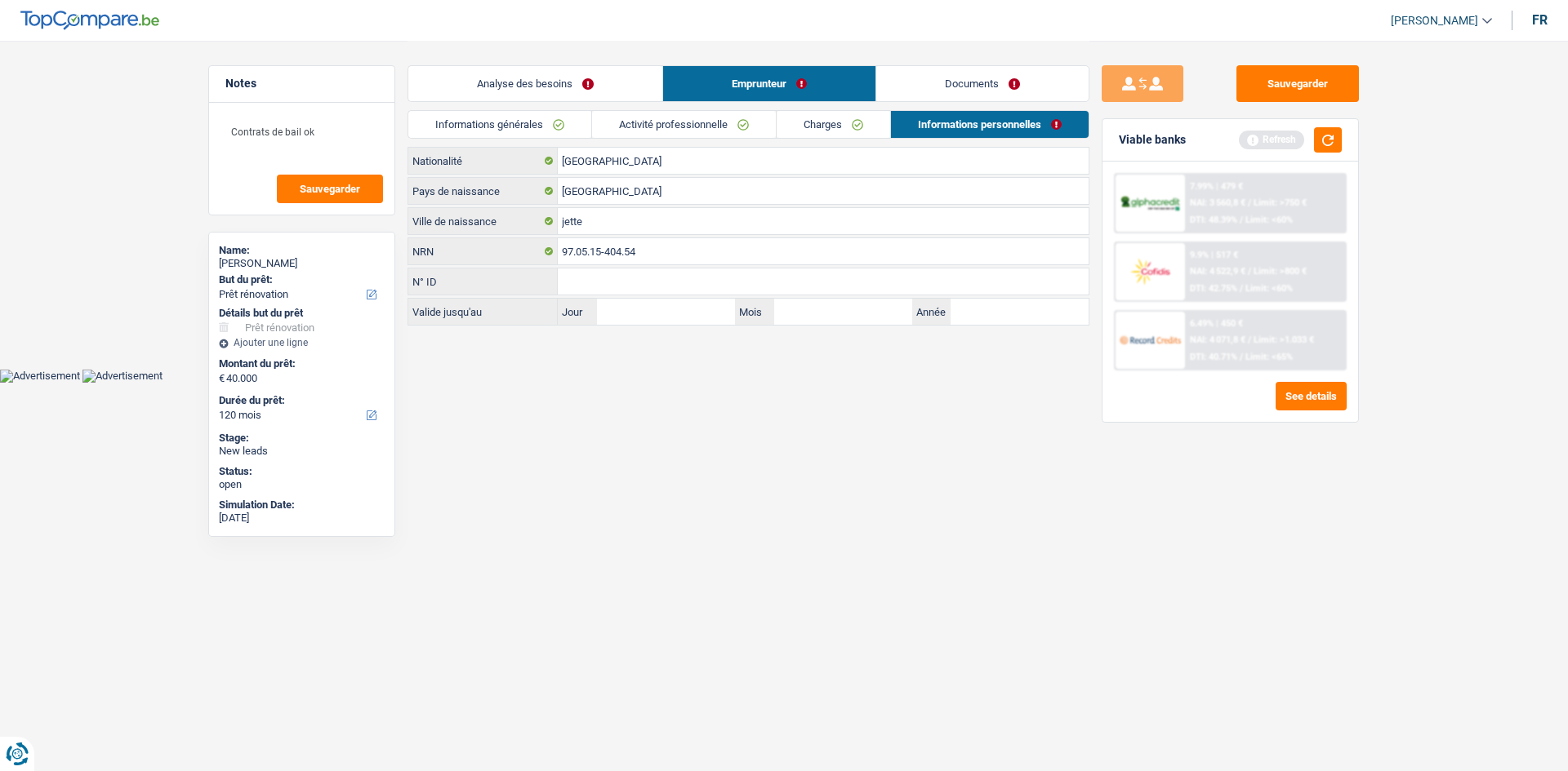
click at [705, 93] on link "Documents" at bounding box center [982, 83] width 212 height 35
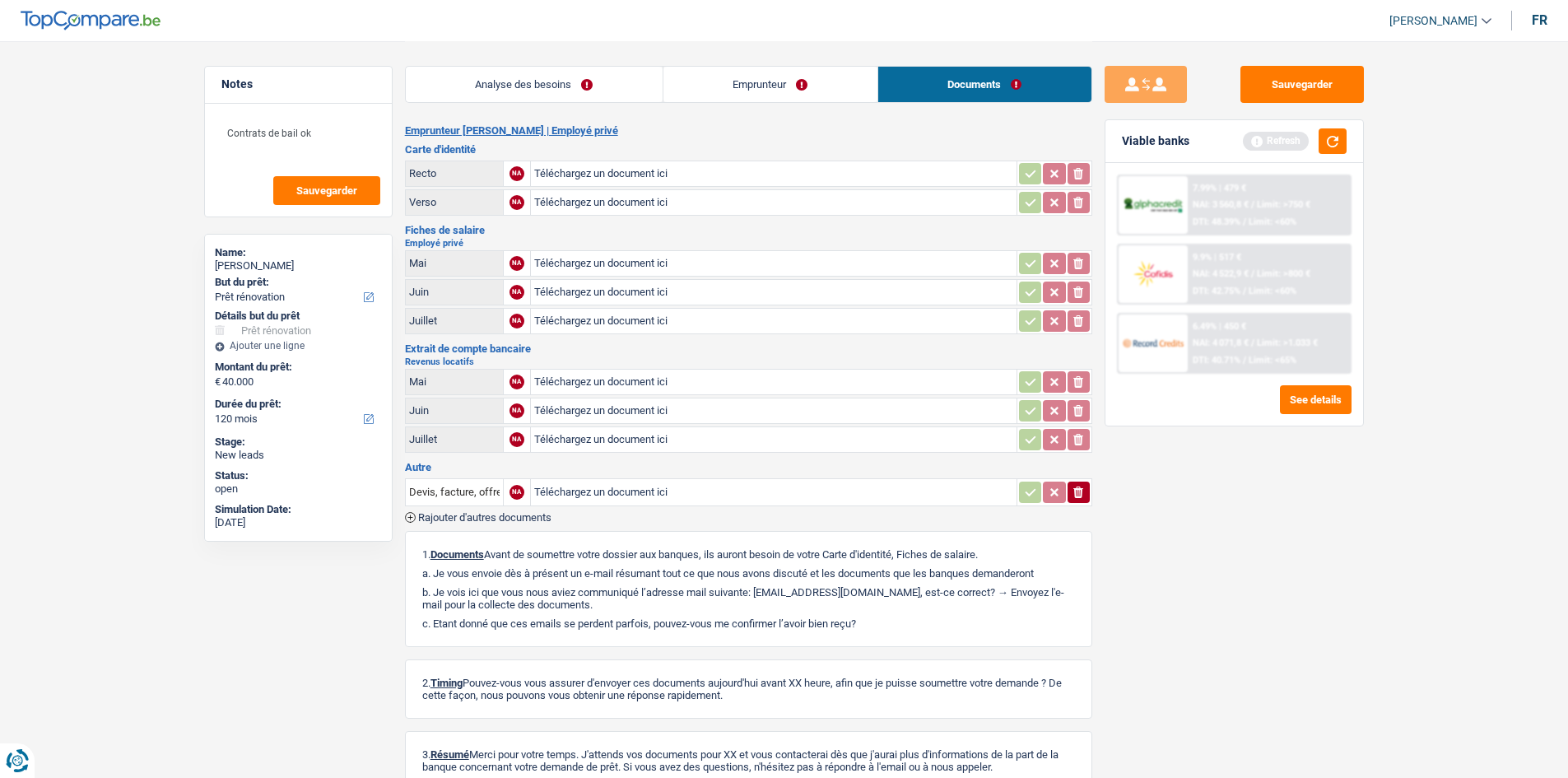
click at [711, 96] on link "Emprunteur" at bounding box center [770, 84] width 214 height 36
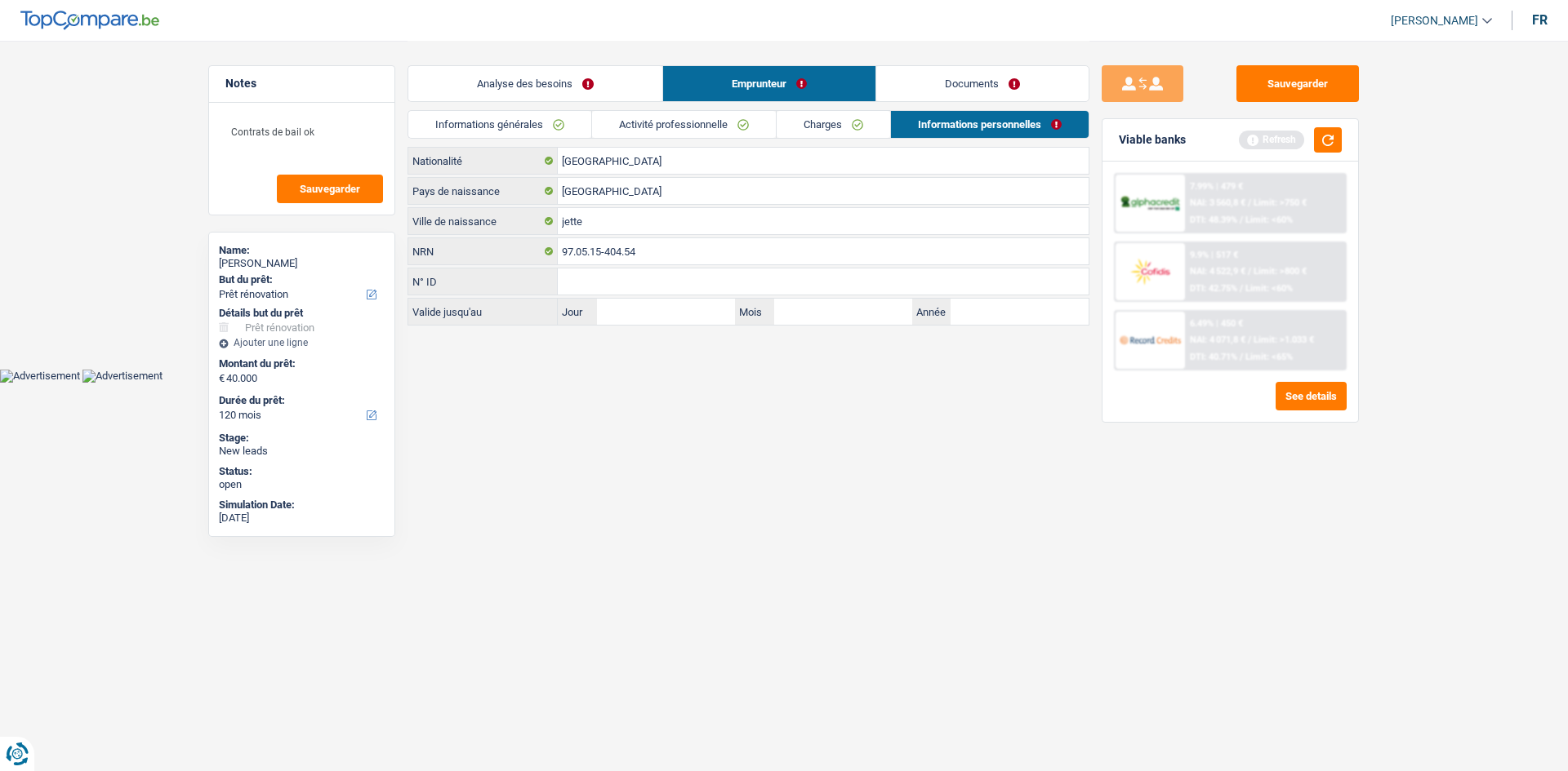
click at [705, 136] on link "Charges" at bounding box center [833, 125] width 113 height 27
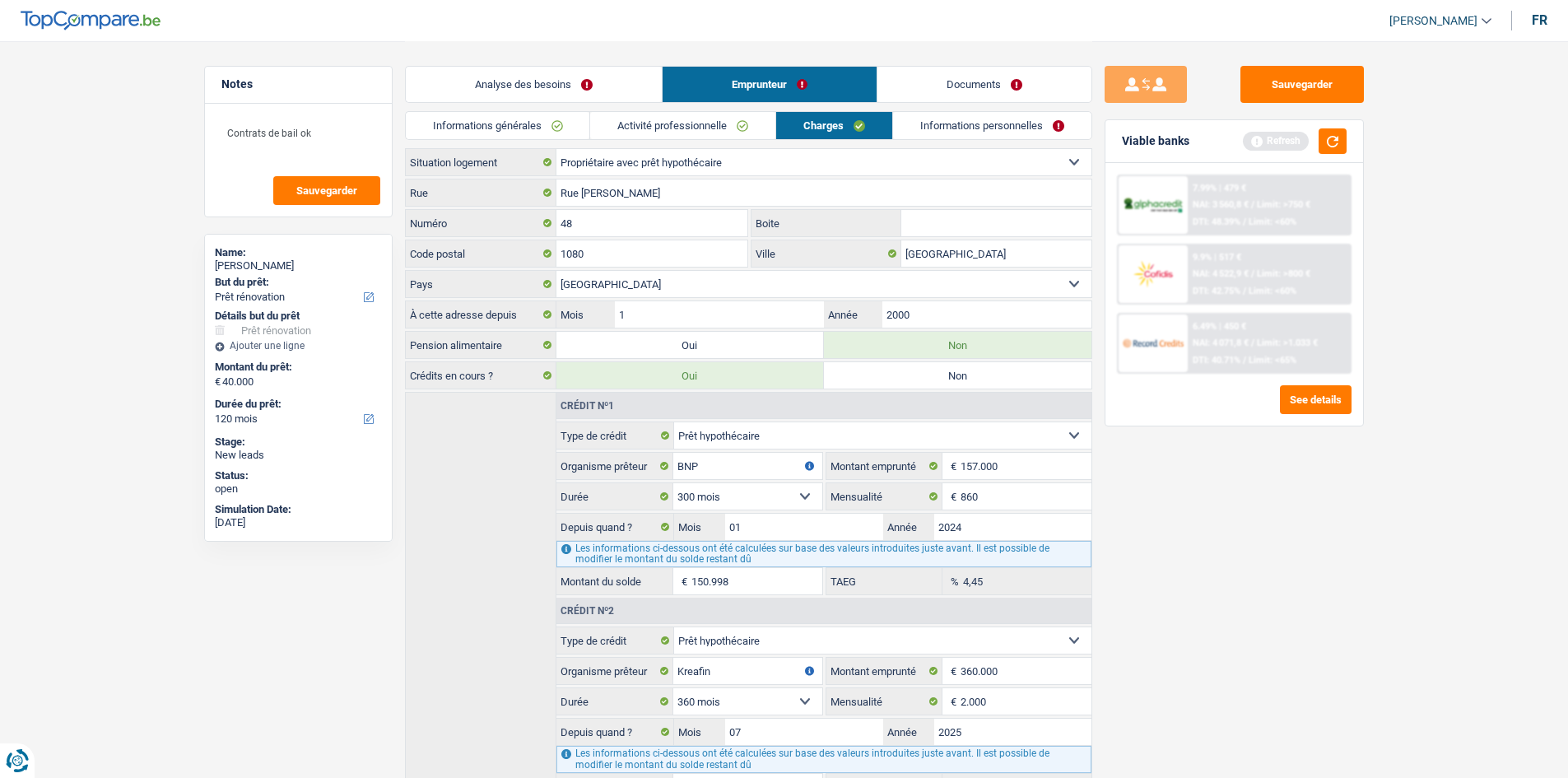
click at [711, 139] on li "Activité professionnelle" at bounding box center [683, 126] width 186 height 29
click at [711, 133] on link "Activité professionnelle" at bounding box center [683, 126] width 185 height 27
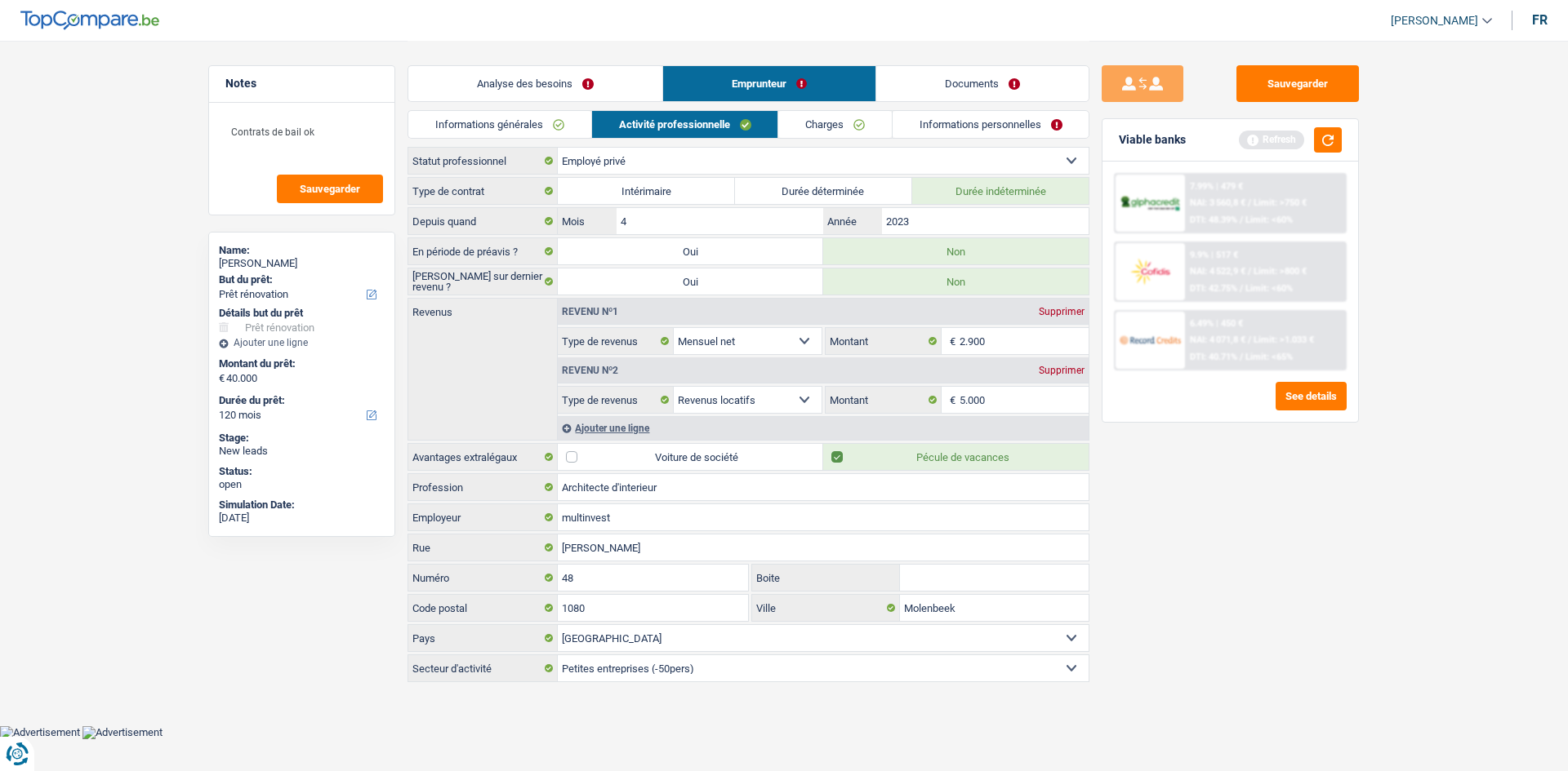
click at [705, 130] on link "Informations personnelles" at bounding box center [991, 125] width 197 height 27
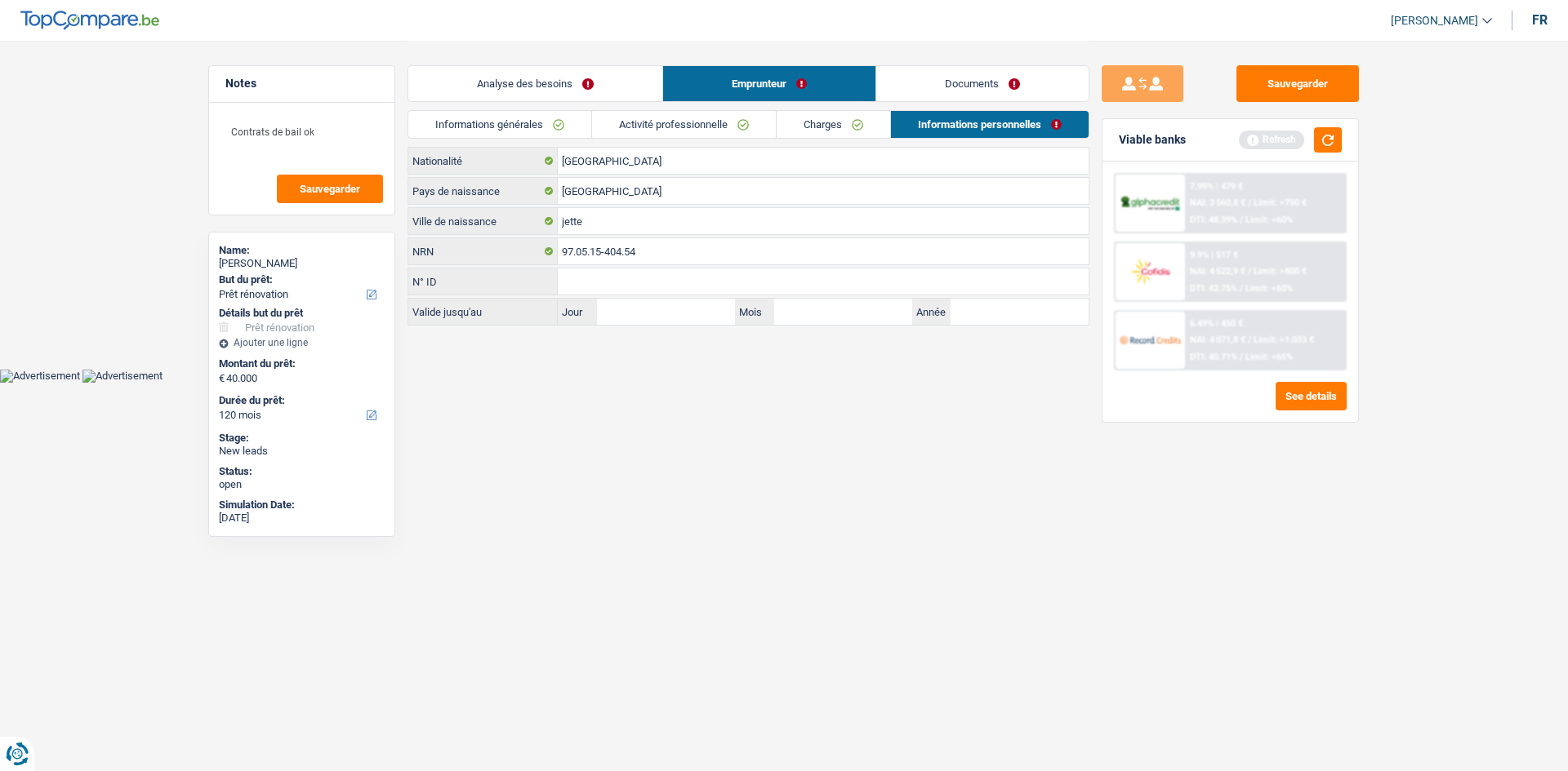
click at [565, 71] on link "Analyse des besoins" at bounding box center [535, 83] width 254 height 35
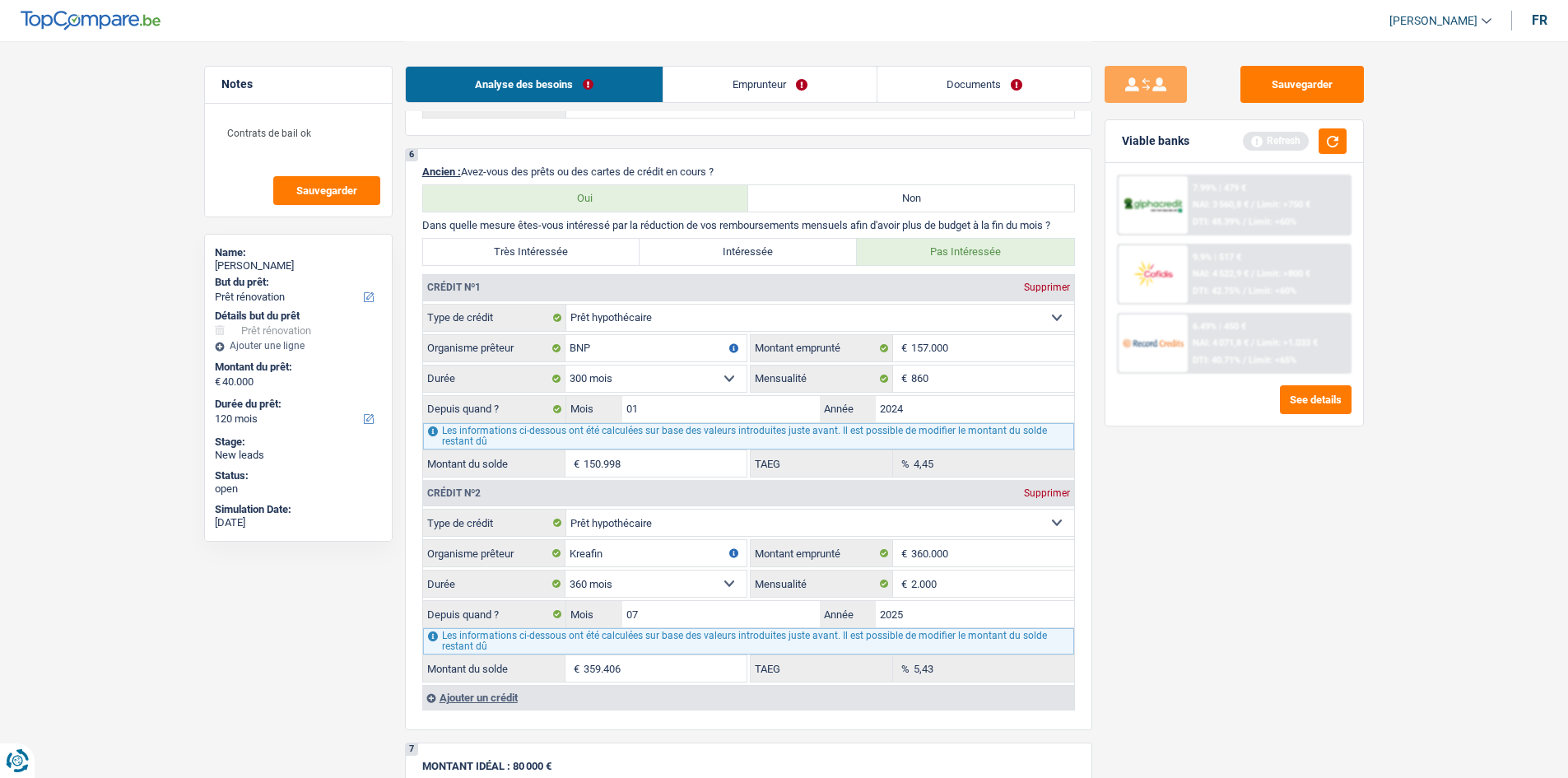
scroll to position [1235, 0]
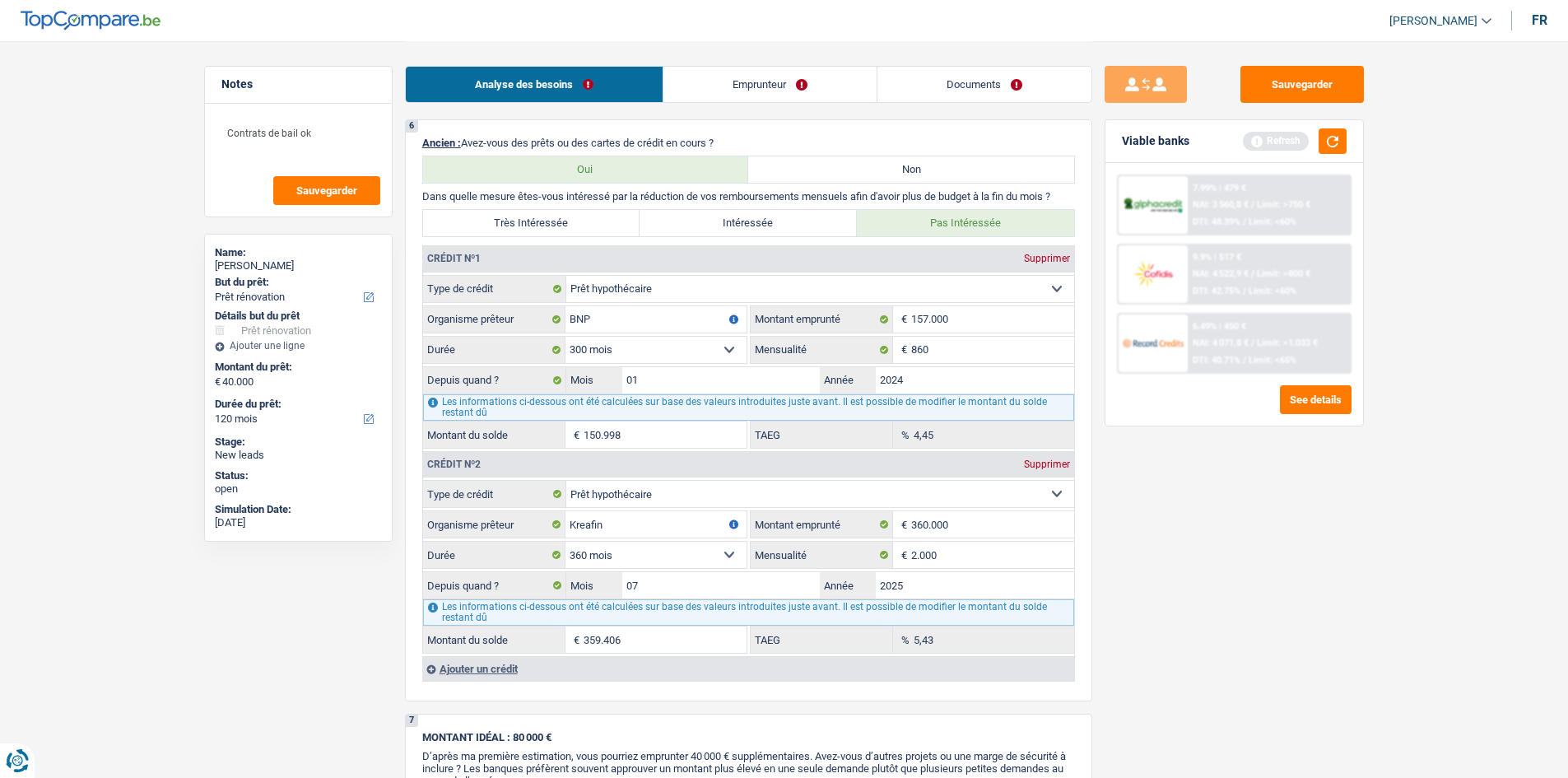
click at [711, 91] on link "Emprunteur" at bounding box center [769, 84] width 213 height 36
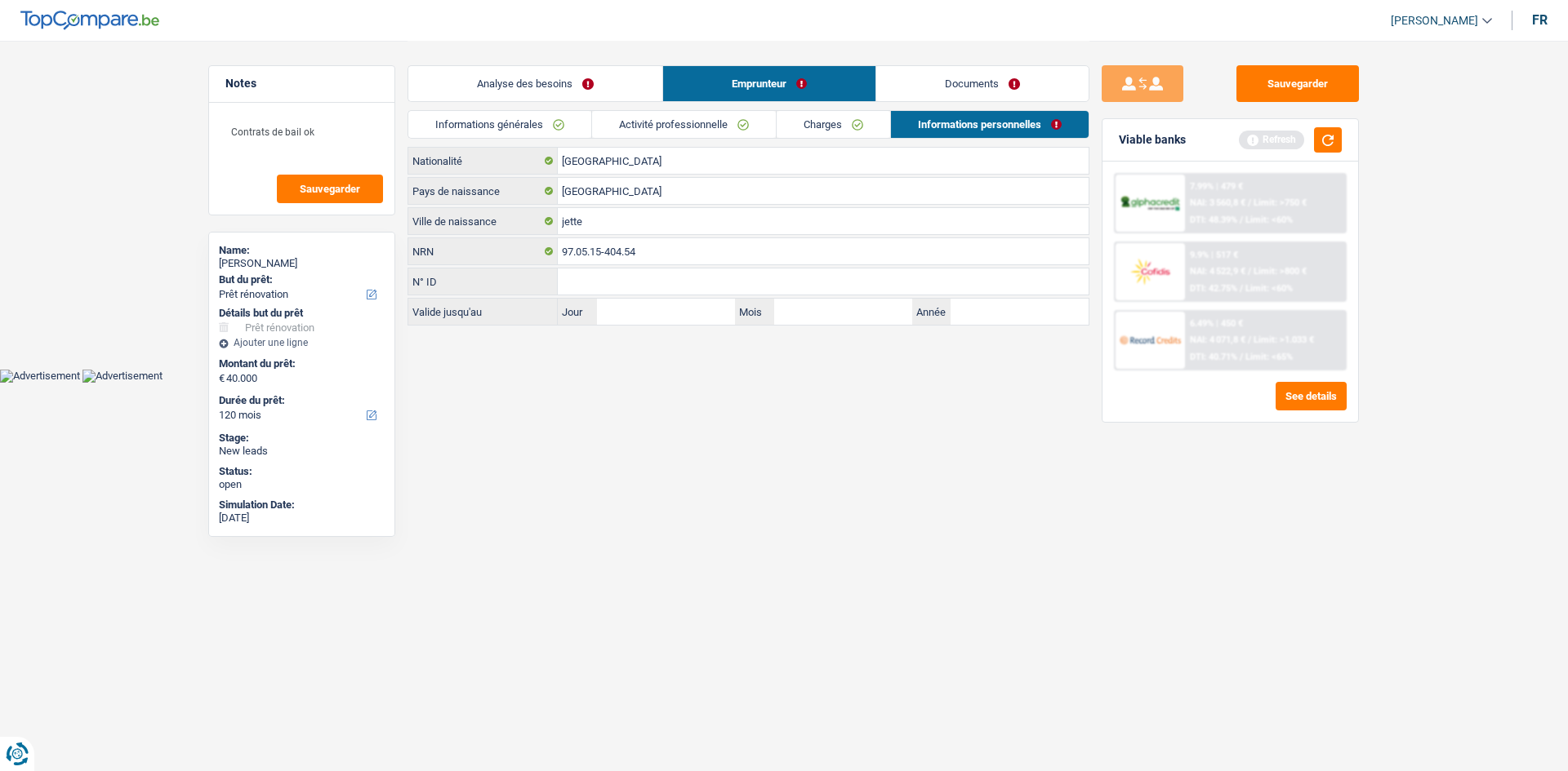
click at [705, 119] on link "Activité professionnelle" at bounding box center [683, 125] width 184 height 27
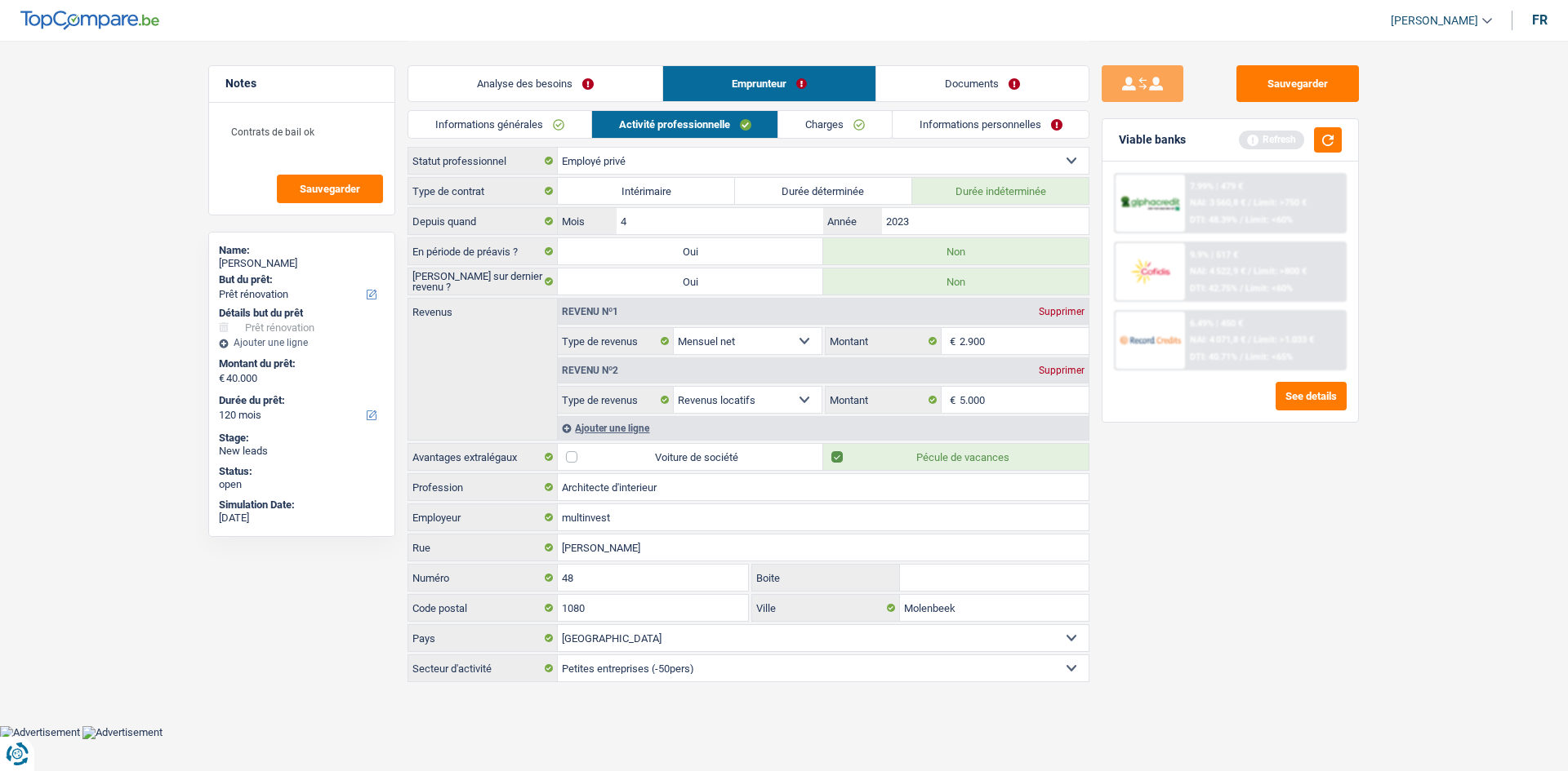
click at [705, 119] on link "Charges" at bounding box center [835, 125] width 113 height 27
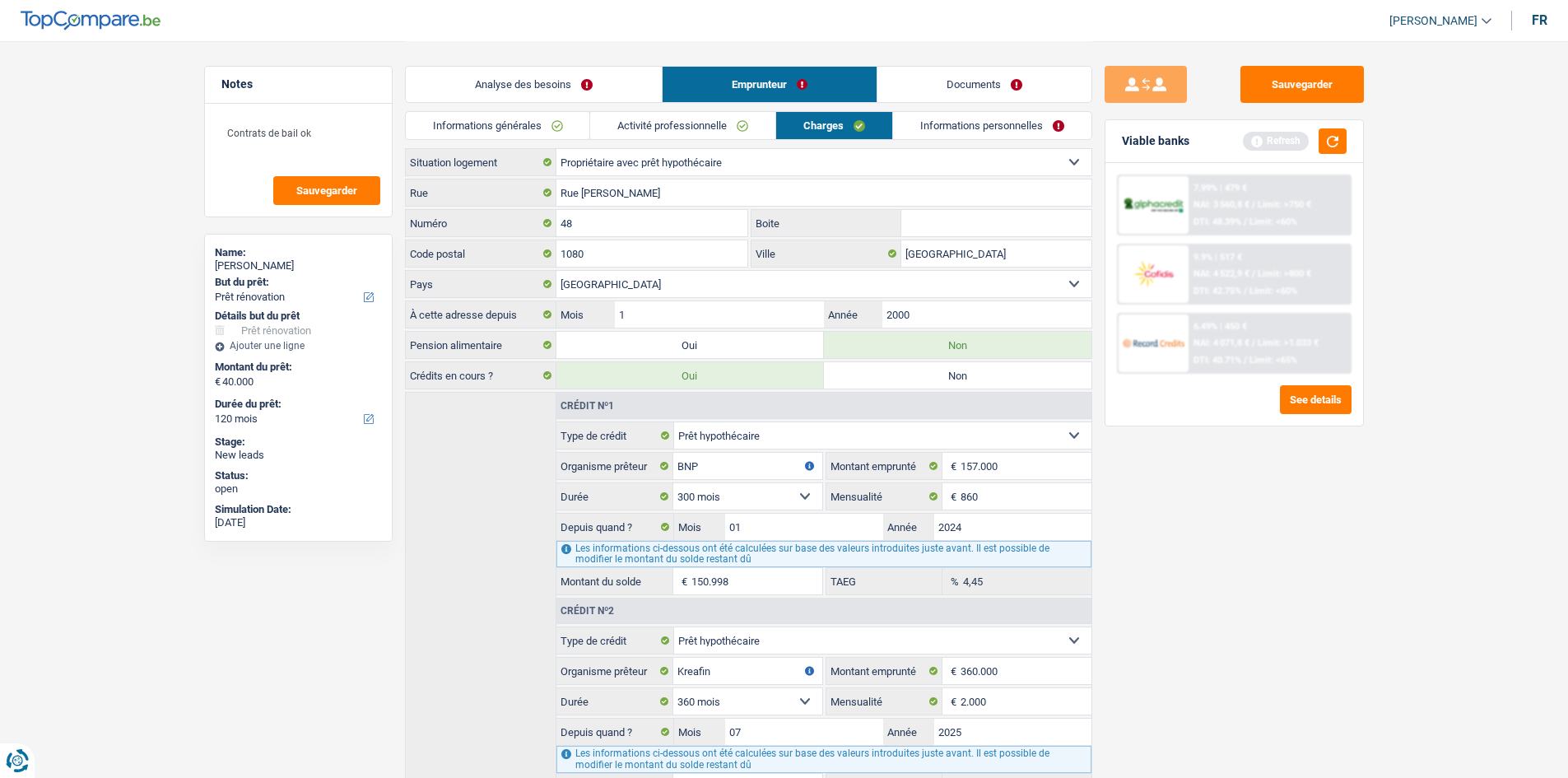
click at [711, 122] on link "Informations personnelles" at bounding box center [991, 126] width 198 height 27
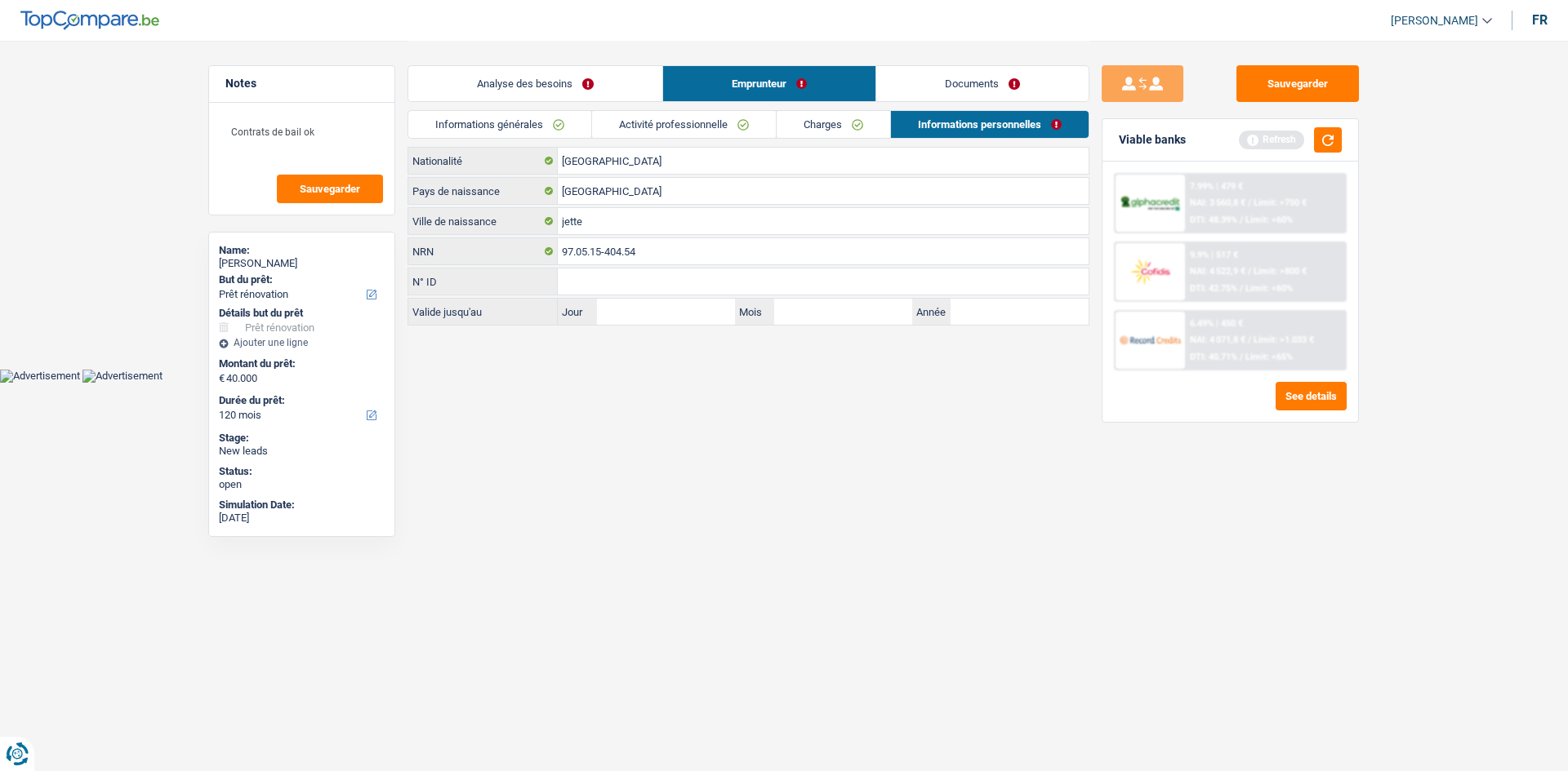
click at [557, 76] on link "Analyse des besoins" at bounding box center [535, 83] width 254 height 35
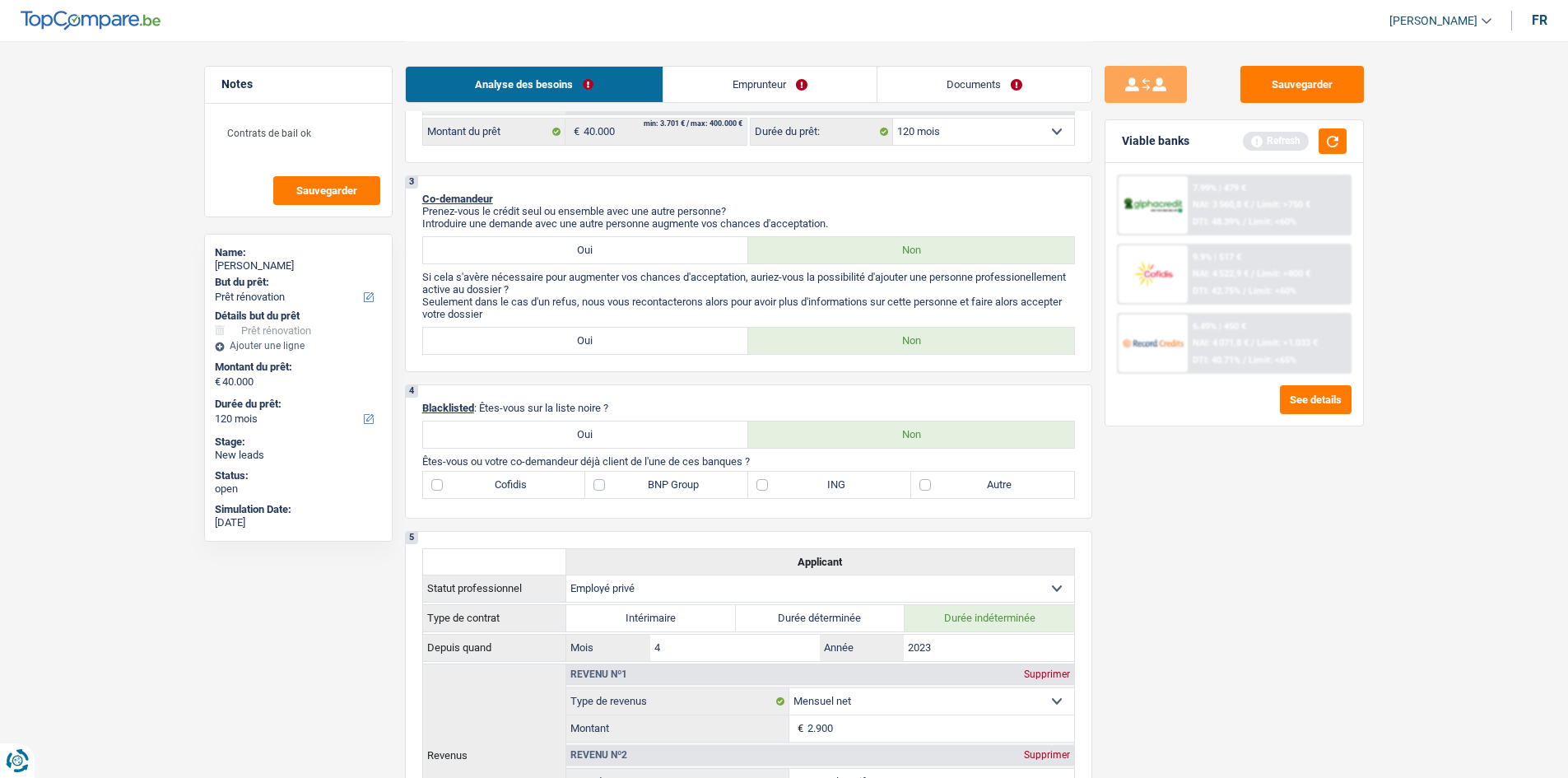
scroll to position [329, 0]
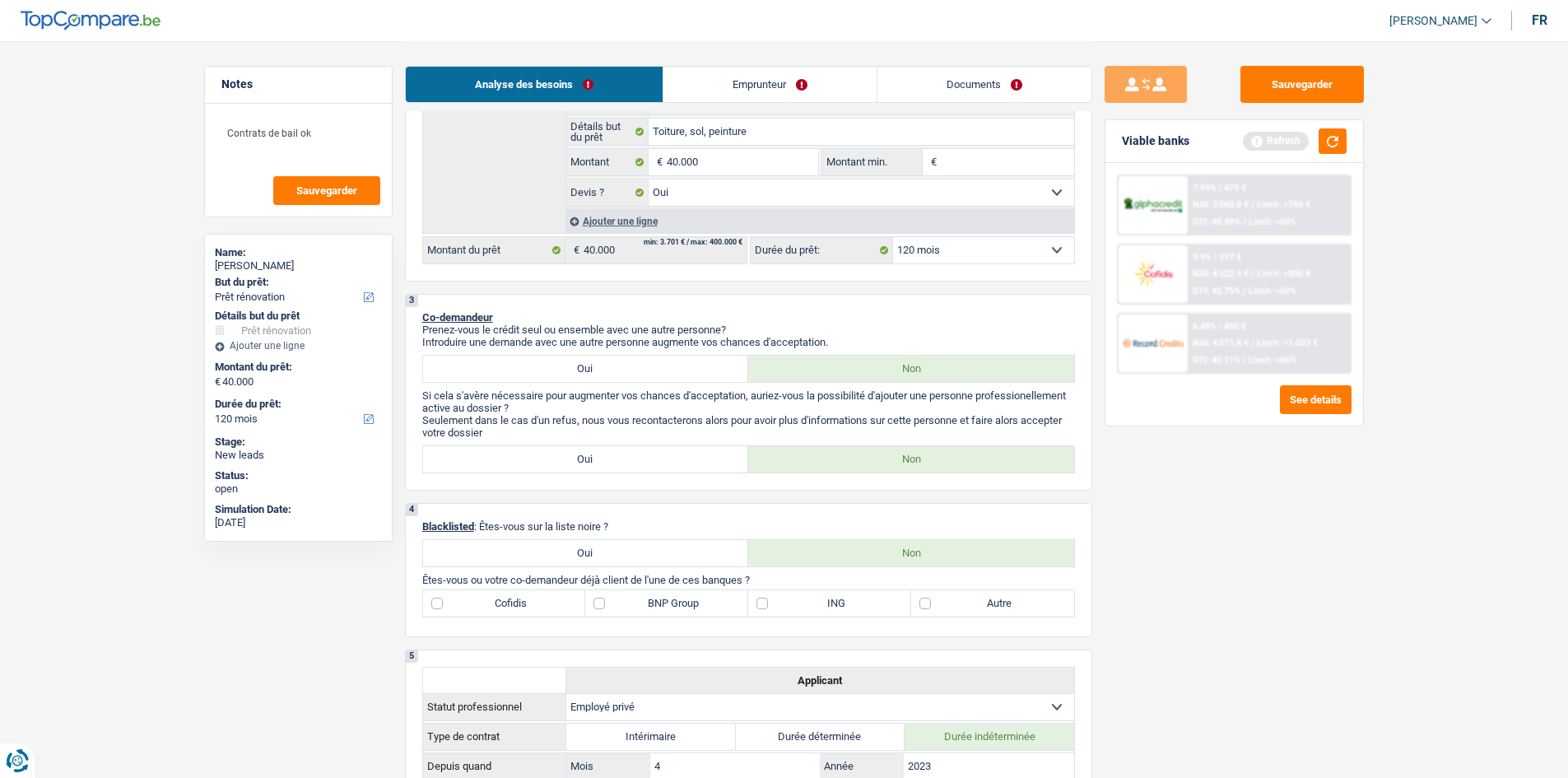
drag, startPoint x: 661, startPoint y: 609, endPoint x: 646, endPoint y: 608, distance: 15.0
click at [661, 381] on label "BNP Group" at bounding box center [667, 603] width 163 height 27
click at [661, 381] on input "BNP Group" at bounding box center [667, 603] width 163 height 27
checkbox input "true"
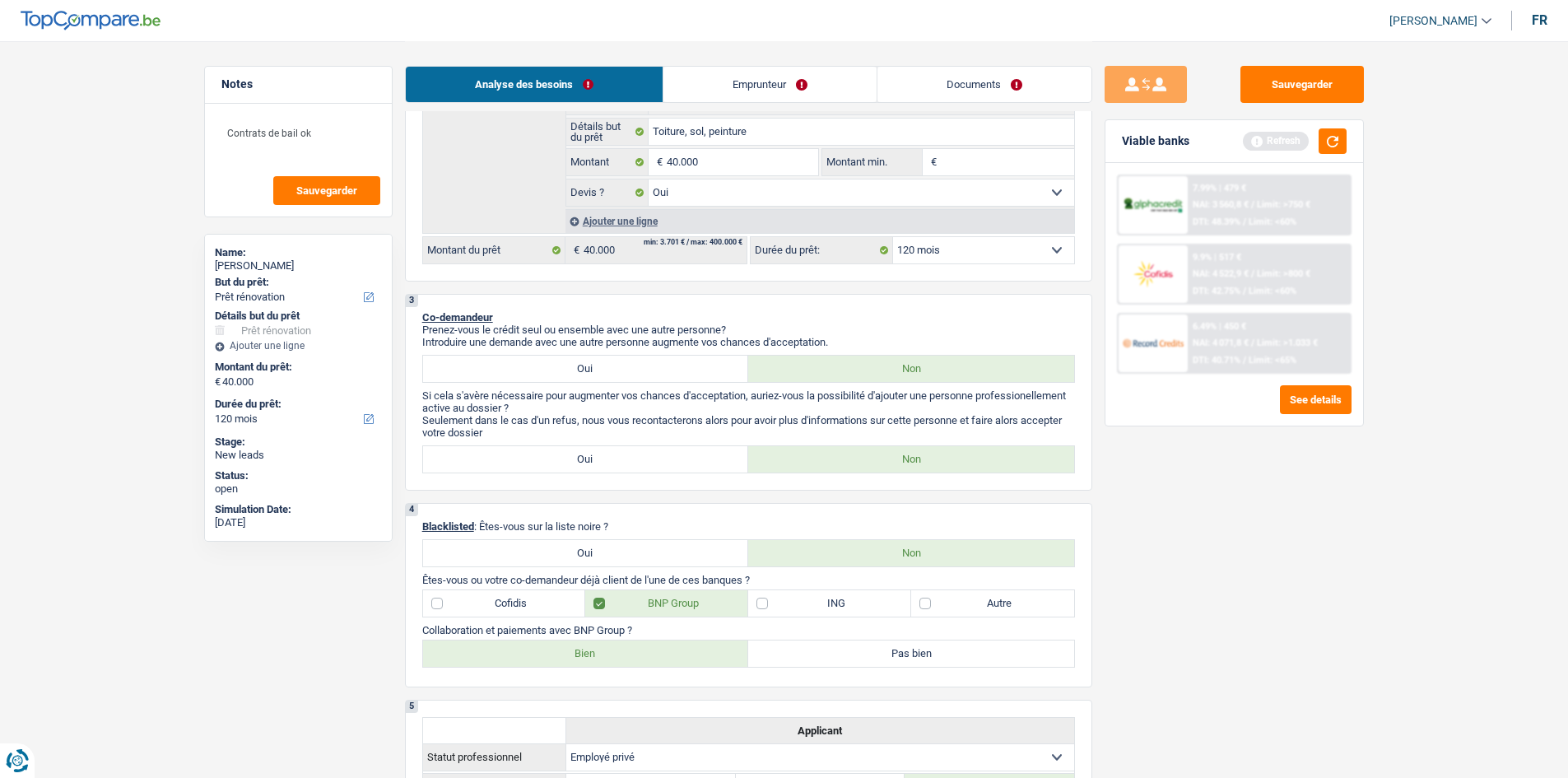
click at [603, 381] on label "Bien" at bounding box center [586, 654] width 326 height 27
click at [603, 381] on input "Bien" at bounding box center [586, 654] width 326 height 27
radio input "true"
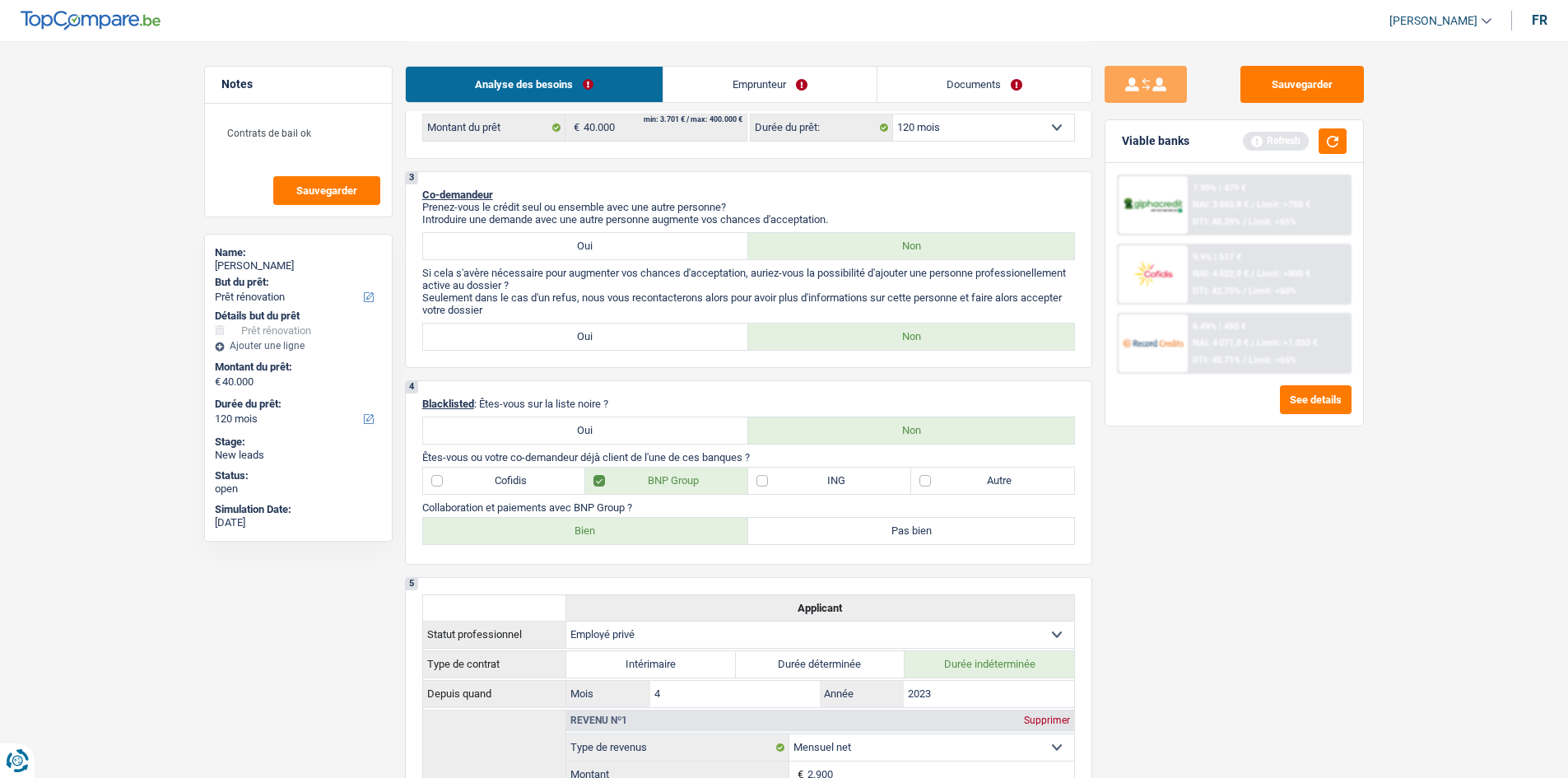
scroll to position [577, 0]
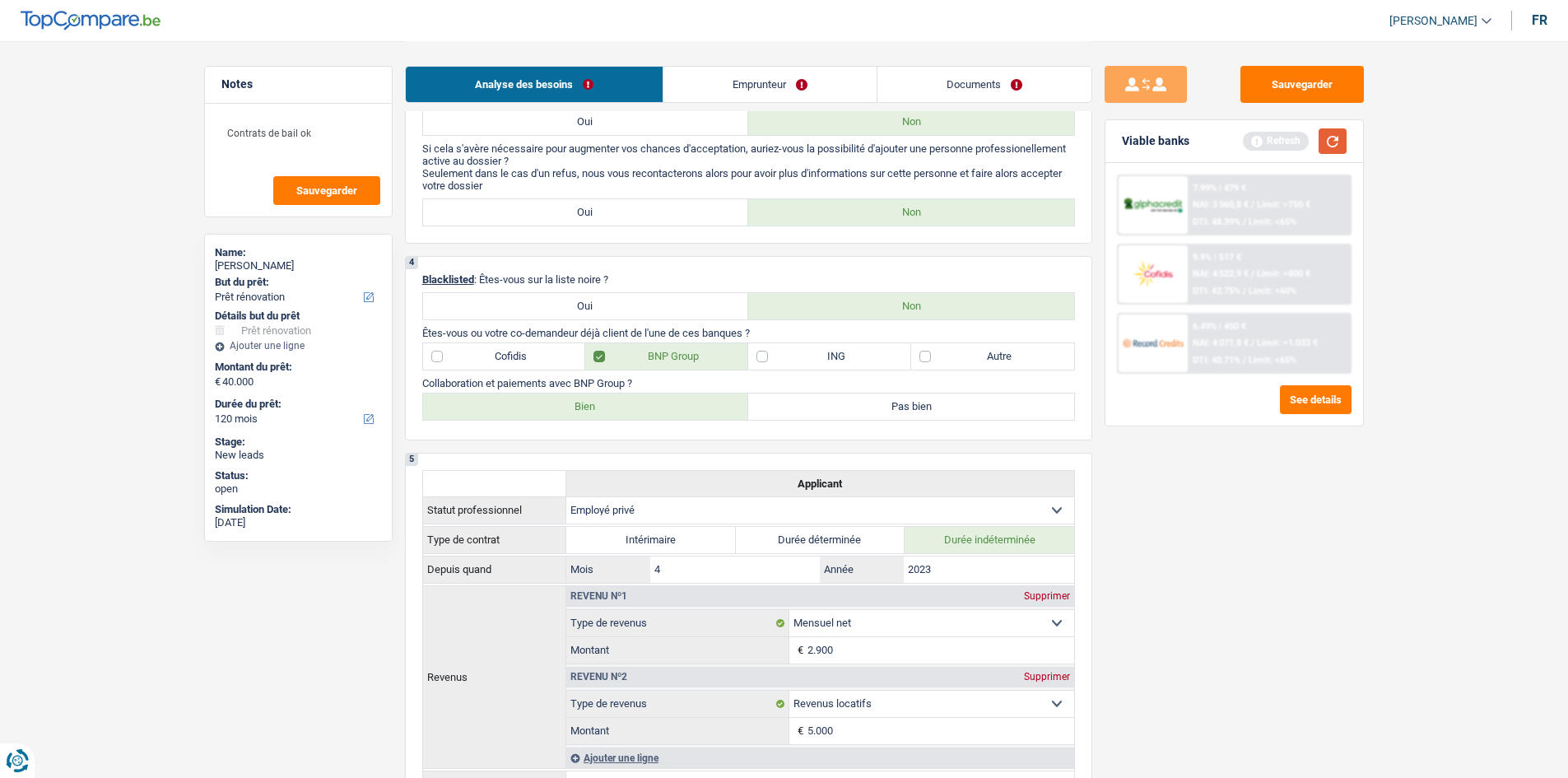
click at [711, 147] on button "button" at bounding box center [1332, 142] width 28 height 26
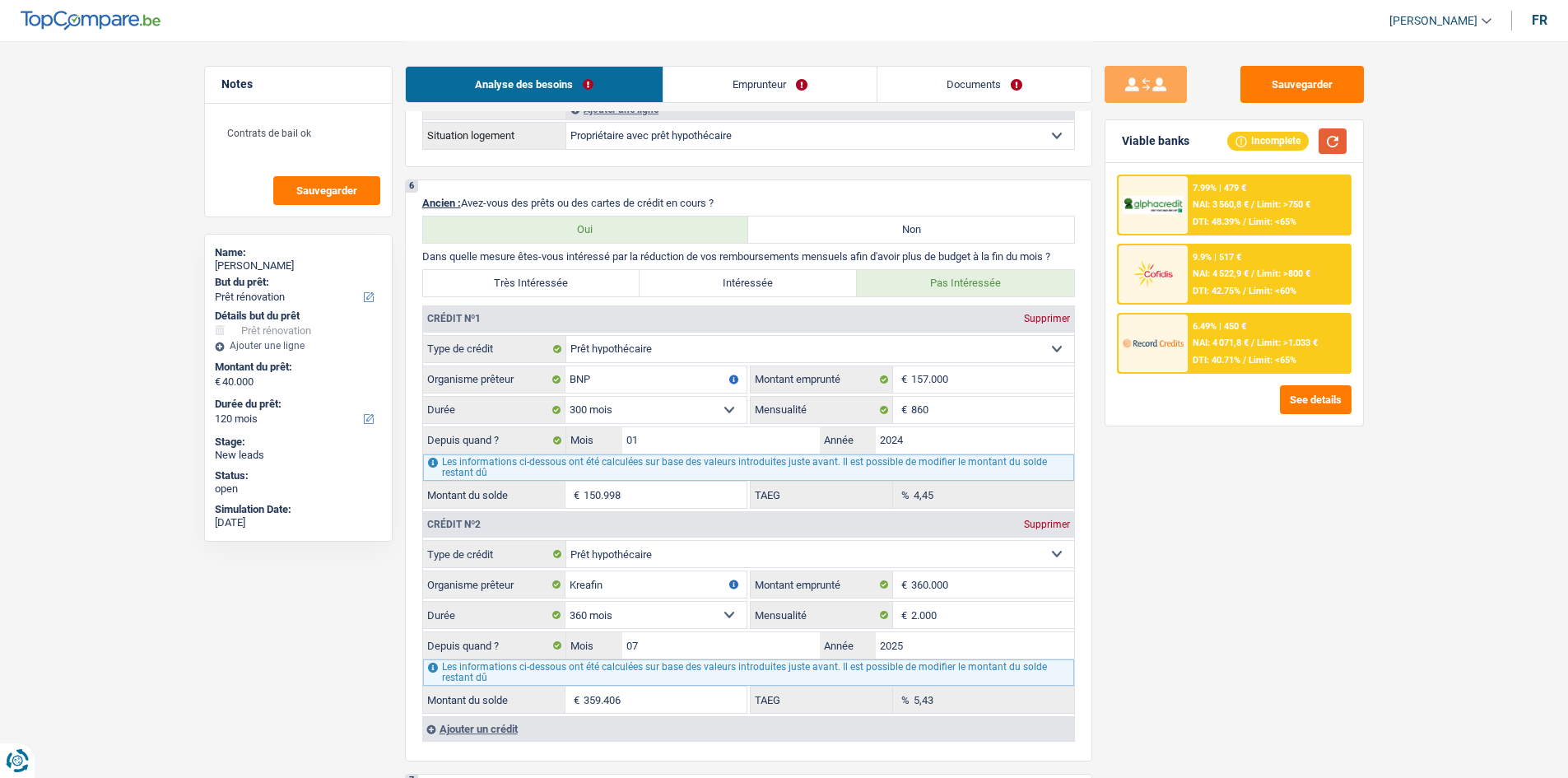
scroll to position [1334, 0]
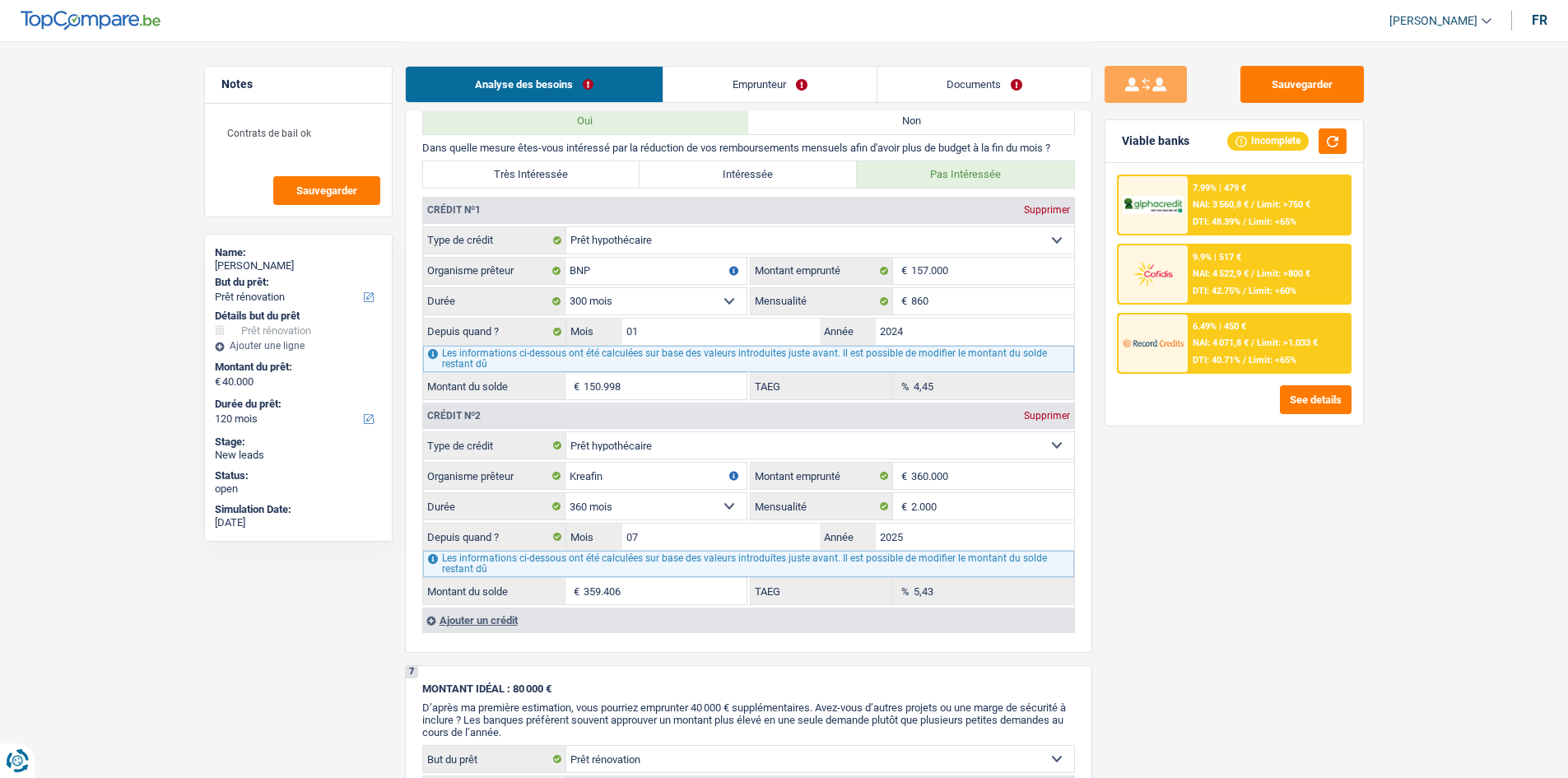
click at [711, 79] on link "Emprunteur" at bounding box center [769, 84] width 213 height 36
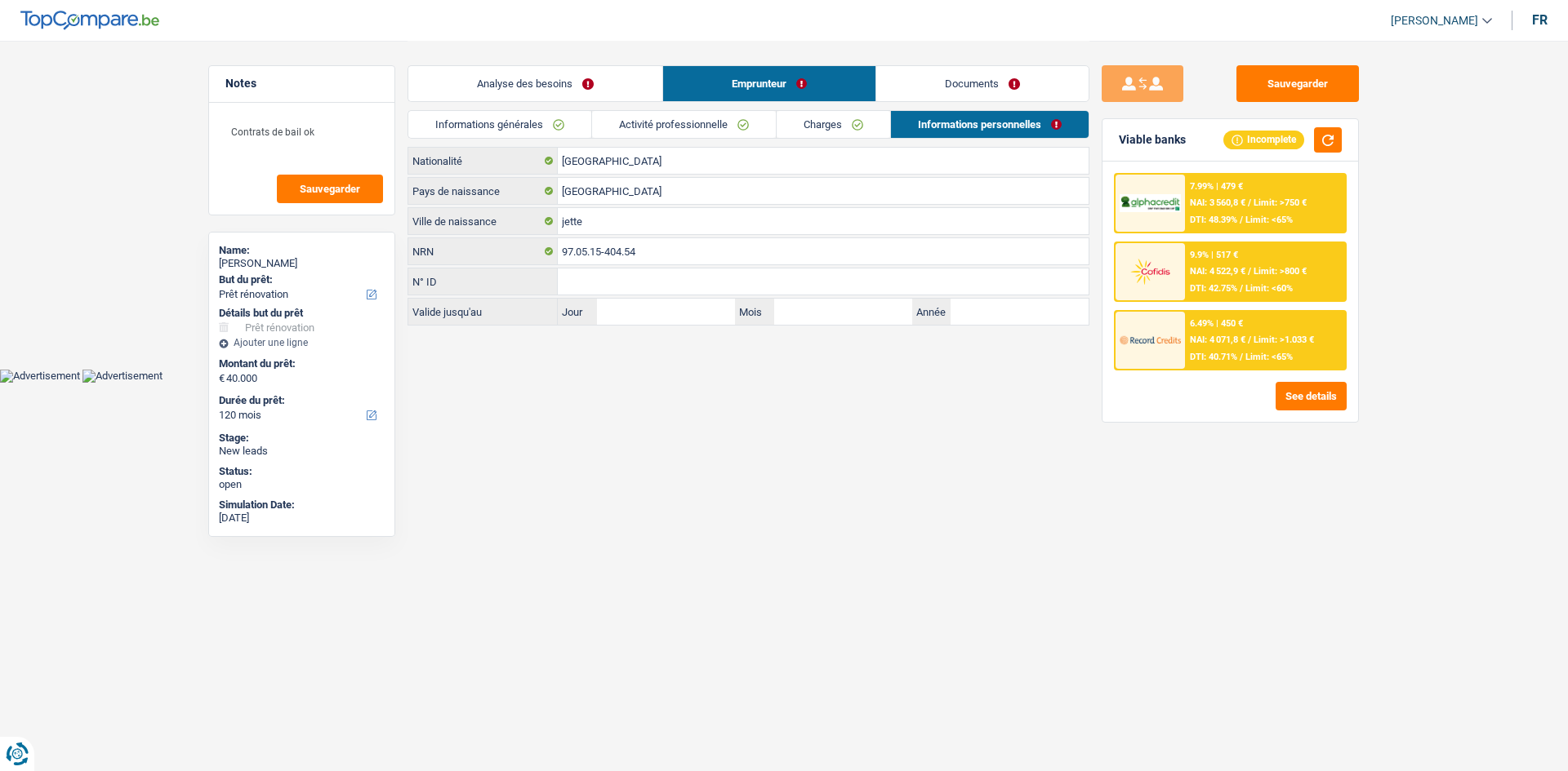
click at [693, 123] on link "Activité professionnelle" at bounding box center [683, 125] width 184 height 27
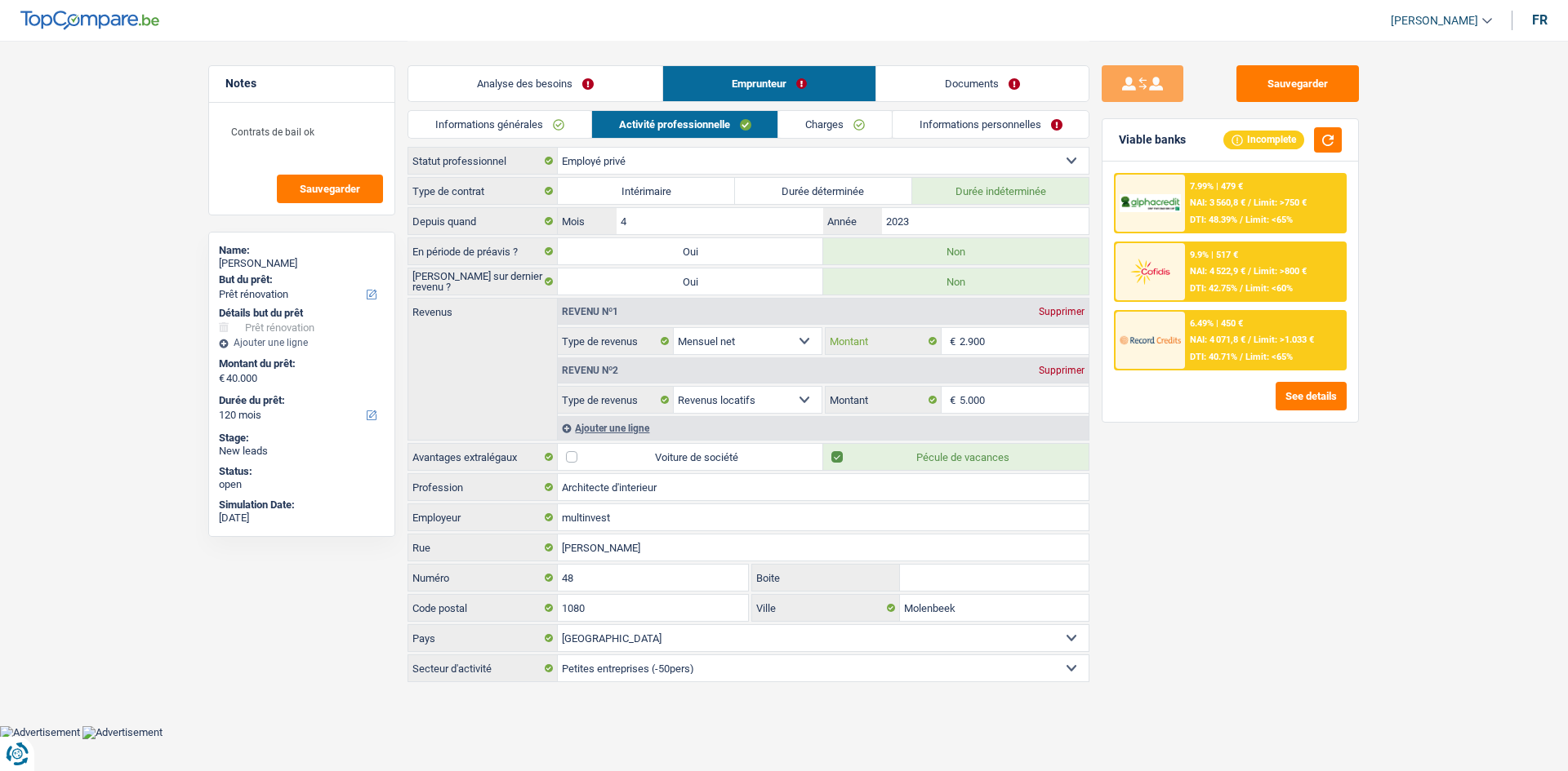
click at [705, 340] on input "2.900" at bounding box center [1024, 341] width 130 height 26
click at [705, 378] on input "5.000" at bounding box center [1024, 400] width 130 height 26
click at [705, 134] on link "Charges" at bounding box center [835, 125] width 113 height 27
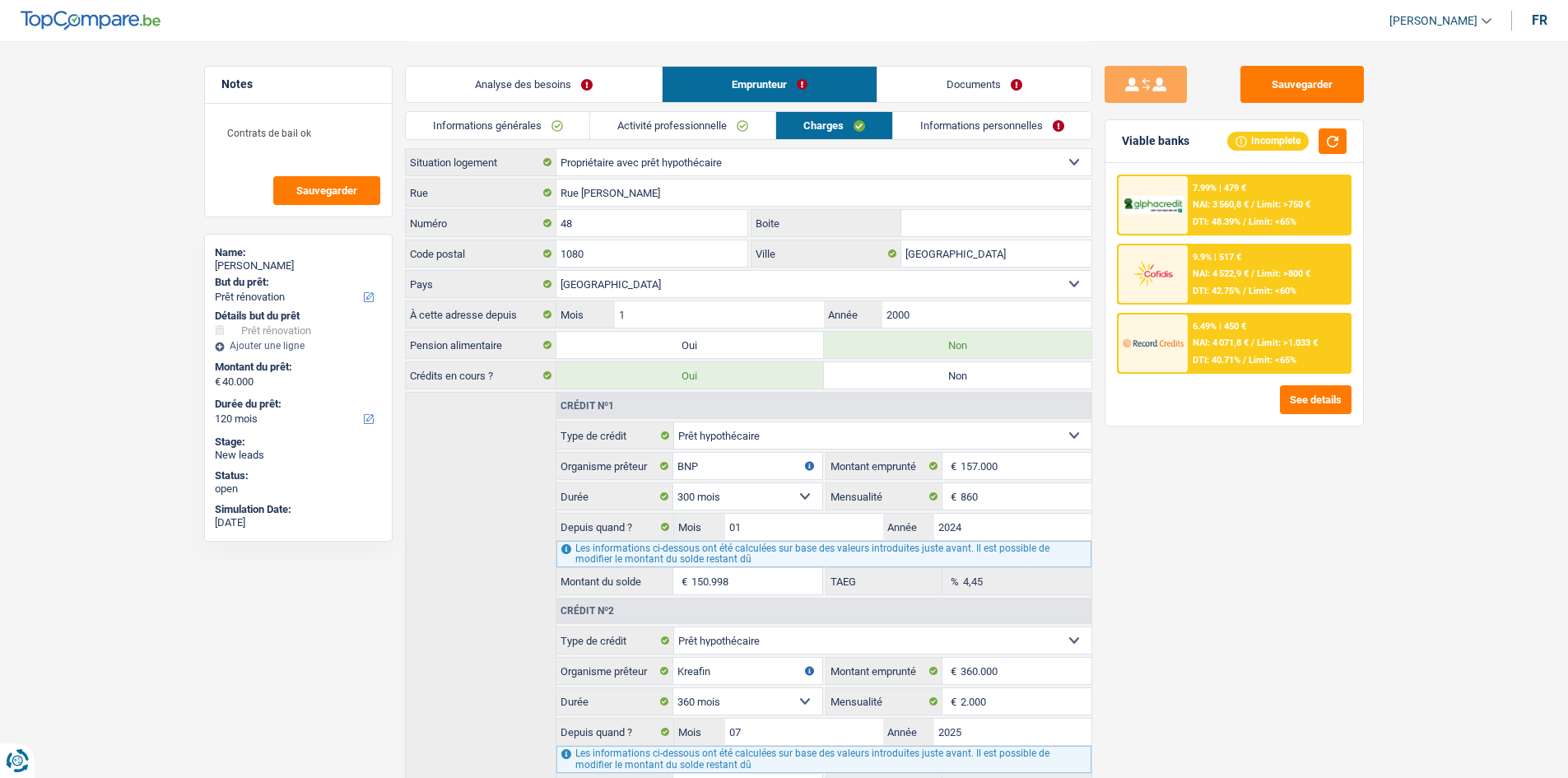
click at [711, 146] on div "Informations générales Activité professionnelle Charges Informations personnell…" at bounding box center [748, 130] width 687 height 37
click at [711, 136] on link "Informations personnelles" at bounding box center [991, 126] width 198 height 27
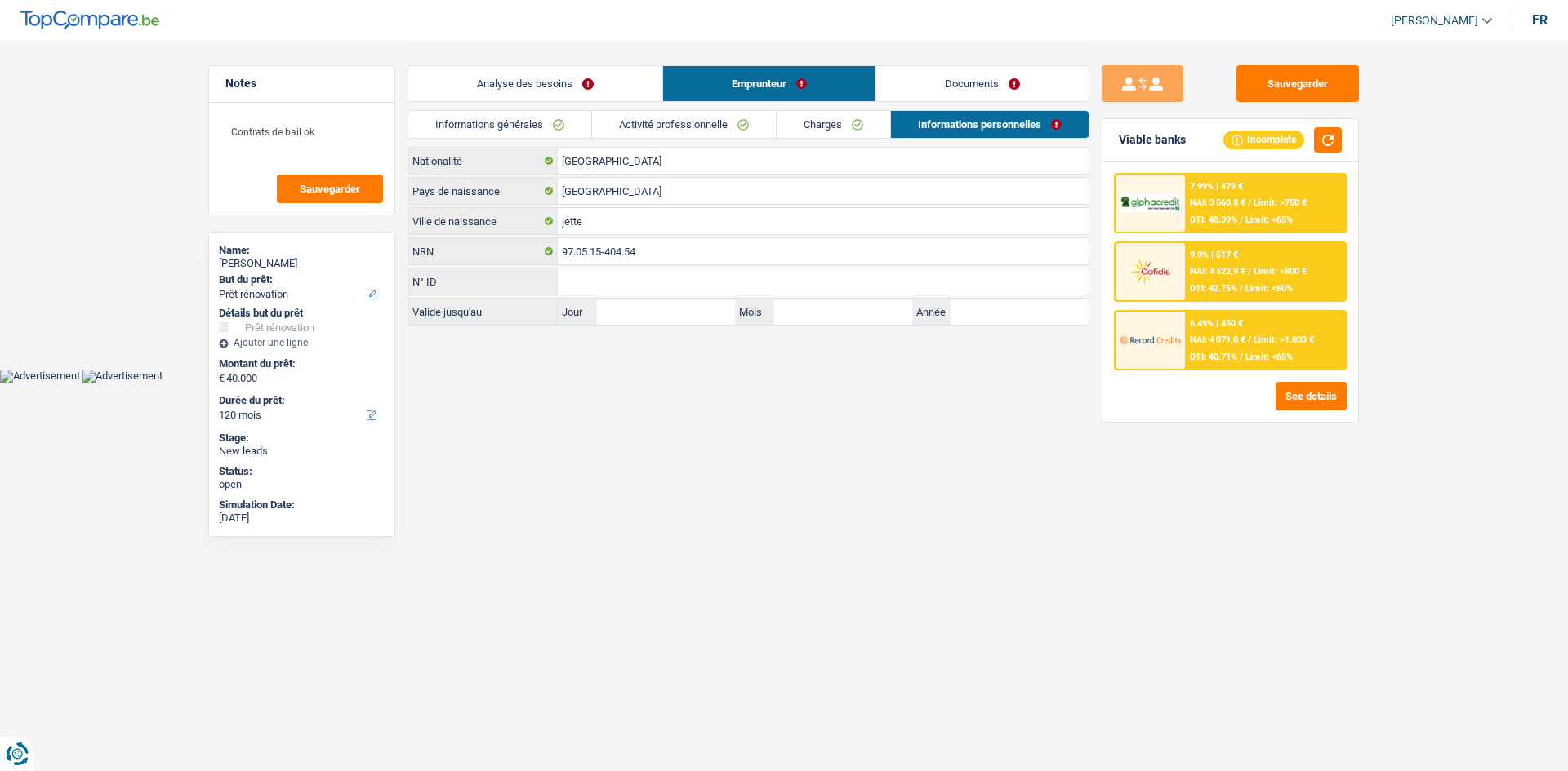
click at [705, 88] on link "Documents" at bounding box center [982, 83] width 212 height 35
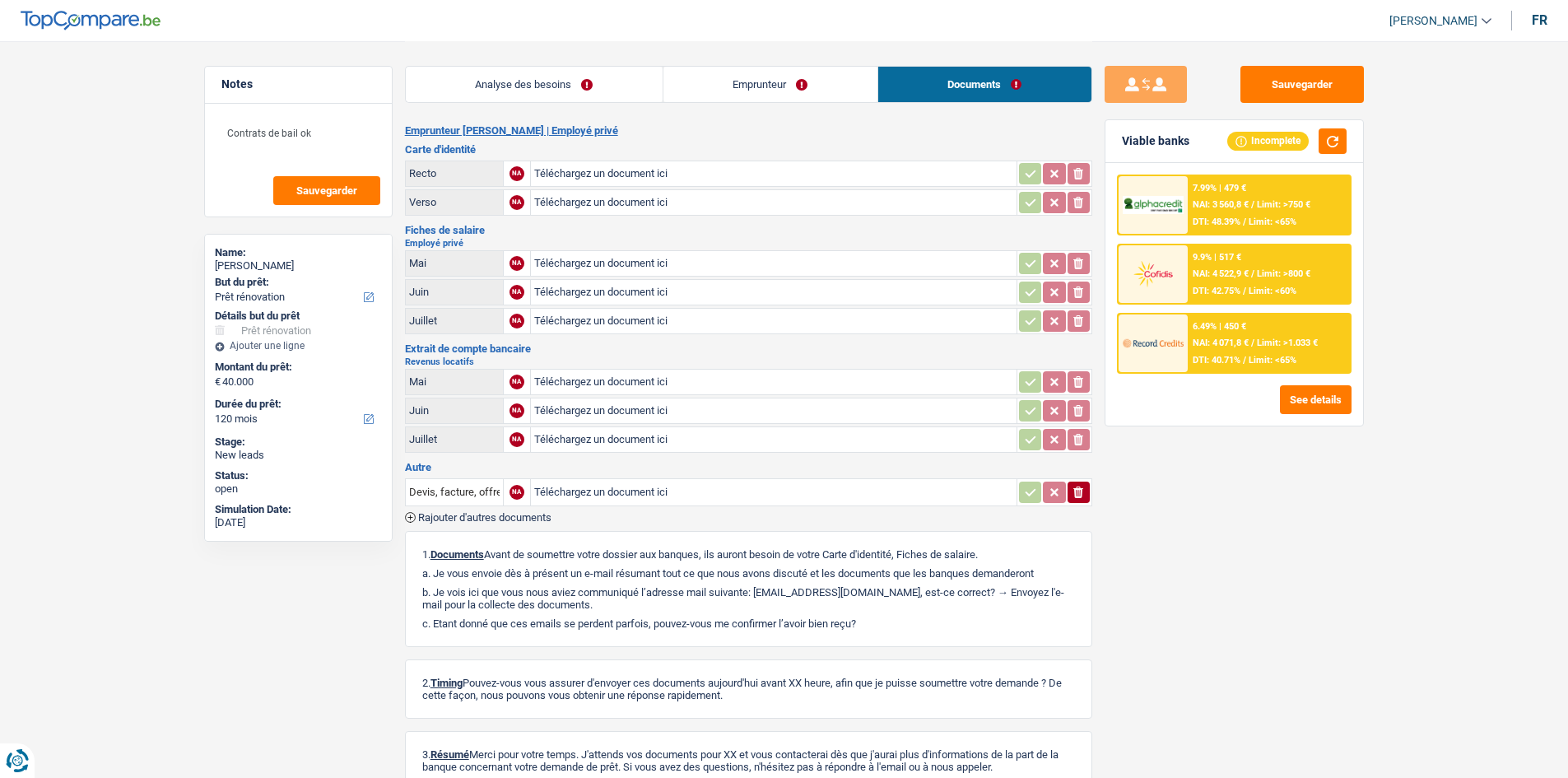
click at [617, 78] on link "Analyse des besoins" at bounding box center [534, 84] width 257 height 36
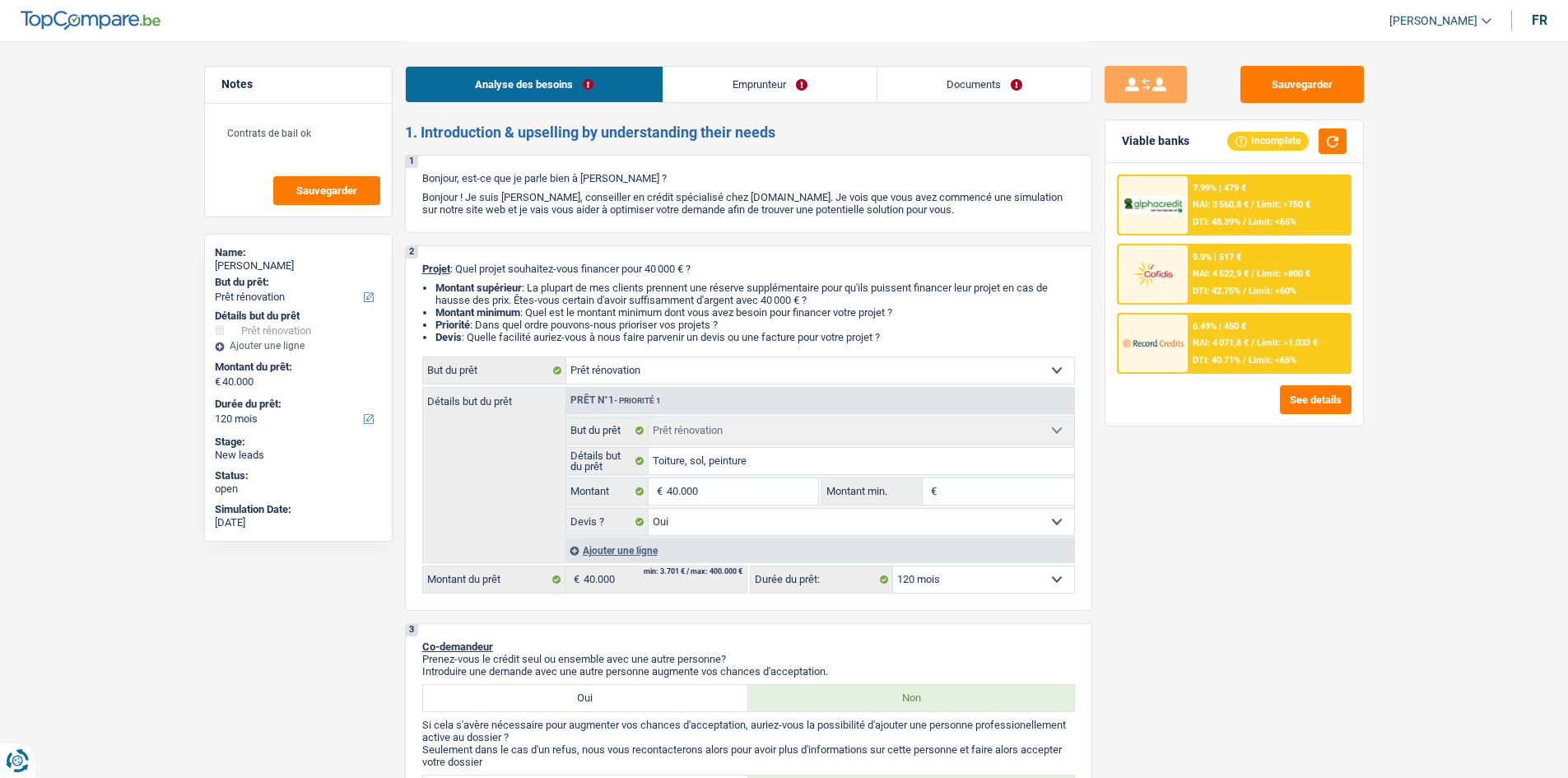
click at [711, 71] on link "Emprunteur" at bounding box center [769, 84] width 213 height 36
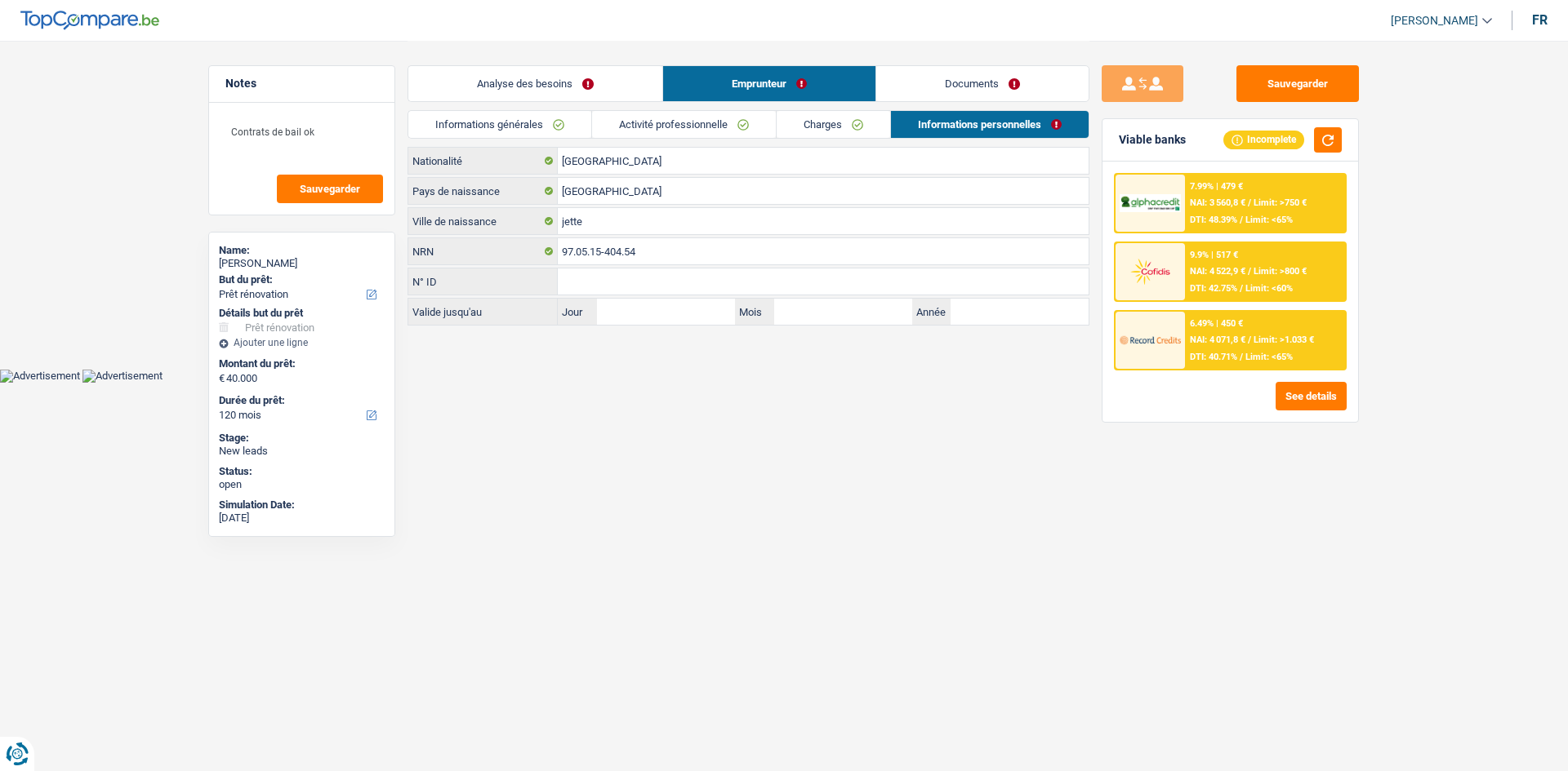
click at [705, 120] on link "Activité professionnelle" at bounding box center [683, 125] width 184 height 27
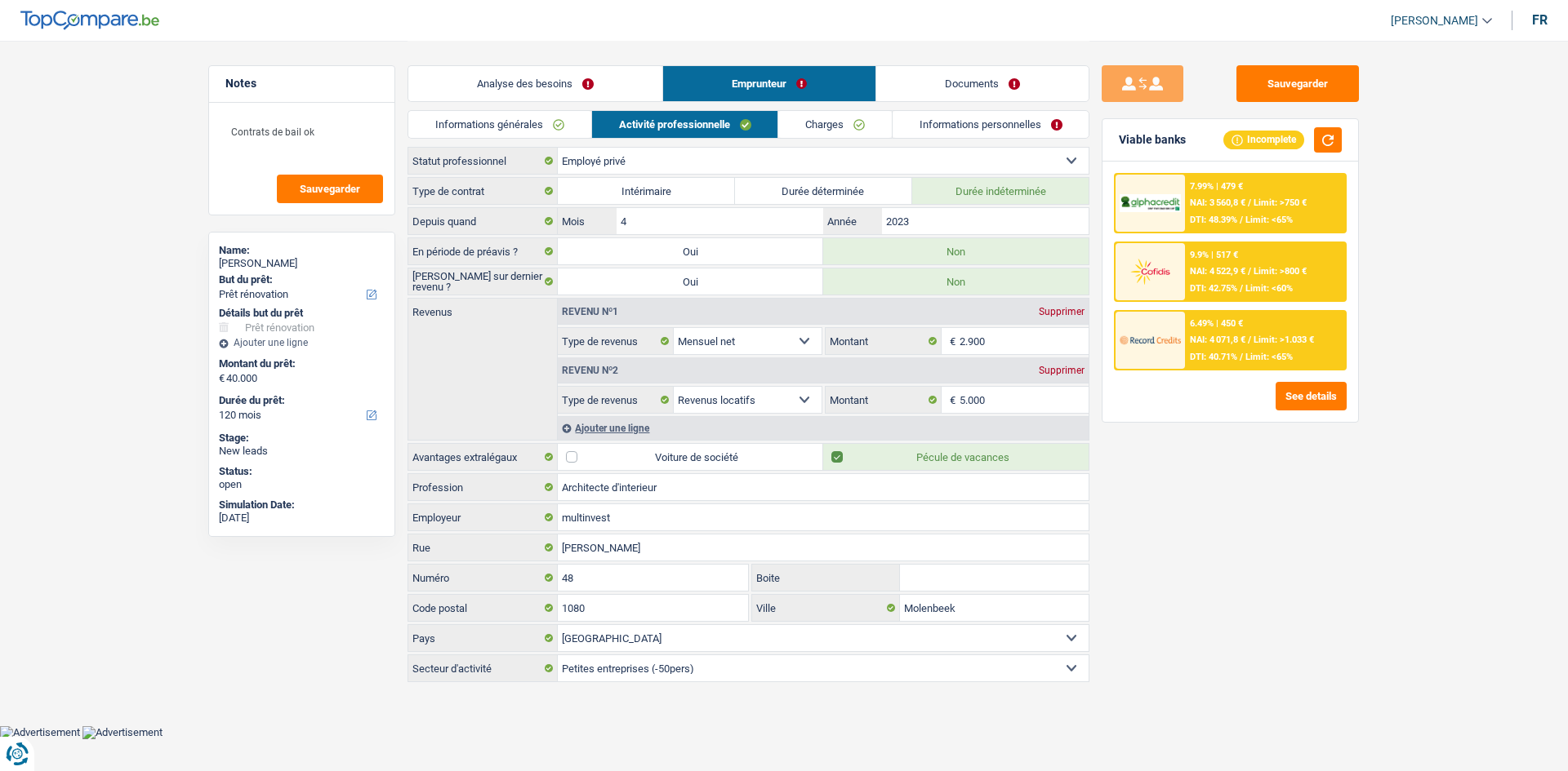
click at [705, 120] on link "Charges" at bounding box center [835, 125] width 113 height 27
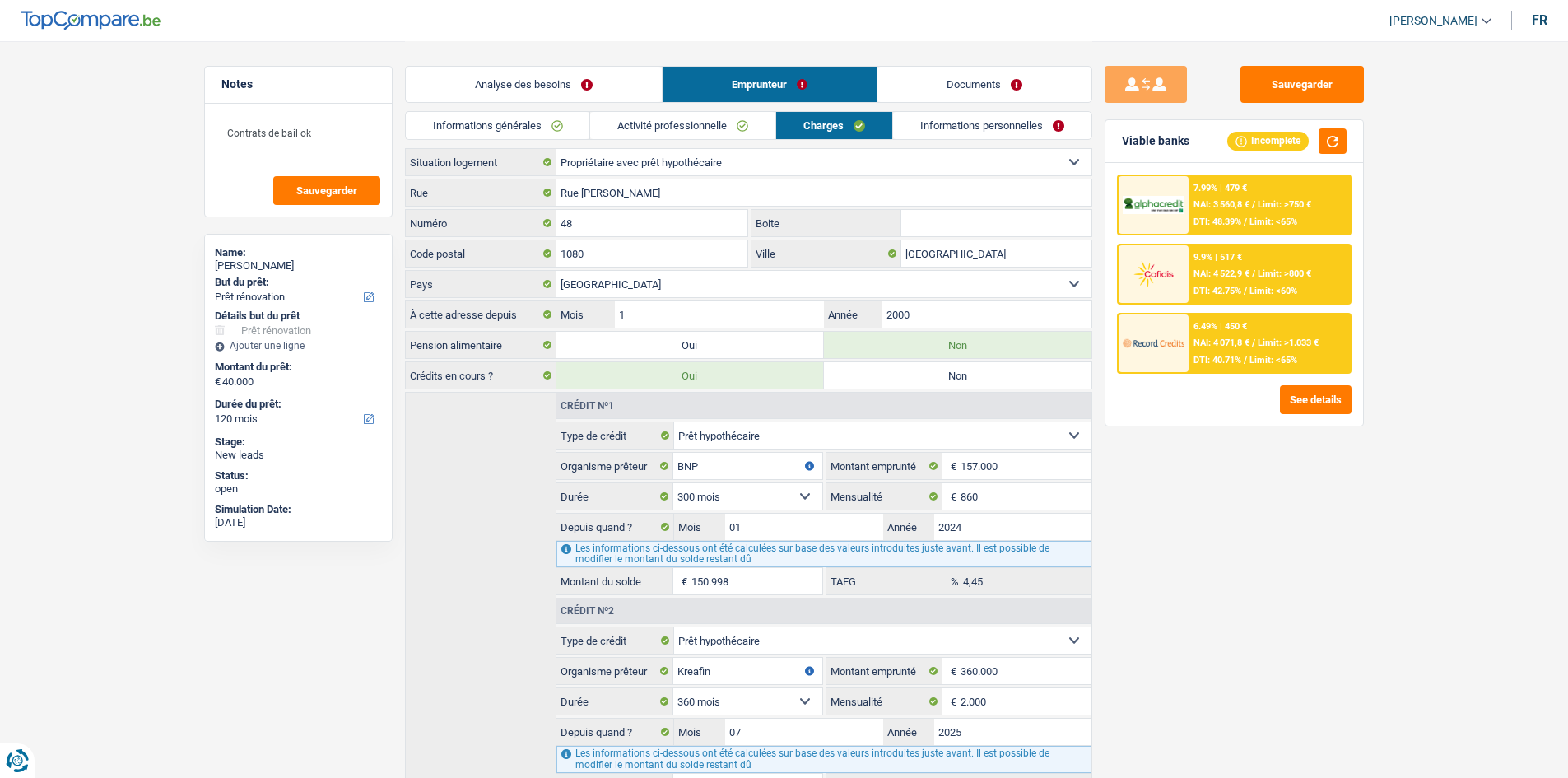
click at [711, 112] on link "Informations personnelles" at bounding box center [991, 126] width 198 height 27
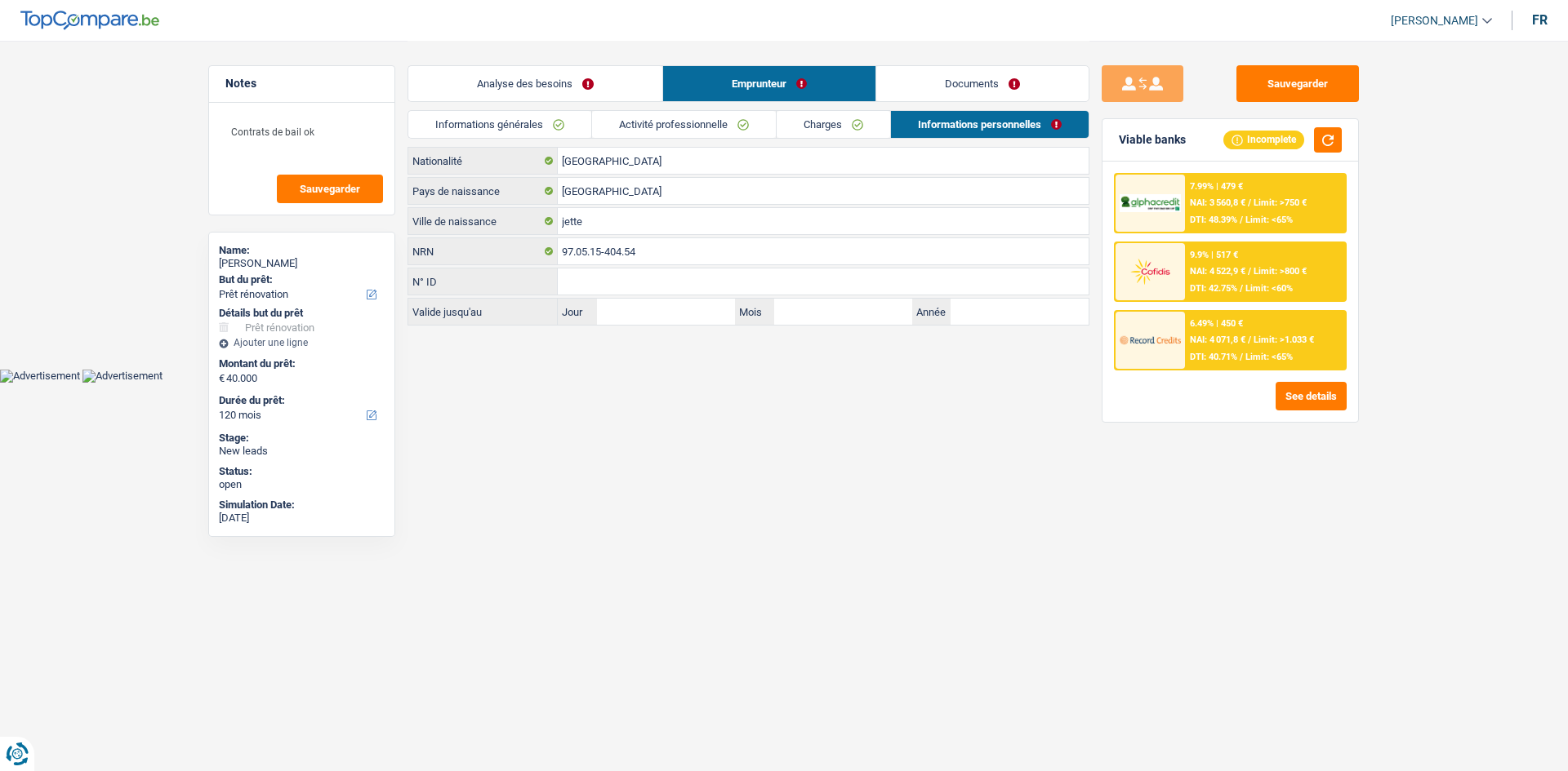
click at [705, 92] on link "Documents" at bounding box center [982, 83] width 212 height 35
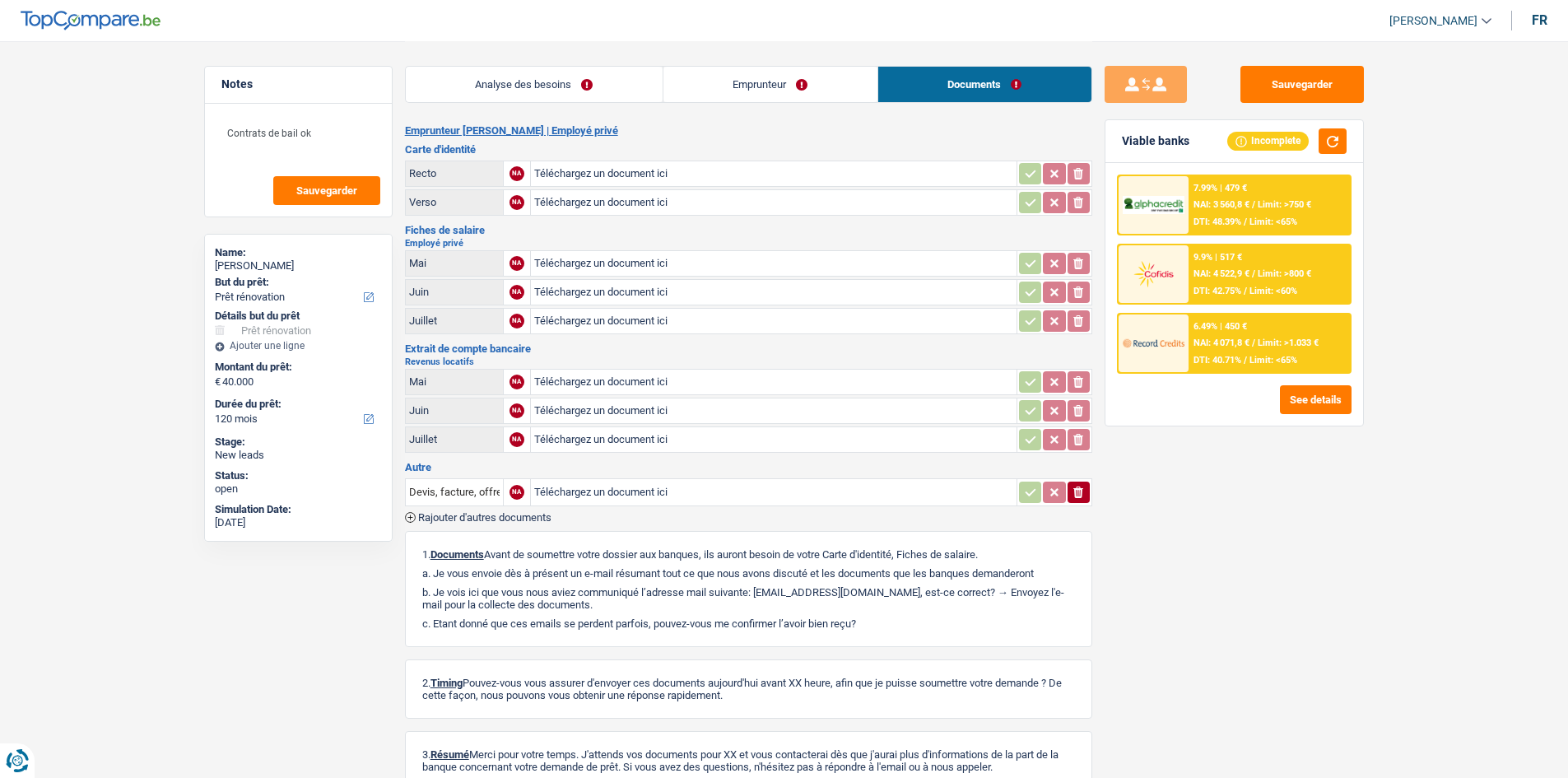
click at [711, 91] on link "Emprunteur" at bounding box center [770, 84] width 214 height 36
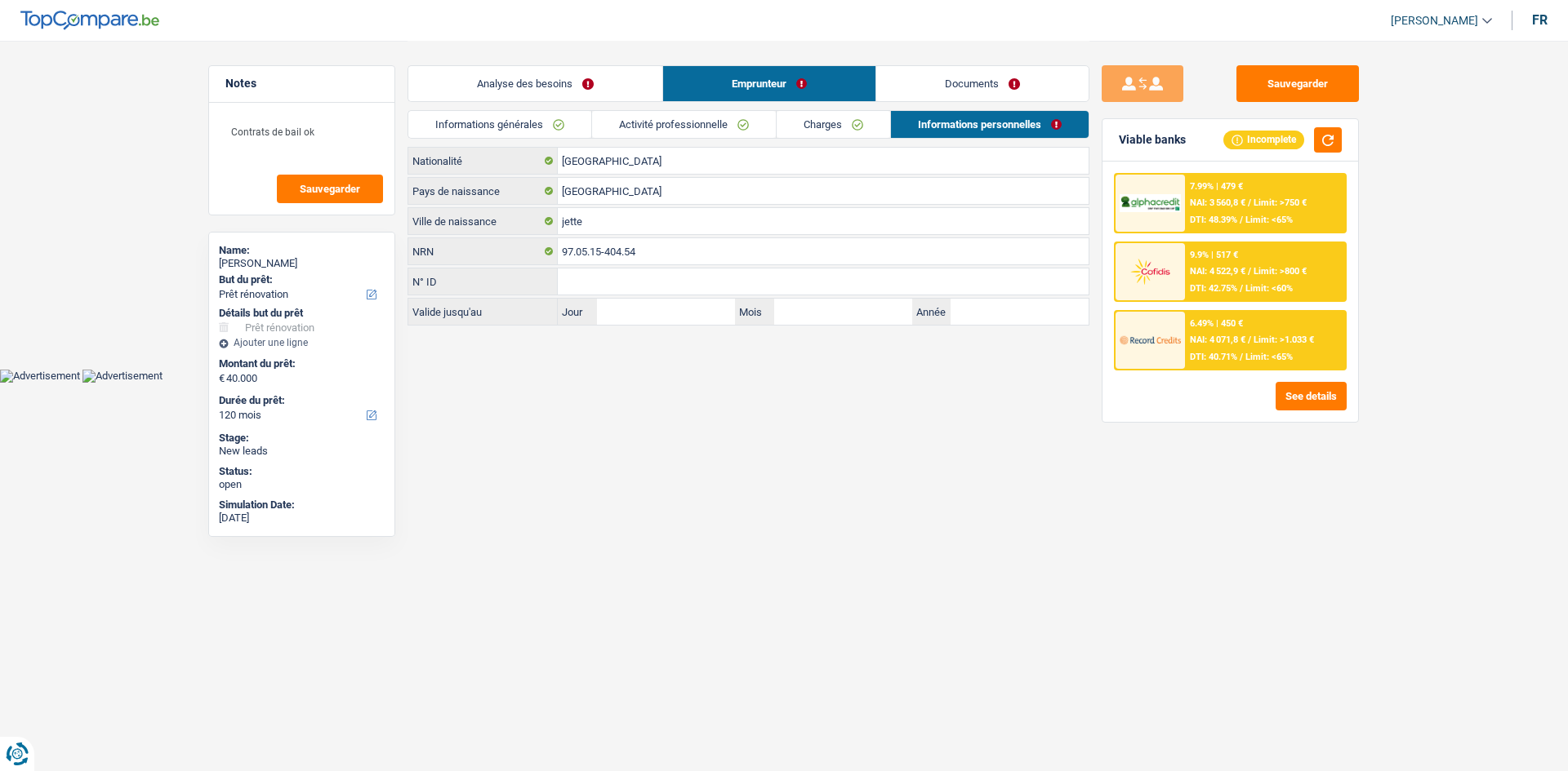
drag, startPoint x: 1055, startPoint y: 93, endPoint x: 1072, endPoint y: 95, distance: 17.1
click at [705, 93] on link "Documents" at bounding box center [982, 83] width 212 height 35
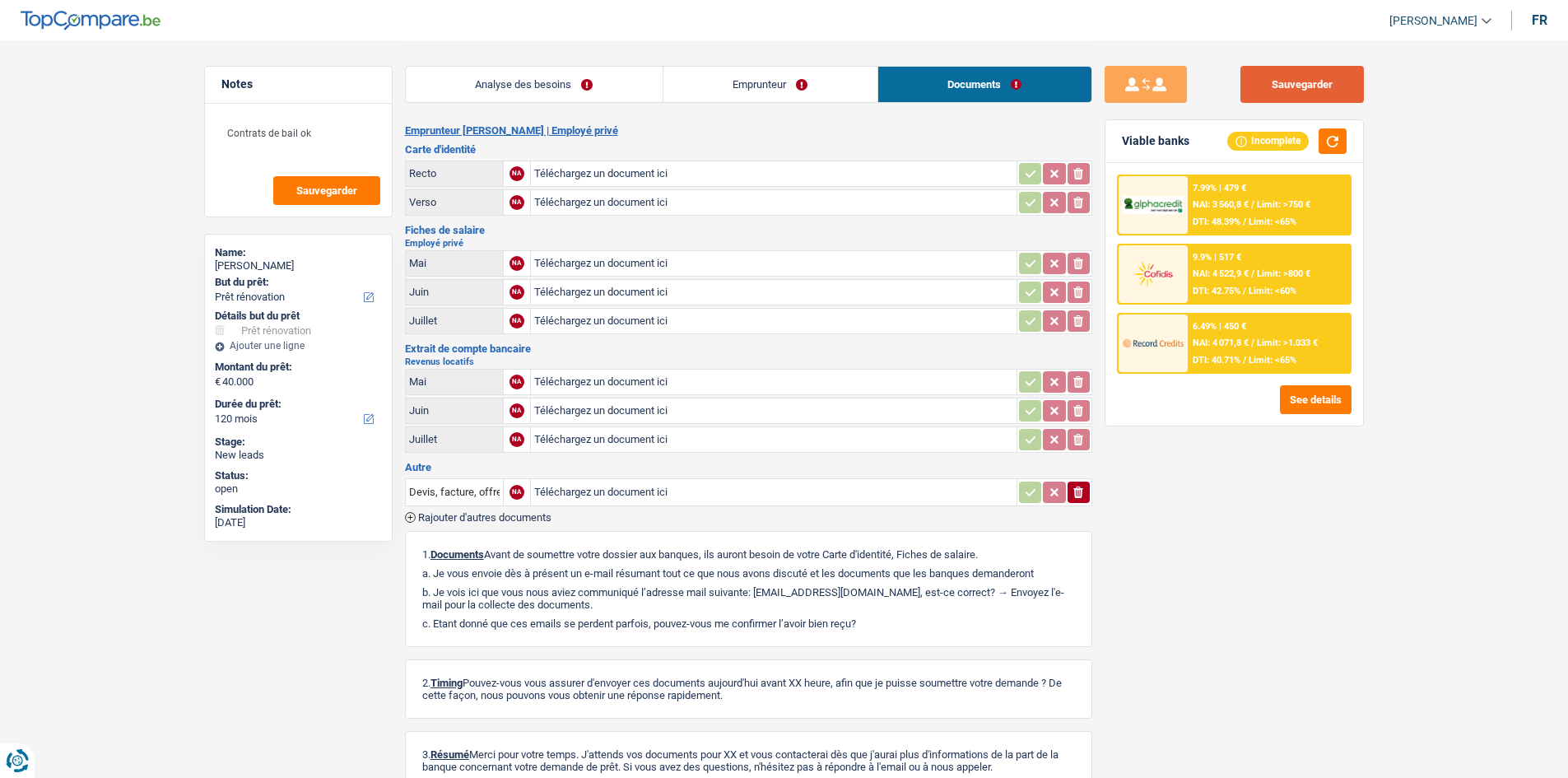
click at [711, 70] on button "Sauvegarder" at bounding box center [1302, 84] width 123 height 37
drag, startPoint x: 464, startPoint y: 84, endPoint x: 1038, endPoint y: 303, distance: 614.4
click at [464, 84] on link "Analyse des besoins" at bounding box center [534, 84] width 257 height 36
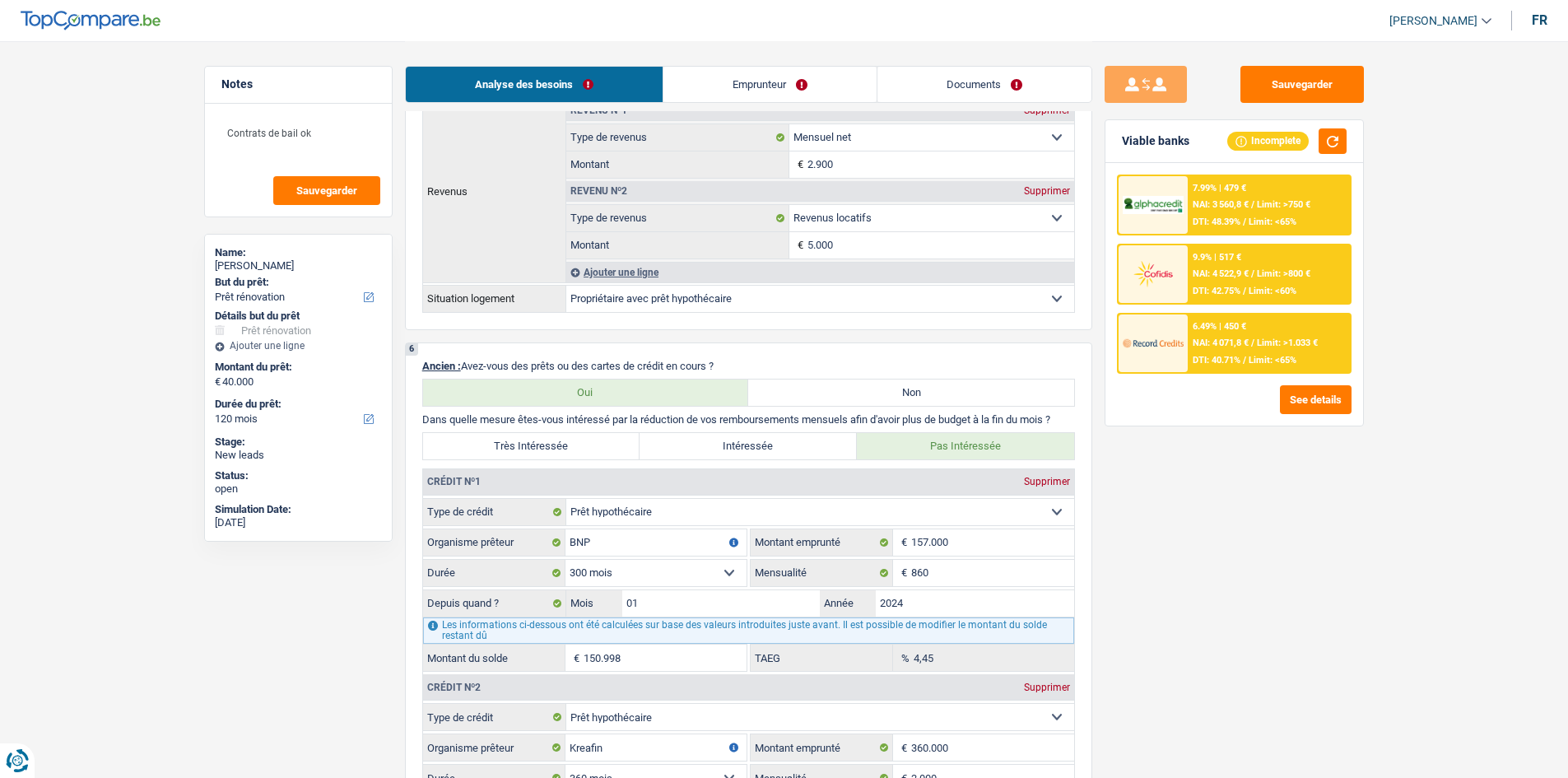
scroll to position [1235, 0]
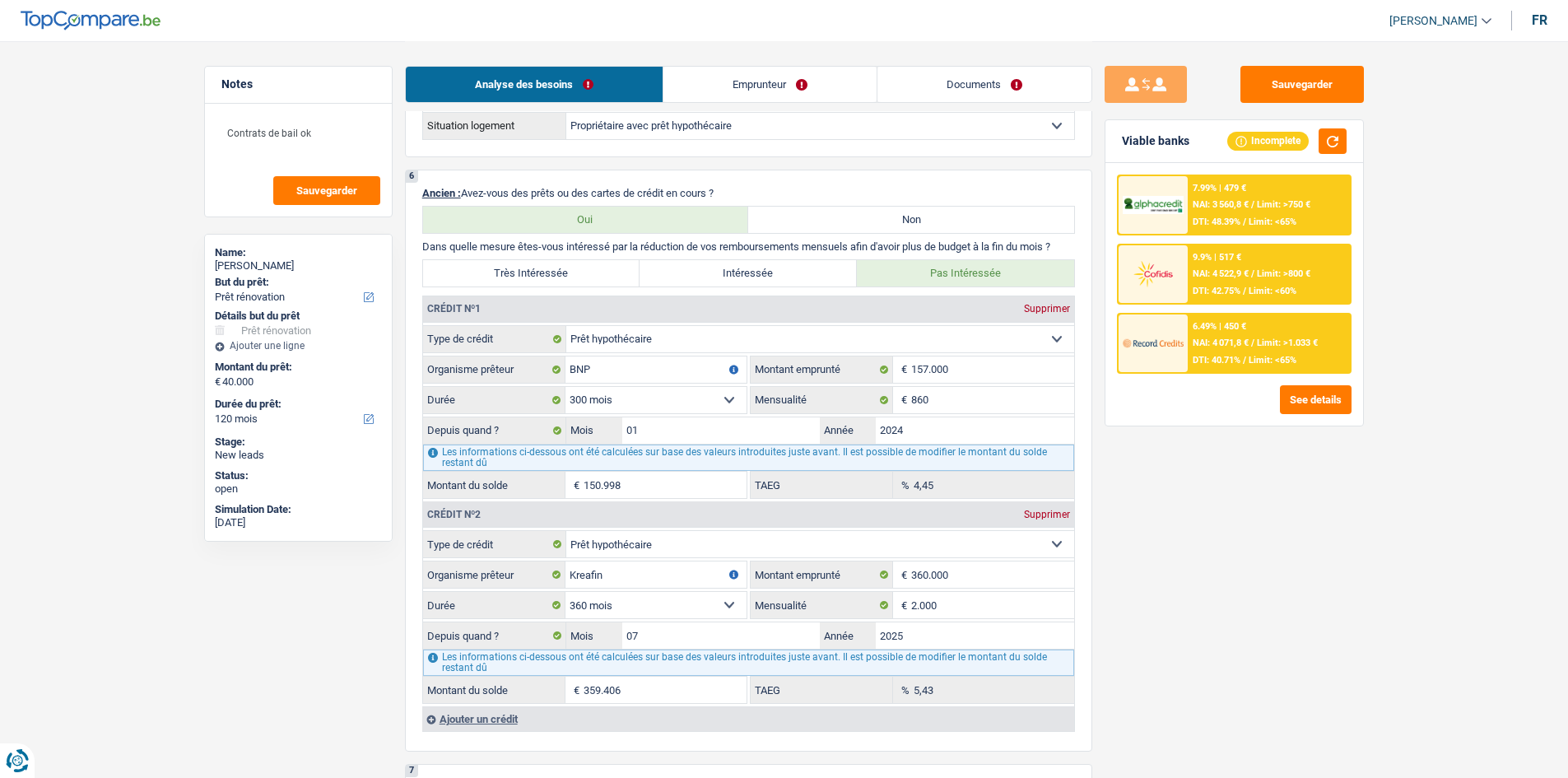
click at [711, 68] on link "Documents" at bounding box center [984, 84] width 214 height 36
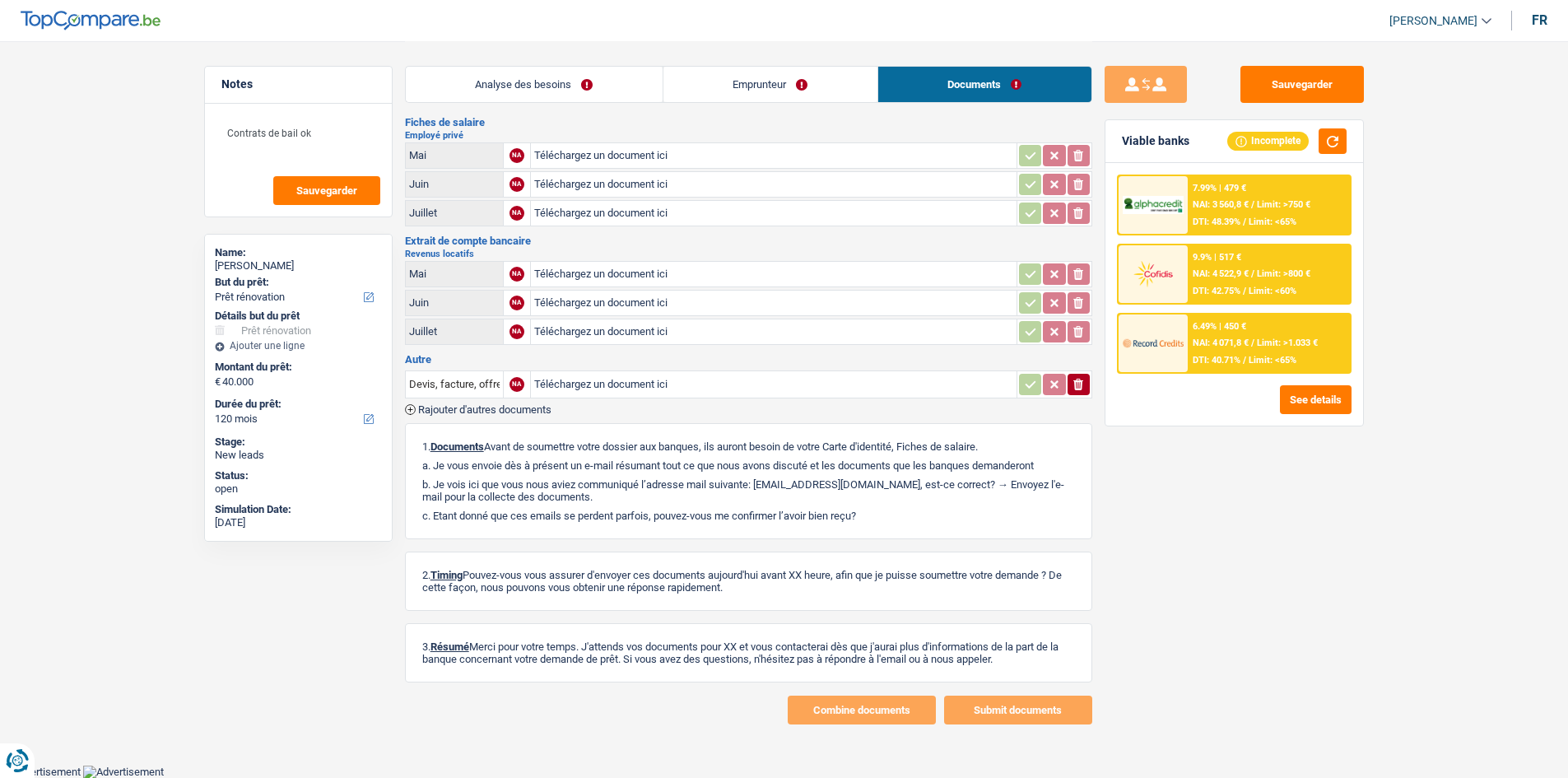
click at [711, 83] on link "Emprunteur" at bounding box center [770, 84] width 214 height 36
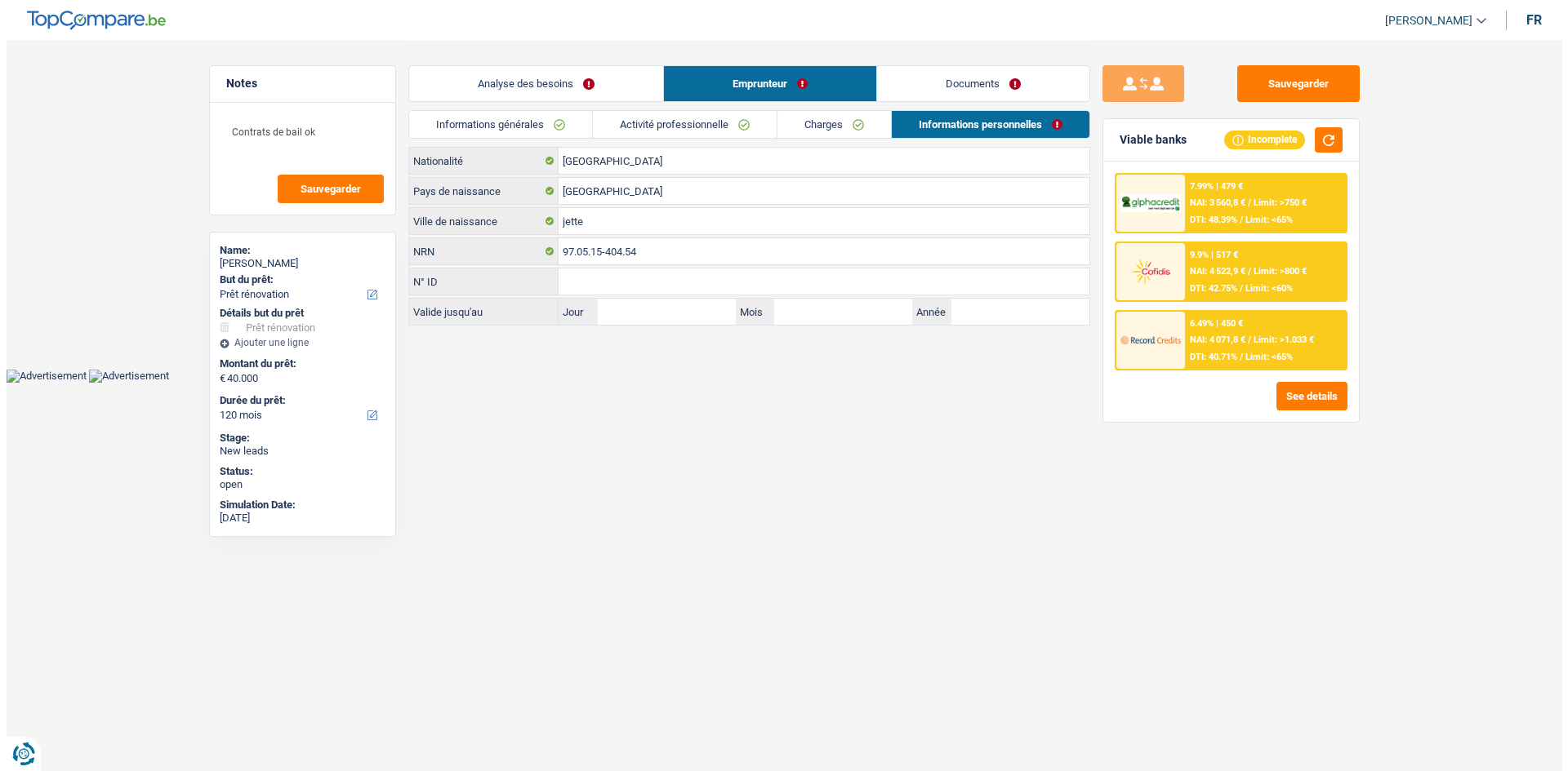
scroll to position [0, 0]
click at [705, 125] on link "Charges" at bounding box center [833, 125] width 113 height 27
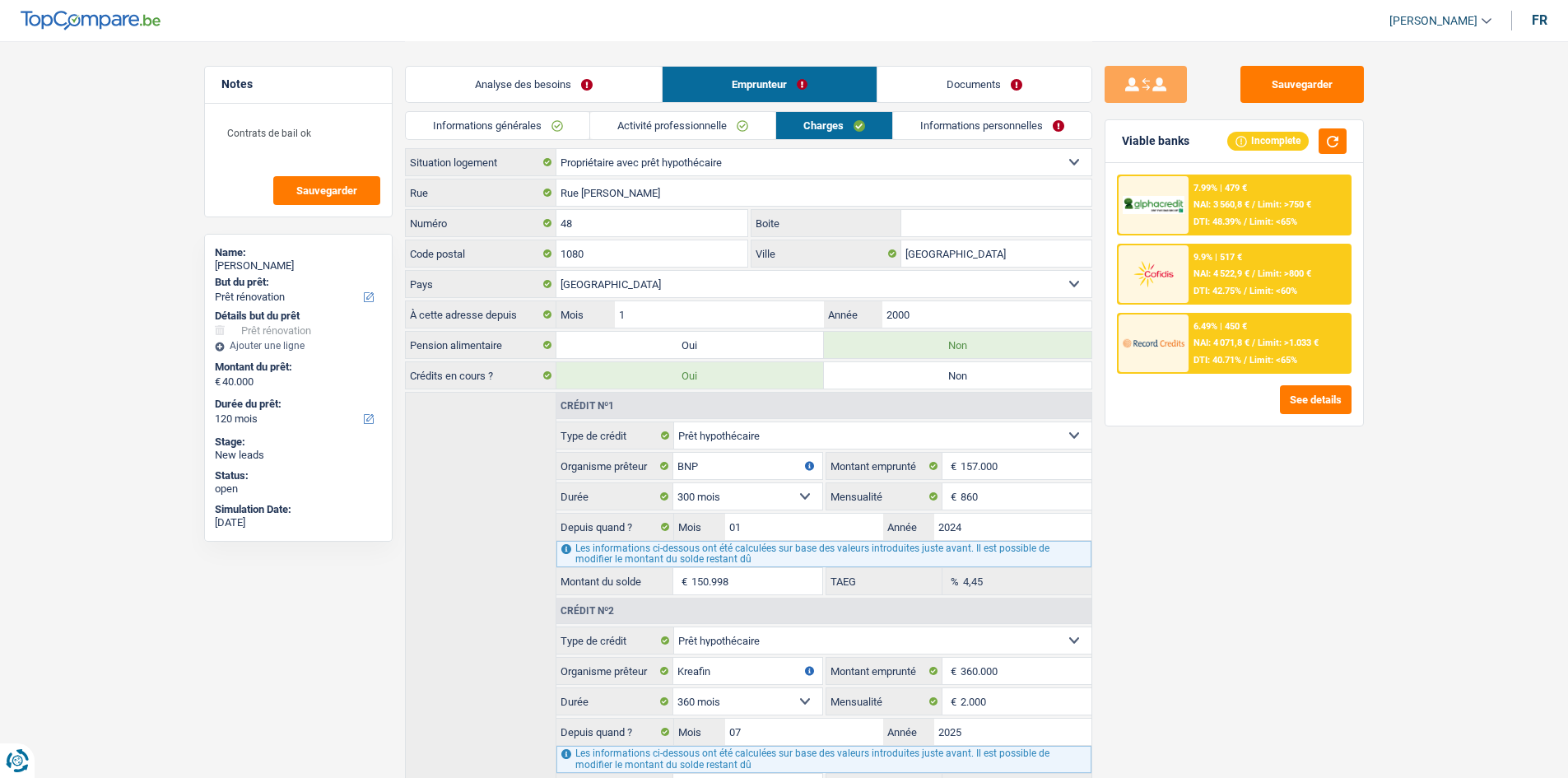
click at [697, 121] on link "Activité professionnelle" at bounding box center [683, 126] width 185 height 27
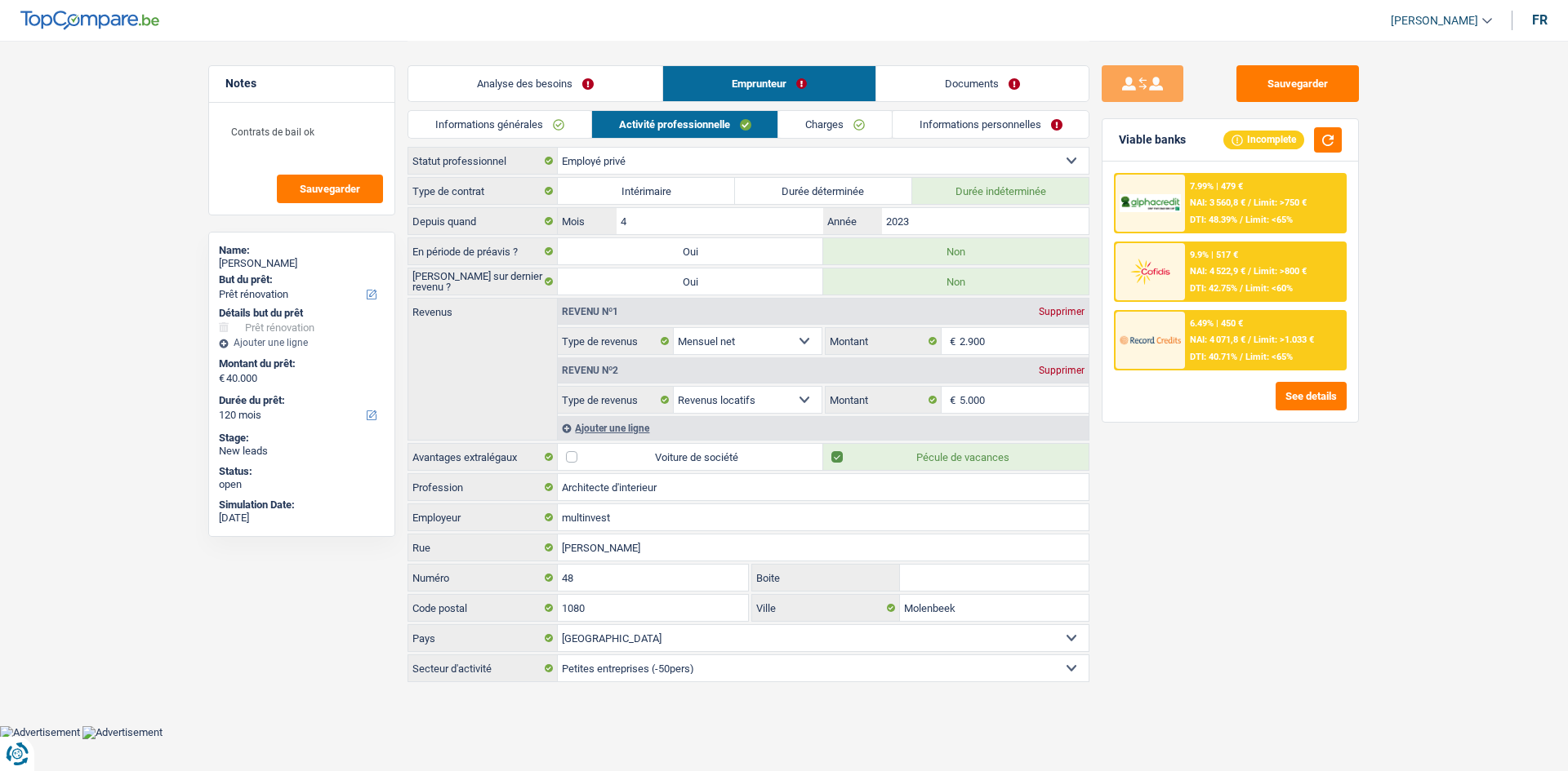
click at [516, 137] on link "Informations générales" at bounding box center [499, 125] width 183 height 27
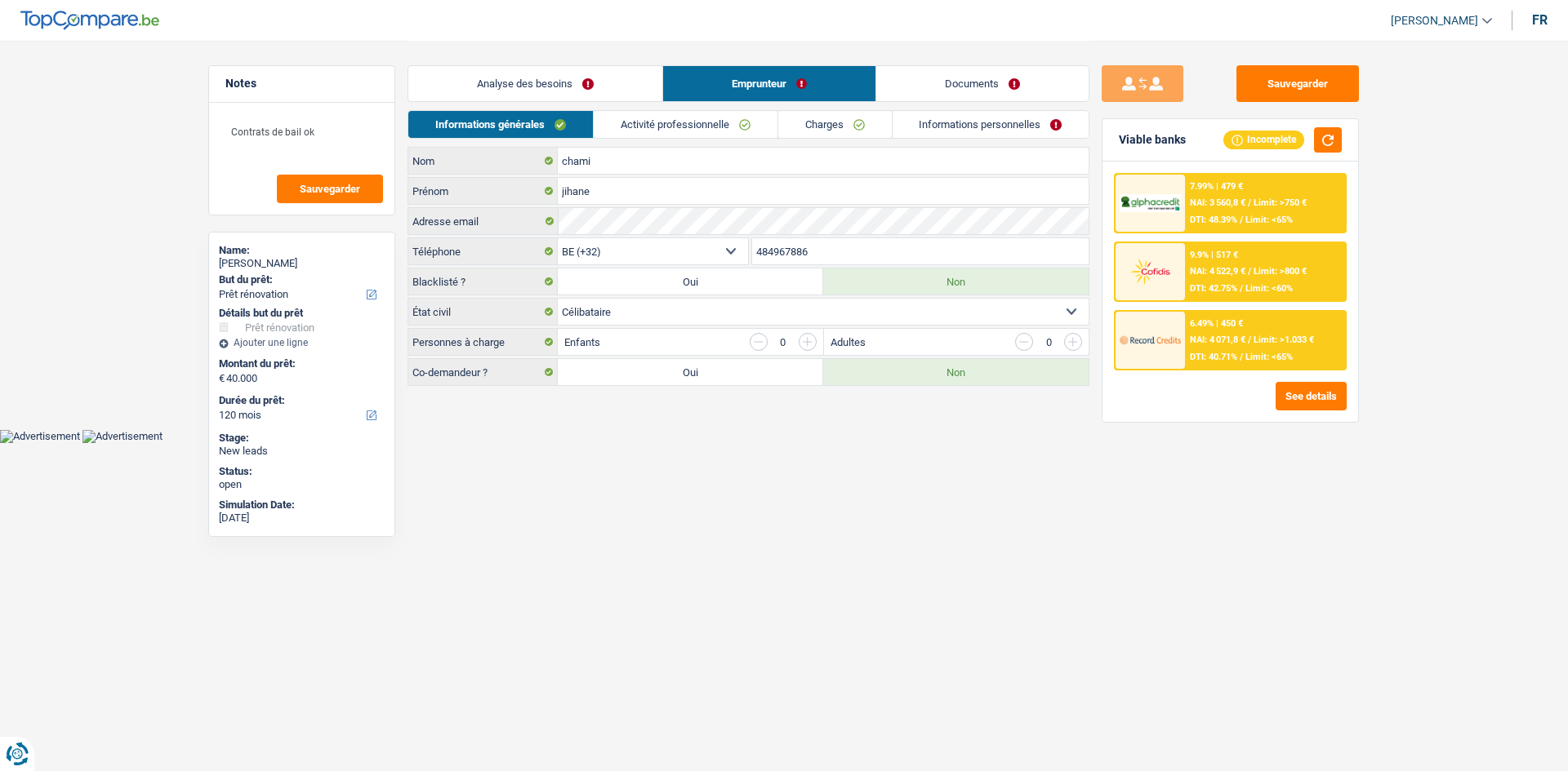
click at [705, 114] on link "Charges" at bounding box center [835, 125] width 113 height 27
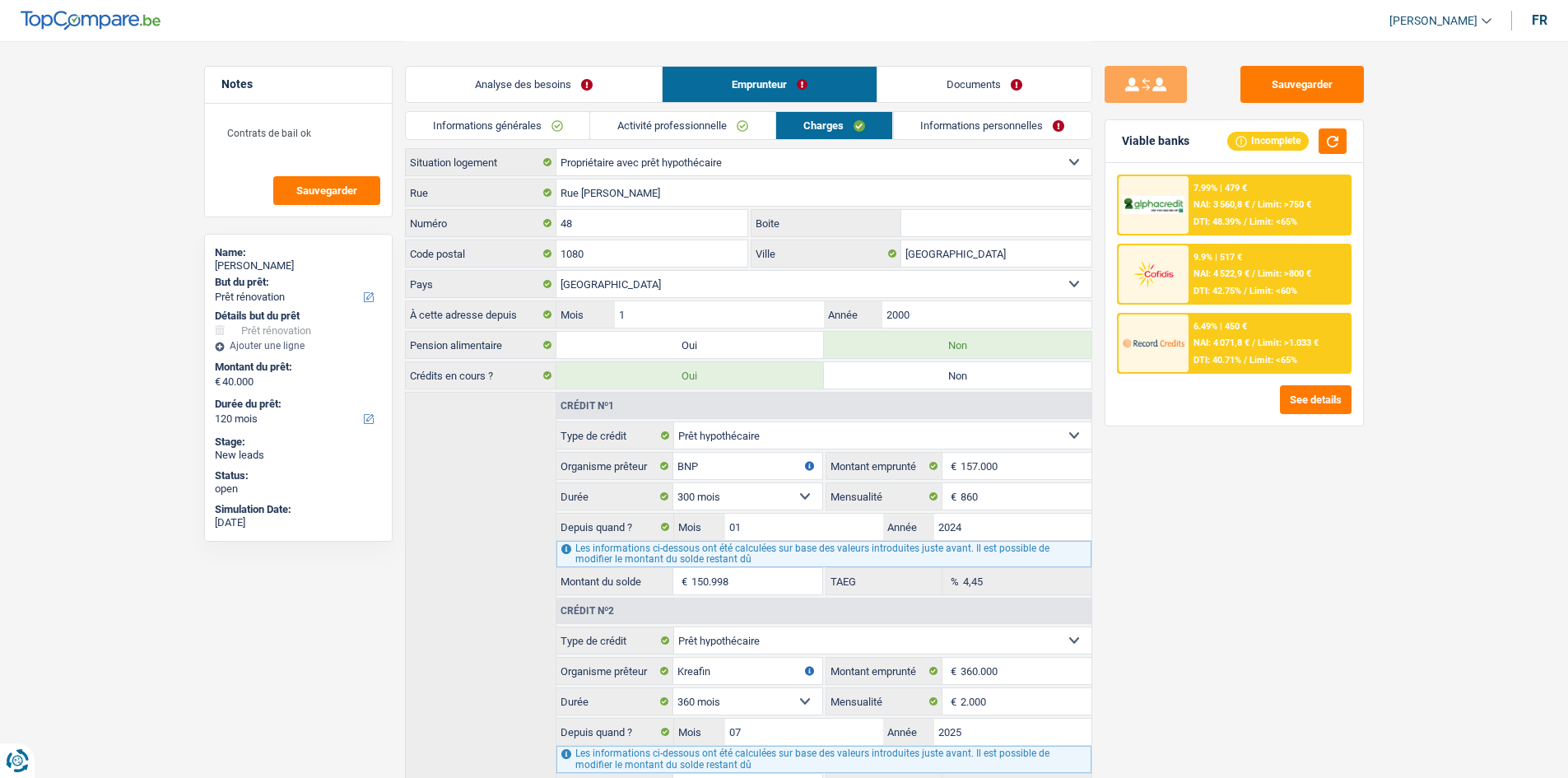
click at [711, 121] on link "Informations personnelles" at bounding box center [991, 126] width 198 height 27
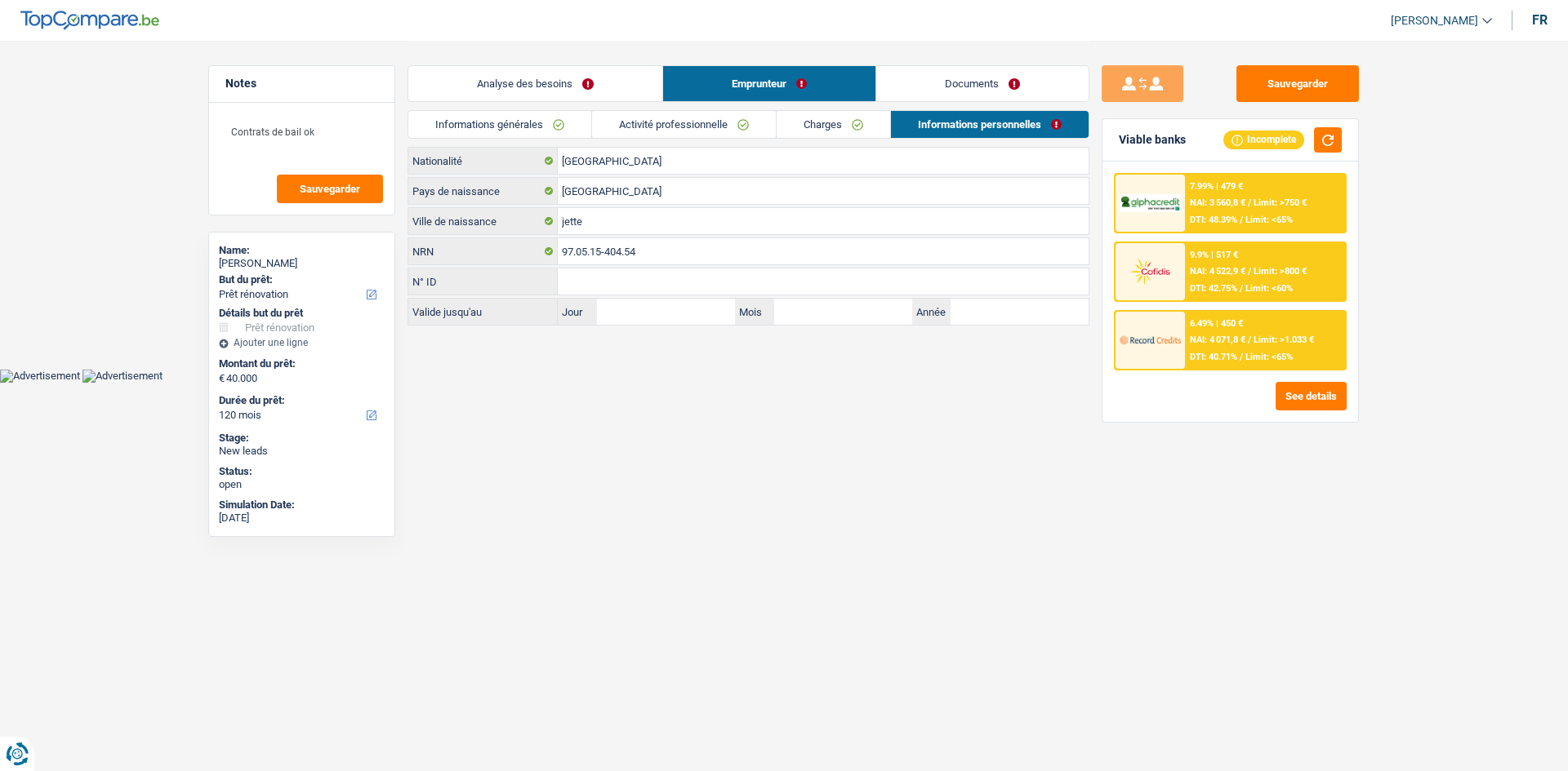
click at [705, 81] on link "Documents" at bounding box center [982, 83] width 212 height 35
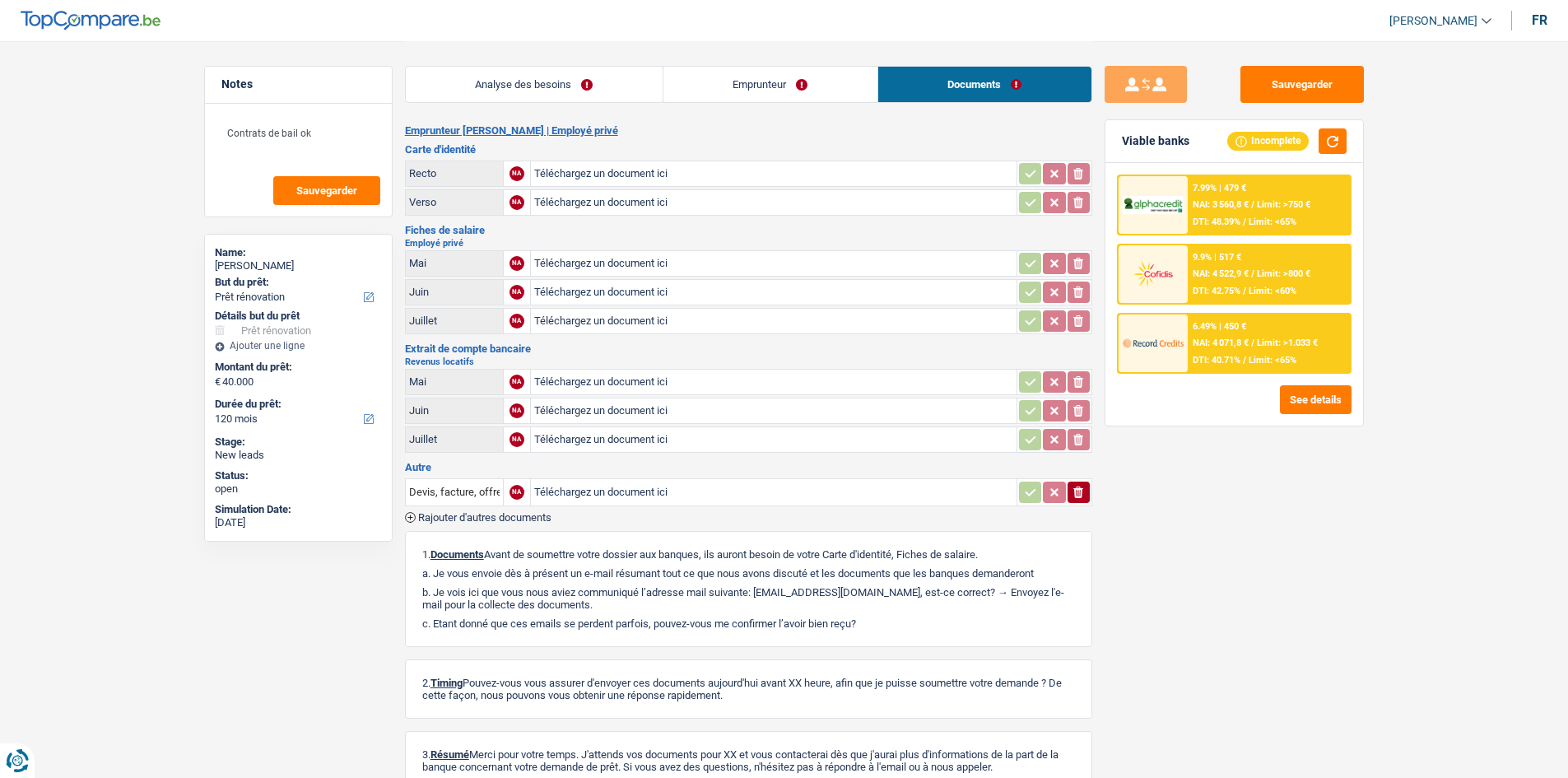
click at [711, 68] on link "Emprunteur" at bounding box center [770, 84] width 214 height 36
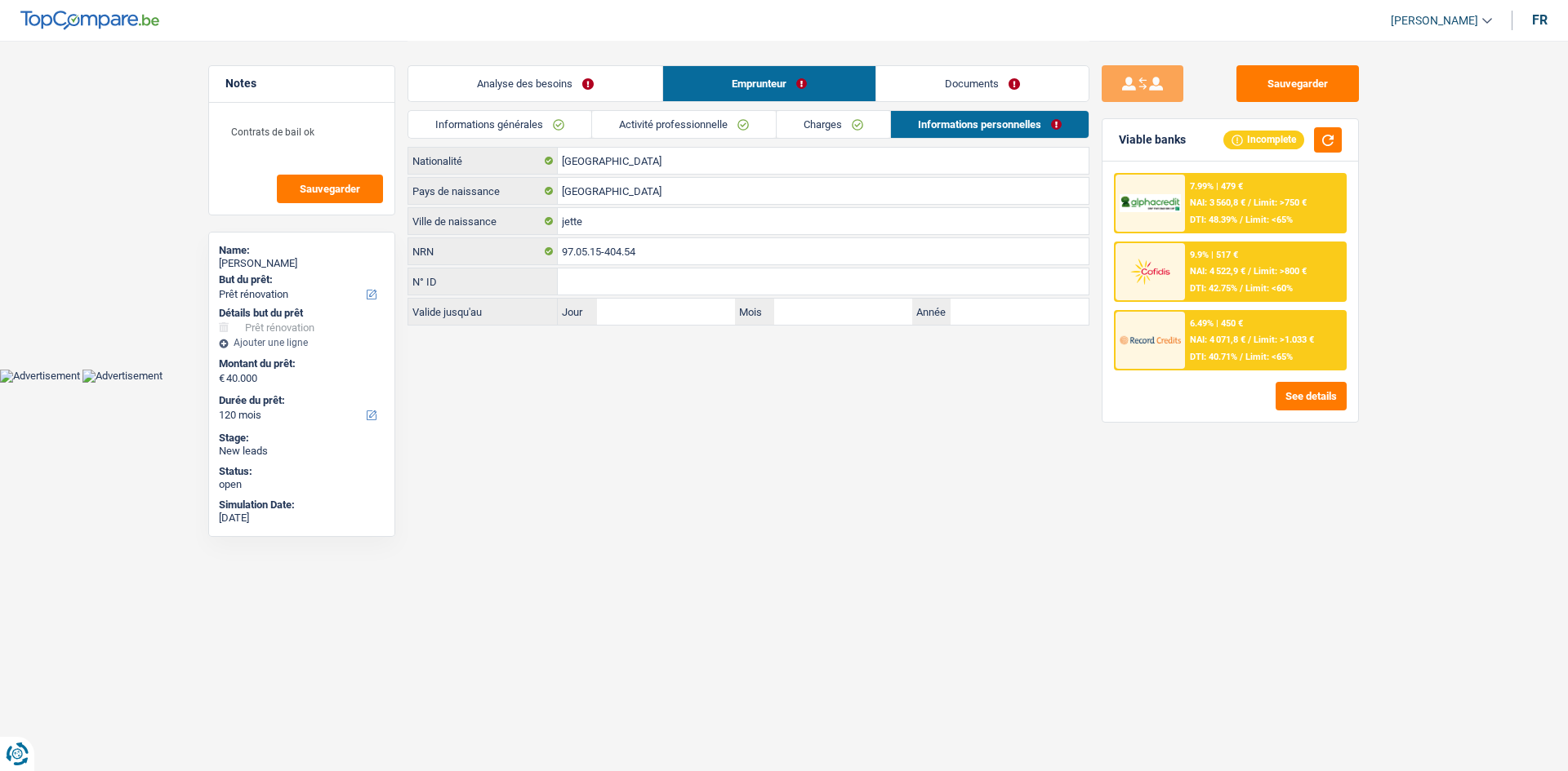
click at [691, 122] on link "Activité professionnelle" at bounding box center [683, 125] width 184 height 27
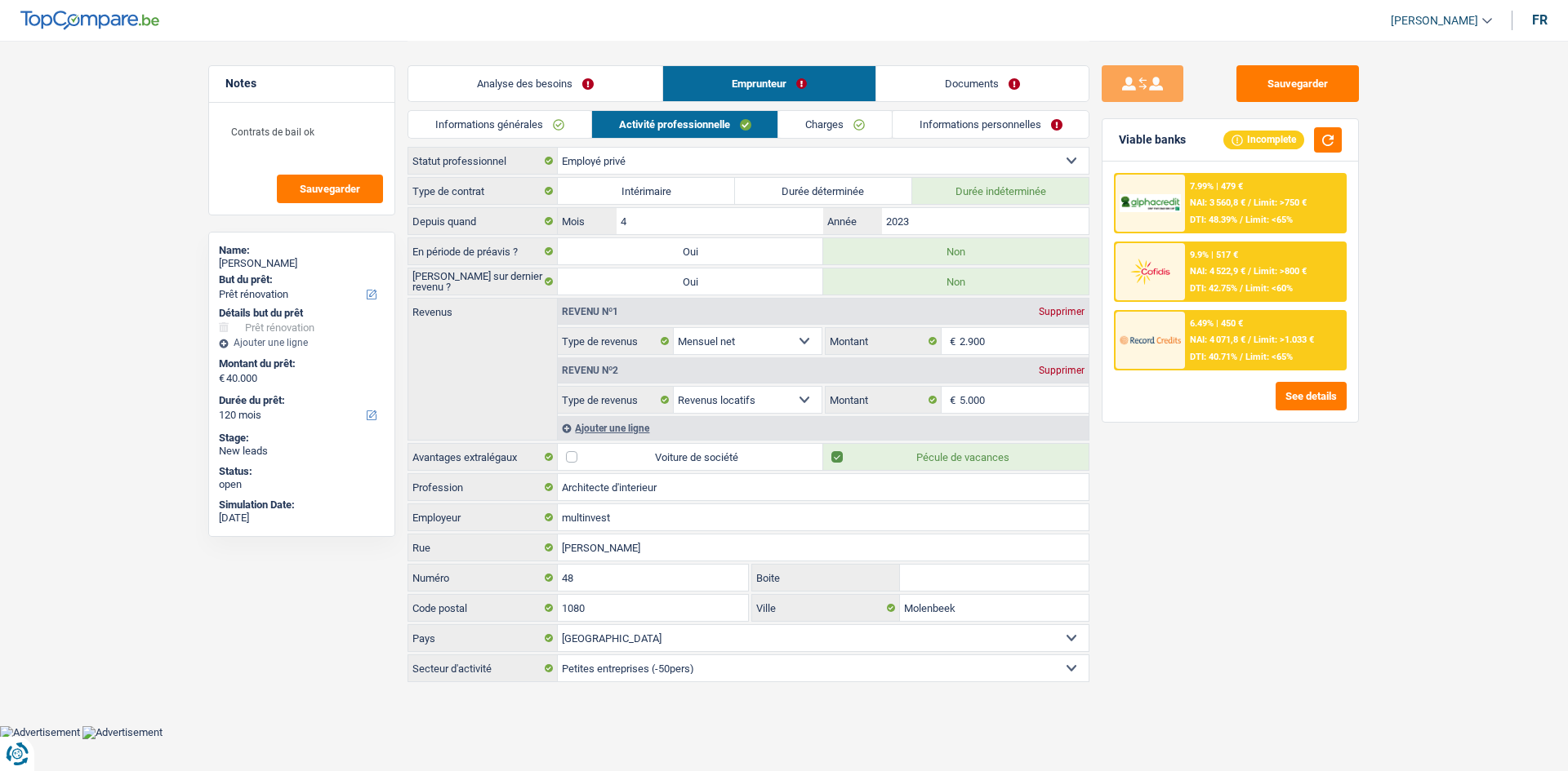
click at [705, 378] on div "Revenu nº1 Supprimer Allocation d'handicap Allocations chômage Allocations fami…" at bounding box center [822, 370] width 531 height 141
click at [705, 378] on input "5.000" at bounding box center [1024, 400] width 130 height 26
click at [705, 70] on button "Sauvegarder" at bounding box center [1297, 83] width 122 height 37
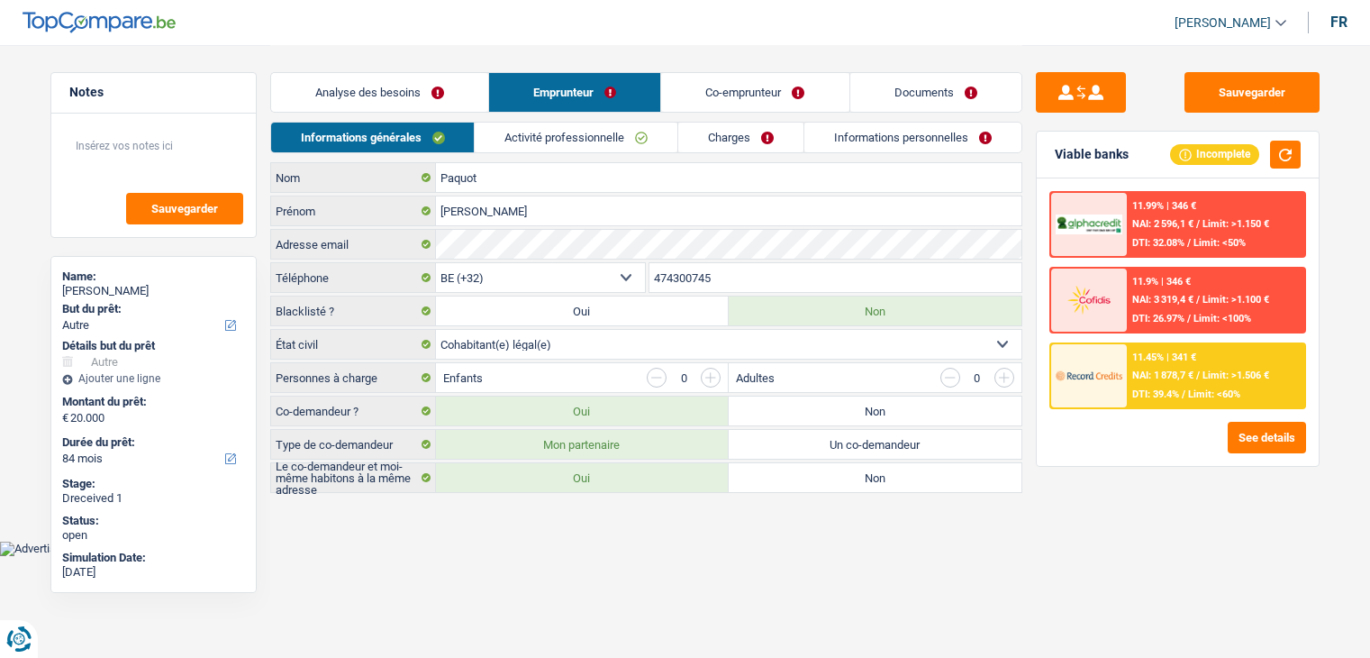
select select "other"
select select "84"
select select "32"
select select "cohabitation"
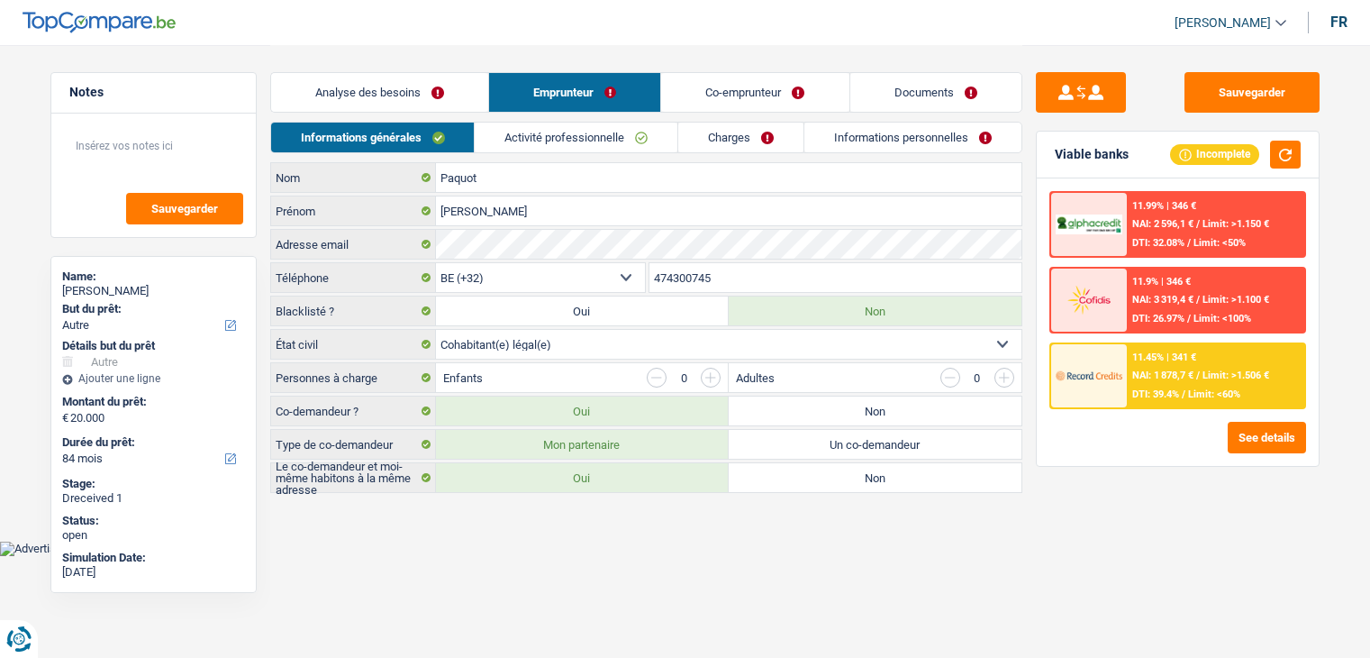
select select "invalid"
select select "disabilityPension"
select select "familyAllowances"
select select "alimony"
select select "solidaris"
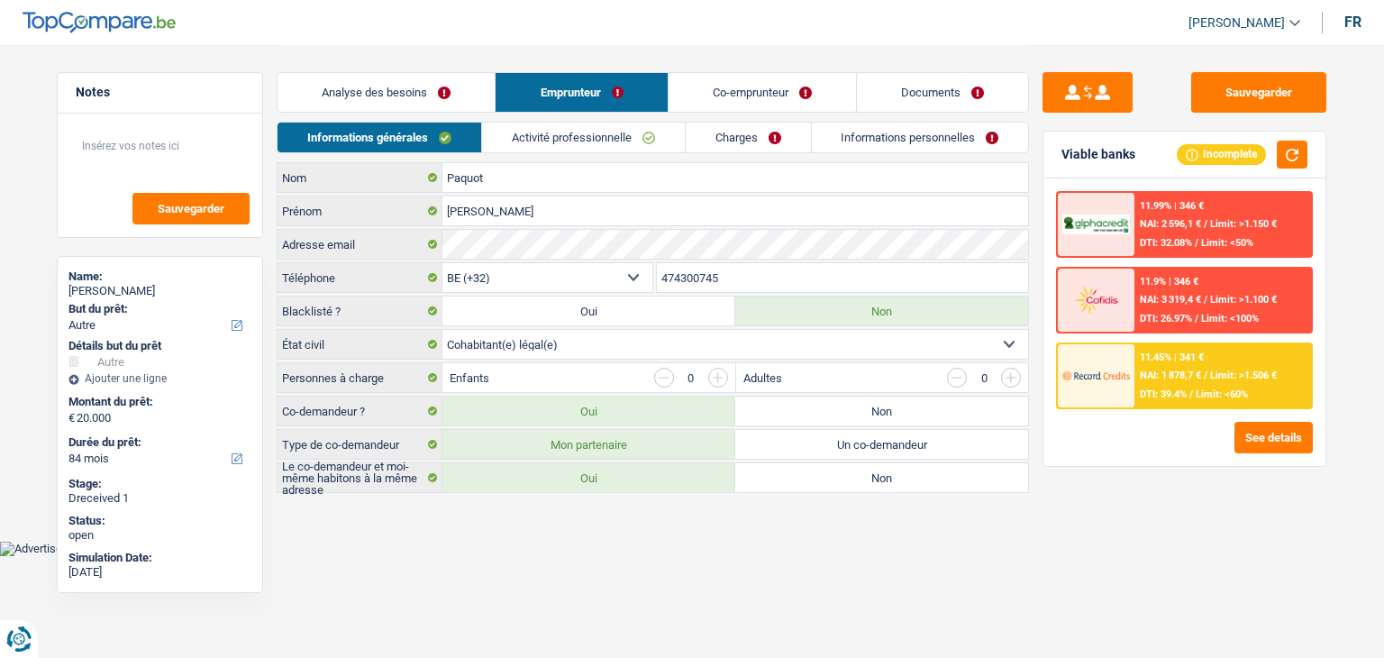
click at [579, 137] on link "Activité professionnelle" at bounding box center [583, 138] width 203 height 30
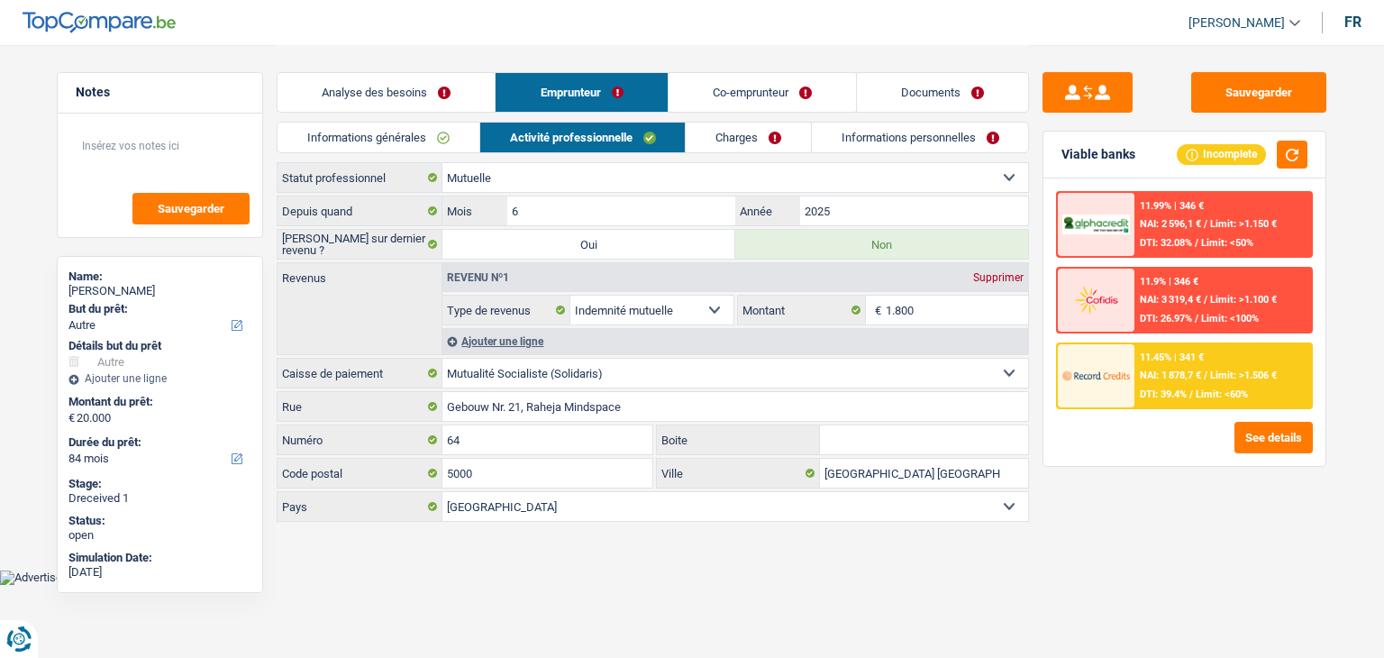
click at [771, 85] on link "Co-emprunteur" at bounding box center [761, 92] width 187 height 39
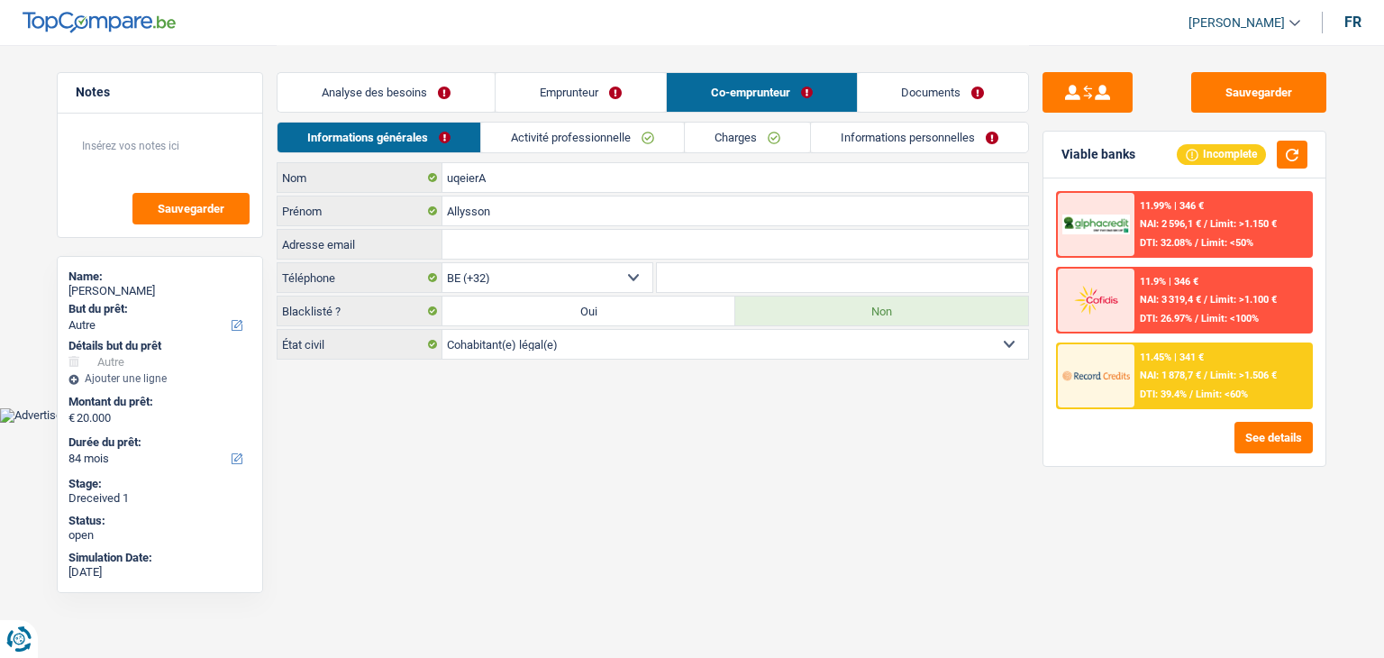
click at [552, 144] on link "Activité professionnelle" at bounding box center [582, 138] width 203 height 30
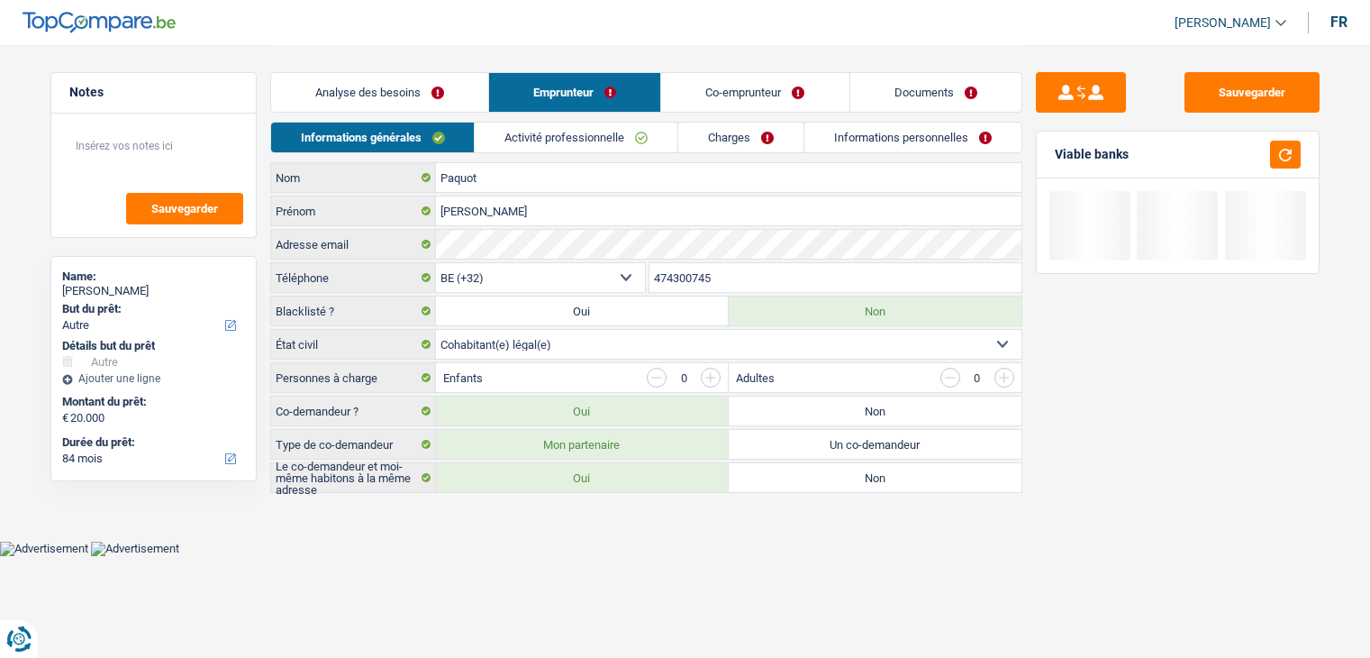
select select "other"
select select "84"
select select "32"
select select "cohabitation"
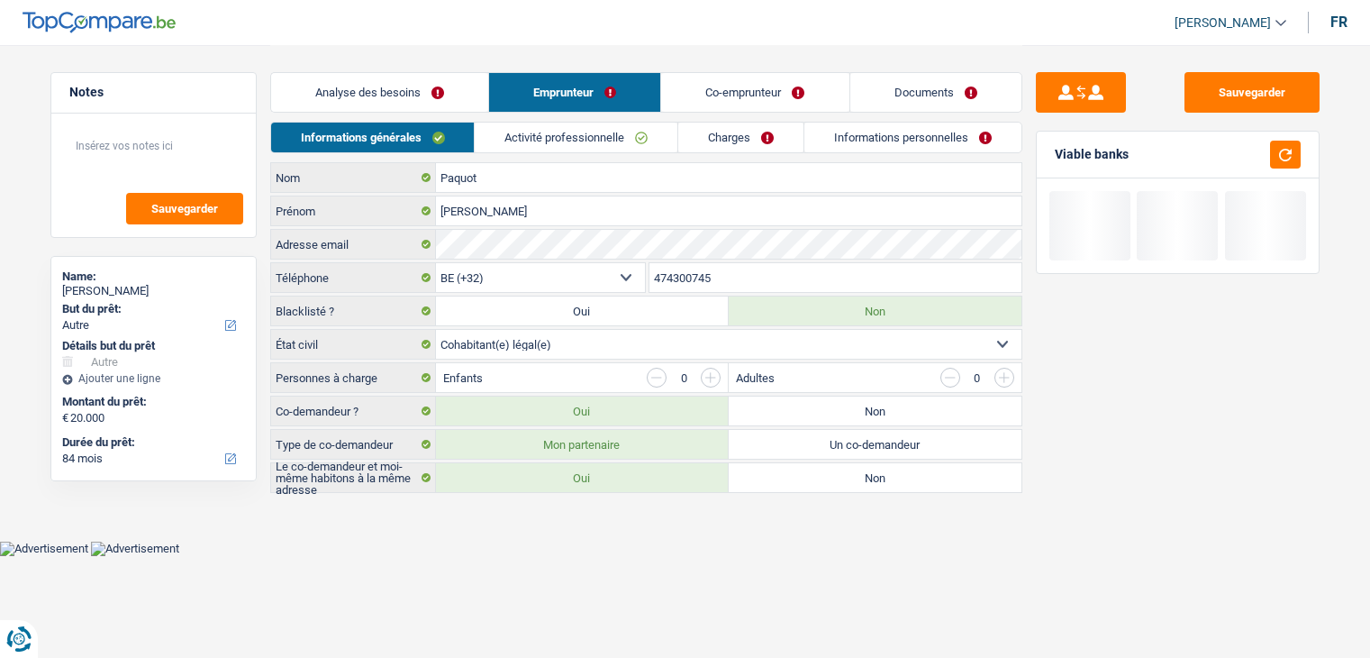
select select "invalid"
select select "disabilityPension"
select select "familyAllowances"
select select "alimony"
select select "solidaris"
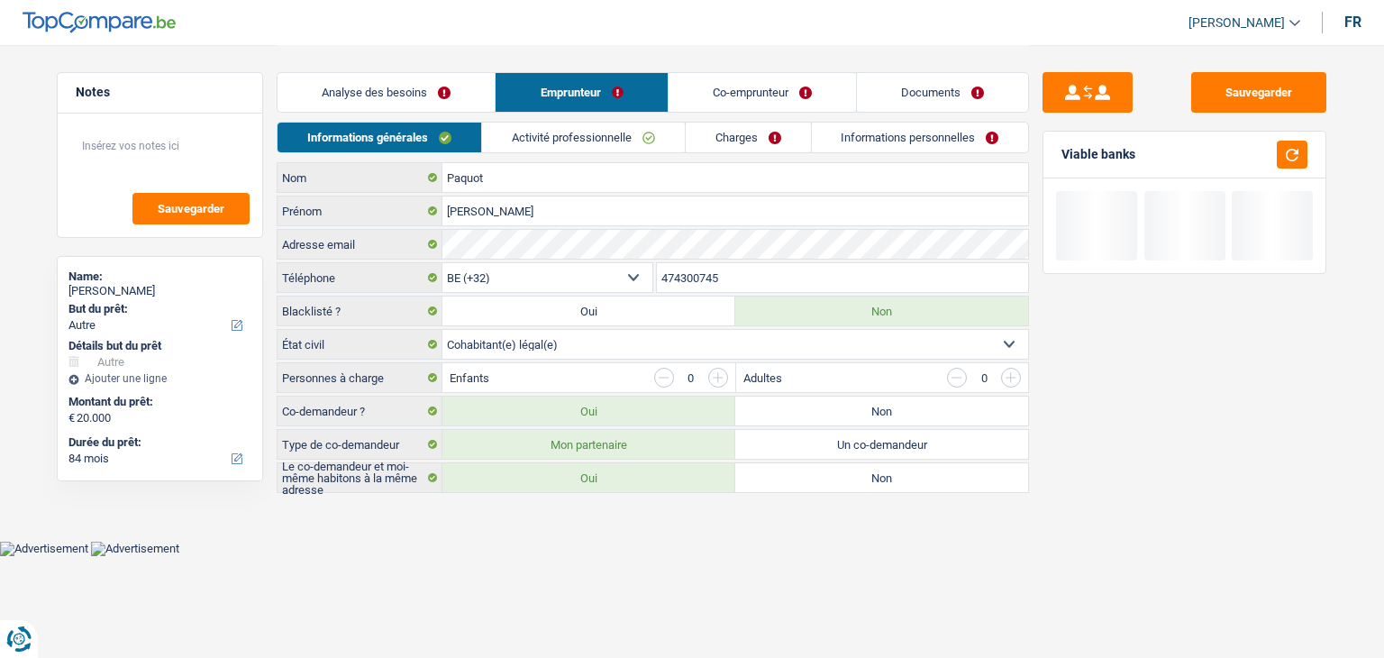
click at [520, 126] on link "Activité professionnelle" at bounding box center [583, 138] width 203 height 30
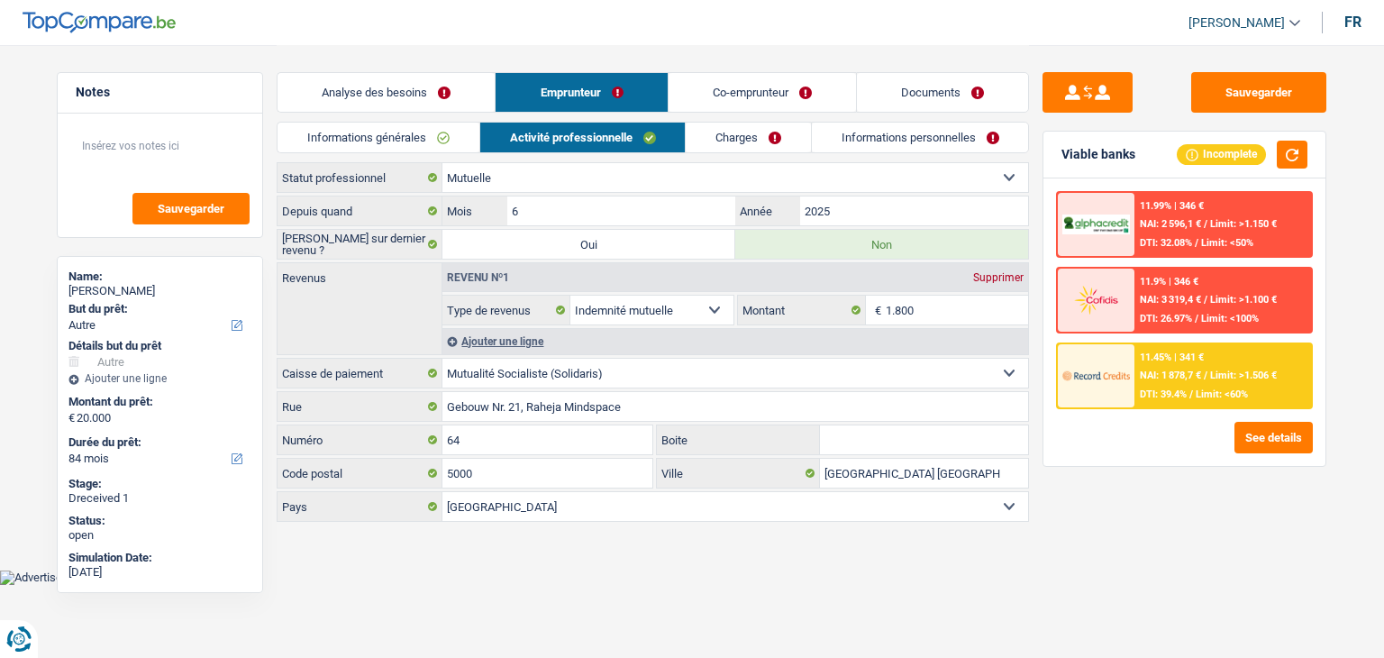
click at [714, 99] on link "Co-emprunteur" at bounding box center [761, 92] width 187 height 39
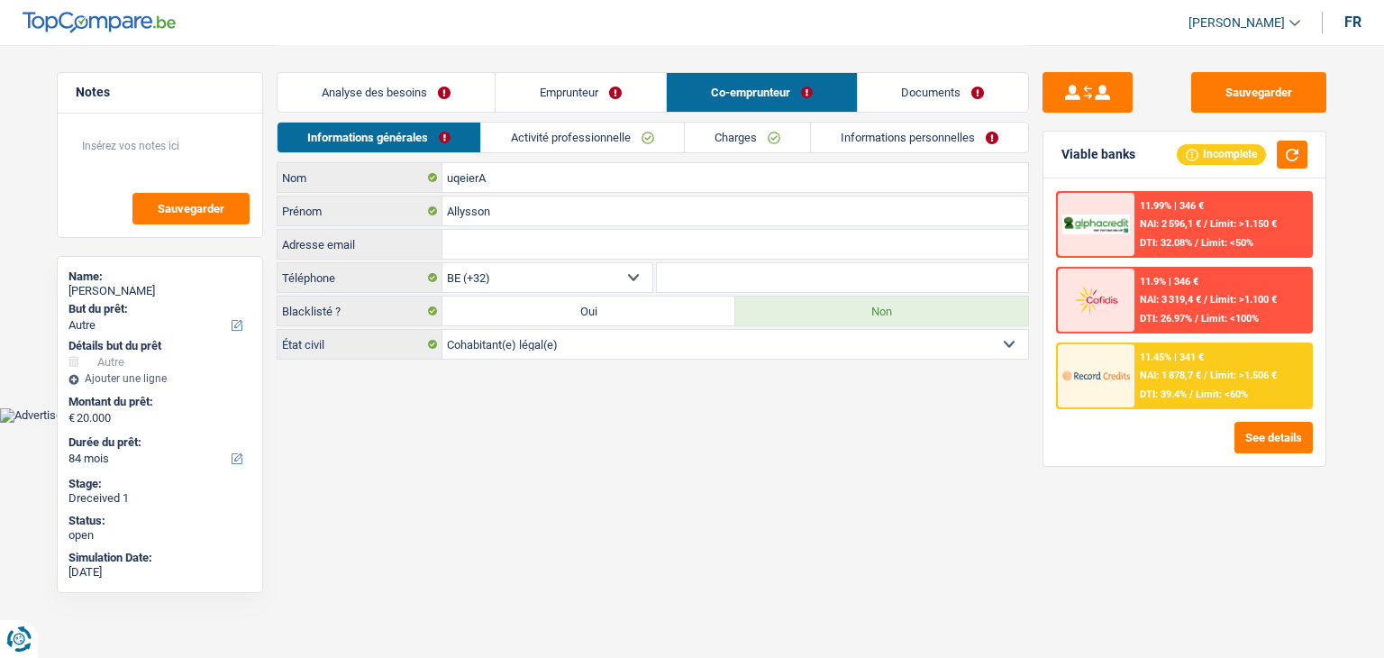
click at [555, 135] on link "Activité professionnelle" at bounding box center [582, 138] width 203 height 30
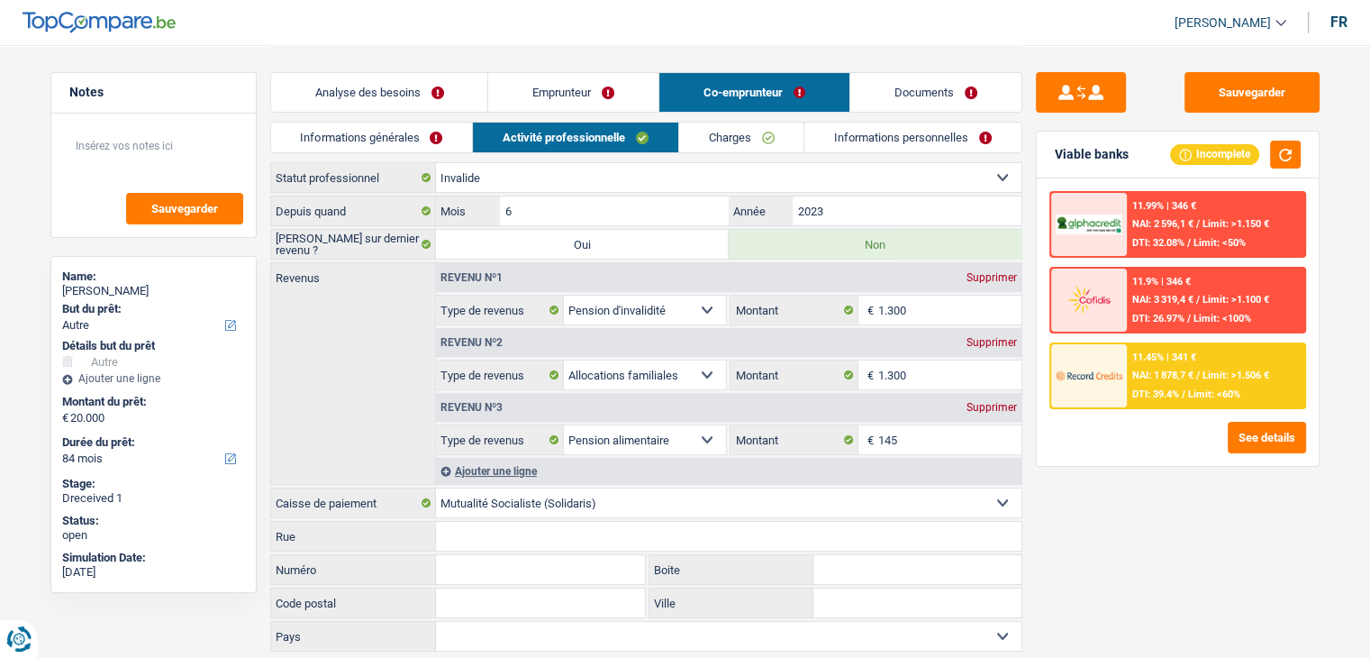
click at [581, 95] on link "Emprunteur" at bounding box center [573, 92] width 170 height 39
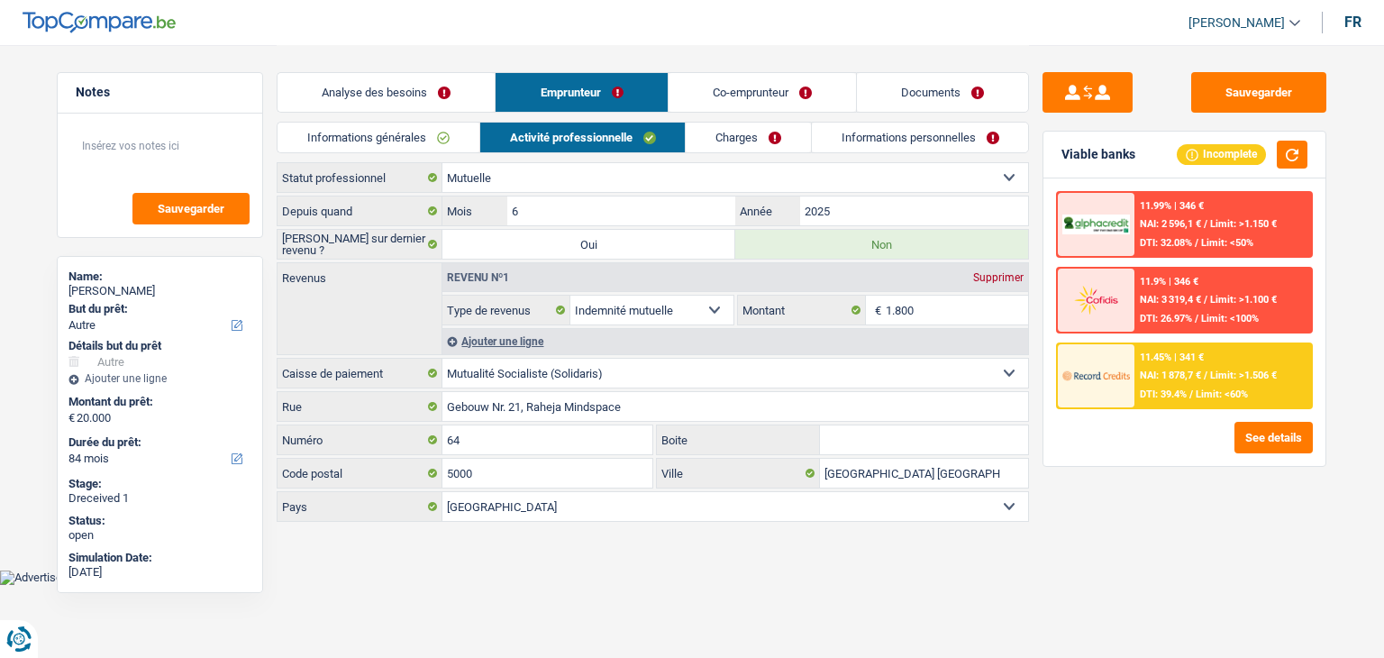
click at [800, 99] on link "Co-emprunteur" at bounding box center [761, 92] width 187 height 39
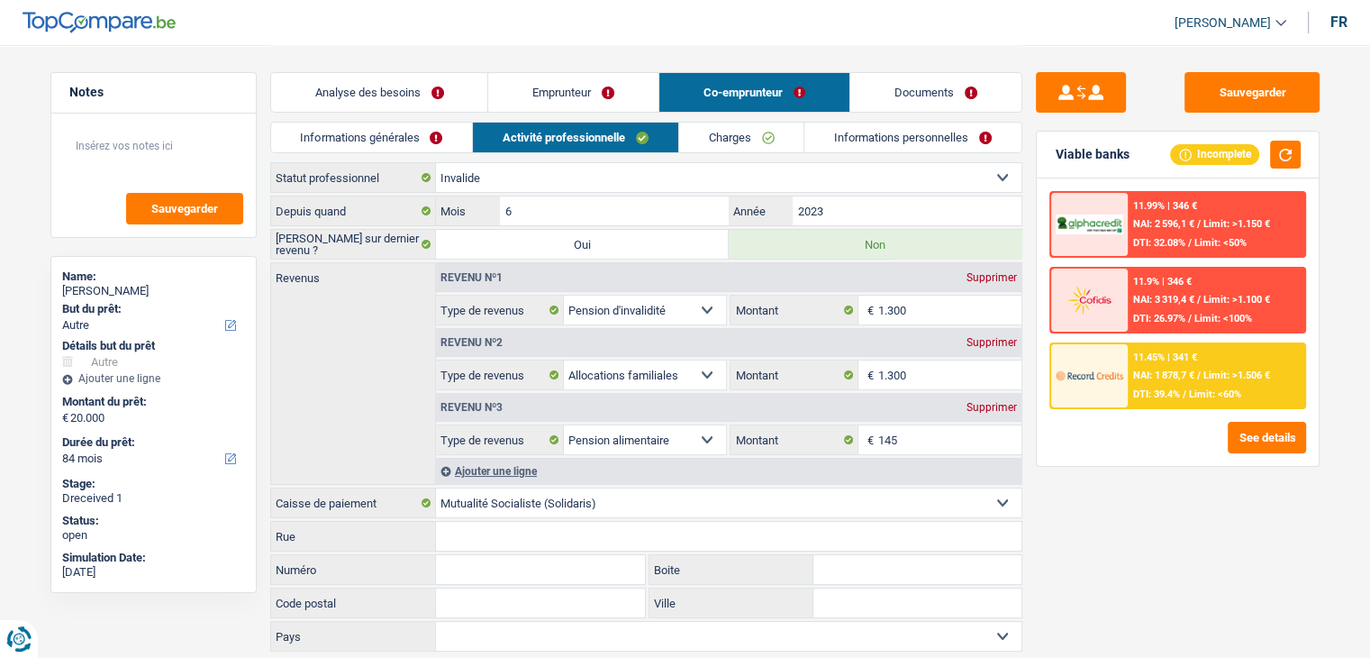
click at [622, 127] on link "Activité professionnelle" at bounding box center [575, 138] width 205 height 30
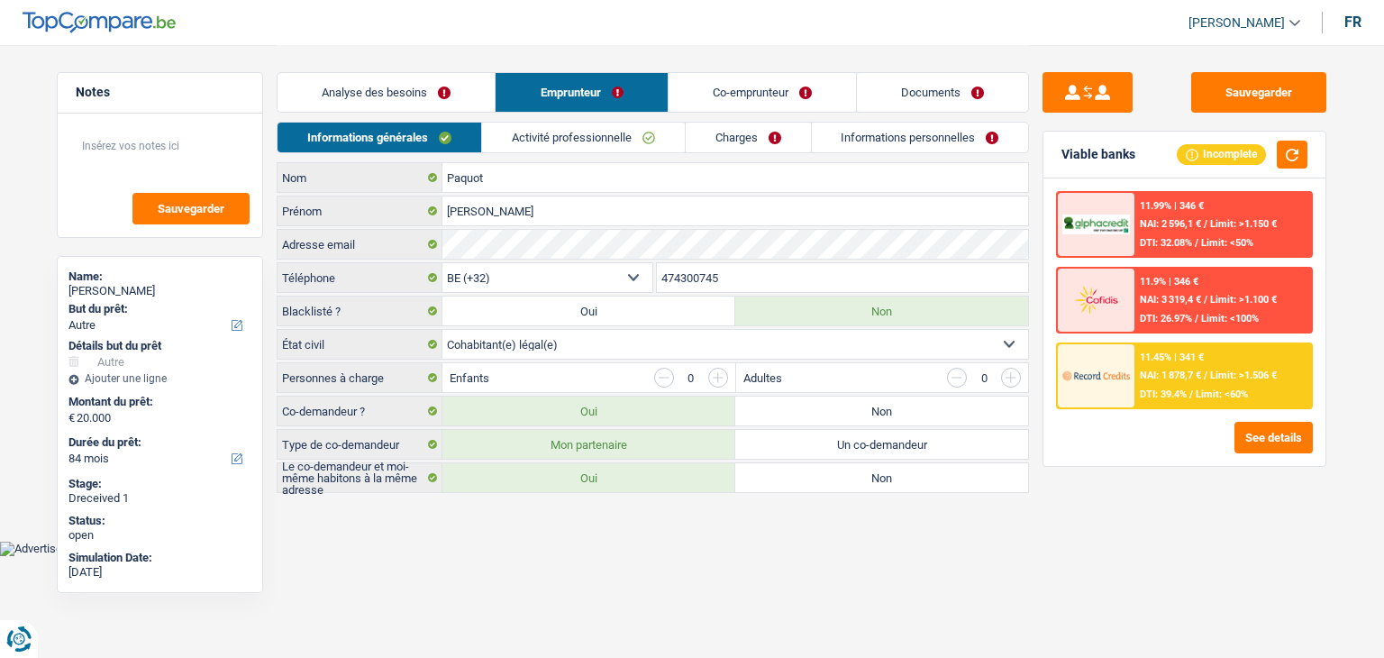
select select "other"
select select "84"
select select "32"
select select "cohabitation"
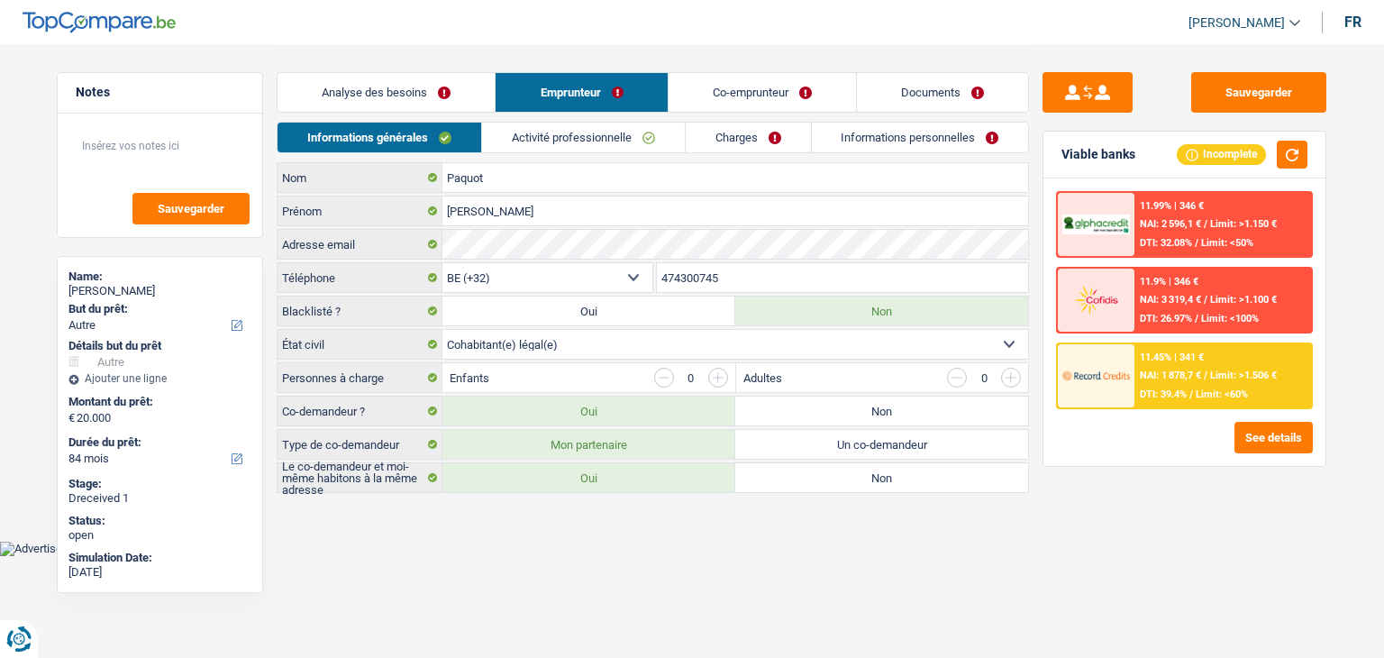
select select "mutuality"
select select "mutualityIndemnity"
select select "solidaris"
select select "BE"
click at [551, 146] on link "Activité professionnelle" at bounding box center [583, 138] width 203 height 30
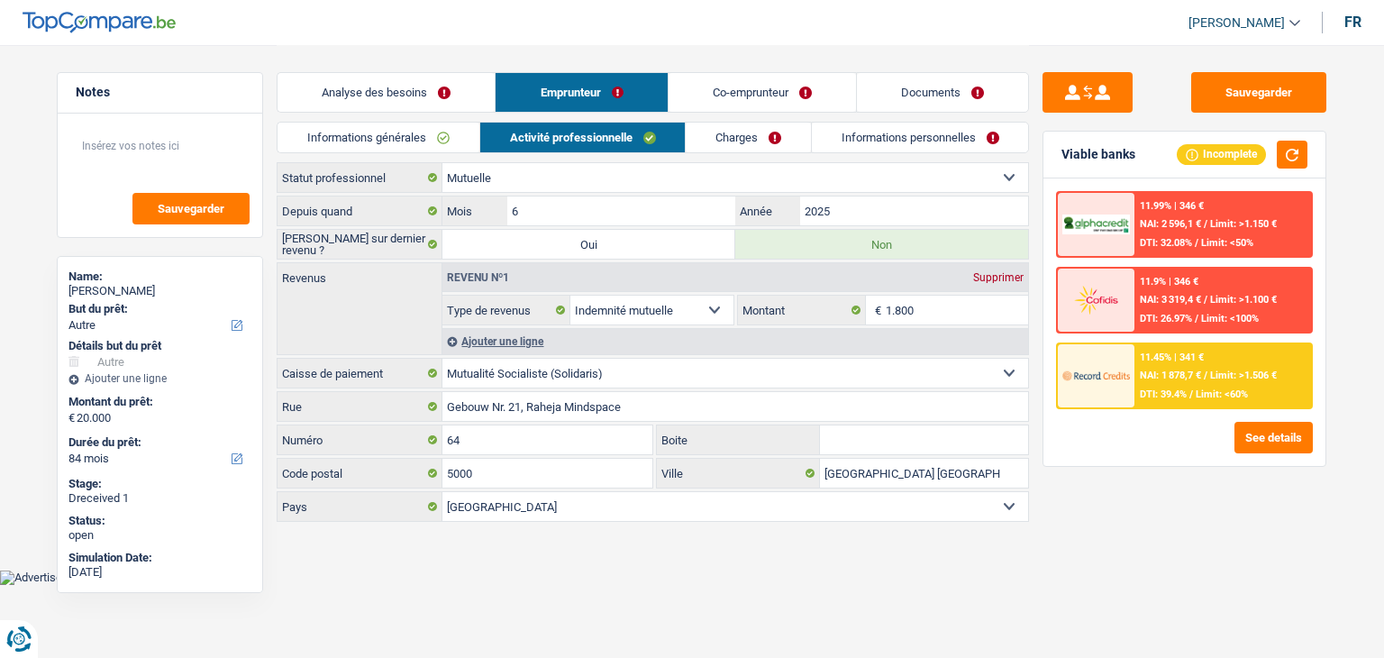
click at [771, 85] on link "Co-emprunteur" at bounding box center [761, 92] width 187 height 39
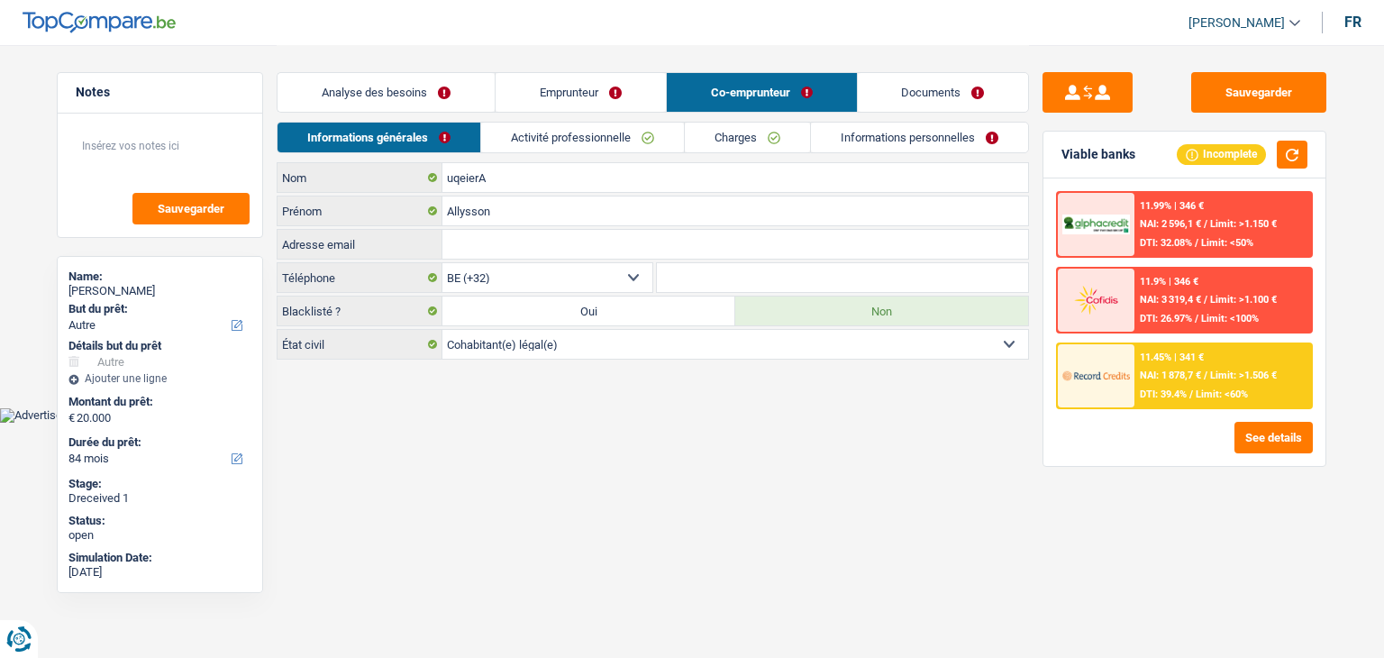
click at [625, 139] on link "Activité professionnelle" at bounding box center [582, 138] width 203 height 30
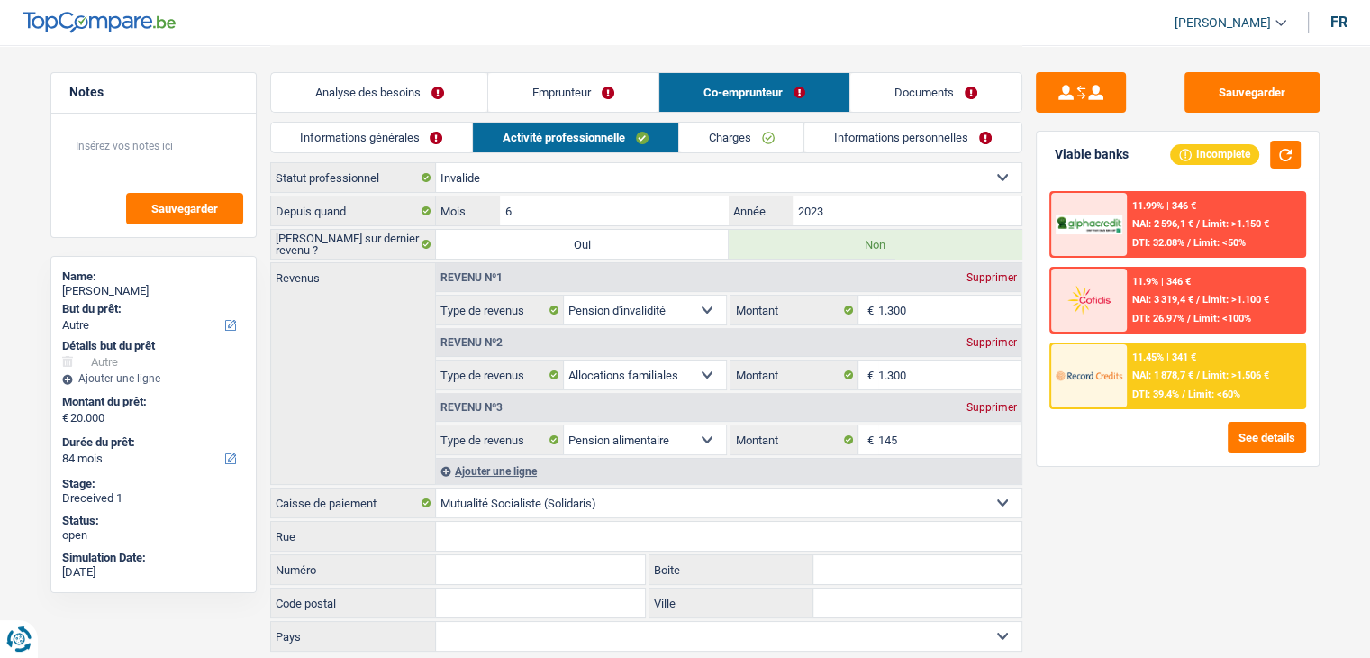
click at [566, 84] on link "Emprunteur" at bounding box center [573, 92] width 170 height 39
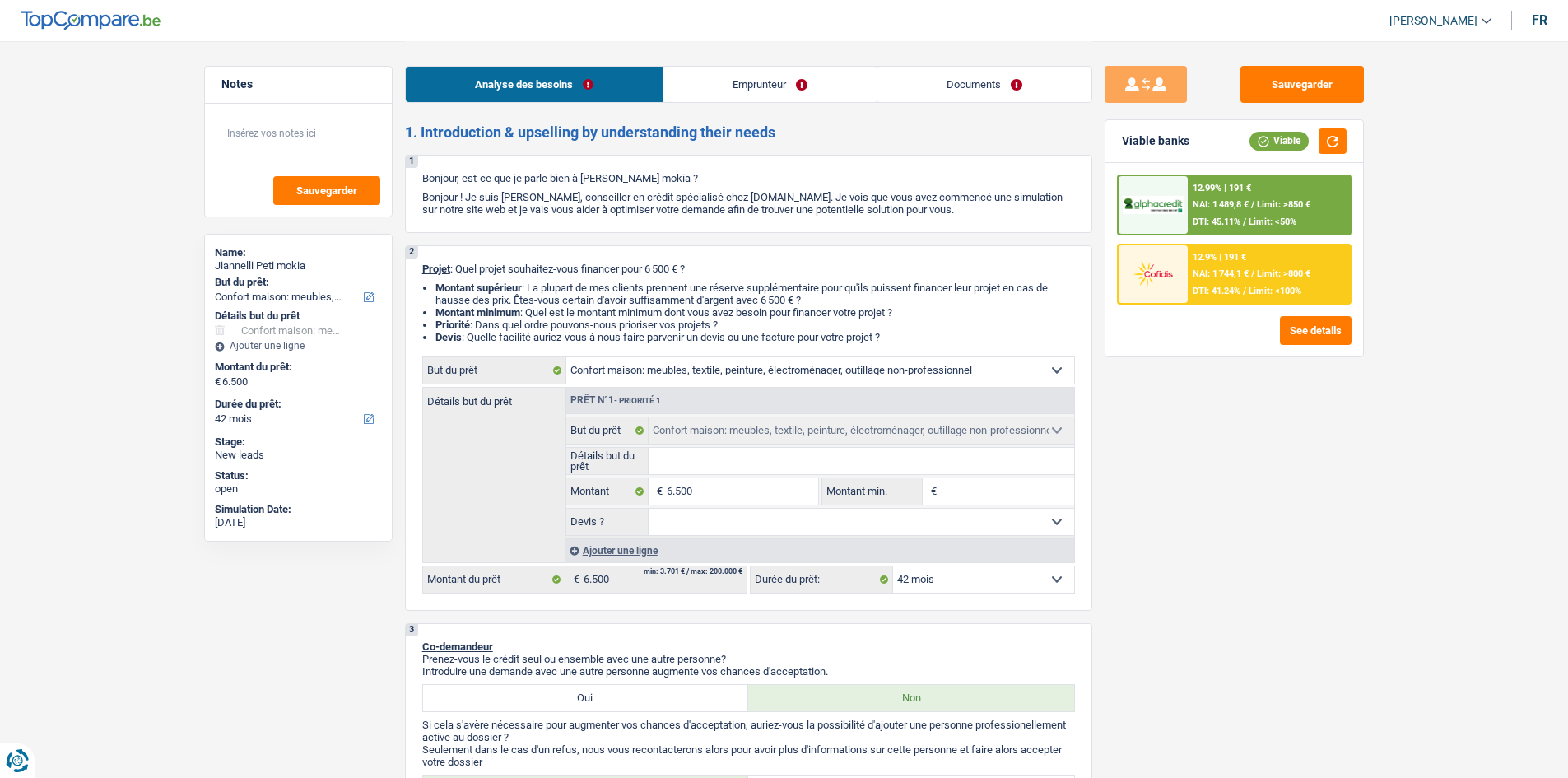
select select "household"
select select "42"
select select "household"
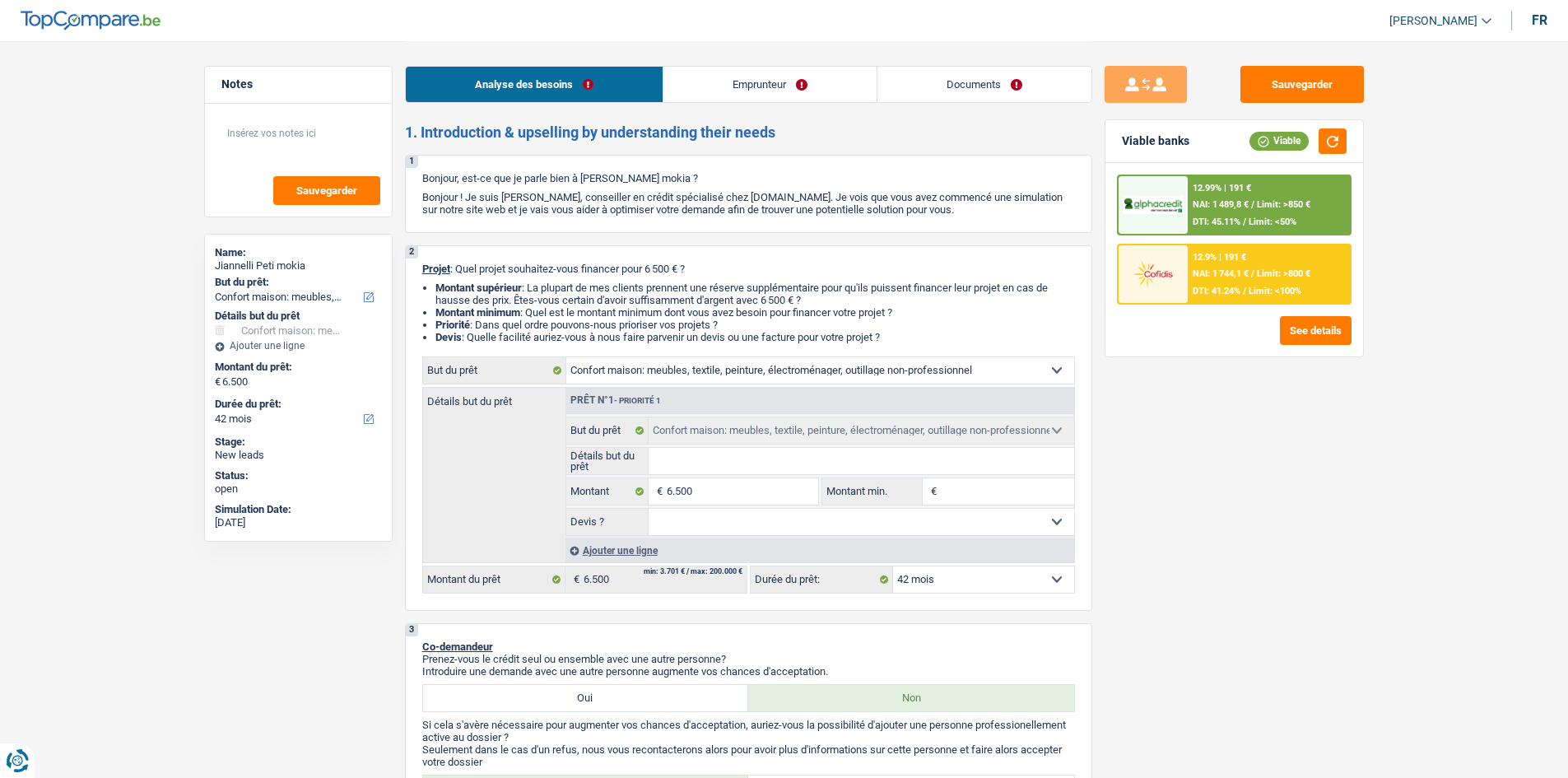
select select "42"
select select "publicEmployee"
select select "familyAllowances"
select select "netSalary"
select select "mealVouchers"
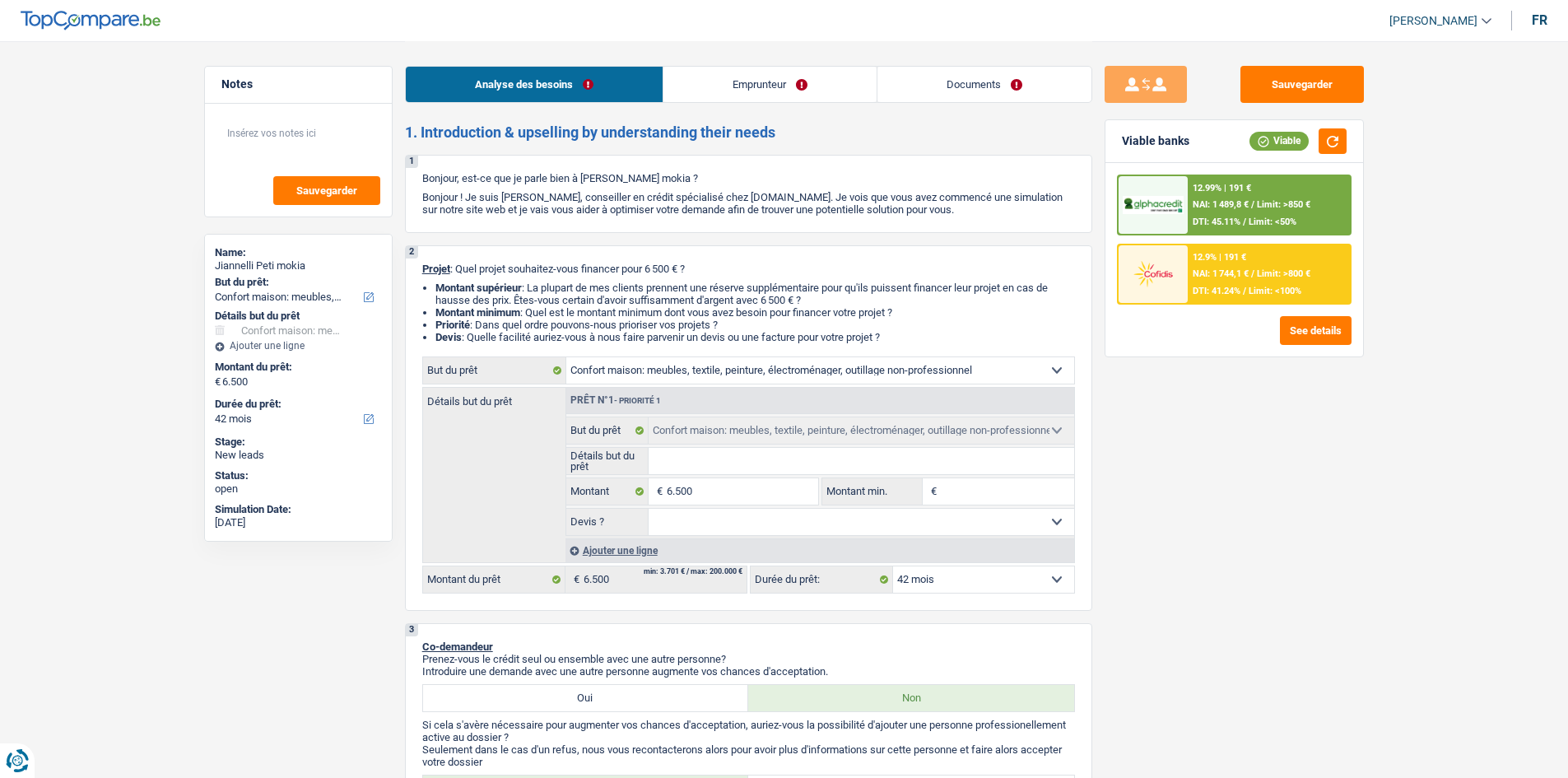
select select "rents"
select select "personalLoan"
select select "other"
select select "36"
select select "household"
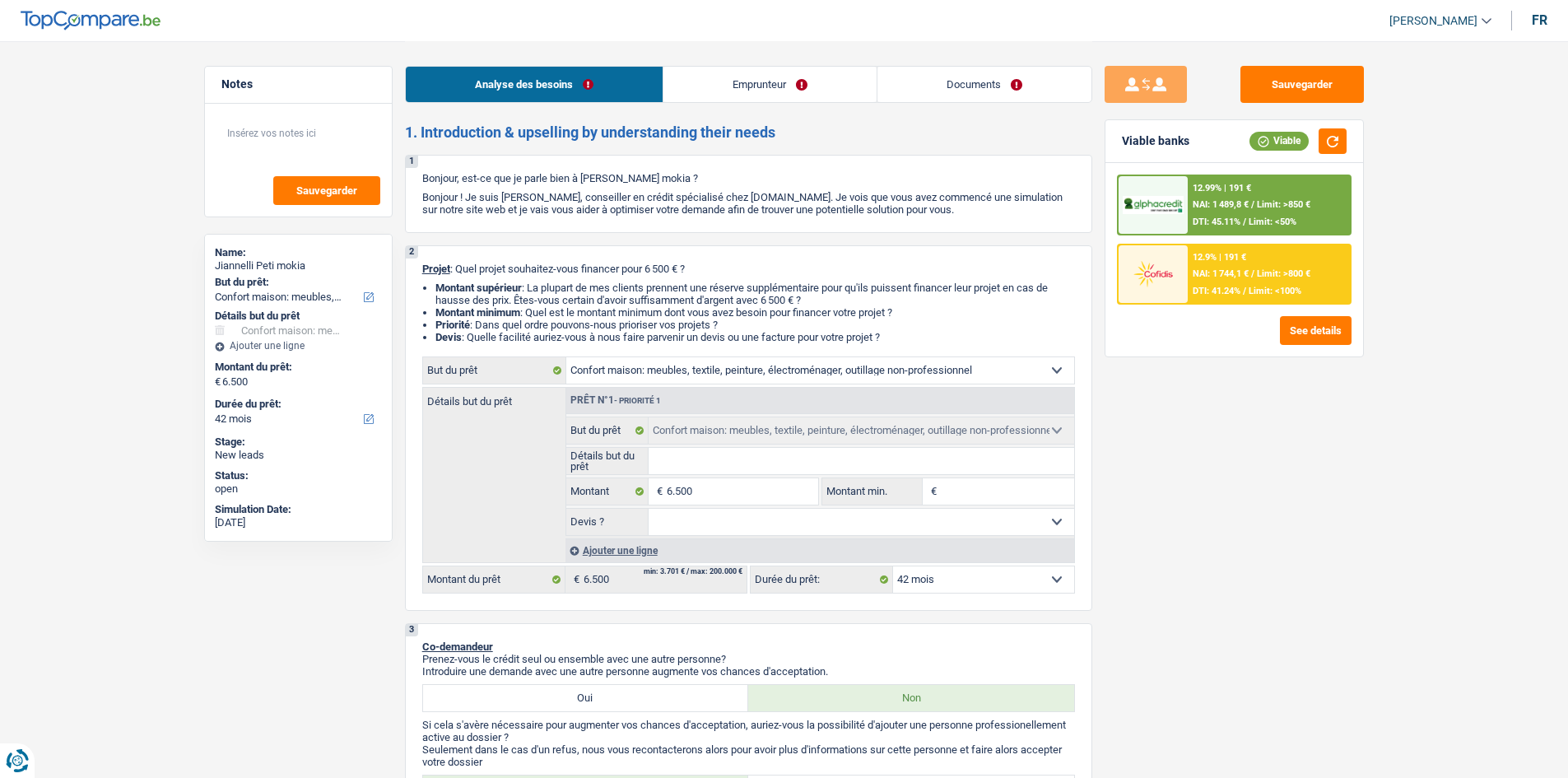
select select "household"
select select "42"
click at [1008, 87] on link "Documents" at bounding box center [984, 84] width 214 height 36
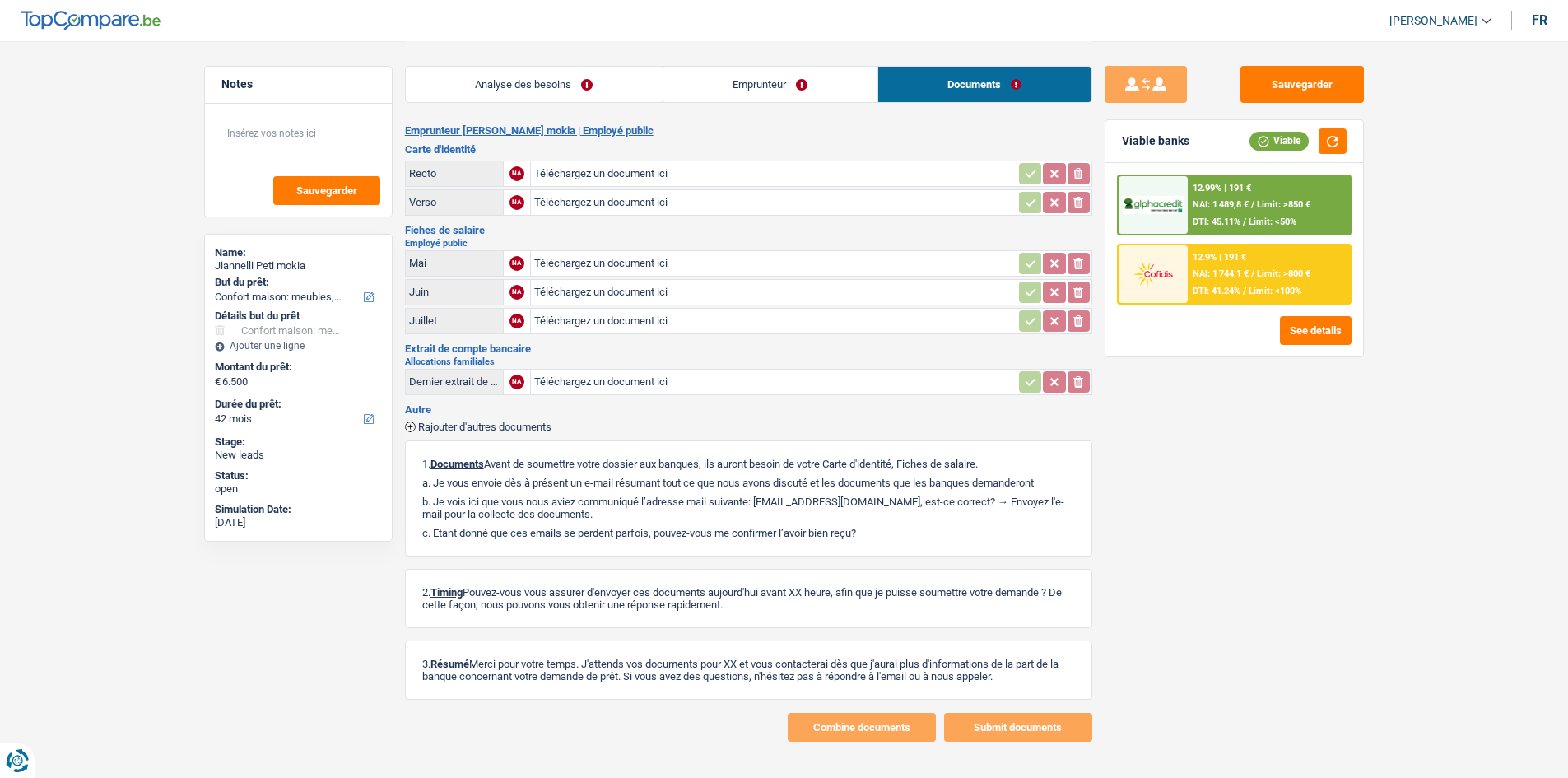
click at [514, 69] on link "Analyse des besoins" at bounding box center [534, 84] width 257 height 36
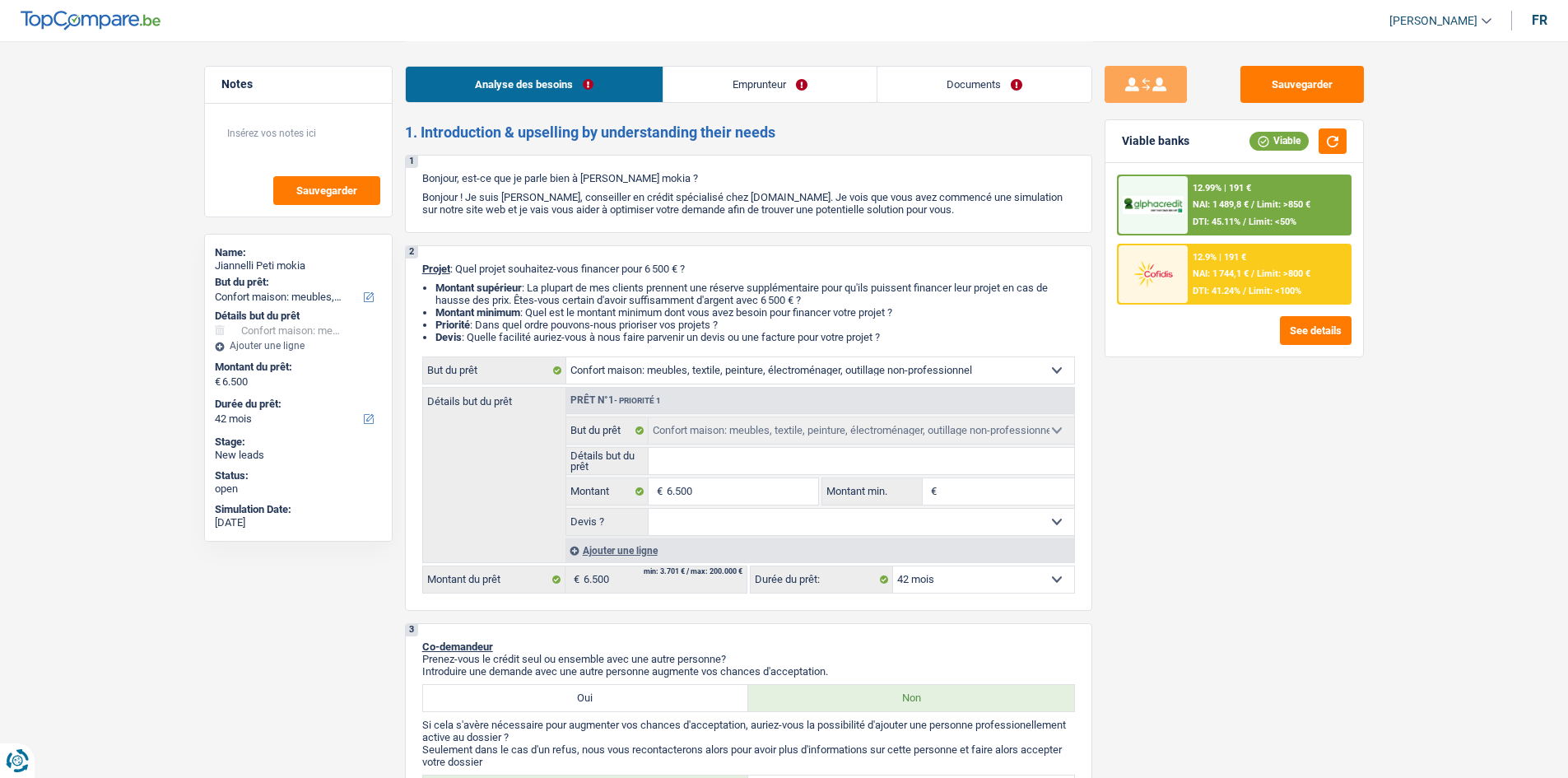
click at [831, 514] on select "Oui Non Non répondu Sélectionner une option" at bounding box center [862, 522] width 426 height 27
select select "yes"
click at [649, 509] on select "Oui Non Non répondu Sélectionner une option" at bounding box center [862, 522] width 426 height 27
select select "yes"
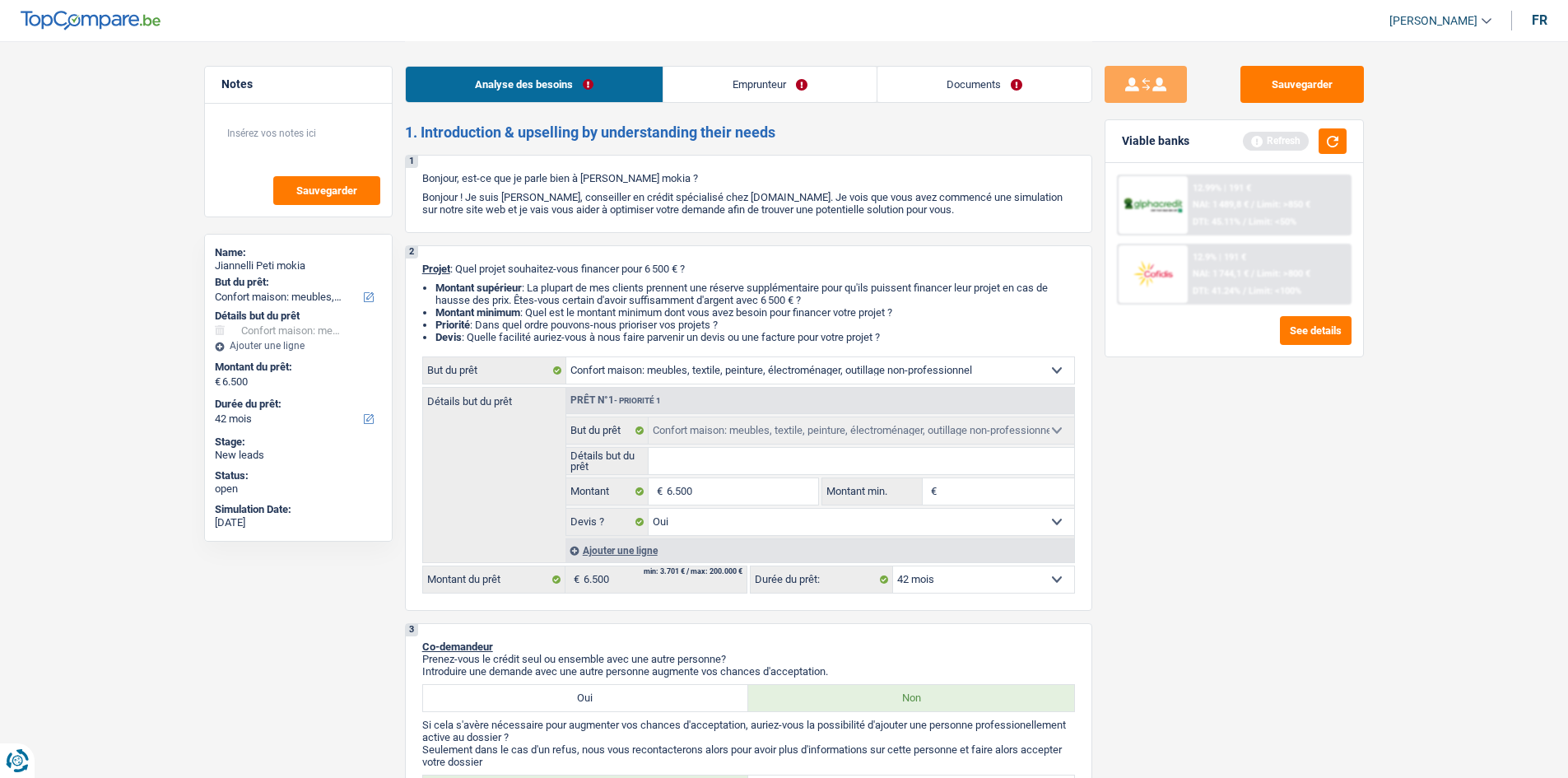
click at [736, 456] on input "Détails but du prêt" at bounding box center [862, 461] width 426 height 27
type input "m"
type input "me"
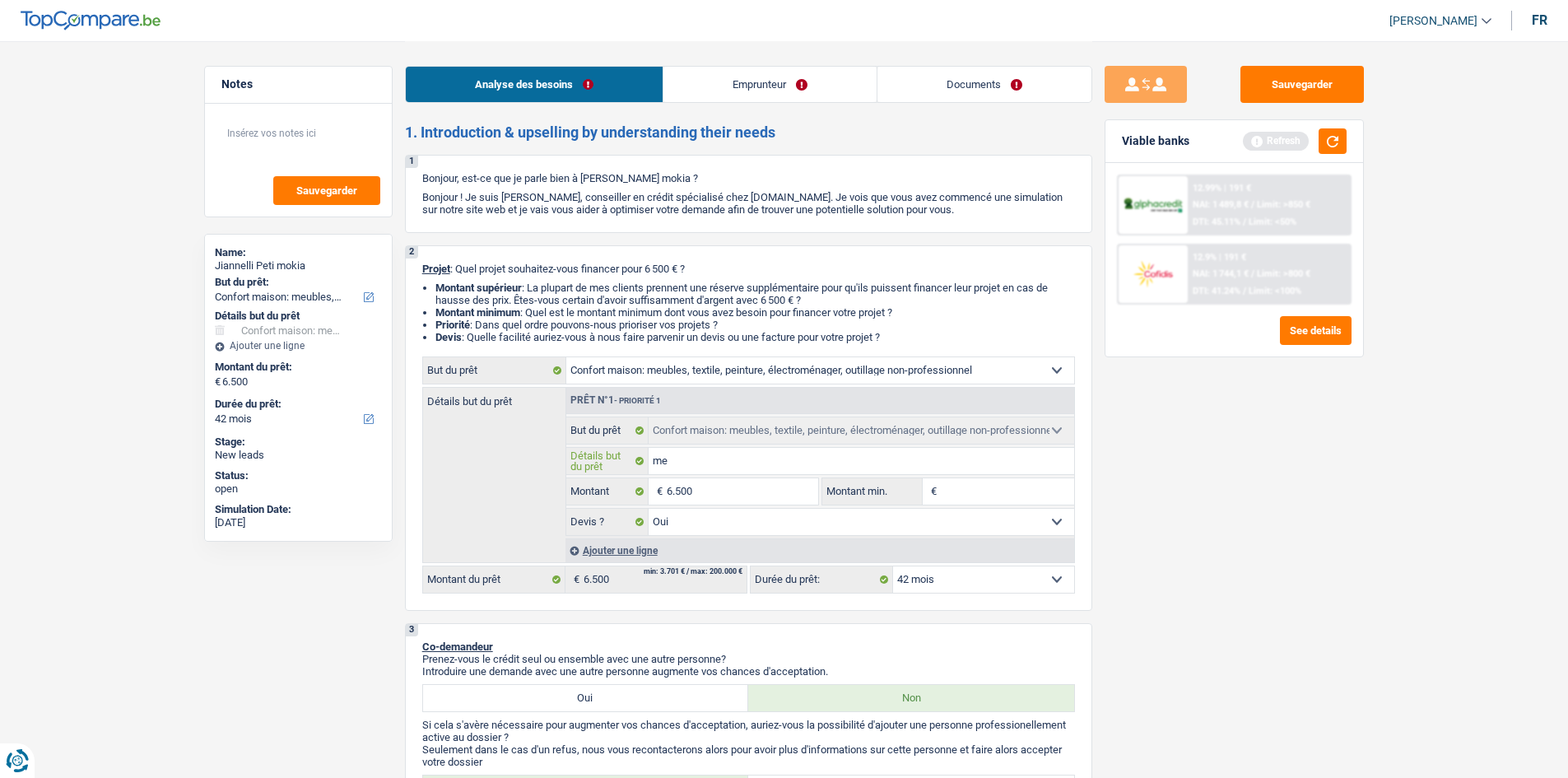
type input "meu"
type input "meub"
type input "meubl"
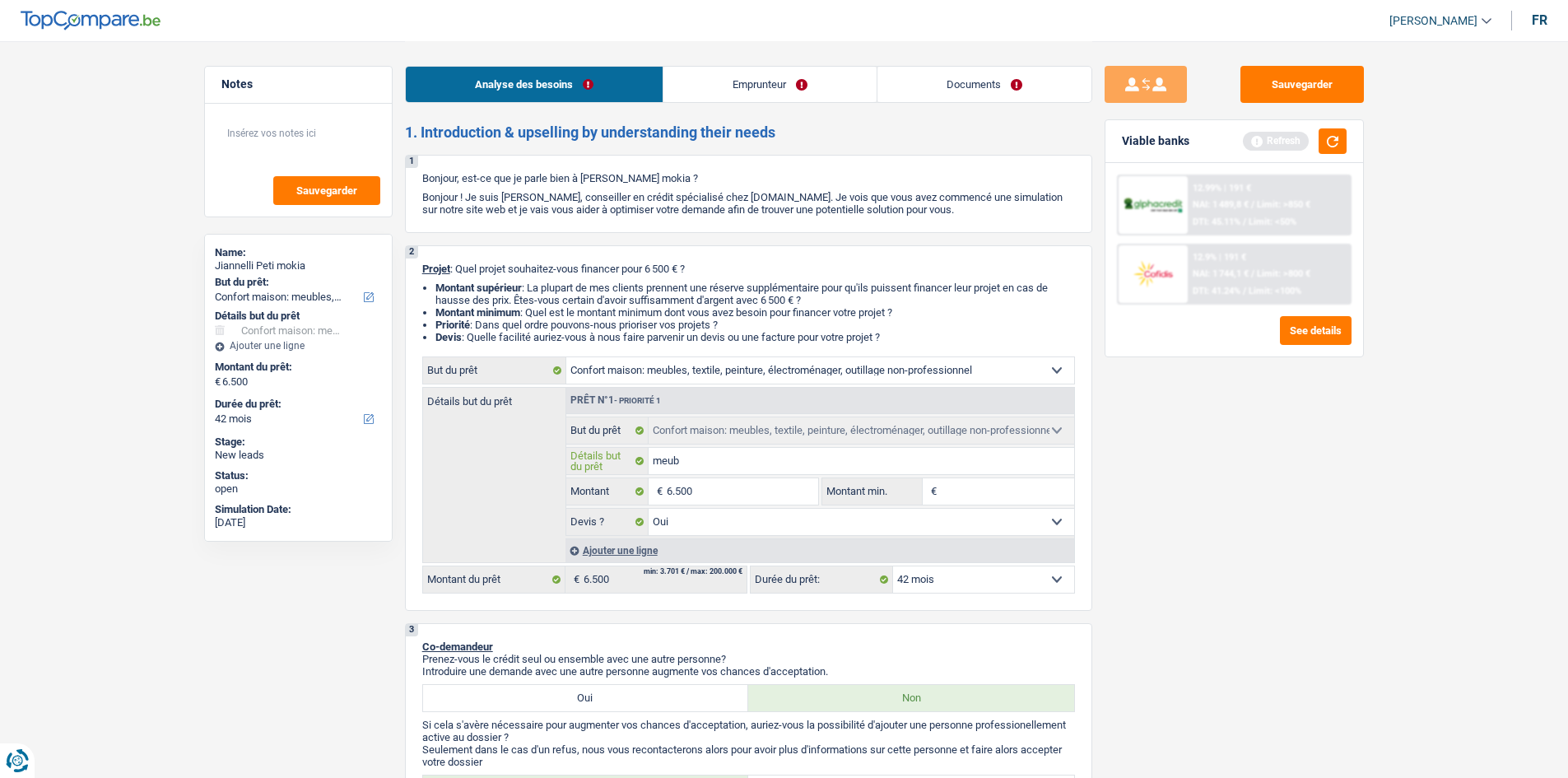
type input "meubl"
type input "meuble"
type input "meubles"
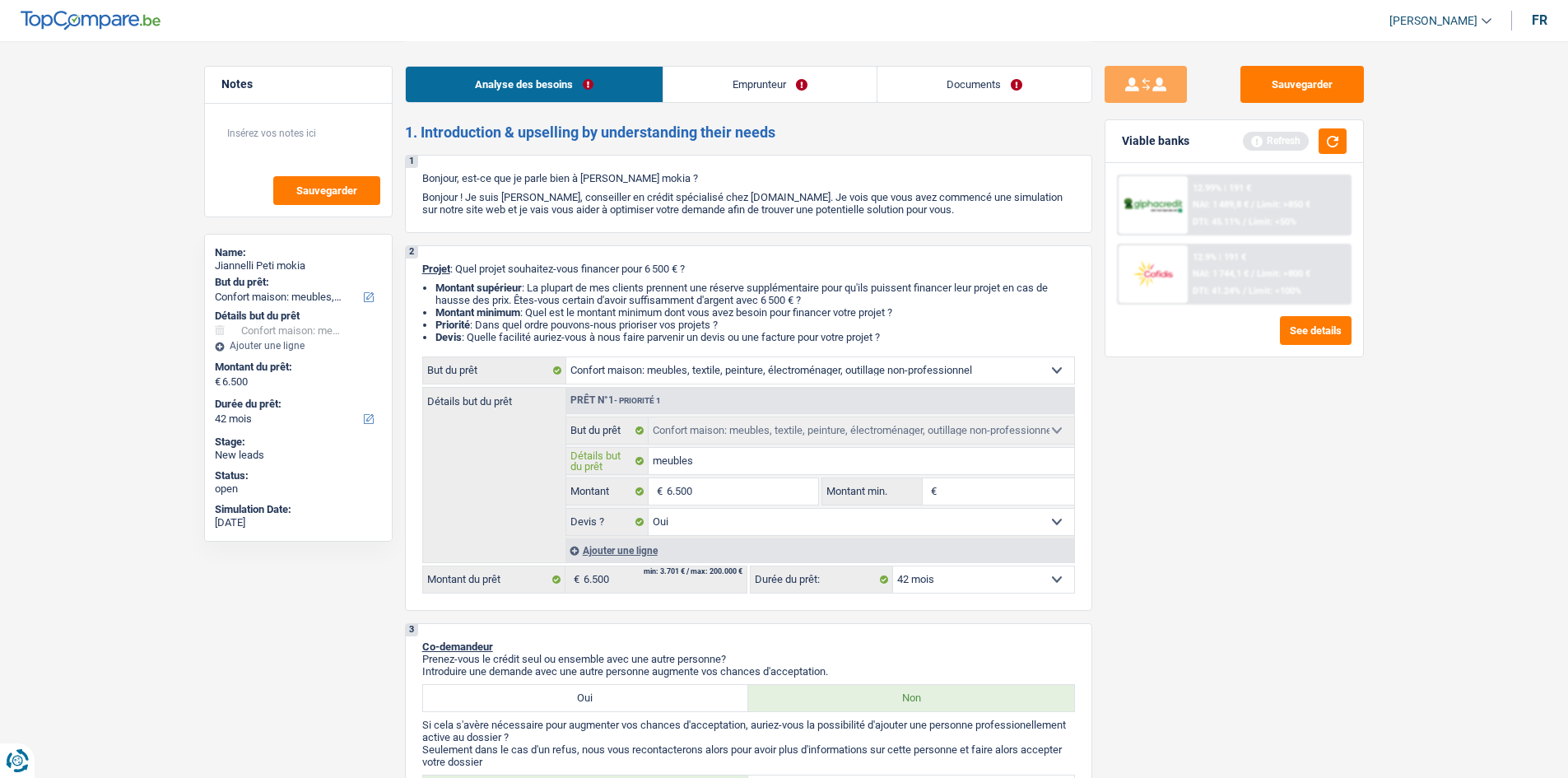
type input "meubles"
click at [725, 74] on link "Emprunteur" at bounding box center [769, 84] width 213 height 36
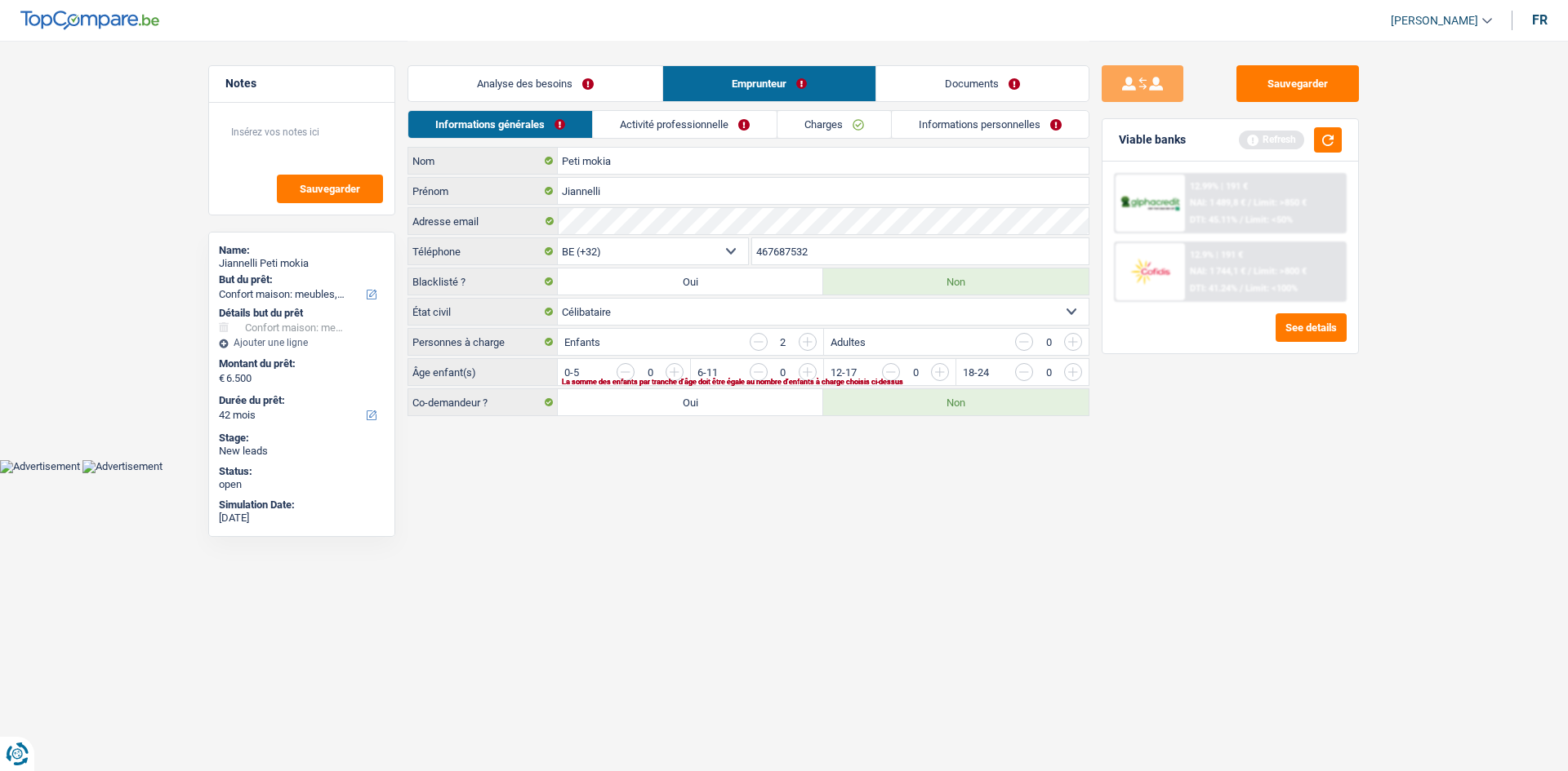
click link "Activité professionnelle"
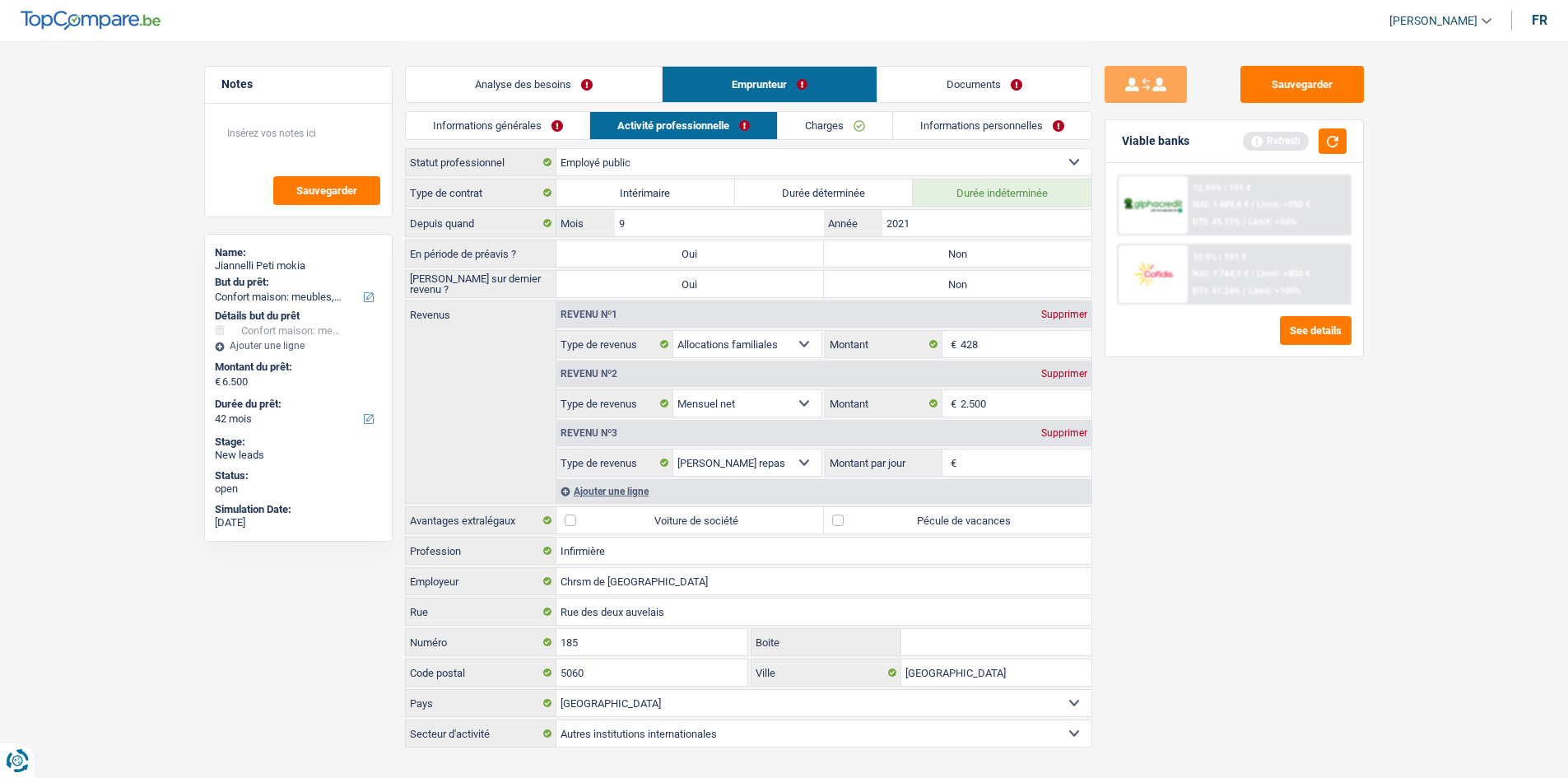
click link "Charges"
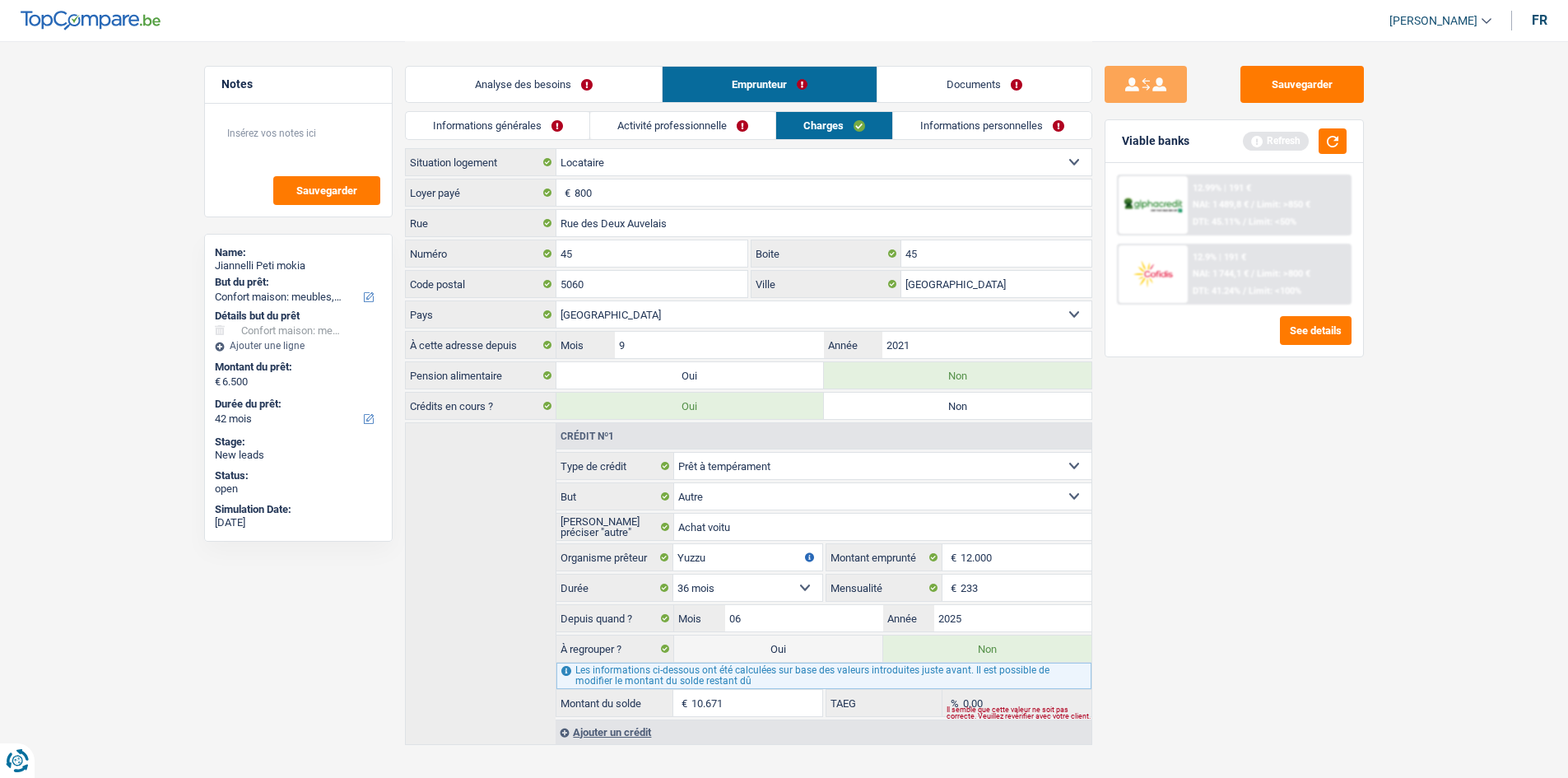
click link "Informations personnelles"
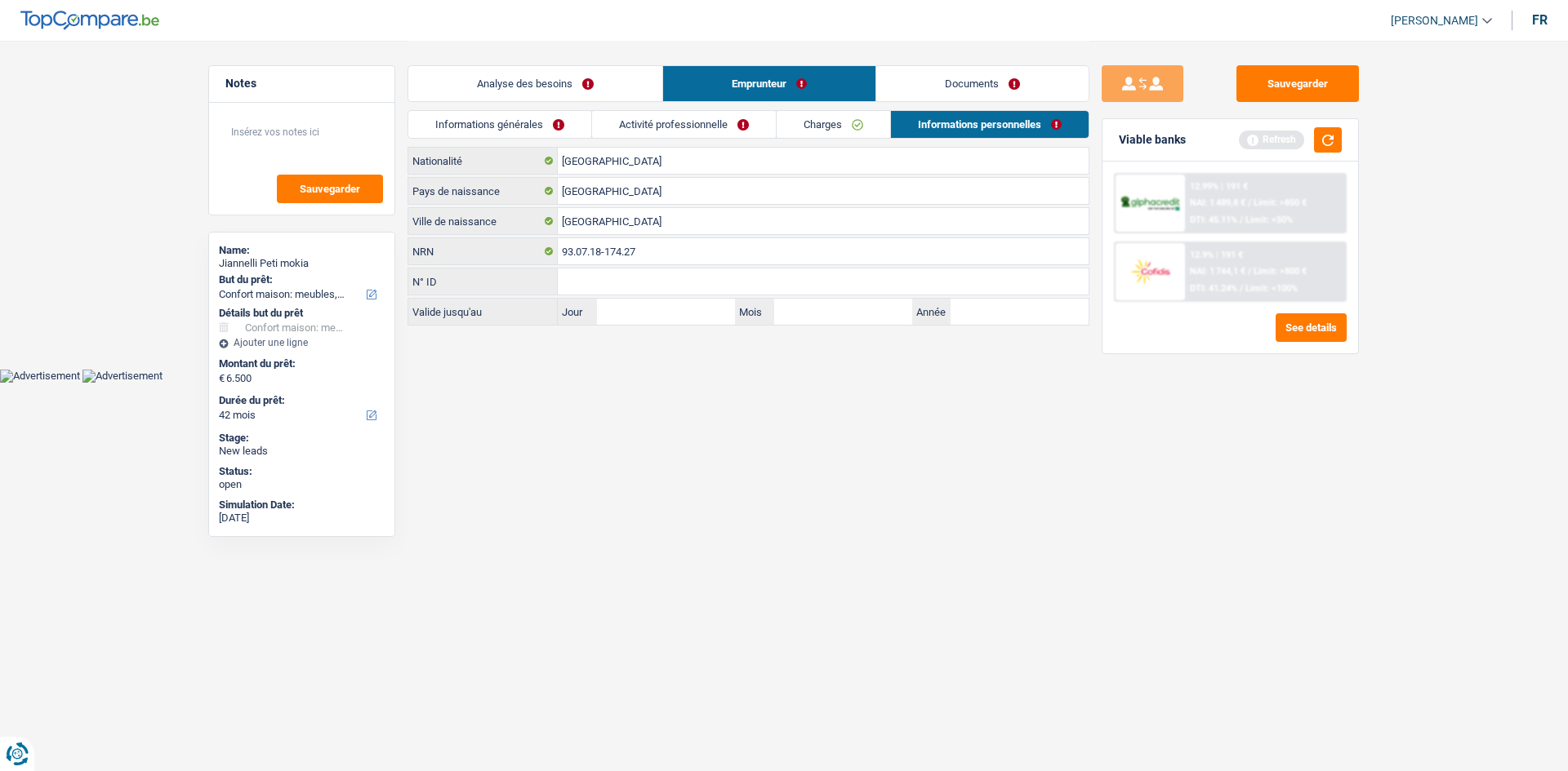
click link "Analyse des besoins"
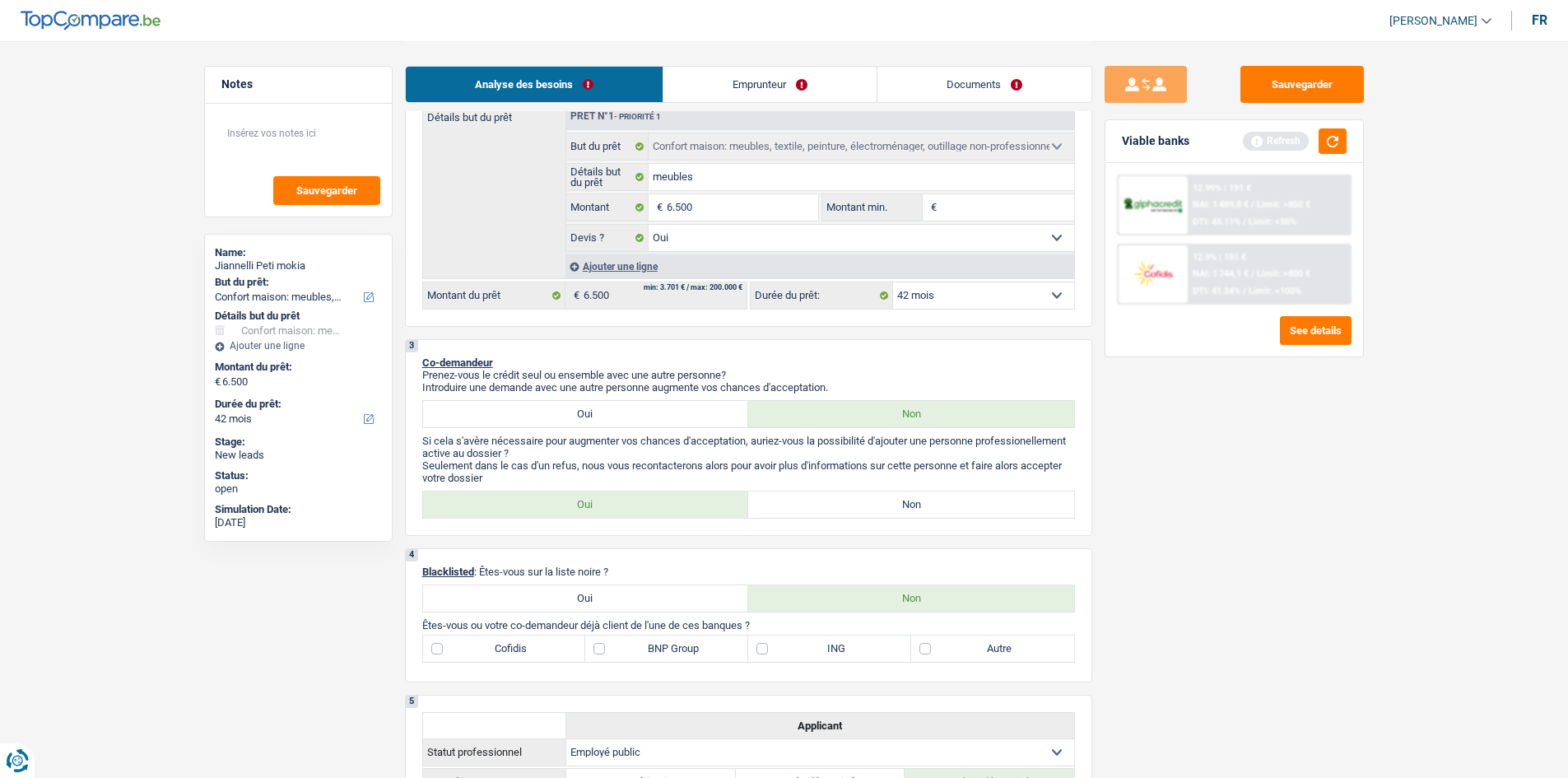
scroll to position [247, 0]
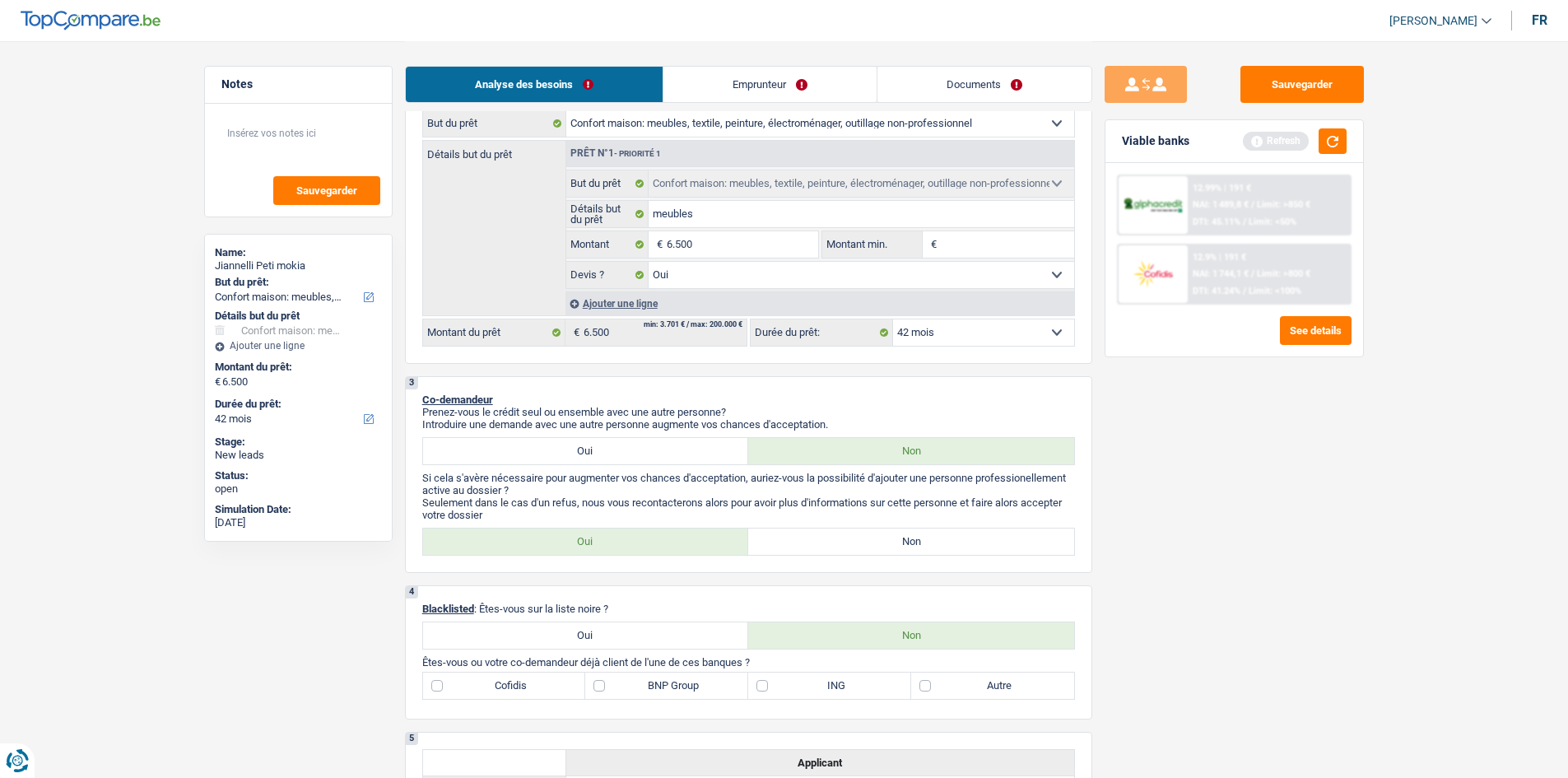
click select "12 mois 18 mois 24 mois 30 mois 36 mois 42 mois Sélectionner une option"
click link "Emprunteur"
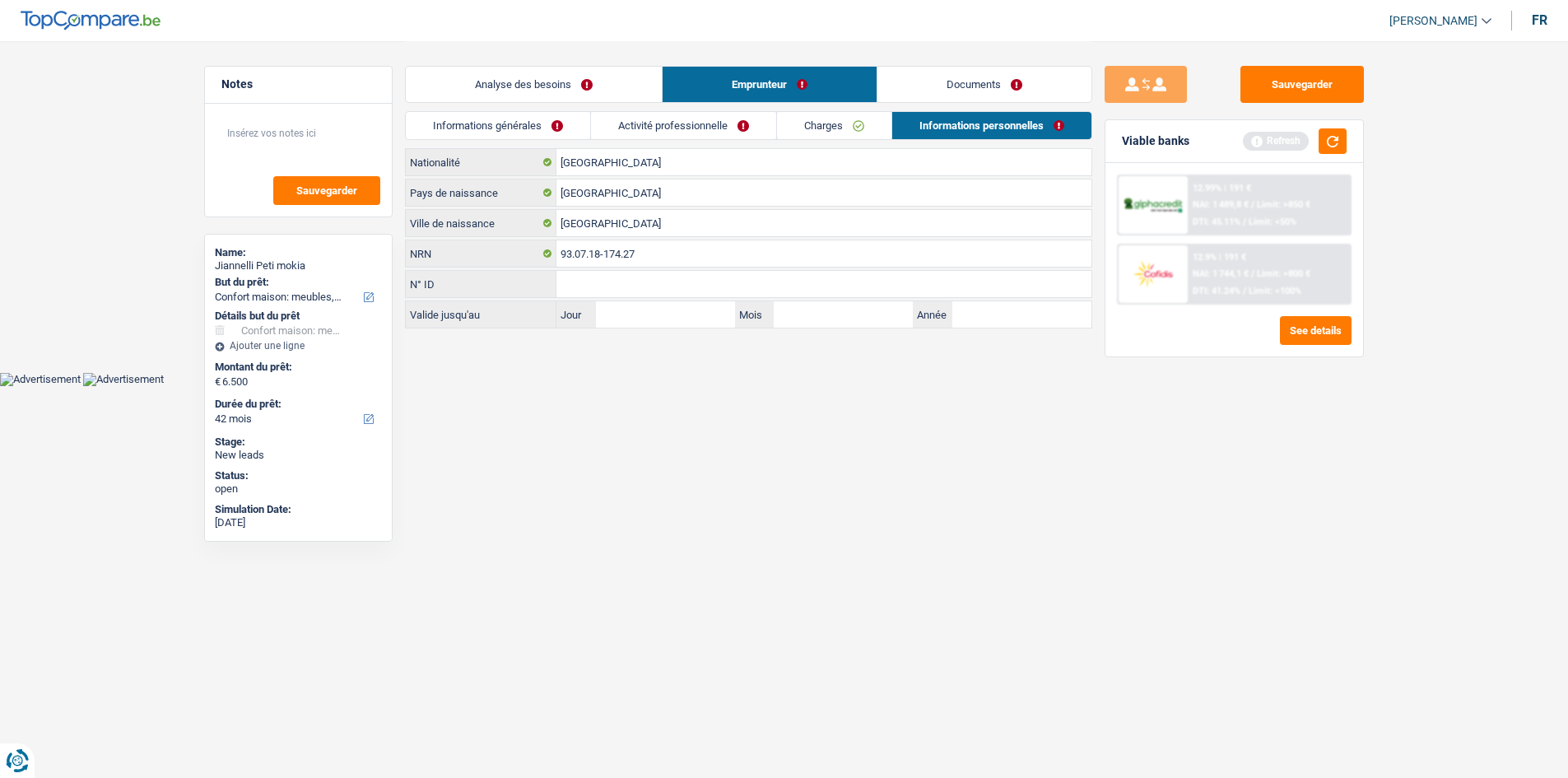
scroll to position [0, 0]
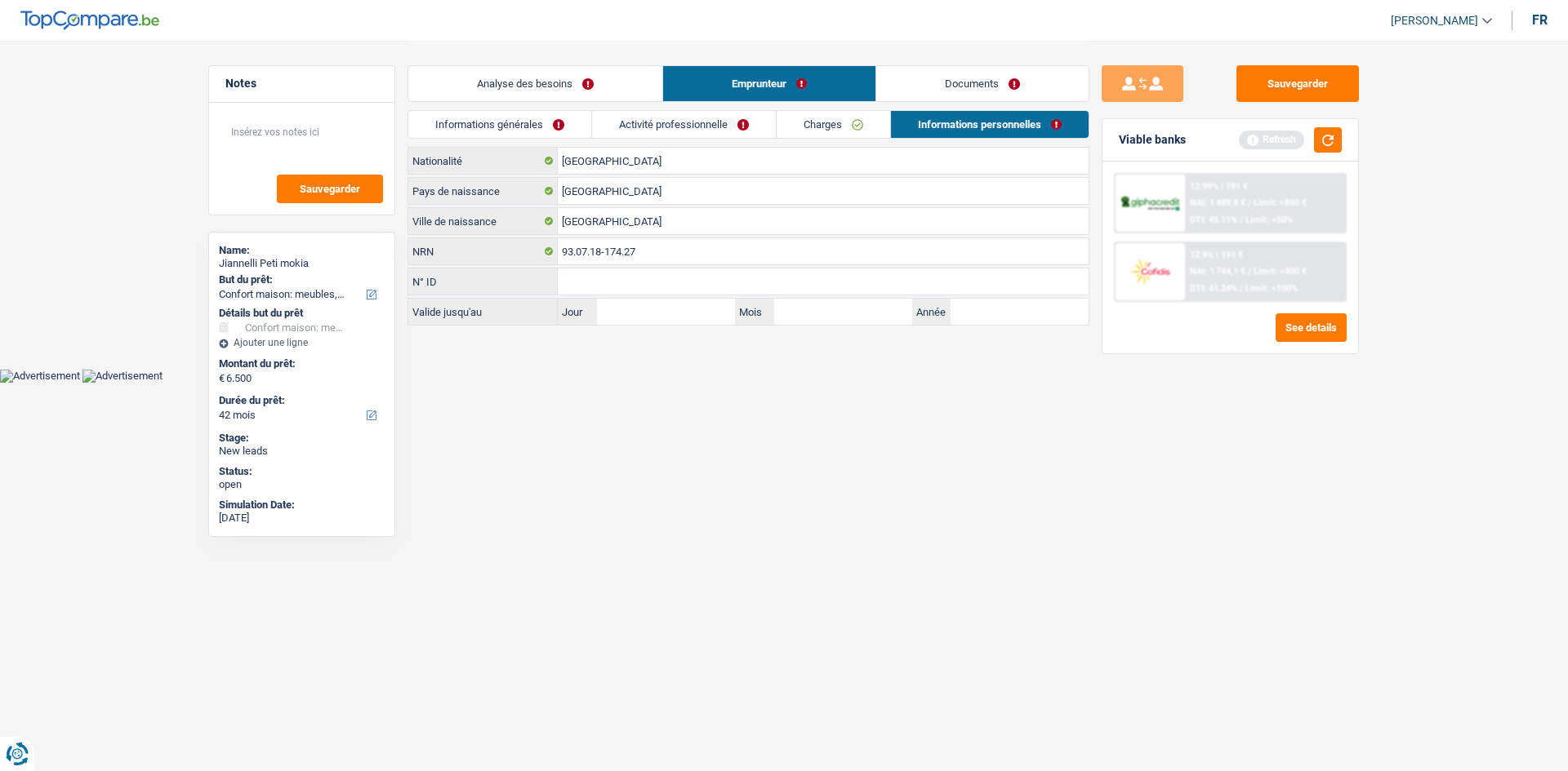
click link "Informations générales"
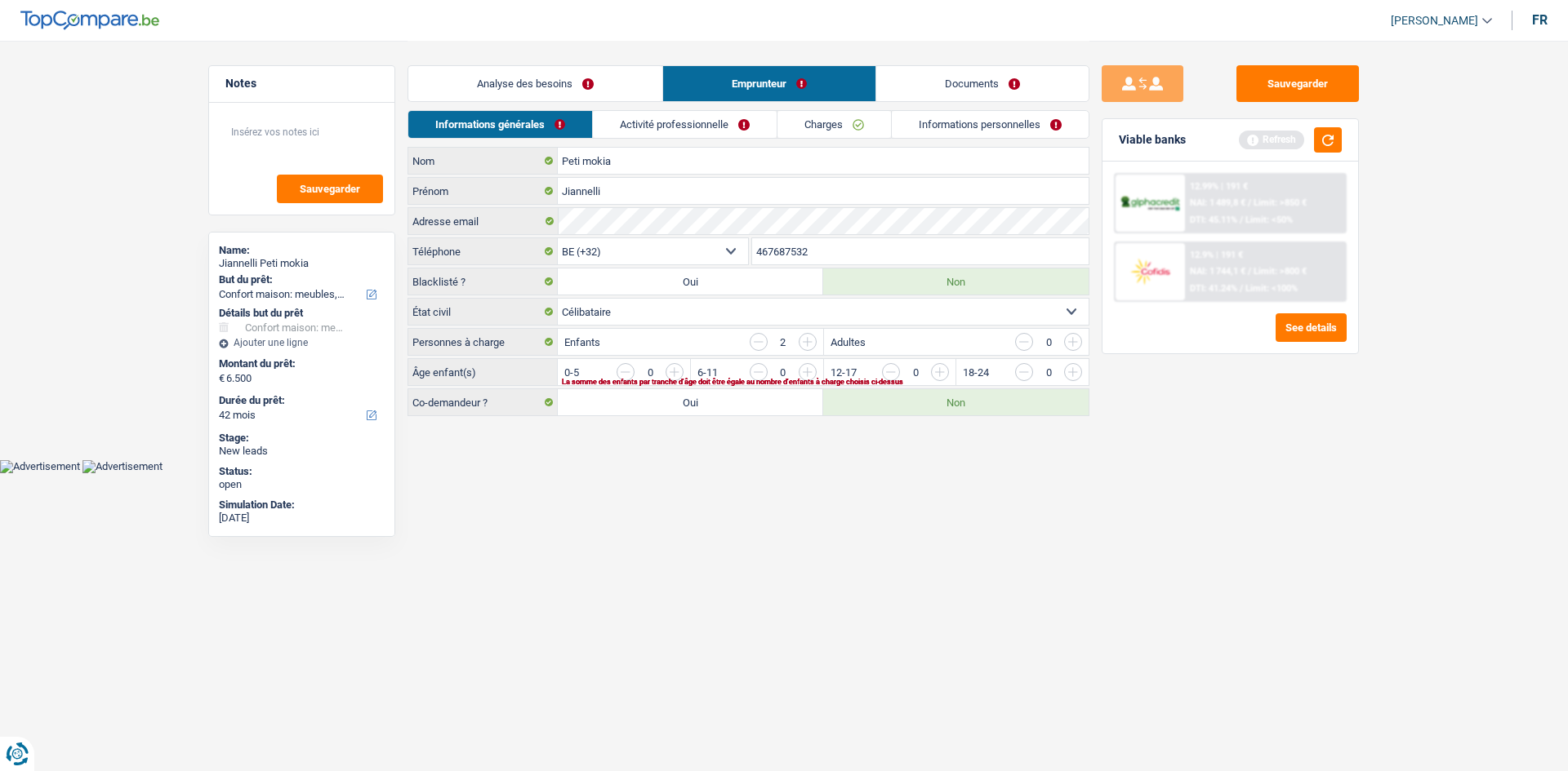
click link "Analyse des besoins"
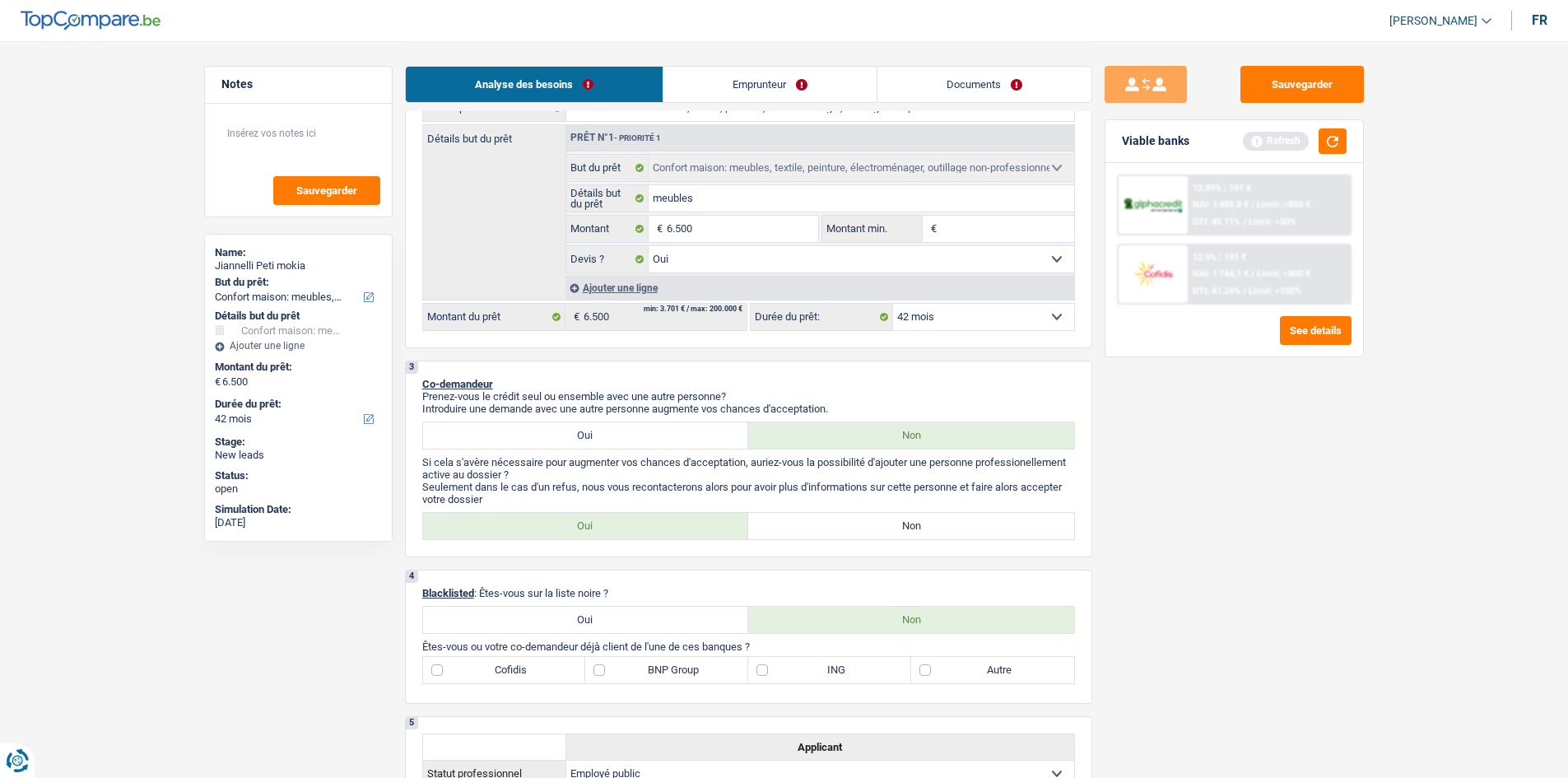
scroll to position [329, 0]
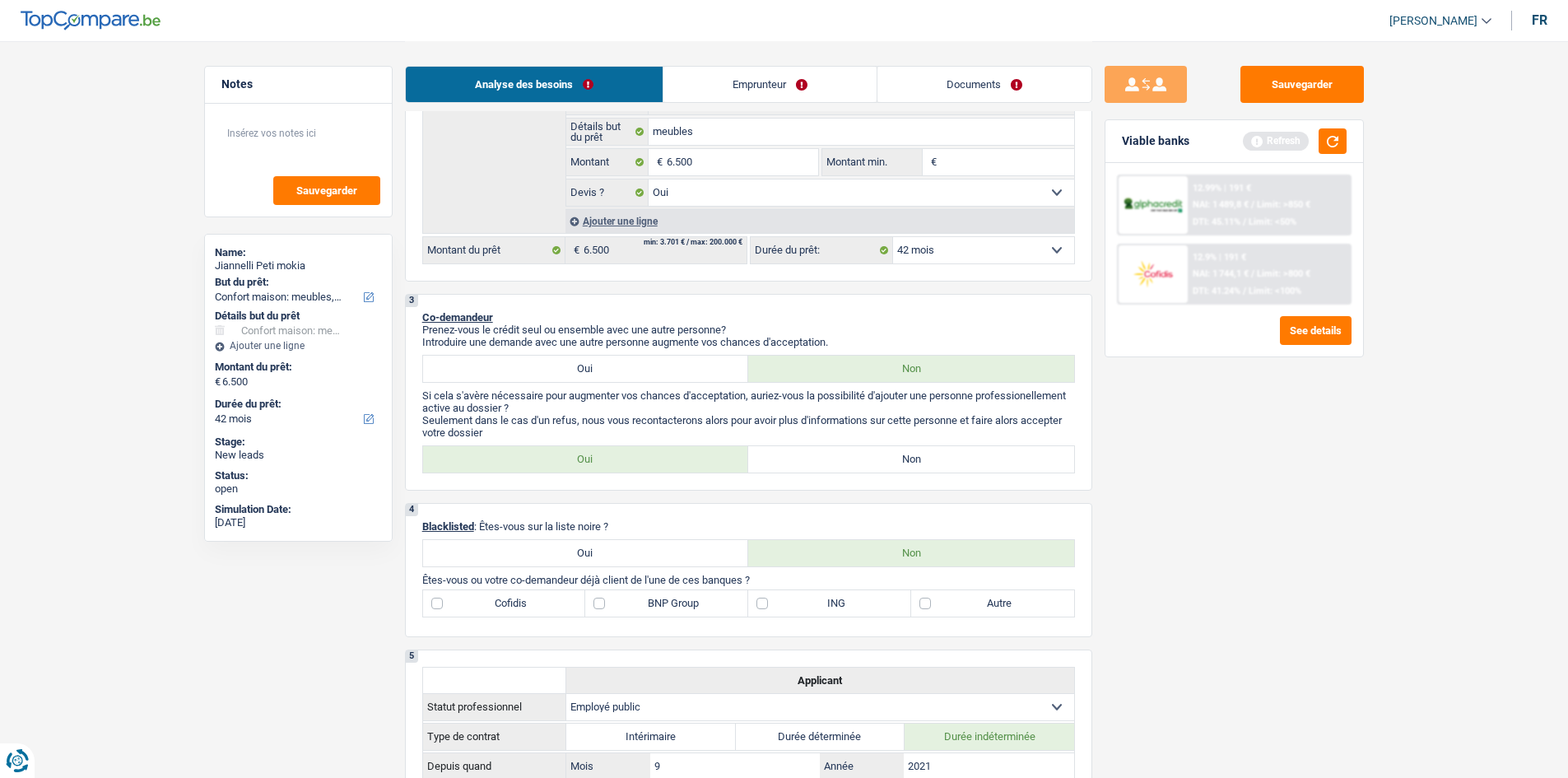
click label "Non"
click input "Non"
radio input "true"
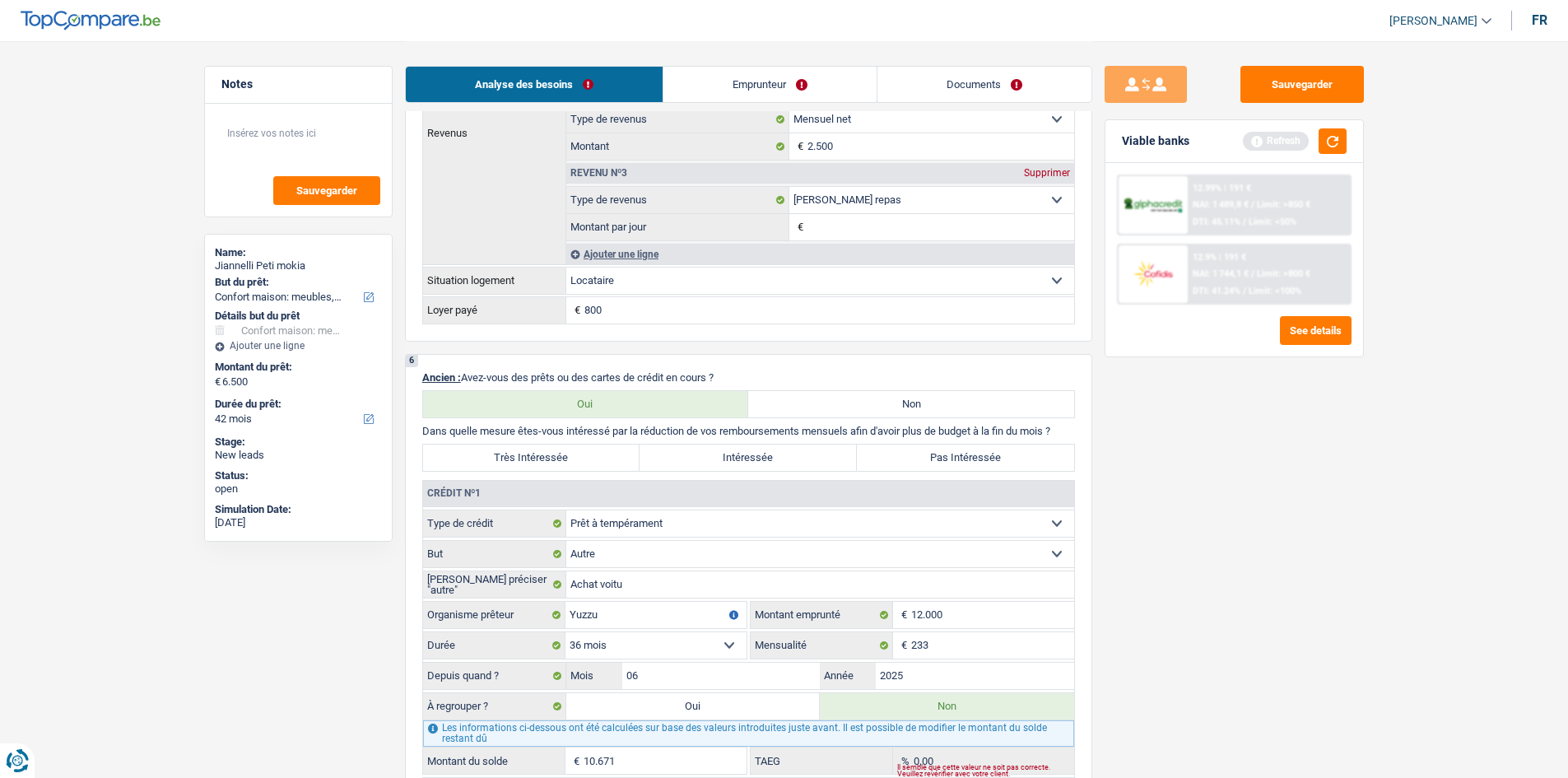
scroll to position [1235, 0]
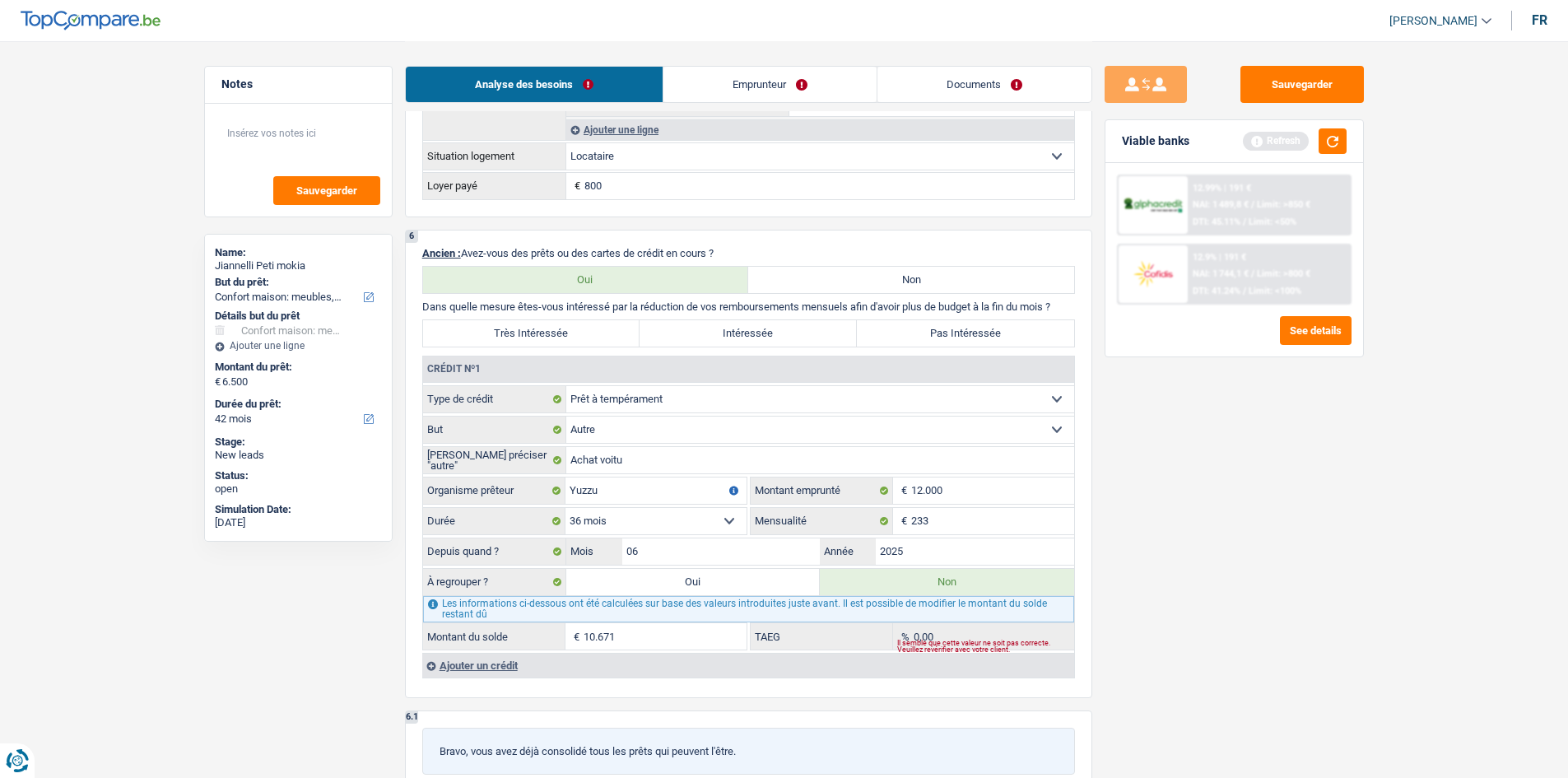
click label "Pas Intéressée"
click input "Pas Intéressée"
radio input "true"
click input "233"
drag, startPoint x: 1143, startPoint y: 485, endPoint x: 1142, endPoint y: 474, distance: 11.0
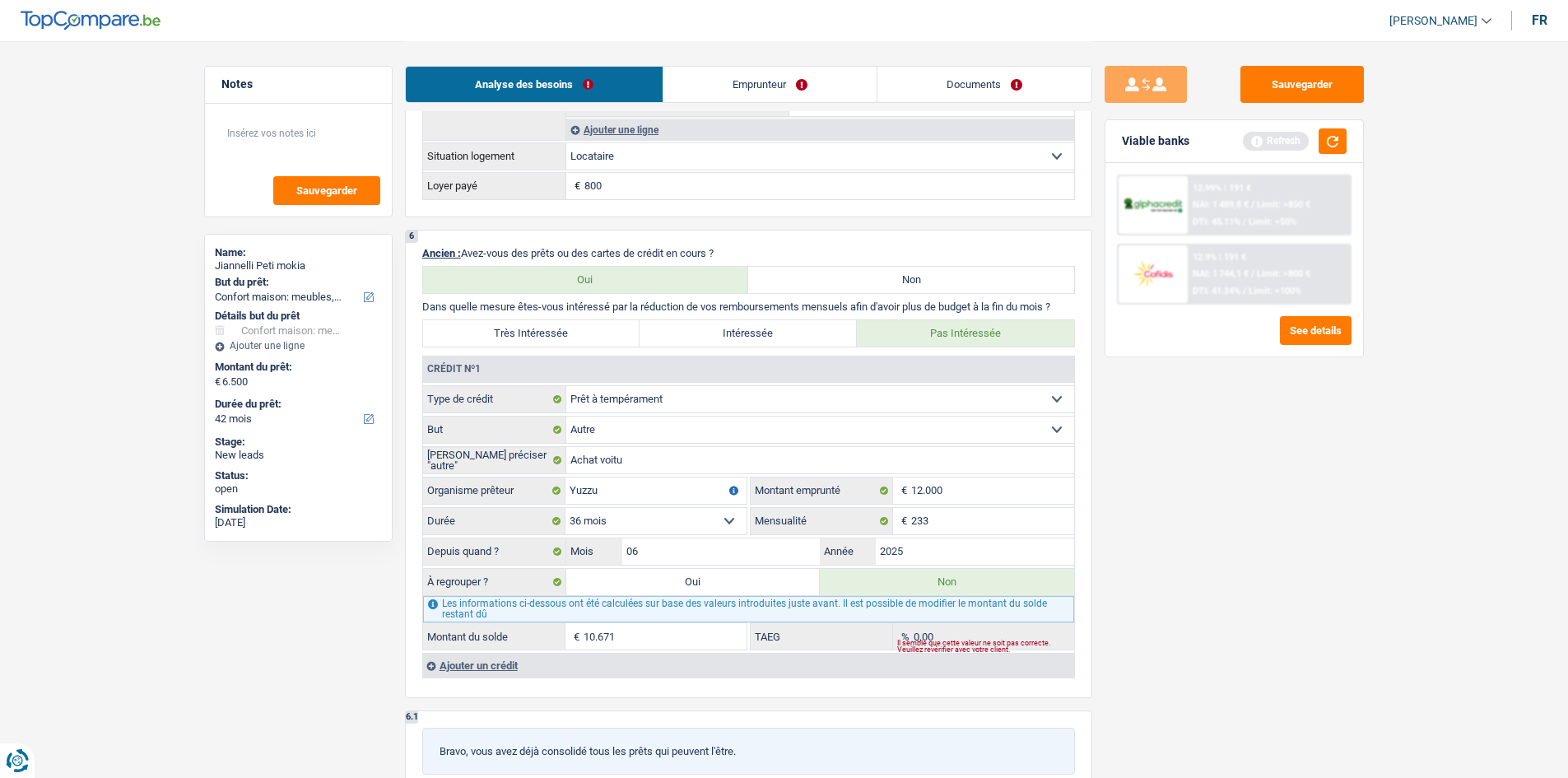
click div "Sauvegarder Viable banks Refresh 12.99% | 191 € NAI: 1 489,8 € / Limit: >850 € …"
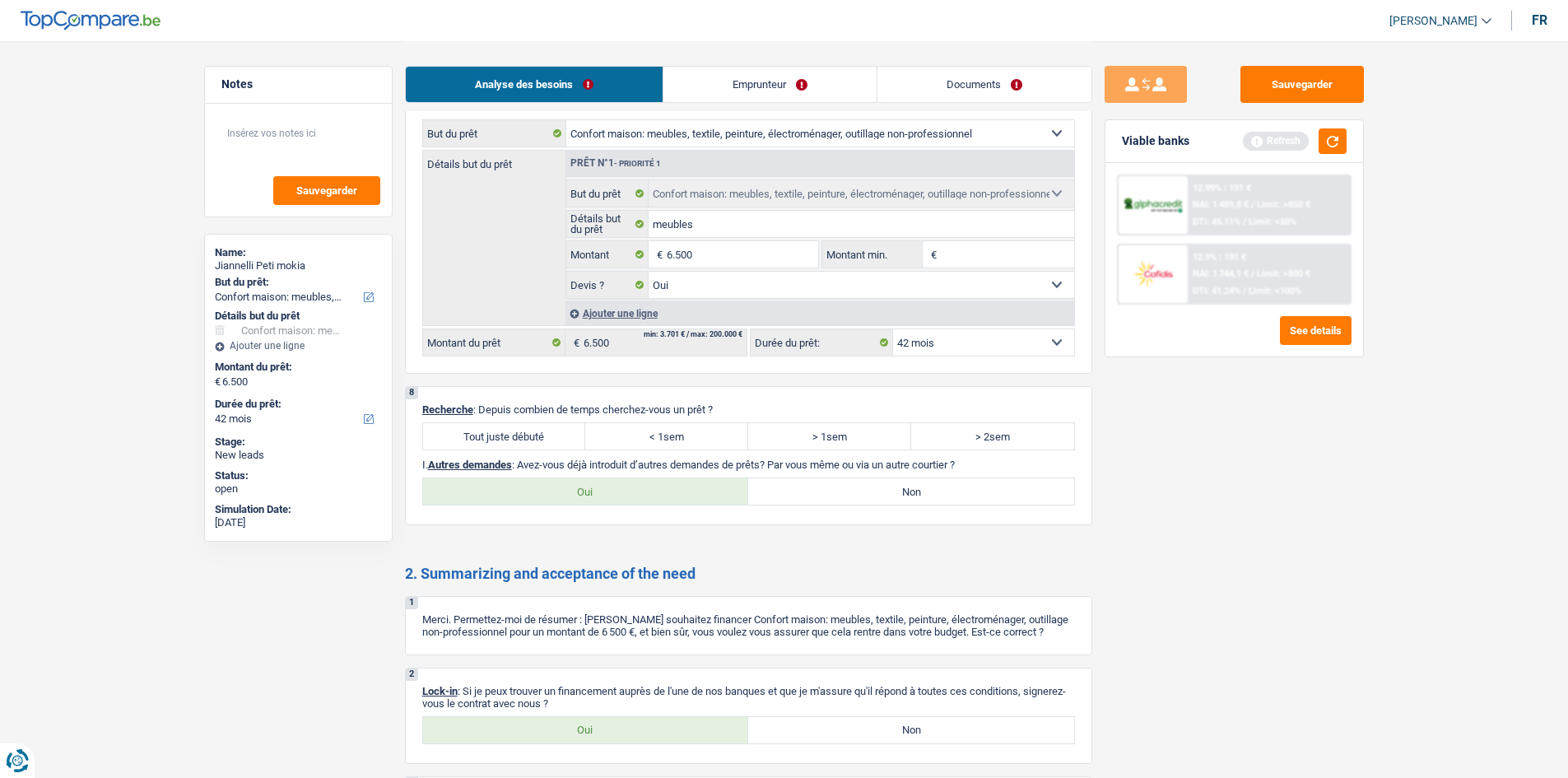
scroll to position [2143, 0]
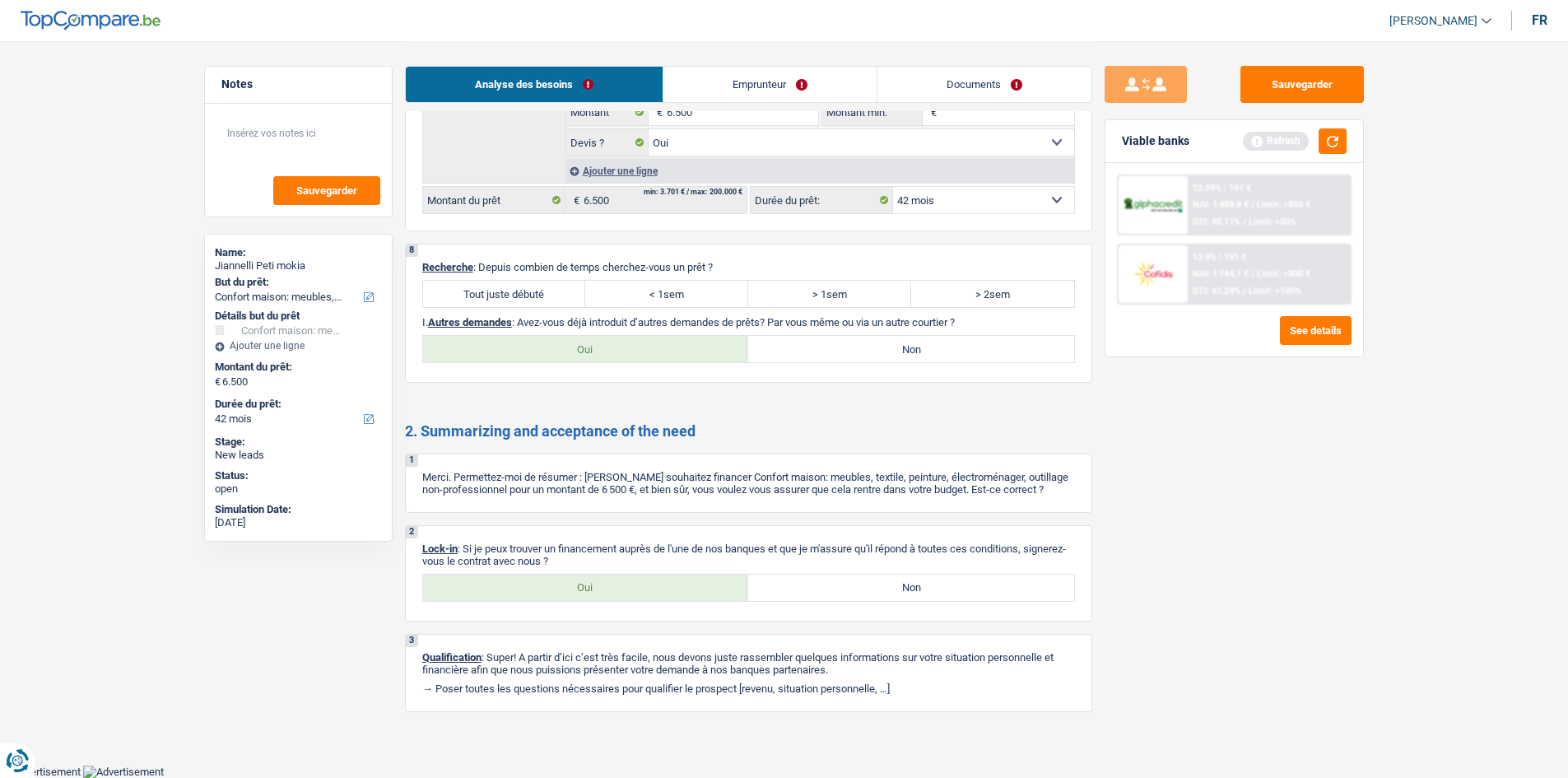
click label "Tout juste débuté"
click input "Tout juste débuté"
radio input "true"
drag, startPoint x: 652, startPoint y: 578, endPoint x: 639, endPoint y: 579, distance: 13.0
click label "Oui"
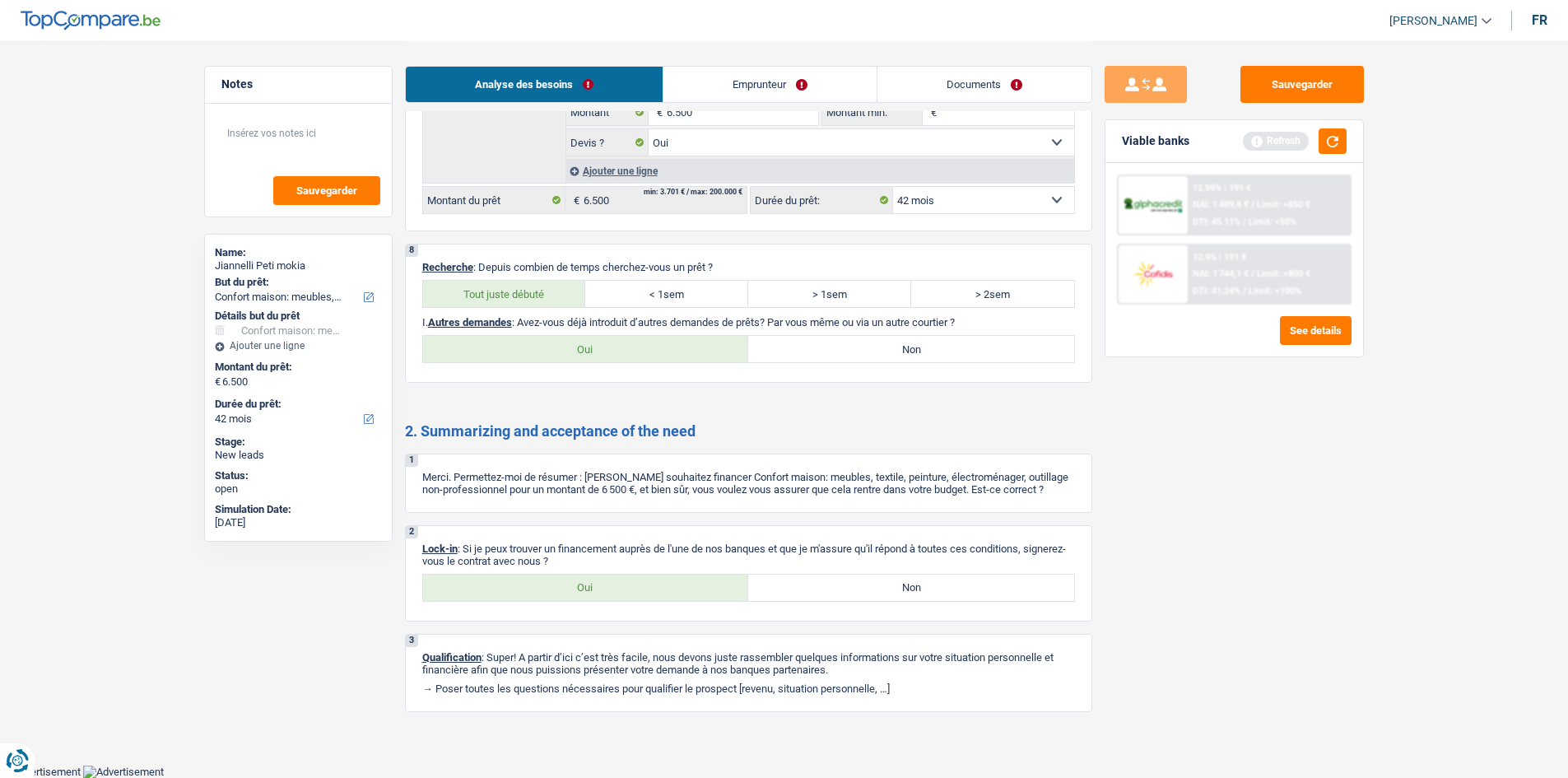
click input "Oui"
radio input "true"
click label "Non"
click input "Non"
radio input "true"
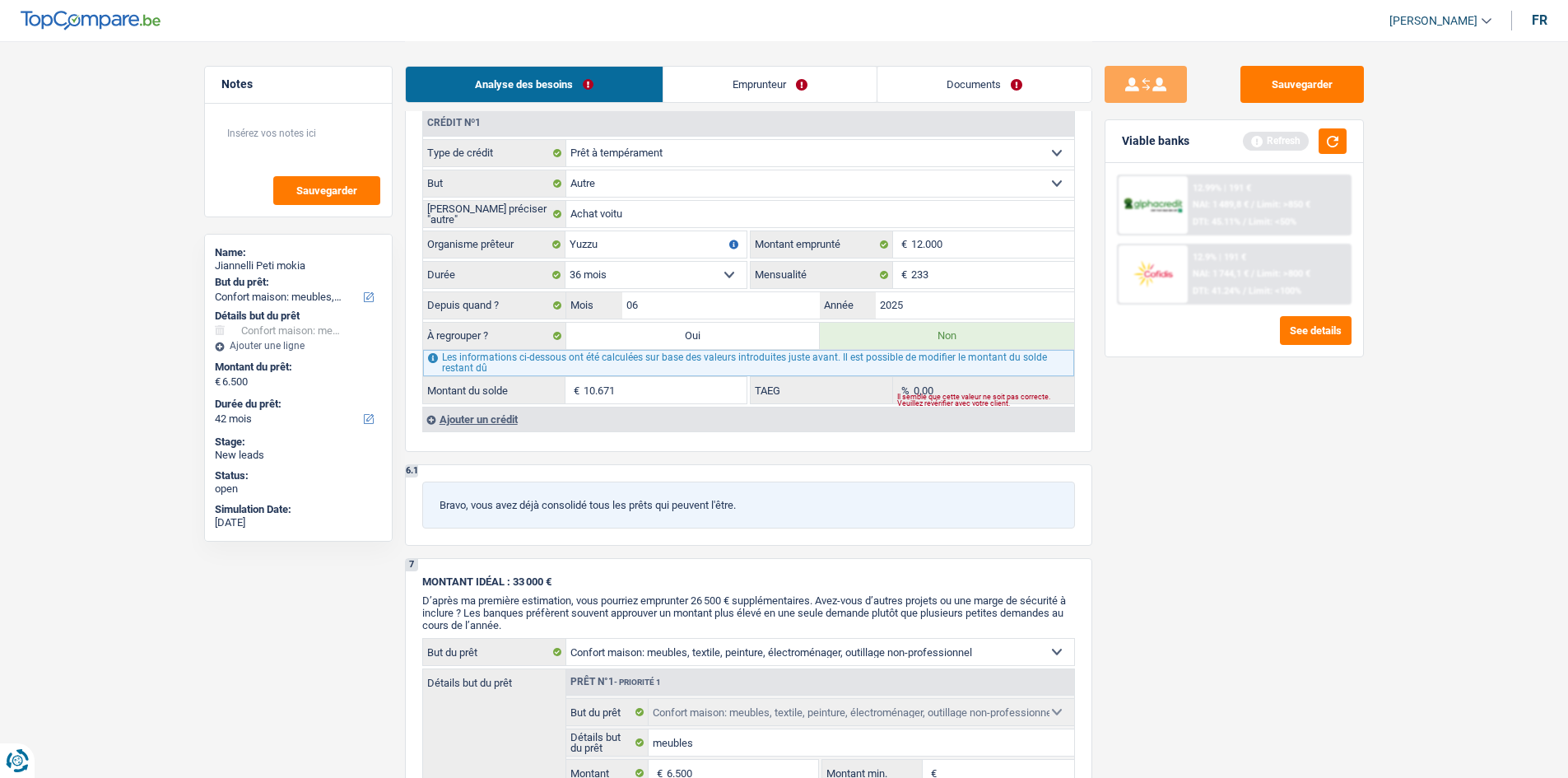
scroll to position [1401, 0]
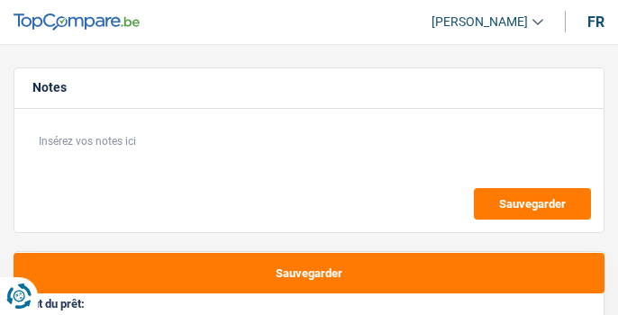
select select "other"
select select "84"
select select "other"
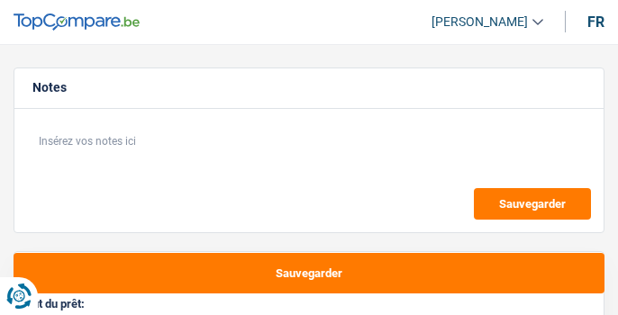
select select "yes"
select select "84"
select select "mutuality"
select select "invalid"
select select "mutualityIndemnity"
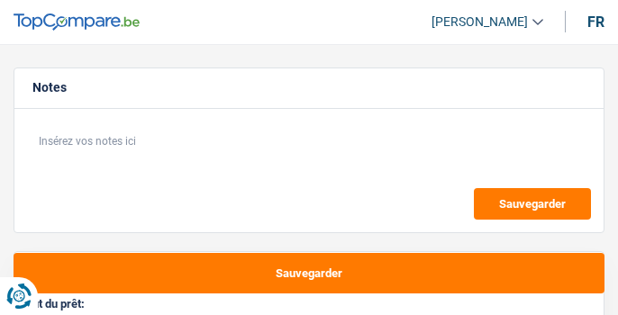
select select "disabilityPension"
select select "familyAllowances"
select select "alimony"
select select "rents"
select select "other"
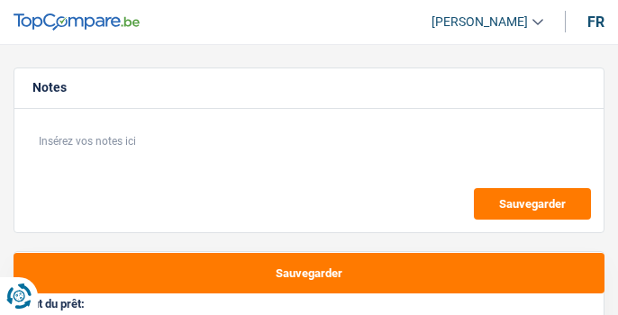
select select "other"
select select "yes"
select select "84"
select select "invalid"
select select "disabilityPension"
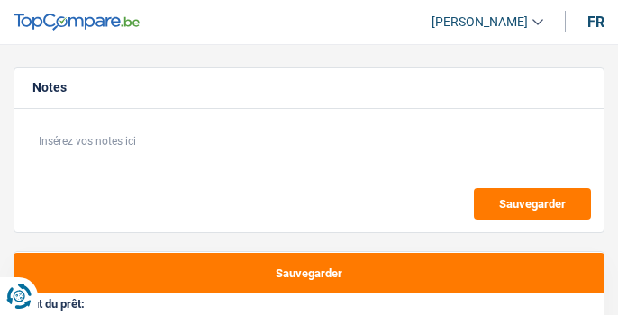
select select "familyAllowances"
select select "alimony"
select select "solidaris"
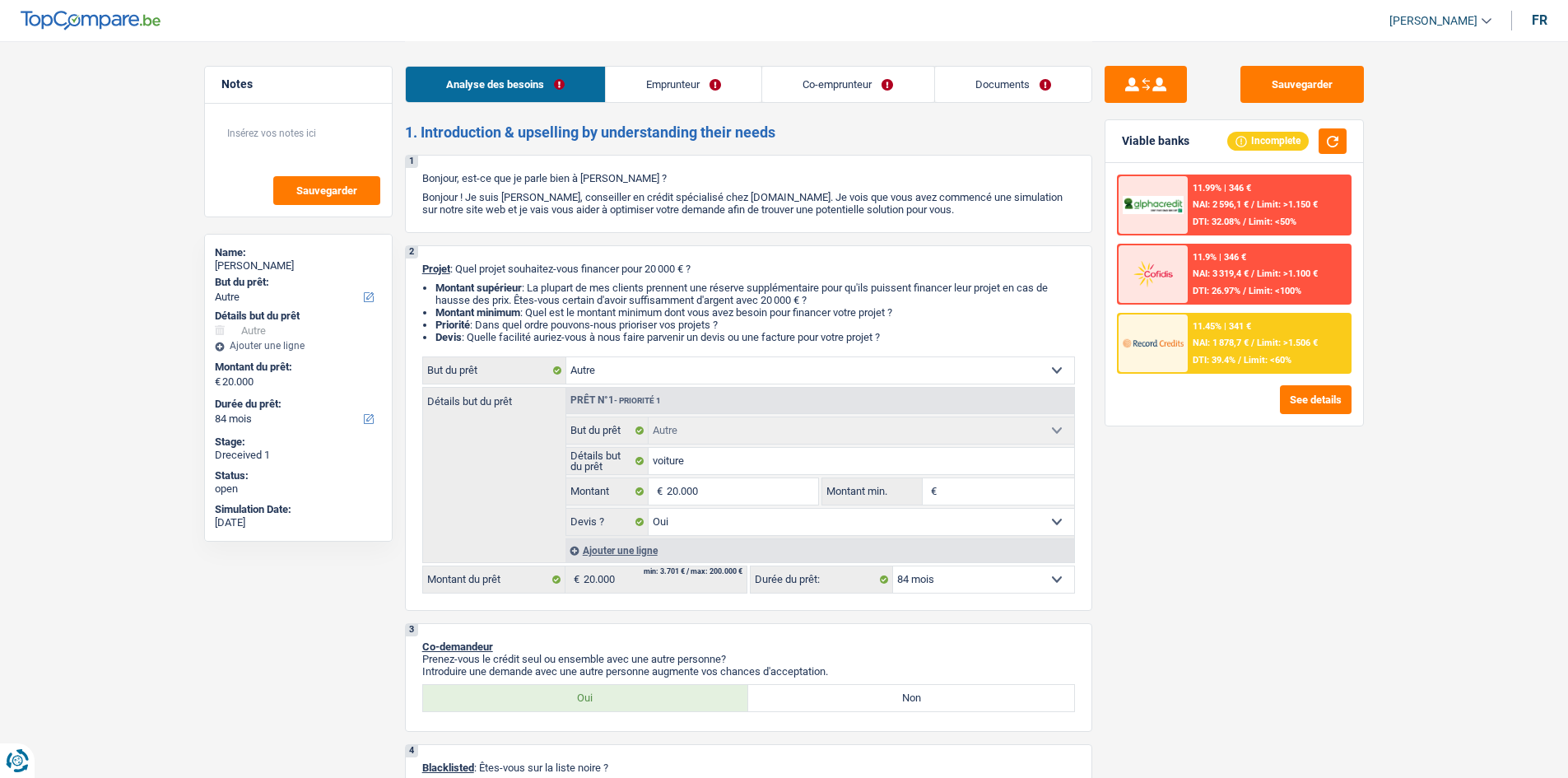
click at [564, 86] on link "Emprunteur" at bounding box center [683, 84] width 155 height 36
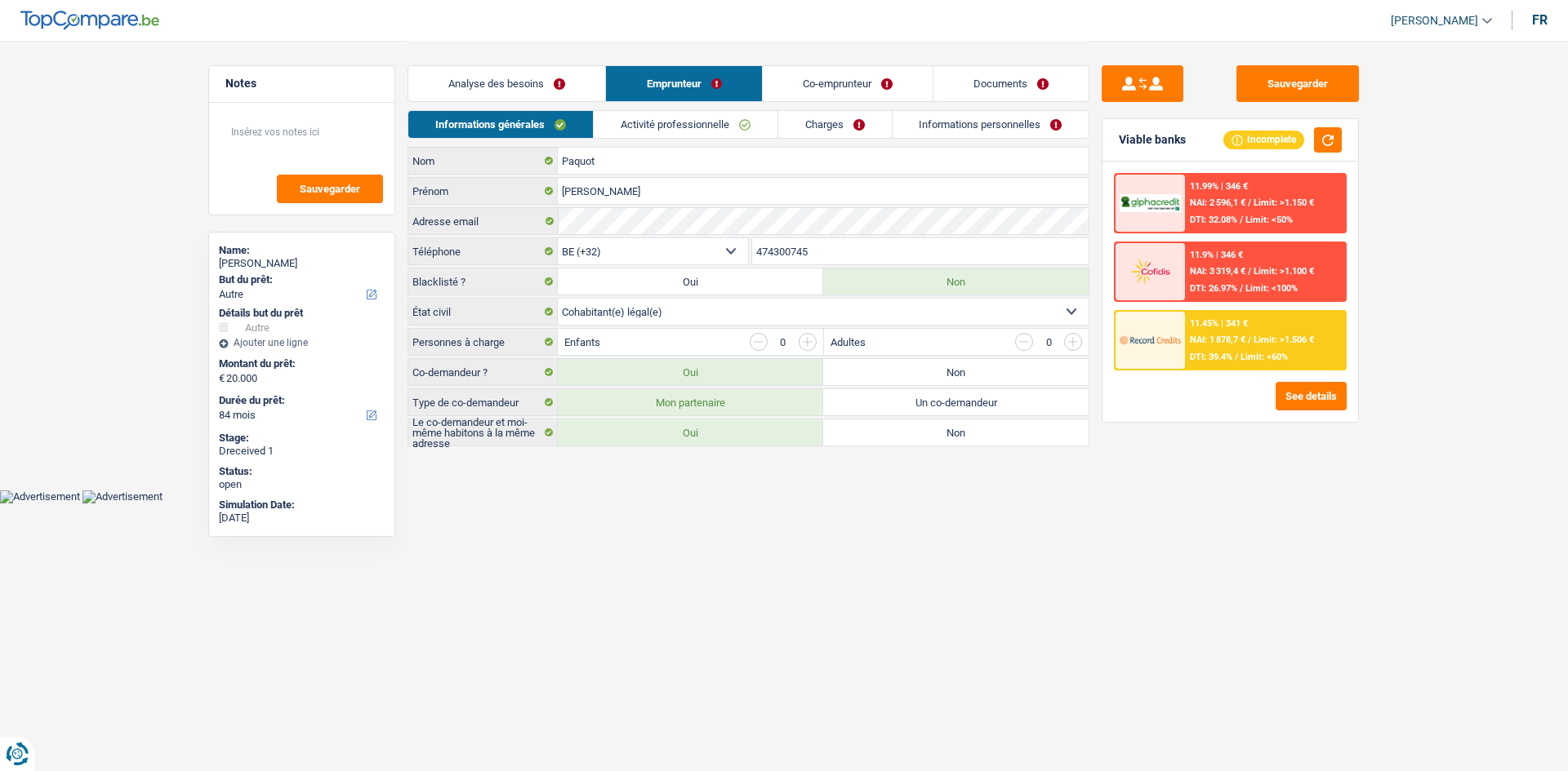
click at [559, 112] on link "Activité professionnelle" at bounding box center [685, 125] width 184 height 27
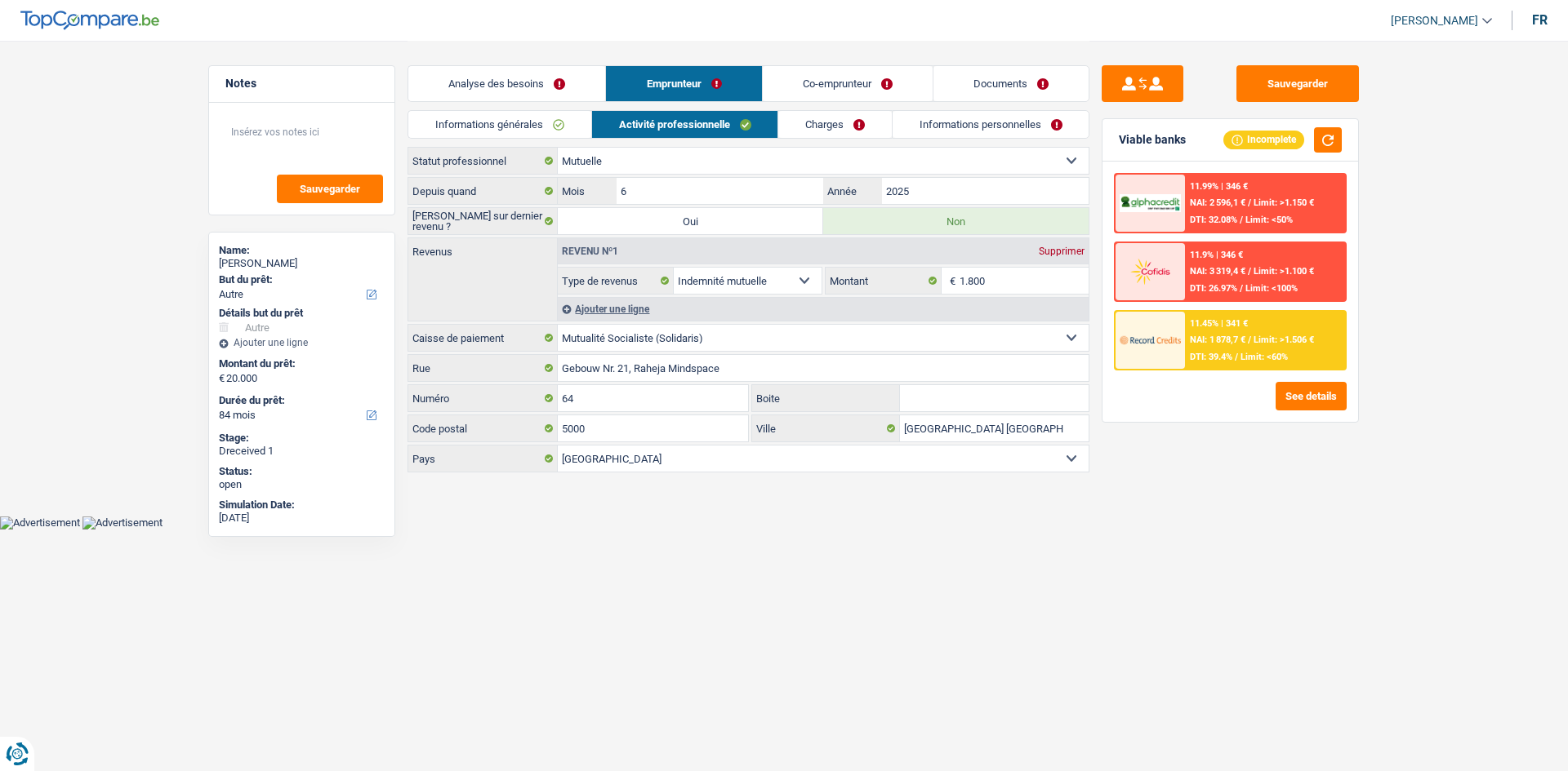
click at [559, 78] on link "Co-emprunteur" at bounding box center [847, 83] width 169 height 35
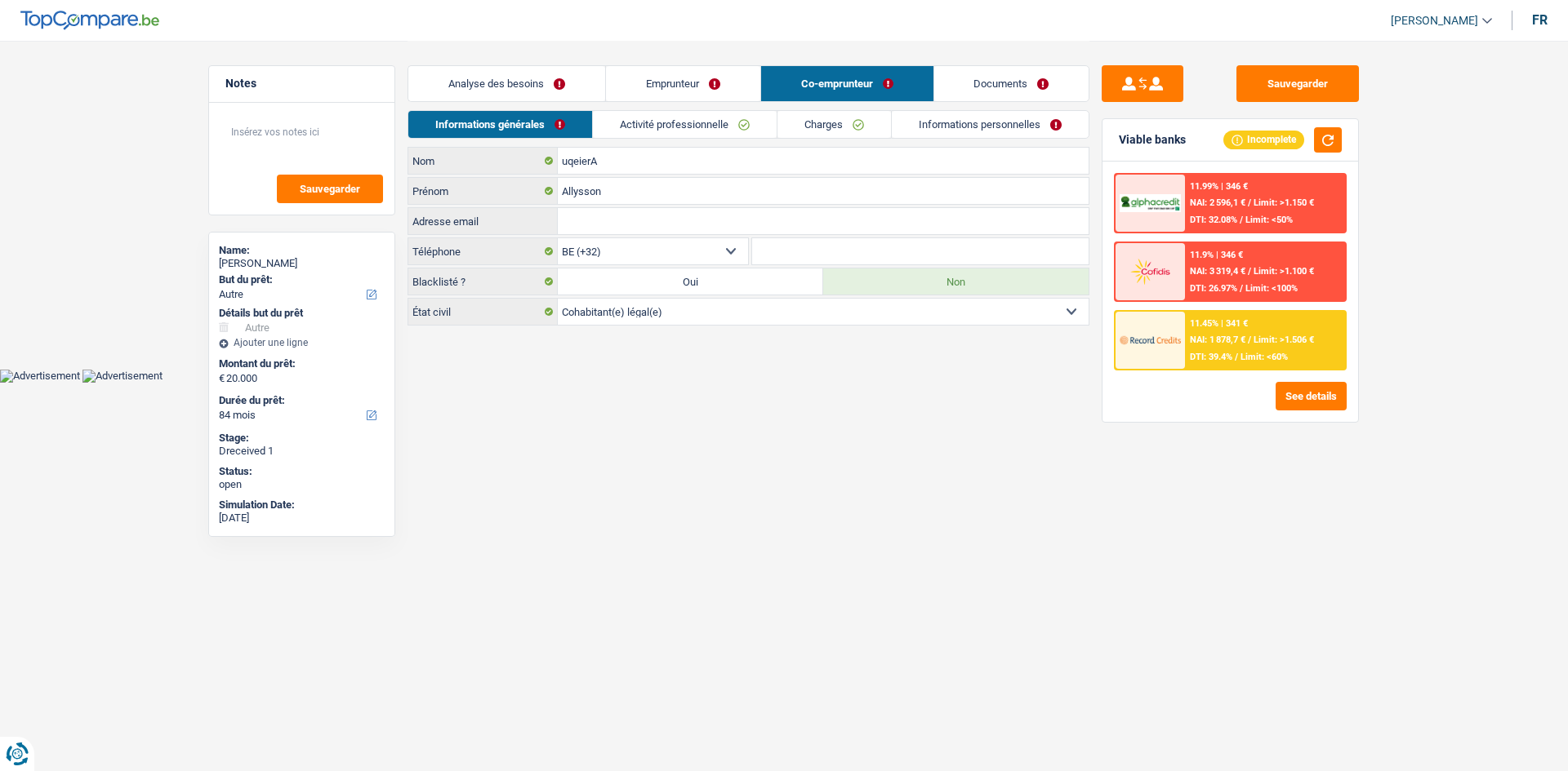
click at [559, 120] on link "Activité professionnelle" at bounding box center [684, 125] width 184 height 27
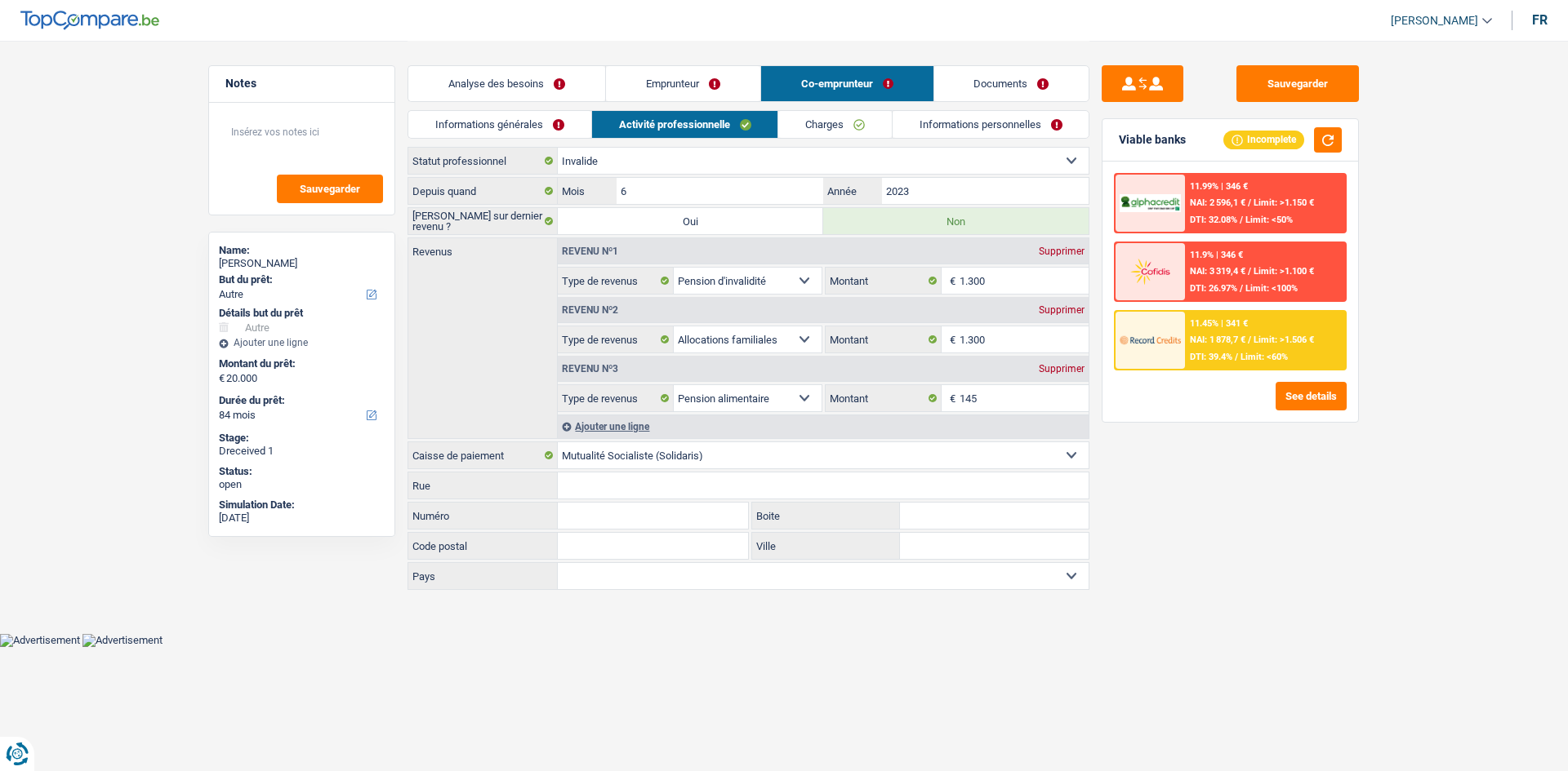
click at [559, 86] on link "Documents" at bounding box center [1011, 83] width 155 height 35
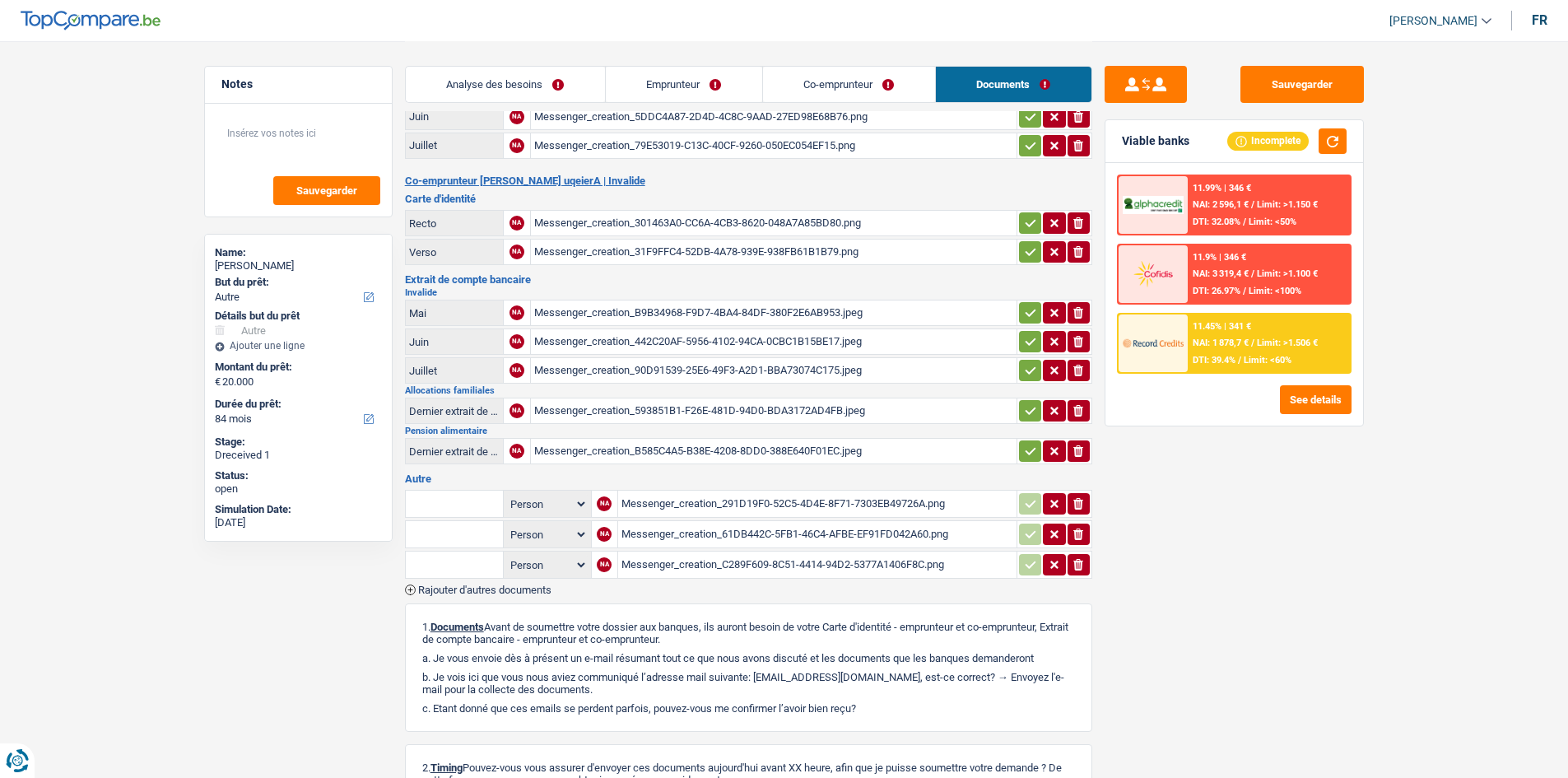
scroll to position [247, 0]
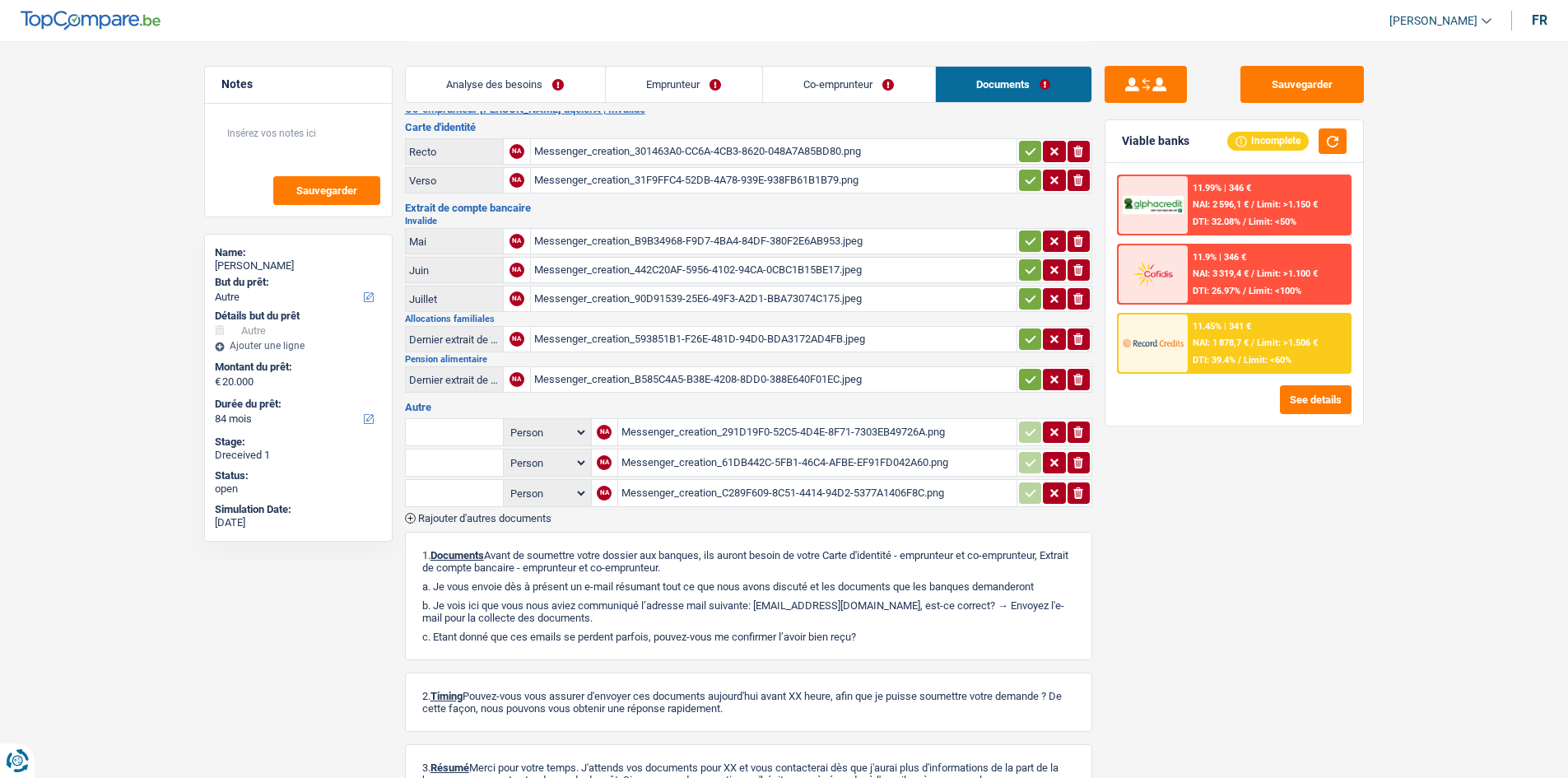
click at [564, 237] on div "Messenger_creation_B9B34968-F9D7-4BA4-84DF-380F2E6AB953.jpeg" at bounding box center [774, 240] width 479 height 25
click at [564, 287] on div "Messenger_creation_C289F609-8C51-4414-94D2-5377A1406F8C.png" at bounding box center [817, 493] width 392 height 25
click at [564, 287] on div "Messenger_creation_61DB442C-5FB1-46C4-AFBE-EF91FD042A60.png" at bounding box center [817, 463] width 392 height 25
click at [564, 287] on div "Messenger_creation_291D19F0-52C5-4D4E-8F71-7303EB49726A.png" at bounding box center [817, 432] width 392 height 25
click at [564, 80] on link "Emprunteur" at bounding box center [683, 84] width 156 height 36
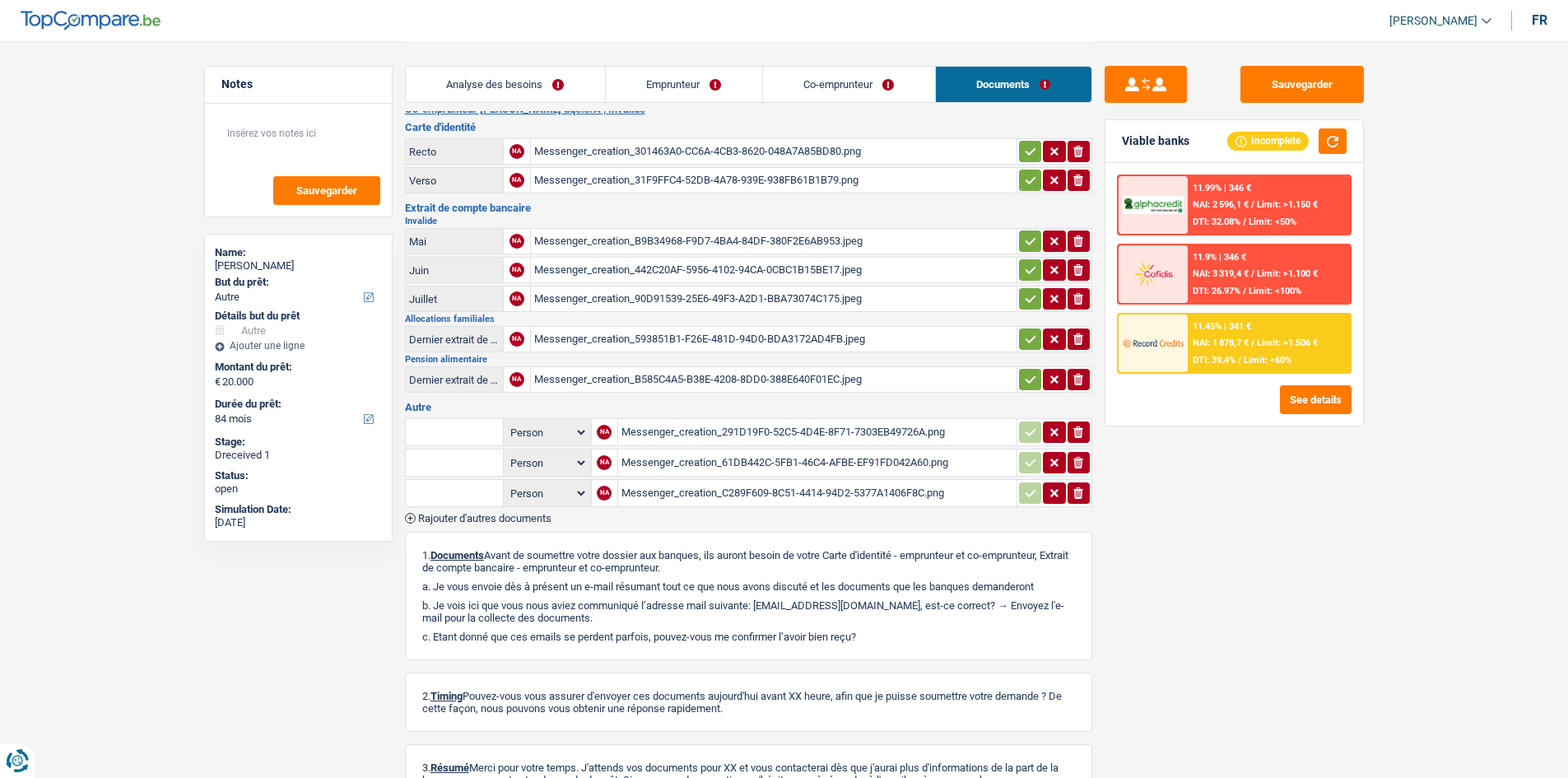
scroll to position [0, 0]
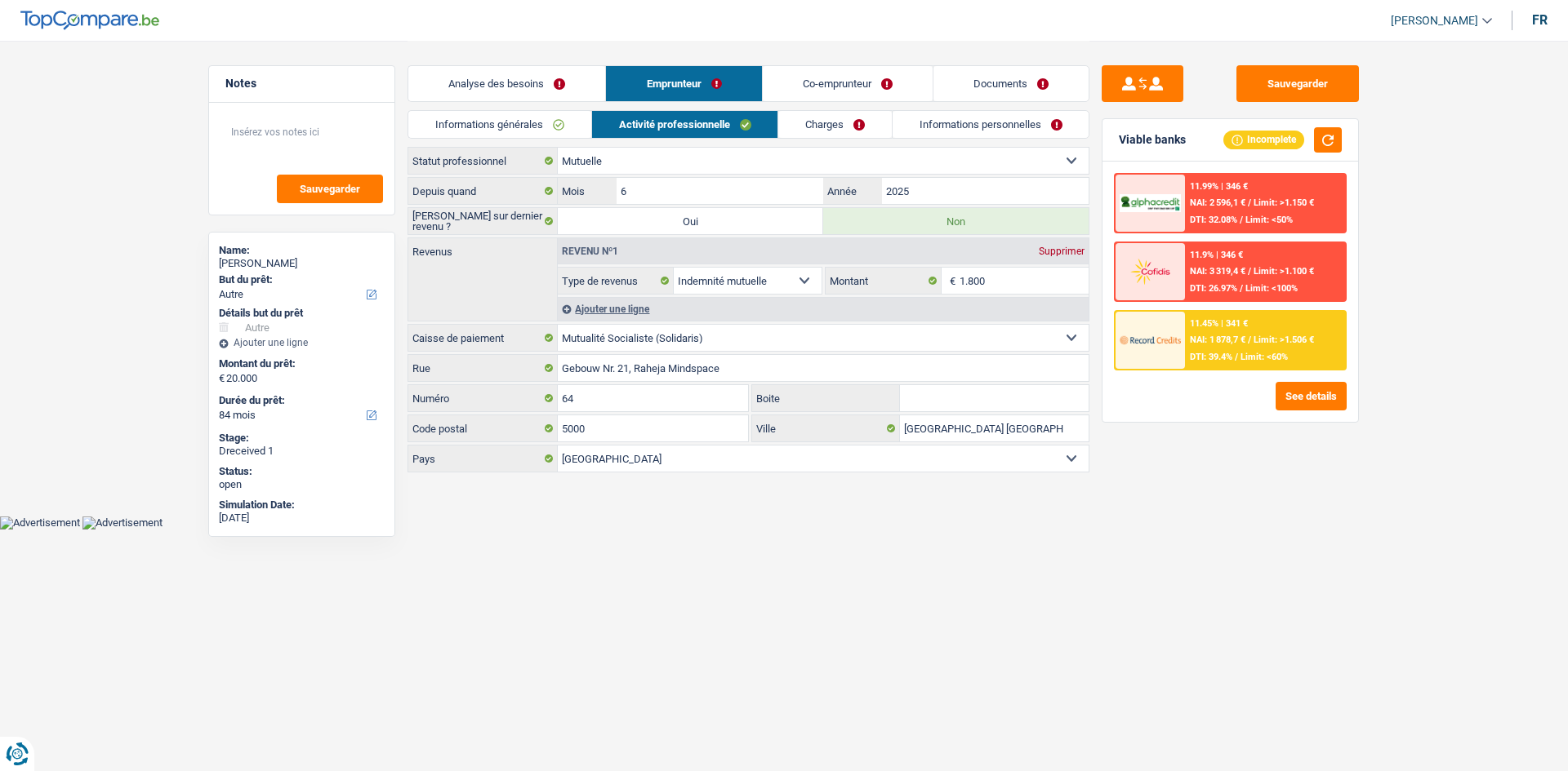
click at [559, 118] on link "Activité professionnelle" at bounding box center [684, 125] width 186 height 27
click at [559, 187] on input "6" at bounding box center [720, 190] width 207 height 26
click at [559, 82] on link "Documents" at bounding box center [1011, 83] width 155 height 35
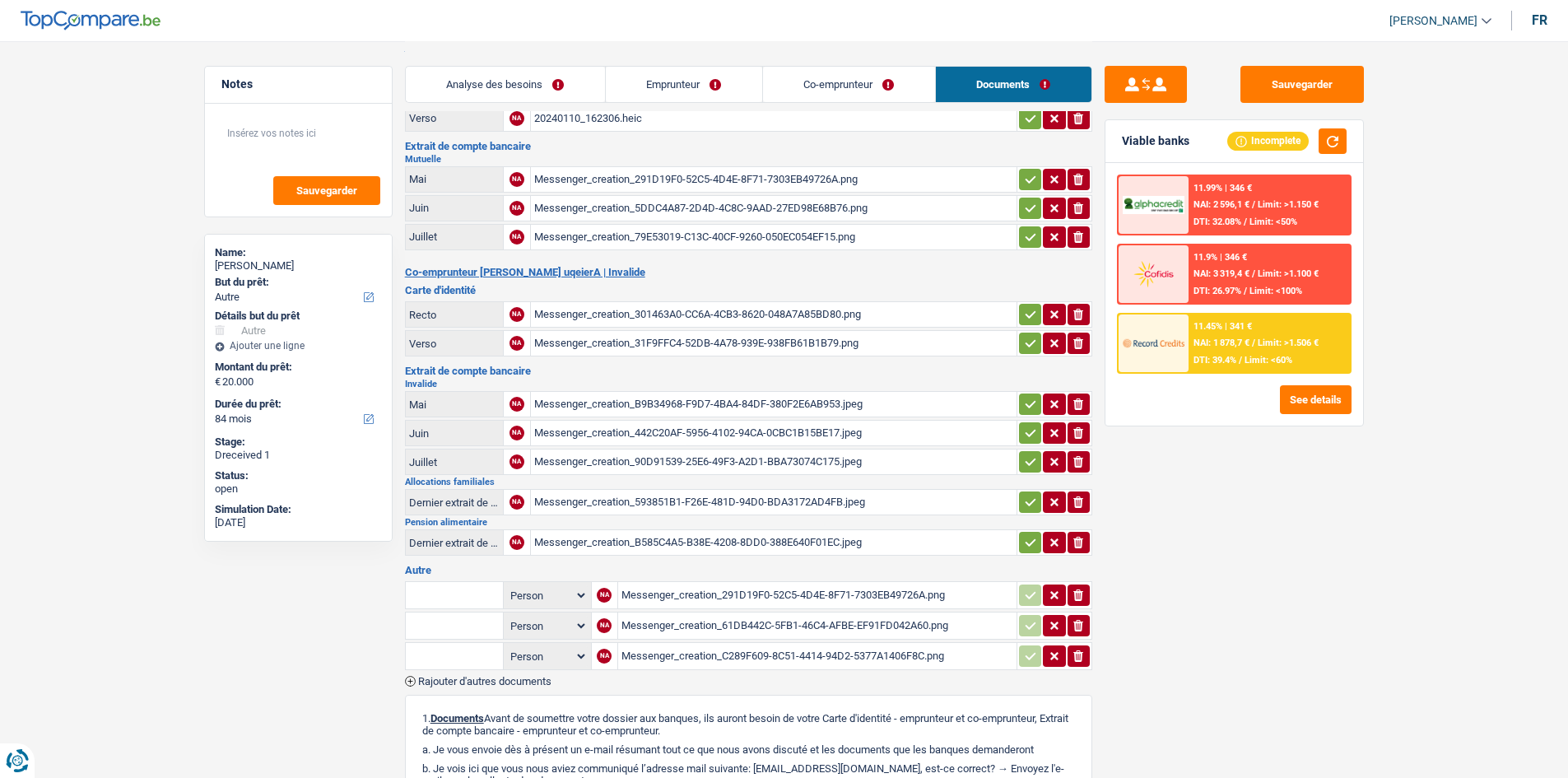
scroll to position [247, 0]
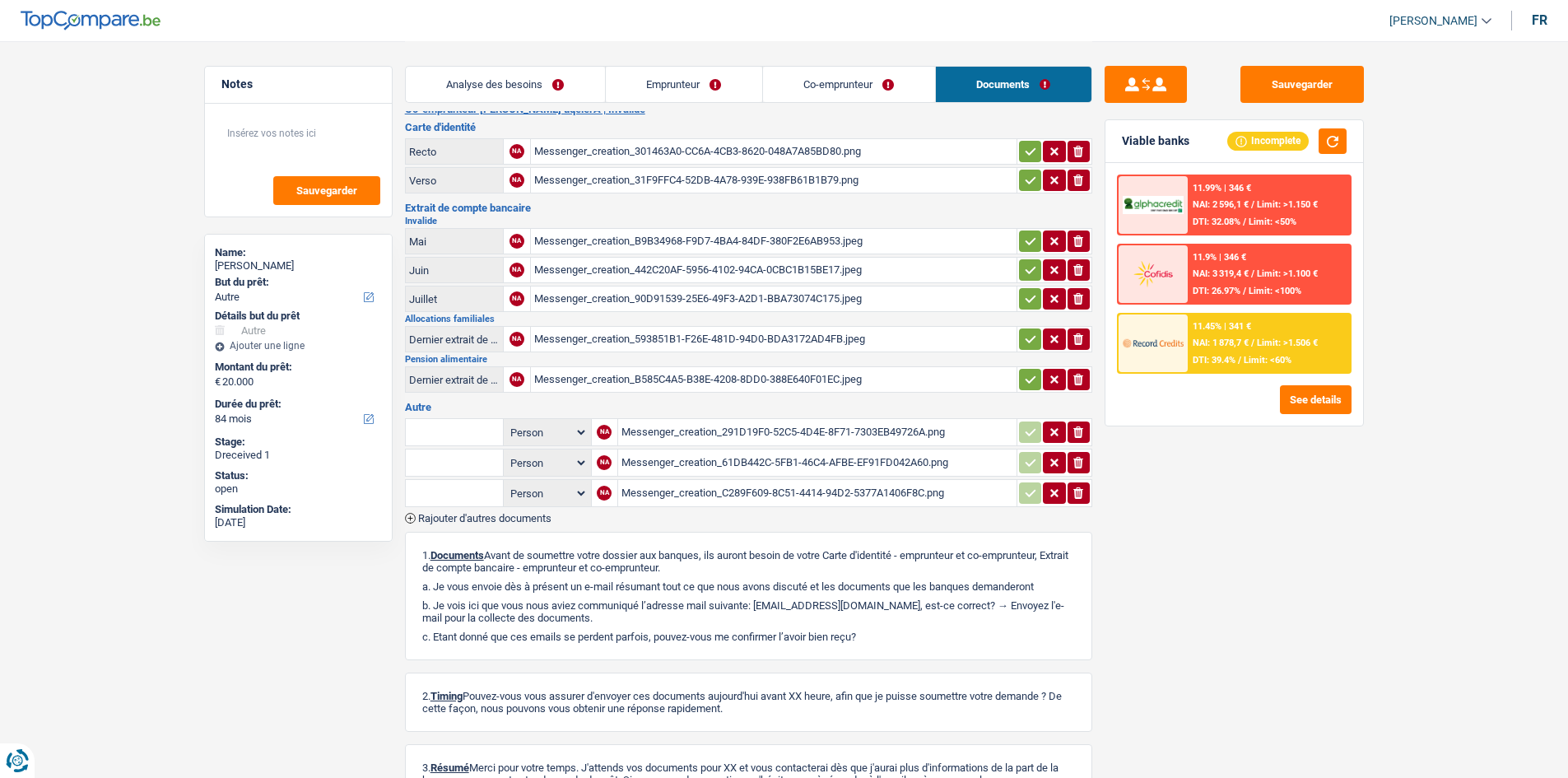
click at [564, 240] on div "Messenger_creation_B9B34968-F9D7-4BA4-84DF-380F2E6AB953.jpeg" at bounding box center [774, 240] width 479 height 25
click at [564, 287] on div "Messenger_creation_90D91539-25E6-49F3-A2D1-BBA73074C175.jpeg" at bounding box center [774, 299] width 479 height 25
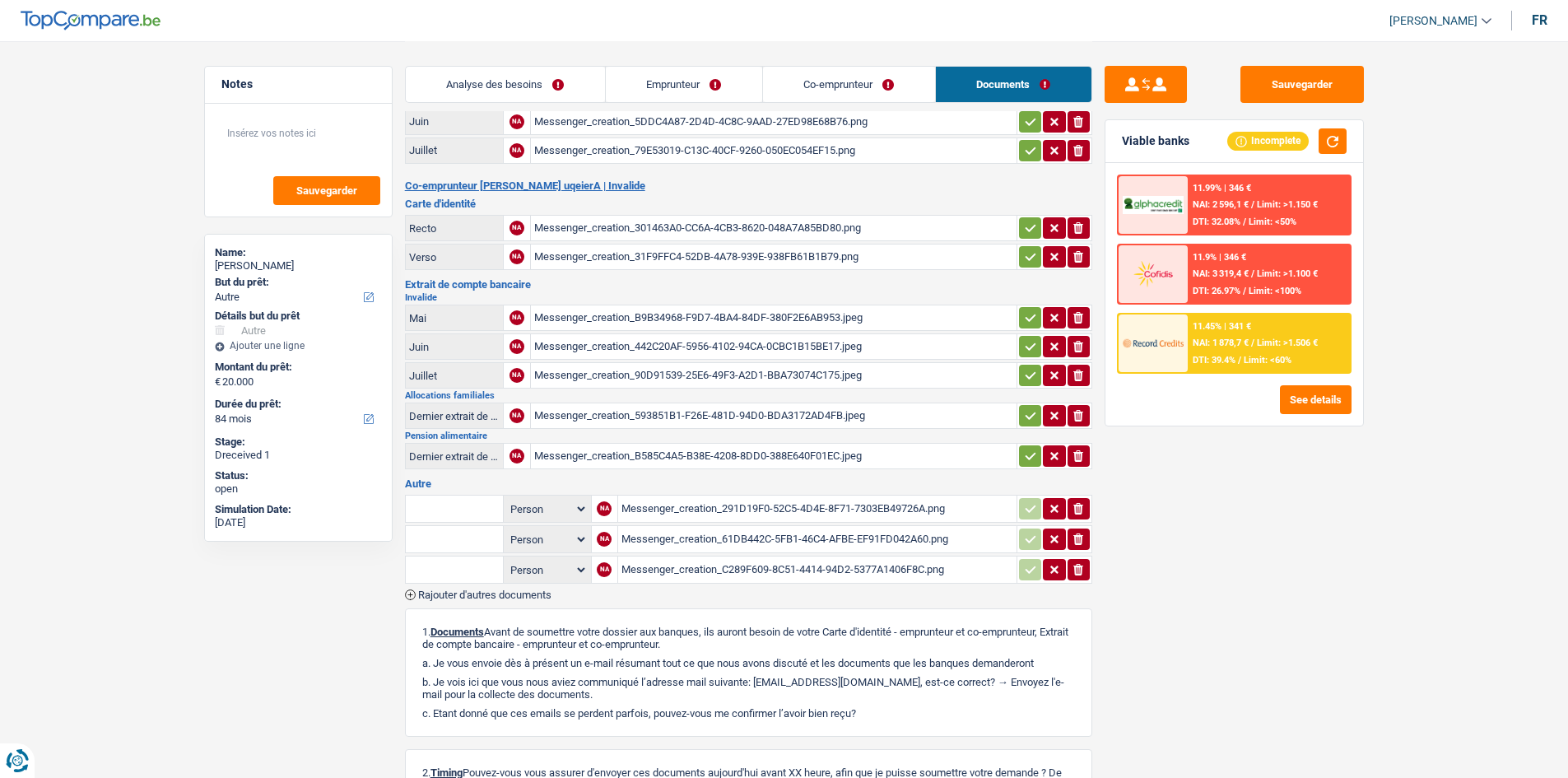
scroll to position [82, 0]
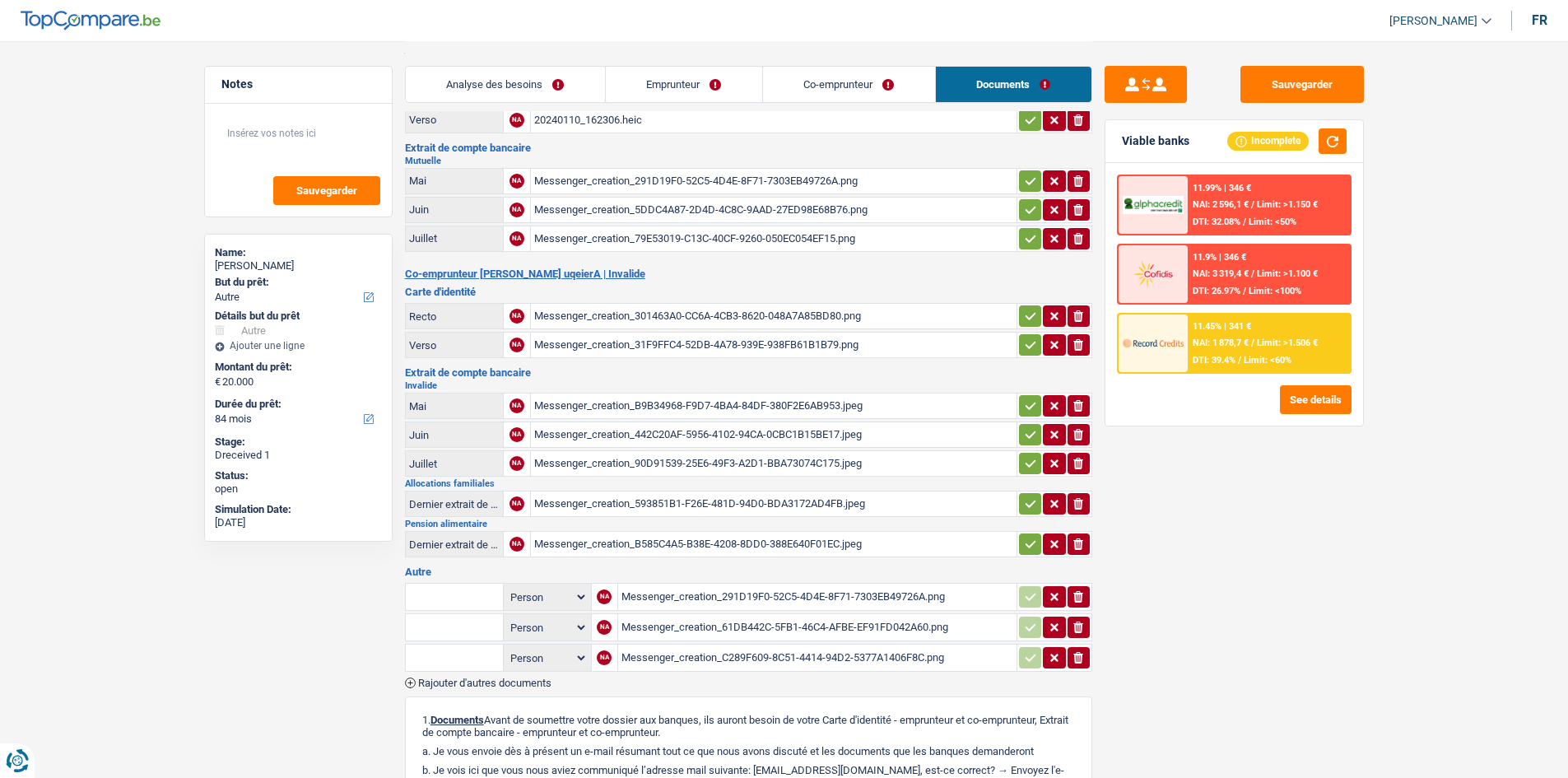
click at [564, 242] on div "Messenger_creation_79E53019-C13C-40CF-9260-050EC054EF15.png" at bounding box center [774, 239] width 479 height 25
click at [564, 212] on div "Messenger_creation_5DDC4A87-2D4D-4C8C-9AAD-27ED98E68B76.png" at bounding box center [774, 209] width 479 height 25
click at [564, 179] on div "Messenger_creation_291D19F0-52C5-4D4E-8F71-7303EB49726A.png" at bounding box center [774, 181] width 479 height 25
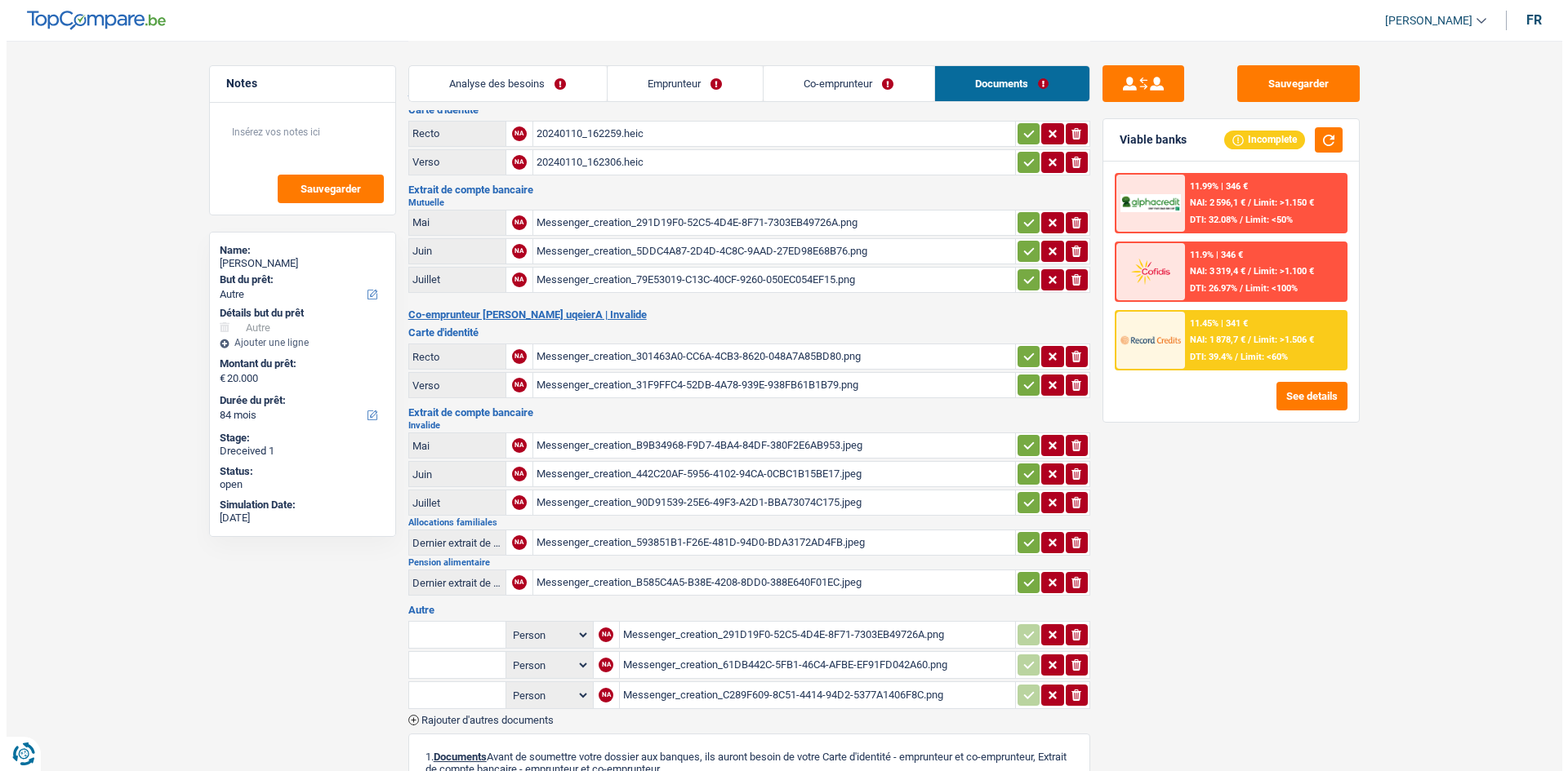
scroll to position [0, 0]
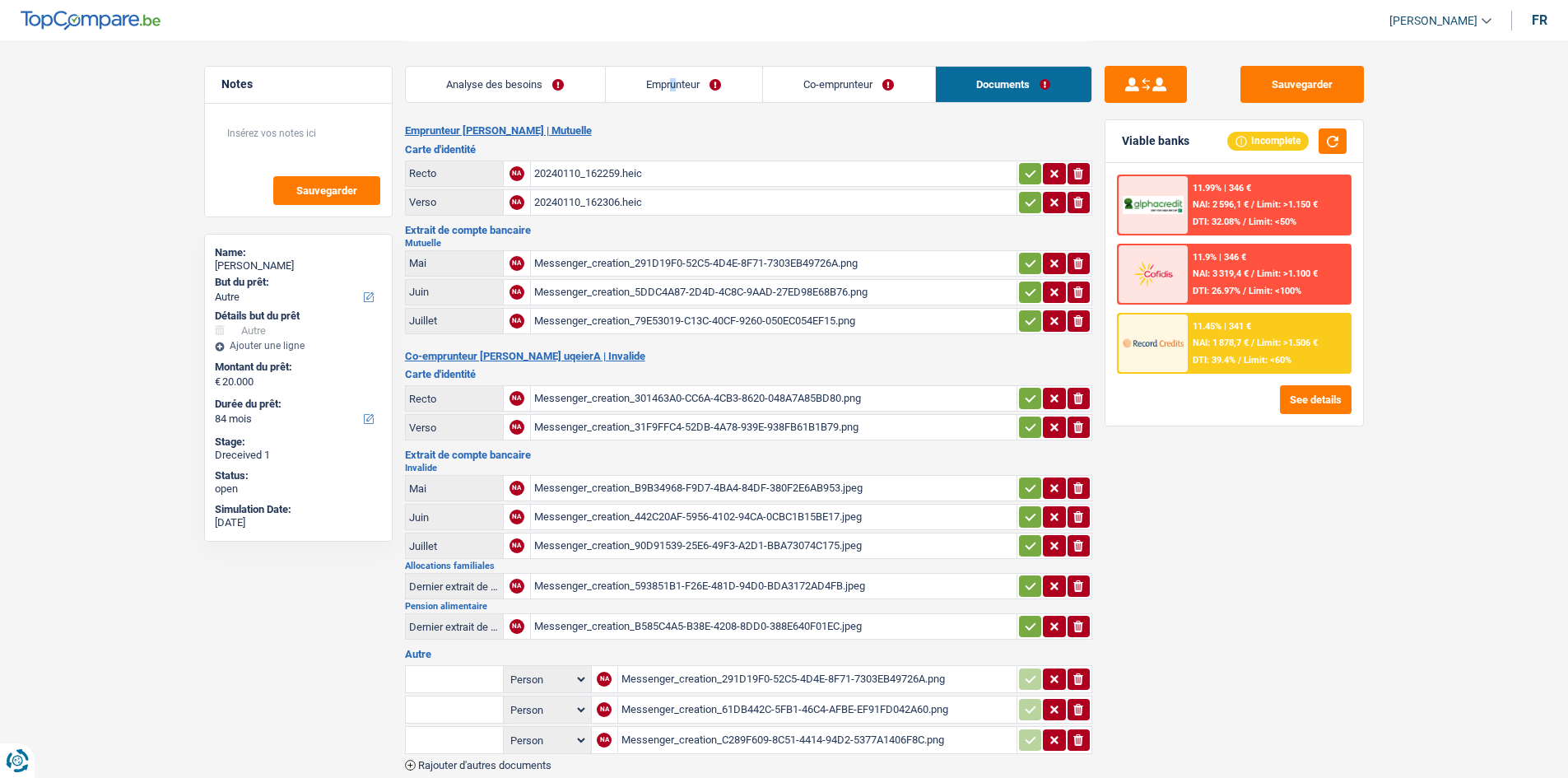
click at [564, 66] on li "Emprunteur" at bounding box center [683, 84] width 157 height 37
click at [564, 84] on link "Emprunteur" at bounding box center [683, 84] width 156 height 36
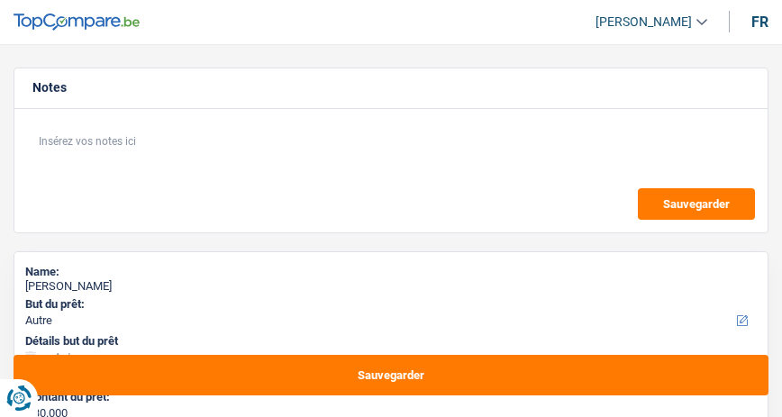
select select "other"
select select "120"
select select "other"
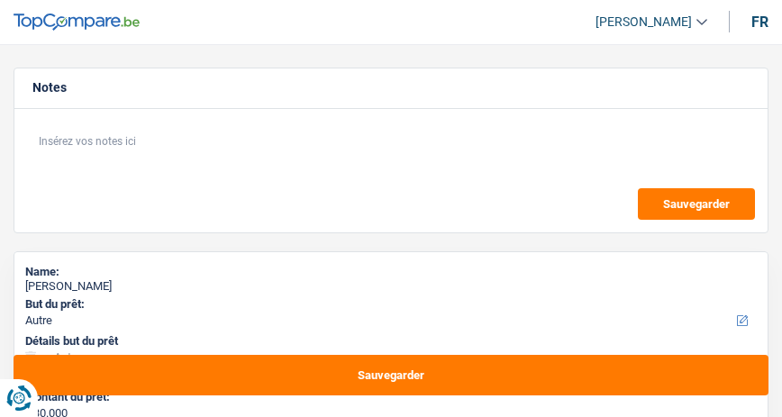
select select "120"
select select "independent"
select select "familyAllowances"
select select "other"
select select "netSalary"
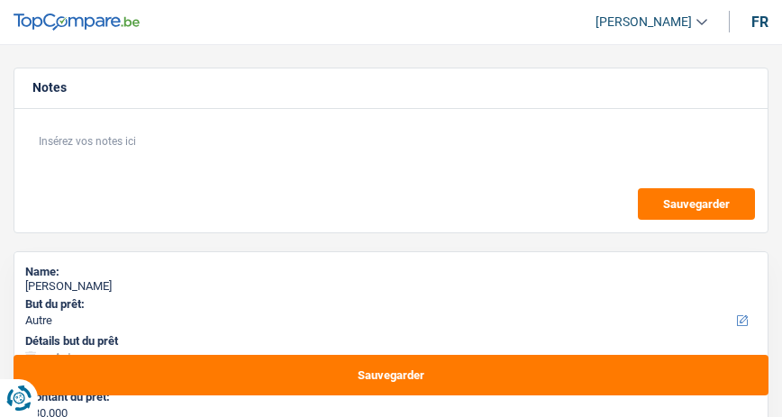
select select "liveWithParents"
select select "personalLoan"
select select "other"
select select "120"
select select "other"
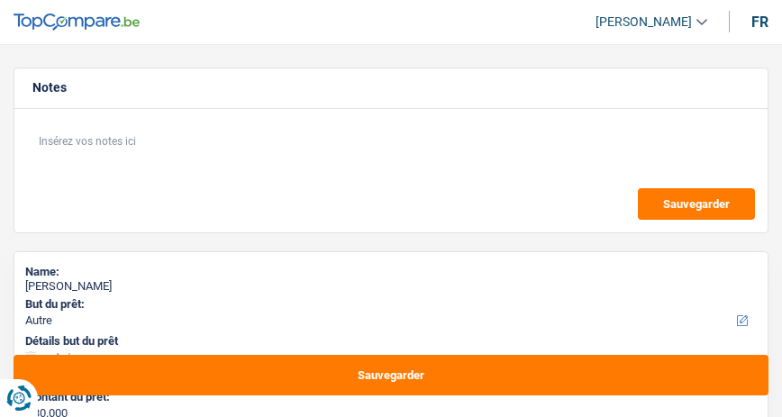
select select "other"
select select "120"
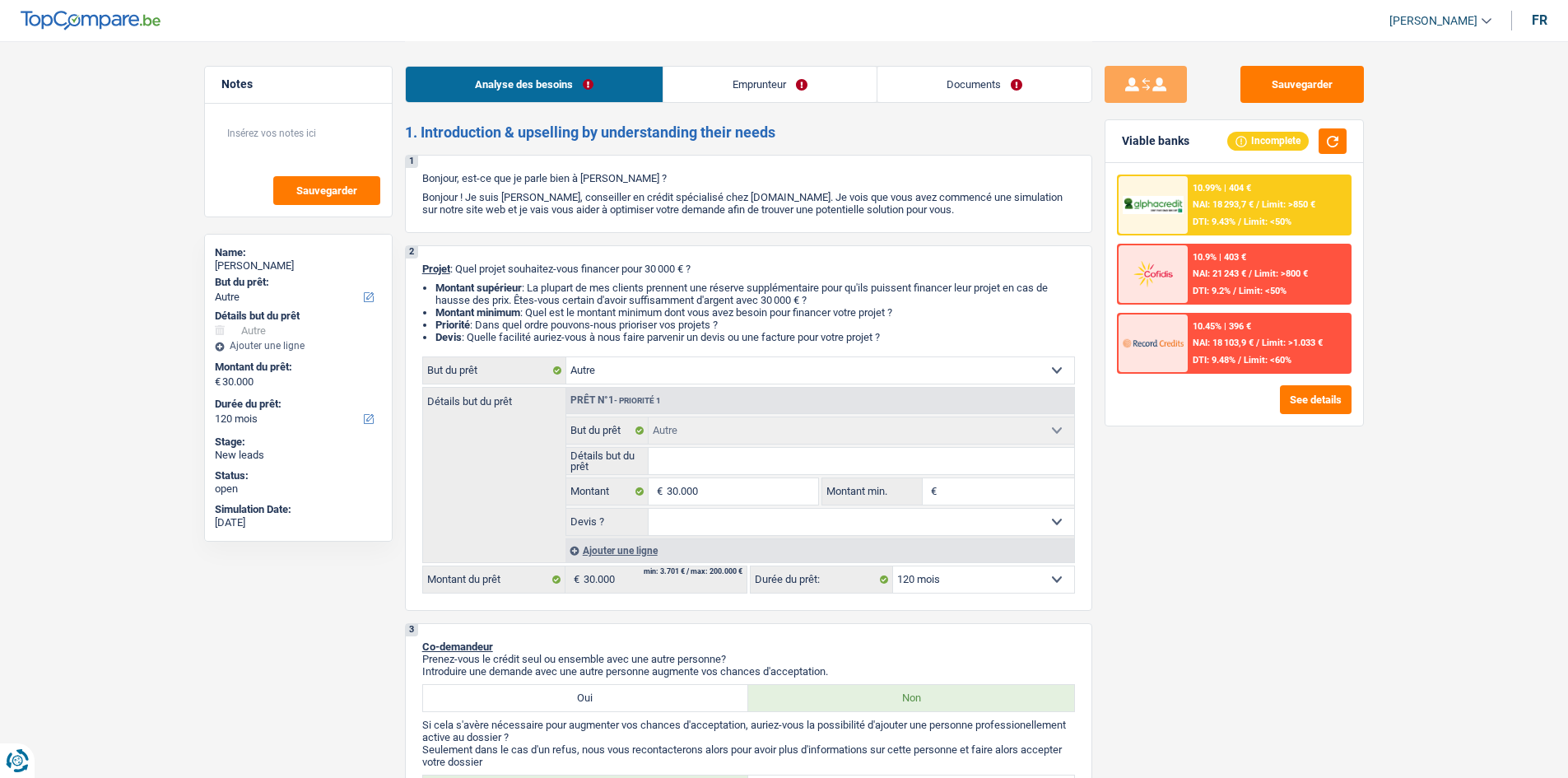
click at [714, 56] on div "Analyse des besoins Emprunteur Documents" at bounding box center [748, 76] width 687 height 70
click at [714, 74] on link "Emprunteur" at bounding box center [769, 84] width 213 height 36
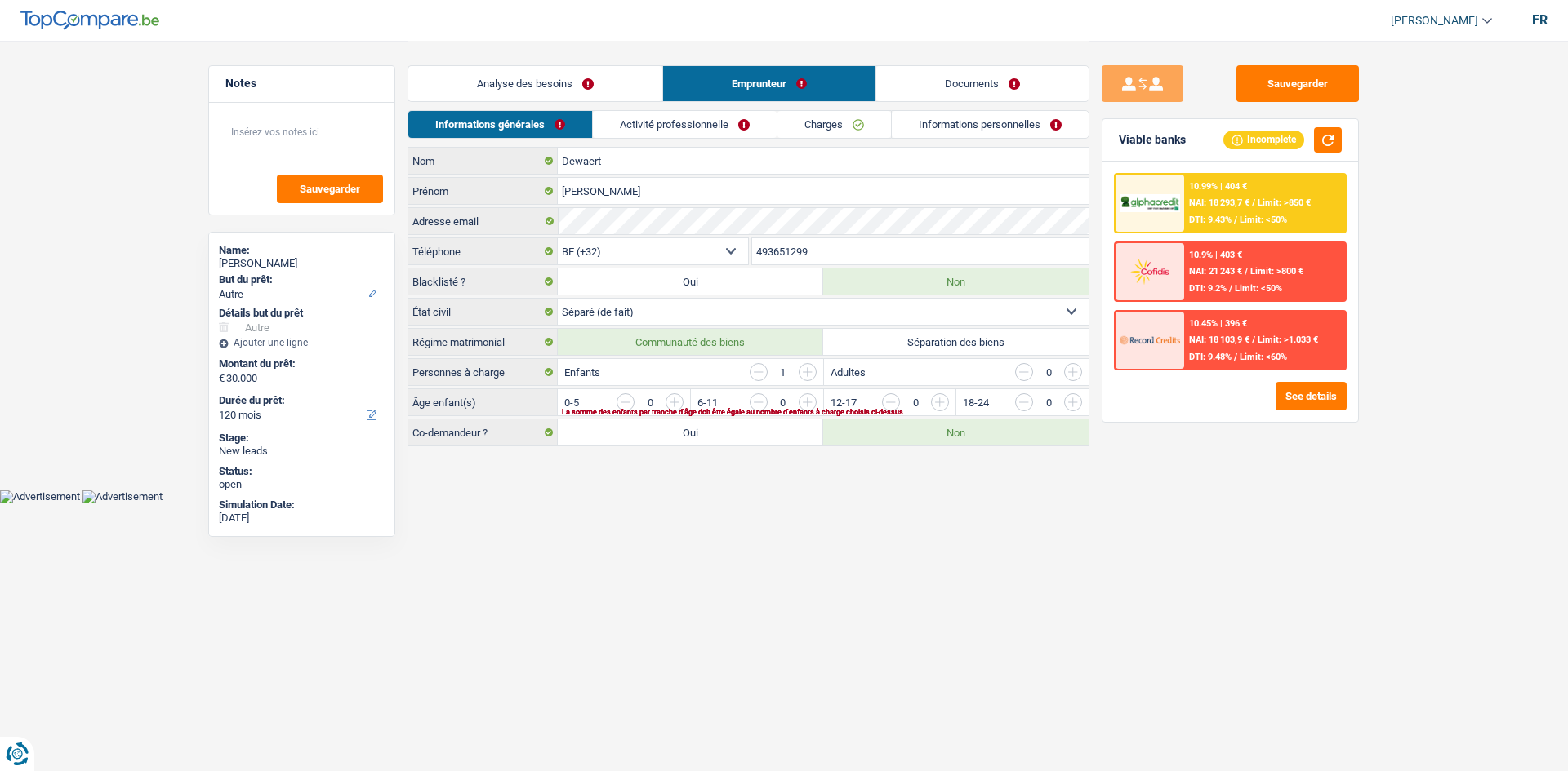
click at [583, 85] on link "Analyse des besoins" at bounding box center [535, 83] width 254 height 35
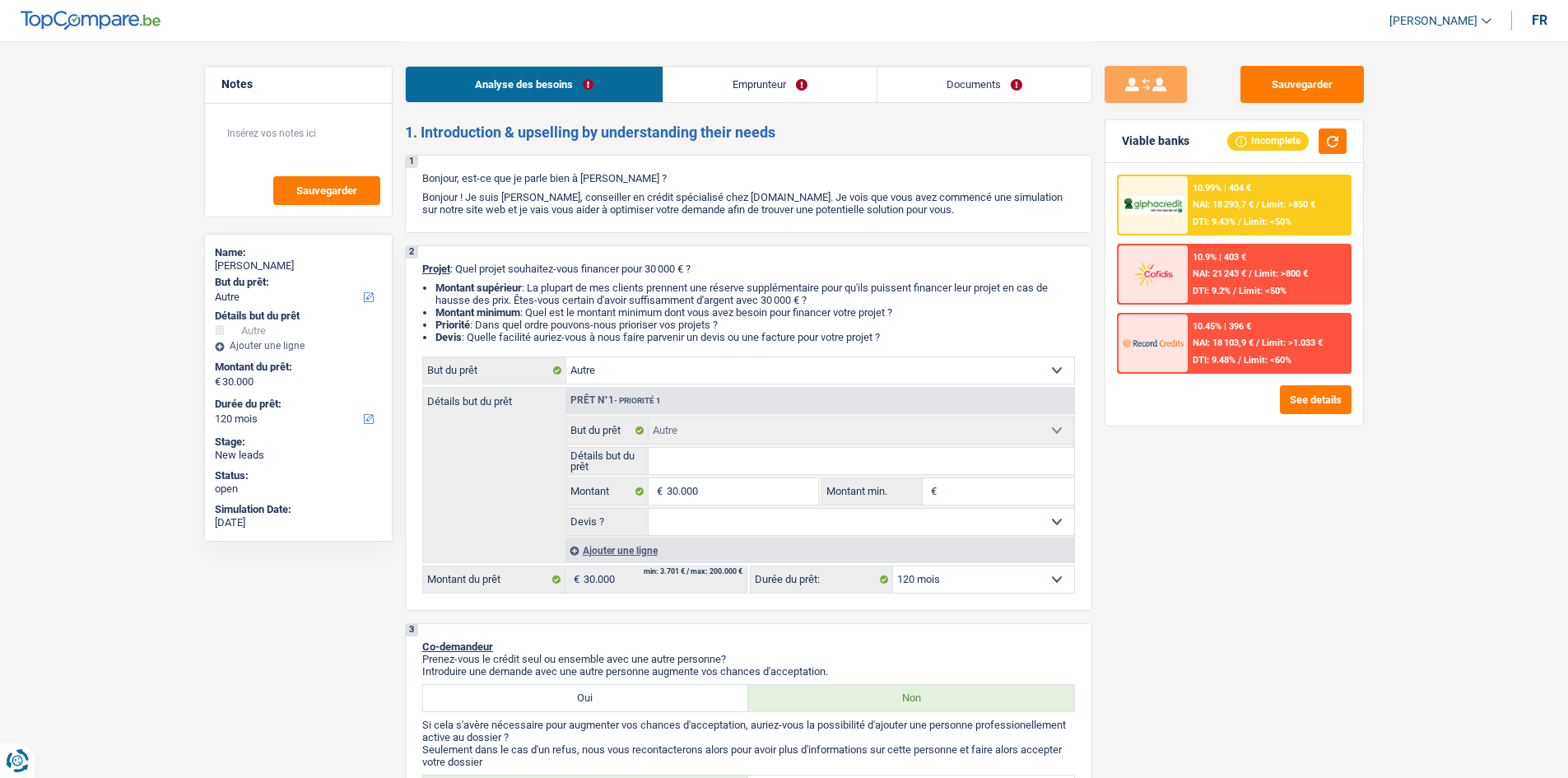
click at [711, 74] on link "Emprunteur" at bounding box center [769, 84] width 213 height 36
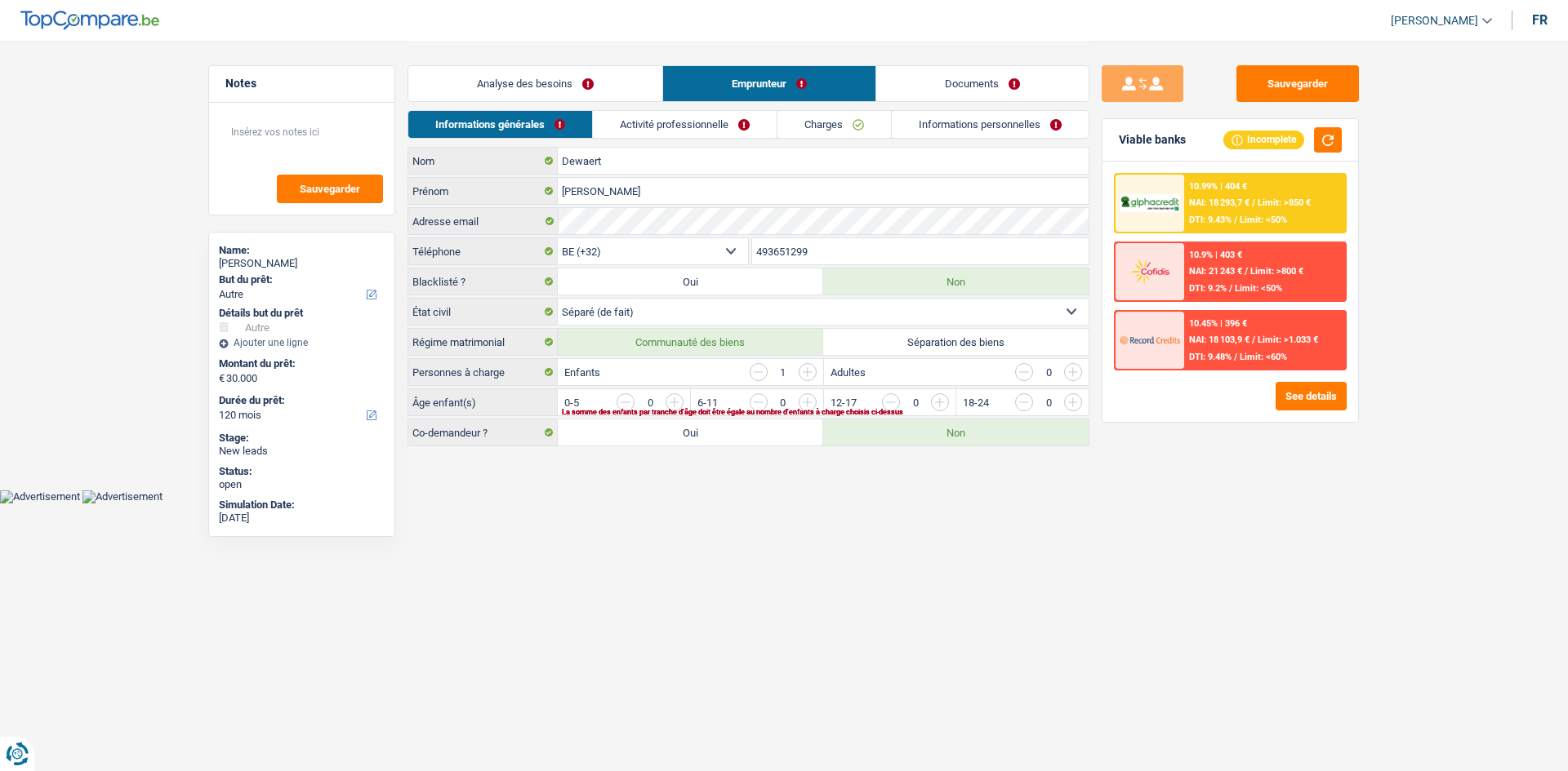
click at [702, 121] on link "Activité professionnelle" at bounding box center [684, 125] width 184 height 27
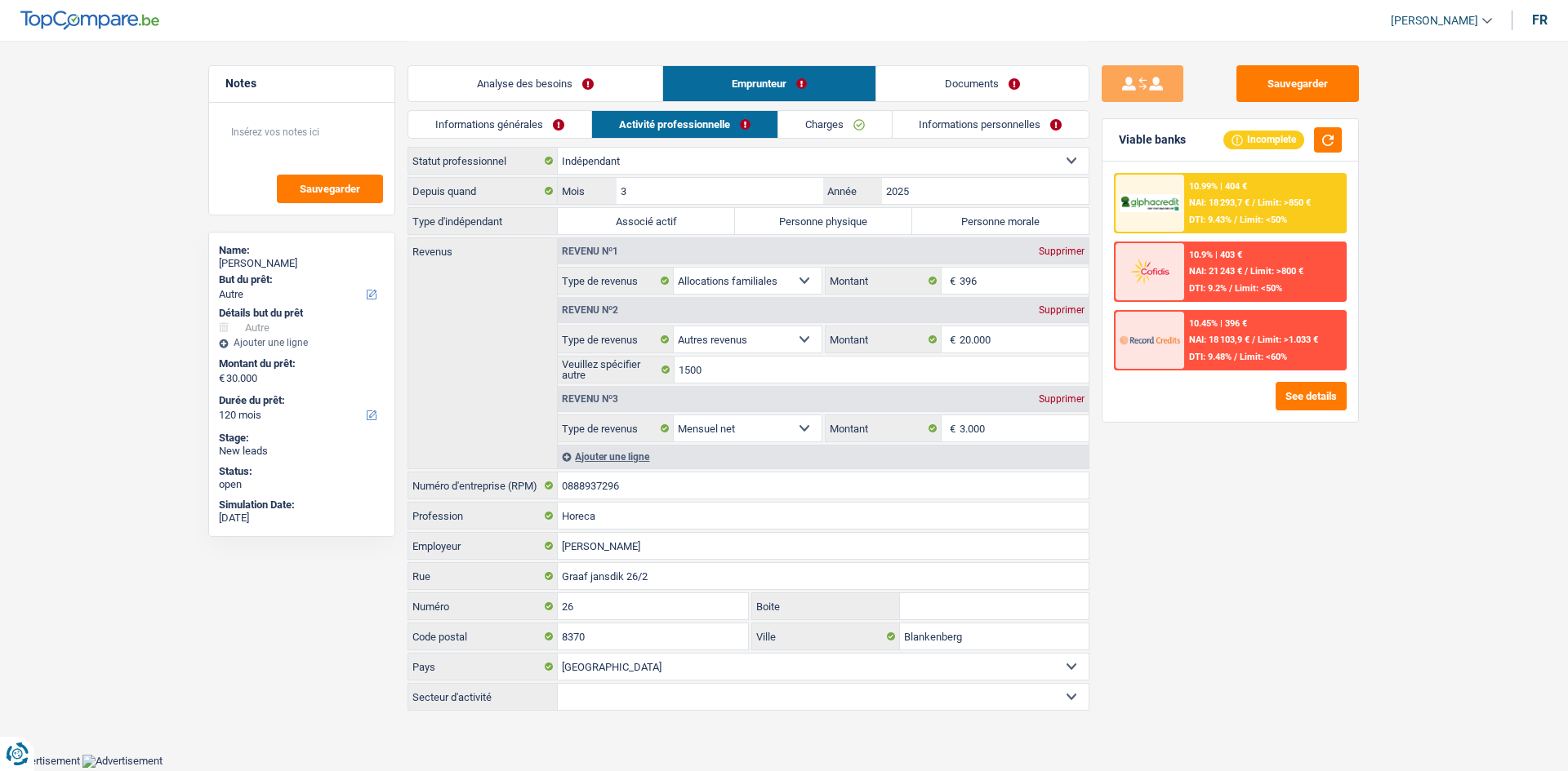
click at [541, 83] on link "Analyse des besoins" at bounding box center [535, 83] width 254 height 35
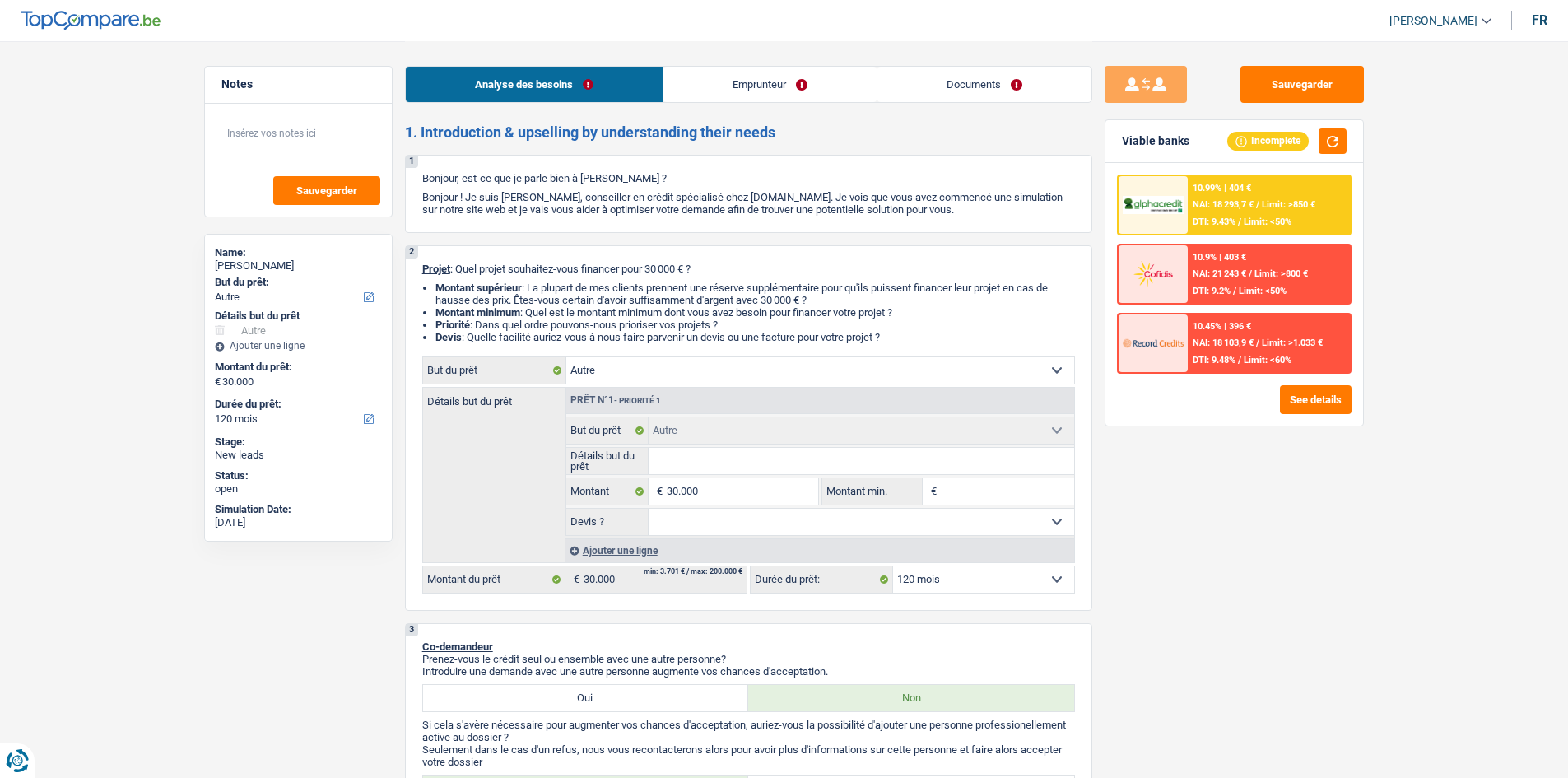
click at [714, 69] on link "Emprunteur" at bounding box center [769, 84] width 213 height 36
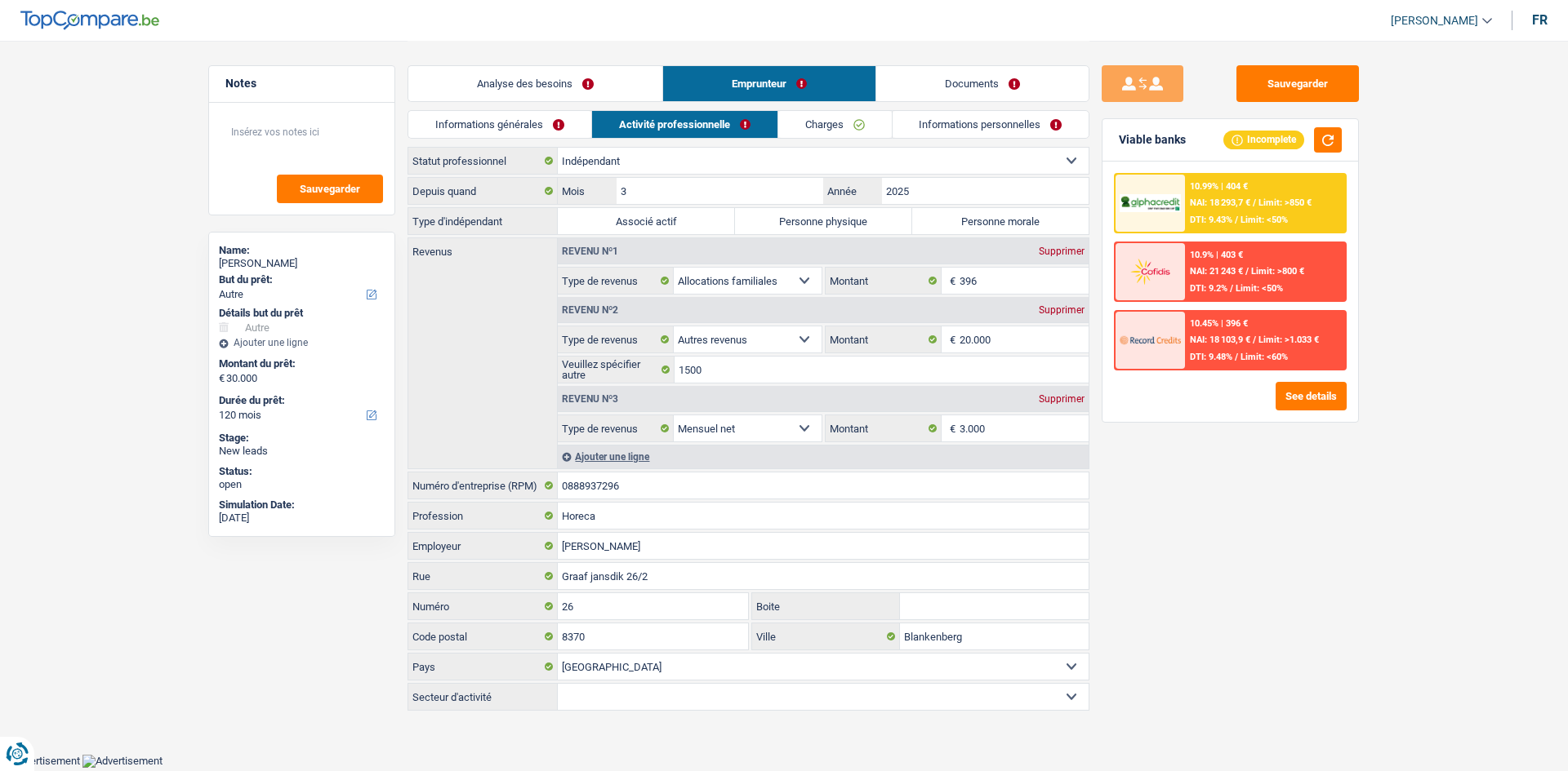
click at [555, 93] on link "Analyse des besoins" at bounding box center [535, 83] width 254 height 35
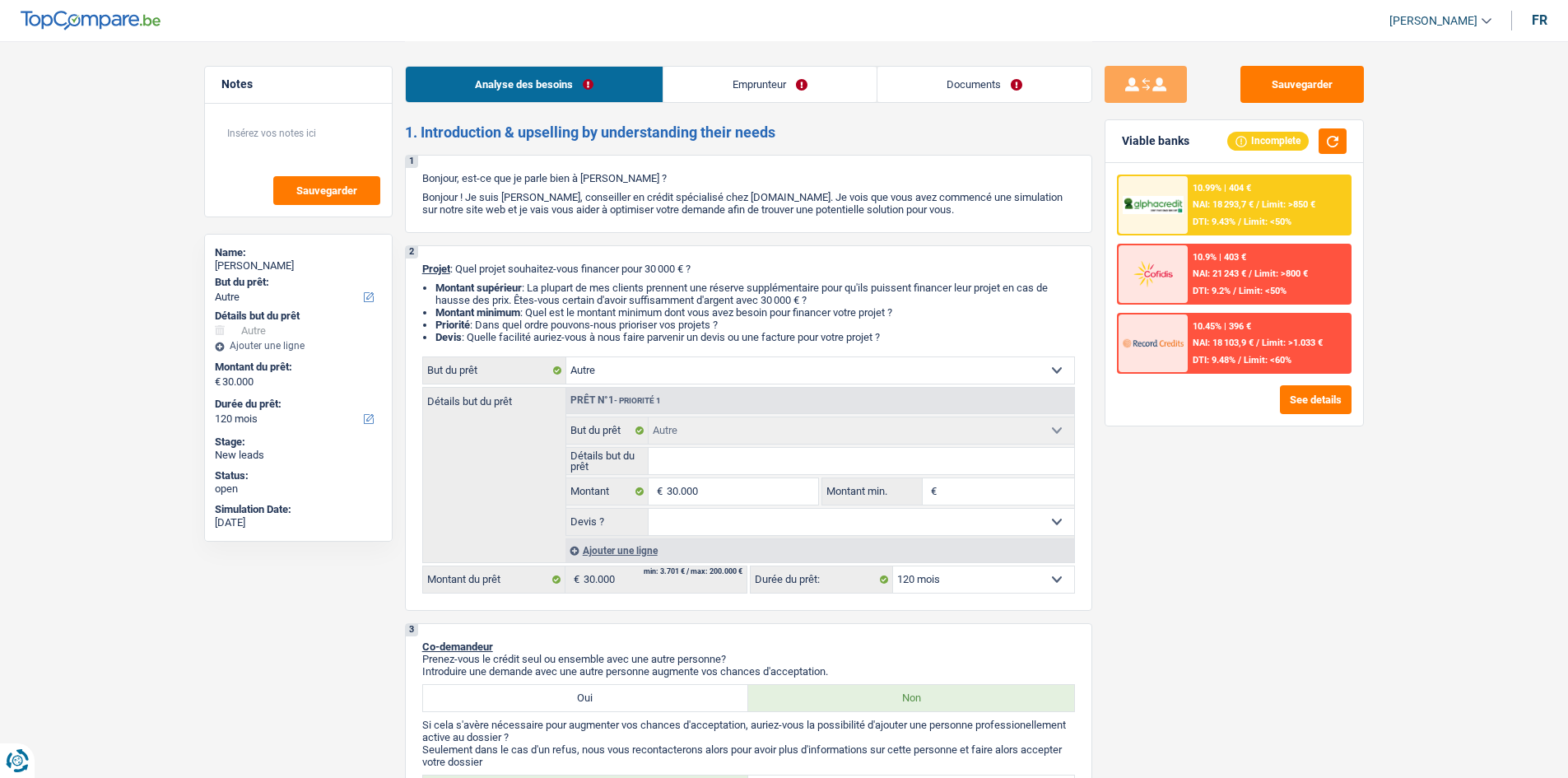
click at [707, 56] on div "Analyse des besoins Emprunteur Documents" at bounding box center [748, 76] width 687 height 70
click at [703, 91] on link "Emprunteur" at bounding box center [769, 84] width 213 height 36
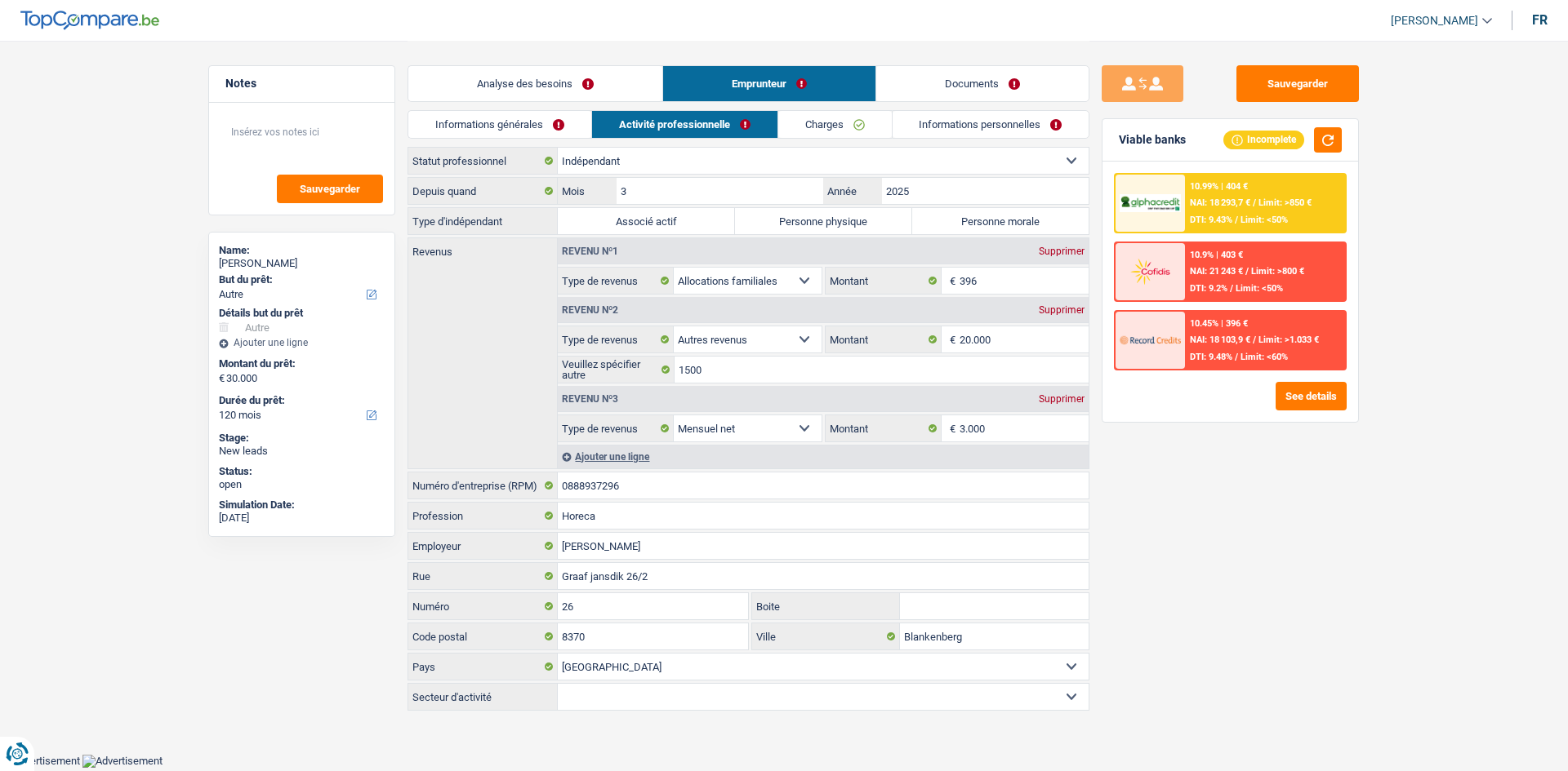
click at [708, 218] on label "Personne physique" at bounding box center [823, 221] width 177 height 26
click at [708, 218] on input "Personne physique" at bounding box center [823, 221] width 177 height 26
radio input "true"
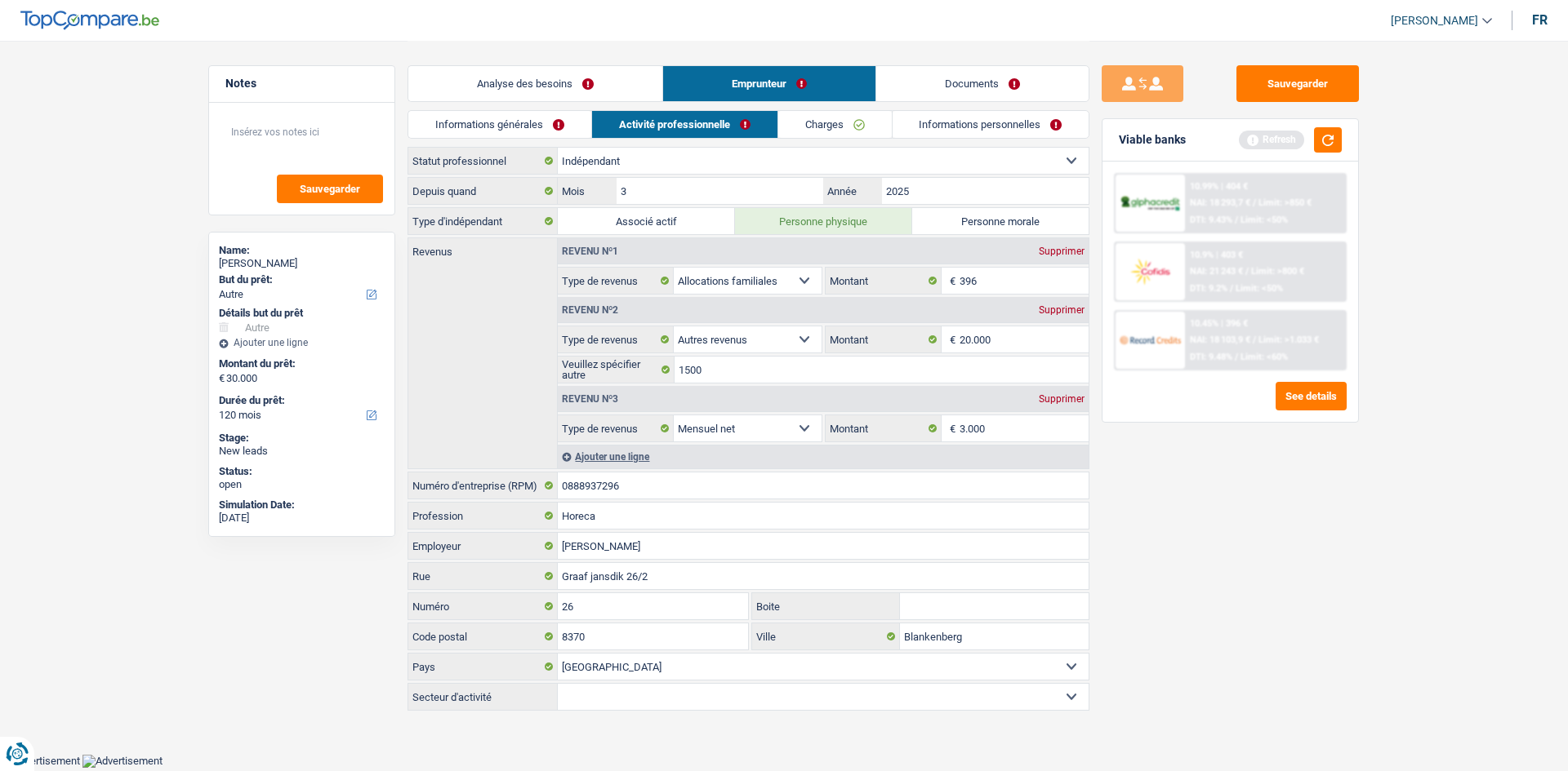
click at [562, 78] on link "Analyse des besoins" at bounding box center [535, 83] width 254 height 35
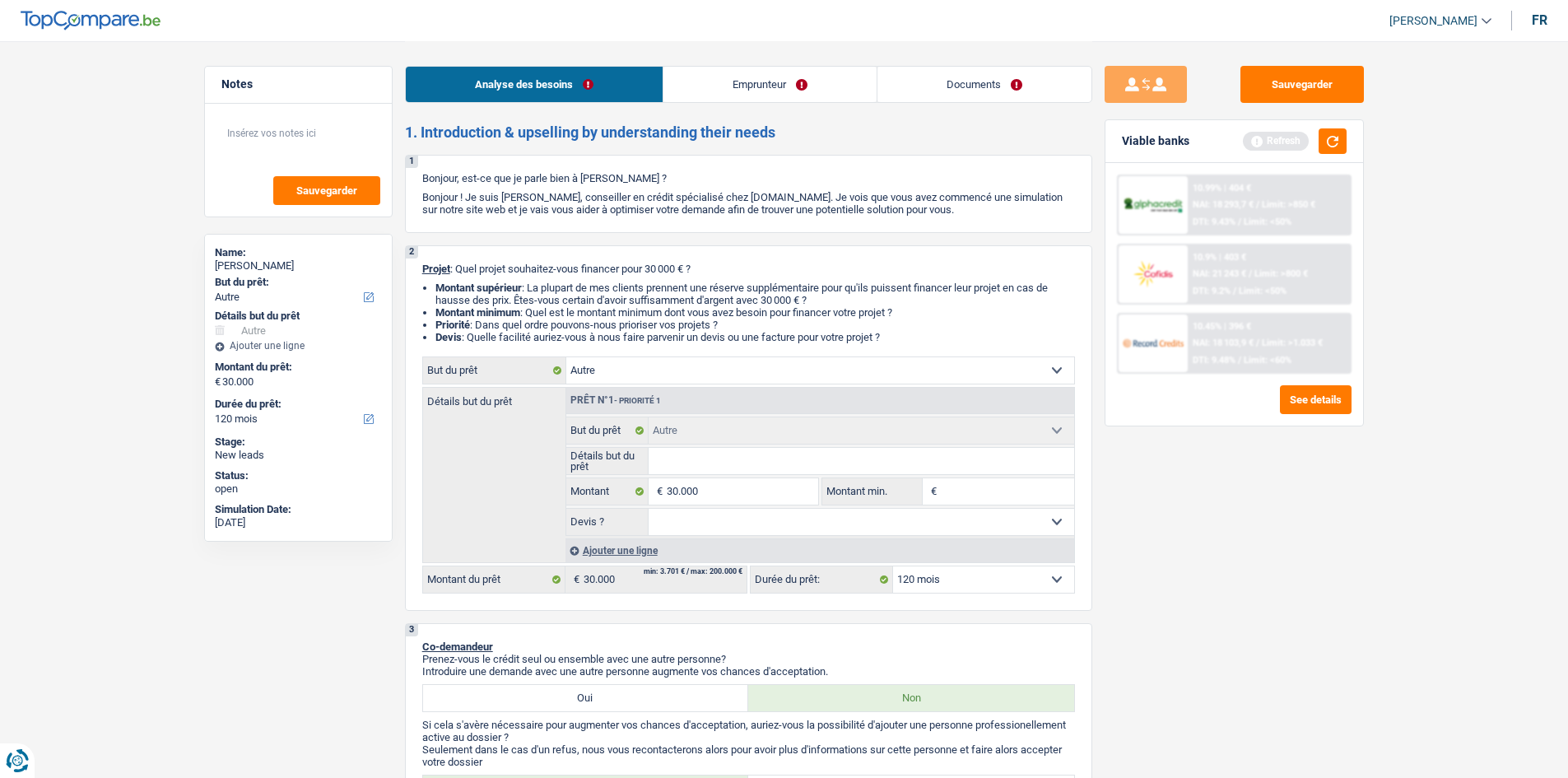
click at [714, 84] on link "Emprunteur" at bounding box center [769, 84] width 213 height 36
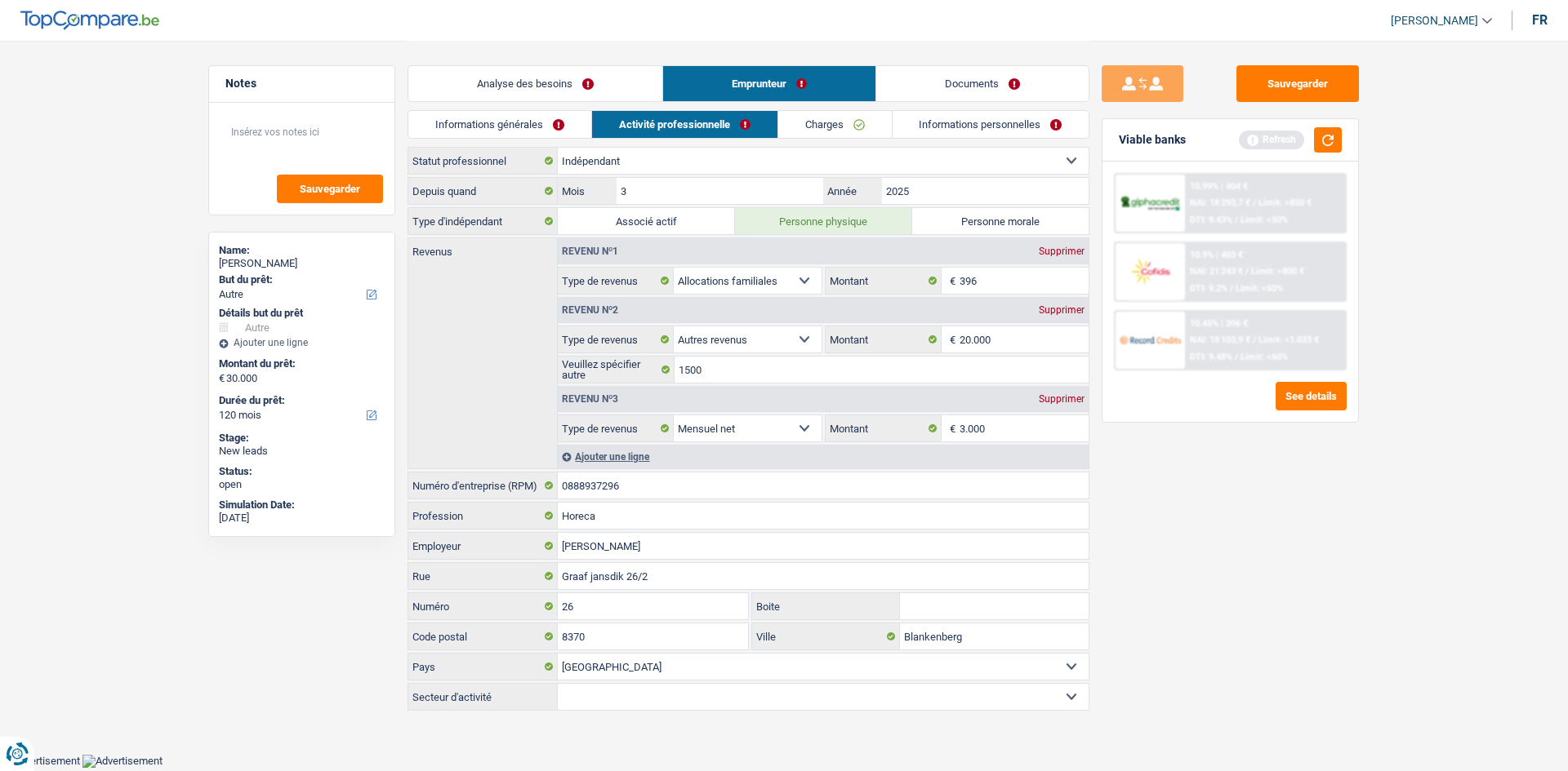
click at [708, 105] on div "Analyse des besoins Emprunteur Documents" at bounding box center [749, 75] width 682 height 70
click at [708, 119] on link "Charges" at bounding box center [835, 125] width 113 height 27
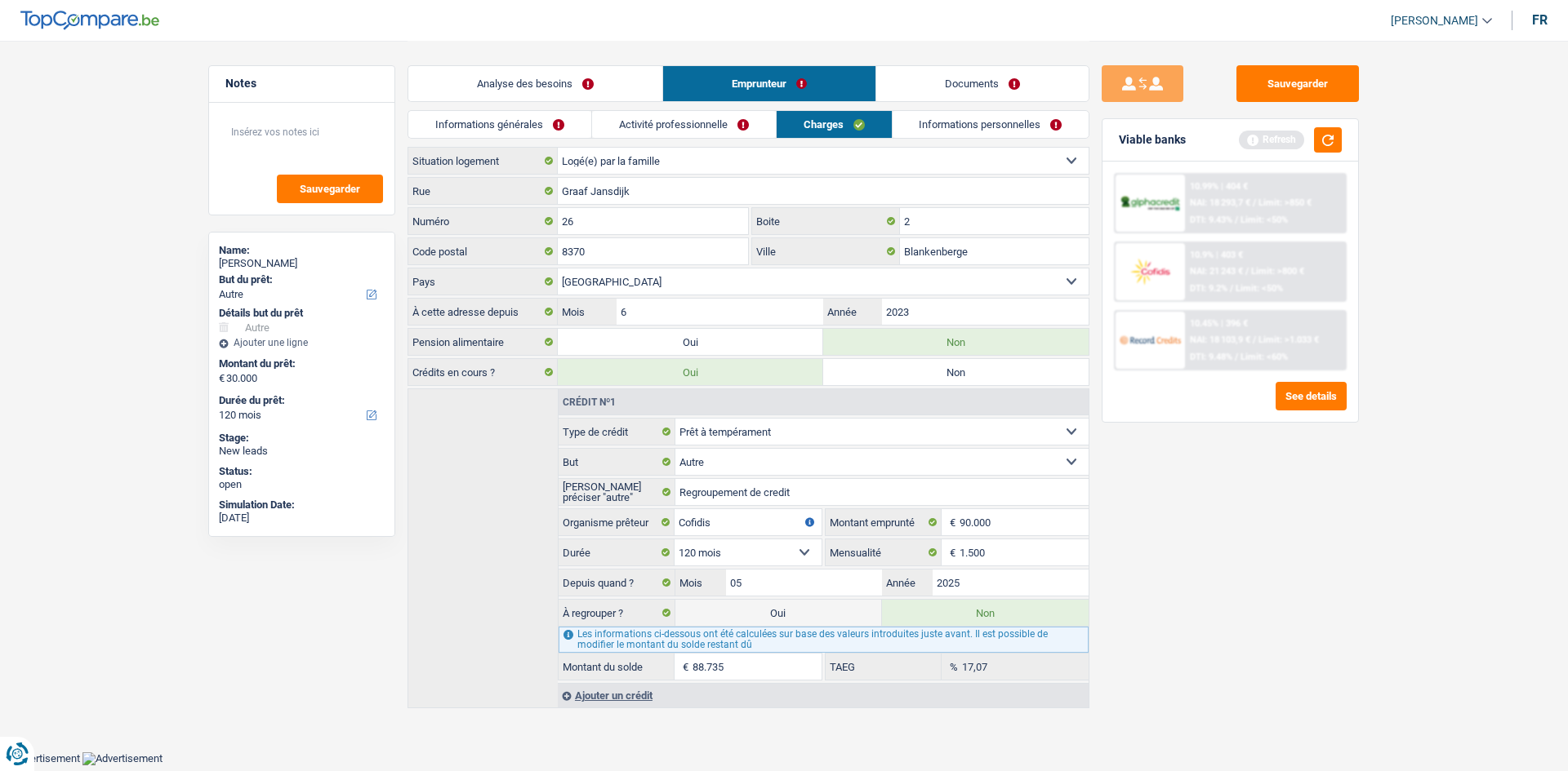
click at [708, 119] on link "Informations personnelles" at bounding box center [991, 125] width 197 height 27
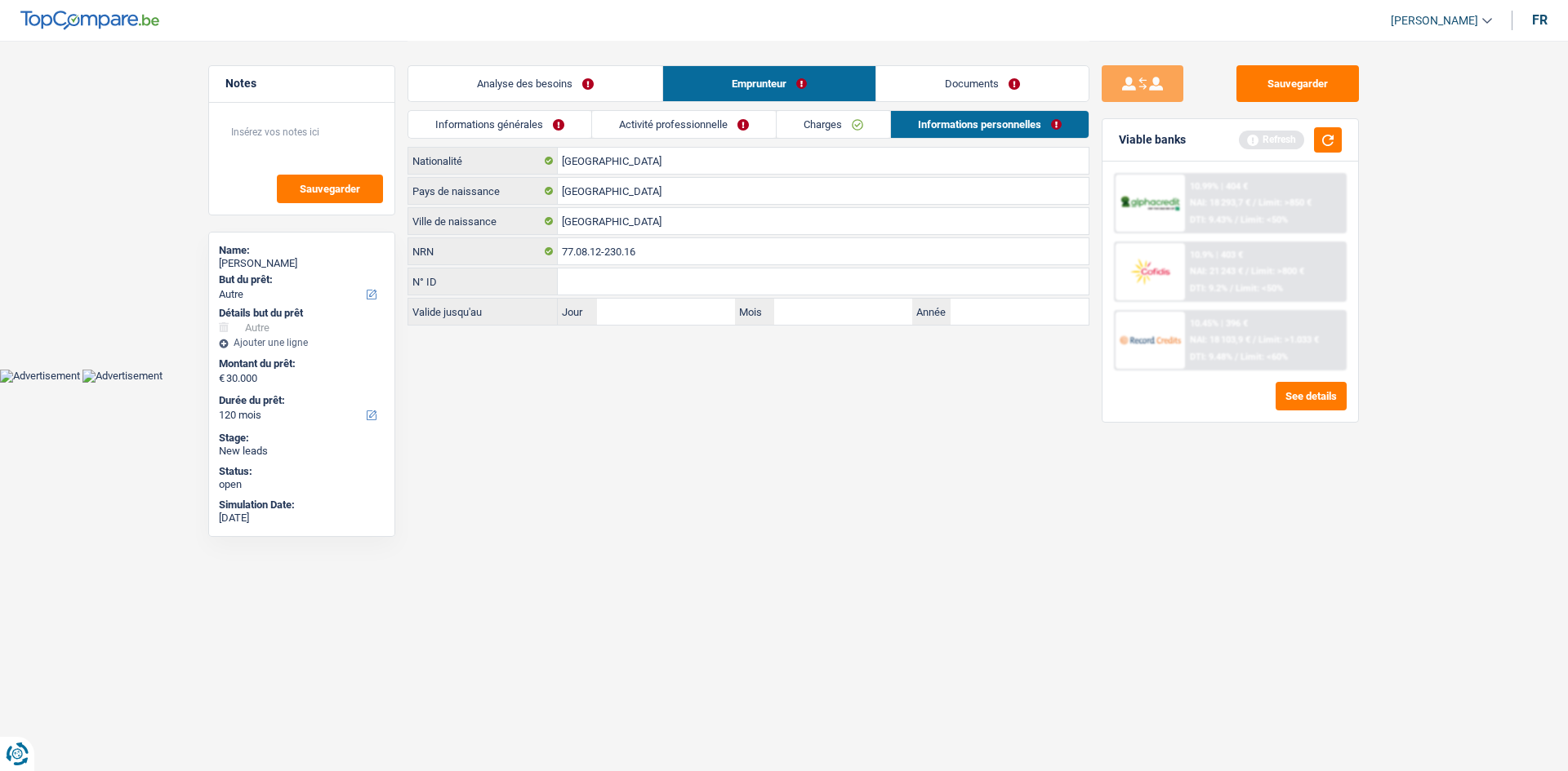
click at [679, 136] on link "Activité professionnelle" at bounding box center [683, 125] width 184 height 27
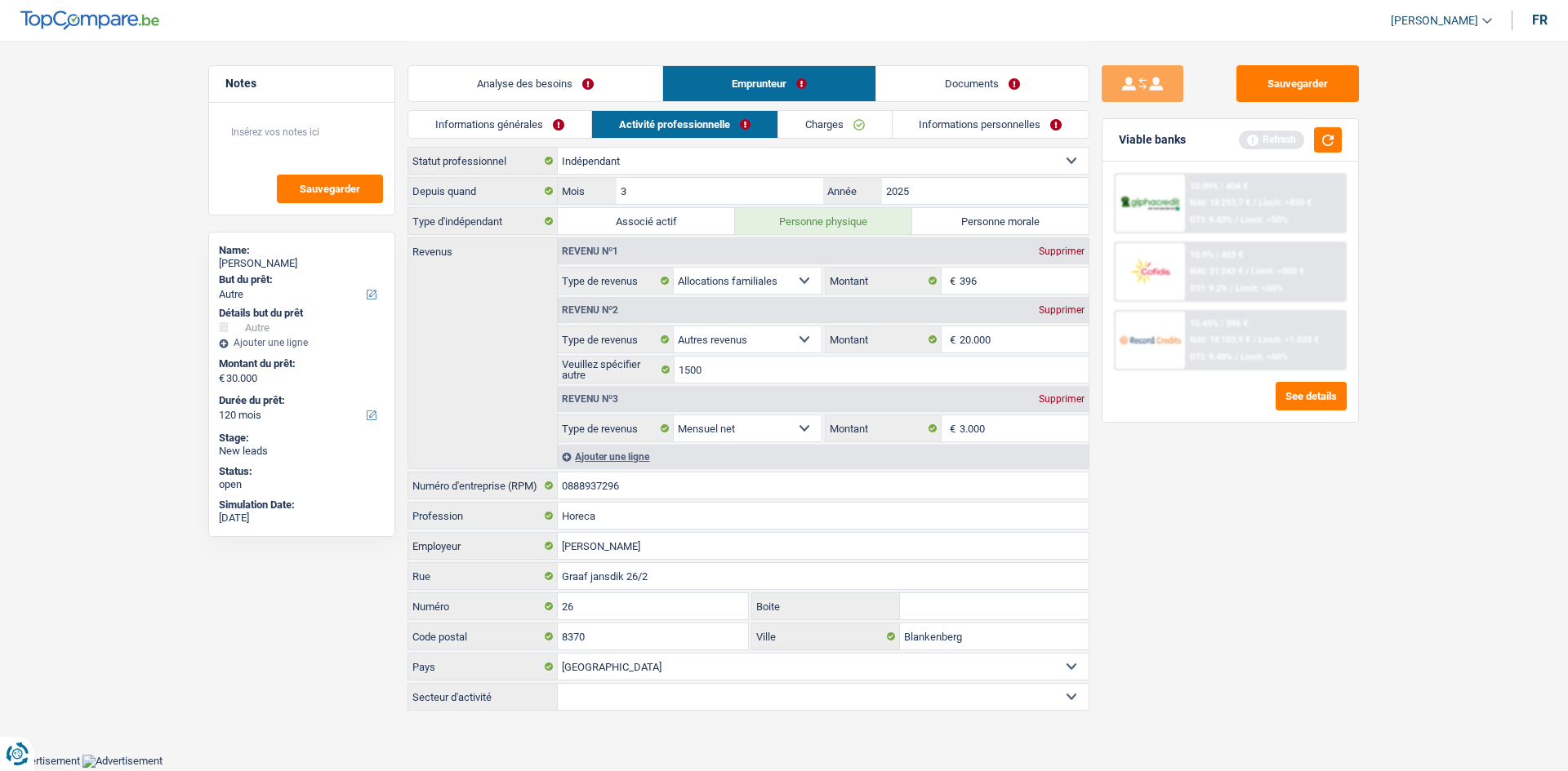
click at [548, 141] on div "Informations générales Activité professionnelle Charges Informations personnell…" at bounding box center [749, 129] width 682 height 37
click at [542, 136] on link "Informations générales" at bounding box center [499, 125] width 183 height 27
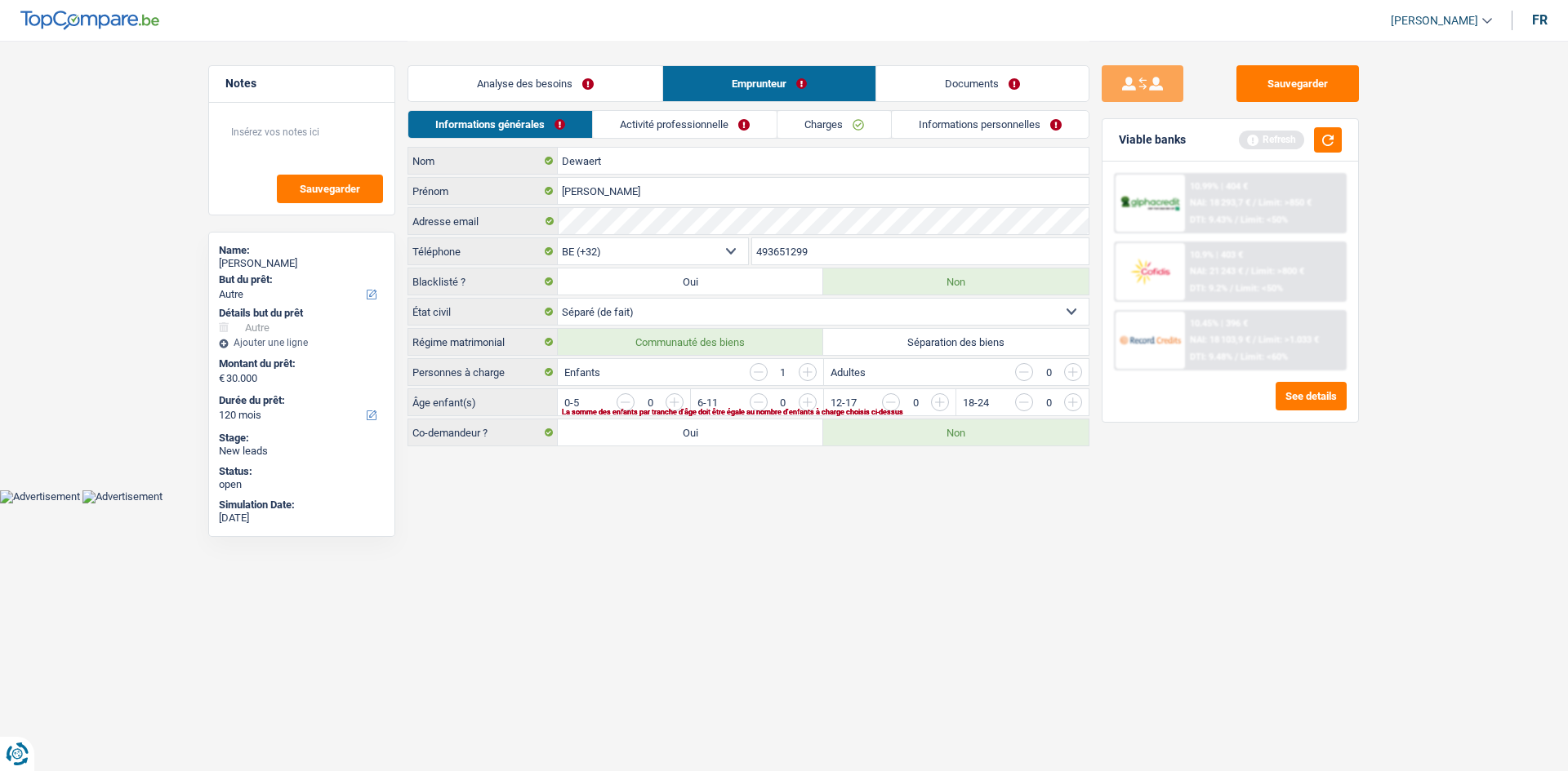
click at [586, 77] on link "Analyse des besoins" at bounding box center [535, 83] width 254 height 35
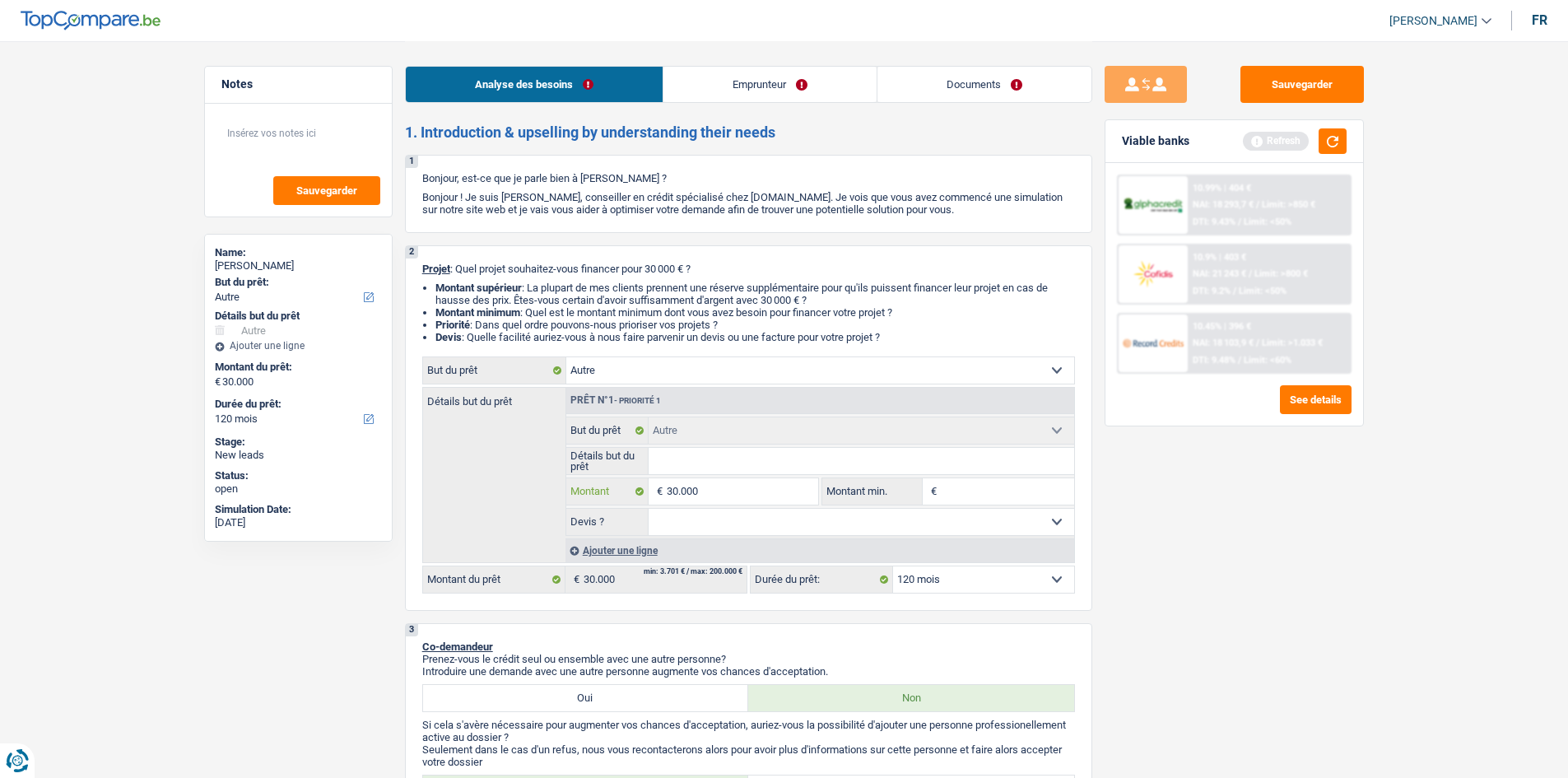
click at [714, 380] on input "30.000" at bounding box center [742, 491] width 151 height 27
click at [714, 69] on link "Emprunteur" at bounding box center [769, 84] width 213 height 36
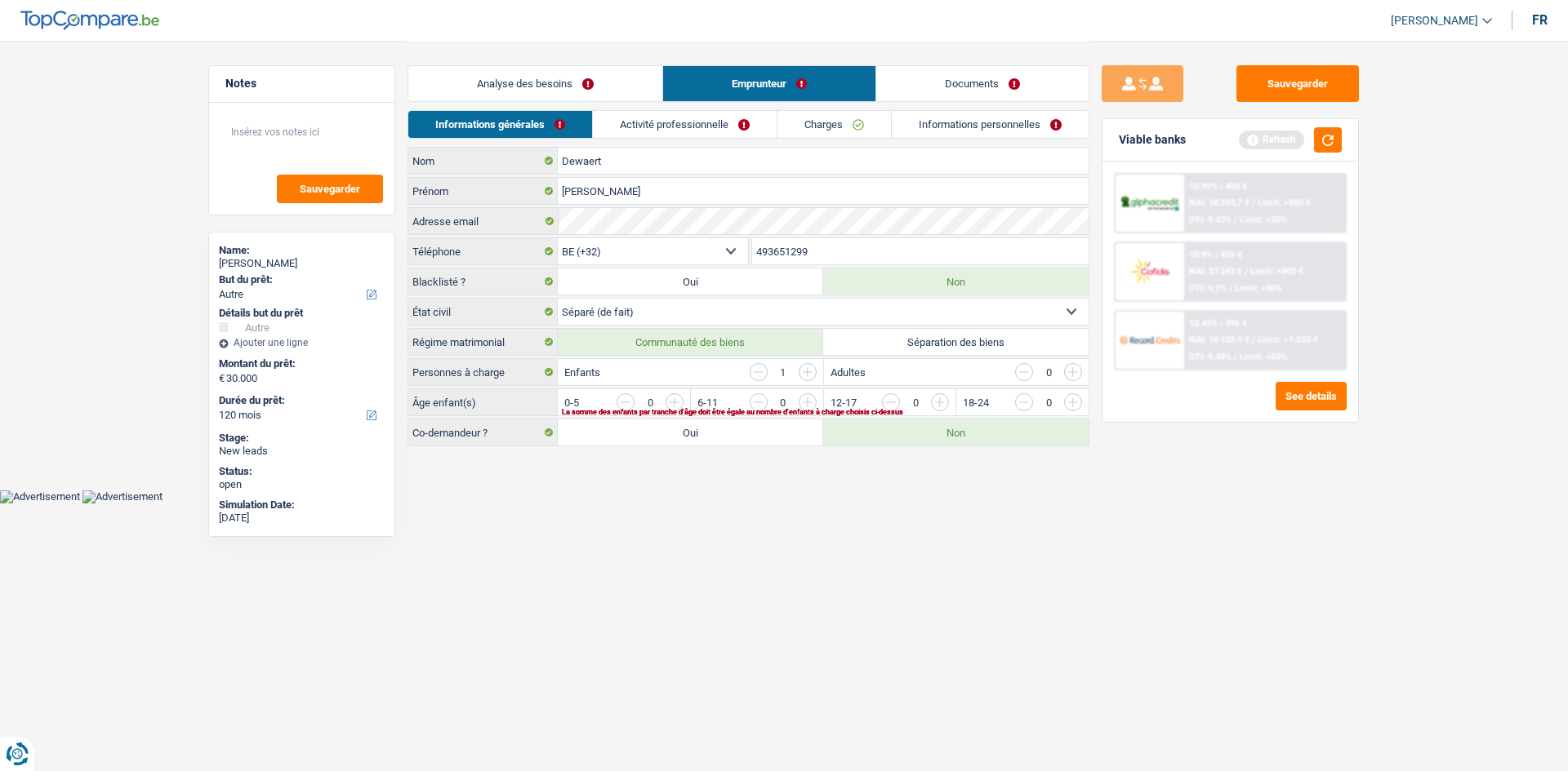
click at [708, 128] on link "Charges" at bounding box center [834, 125] width 113 height 27
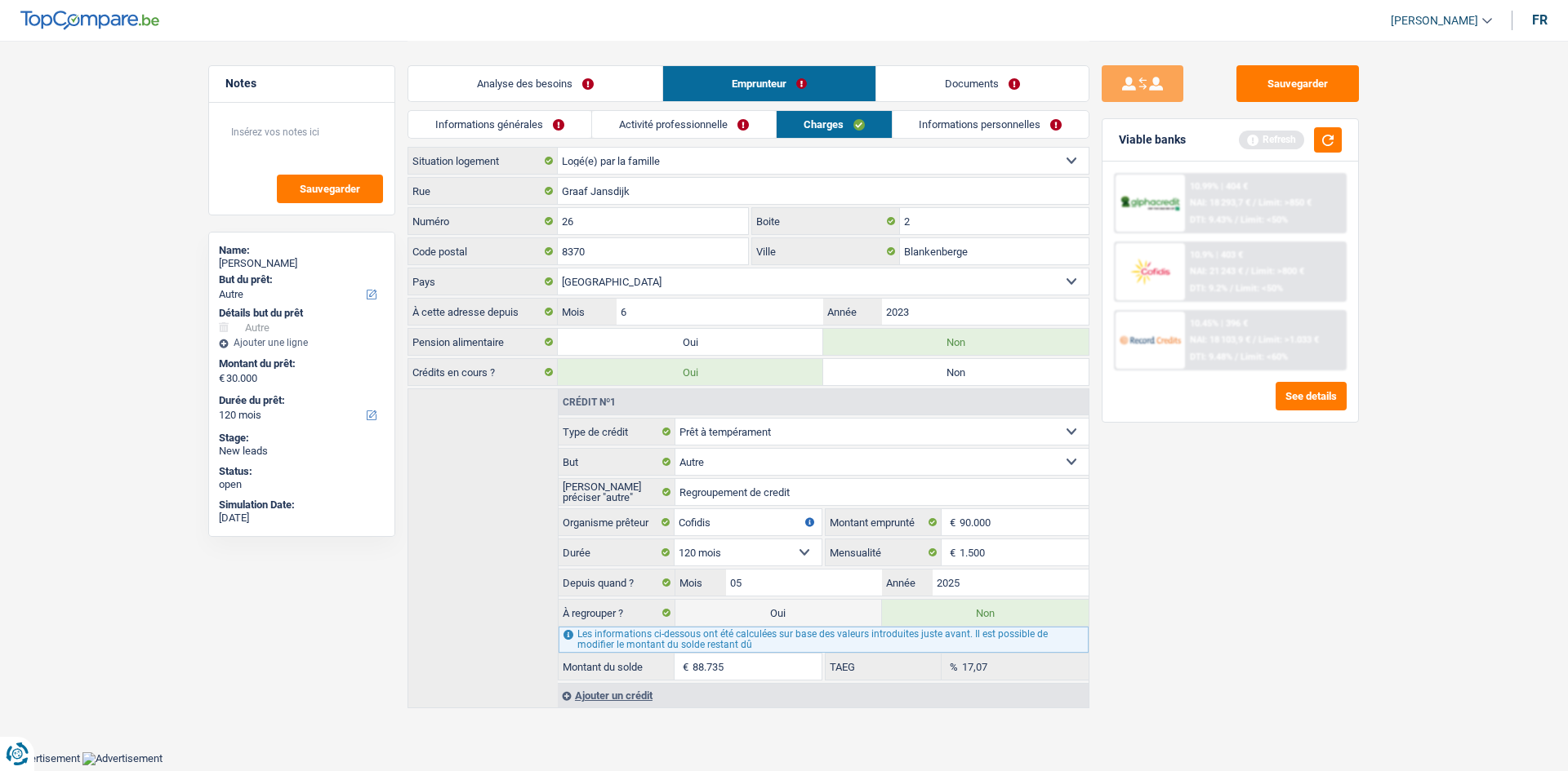
click at [708, 134] on link "Activité professionnelle" at bounding box center [683, 125] width 184 height 27
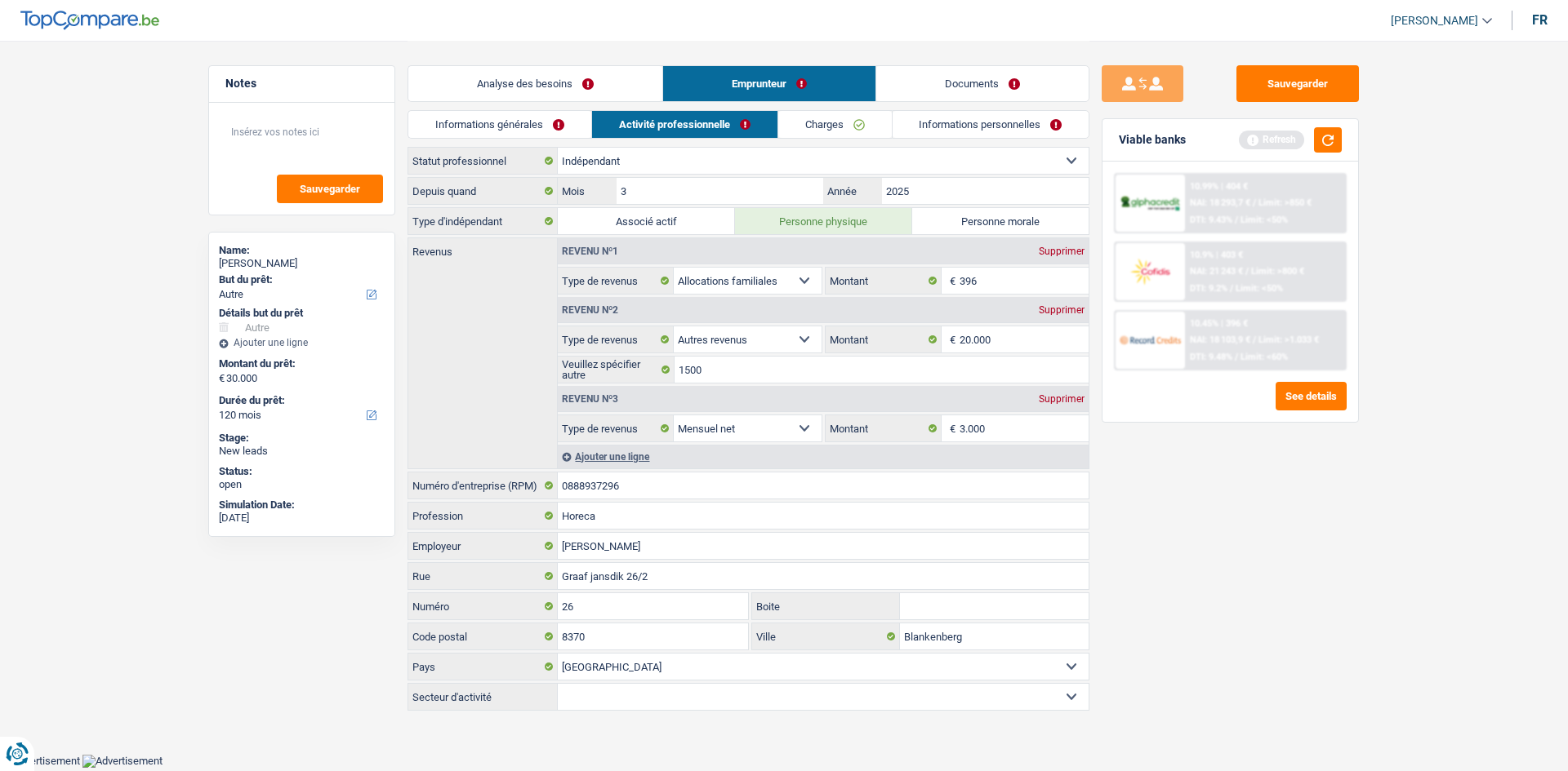
click at [552, 54] on div "Analyse des besoins Emprunteur Documents" at bounding box center [749, 75] width 682 height 70
click at [557, 94] on link "Analyse des besoins" at bounding box center [535, 83] width 254 height 35
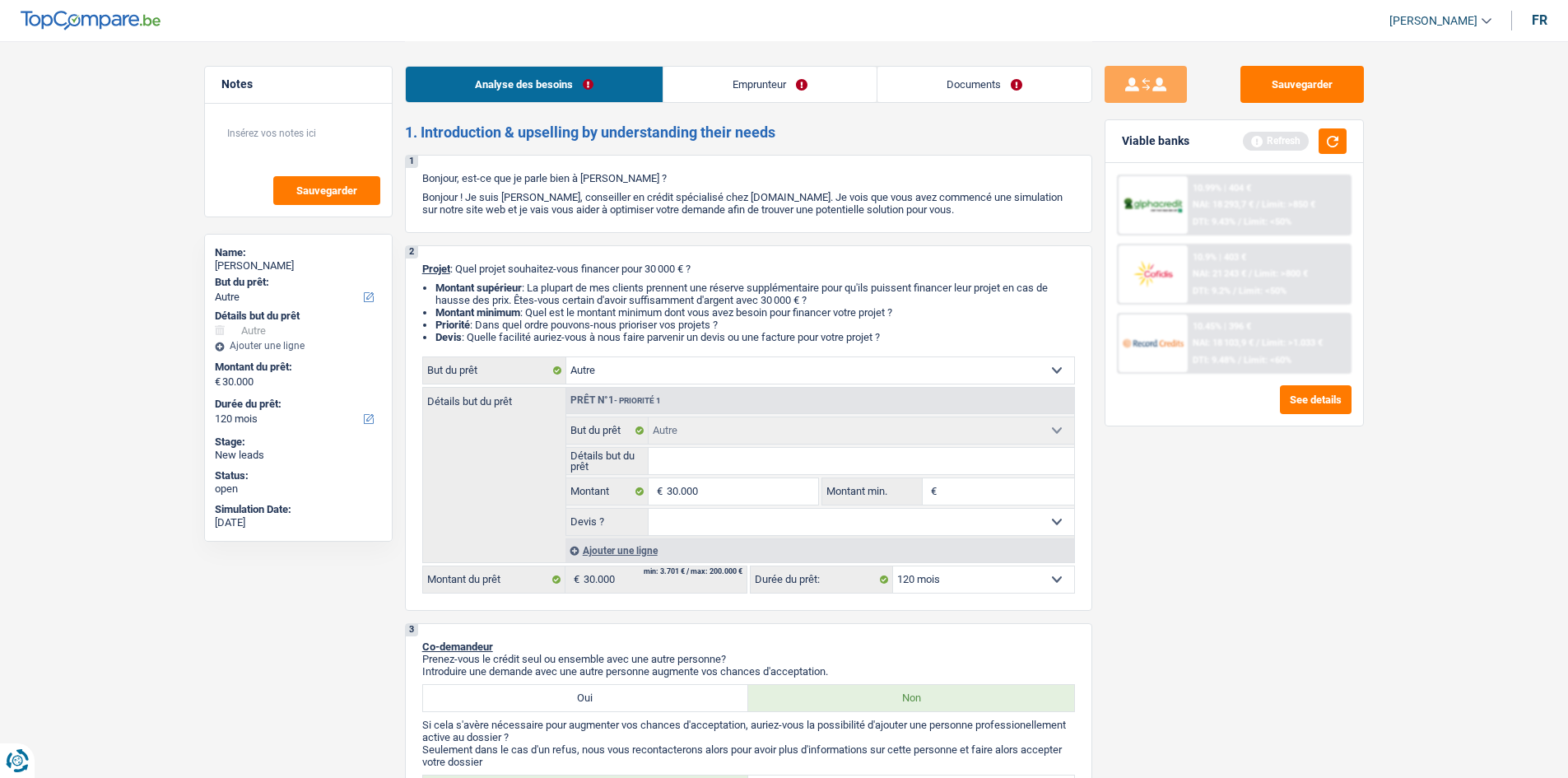
click at [714, 96] on link "Emprunteur" at bounding box center [769, 84] width 213 height 36
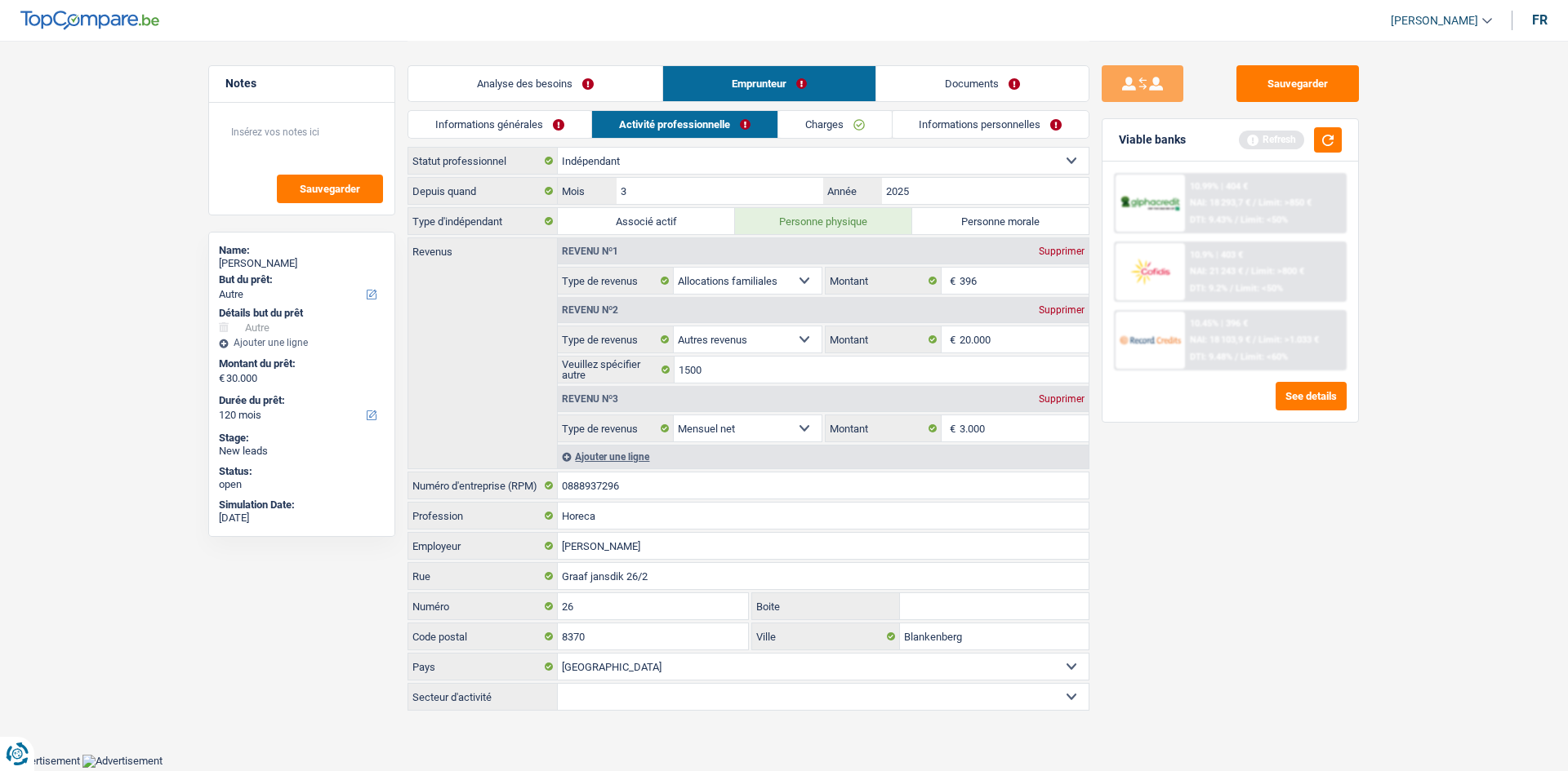
click at [708, 130] on link "Charges" at bounding box center [835, 125] width 113 height 27
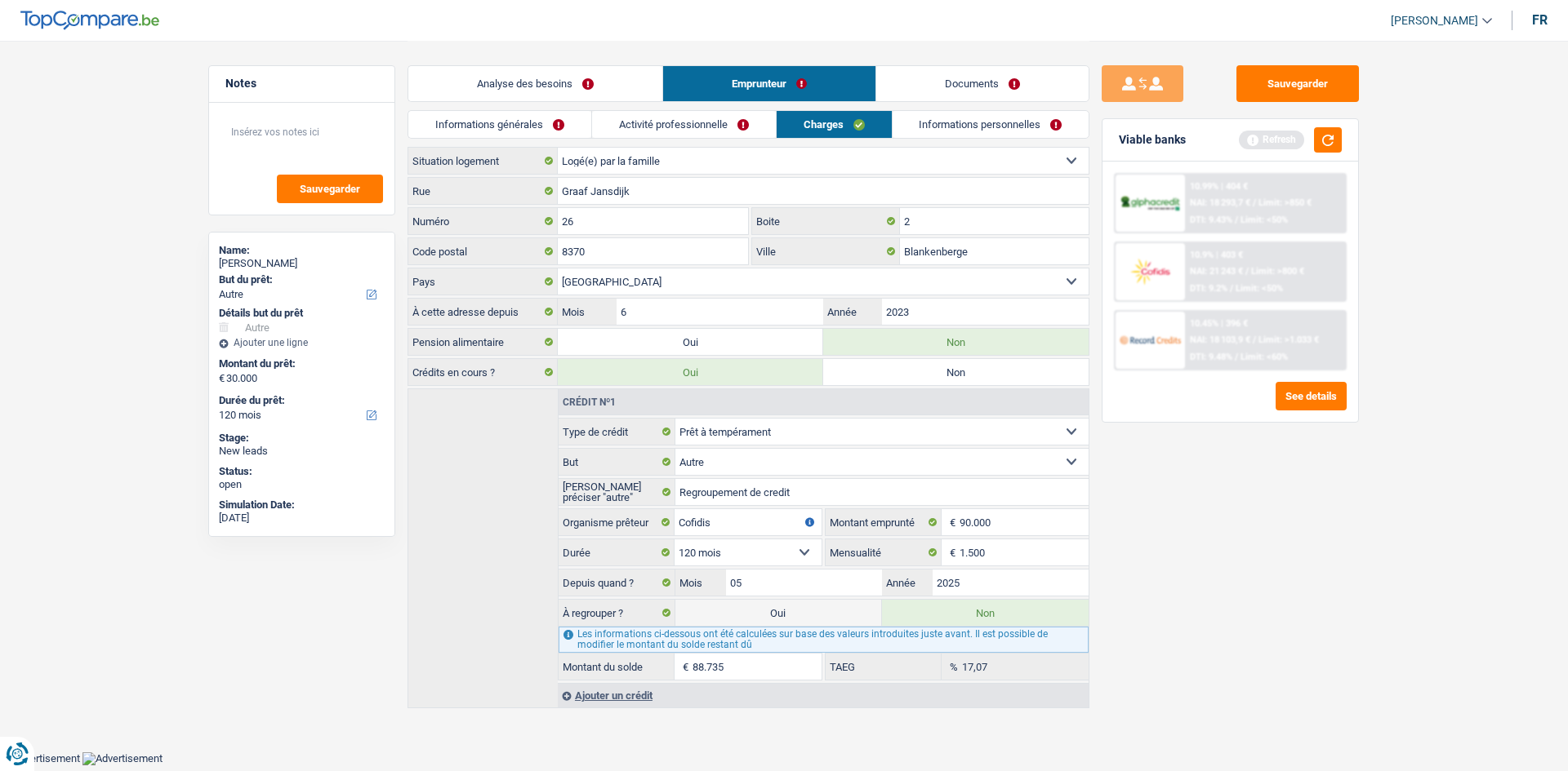
click at [708, 111] on link "Informations personnelles" at bounding box center [991, 125] width 197 height 27
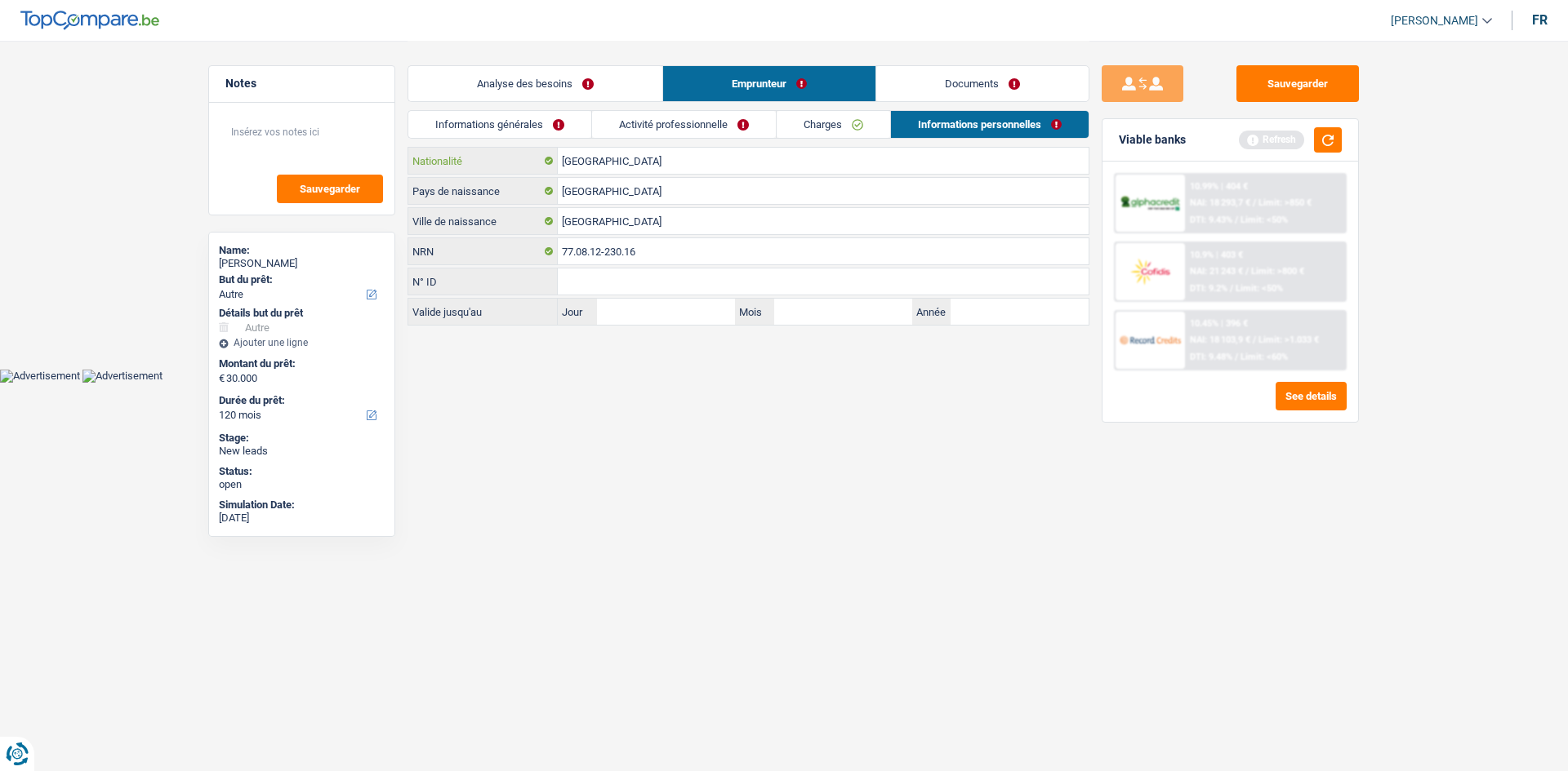
click at [565, 148] on input "[GEOGRAPHIC_DATA]" at bounding box center [823, 160] width 531 height 26
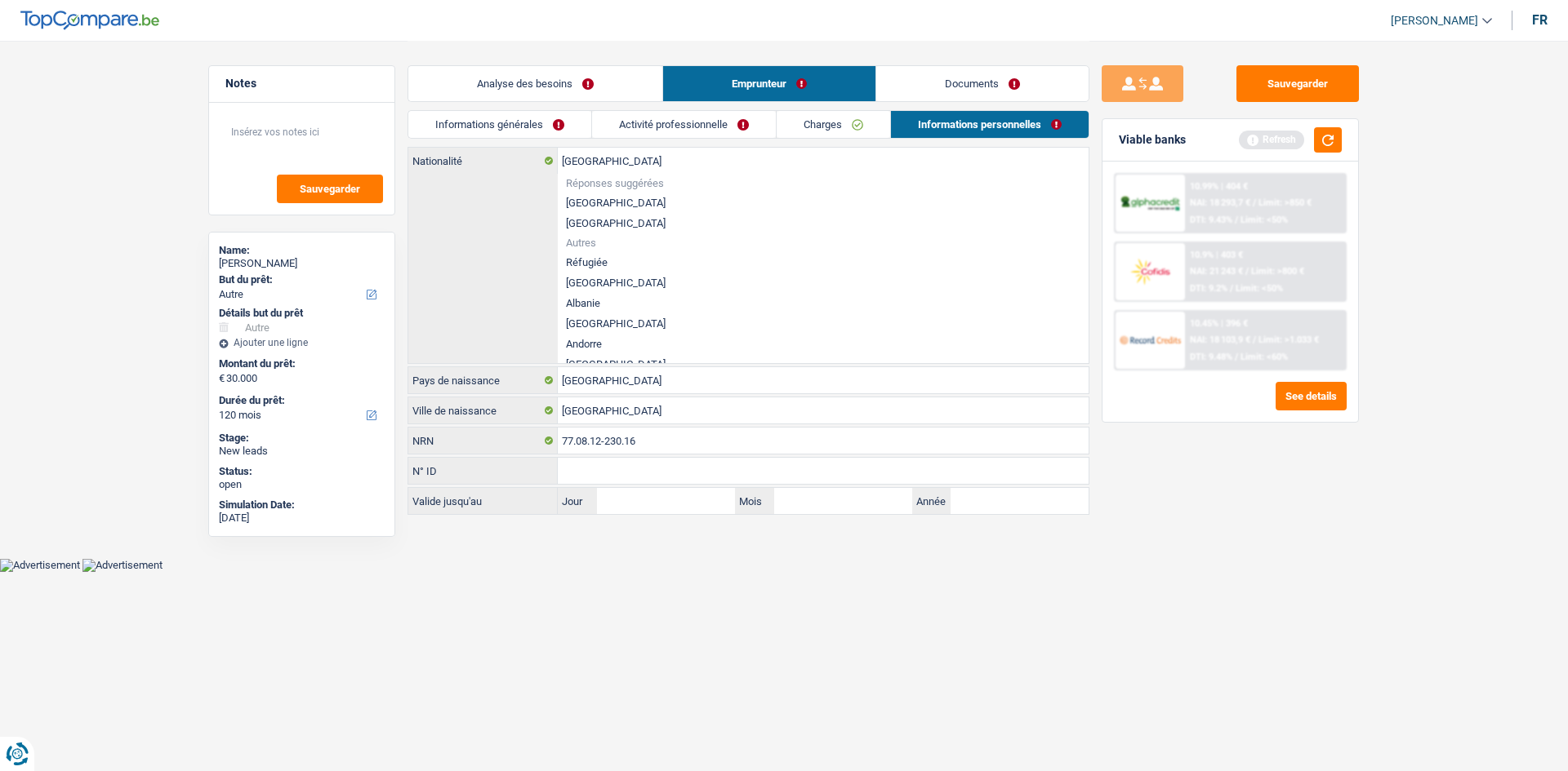
click at [535, 142] on div "Informations générales Activité professionnelle Charges Informations personnell…" at bounding box center [749, 129] width 682 height 37
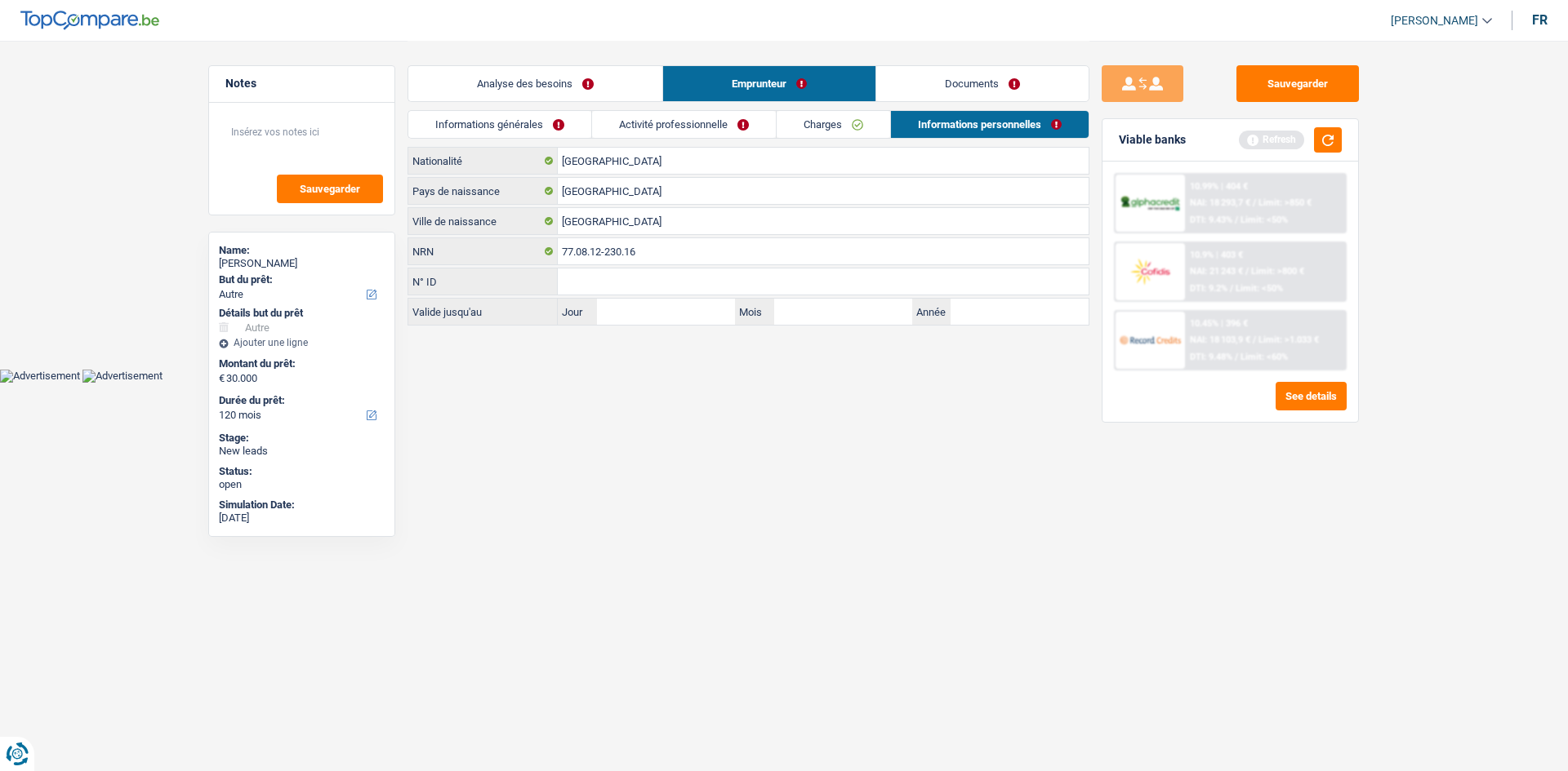
click at [498, 128] on link "Informations générales" at bounding box center [499, 125] width 183 height 27
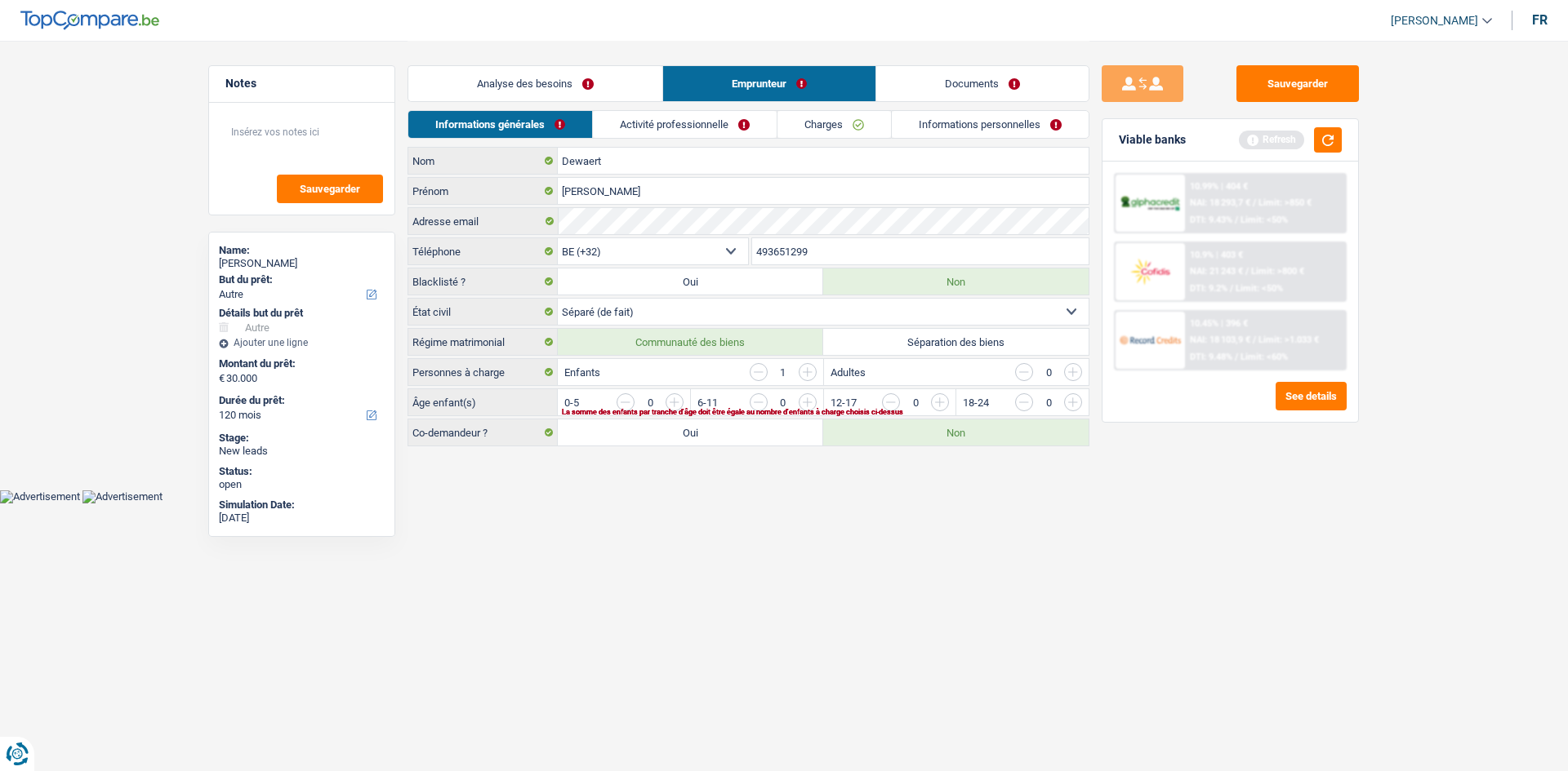
click at [582, 71] on link "Analyse des besoins" at bounding box center [535, 83] width 254 height 35
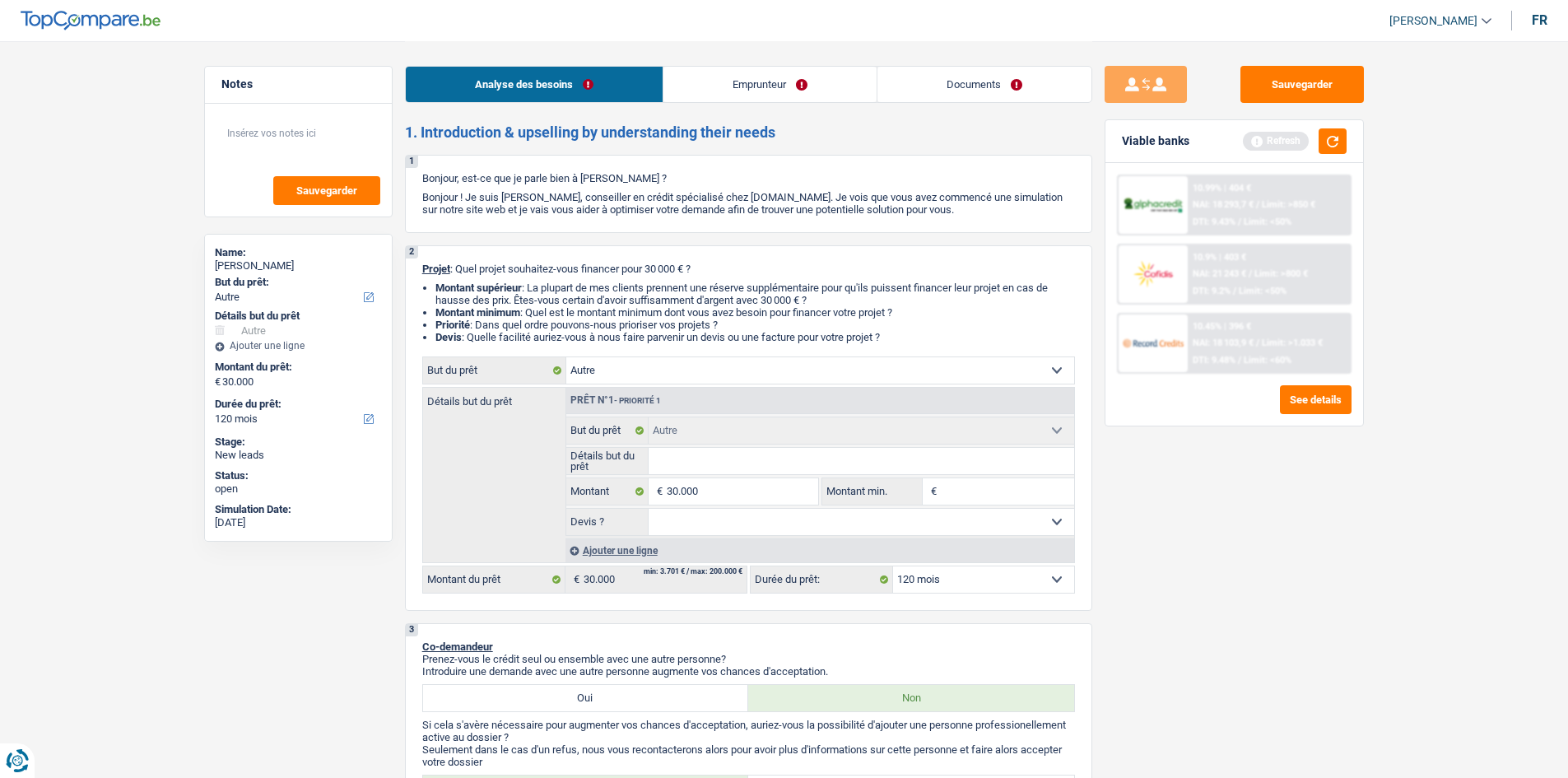
click at [714, 100] on link "Emprunteur" at bounding box center [769, 84] width 213 height 36
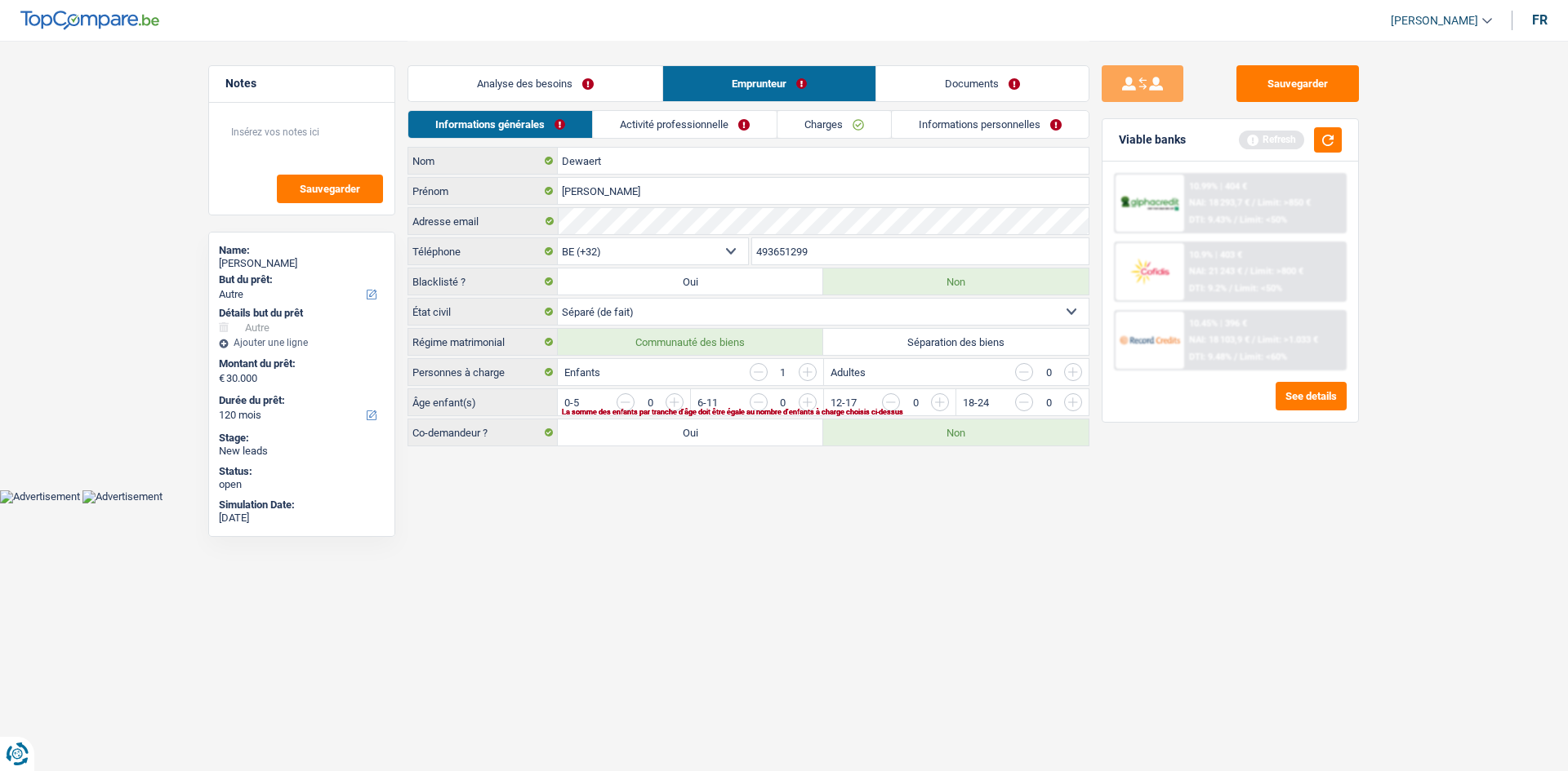
click at [708, 137] on link "Charges" at bounding box center [834, 125] width 113 height 27
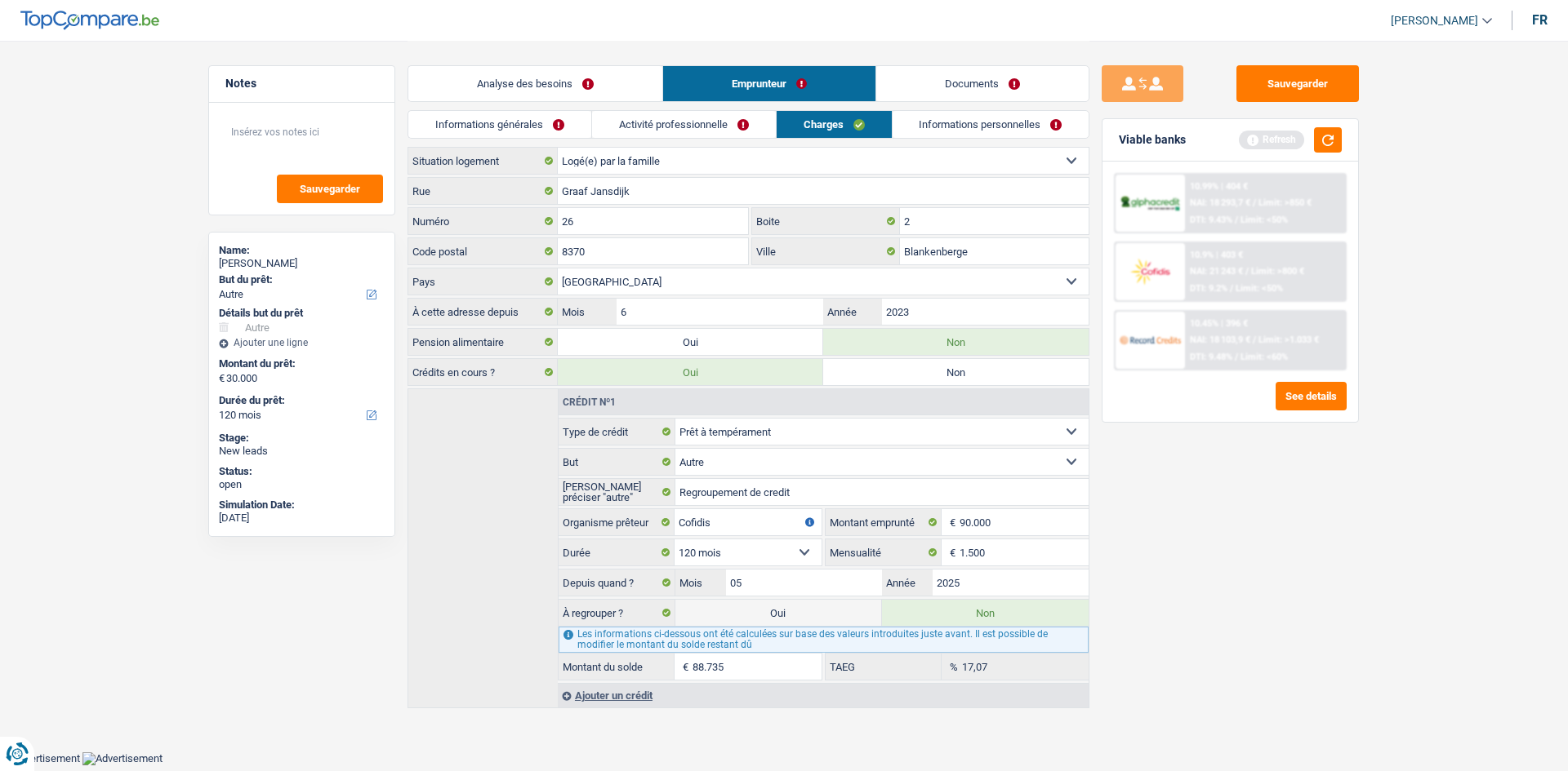
click at [619, 64] on div "Analyse des besoins Emprunteur Documents" at bounding box center [749, 75] width 682 height 70
click at [524, 78] on link "Analyse des besoins" at bounding box center [535, 83] width 254 height 35
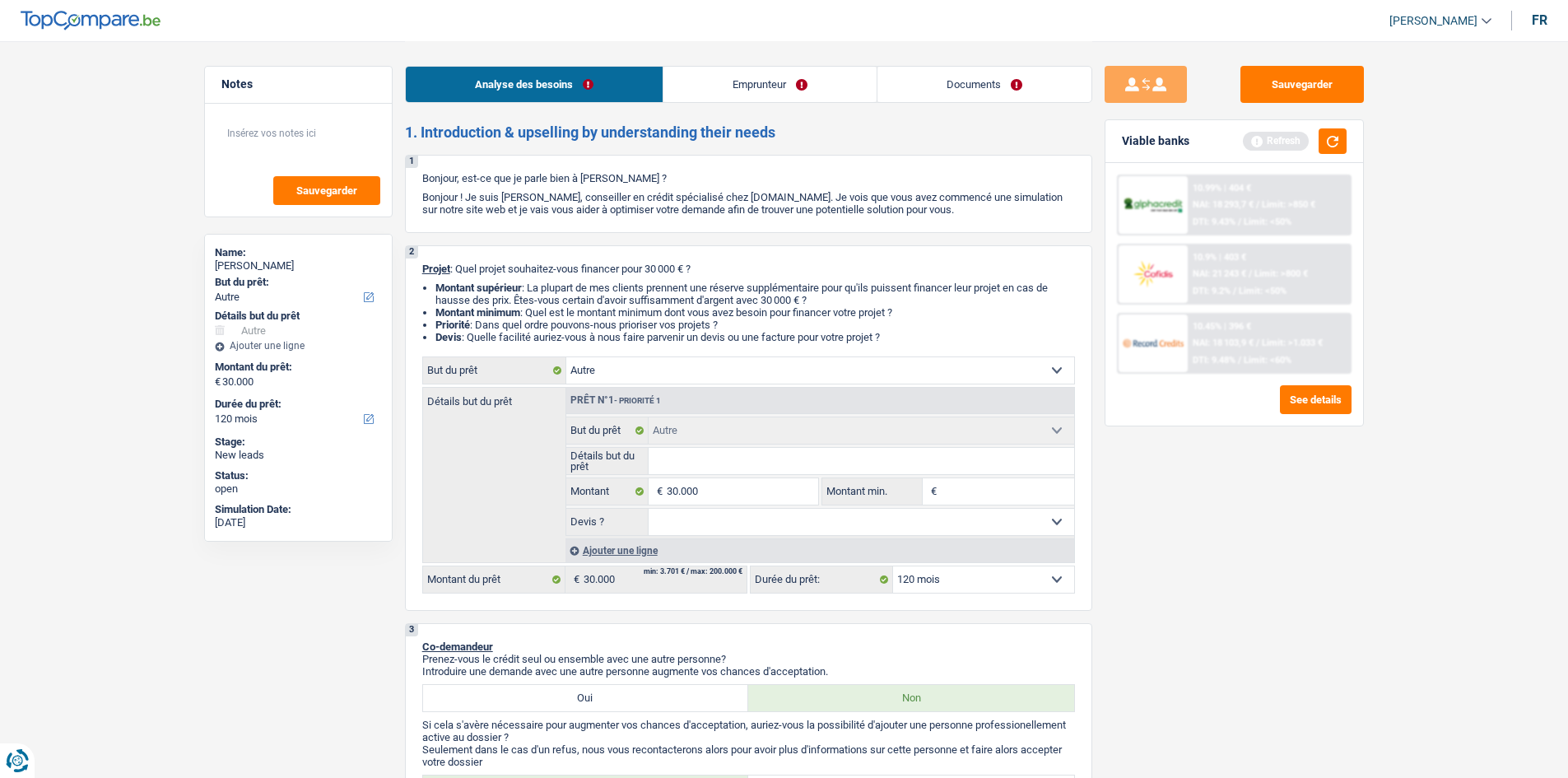
click at [714, 83] on link "Emprunteur" at bounding box center [769, 84] width 213 height 36
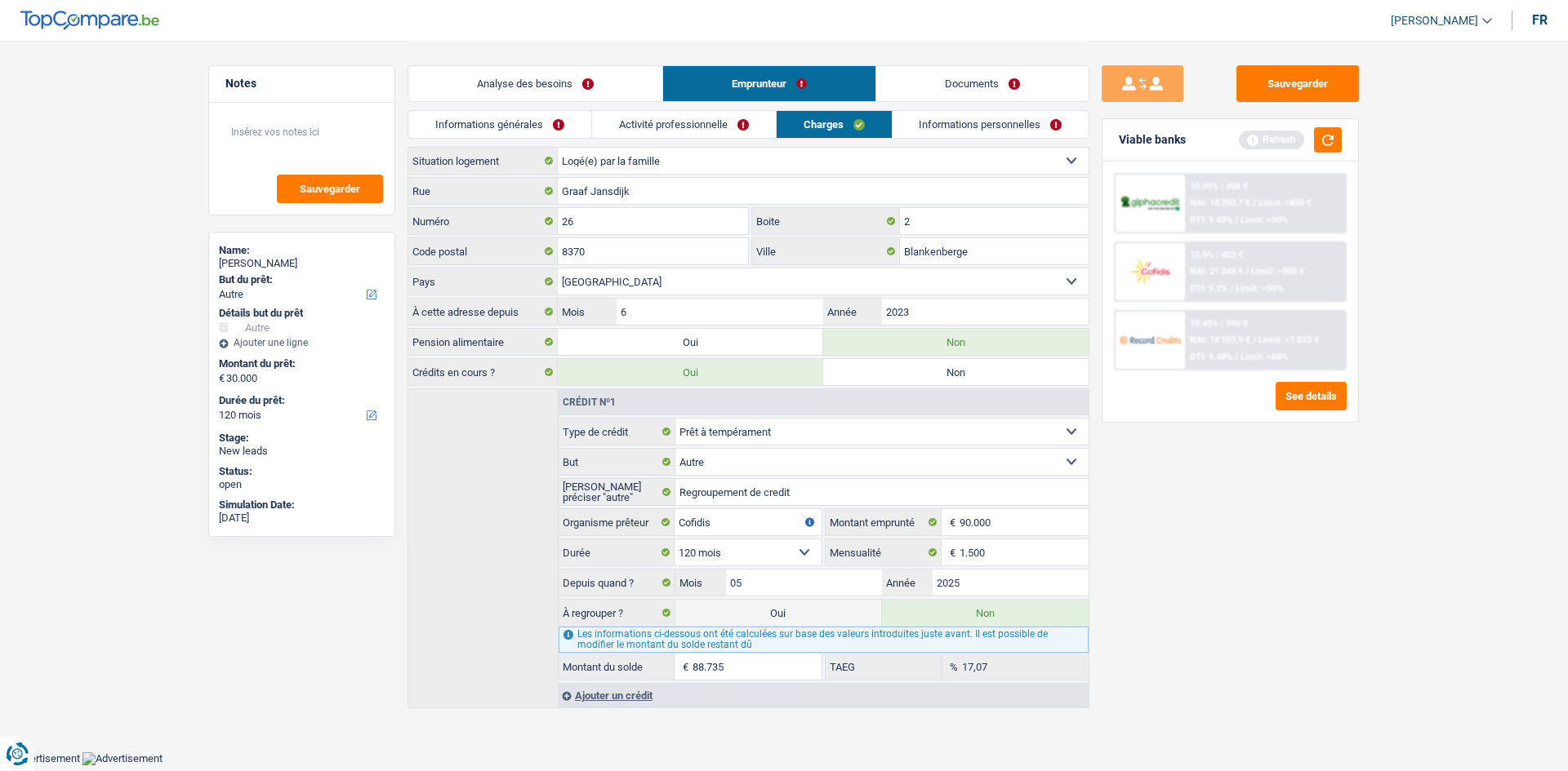
click at [682, 121] on link "Activité professionnelle" at bounding box center [683, 125] width 184 height 27
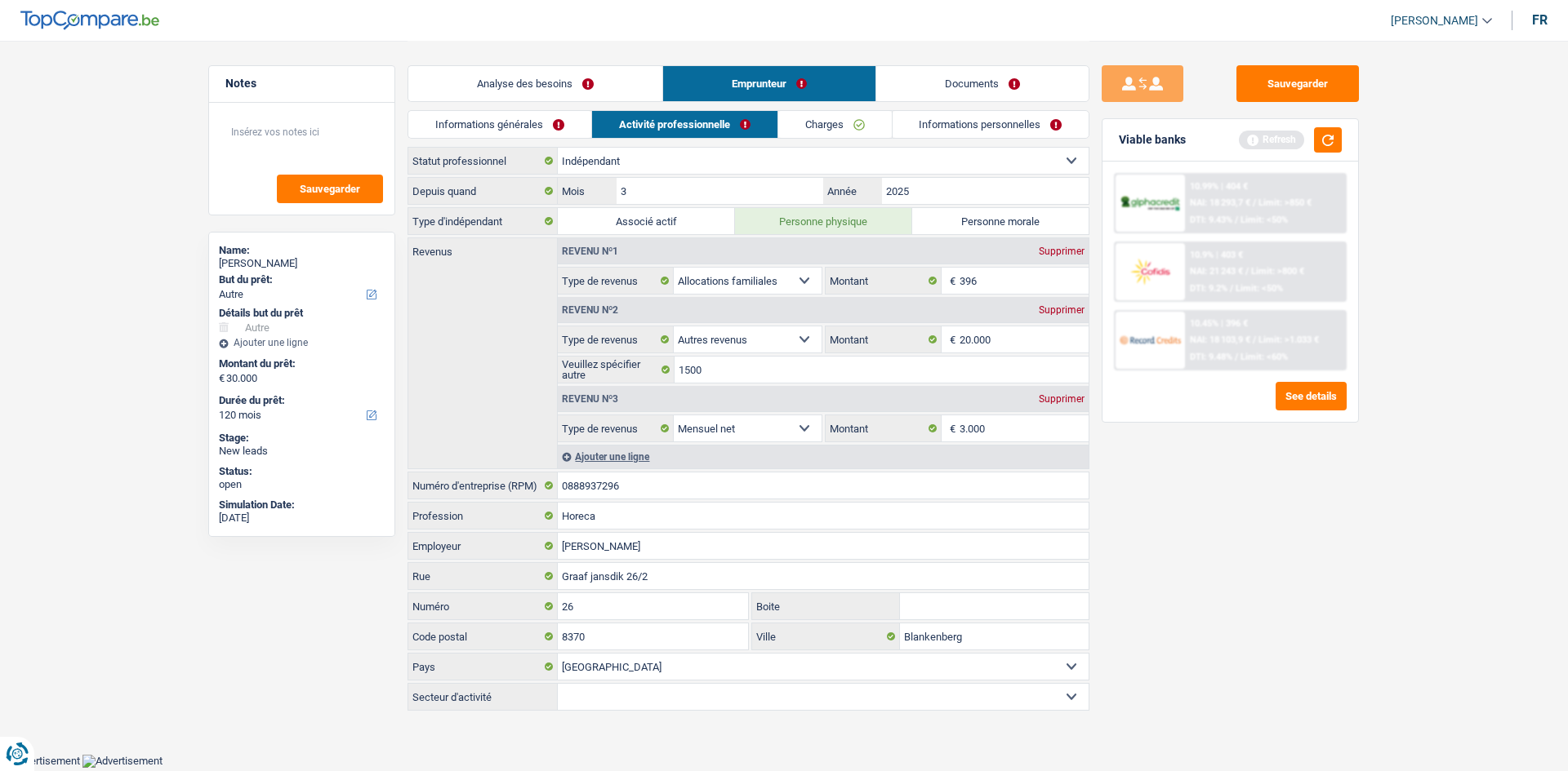
click at [528, 117] on link "Informations générales" at bounding box center [499, 125] width 183 height 27
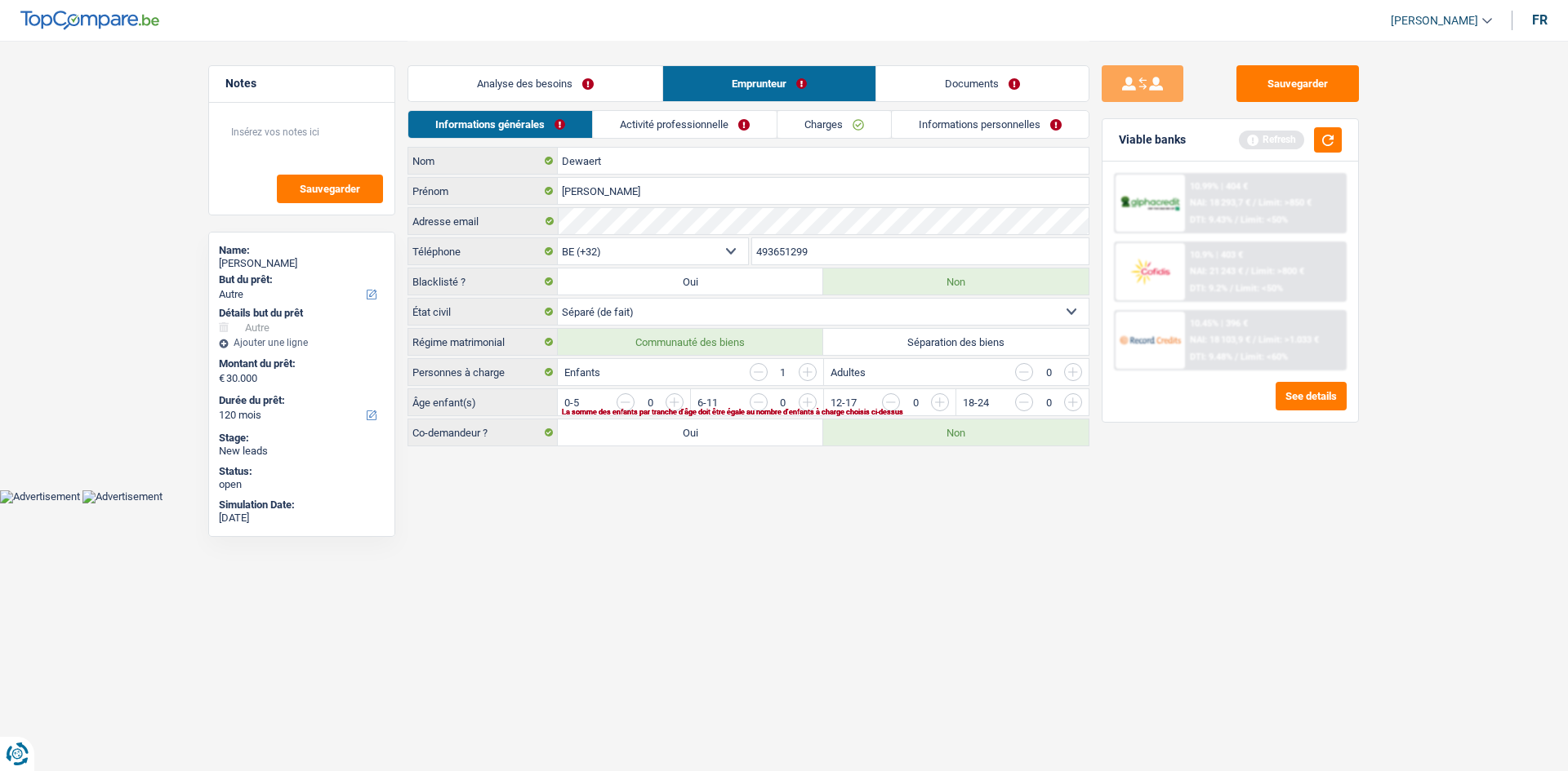
click at [708, 133] on link "Charges" at bounding box center [834, 125] width 113 height 27
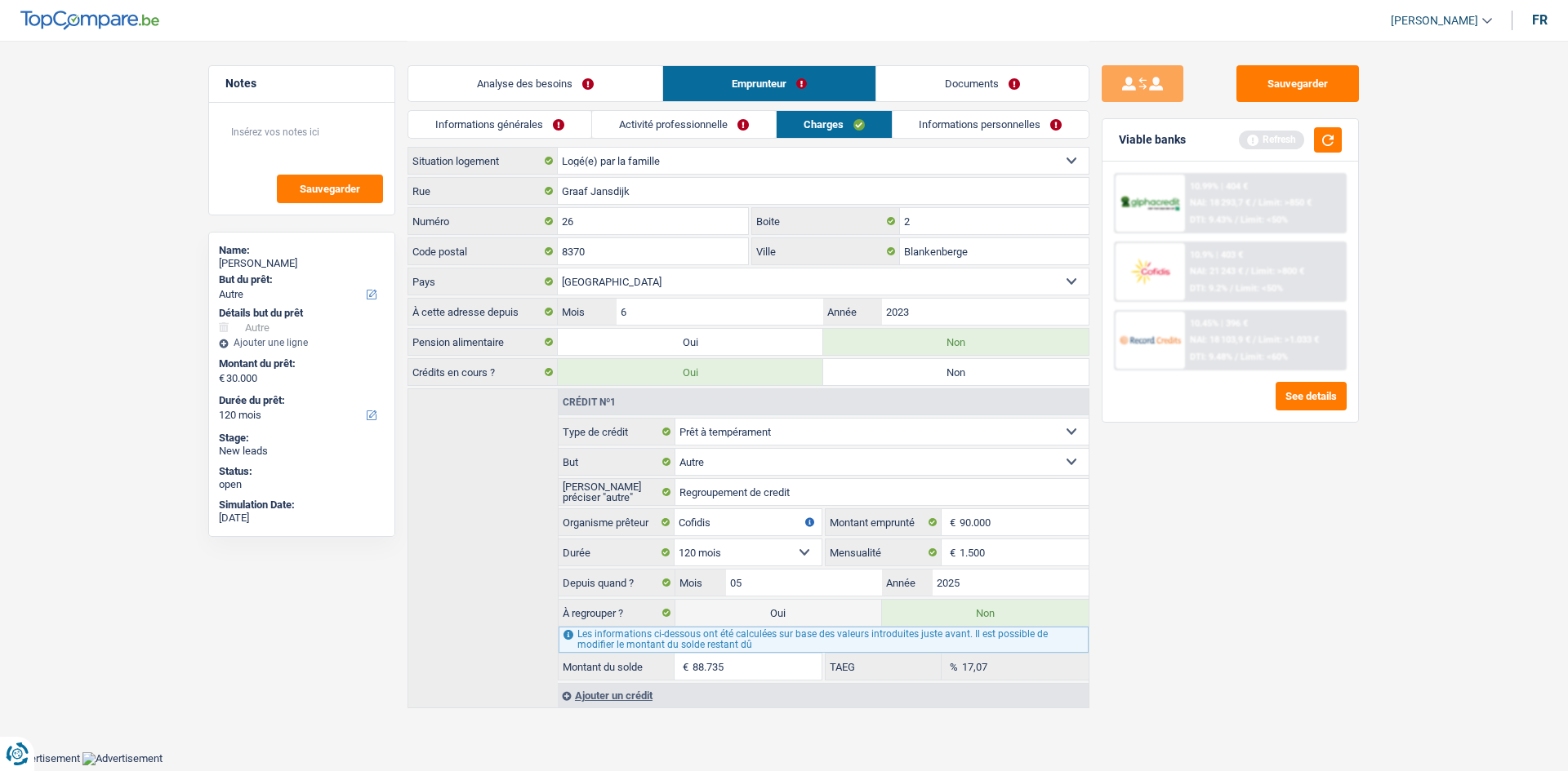
click at [708, 143] on div "Informations générales Activité professionnelle Charges Informations personnell…" at bounding box center [749, 129] width 682 height 37
click at [708, 120] on link "Informations personnelles" at bounding box center [991, 125] width 197 height 27
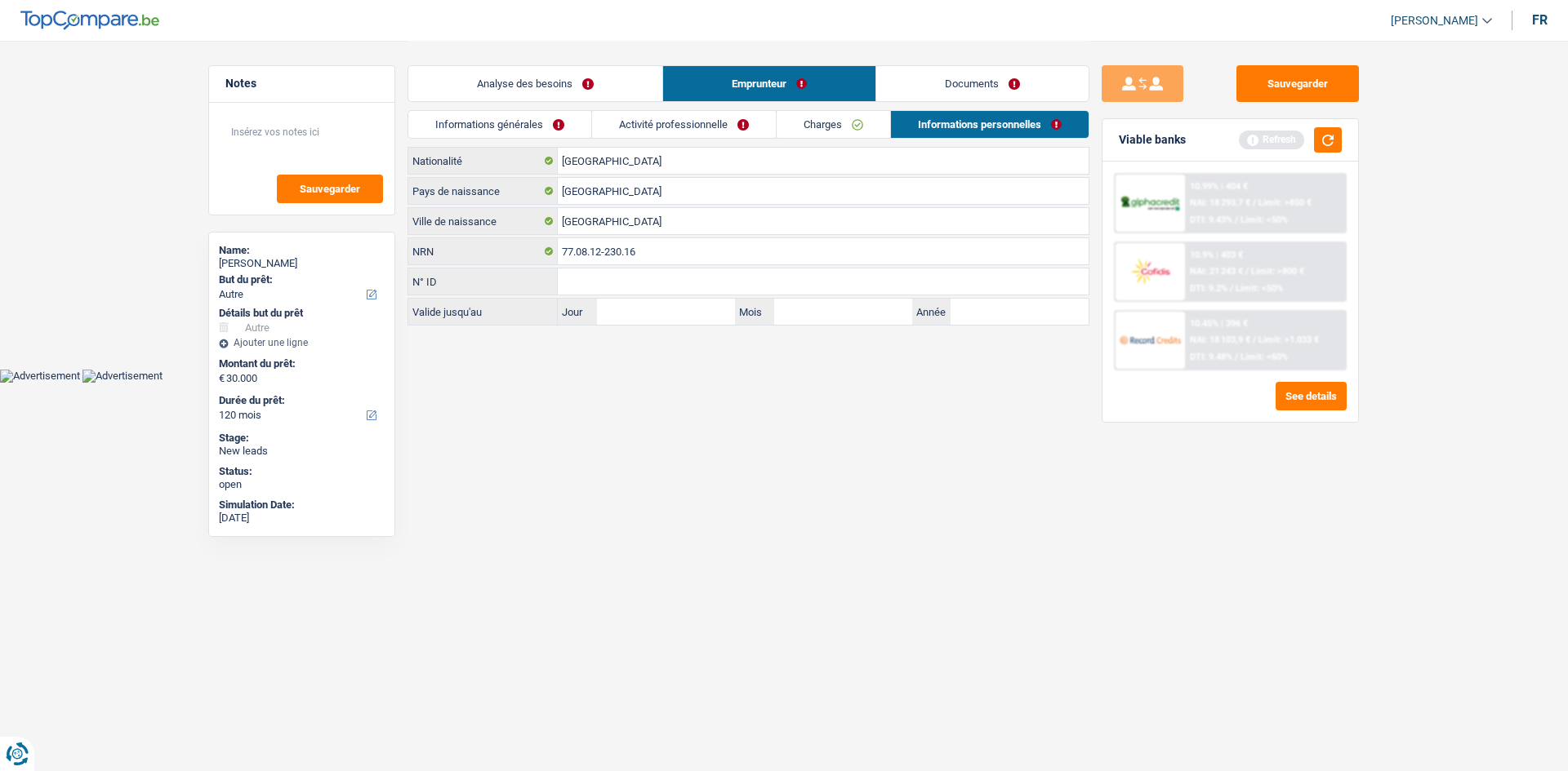
click at [523, 77] on link "Analyse des besoins" at bounding box center [535, 83] width 254 height 35
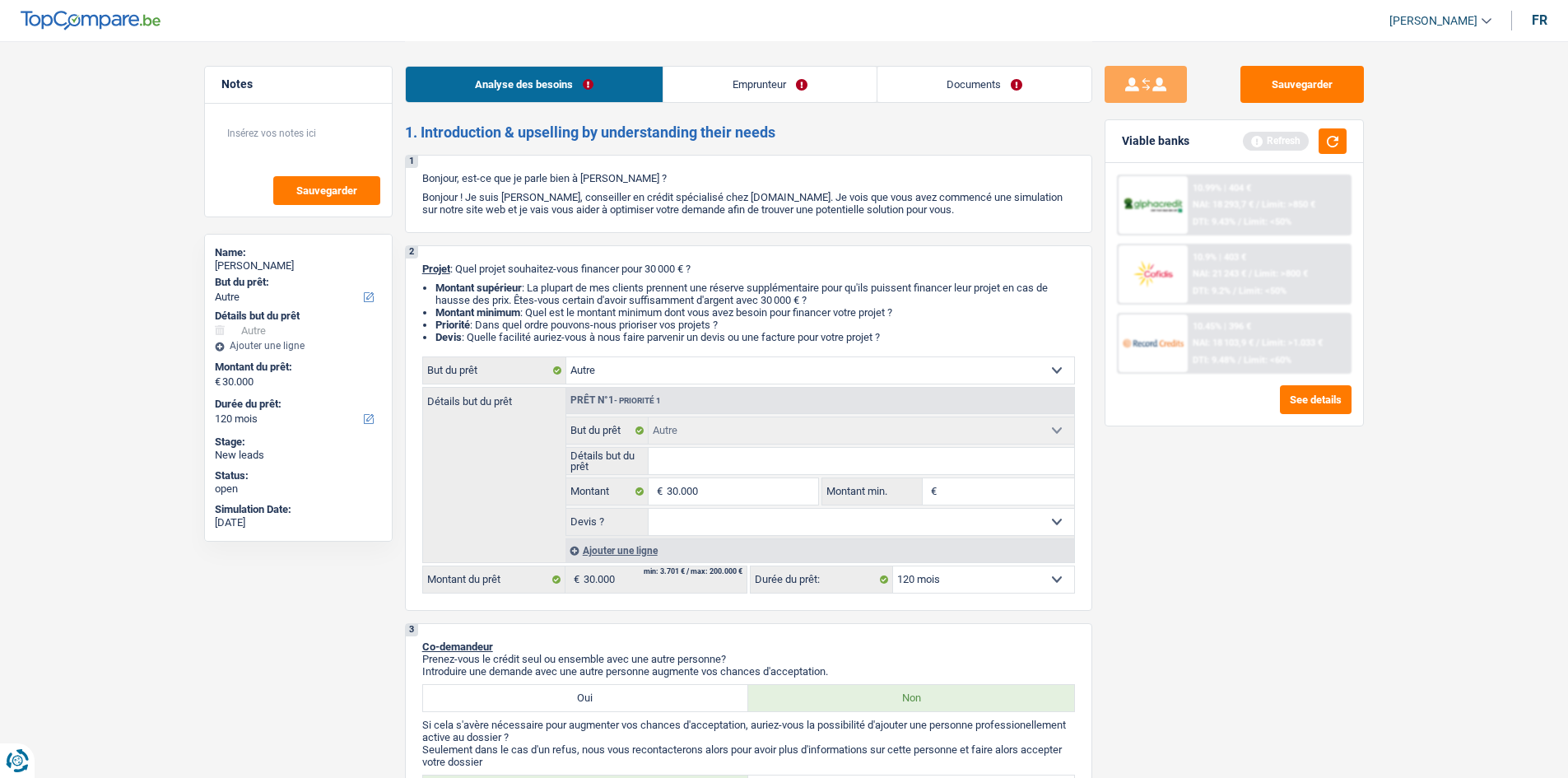
click at [714, 380] on input "Détails but du prêt" at bounding box center [862, 461] width 426 height 27
click at [714, 146] on button "button" at bounding box center [1332, 142] width 28 height 26
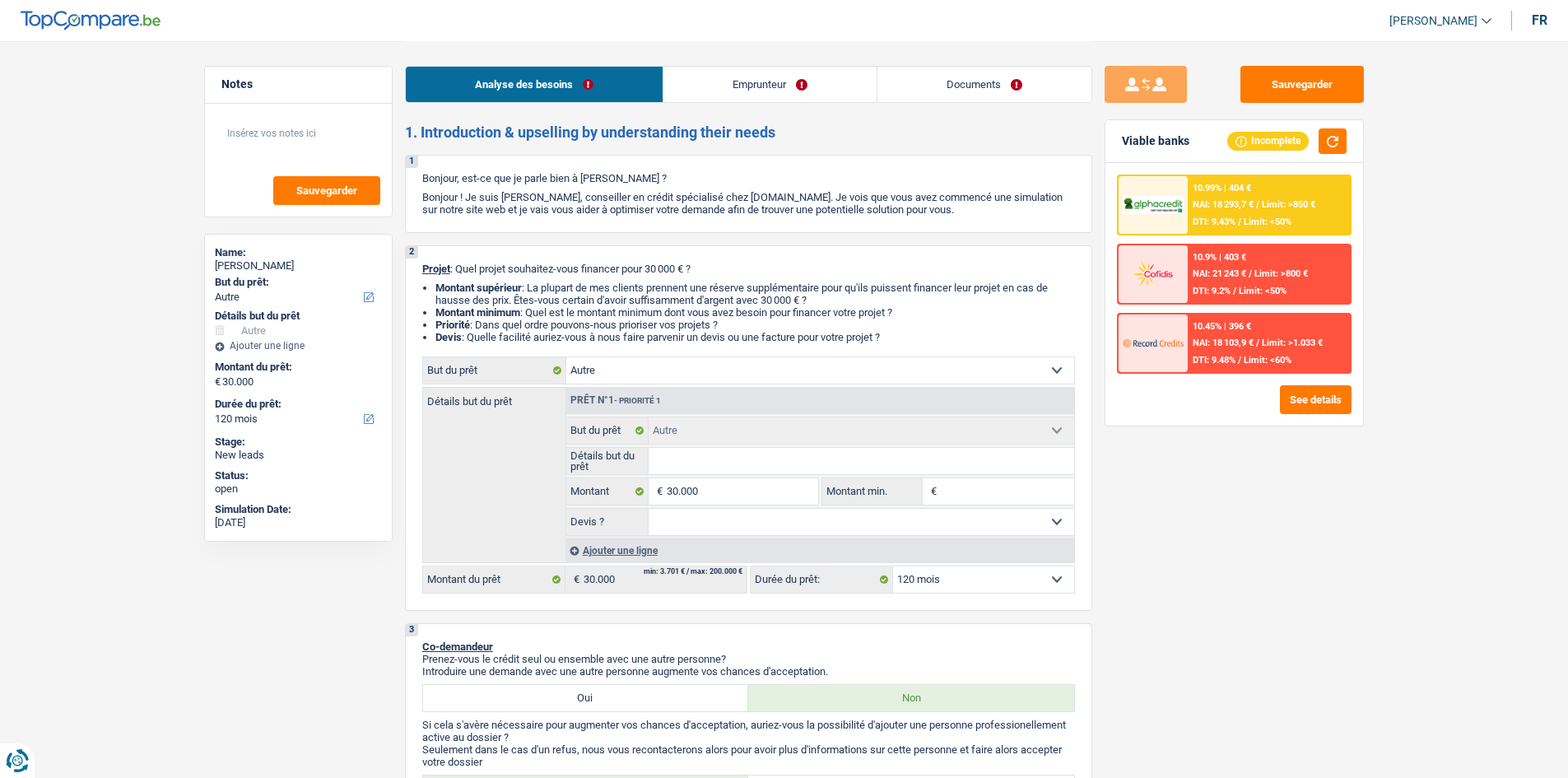
click at [693, 380] on input "Détails but du prêt" at bounding box center [862, 461] width 426 height 27
type input "v"
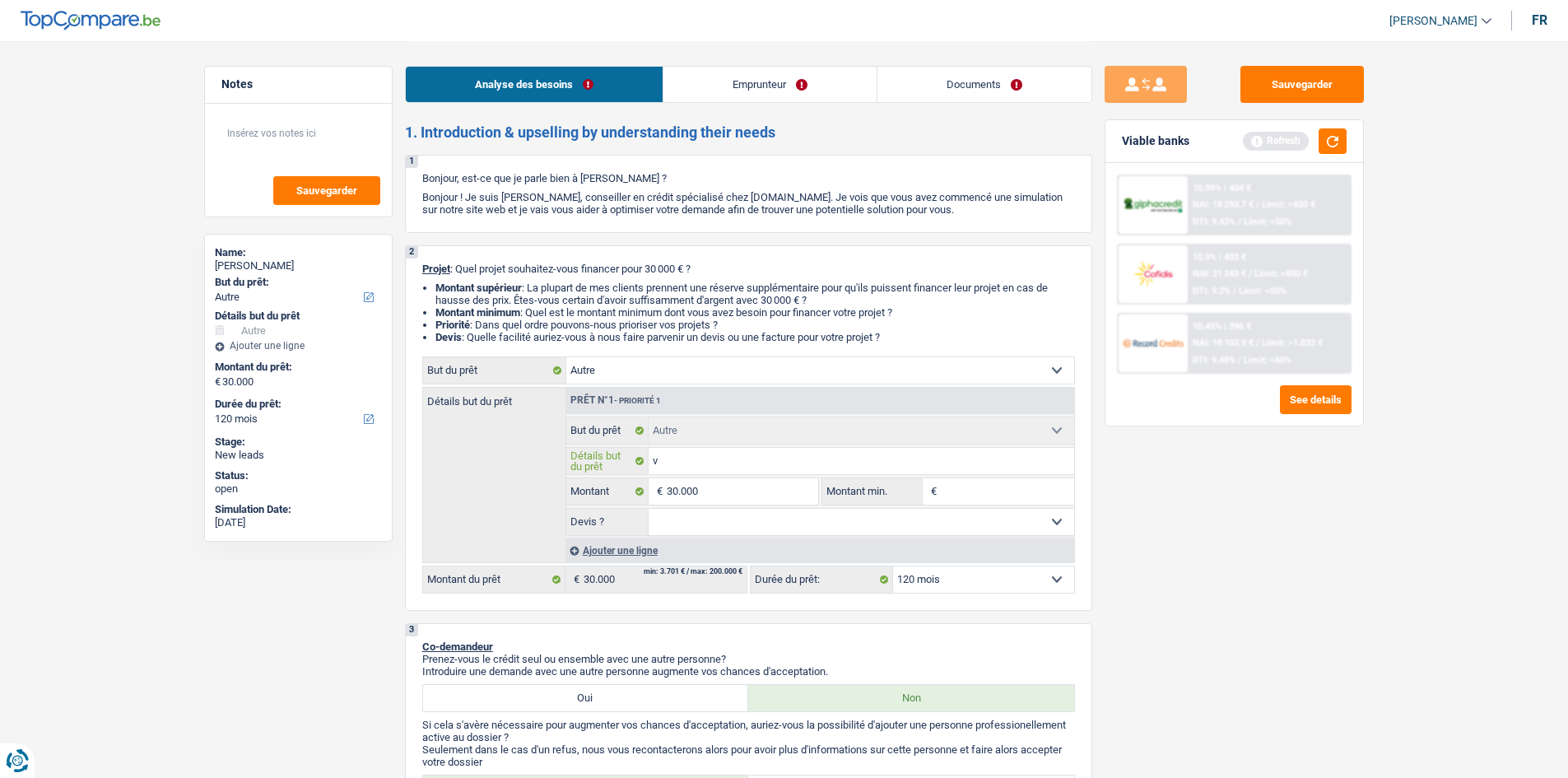
type input "vo"
type input "voi"
type input "voit"
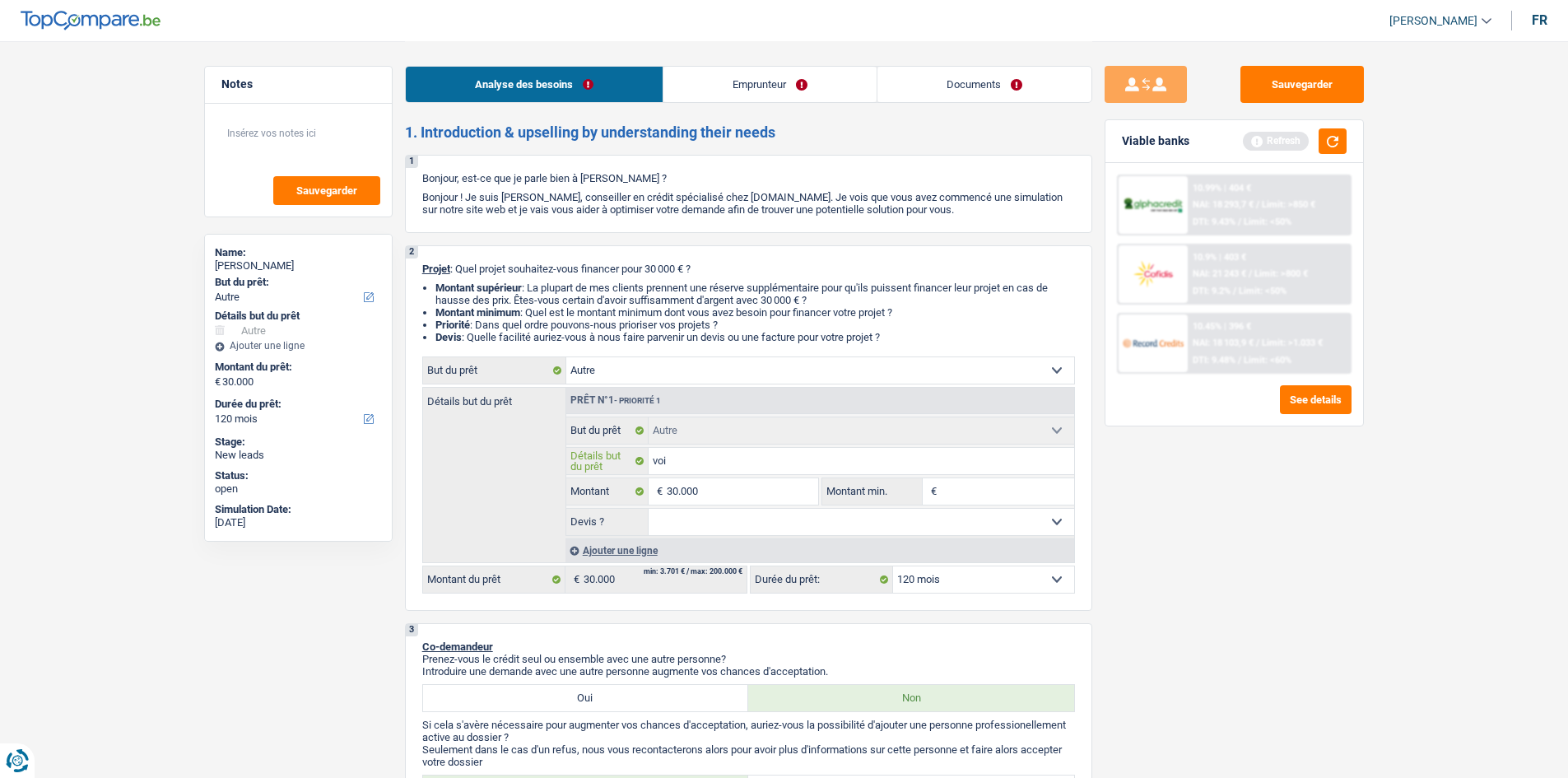
type input "voit"
type input "voity"
type input "voityr"
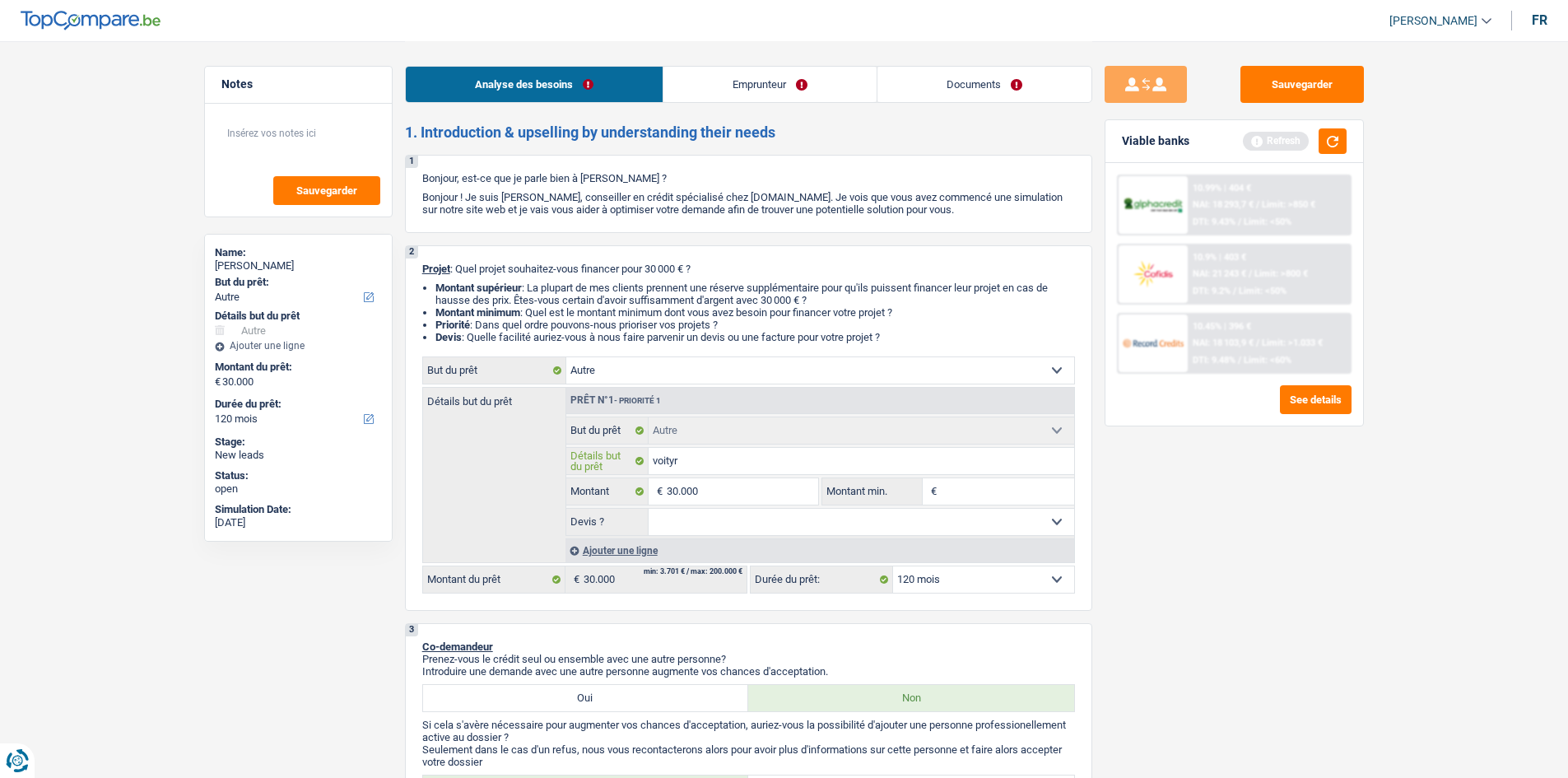
type input "voityre"
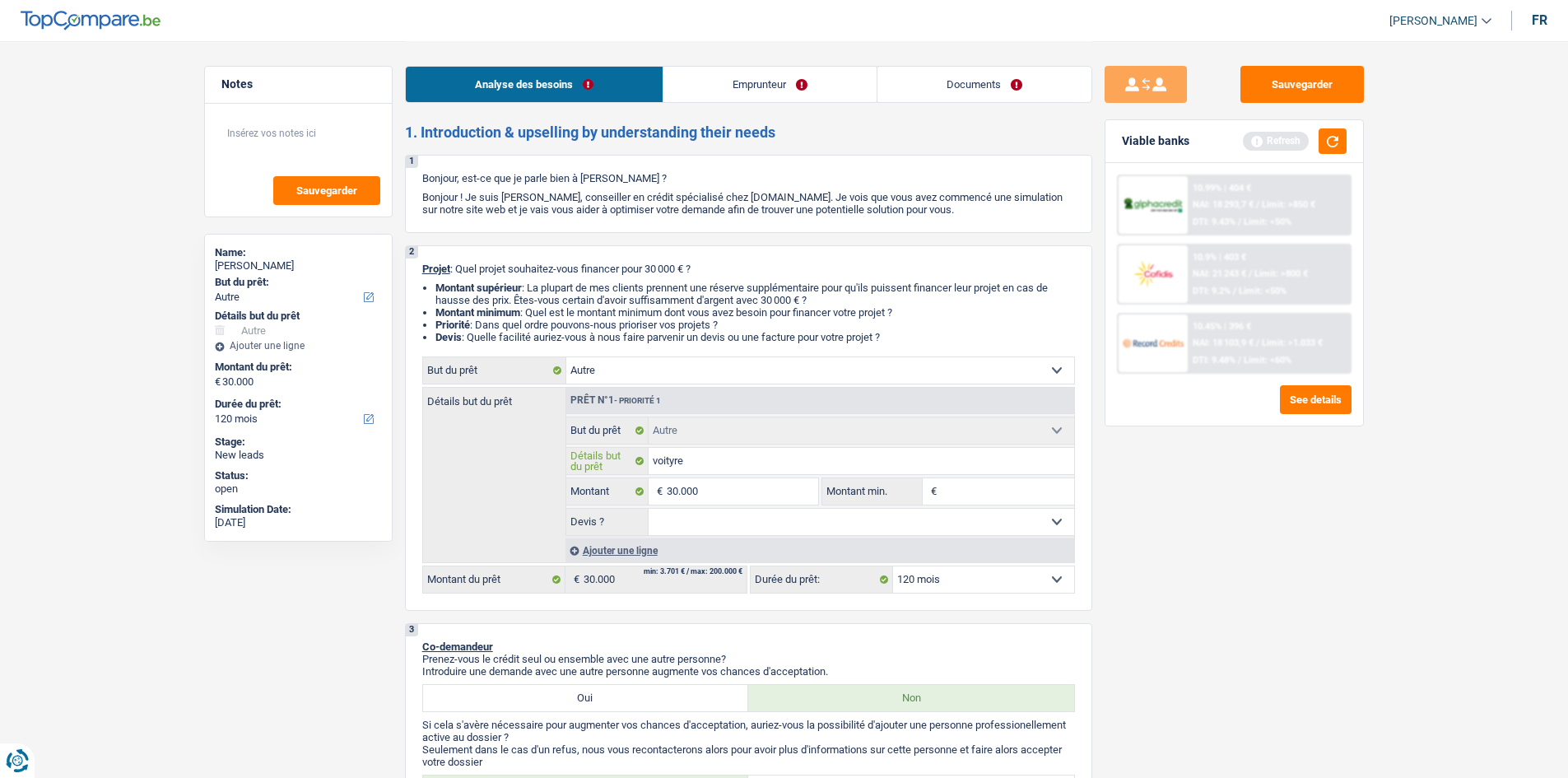
type input "voityre"
type input "voityr"
type input "voity"
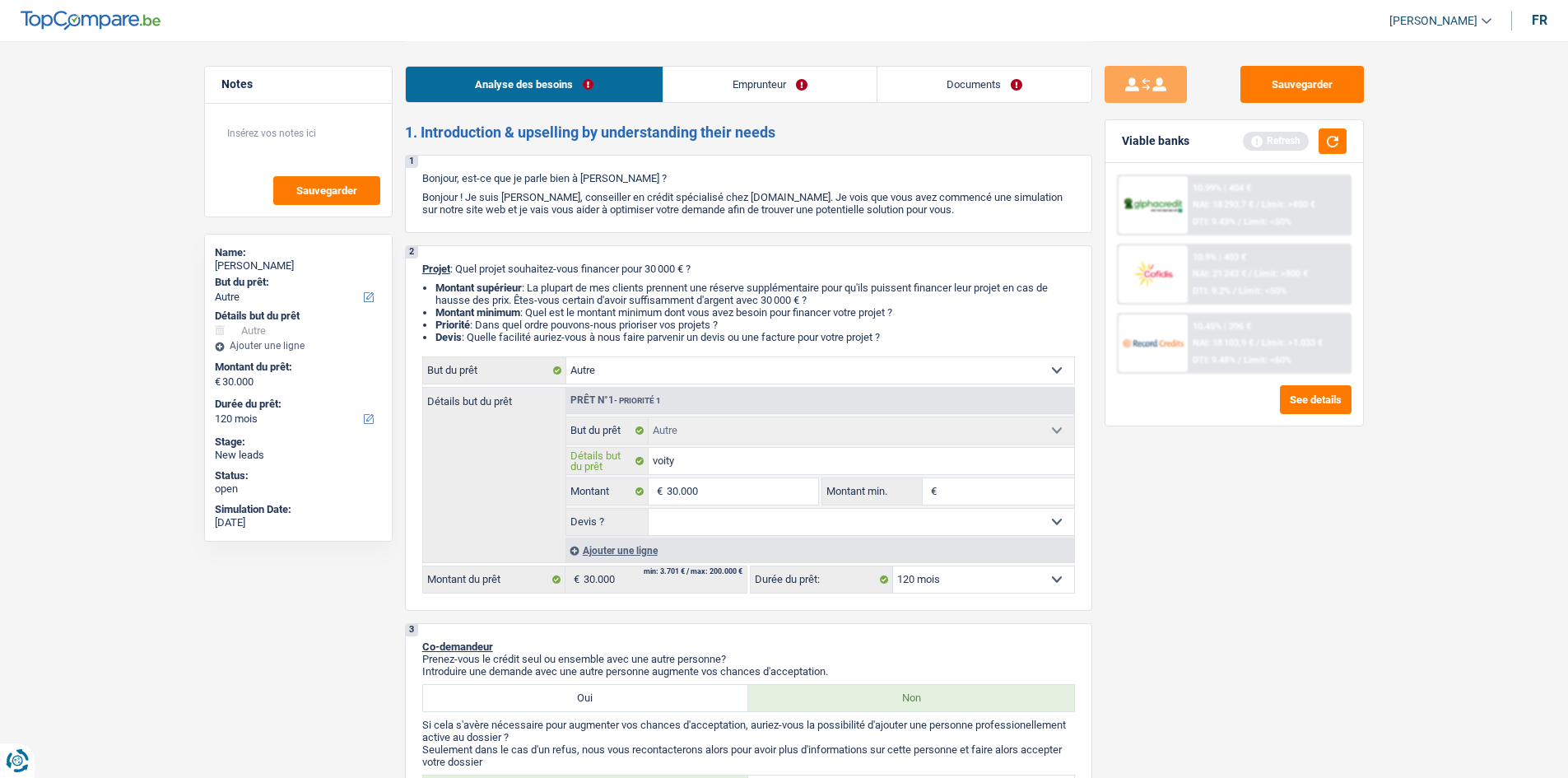
type input "voit"
type input "voi"
type input "voit"
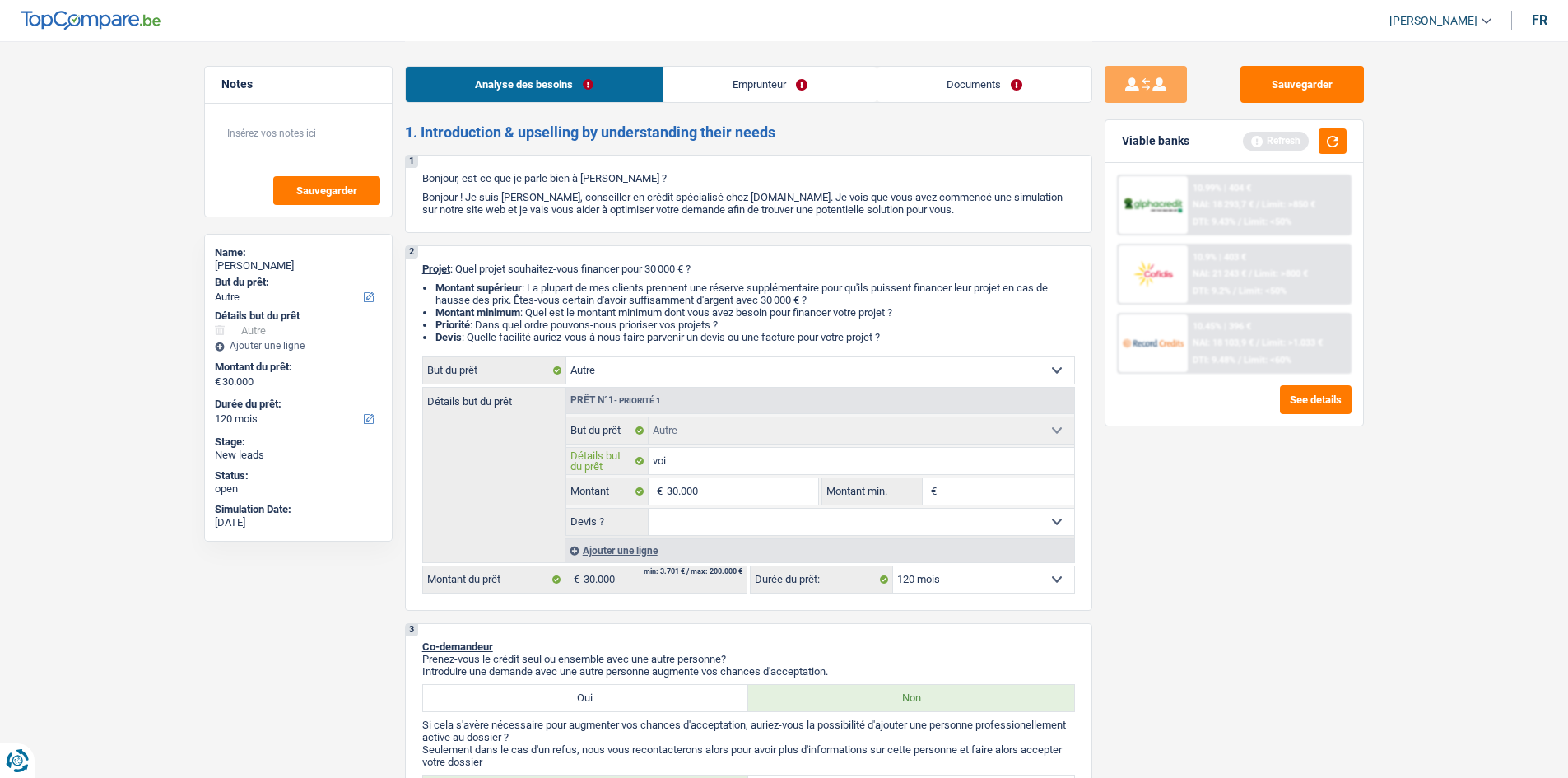
type input "voit"
type input "voitu"
type input "voitur"
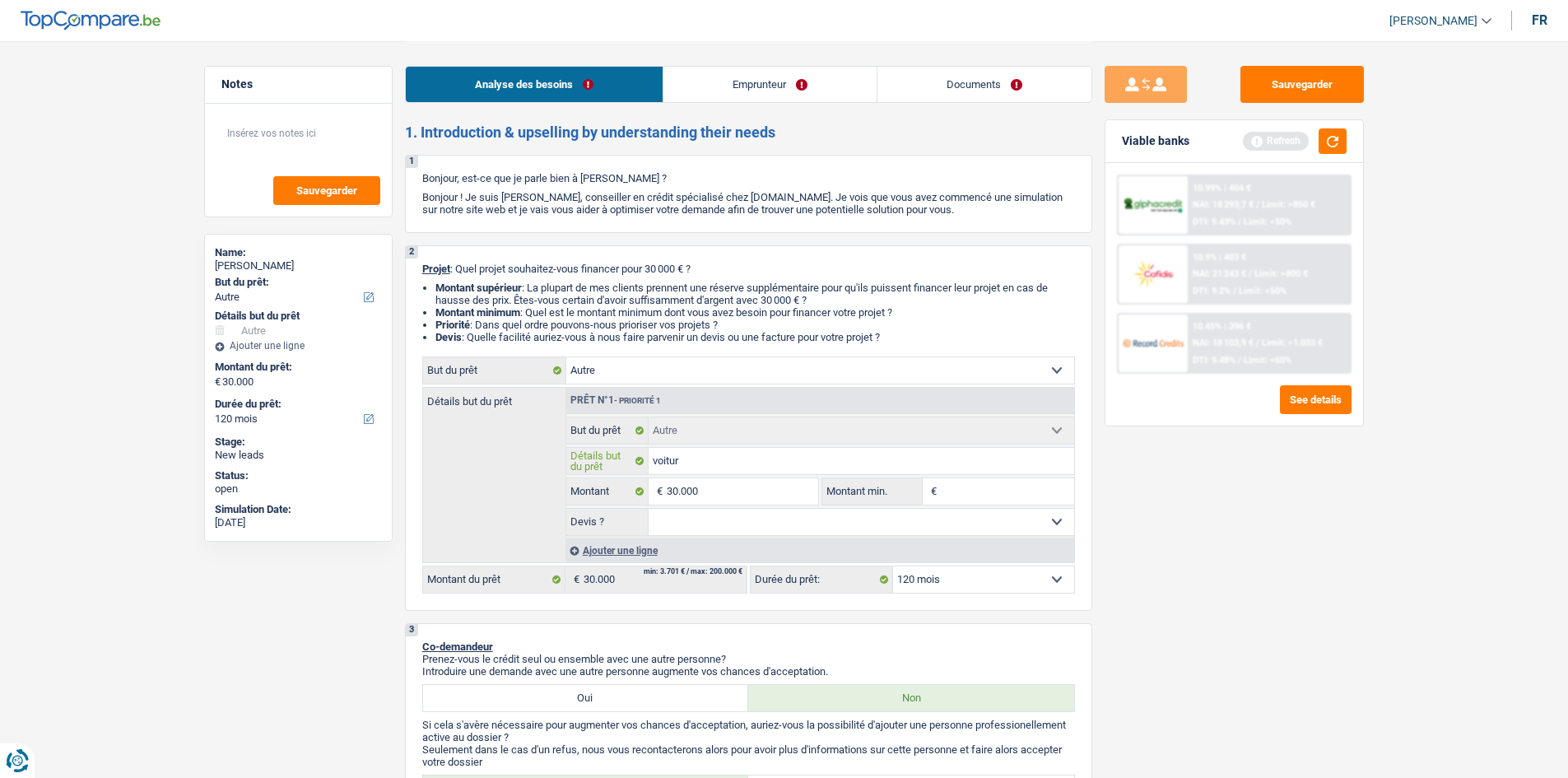
type input "voiture"
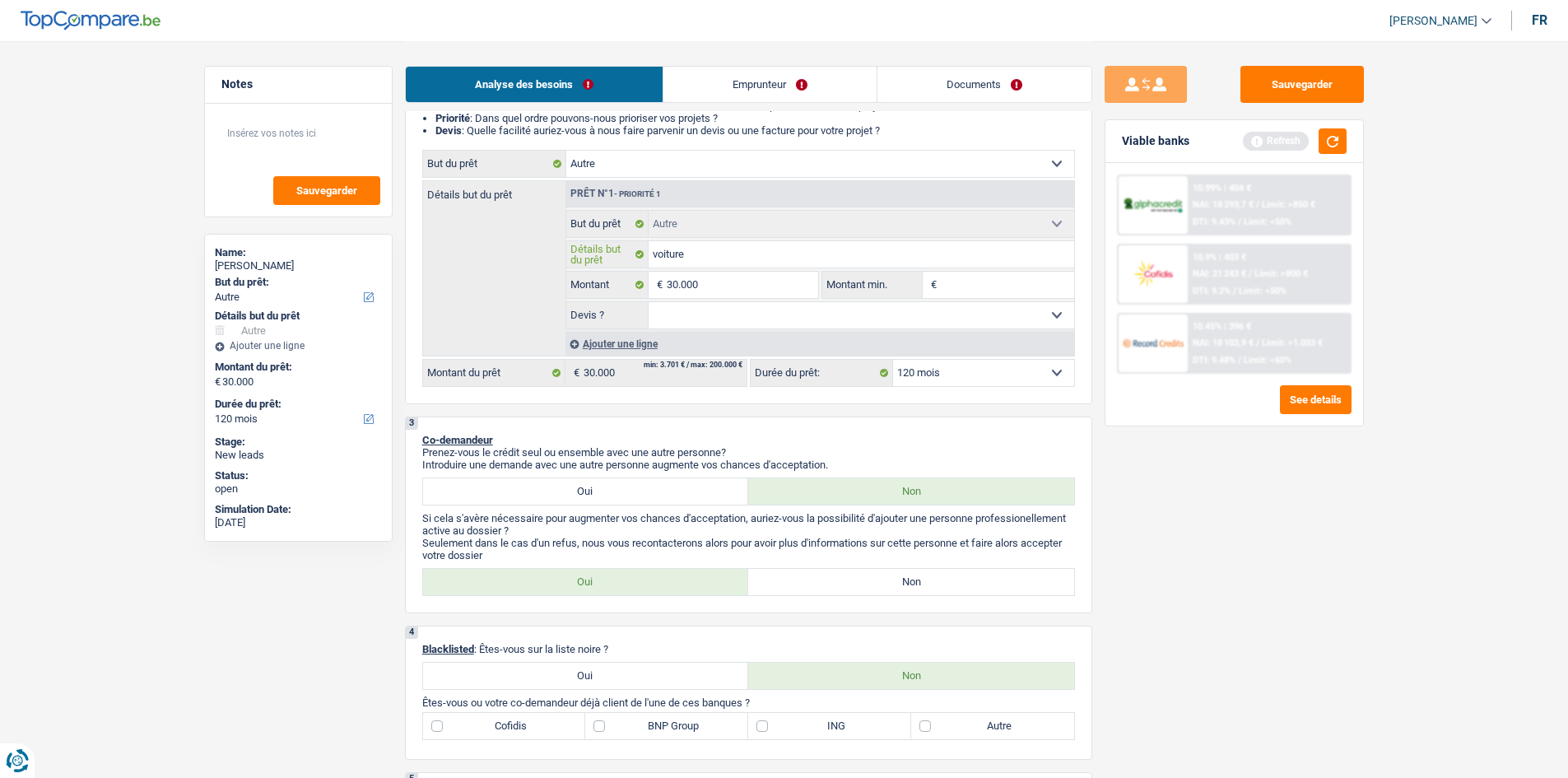
scroll to position [329, 0]
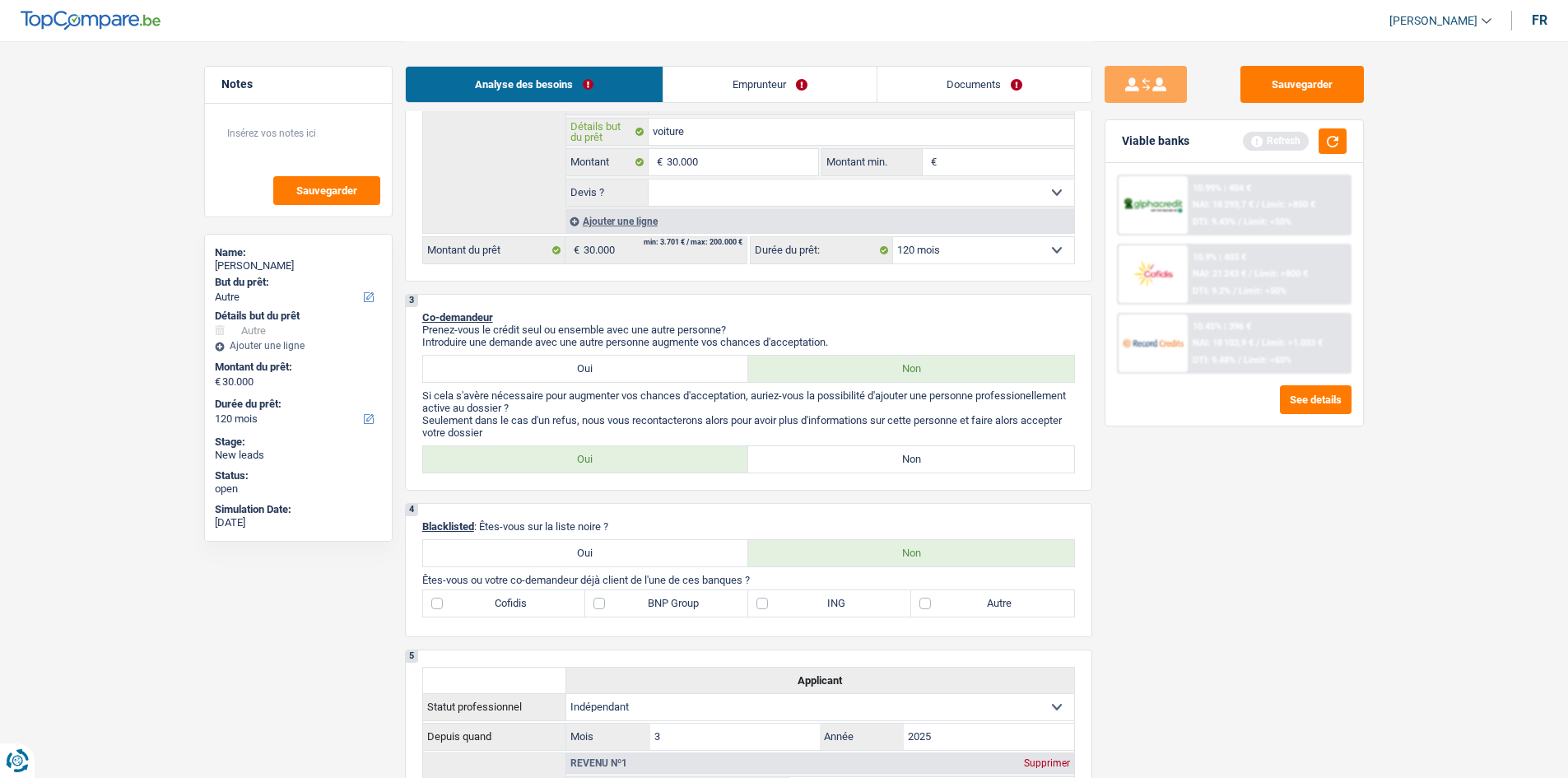
type input "voiture"
click at [714, 79] on link "Emprunteur" at bounding box center [769, 84] width 213 height 36
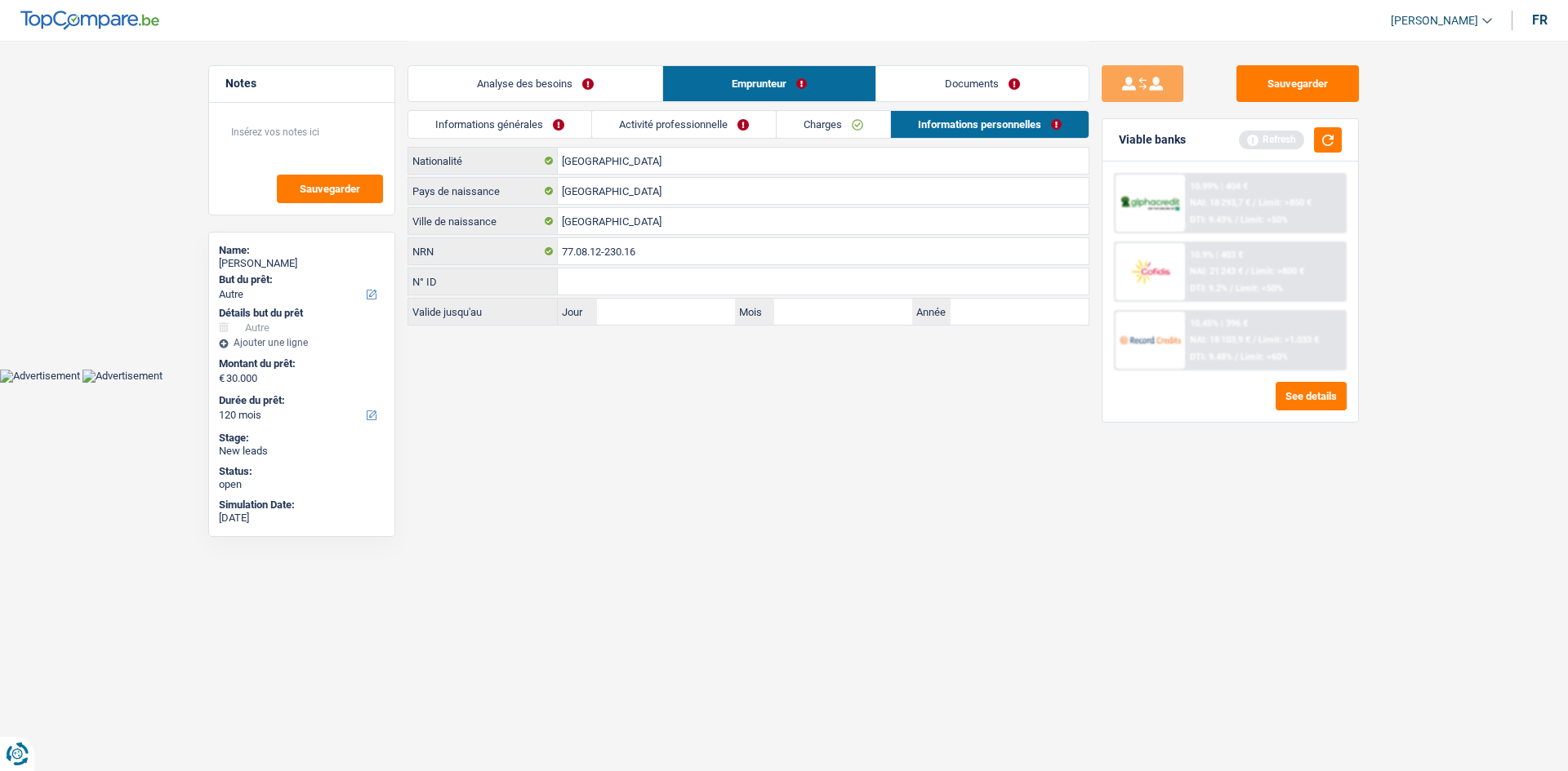
click at [520, 117] on link "Informations générales" at bounding box center [499, 125] width 183 height 27
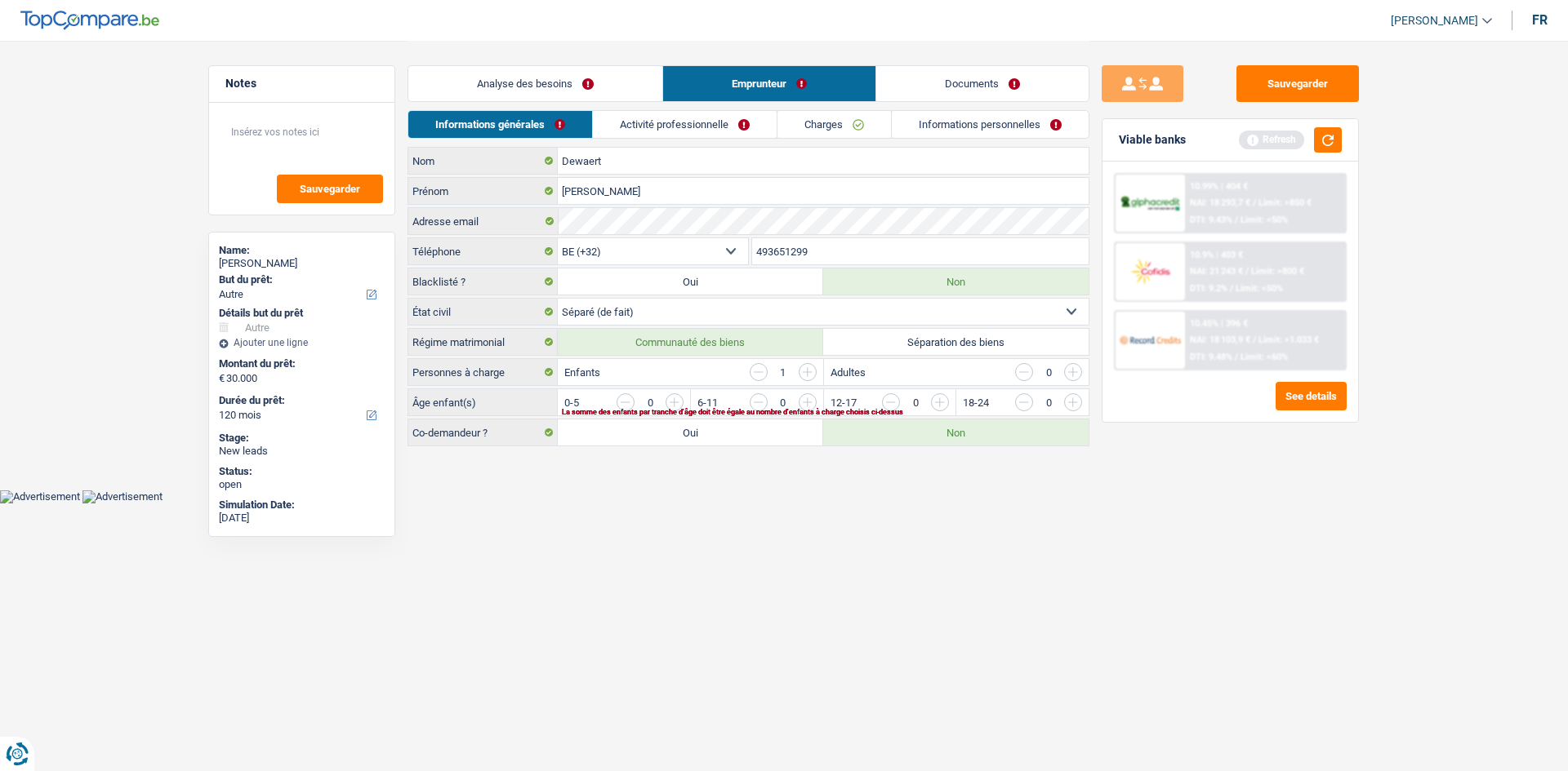
click at [583, 86] on link "Analyse des besoins" at bounding box center [535, 83] width 254 height 35
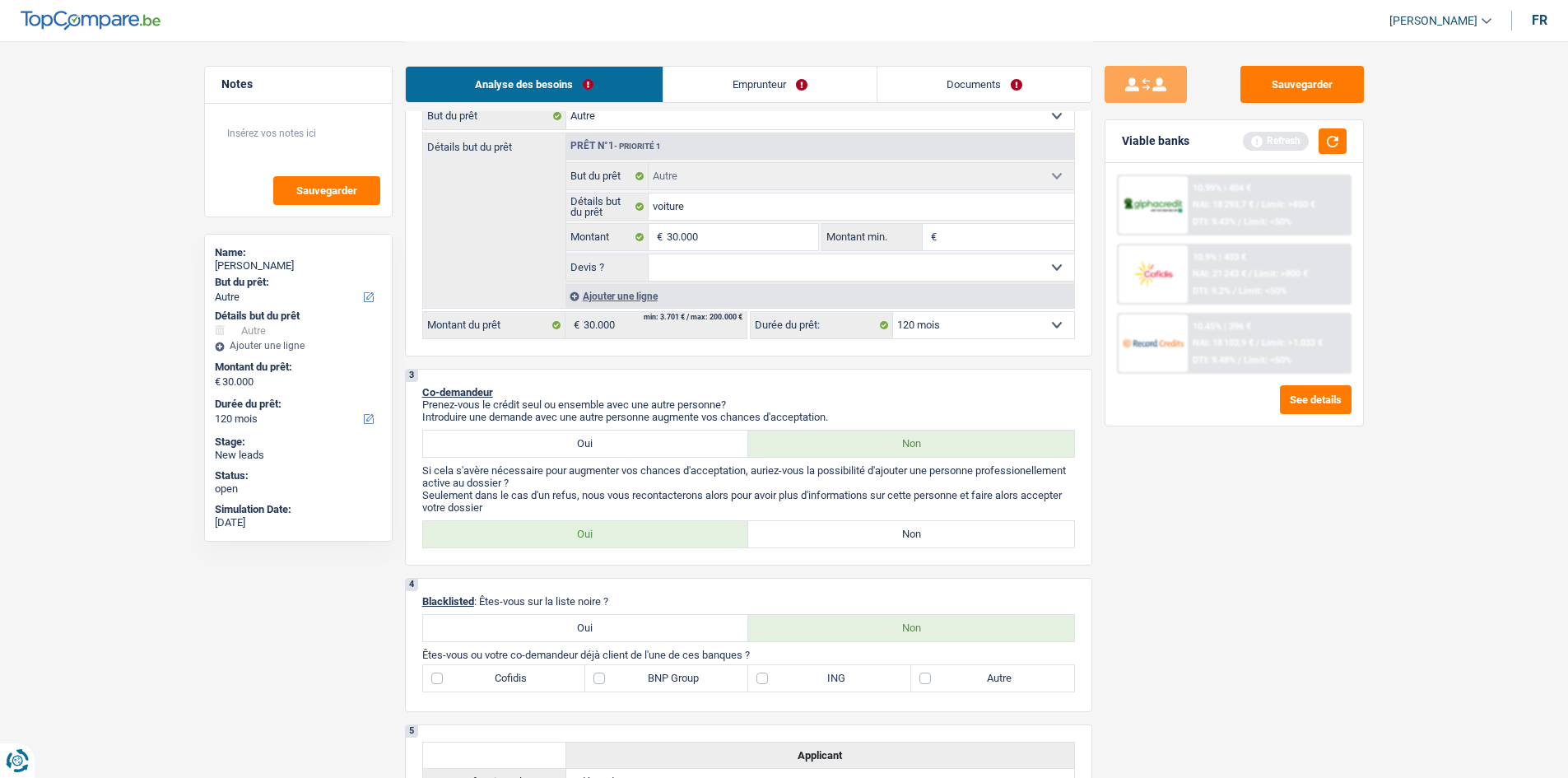
scroll to position [247, 0]
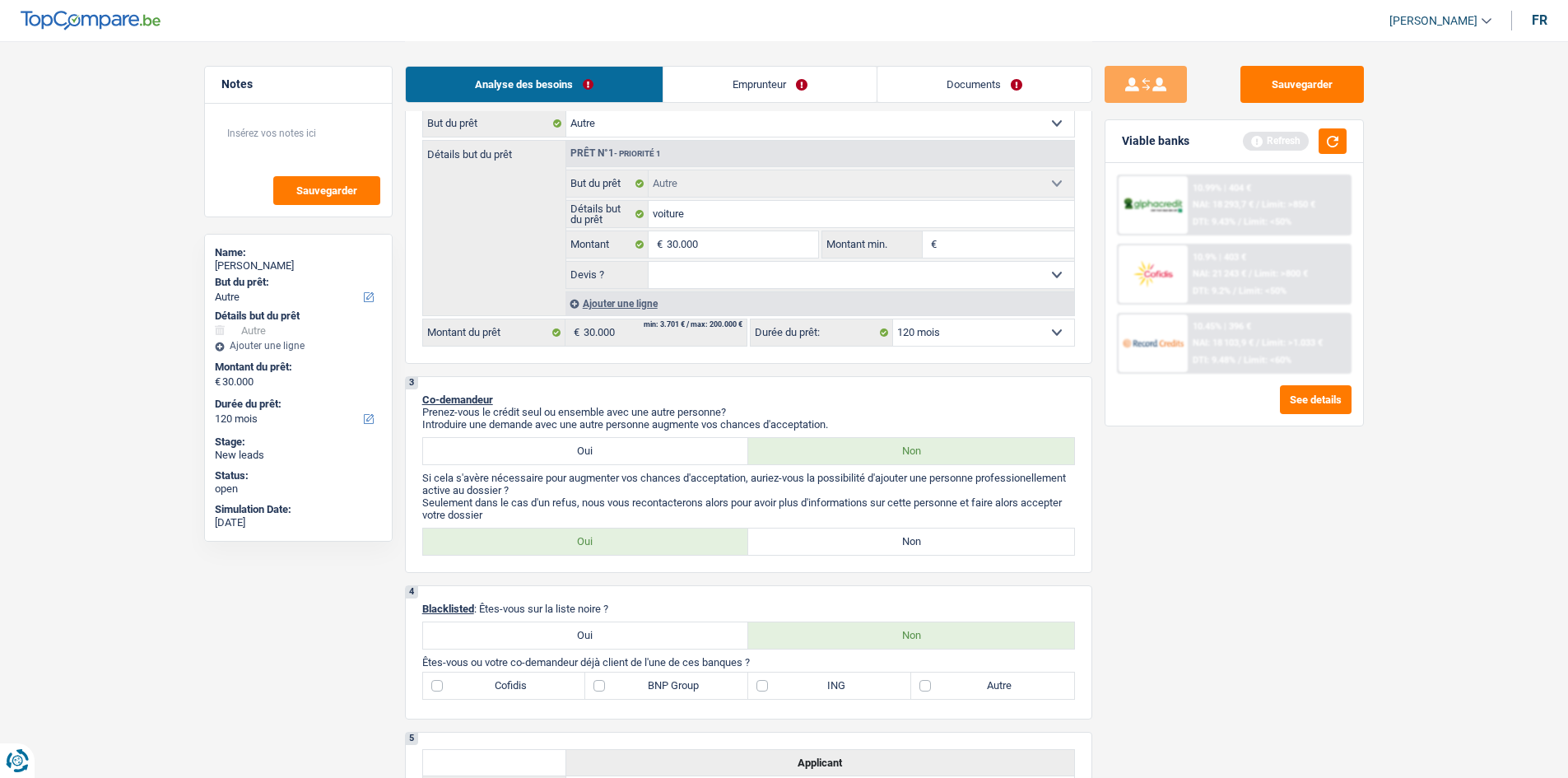
click at [689, 265] on select "Oui Non Non répondu Sélectionner une option" at bounding box center [862, 274] width 426 height 27
select select "false"
click at [649, 261] on select "Oui Non Non répondu Sélectionner une option" at bounding box center [862, 274] width 426 height 27
select select "false"
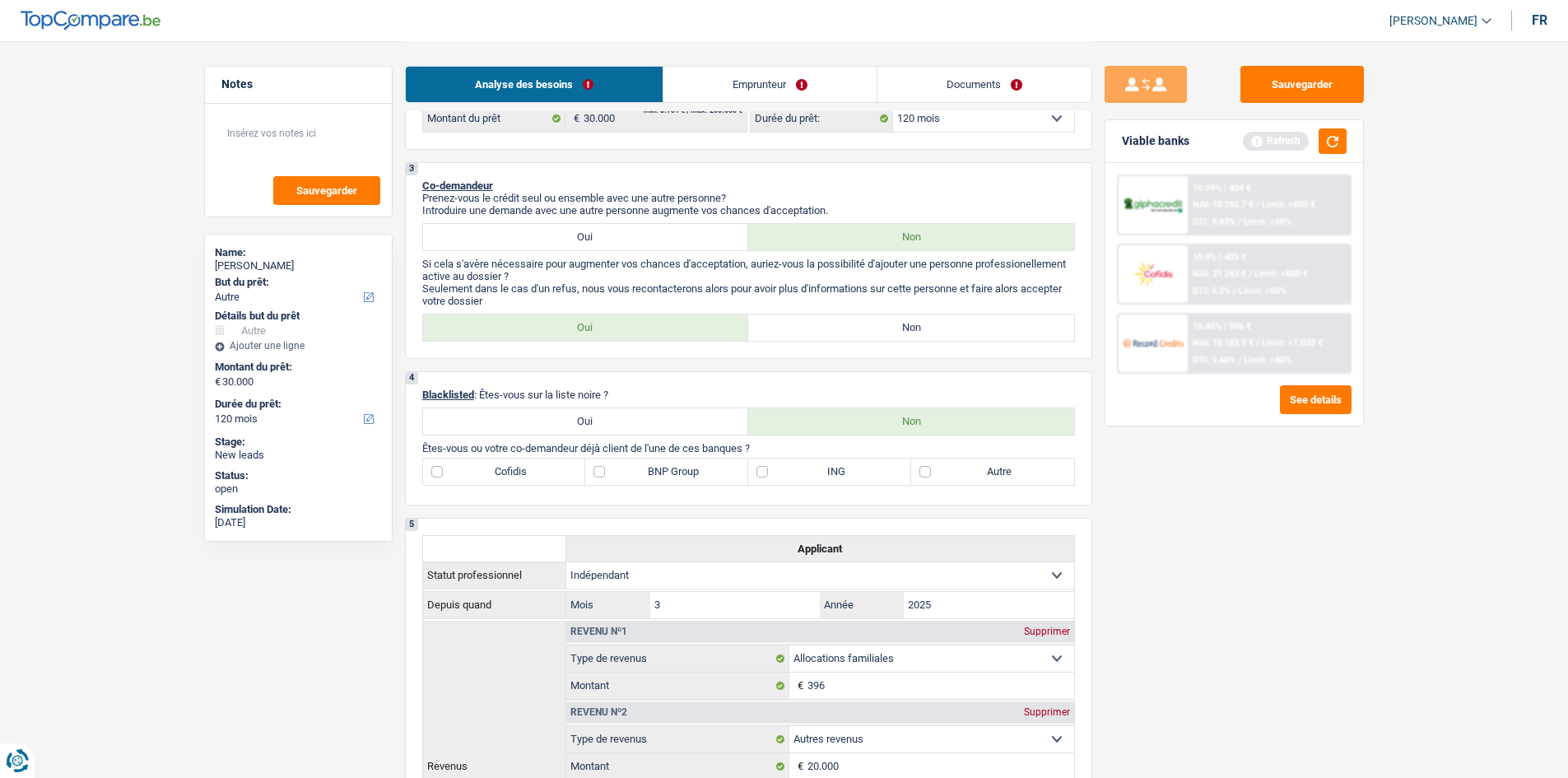
scroll to position [577, 0]
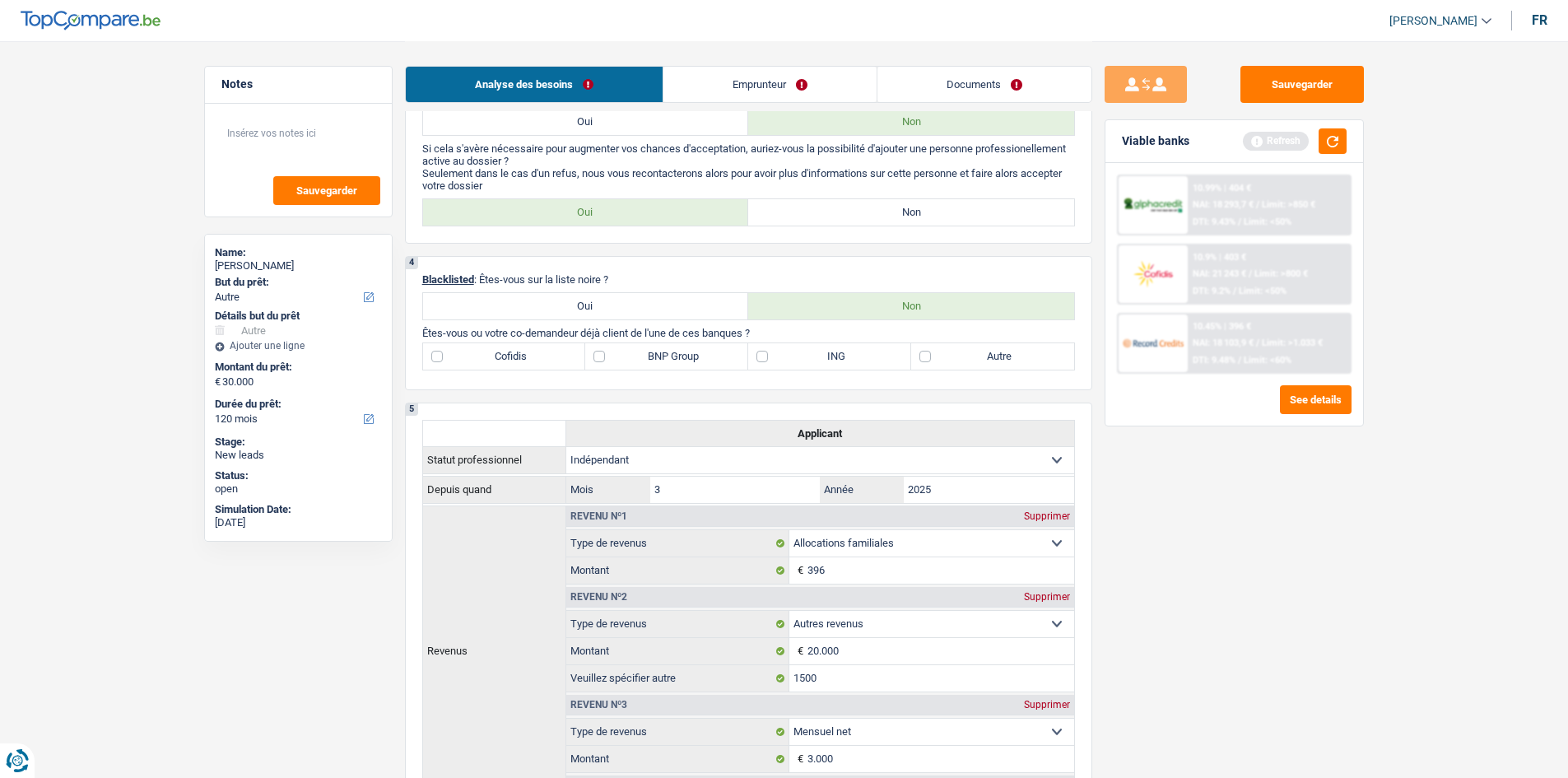
click at [714, 176] on p "Seulement dans le cas d'un refus, nous vous recontacterons alors pour avoir plu…" at bounding box center [748, 179] width 652 height 25
click at [714, 195] on div "3 Co-demandeur Prenez-vous le crédit seul ou ensemble avec une autre personne? …" at bounding box center [748, 144] width 687 height 197
click at [714, 199] on label "Non" at bounding box center [911, 212] width 326 height 27
click at [714, 199] on input "Non" at bounding box center [911, 212] width 326 height 27
radio input "true"
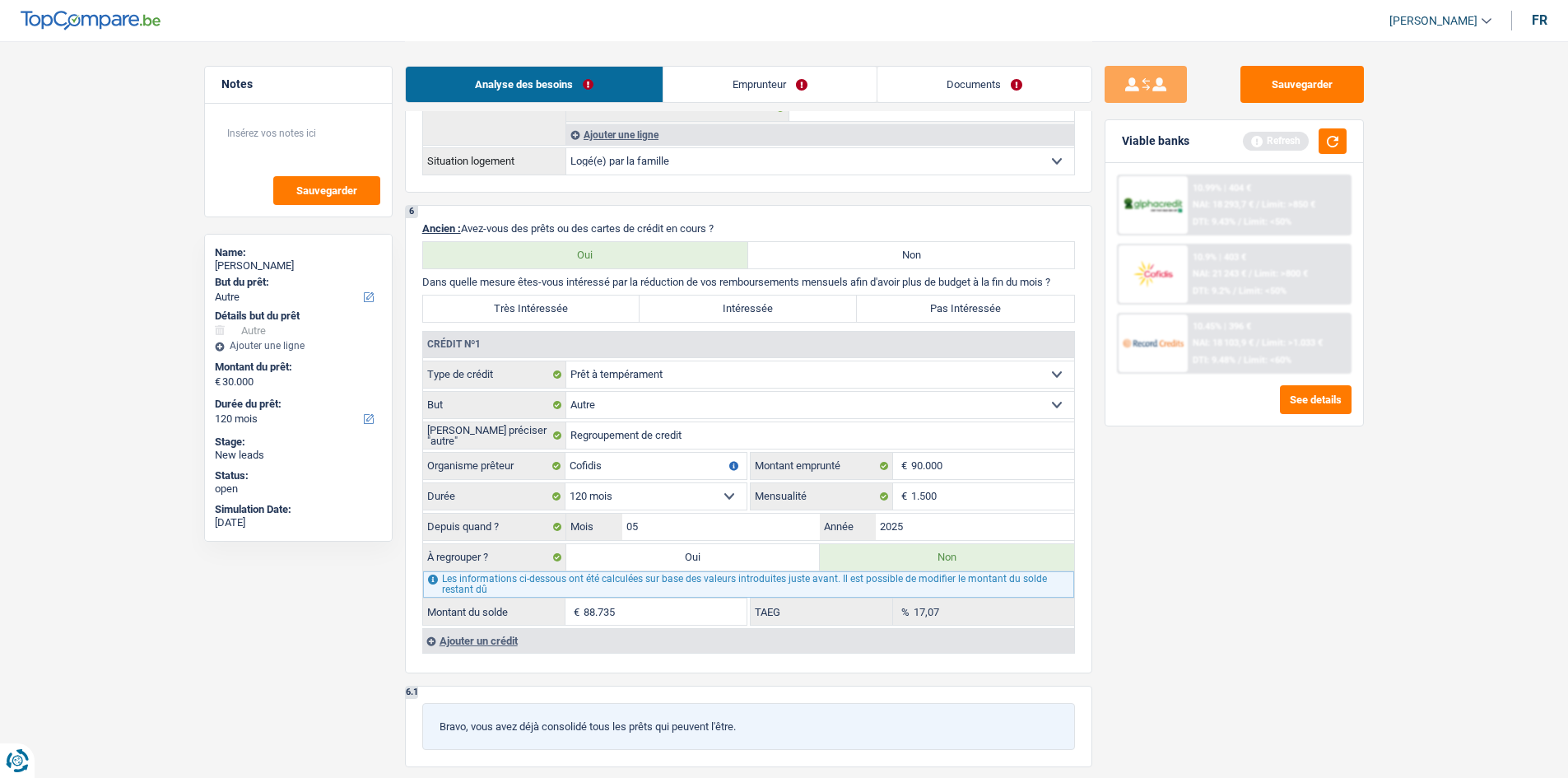
scroll to position [1235, 0]
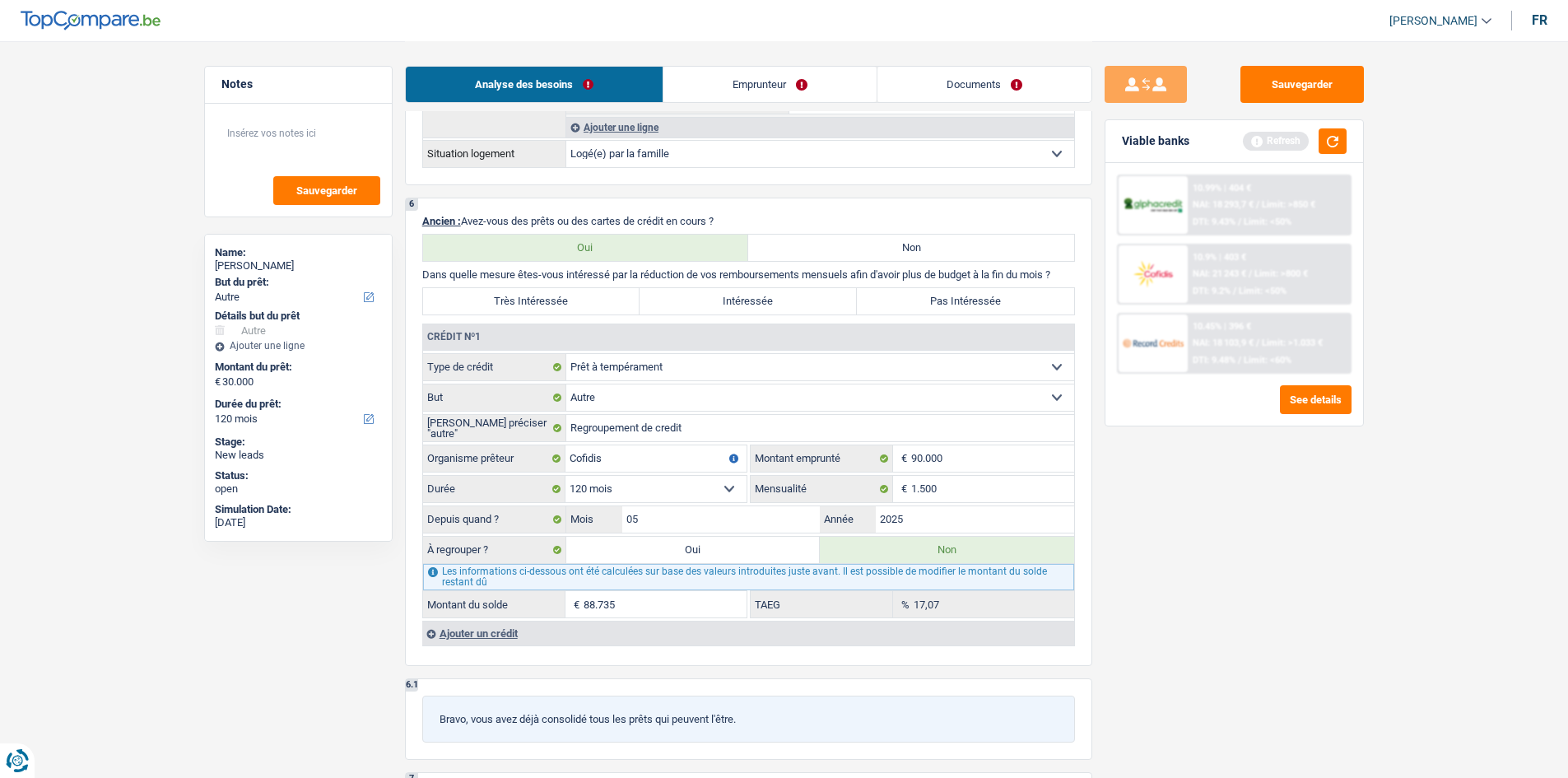
drag, startPoint x: 694, startPoint y: 81, endPoint x: 643, endPoint y: 88, distance: 51.5
click at [694, 80] on link "Emprunteur" at bounding box center [769, 84] width 213 height 36
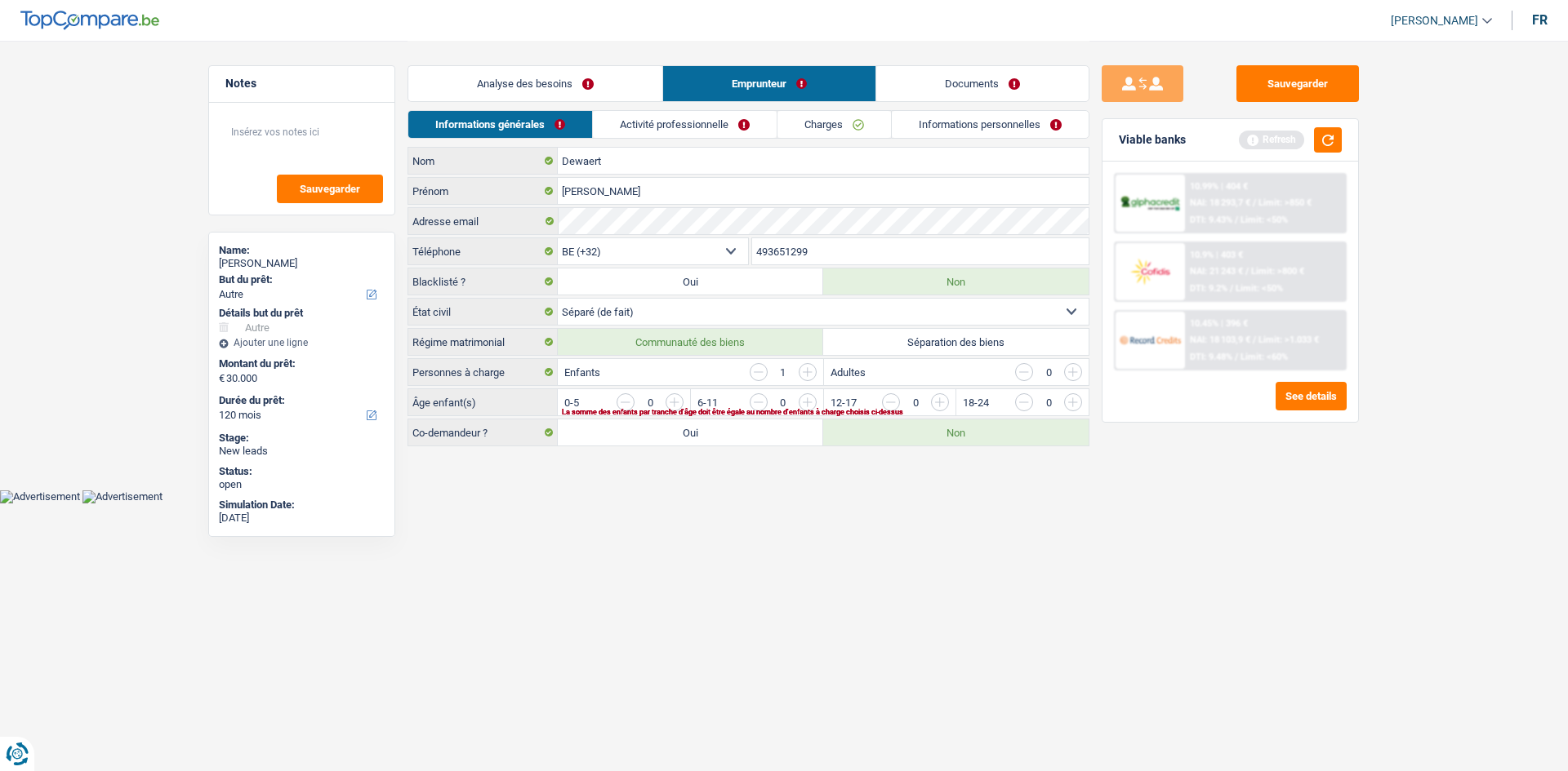
click at [708, 297] on div "Dewaert Nom [PERSON_NAME] Adresse email BE (+32) LU (+352) Sélectionner une opt…" at bounding box center [749, 296] width 682 height 300
click at [708, 326] on div "Dewaert Nom [PERSON_NAME] Adresse email BE (+32) LU (+352) Sélectionner une opt…" at bounding box center [749, 296] width 682 height 300
click at [708, 321] on select "Célibataire Marié(e) Cohabitant(e) légal(e) Divorcé(e) Veuf(ve) Séparé (de fait…" at bounding box center [823, 312] width 531 height 26
click at [708, 320] on select "Célibataire Marié(e) Cohabitant(e) légal(e) Divorcé(e) Veuf(ve) Séparé (de fait…" at bounding box center [823, 312] width 531 height 26
click at [638, 83] on link "Analyse des besoins" at bounding box center [535, 83] width 254 height 35
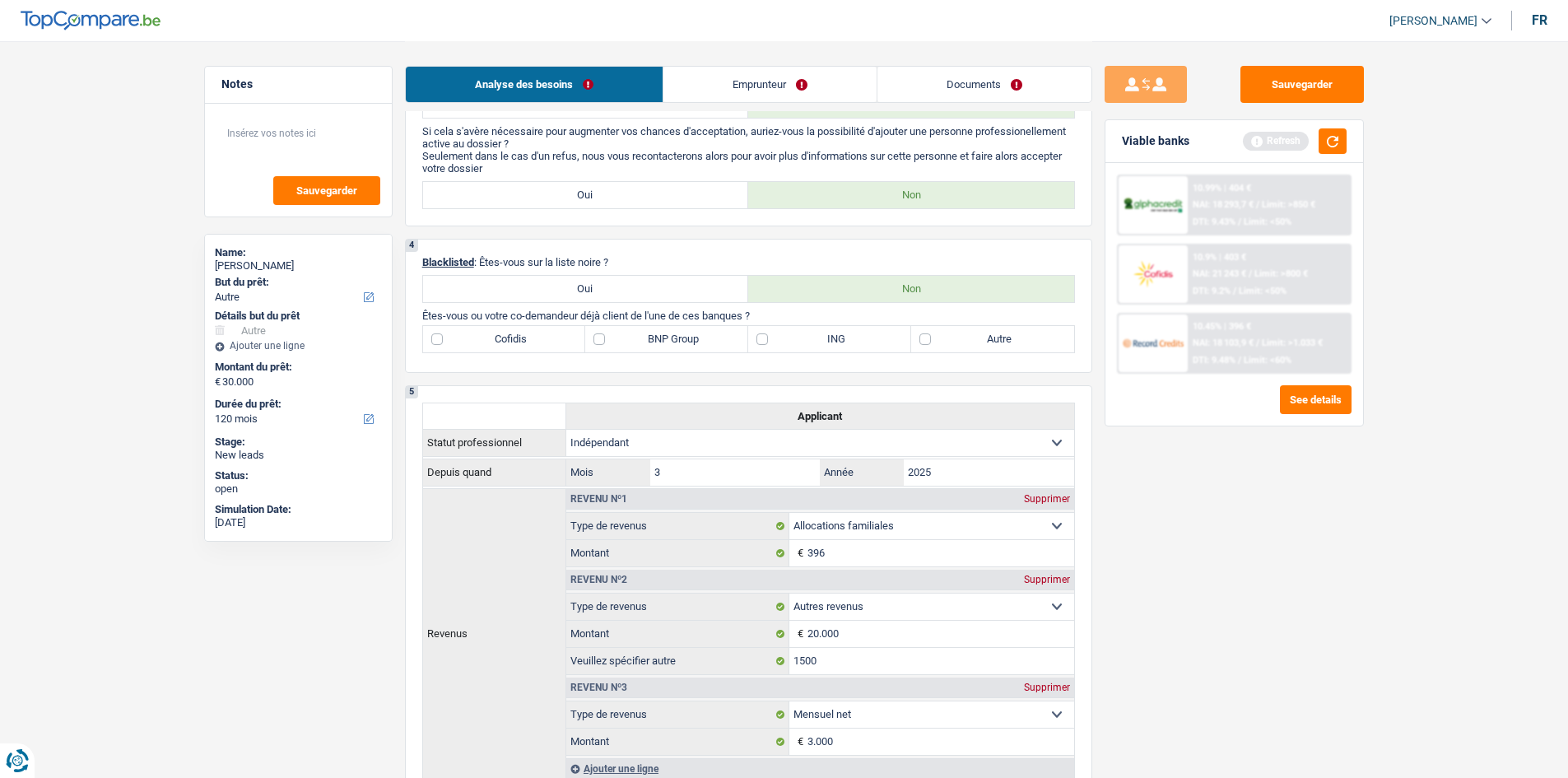
scroll to position [577, 0]
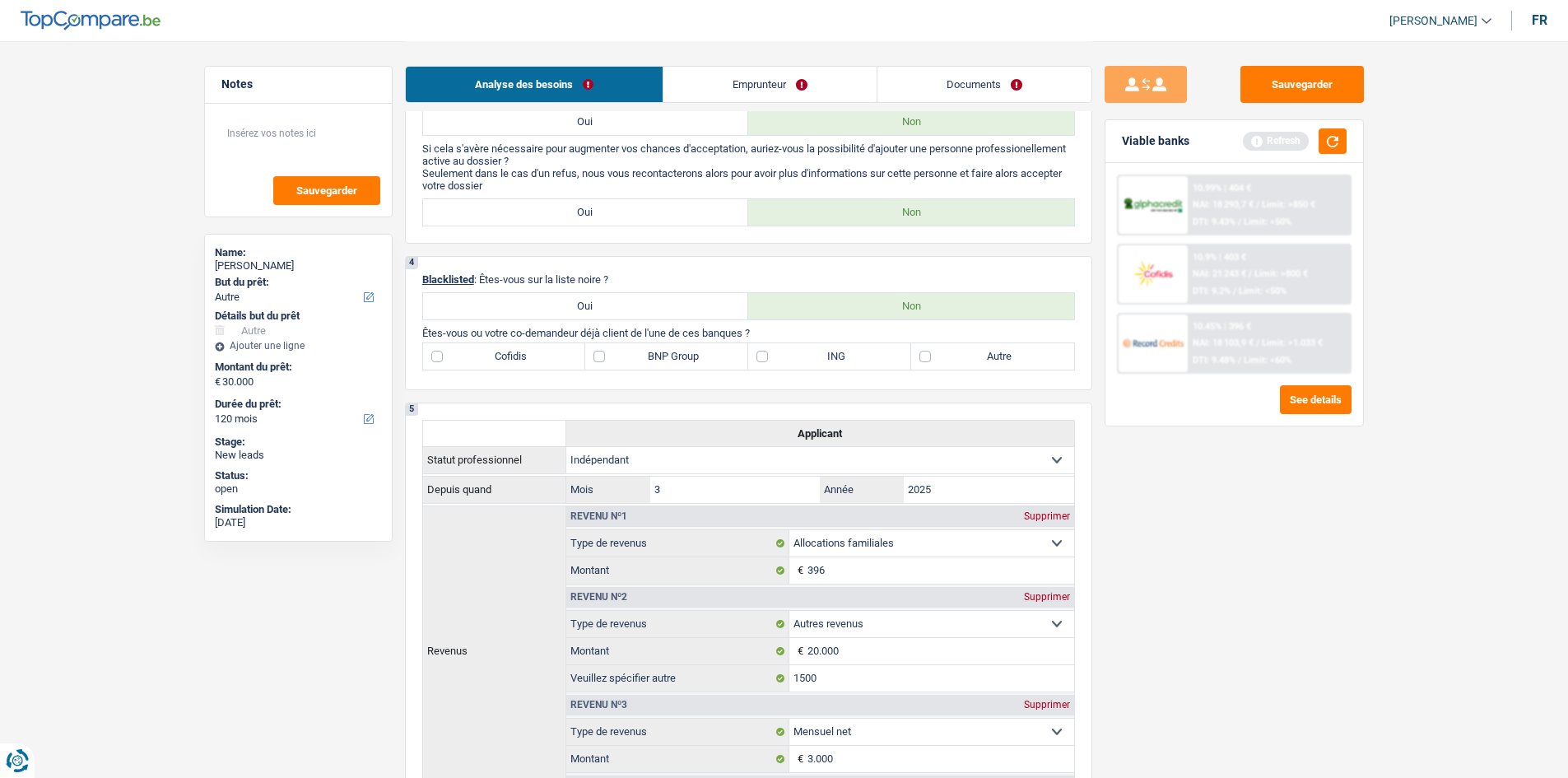
click at [478, 361] on label "Cofidis" at bounding box center [504, 357] width 163 height 27
click at [478, 361] on input "Cofidis" at bounding box center [504, 357] width 163 height 27
checkbox input "true"
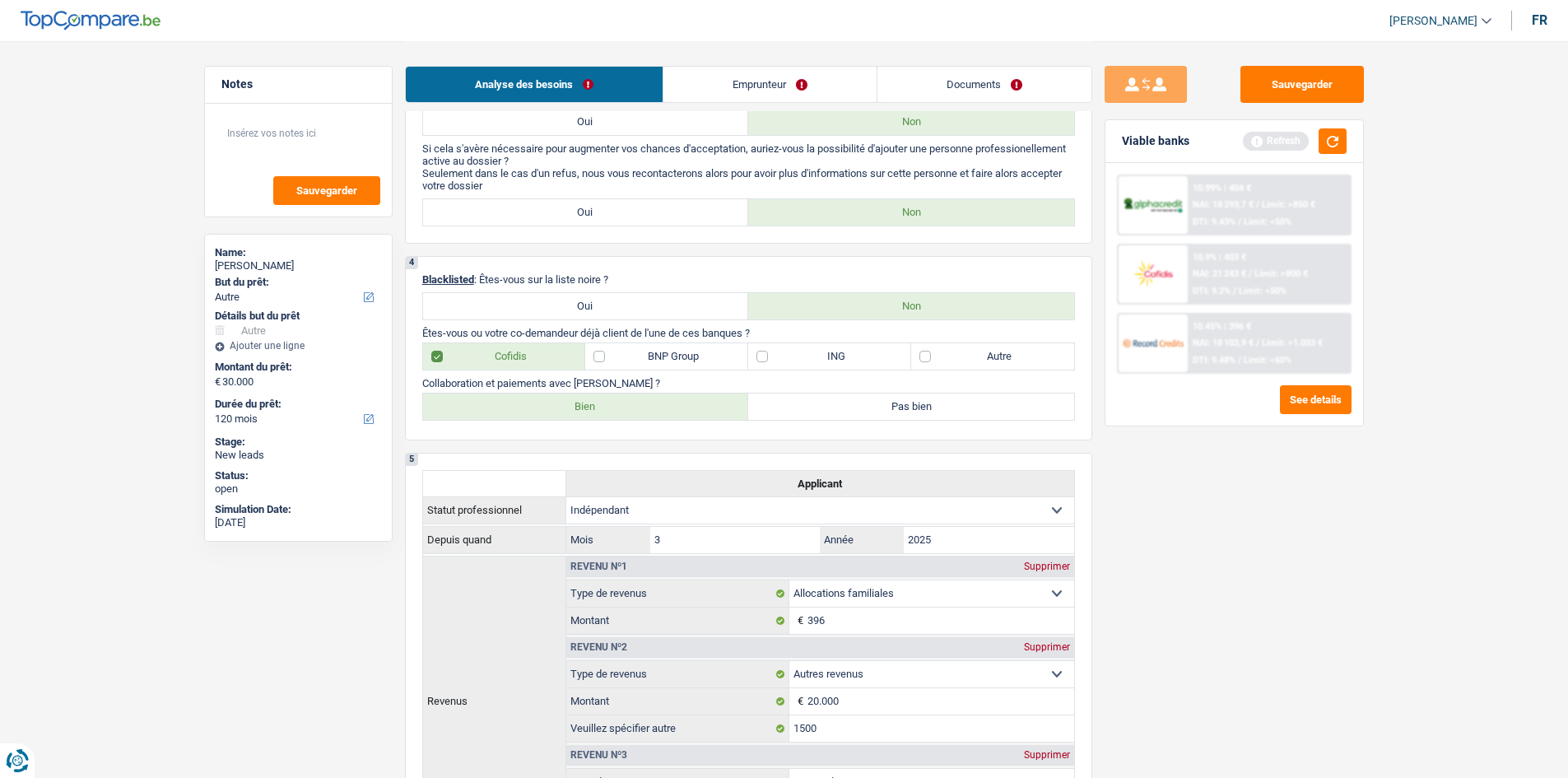
drag, startPoint x: 588, startPoint y: 417, endPoint x: 732, endPoint y: 453, distance: 148.4
click at [587, 380] on label "Bien" at bounding box center [586, 407] width 326 height 27
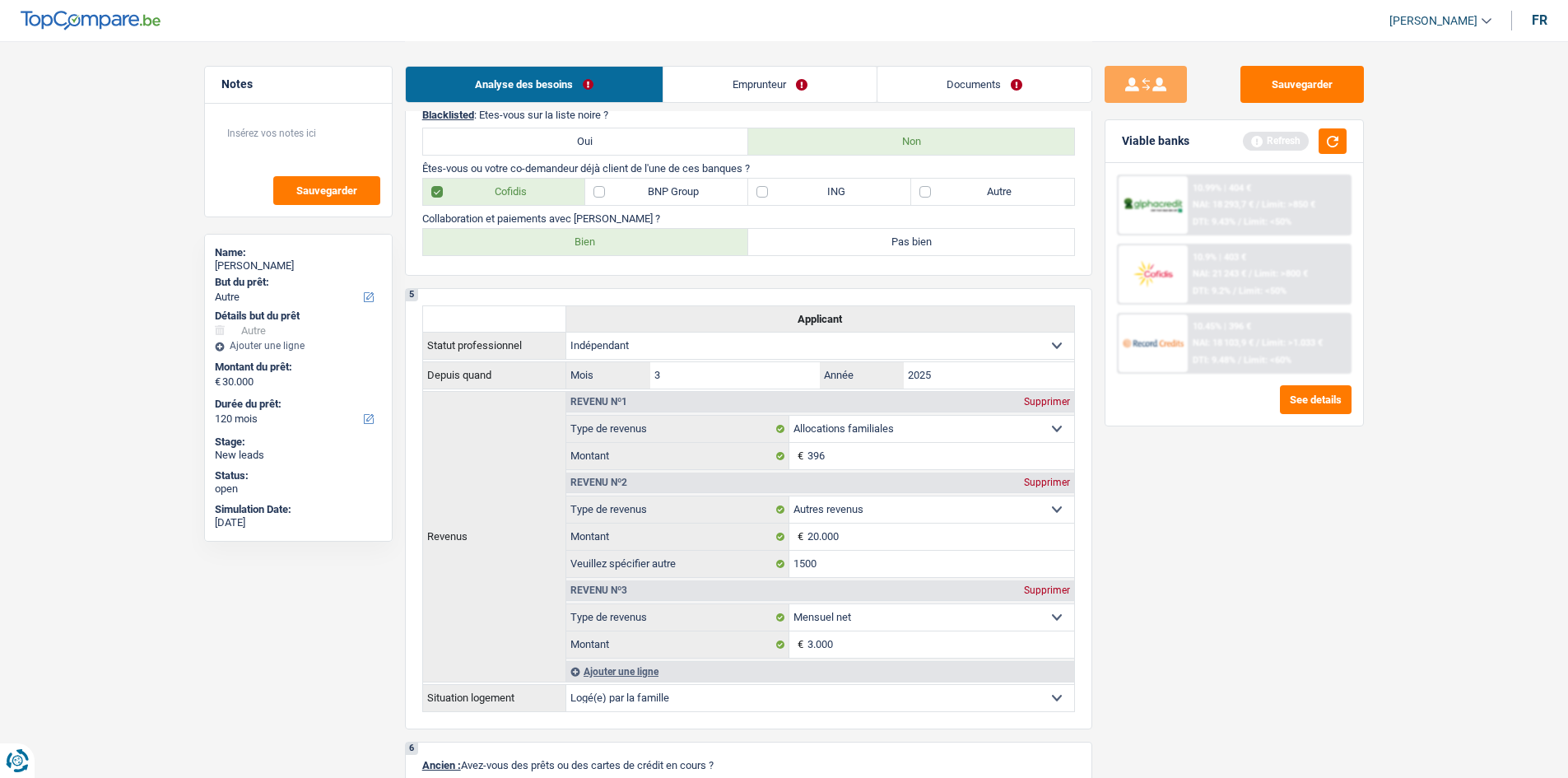
click at [594, 248] on label "Bien" at bounding box center [586, 241] width 326 height 27
click at [594, 248] on input "Bien" at bounding box center [586, 241] width 326 height 27
radio input "true"
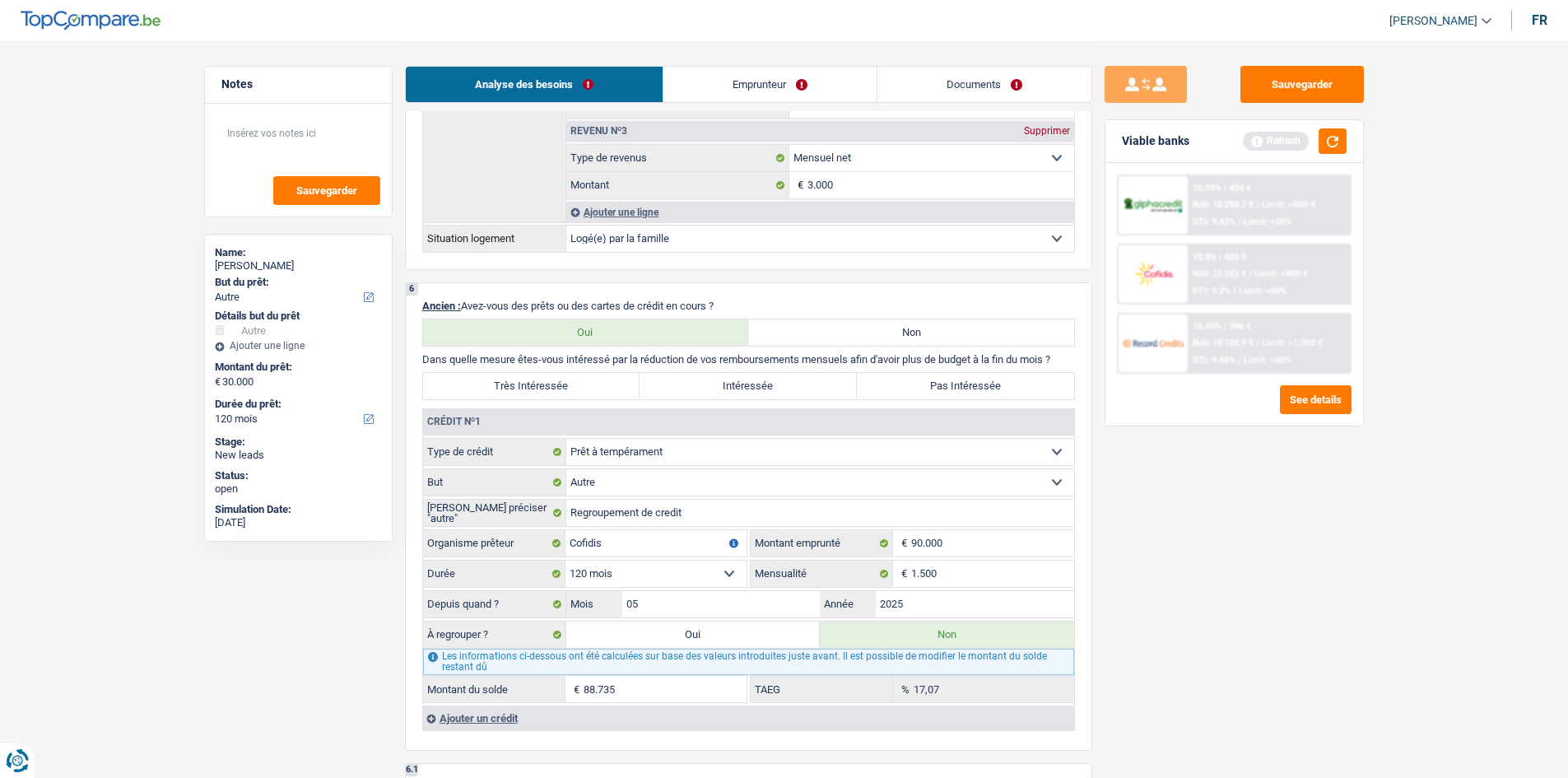
scroll to position [1317, 0]
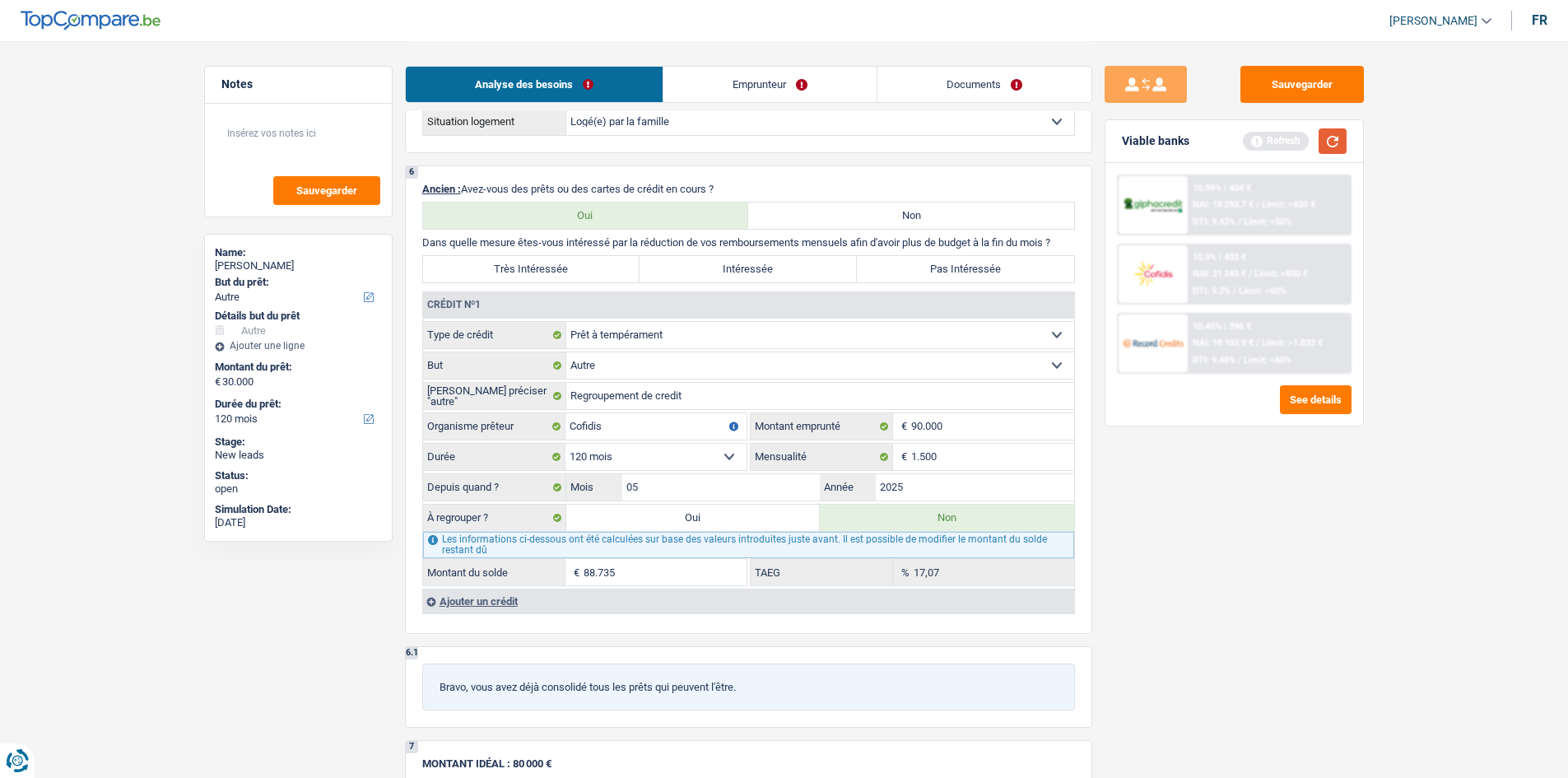
click at [714, 148] on button "button" at bounding box center [1332, 142] width 28 height 26
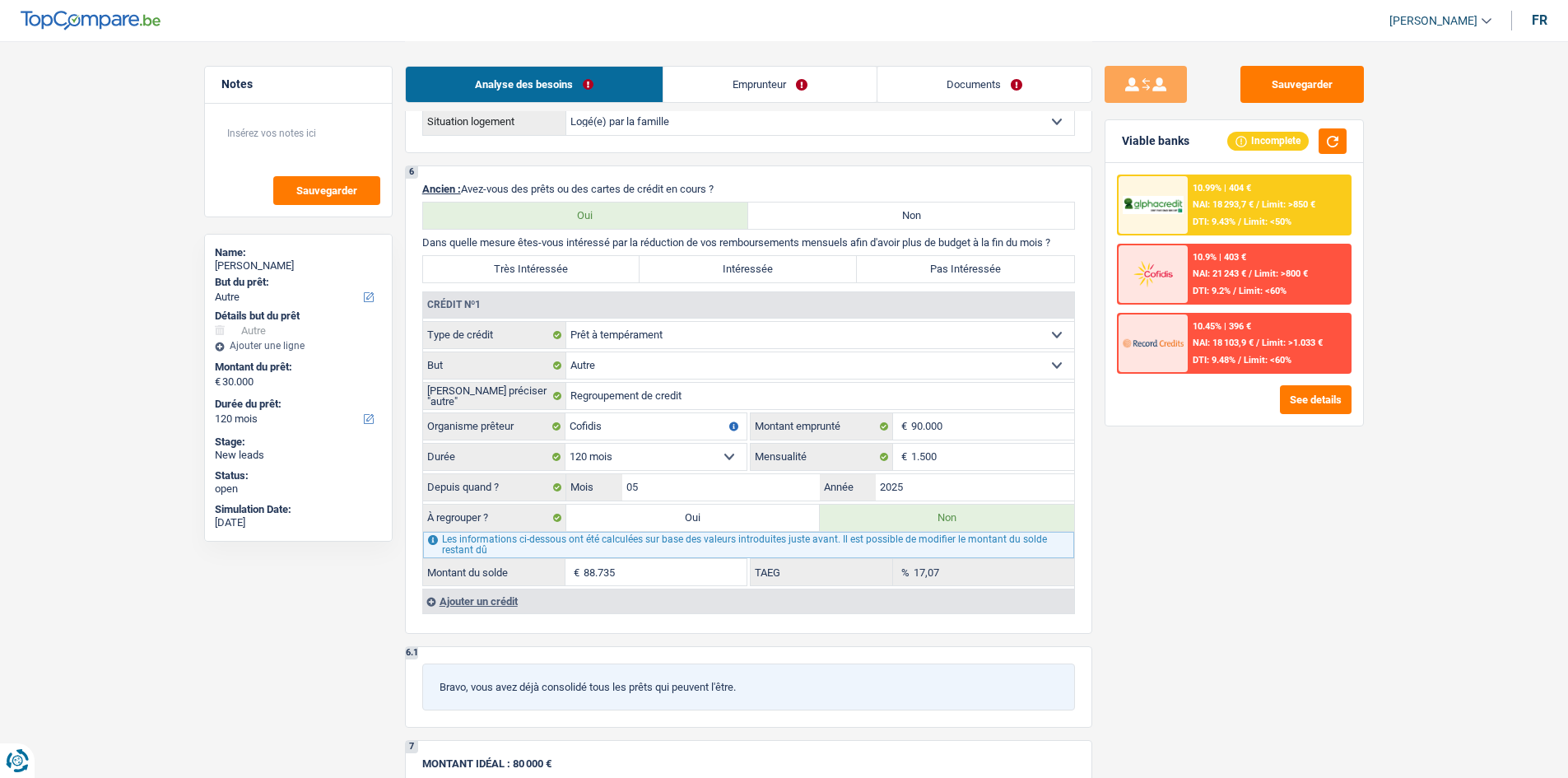
click at [711, 339] on select "Carte ou ouverture de crédit Prêt hypothécaire Vente à tempérament Prêt à tempé…" at bounding box center [821, 335] width 508 height 27
select select "creditConsolidation"
click at [567, 322] on select "Carte ou ouverture de crédit Prêt hypothécaire Vente à tempérament Prêt à tempé…" at bounding box center [821, 335] width 508 height 27
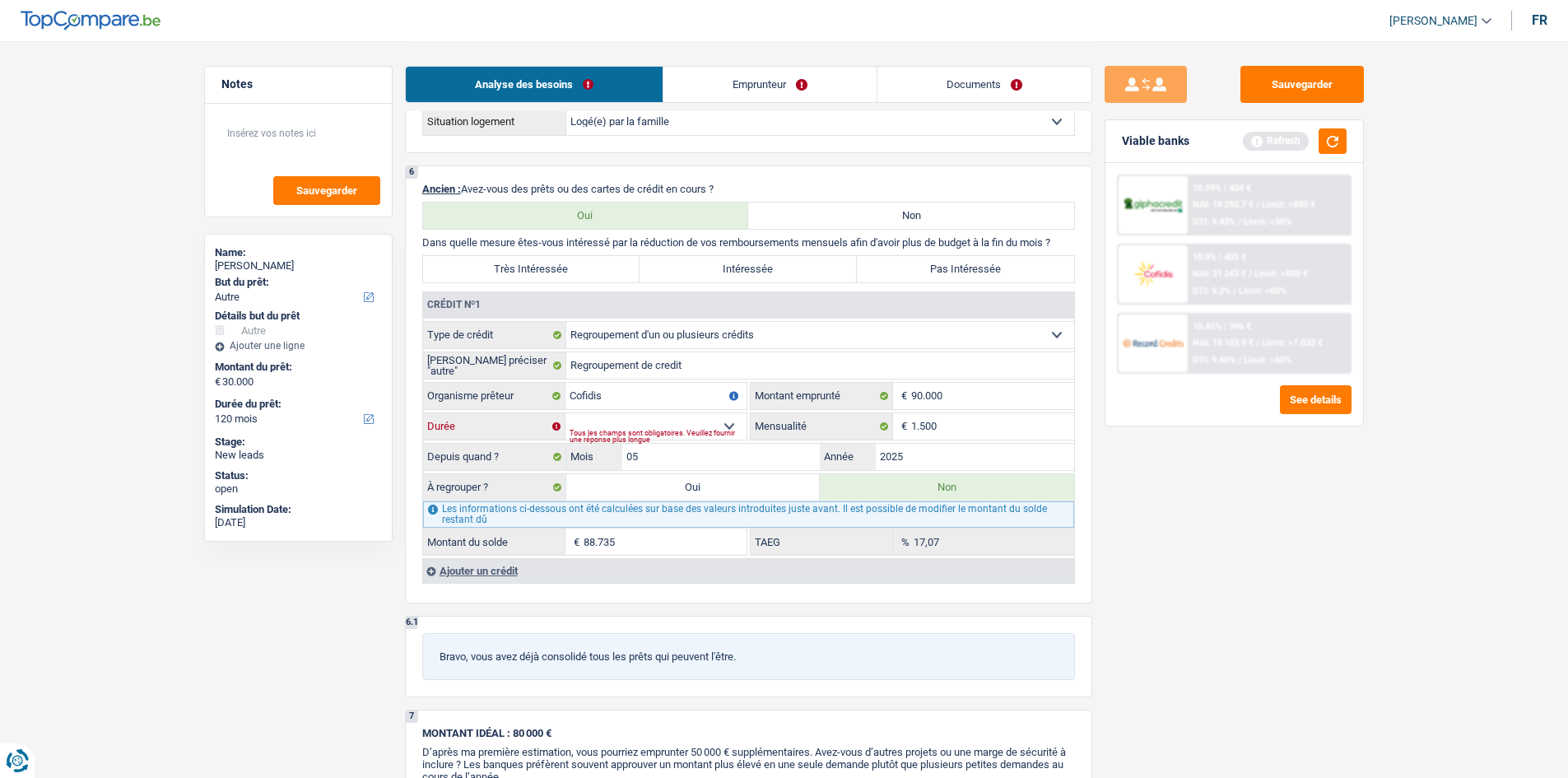
click at [672, 380] on select "12 mois 18 mois 24 mois 30 mois 36 mois 42 mois 48 mois 60 mois 72 mois 84 mois…" at bounding box center [656, 426] width 181 height 27
select select "120"
click at [566, 380] on select "12 mois 18 mois 24 mois 30 mois 36 mois 42 mois 48 mois 60 mois 72 mois 84 mois…" at bounding box center [656, 426] width 181 height 27
click at [714, 380] on div "Sauvegarder Viable banks Refresh 10.99% | 404 € NAI: 18 293,7 € / Limit: >850 €…" at bounding box center [1234, 409] width 284 height 686
click at [714, 93] on link "Emprunteur" at bounding box center [769, 84] width 213 height 36
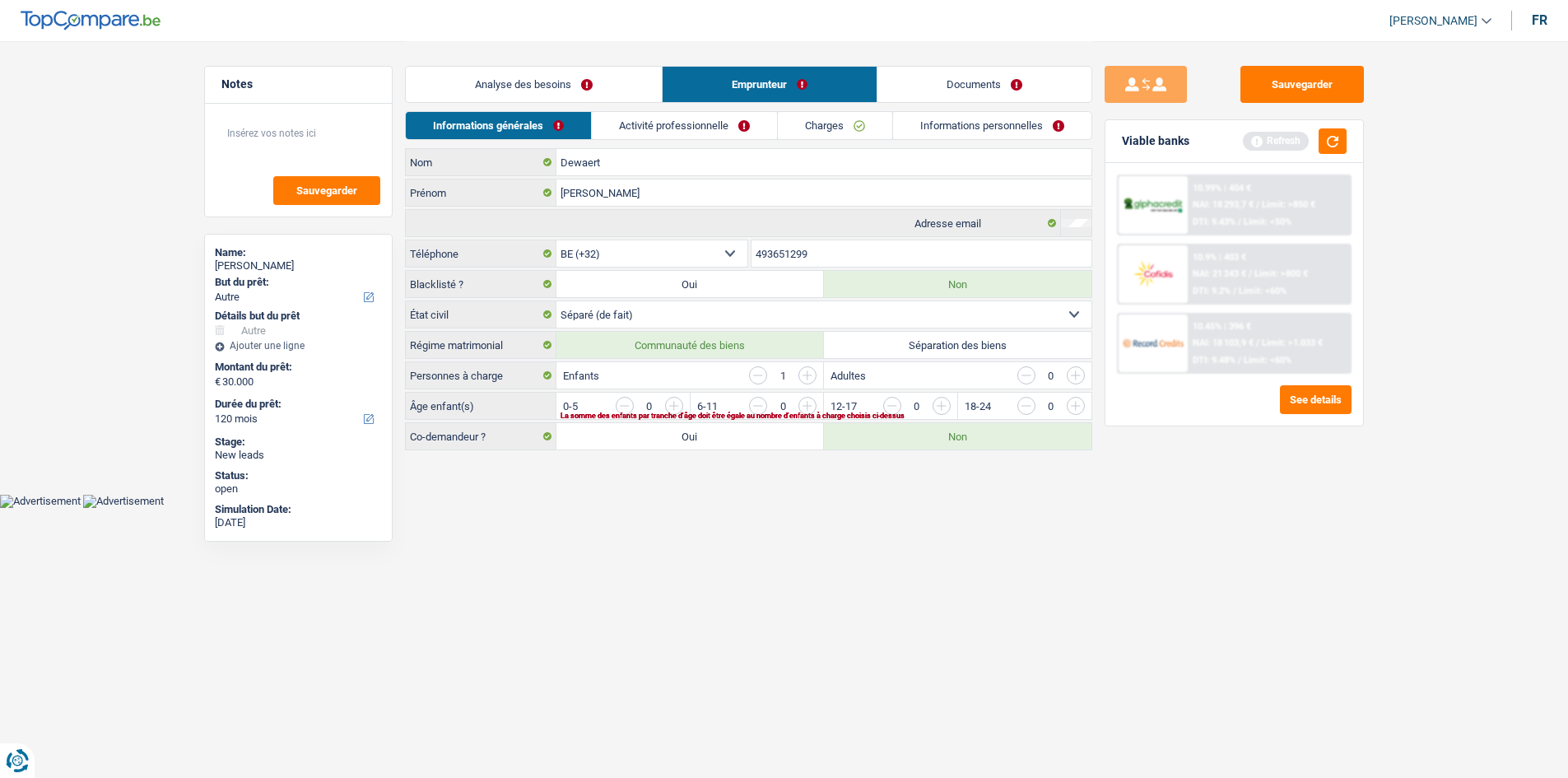
scroll to position [0, 0]
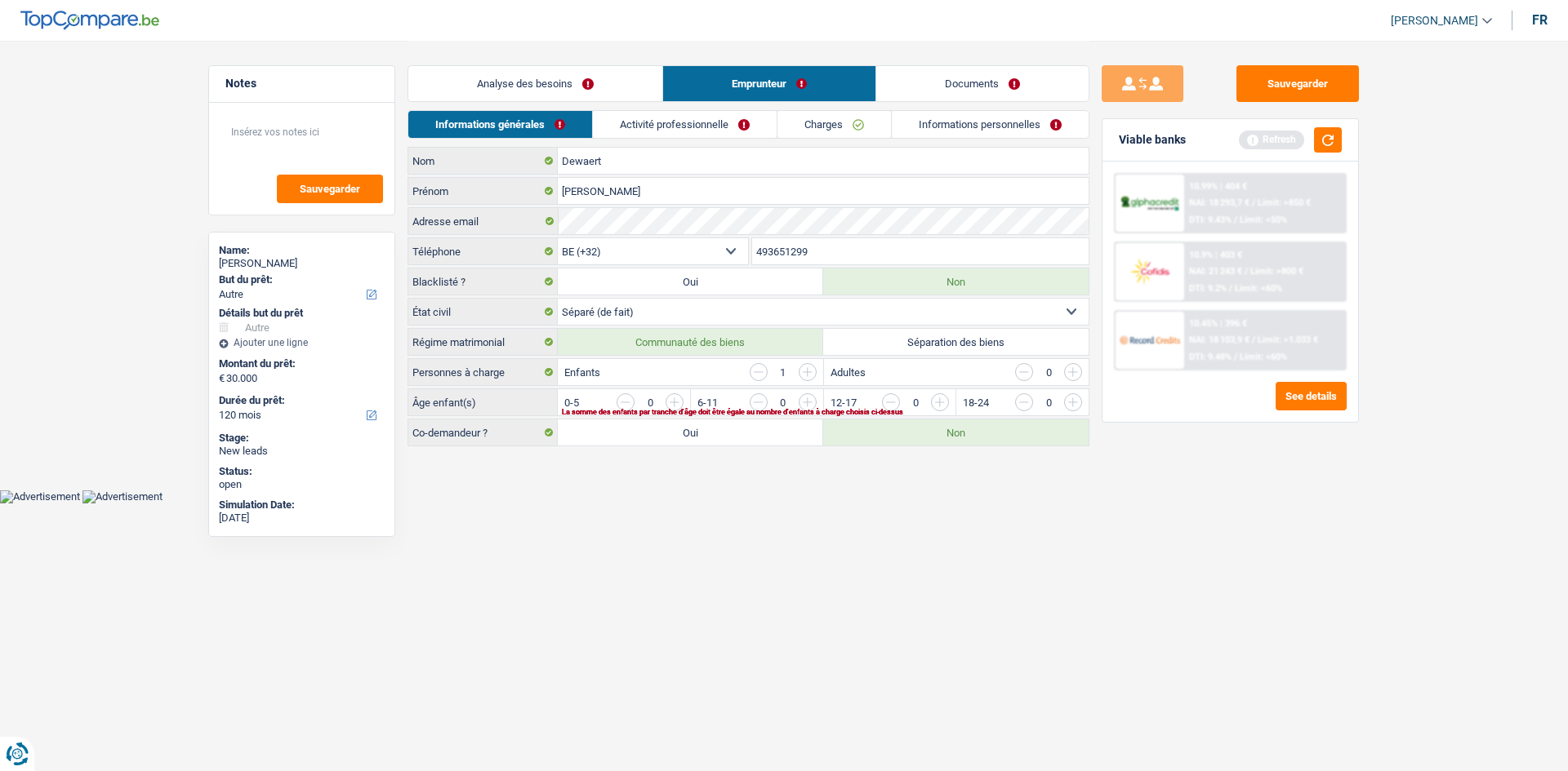
click at [705, 146] on div "Informations générales Activité professionnelle Charges Informations personnell…" at bounding box center [749, 129] width 682 height 37
click at [680, 126] on link "Activité professionnelle" at bounding box center [684, 125] width 184 height 27
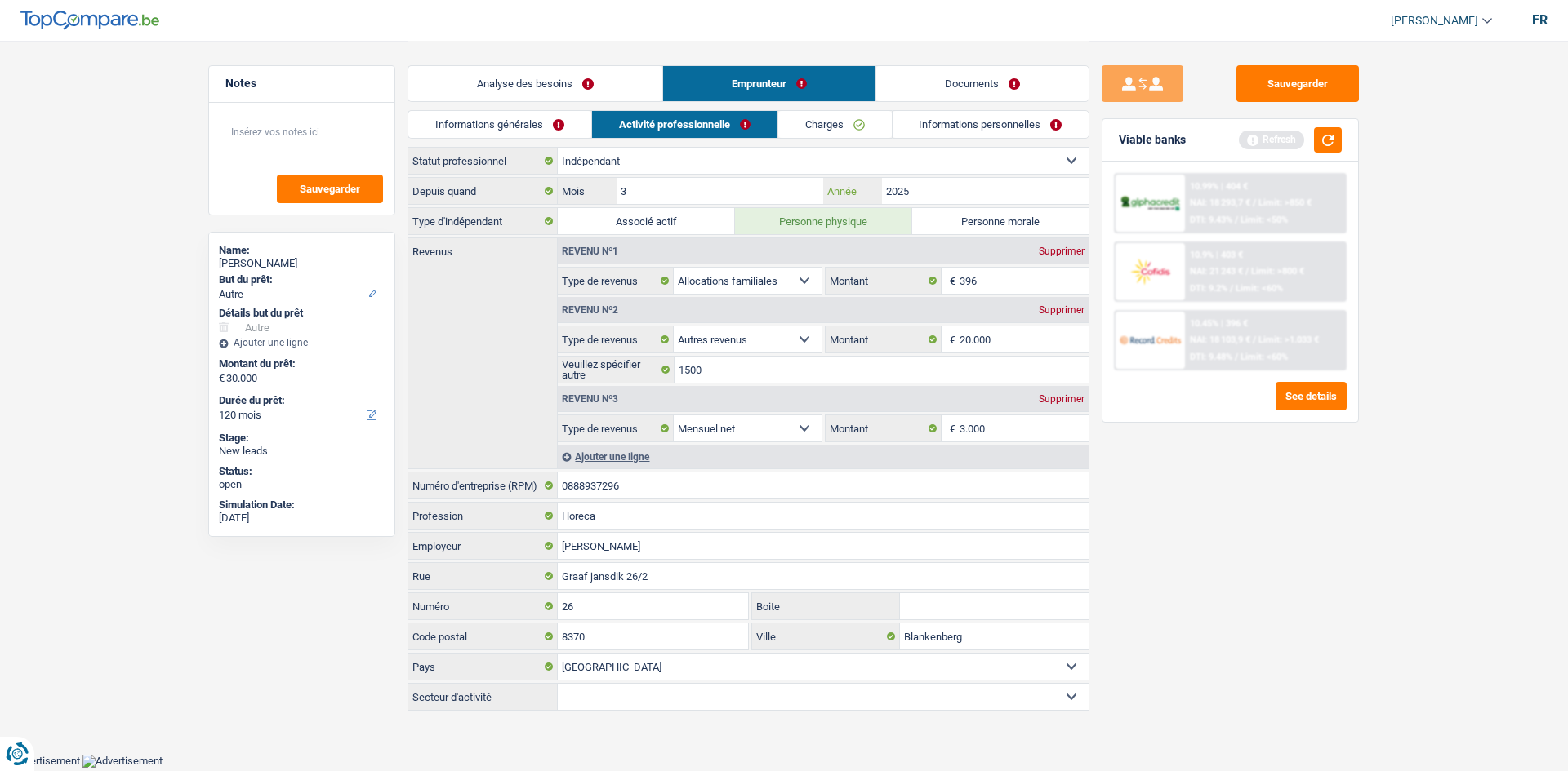
click at [708, 199] on input "2025" at bounding box center [985, 190] width 207 height 26
drag, startPoint x: 814, startPoint y: 125, endPoint x: 837, endPoint y: 133, distance: 24.4
click at [708, 123] on link "Charges" at bounding box center [835, 125] width 113 height 27
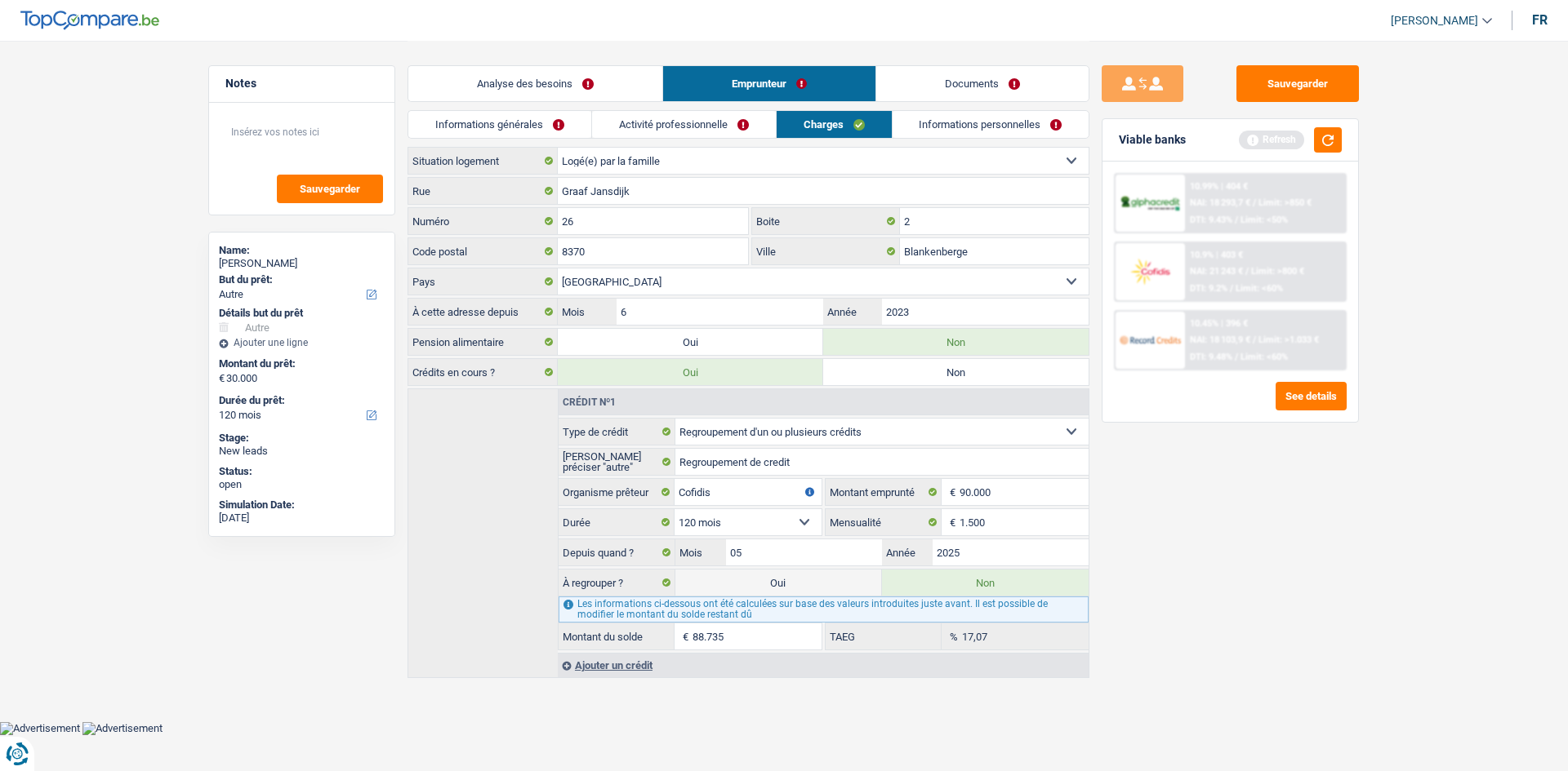
click at [708, 137] on link "Informations personnelles" at bounding box center [991, 125] width 197 height 27
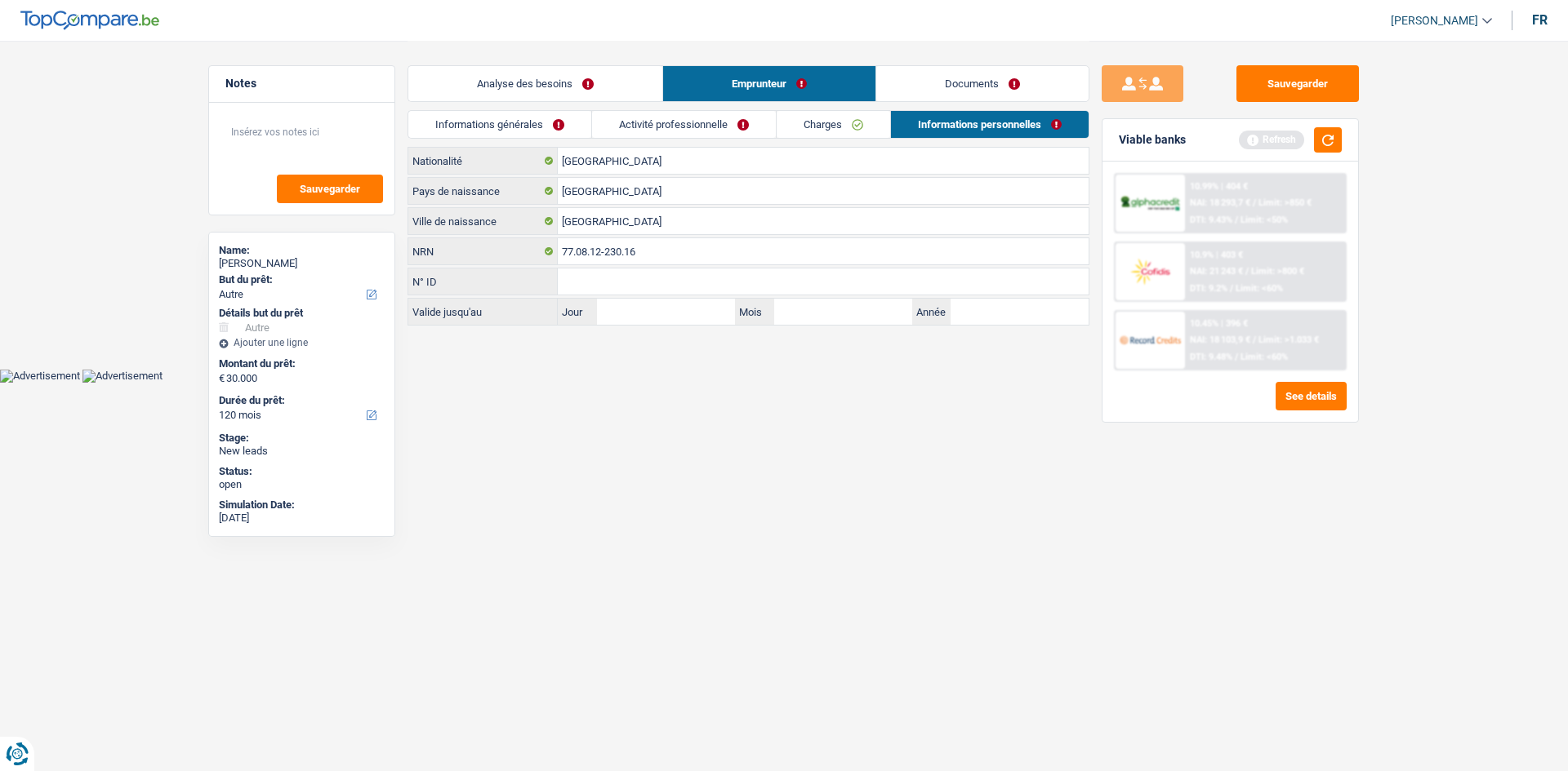
click at [708, 124] on link "Activité professionnelle" at bounding box center [683, 125] width 184 height 27
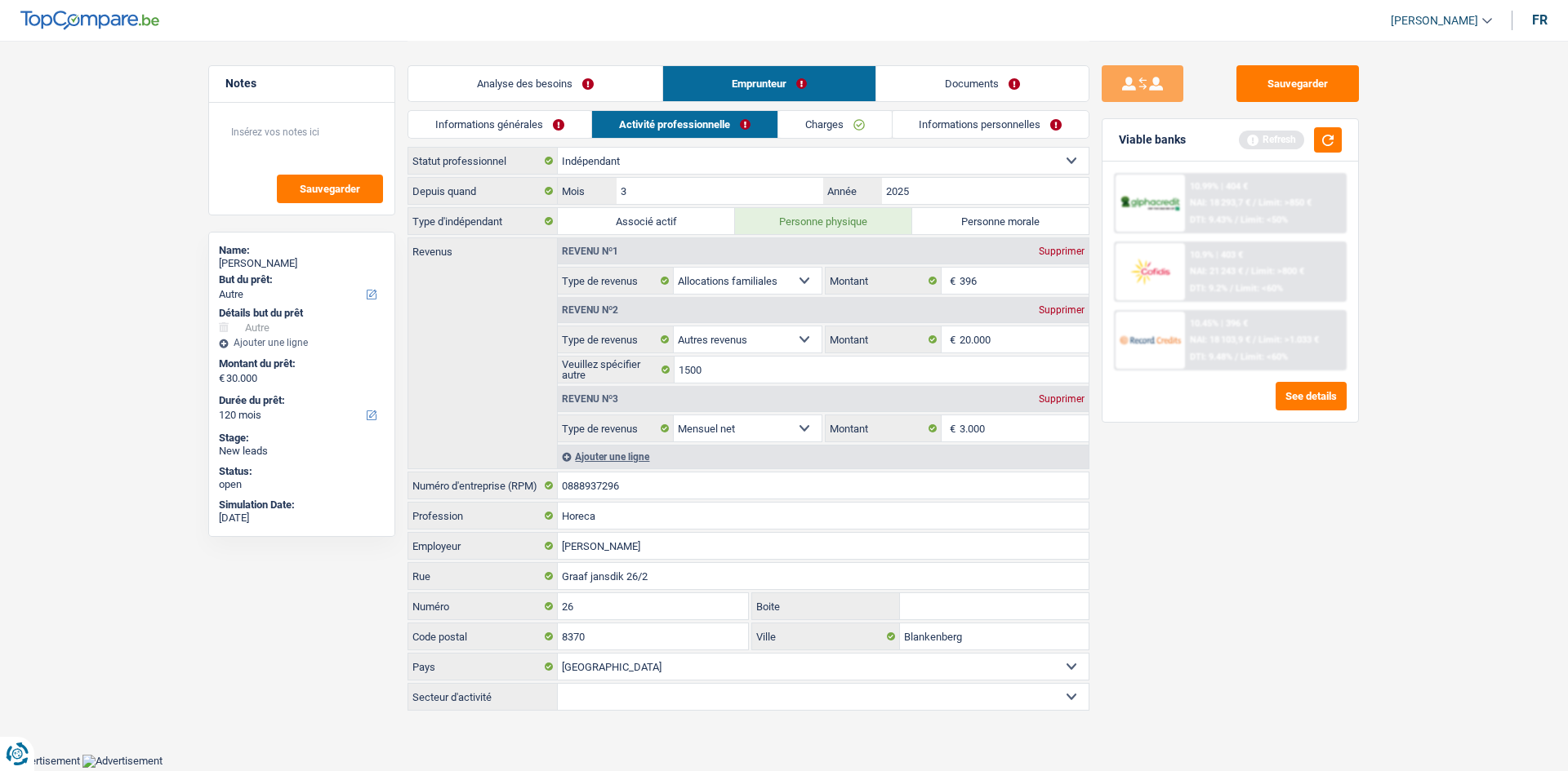
click at [638, 87] on link "Analyse des besoins" at bounding box center [535, 83] width 254 height 35
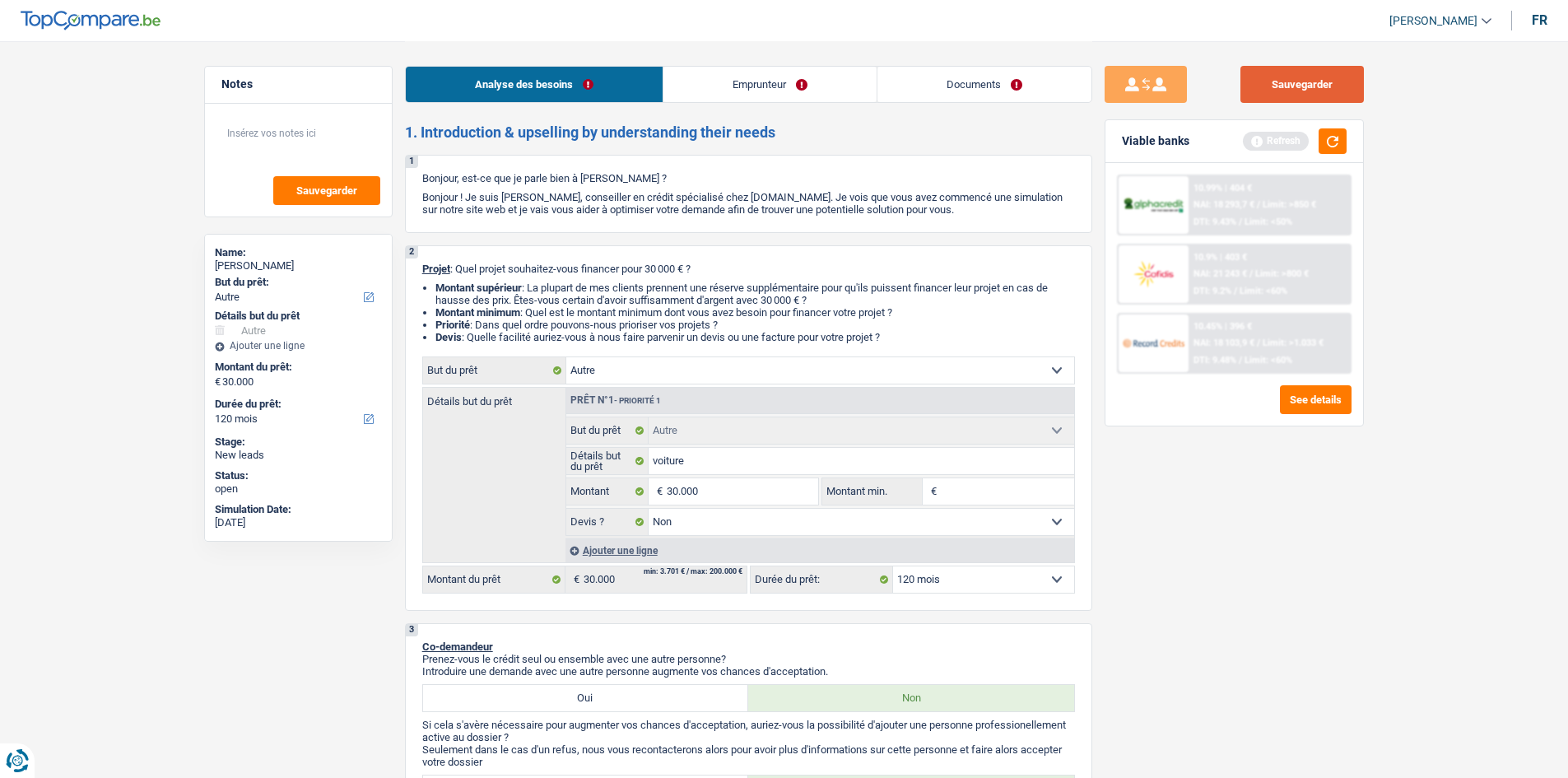
click at [714, 91] on button "Sauvegarder" at bounding box center [1302, 84] width 123 height 37
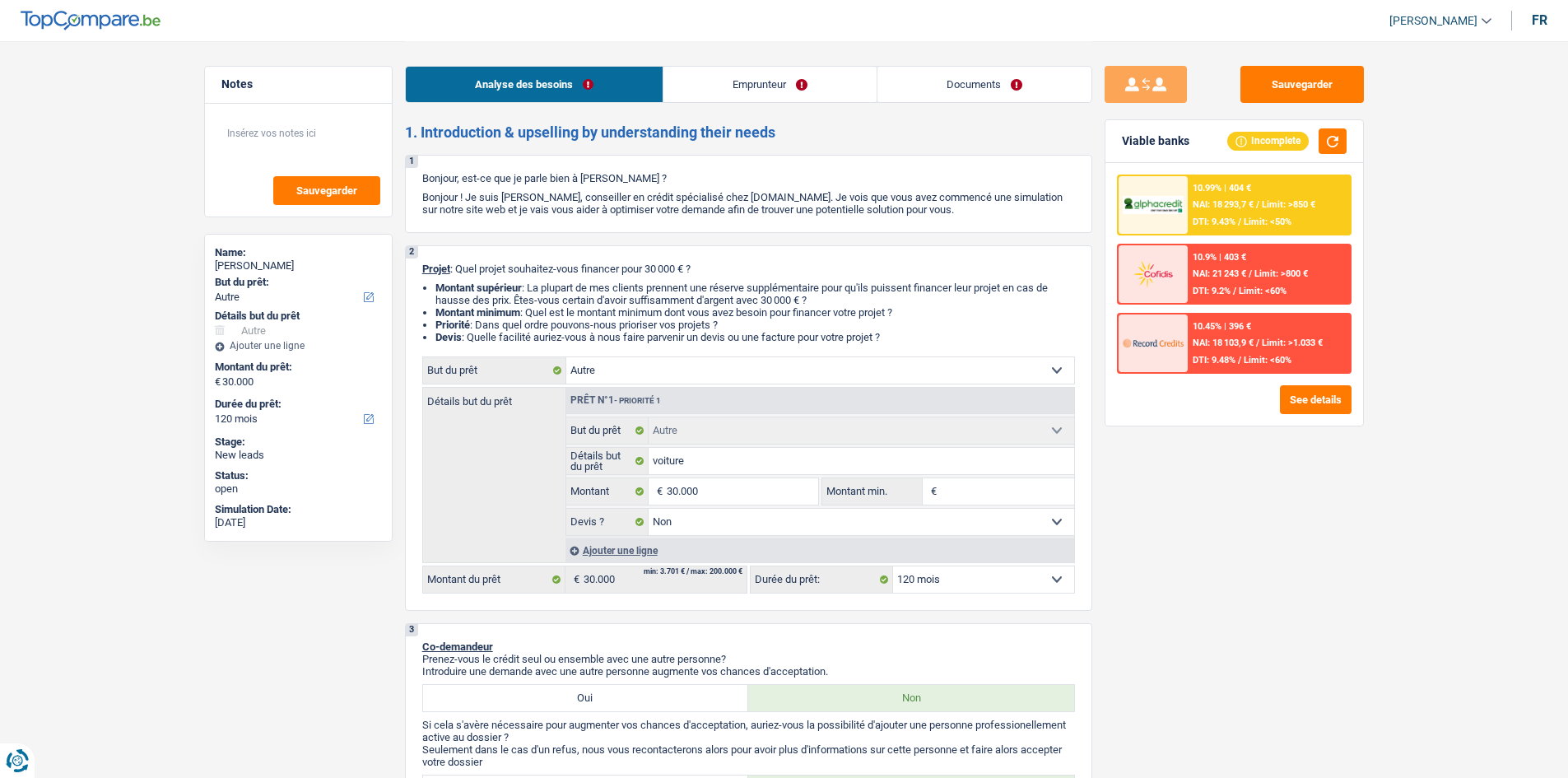
select select "other"
select select "120"
select select "other"
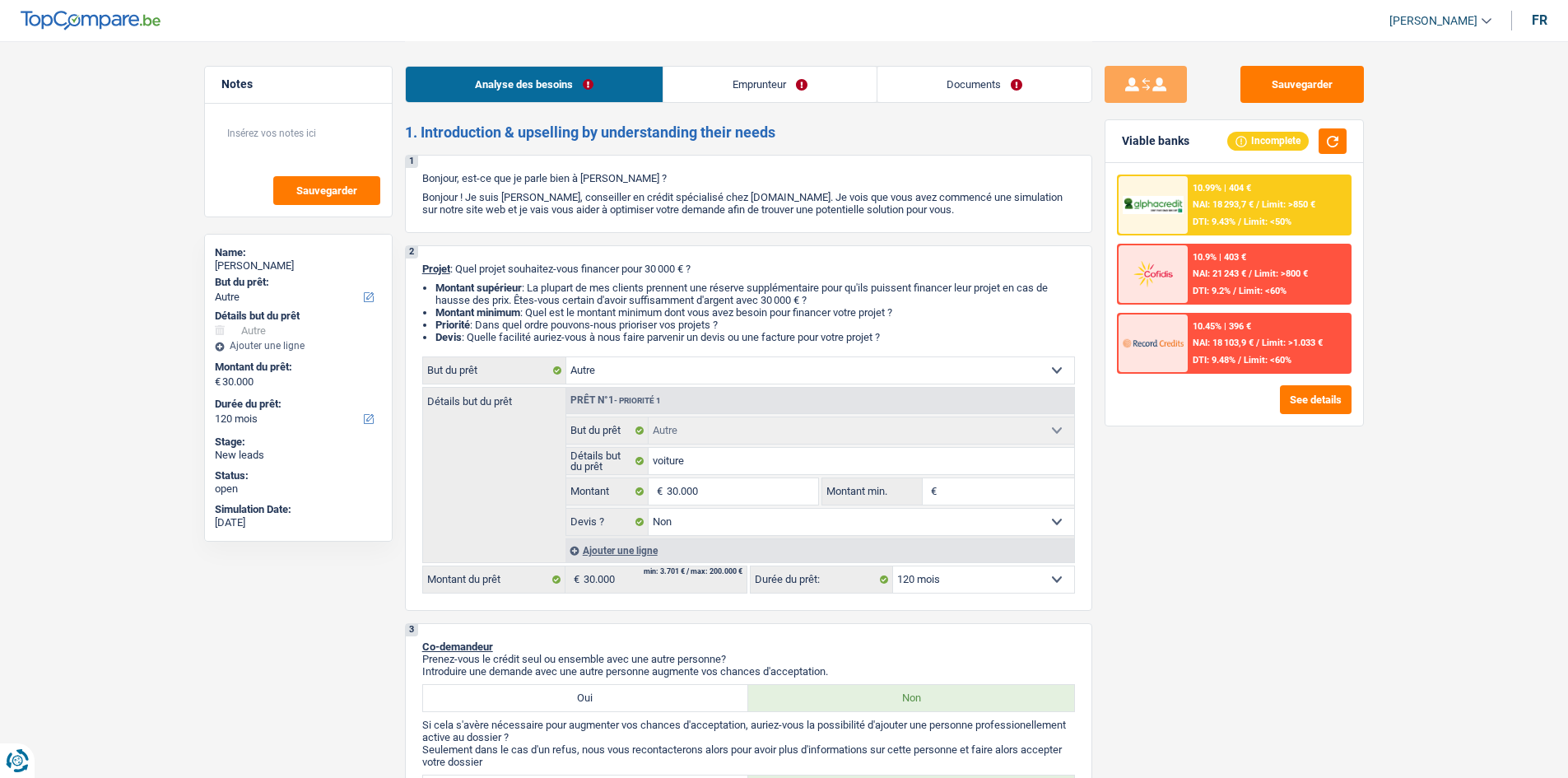
select select "false"
select select "120"
select select "independent"
select select "familyAllowances"
select select "other"
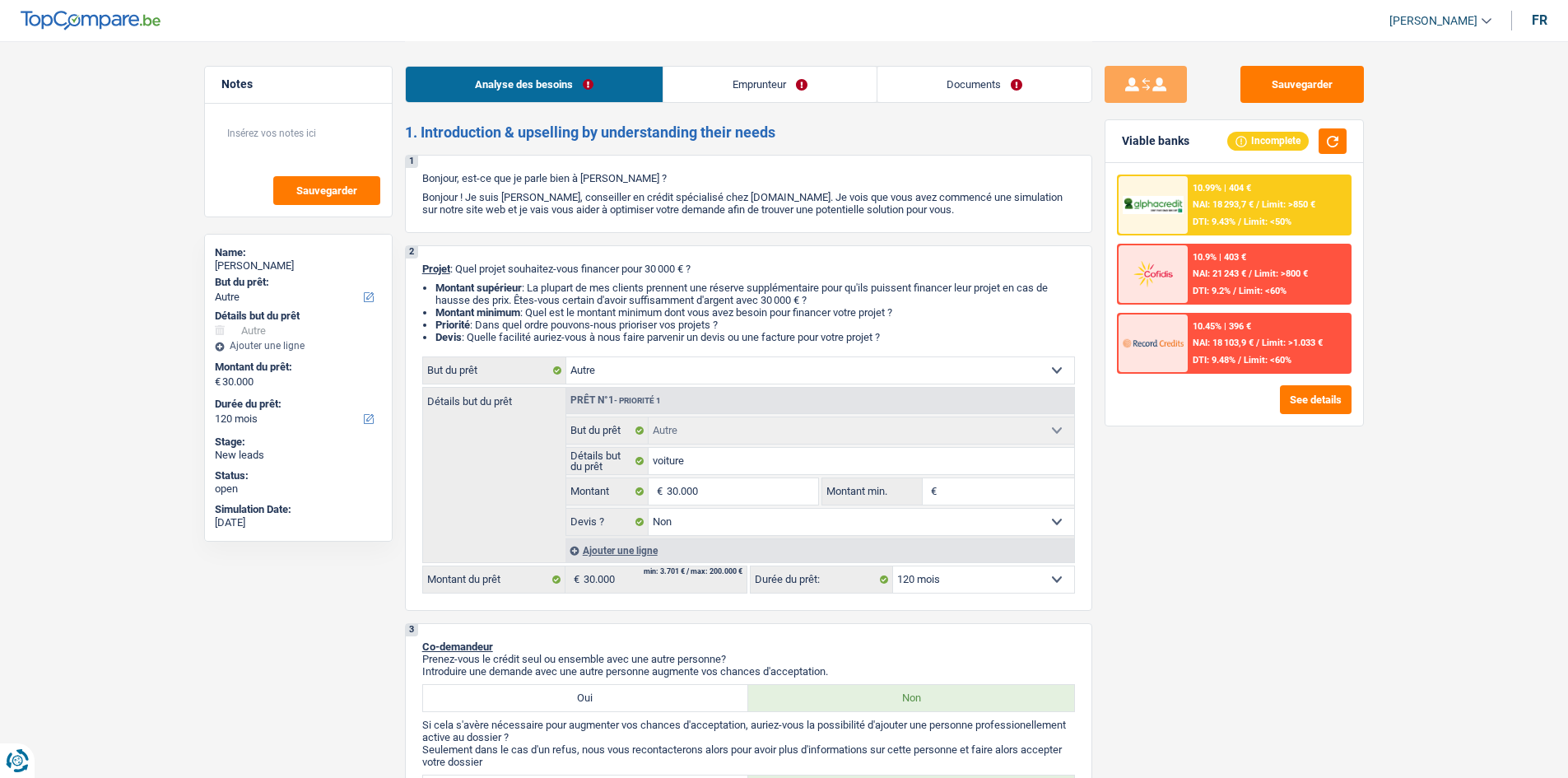
select select "netSalary"
select select "liveWithParents"
select select "creditConsolidation"
select select "120"
select select "other"
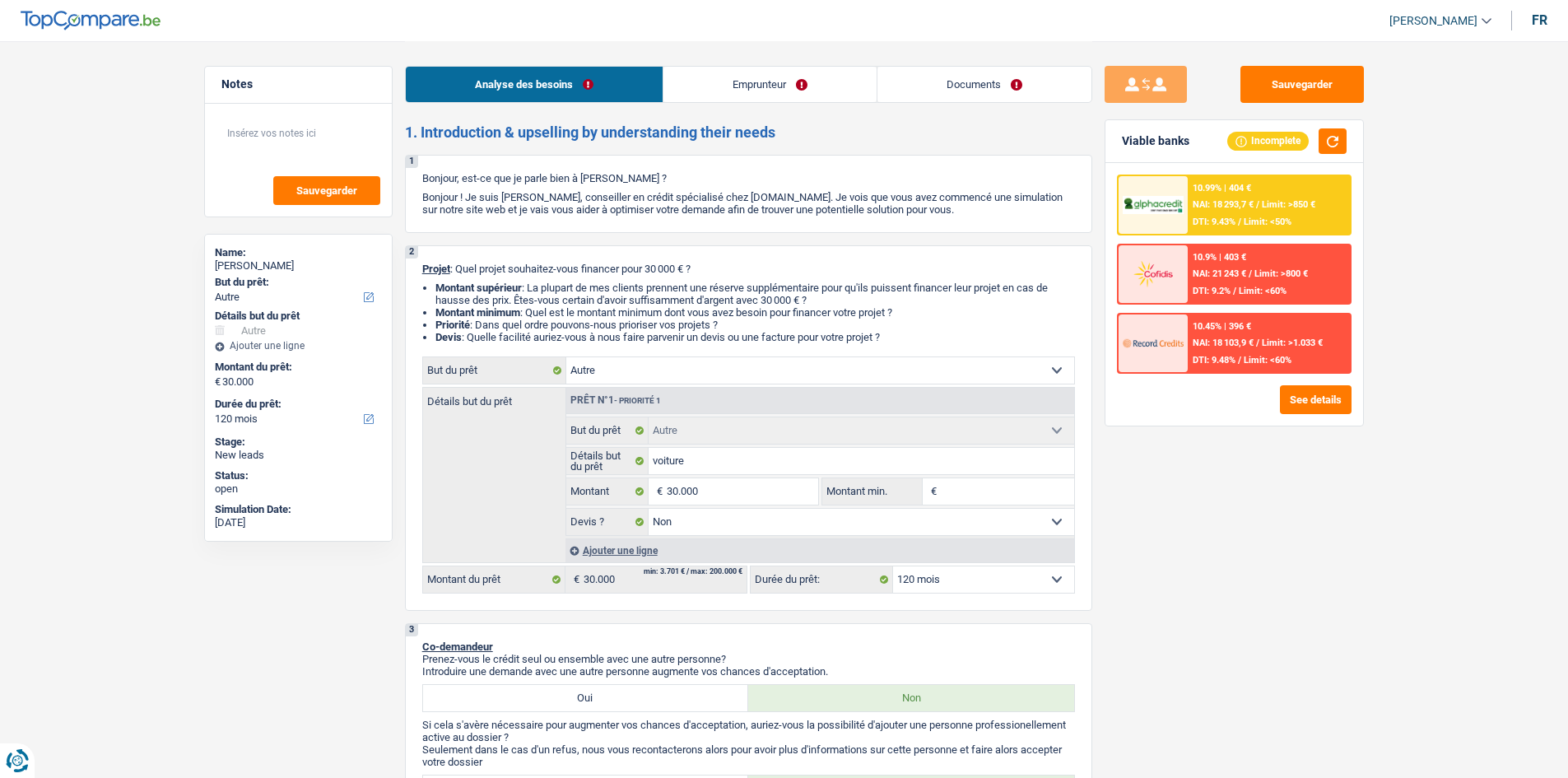
select select "other"
select select "false"
select select "120"
select select "independent"
select select "familyAllowances"
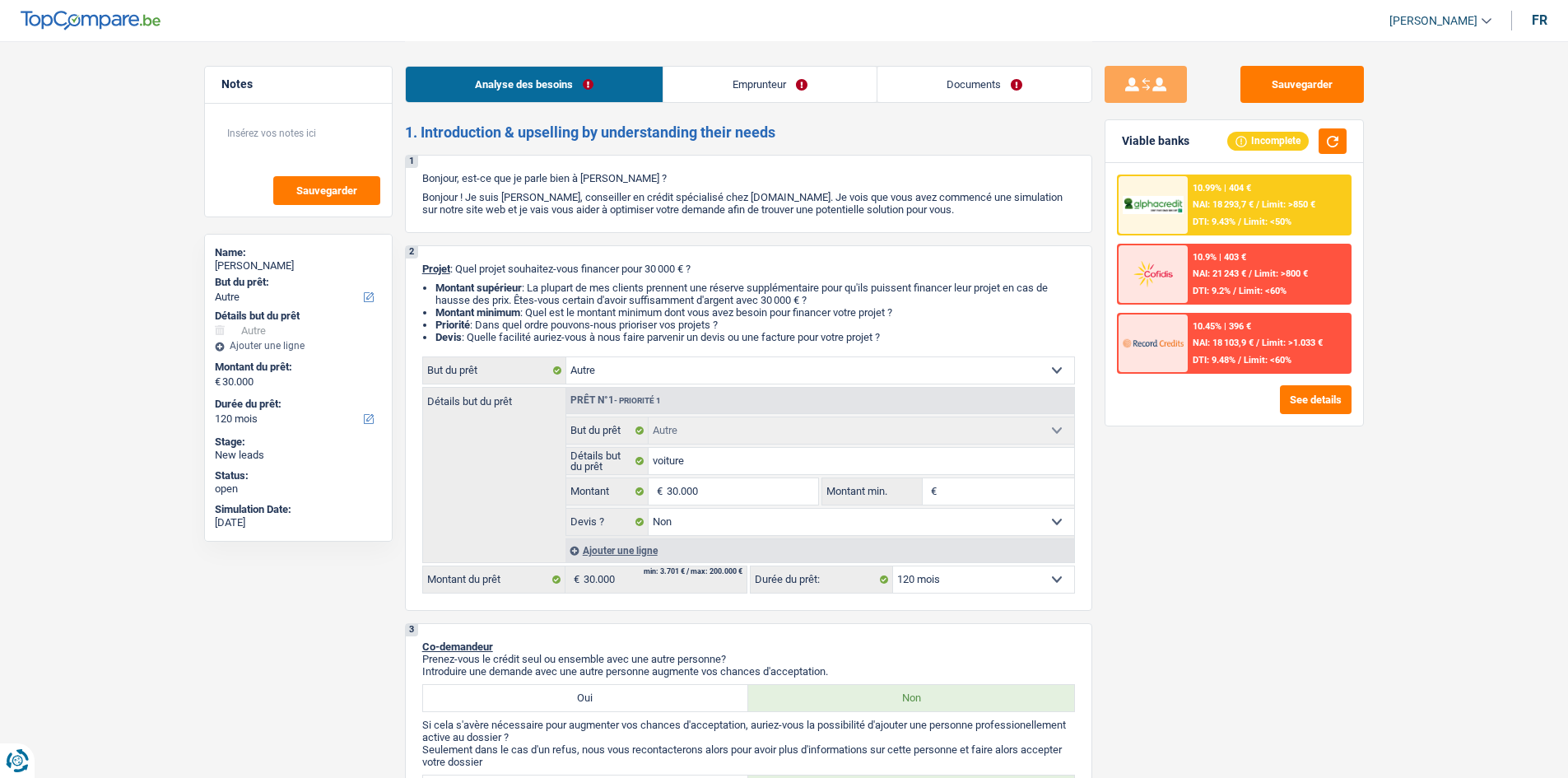
select select "other"
select select "netSalary"
select select "BE"
click at [723, 74] on link "Emprunteur" at bounding box center [769, 84] width 213 height 36
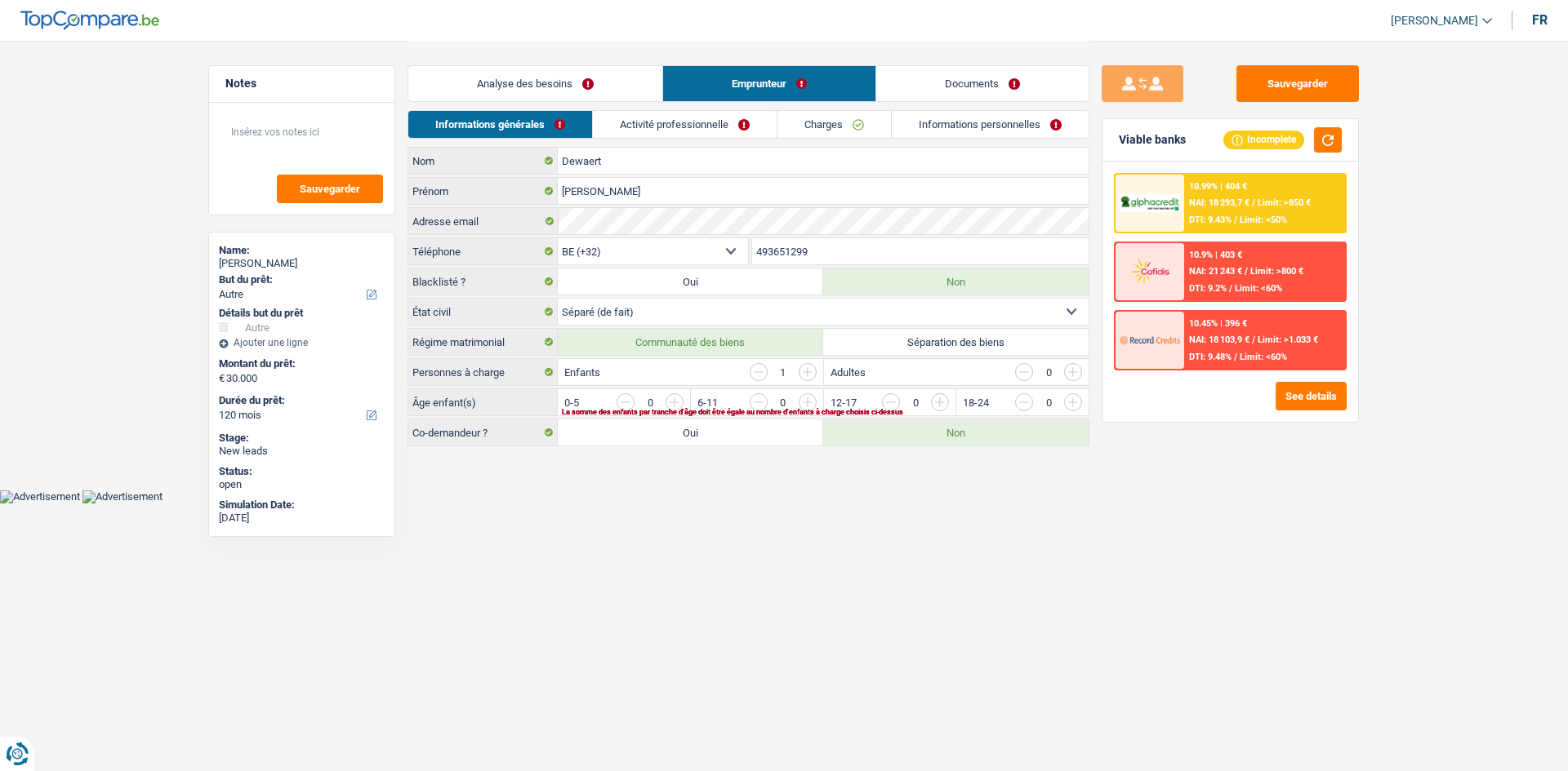
click at [703, 113] on link "Activité professionnelle" at bounding box center [684, 125] width 184 height 27
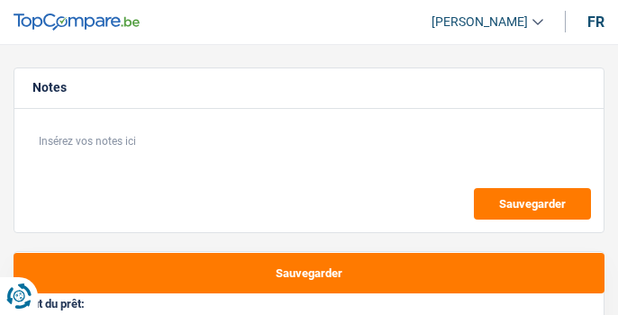
select select "60"
select select "352"
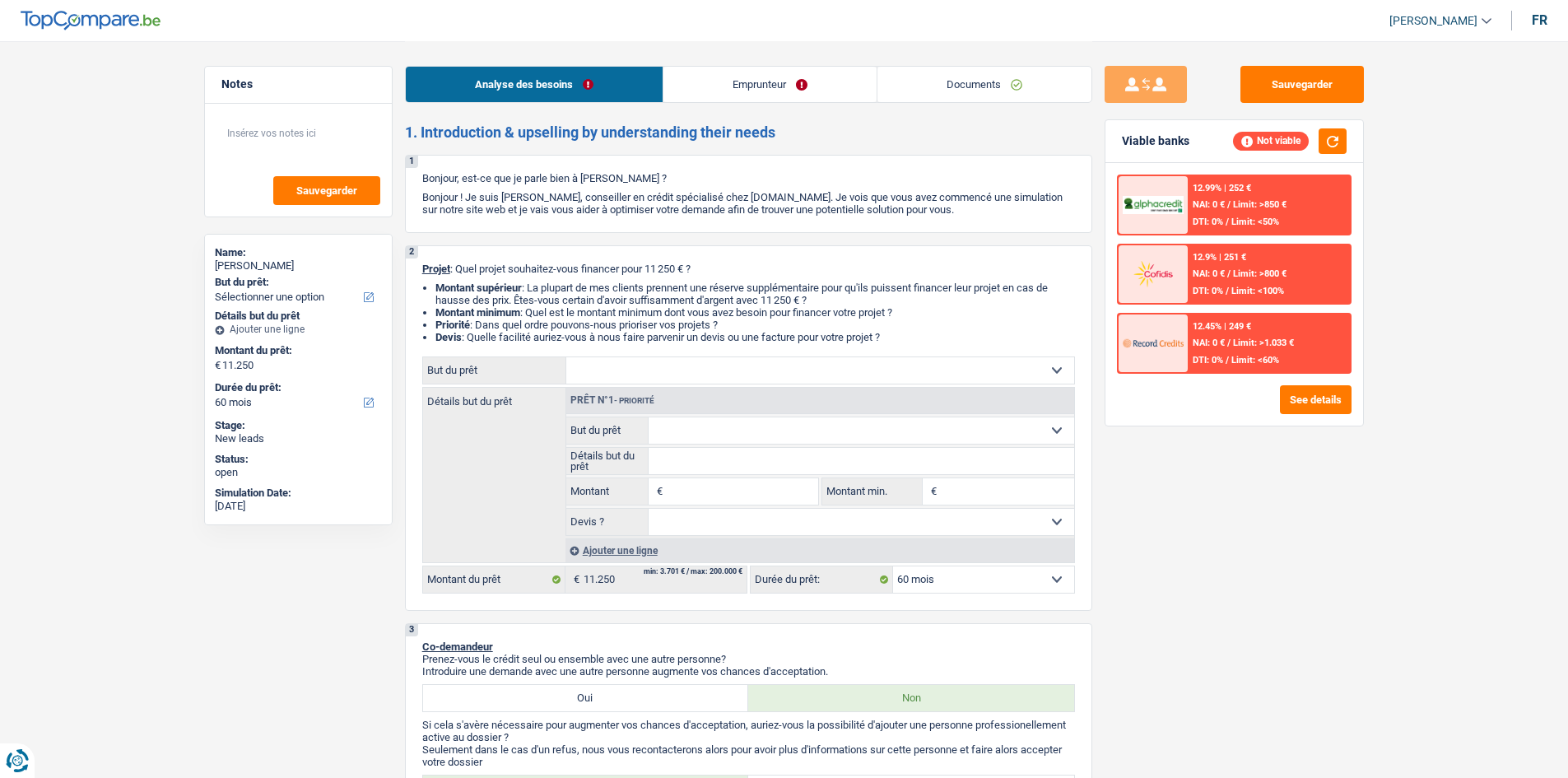
click at [564, 80] on link "Documents" at bounding box center [984, 84] width 214 height 36
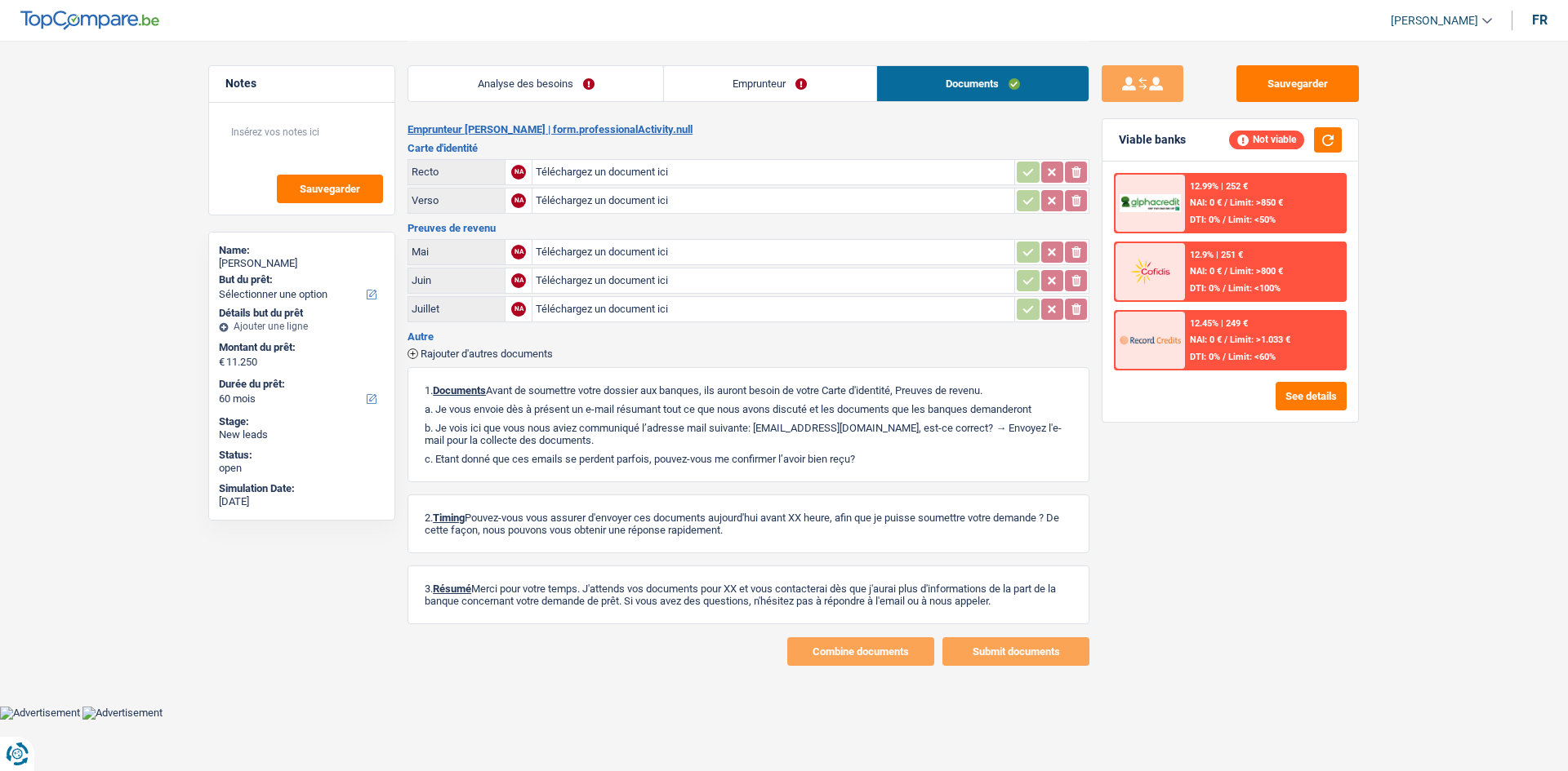
click at [559, 92] on link "Emprunteur" at bounding box center [769, 83] width 212 height 35
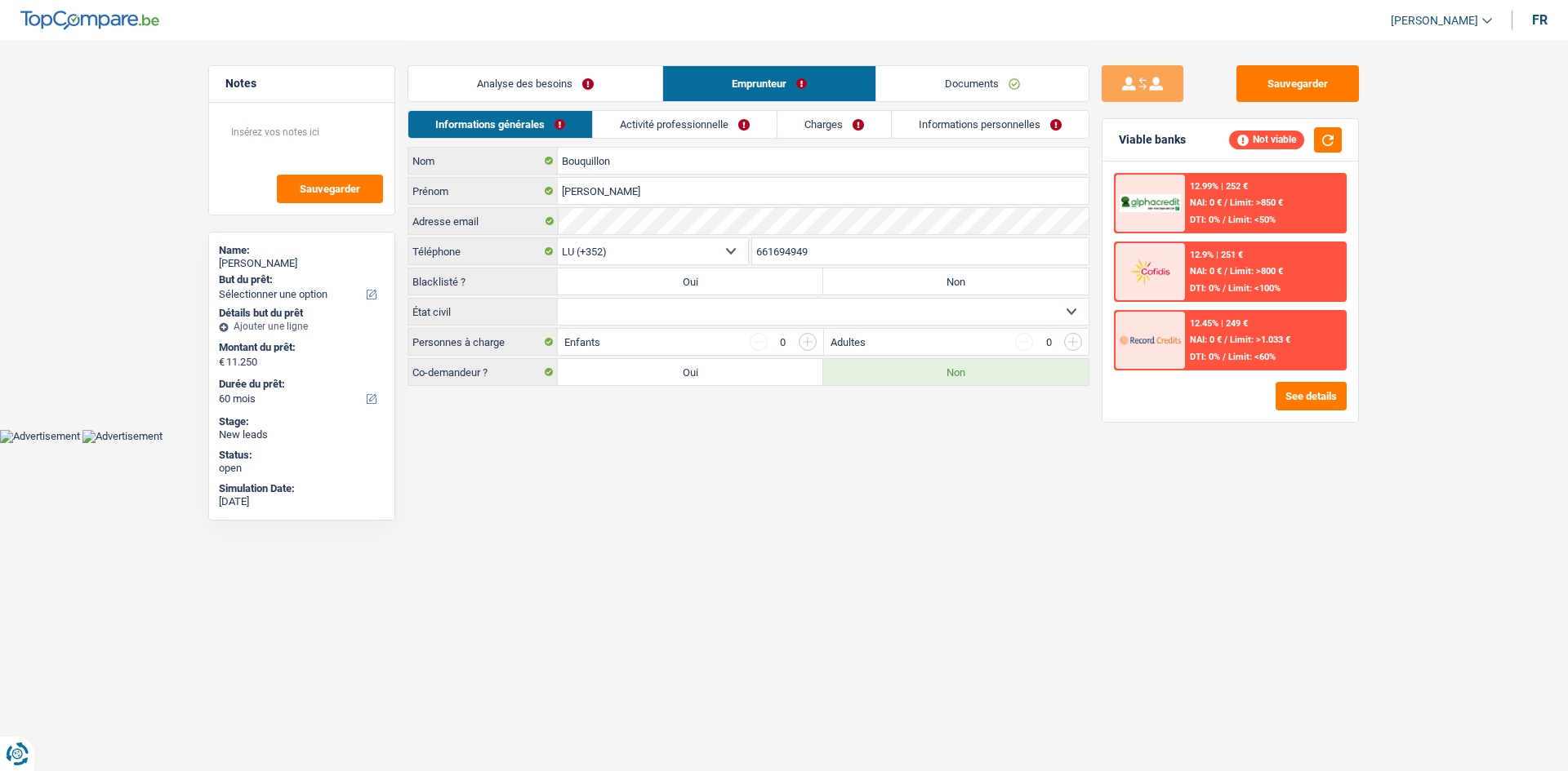
click at [559, 121] on link "Activité professionnelle" at bounding box center [684, 125] width 184 height 27
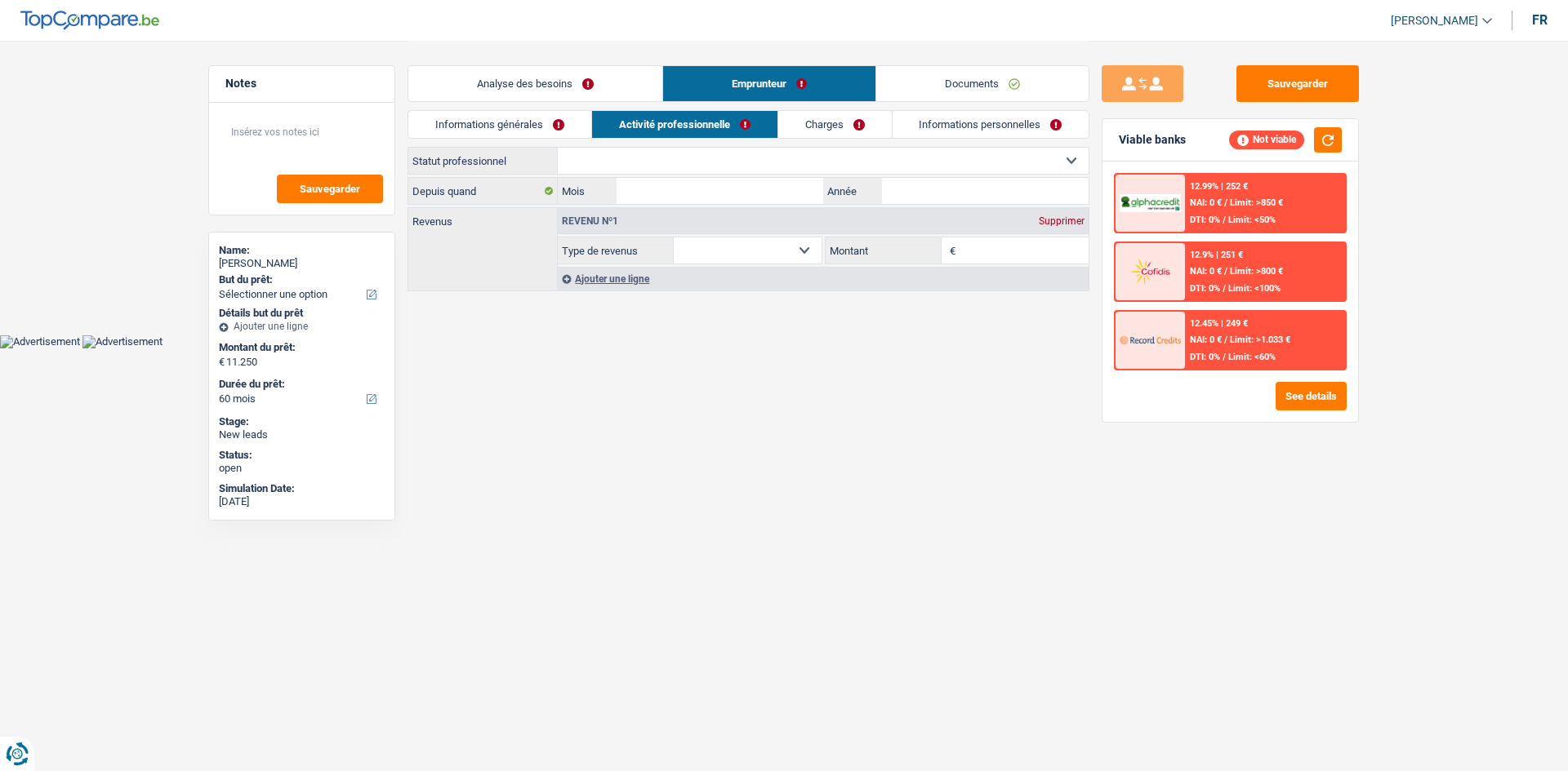
click at [559, 136] on link "Charges" at bounding box center [835, 125] width 113 height 27
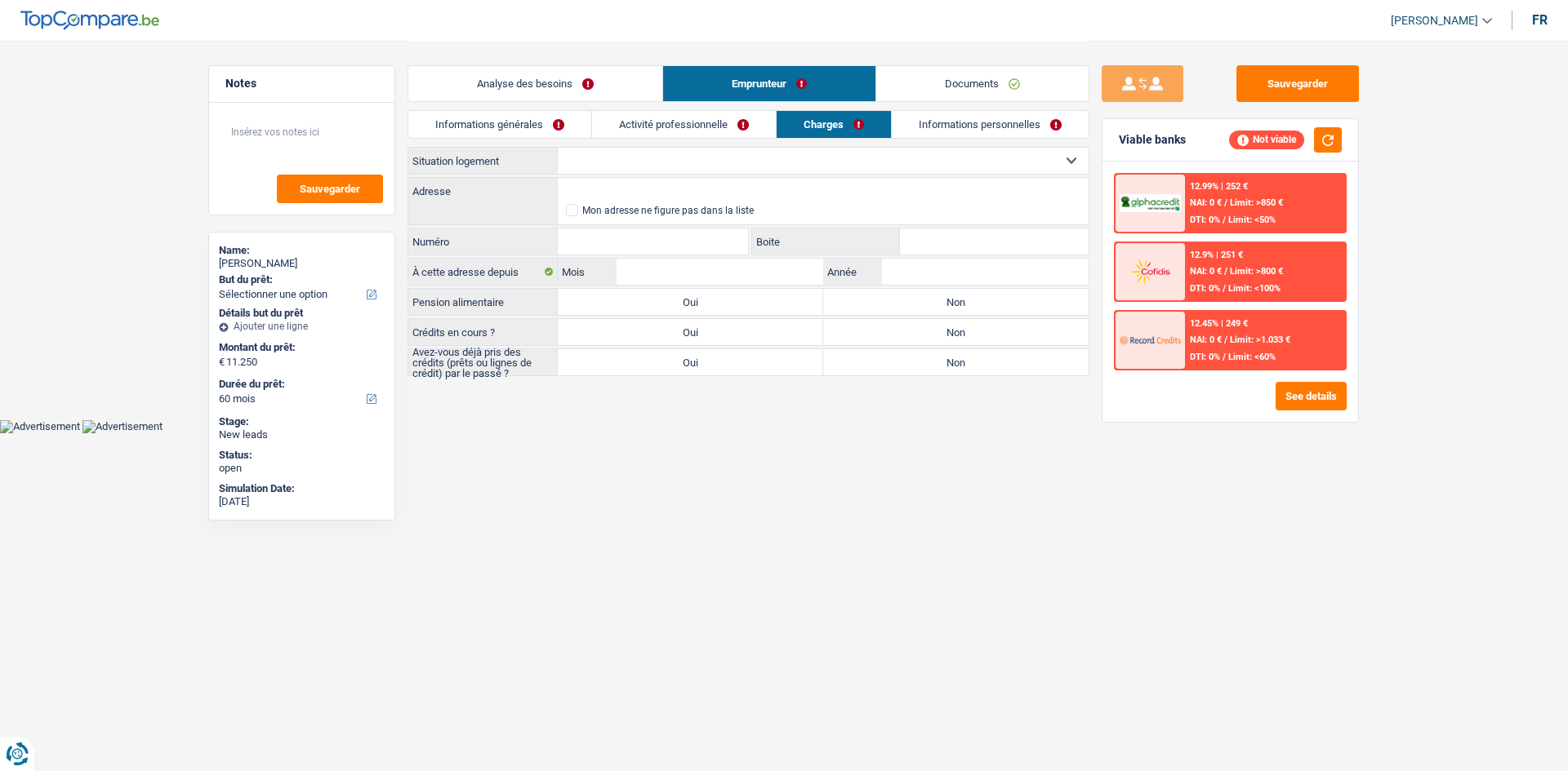
drag, startPoint x: 928, startPoint y: 121, endPoint x: 655, endPoint y: 158, distance: 275.5
click at [559, 122] on link "Informations personnelles" at bounding box center [990, 125] width 197 height 27
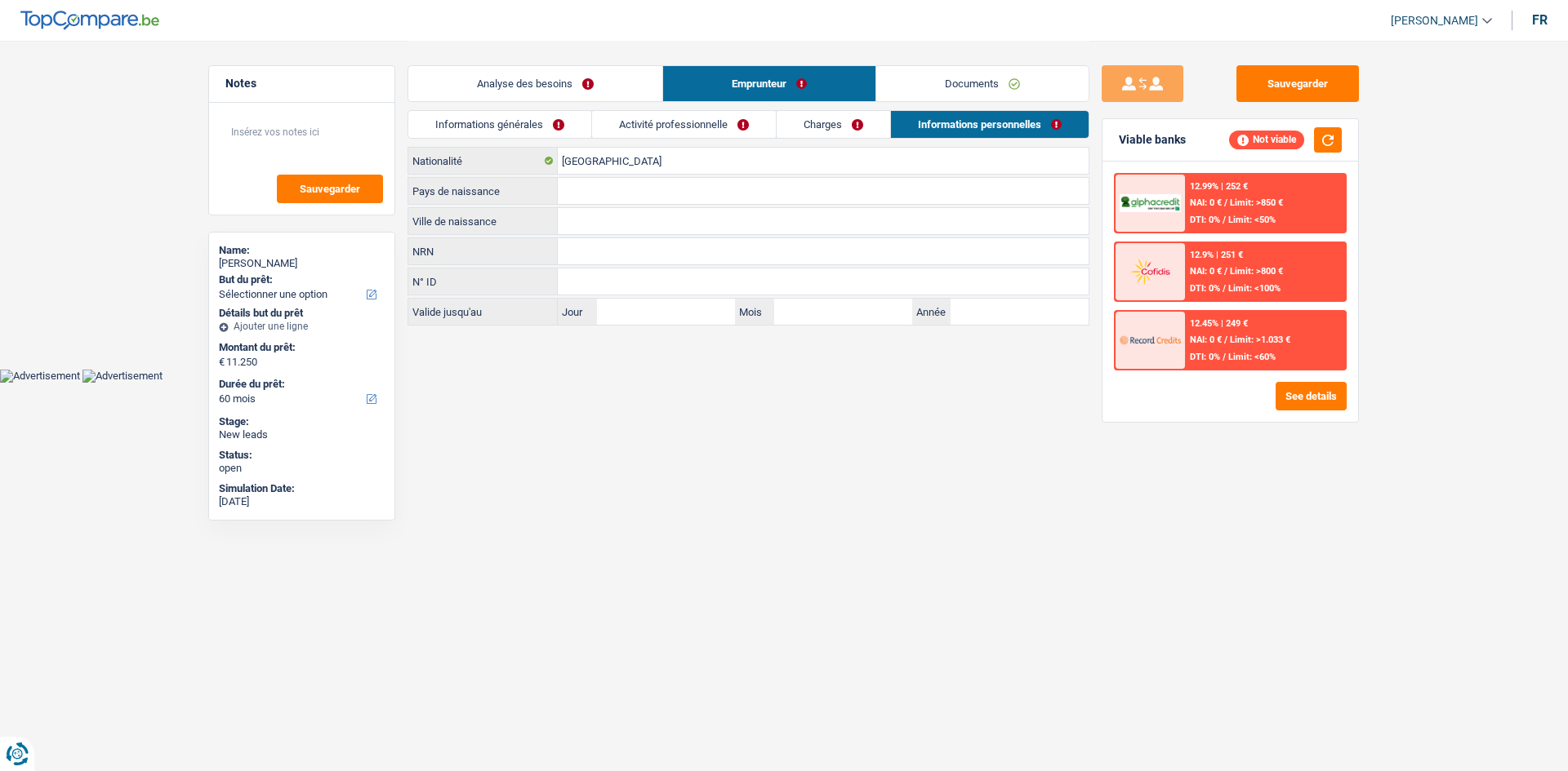
click at [522, 114] on link "Informations générales" at bounding box center [499, 125] width 183 height 27
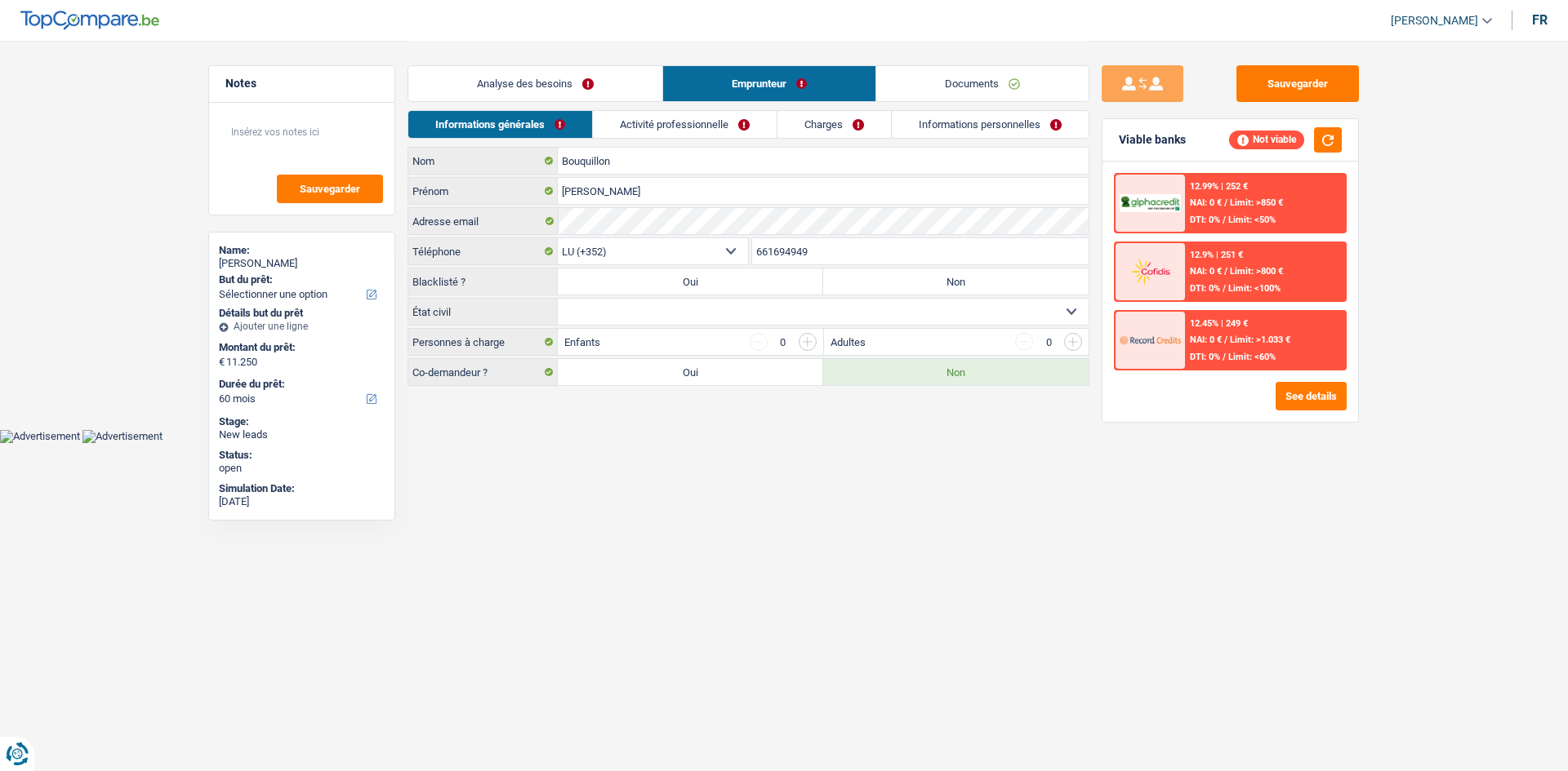
click at [547, 68] on link "Analyse des besoins" at bounding box center [535, 83] width 254 height 35
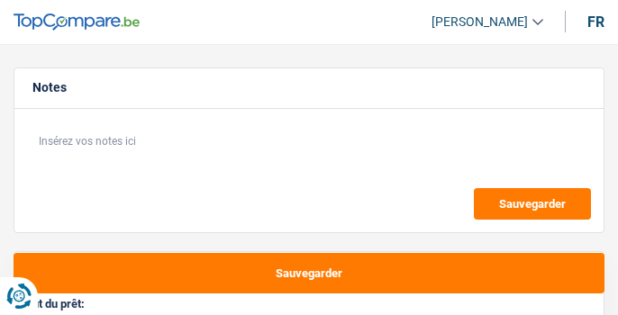
select select "120"
select select "privateEmployee"
select select "netSalary"
select select "mealVouchers"
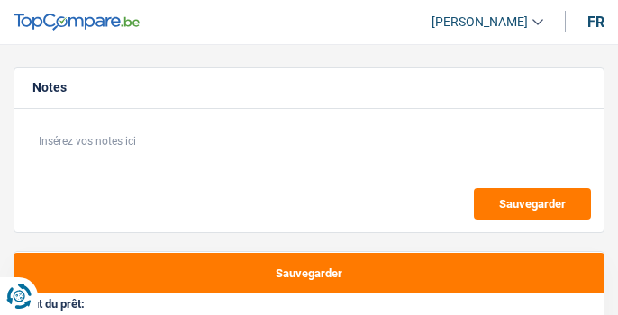
select select "ownerWithMortgage"
select select "mortgage"
select select "120"
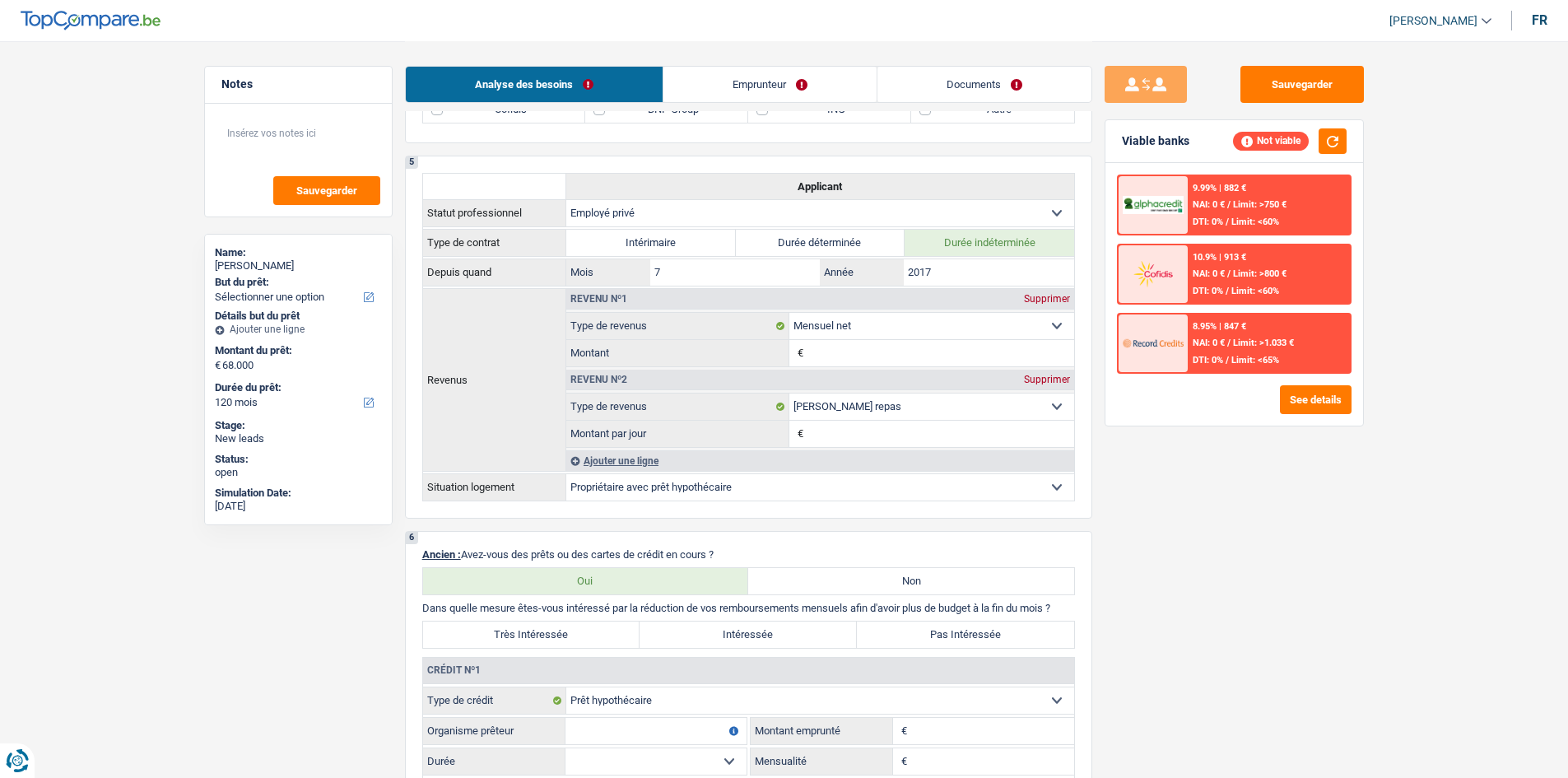
scroll to position [1317, 0]
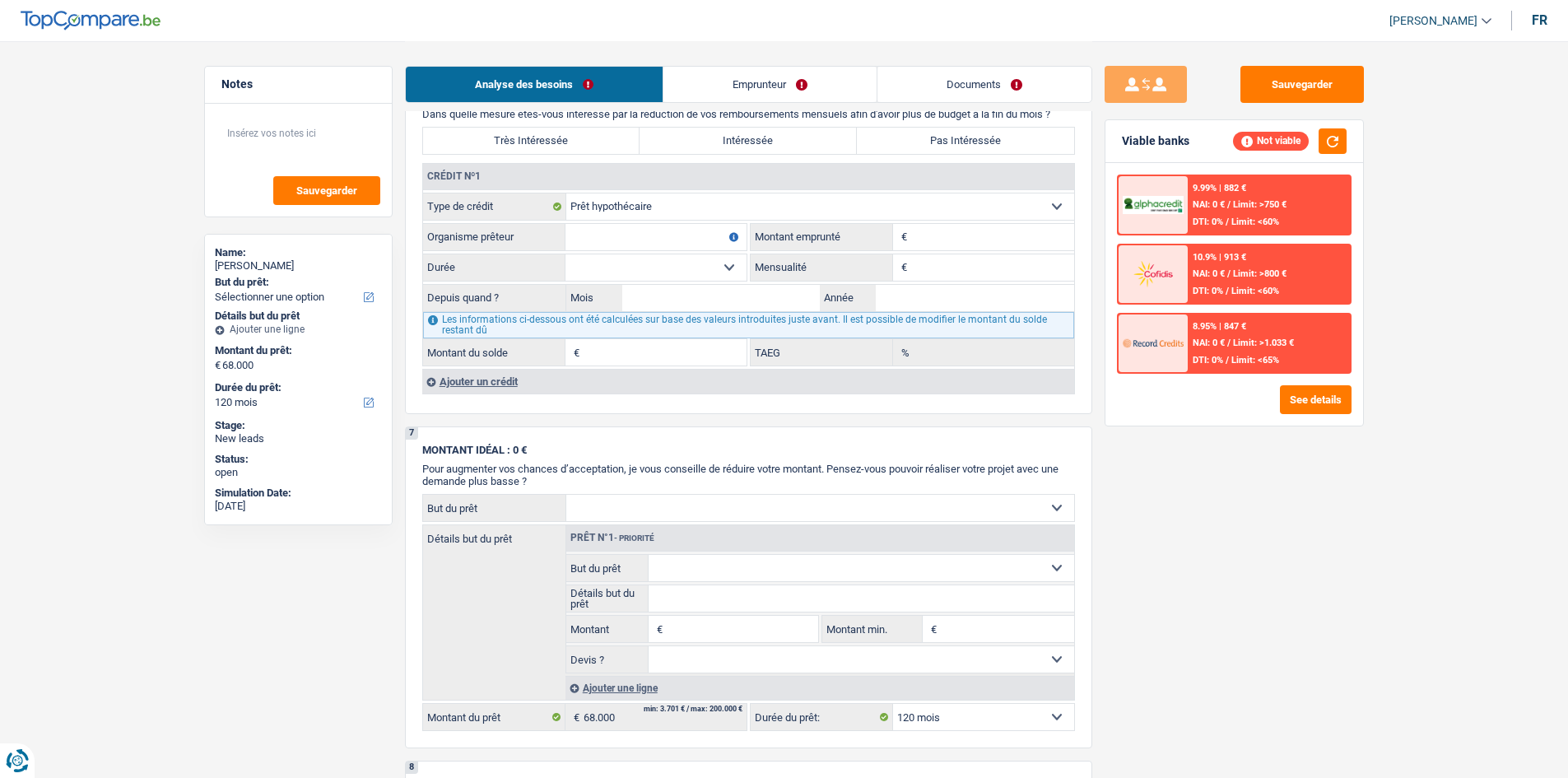
click at [540, 287] on div "Ajouter un crédit" at bounding box center [748, 381] width 652 height 25
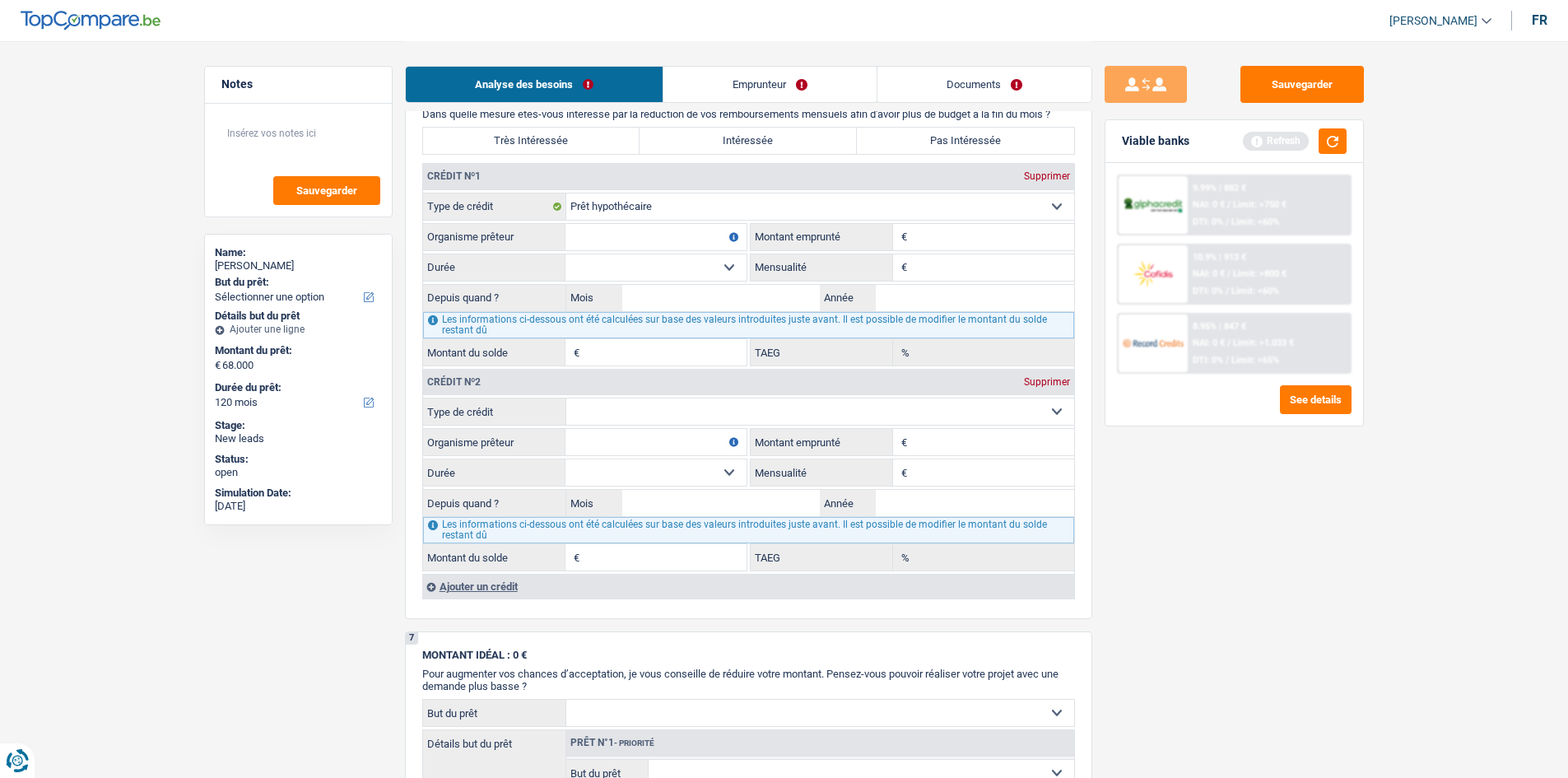
click at [476, 287] on div "Ajouter un crédit" at bounding box center [748, 586] width 652 height 25
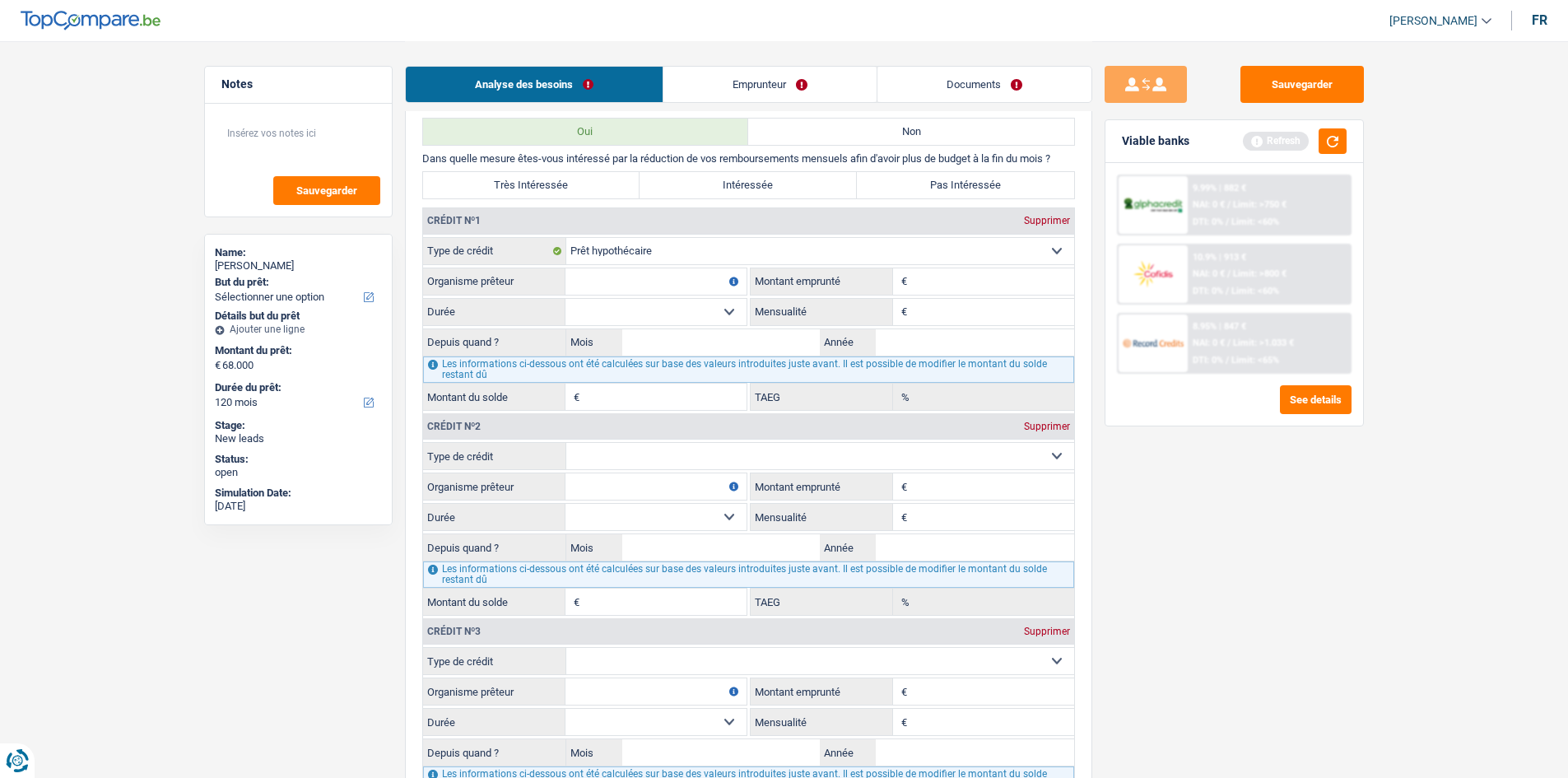
scroll to position [1235, 0]
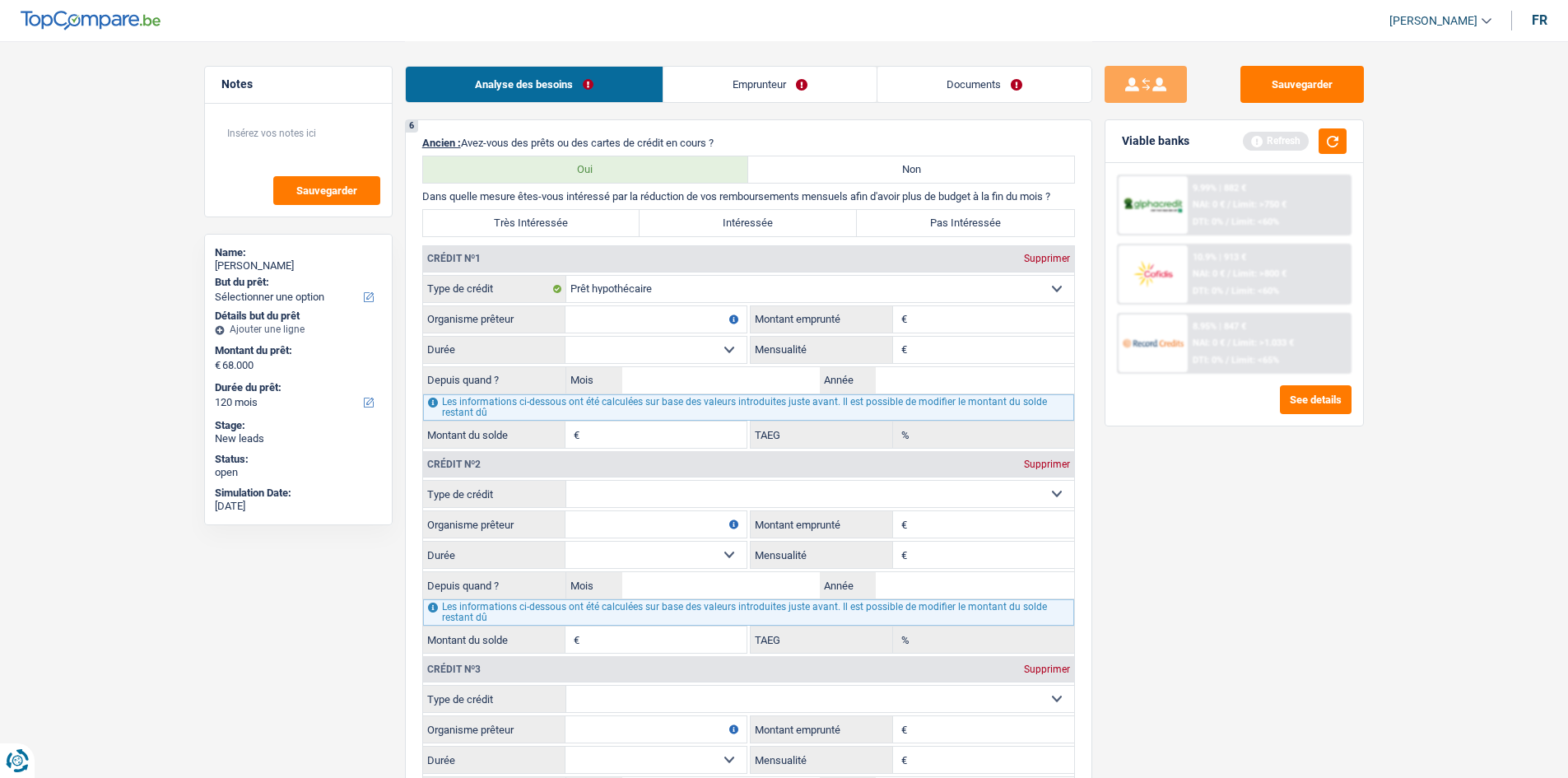
click at [564, 287] on input "Montant" at bounding box center [992, 319] width 163 height 27
click at [564, 287] on select "Carte ou ouverture de crédit Prêt hypothécaire Vente à tempérament Prêt à tempé…" at bounding box center [821, 494] width 508 height 27
select select "mortgage"
click at [564, 287] on select "Carte ou ouverture de crédit Prêt hypothécaire Vente à tempérament Prêt à tempé…" at bounding box center [821, 494] width 508 height 27
type input "0"
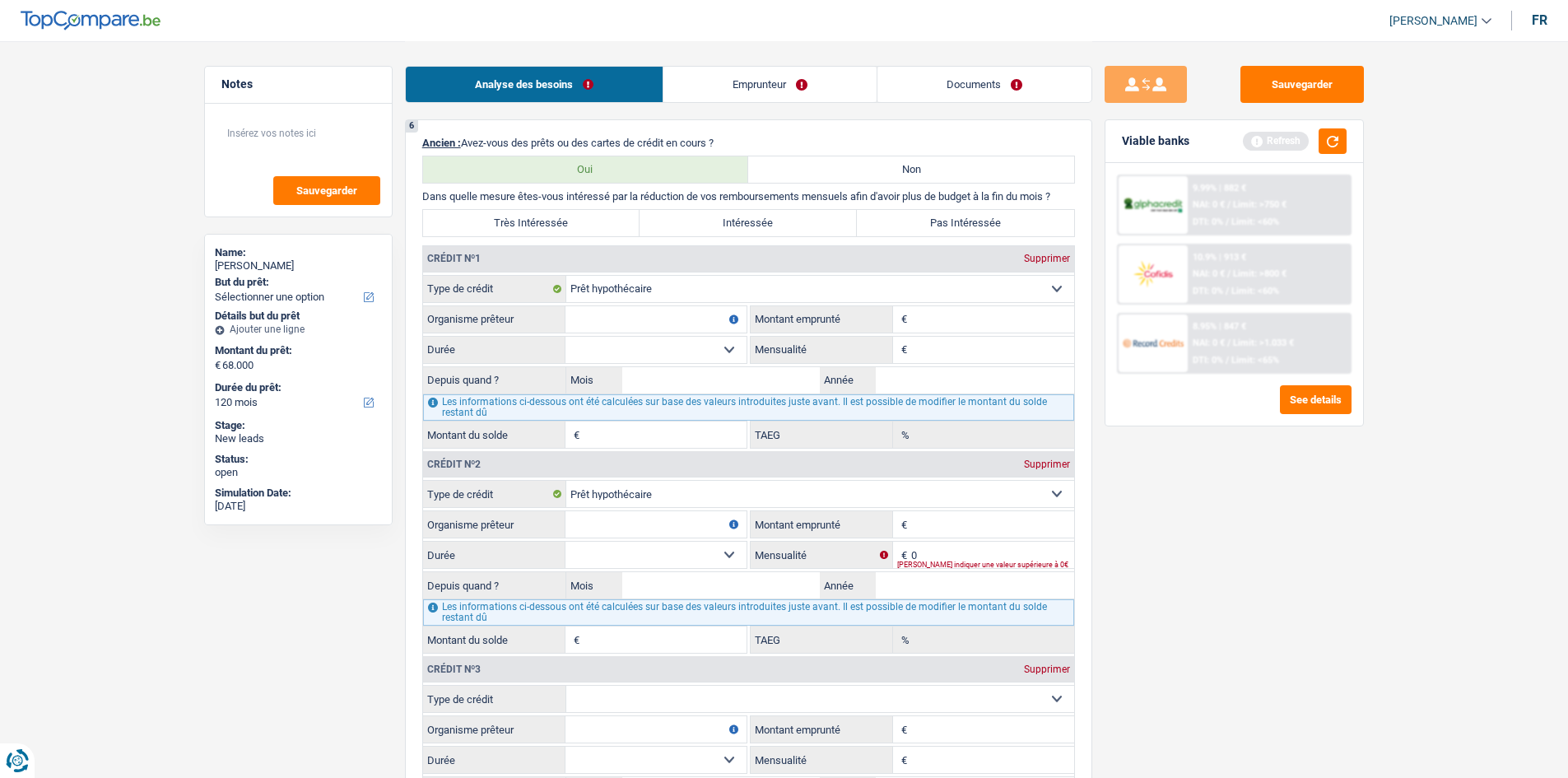
click at [564, 287] on fieldset "Carte ou ouverture de crédit Prêt hypothécaire Vente à tempérament Prêt à tempé…" at bounding box center [748, 362] width 652 height 174
click at [564, 287] on input "Montant" at bounding box center [992, 319] width 163 height 27
type input "282.000"
click at [564, 287] on main "Notes Sauvegarder Name: [PERSON_NAME] But du prêt: Confort maison: meubles, tex…" at bounding box center [784, 271] width 1568 height 3011
click at [564, 287] on input "Mensualité" at bounding box center [992, 349] width 163 height 27
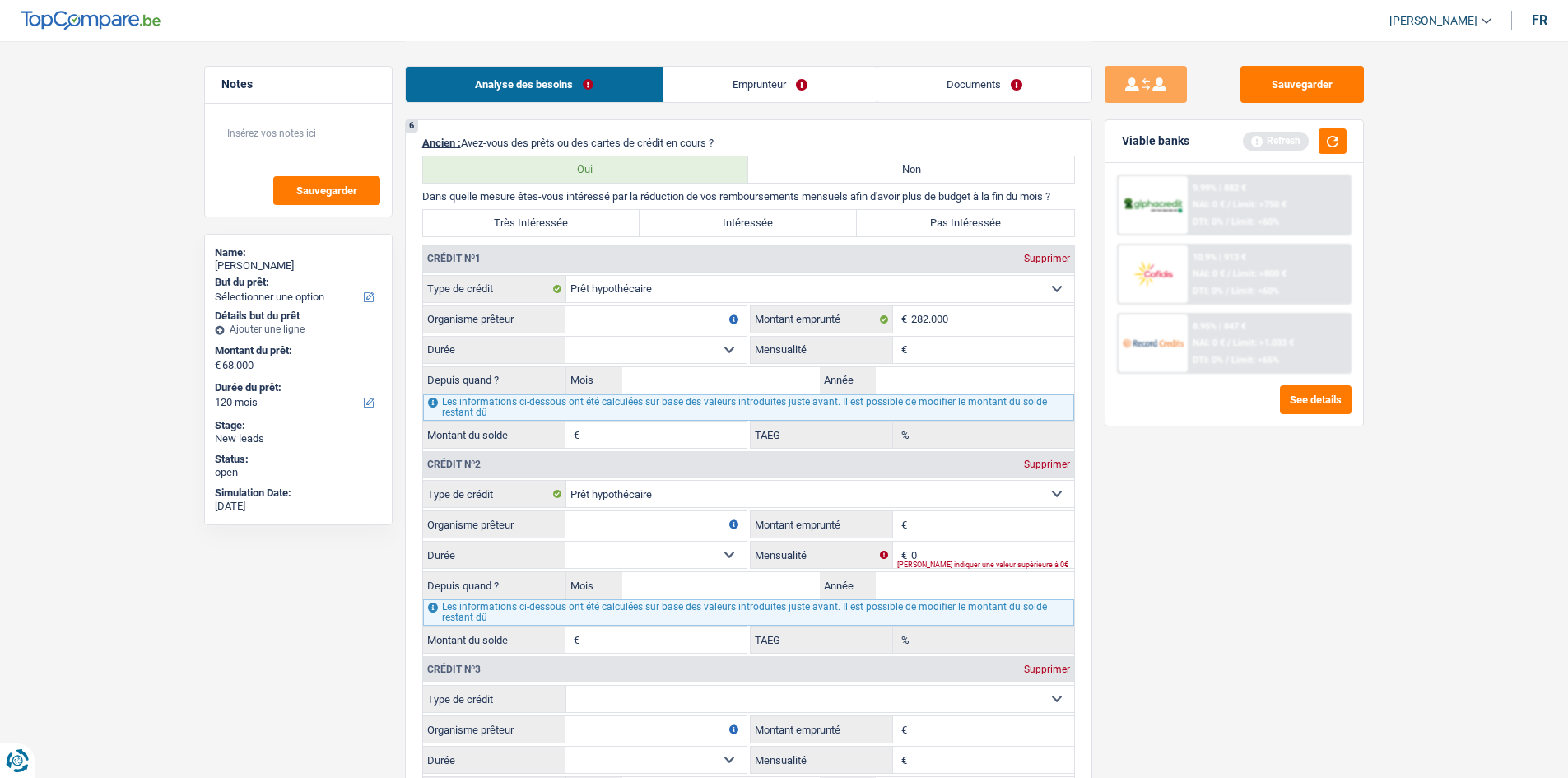
click at [564, 287] on div "Crédit nº2 Supprimer" at bounding box center [748, 464] width 652 height 27
click at [564, 287] on div "Supprimer" at bounding box center [1046, 464] width 54 height 10
select select
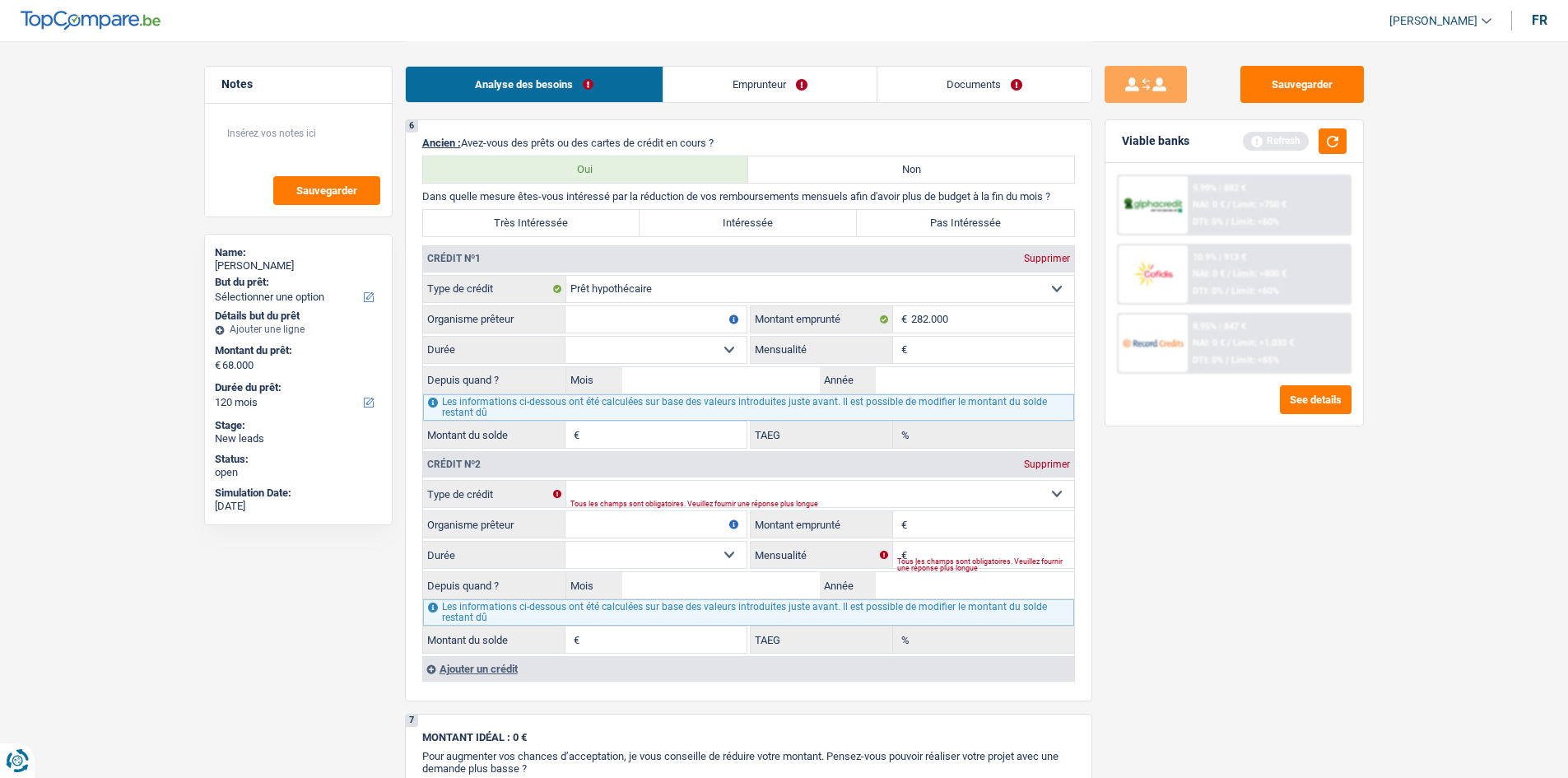
click at [564, 287] on div "Supprimer" at bounding box center [1046, 464] width 54 height 10
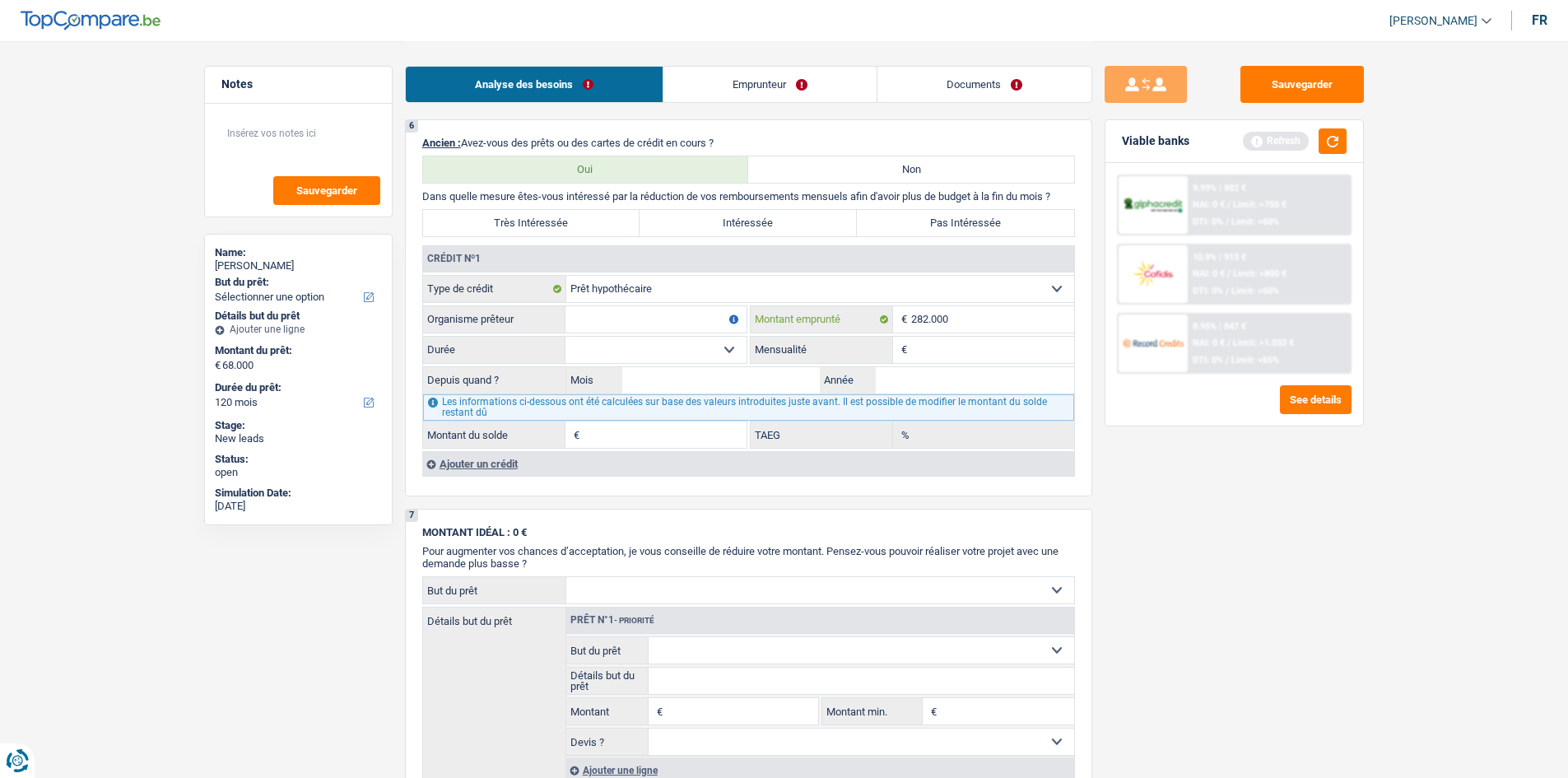
click at [564, 287] on input "282.000" at bounding box center [992, 319] width 163 height 27
click at [564, 287] on input "Mensualité" at bounding box center [992, 349] width 163 height 27
type input "1.917"
click at [564, 287] on input "282.000" at bounding box center [992, 319] width 163 height 27
type input "2"
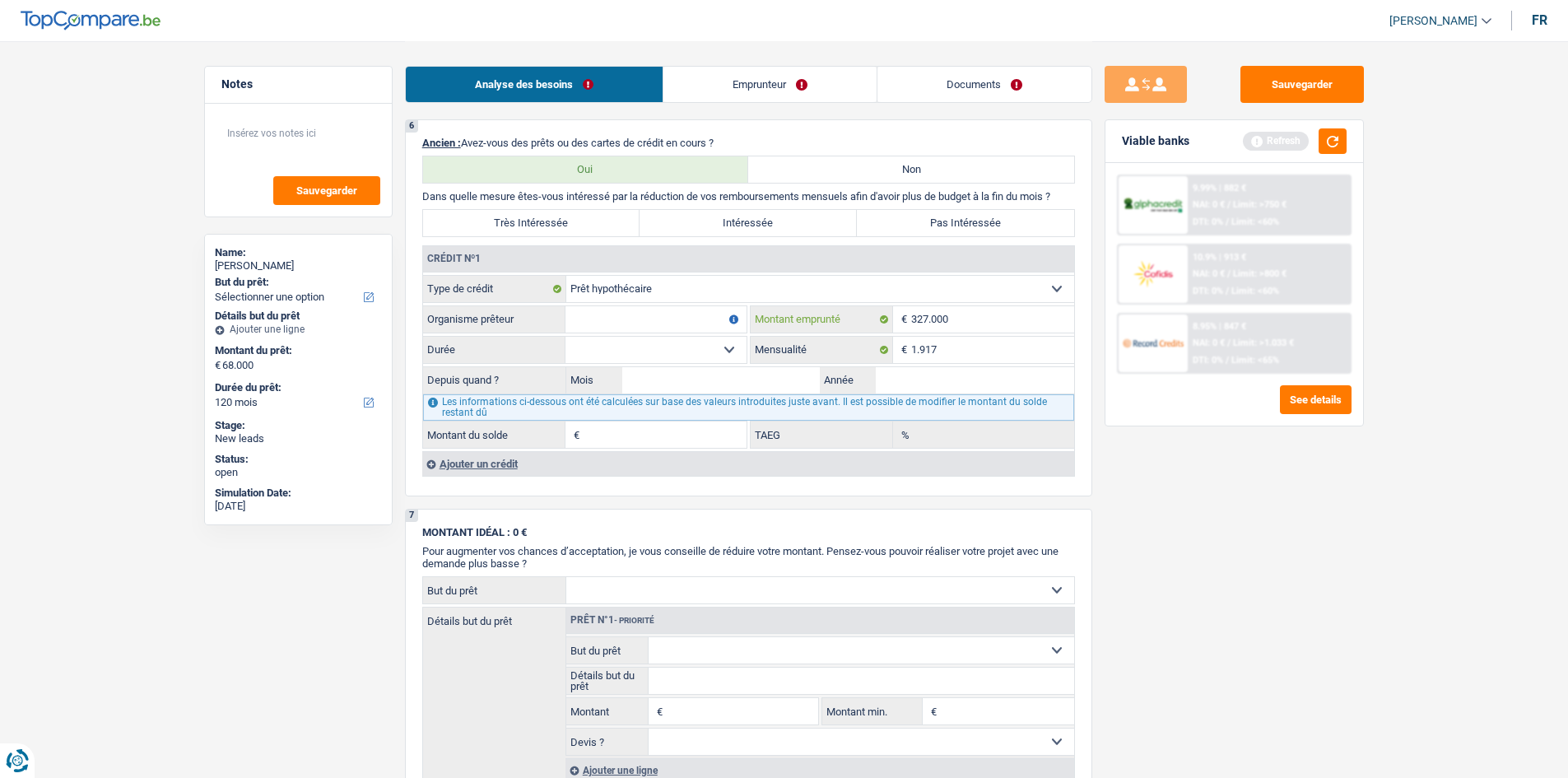
type input "327.000"
click at [564, 287] on div "Sauvegarder Viable banks Refresh 9.99% | 882 € NAI: 0 € / Limit: >750 € DTI: 0%…" at bounding box center [1234, 409] width 284 height 686
click at [564, 287] on input "Année" at bounding box center [975, 380] width 198 height 27
type input "2024"
drag, startPoint x: 713, startPoint y: 377, endPoint x: 1580, endPoint y: 2, distance: 944.6
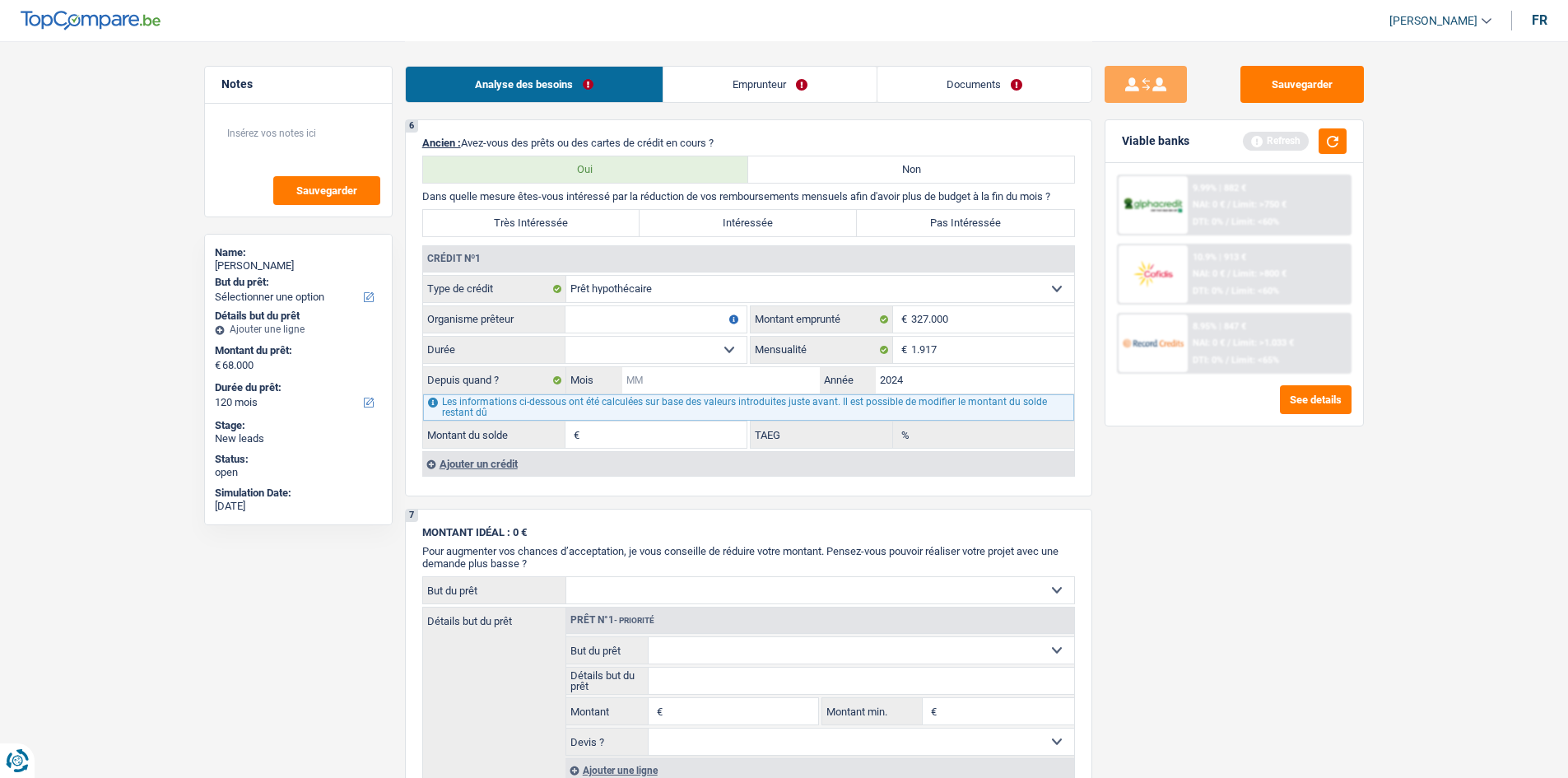
click at [564, 287] on input "Mois" at bounding box center [721, 380] width 198 height 27
type input "1"
click at [564, 287] on fieldset "120 mois 132 mois 144 mois 180 mois 240 mois 300 mois 360 mois 420 mois Sélecti…" at bounding box center [585, 350] width 323 height 28
click at [564, 287] on select "120 mois 132 mois 144 mois 180 mois 240 mois 300 mois 360 mois 420 mois Sélecti…" at bounding box center [656, 349] width 181 height 27
select select "300"
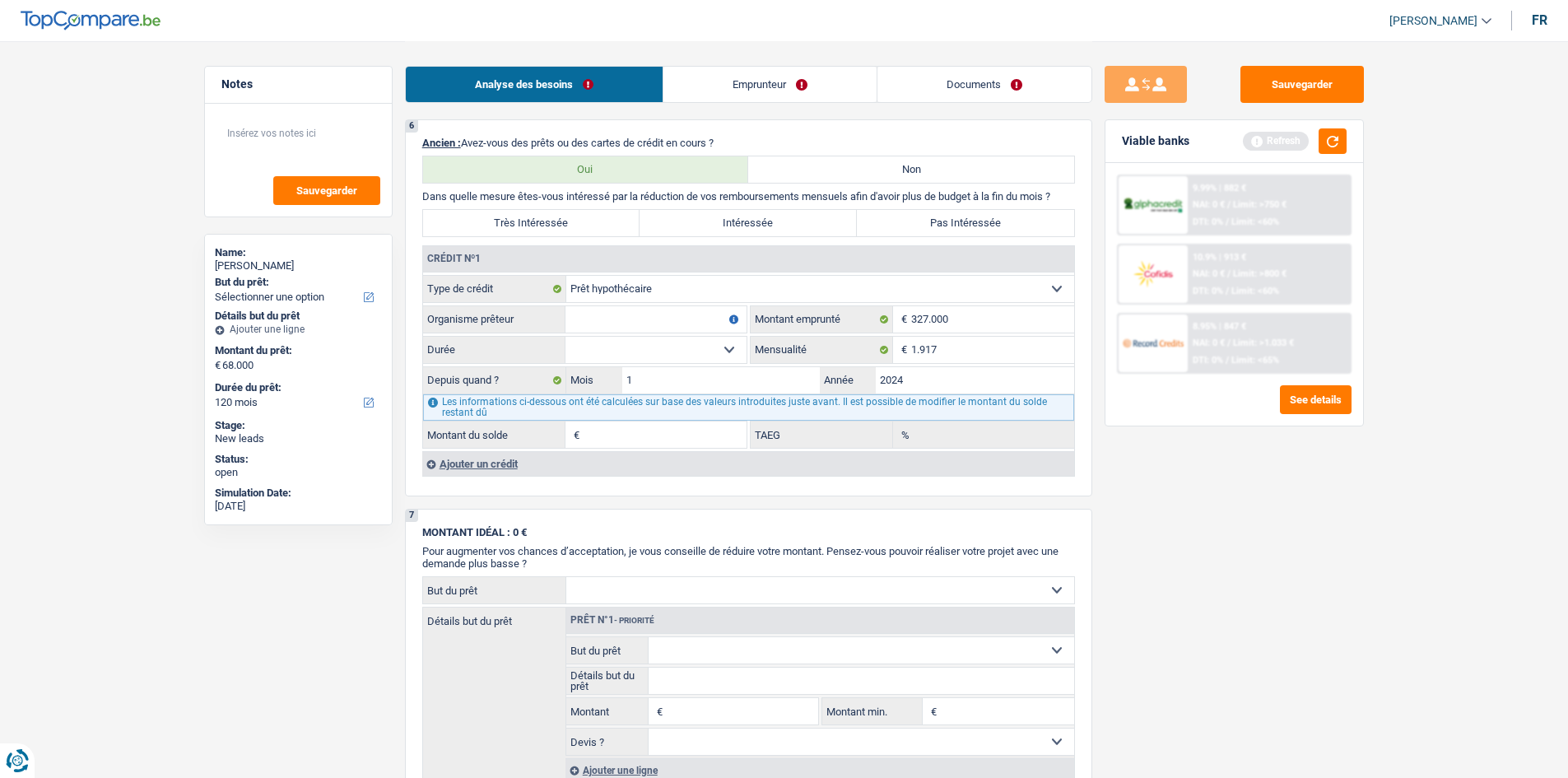
click at [564, 287] on select "120 mois 132 mois 144 mois 180 mois 240 mois 300 mois 360 mois 420 mois Sélecti…" at bounding box center [656, 349] width 181 height 27
type input "315.618"
type input "5,15"
click at [564, 287] on select "120 mois 132 mois 144 mois 180 mois 240 mois 300 mois 360 mois 420 mois Sélecti…" at bounding box center [656, 349] width 181 height 27
select select "240"
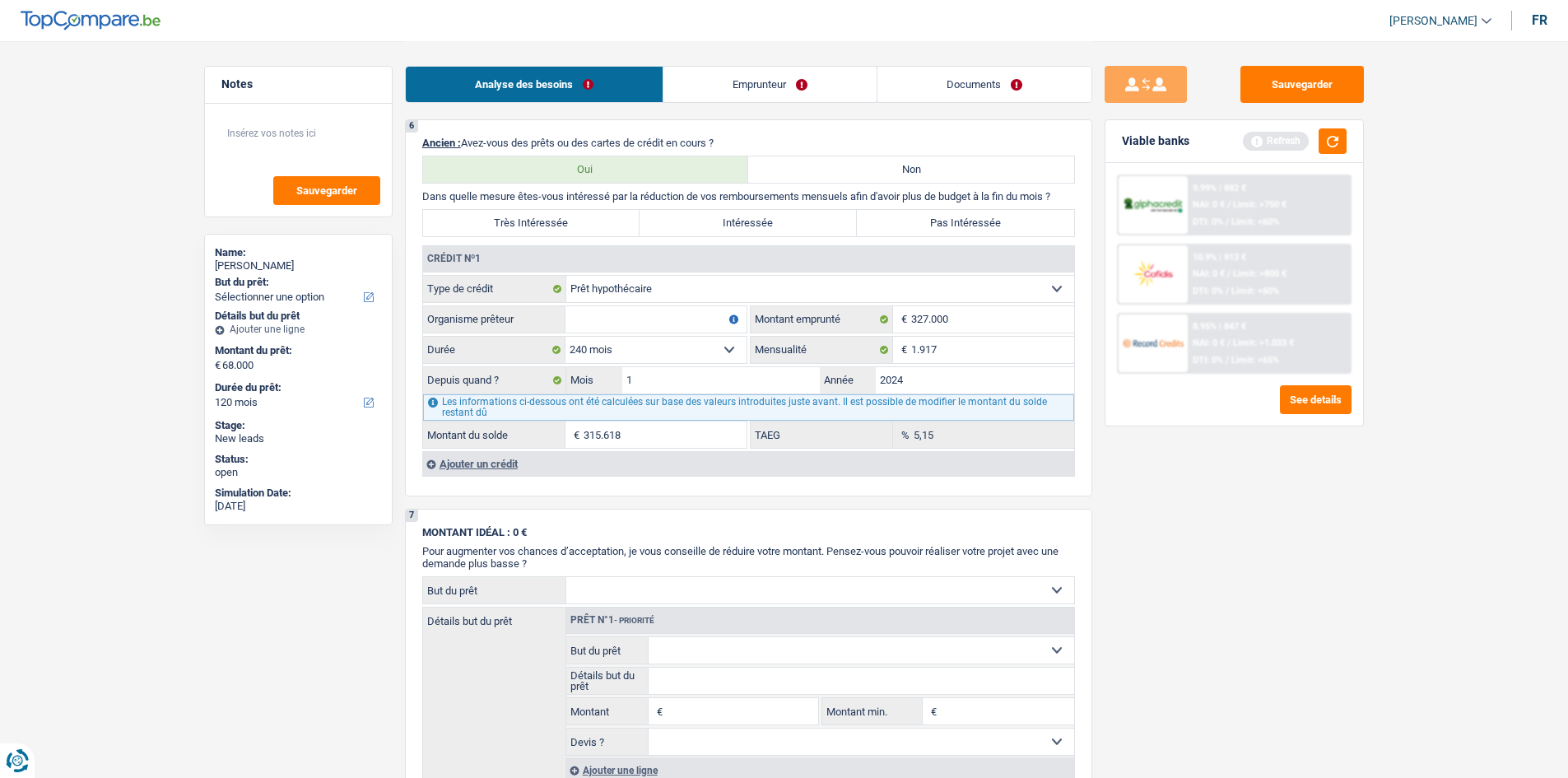
click at [564, 287] on select "120 mois 132 mois 144 mois 180 mois 240 mois 300 mois 360 mois 420 mois Sélecti…" at bounding box center [656, 349] width 181 height 27
type input "307.856"
type input "3,68"
click at [564, 287] on fieldset "Carte ou ouverture de crédit Prêt hypothécaire Vente à tempérament Prêt à tempé…" at bounding box center [748, 362] width 652 height 174
click at [564, 287] on input "Organisme prêteur" at bounding box center [656, 319] width 181 height 27
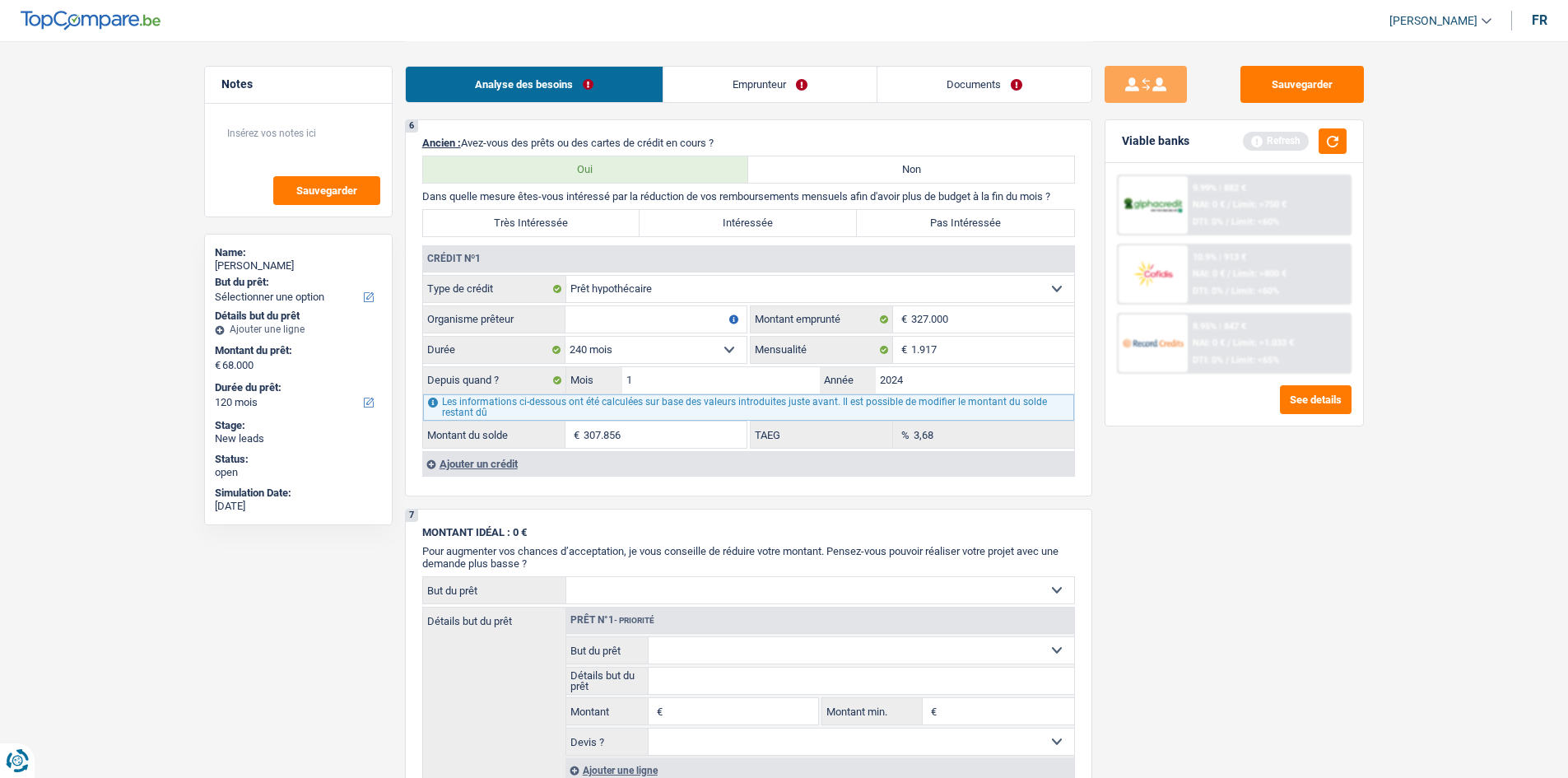
click at [564, 68] on link "Emprunteur" at bounding box center [769, 84] width 213 height 36
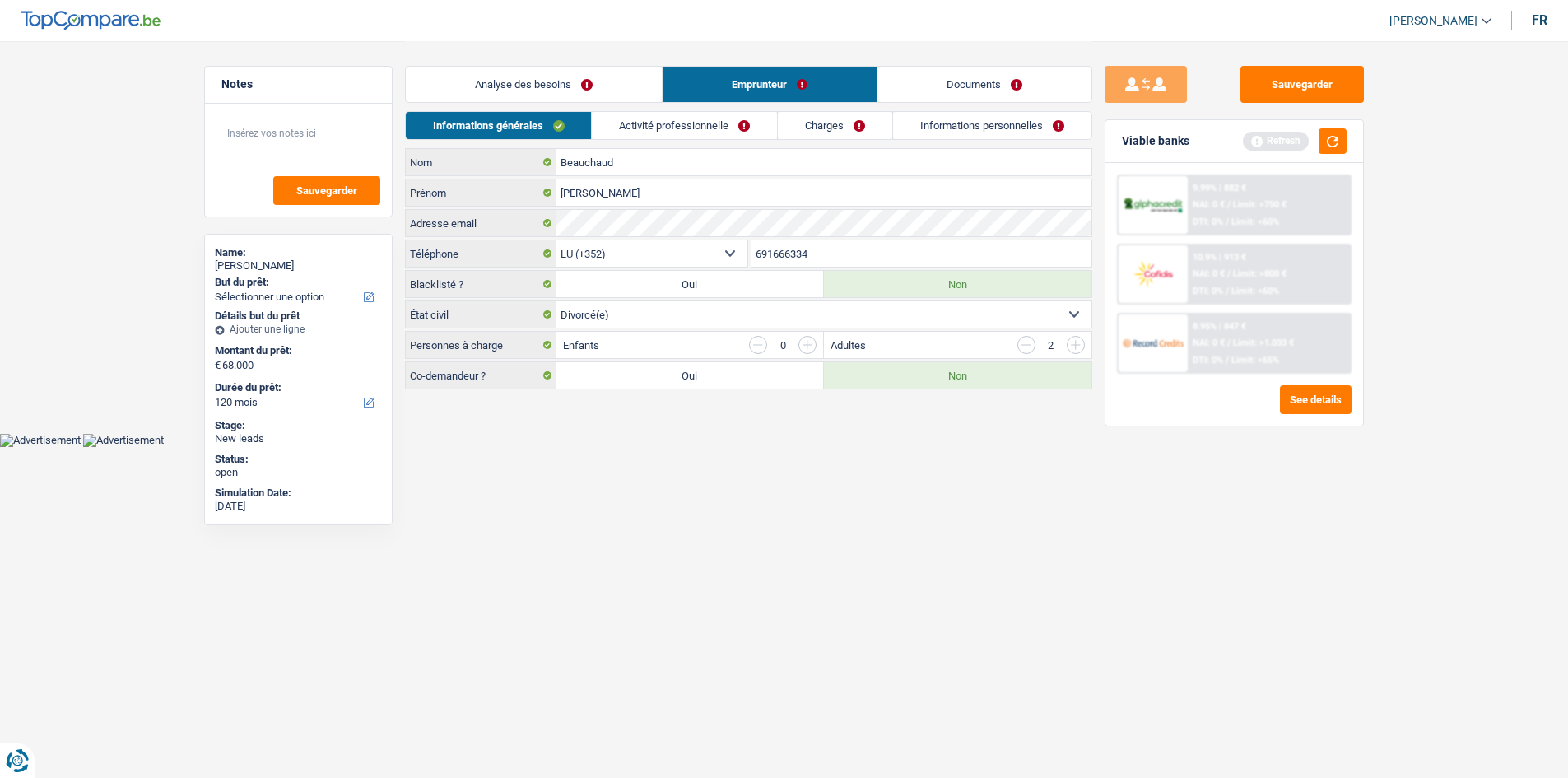
scroll to position [0, 0]
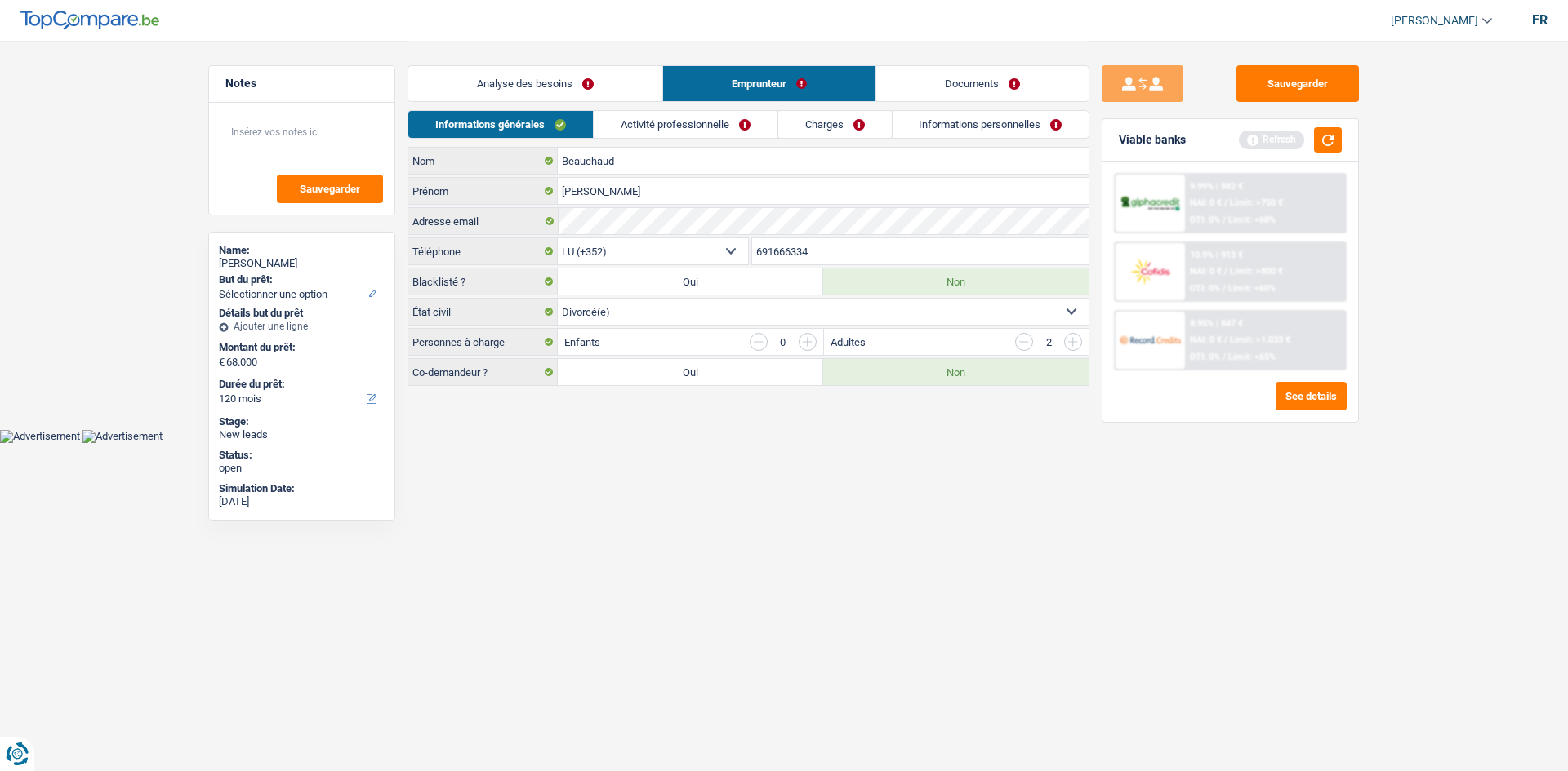
click at [559, 127] on link "Informations personnelles" at bounding box center [991, 125] width 197 height 27
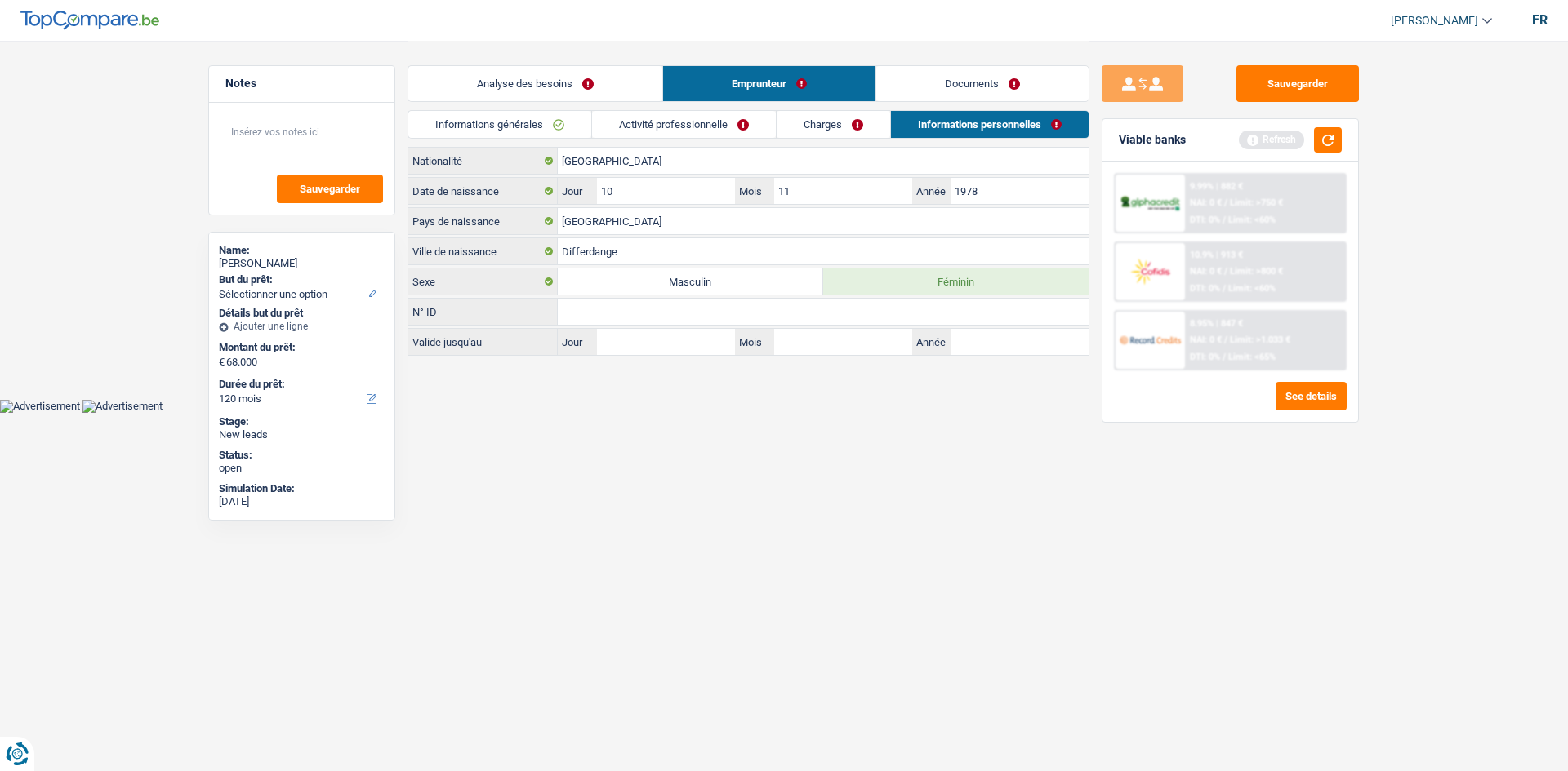
click at [559, 136] on link "Charges" at bounding box center [833, 125] width 113 height 27
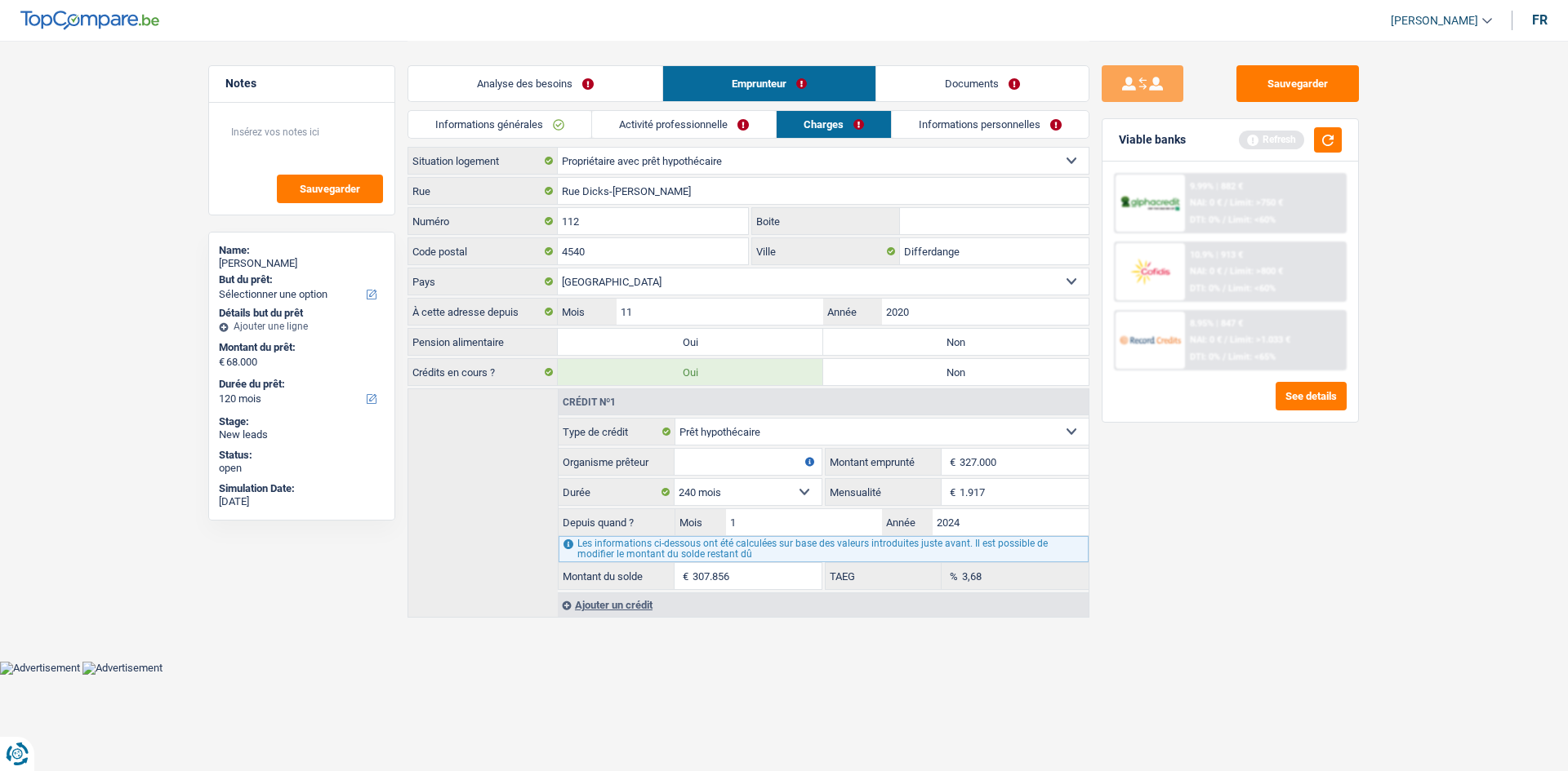
click at [559, 81] on link "Analyse des besoins" at bounding box center [535, 83] width 254 height 35
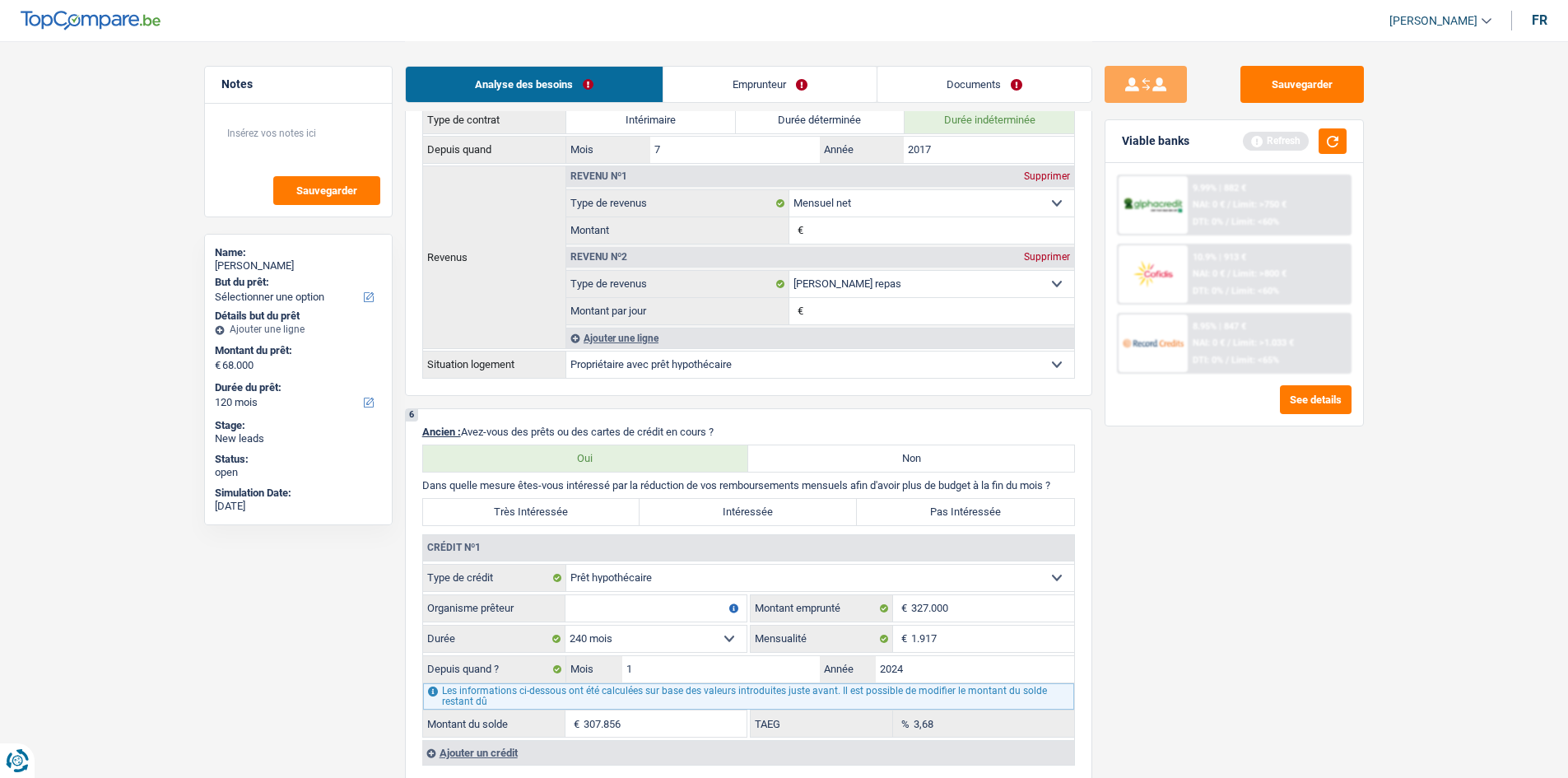
scroll to position [1071, 0]
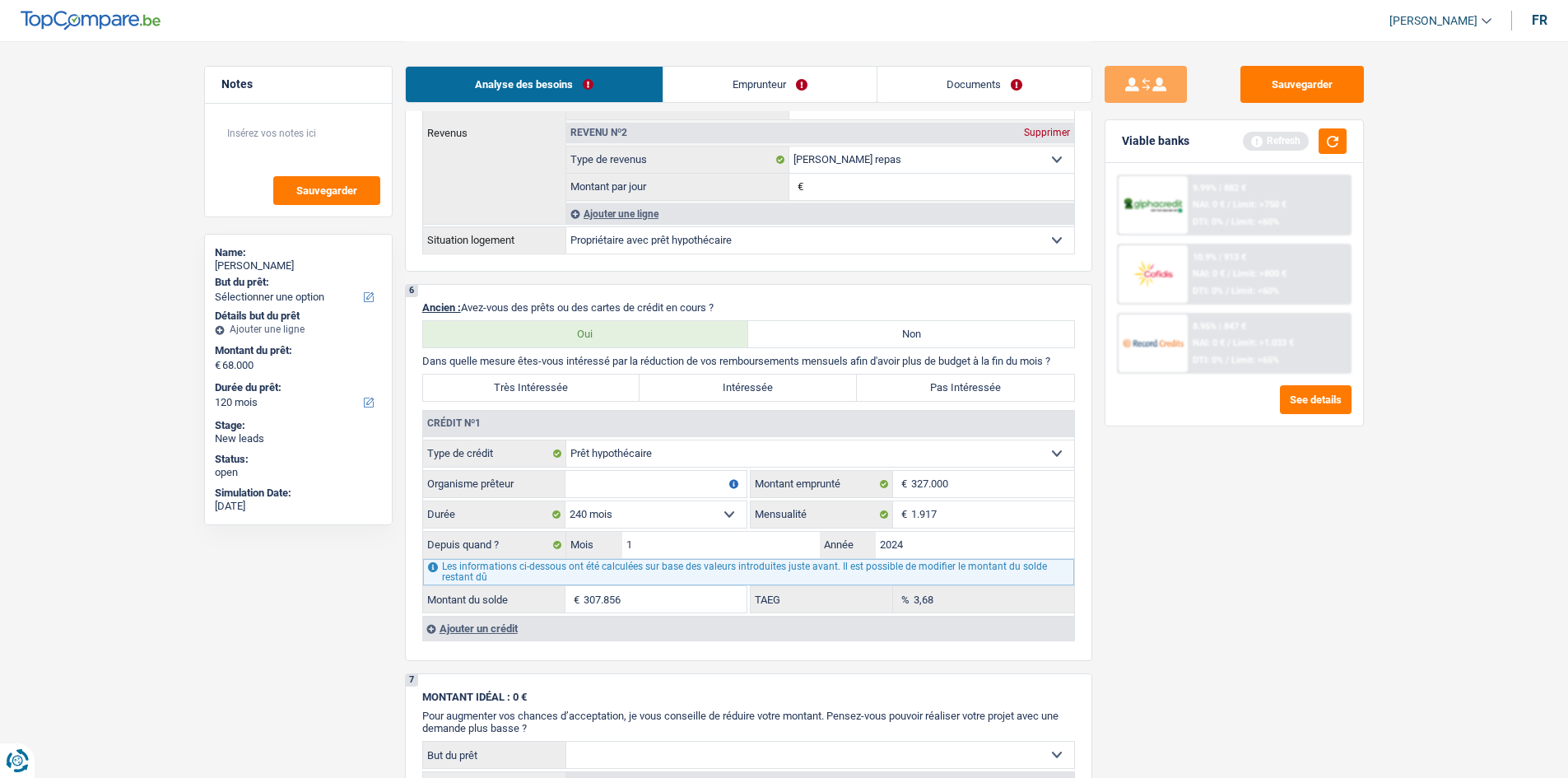
click at [564, 287] on input "Organisme prêteur" at bounding box center [656, 484] width 181 height 27
type input "Bill"
click at [564, 287] on div "Sauvegarder Viable banks Refresh 9.99% | 882 € NAI: 0 € / Limit: >750 € DTI: 0%…" at bounding box center [1234, 409] width 284 height 686
click at [555, 287] on label "Très Intéressée" at bounding box center [532, 388] width 217 height 27
click at [555, 287] on input "Très Intéressée" at bounding box center [532, 388] width 217 height 27
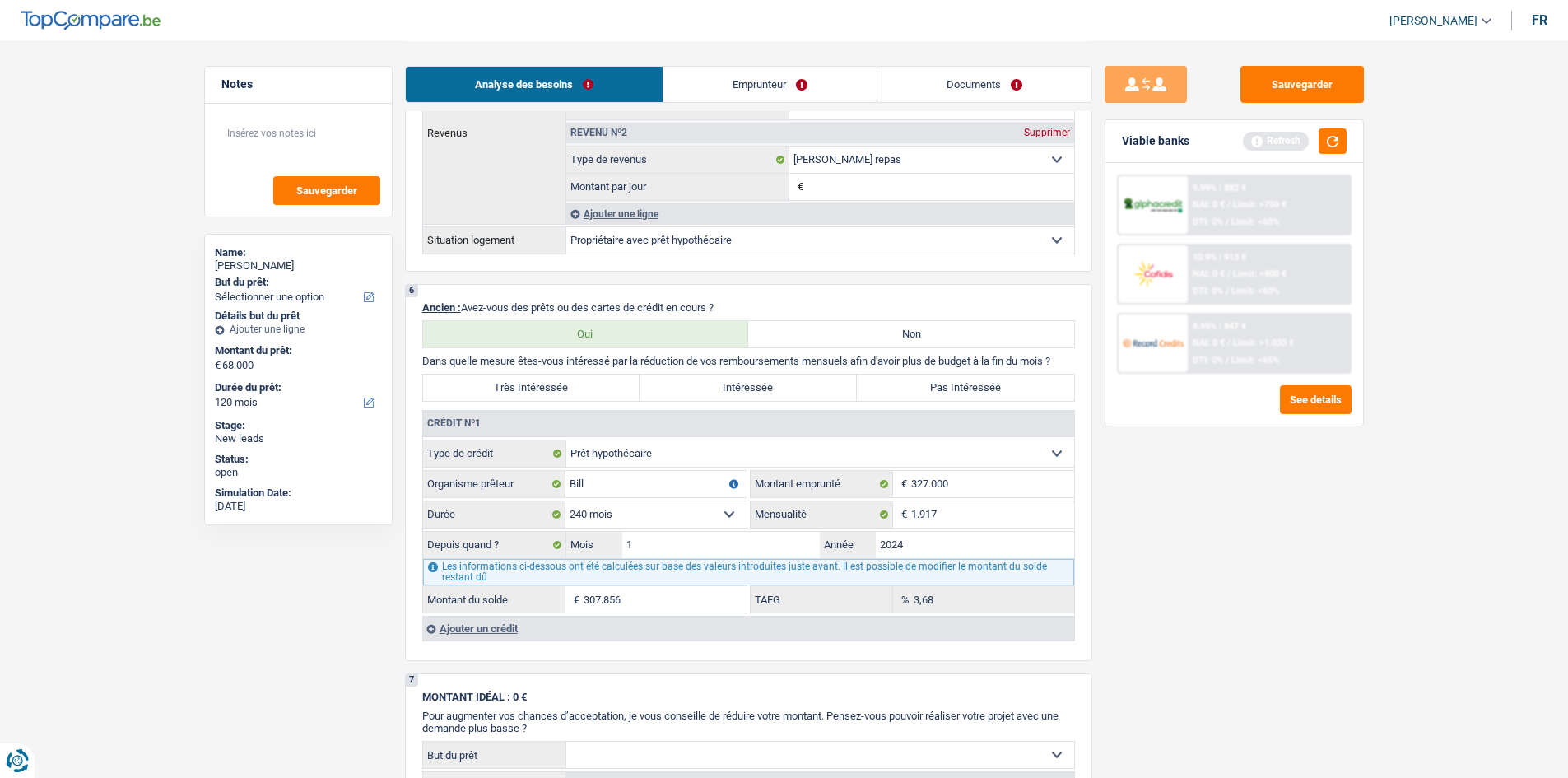
radio input "true"
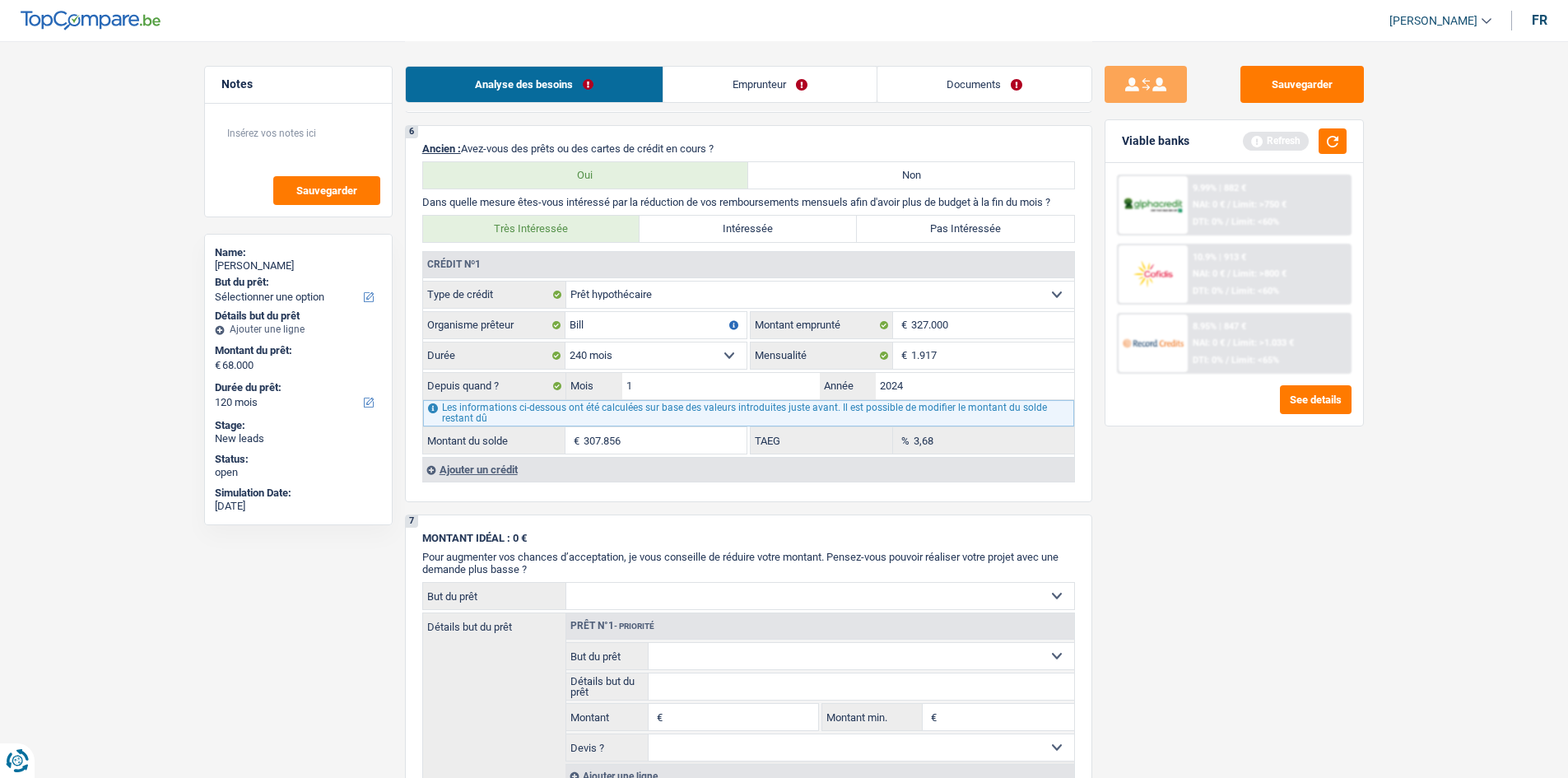
scroll to position [1401, 0]
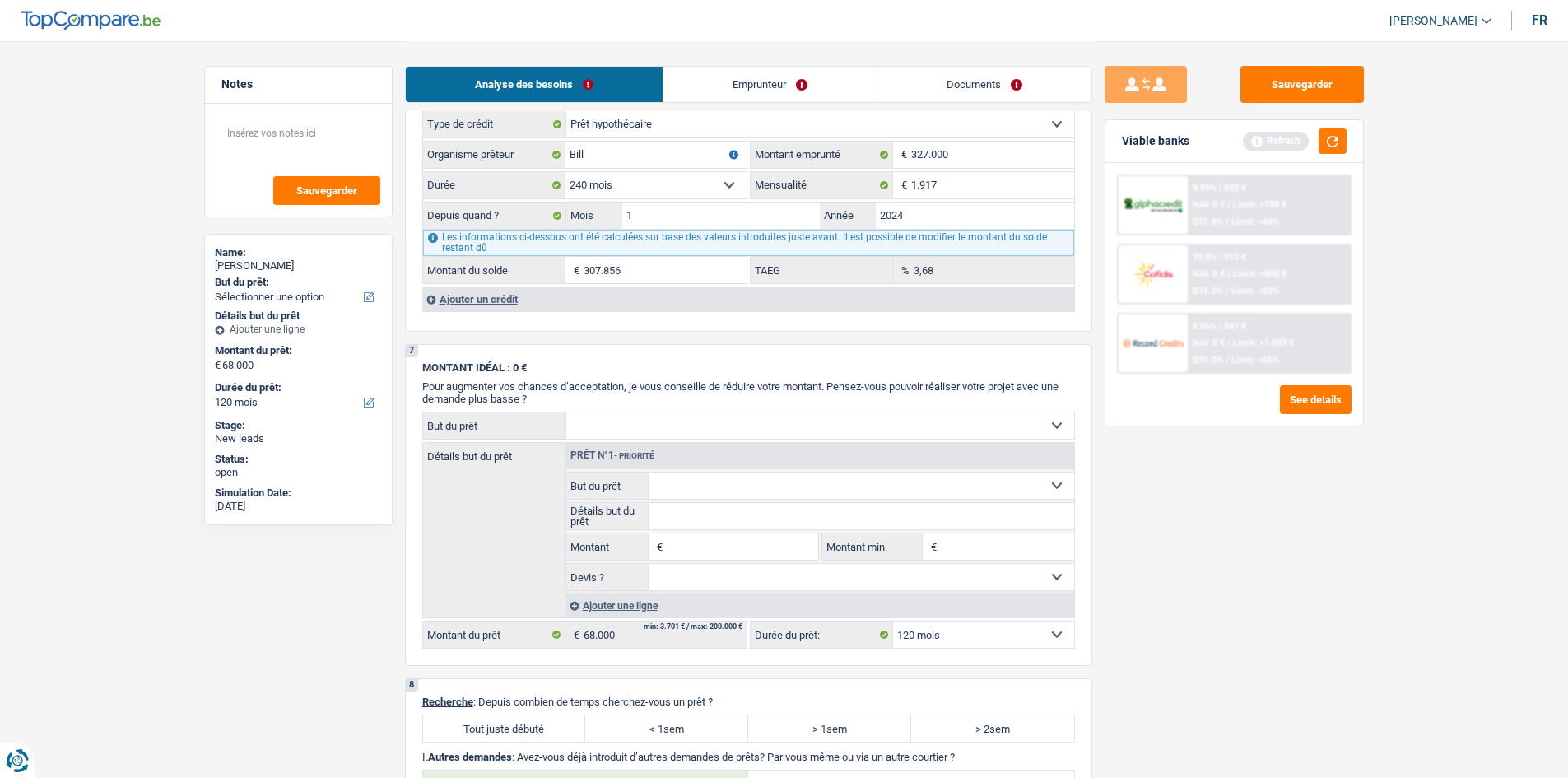
click at [521, 287] on div "Ajouter un crédit" at bounding box center [748, 299] width 652 height 25
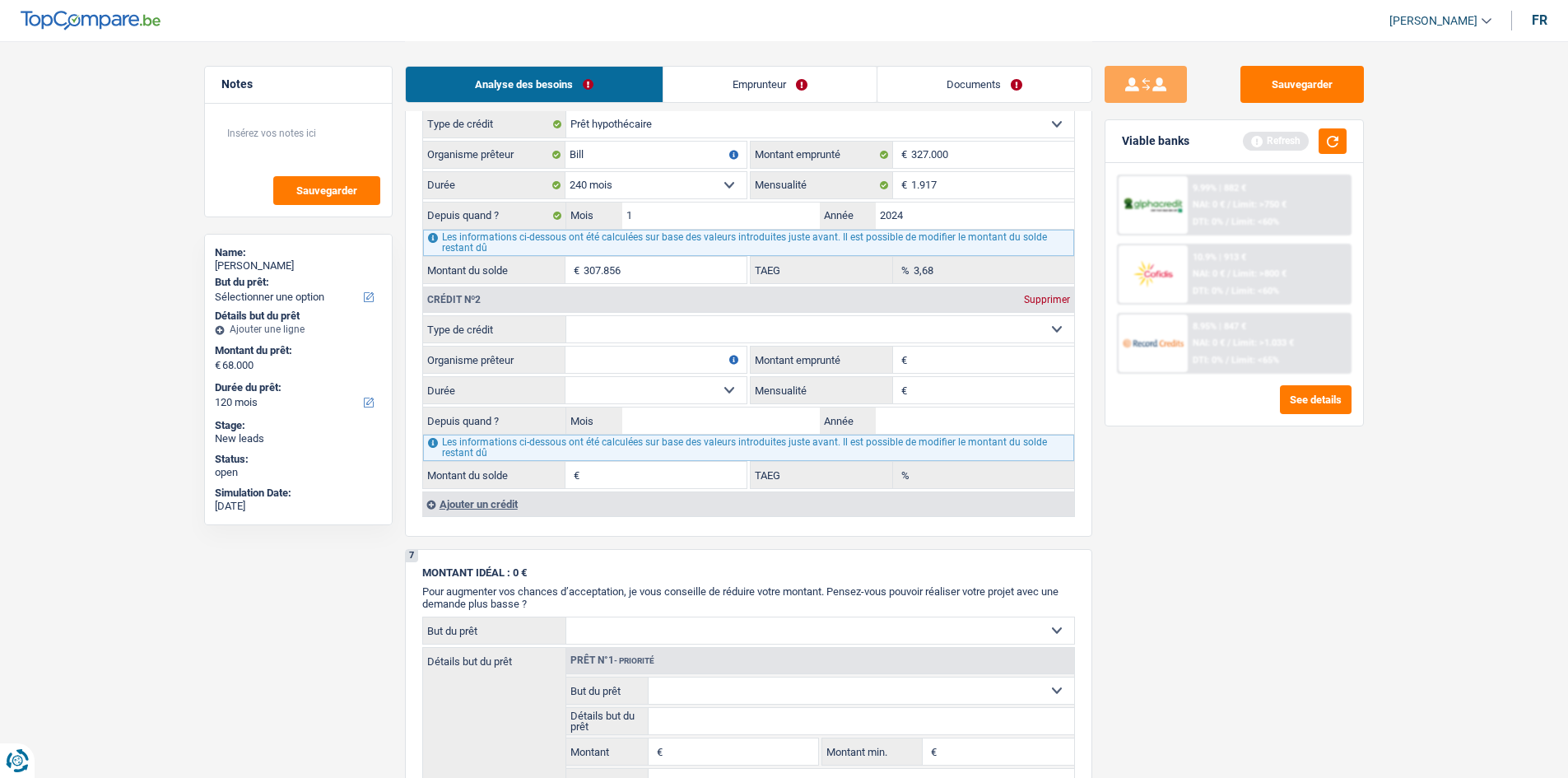
click at [564, 287] on select "Carte ou ouverture de crédit Prêt hypothécaire Vente à tempérament Prêt à tempé…" at bounding box center [821, 329] width 508 height 27
select select "personalLoan"
type input "0"
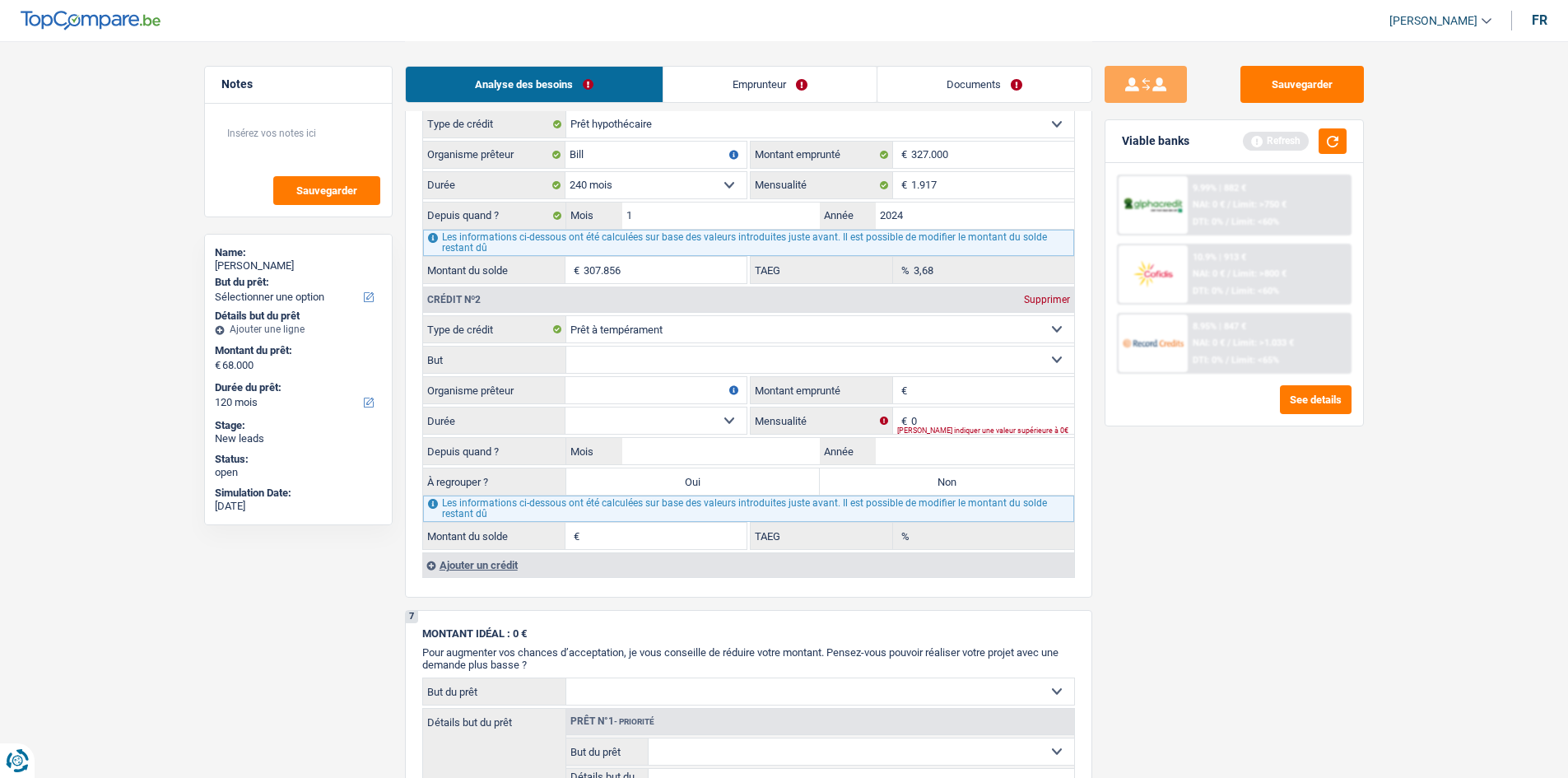
click at [564, 287] on input "Organisme prêteur" at bounding box center [656, 390] width 181 height 27
type input "record credit"
click at [564, 287] on input "0" at bounding box center [992, 421] width 163 height 27
type input "600"
click at [564, 287] on div "Sauvegarder Viable banks Refresh 9.99% | 882 € NAI: 0 € / Limit: >750 € DTI: 0%…" at bounding box center [1234, 409] width 284 height 686
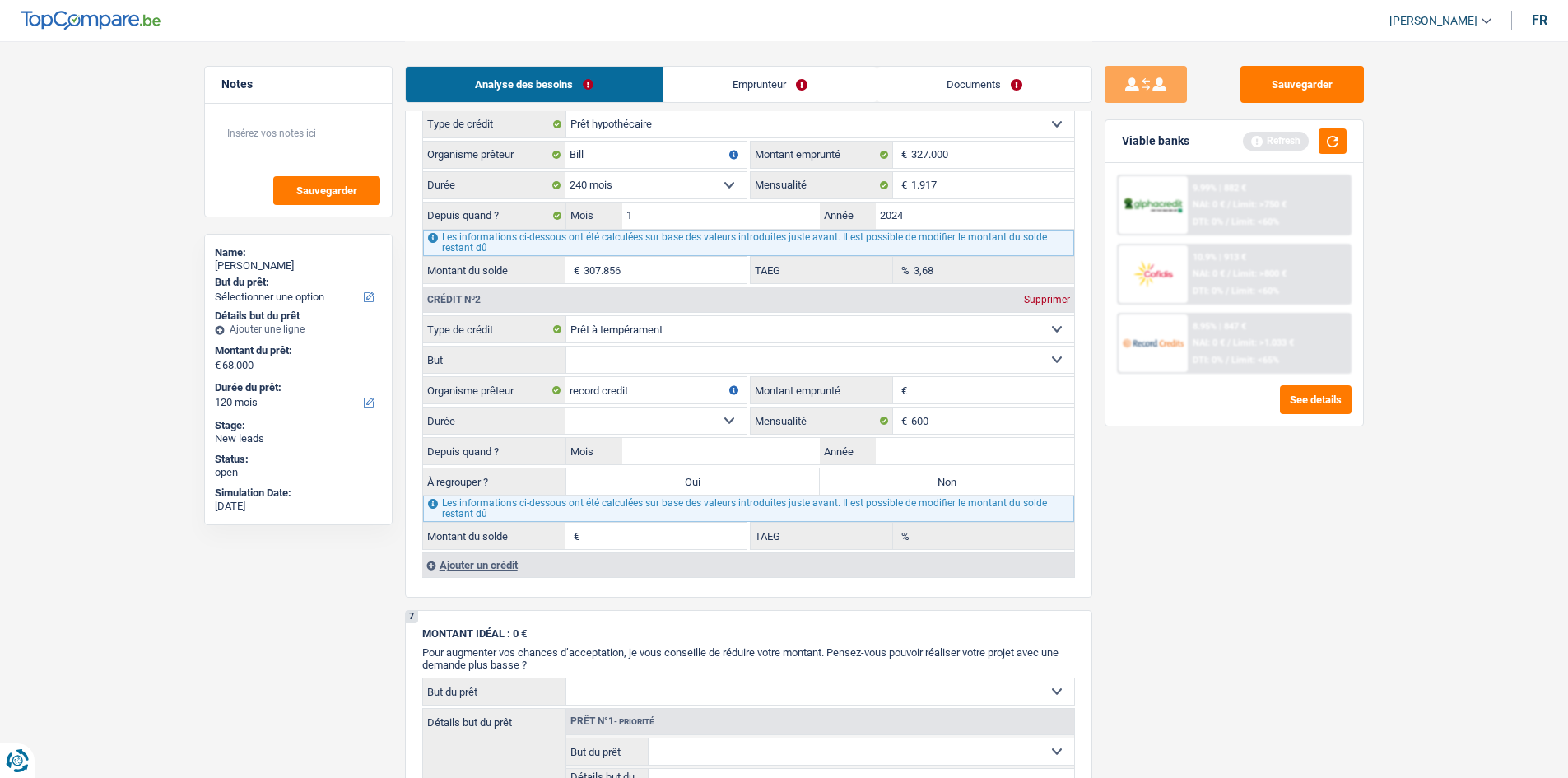
click at [564, 287] on input "Montant emprunté" at bounding box center [992, 390] width 163 height 27
click at [228, 133] on textarea at bounding box center [298, 140] width 164 height 49
click at [270, 143] on textarea at bounding box center [298, 140] width 164 height 49
click at [265, 138] on textarea at bounding box center [298, 140] width 164 height 49
type textarea "42000"
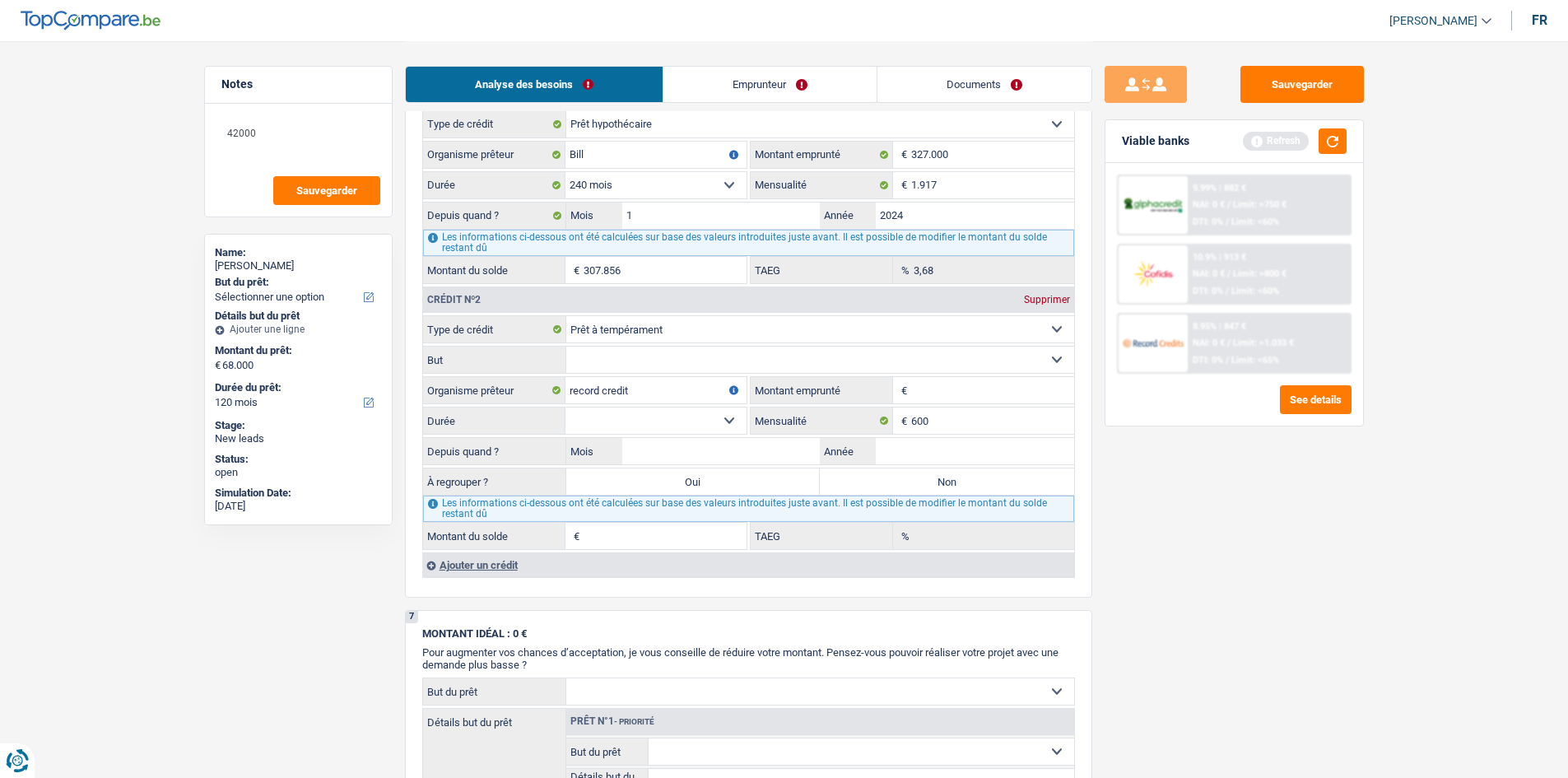
click at [564, 287] on main "Notes 42000 Sauvegarder Name: [PERSON_NAME] But du prêt: Confort maison: meuble…" at bounding box center [784, 33] width 1568 height 2867
drag, startPoint x: 982, startPoint y: 381, endPoint x: 1580, endPoint y: 613, distance: 641.4
click at [564, 287] on input "Montant emprunté" at bounding box center [992, 390] width 163 height 27
type input "4"
type input "44.000"
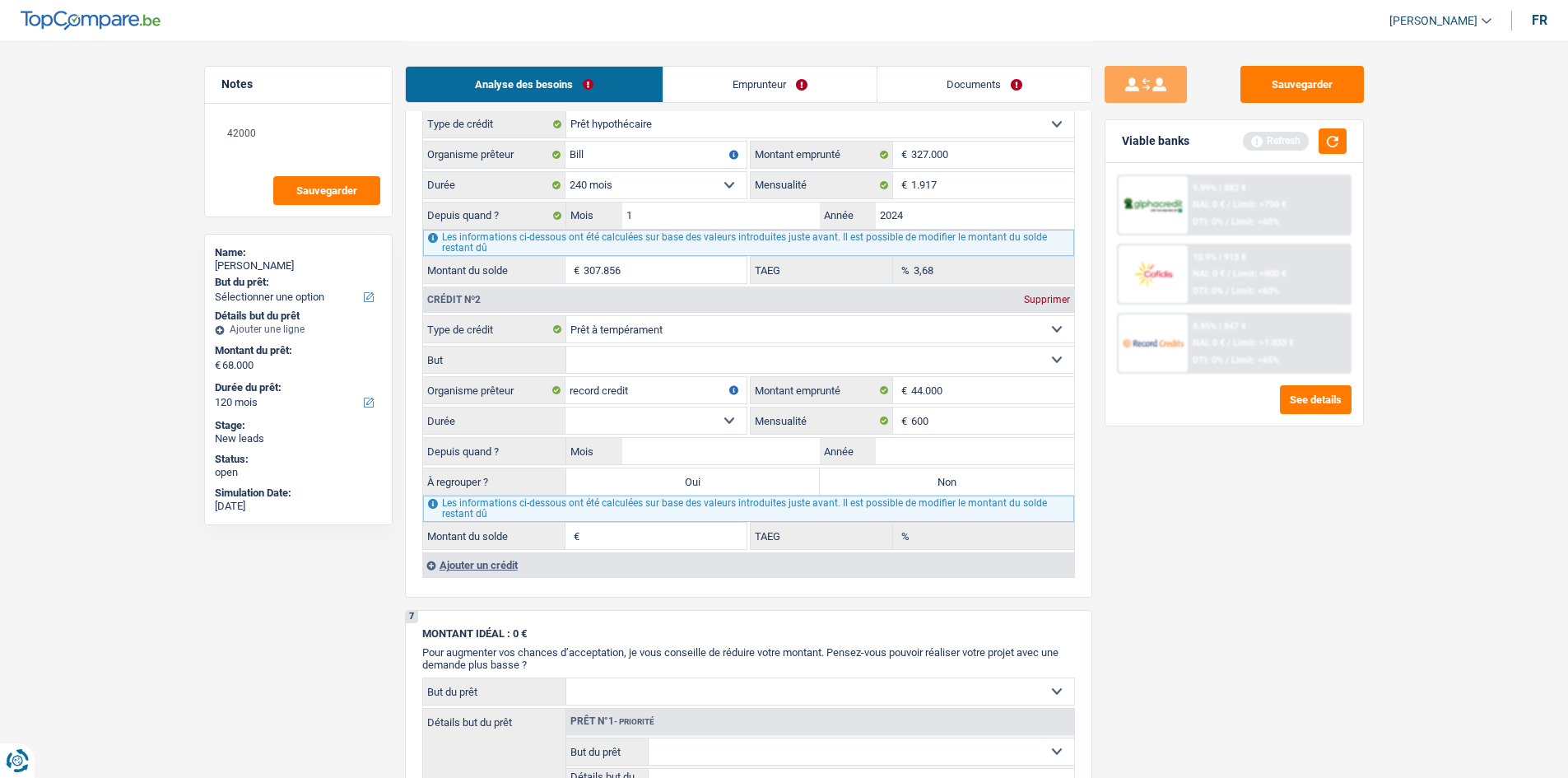
click at [564, 287] on div "Sauvegarder Viable banks Refresh 9.99% | 882 € NAI: 0 € / Limit: >750 € DTI: 0%…" at bounding box center [1234, 409] width 284 height 686
click at [564, 287] on input "Année" at bounding box center [975, 451] width 198 height 27
type input "2023"
click at [564, 287] on input "Mois" at bounding box center [721, 451] width 198 height 27
type input "10"
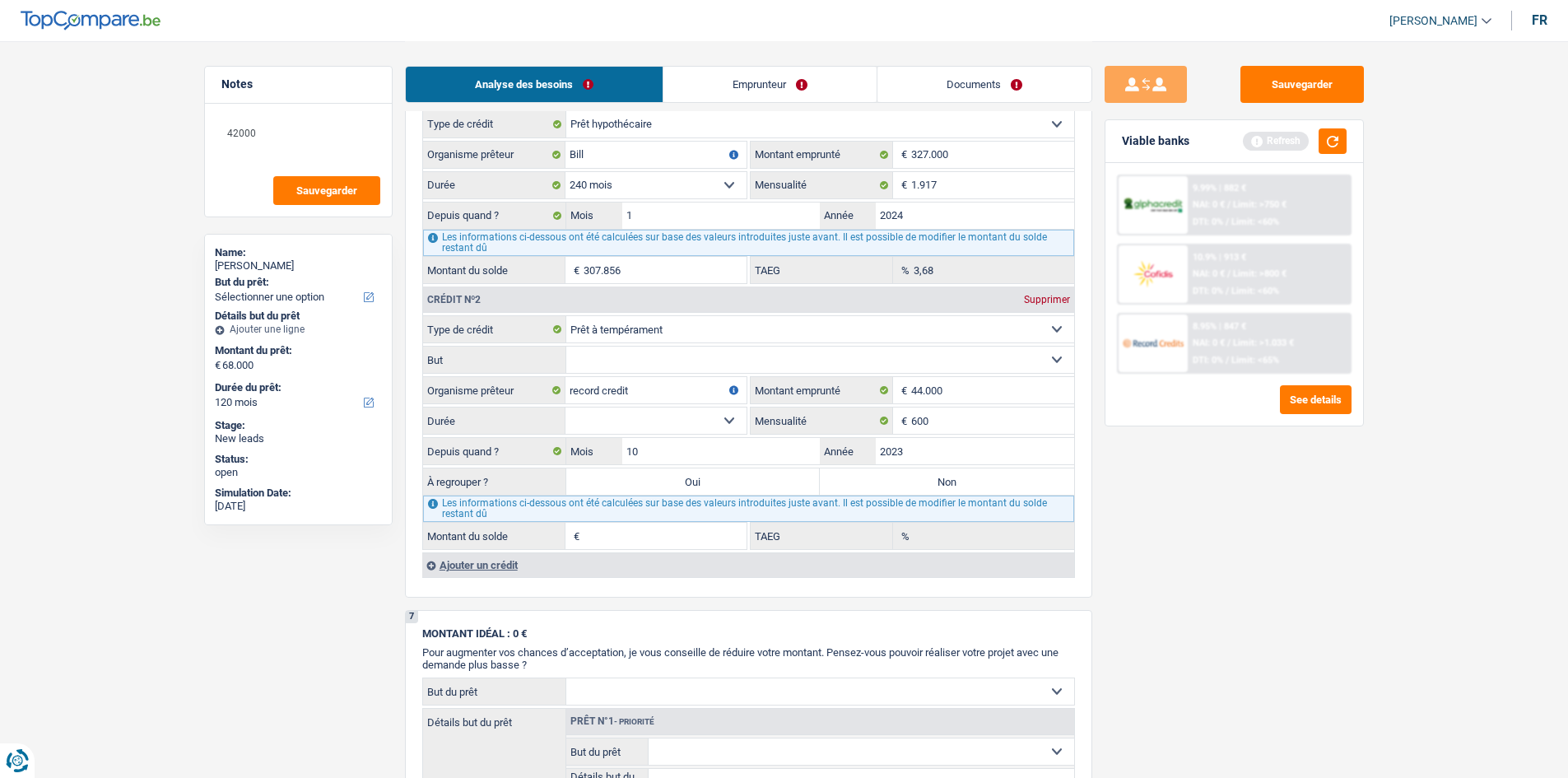
drag, startPoint x: 1242, startPoint y: 486, endPoint x: 1266, endPoint y: 467, distance: 30.6
click at [564, 287] on div "Sauvegarder Viable banks Refresh 9.99% | 882 € NAI: 0 € / Limit: >750 € DTI: 0%…" at bounding box center [1234, 409] width 284 height 686
click at [564, 287] on select "12 mois 18 mois 24 mois 30 mois 36 mois 42 mois 48 mois 60 mois 72 mois 84 mois…" at bounding box center [656, 421] width 181 height 27
select select "120"
click at [564, 287] on select "12 mois 18 mois 24 mois 30 mois 36 mois 42 mois 48 mois 60 mois 72 mois 84 mois…" at bounding box center [656, 421] width 181 height 27
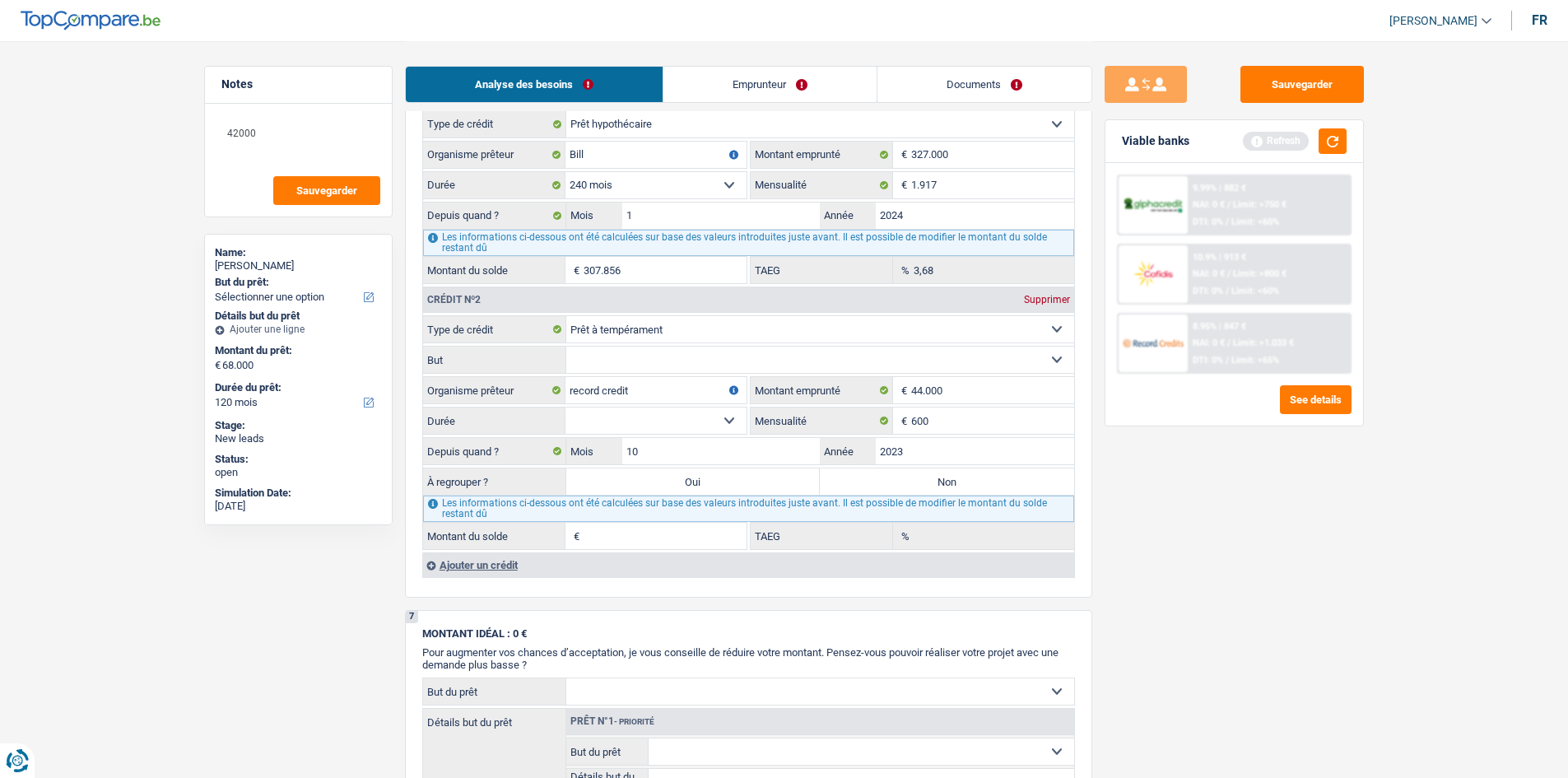
type input "38.773"
type input "11,30"
click at [564, 287] on input "10" at bounding box center [721, 451] width 198 height 27
type input "1"
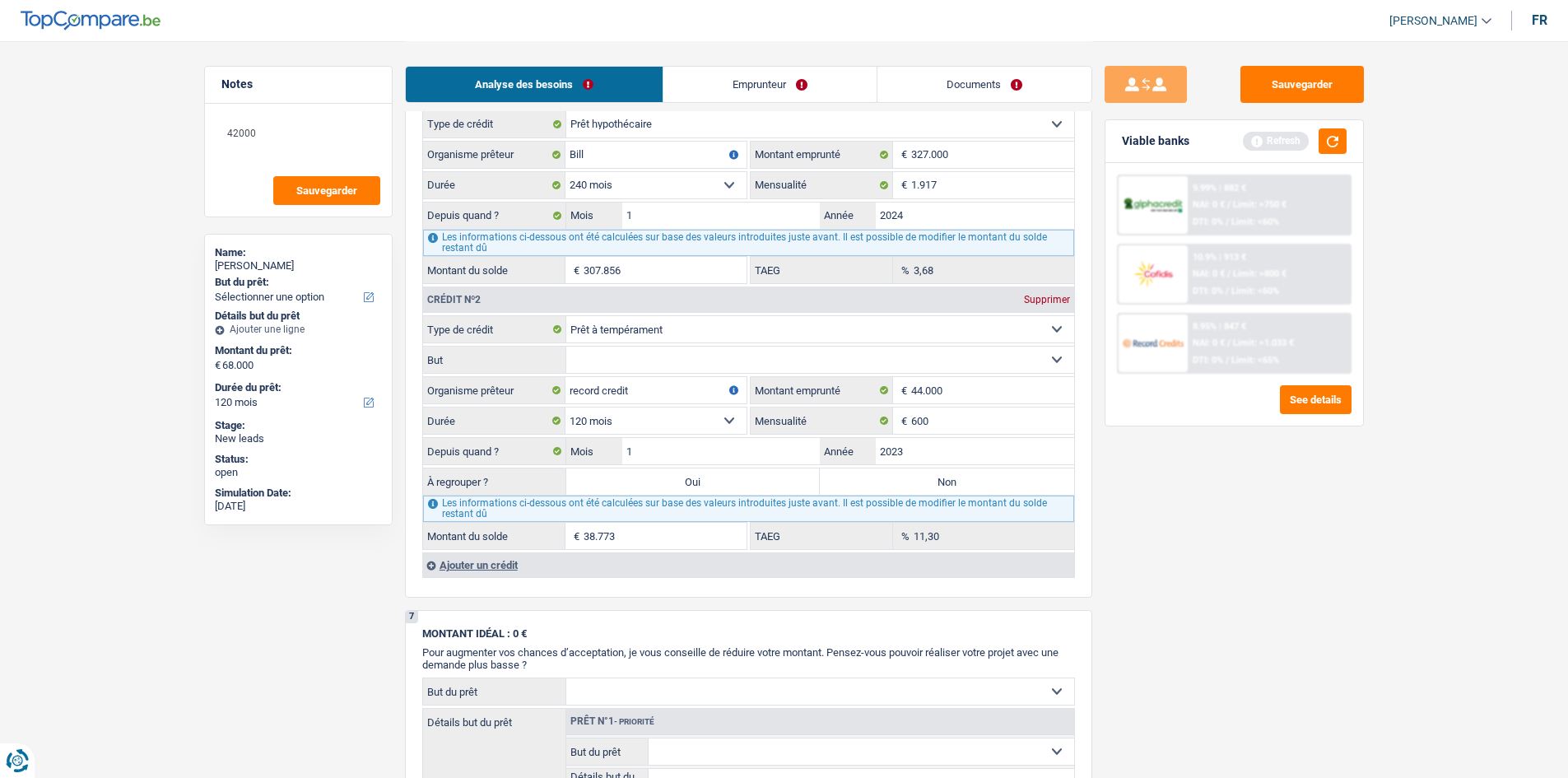
type input "36.417"
click at [564, 287] on div "Sauvegarder Viable banks Refresh 9.99% | 882 € NAI: 0 € / Limit: >750 € DTI: 0%…" at bounding box center [1234, 409] width 284 height 686
click at [564, 287] on input "2023" at bounding box center [975, 451] width 198 height 27
type input "2024"
type input "39.517"
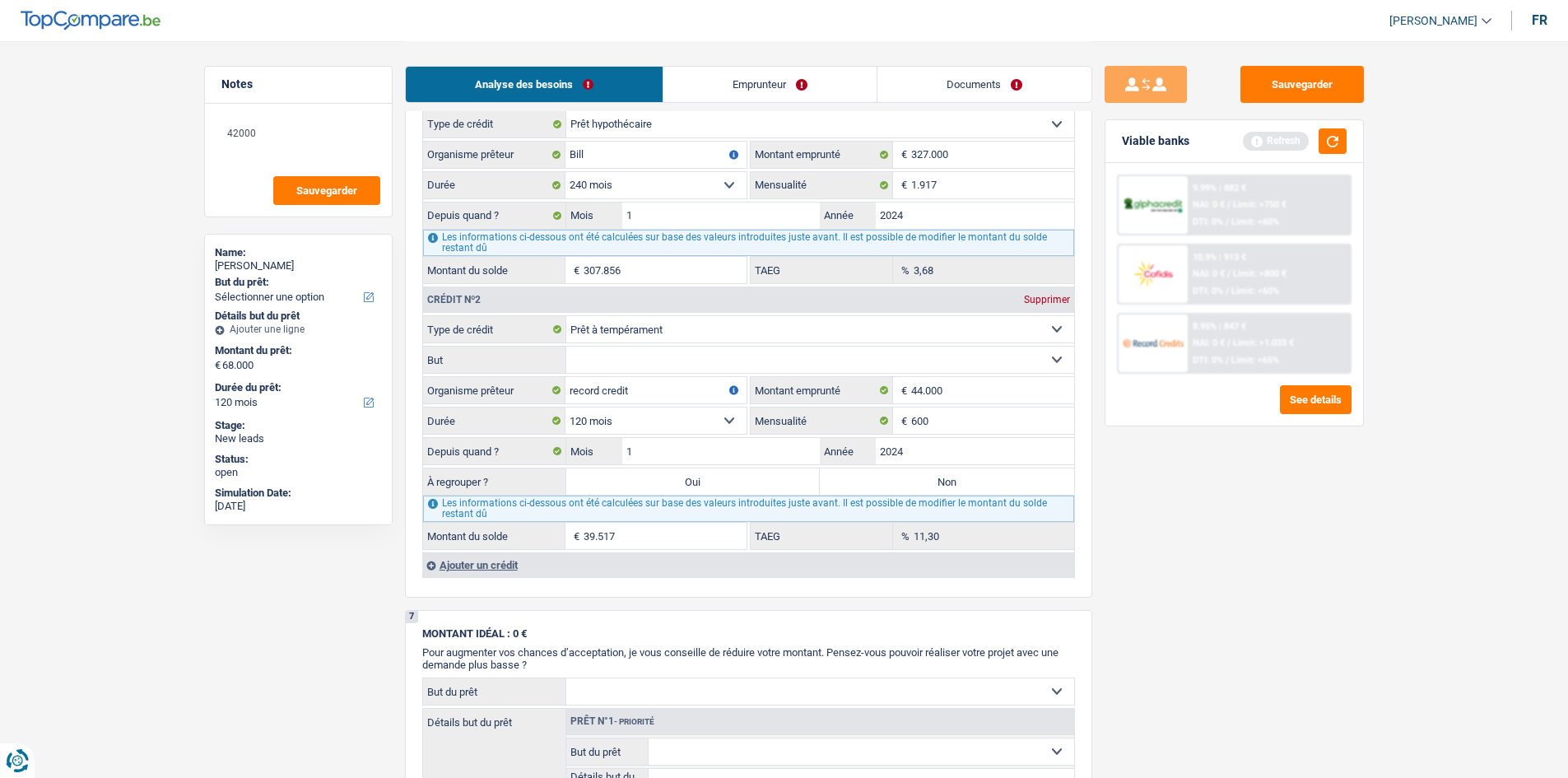
click at [564, 287] on div "Sauvegarder Viable banks Refresh 9.99% | 882 € NAI: 0 € / Limit: >750 € DTI: 0%…" at bounding box center [1234, 409] width 284 height 686
click at [564, 287] on input "1" at bounding box center [721, 451] width 198 height 27
type input "3"
type input "40.002"
click at [564, 287] on div "Sauvegarder Viable banks Refresh 9.99% | 882 € NAI: 0 € / Limit: >750 € DTI: 0%…" at bounding box center [1234, 409] width 284 height 686
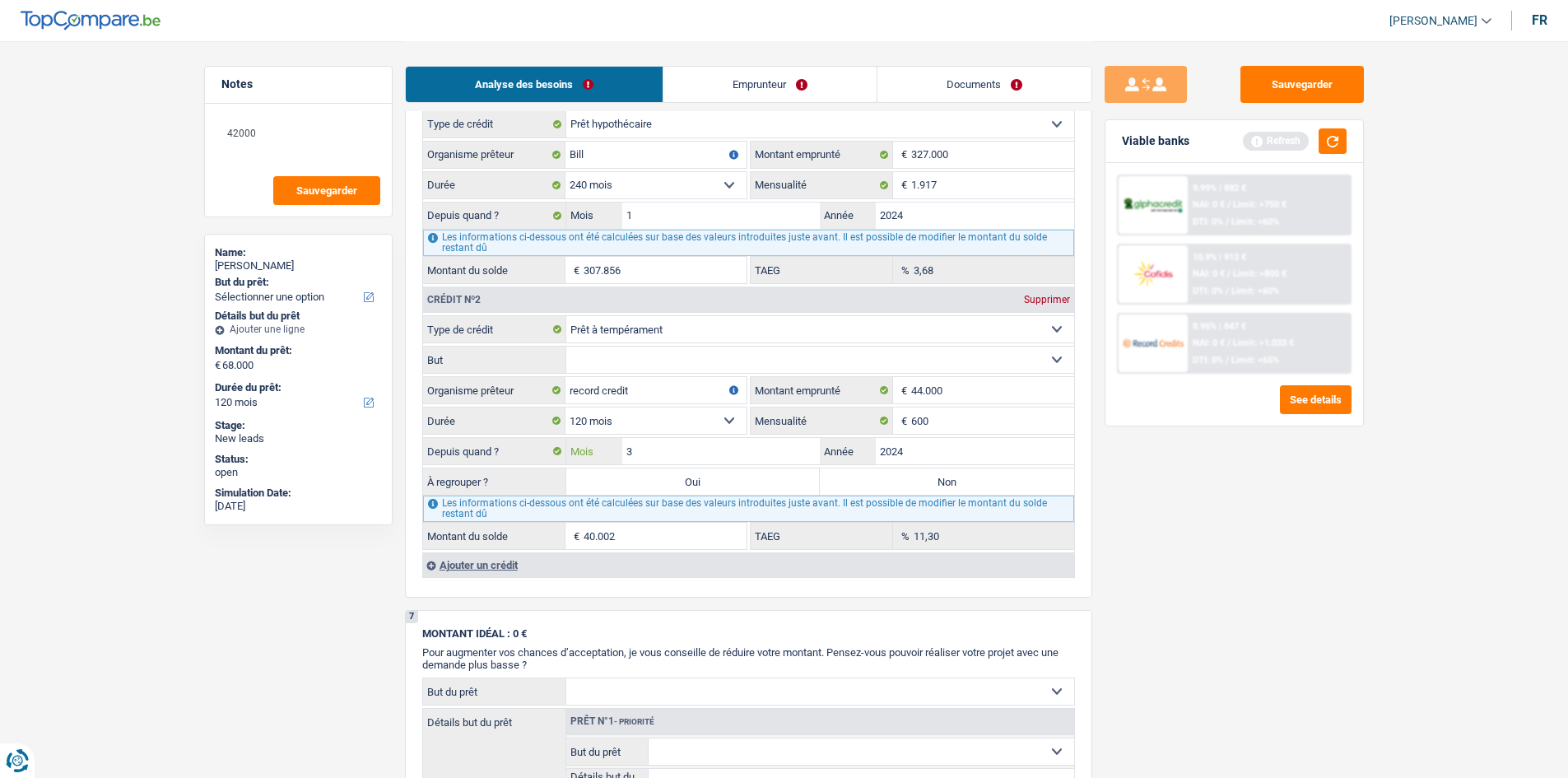
drag, startPoint x: 793, startPoint y: 461, endPoint x: 1305, endPoint y: 561, distance: 521.7
click at [564, 287] on input "3" at bounding box center [721, 451] width 198 height 27
type input "5"
type input "40.479"
click at [564, 287] on div "Sauvegarder Viable banks Refresh 9.99% | 882 € NAI: 0 € / Limit: >750 € DTI: 0%…" at bounding box center [1234, 409] width 284 height 686
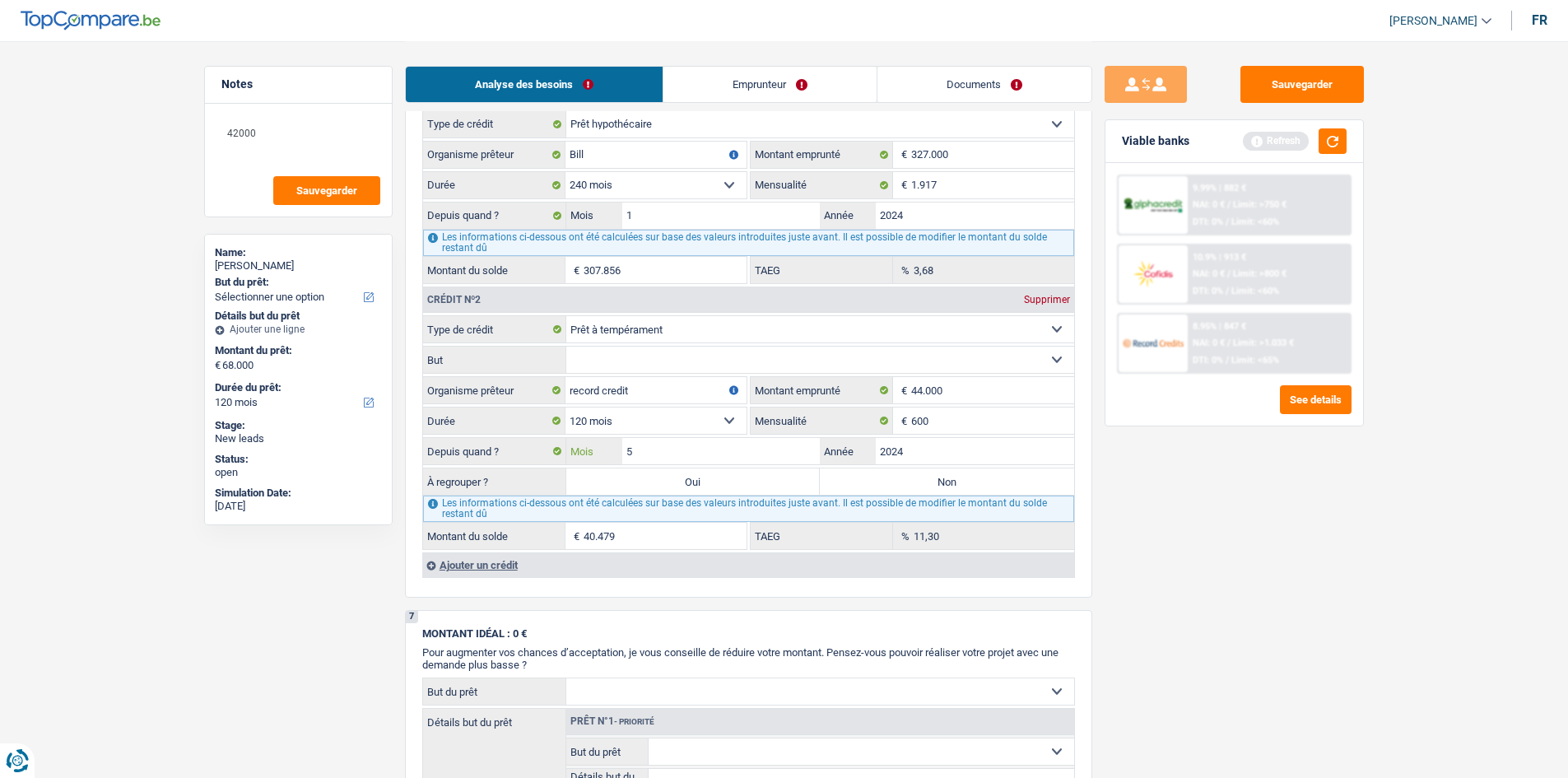
click at [564, 287] on input "5" at bounding box center [721, 451] width 198 height 27
type input "3"
type input "4"
type input "40.242"
click at [564, 287] on div "Sauvegarder Viable banks Refresh 9.99% | 882 € NAI: 0 € / Limit: >750 € DTI: 0%…" at bounding box center [1234, 409] width 284 height 686
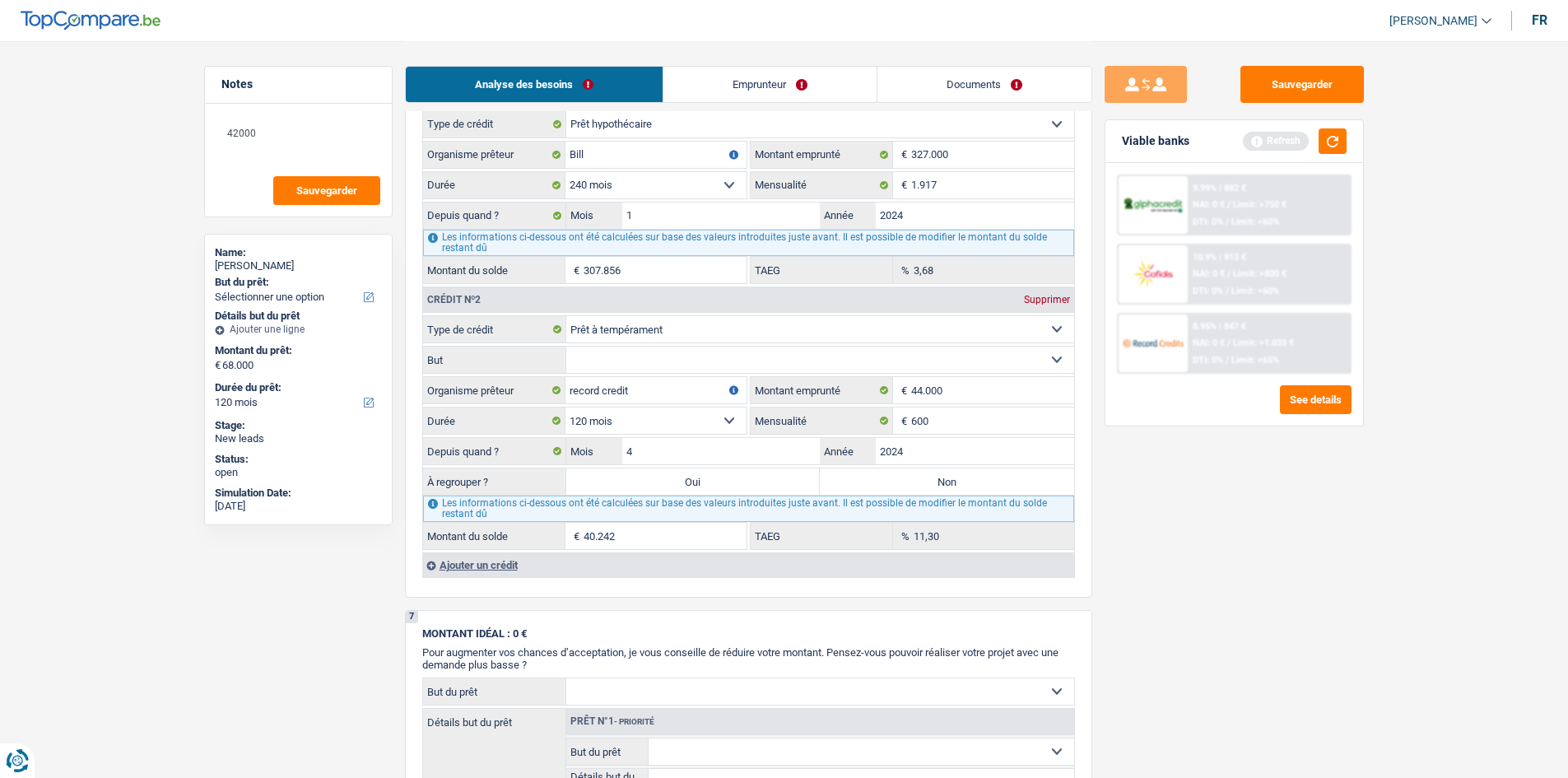
click at [564, 287] on select "Confort maison: meubles, textile, peinture, électroménager, outillage non-profe…" at bounding box center [821, 359] width 508 height 27
select select "other"
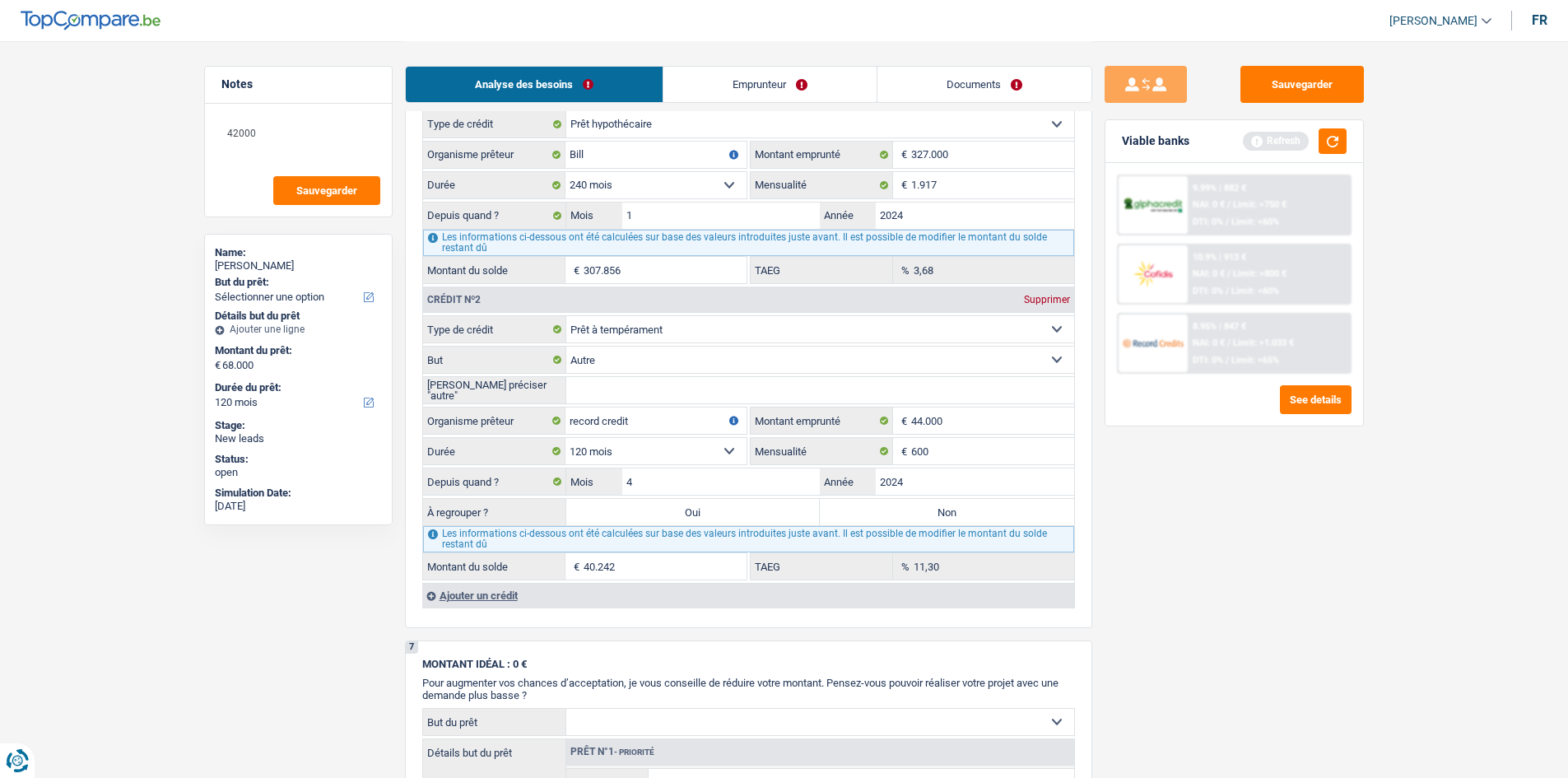
click at [564, 287] on input "[PERSON_NAME] préciser "autre"" at bounding box center [821, 390] width 508 height 27
type input "Perso"
type input "Person"
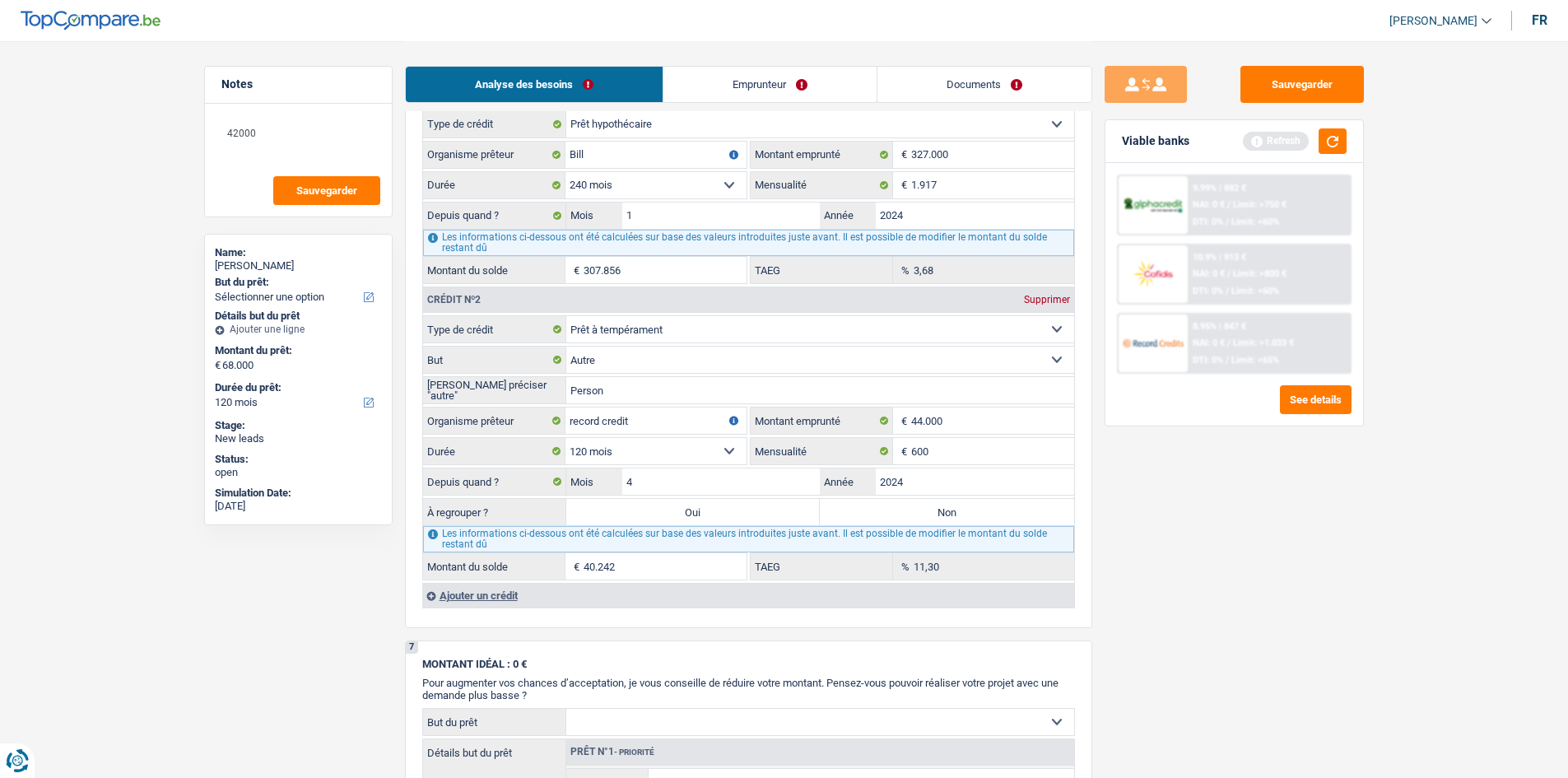
type input "Personn"
type input "Personne"
type input "Personnel"
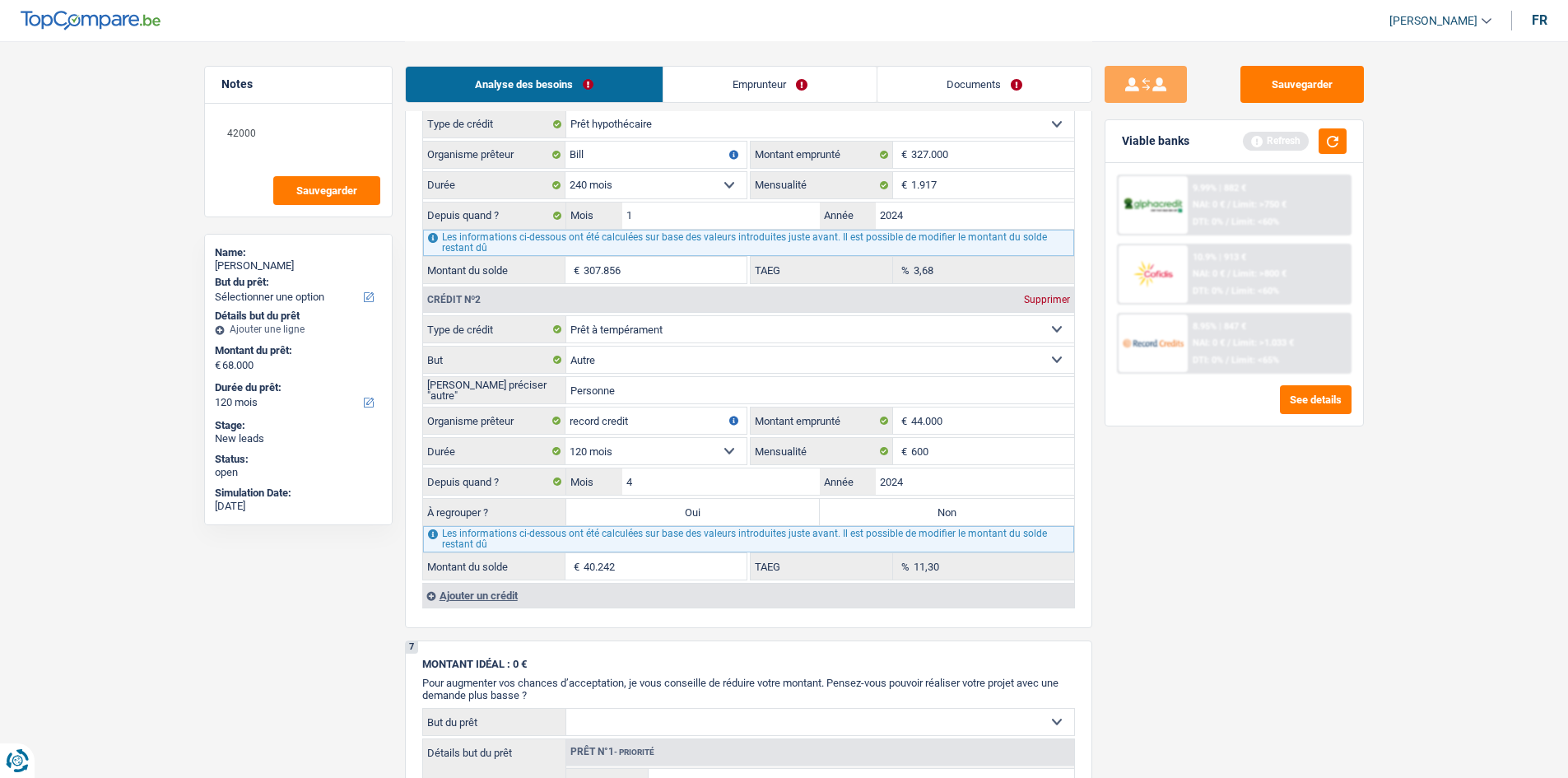
type input "Personnel"
click at [564, 287] on div "Sauvegarder Viable banks Refresh 9.99% | 882 € NAI: 0 € / Limit: >750 € DTI: 0%…" at bounding box center [1234, 409] width 284 height 686
click at [564, 141] on button "button" at bounding box center [1332, 142] width 28 height 26
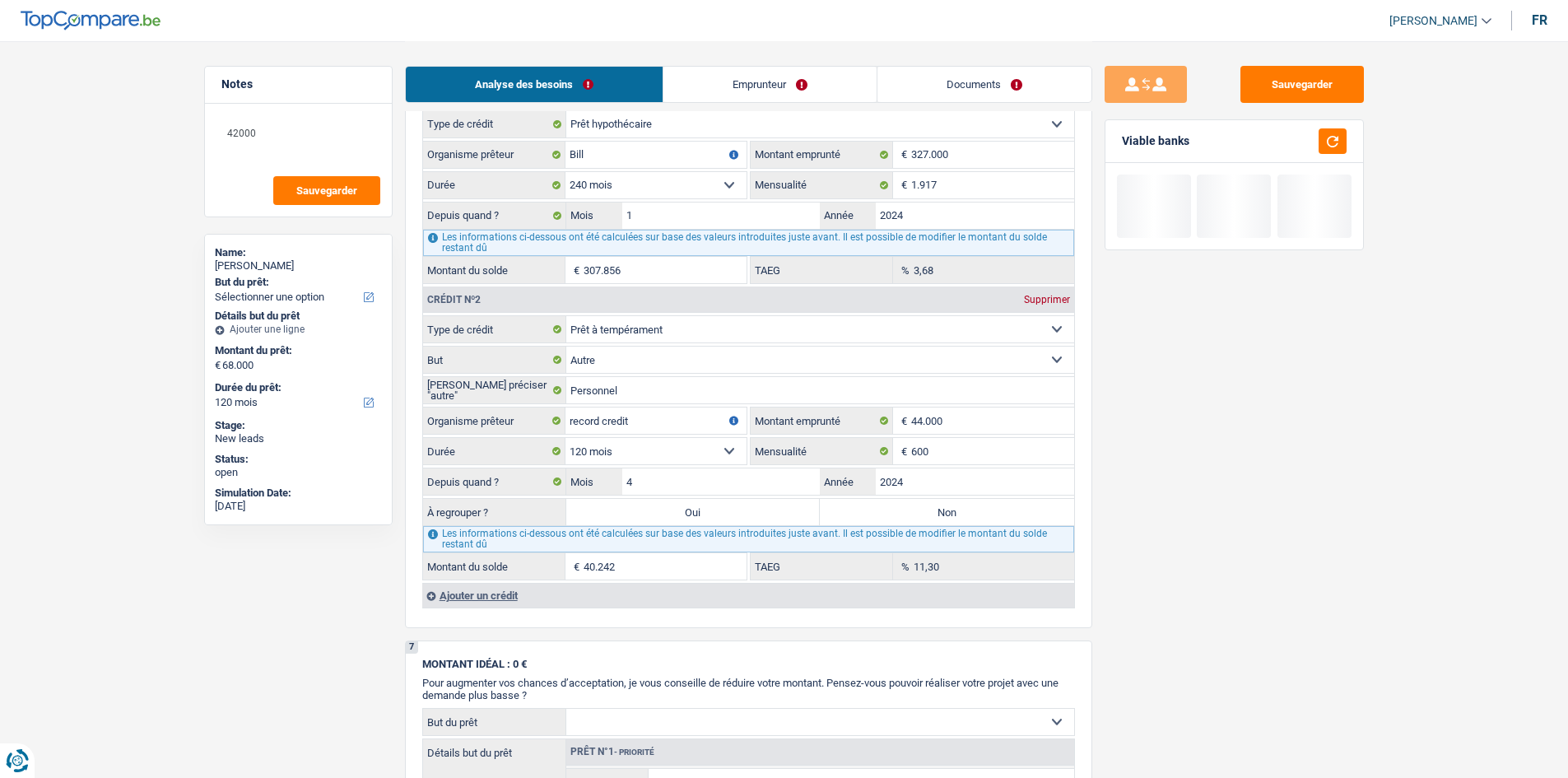
click at [564, 83] on link "Emprunteur" at bounding box center [769, 84] width 213 height 36
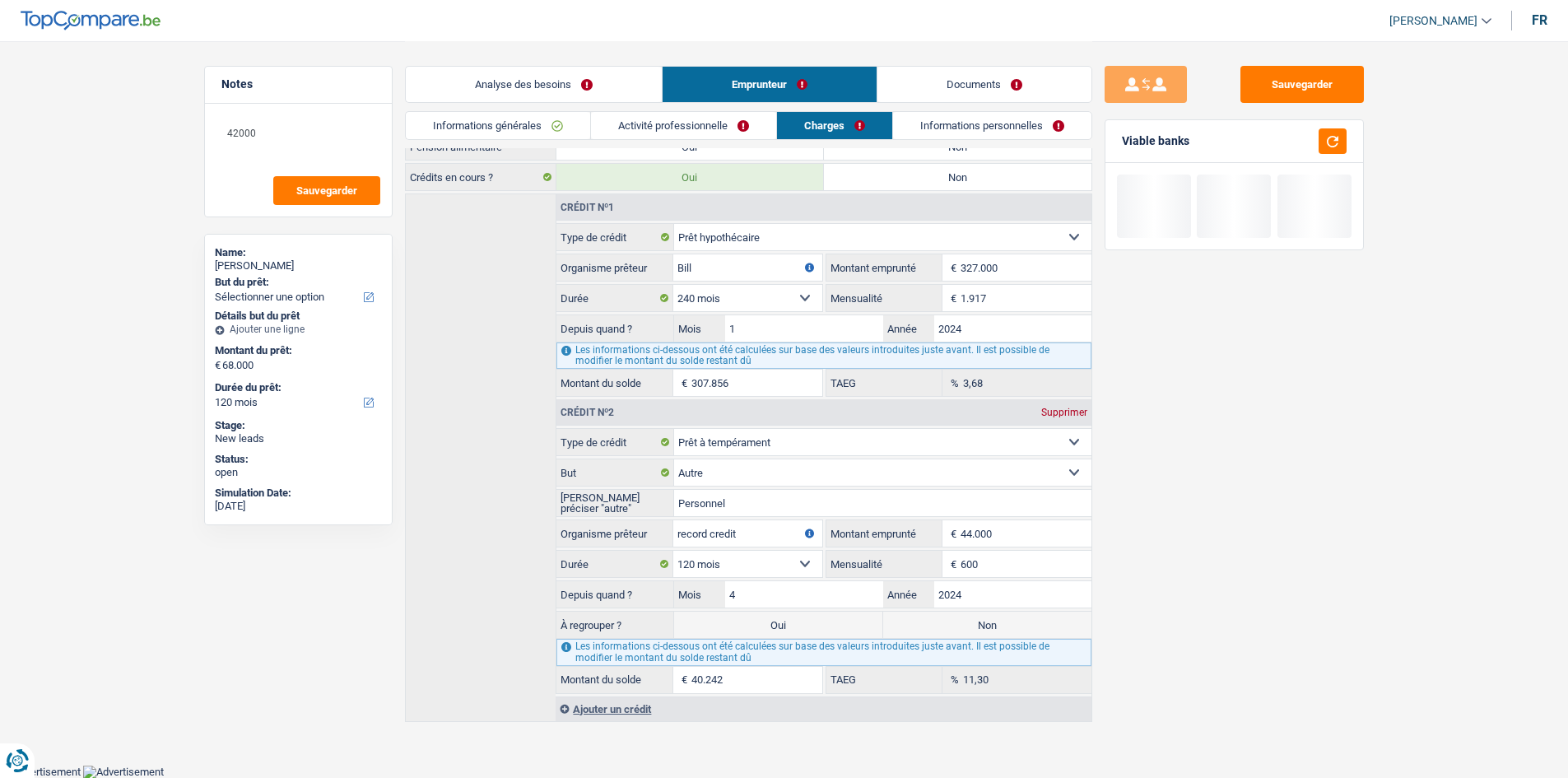
click at [515, 134] on link "Informations générales" at bounding box center [498, 126] width 185 height 27
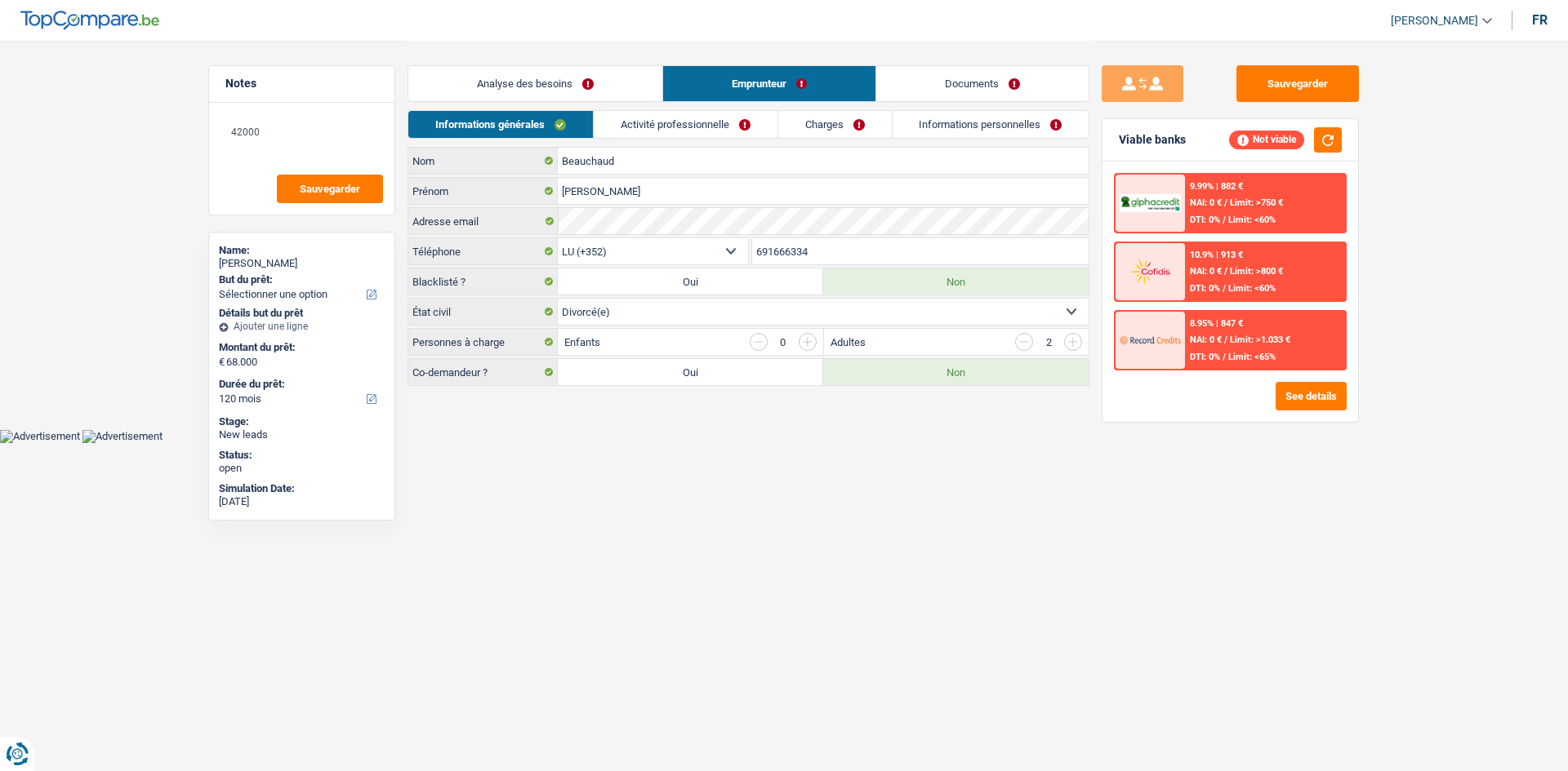
click at [559, 130] on link "Activité professionnelle" at bounding box center [685, 125] width 184 height 27
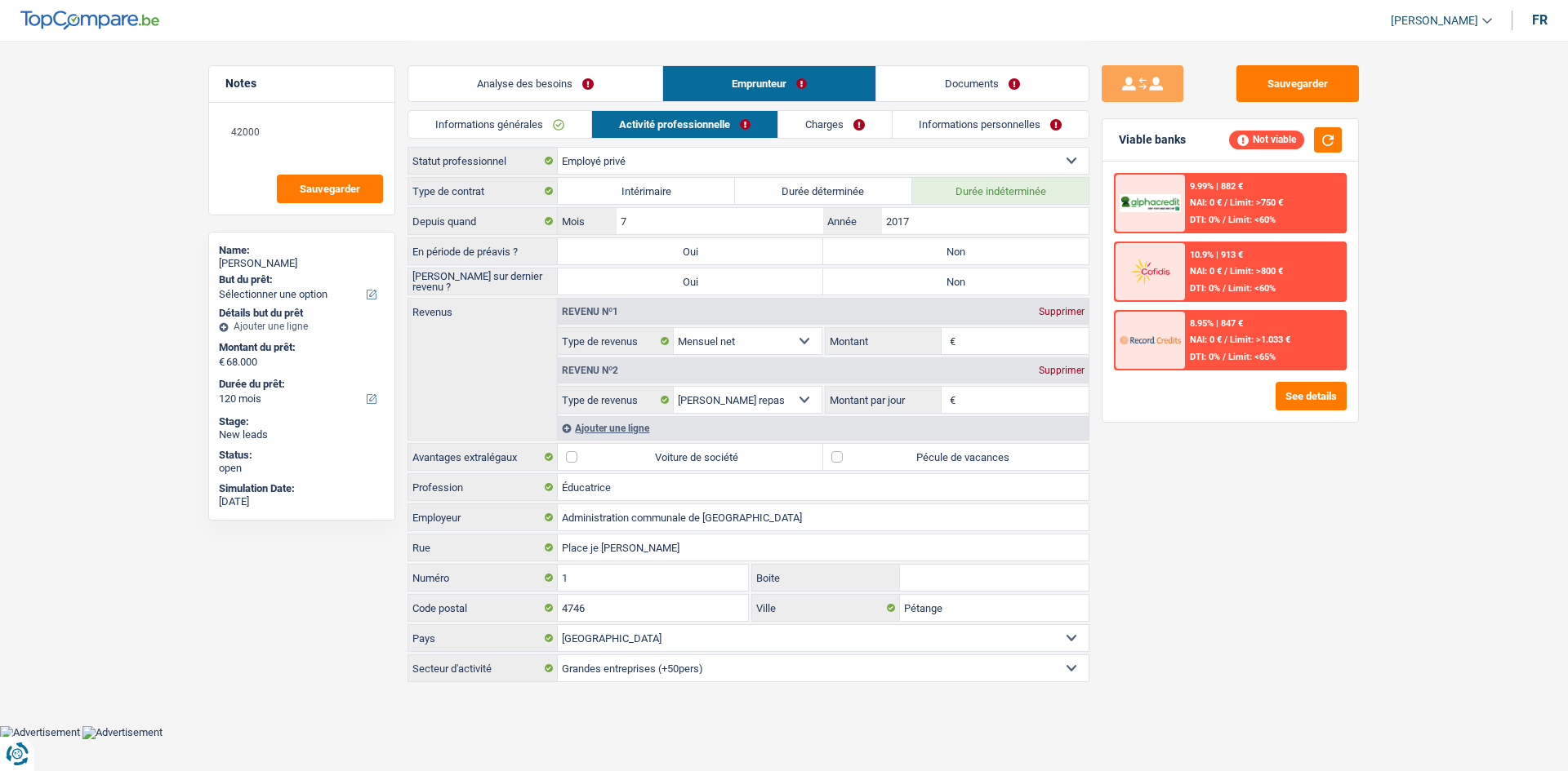
click at [559, 252] on label "Non" at bounding box center [955, 251] width 266 height 26
click at [559, 252] on input "Non" at bounding box center [955, 251] width 266 height 26
radio input "true"
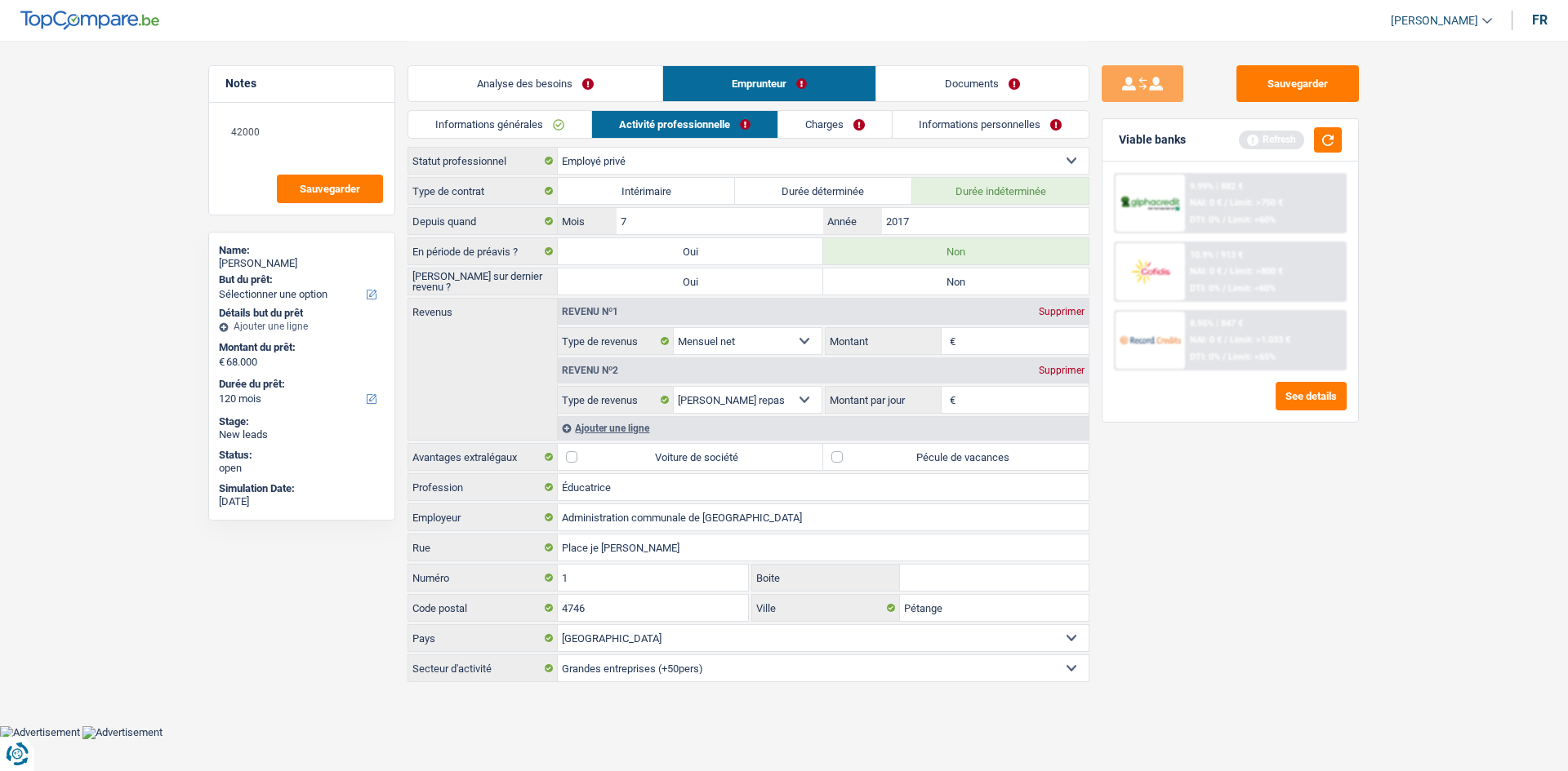
click at [559, 284] on label "Non" at bounding box center [955, 281] width 266 height 26
click at [559, 284] on input "Non" at bounding box center [955, 281] width 266 height 26
radio input "true"
click at [545, 122] on link "Informations générales" at bounding box center [499, 125] width 183 height 27
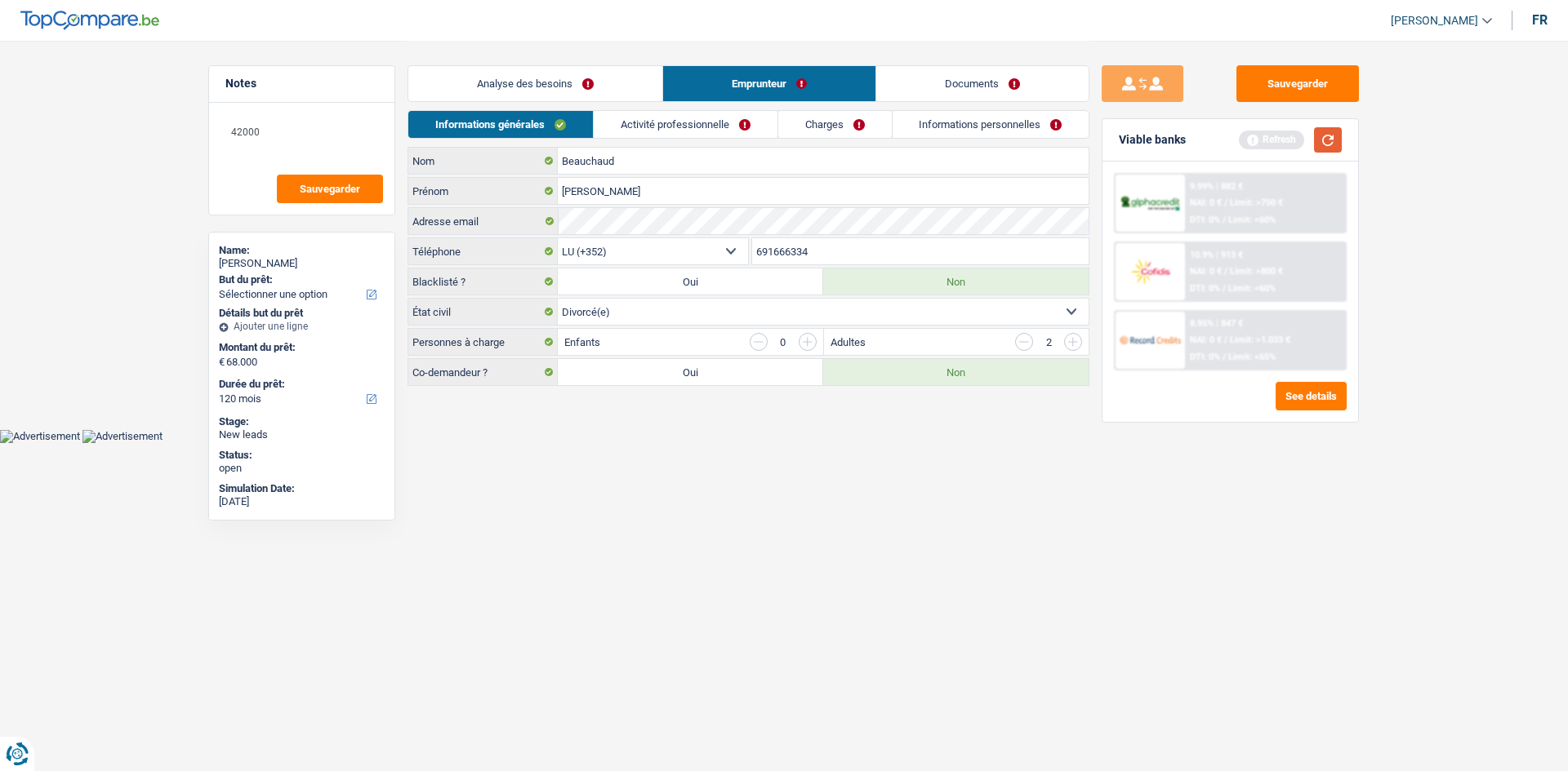
click at [559, 134] on button "button" at bounding box center [1328, 140] width 28 height 25
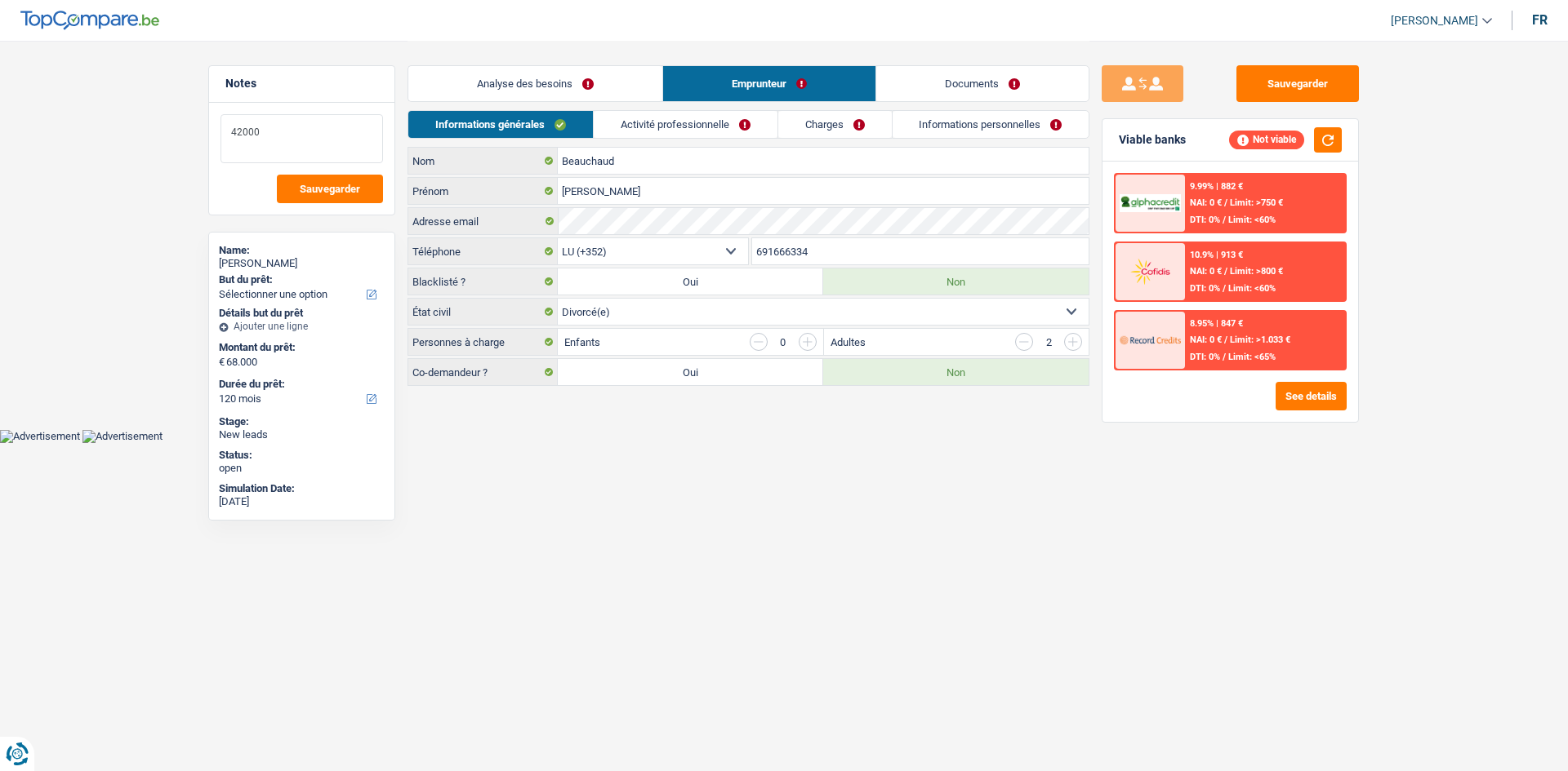
click at [301, 159] on textarea "42000" at bounding box center [301, 139] width 162 height 49
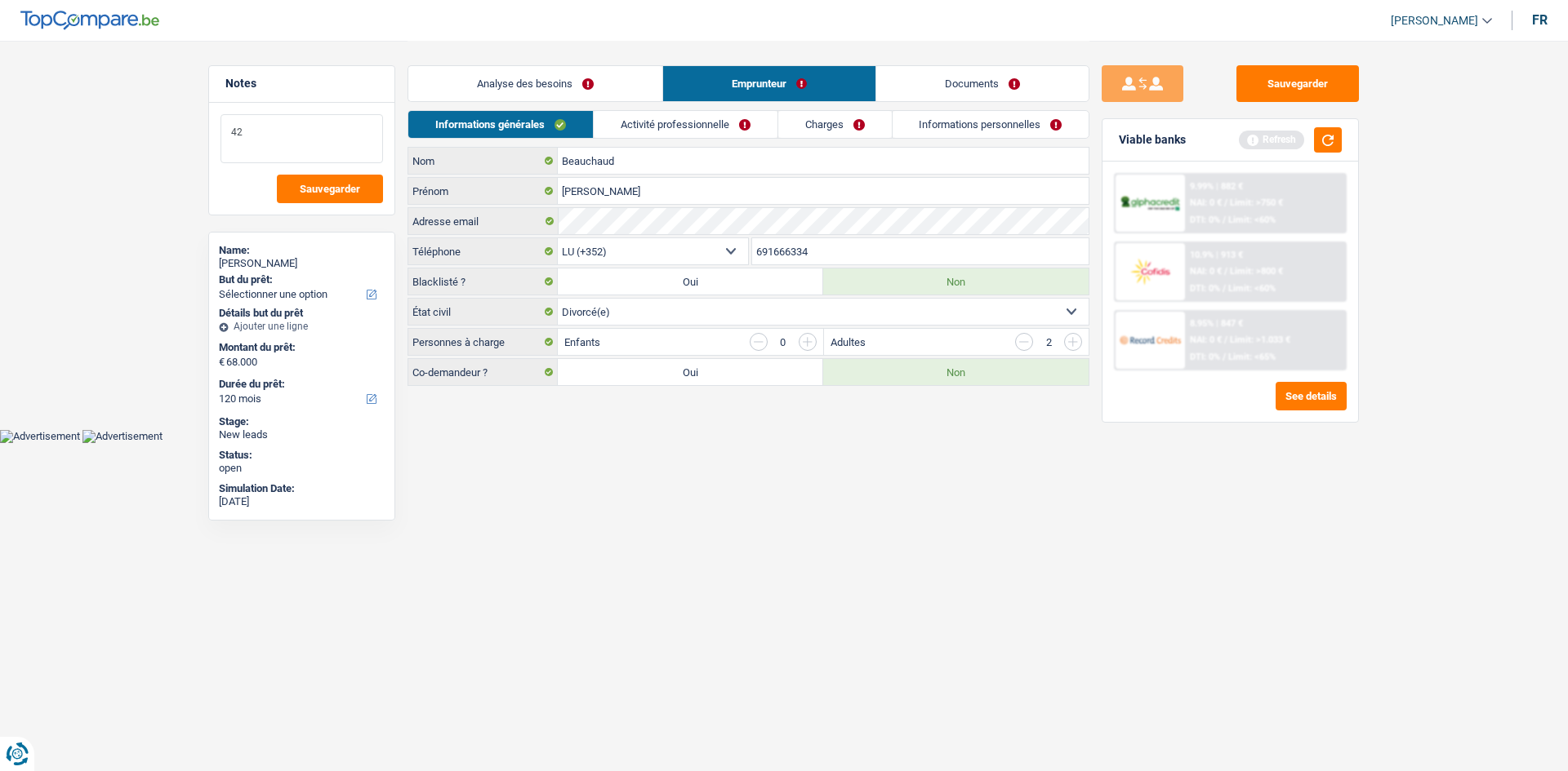
type textarea "4"
click at [559, 63] on div "Analyse des besoins Emprunteur Documents" at bounding box center [749, 75] width 682 height 70
drag, startPoint x: 548, startPoint y: 79, endPoint x: 576, endPoint y: 61, distance: 33.3
click at [548, 80] on link "Analyse des besoins" at bounding box center [535, 83] width 254 height 35
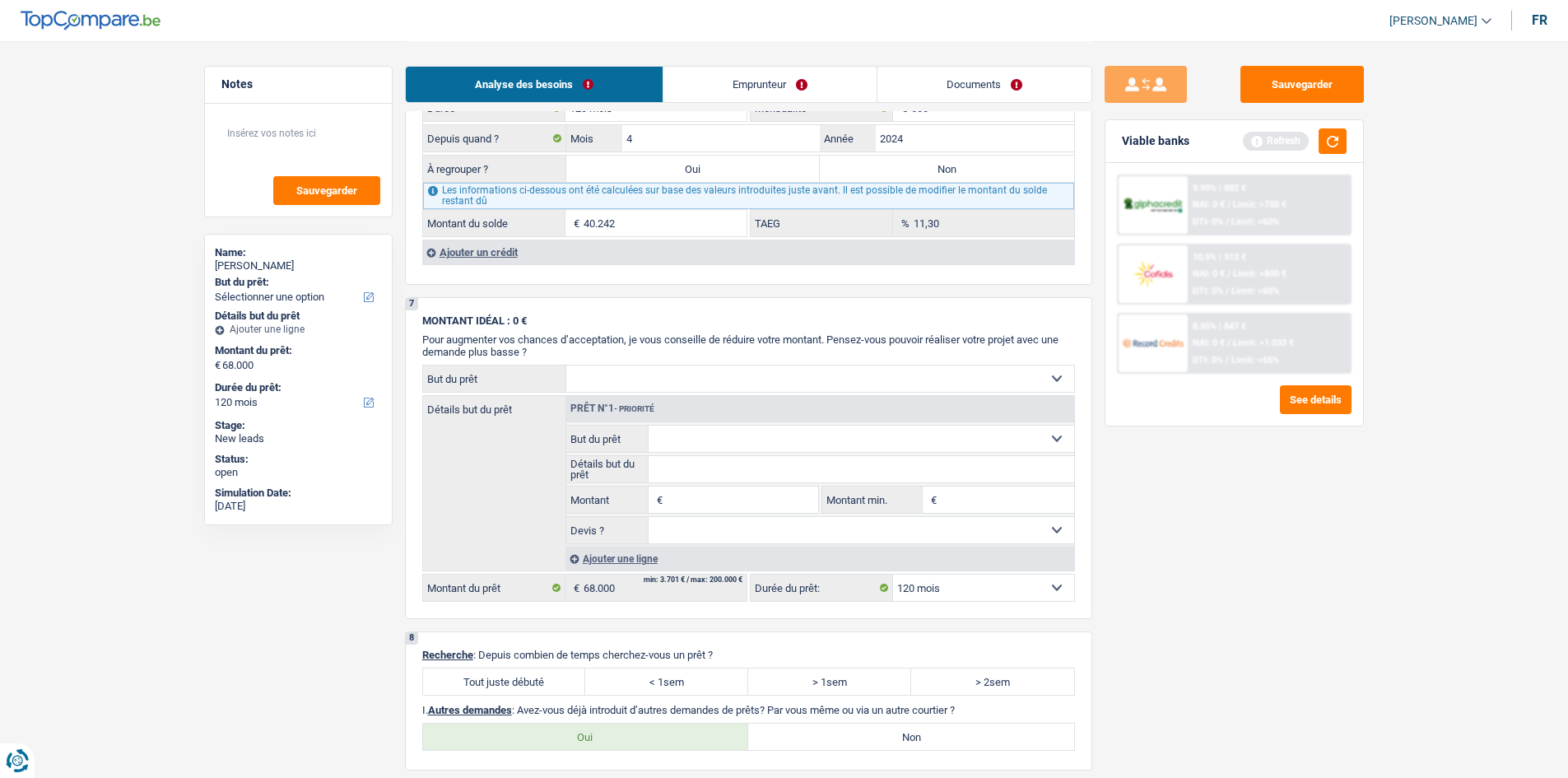
scroll to position [1483, 0]
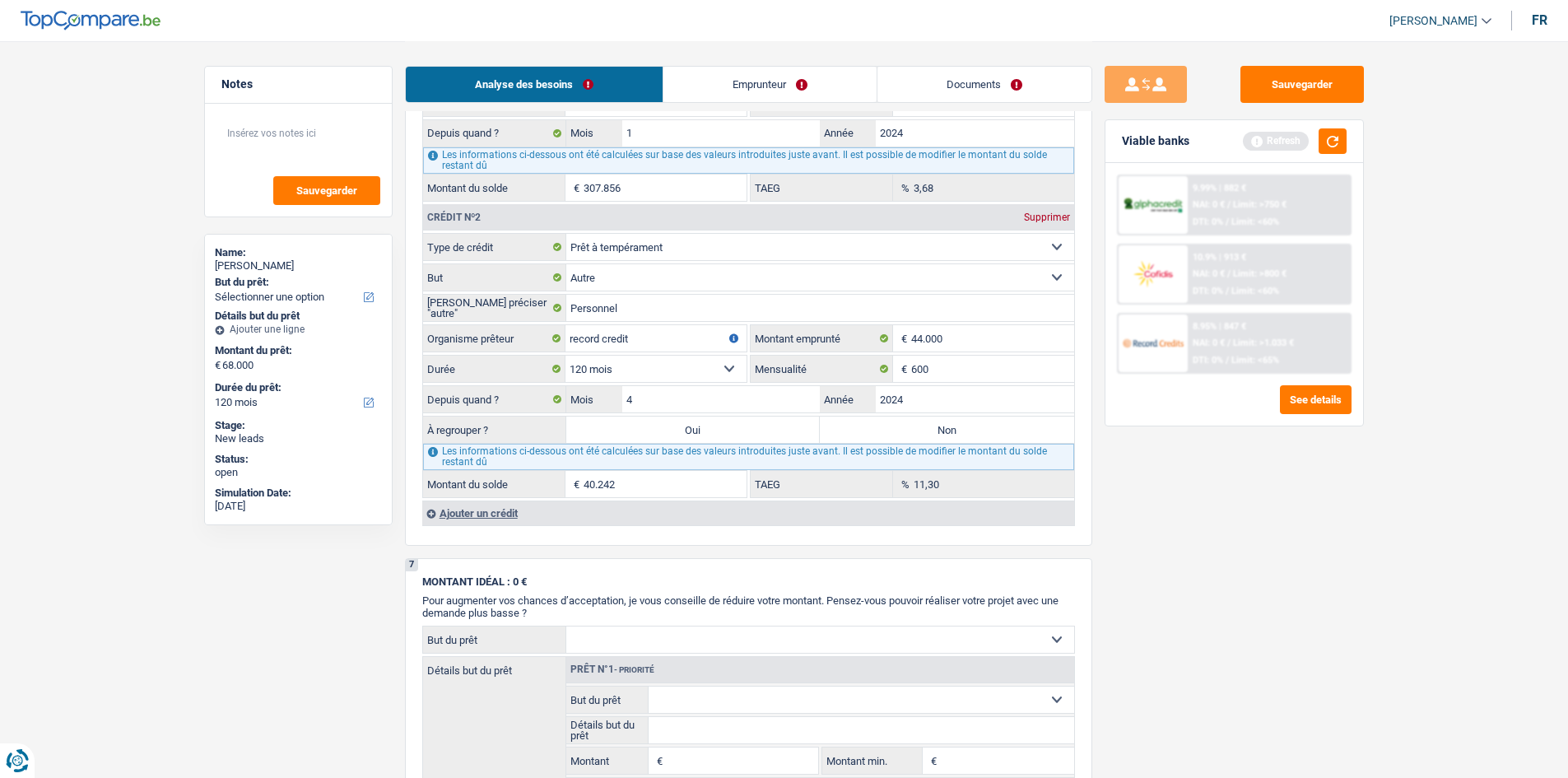
click at [564, 287] on label "Non" at bounding box center [947, 430] width 254 height 27
click at [564, 287] on input "Non" at bounding box center [947, 430] width 254 height 27
radio input "true"
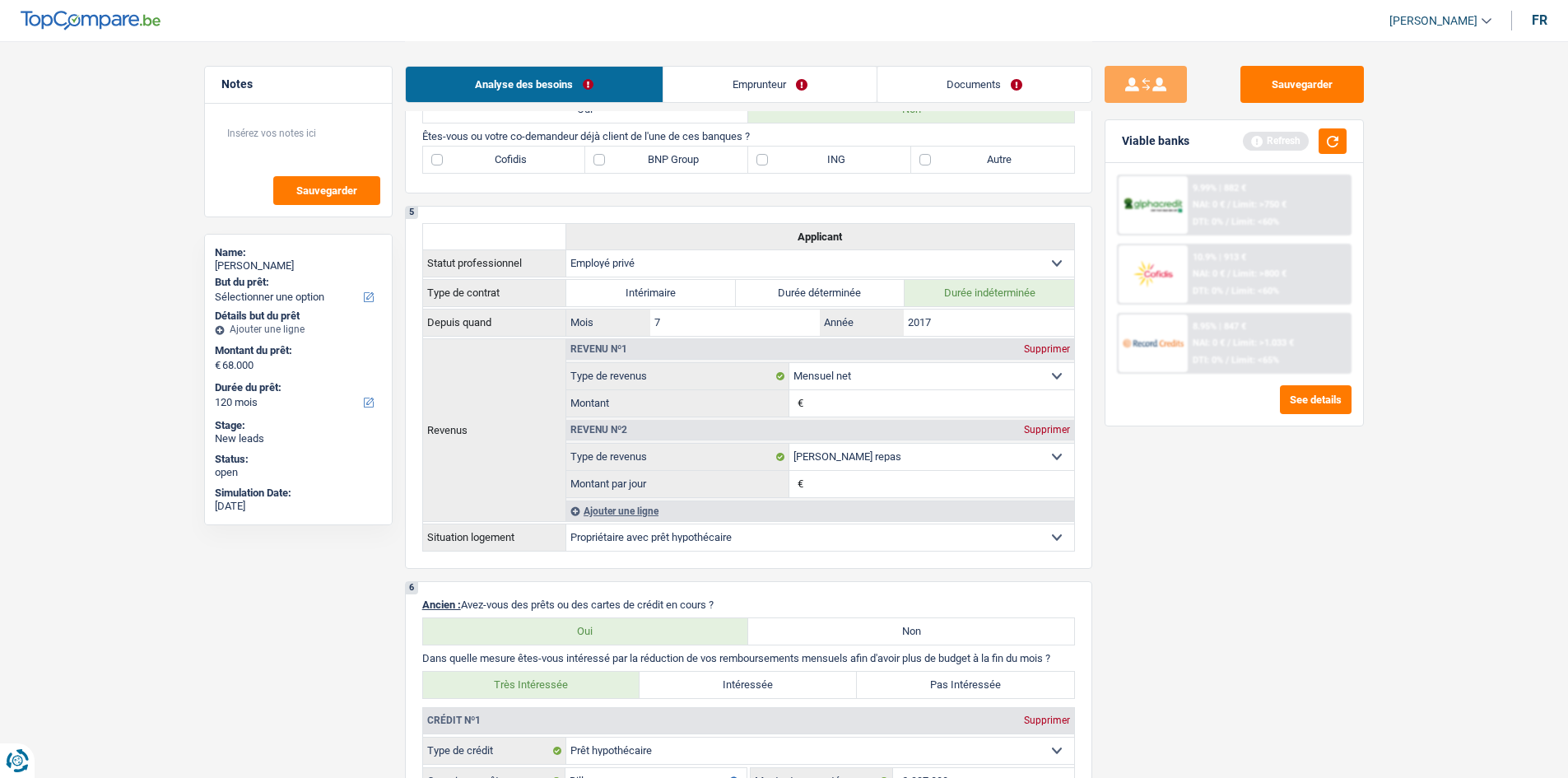
scroll to position [411, 0]
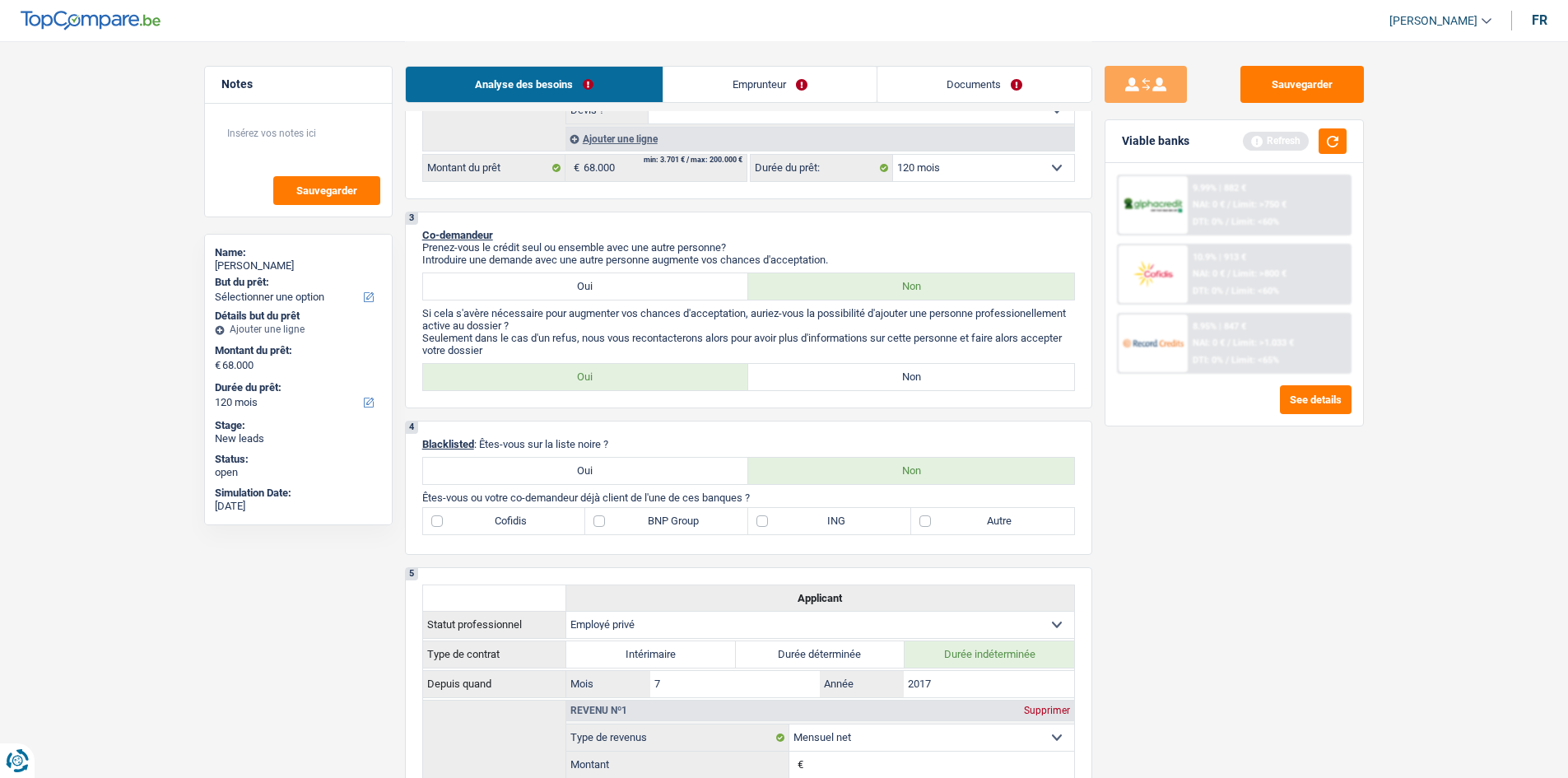
click at [564, 287] on label "Autre" at bounding box center [992, 521] width 163 height 27
click at [564, 287] on input "Autre" at bounding box center [992, 521] width 163 height 27
checkbox input "true"
click at [564, 287] on label "ING" at bounding box center [830, 521] width 163 height 27
click at [564, 287] on input "ING" at bounding box center [830, 521] width 163 height 27
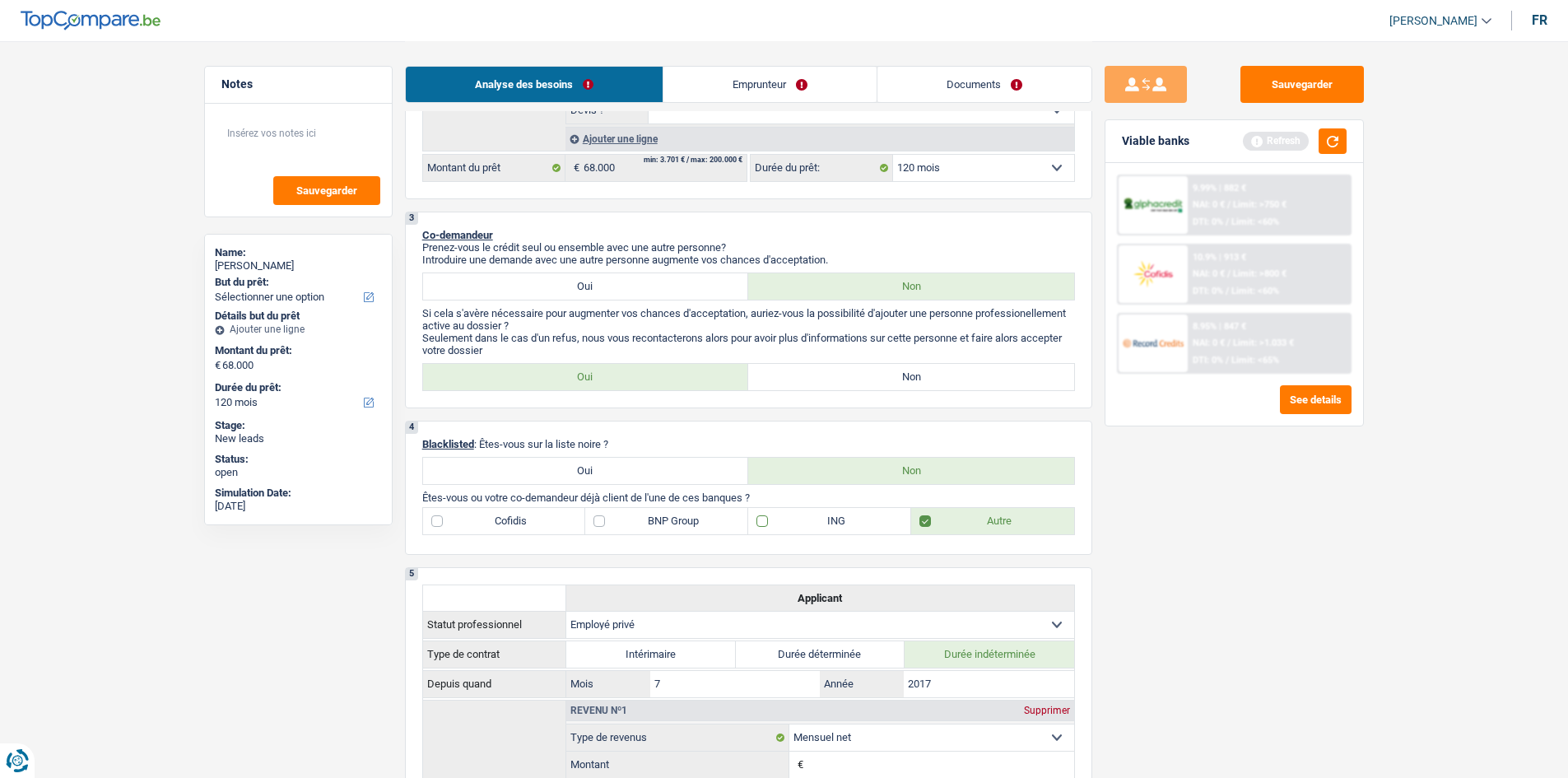
checkbox input "true"
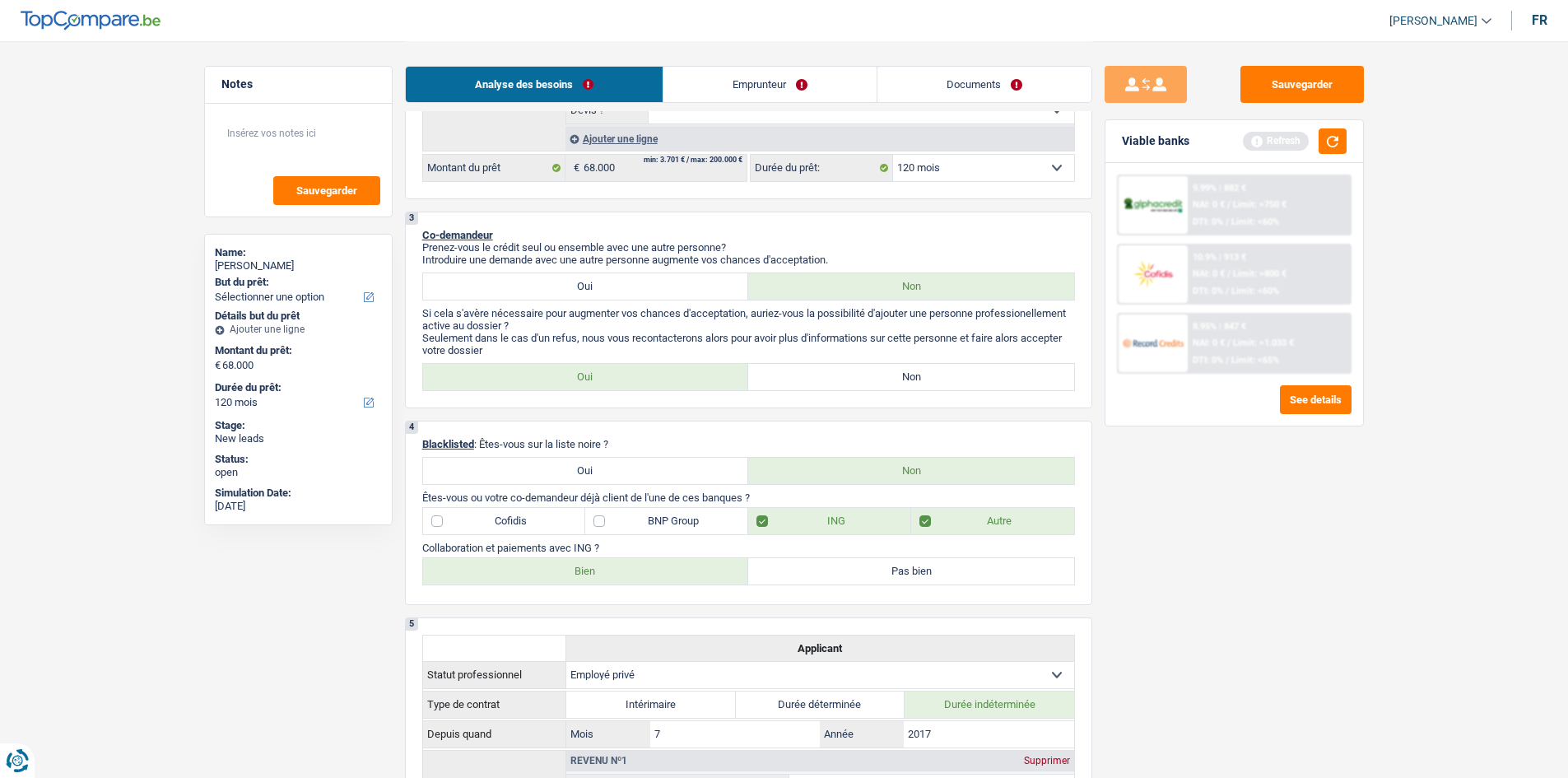
click at [564, 287] on label "Bien" at bounding box center [586, 571] width 326 height 27
click at [564, 287] on input "Bien" at bounding box center [586, 571] width 326 height 27
radio input "true"
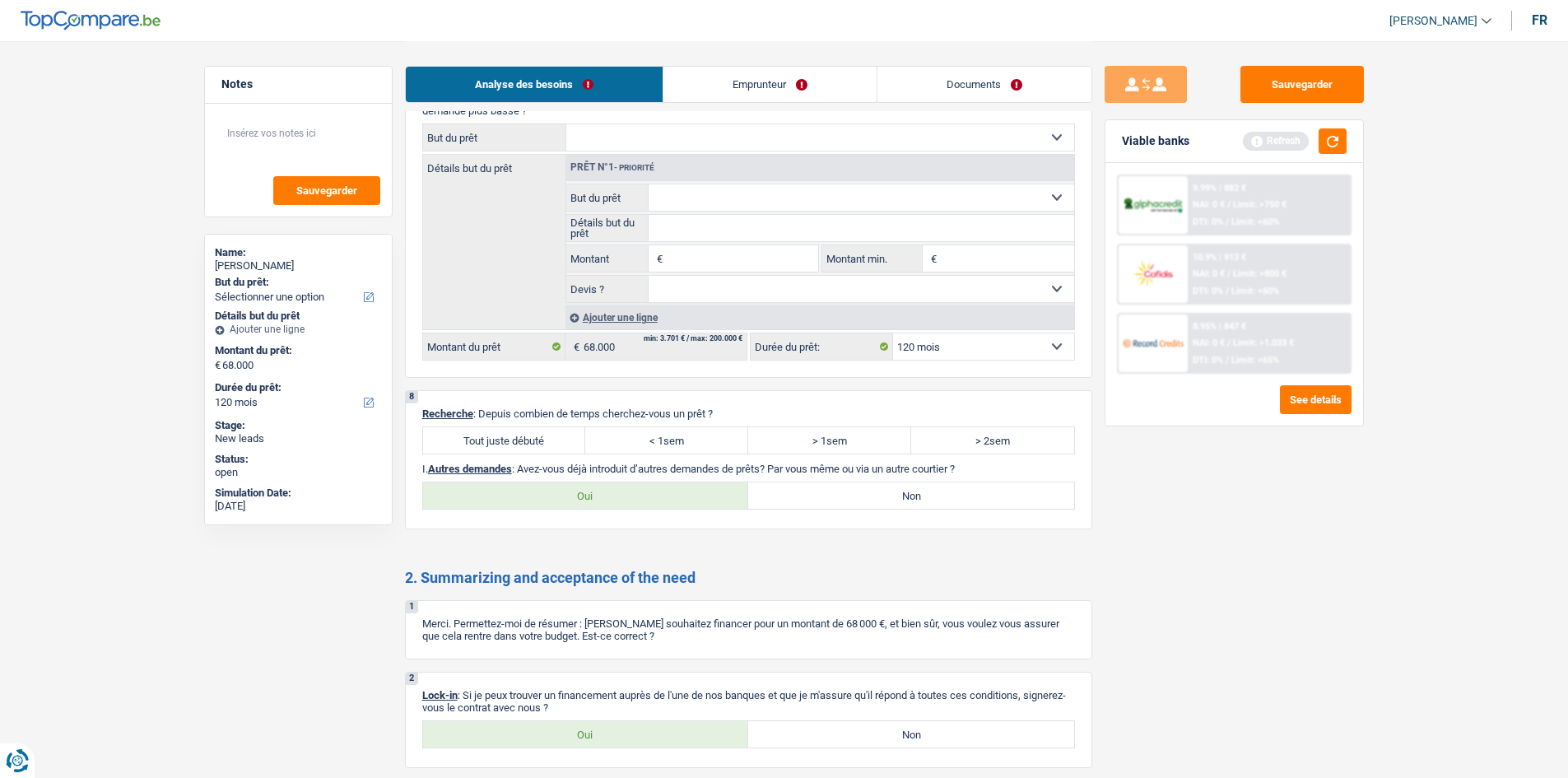
scroll to position [2306, 0]
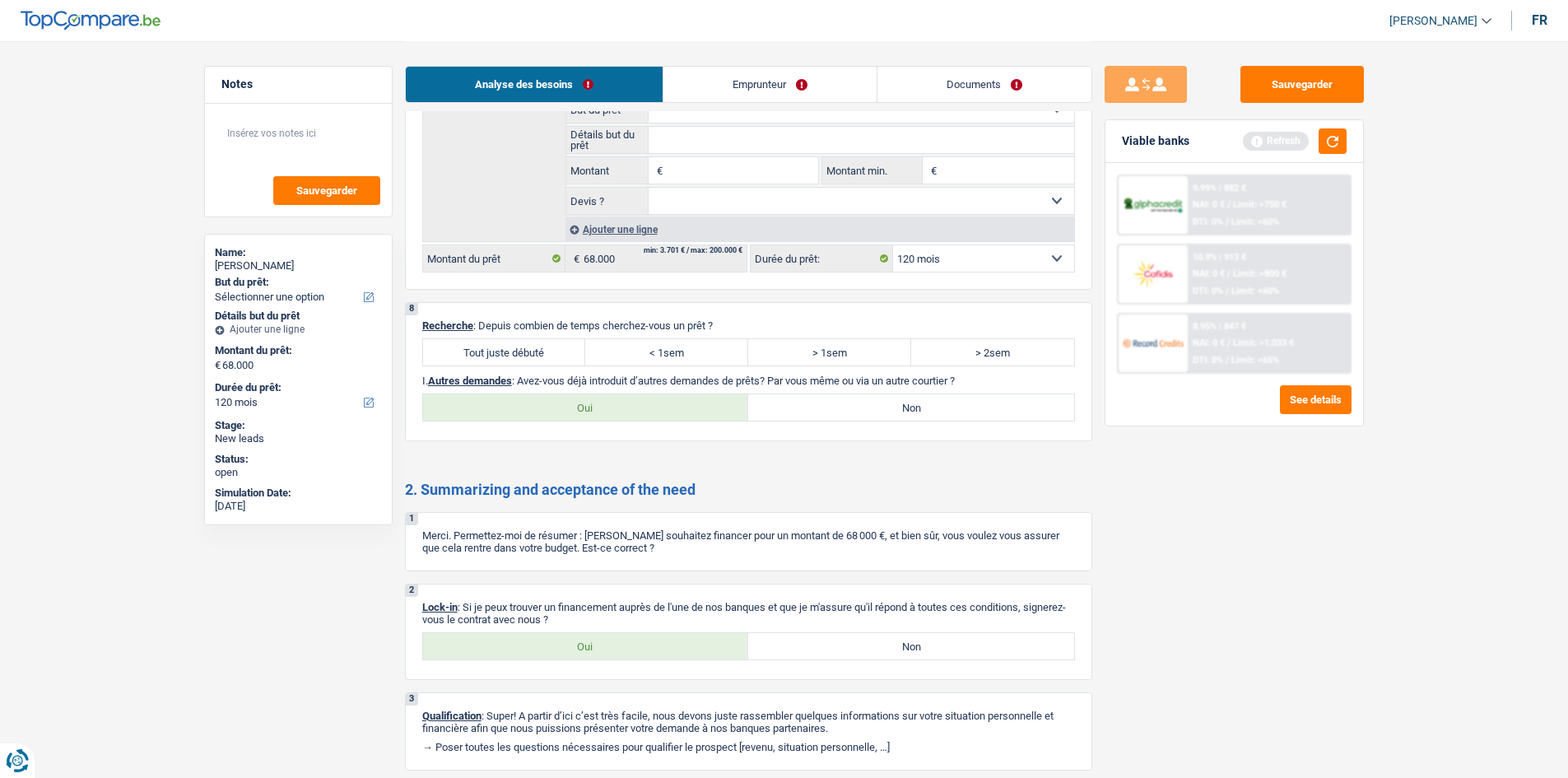
click at [478, 287] on label "Tout juste débuté" at bounding box center [504, 352] width 163 height 27
click at [478, 287] on input "Tout juste débuté" at bounding box center [504, 352] width 163 height 27
radio input "true"
click at [556, 287] on label "Oui" at bounding box center [586, 646] width 326 height 27
click at [556, 287] on input "Oui" at bounding box center [586, 646] width 326 height 27
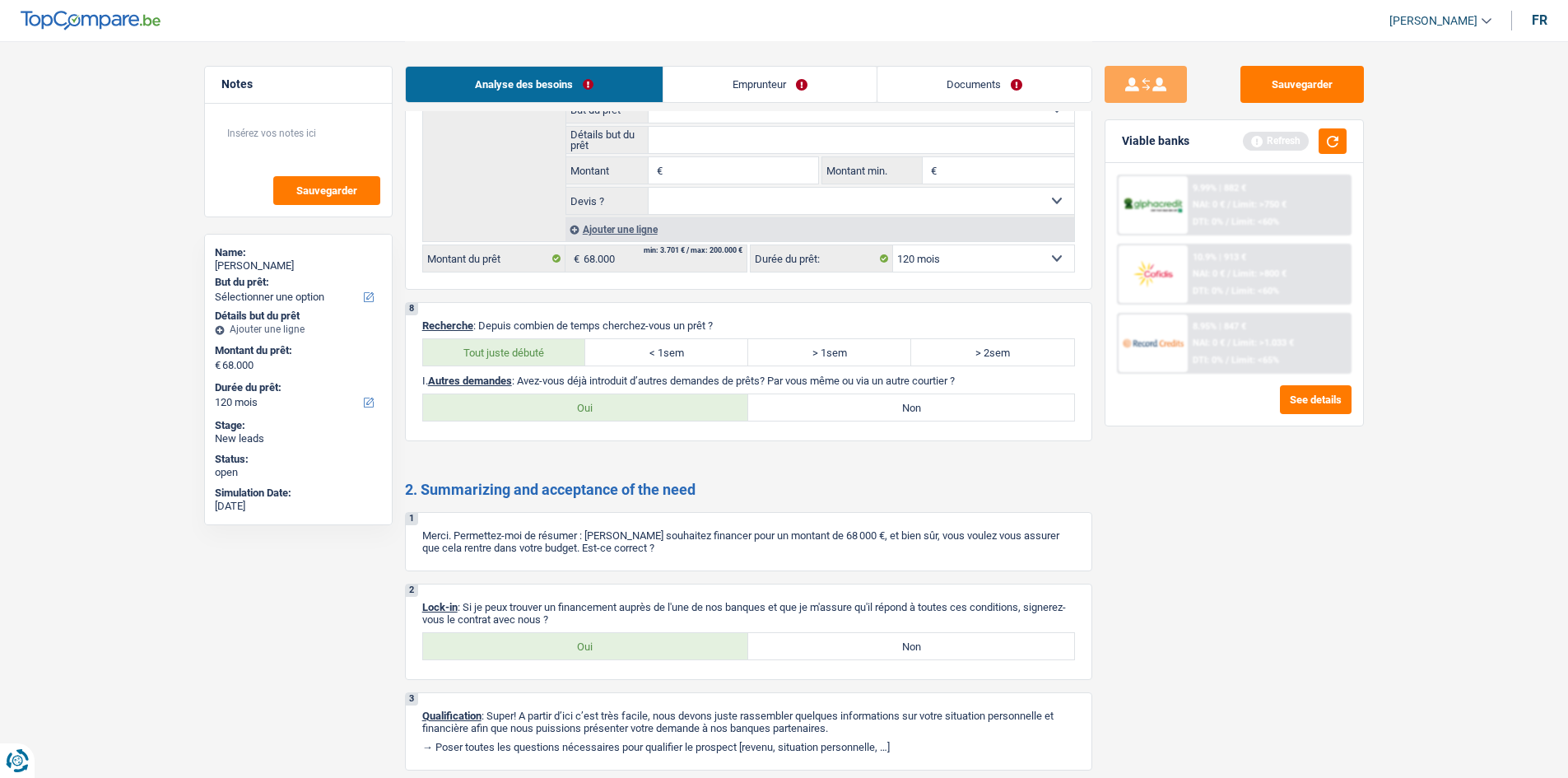
radio input "true"
click at [564, 287] on label "Non" at bounding box center [911, 408] width 326 height 27
click at [564, 287] on input "Non" at bounding box center [911, 408] width 326 height 27
radio input "true"
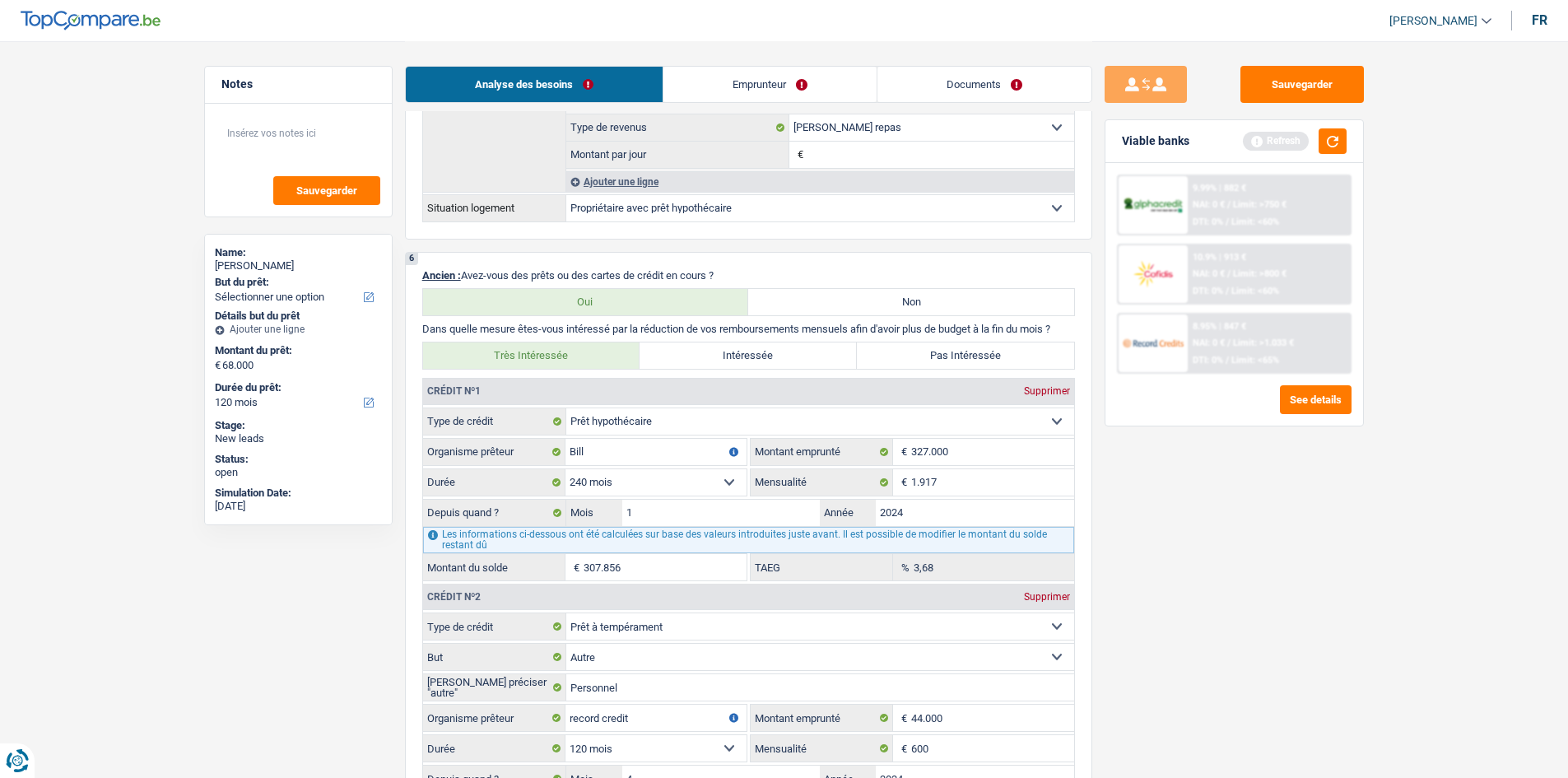
scroll to position [1483, 0]
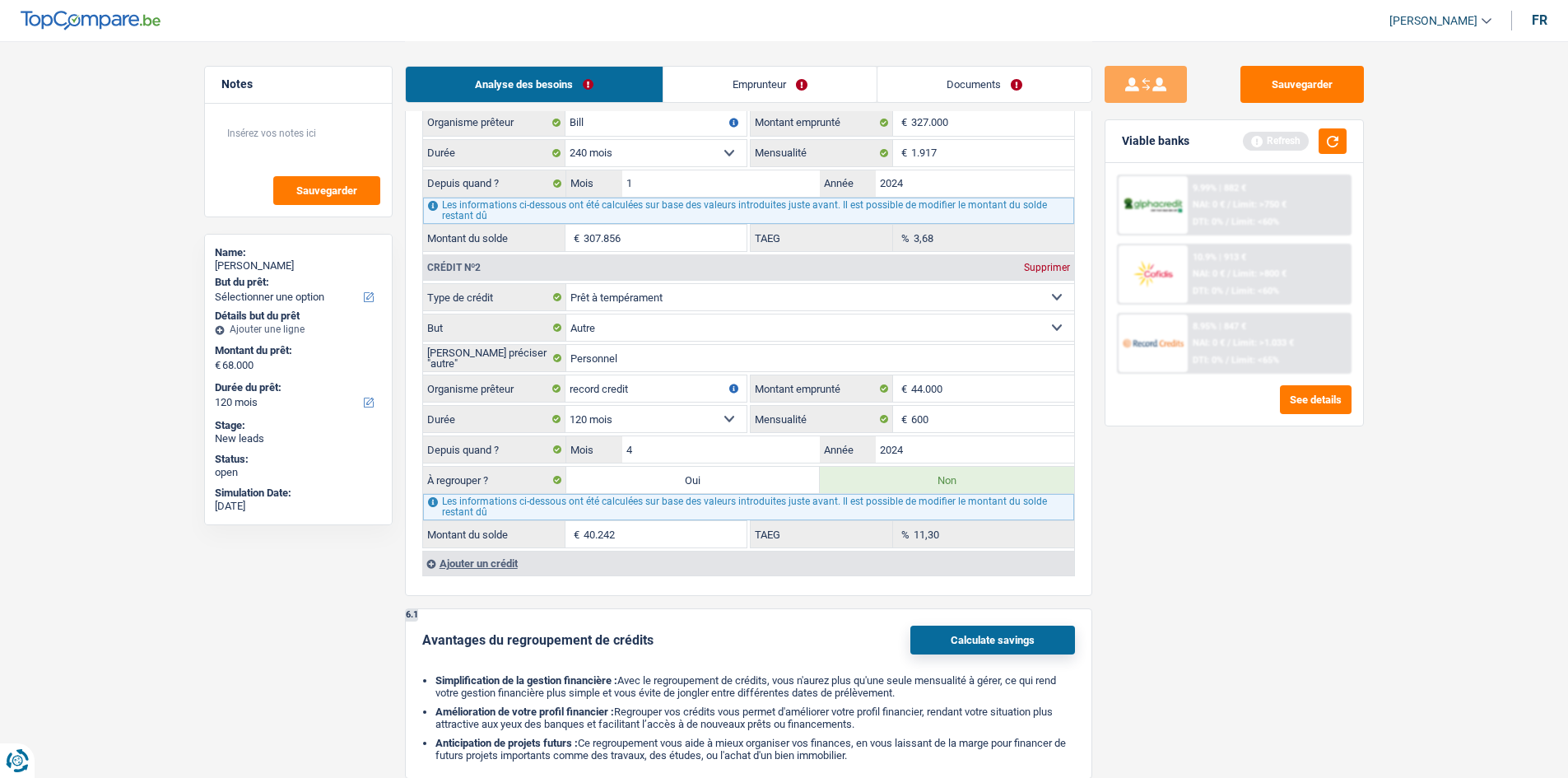
click at [564, 287] on label "Oui" at bounding box center [694, 480] width 254 height 27
click at [564, 287] on input "Oui" at bounding box center [694, 480] width 254 height 27
radio input "true"
type input "40.242"
select select "144"
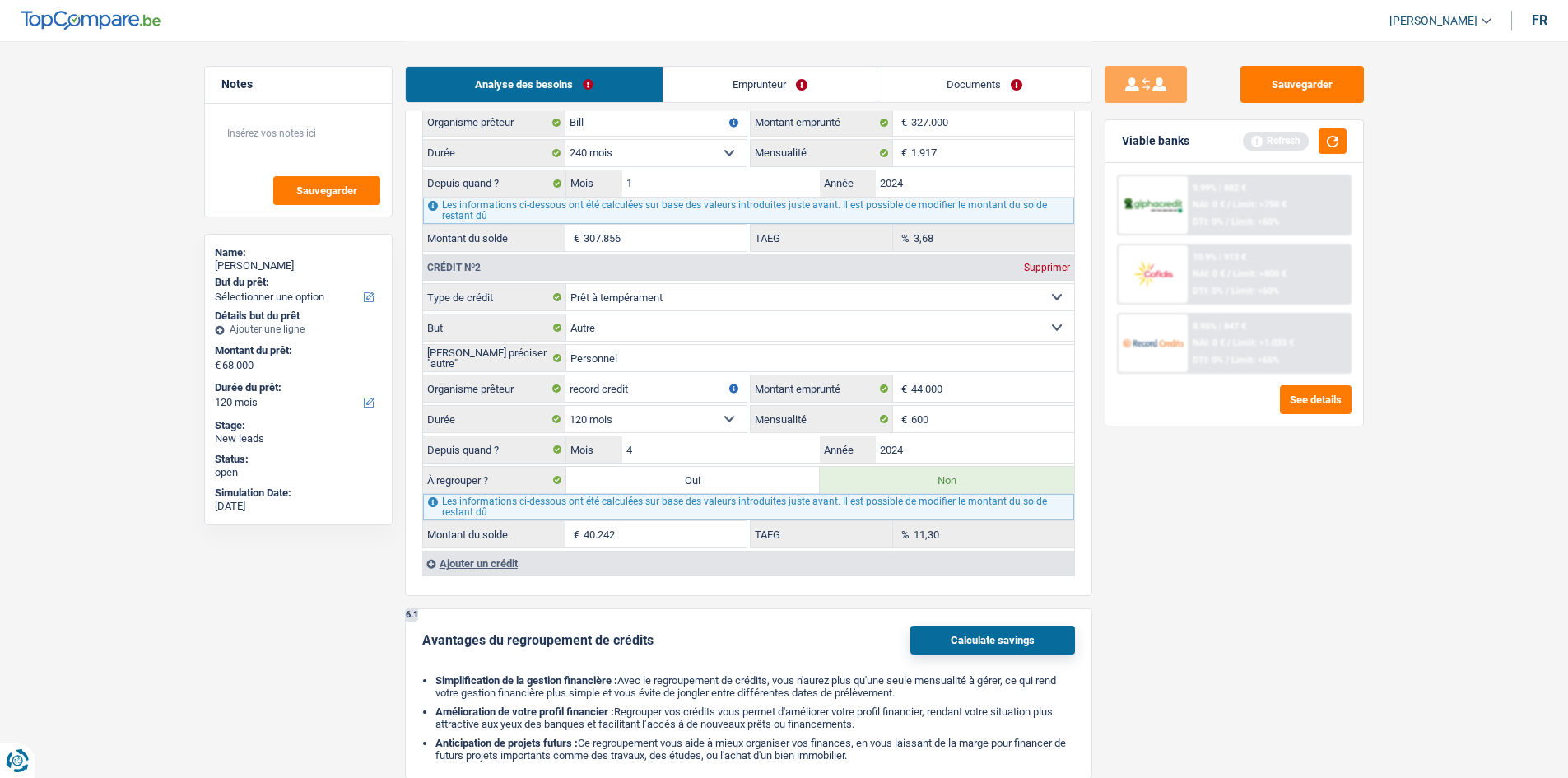
type input "40.242"
select select "144"
type input "40.242"
select select "144"
radio input "false"
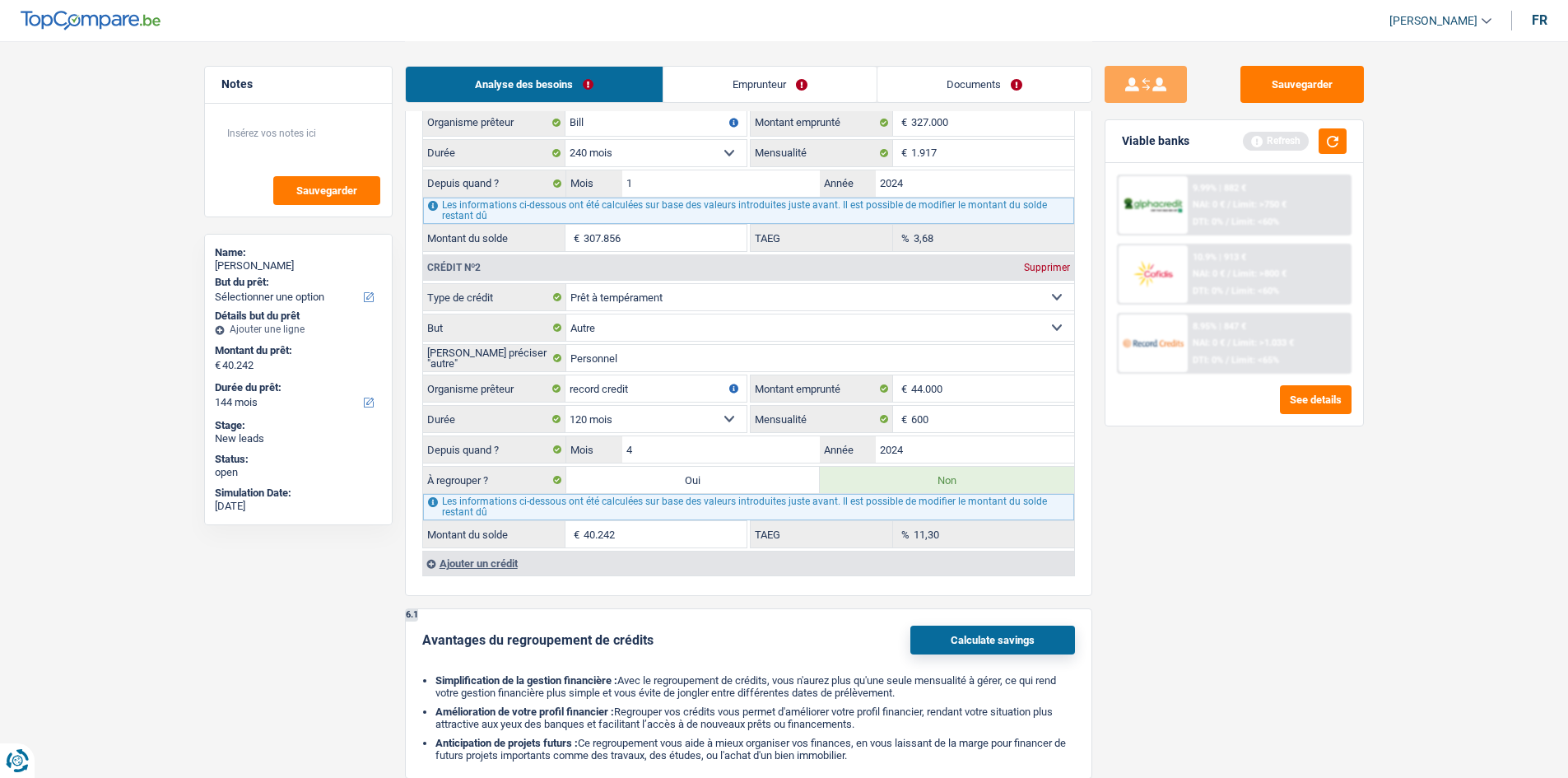
select select "refinancing"
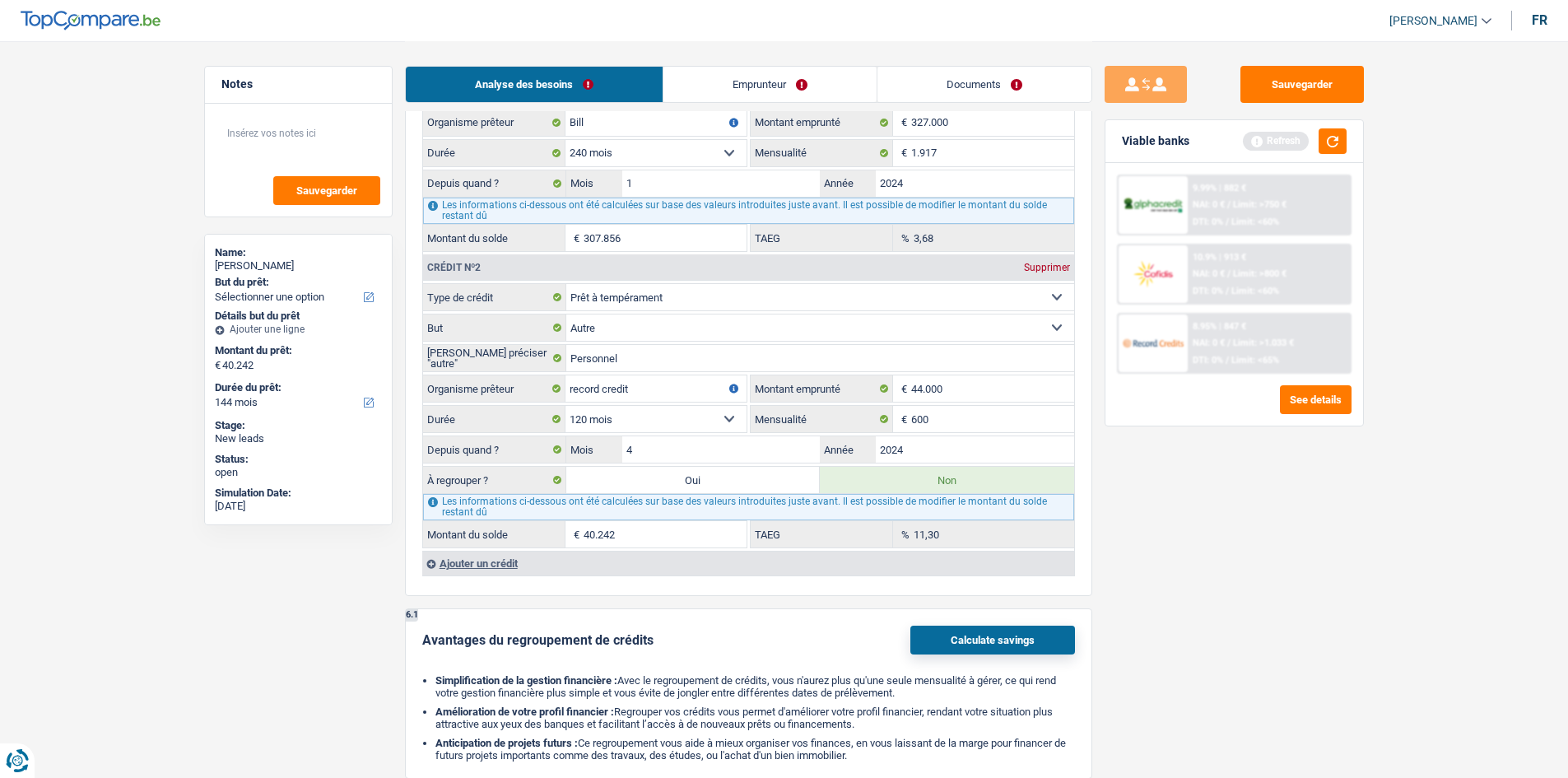
select select "refinancing"
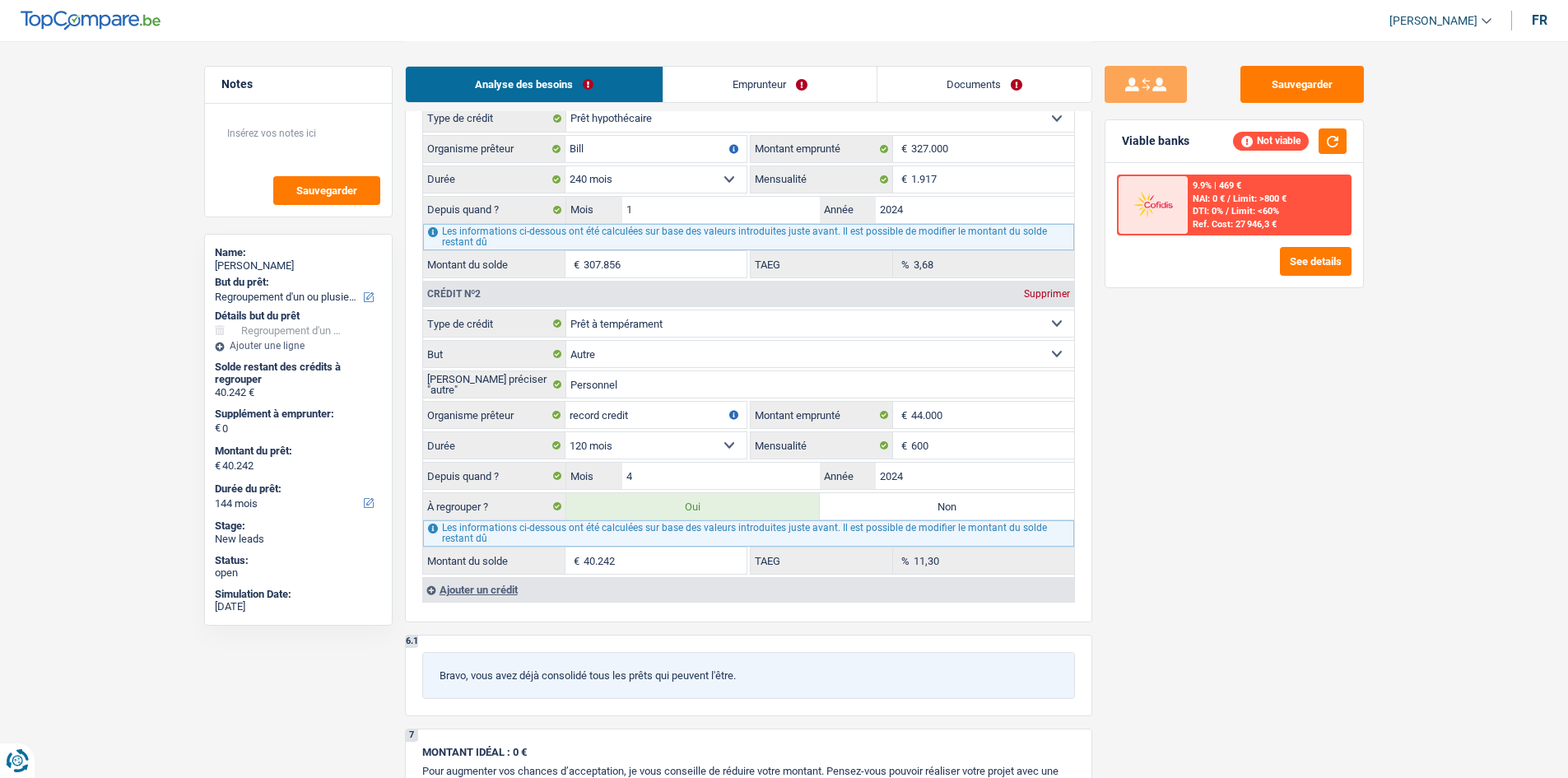
click at [500, 287] on div "6 Ancien : Avez-vous des prêts ou des cartes de crédit en cours ? Oui Non Dans …" at bounding box center [748, 286] width 687 height 675
click at [517, 287] on div "Ajouter un crédit" at bounding box center [748, 590] width 652 height 25
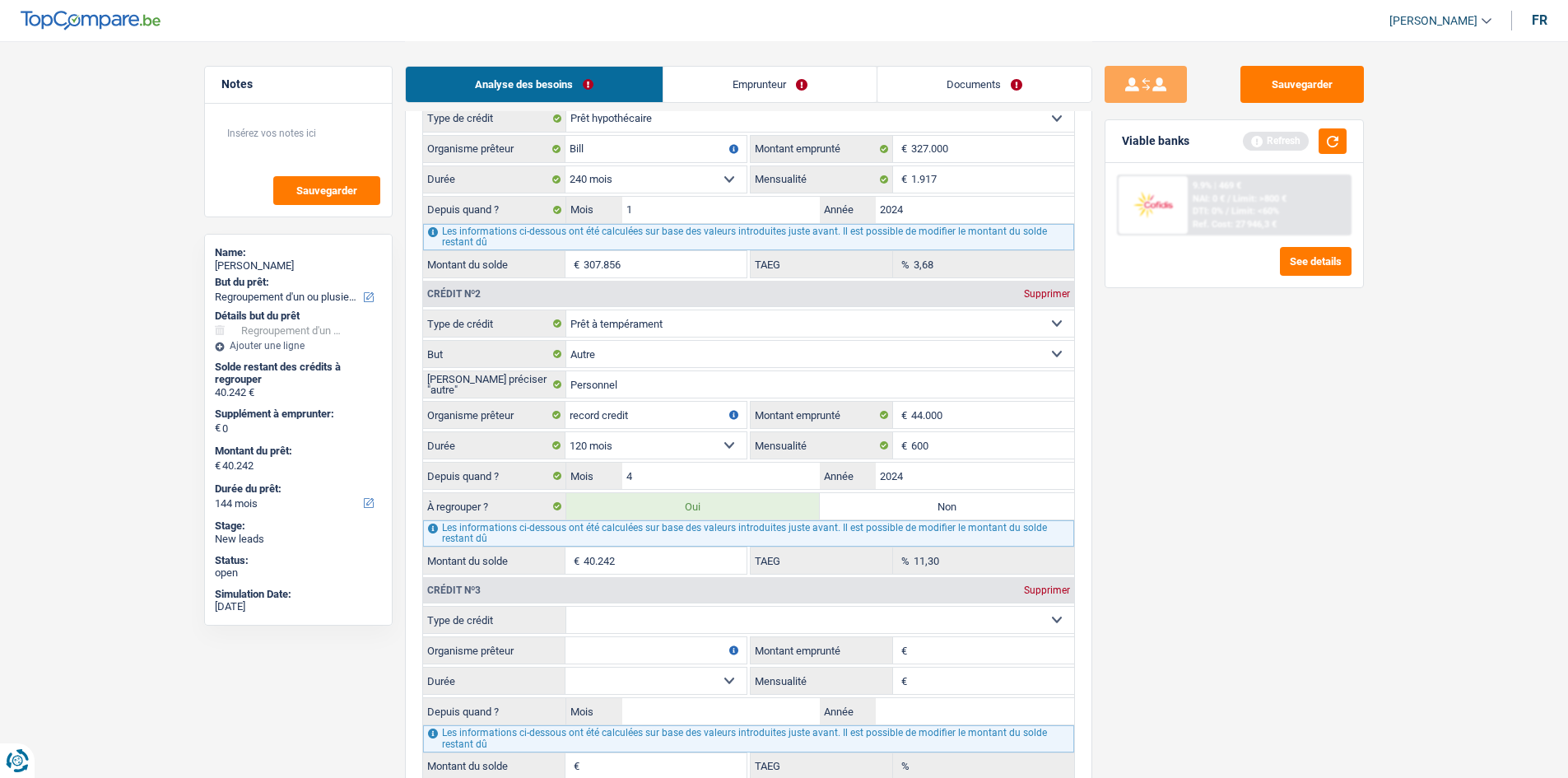
click at [564, 287] on select "Carte ou ouverture de crédit Prêt hypothécaire Vente à tempérament Prêt à tempé…" at bounding box center [821, 620] width 508 height 27
select select "cardOrCredit"
type input "0"
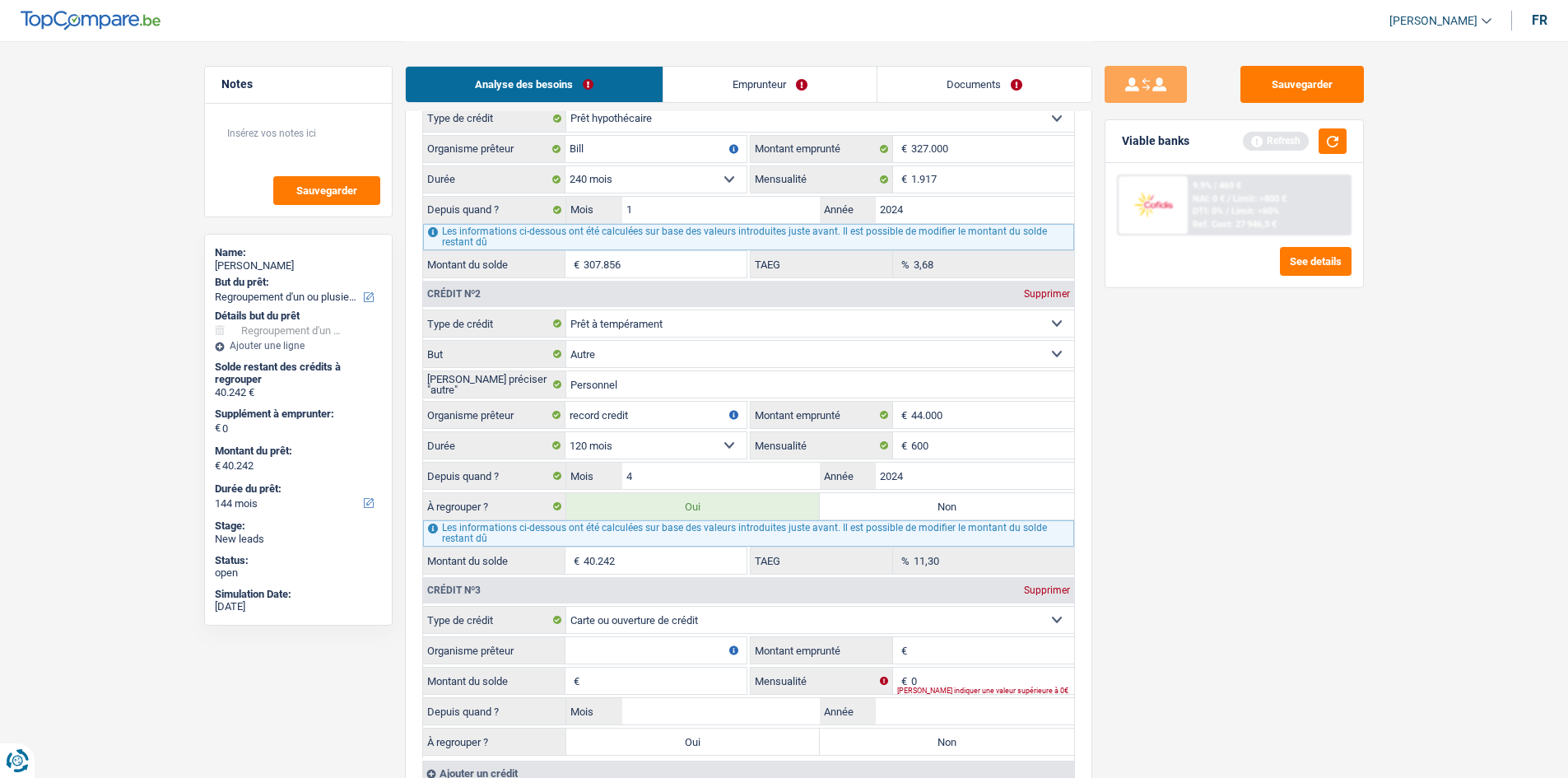
click at [564, 287] on input "Montant emprunté" at bounding box center [992, 650] width 163 height 27
type input "6.500"
click at [564, 287] on div "Sauvegarder Viable banks Refresh 9.9% | 469 € NAI: 0 € / Limit: >800 € DTI: 0% …" at bounding box center [1234, 409] width 284 height 686
drag, startPoint x: 705, startPoint y: 646, endPoint x: 998, endPoint y: 691, distance: 296.4
click at [564, 287] on input "Organisme prêteur" at bounding box center [656, 650] width 181 height 27
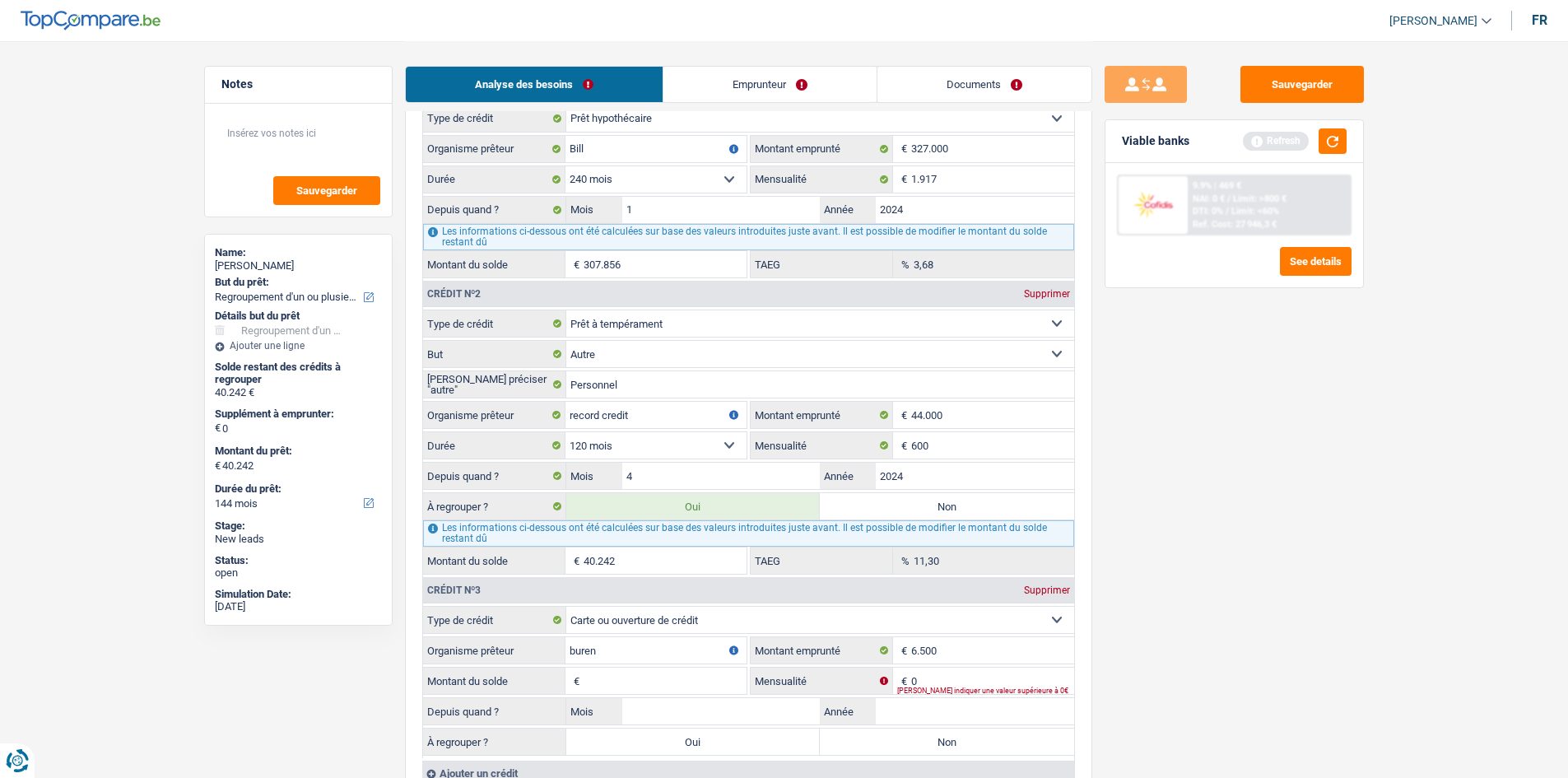
type input "buren"
click at [564, 287] on input "6.500" at bounding box center [992, 650] width 163 height 27
click at [564, 287] on input "0" at bounding box center [992, 681] width 163 height 27
type input "75"
drag, startPoint x: 1457, startPoint y: 684, endPoint x: 1161, endPoint y: 668, distance: 296.4
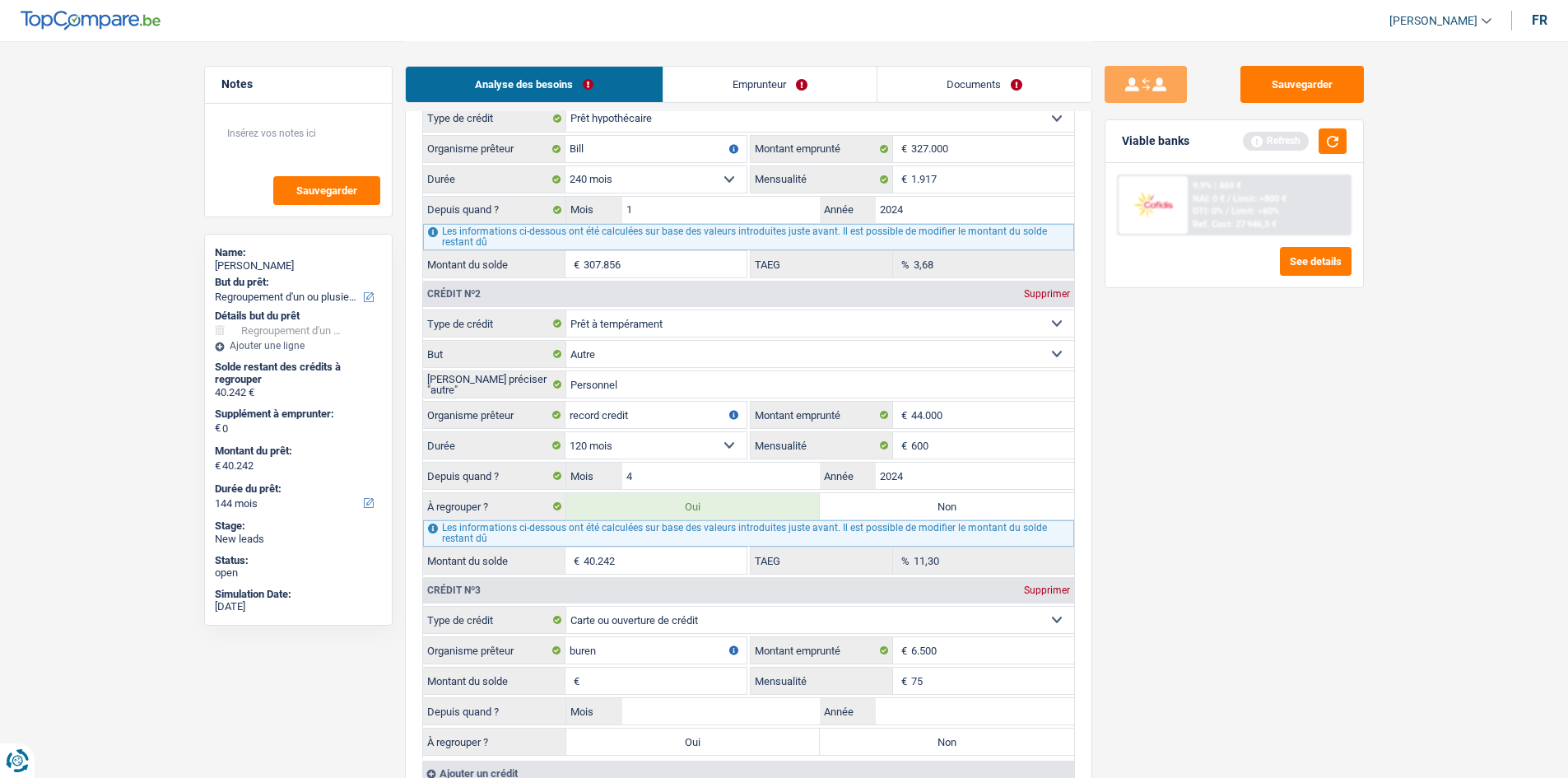
click at [564, 287] on main "Notes Sauvegarder Name: [PERSON_NAME] But du prêt: Confort maison: meubles, tex…" at bounding box center [784, 156] width 1568 height 3278
click at [564, 287] on input "Montant du solde" at bounding box center [665, 681] width 163 height 27
type input "6.500"
drag, startPoint x: 1304, startPoint y: 628, endPoint x: 1231, endPoint y: 620, distance: 73.4
click at [564, 287] on div "Sauvegarder Viable banks Refresh 9.9% | 469 € NAI: 0 € / Limit: >800 € DTI: 0% …" at bounding box center [1234, 409] width 284 height 686
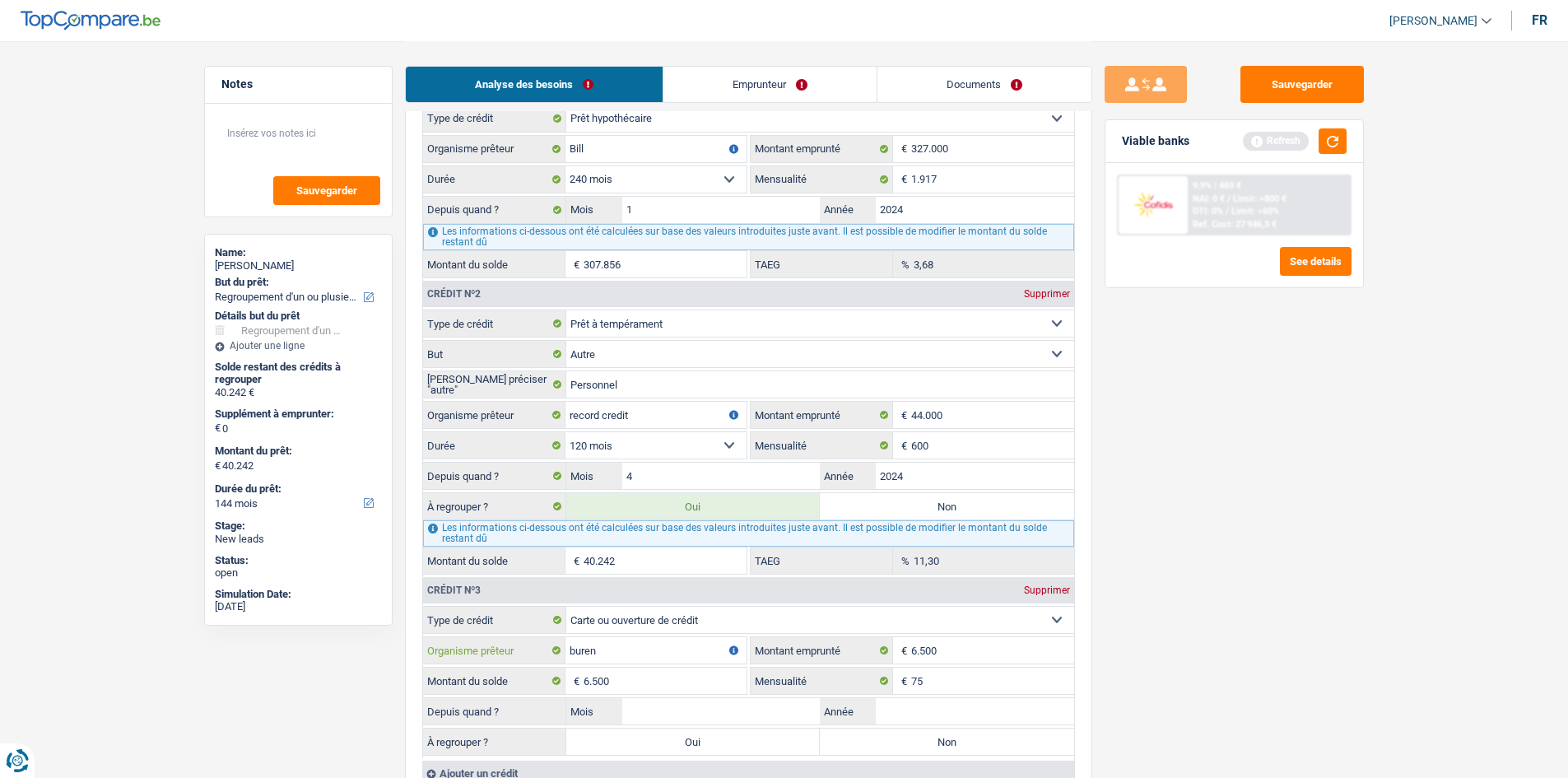
click at [564, 287] on input "buren" at bounding box center [656, 650] width 181 height 27
click at [564, 287] on input "Année" at bounding box center [975, 711] width 198 height 27
type input "2014"
drag, startPoint x: 1139, startPoint y: 652, endPoint x: 968, endPoint y: 685, distance: 174.2
click at [564, 287] on div "Sauvegarder Viable banks Refresh 9.9% | 469 € NAI: 0 € / Limit: >800 € DTI: 0% …" at bounding box center [1234, 409] width 284 height 686
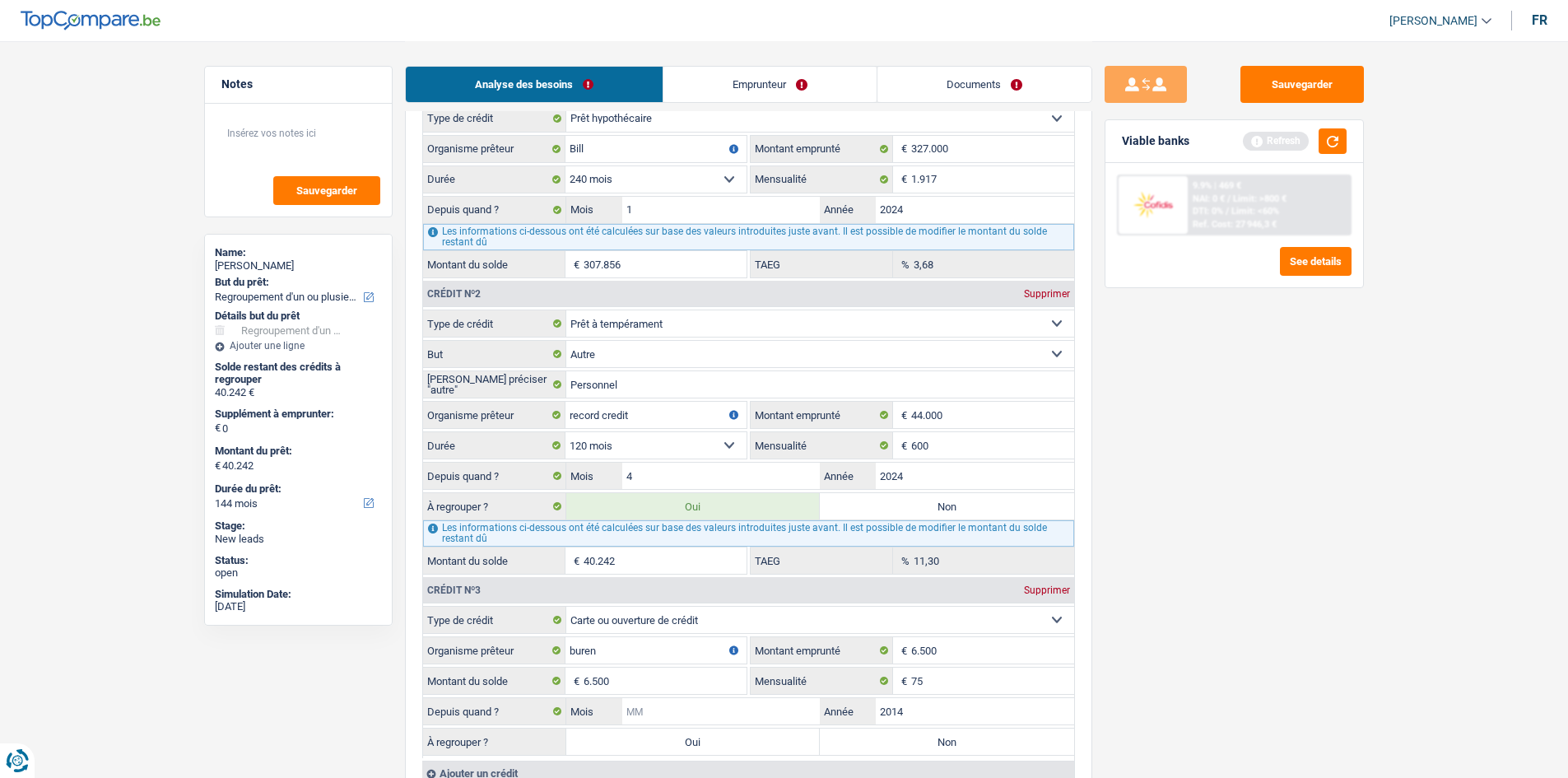
click at [564, 287] on input "Mois" at bounding box center [721, 711] width 198 height 27
type input "6"
drag, startPoint x: 1441, startPoint y: 570, endPoint x: 1255, endPoint y: 651, distance: 202.9
click at [564, 287] on main "Notes Sauvegarder Name: [PERSON_NAME] But du prêt: Confort maison: meubles, tex…" at bounding box center [784, 200] width 1568 height 3367
click at [564, 287] on label "Oui" at bounding box center [694, 741] width 254 height 27
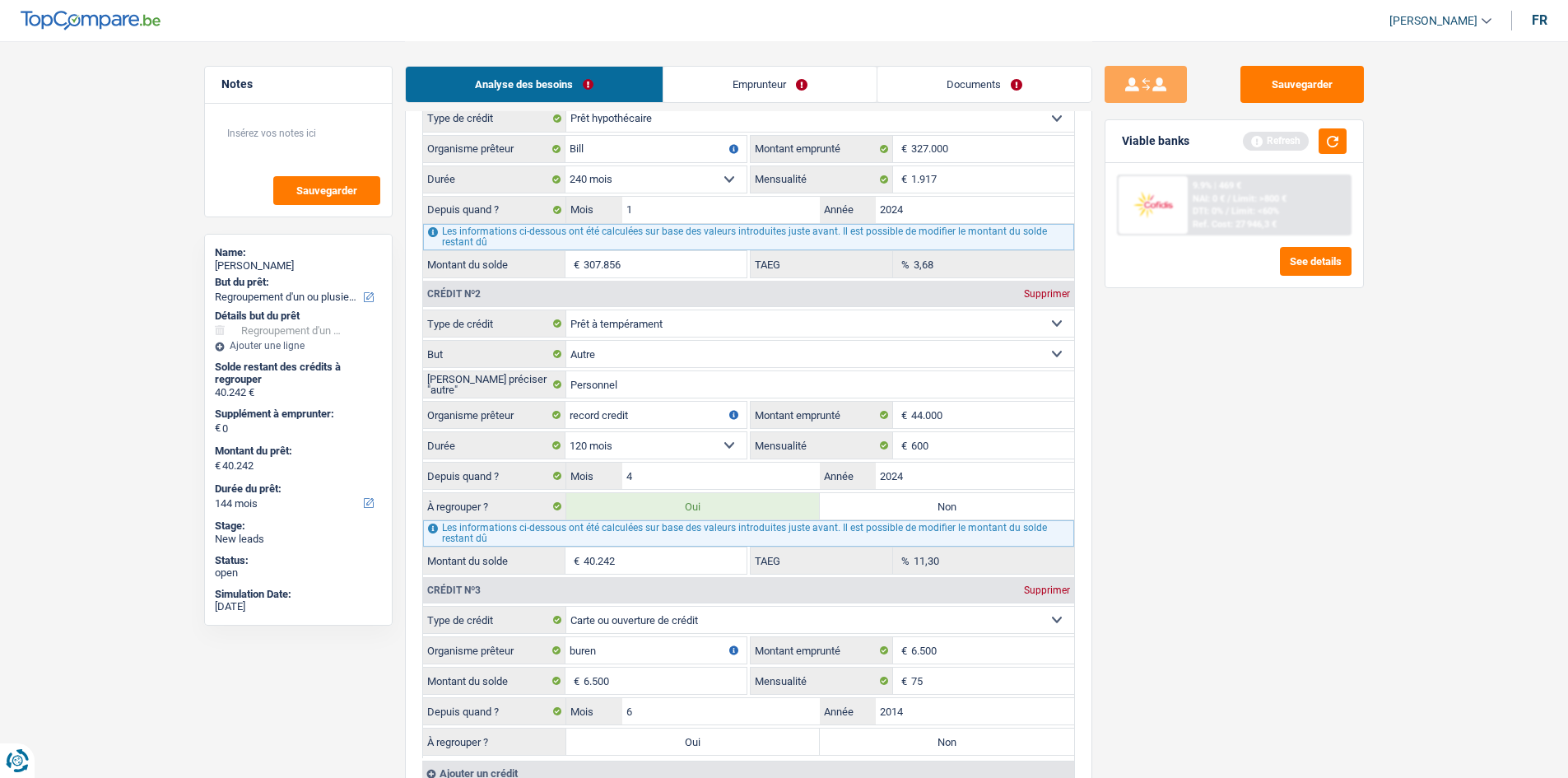
click at [564, 287] on input "Oui" at bounding box center [694, 741] width 254 height 27
radio input "true"
type input "46.742"
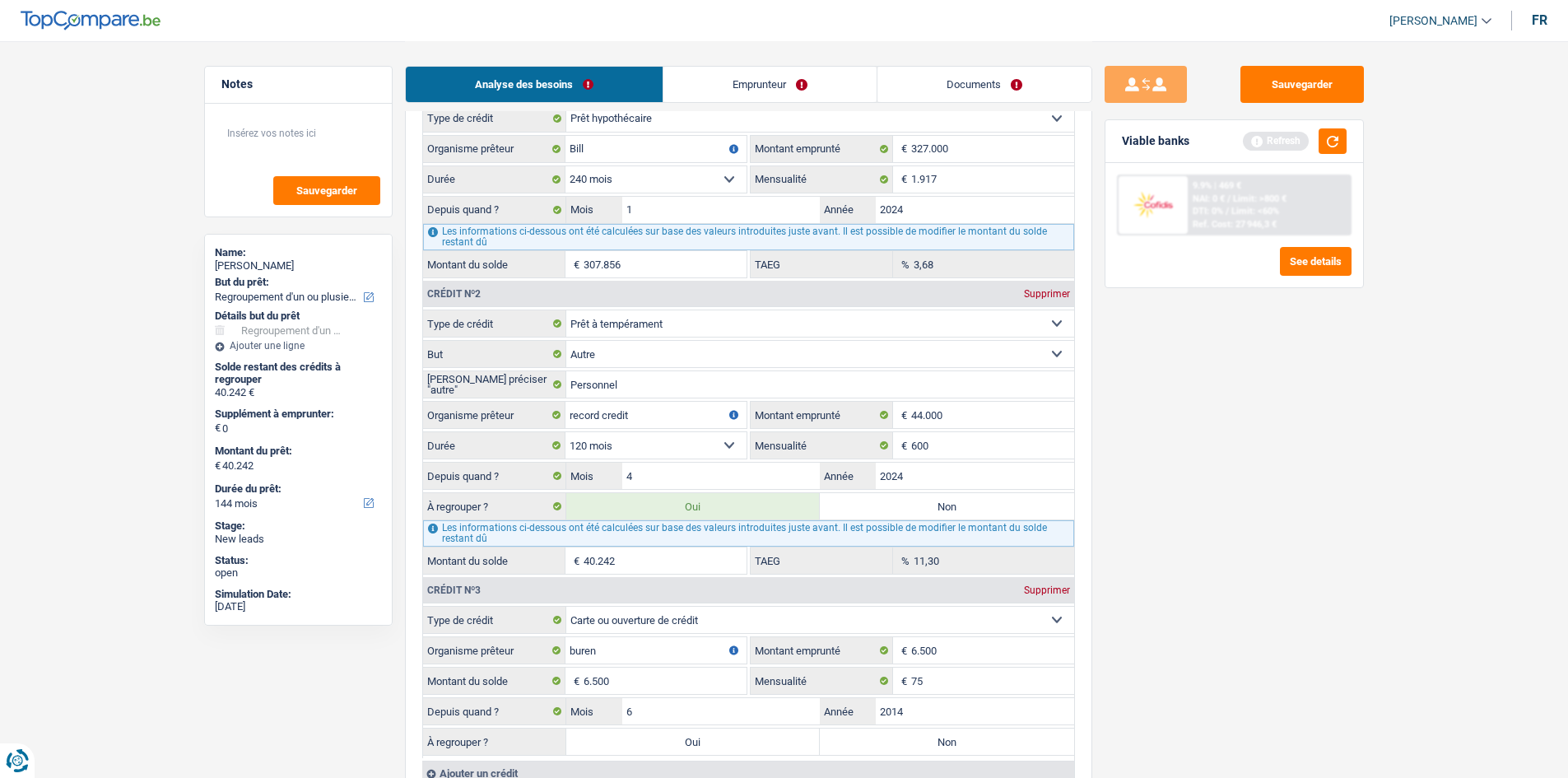
type input "46.742"
click at [564, 287] on input "75" at bounding box center [992, 681] width 163 height 27
type input "7"
type input "200"
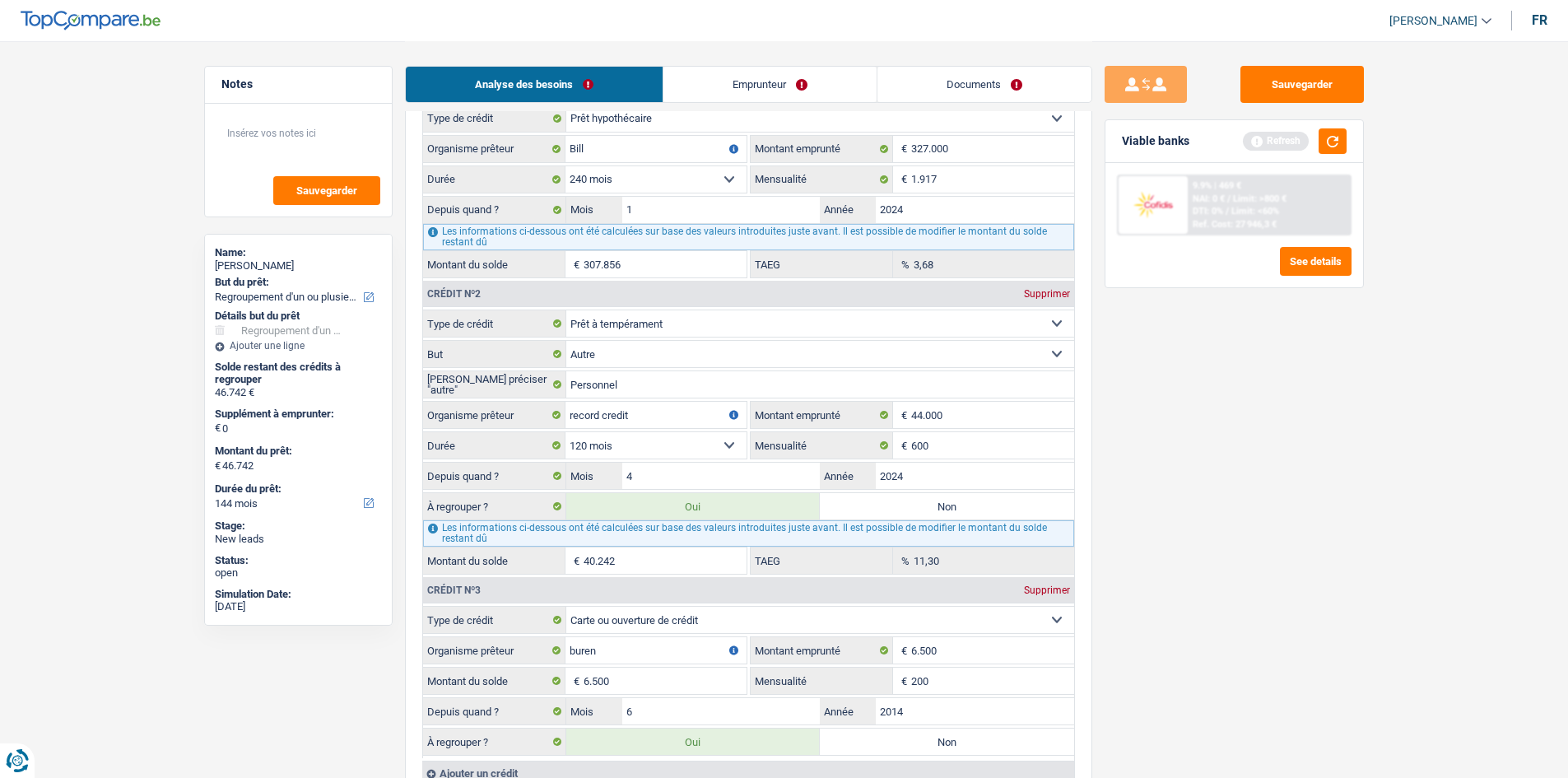
drag, startPoint x: 1200, startPoint y: 578, endPoint x: 1214, endPoint y: 577, distance: 14.0
click at [564, 287] on div "Sauvegarder Viable banks Refresh 9.9% | 469 € NAI: 0 € / Limit: >800 € DTI: 0% …" at bounding box center [1234, 409] width 284 height 686
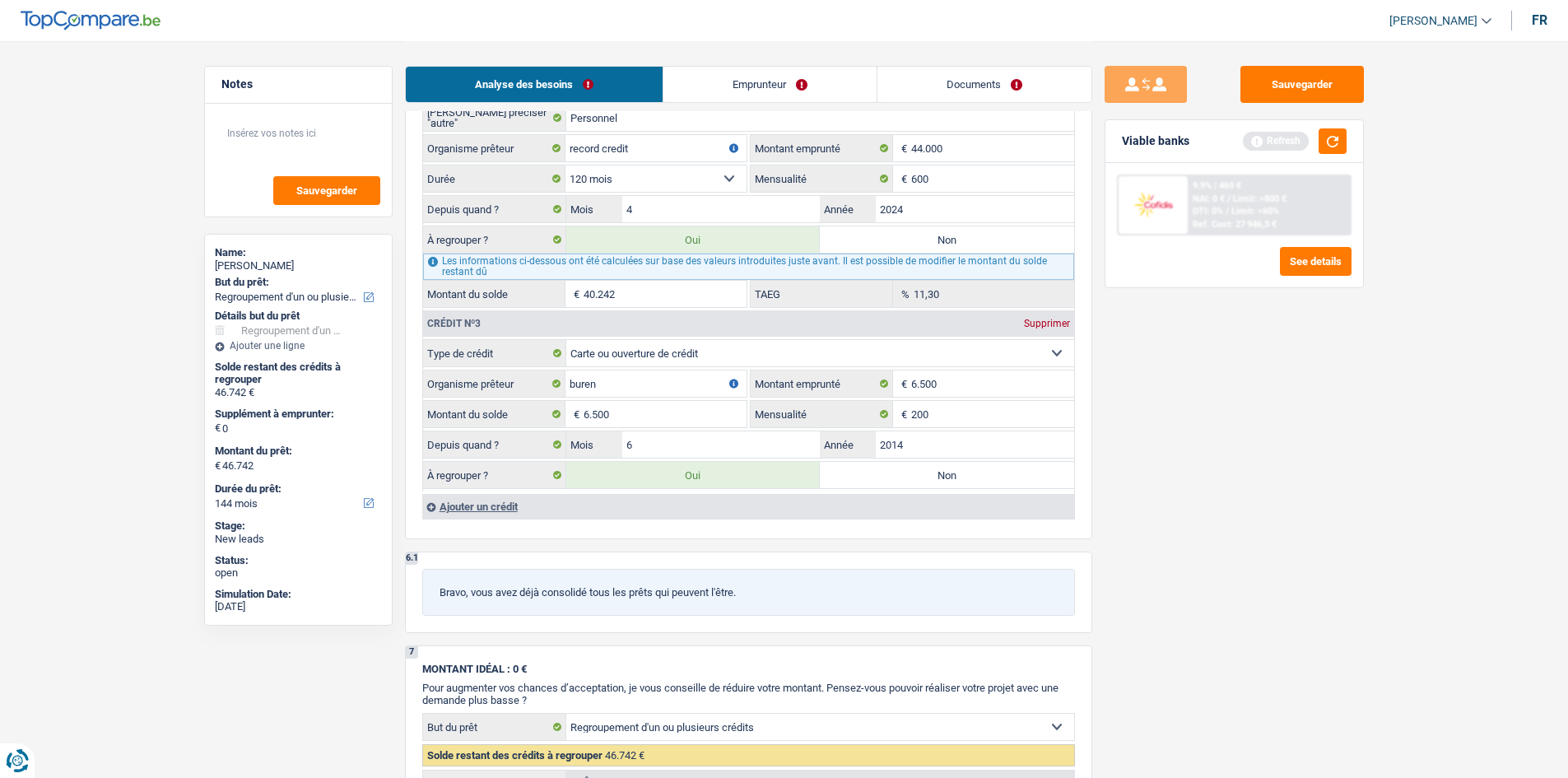
scroll to position [1606, 0]
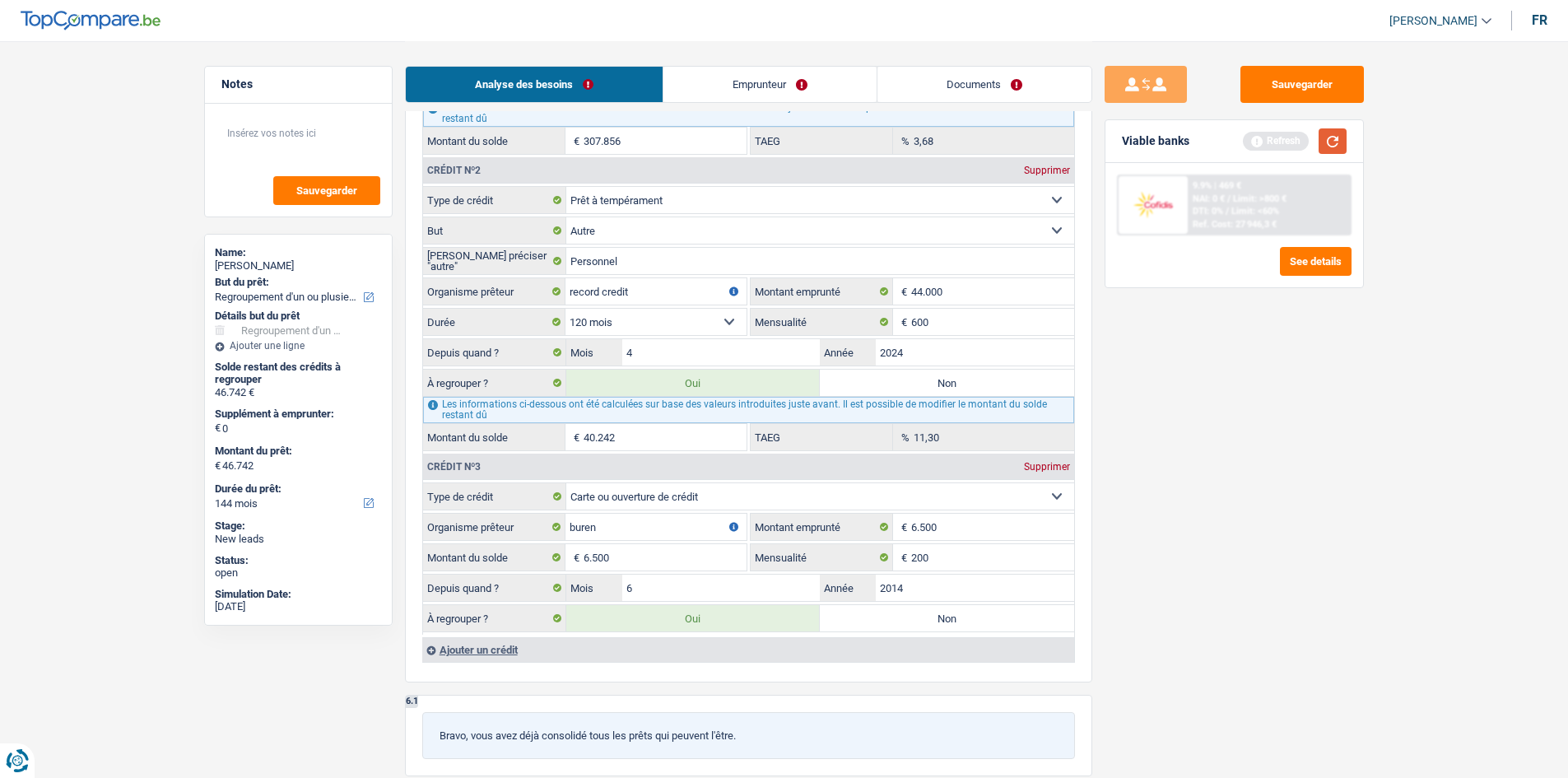
click at [564, 133] on button "button" at bounding box center [1332, 142] width 28 height 26
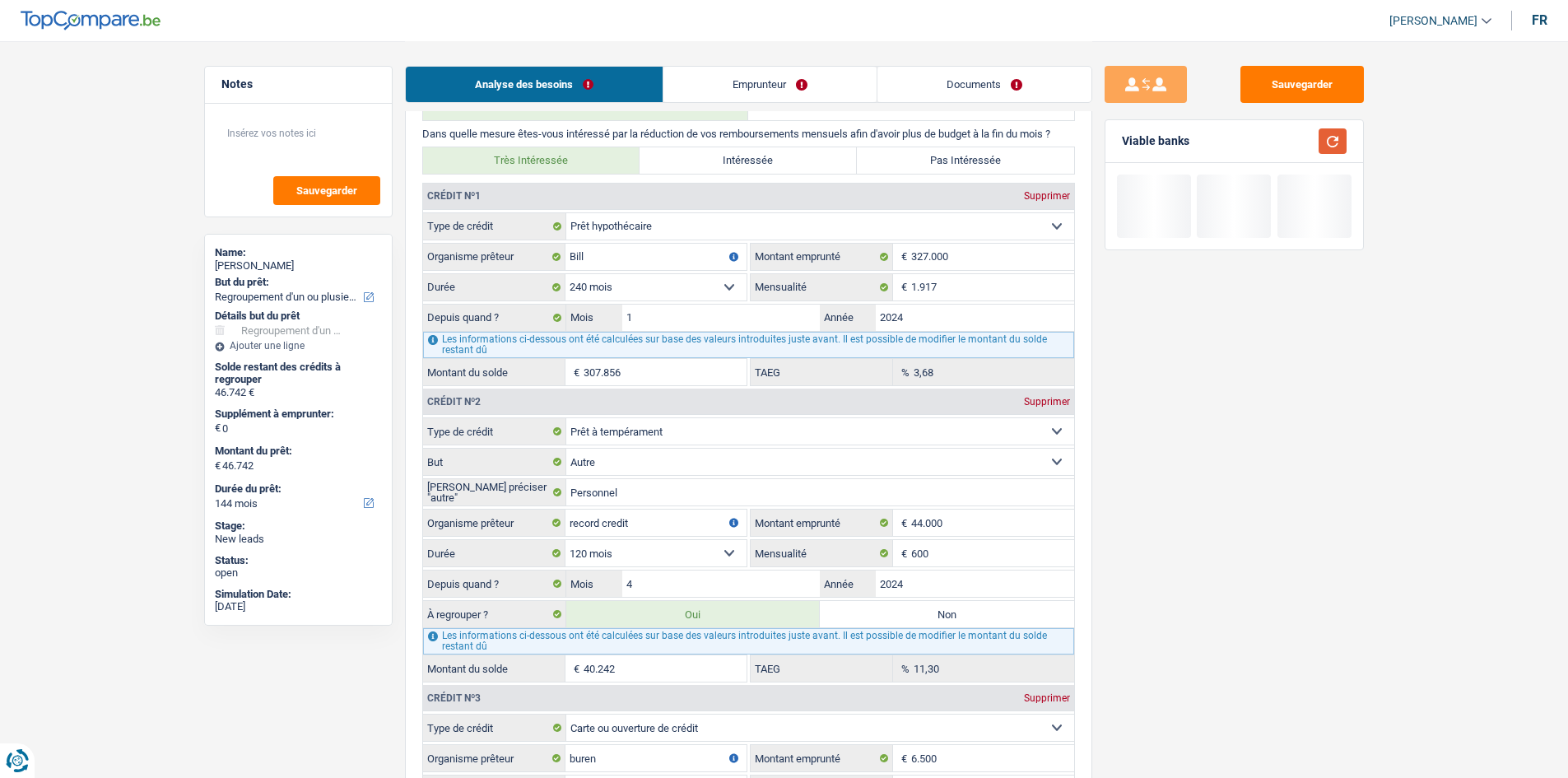
scroll to position [1112, 0]
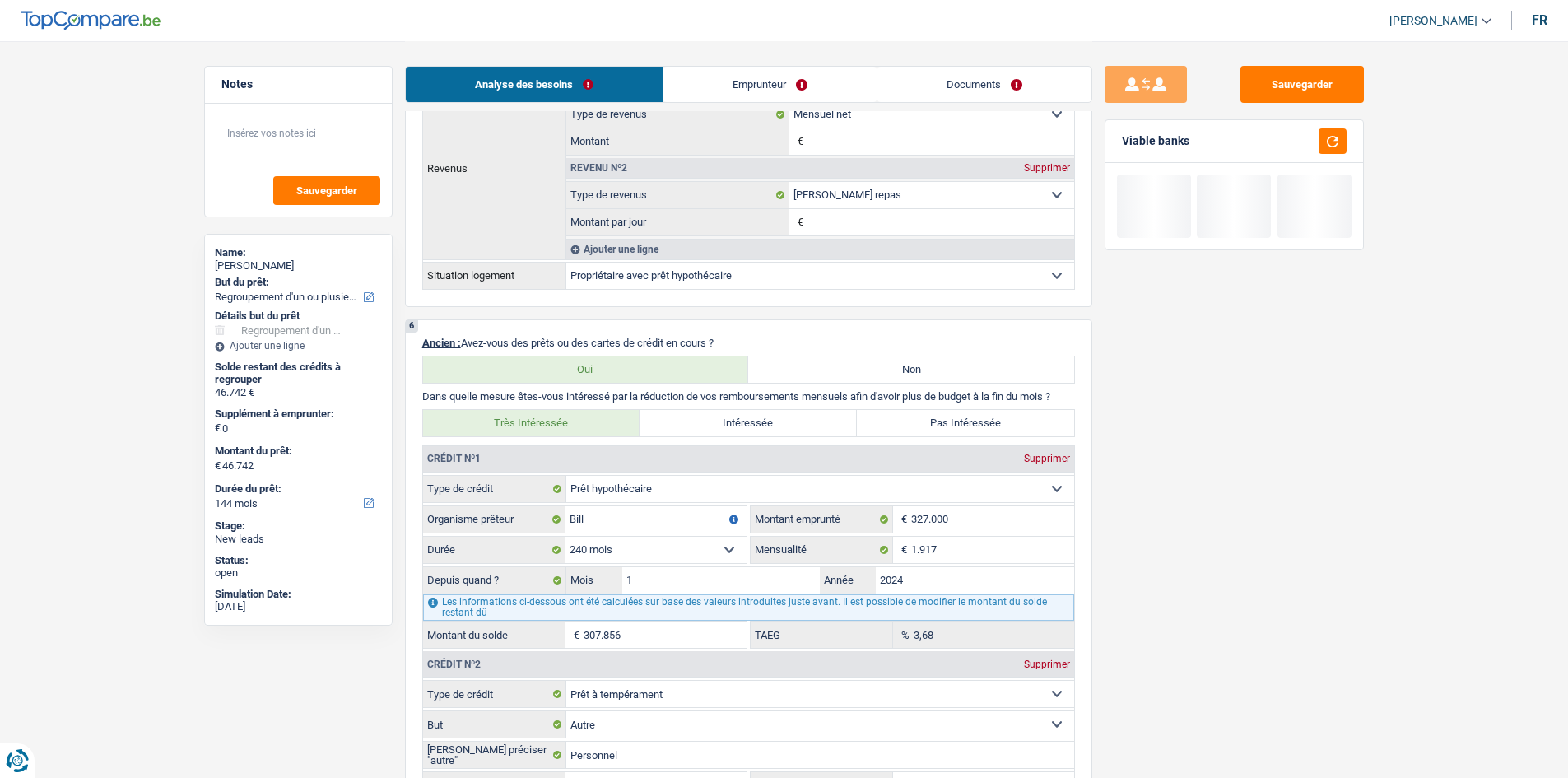
click at [564, 74] on link "Emprunteur" at bounding box center [769, 84] width 213 height 36
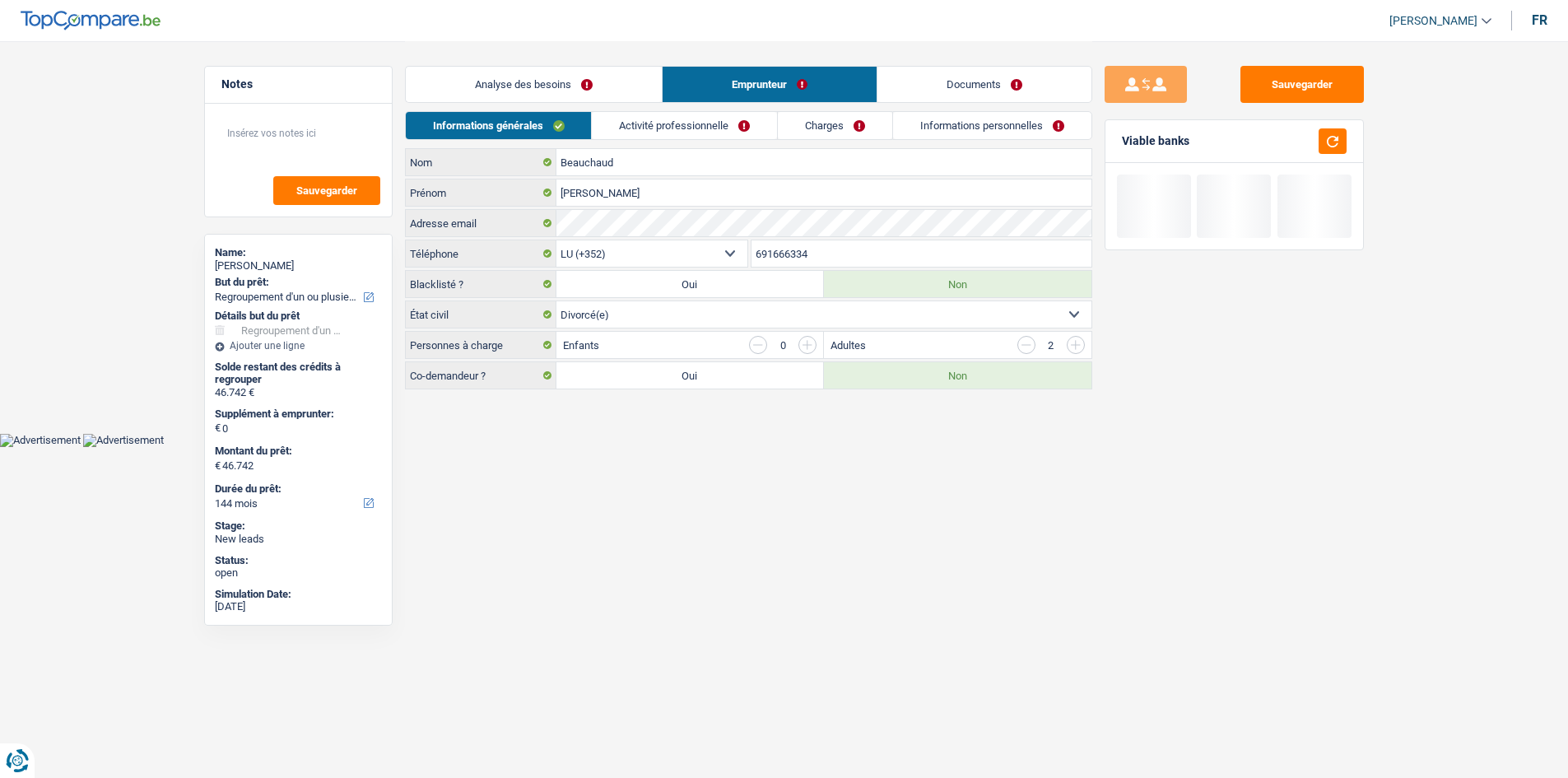
scroll to position [0, 0]
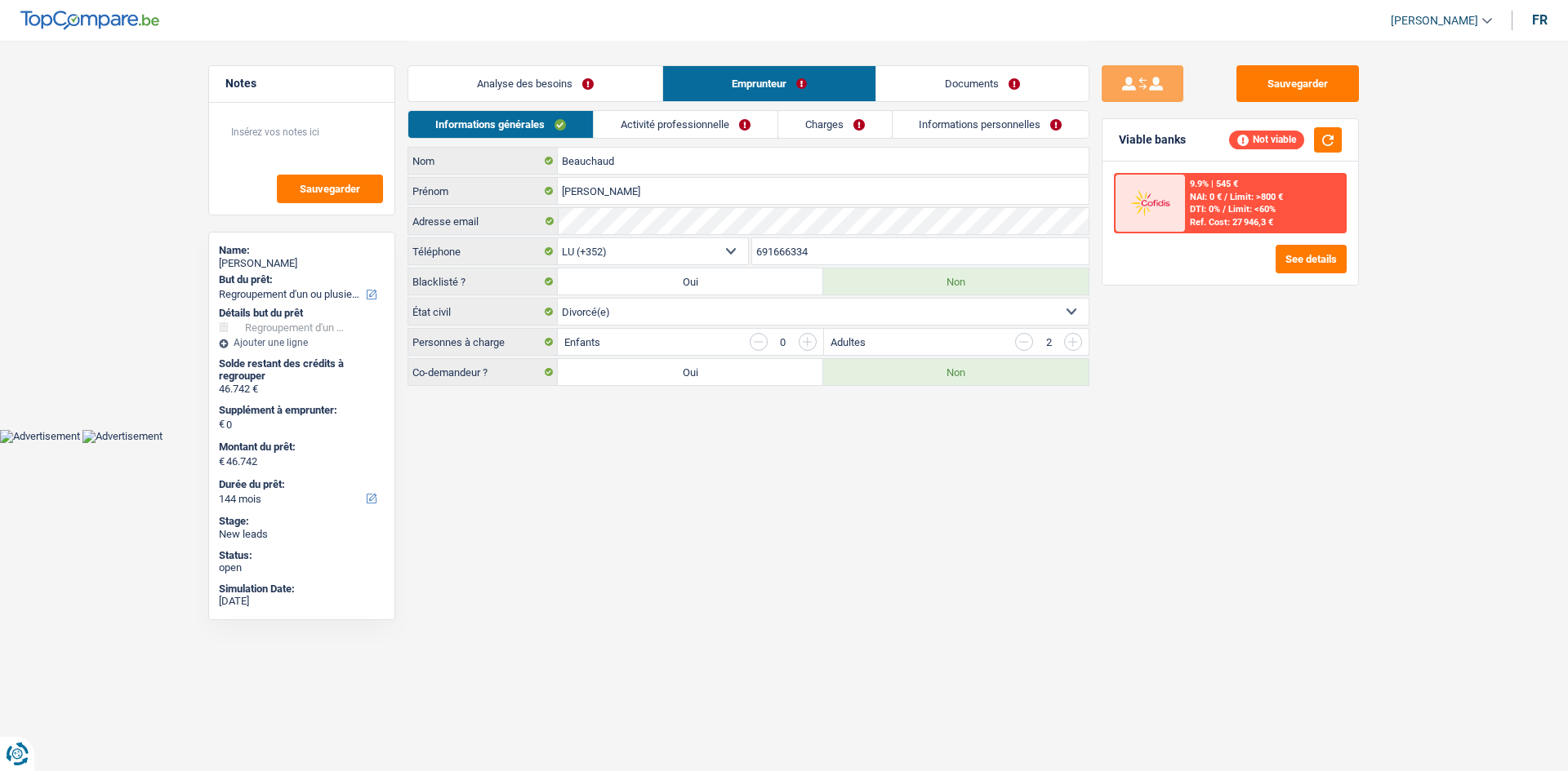
click at [559, 130] on link "Activité professionnelle" at bounding box center [685, 125] width 184 height 27
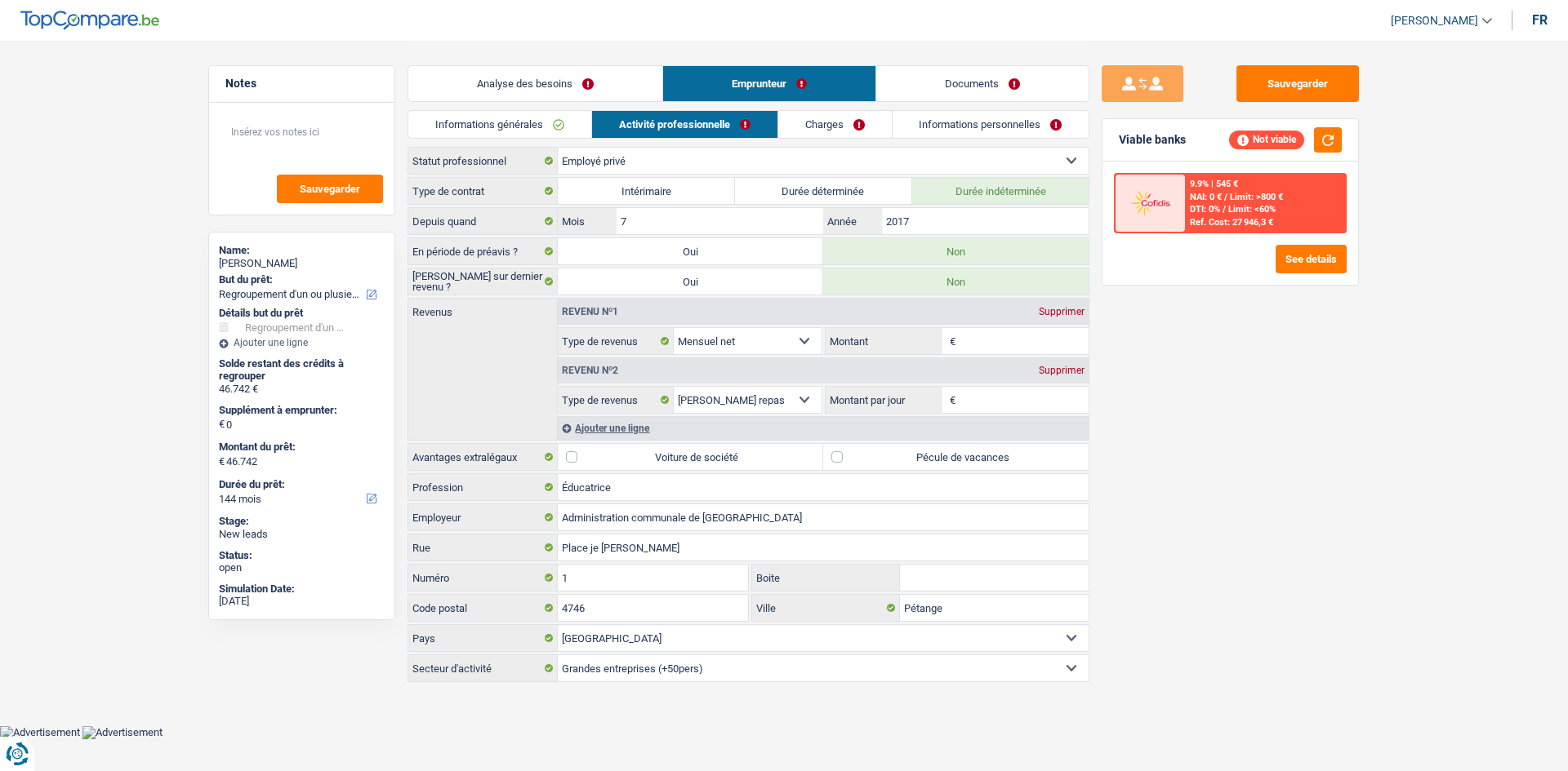
click at [559, 122] on link "Informations générales" at bounding box center [499, 125] width 183 height 27
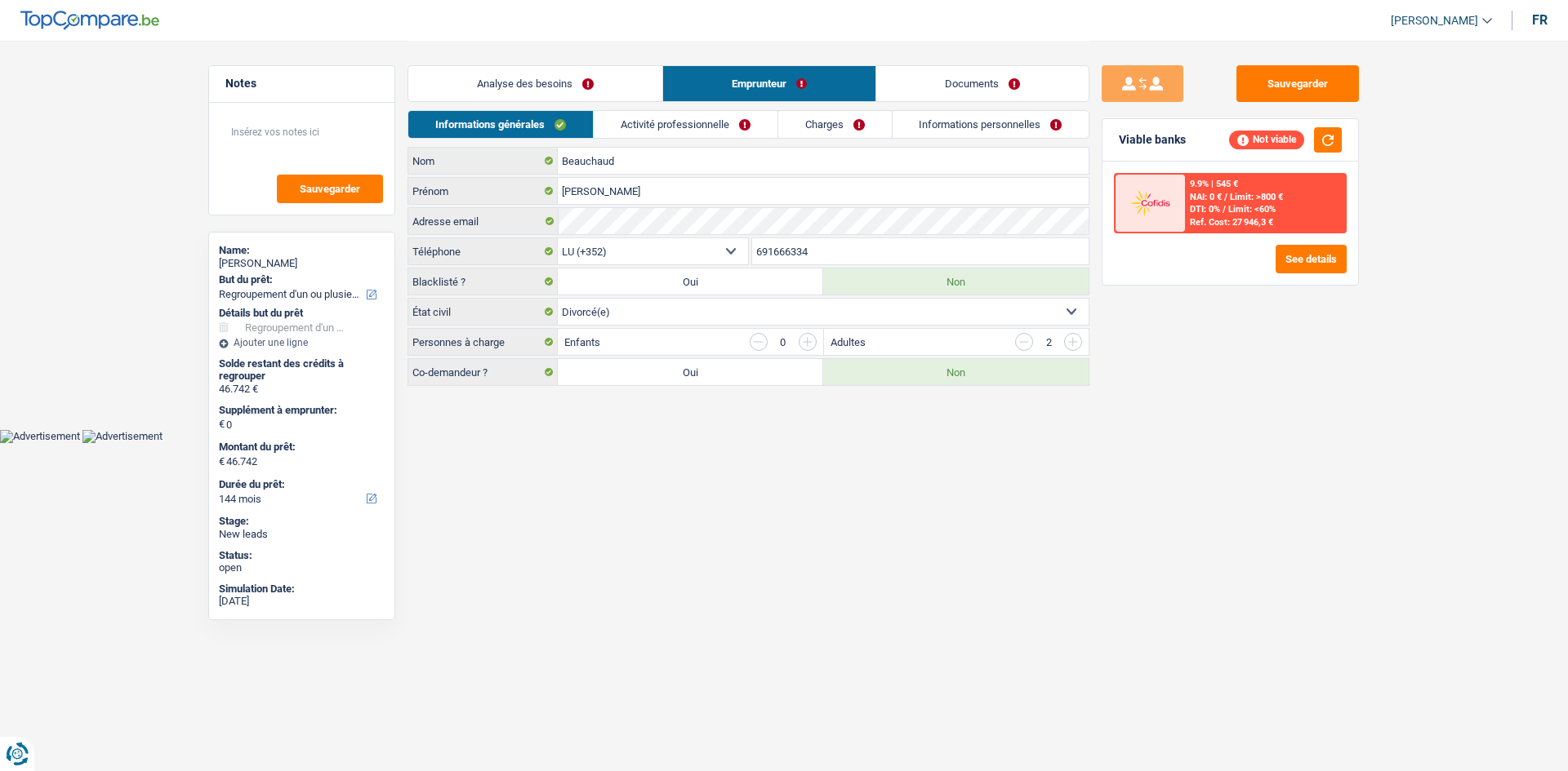
click at [559, 124] on link "Activité professionnelle" at bounding box center [685, 125] width 184 height 27
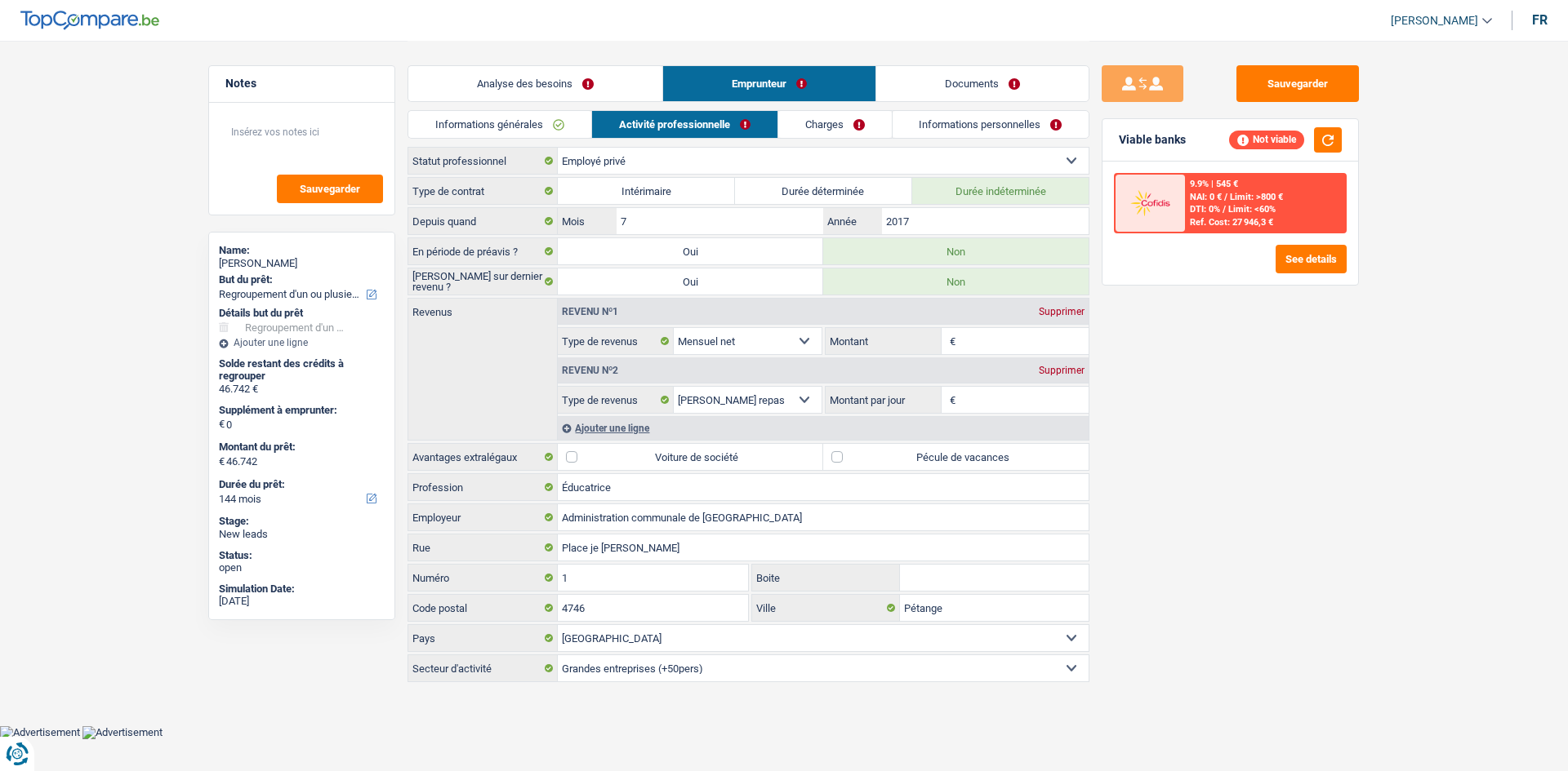
click at [559, 284] on div "Ajouter une ligne" at bounding box center [823, 428] width 531 height 24
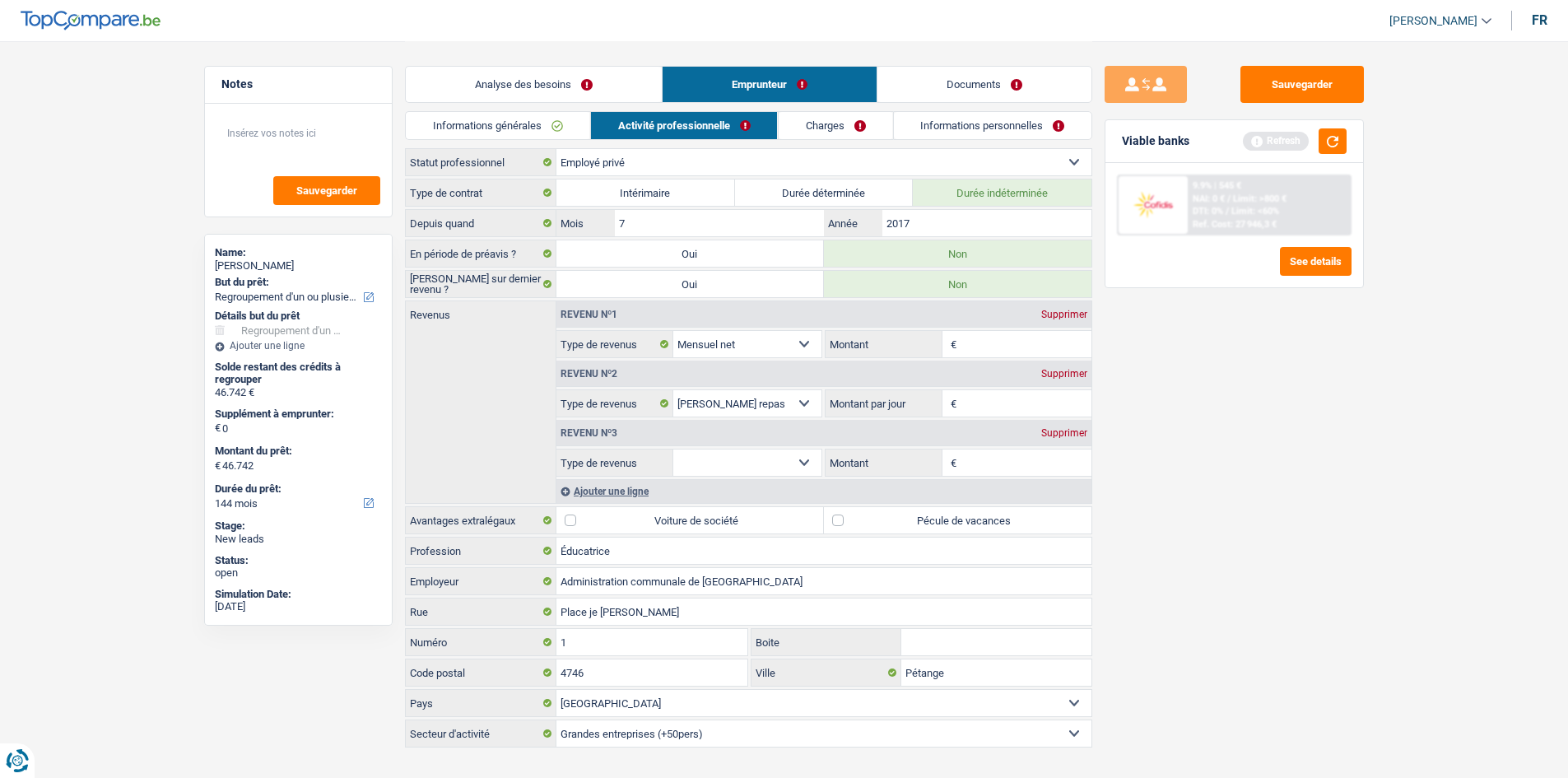
click at [564, 287] on select "Allocation d'handicap Allocations chômage Allocations familiales Chèques repas …" at bounding box center [747, 463] width 149 height 27
click at [564, 287] on div "Supprimer" at bounding box center [1064, 432] width 54 height 10
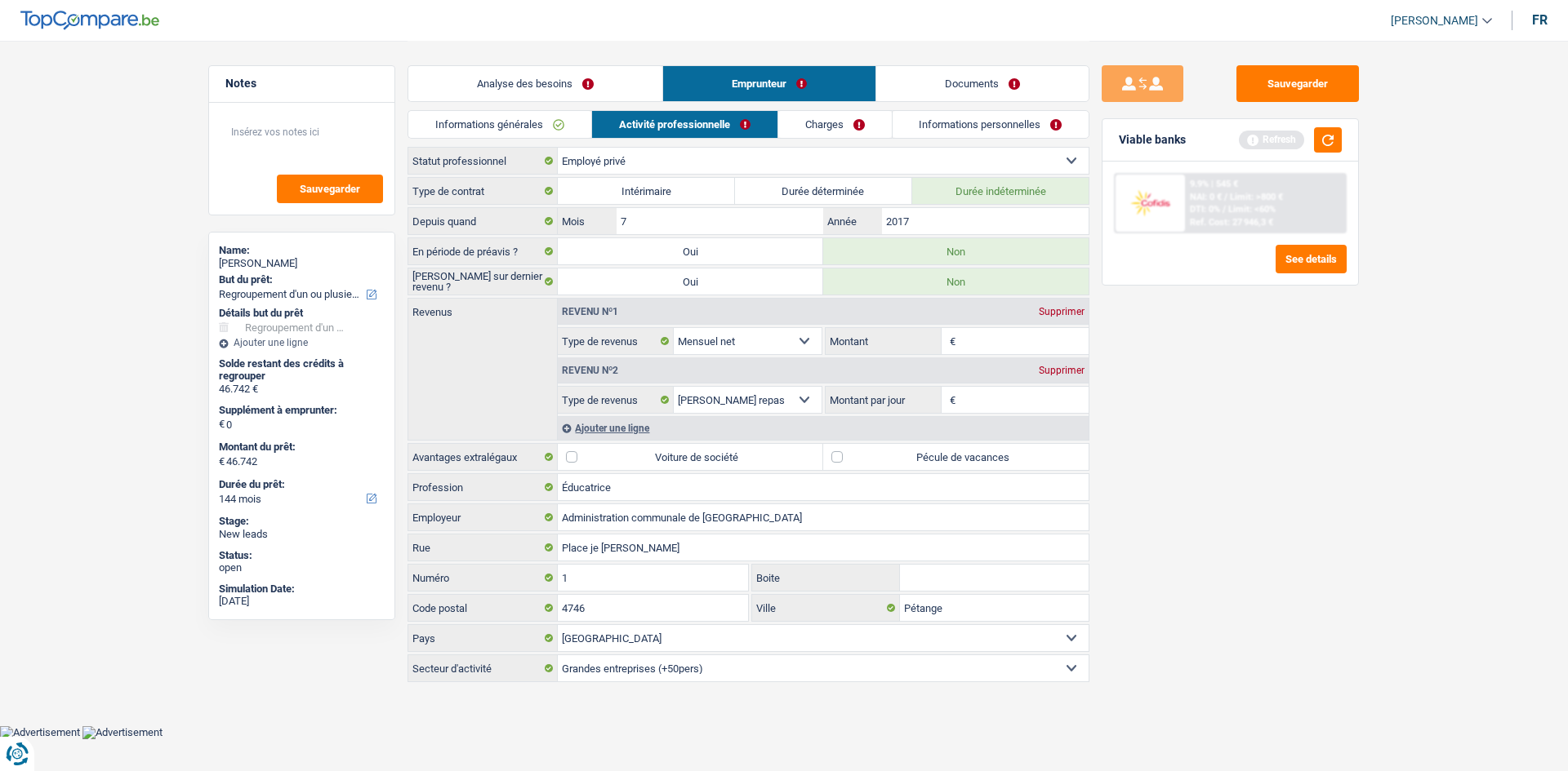
click at [559, 284] on input "Montant" at bounding box center [1024, 341] width 130 height 26
click at [559, 284] on div "Ajouter une ligne" at bounding box center [823, 428] width 531 height 24
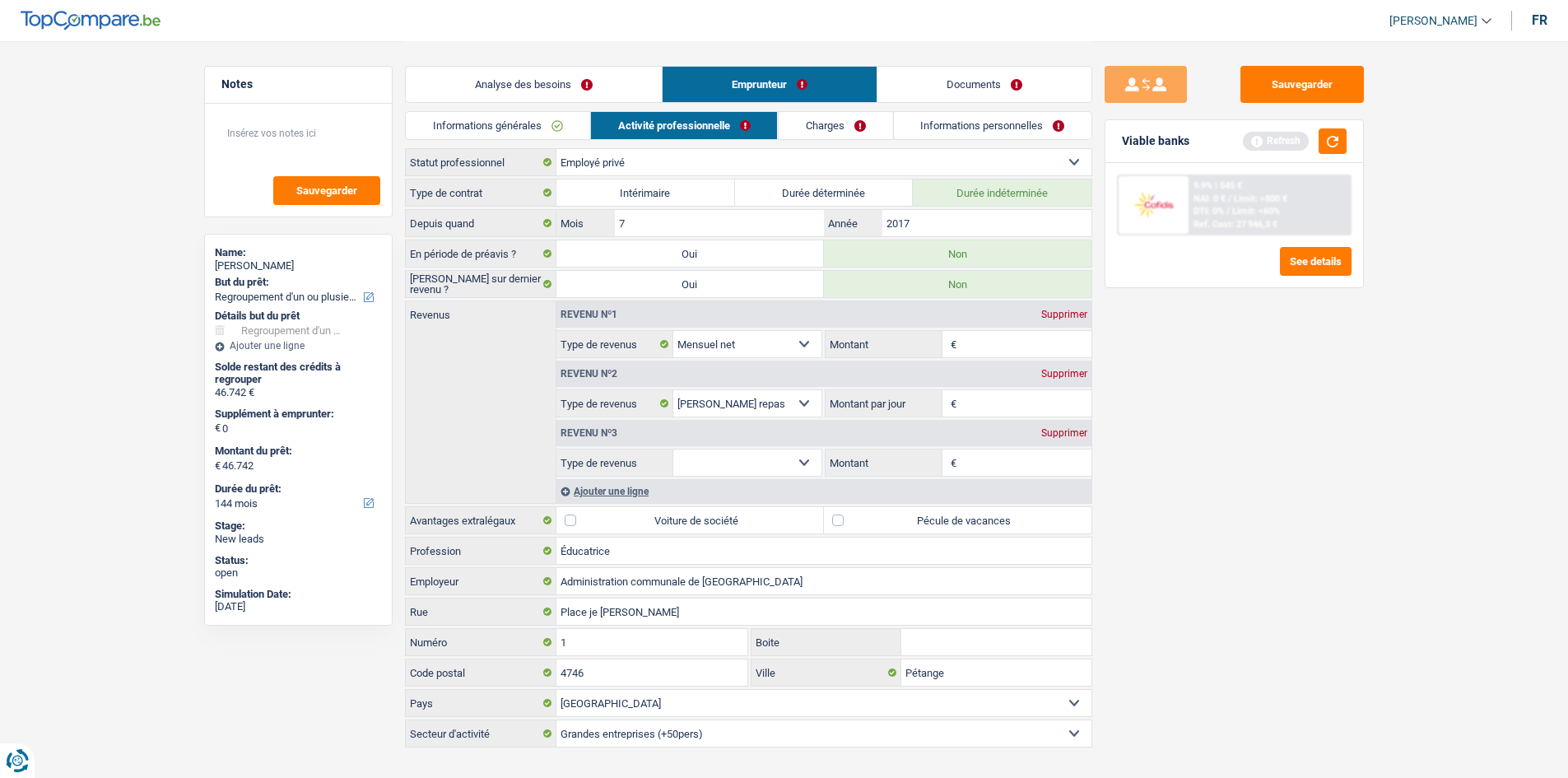
click at [564, 287] on select "Allocation d'handicap Allocations chômage Allocations familiales Chèques repas …" at bounding box center [747, 463] width 149 height 27
select select "other"
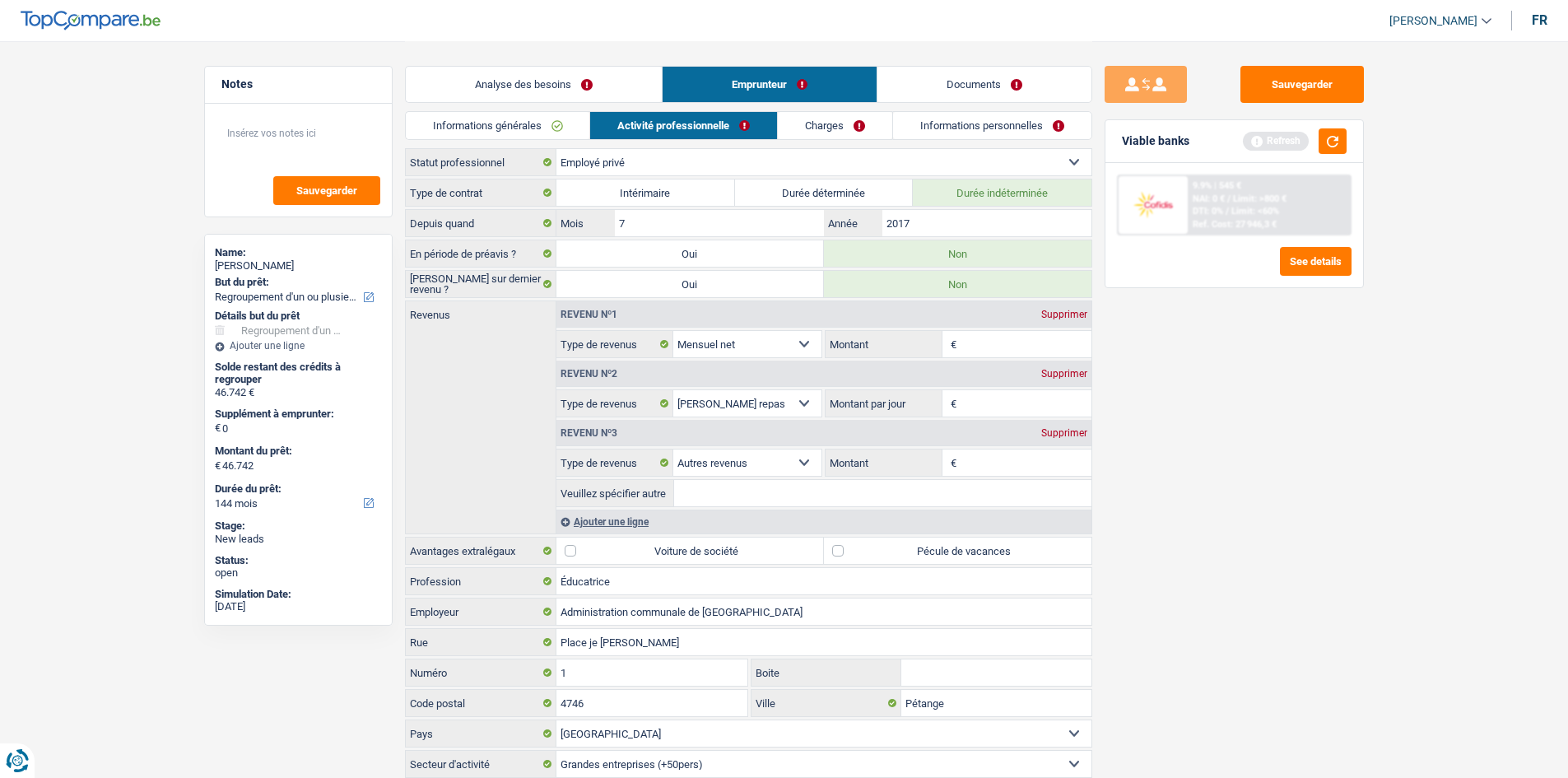
click at [564, 287] on input "Montant" at bounding box center [1025, 463] width 131 height 27
click at [564, 287] on input "Veuillez spécifier autre" at bounding box center [883, 493] width 418 height 27
type input "rentes orphelines"
click at [564, 287] on input "Montant" at bounding box center [1025, 463] width 131 height 27
type input "1.100"
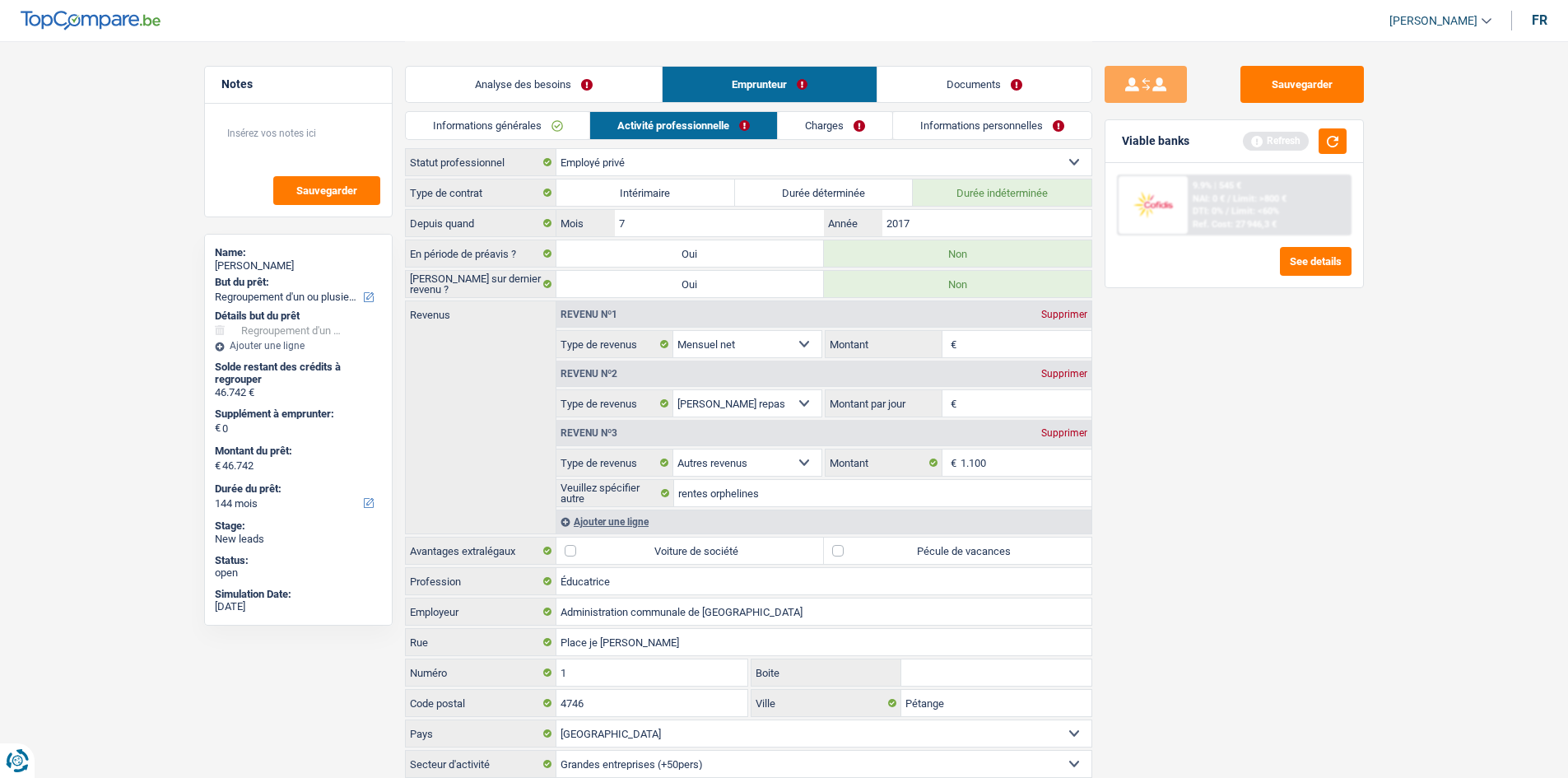
click at [564, 287] on main "Notes Sauvegarder Name: [PERSON_NAME] But du prêt: Confort maison: meubles, tex…" at bounding box center [784, 410] width 1568 height 822
drag, startPoint x: 1001, startPoint y: 340, endPoint x: 1424, endPoint y: 420, distance: 430.5
click at [564, 287] on input "Montant" at bounding box center [1025, 344] width 131 height 27
type input "1.100"
click at [564, 287] on div "Sauvegarder Viable banks Refresh 9.9% | 545 € NAI: 0 € / Limit: >800 € DTI: 0% …" at bounding box center [1234, 409] width 284 height 686
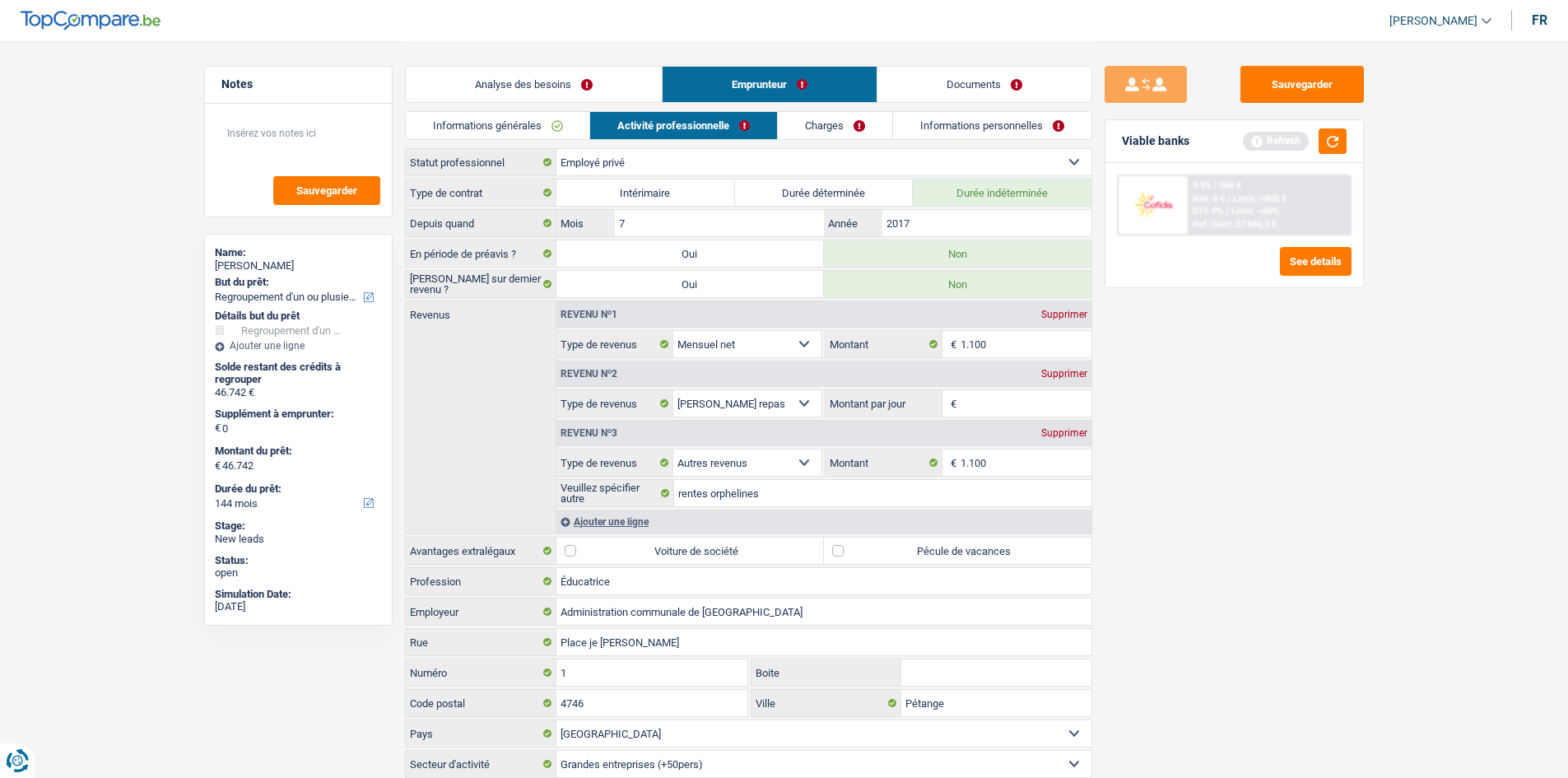
click at [564, 287] on div "Supprimer" at bounding box center [1064, 374] width 54 height 10
select select "other"
type input "8"
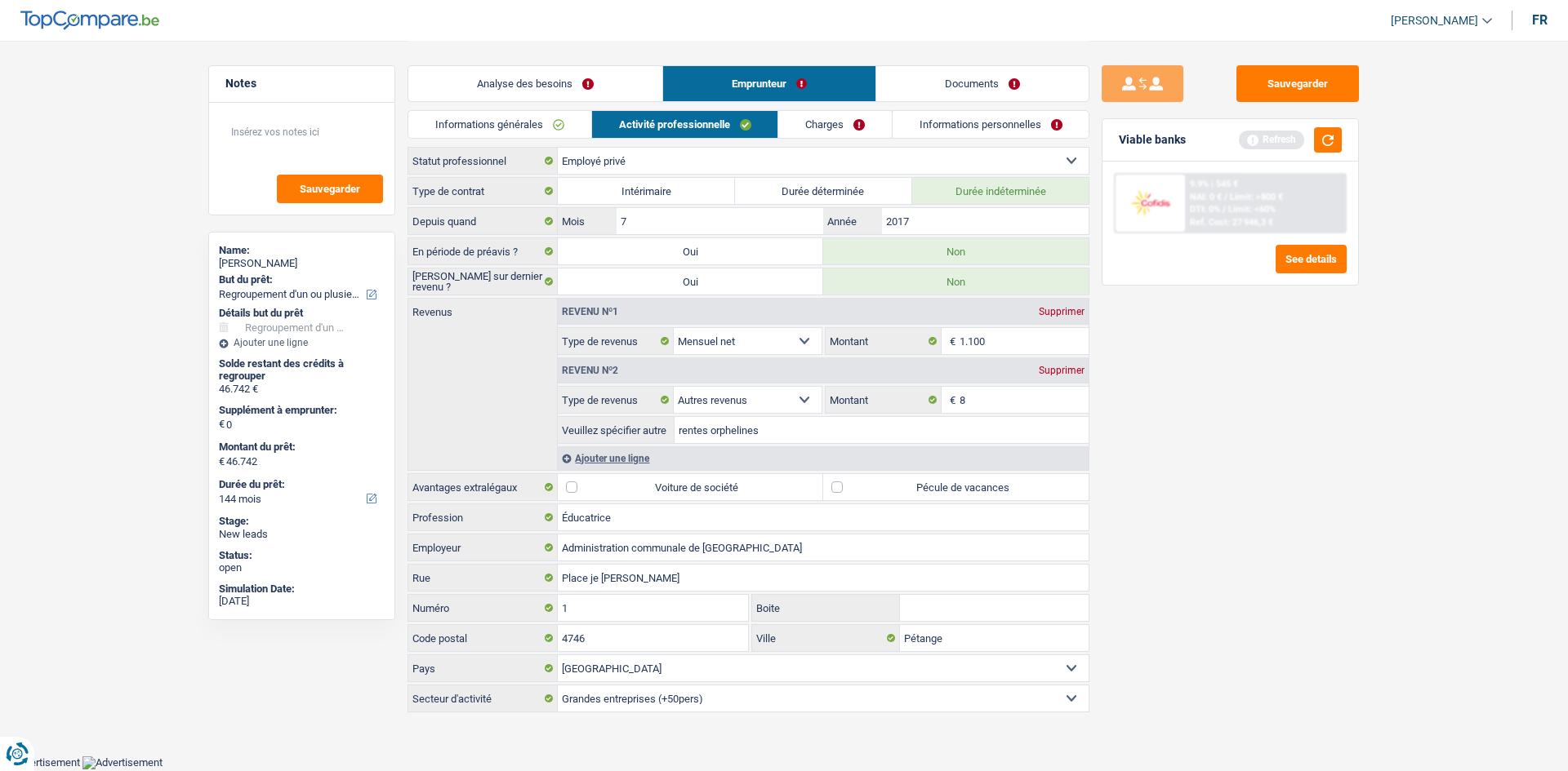
click at [559, 284] on label "Pécule de vacances" at bounding box center [955, 487] width 266 height 26
click at [559, 284] on input "Pécule de vacances" at bounding box center [955, 487] width 266 height 26
checkbox input "true"
click at [559, 284] on input "8" at bounding box center [1024, 400] width 130 height 26
type input "1.100"
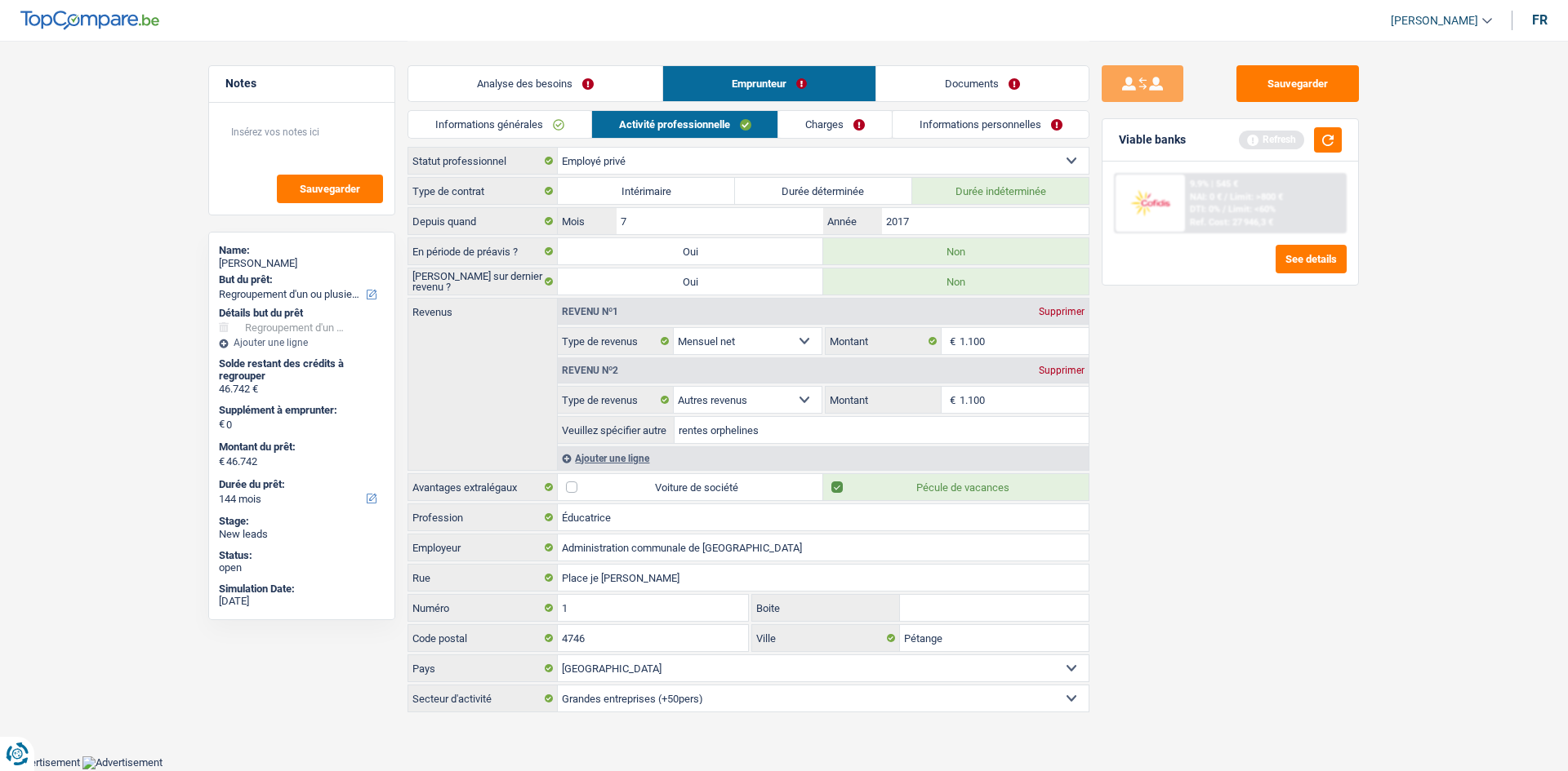
click at [559, 284] on div "Sauvegarder Viable banks Refresh 9.9% | 545 € NAI: 0 € / Limit: >800 € DTI: 0% …" at bounding box center [1230, 405] width 282 height 679
click at [559, 122] on link "Charges" at bounding box center [835, 125] width 113 height 27
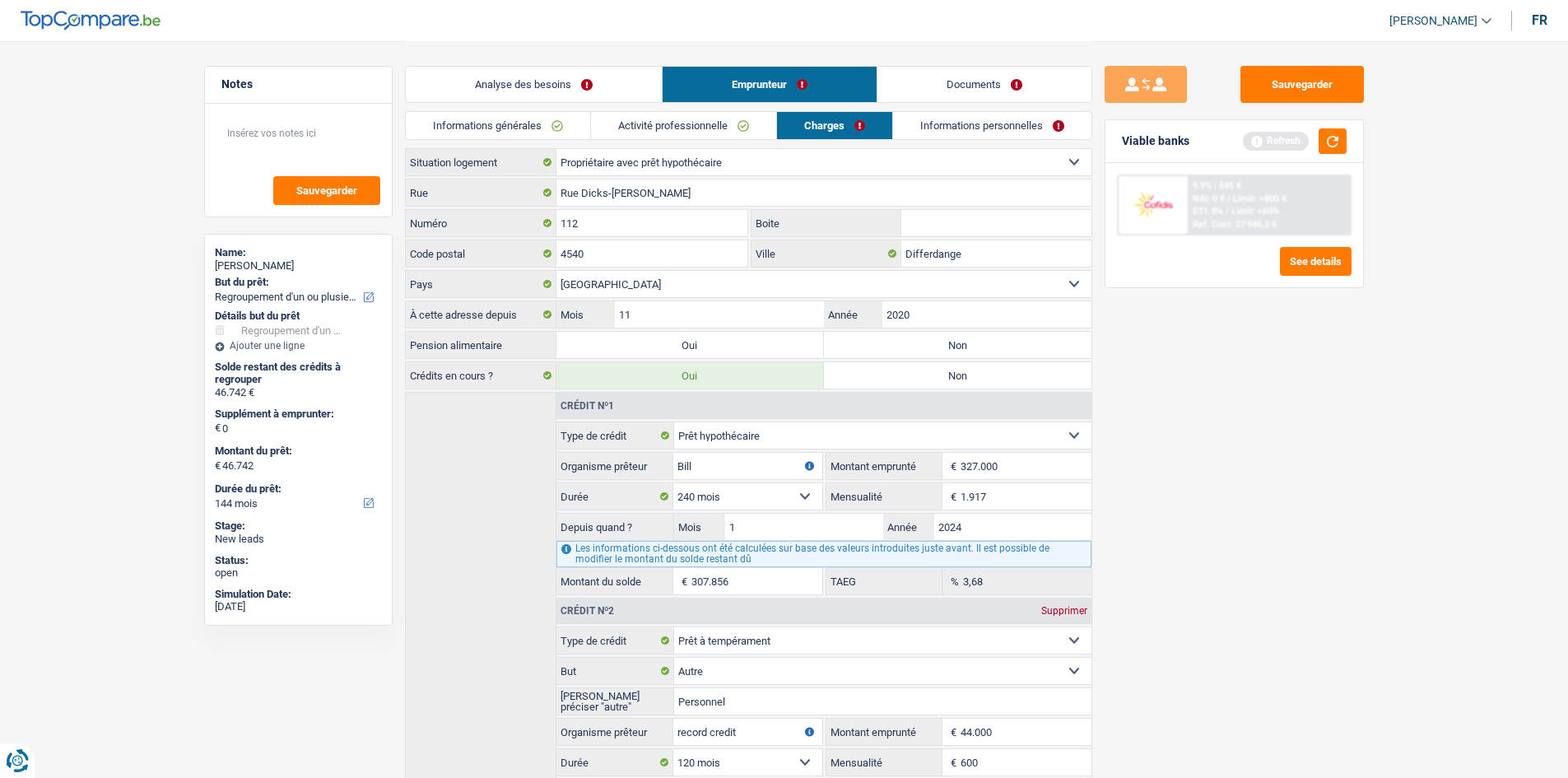
click at [564, 287] on label "Non" at bounding box center [958, 345] width 268 height 27
click at [564, 287] on input "Non" at bounding box center [958, 345] width 268 height 27
radio input "true"
drag, startPoint x: 1306, startPoint y: 396, endPoint x: 1193, endPoint y: 390, distance: 113.2
click at [564, 287] on div "Sauvegarder Viable banks Refresh 9.9% | 545 € NAI: 0 € / Limit: >800 € DTI: 0% …" at bounding box center [1234, 409] width 284 height 686
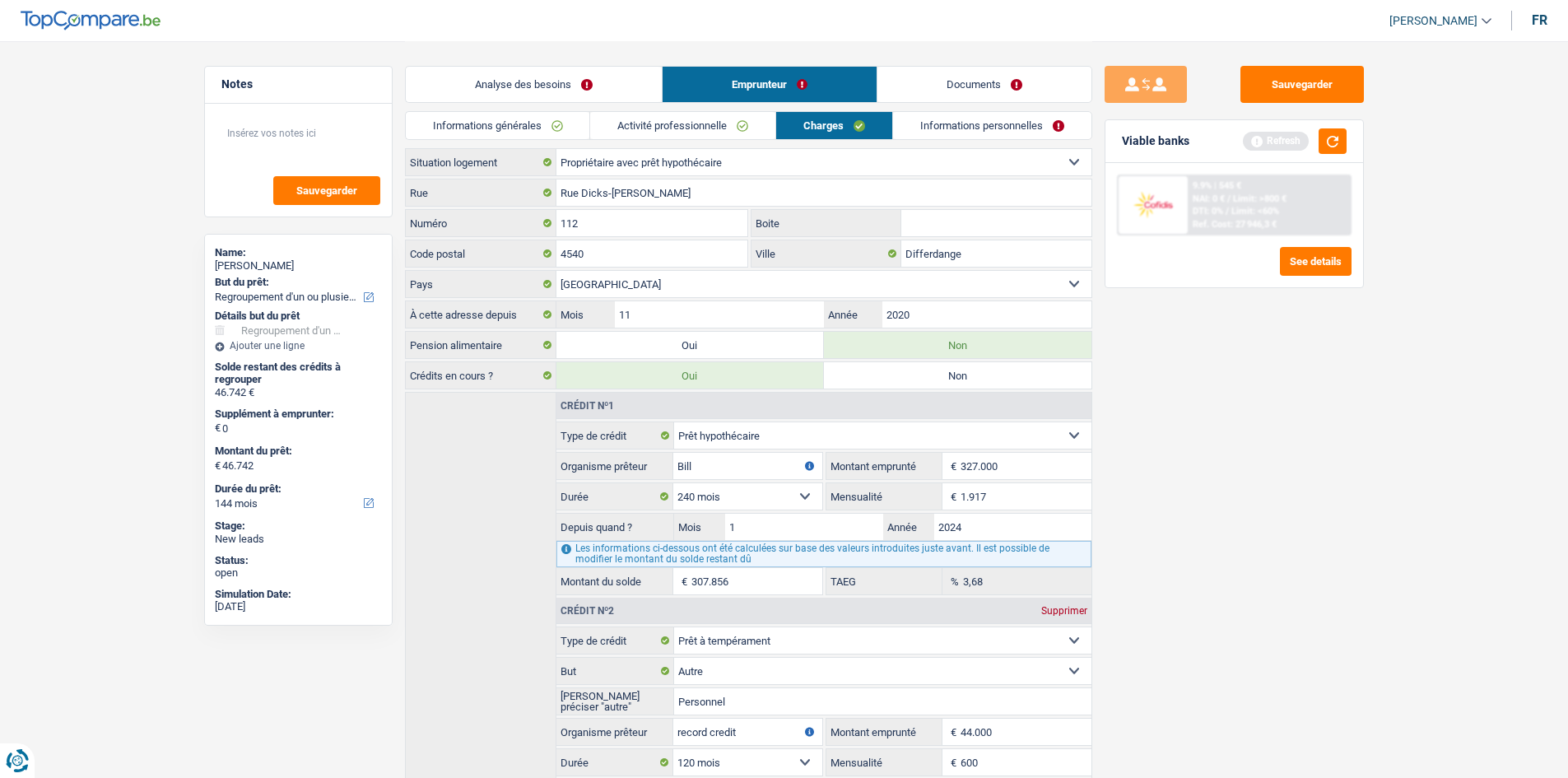
click at [564, 122] on link "Activité professionnelle" at bounding box center [683, 126] width 185 height 27
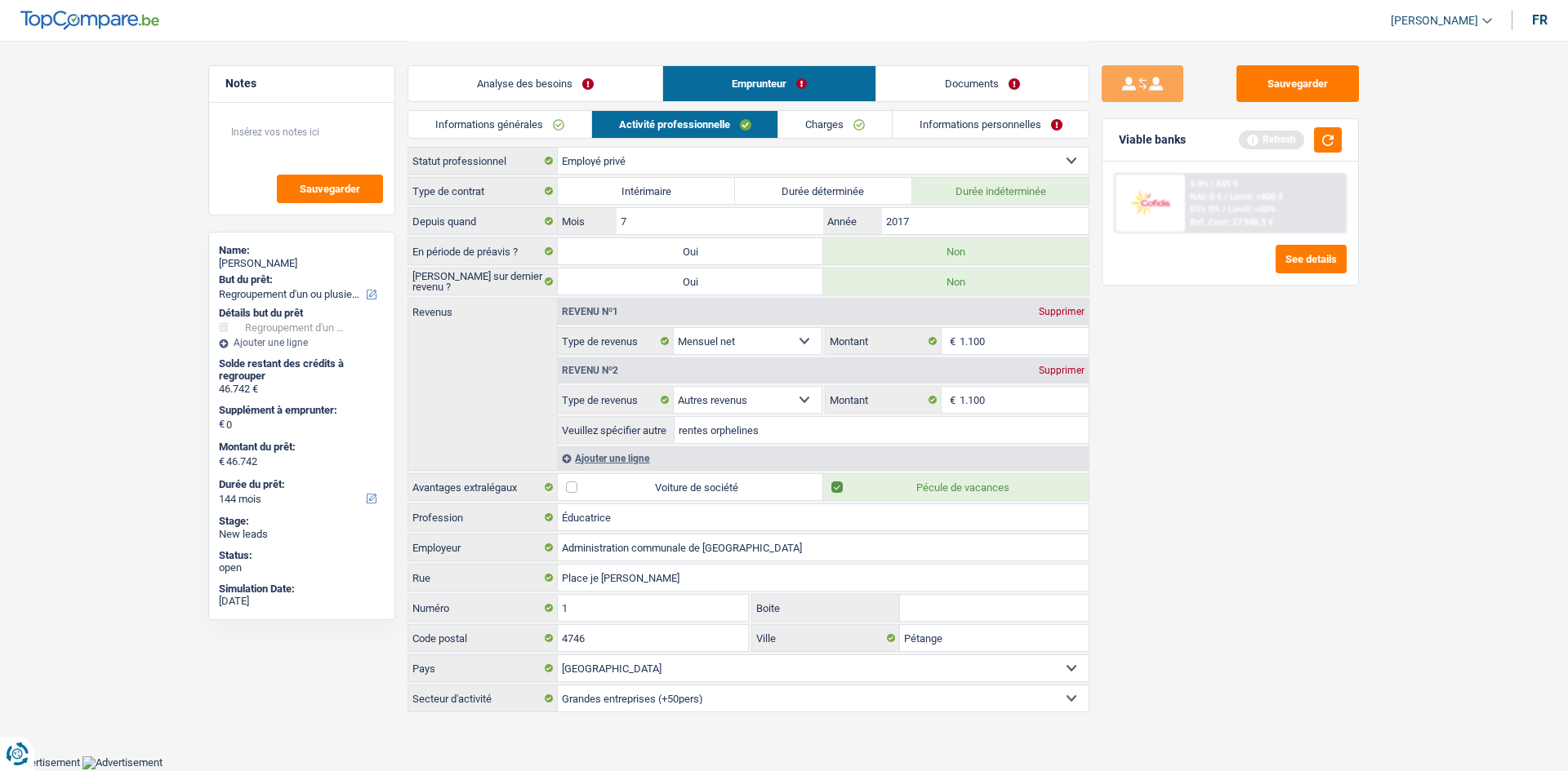
click at [559, 125] on link "Informations personnelles" at bounding box center [991, 125] width 197 height 27
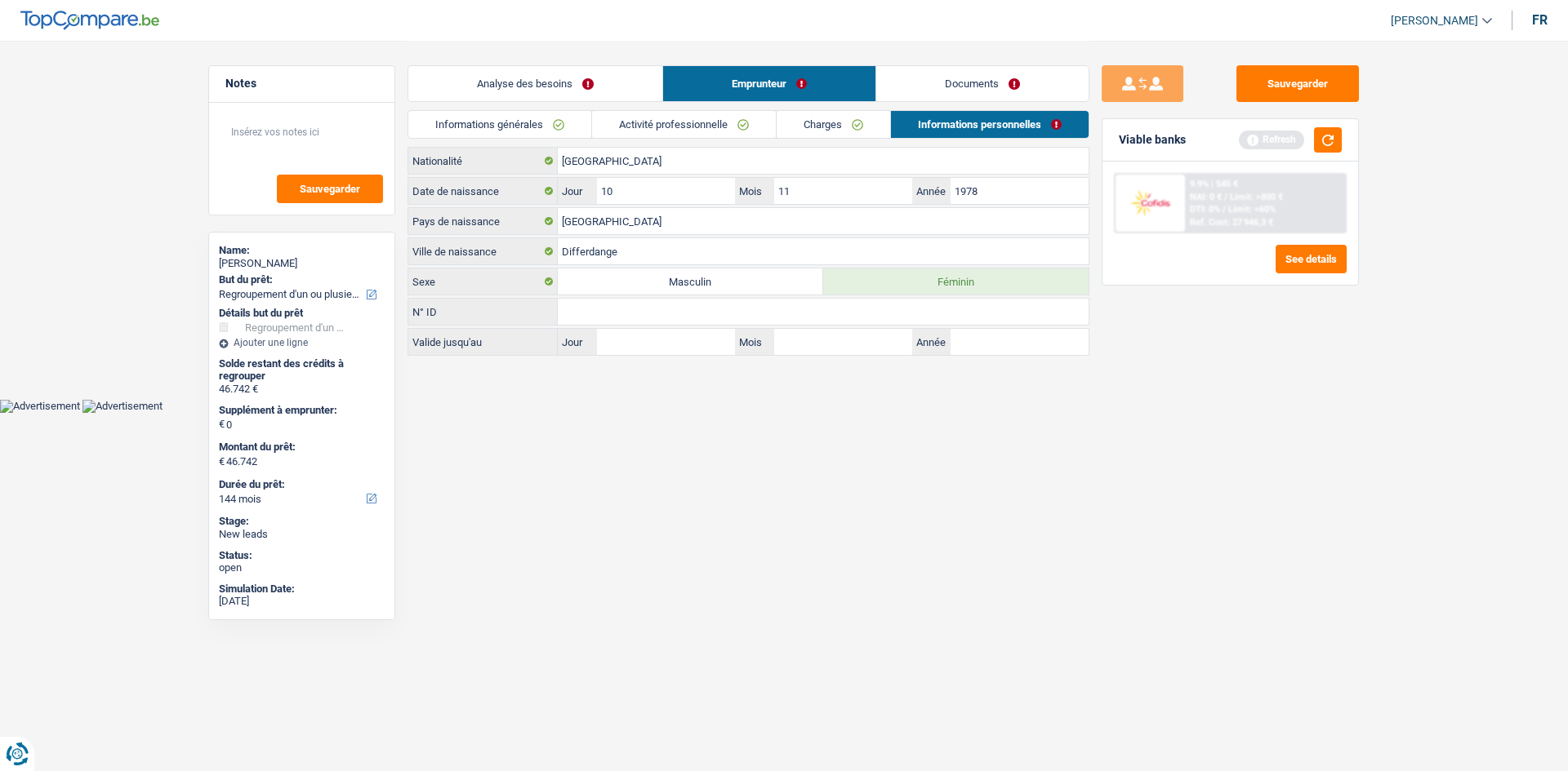
click at [542, 84] on link "Analyse des besoins" at bounding box center [535, 83] width 254 height 35
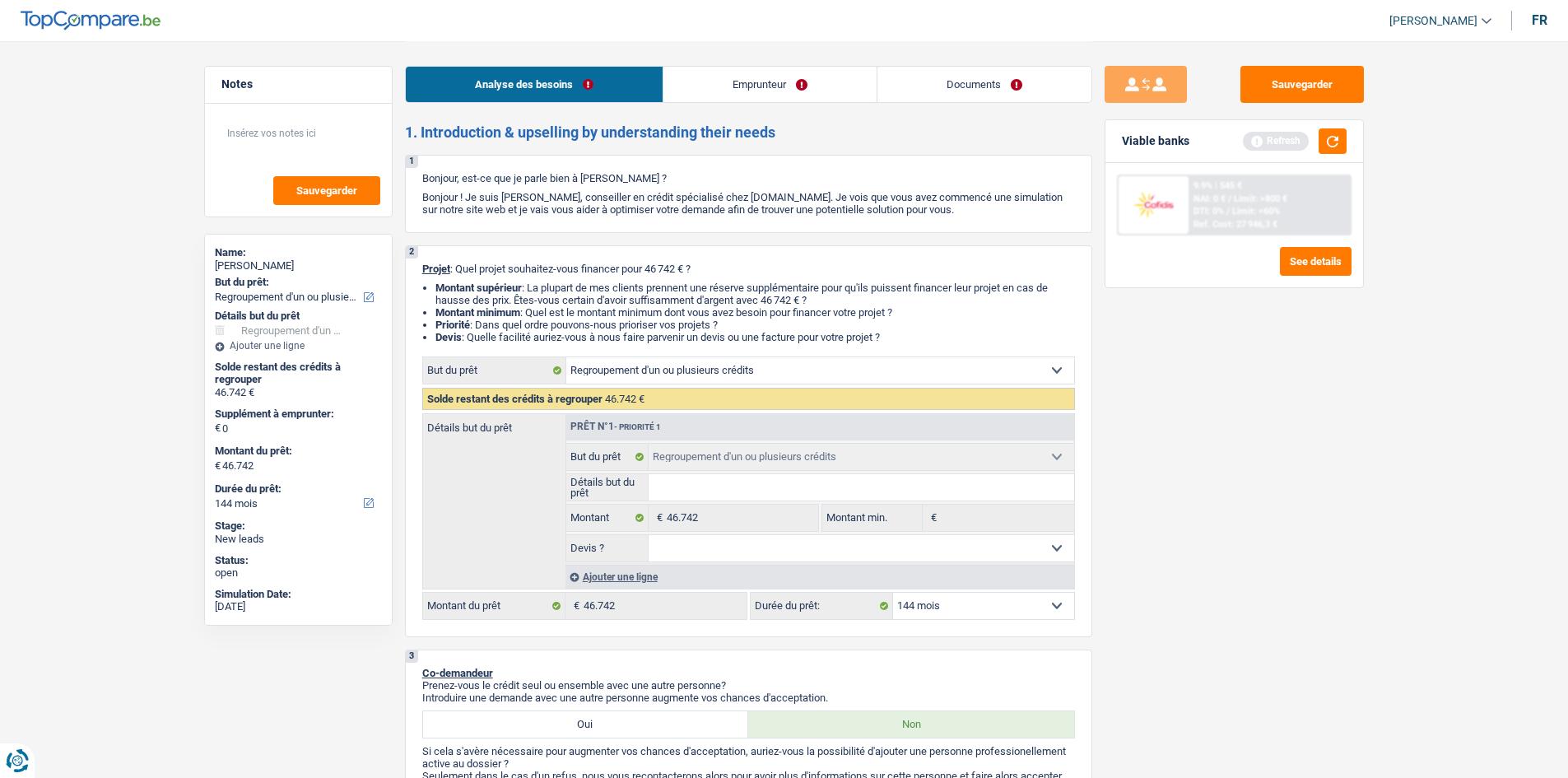
click at [564, 158] on div "Viable banks Refresh" at bounding box center [1234, 142] width 258 height 43
click at [564, 287] on select "12 mois 18 mois 24 mois 30 mois 36 mois 42 mois 48 mois 60 mois 72 mois 84 mois…" at bounding box center [983, 606] width 181 height 27
select select "120"
click at [564, 287] on select "12 mois 18 mois 24 mois 30 mois 36 mois 42 mois 48 mois 60 mois 72 mois 84 mois…" at bounding box center [983, 606] width 181 height 27
select select "120"
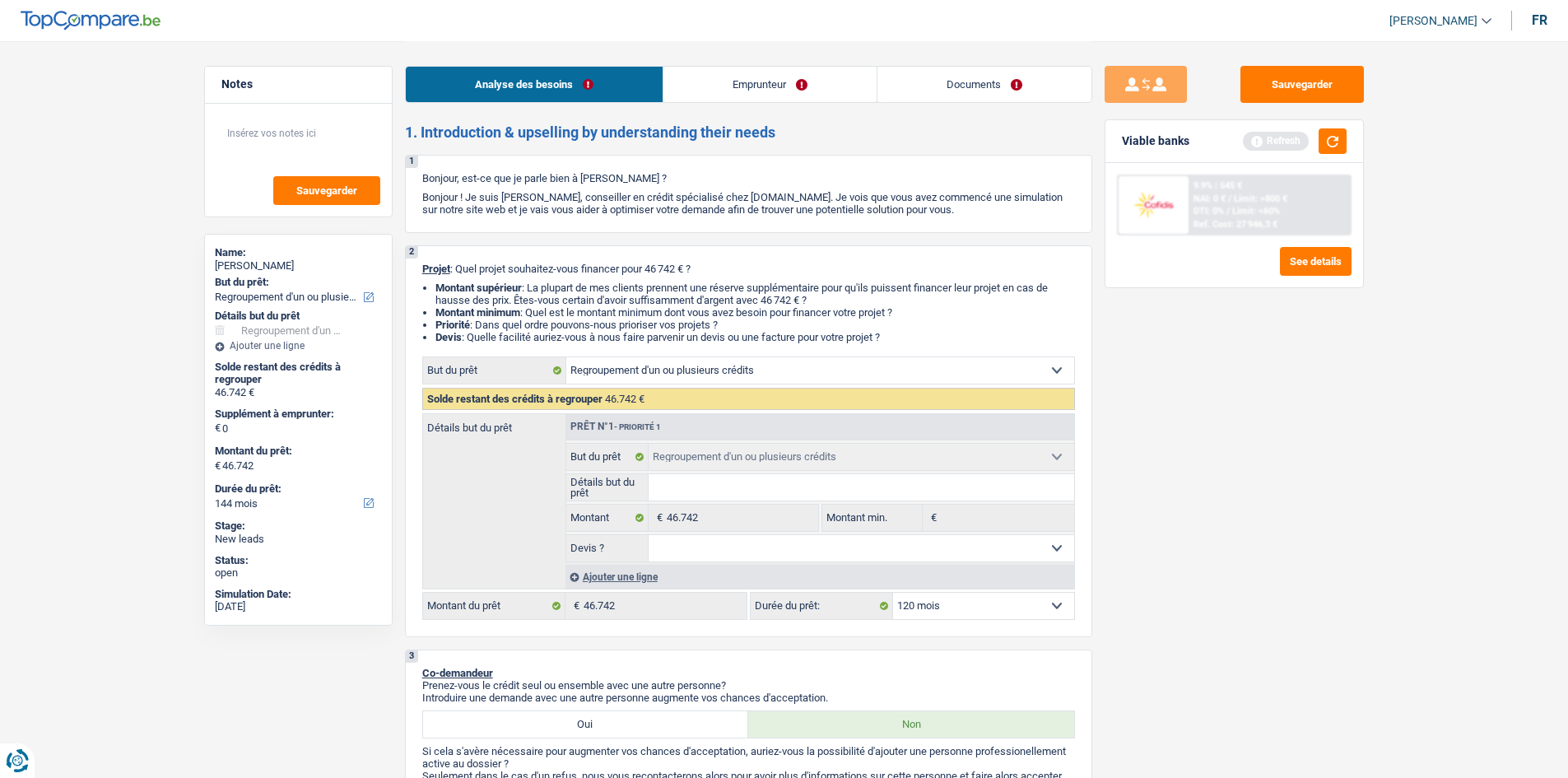
select select "120"
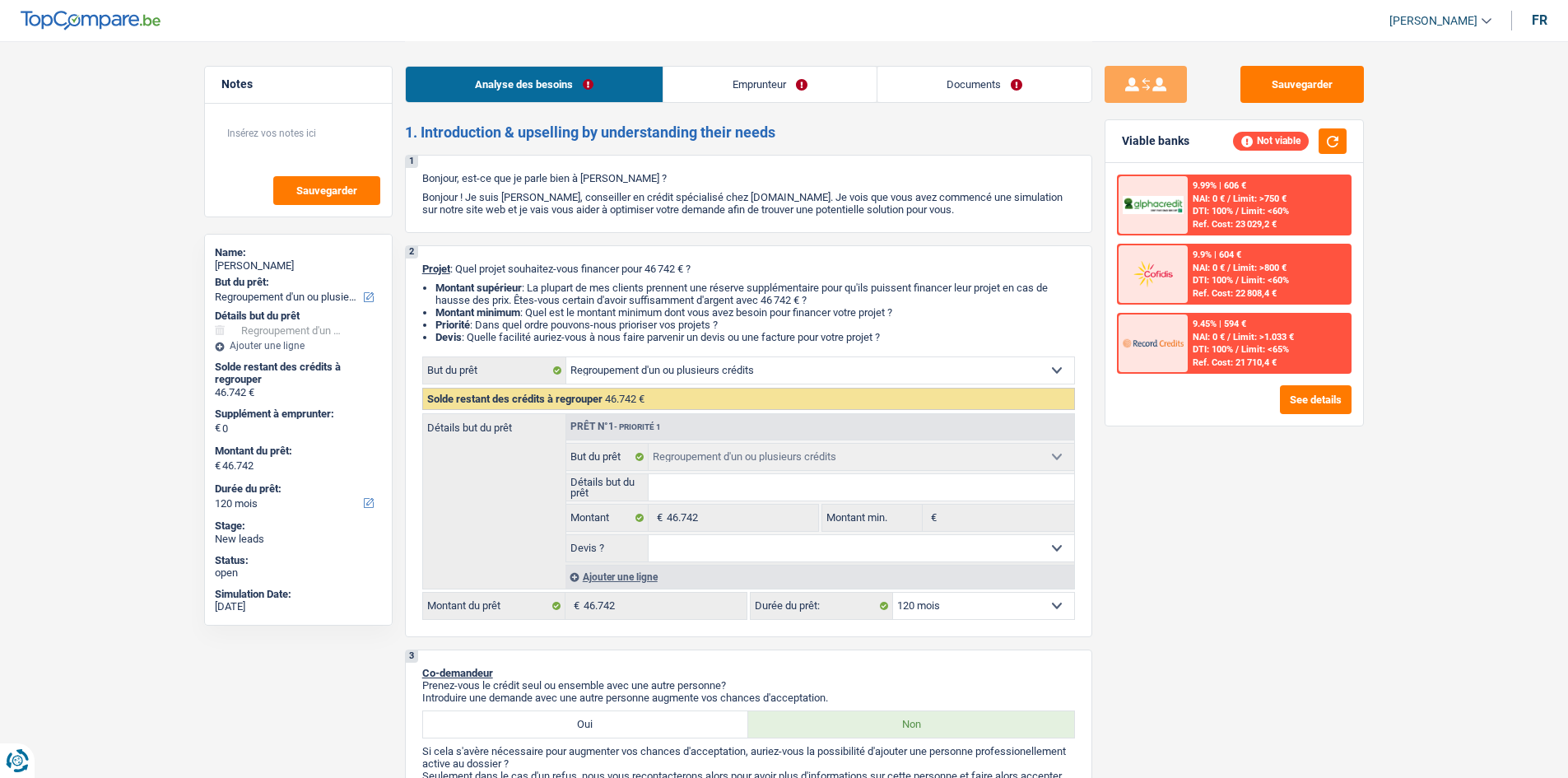
click at [564, 103] on div "Analyse des besoins Emprunteur Documents" at bounding box center [748, 76] width 687 height 70
click at [564, 90] on link "Emprunteur" at bounding box center [769, 84] width 213 height 36
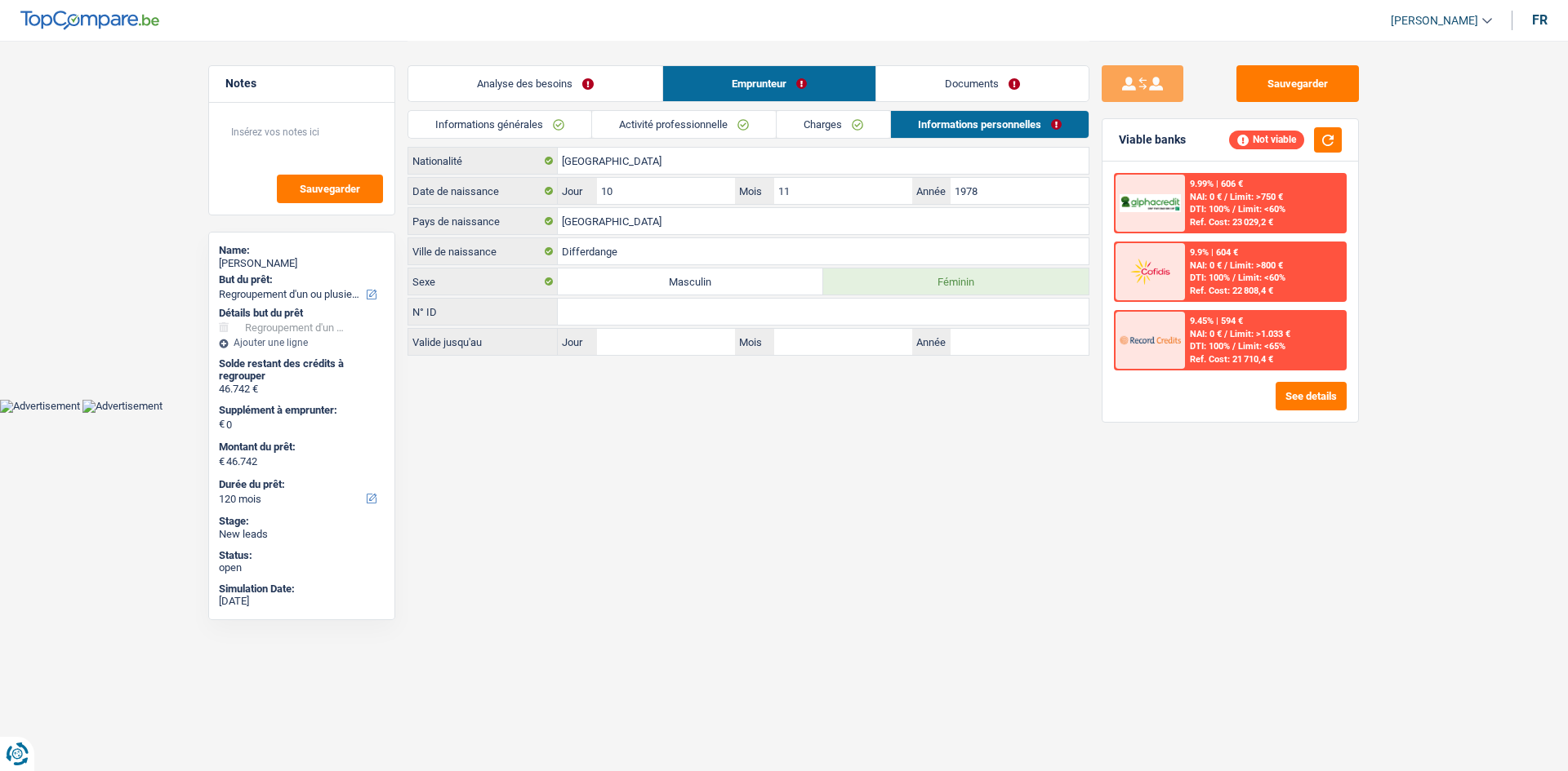
click at [559, 124] on link "Activité professionnelle" at bounding box center [683, 125] width 184 height 27
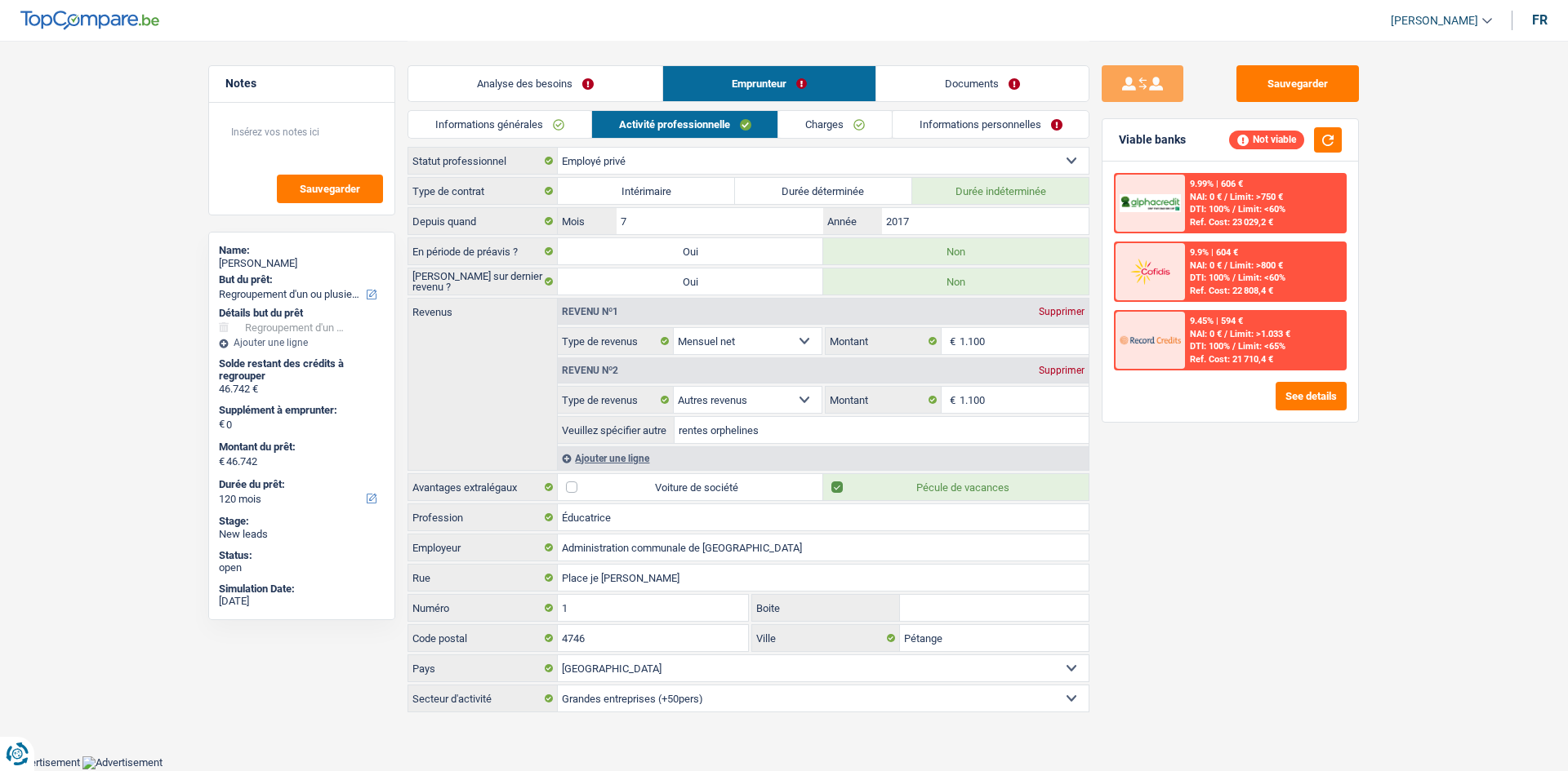
click at [551, 116] on link "Informations générales" at bounding box center [499, 125] width 183 height 27
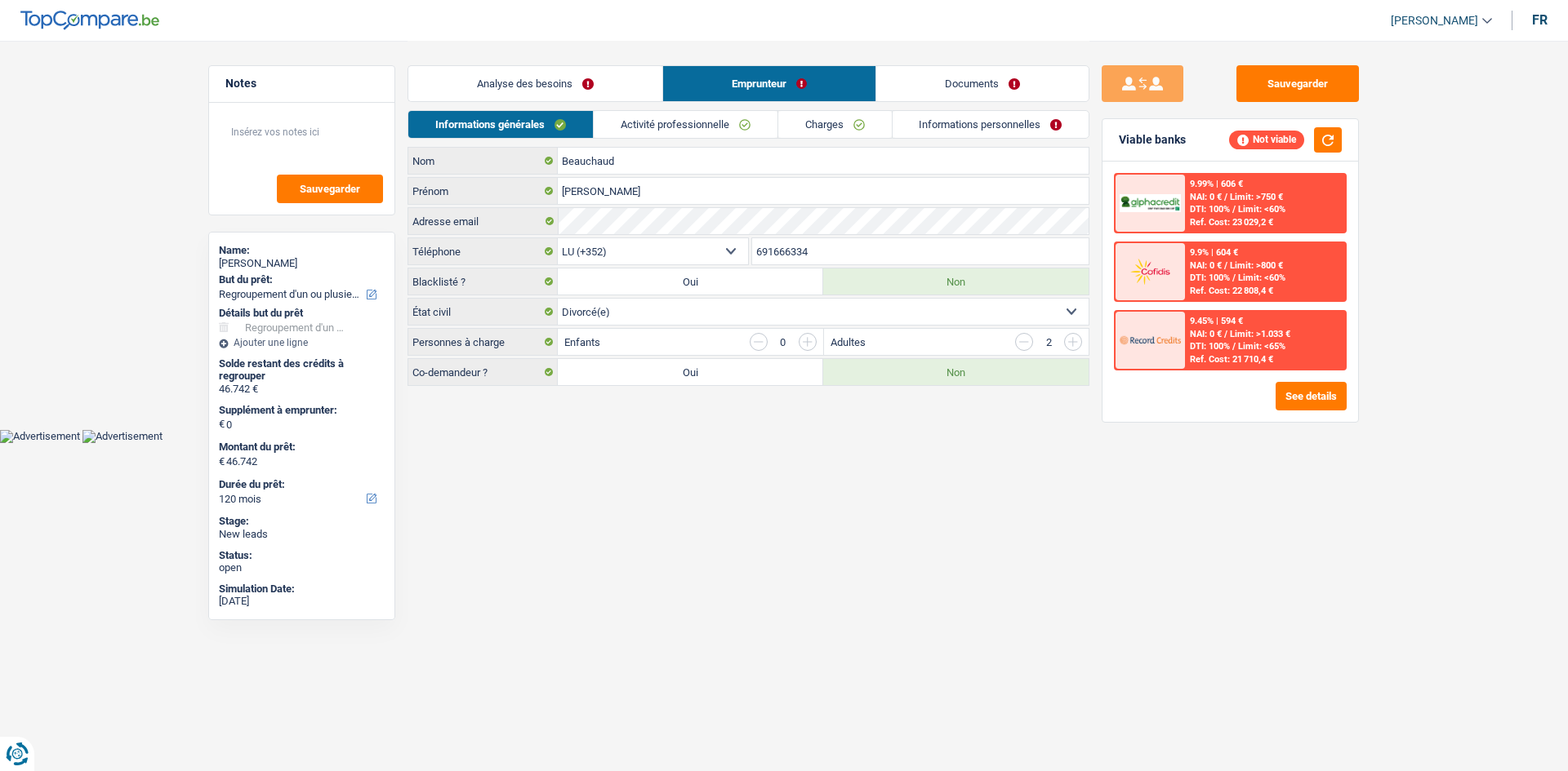
click at [559, 128] on link "Activité professionnelle" at bounding box center [685, 125] width 184 height 27
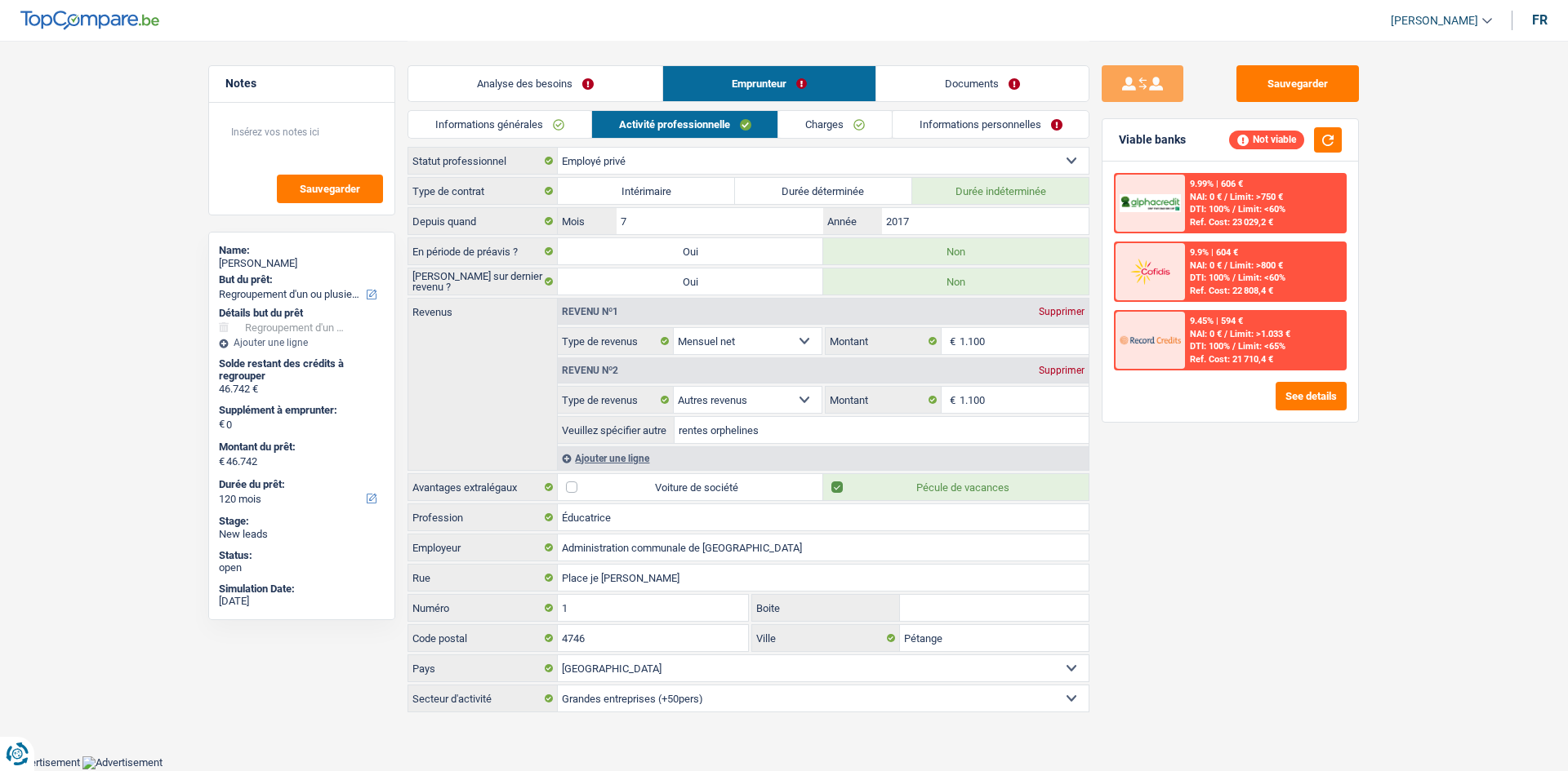
click at [440, 32] on header "[PERSON_NAME] Se déconnecter fr" at bounding box center [784, 21] width 1568 height 42
click at [461, 49] on div "Analyse des besoins Emprunteur Documents" at bounding box center [749, 75] width 682 height 70
click at [475, 81] on link "Analyse des besoins" at bounding box center [535, 83] width 254 height 35
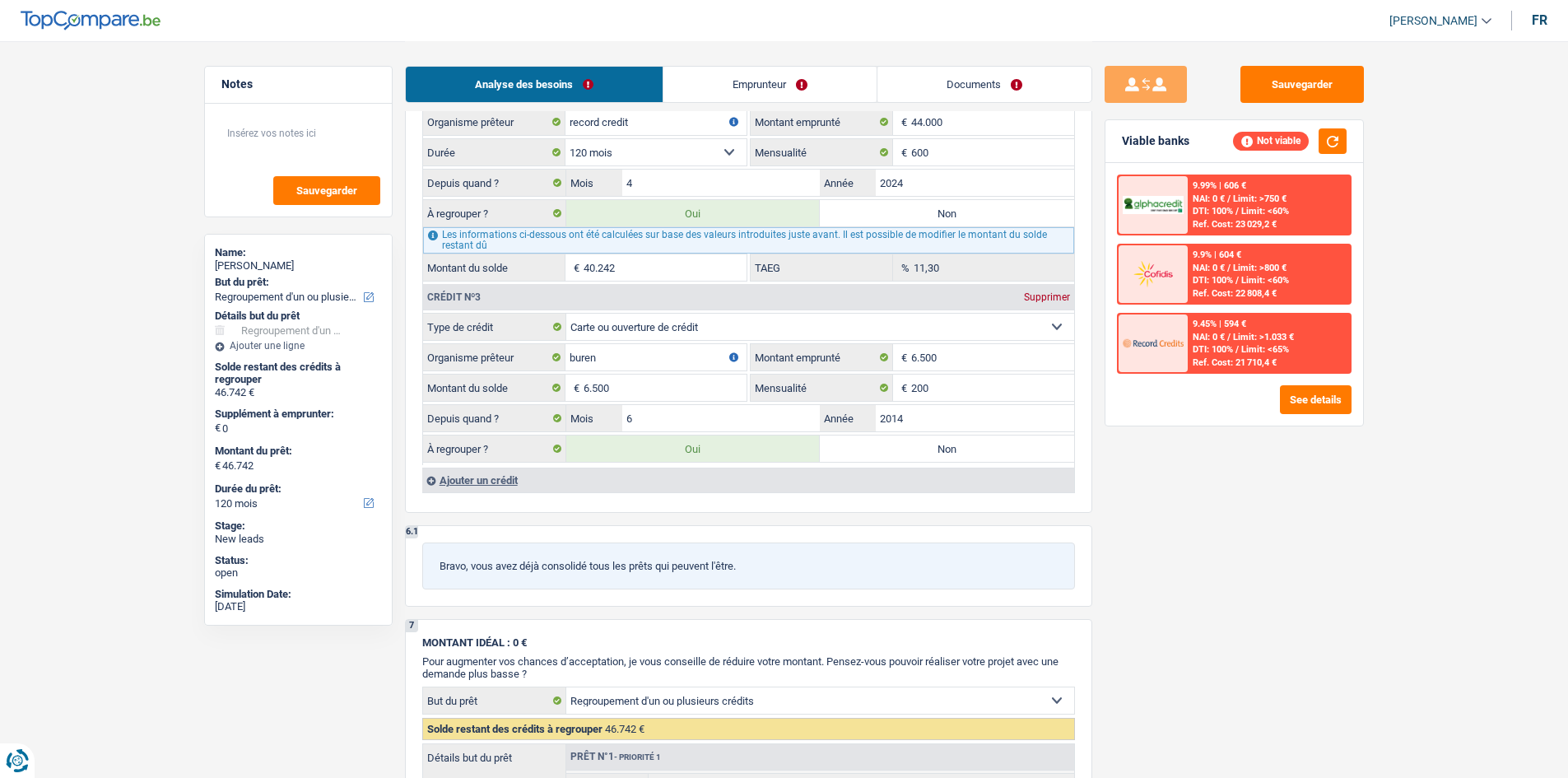
scroll to position [1977, 0]
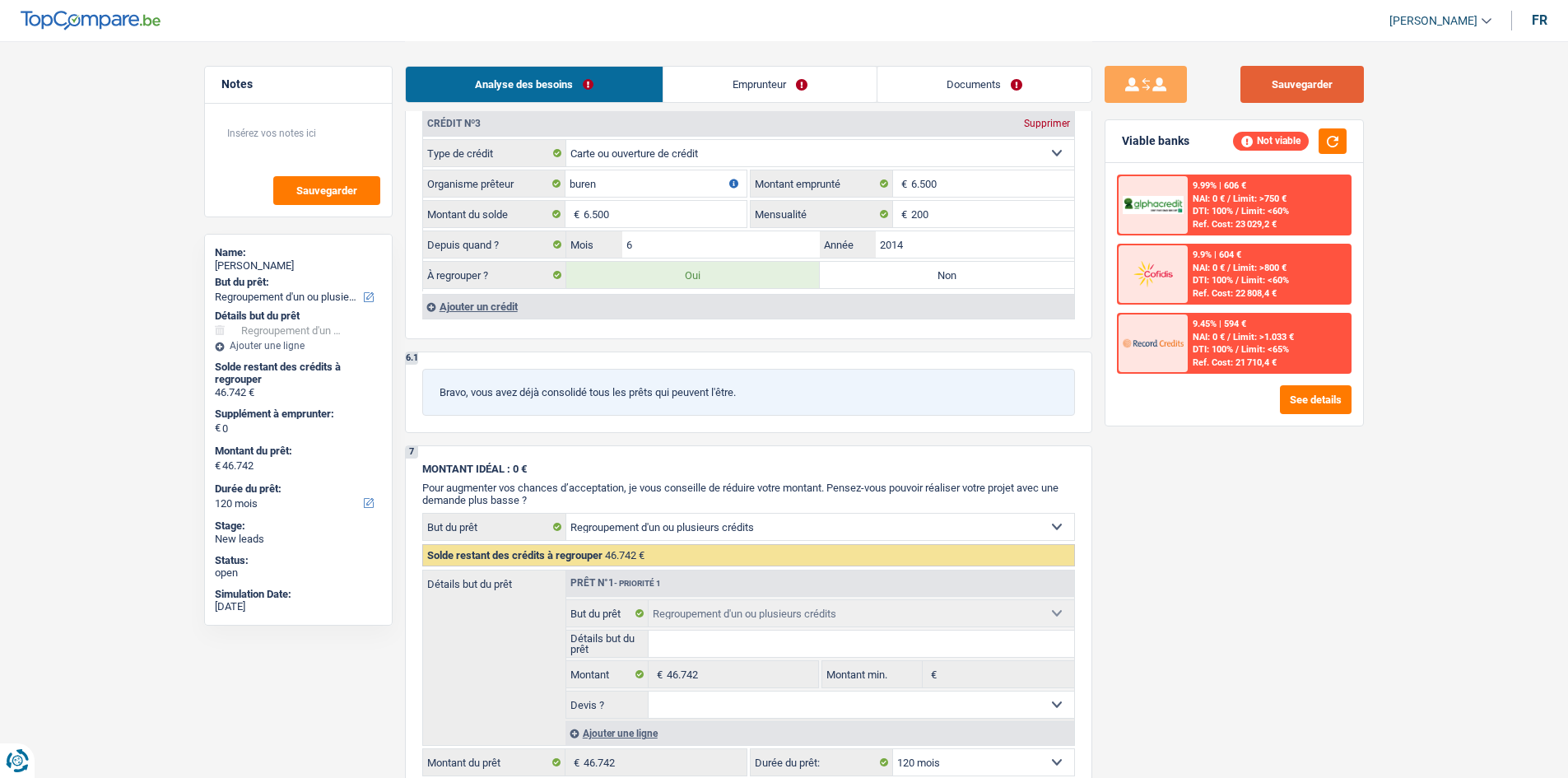
click at [564, 82] on button "Sauvegarder" at bounding box center [1302, 84] width 123 height 37
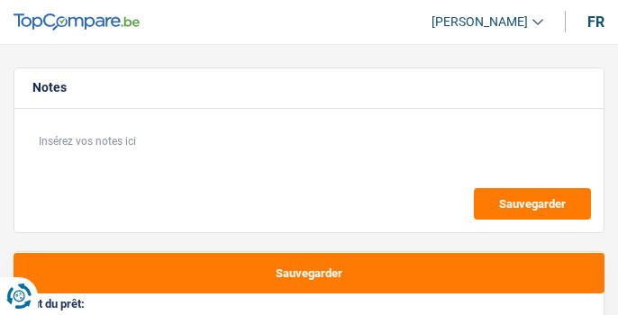
select select "36"
select select "retired"
select select "pension"
select select "rents"
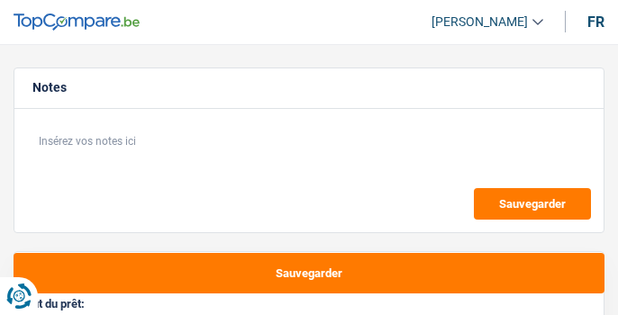
select select "36"
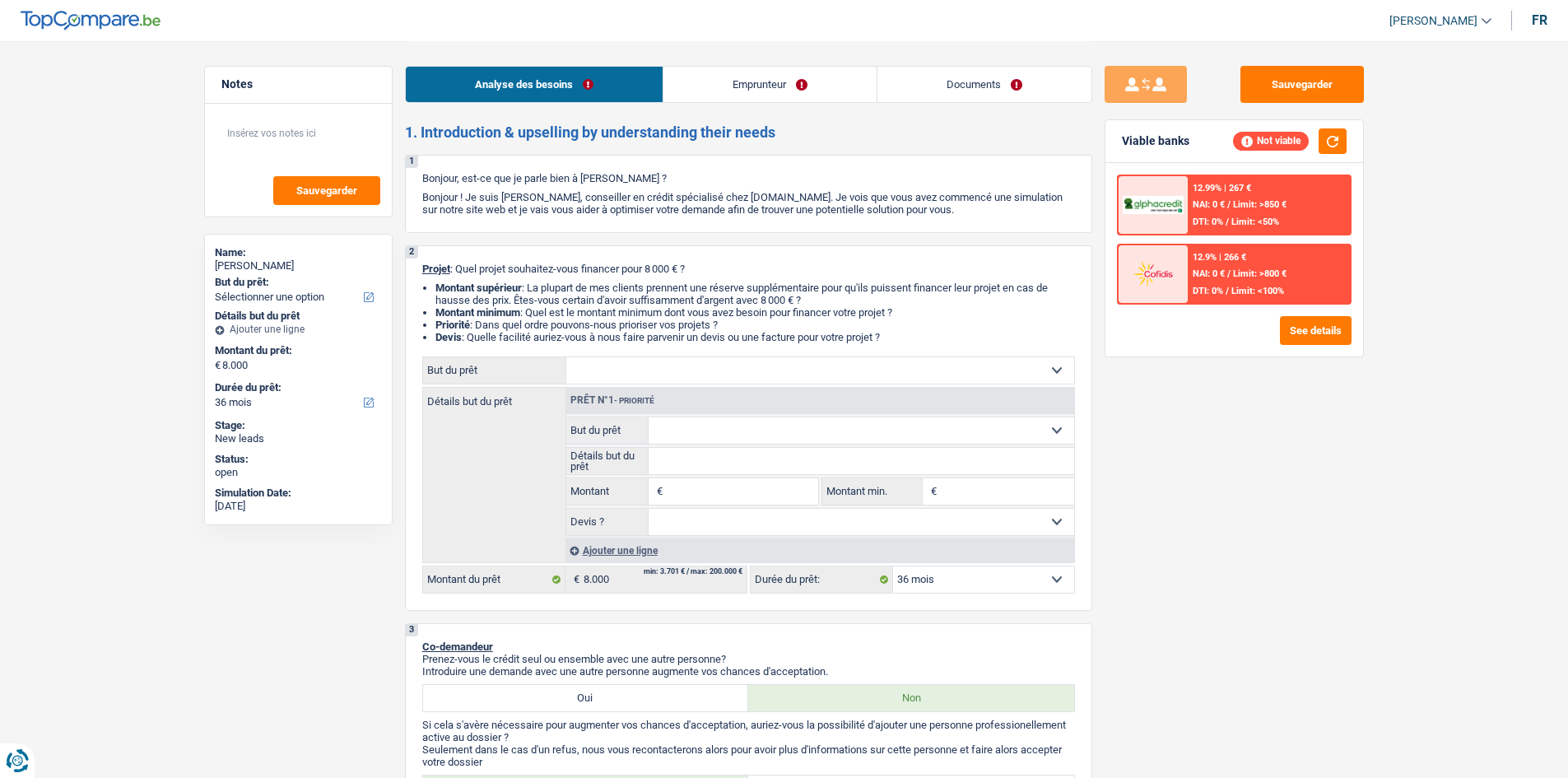
drag, startPoint x: 710, startPoint y: 342, endPoint x: 717, endPoint y: 322, distance: 21.2
click at [564, 287] on div "2 Projet : Quel projet souhaitez-vous financer pour 8 000 € ? Montant supérieur…" at bounding box center [748, 428] width 687 height 366
click at [564, 287] on div "Confort maison: meubles, textile, peinture, électroménager, outillage non-profe…" at bounding box center [748, 474] width 652 height 237
drag, startPoint x: 719, startPoint y: 377, endPoint x: 741, endPoint y: 370, distance: 23.1
click at [564, 287] on select "Confort maison: meubles, textile, peinture, électroménager, outillage non-profe…" at bounding box center [821, 370] width 508 height 27
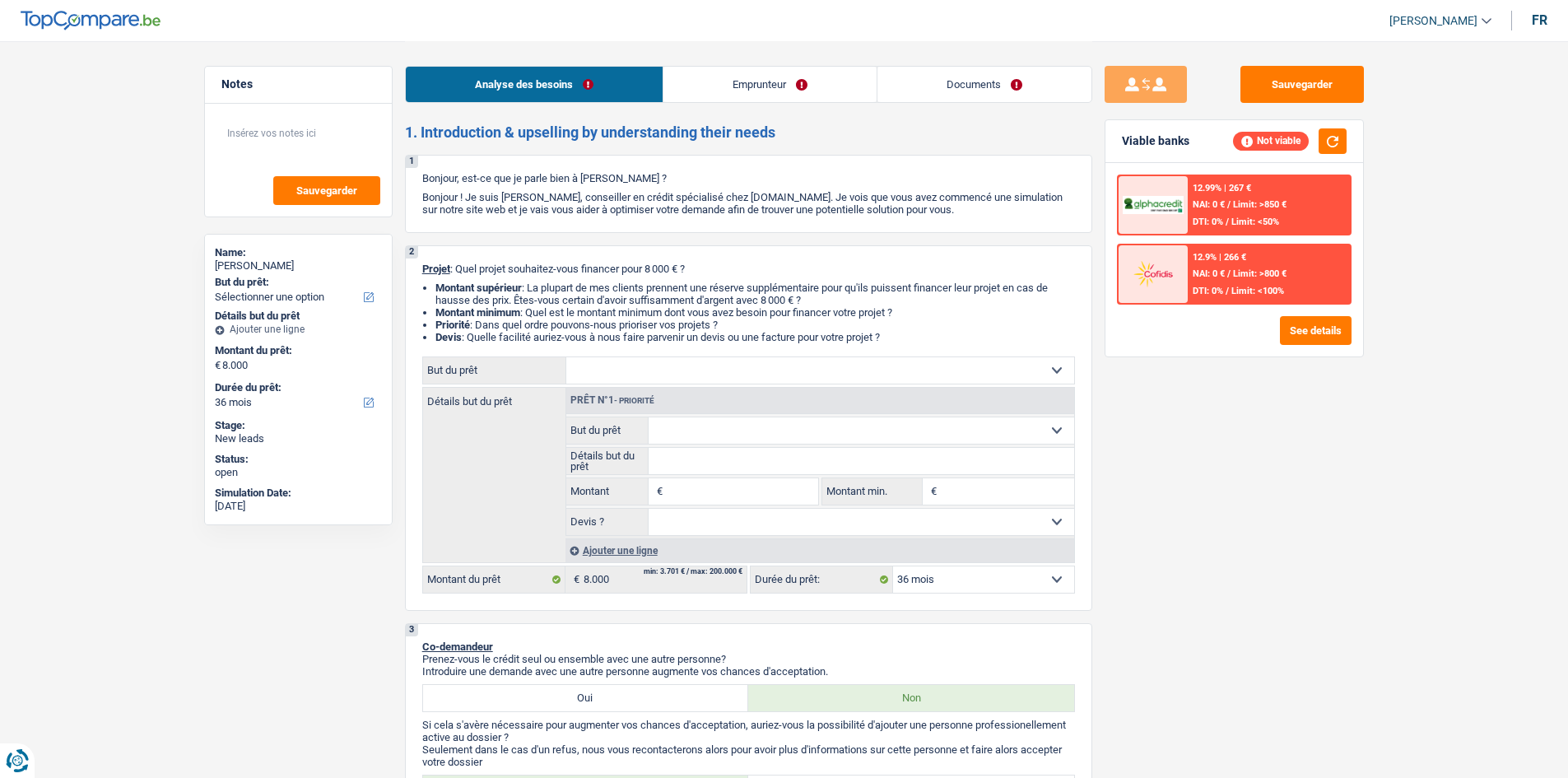
select select "household"
click at [564, 287] on select "Confort maison: meubles, textile, peinture, électroménager, outillage non-profe…" at bounding box center [821, 370] width 508 height 27
select select "household"
type input "8.000"
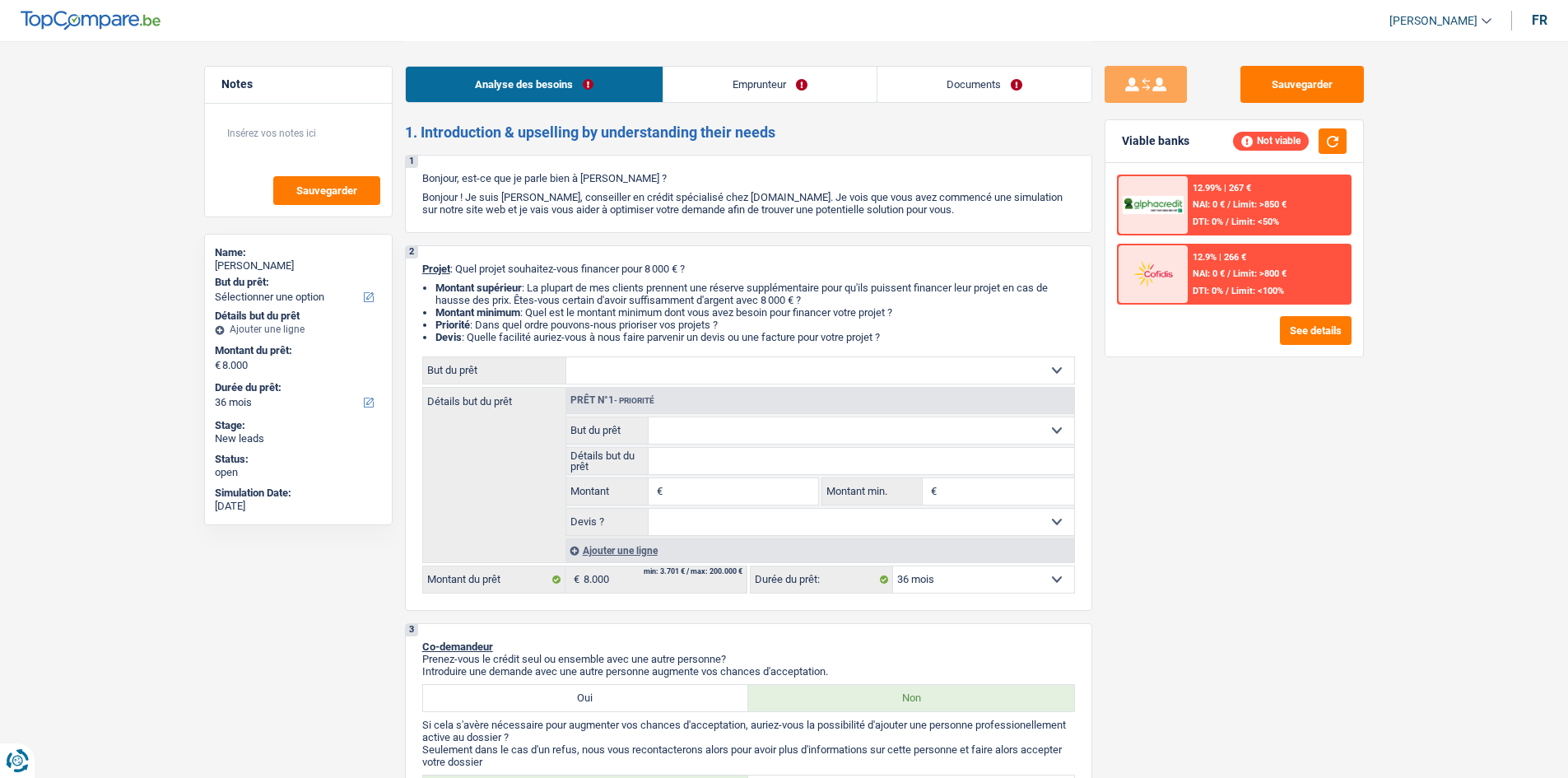
select select "household"
type input "8.000"
select select "household"
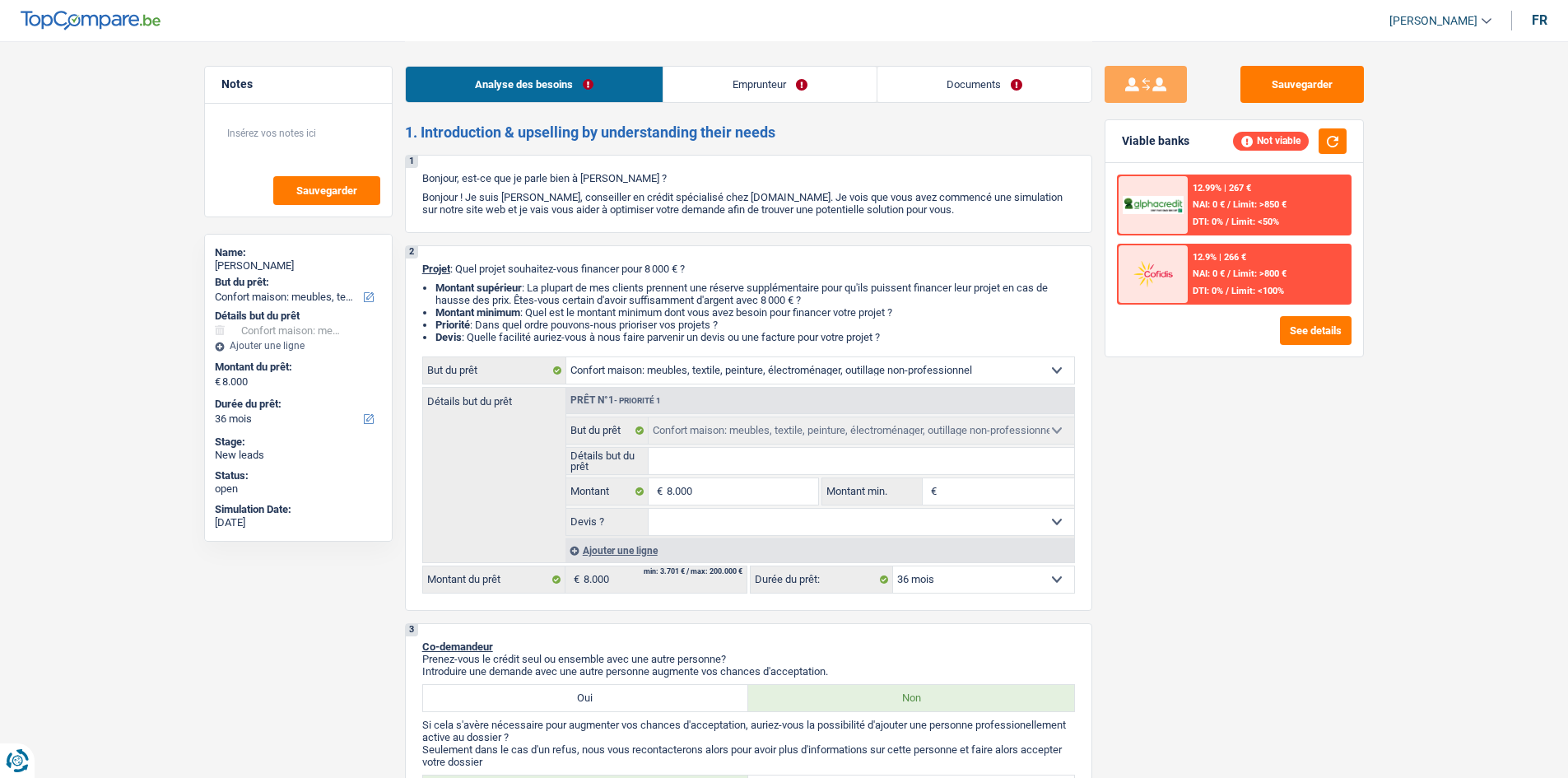
click at [564, 287] on select "Confort maison: meubles, textile, peinture, électroménager, outillage non-profe…" at bounding box center [821, 370] width 508 height 27
drag, startPoint x: 1344, startPoint y: 545, endPoint x: 1246, endPoint y: 525, distance: 100.0
click at [564, 287] on div "Sauvegarder Viable banks Not viable 12.99% | 267 € NAI: 0 € / Limit: >850 € DTI…" at bounding box center [1234, 409] width 284 height 686
click at [564, 287] on div "Ajouter une ligne" at bounding box center [820, 550] width 509 height 24
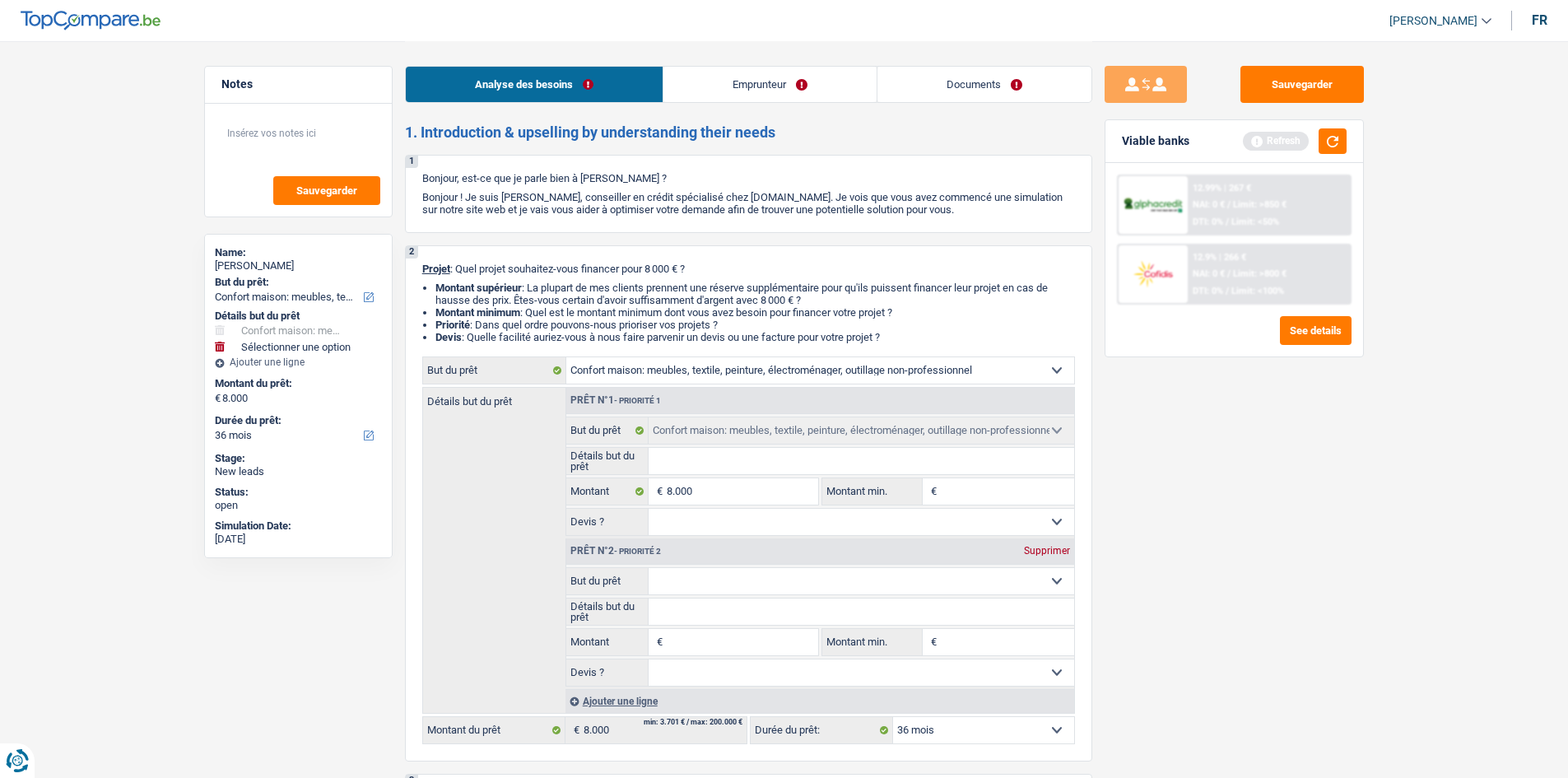
click at [564, 287] on select "Confort maison: meubles, textile, peinture, électroménager, outillage non-profe…" at bounding box center [862, 581] width 426 height 27
select select "medical"
click at [564, 287] on select "Confort maison: meubles, textile, peinture, électroménager, outillage non-profe…" at bounding box center [862, 581] width 426 height 27
select select "medical"
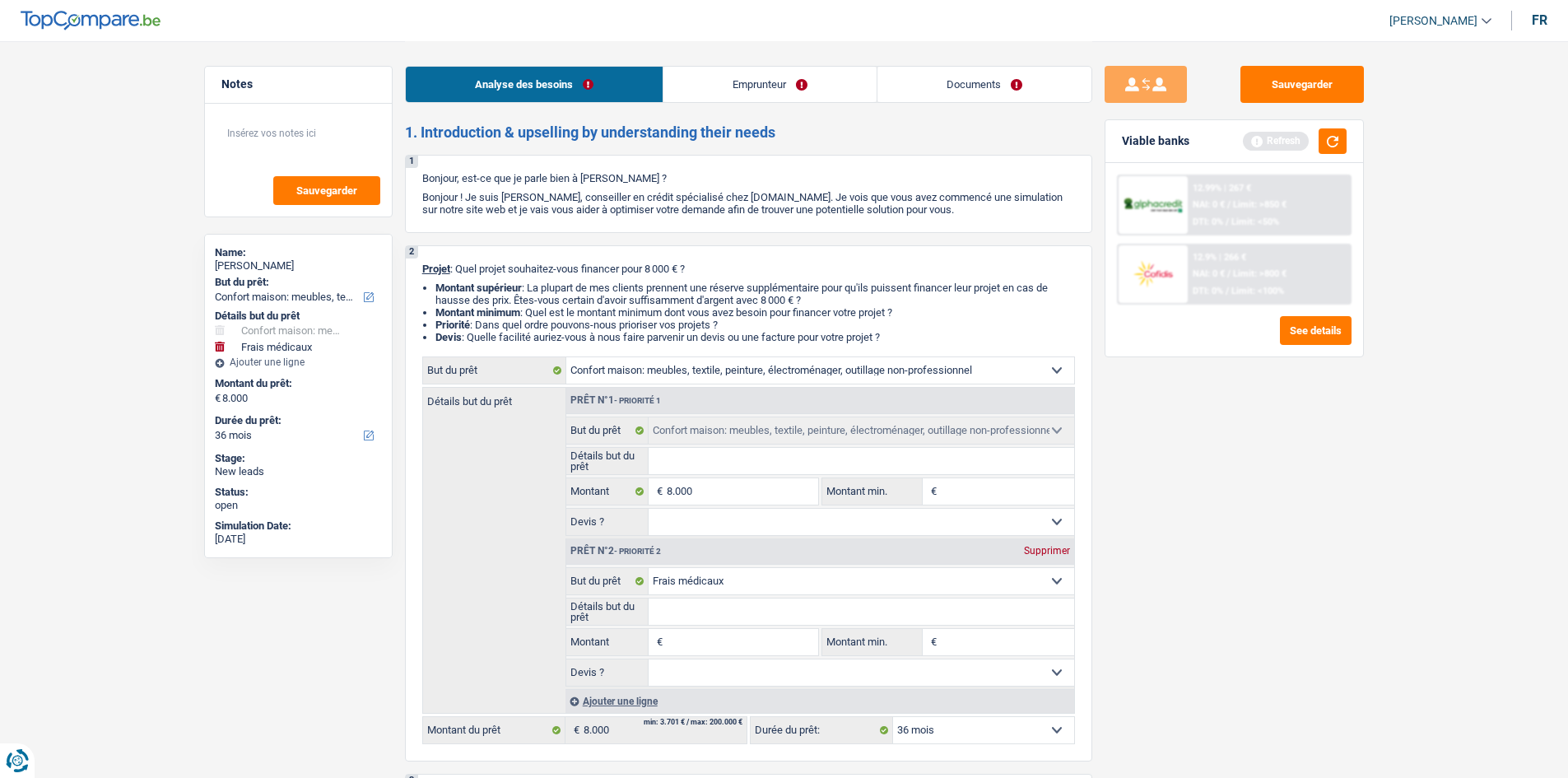
click at [564, 287] on select "Confort maison: meubles, textile, peinture, électroménager, outillage non-profe…" at bounding box center [862, 581] width 426 height 27
drag, startPoint x: 1319, startPoint y: 495, endPoint x: 1283, endPoint y: 511, distance: 39.4
click at [564, 287] on div "Sauvegarder Viable banks Refresh 12.99% | 267 € NAI: 0 € / Limit: >850 € DTI: 0…" at bounding box center [1234, 409] width 284 height 686
click at [564, 287] on input "8.000" at bounding box center [742, 491] width 151 height 27
click at [564, 287] on div "8.000 € Montant" at bounding box center [693, 491] width 252 height 27
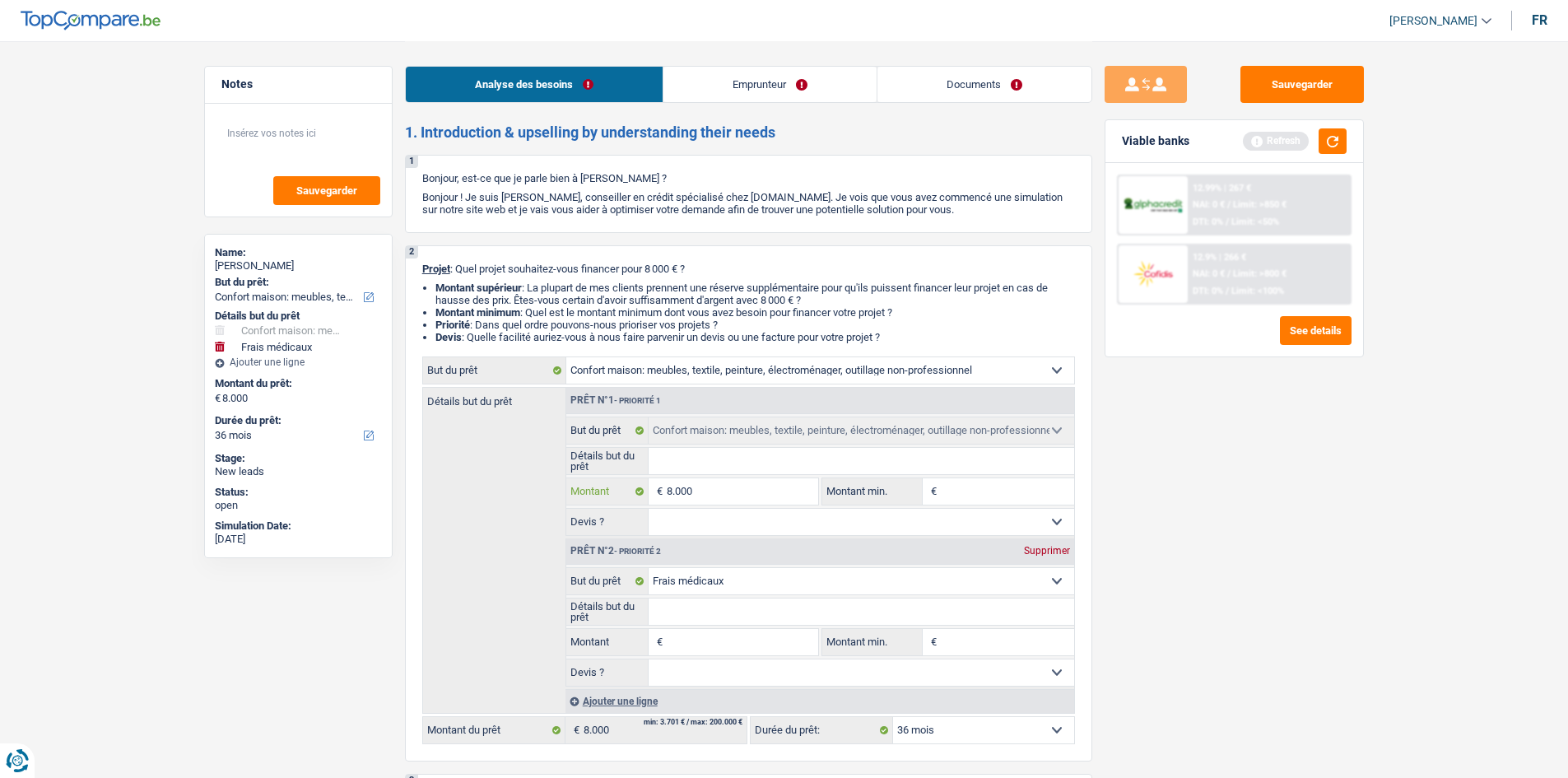
type input "0"
type input "70"
type input "700"
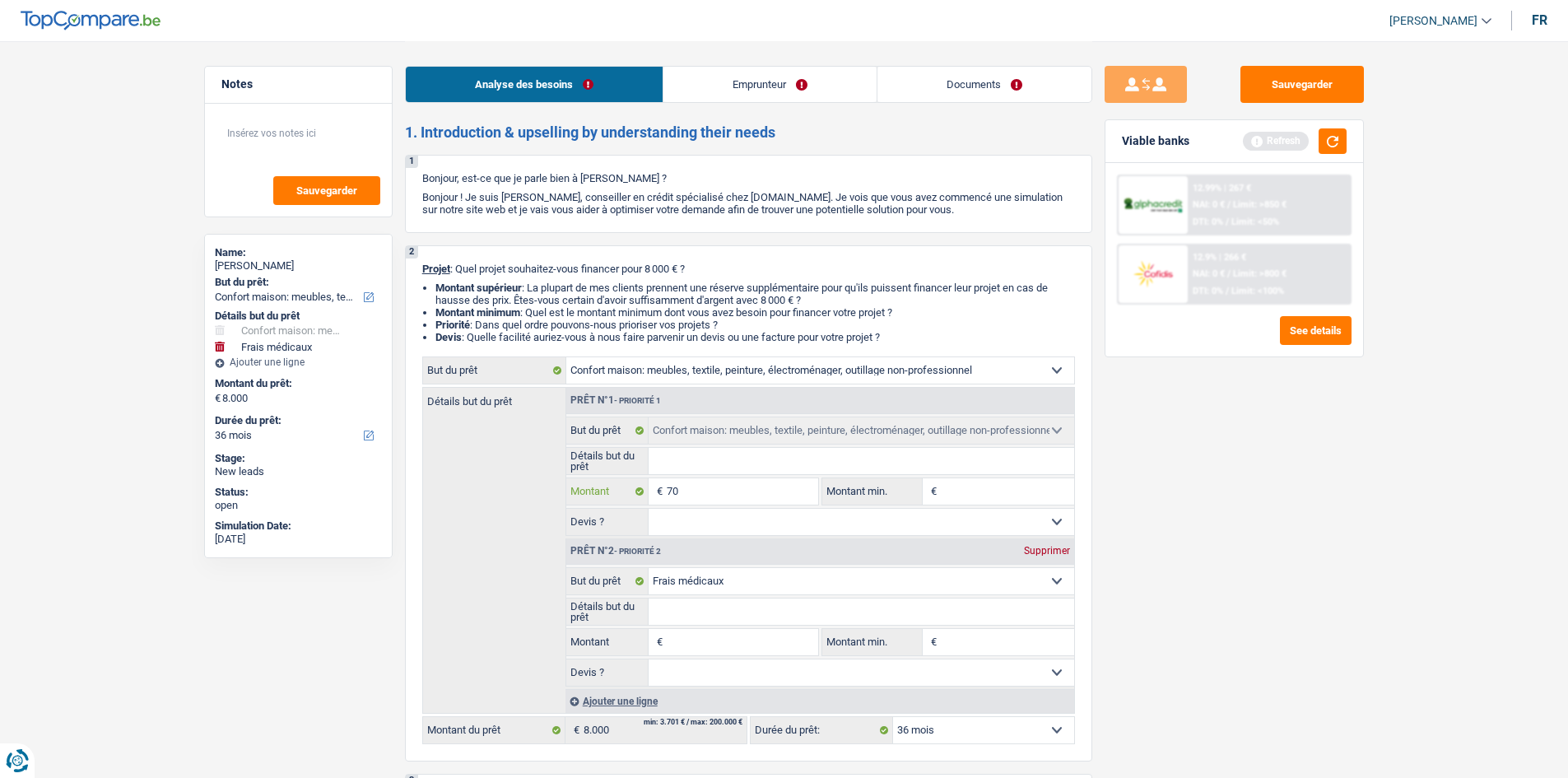
type input "700"
type input "7.000"
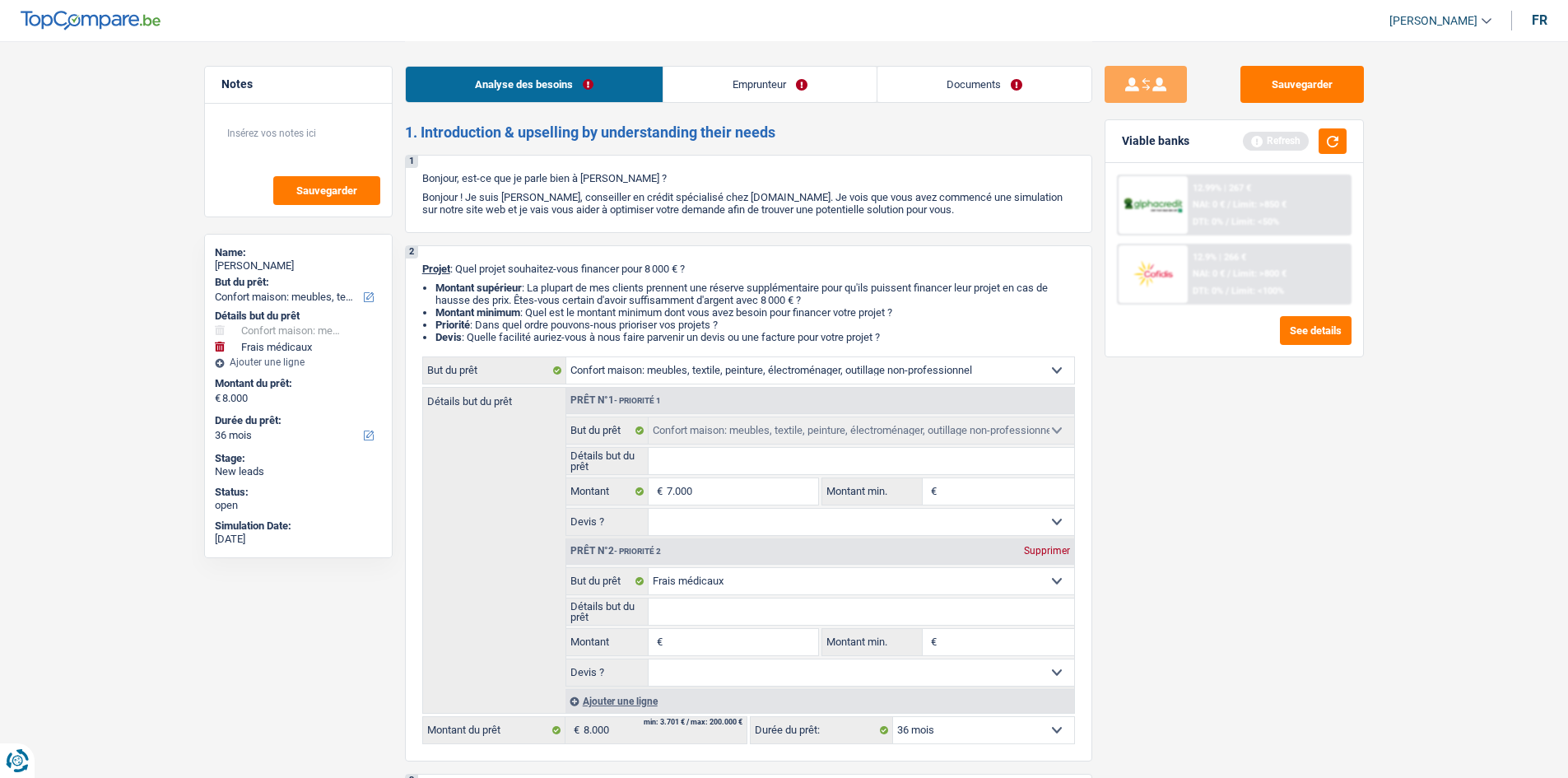
select select "42"
type input "7.000"
select select "42"
type input "7.000"
select select "42"
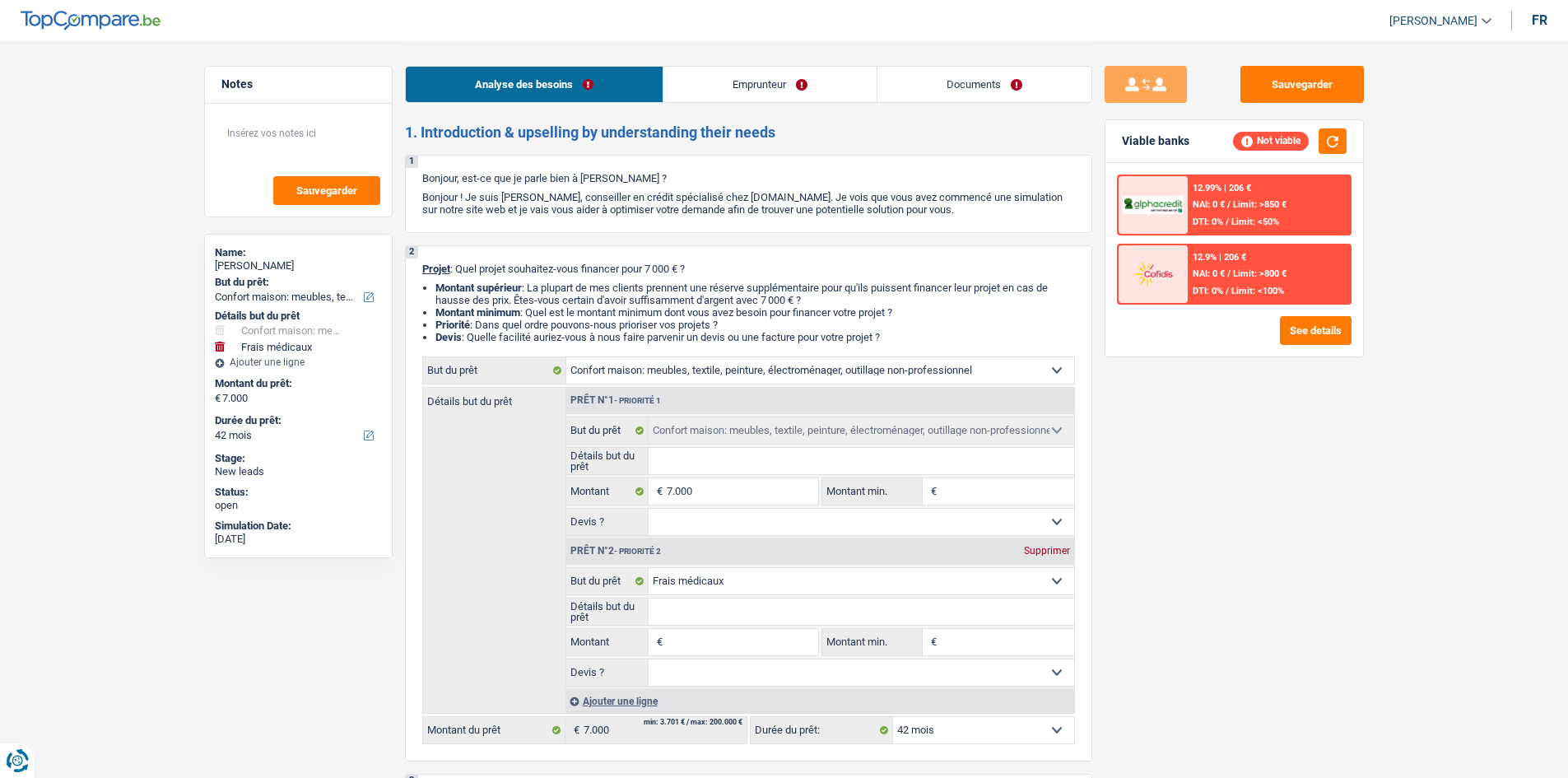
click at [564, 287] on input "Montant" at bounding box center [742, 642] width 151 height 27
type input "1"
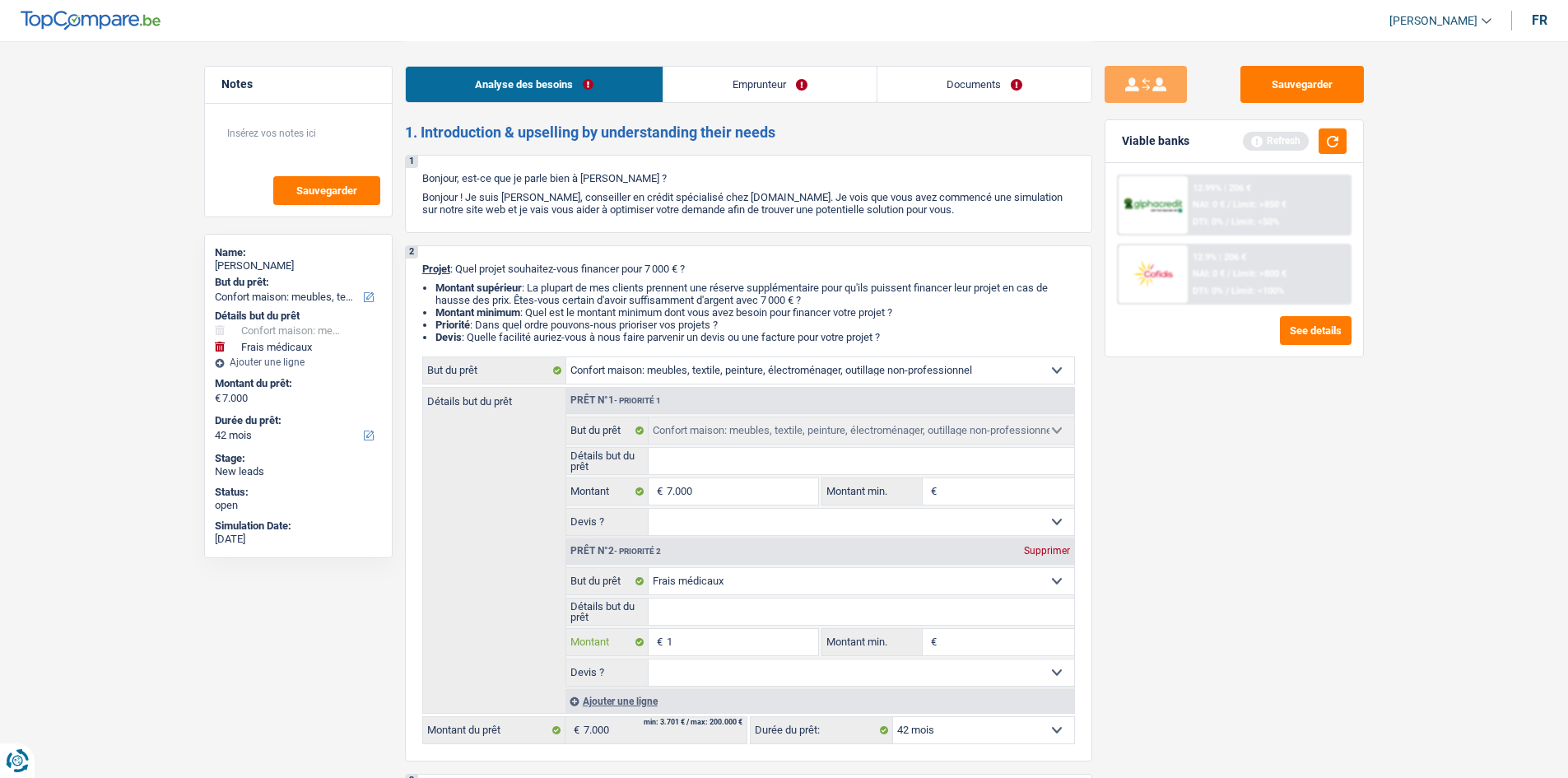
type input "10"
type input "100"
type input "1.000"
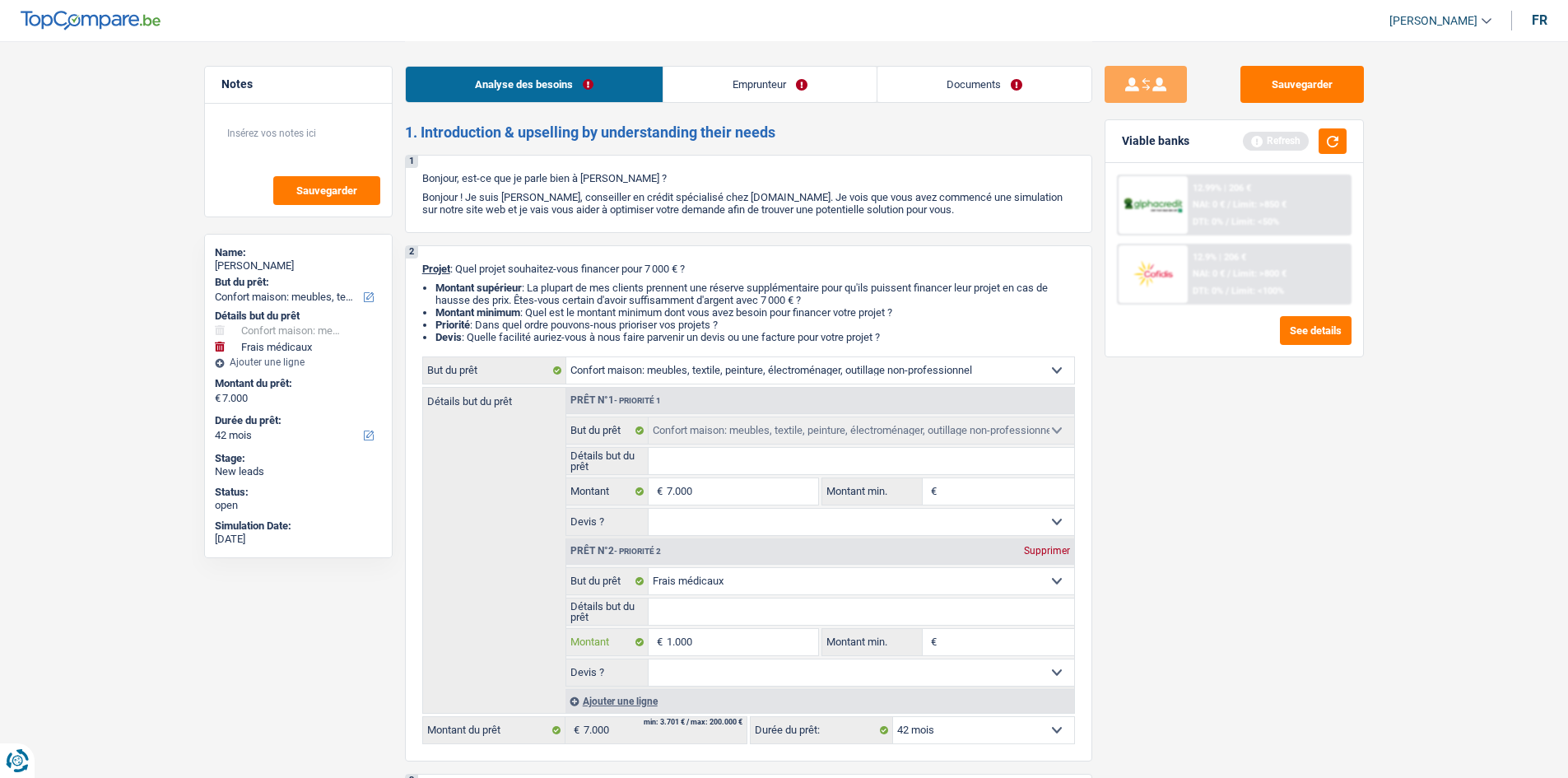
type input "1.000"
type input "8.000"
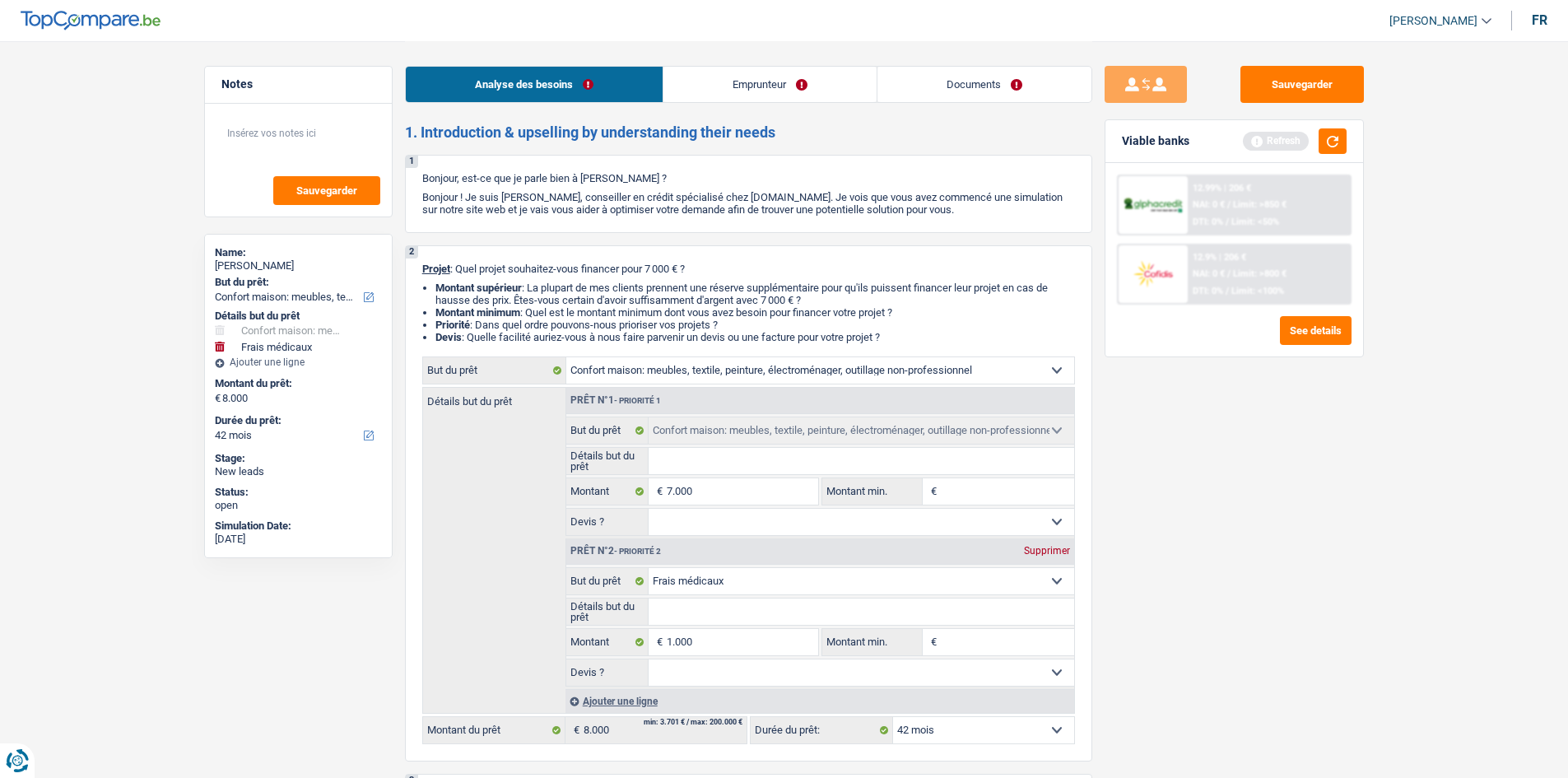
select select "48"
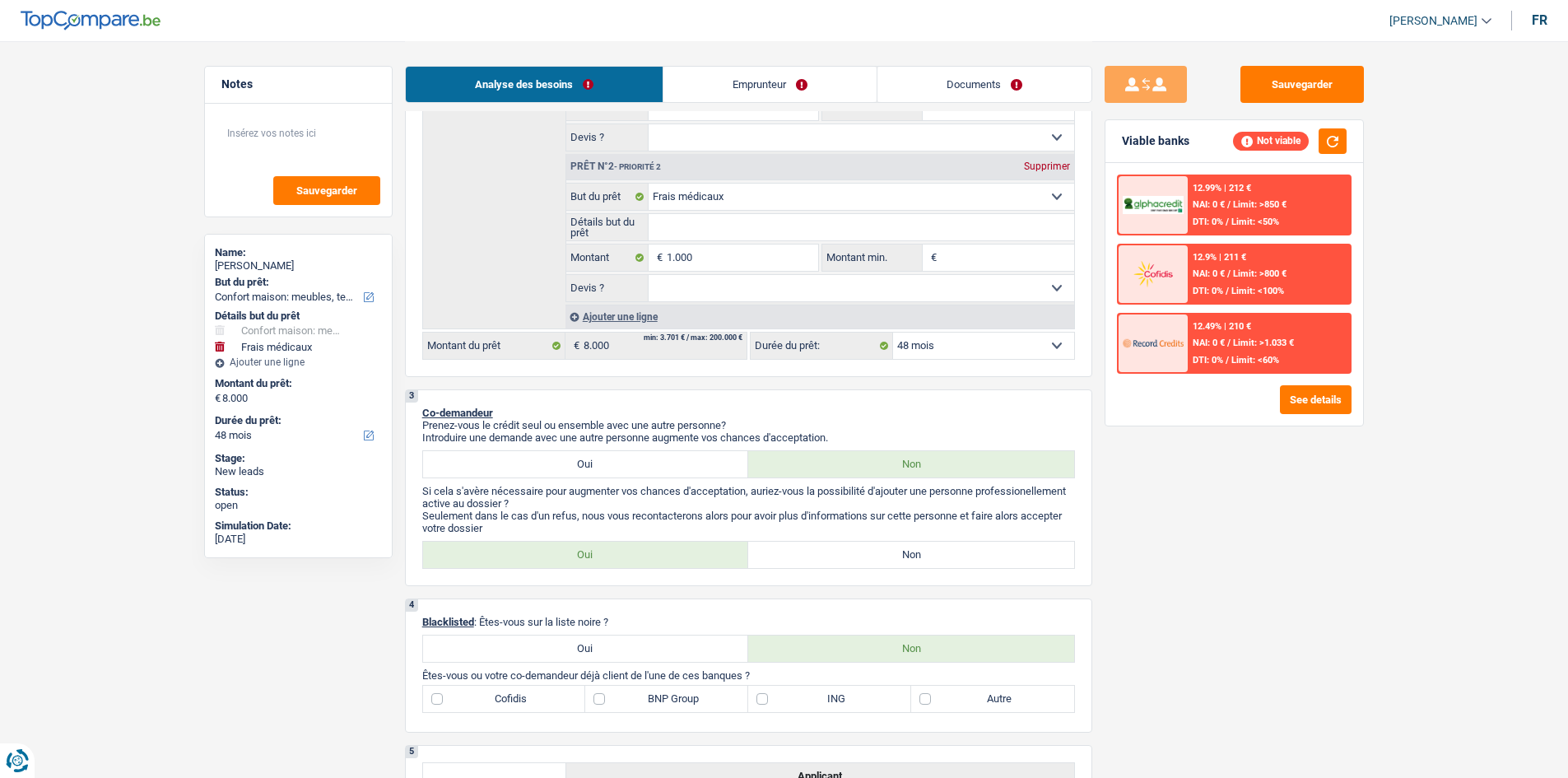
scroll to position [577, 0]
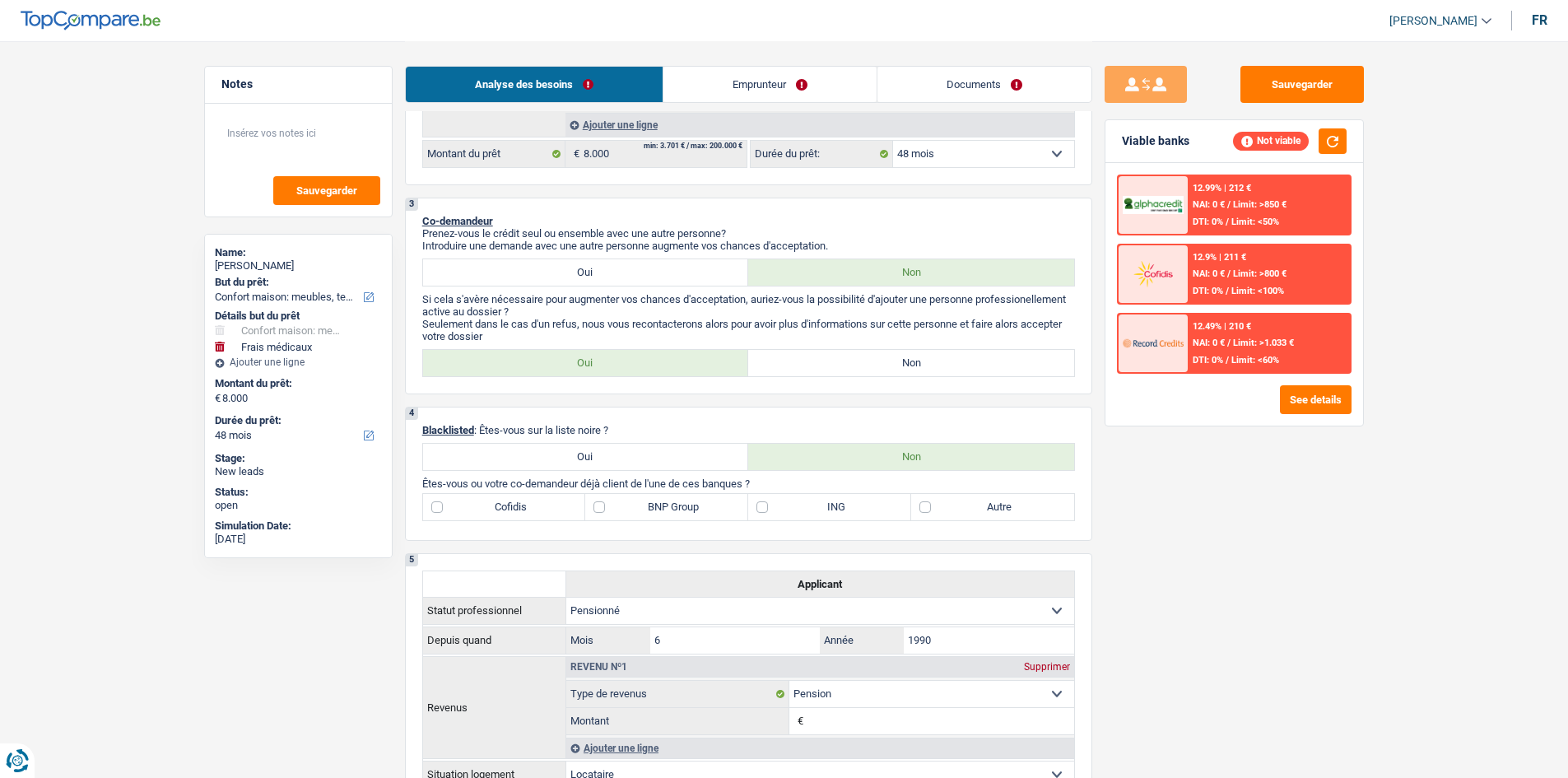
drag, startPoint x: 857, startPoint y: 360, endPoint x: 853, endPoint y: 377, distance: 17.5
click at [564, 287] on label "Non" at bounding box center [911, 363] width 326 height 27
click at [564, 287] on input "Non" at bounding box center [911, 363] width 326 height 27
radio input "true"
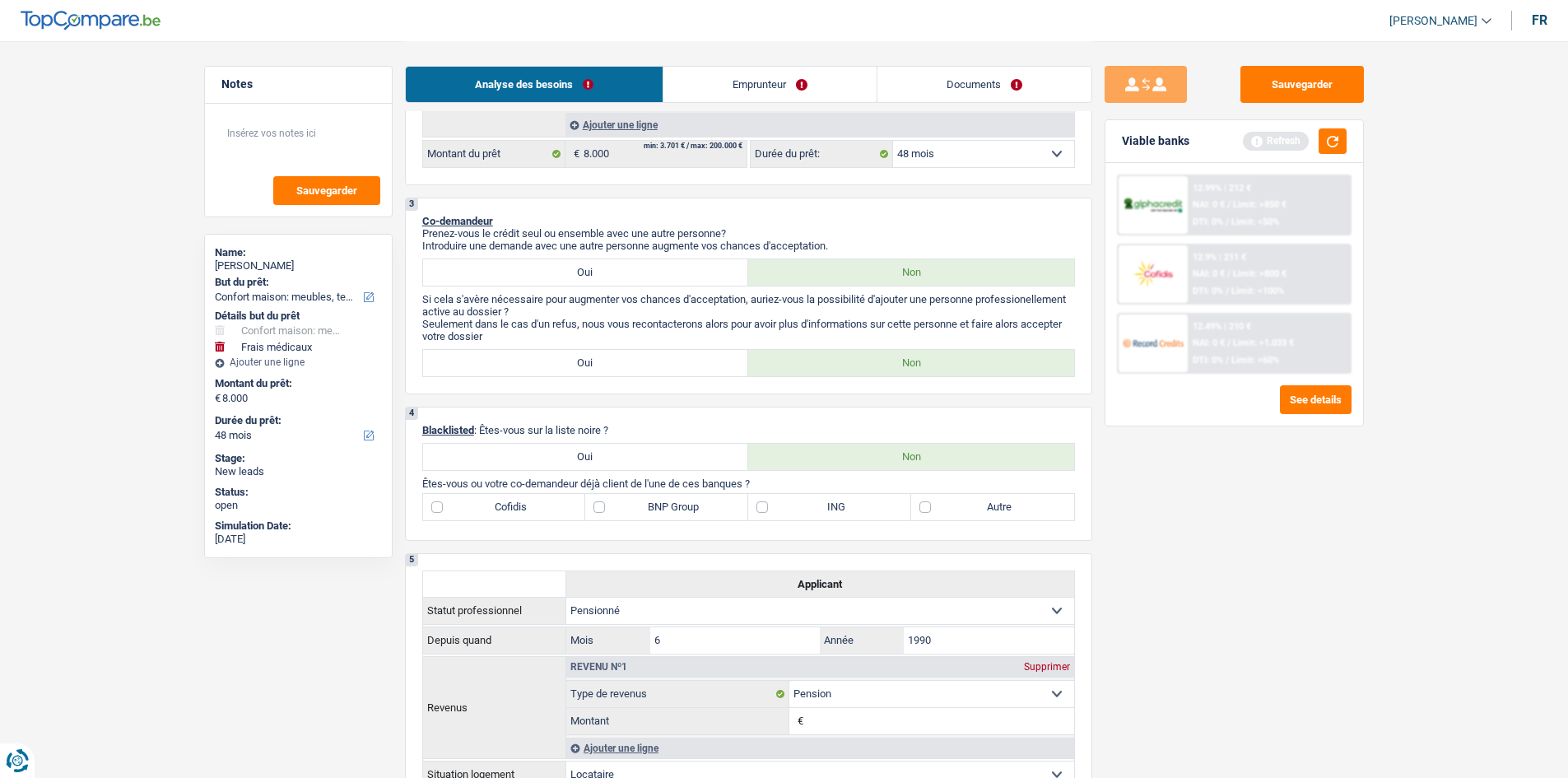
click at [564, 287] on div "Oui Non" at bounding box center [748, 363] width 652 height 28
click at [564, 50] on div "Analyse des besoins Emprunteur Documents" at bounding box center [748, 76] width 687 height 70
click at [564, 85] on link "Emprunteur" at bounding box center [769, 84] width 213 height 36
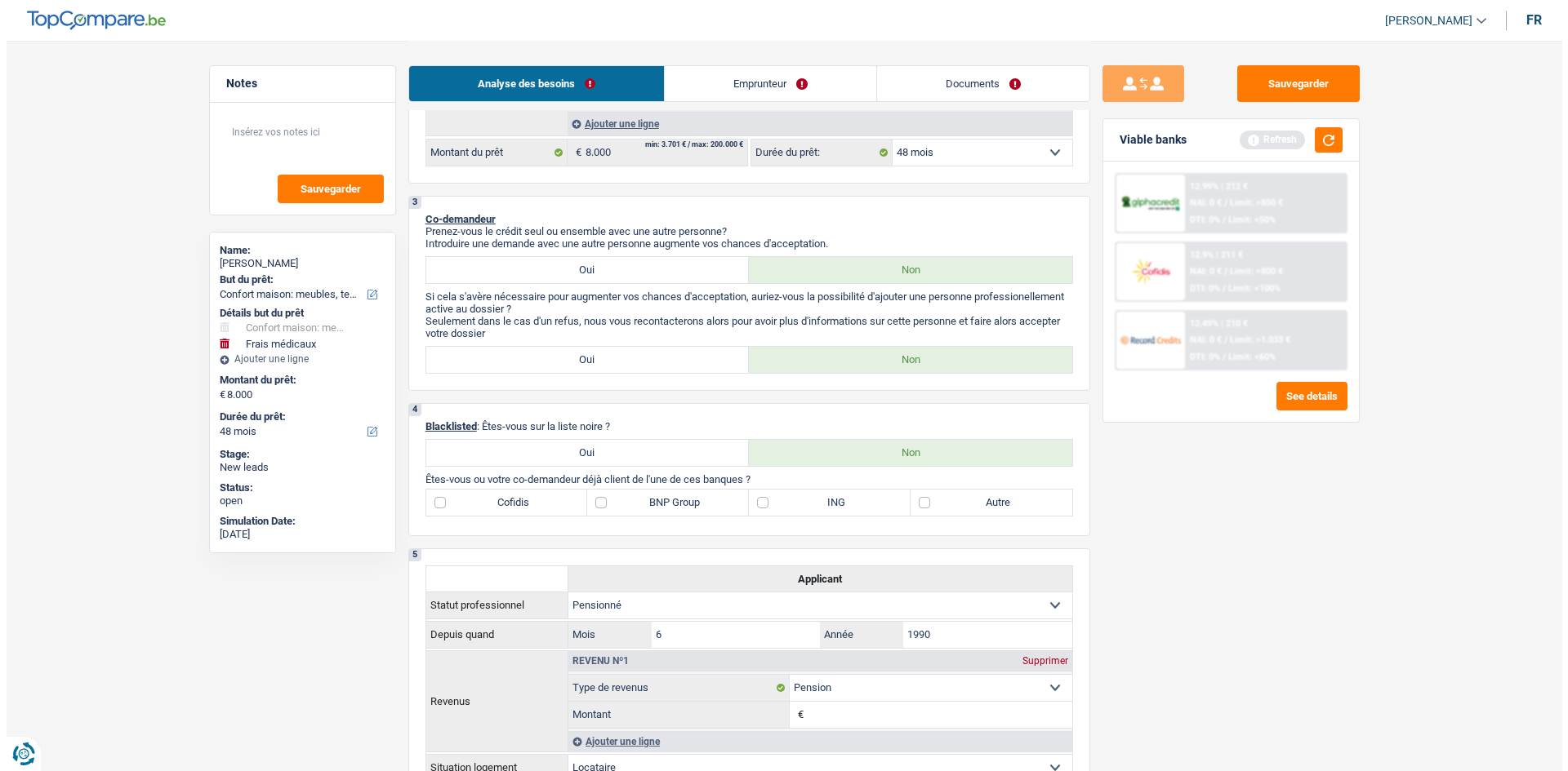
scroll to position [0, 0]
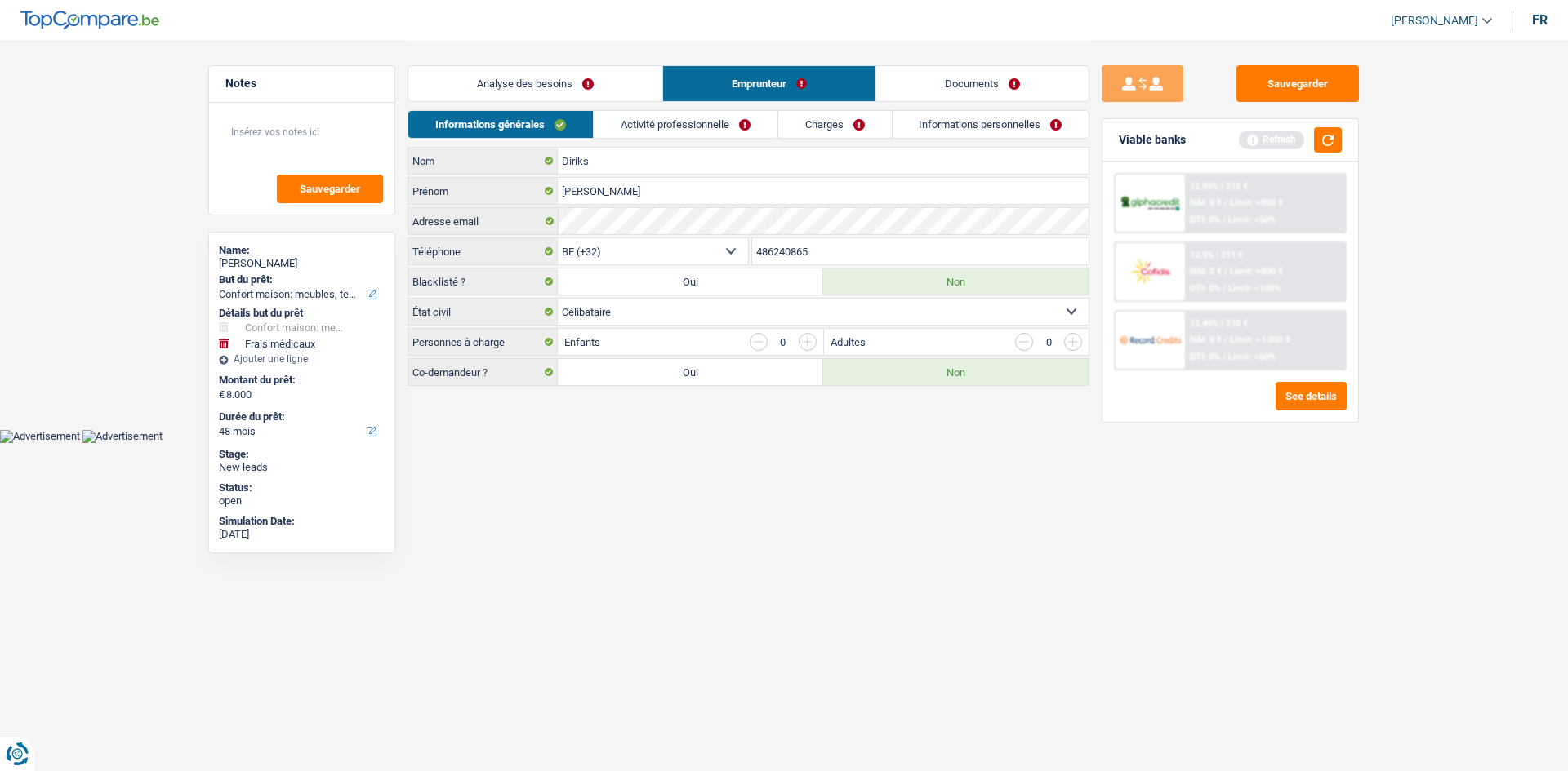
click at [559, 128] on link "Charges" at bounding box center [835, 125] width 113 height 27
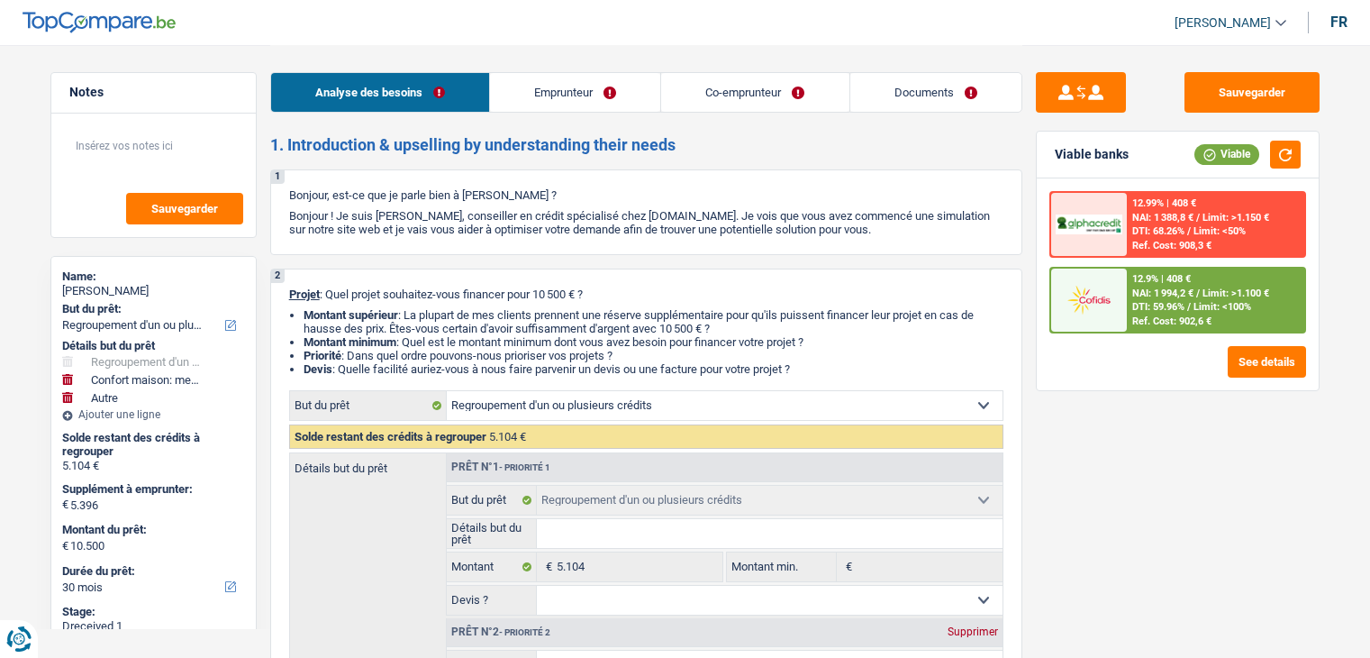
select select "refinancing"
select select "household"
select select "other"
select select "30"
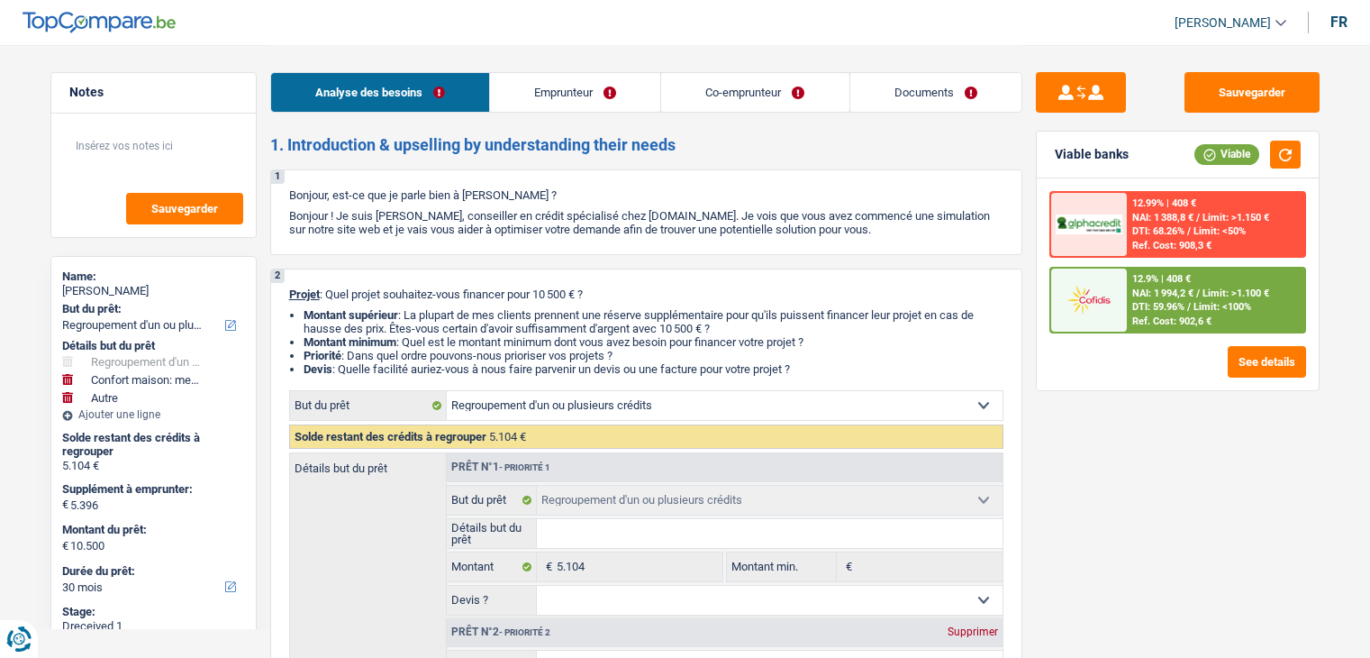
select select "refinancing"
select select "household"
select select "yes"
select select "other"
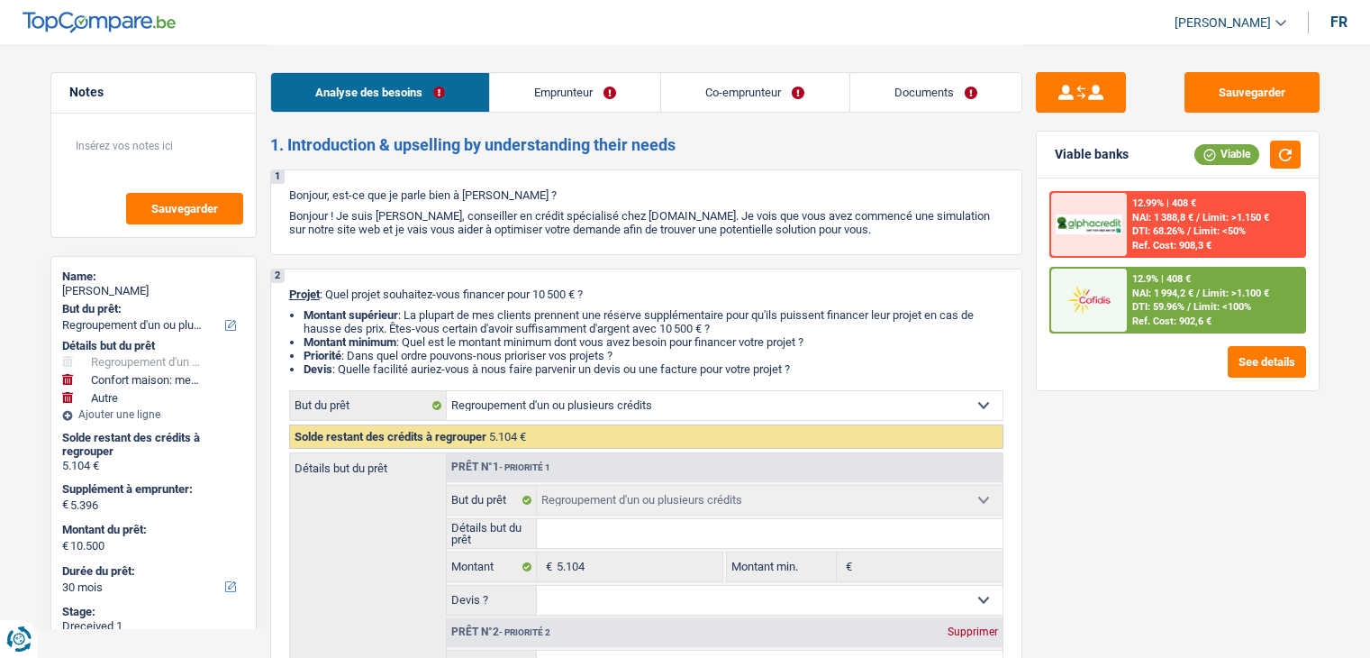
select select "30"
select select "unemployed"
select select "worker"
select select "familyAllowances"
select select "unemployment"
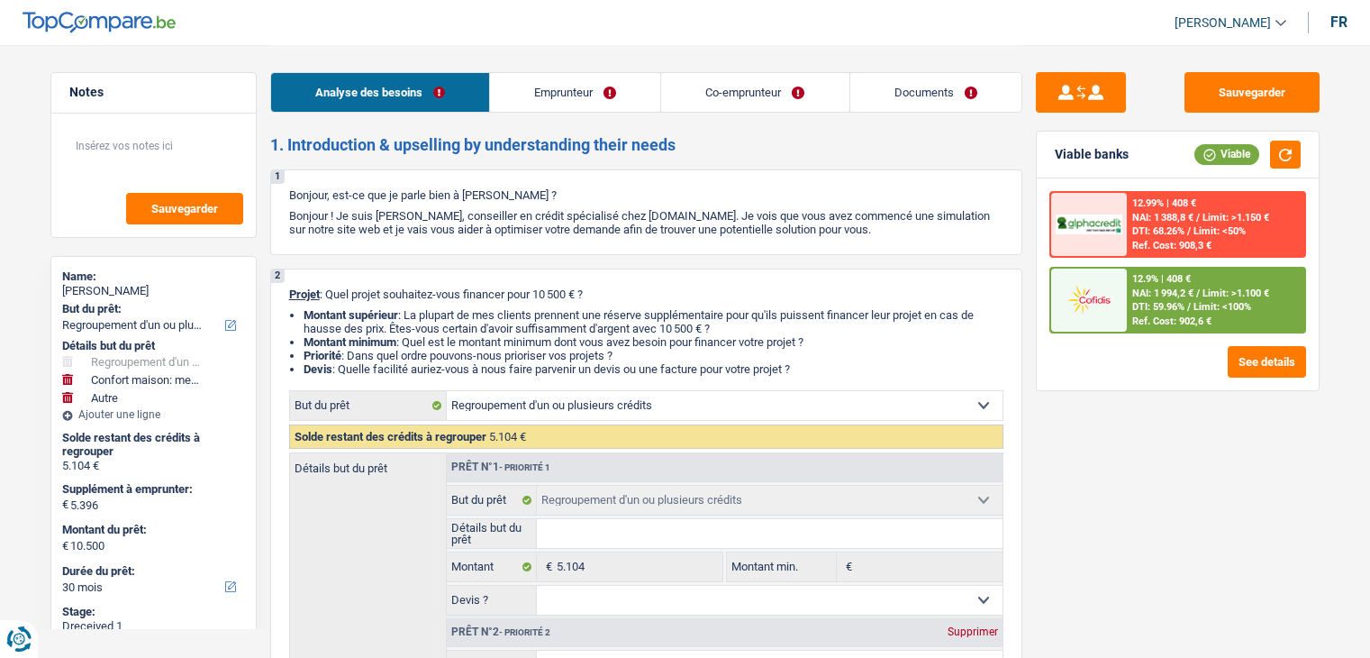
select select "netSalary"
select select "mealVouchers"
select select "familyAllowances"
select select "rents"
select select "personalLoan"
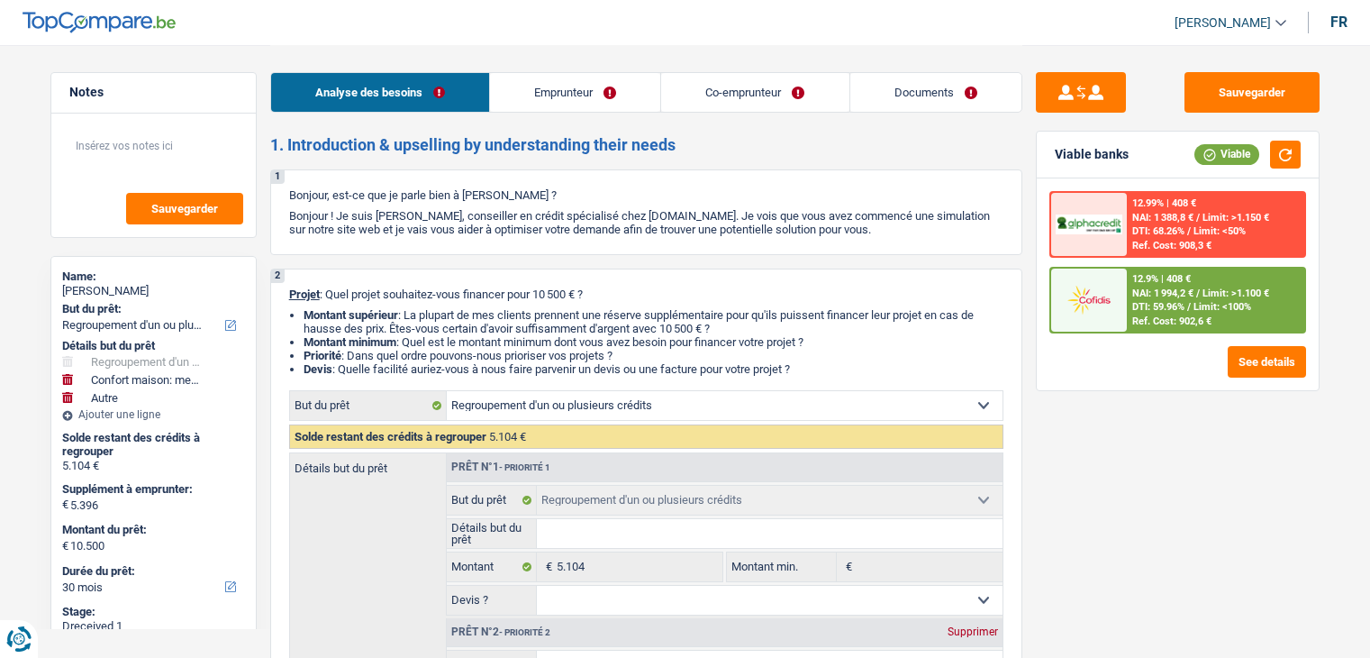
select select "homeFurnishingOrRelocation"
select select "60"
select select "cardOrCredit"
select select "personalLoan"
select select "homeFurnishingOrRelocation"
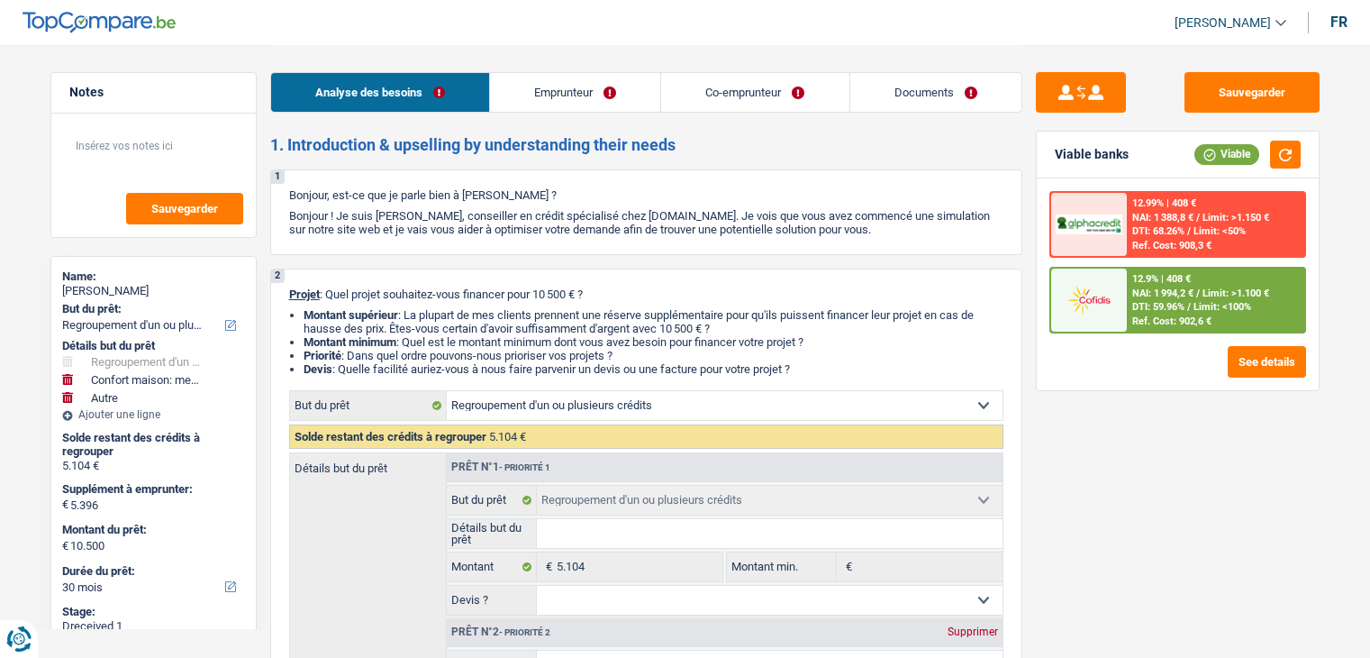
select select "12"
select select "cardOrCredit"
select select "personalLoan"
select select "smallWorks"
select select "12"
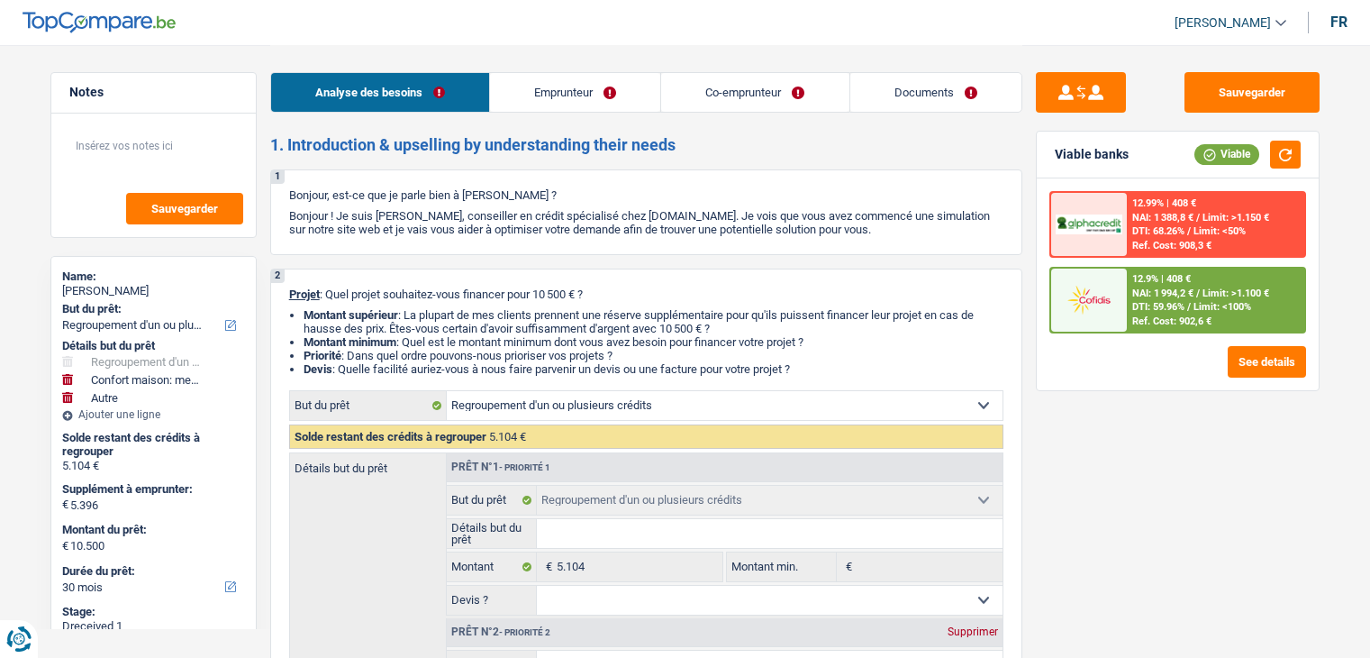
select select "personalLoan"
select select "homeFurnishingOrRelocation"
select select "60"
select select "refinancing"
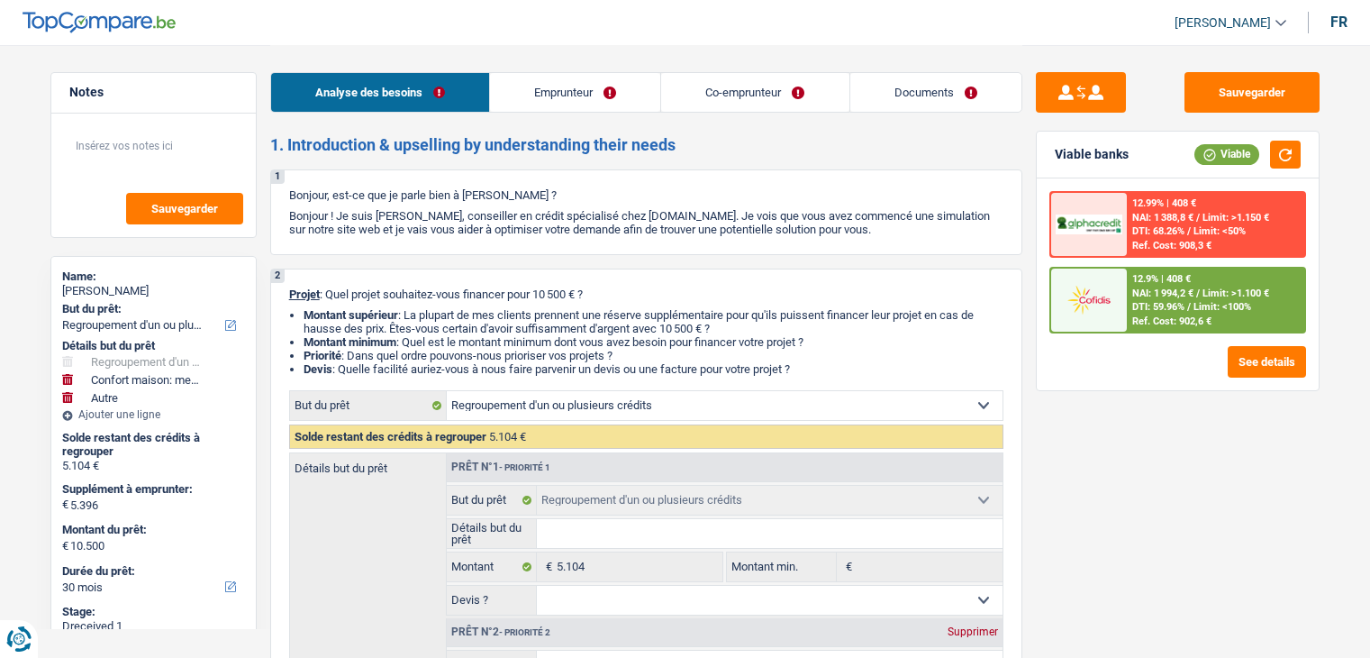
select select "household"
select select "yes"
select select "other"
select select "30"
click at [586, 113] on div "Analyse des besoins Emprunteur Co-emprunteur Documents" at bounding box center [646, 83] width 752 height 77
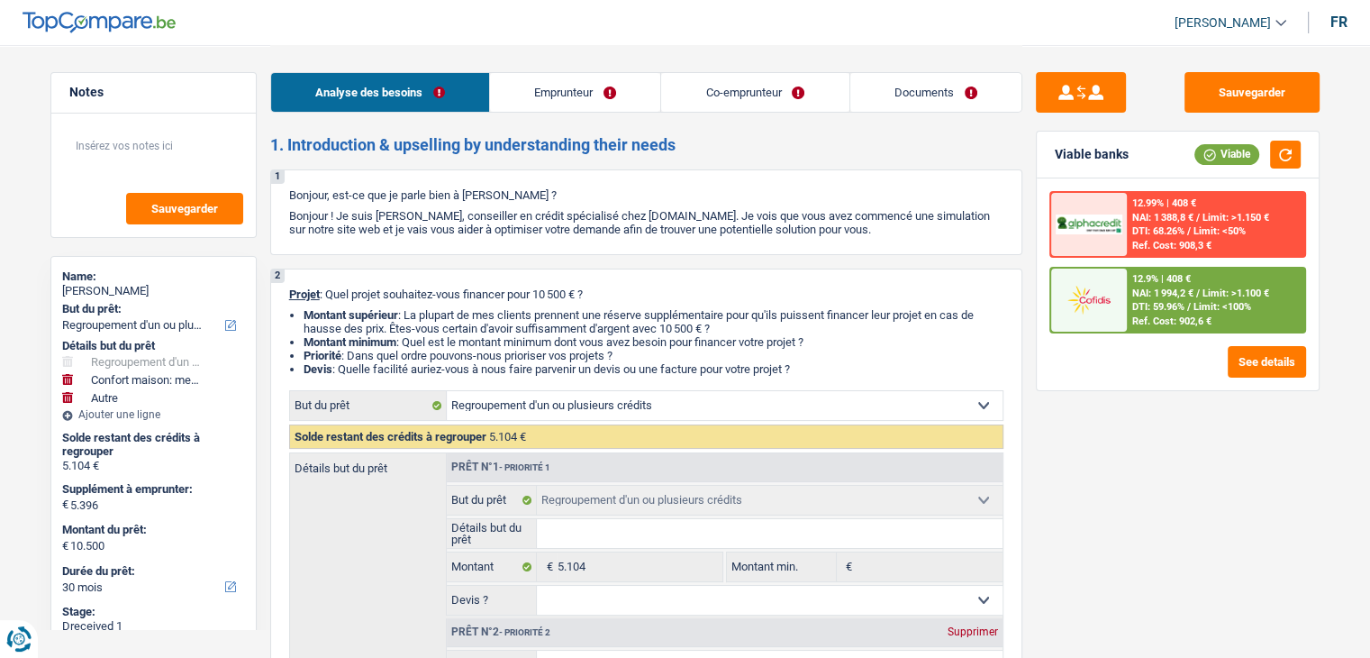
click at [617, 81] on link "Emprunteur" at bounding box center [575, 92] width 170 height 39
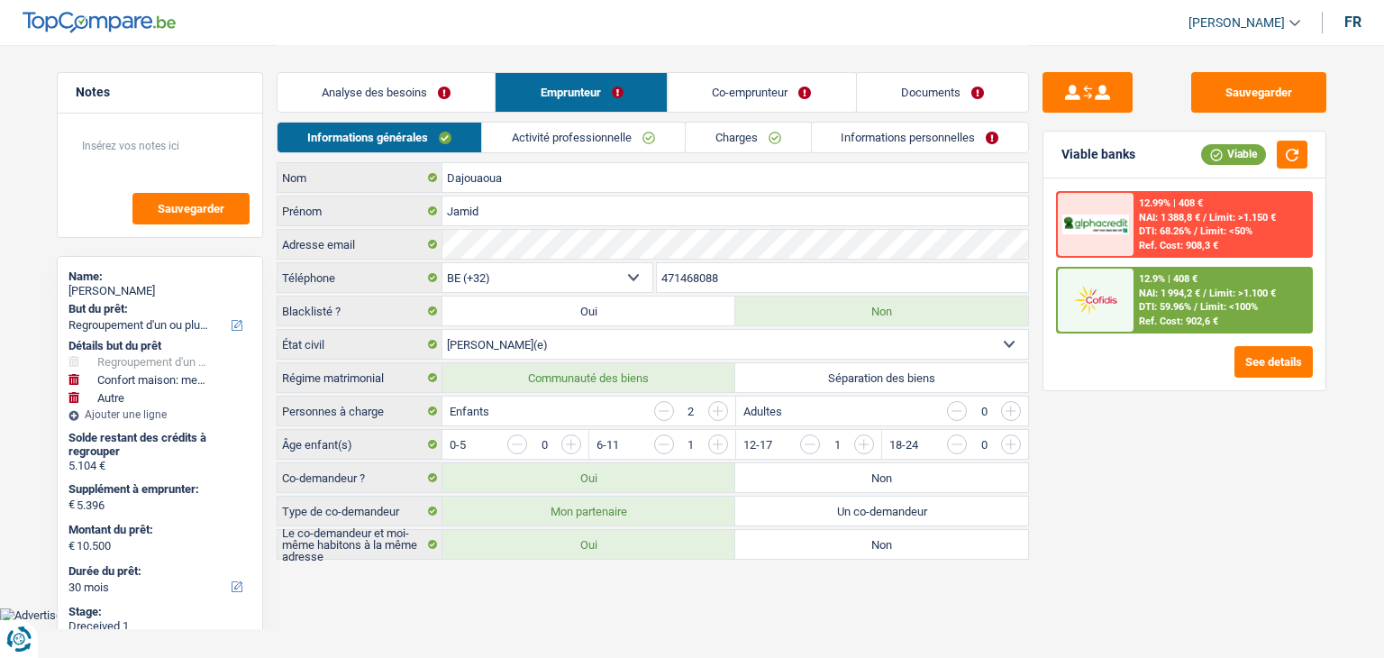
click at [611, 134] on link "Activité professionnelle" at bounding box center [583, 138] width 203 height 30
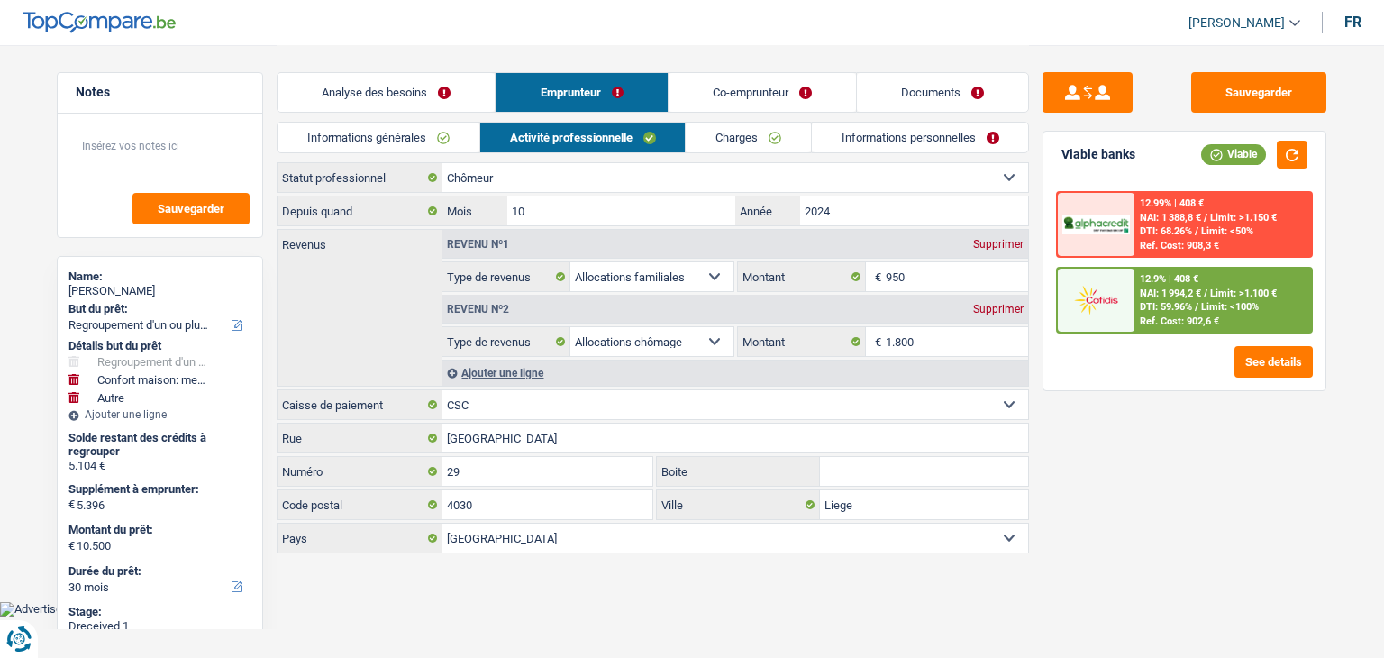
click at [790, 77] on link "Co-emprunteur" at bounding box center [761, 92] width 187 height 39
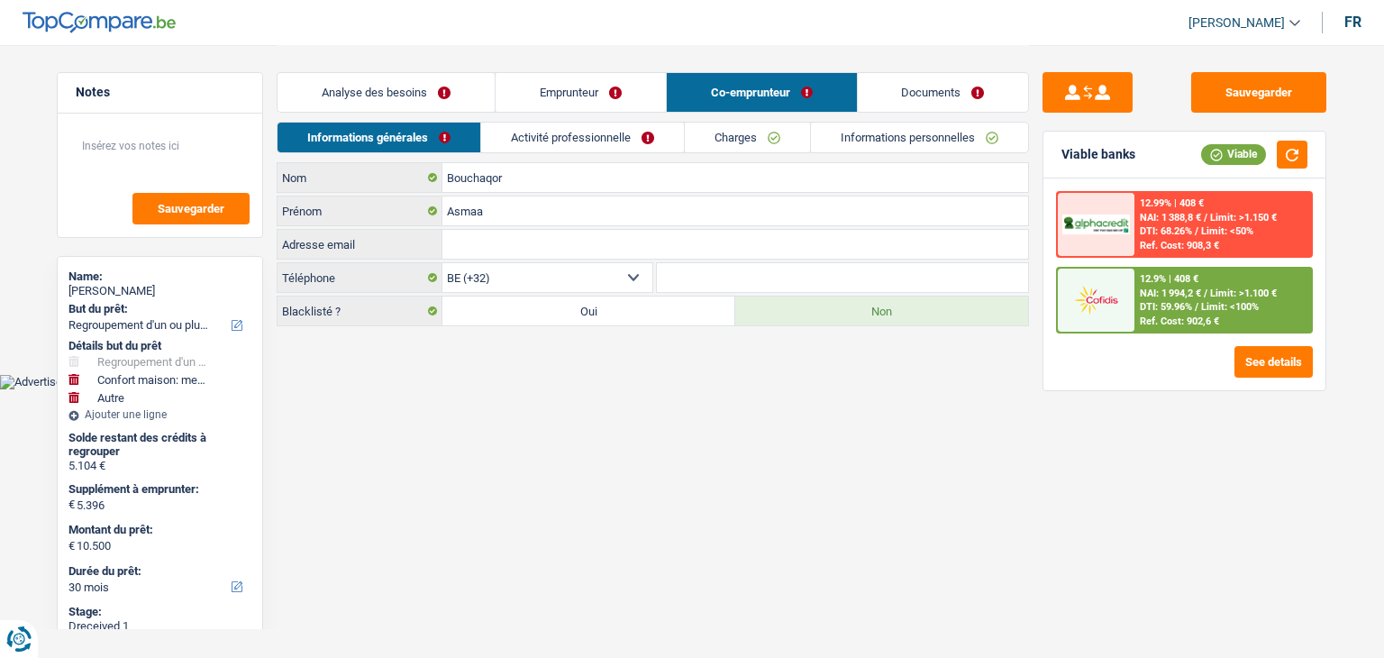
click at [591, 137] on link "Activité professionnelle" at bounding box center [582, 138] width 203 height 30
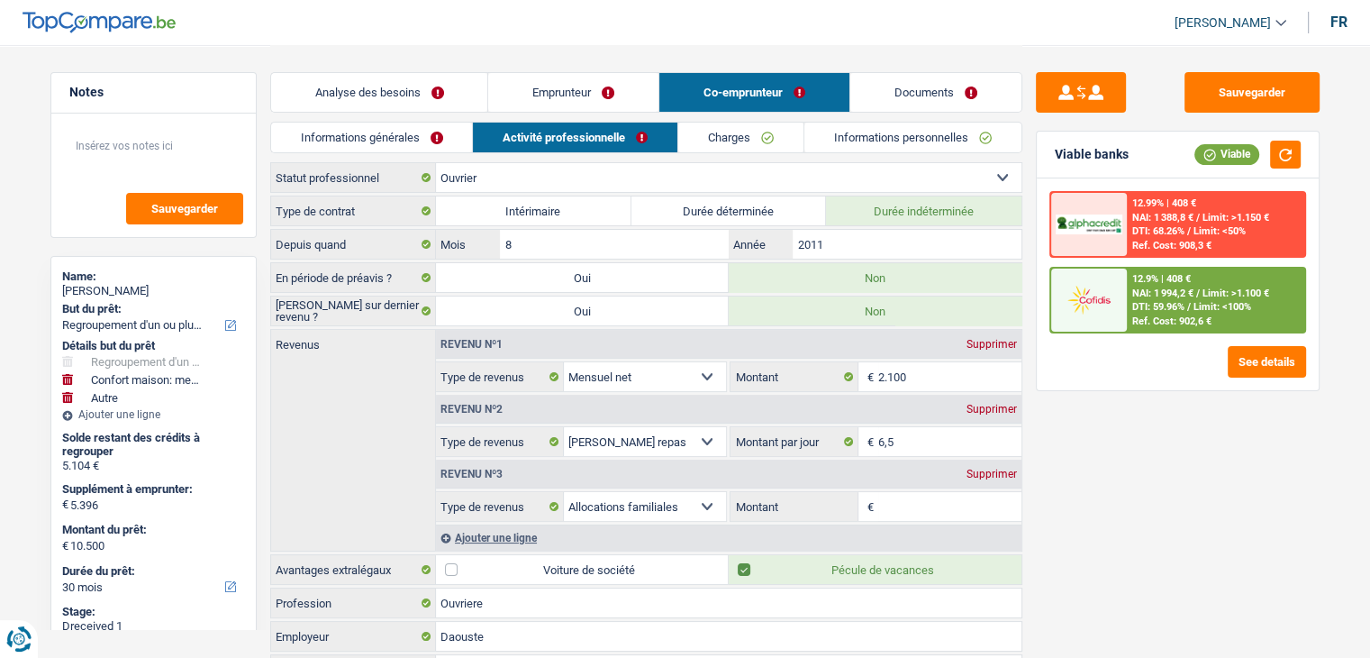
click at [951, 112] on li "Documents" at bounding box center [936, 92] width 173 height 41
click at [917, 111] on link "Documents" at bounding box center [935, 92] width 171 height 39
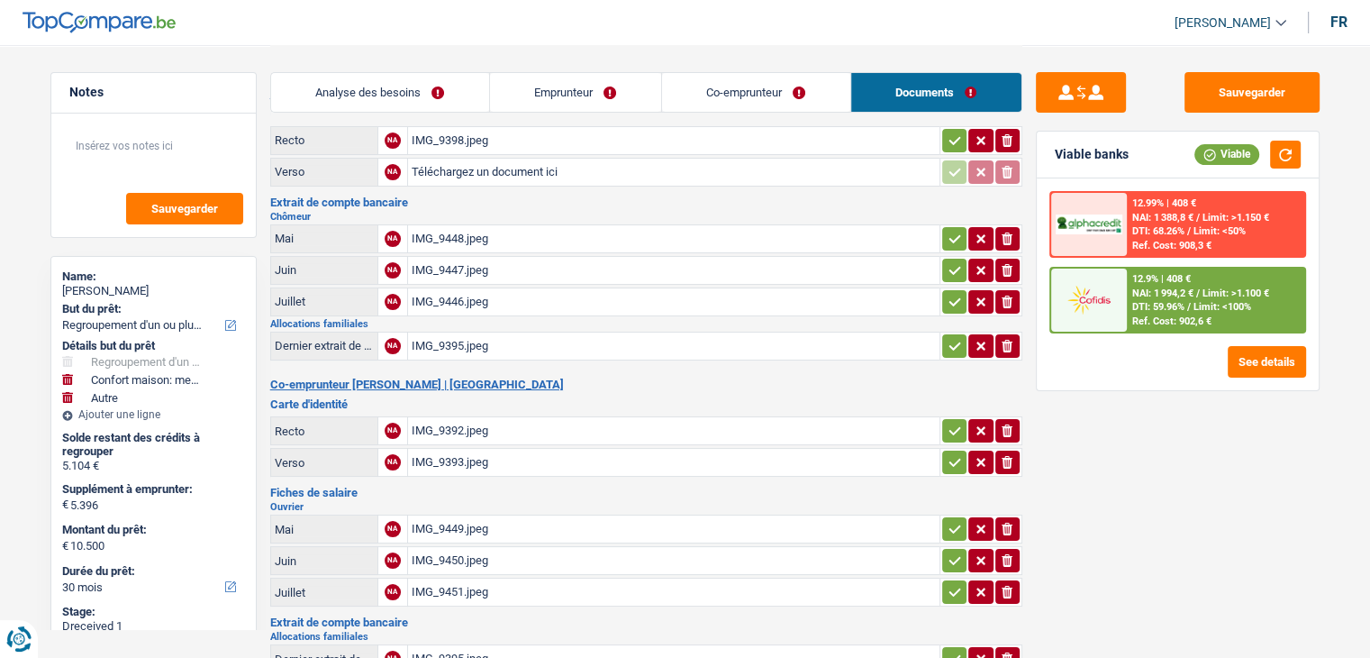
scroll to position [90, 0]
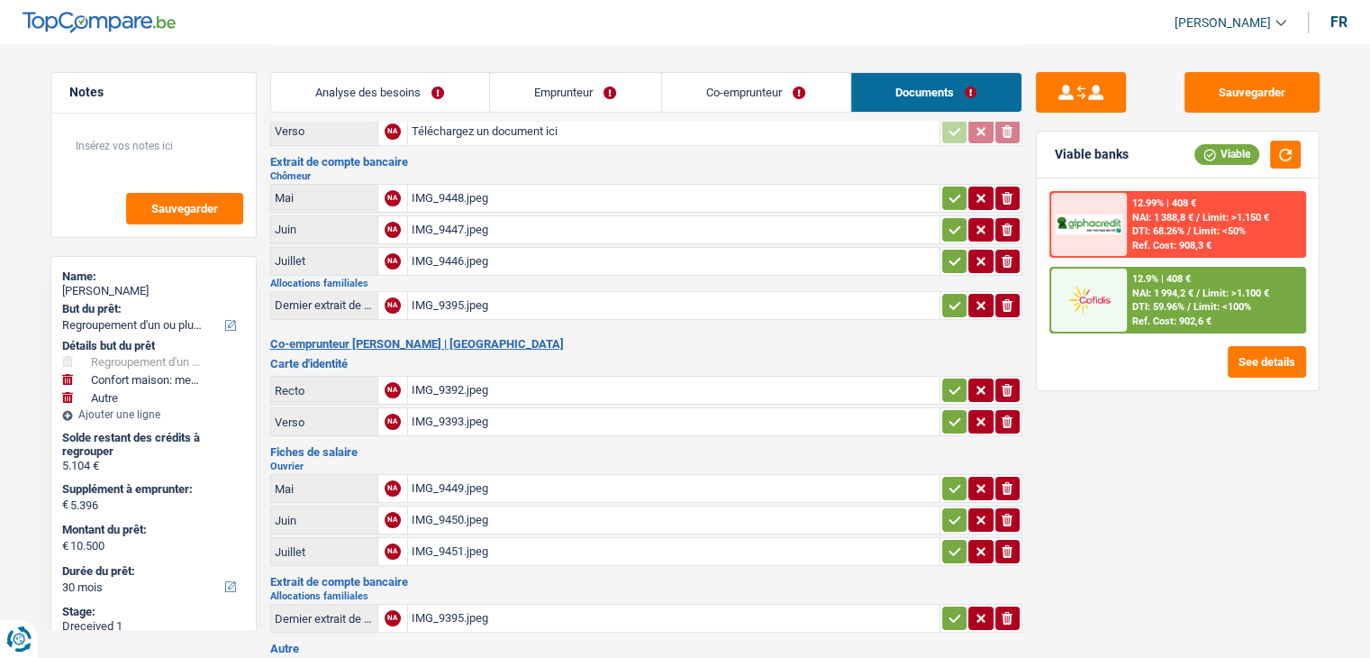
click at [454, 492] on td "IMG_9449.jpeg" at bounding box center [673, 488] width 532 height 29
click at [454, 476] on div "IMG_9449.jpeg" at bounding box center [674, 488] width 524 height 27
